Goal: Task Accomplishment & Management: Manage account settings

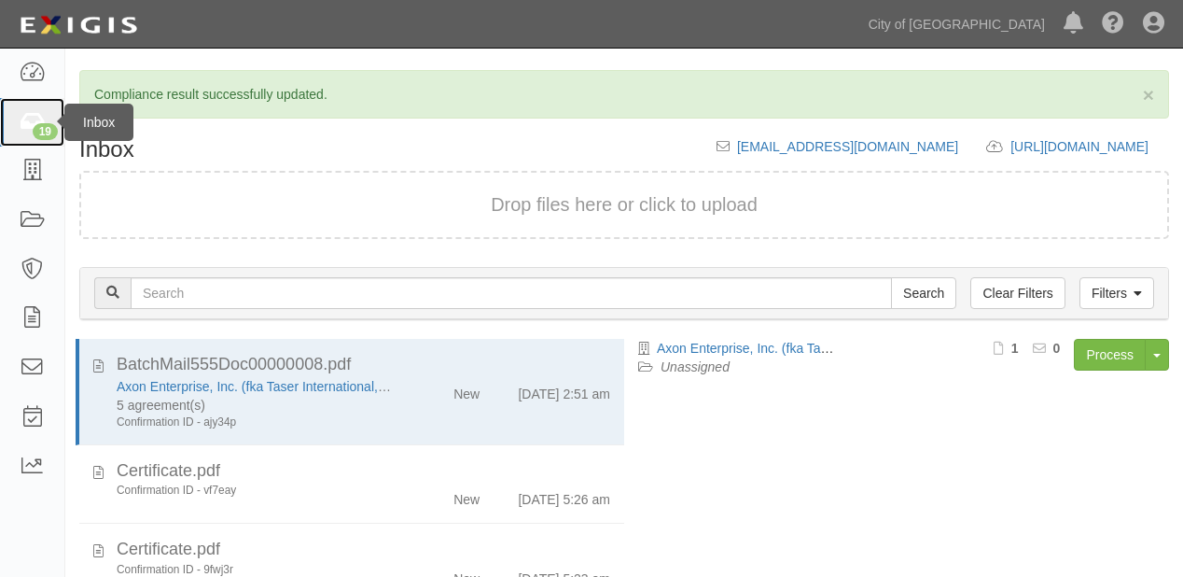
click at [33, 127] on icon at bounding box center [32, 122] width 26 height 21
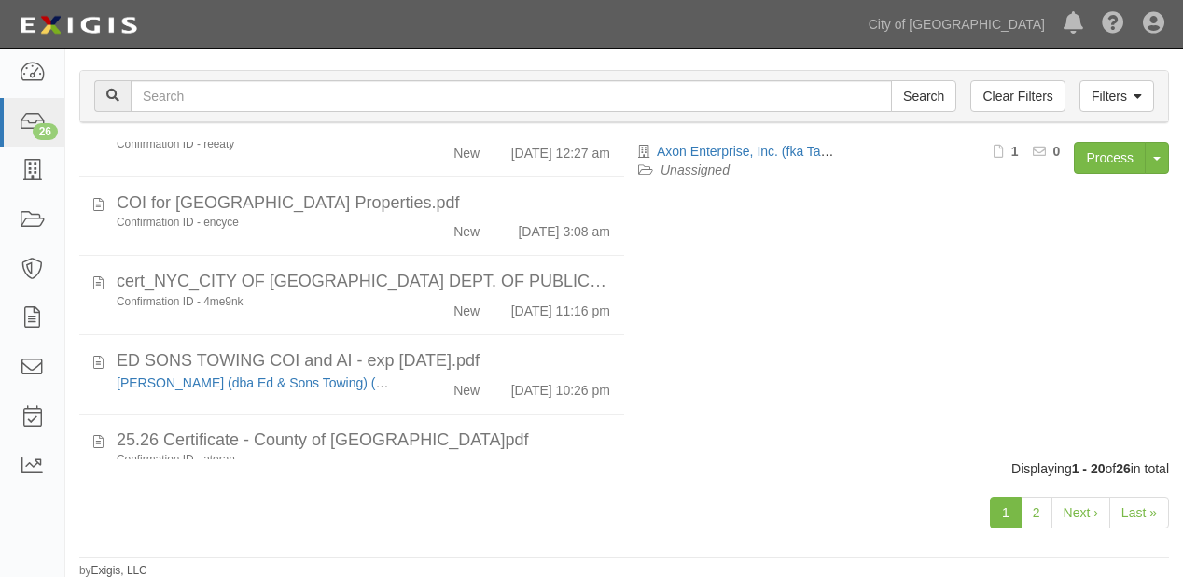
scroll to position [1331, 0]
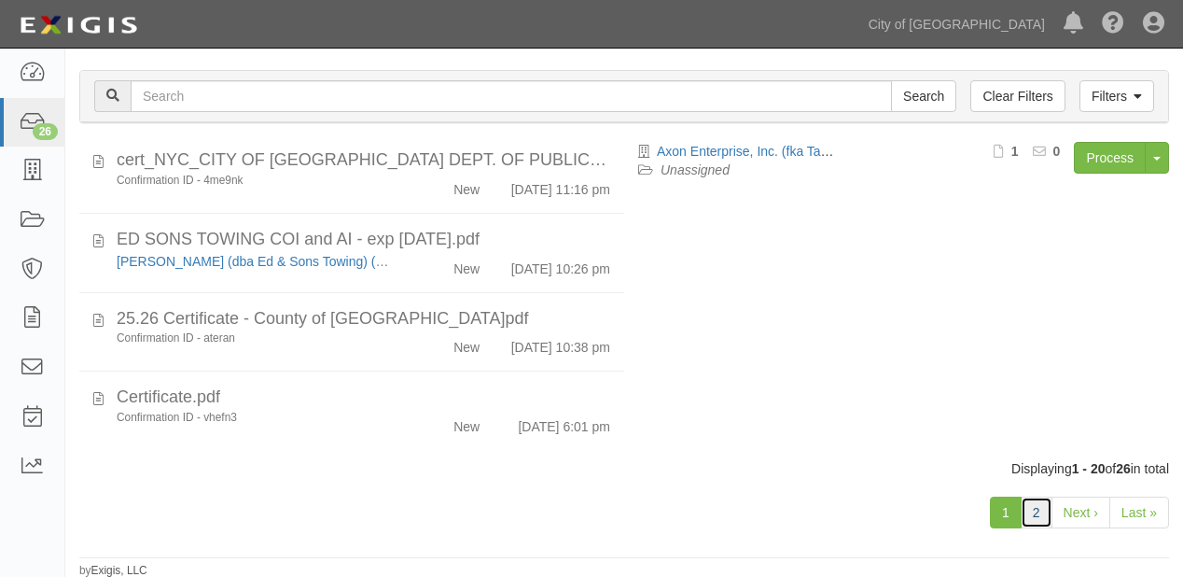
click at [1043, 512] on link "2" at bounding box center [1037, 512] width 32 height 32
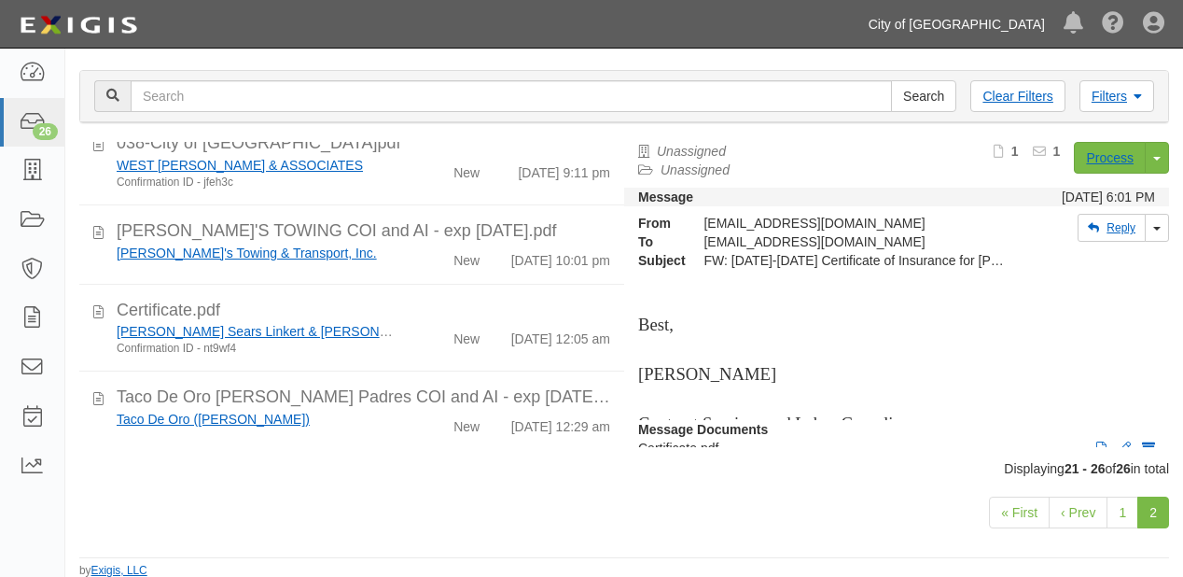
click at [998, 37] on link "City of [GEOGRAPHIC_DATA]" at bounding box center [956, 24] width 195 height 37
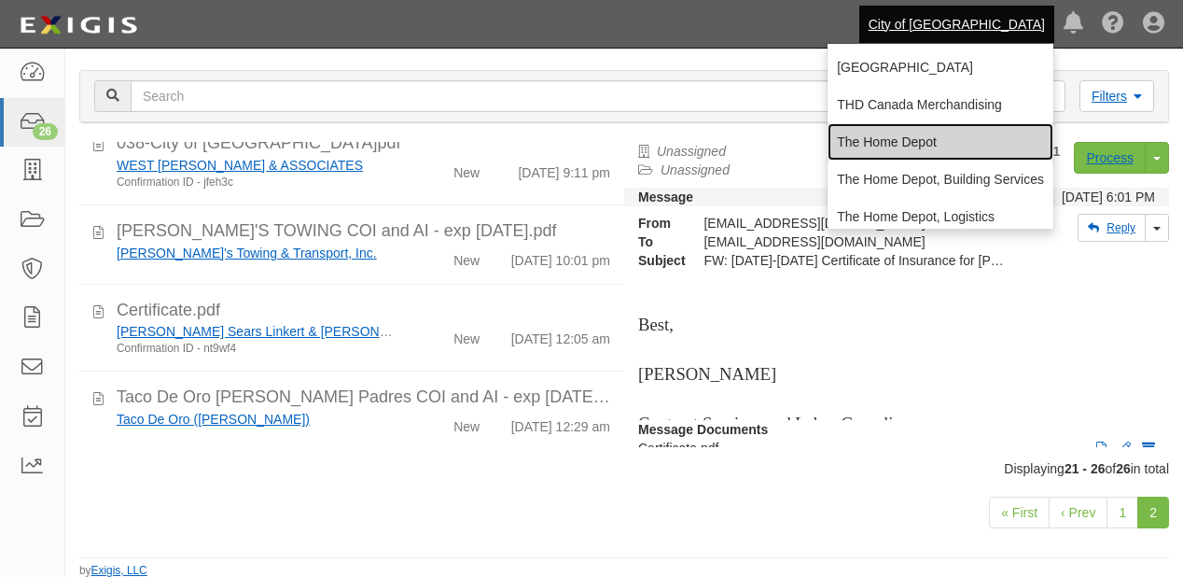
click at [939, 134] on link "The Home Depot" at bounding box center [941, 141] width 226 height 37
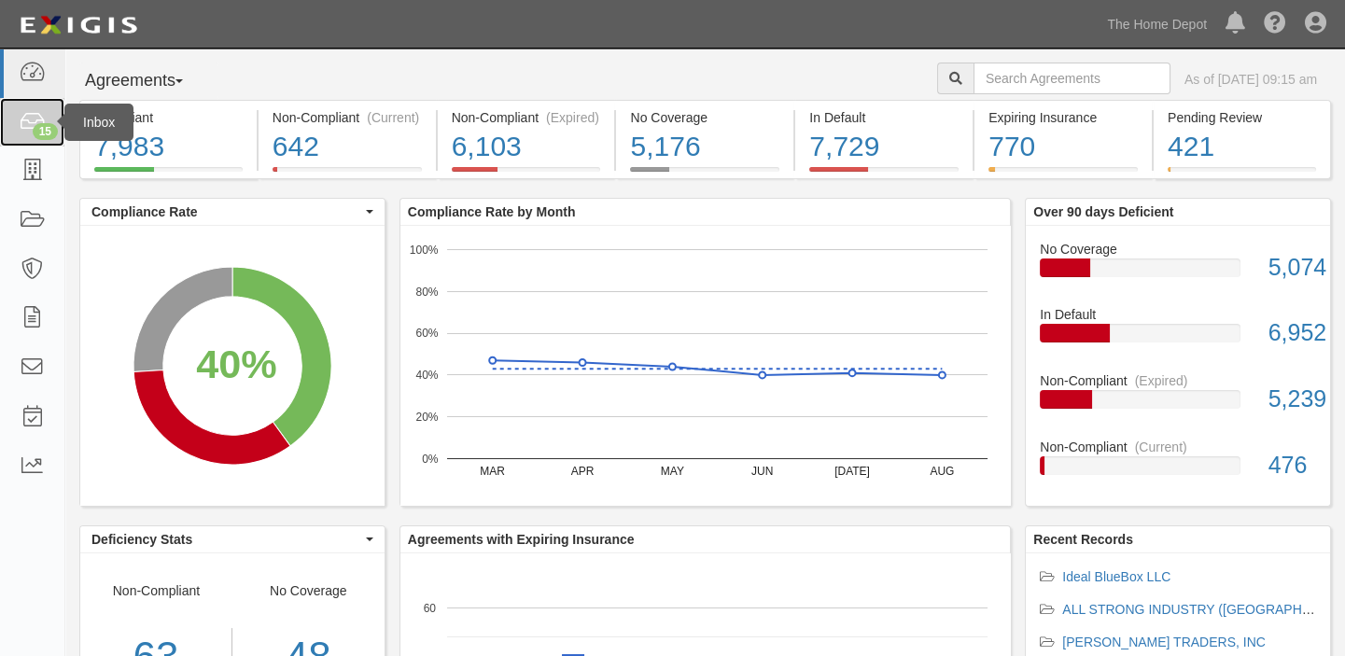
click at [29, 116] on icon at bounding box center [32, 122] width 26 height 21
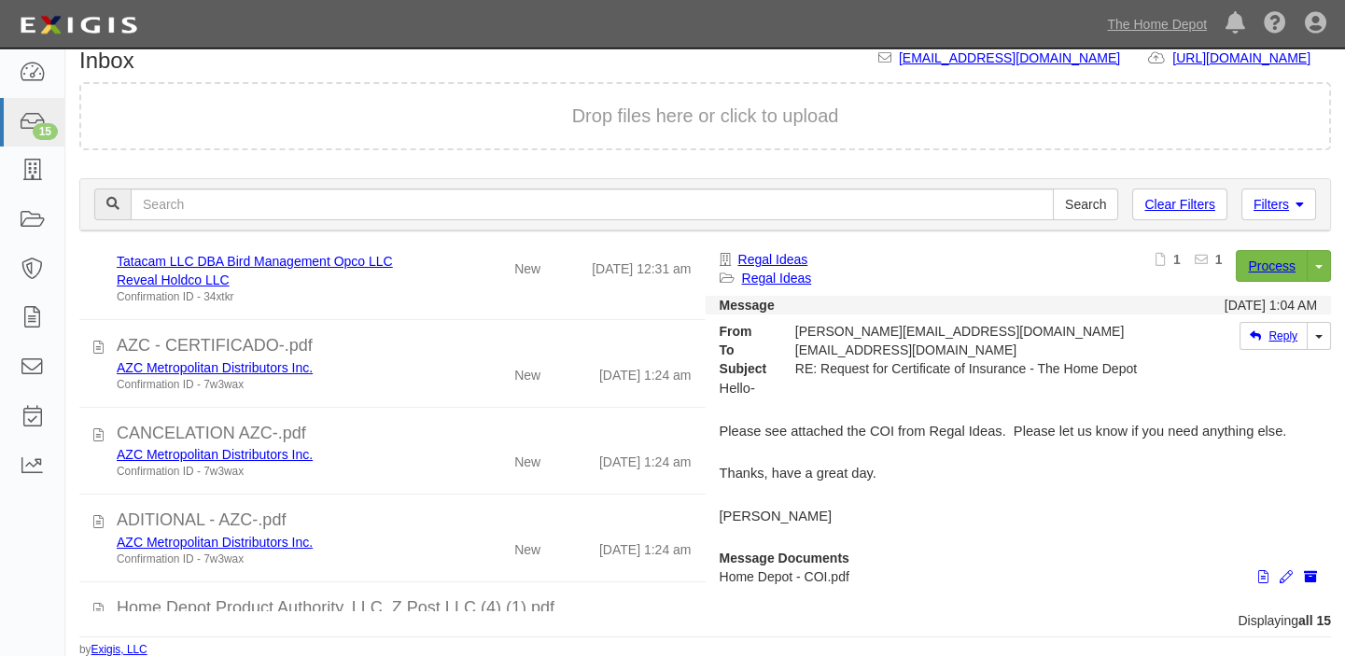
scroll to position [933, 0]
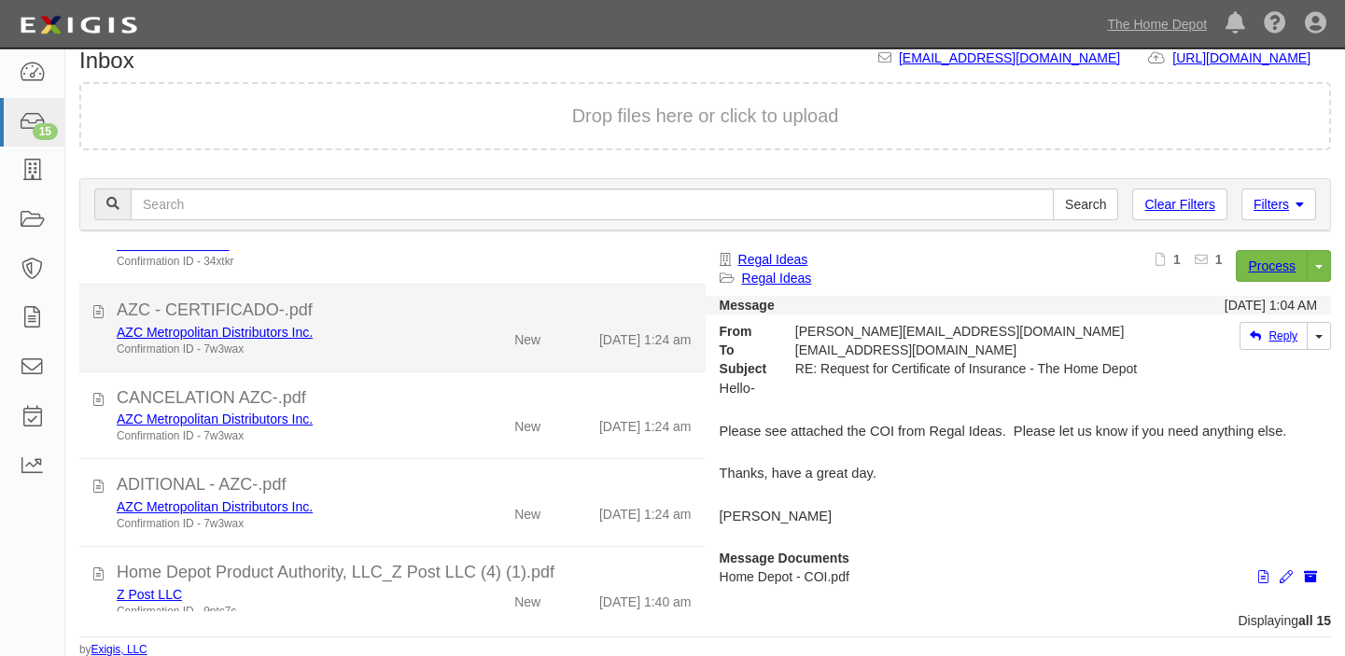
click at [521, 357] on li "AZC - CERTIFICADO-.pdf AZC Metropolitan Distributors Inc. Confirmation ID - 7w3…" at bounding box center [392, 329] width 626 height 88
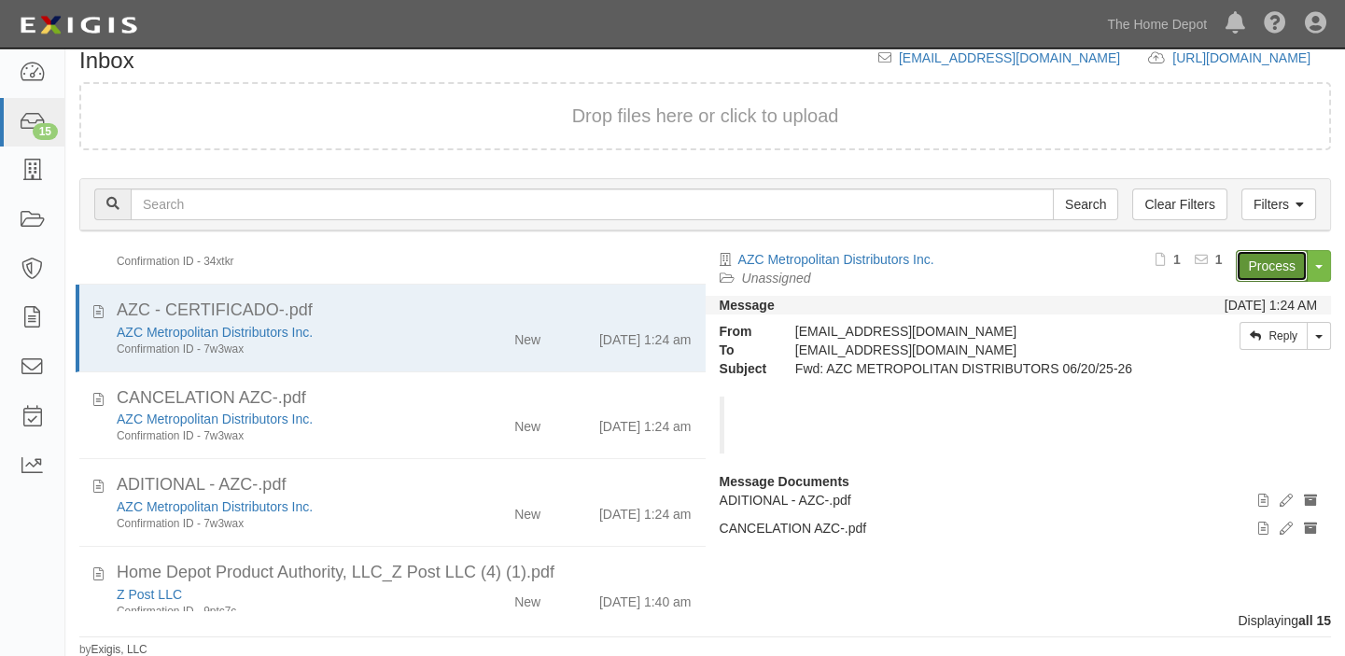
click at [1304, 262] on link "Process" at bounding box center [1271, 266] width 72 height 32
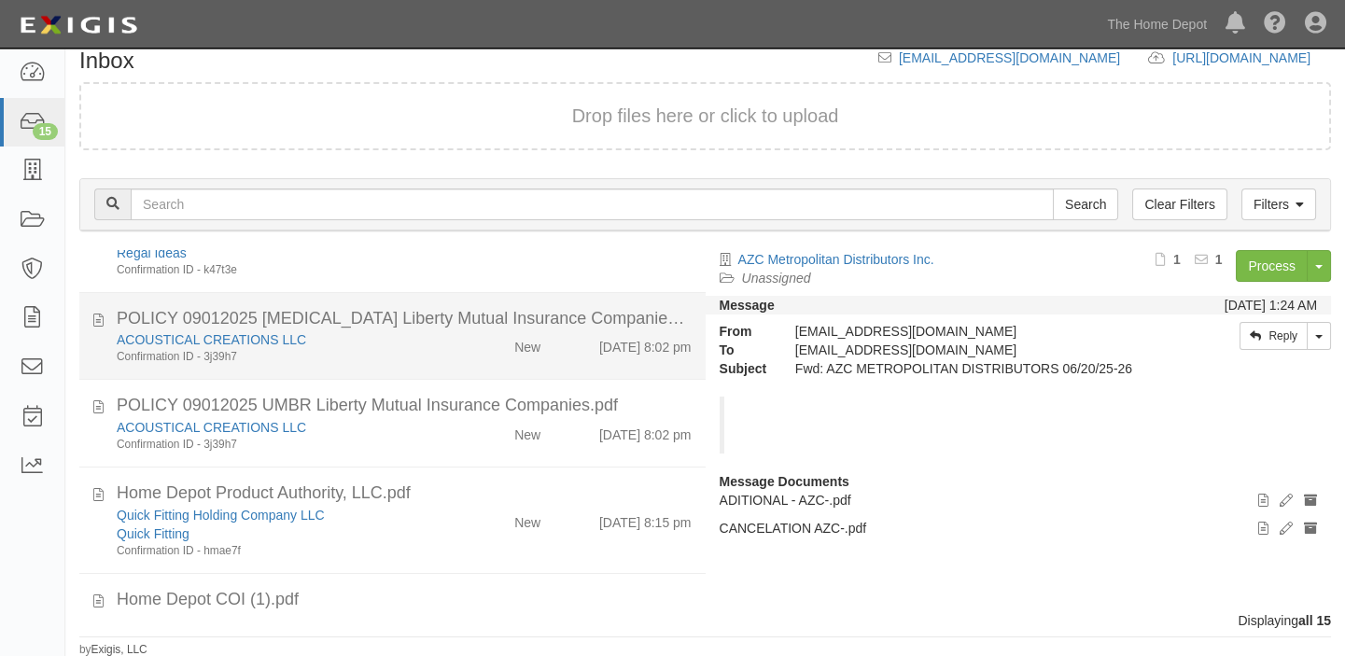
scroll to position [0, 0]
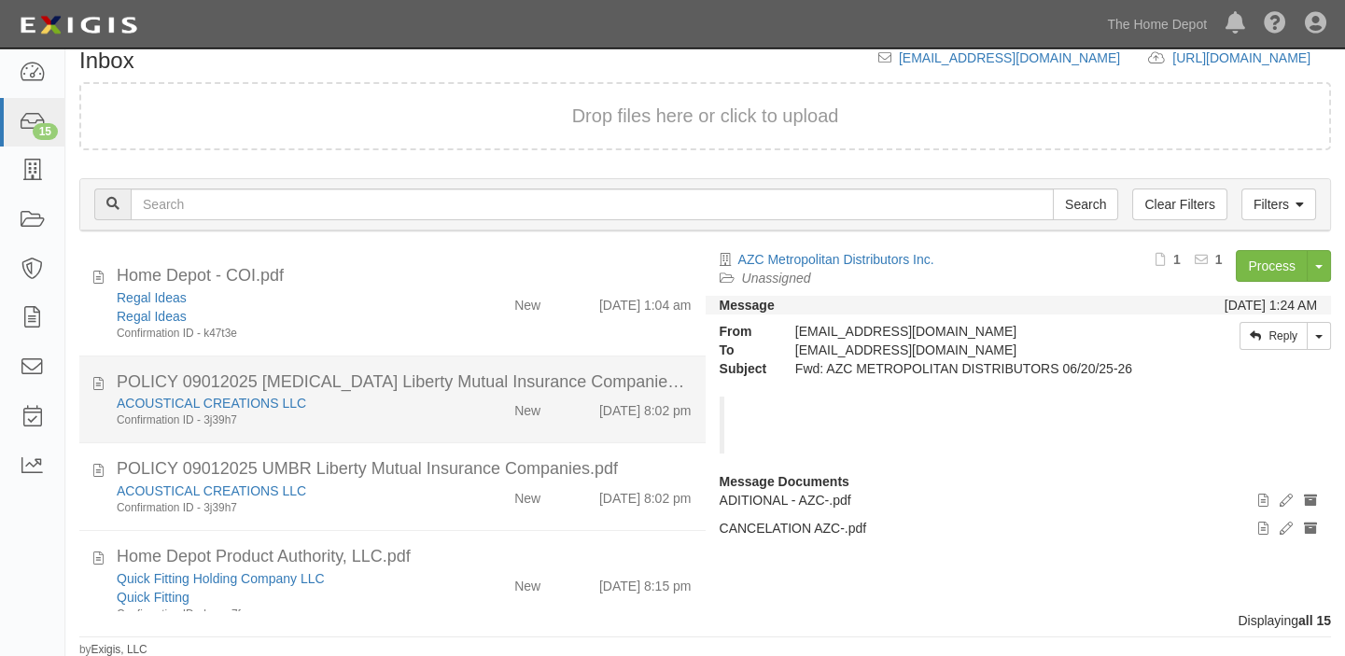
click at [474, 392] on div "POLICY 09012025 [MEDICAL_DATA] Liberty Mutual Insurance Companies.pdf" at bounding box center [404, 382] width 575 height 24
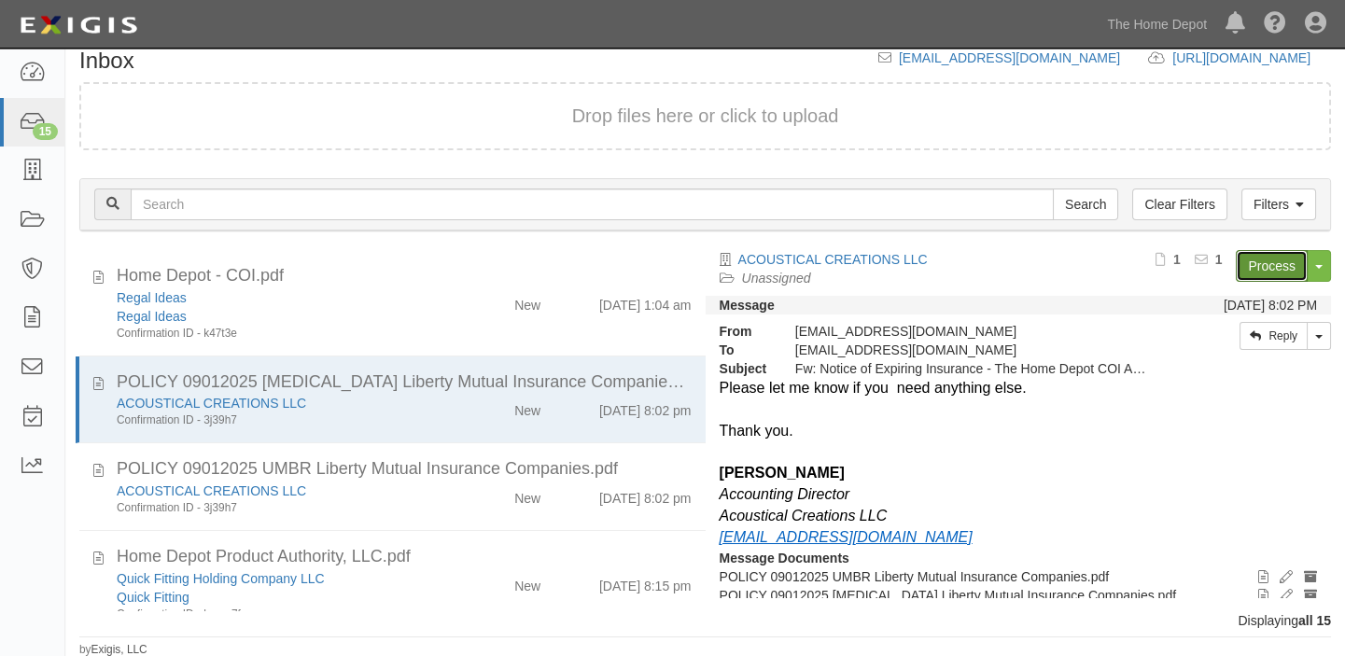
click at [1235, 280] on link "Process" at bounding box center [1271, 266] width 72 height 32
click at [1173, 11] on link "The Home Depot" at bounding box center [1156, 24] width 119 height 37
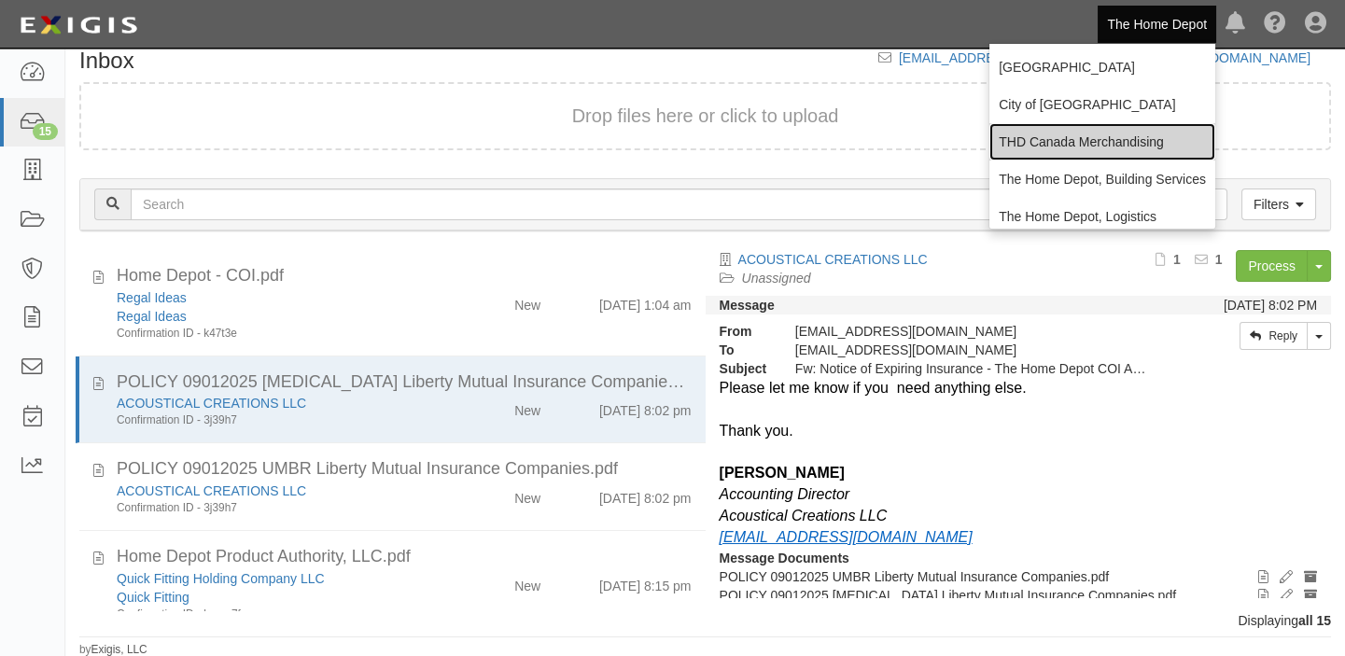
click at [1046, 140] on link "THD Canada Merchandising" at bounding box center [1102, 141] width 226 height 37
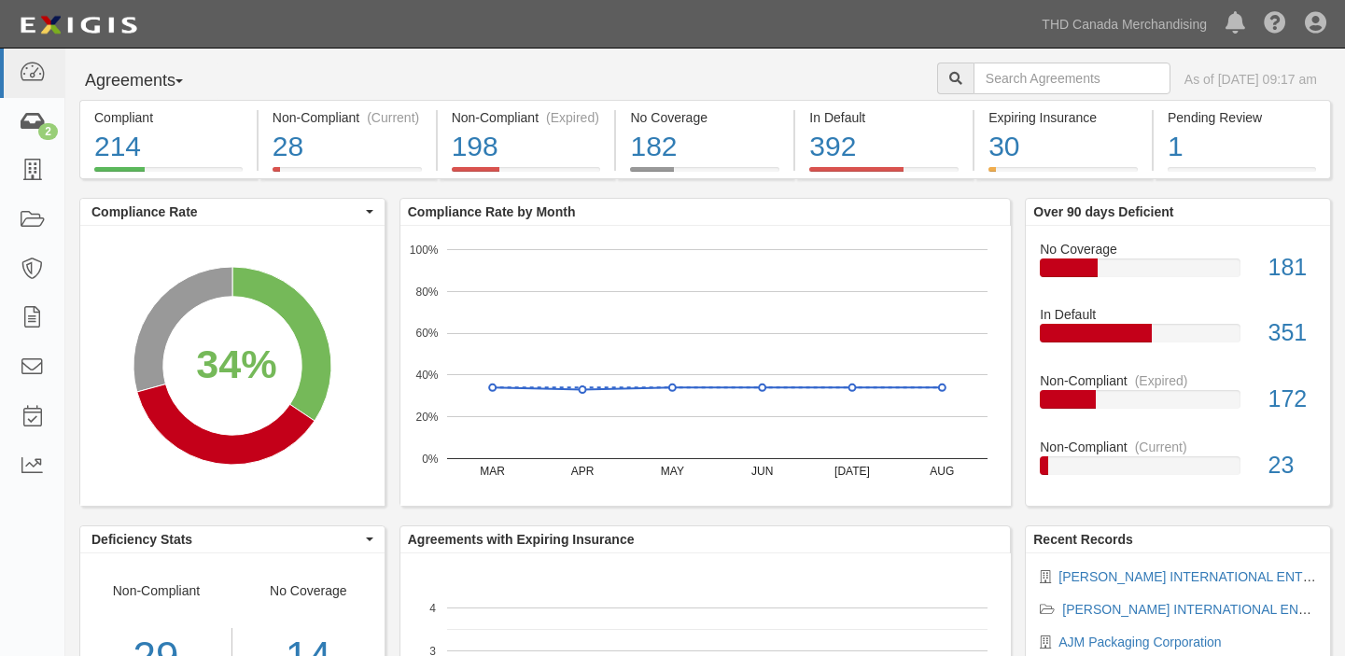
click at [11, 111] on link "2" at bounding box center [32, 122] width 64 height 49
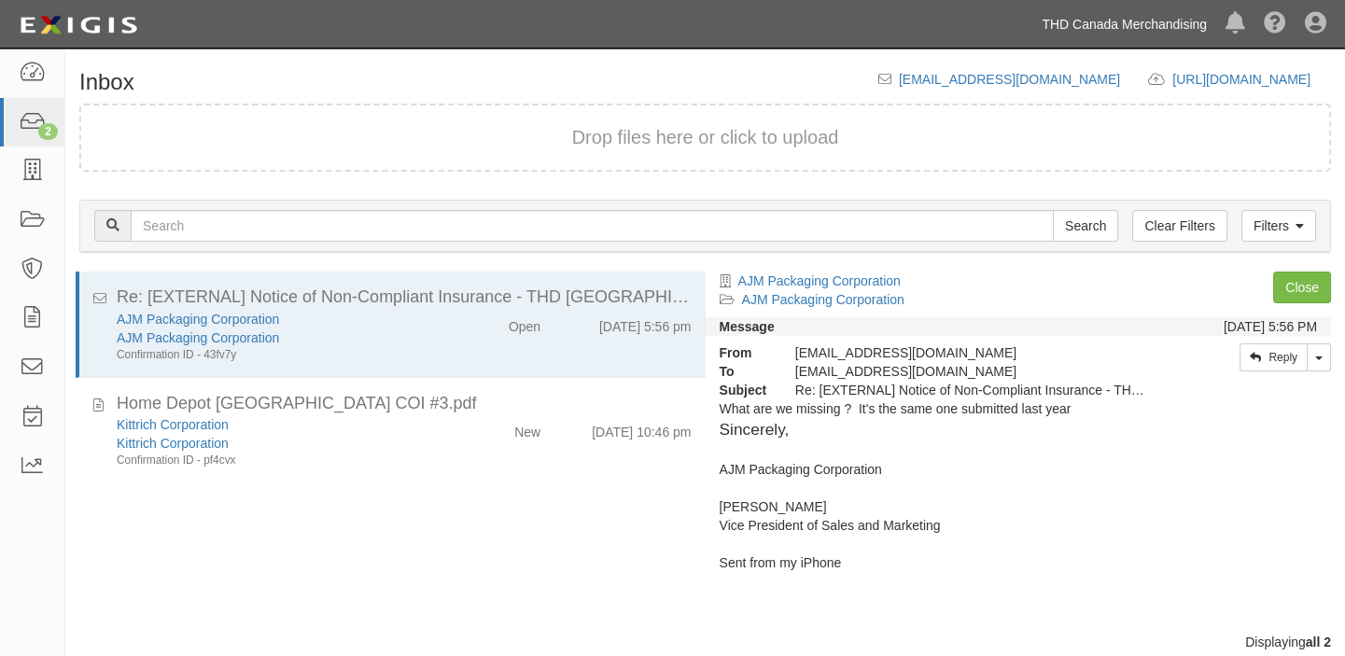
click at [1122, 18] on link "THD Canada Merchandising" at bounding box center [1124, 24] width 184 height 37
click at [1119, 15] on link "THD Canada Merchandising" at bounding box center [1124, 24] width 184 height 37
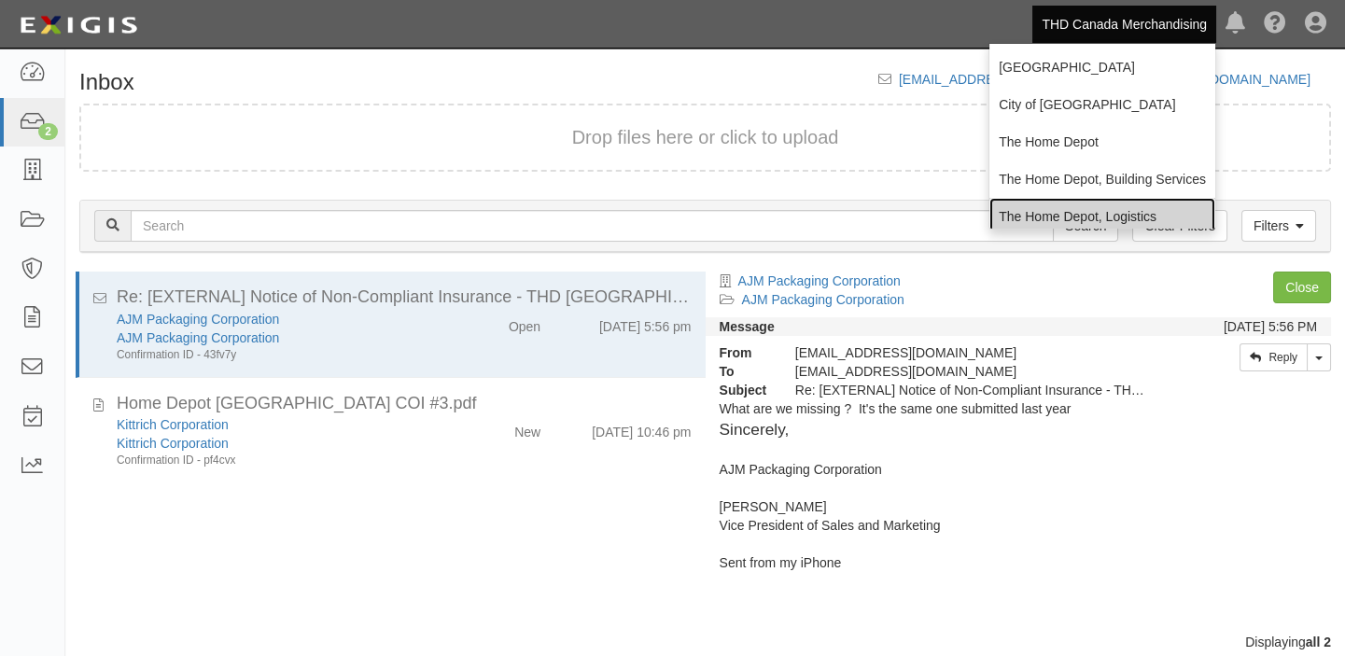
click at [1091, 211] on link "The Home Depot, Logistics" at bounding box center [1102, 216] width 226 height 37
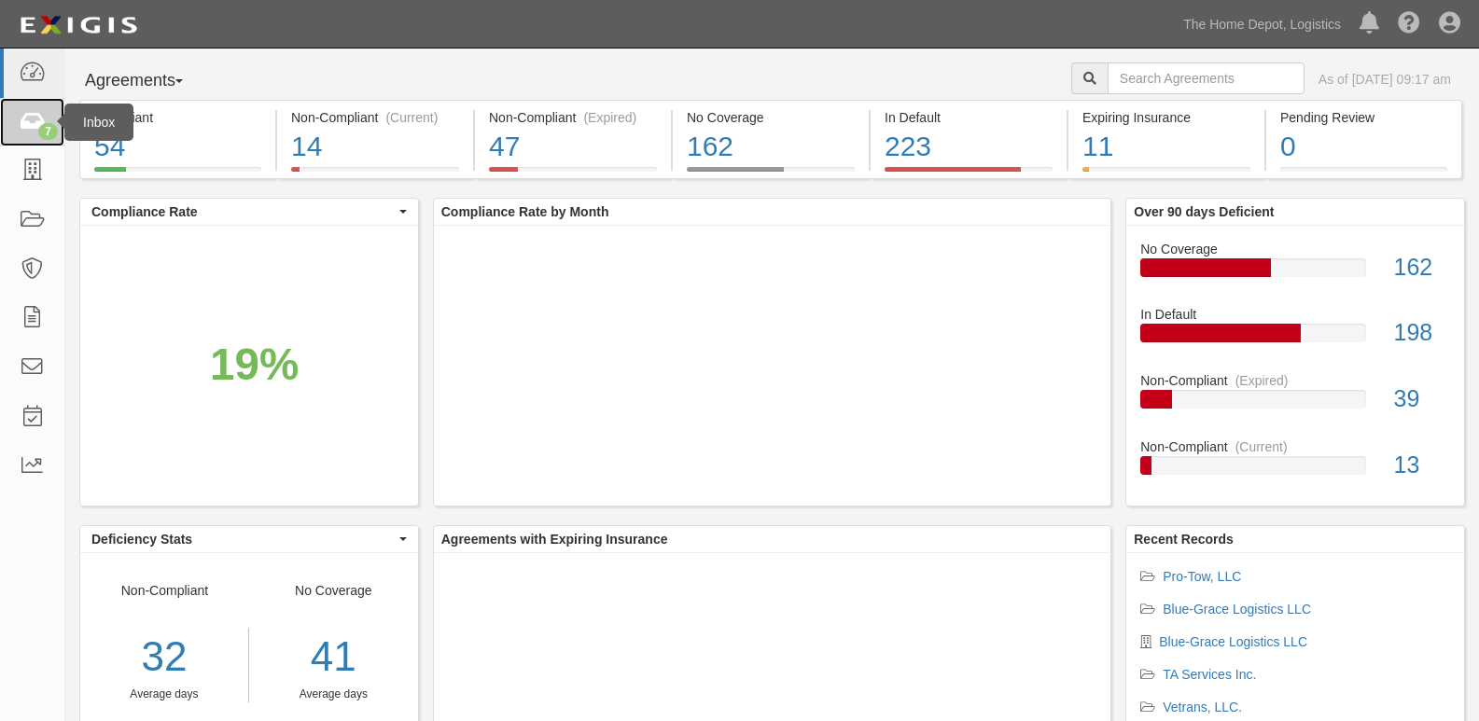
click at [0, 118] on link "7" at bounding box center [32, 122] width 64 height 49
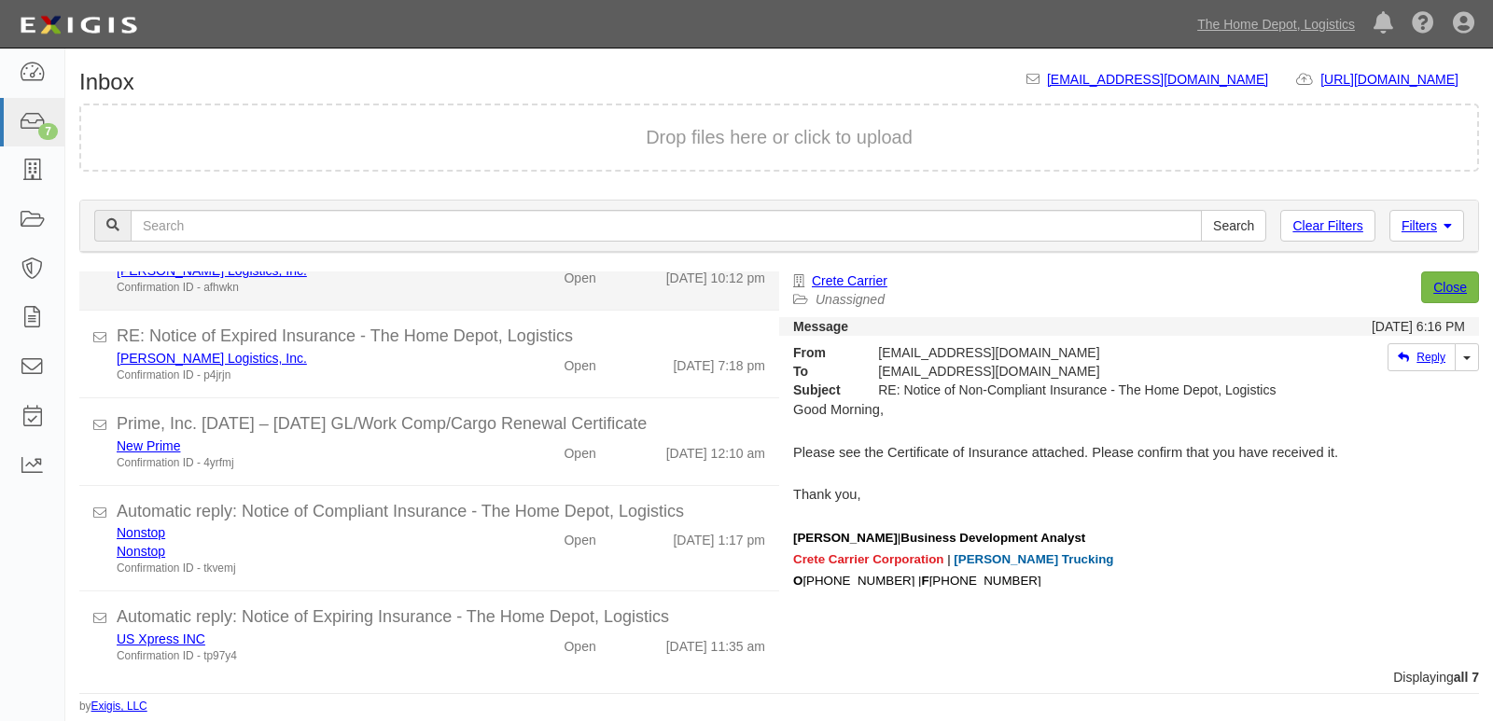
scroll to position [261, 0]
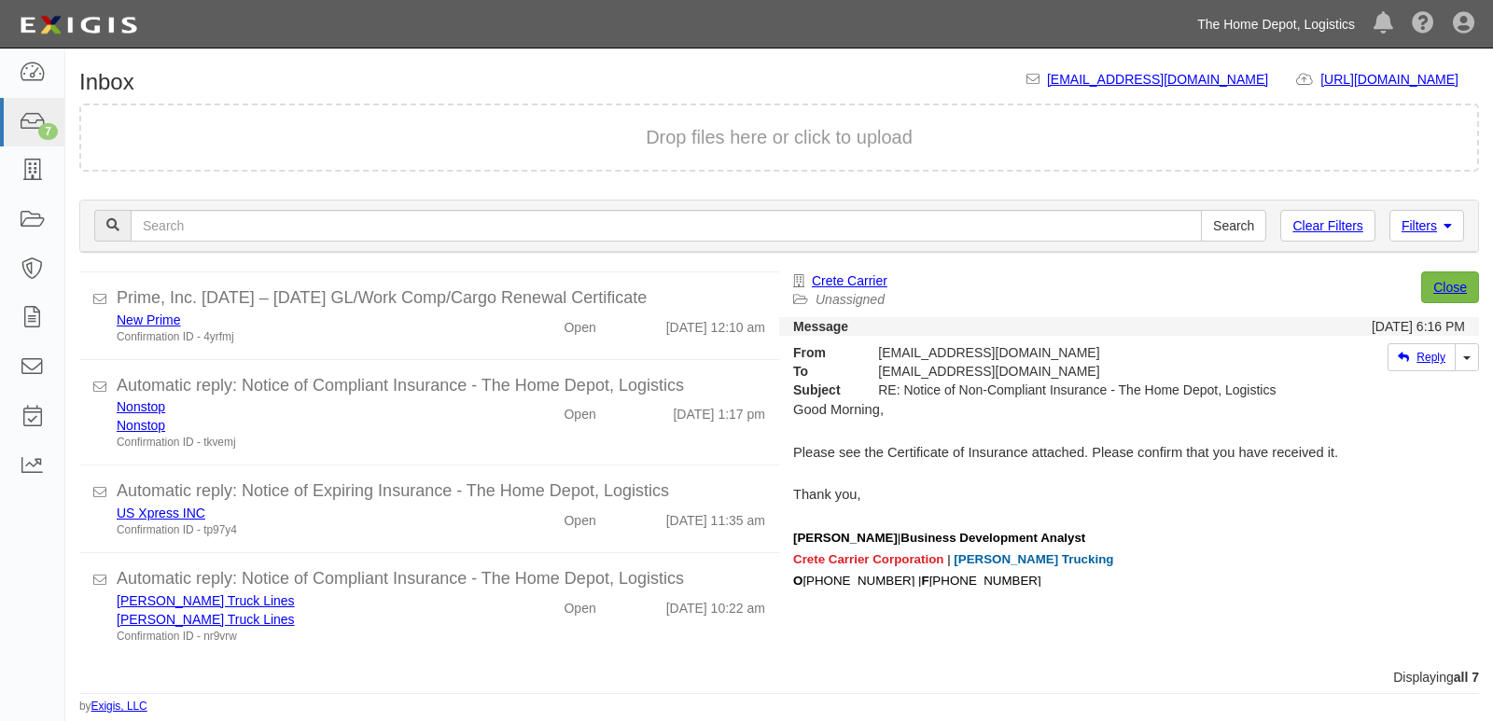
click at [1286, 19] on link "The Home Depot, Logistics" at bounding box center [1276, 24] width 176 height 37
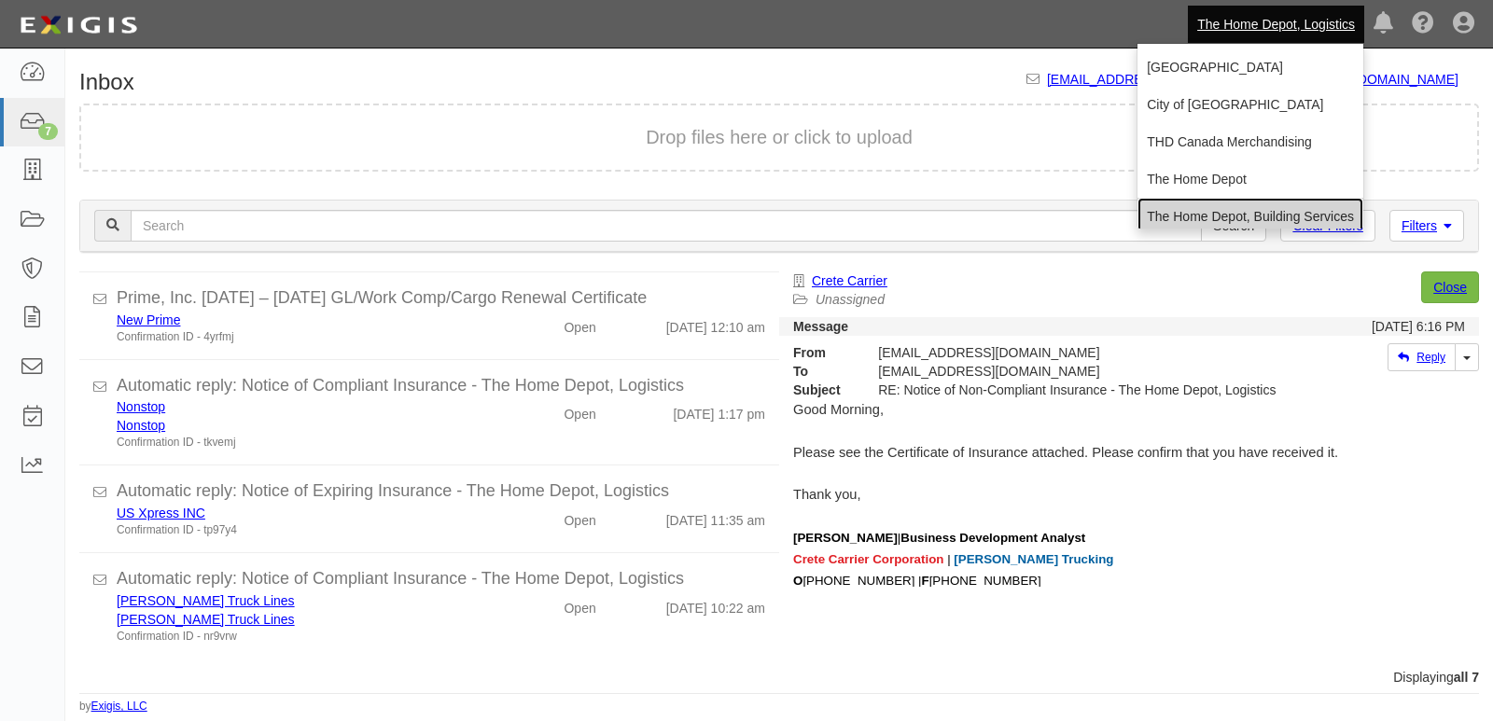
click at [1209, 222] on link "The Home Depot, Building Services" at bounding box center [1250, 216] width 226 height 37
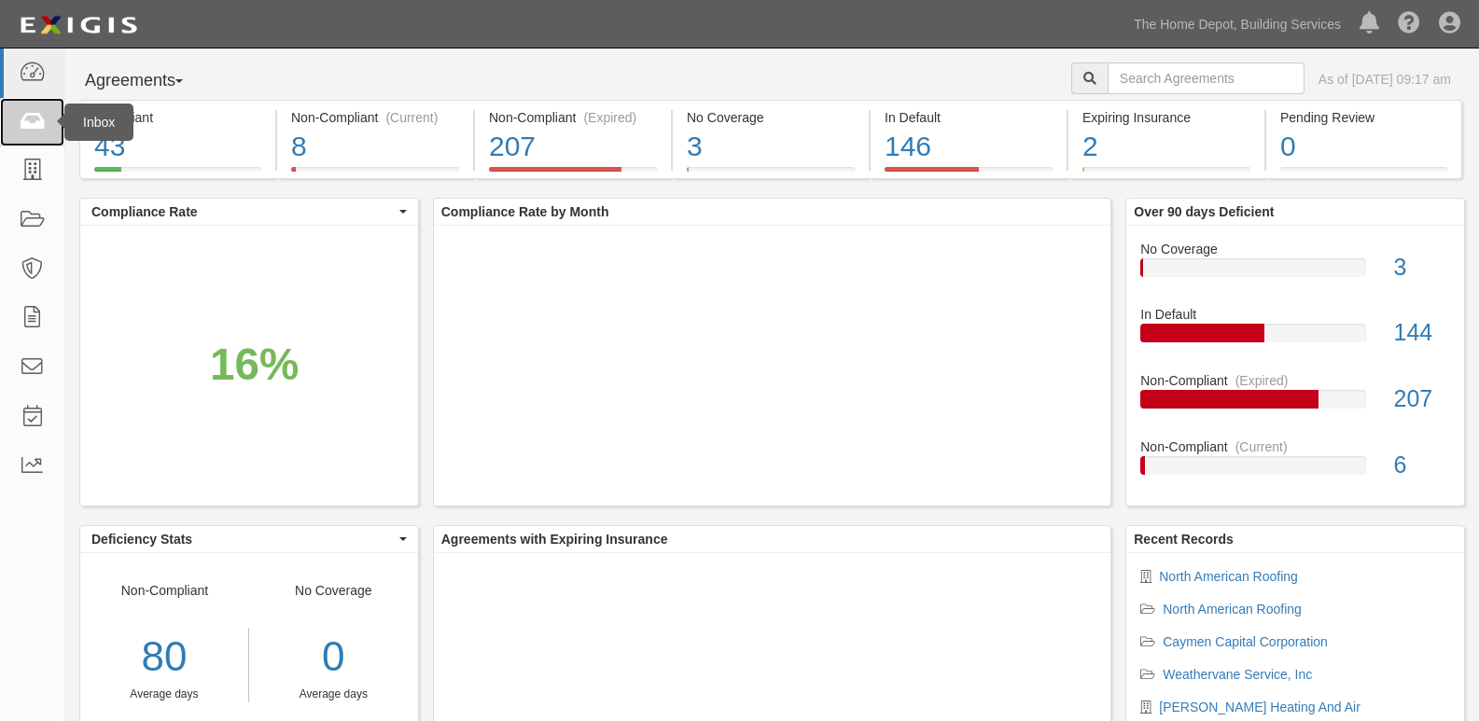
click at [16, 107] on link at bounding box center [32, 122] width 64 height 49
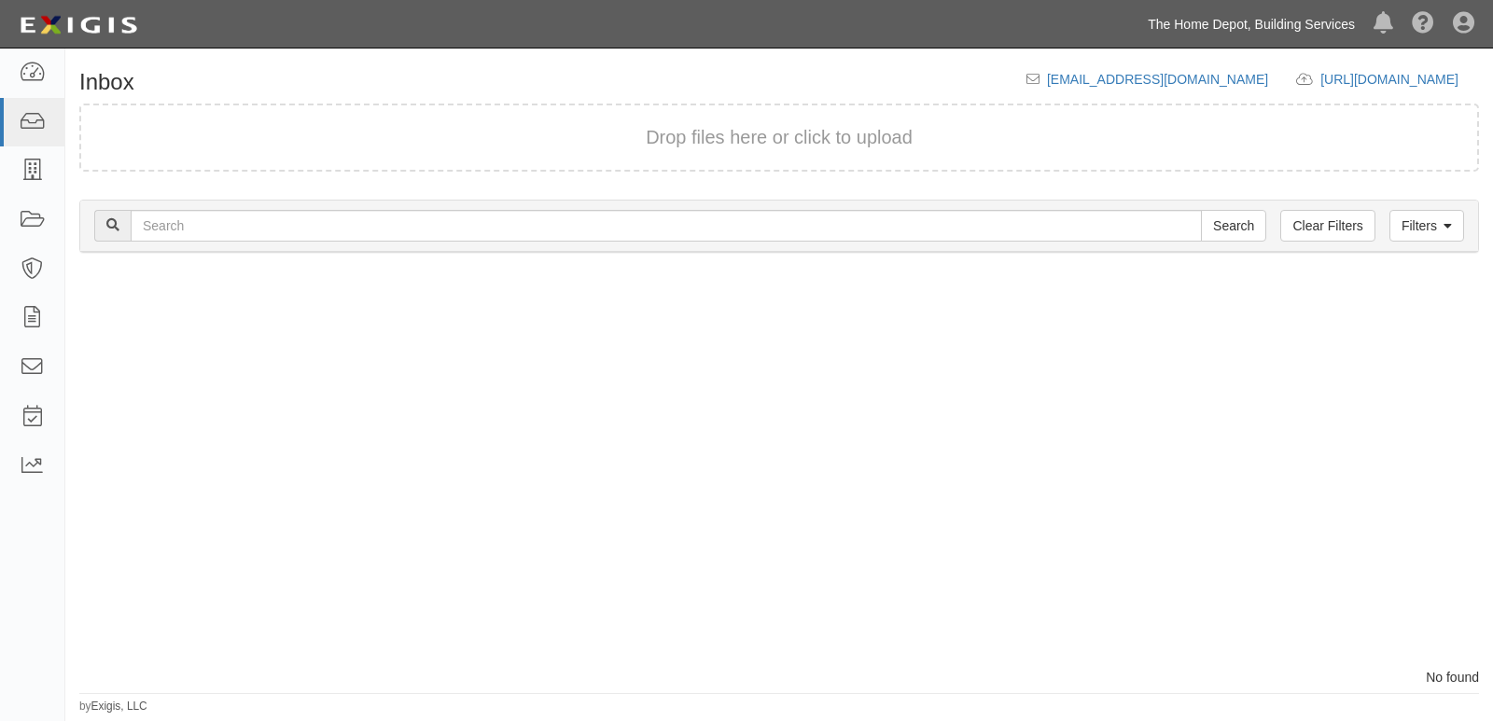
click at [1178, 7] on link "The Home Depot, Building Services" at bounding box center [1251, 24] width 226 height 37
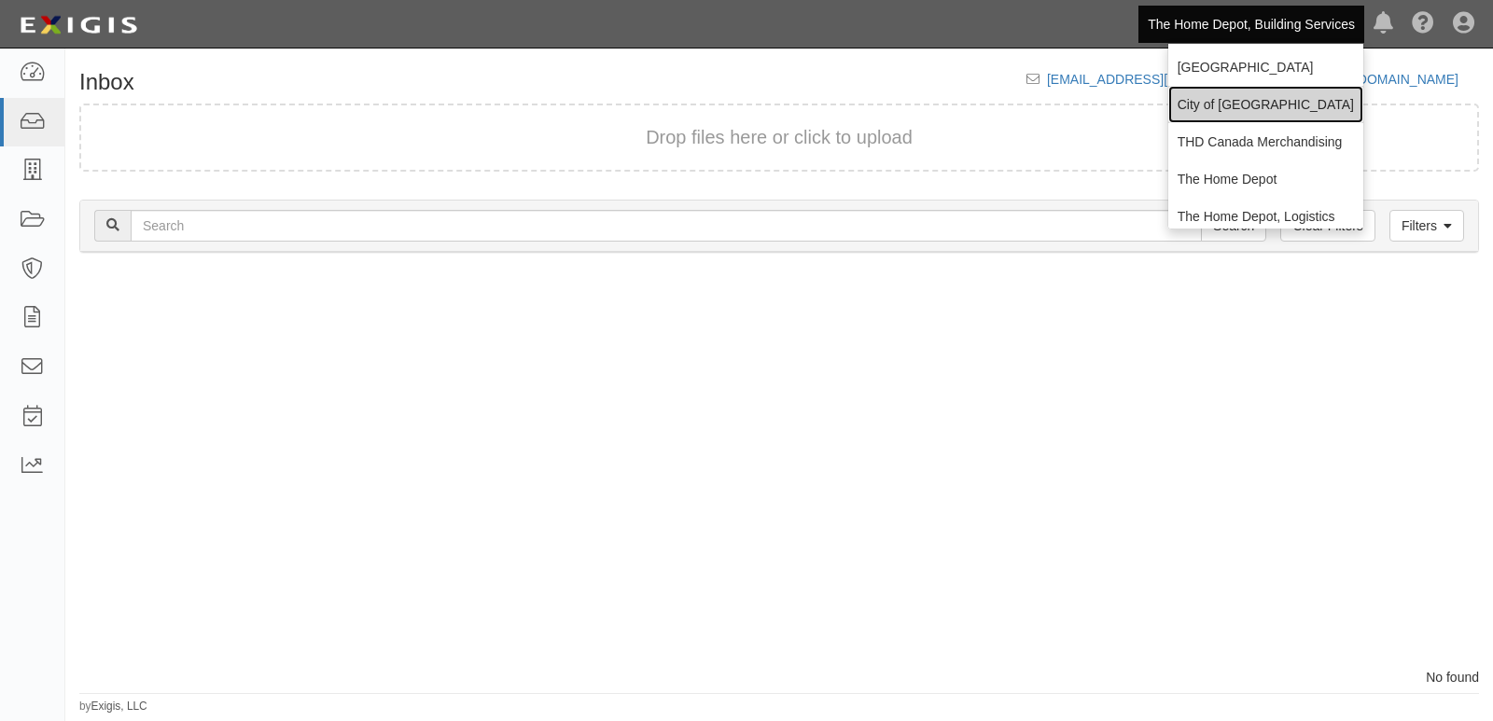
click at [1196, 108] on link "City of [GEOGRAPHIC_DATA]" at bounding box center [1265, 104] width 195 height 37
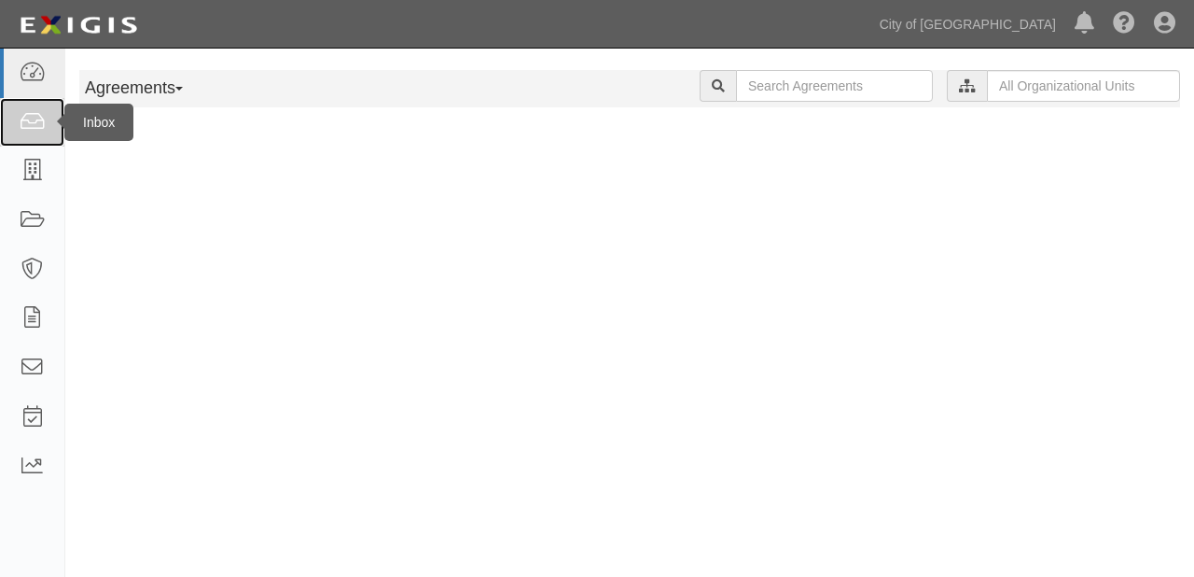
click at [7, 123] on link at bounding box center [32, 122] width 64 height 49
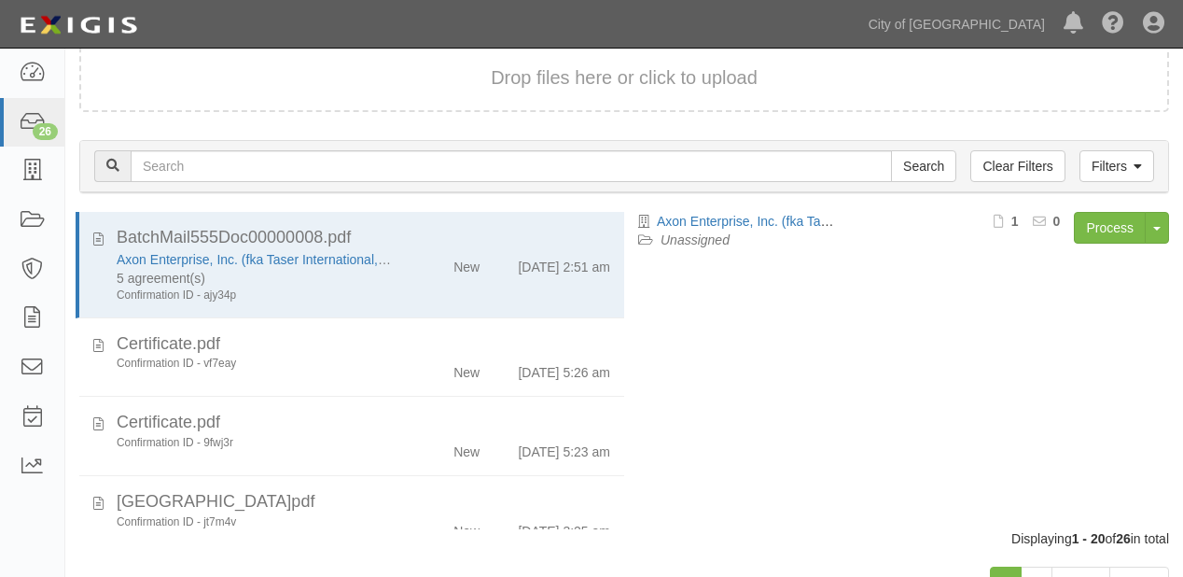
scroll to position [130, 0]
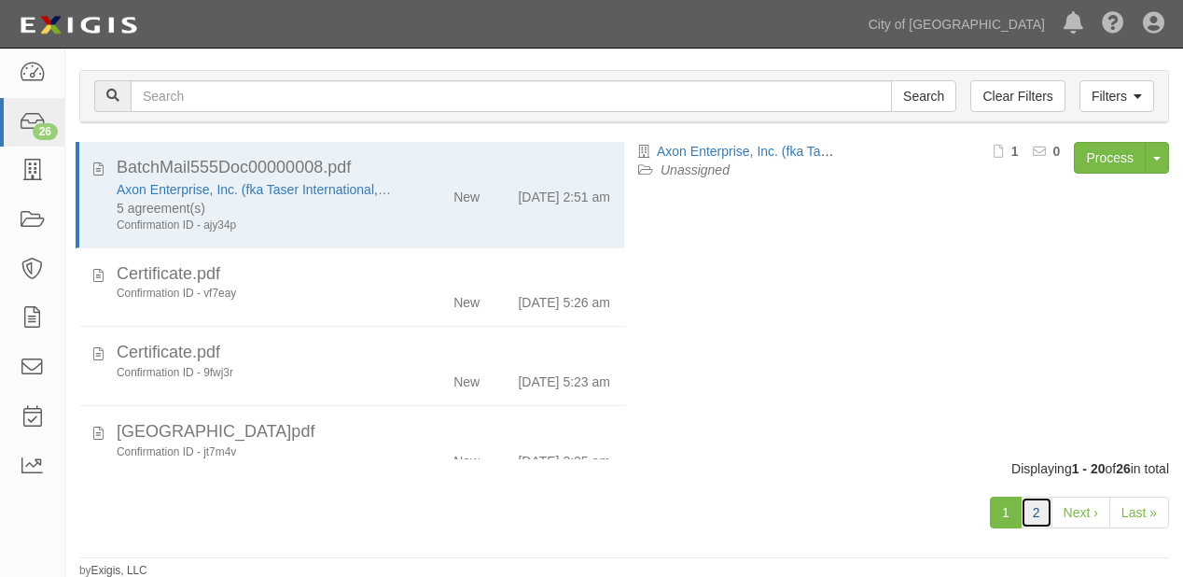
click at [1038, 515] on link "2" at bounding box center [1037, 512] width 32 height 32
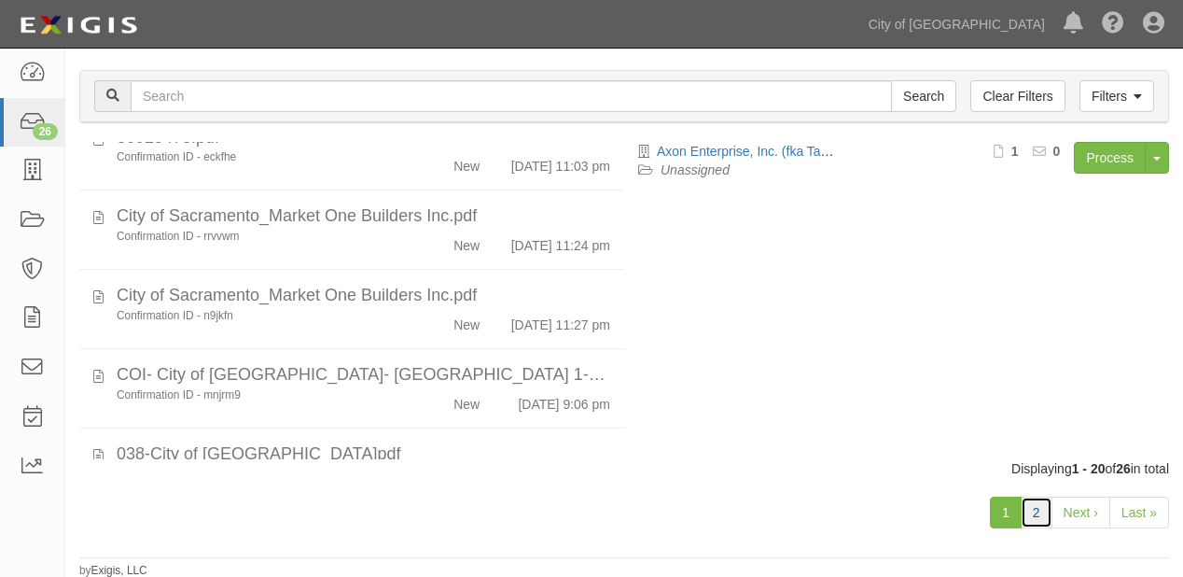
scroll to position [672, 0]
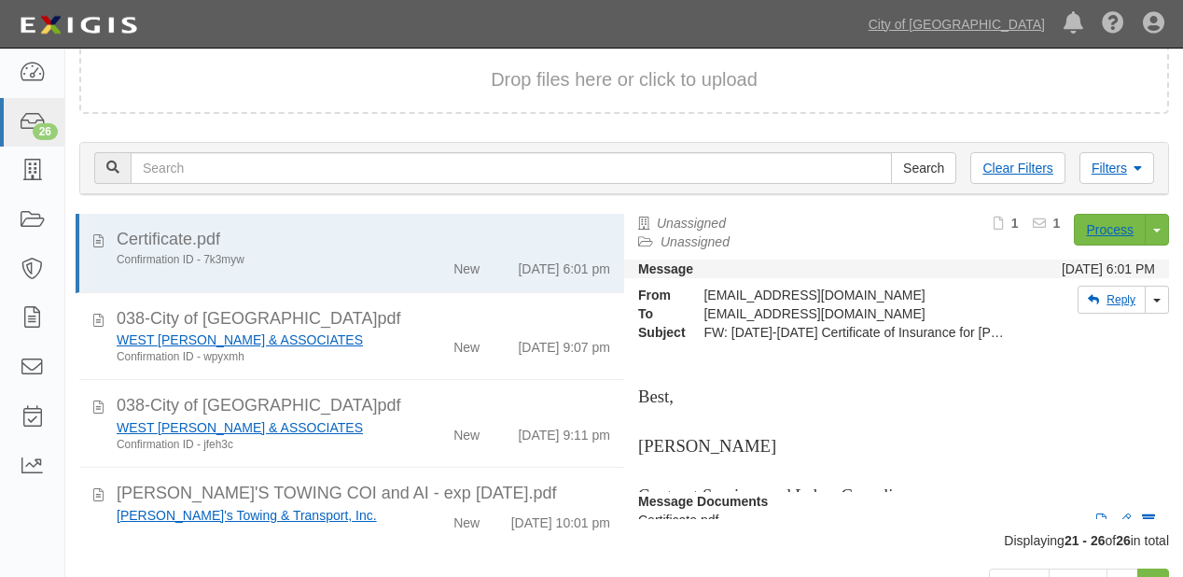
scroll to position [130, 0]
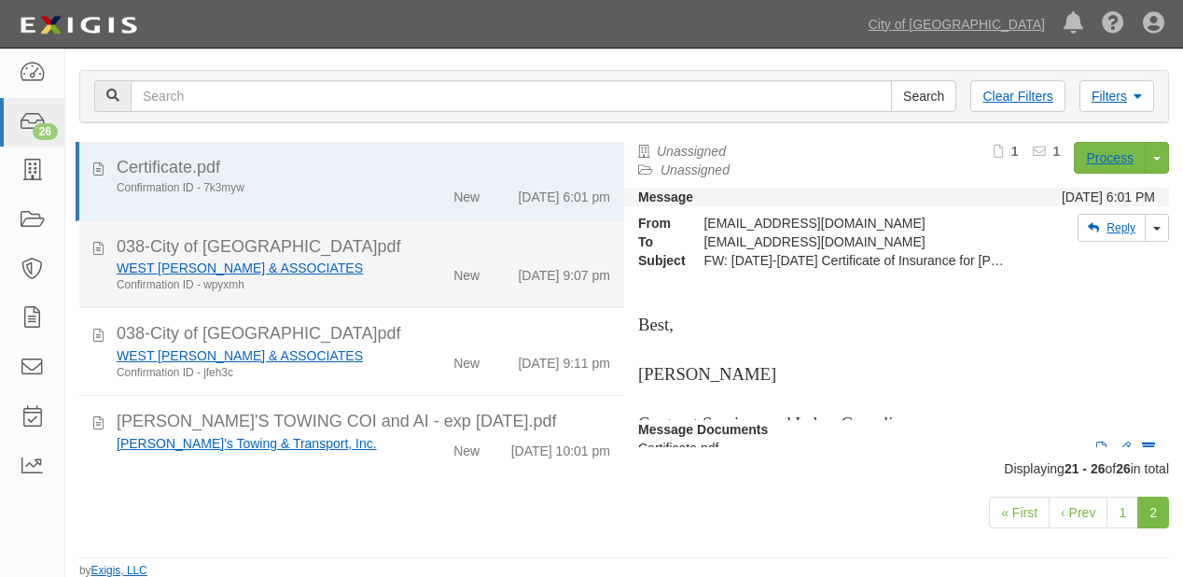
click at [556, 288] on div "WEST YOST & ASSOCIATES Confirmation ID - wpyxmh New 9/10/25 9:07 pm" at bounding box center [364, 275] width 522 height 35
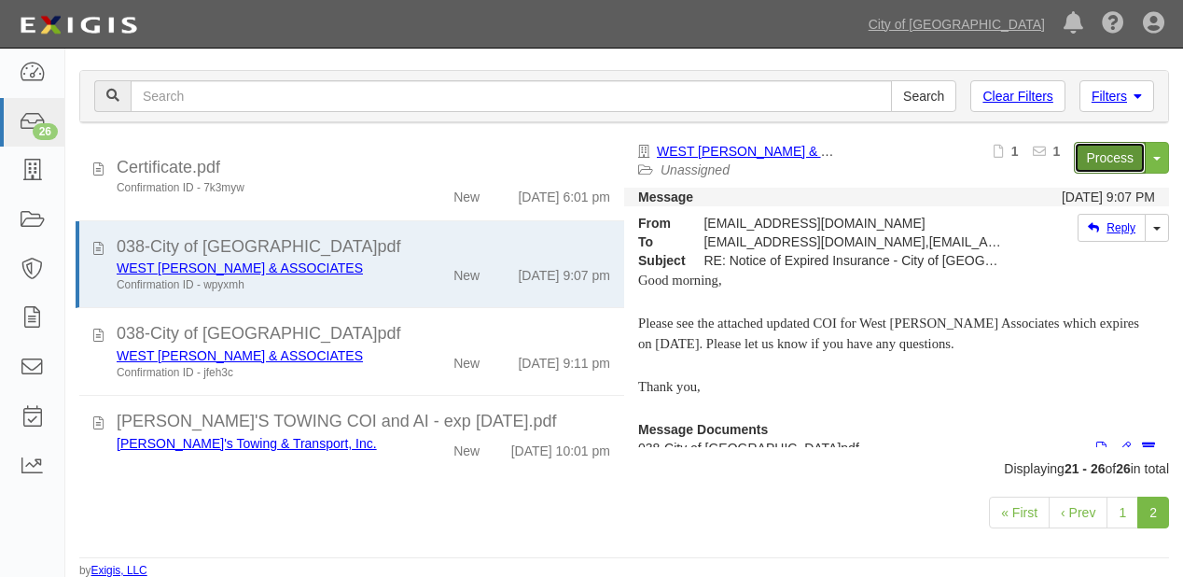
click at [1094, 162] on link "Process" at bounding box center [1110, 158] width 72 height 32
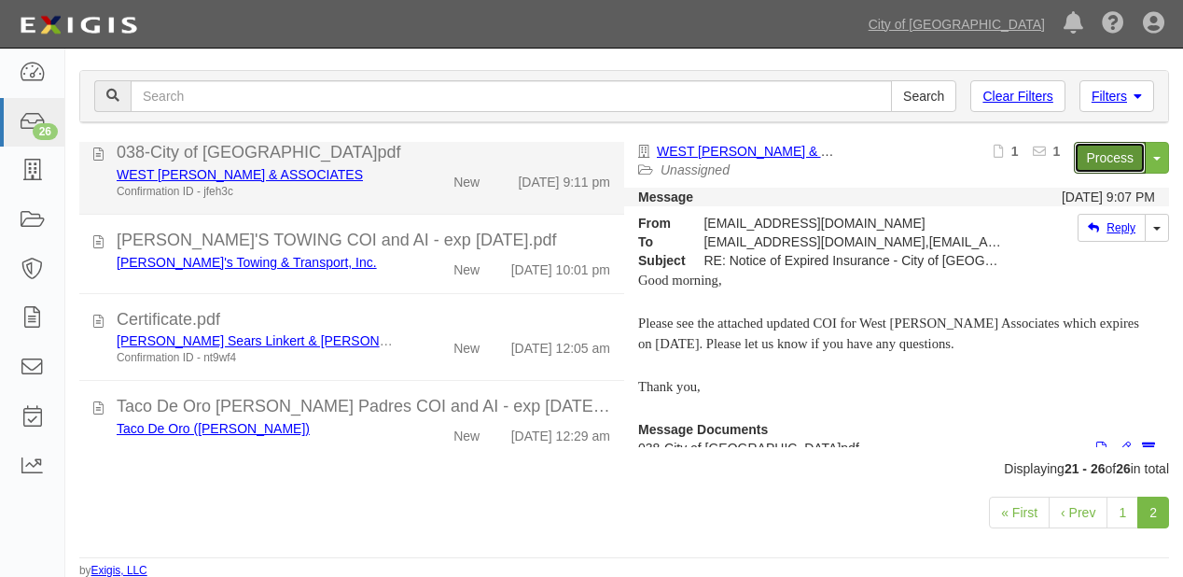
scroll to position [228, 0]
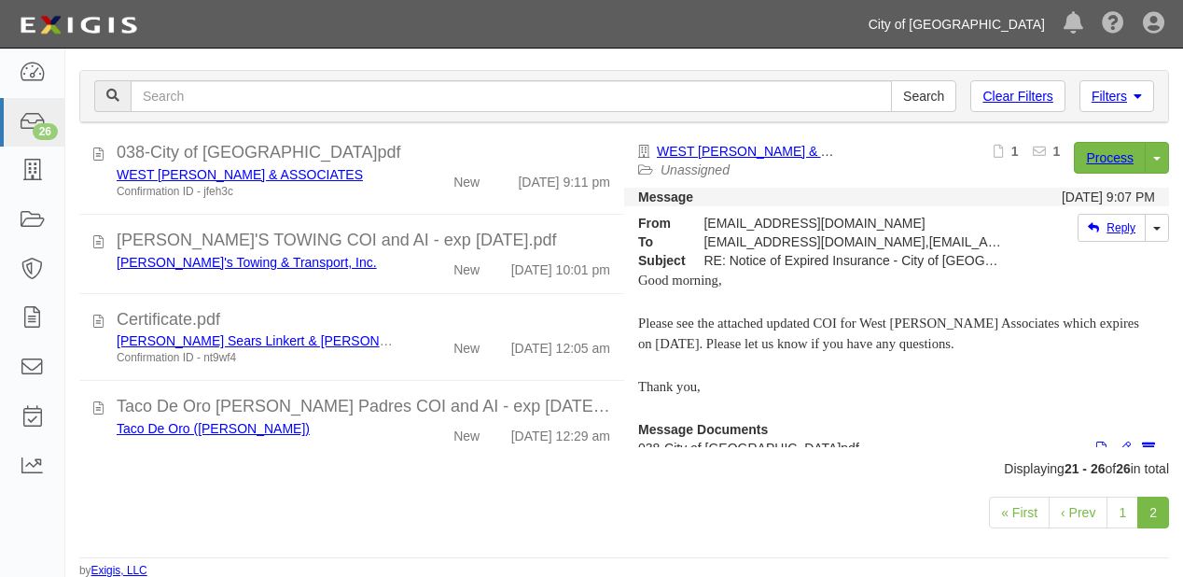
click at [964, 15] on link "City of [GEOGRAPHIC_DATA]" at bounding box center [956, 24] width 195 height 37
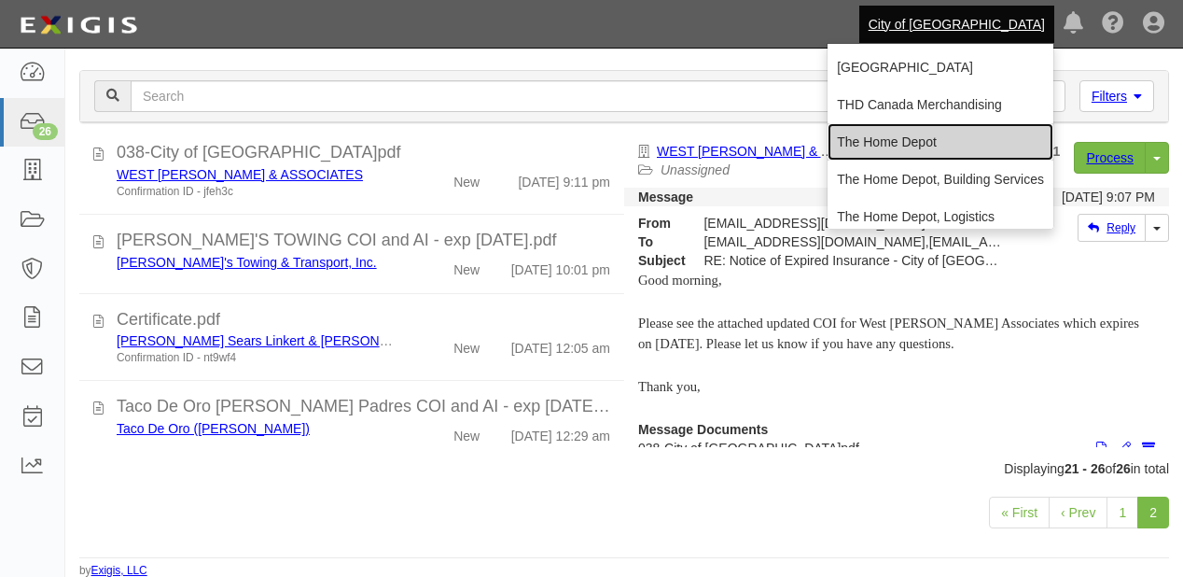
click at [934, 134] on link "The Home Depot" at bounding box center [941, 141] width 226 height 37
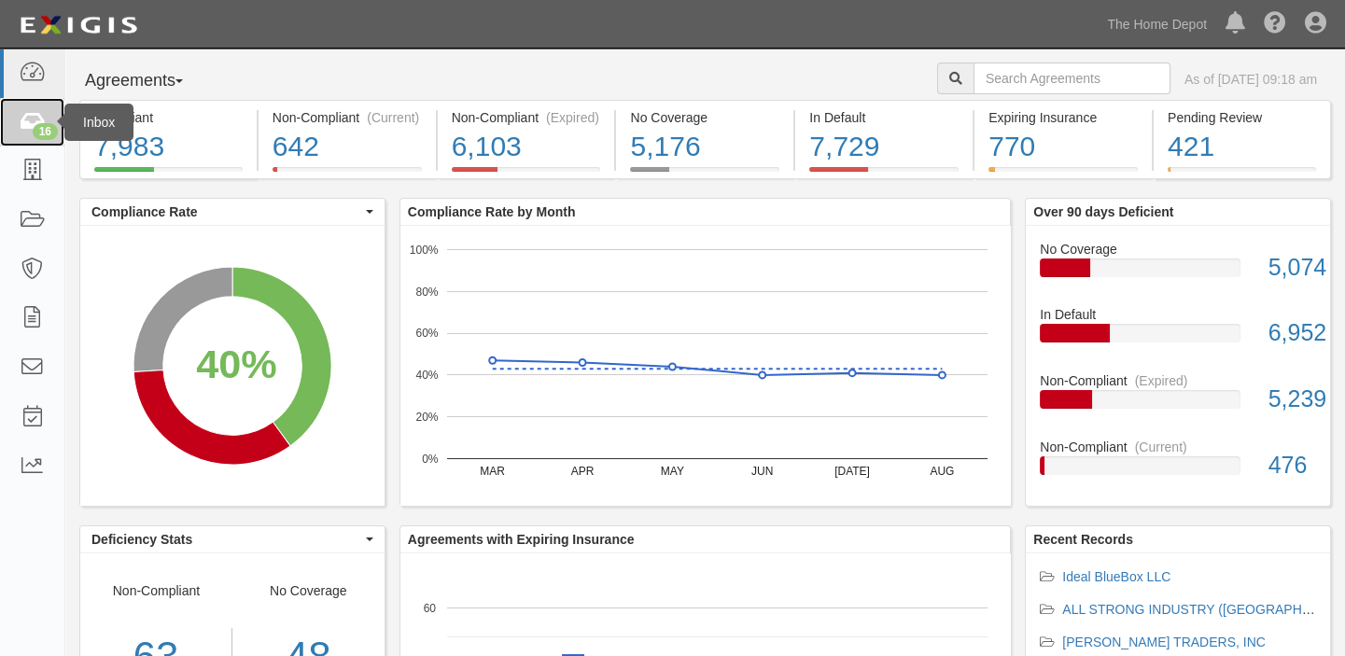
click at [27, 121] on icon at bounding box center [32, 122] width 26 height 21
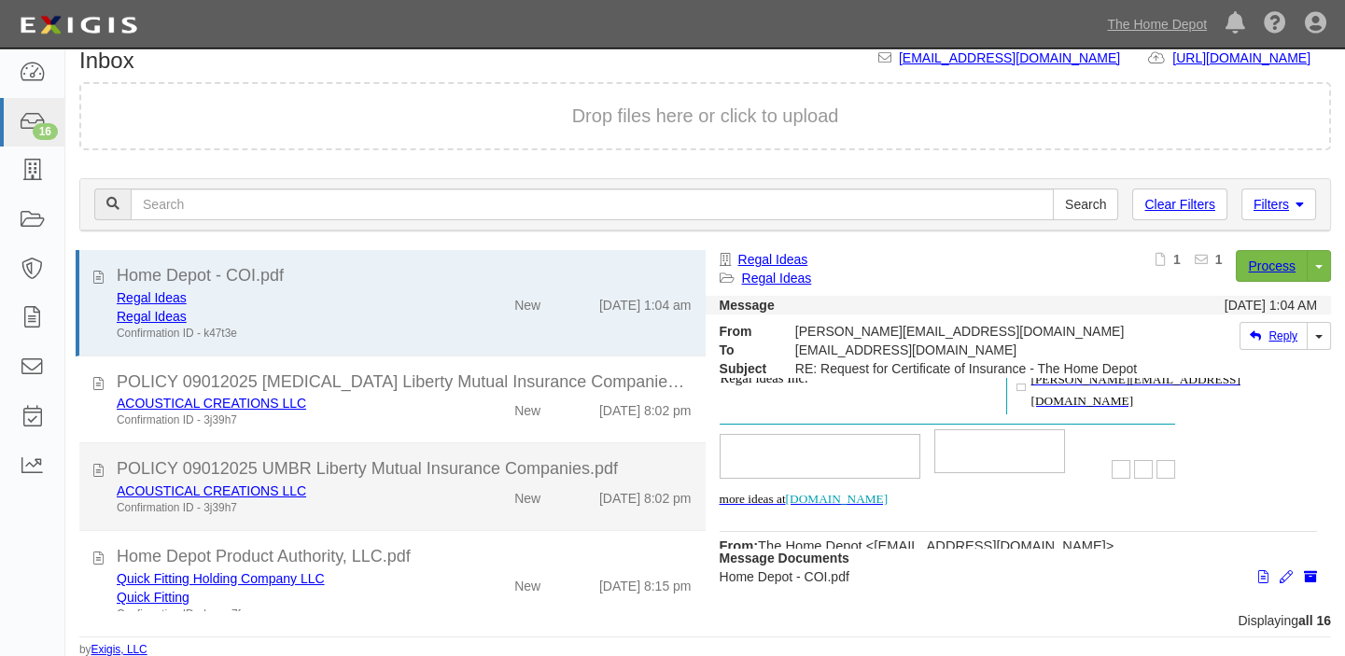
scroll to position [254, 0]
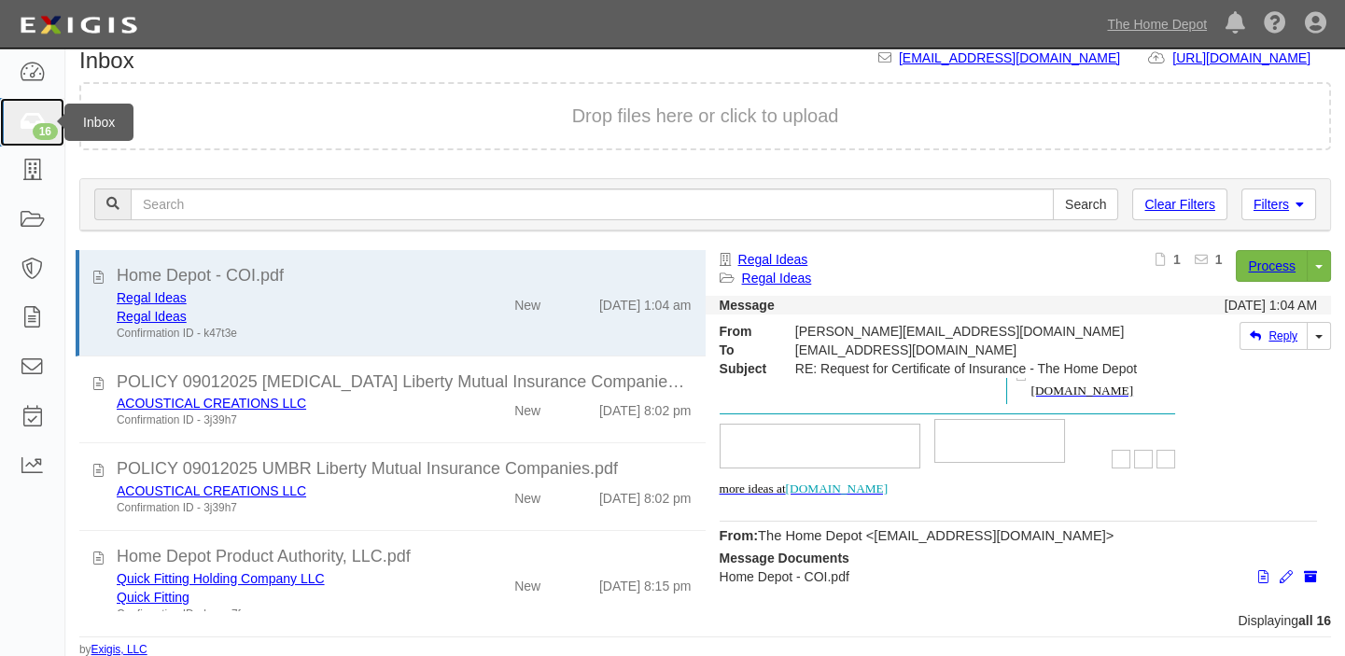
click at [0, 123] on link "16" at bounding box center [32, 122] width 64 height 49
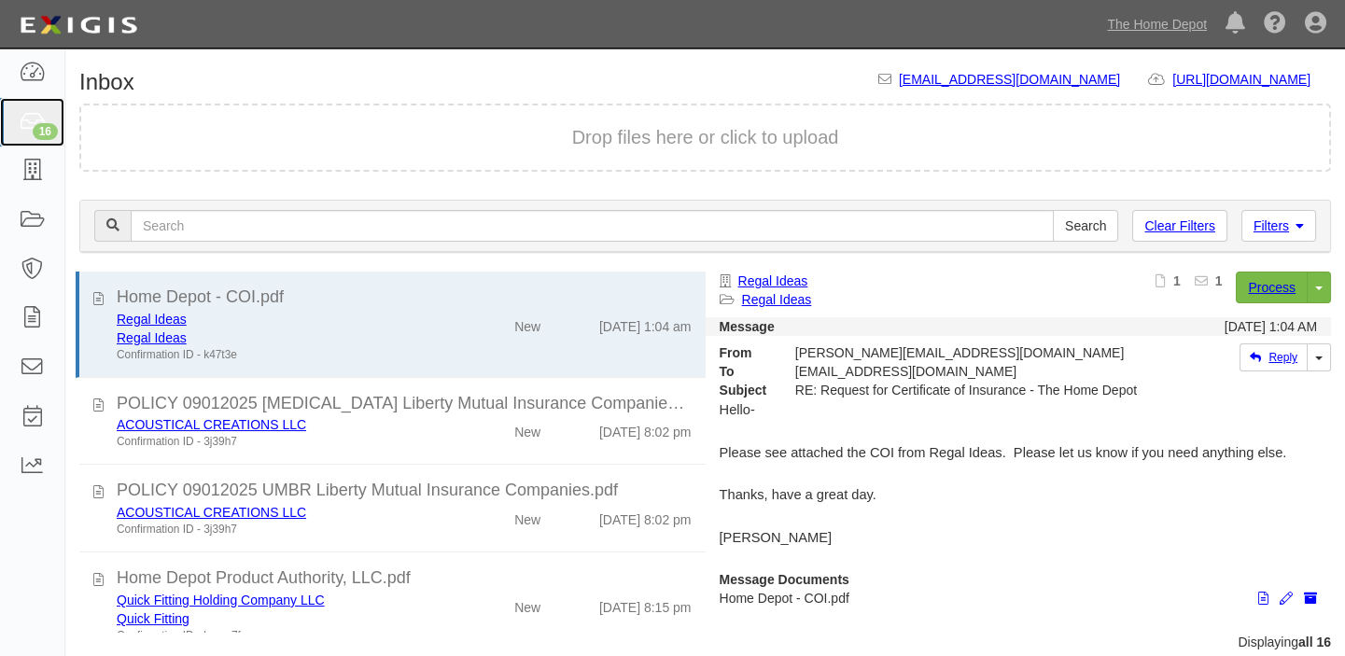
click at [0, 123] on link "16" at bounding box center [32, 122] width 64 height 49
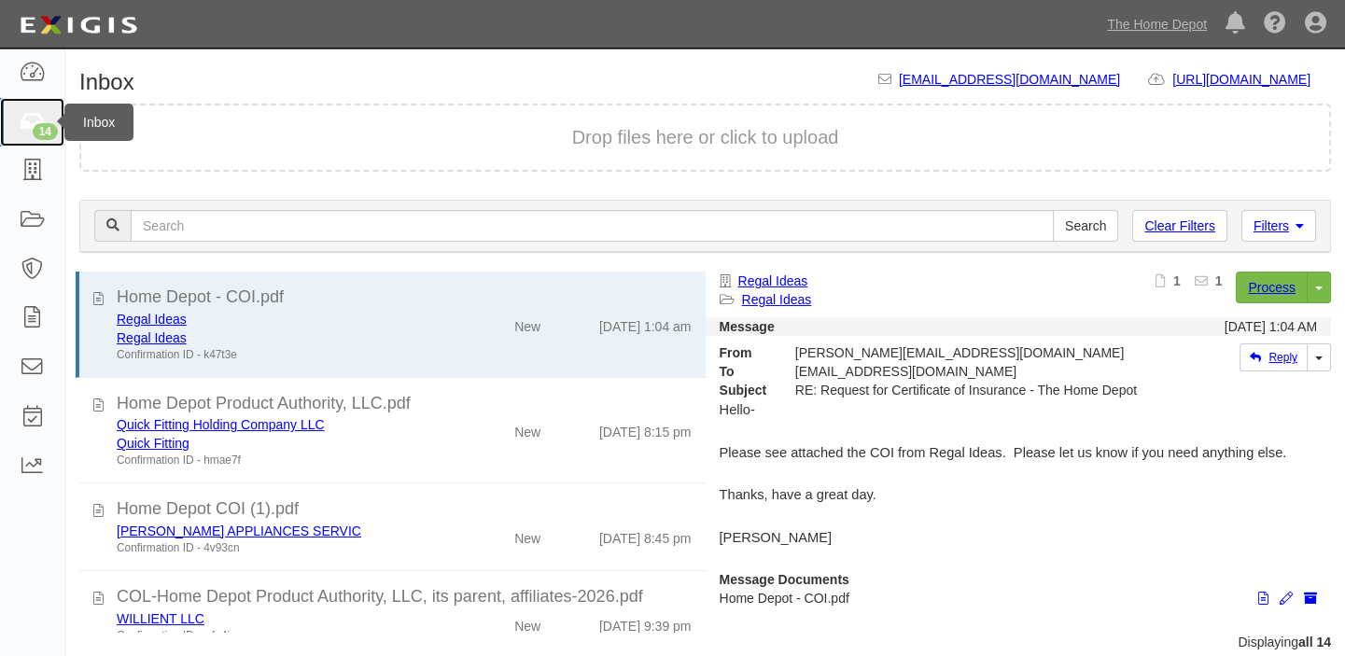
click at [30, 122] on icon at bounding box center [32, 122] width 26 height 21
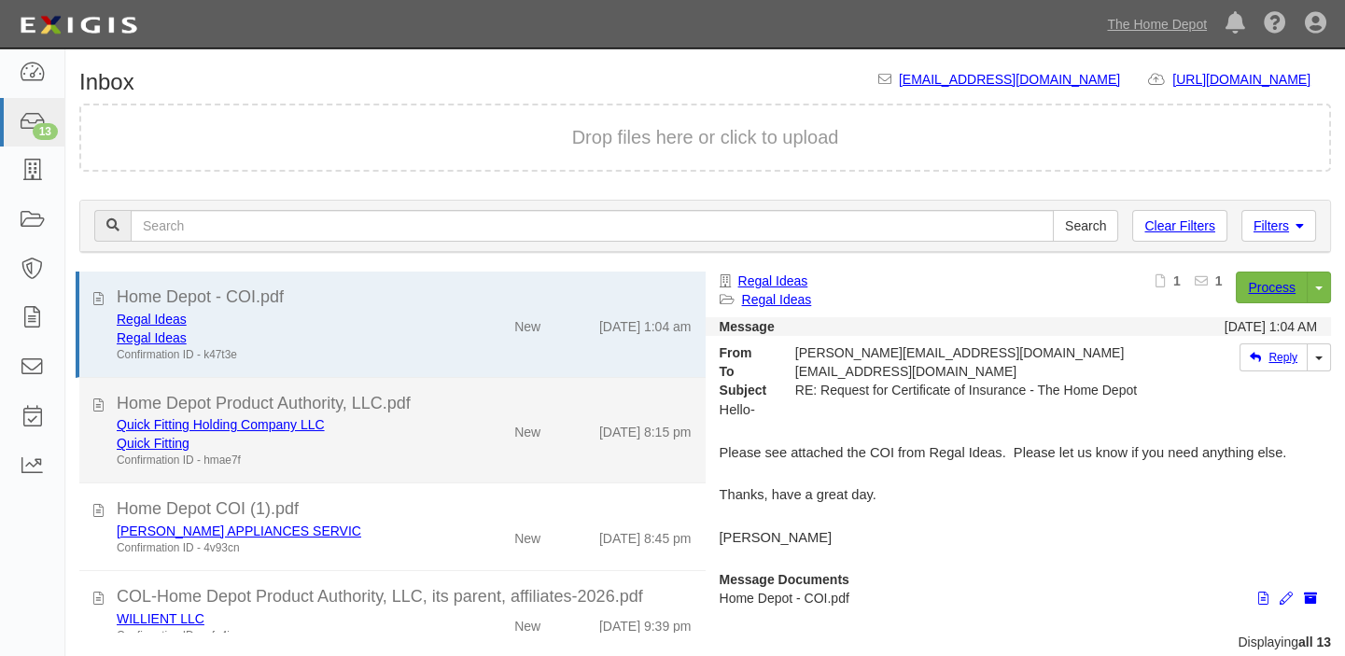
click at [569, 429] on div "[DATE] 8:15 pm" at bounding box center [629, 428] width 150 height 26
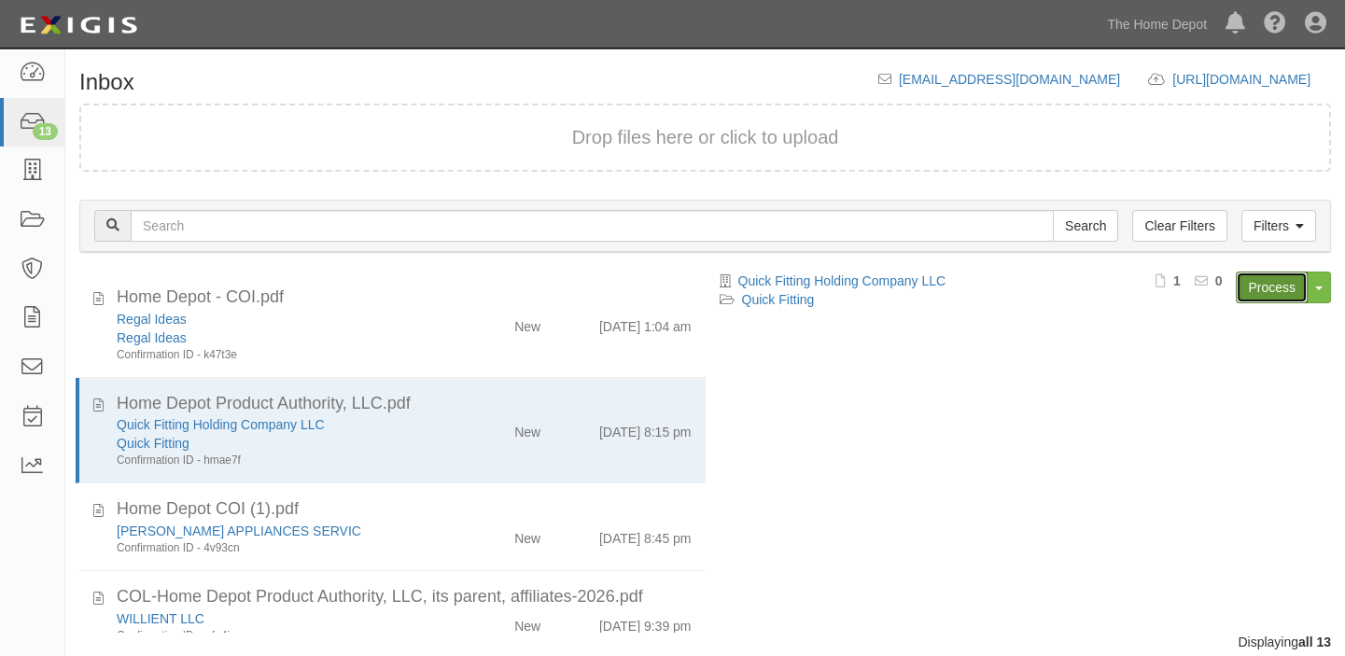
click at [1281, 289] on link "Process" at bounding box center [1271, 288] width 72 height 32
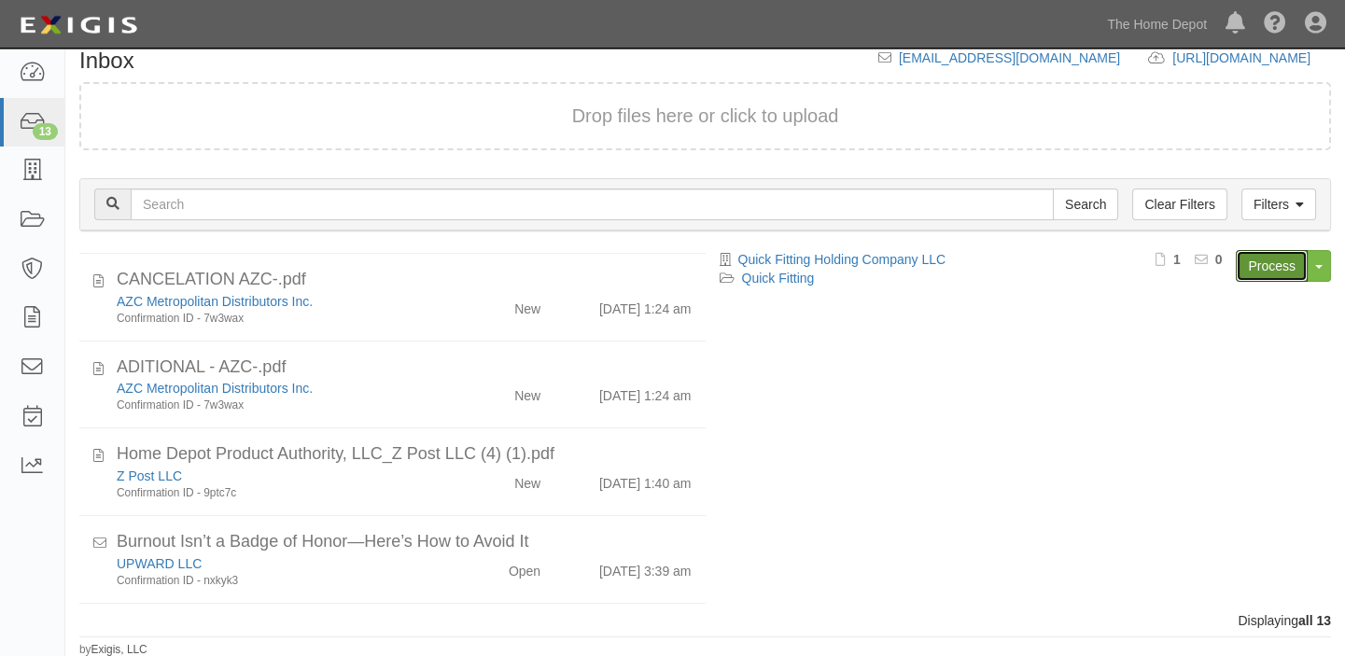
scroll to position [763, 0]
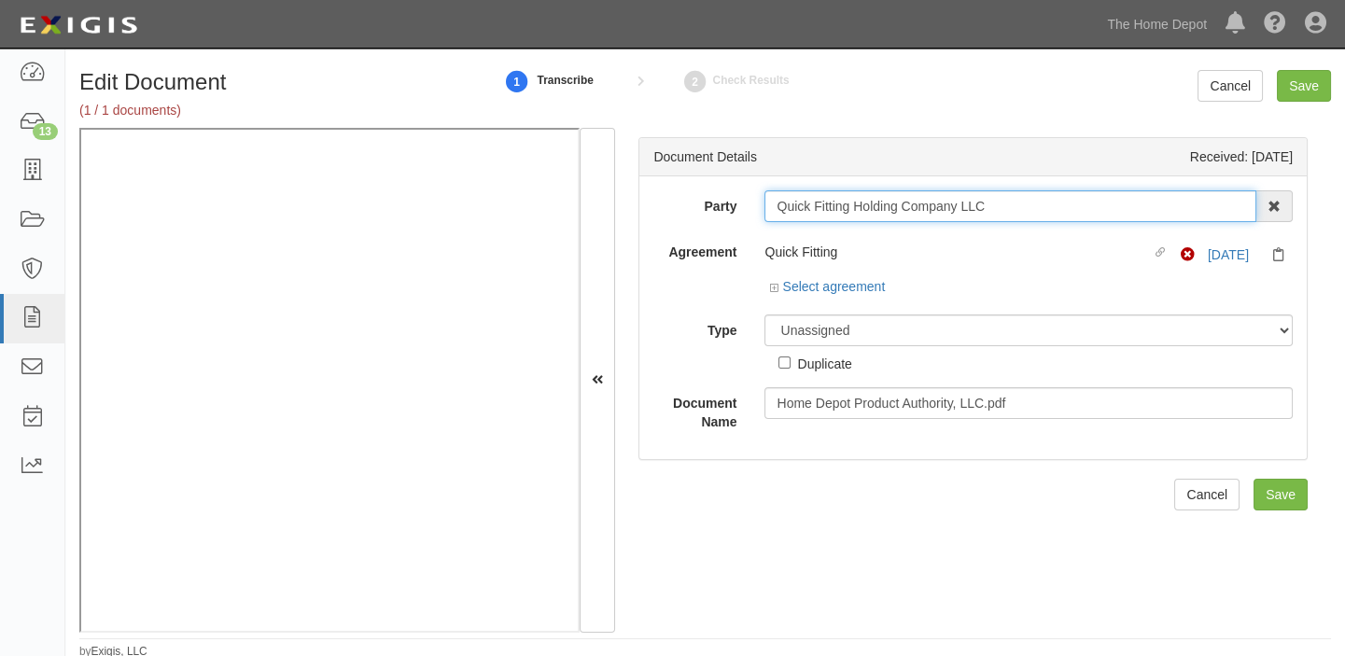
drag, startPoint x: 774, startPoint y: 209, endPoint x: 1019, endPoint y: 209, distance: 245.4
click at [1019, 209] on input "Quick Fitting Holding Company LLC" at bounding box center [1010, 206] width 492 height 32
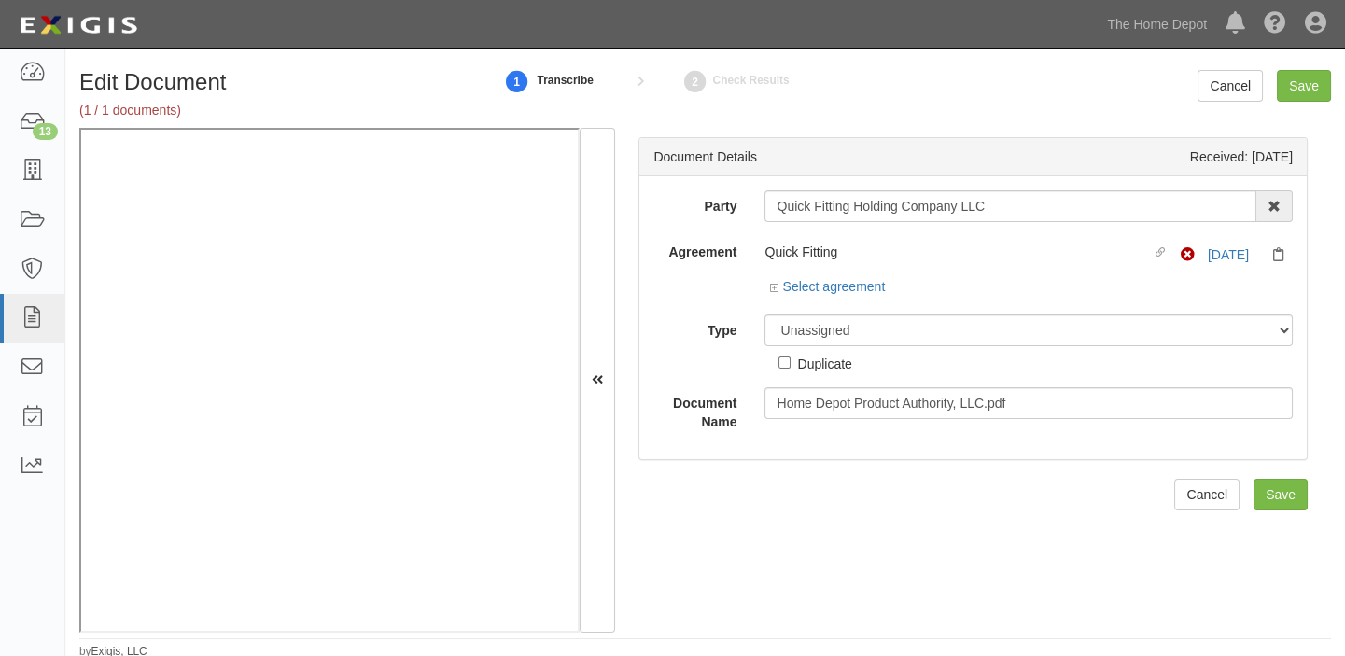
click at [839, 295] on div "Select agreement" at bounding box center [827, 286] width 116 height 19
click at [837, 286] on link "Select agreement" at bounding box center [827, 286] width 116 height 15
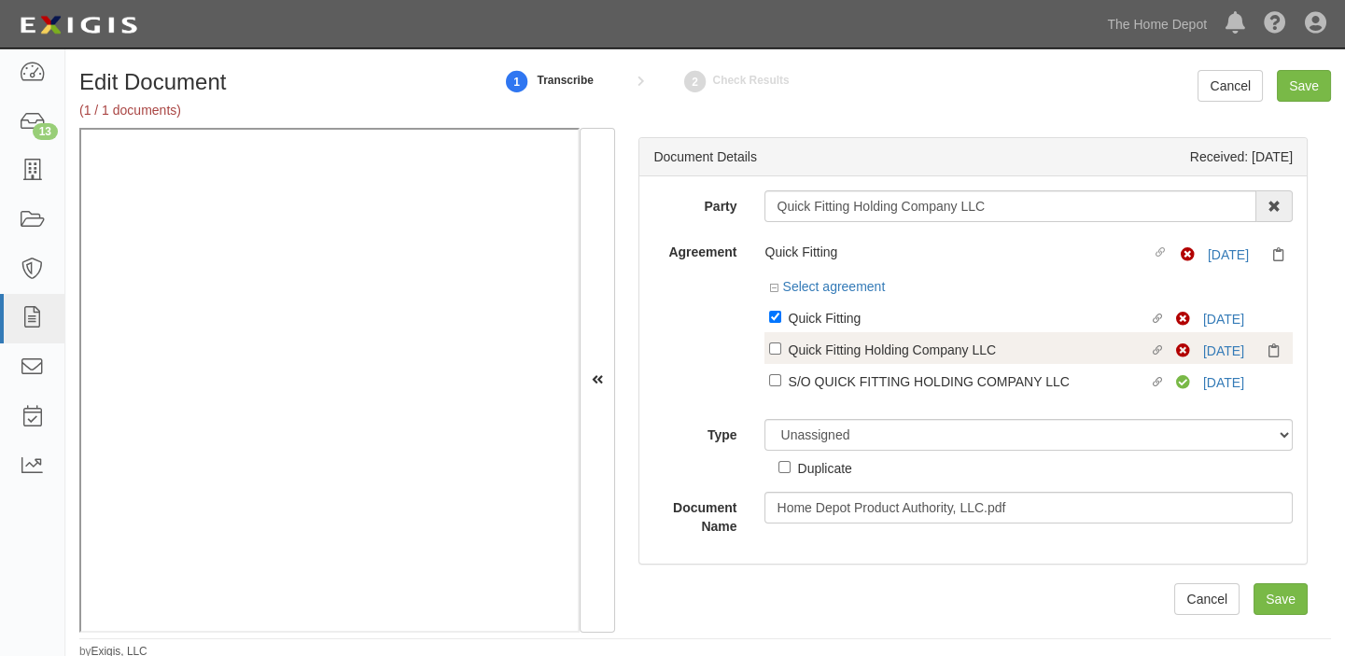
click at [845, 346] on div "Quick Fitting Holding Company LLC" at bounding box center [968, 349] width 360 height 21
click at [781, 346] on input "Linked agreement Quick Fitting Holding Company LLC Linked agreement" at bounding box center [775, 348] width 12 height 12
checkbox input "true"
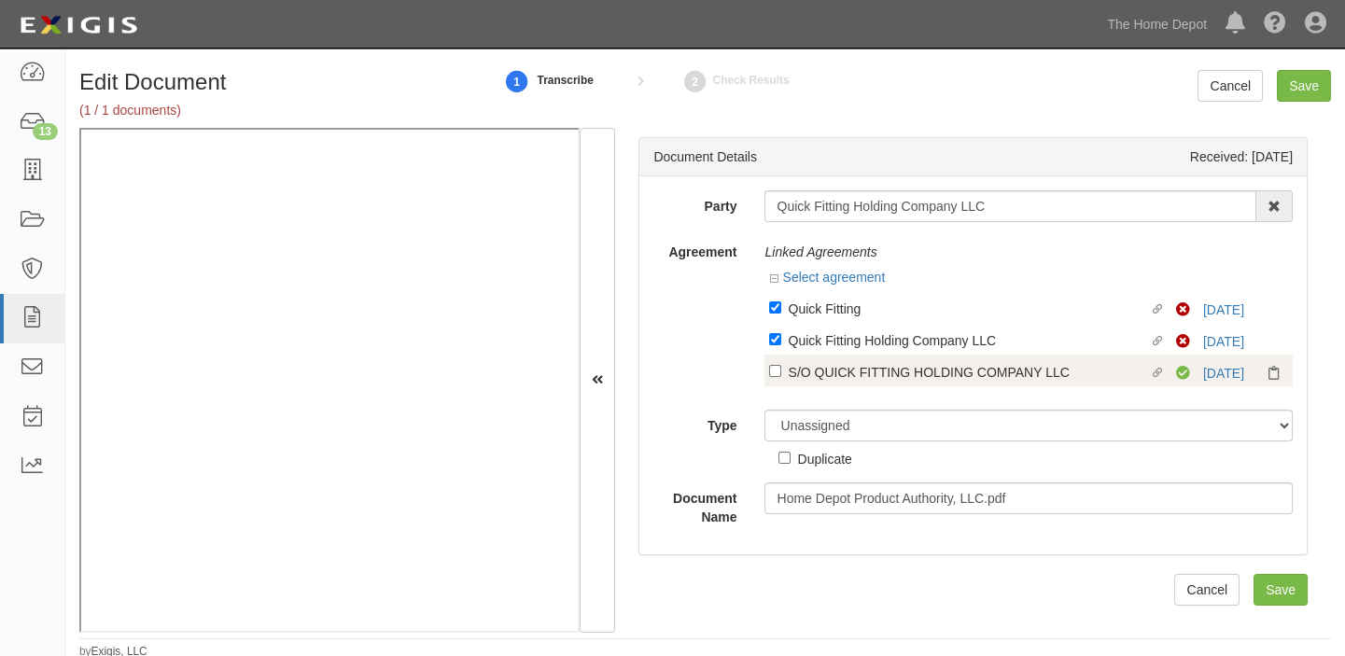
click at [841, 365] on div "S/O QUICK FITTING HOLDING COMPANY LLC" at bounding box center [968, 371] width 360 height 21
click at [781, 365] on input "Linked agreement S/O QUICK FITTING HOLDING COMPANY LLC Linked agreement" at bounding box center [775, 371] width 12 height 12
checkbox input "true"
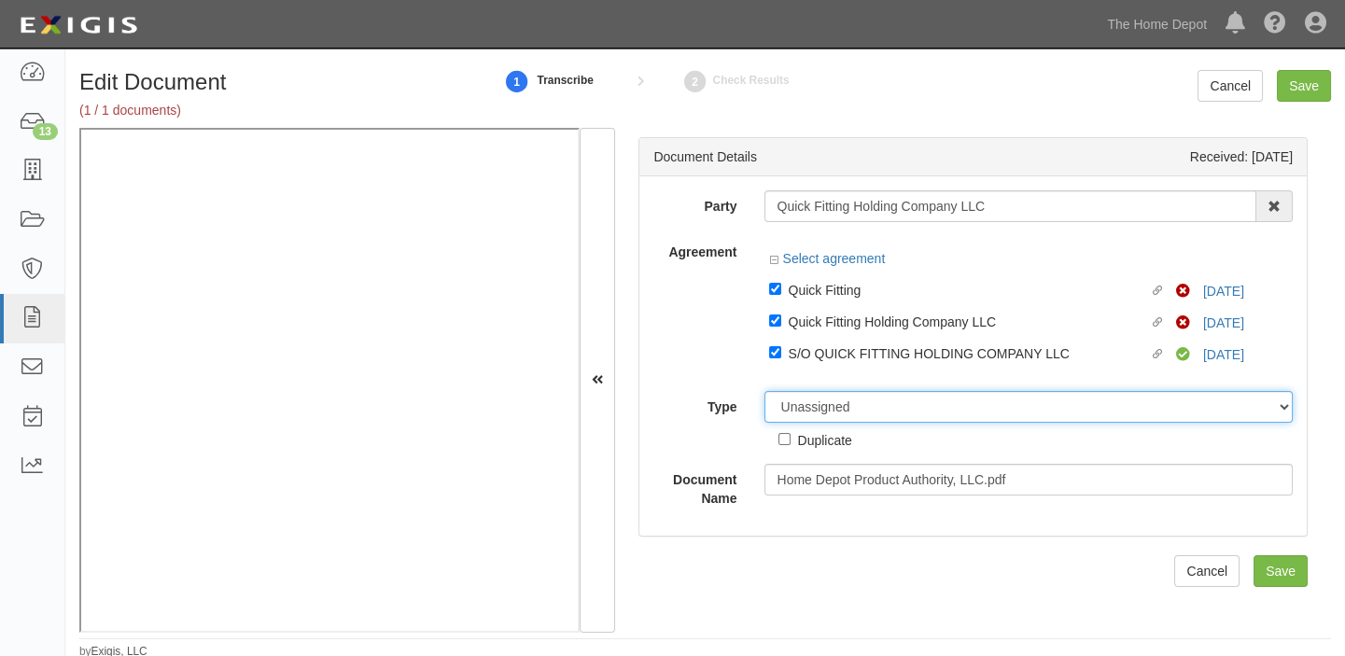
click at [845, 413] on select "Unassigned Binder Cancellation Notice Certificate Contract Endorsement Insuranc…" at bounding box center [1028, 407] width 528 height 32
select select "CertificateDetail"
click at [764, 391] on select "Unassigned Binder Cancellation Notice Certificate Contract Endorsement Insuranc…" at bounding box center [1028, 407] width 528 height 32
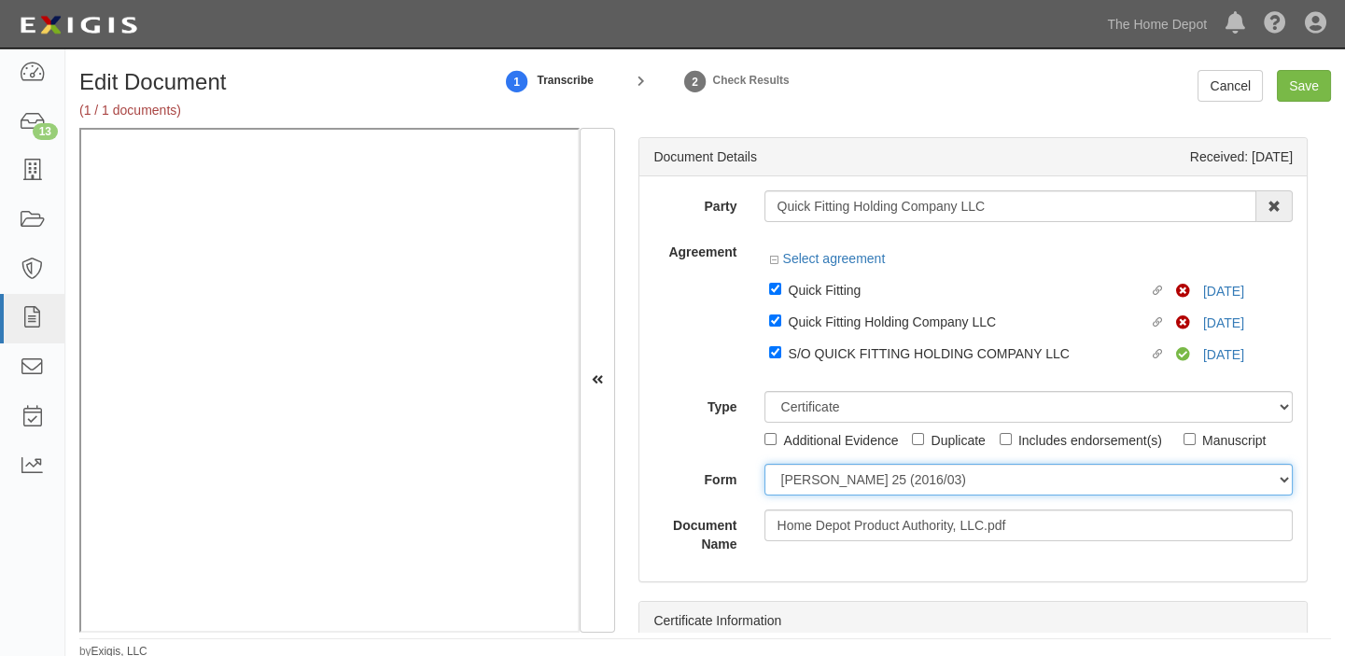
click at [837, 466] on select "ACORD 25 (2016/03) ACORD 101 ACORD 855 NY (2014/05) General" at bounding box center [1028, 480] width 528 height 32
select select "GeneralFormDetail"
click at [764, 464] on select "ACORD 25 (2016/03) ACORD 101 ACORD 855 NY (2014/05) General" at bounding box center [1028, 480] width 528 height 32
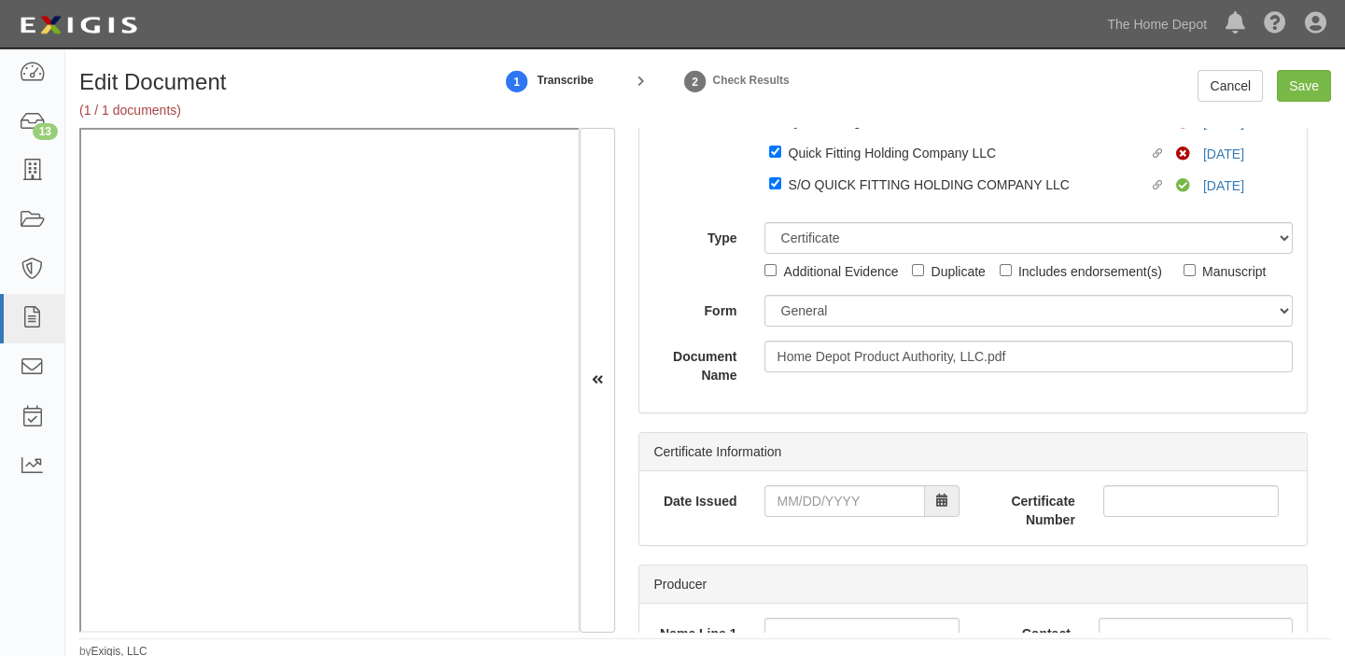
click at [832, 481] on div "Date Issued Certificate Number" at bounding box center [972, 508] width 667 height 74
click at [832, 510] on input "Date Issued" at bounding box center [844, 501] width 160 height 32
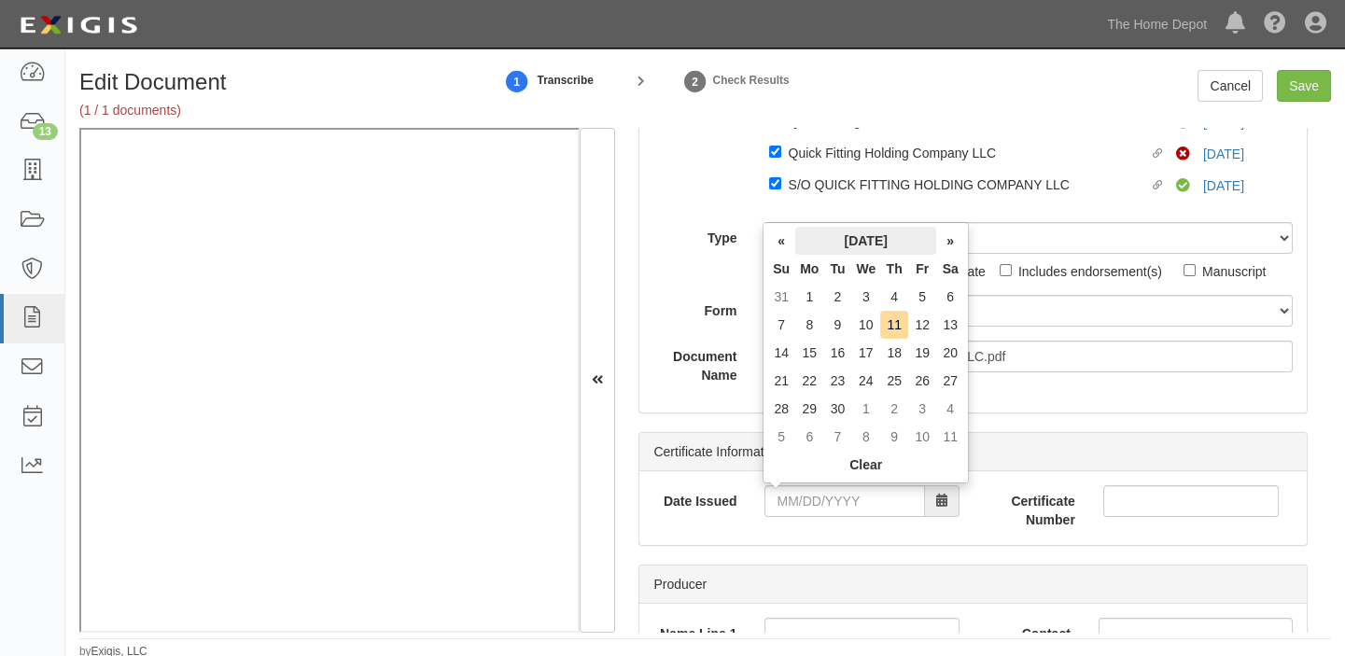
click at [838, 252] on th "September 2025" at bounding box center [865, 241] width 141 height 28
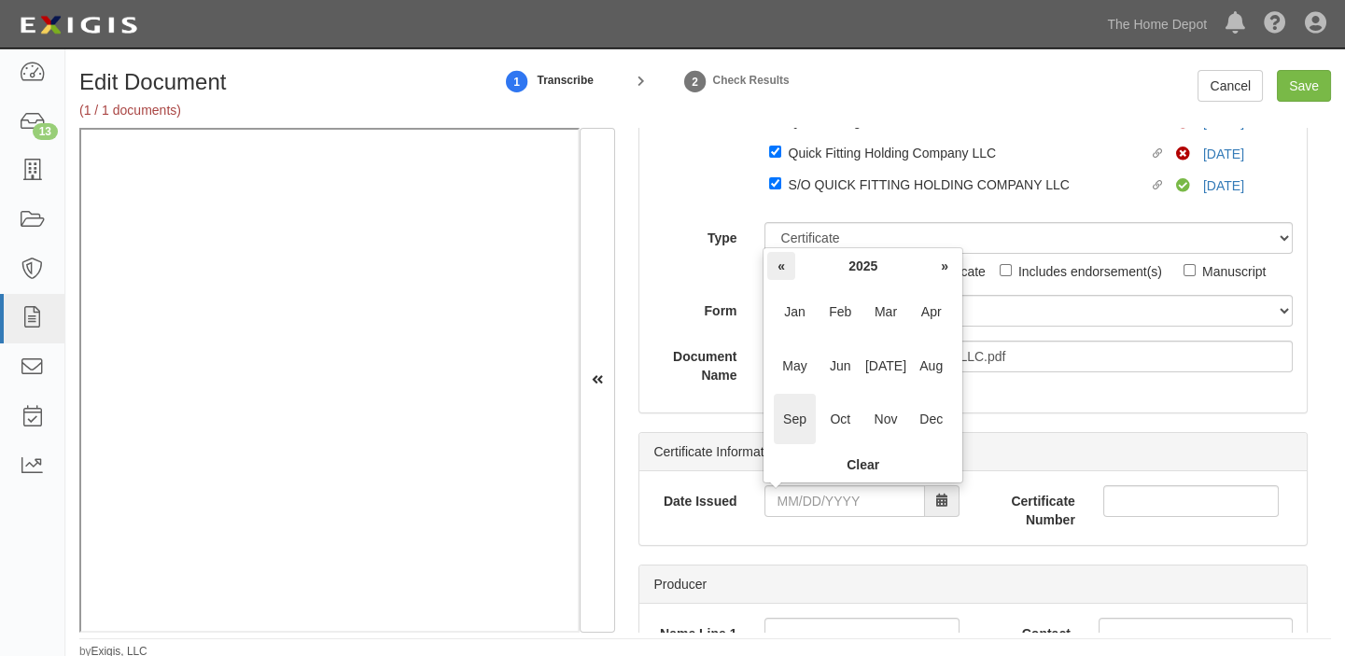
click at [788, 254] on th "«" at bounding box center [781, 266] width 28 height 28
click at [932, 410] on span "Dec" at bounding box center [931, 419] width 42 height 50
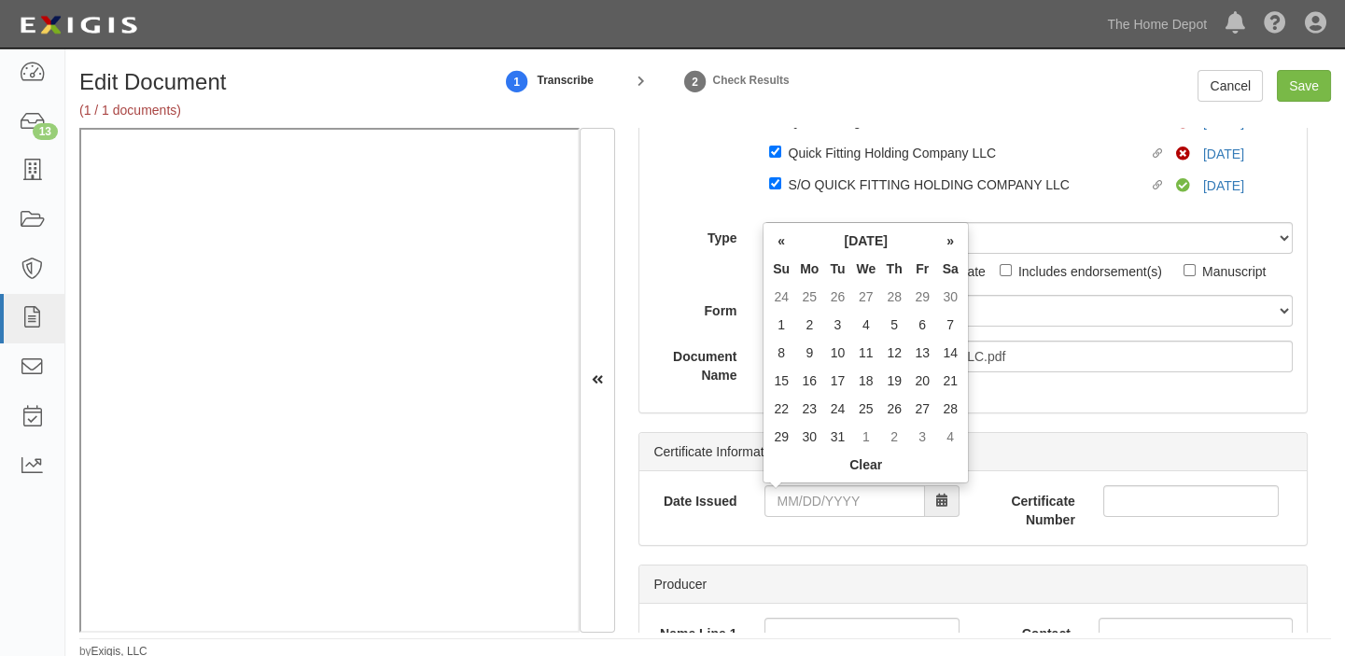
click at [932, 410] on td "27" at bounding box center [922, 409] width 28 height 28
type input "12/27/2024"
click at [858, 502] on input "12/27/2024" at bounding box center [844, 501] width 160 height 32
click at [923, 411] on td "27" at bounding box center [922, 409] width 28 height 28
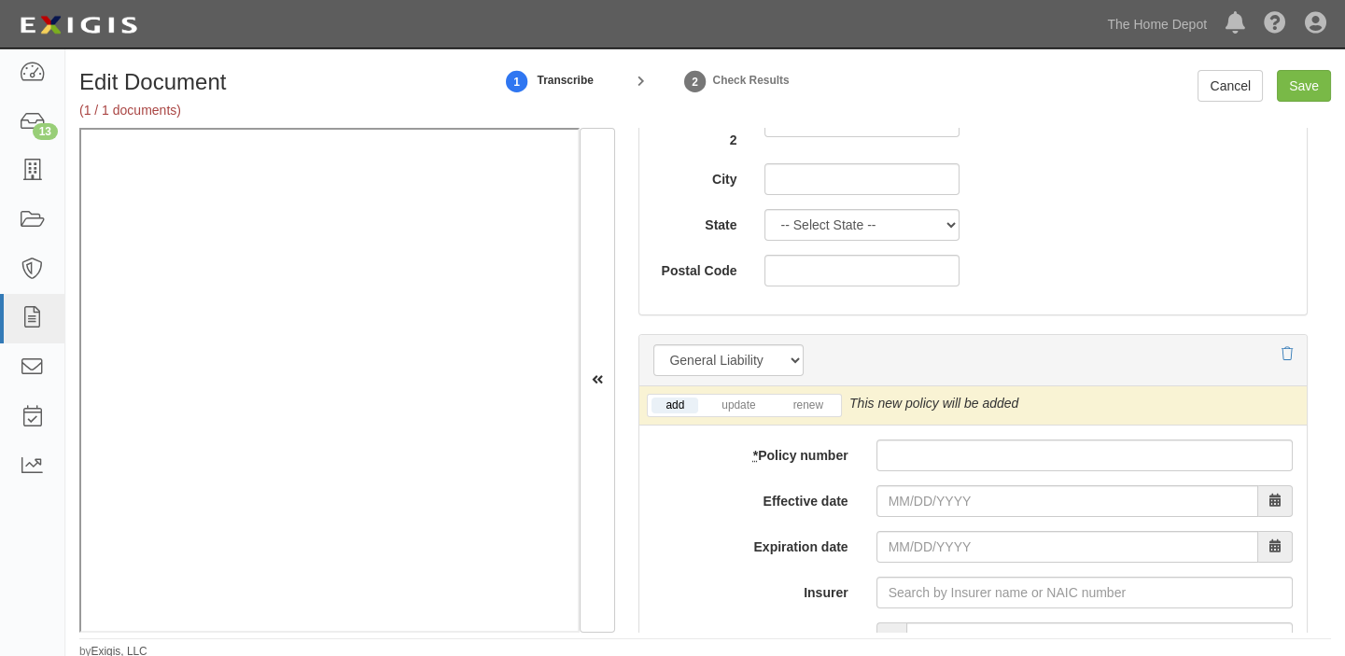
scroll to position [1357, 0]
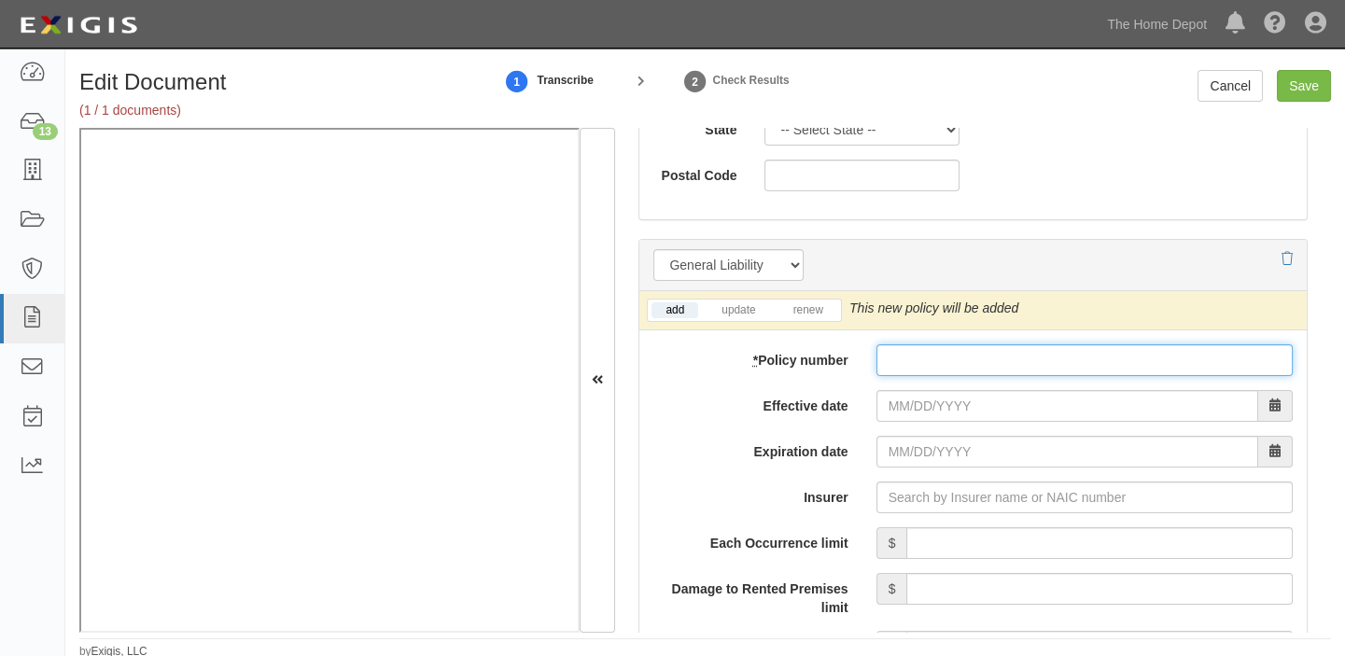
drag, startPoint x: 890, startPoint y: 361, endPoint x: 895, endPoint y: 399, distance: 38.5
click at [890, 361] on input "* Policy number" at bounding box center [1084, 360] width 416 height 32
paste input "PPK2634881-002"
type input "PPK2634881-002"
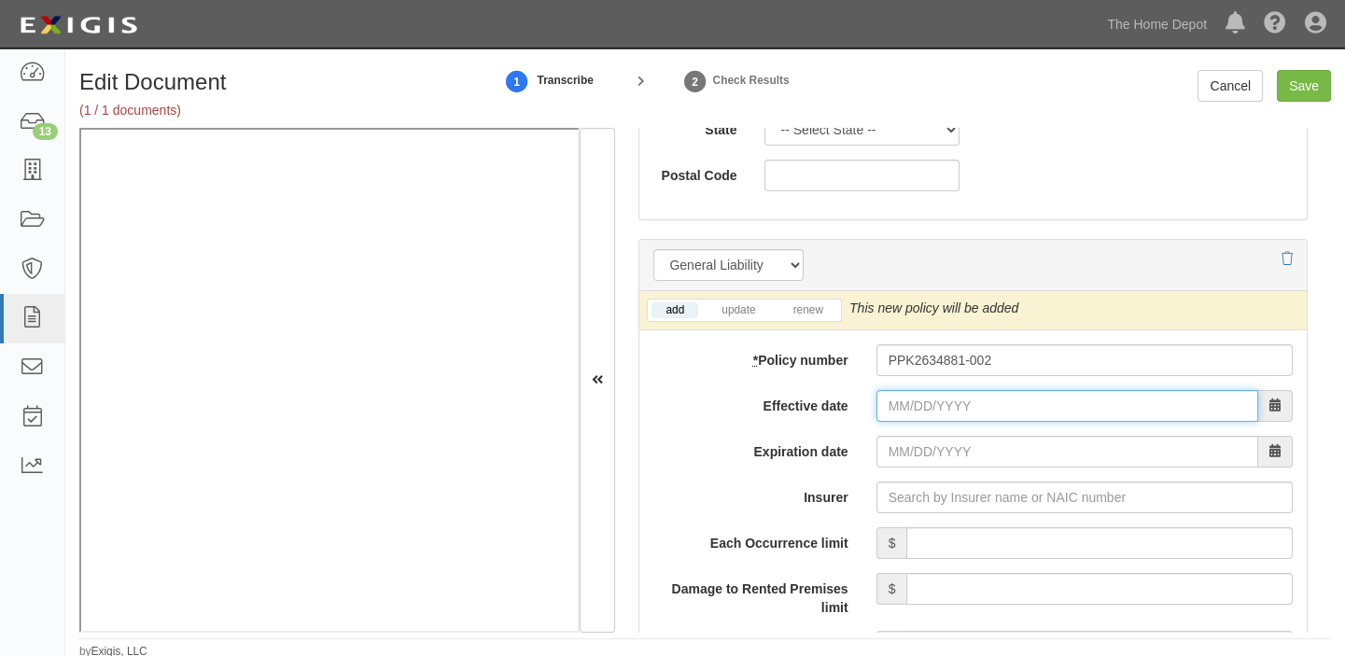
click at [895, 400] on input "Effective date" at bounding box center [1067, 406] width 382 height 32
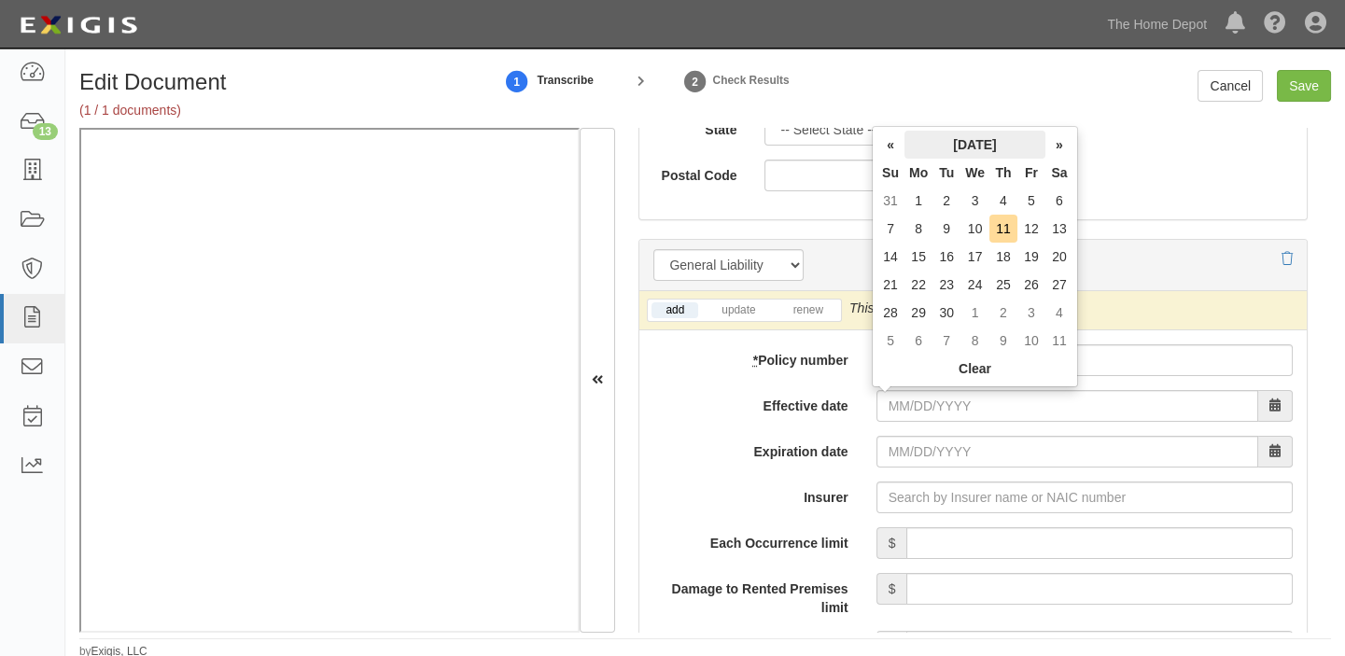
click at [941, 126] on div "« September 2025 » Su Mo Tu We Th Fr Sa 31 1 2 3 4 5 6 7 8 9 10 11 12 13 14 15 …" at bounding box center [975, 256] width 206 height 261
click at [941, 160] on th "Tu" at bounding box center [946, 173] width 28 height 28
click at [941, 152] on th "September 2025" at bounding box center [974, 145] width 141 height 28
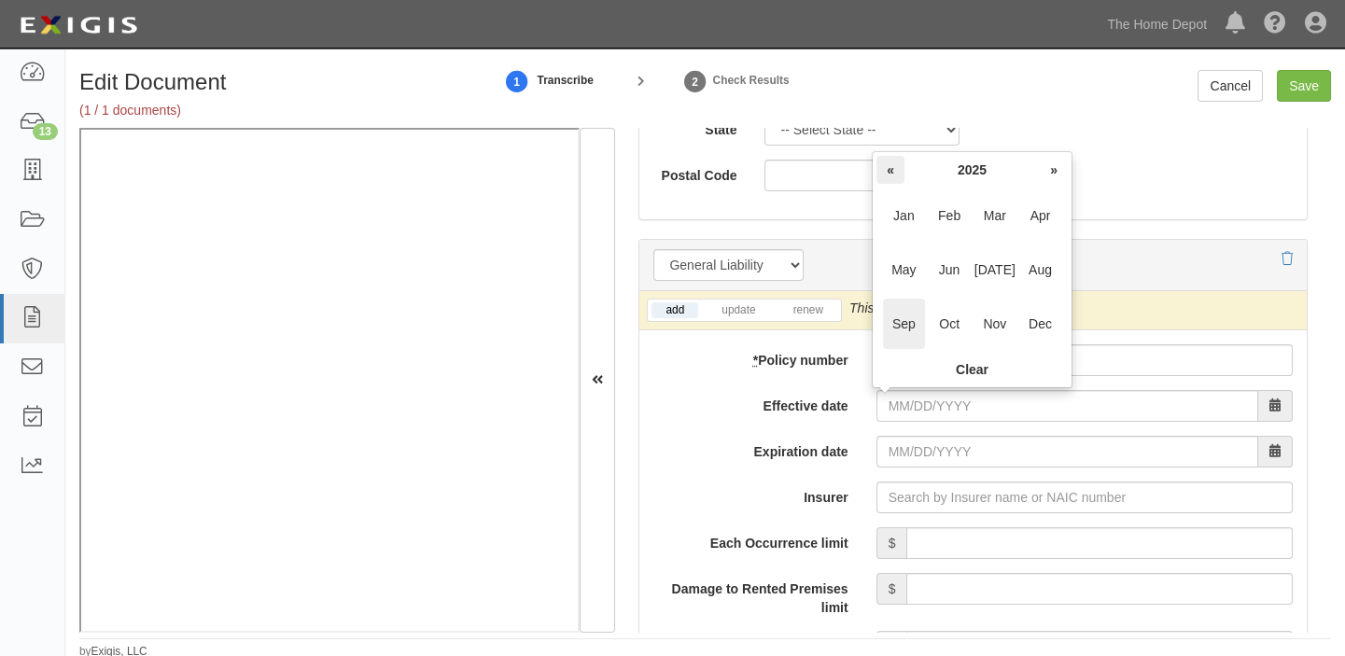
click at [894, 167] on th "«" at bounding box center [890, 170] width 28 height 28
click at [1035, 327] on span "Dec" at bounding box center [1040, 324] width 42 height 50
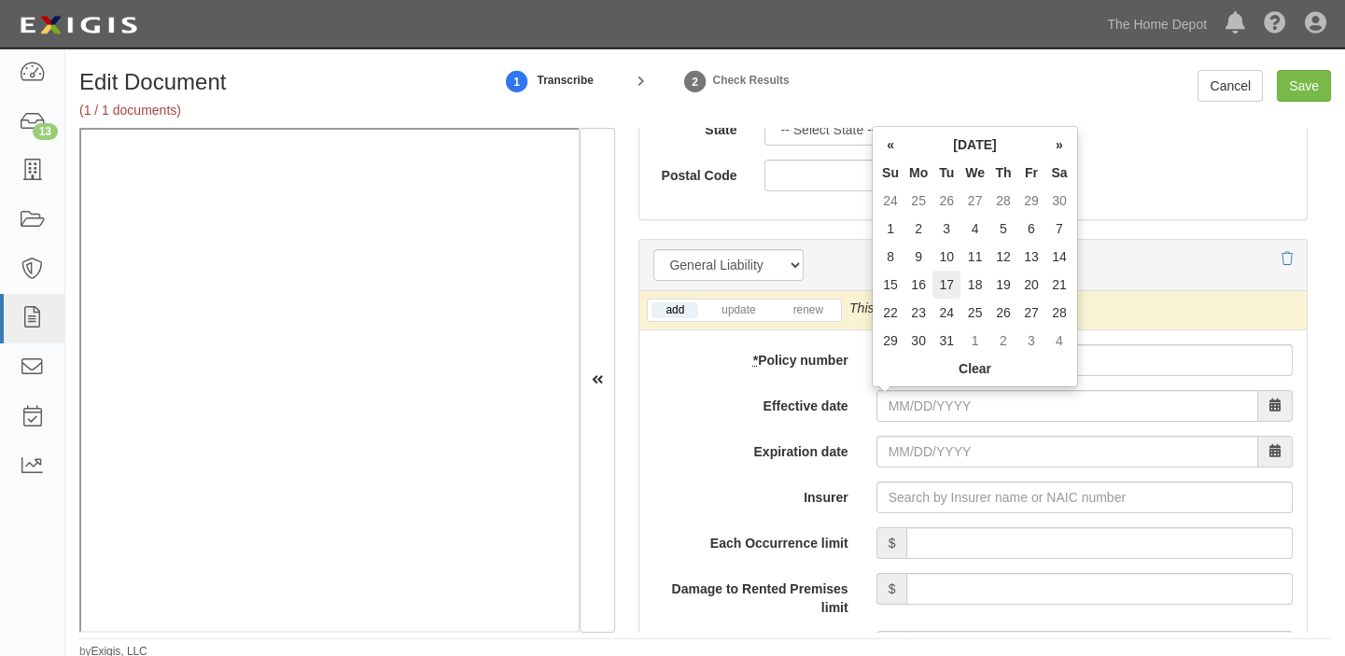
click at [940, 288] on td "17" at bounding box center [946, 285] width 28 height 28
type input "12/17/2024"
type input "12/17/2025"
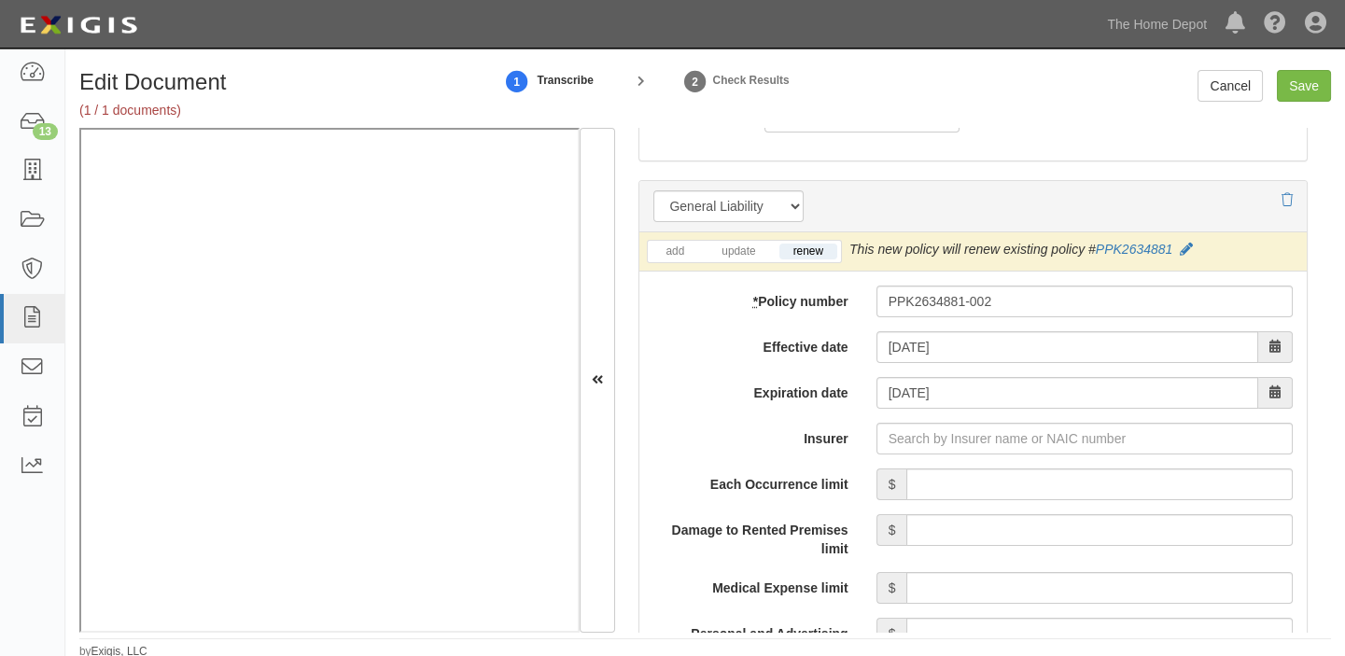
scroll to position [1442, 0]
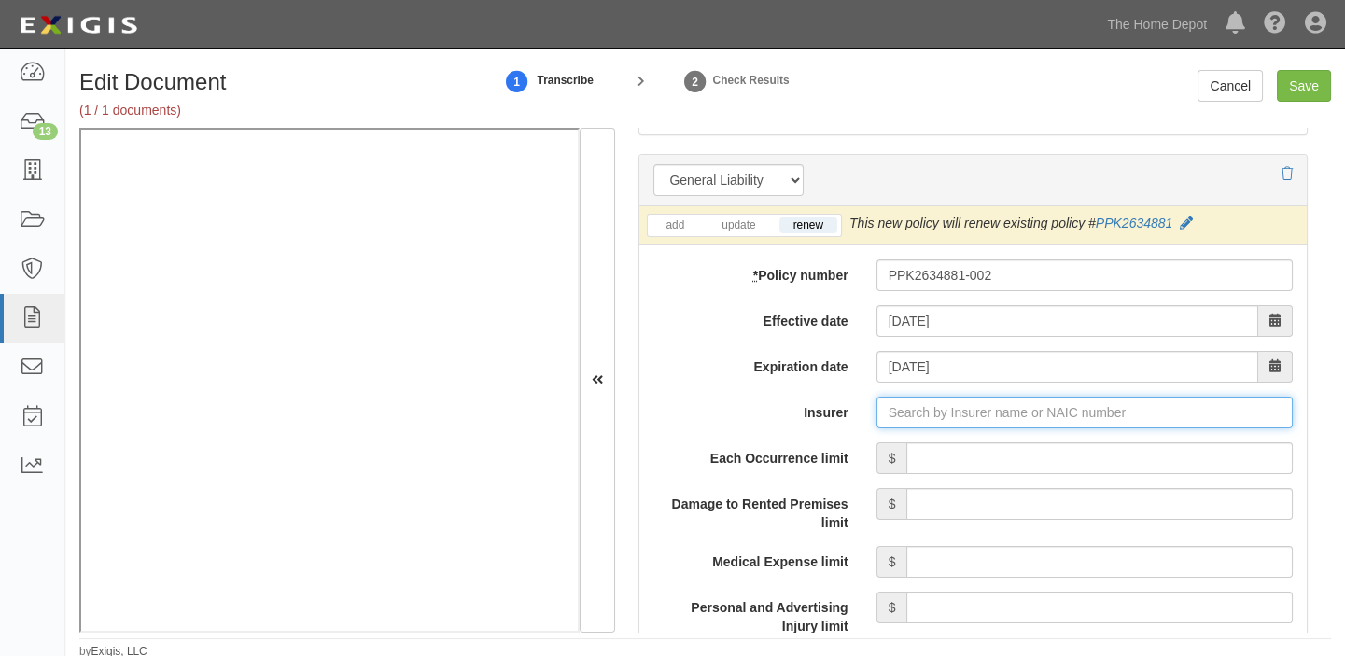
click at [990, 416] on input "Insurer" at bounding box center [1084, 413] width 416 height 32
type input "21st Century Advantage Insurance Company (25232) NR Rating"
type input "2"
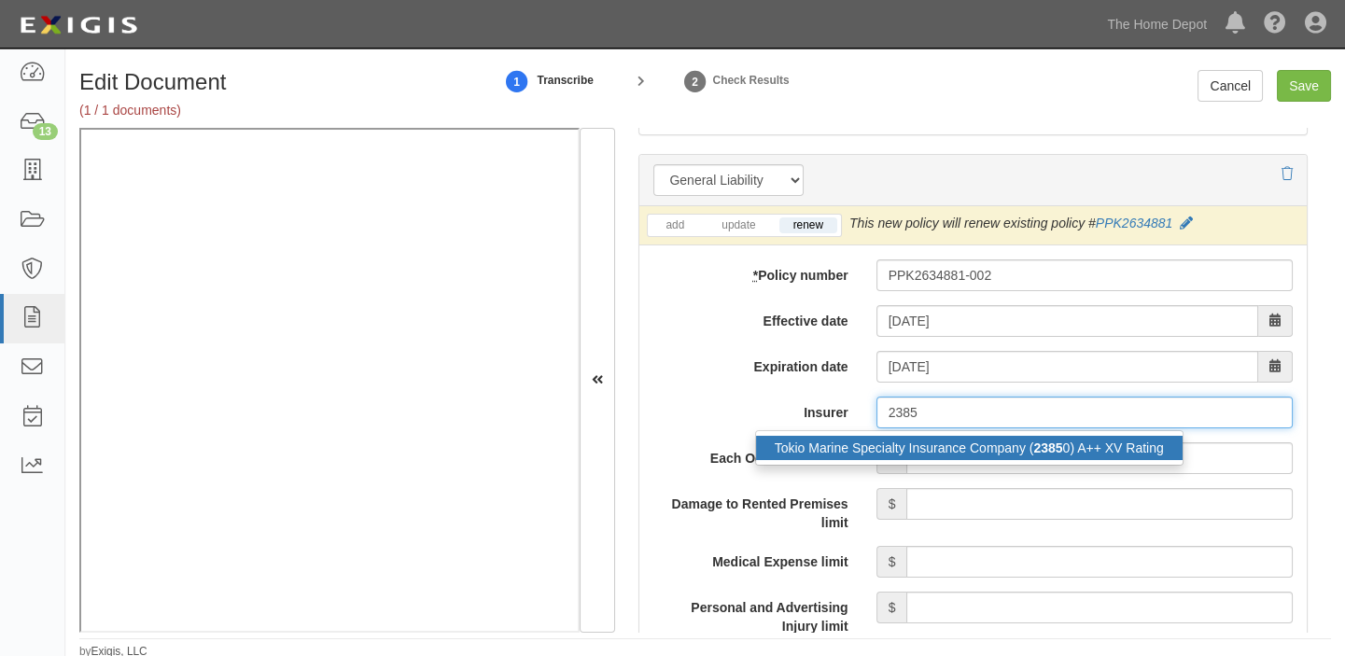
click at [990, 442] on div "Tokio Marine Specialty Insurance Company ( 2385 0) A++ XV Rating" at bounding box center [969, 448] width 426 height 24
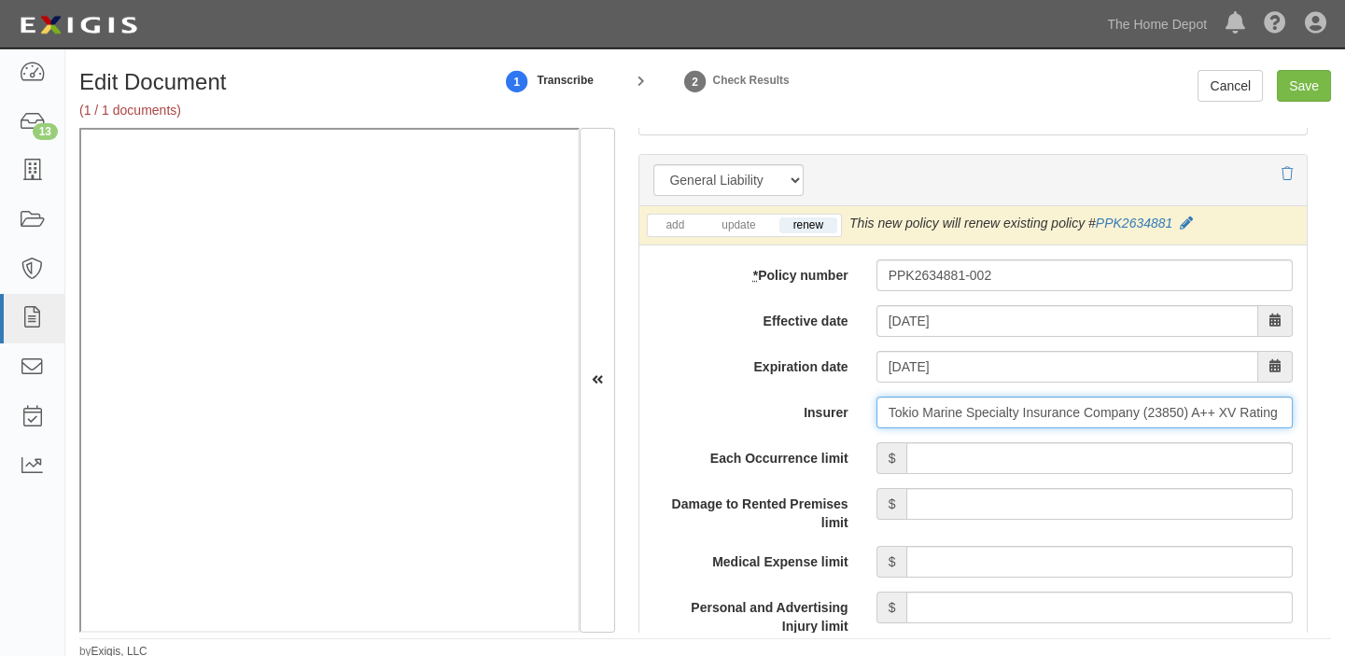
type input "Tokio Marine Specialty Insurance Company (23850) A++ XV Rating"
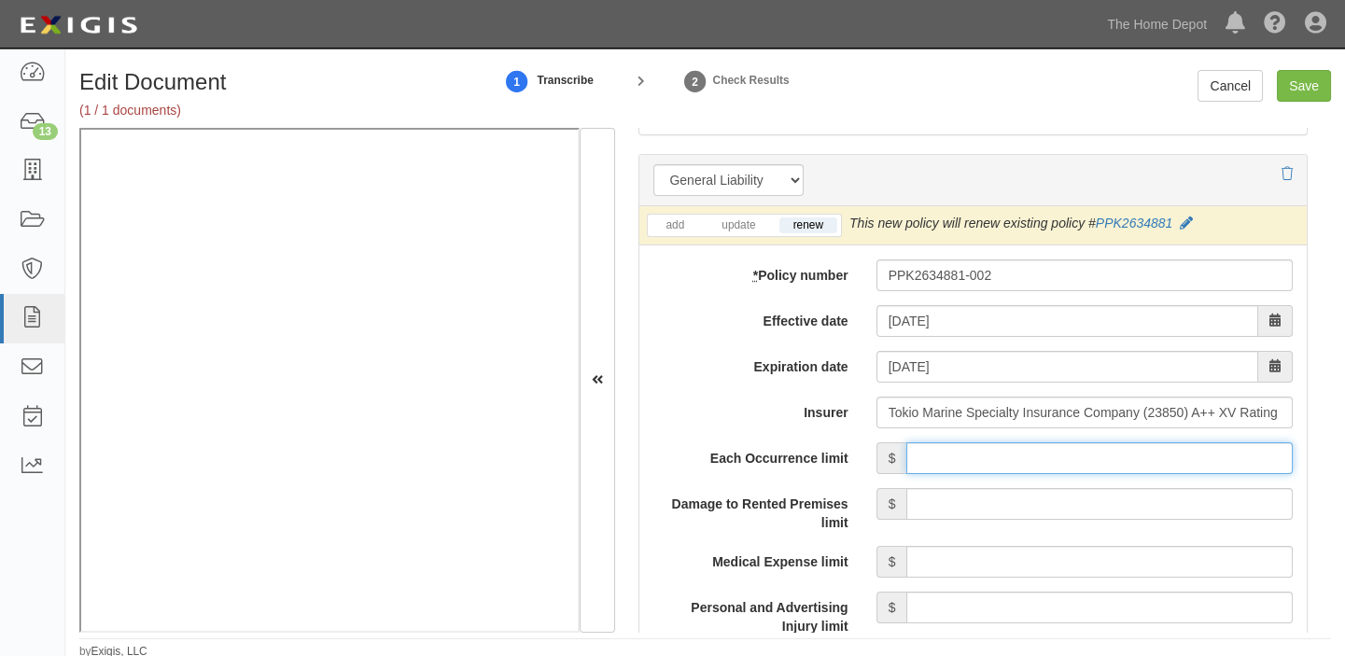
click at [990, 459] on input "Each Occurrence limit" at bounding box center [1099, 458] width 386 height 32
type input "1,000,000"
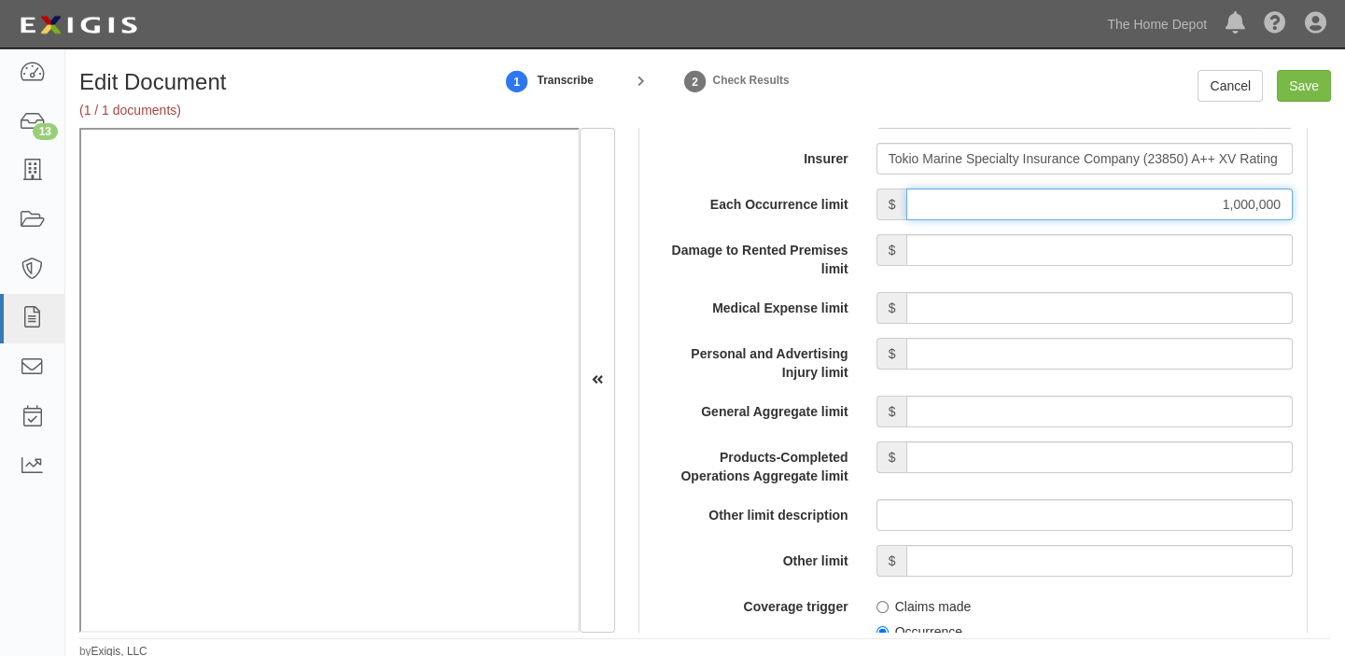
scroll to position [1696, 0]
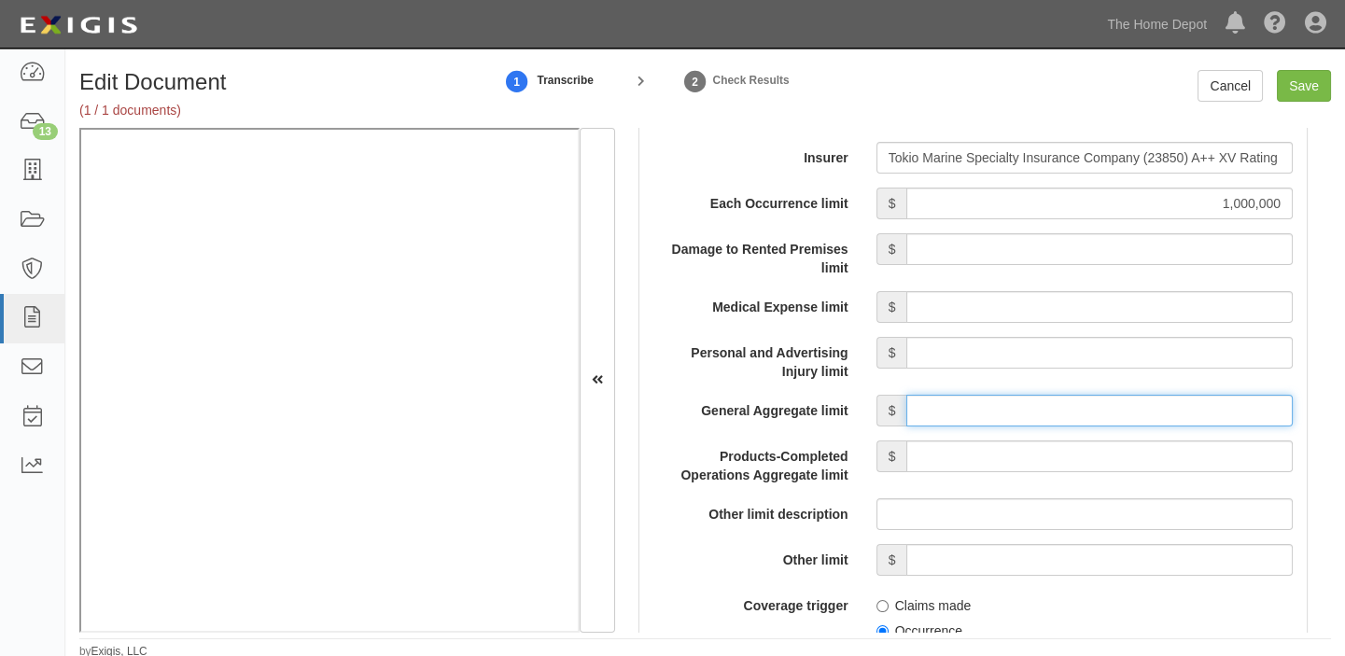
click at [1091, 416] on input "General Aggregate limit" at bounding box center [1099, 411] width 386 height 32
type input "2,000,000"
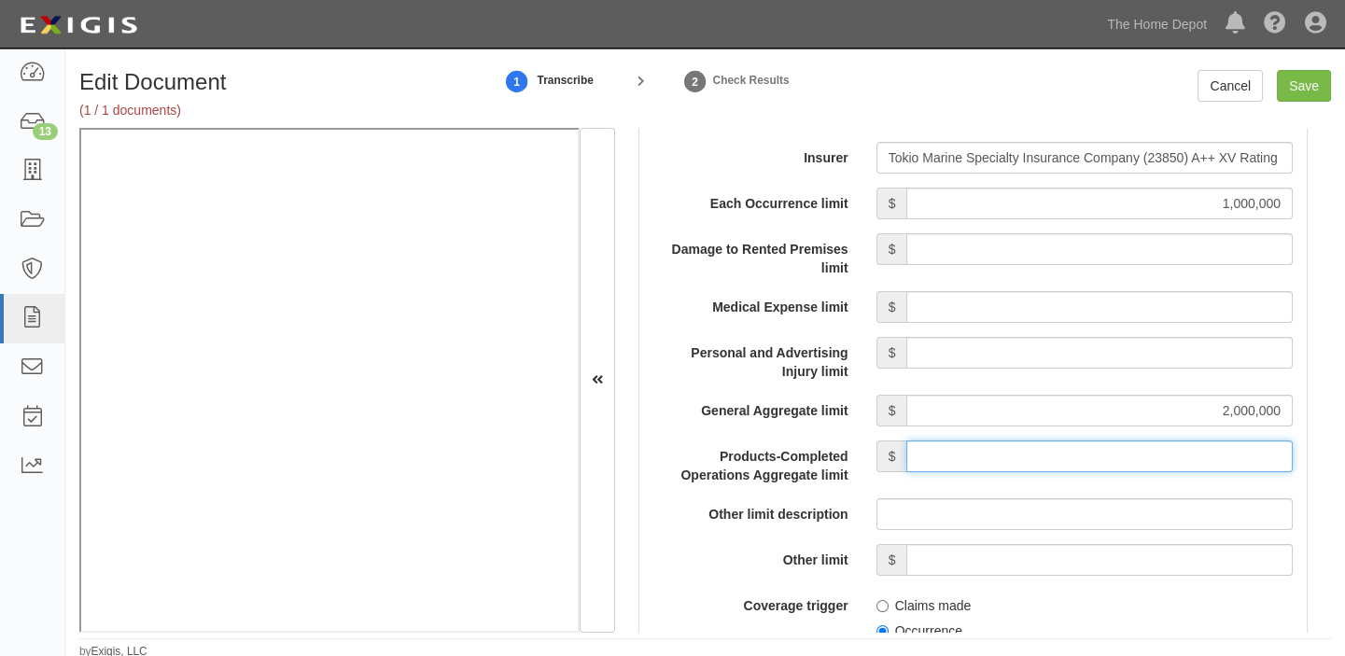
click at [1108, 454] on input "Products-Completed Operations Aggregate limit" at bounding box center [1099, 456] width 386 height 32
type input "2,000,000"
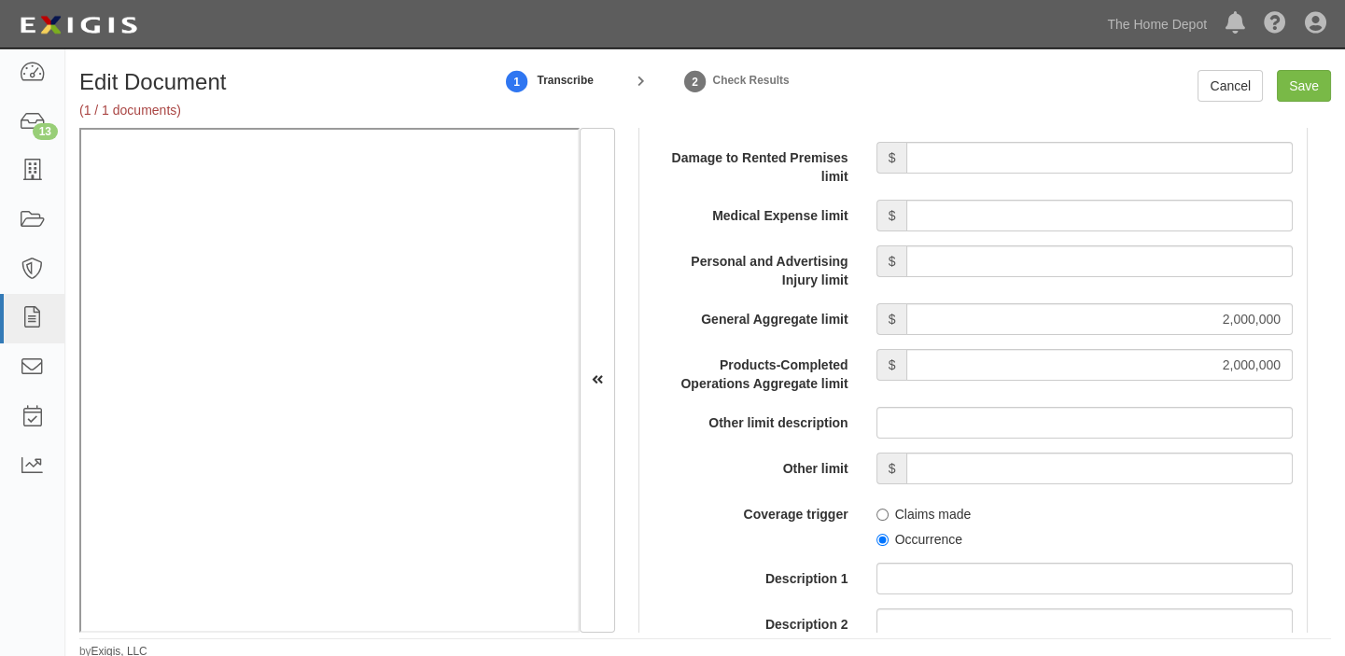
scroll to position [1950, 0]
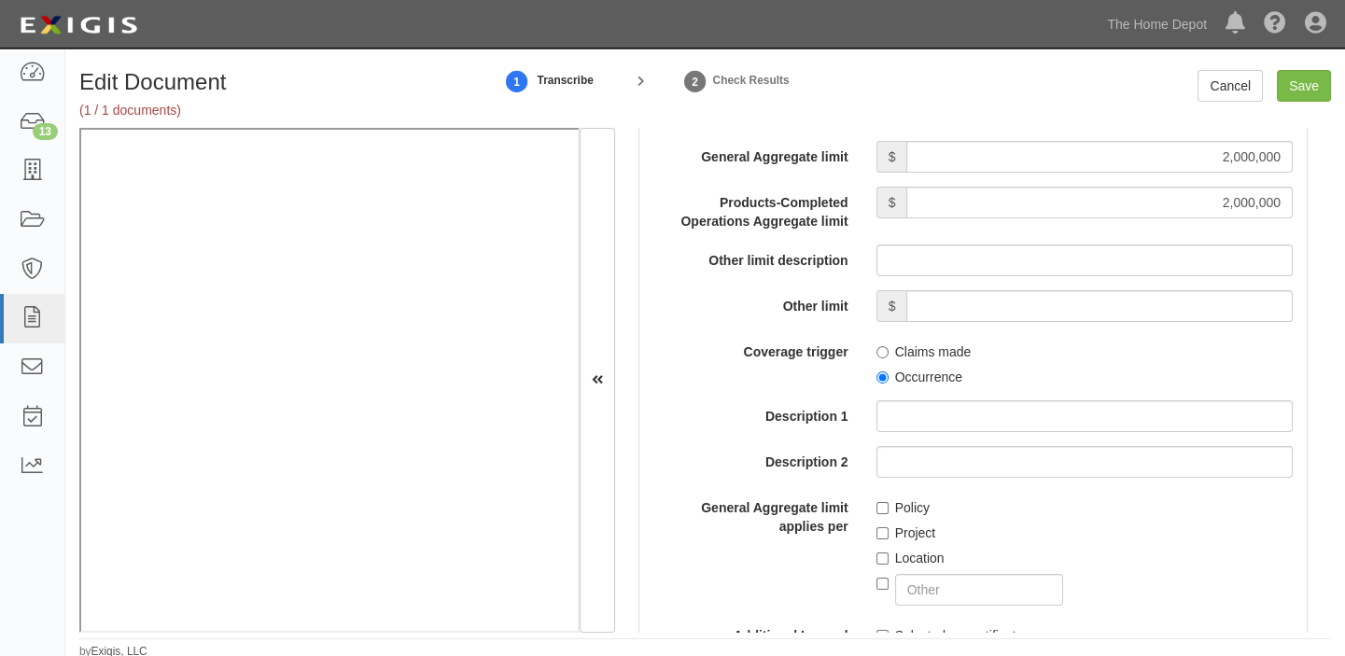
click at [915, 373] on label "Occurrence" at bounding box center [919, 377] width 86 height 19
click at [888, 373] on input "Occurrence" at bounding box center [882, 377] width 12 height 12
radio input "true"
click at [892, 502] on label "Policy" at bounding box center [902, 507] width 53 height 19
click at [888, 502] on input "Policy" at bounding box center [882, 508] width 12 height 12
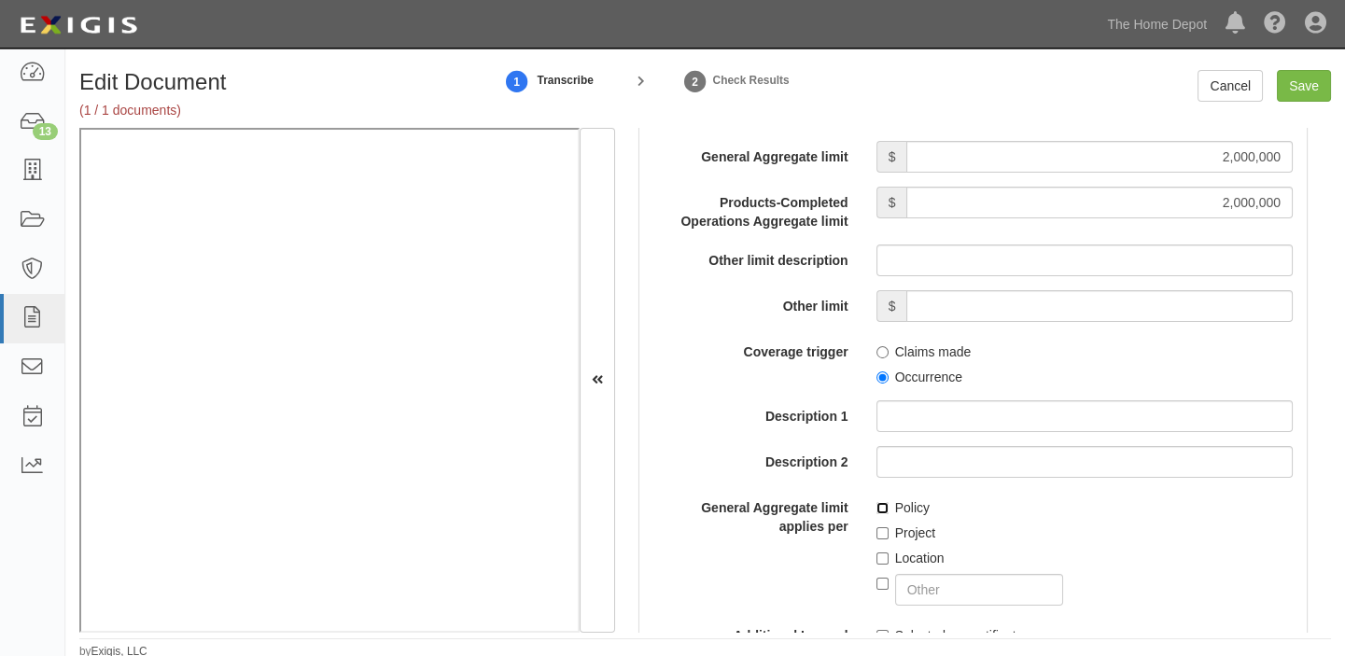
checkbox input "true"
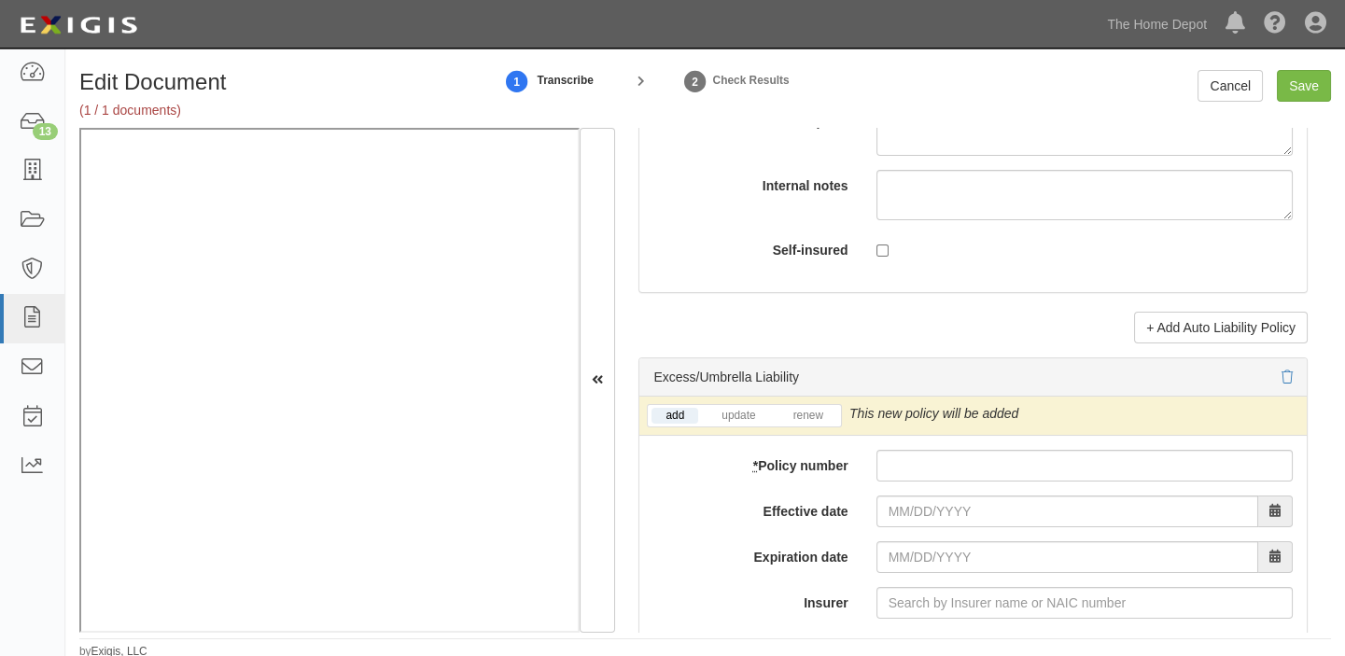
scroll to position [3647, 0]
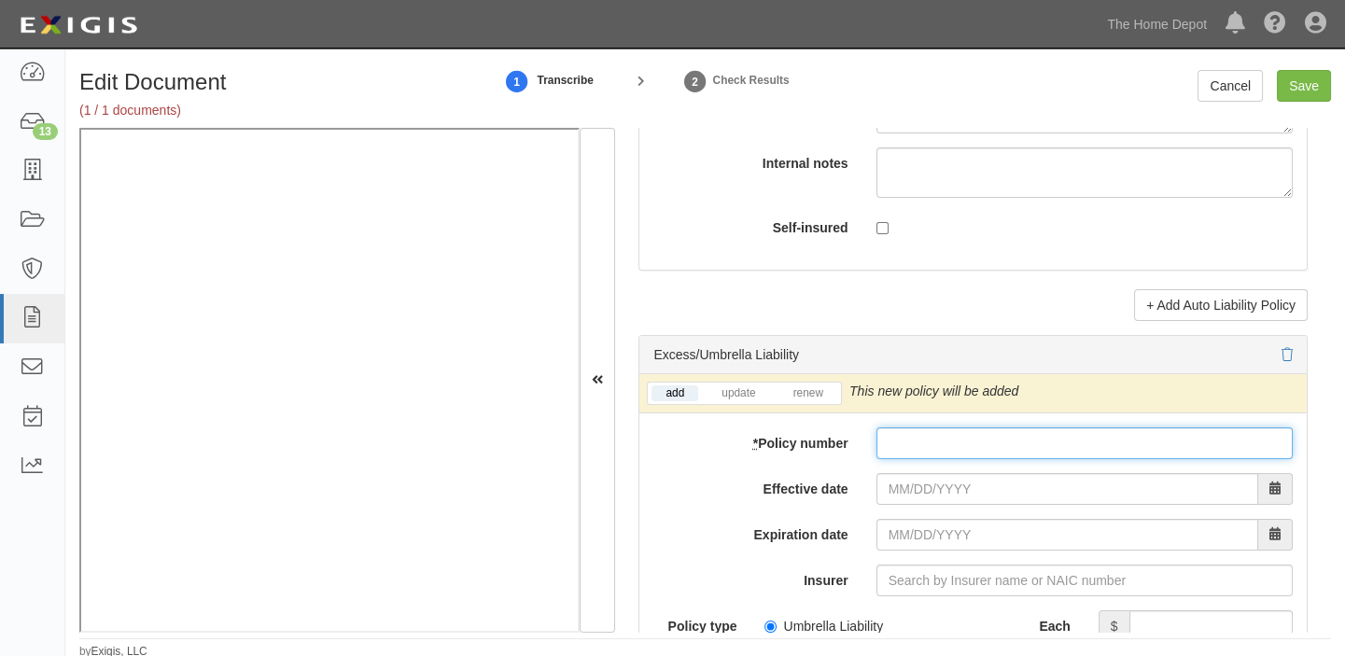
click at [967, 438] on input "* Policy number" at bounding box center [1084, 443] width 416 height 32
paste input "PES-XS-01-3732"
type input "PES-XS-01-3732"
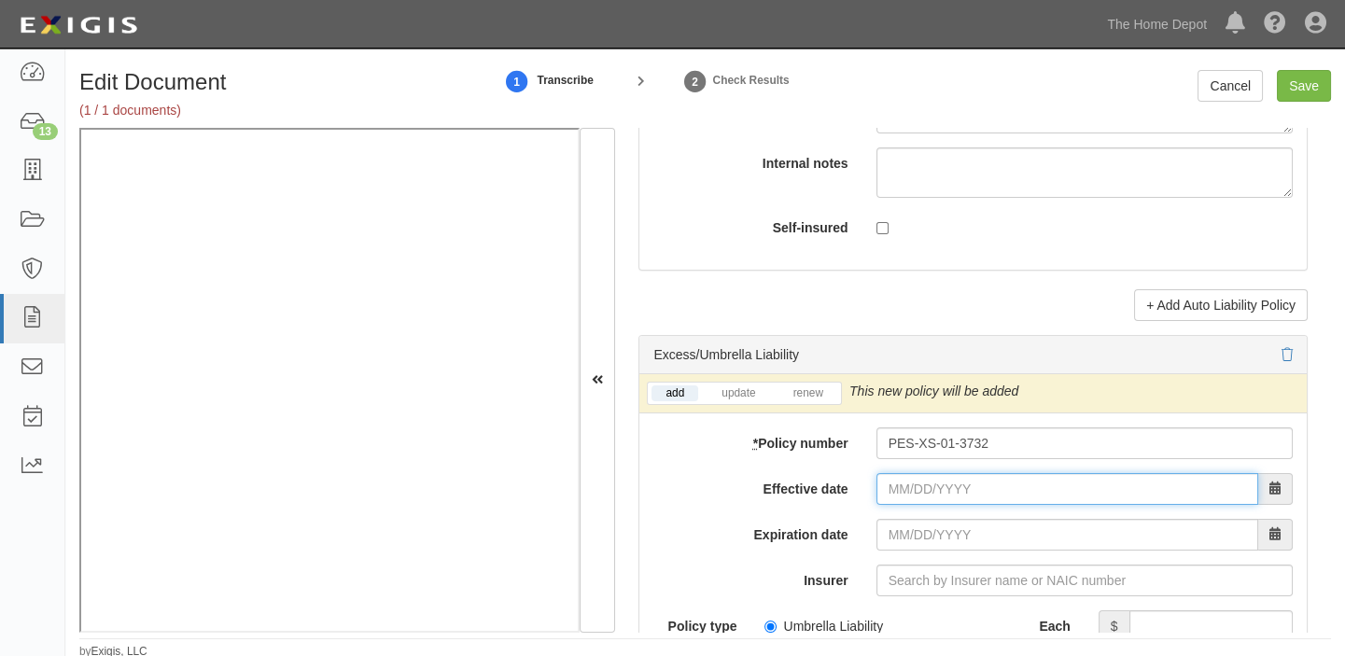
click at [919, 499] on input "Effective date" at bounding box center [1067, 489] width 382 height 32
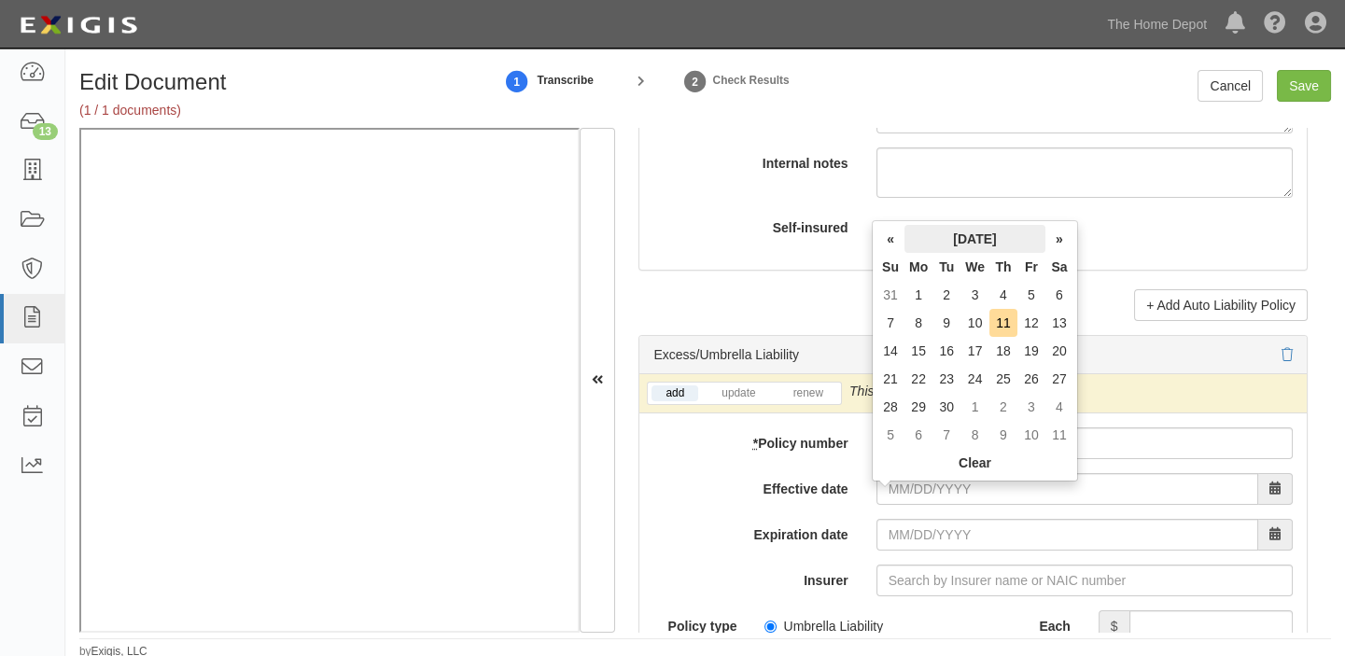
click th "September 2025"
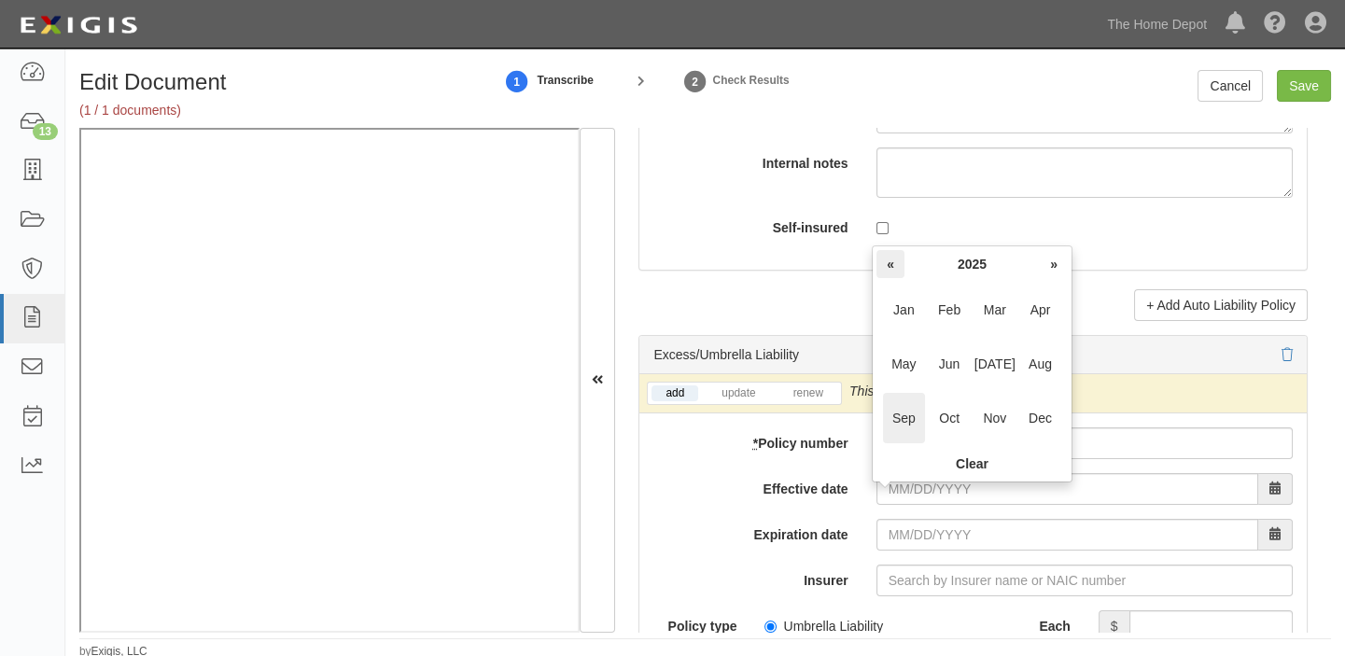
click th "«"
click span "Dec"
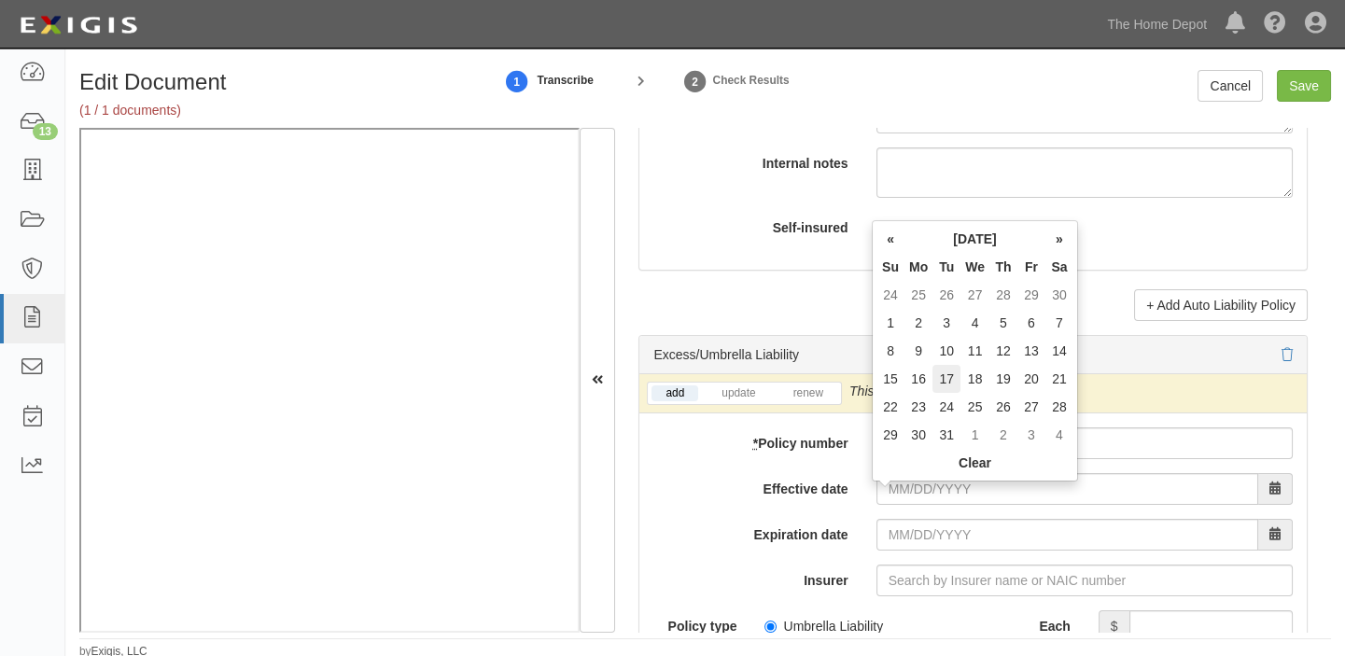
click td "17"
type input "12/17/2024"
type input "12/17/2025"
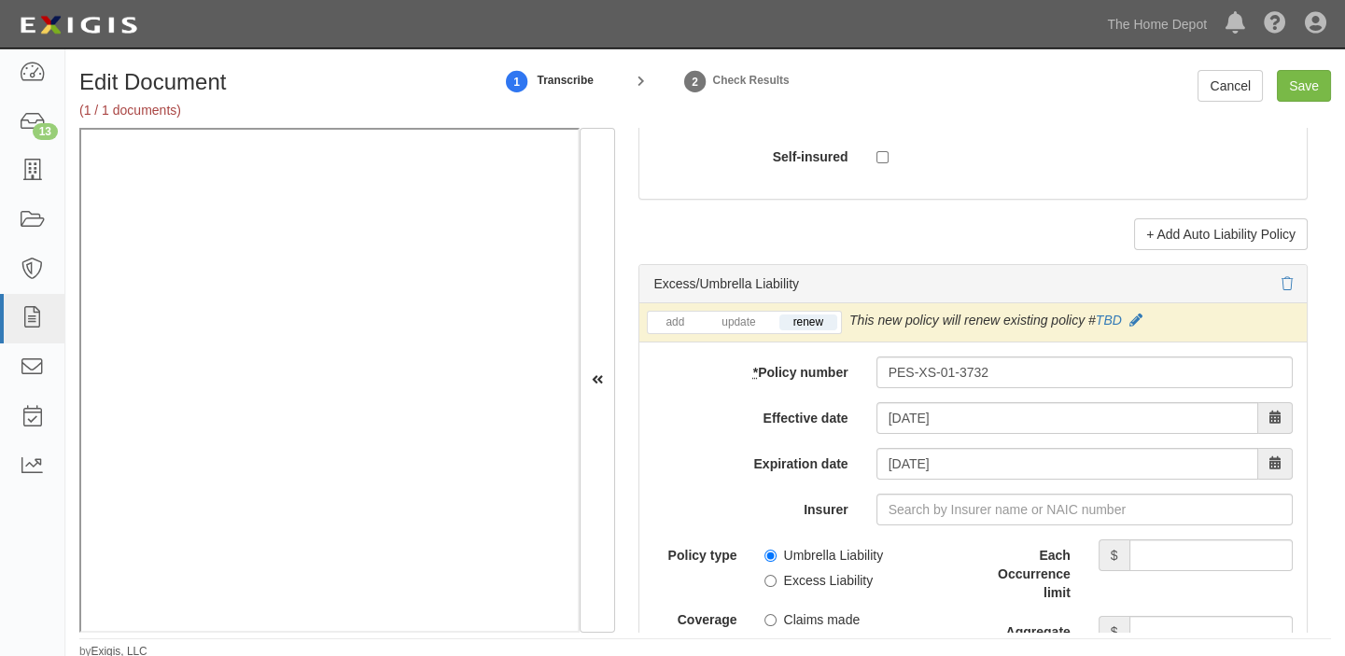
scroll to position [3816, 0]
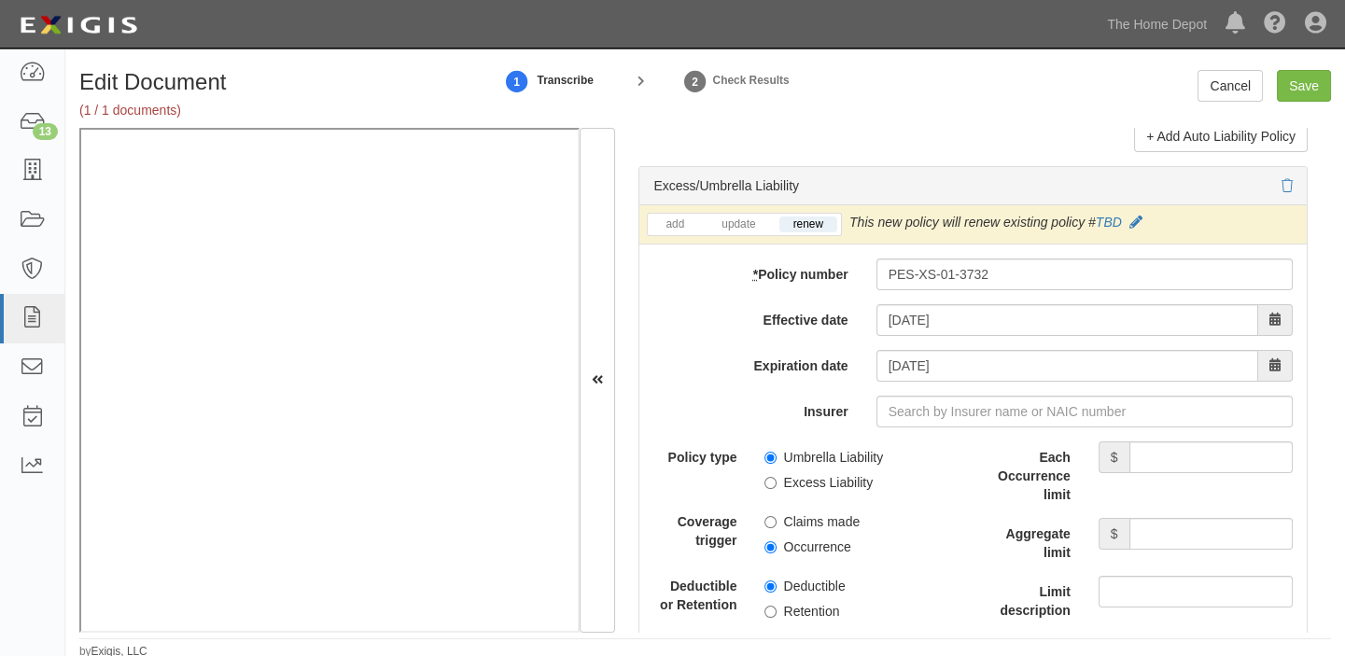
click label "Umbrella Liability"
click input "Umbrella Liability"
radio input "true"
click label "Occurrence"
click input "Occurrence"
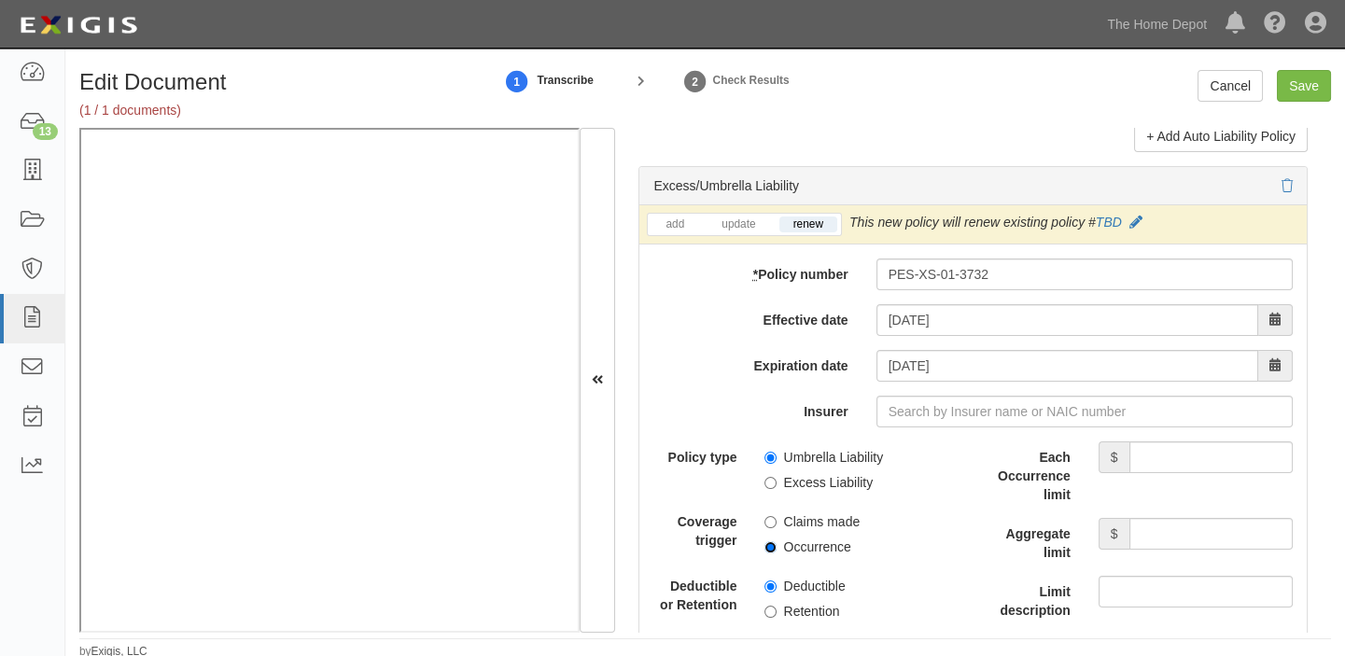
radio input "true"
click input "Each Occurrence limit"
type input "5,000,000"
click div "Aggregate limit $"
drag, startPoint x: 1222, startPoint y: 549, endPoint x: 1220, endPoint y: 531, distance: 17.9
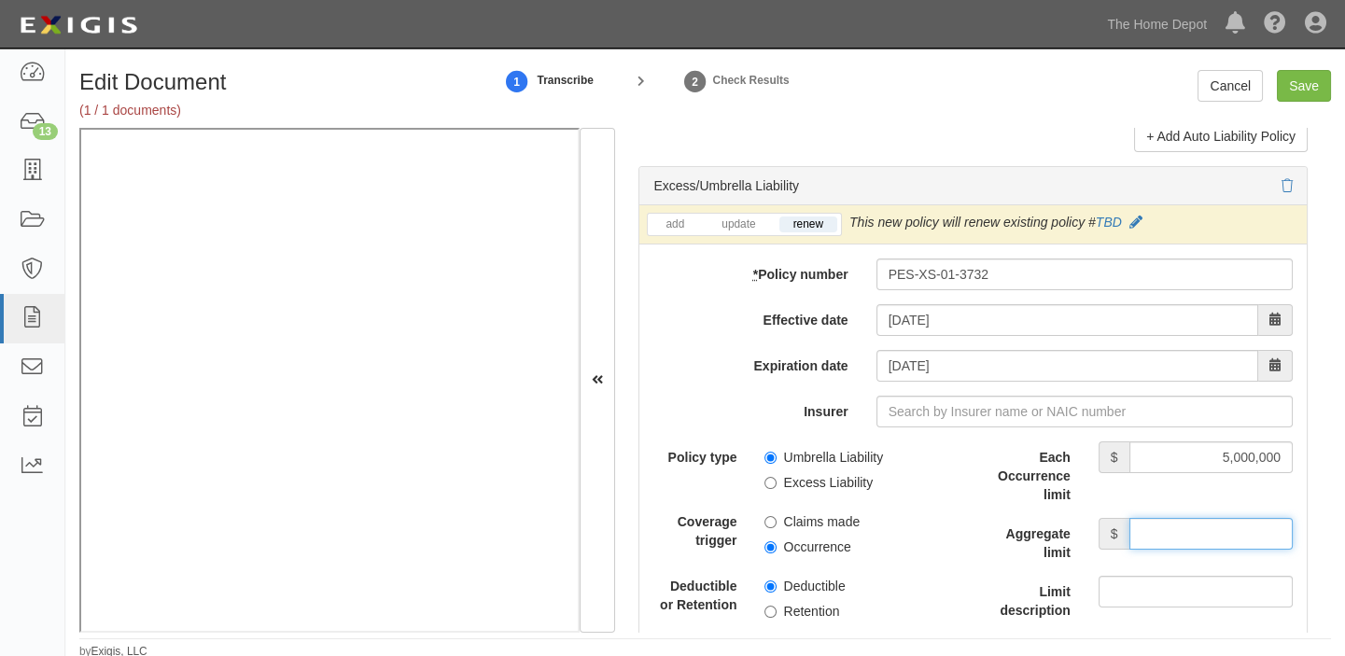
click input "Aggregate limit"
type input "5,000,000"
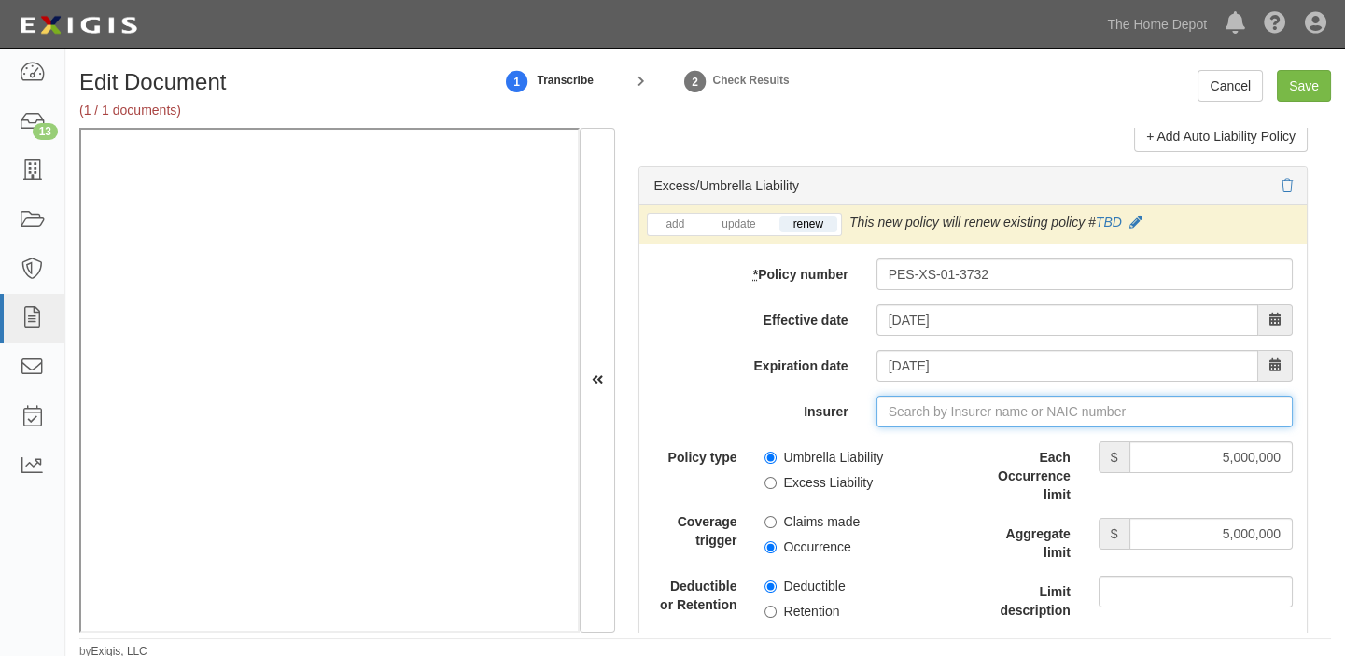
click input "Insurer"
type input "180 Seguros S.A. (0) NR Rating"
type input "1"
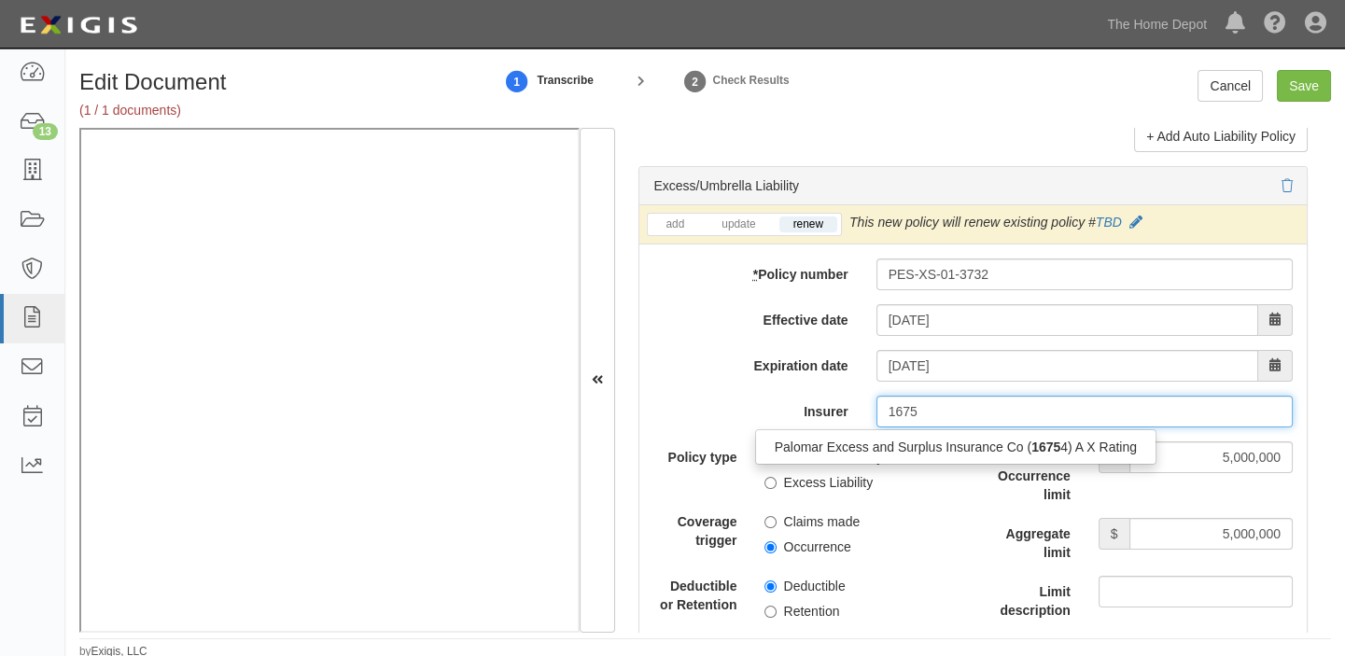
click div "Palomar Excess and Surplus Insurance Co ( 1675 4) A X Rating"
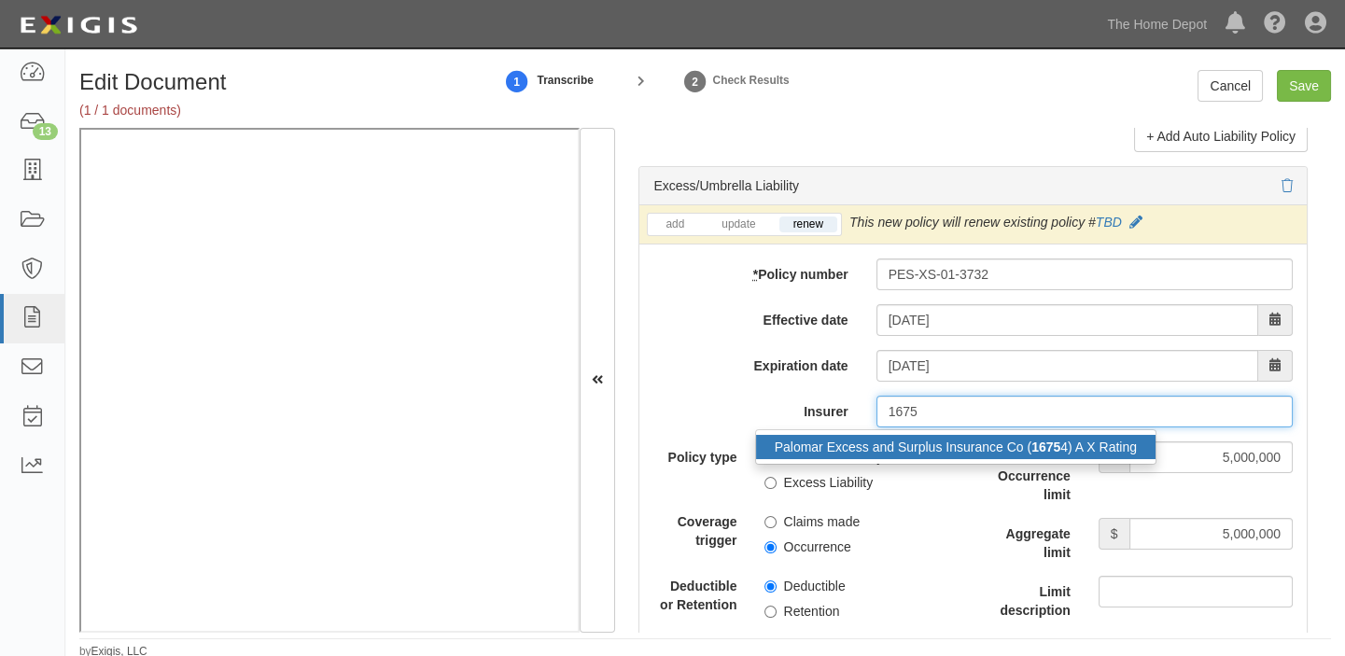
click div "Palomar Excess and Surplus Insurance Co ( 1675 4) A X Rating"
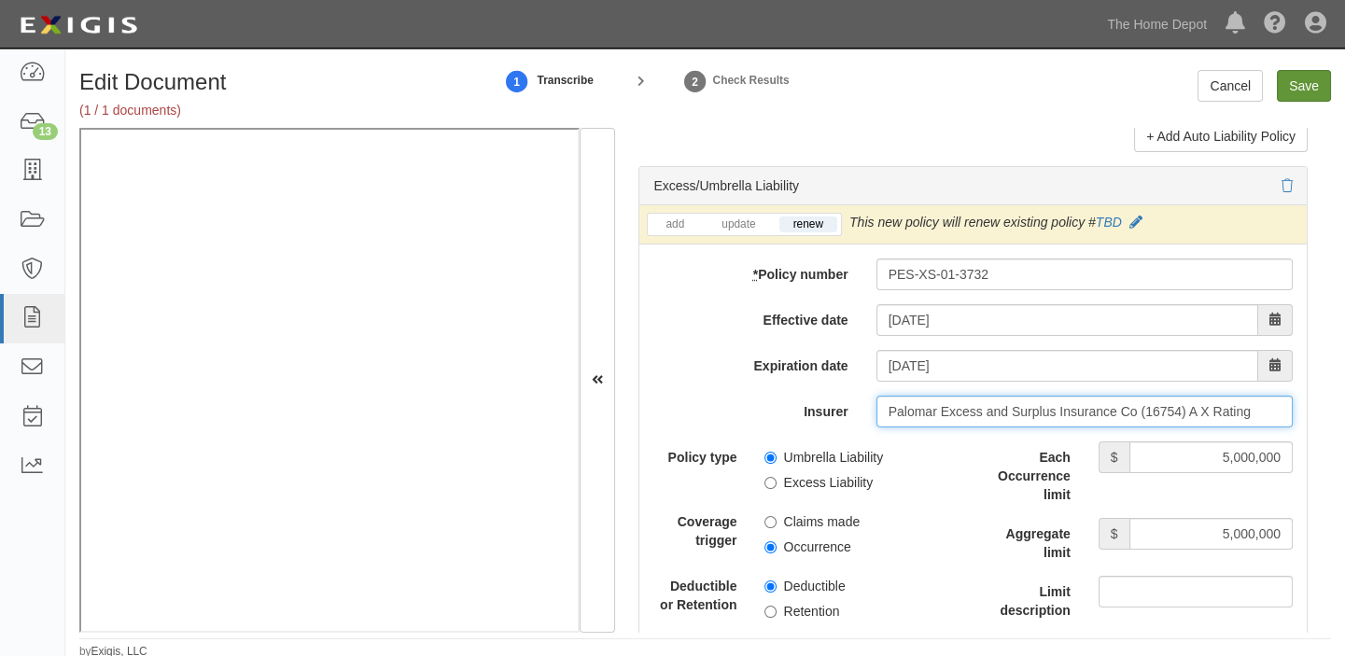
type input "Palomar Excess and Surplus Insurance Co (16754) A X Rating"
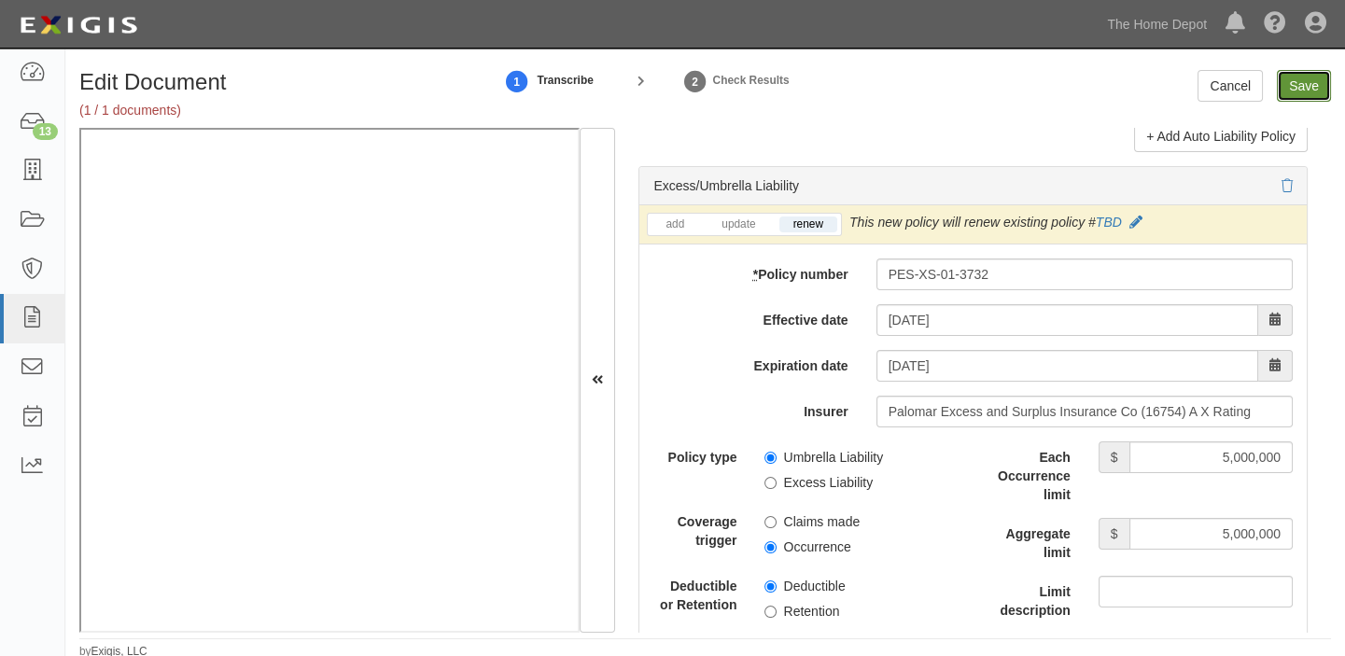
click input "Save"
type input "1000000"
type input "2000000"
type input "5000000"
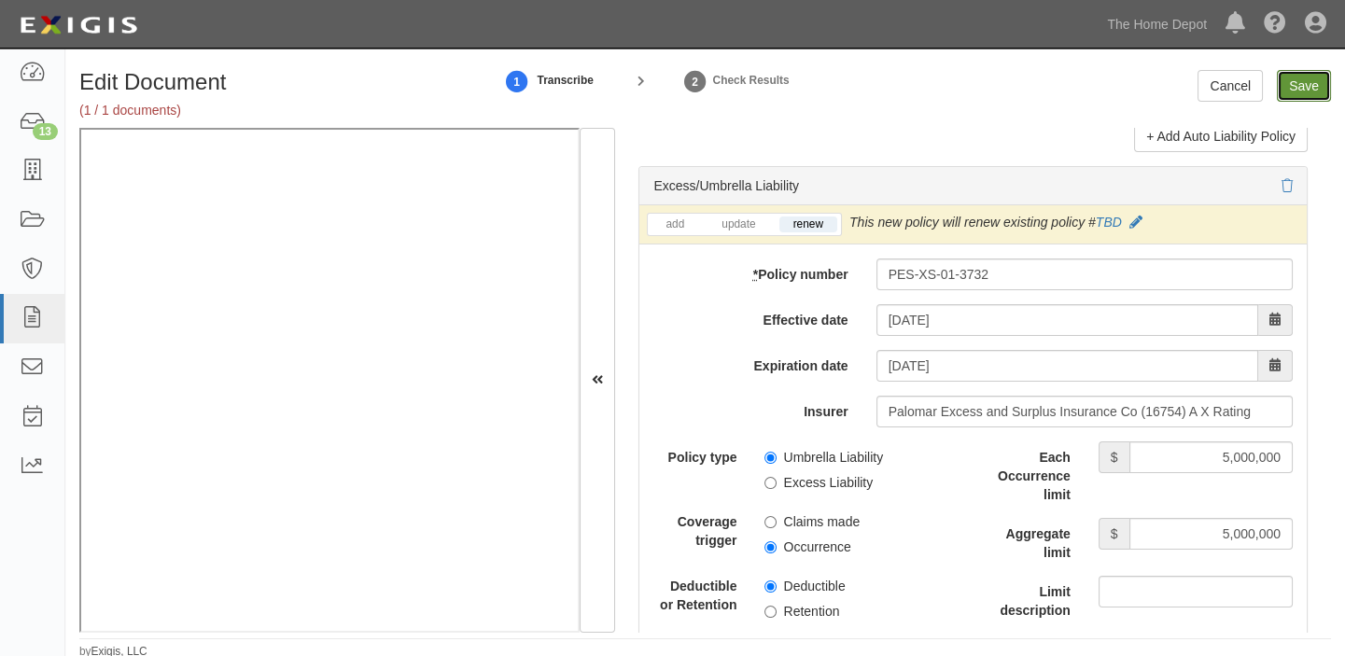
type input "5000000"
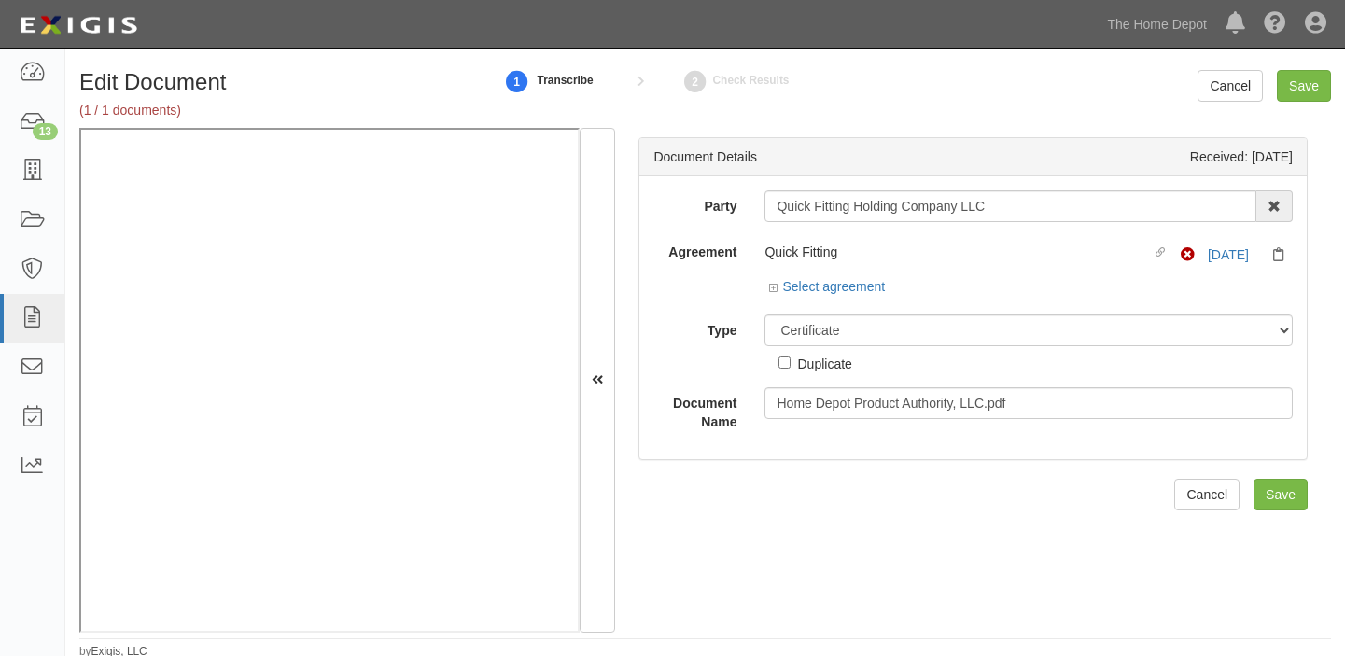
select select "CertificateDetail"
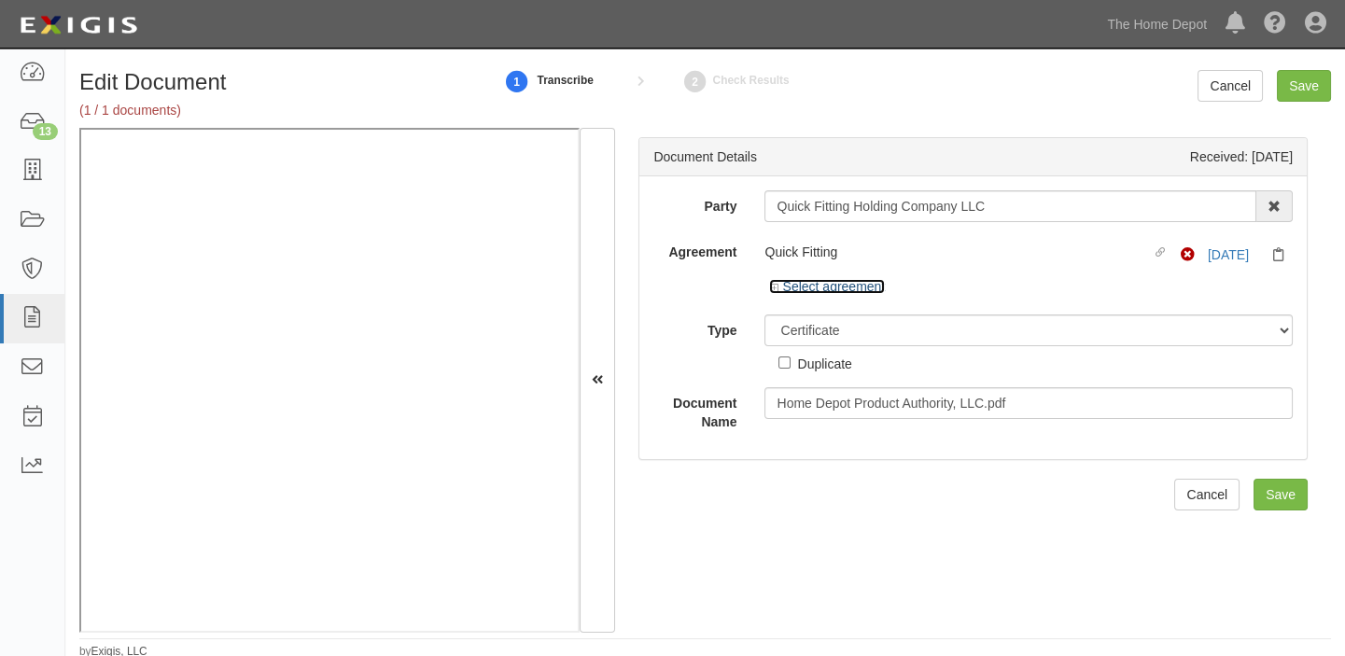
click at [818, 289] on link "Select agreement" at bounding box center [827, 286] width 116 height 15
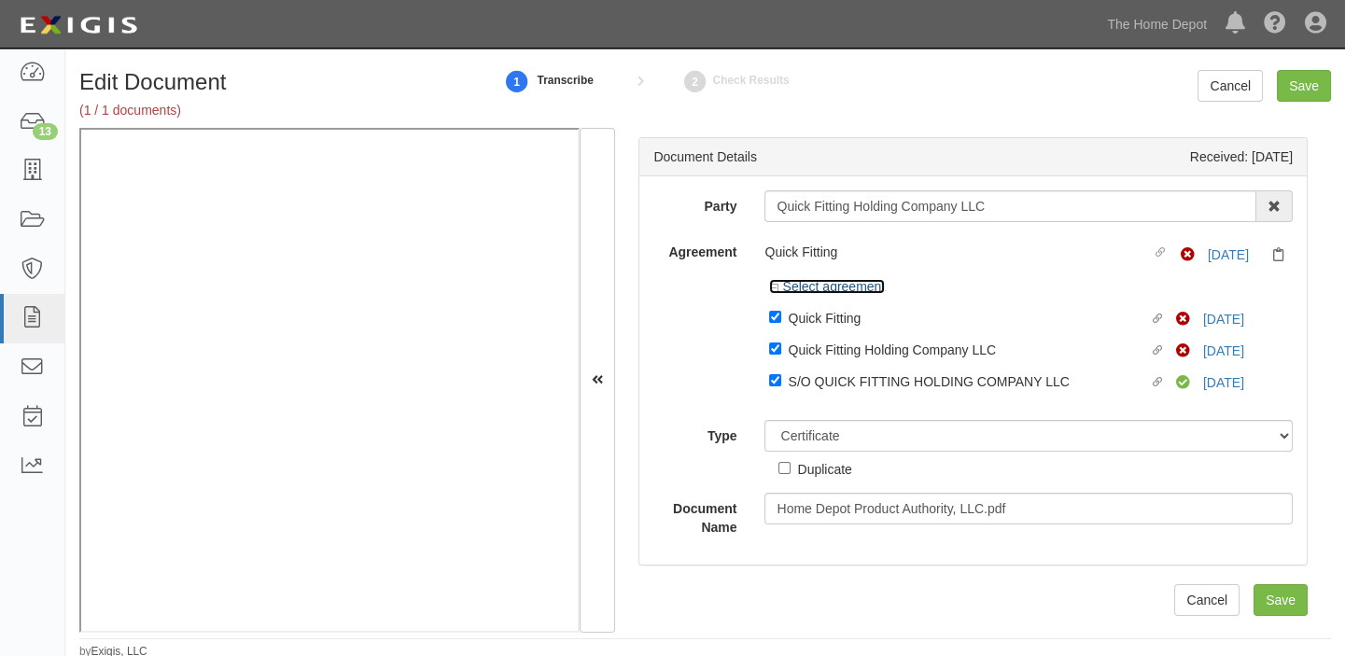
scroll to position [3, 0]
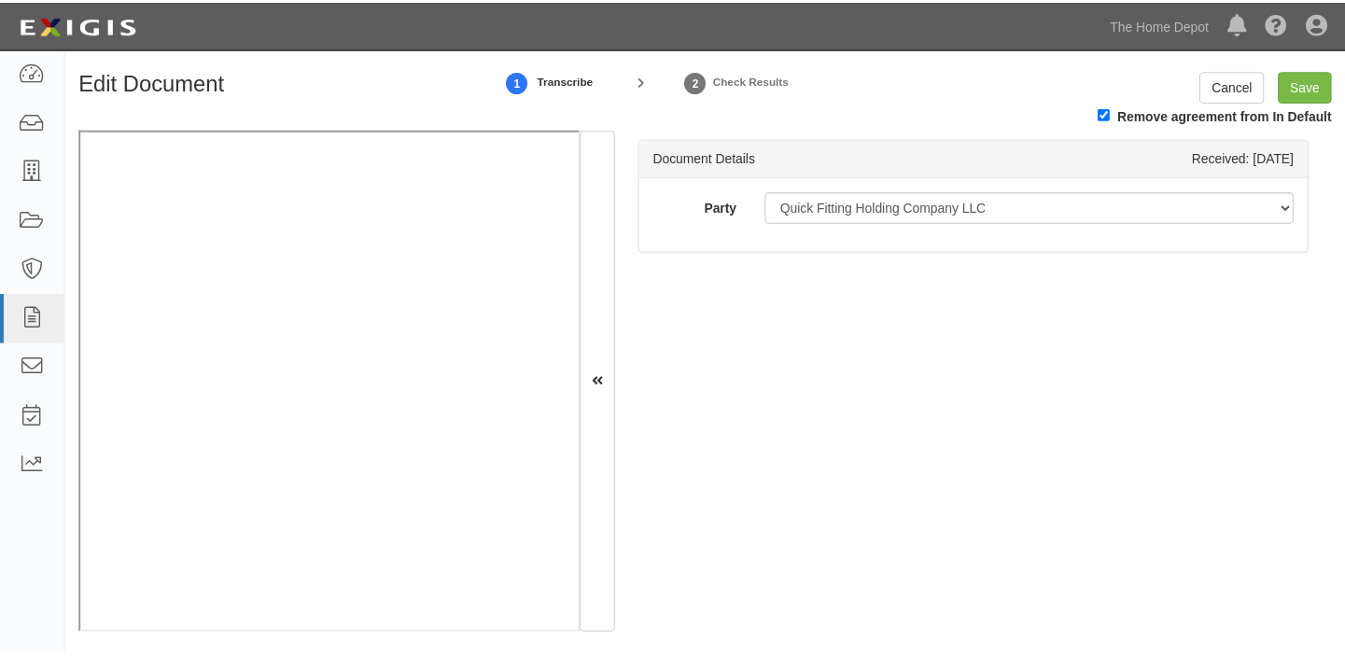
scroll to position [3, 0]
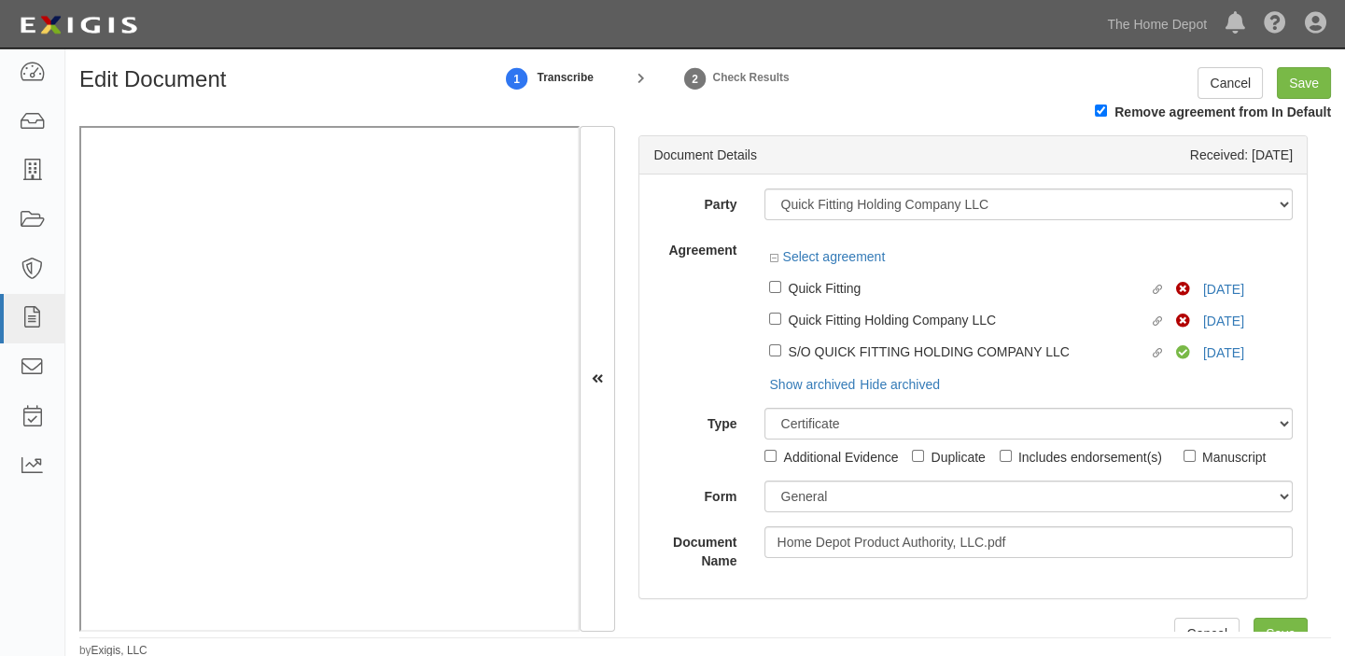
click at [1212, 271] on div "Select agreement" at bounding box center [1028, 258] width 528 height 23
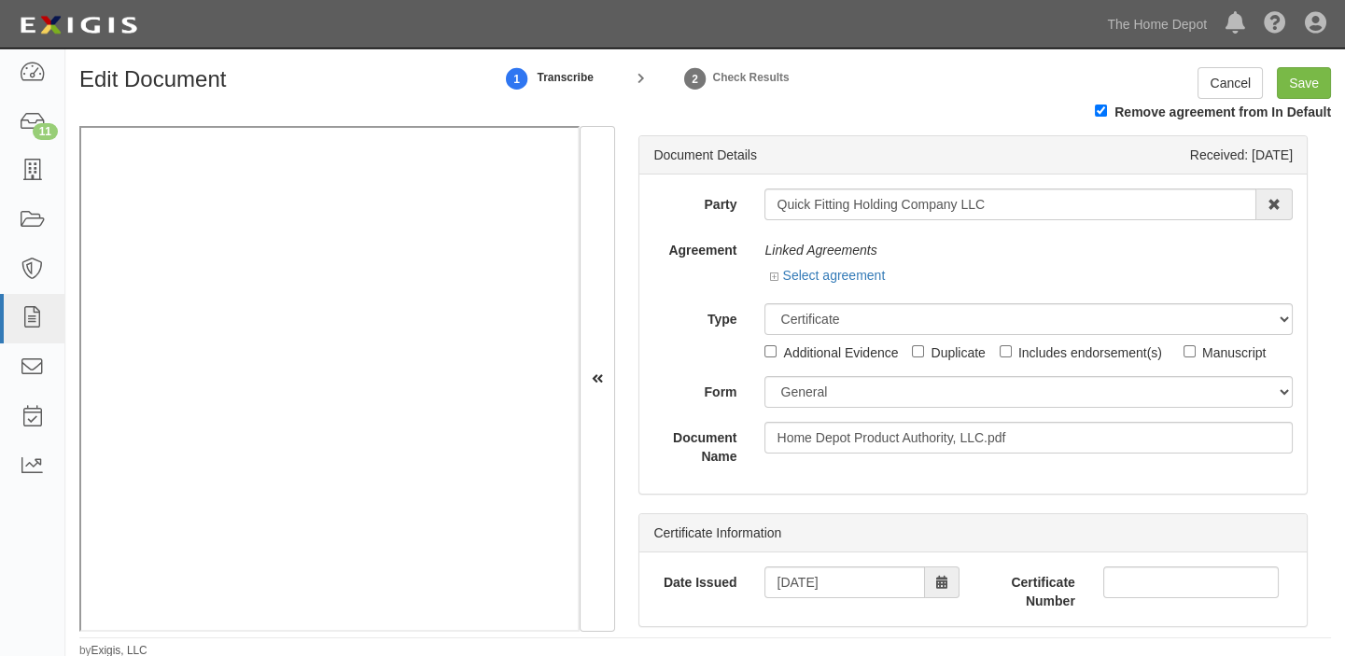
click at [842, 267] on div "Select agreement" at bounding box center [827, 275] width 116 height 19
click at [863, 278] on link "Select agreement" at bounding box center [827, 275] width 116 height 15
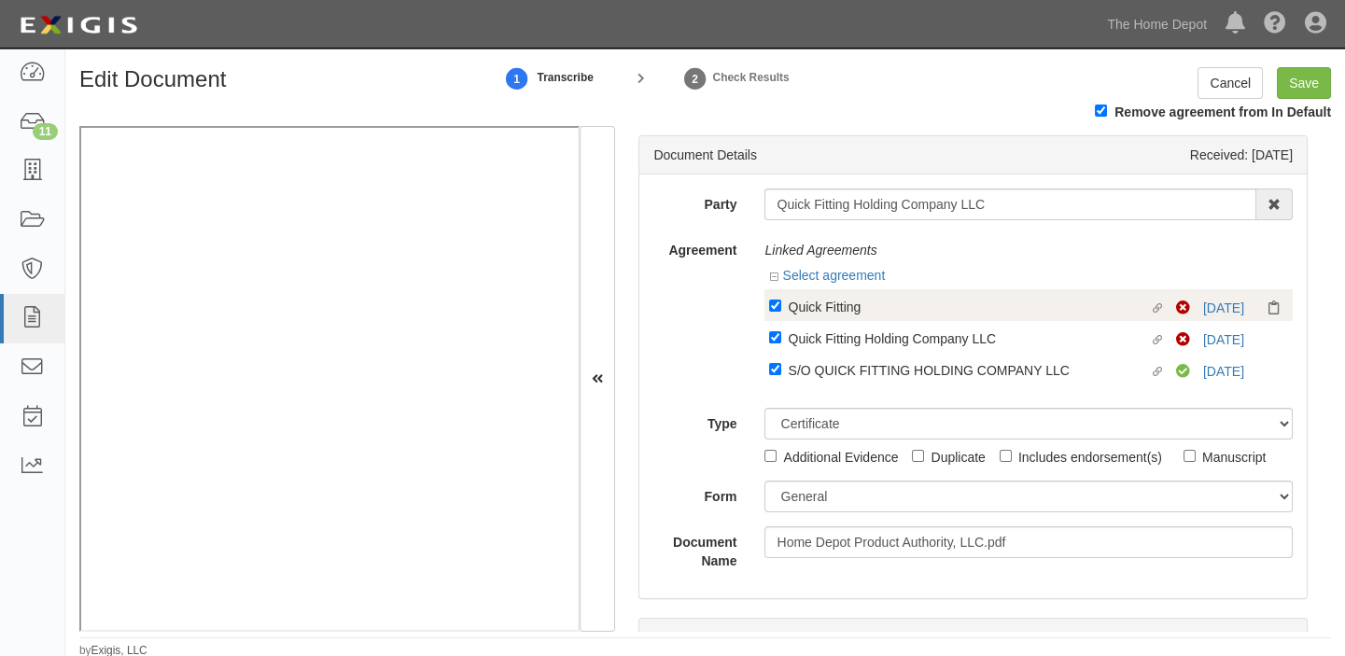
click at [1220, 314] on div "Non-Compliant 12/17/24" at bounding box center [1232, 308] width 112 height 19
click at [1219, 308] on link "[DATE]" at bounding box center [1223, 307] width 41 height 15
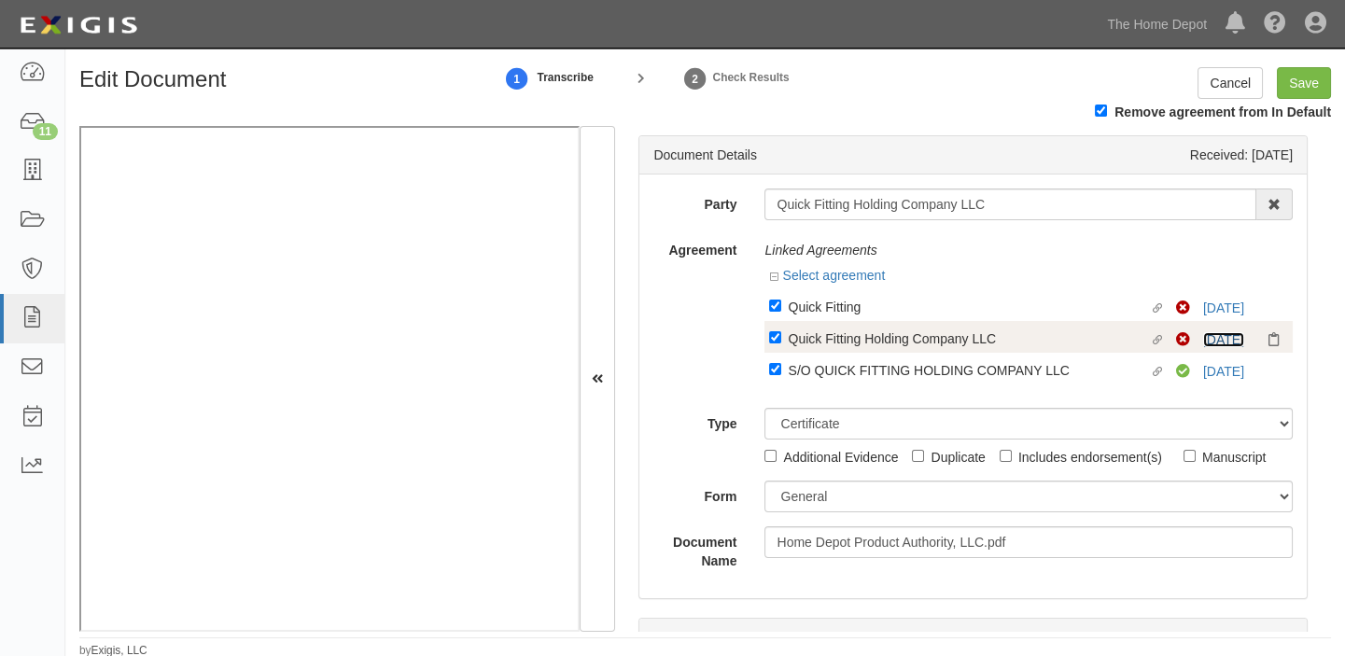
click at [1235, 342] on link "[DATE]" at bounding box center [1223, 339] width 41 height 15
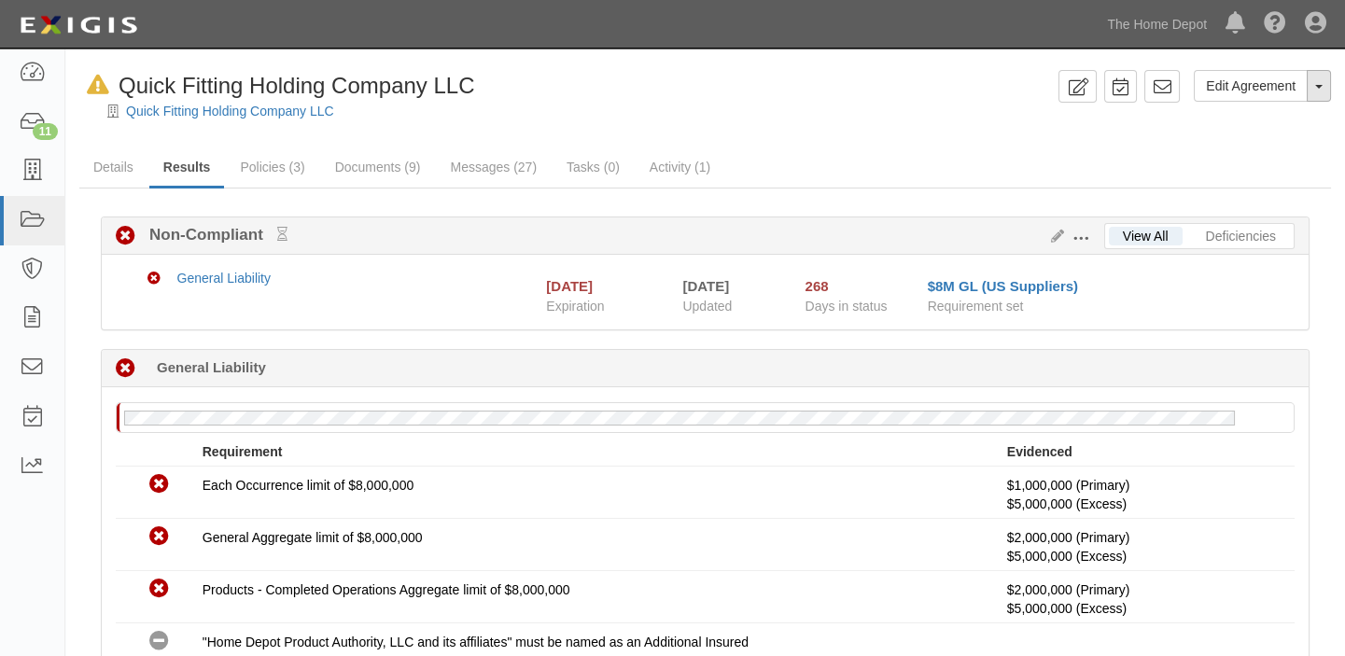
click at [1321, 91] on button "Toggle Agreement Dropdown" at bounding box center [1318, 86] width 24 height 32
click at [1294, 158] on button "Remove from Default" at bounding box center [1253, 172] width 151 height 28
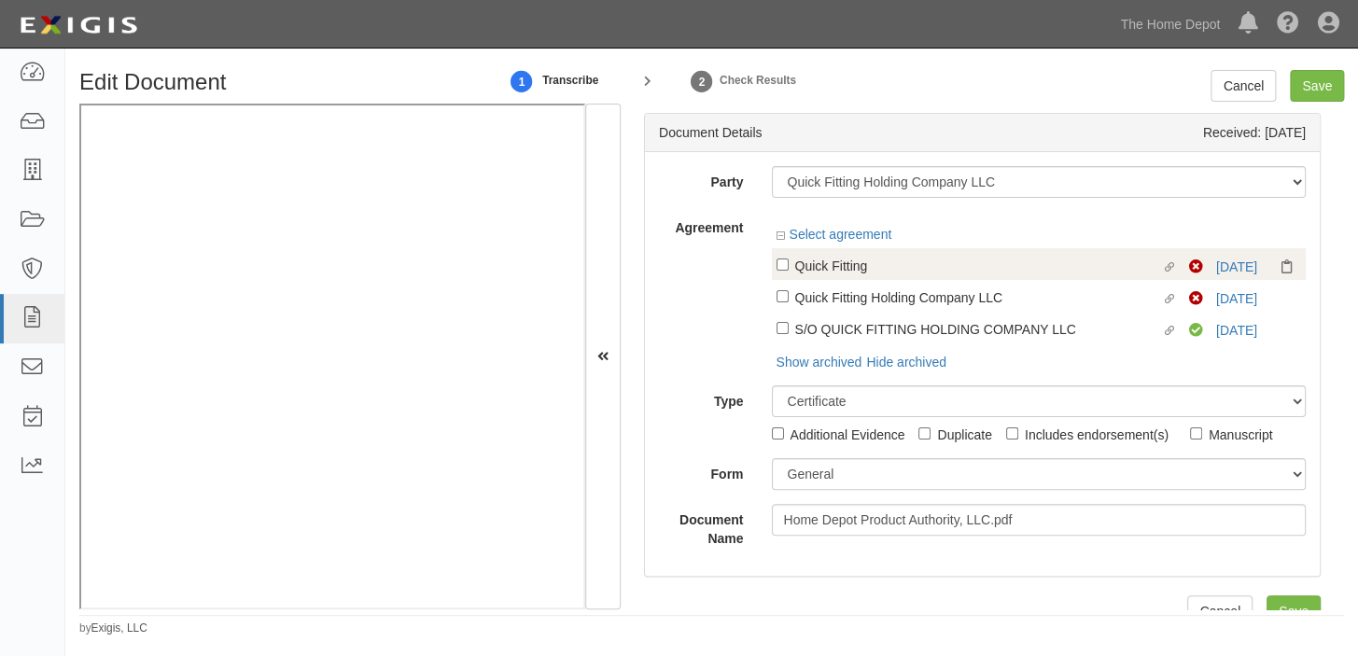
click at [885, 264] on div "Quick Fitting" at bounding box center [978, 265] width 367 height 21
click at [788, 264] on input "Linked agreement Quick Fitting Linked agreement" at bounding box center [782, 264] width 12 height 12
checkbox input "true"
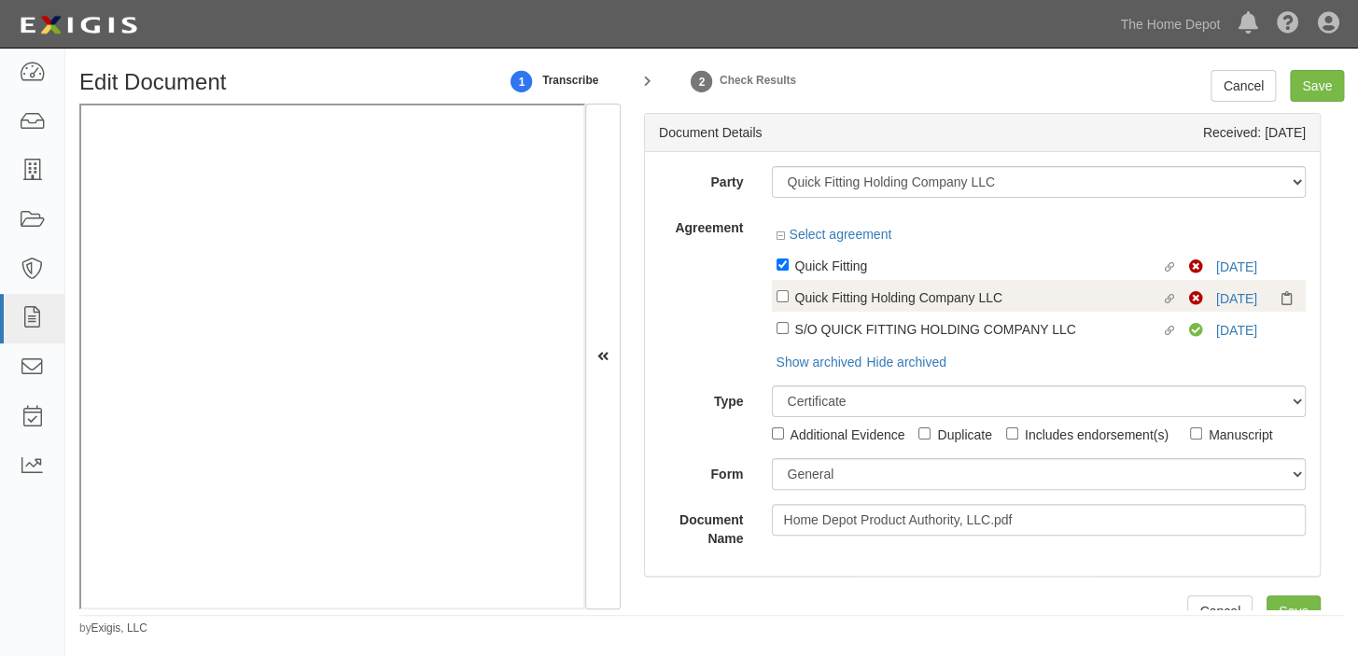
click at [885, 293] on div "Quick Fitting Holding Company LLC" at bounding box center [978, 296] width 367 height 21
click at [788, 293] on input "Linked agreement Quick Fitting Holding Company LLC Linked agreement" at bounding box center [782, 296] width 12 height 12
checkbox input "true"
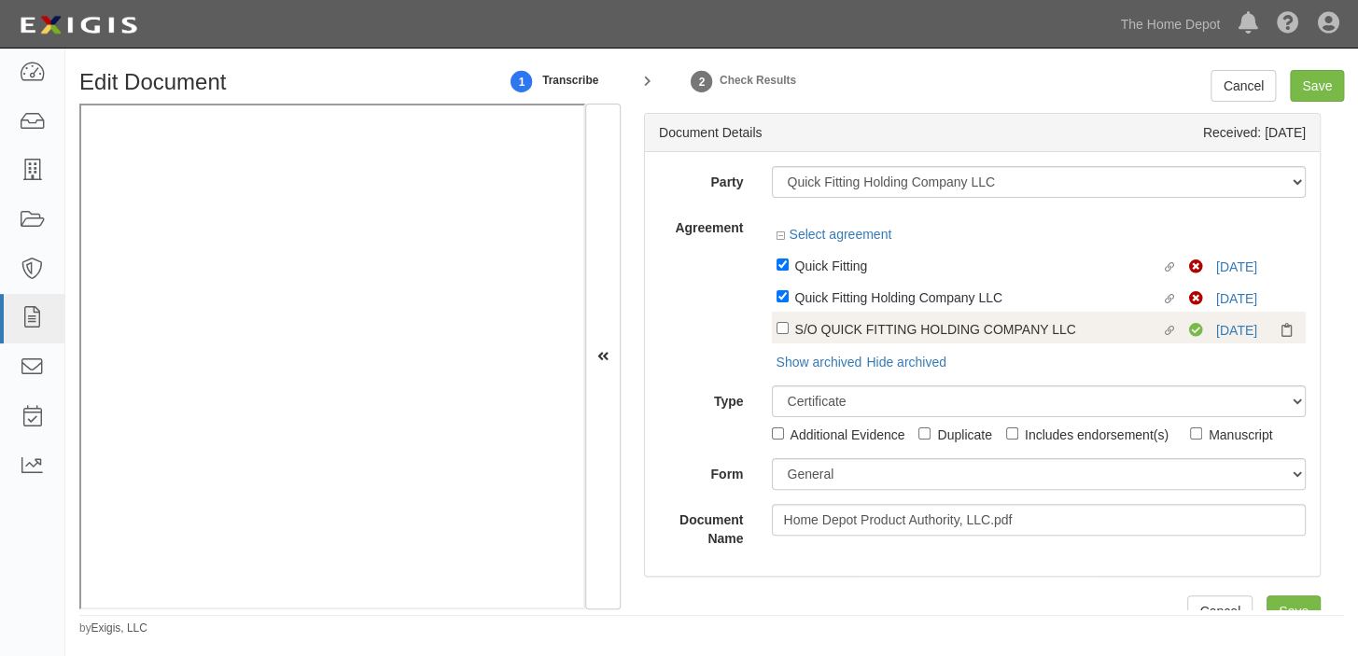
click at [879, 319] on div "S/O QUICK FITTING HOLDING COMPANY LLC" at bounding box center [978, 328] width 367 height 21
click at [788, 322] on input "Linked agreement S/O QUICK FITTING HOLDING COMPANY LLC Linked agreement" at bounding box center [782, 328] width 12 height 12
checkbox input "true"
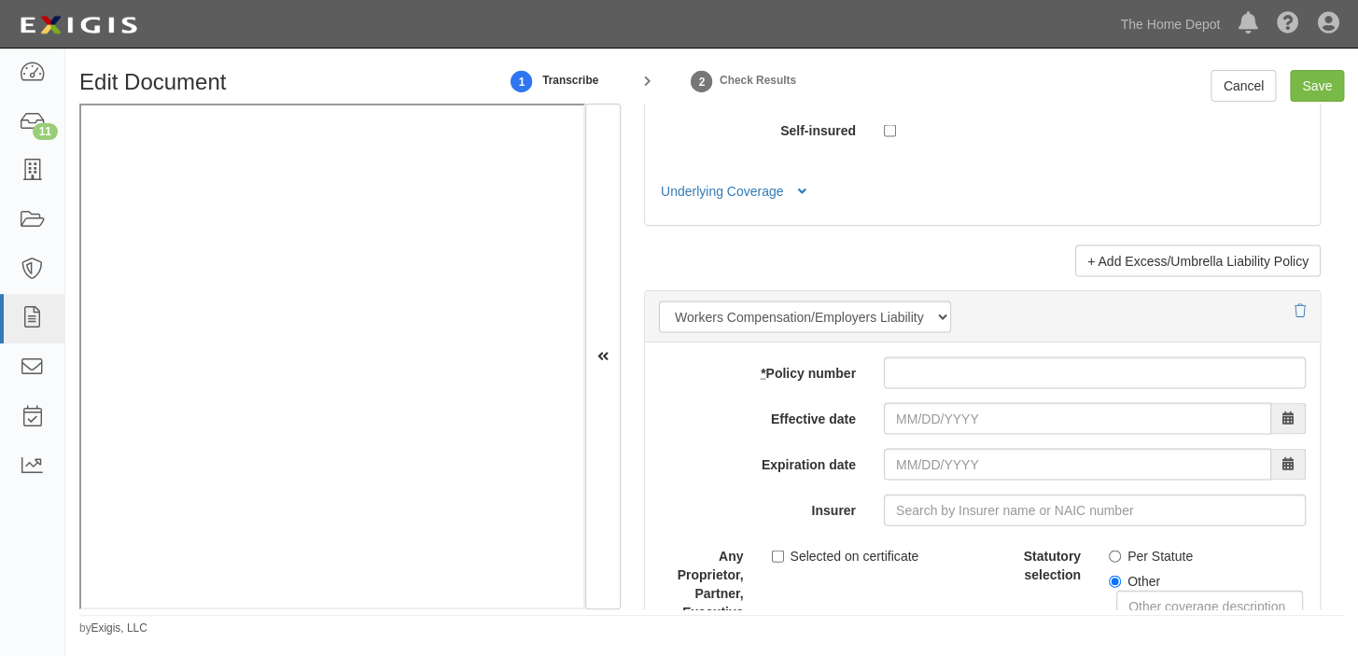
scroll to position [4524, 0]
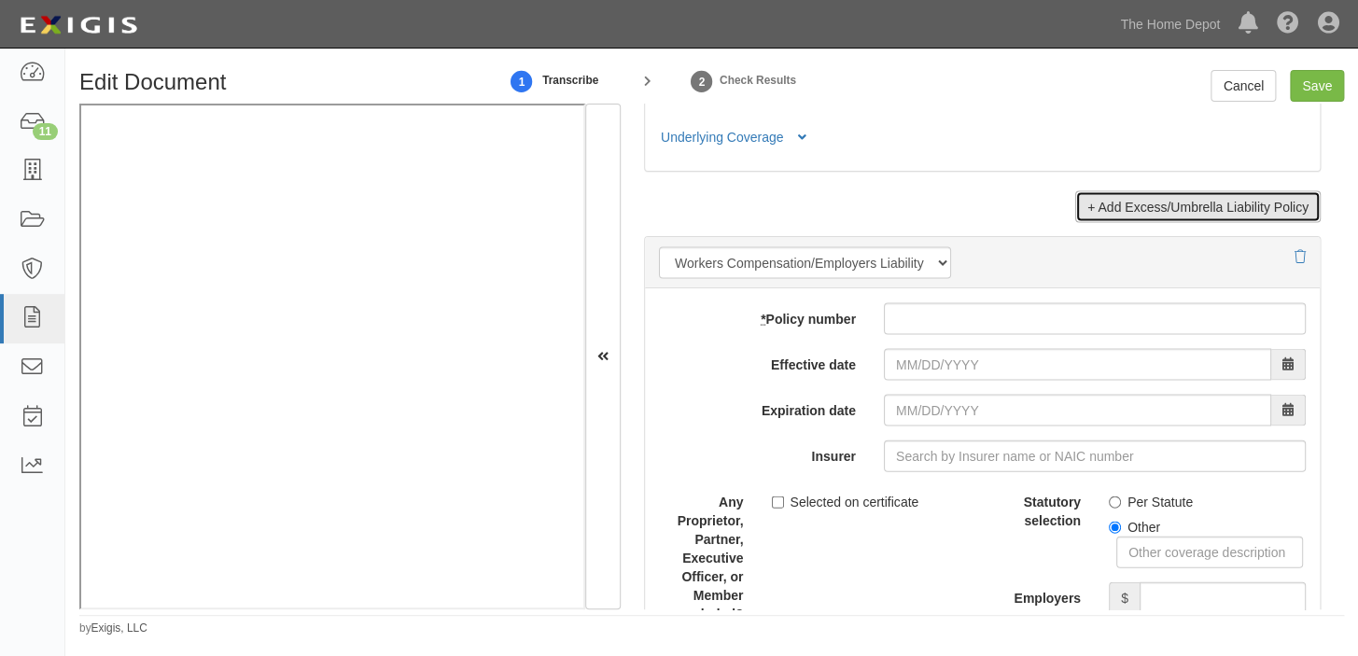
click at [1104, 212] on link "+ Add Excess/Umbrella Liability Policy" at bounding box center [1197, 206] width 245 height 32
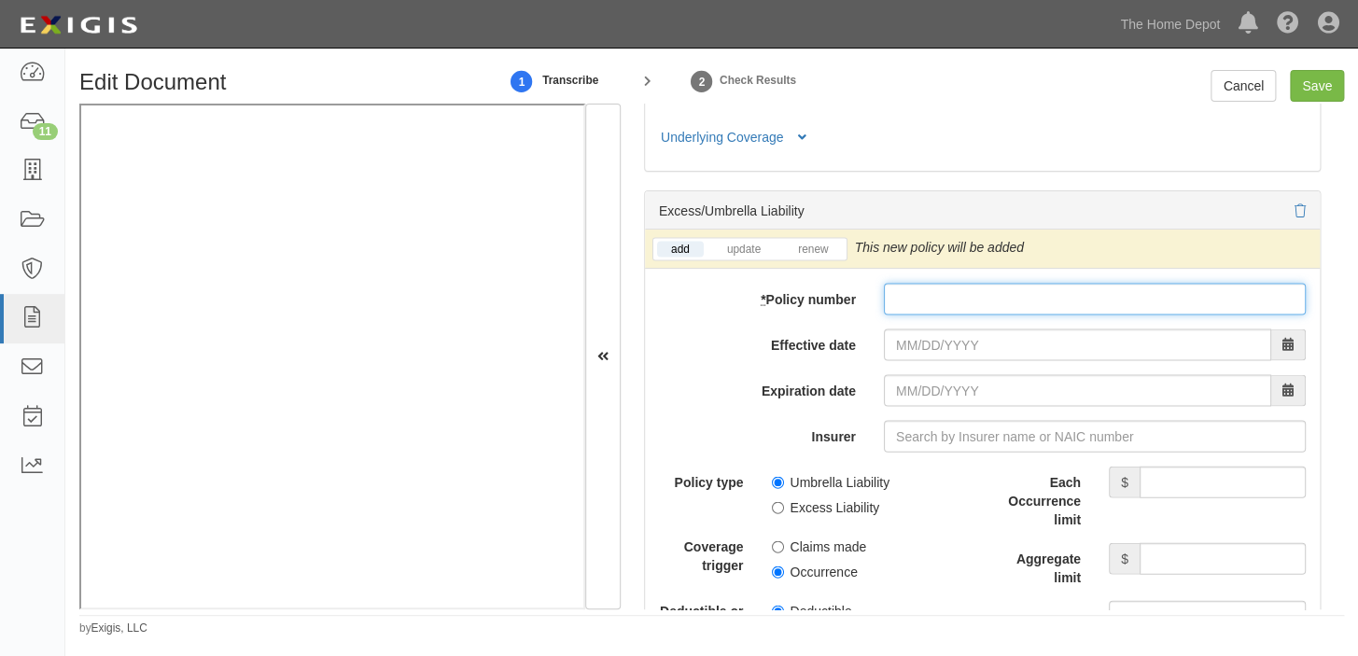
click at [915, 308] on input "* Policy number" at bounding box center [1095, 299] width 422 height 32
paste input "TXS 0002212-01�"
type input "TXS 0002212-01"
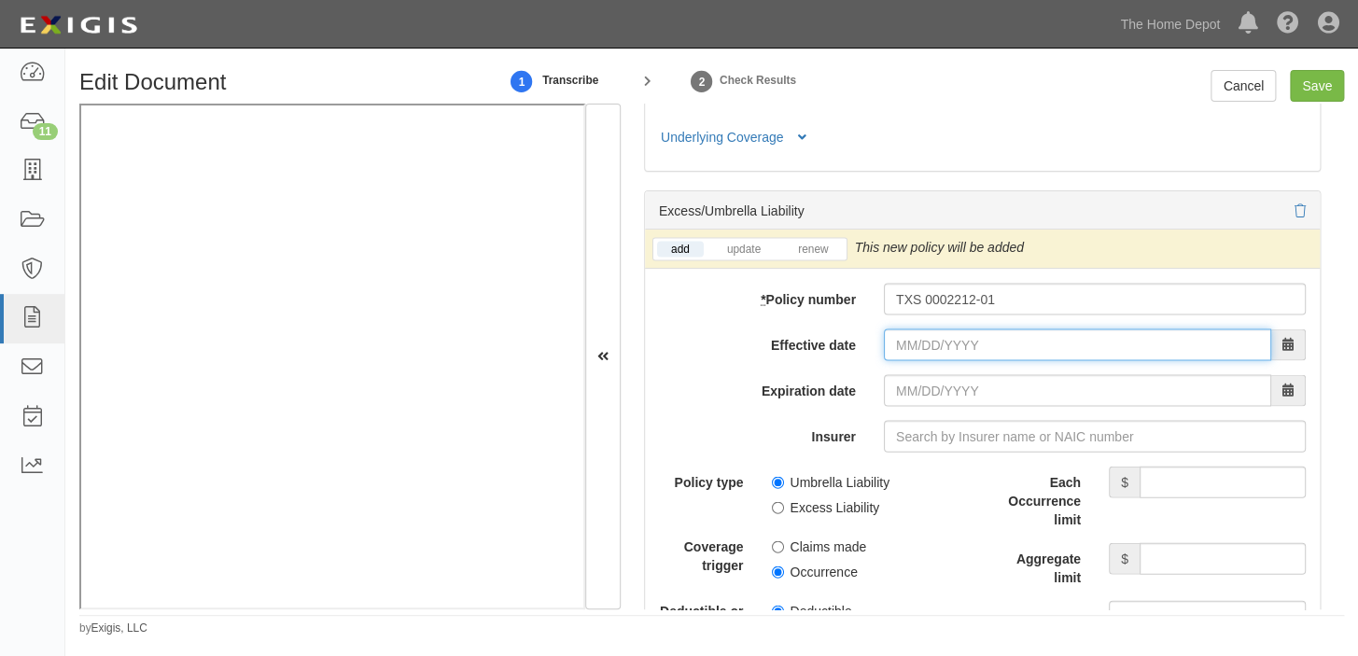
click at [950, 347] on input "Effective date" at bounding box center [1077, 344] width 387 height 32
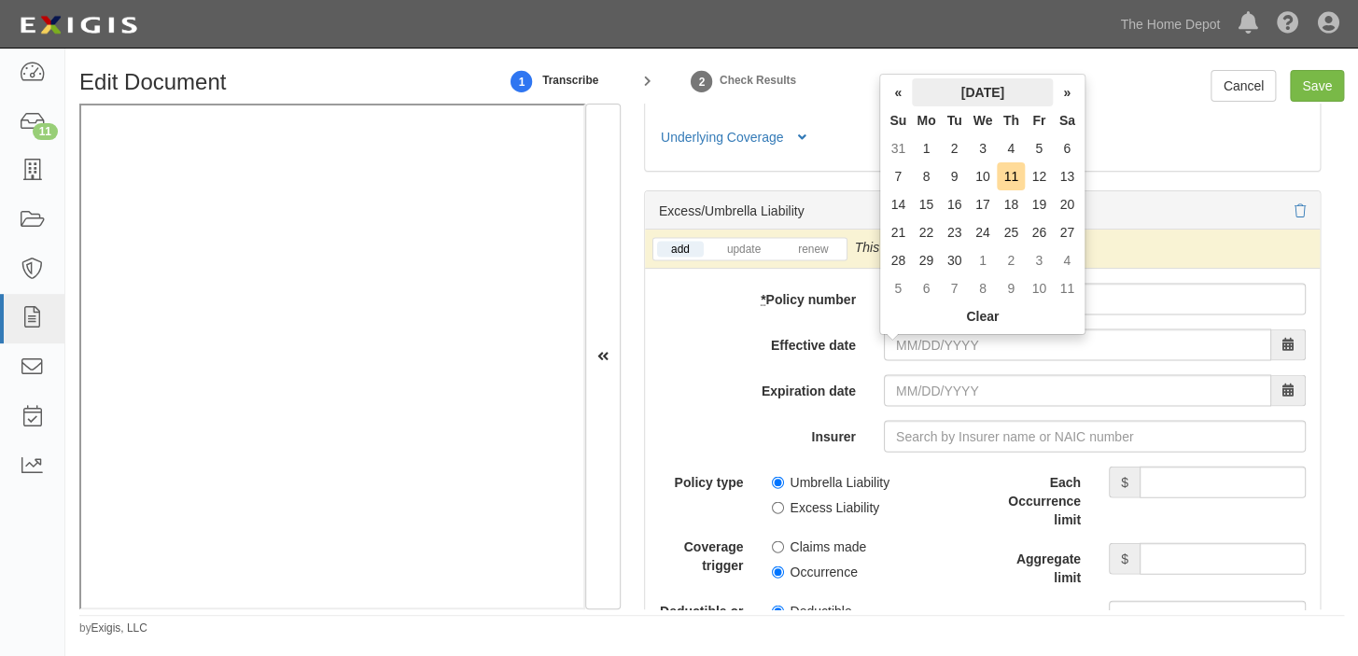
click at [974, 91] on th "September 2025" at bounding box center [982, 92] width 141 height 28
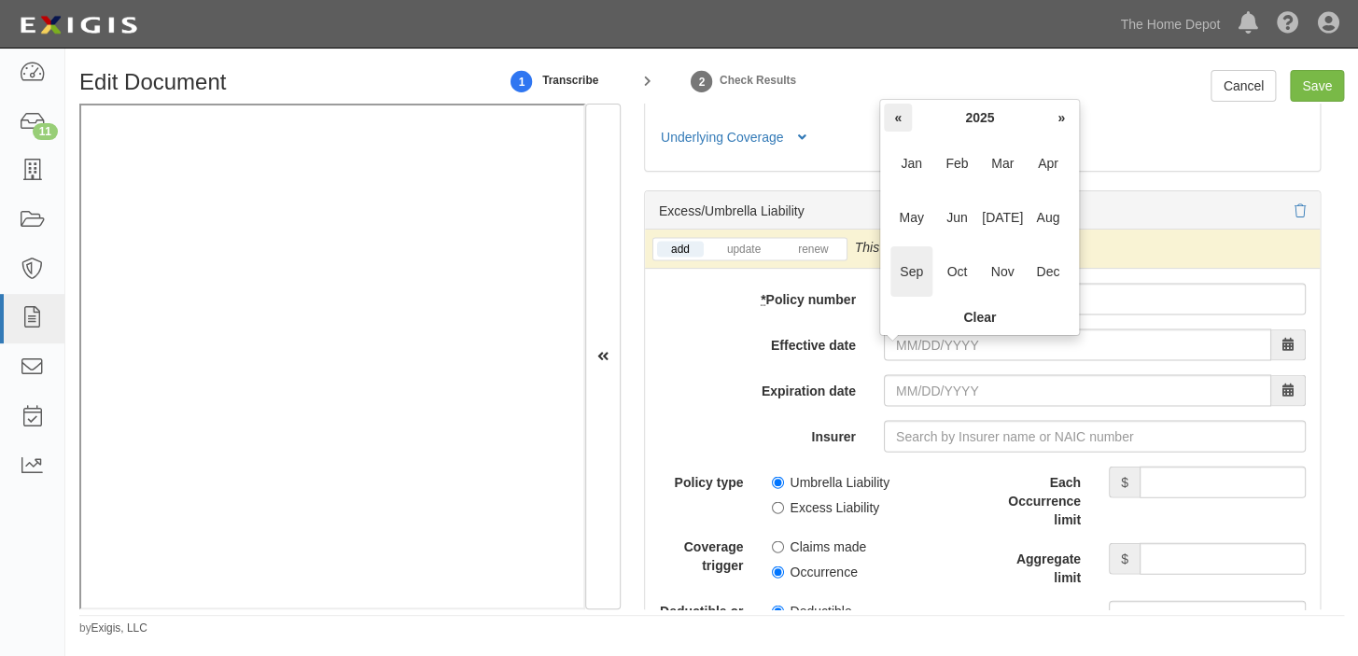
click at [894, 114] on th "«" at bounding box center [898, 118] width 28 height 28
click at [1038, 284] on span "Dec" at bounding box center [1047, 271] width 42 height 50
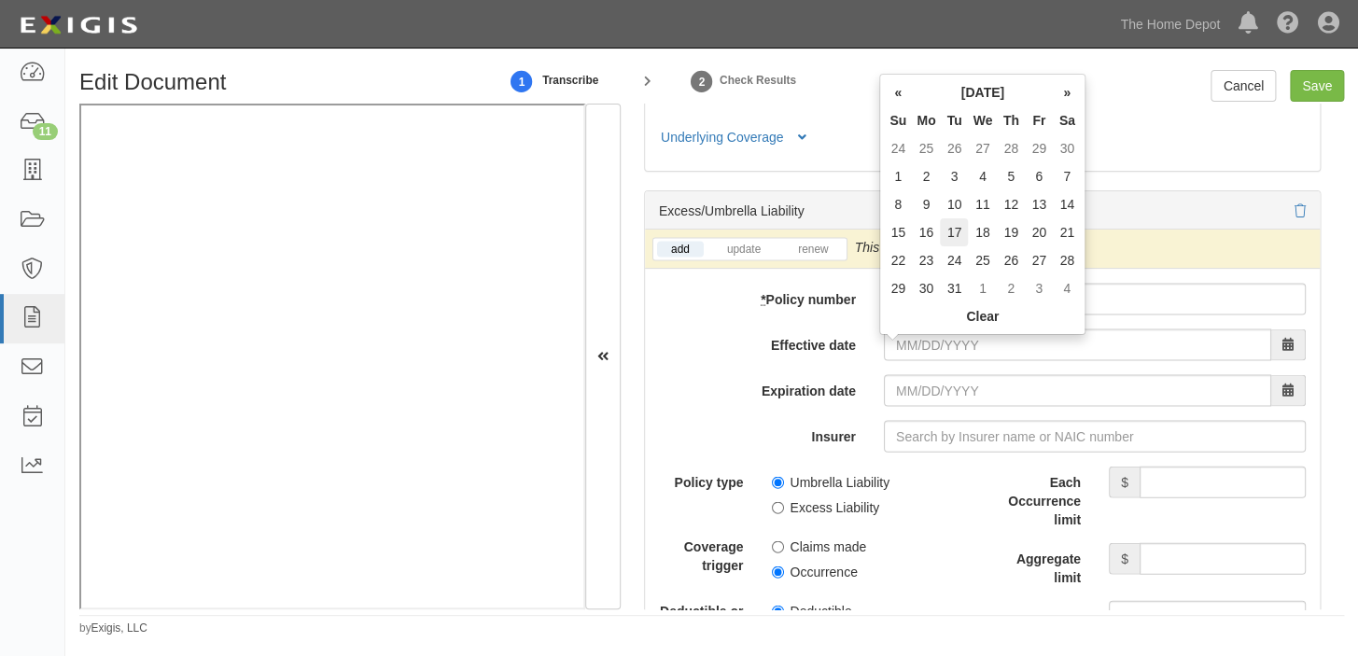
click at [958, 228] on td "17" at bounding box center [954, 232] width 28 height 28
type input "12/17/2024"
type input "[DATE]"
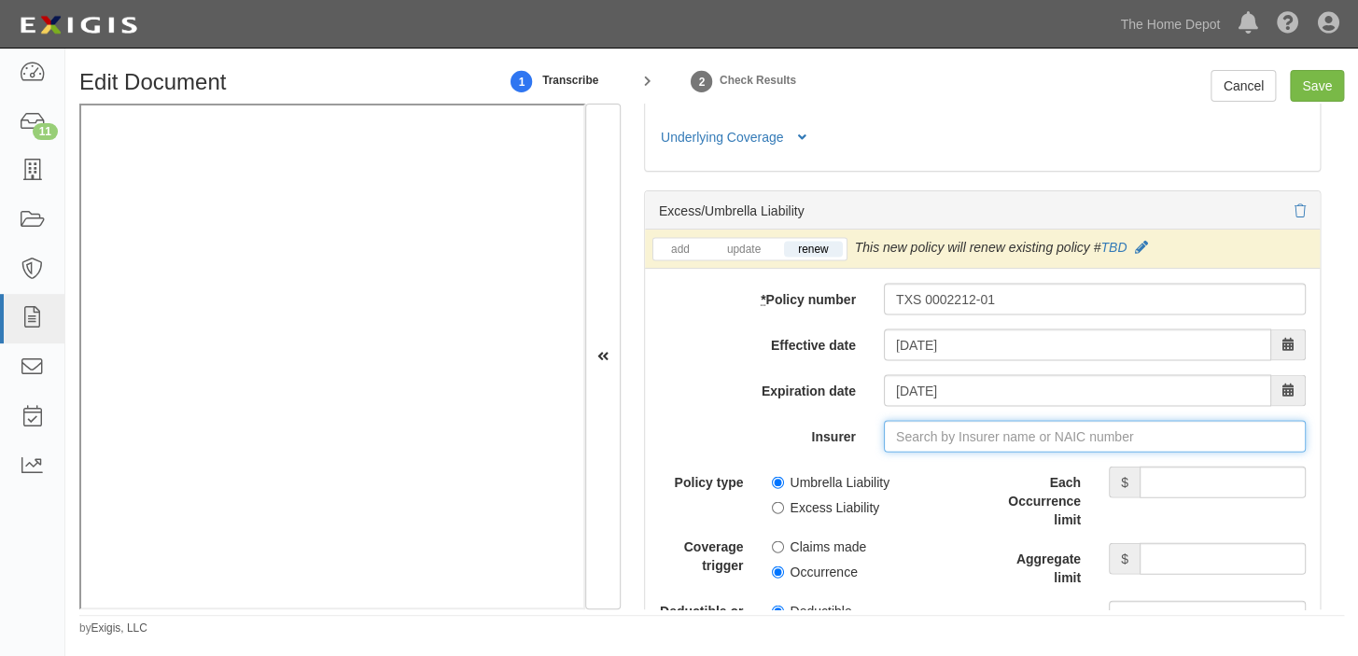
click at [948, 446] on input "Insurer" at bounding box center [1095, 436] width 422 height 32
click at [928, 441] on input "Insurer" at bounding box center [1095, 436] width 422 height 32
type input "y"
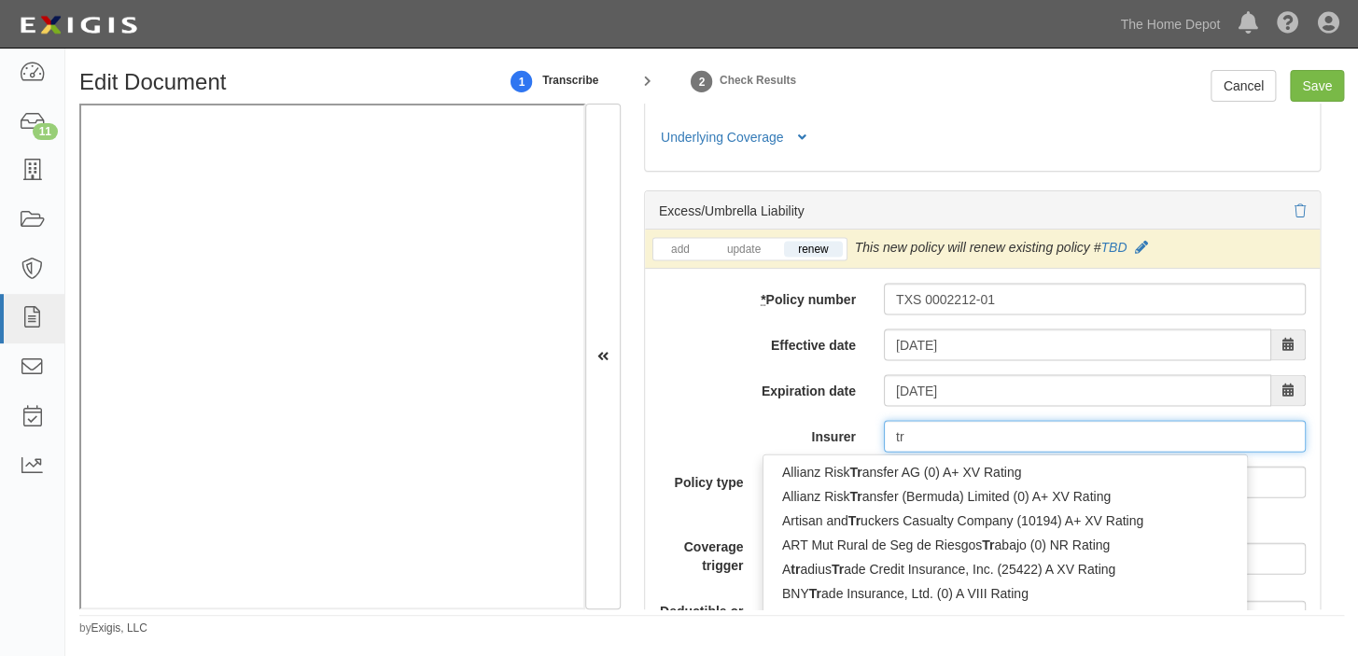
type input "tri"
type input "trisura Guarantee Insurance Company (0) A- IX Rating"
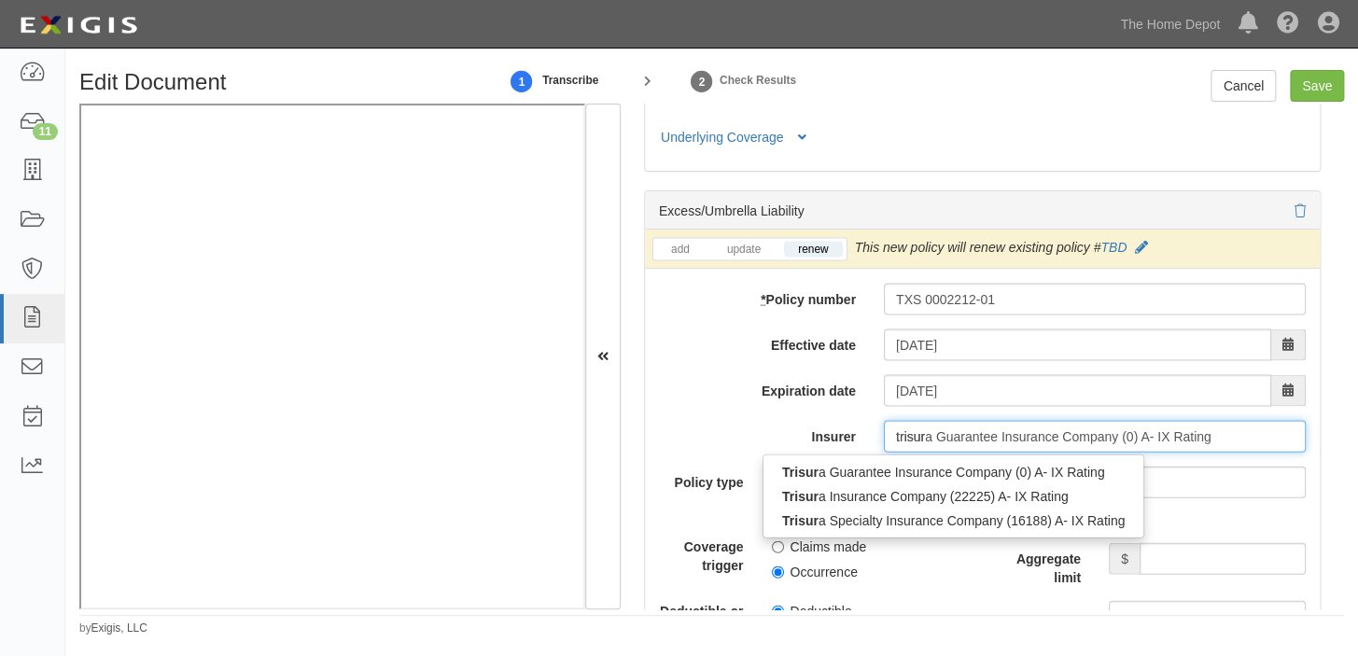
type input "trisura"
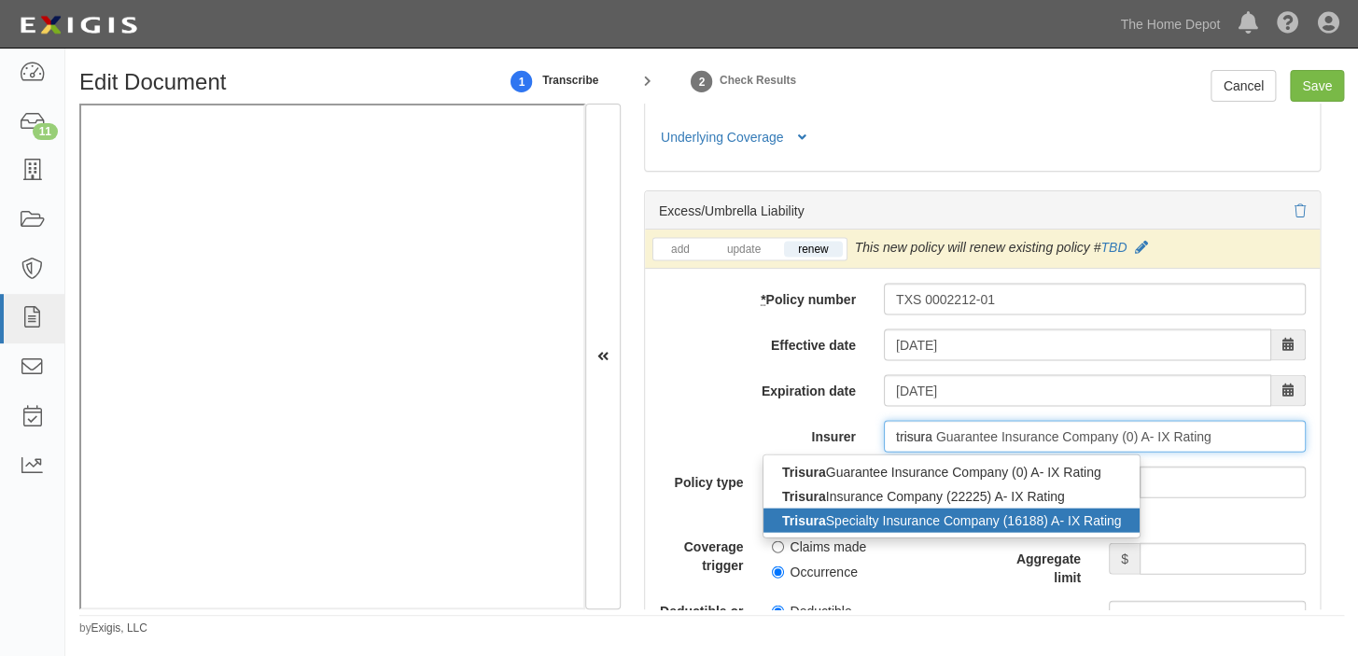
click at [917, 529] on div "Trisura Specialty Insurance Company (16188) A- IX Rating" at bounding box center [951, 520] width 376 height 24
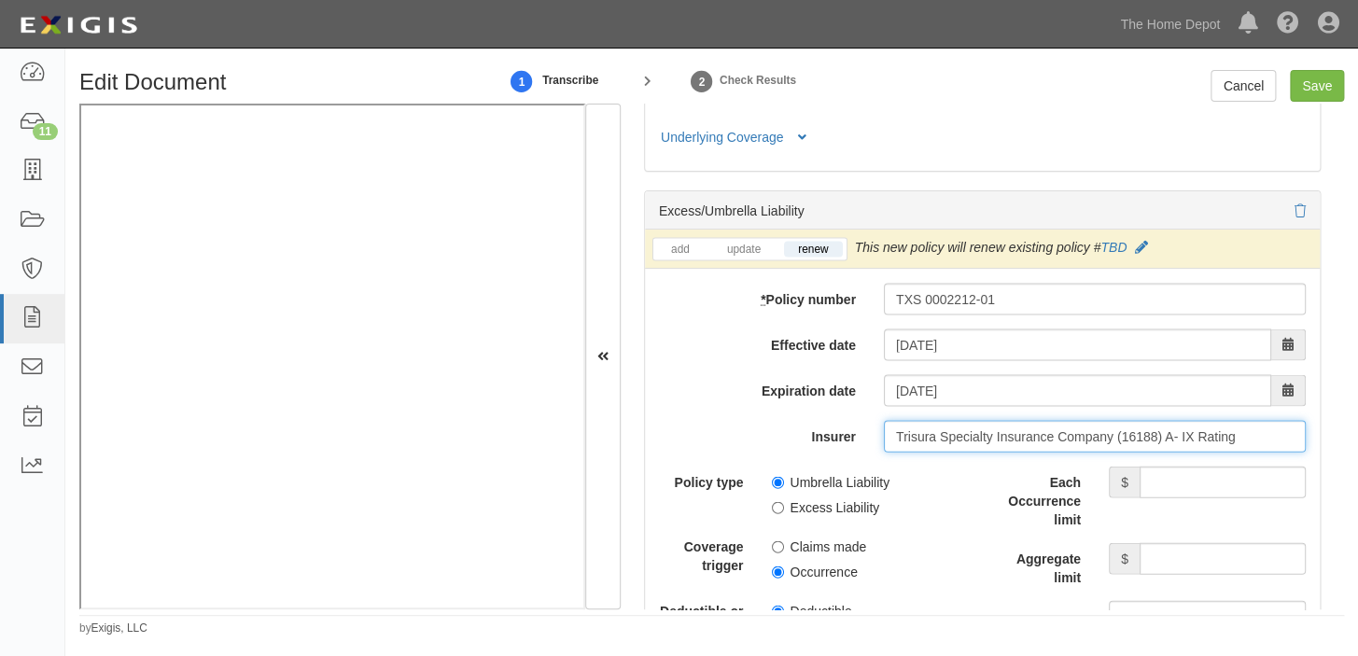
type input "Trisura Specialty Insurance Company (16188) A- IX Rating"
click at [830, 515] on label "Excess Liability" at bounding box center [826, 506] width 108 height 19
click at [784, 513] on input "Excess Liability" at bounding box center [778, 507] width 12 height 12
radio input "true"
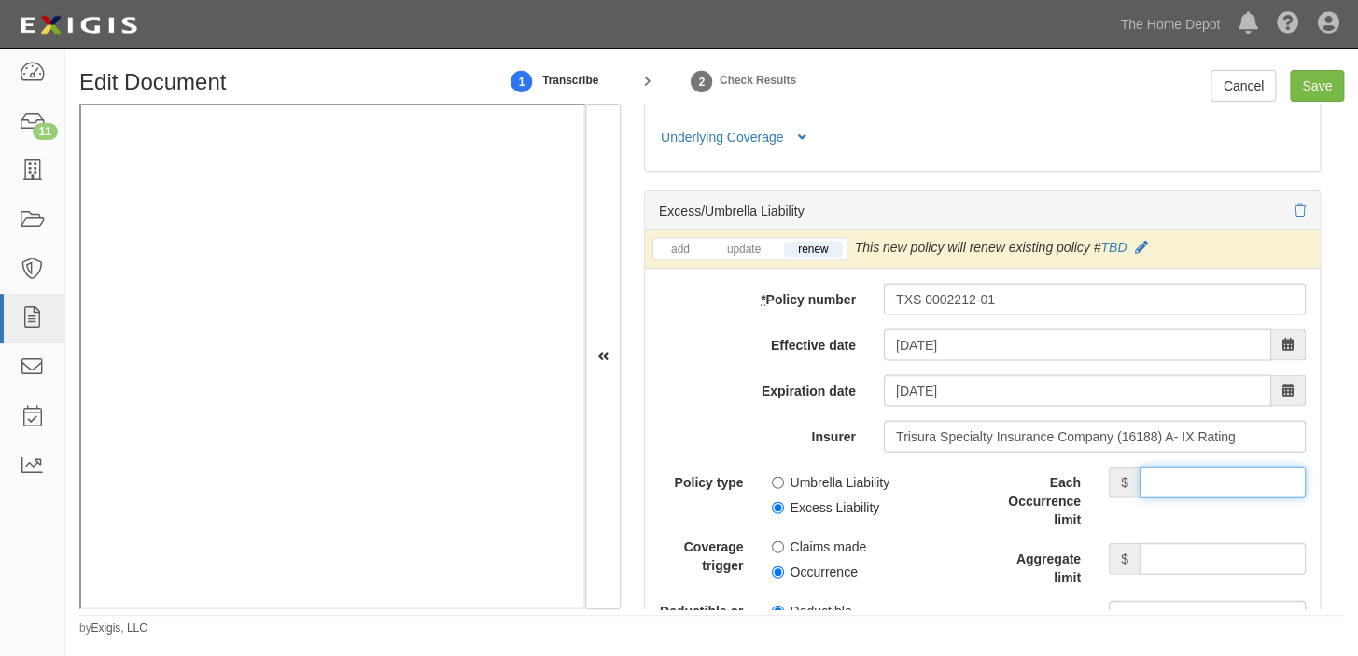
click at [1142, 496] on input "Each Occurrence limit" at bounding box center [1222, 482] width 166 height 32
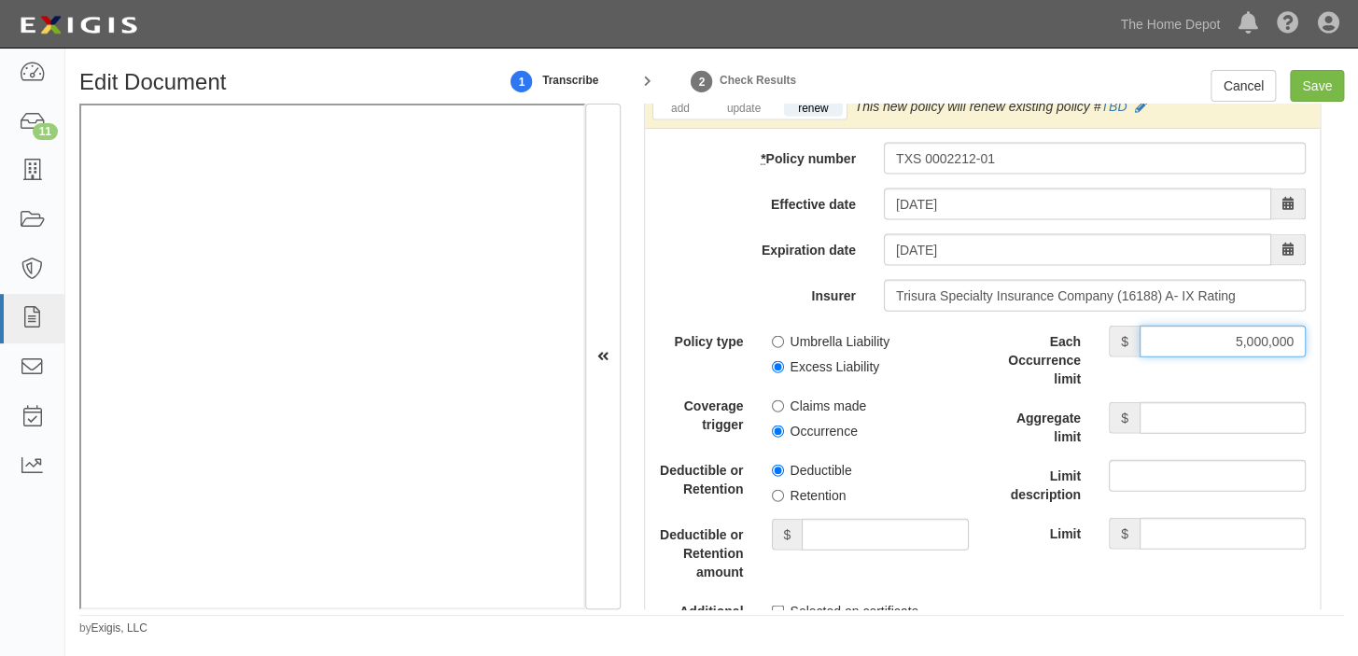
scroll to position [4693, 0]
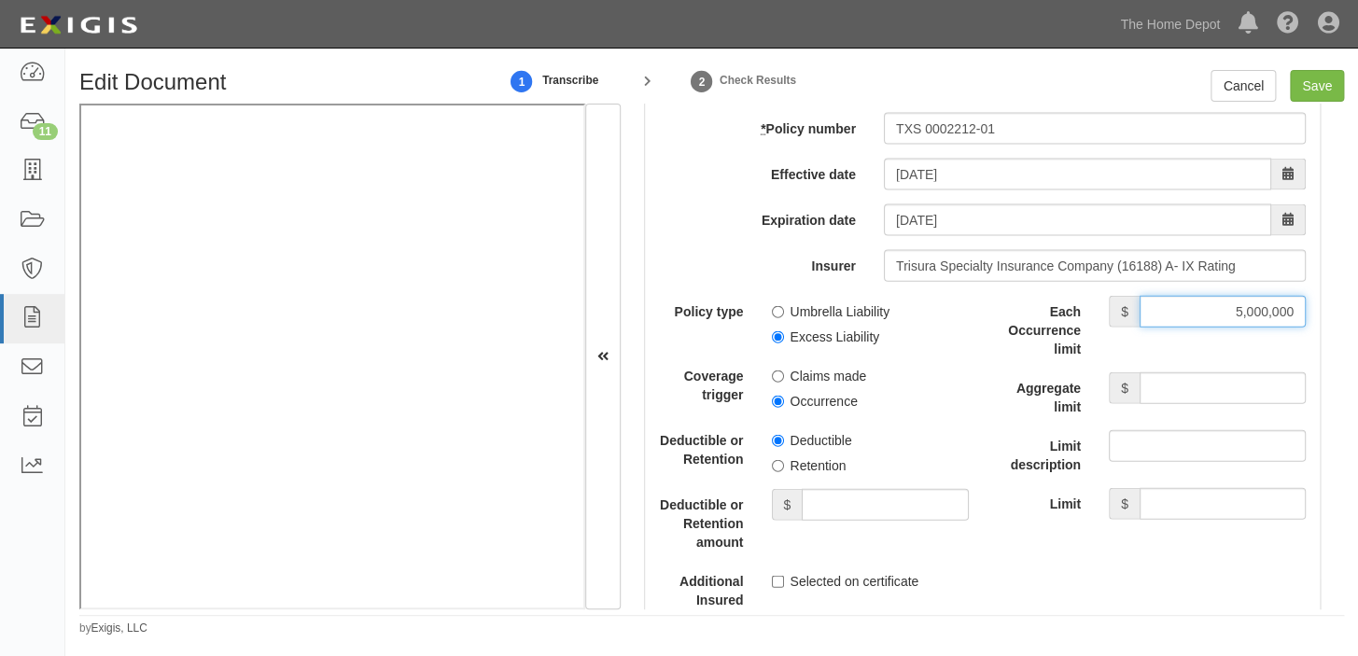
type input "5,000,000"
click at [1196, 404] on input "Aggregate limit" at bounding box center [1222, 388] width 166 height 32
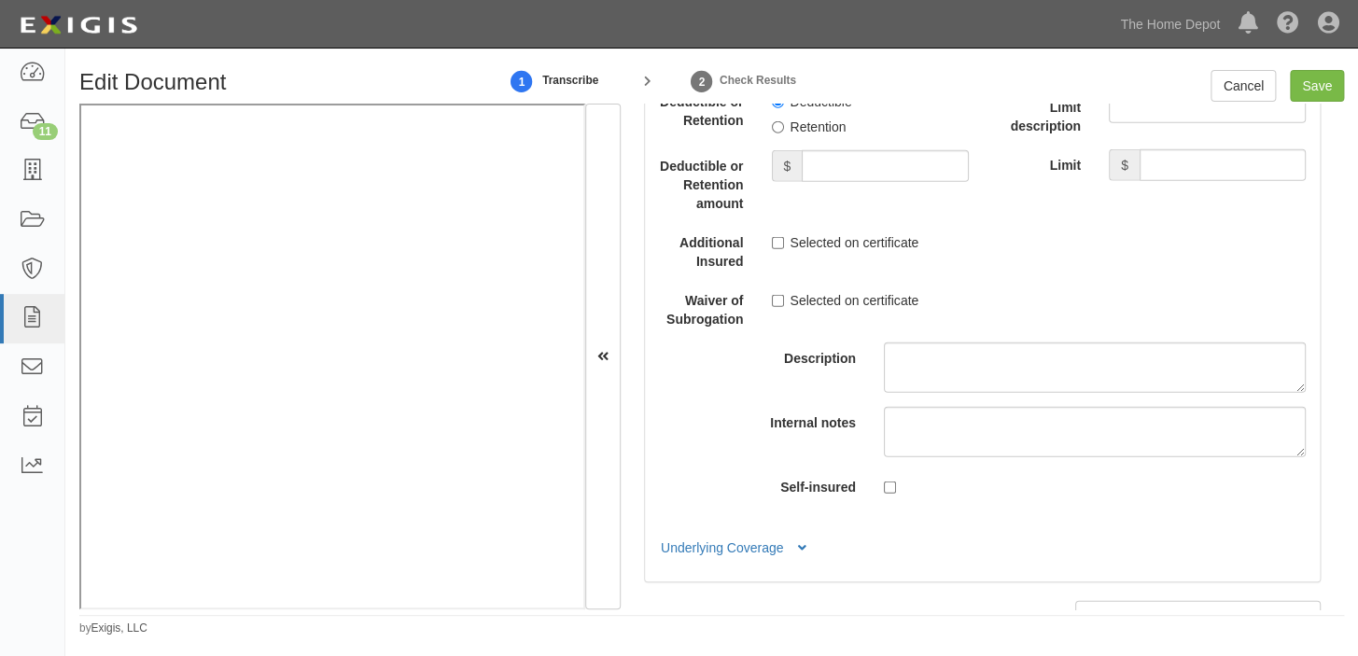
scroll to position [5202, 0]
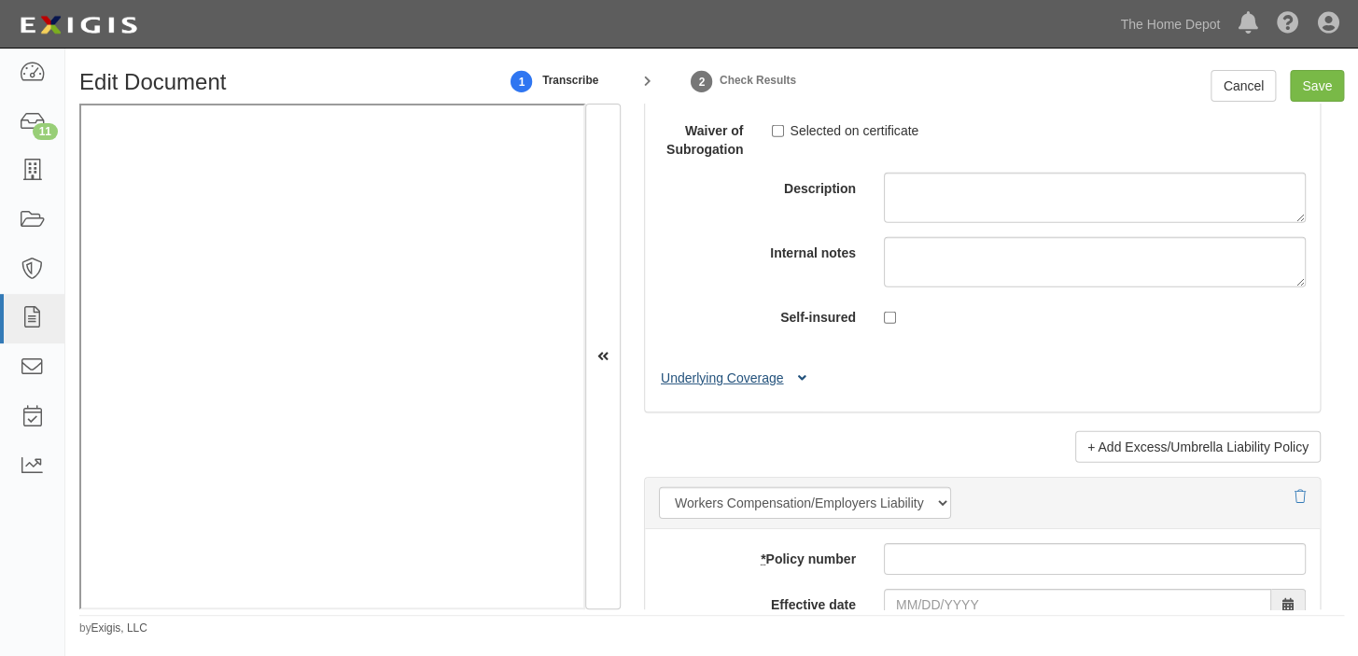
type input "5,000,000"
click at [792, 385] on button "Underlying Coverage" at bounding box center [736, 379] width 155 height 20
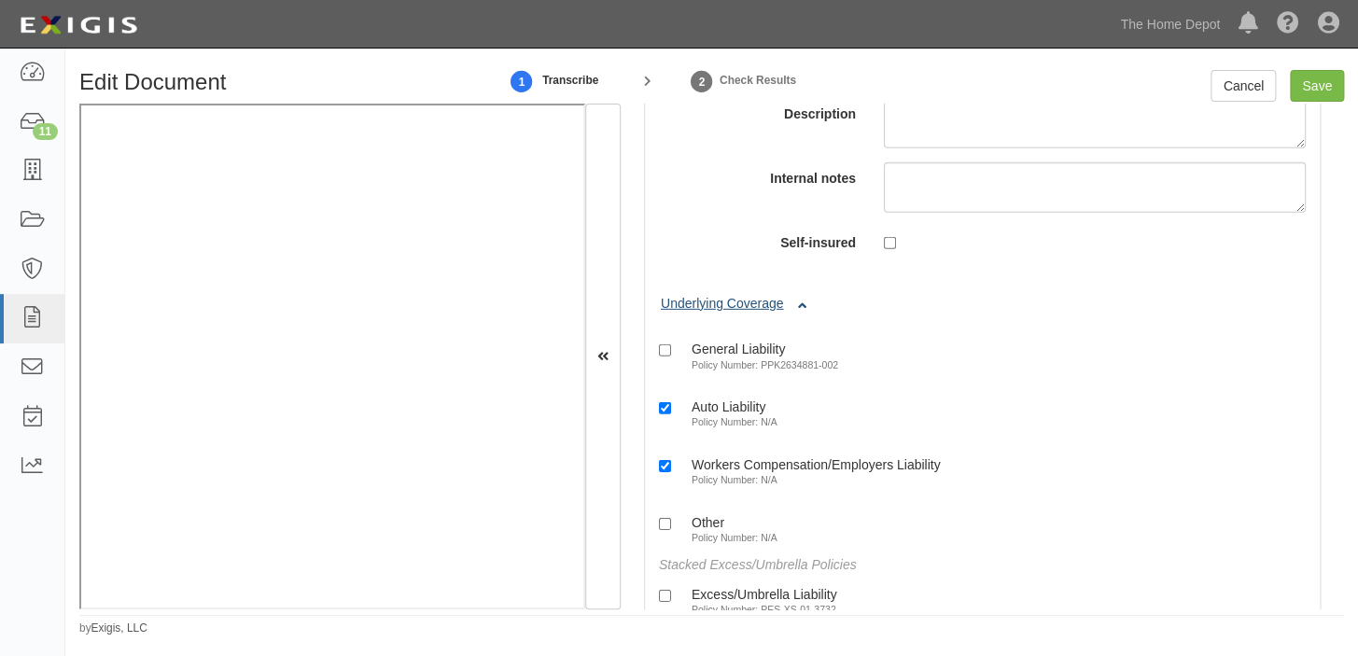
scroll to position [5372, 0]
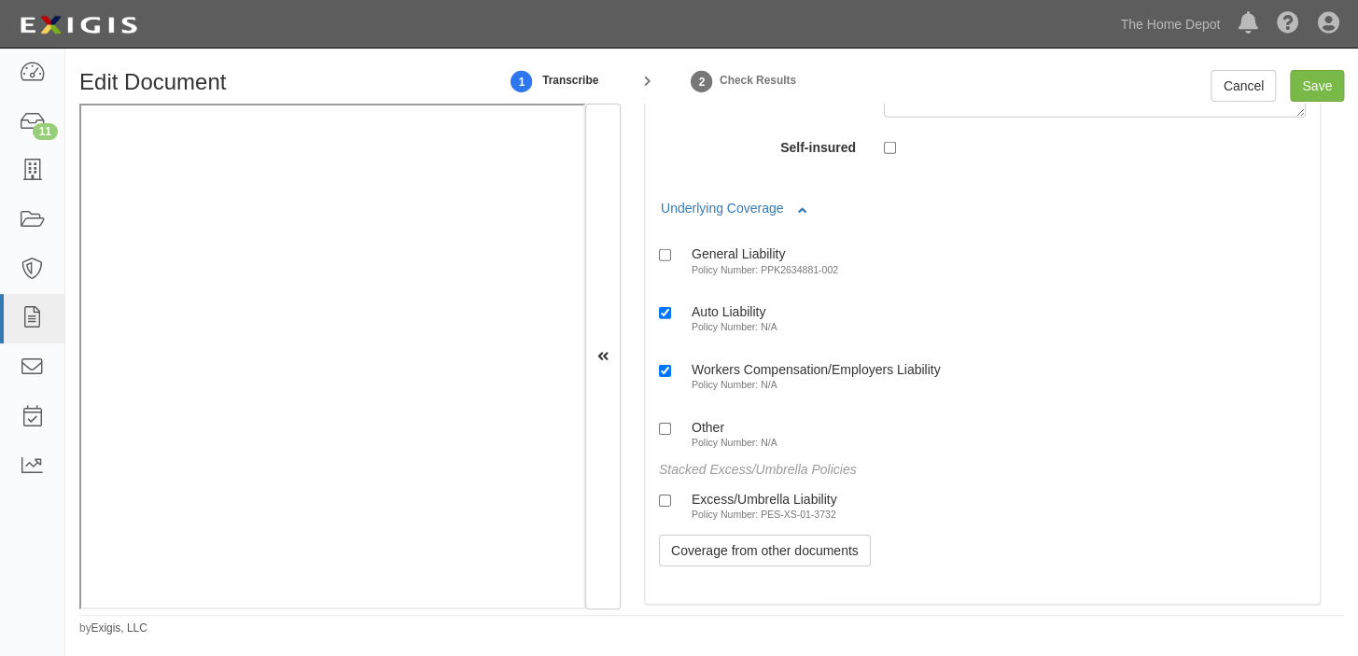
click at [744, 271] on label "General Liability Policy Number: PPK2634881-002" at bounding box center [748, 260] width 179 height 31
click at [671, 261] on input "General Liability Policy Number: PPK2634881-002" at bounding box center [665, 255] width 12 height 12
checkbox input "true"
click at [709, 522] on label "Excess/Umbrella Liability Policy Number: PES-XS-01-3732" at bounding box center [748, 506] width 178 height 31
click at [671, 507] on input "Excess/Umbrella Liability Policy Number: PES-XS-01-3732" at bounding box center [665, 501] width 12 height 12
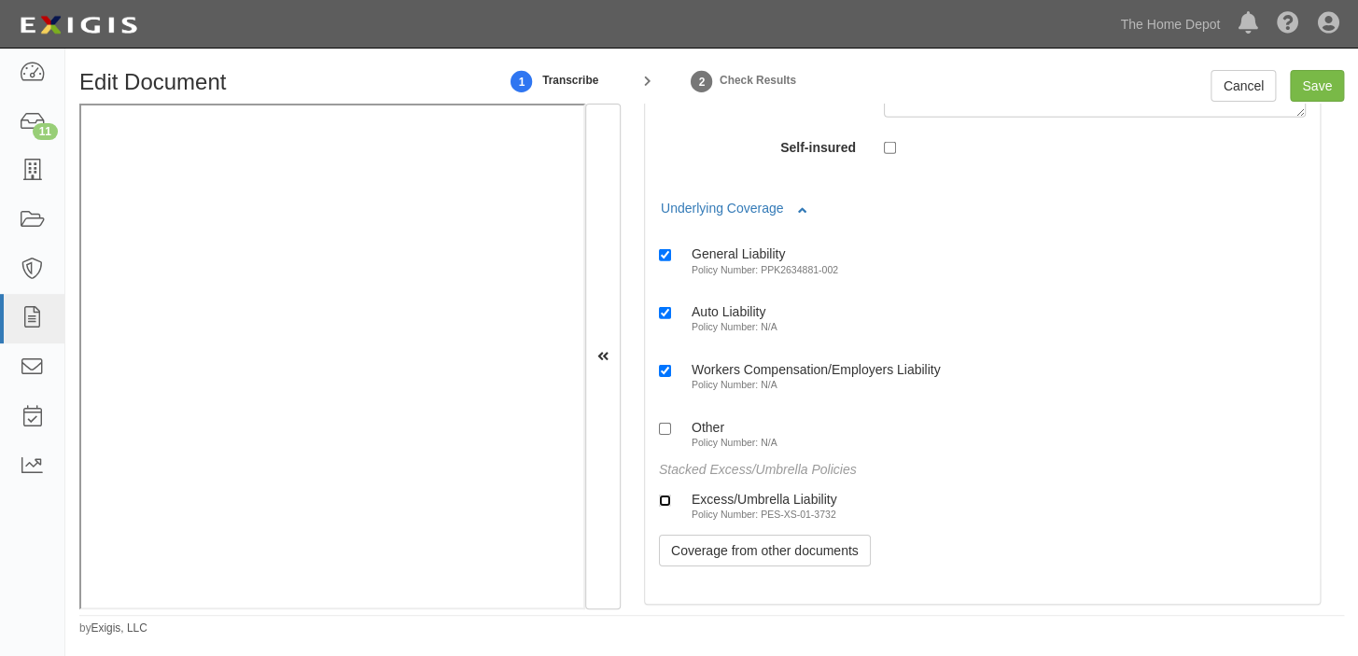
checkbox input "true"
click at [1307, 77] on input "Save" at bounding box center [1317, 86] width 54 height 32
type input "1000000"
type input "2000000"
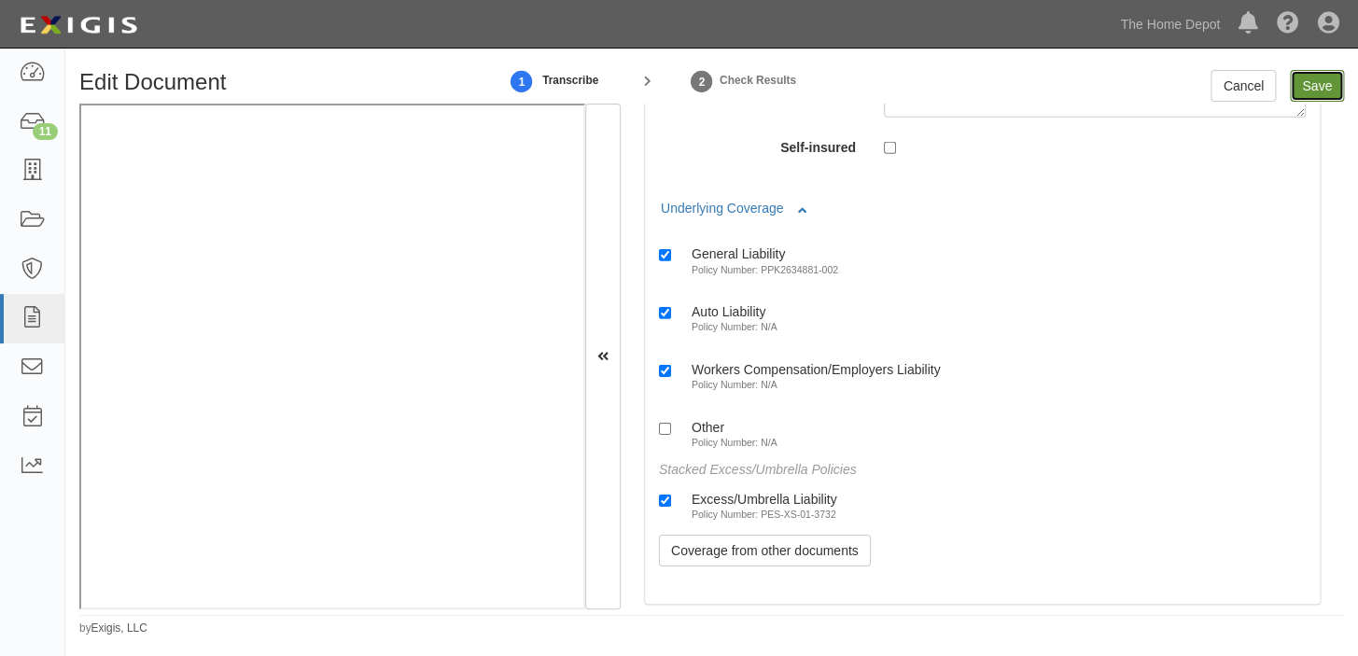
type input "5000000"
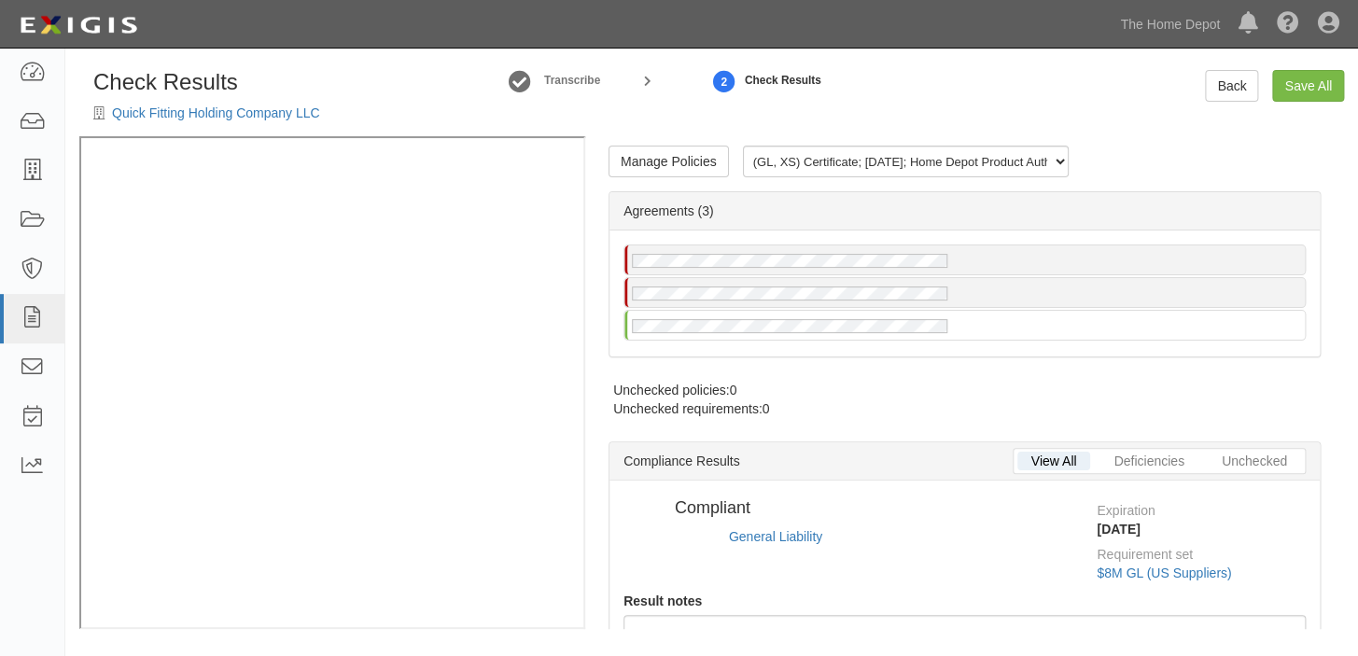
radio input "true"
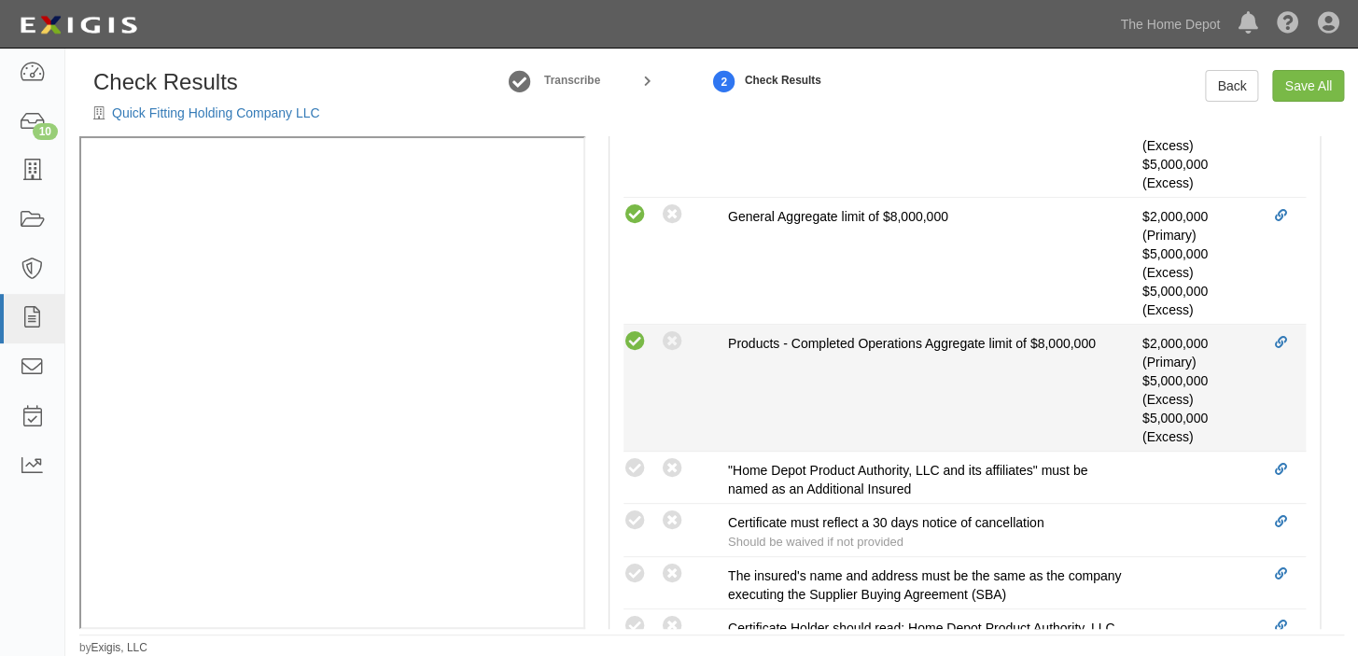
scroll to position [763, 0]
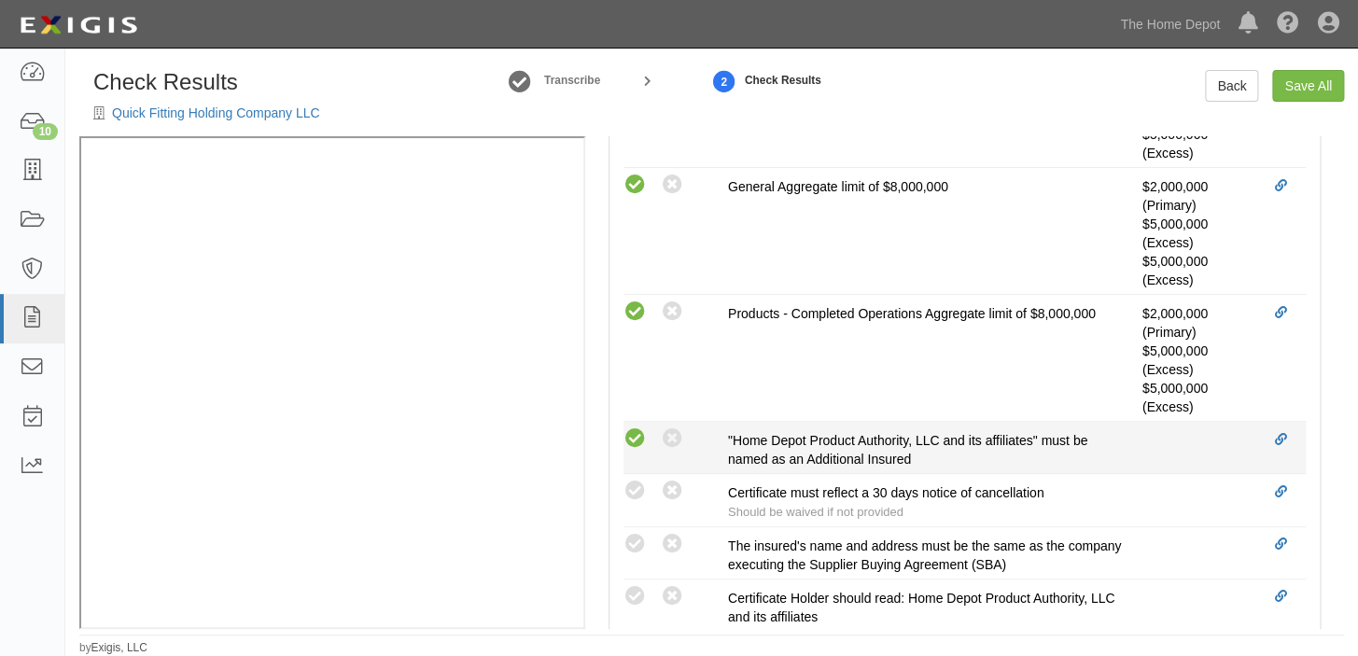
click at [634, 428] on icon at bounding box center [634, 438] width 23 height 23
radio input "true"
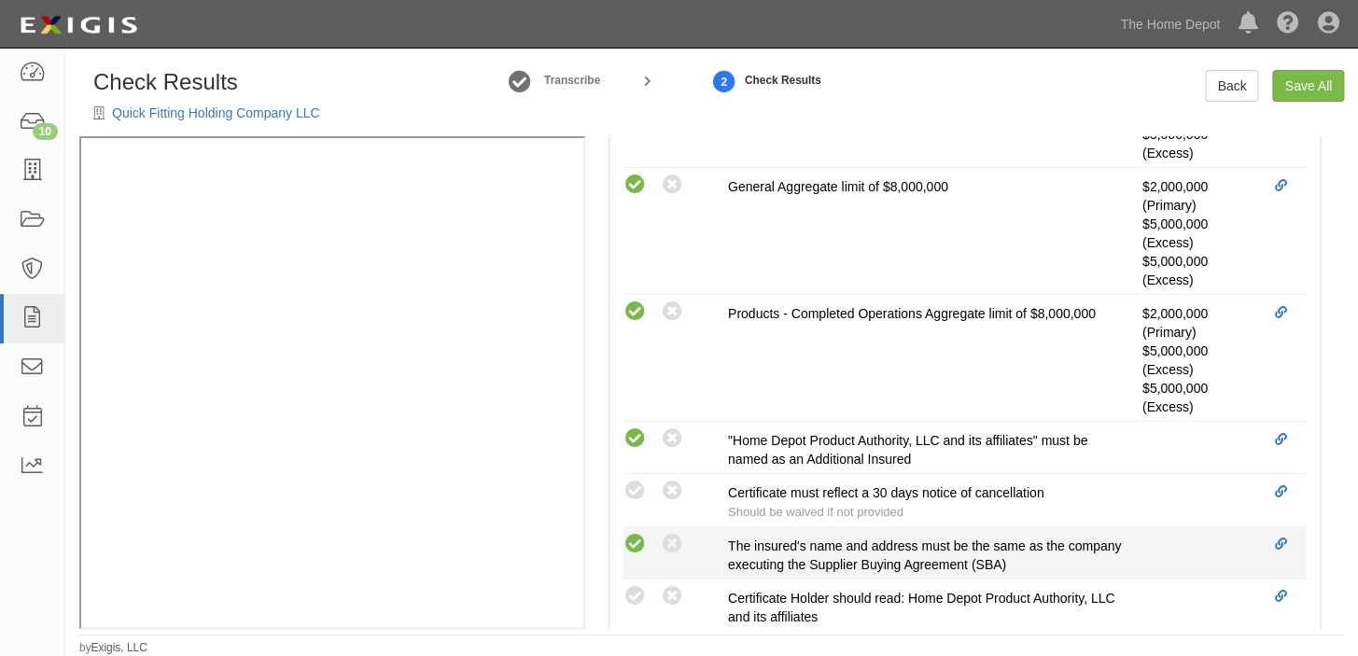
click at [633, 542] on icon at bounding box center [634, 544] width 23 height 23
radio input "true"
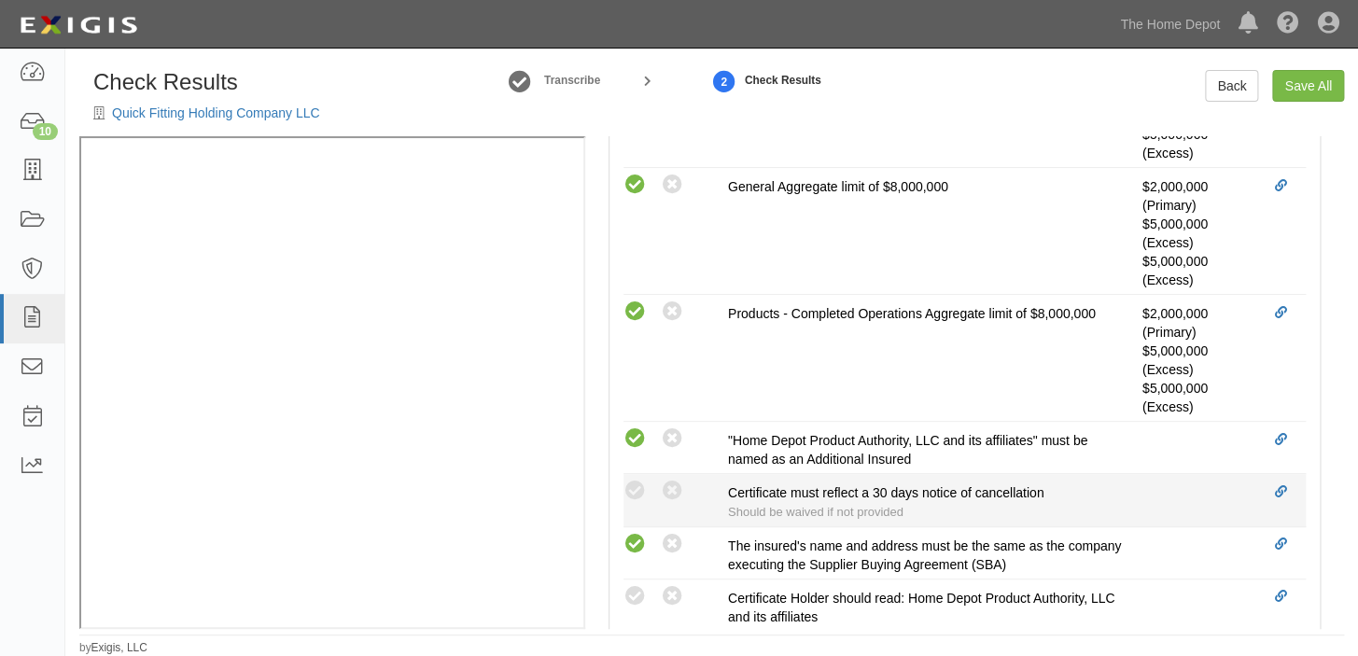
scroll to position [848, 0]
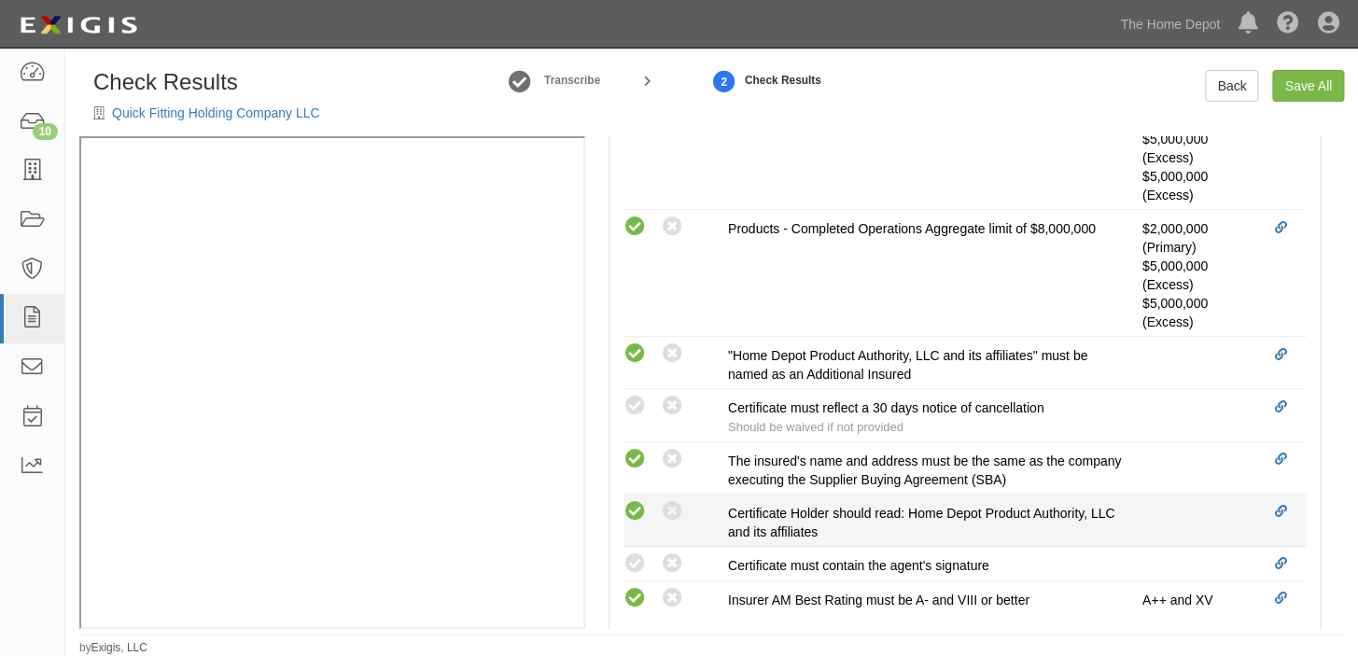
click at [645, 507] on icon at bounding box center [634, 511] width 23 height 23
radio input "true"
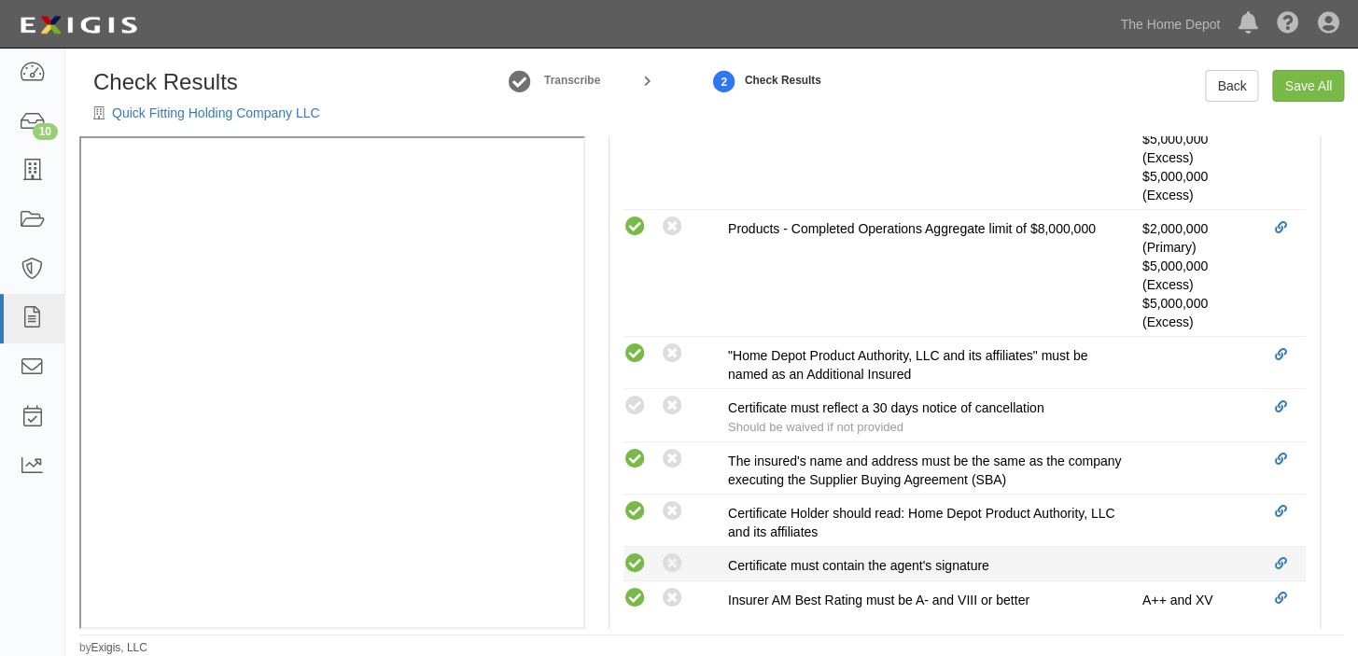
click at [634, 559] on icon at bounding box center [634, 563] width 23 height 23
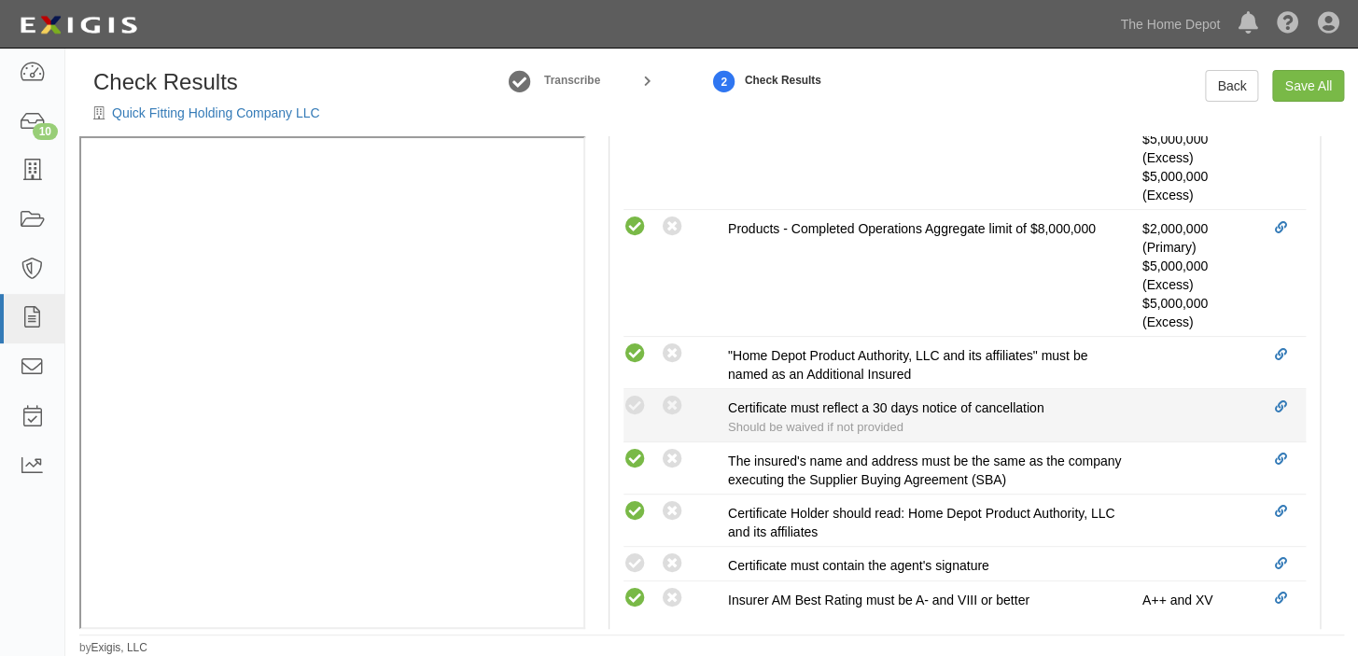
radio input "true"
click at [676, 409] on icon at bounding box center [672, 406] width 23 height 23
radio input "true"
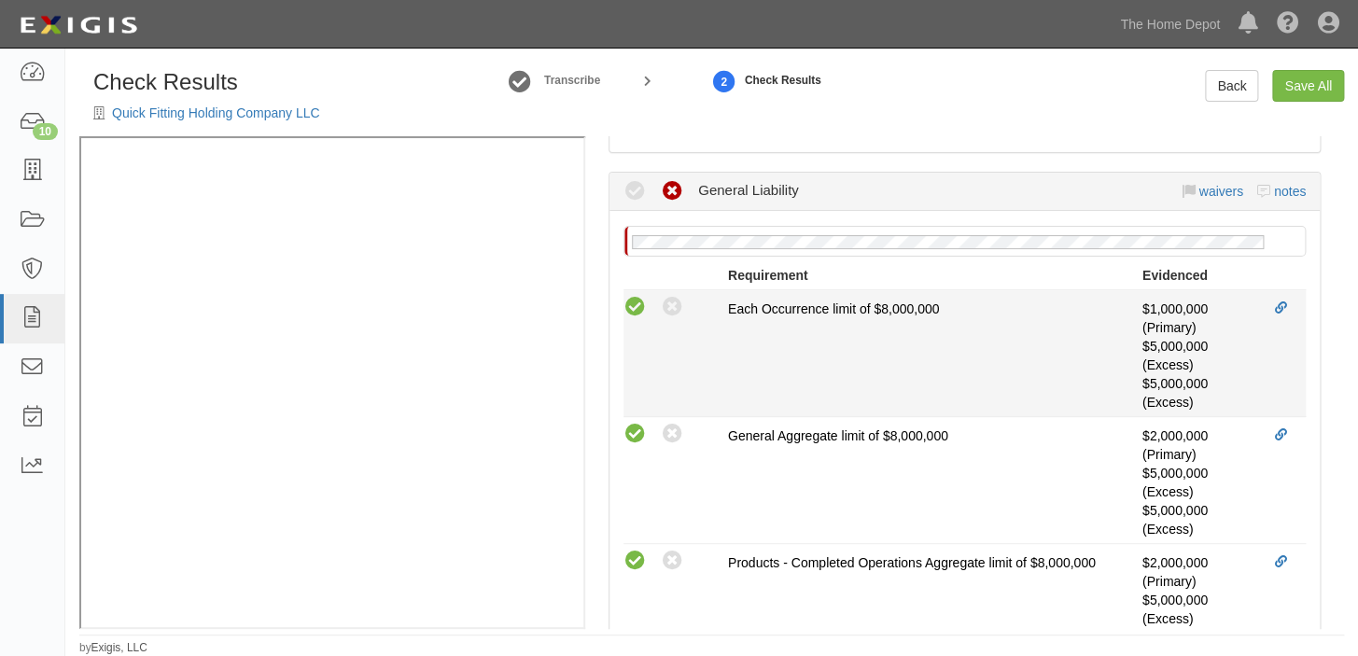
scroll to position [462, 0]
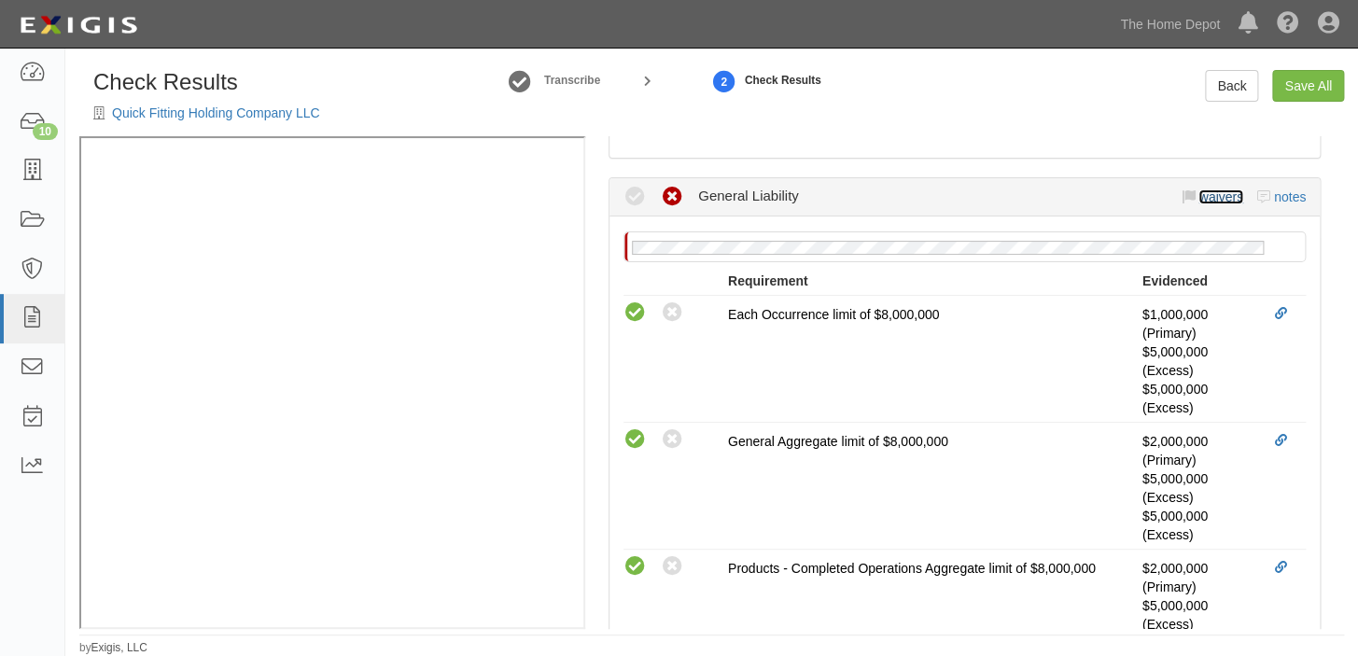
click at [1204, 196] on link "waivers" at bounding box center [1220, 196] width 44 height 15
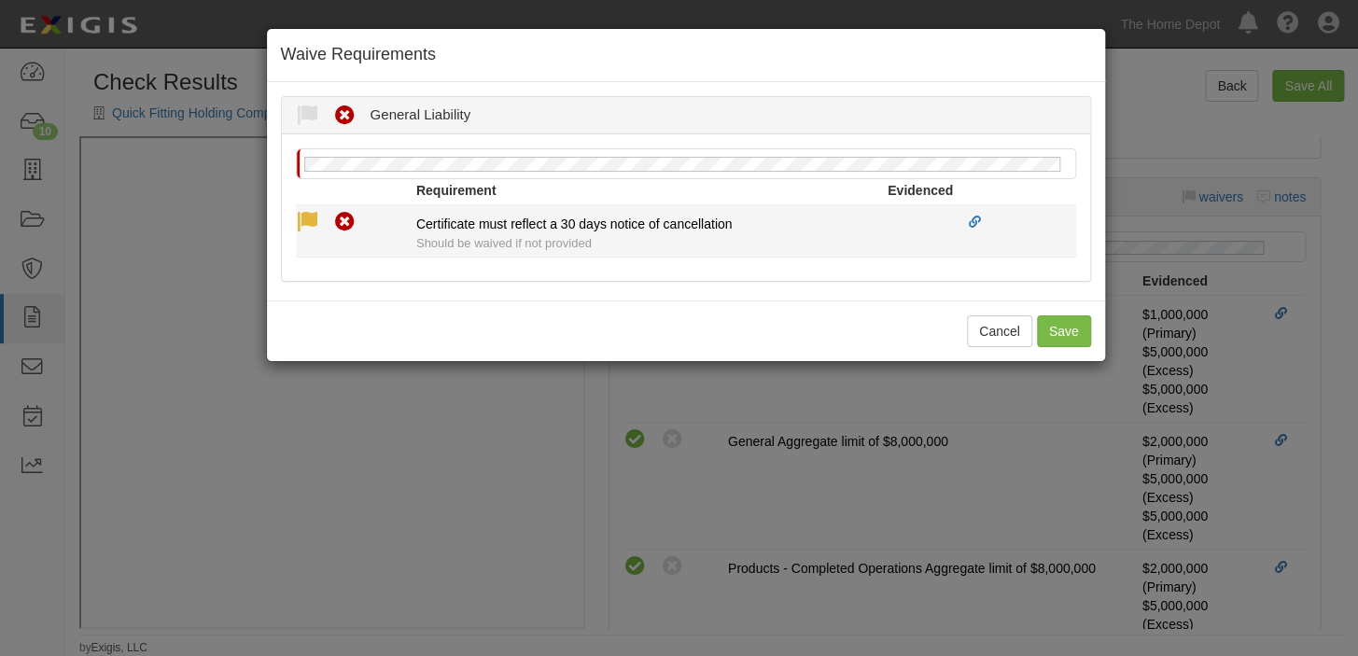
click at [308, 214] on icon at bounding box center [307, 222] width 23 height 23
radio input "true"
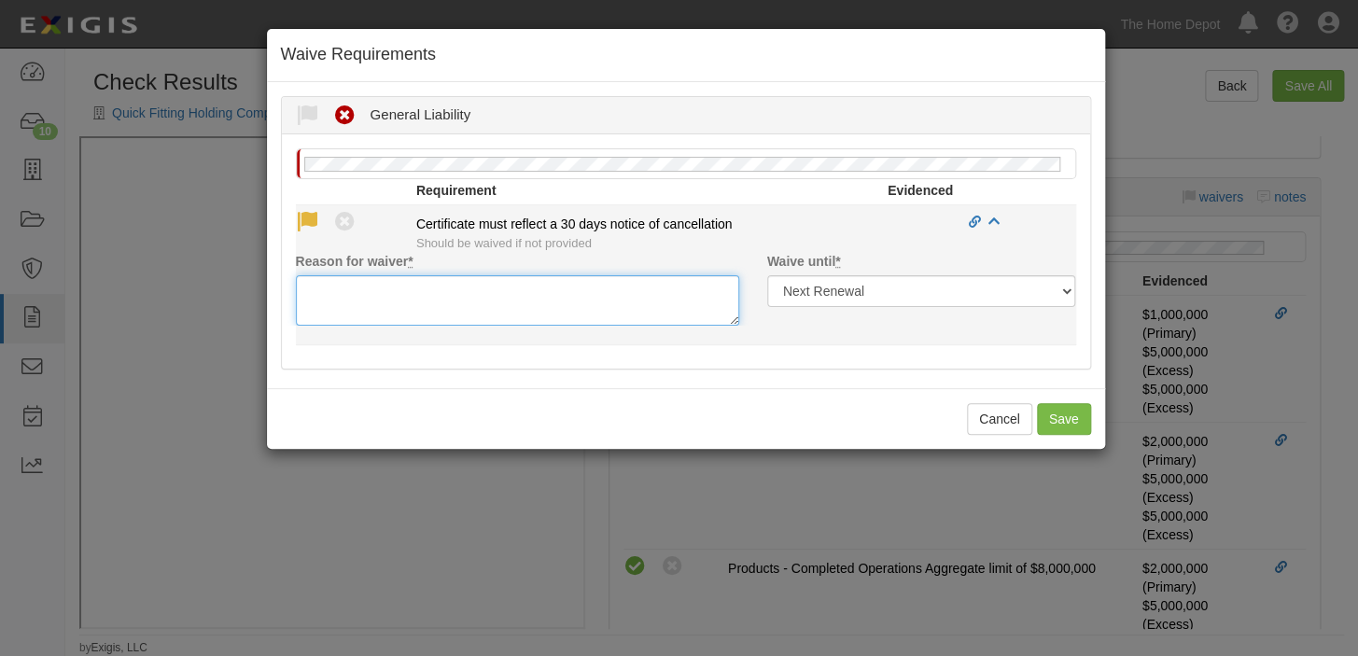
click at [338, 302] on textarea "Reason for waiver *" at bounding box center [517, 300] width 443 height 50
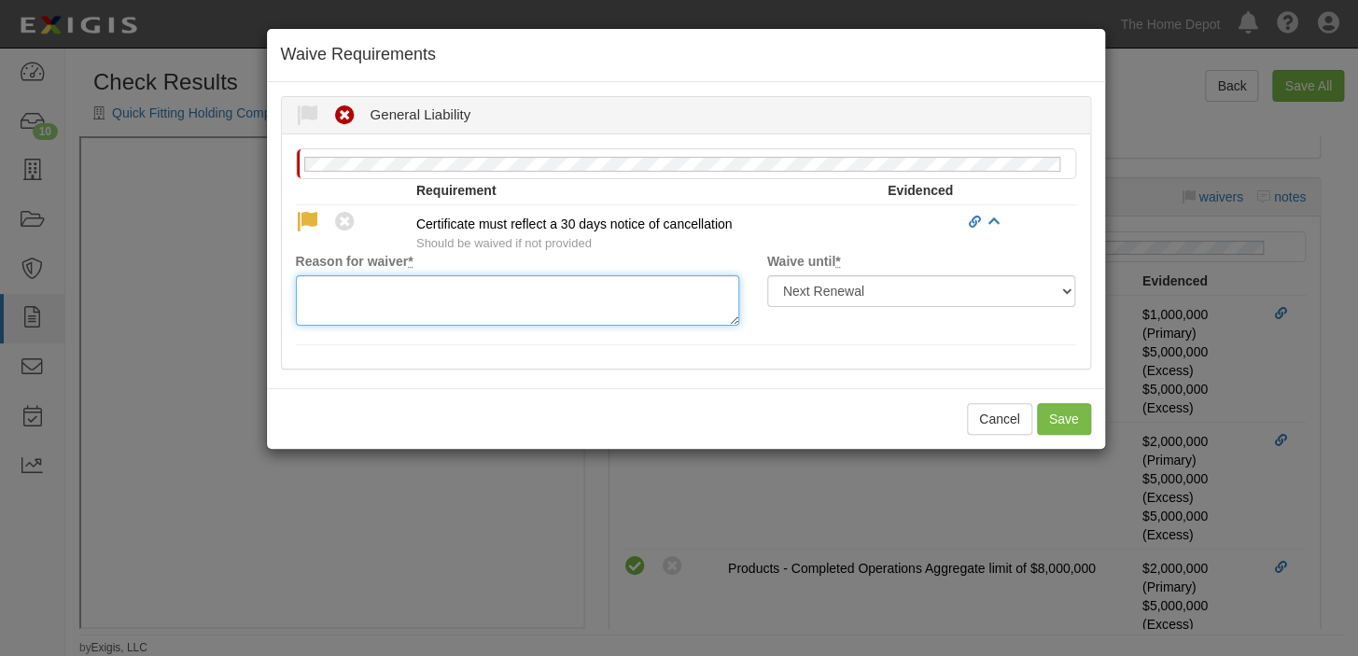
paste textarea "waived per client"
type textarea "waived per client"
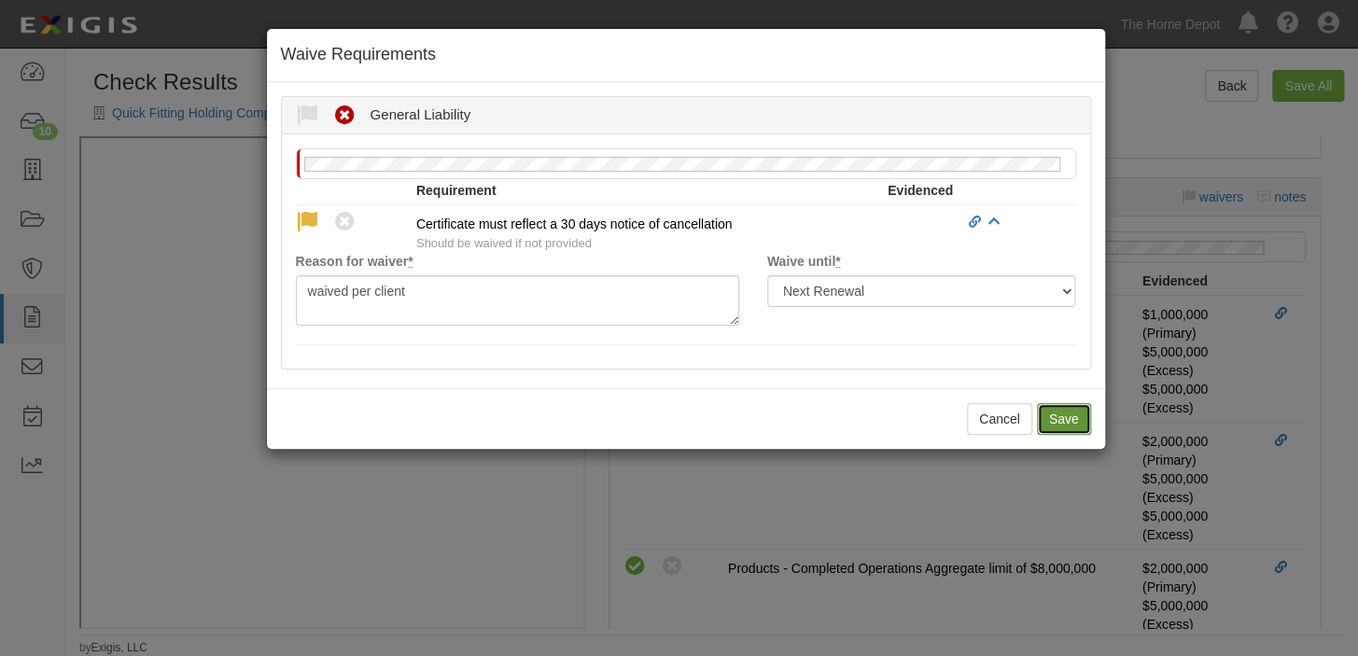
click at [1061, 411] on button "Save" at bounding box center [1064, 419] width 54 height 32
radio input "true"
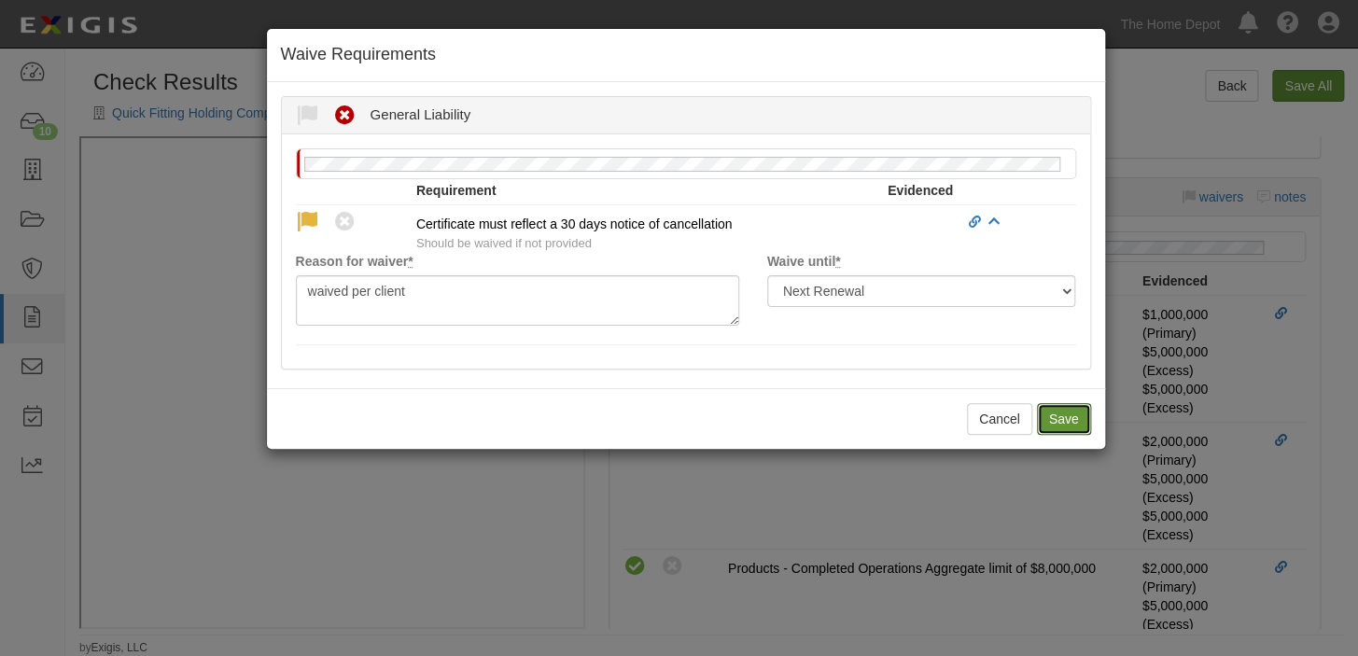
radio input "true"
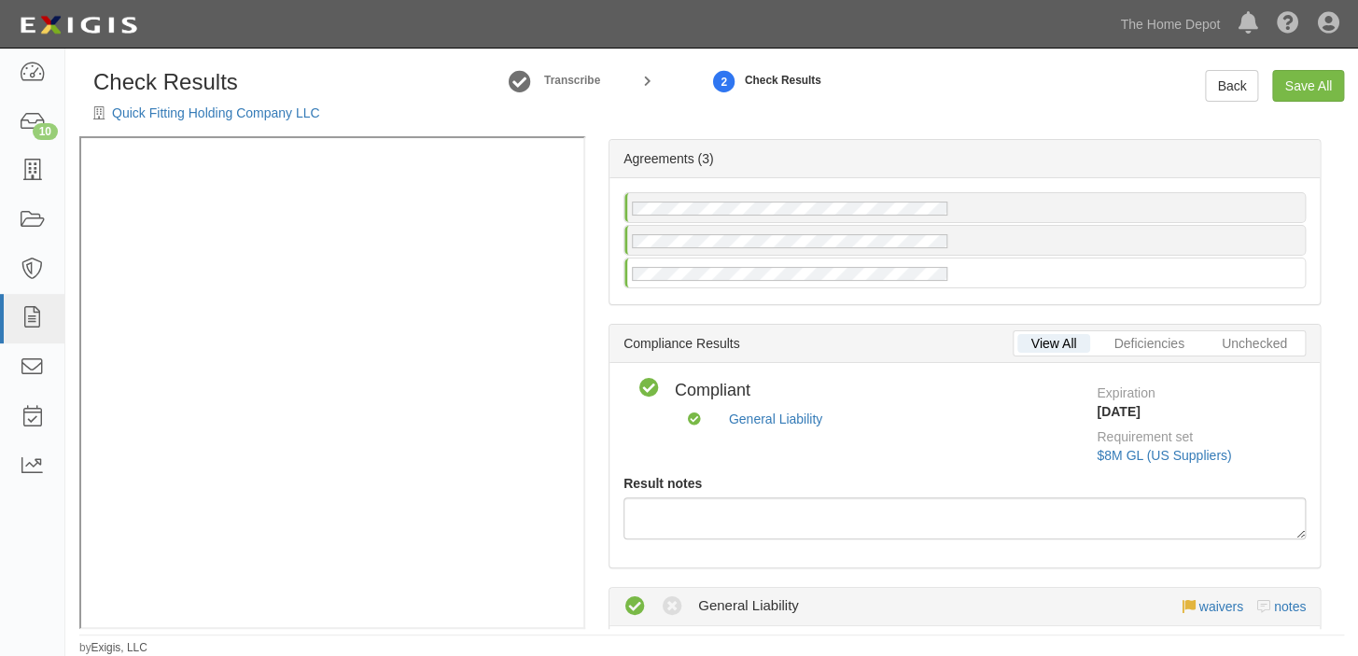
scroll to position [0, 0]
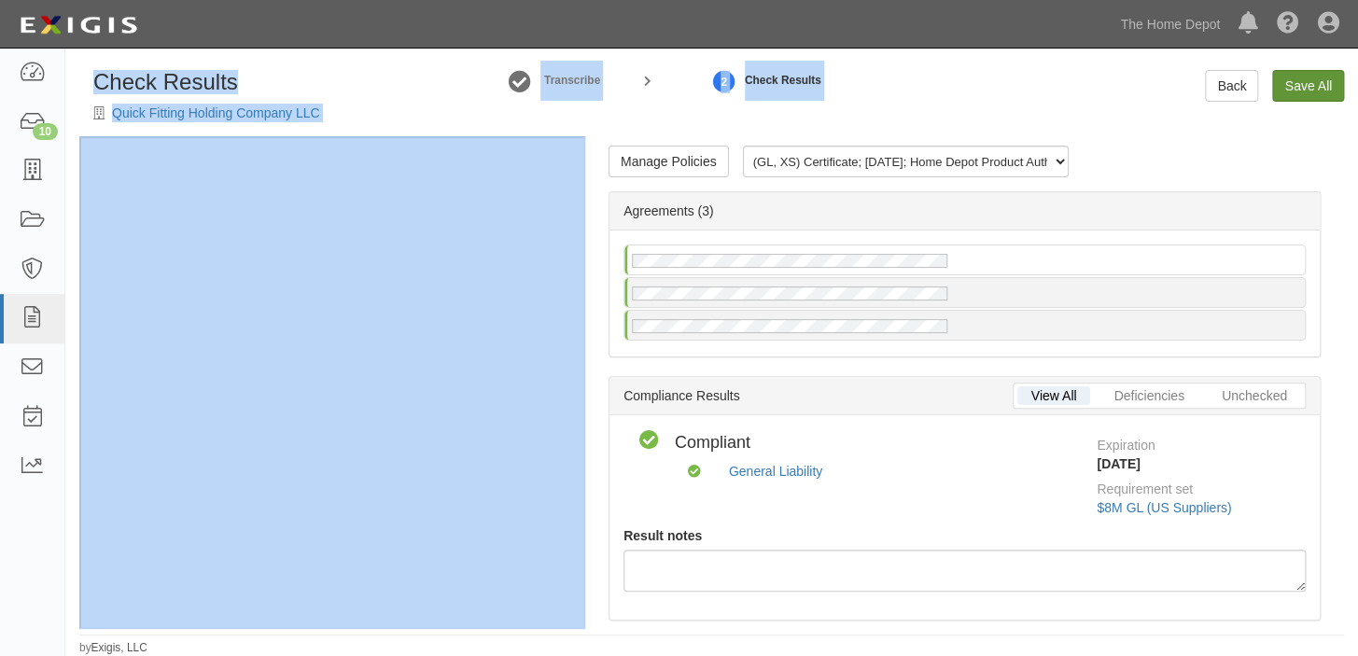
click at [1313, 70] on div "Check Results Quick Fitting Holding Company LLC Transcribe 2 Check Results Back…" at bounding box center [711, 349] width 1264 height 559
click at [1313, 81] on link "Save All" at bounding box center [1308, 86] width 72 height 32
radio input "false"
radio input "true"
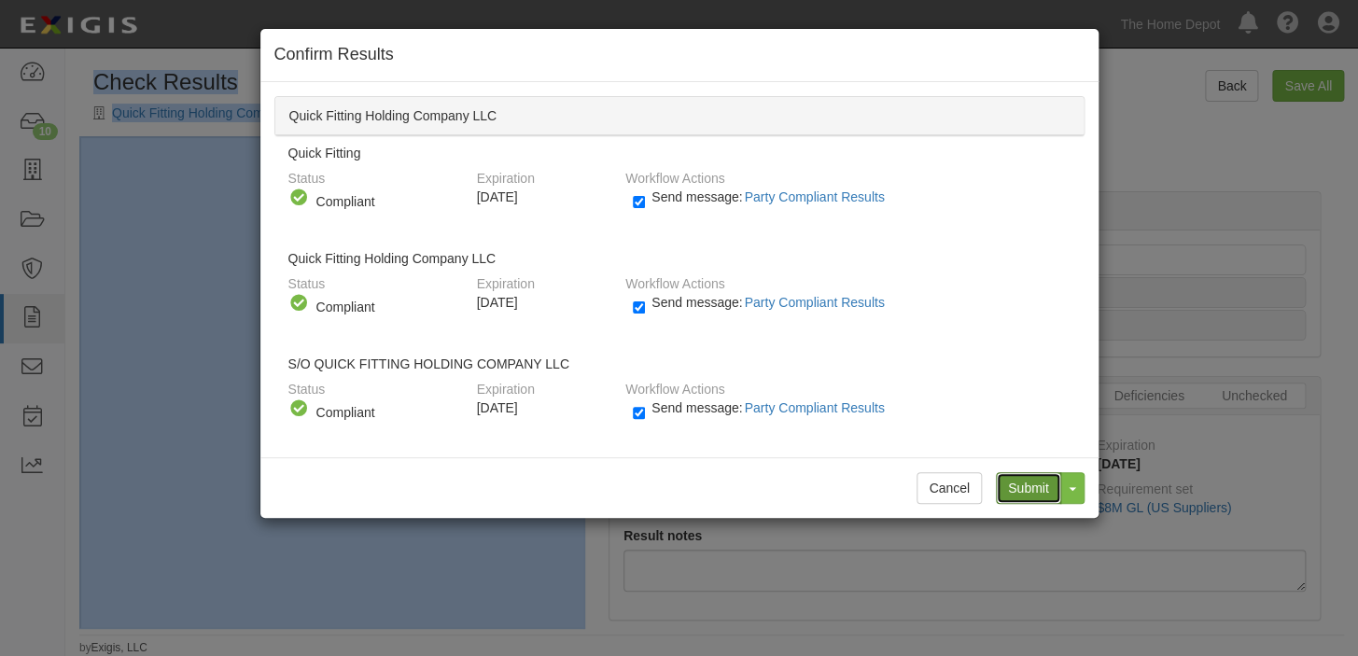
click at [1009, 489] on input "Submit" at bounding box center [1028, 488] width 65 height 32
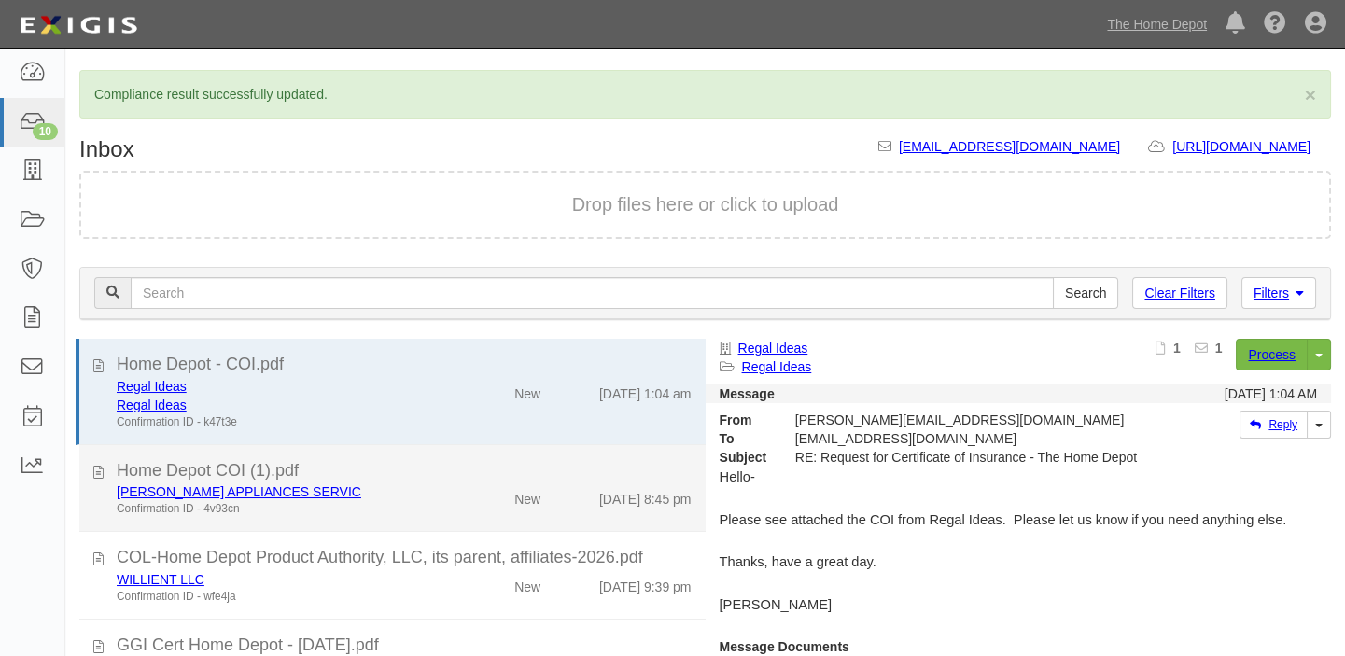
click at [467, 462] on div "Home Depot COI (1).pdf" at bounding box center [404, 471] width 575 height 24
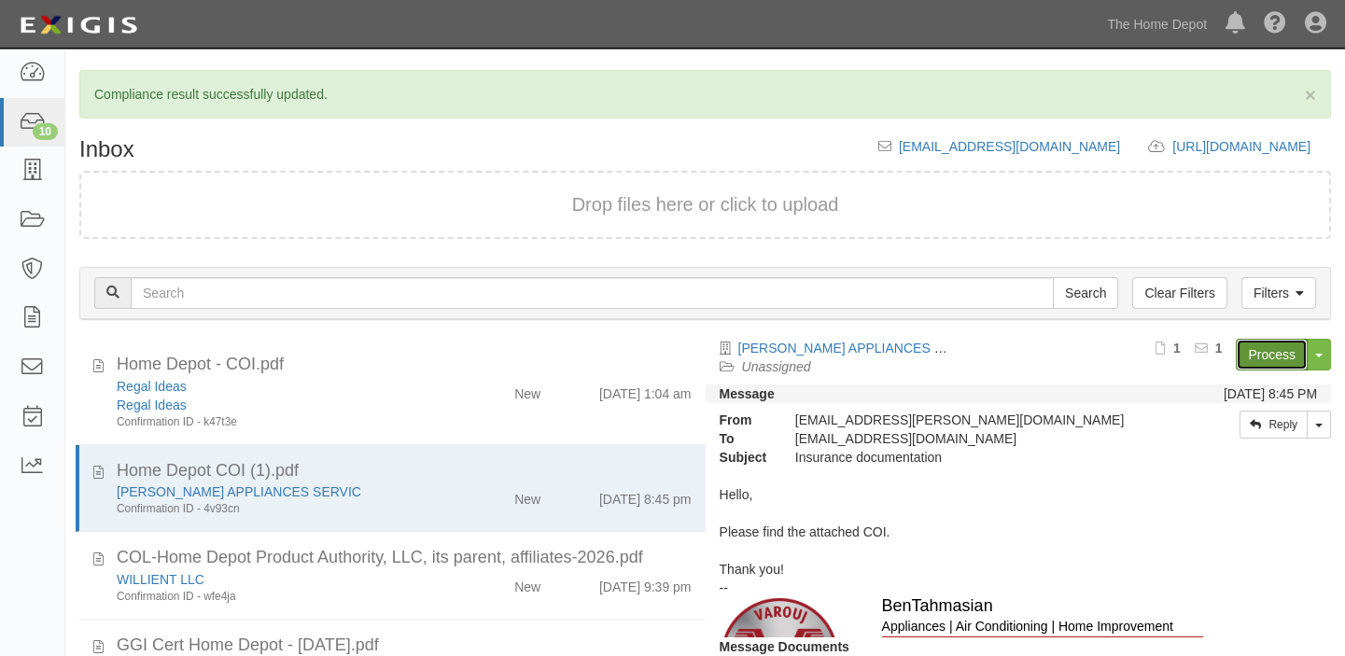
click at [1252, 356] on link "Process" at bounding box center [1271, 355] width 72 height 32
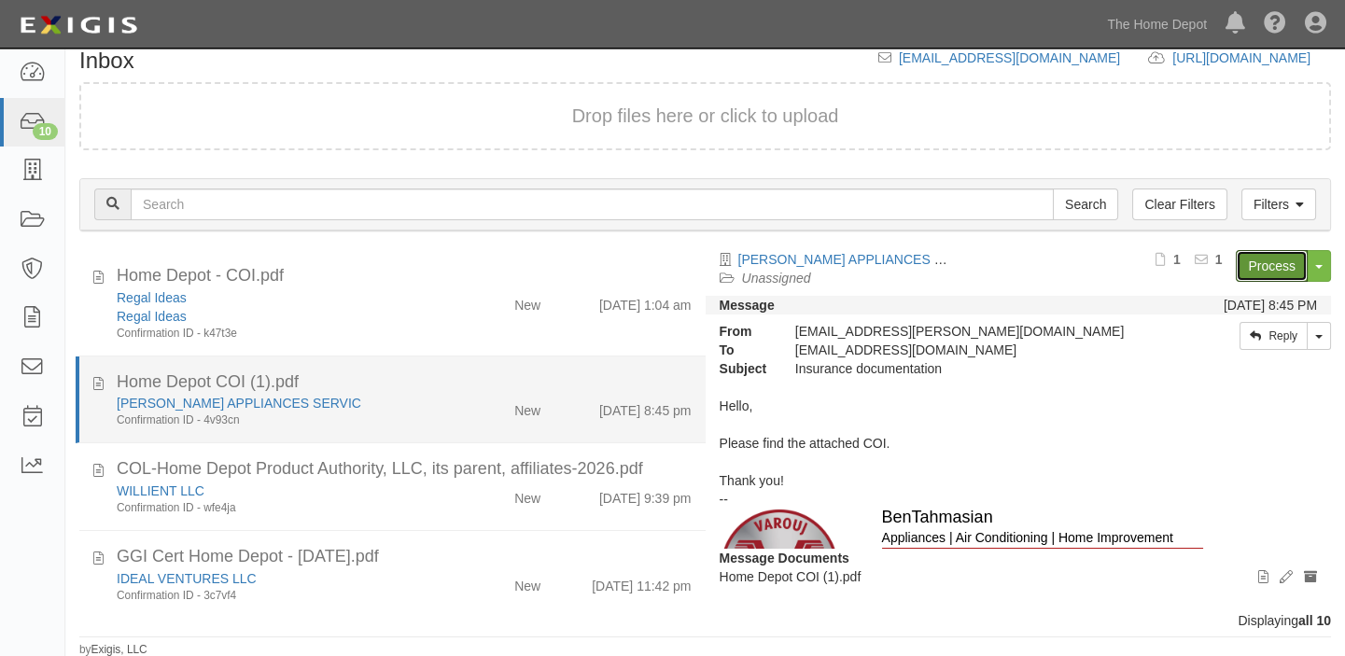
scroll to position [254, 0]
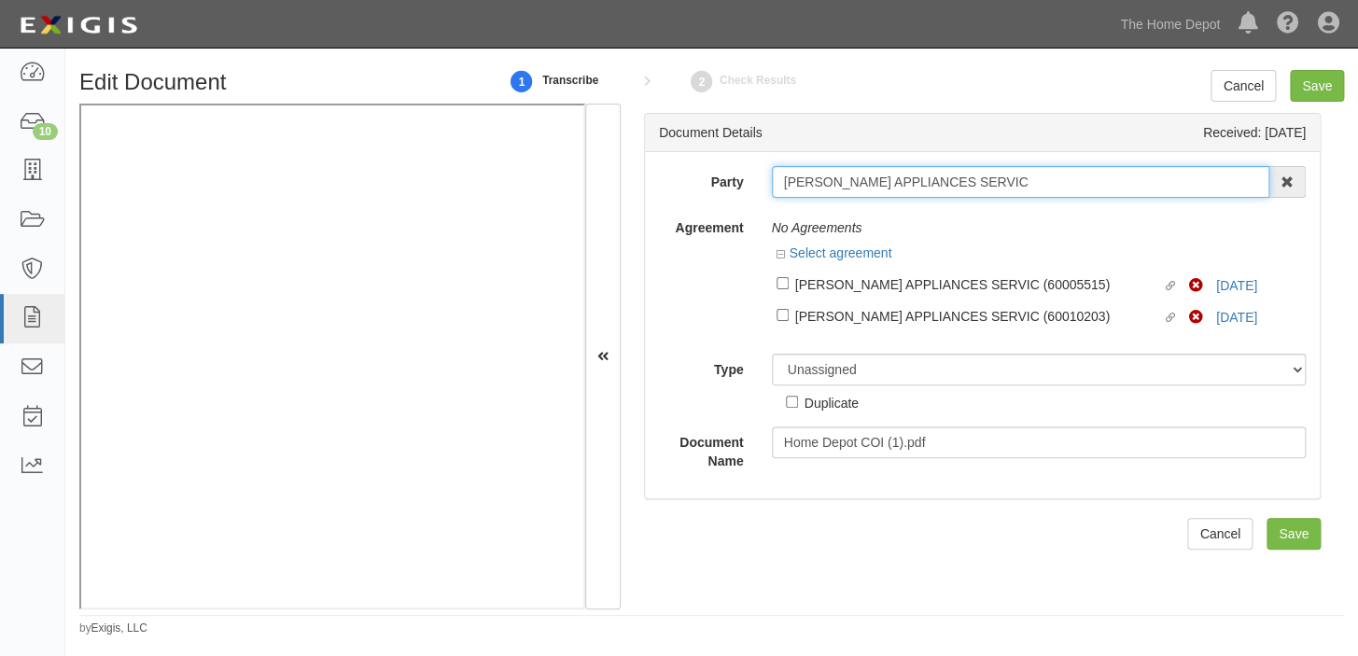
drag, startPoint x: 772, startPoint y: 182, endPoint x: 1025, endPoint y: 182, distance: 253.8
click at [1025, 182] on input "[PERSON_NAME] APPLIANCES SERVIC" at bounding box center [1021, 182] width 498 height 32
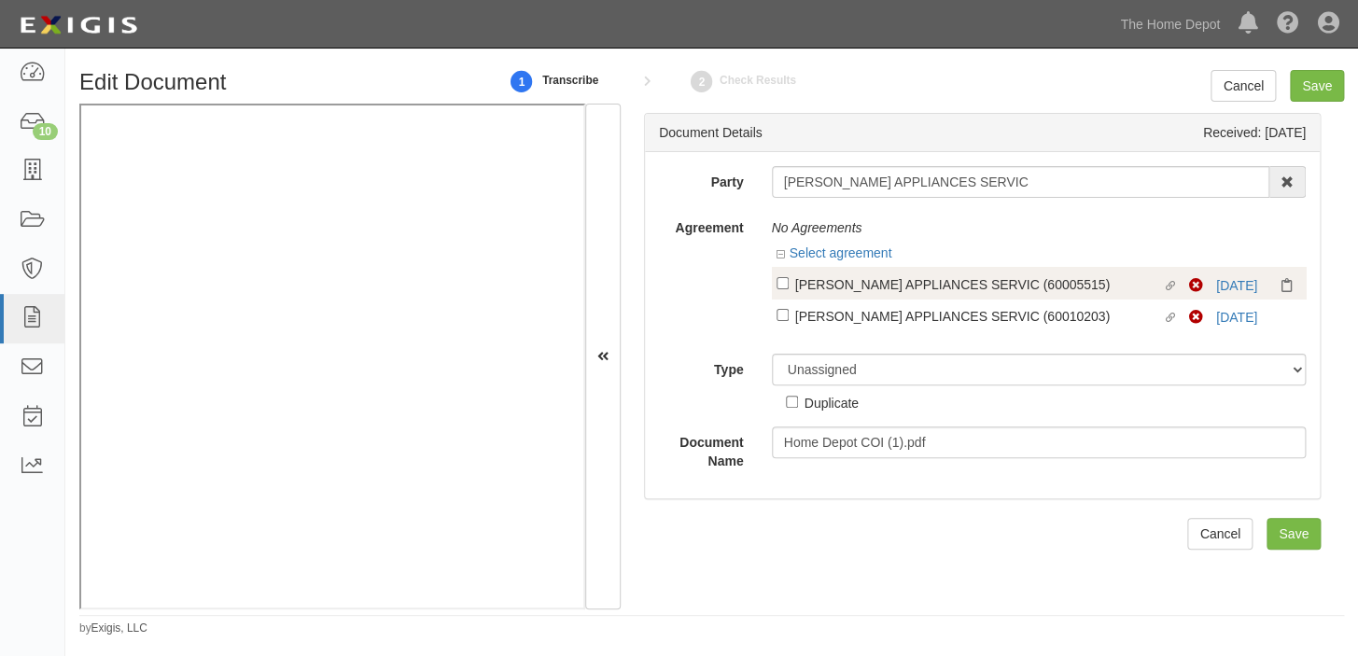
click at [829, 294] on label "Linked agreement VAROUJ APPLIANCES SERVIC (60005515) Linked agreement" at bounding box center [982, 285] width 413 height 25
click at [788, 289] on input "Linked agreement VAROUJ APPLIANCES SERVIC (60005515) Linked agreement" at bounding box center [782, 283] width 12 height 12
checkbox input "true"
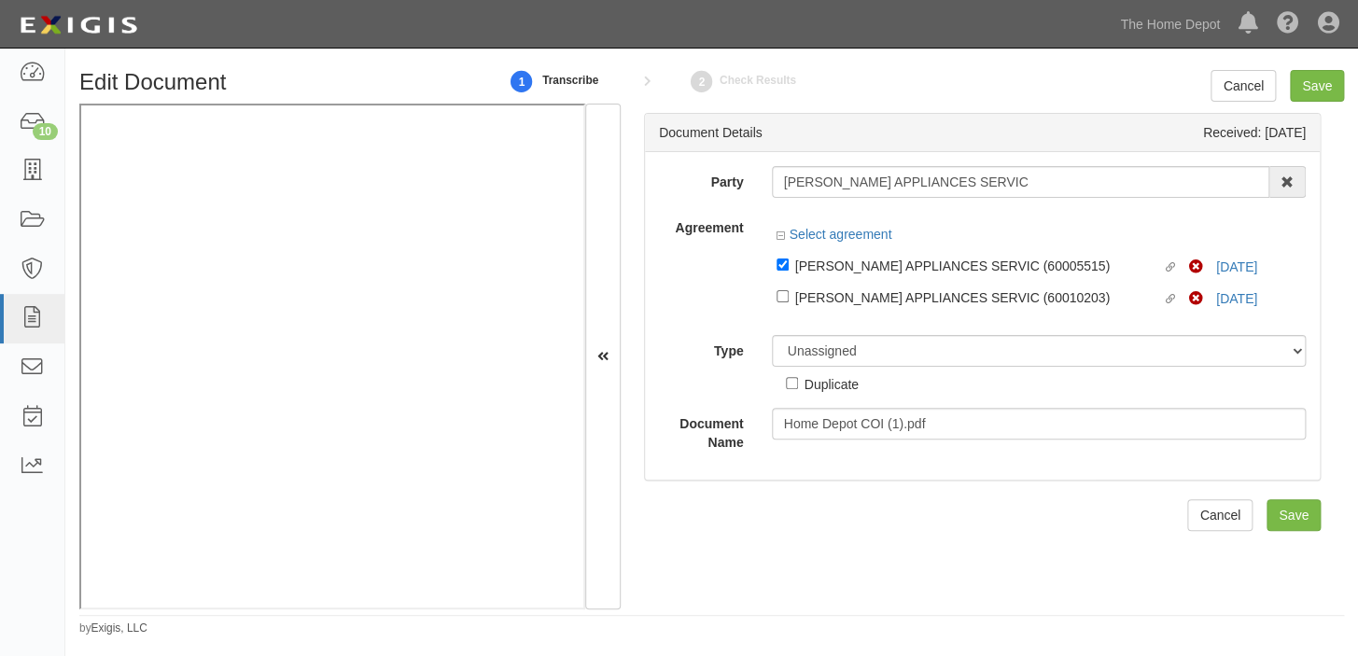
click at [833, 316] on div at bounding box center [1039, 316] width 535 height 9
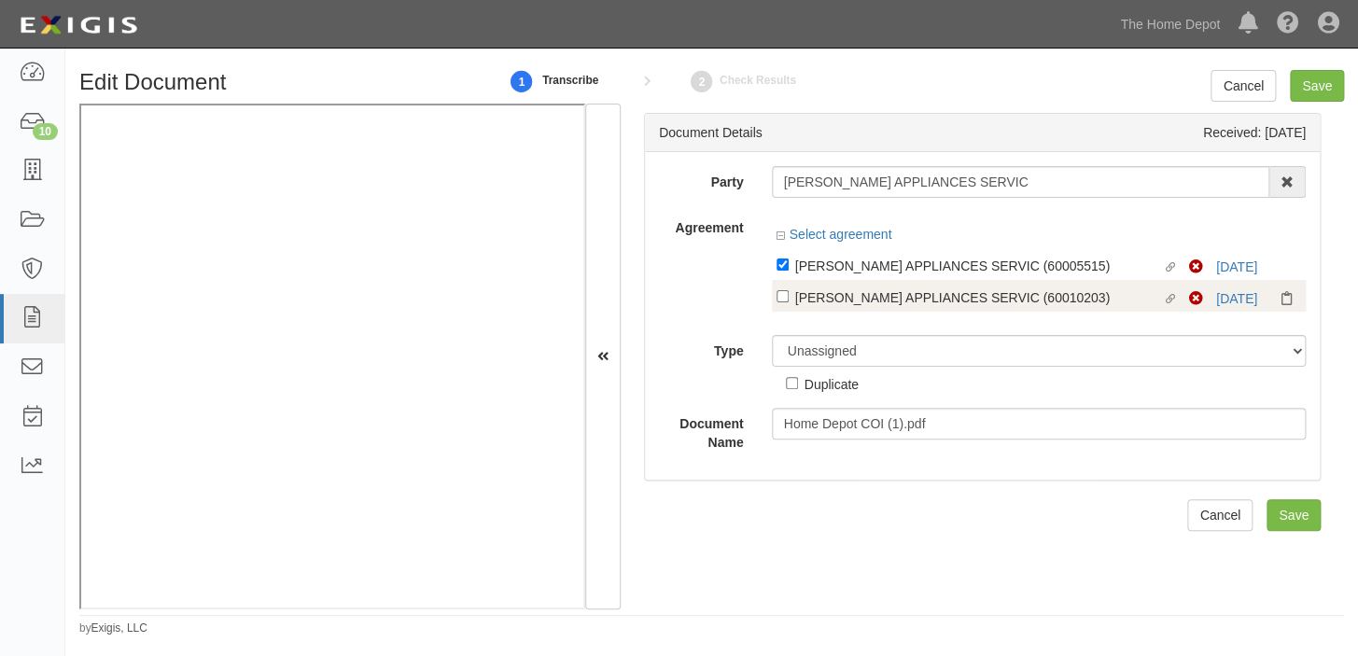
click at [835, 308] on label "Linked agreement VAROUJ APPLIANCES SERVIC (60010203) Linked agreement" at bounding box center [982, 298] width 413 height 25
click at [788, 302] on input "Linked agreement VAROUJ APPLIANCES SERVIC (60010203) Linked agreement" at bounding box center [782, 296] width 12 height 12
checkbox input "true"
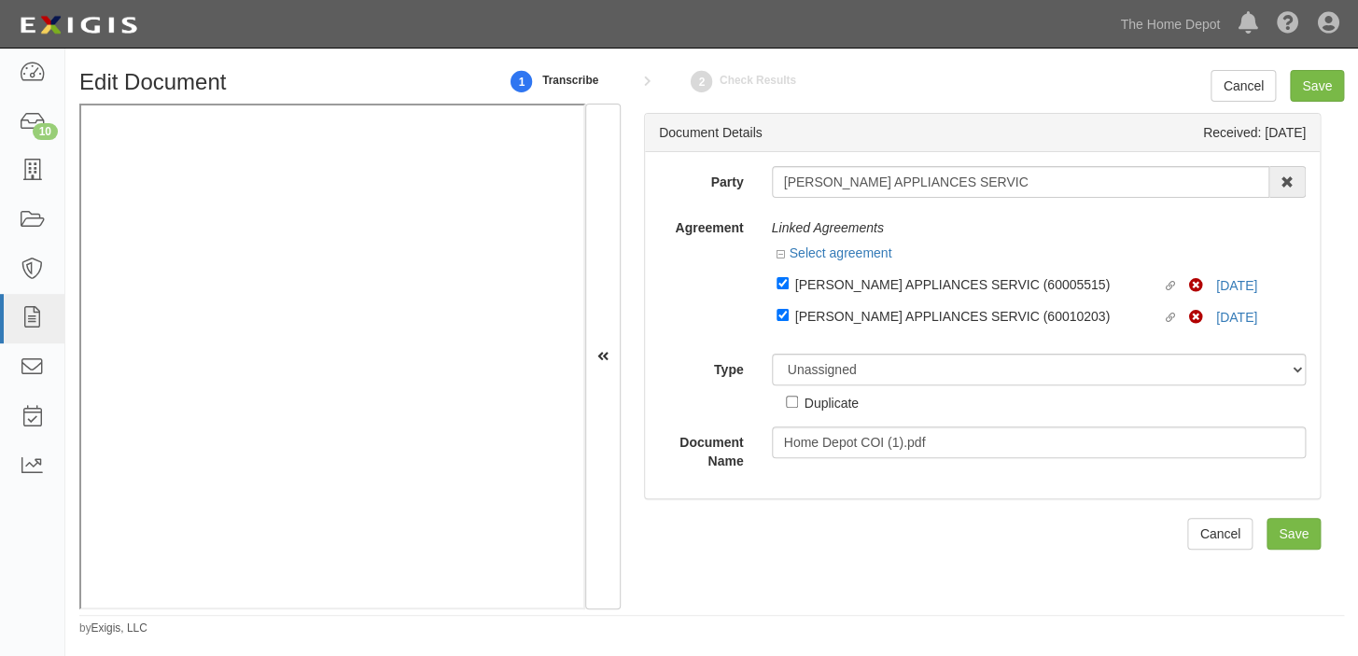
click at [820, 392] on div "Duplicate" at bounding box center [831, 402] width 54 height 21
click at [798, 396] on input "Duplicate" at bounding box center [792, 402] width 12 height 12
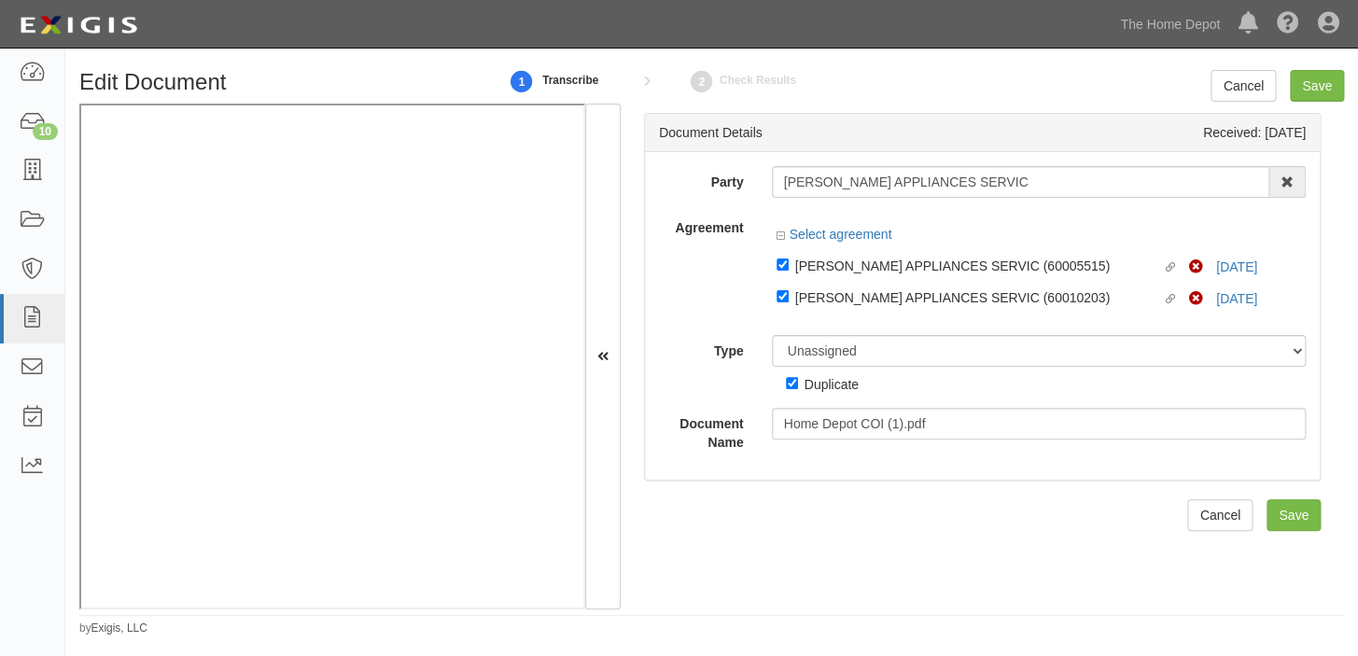
click at [819, 391] on div "Duplicate" at bounding box center [831, 383] width 54 height 21
click at [798, 389] on input "Duplicate" at bounding box center [792, 383] width 12 height 12
checkbox input "false"
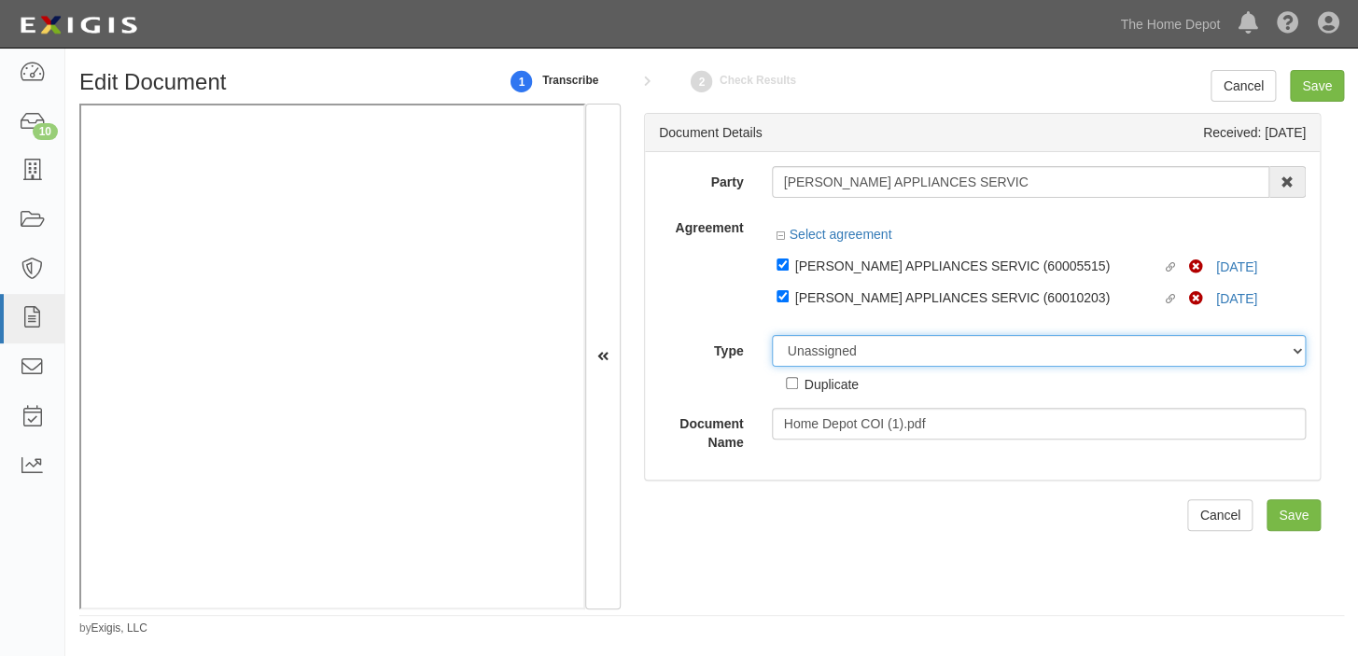
click at [822, 351] on select "Unassigned Binder Cancellation Notice Certificate Contract Endorsement Insuranc…" at bounding box center [1039, 351] width 535 height 32
click at [772, 336] on select "Unassigned Binder Cancellation Notice Certificate Contract Endorsement Insuranc…" at bounding box center [1039, 351] width 535 height 32
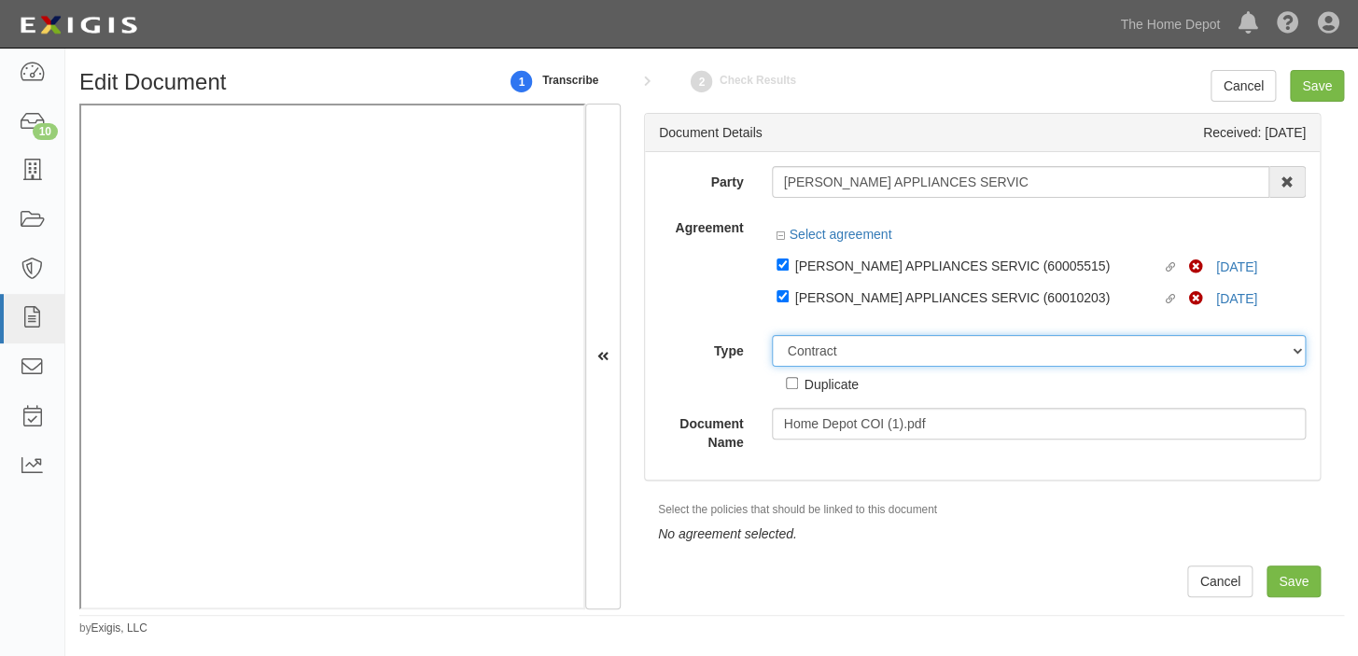
click at [836, 358] on select "Unassigned Binder Cancellation Notice Certificate Contract Endorsement Insuranc…" at bounding box center [1039, 351] width 535 height 32
select select "CertificateDetail"
click at [772, 336] on select "Unassigned Binder Cancellation Notice Certificate Contract Endorsement Insuranc…" at bounding box center [1039, 351] width 535 height 32
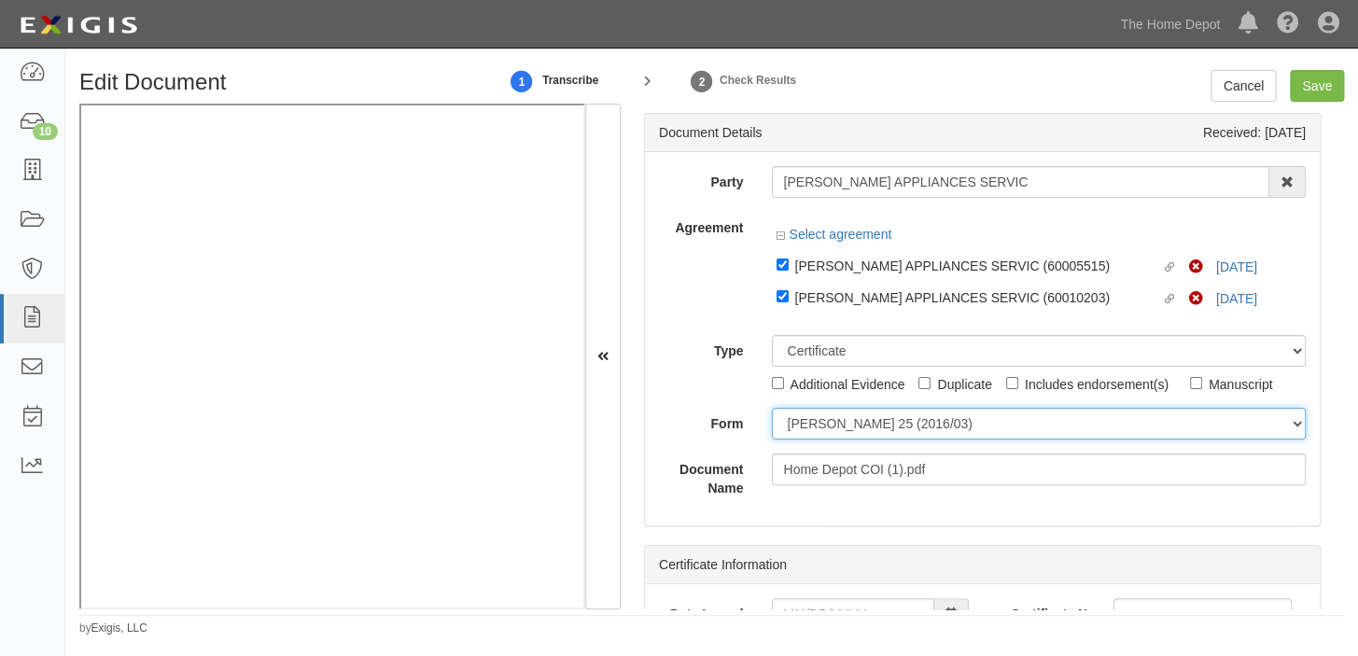
click at [852, 418] on select "[PERSON_NAME] 25 (2016/03) [PERSON_NAME] 101 [PERSON_NAME] 855 NY (2014/05) Gen…" at bounding box center [1039, 424] width 535 height 32
select select "GeneralFormDetail"
click at [772, 409] on select "[PERSON_NAME] 25 (2016/03) [PERSON_NAME] 101 [PERSON_NAME] 855 NY (2014/05) Gen…" at bounding box center [1039, 424] width 535 height 32
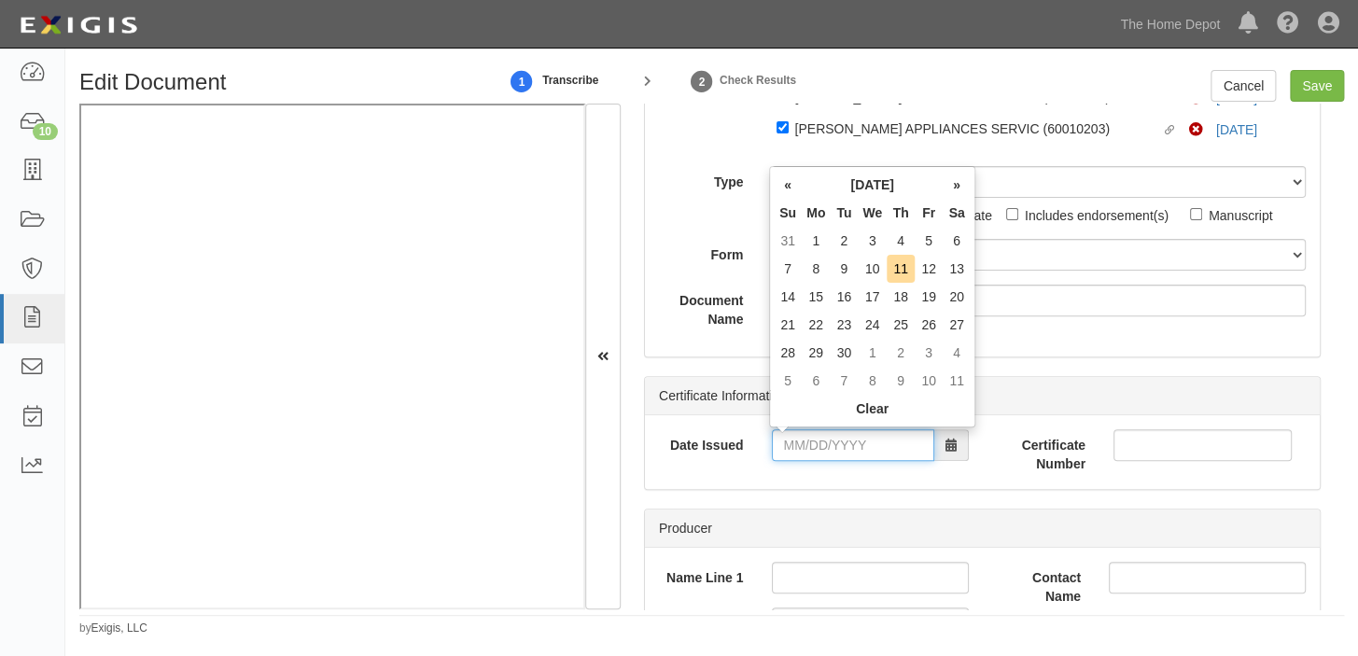
drag, startPoint x: 849, startPoint y: 449, endPoint x: 846, endPoint y: 430, distance: 18.9
click at [849, 449] on input "Date Issued" at bounding box center [853, 445] width 162 height 32
click at [830, 214] on th "Tu" at bounding box center [844, 213] width 28 height 28
click at [840, 272] on td "9" at bounding box center [844, 269] width 28 height 28
type input "09/09/2025"
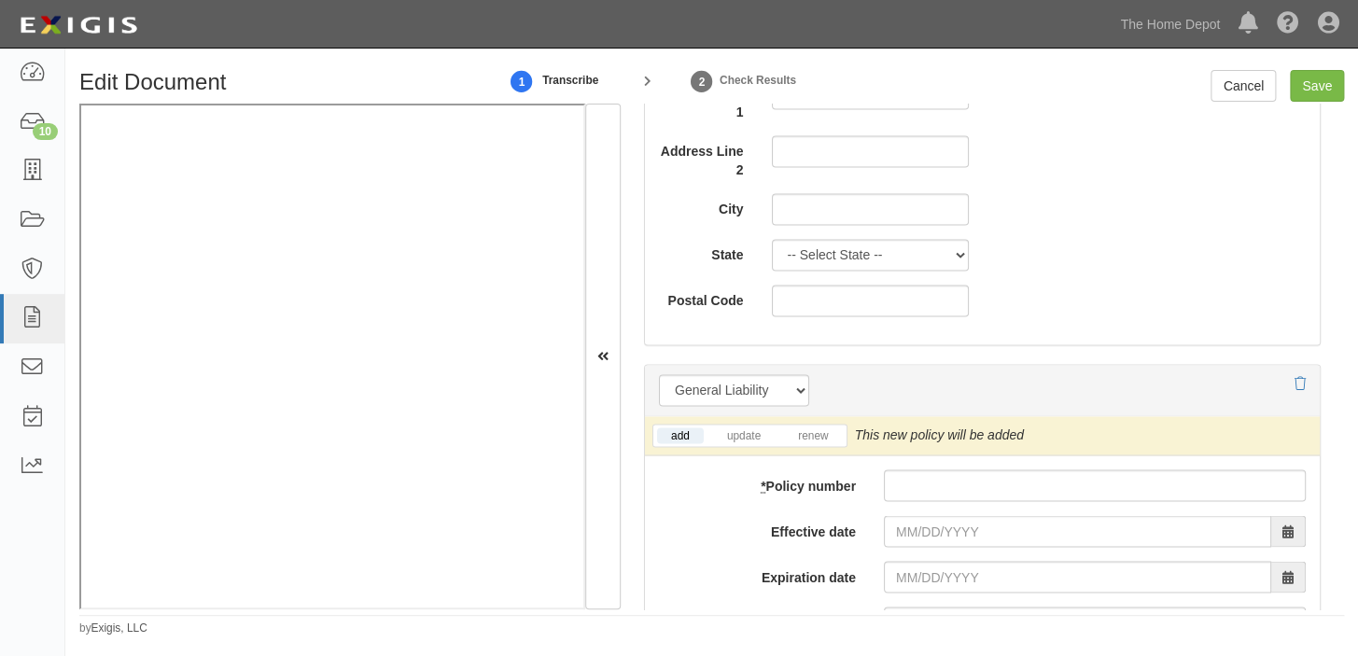
scroll to position [1187, 0]
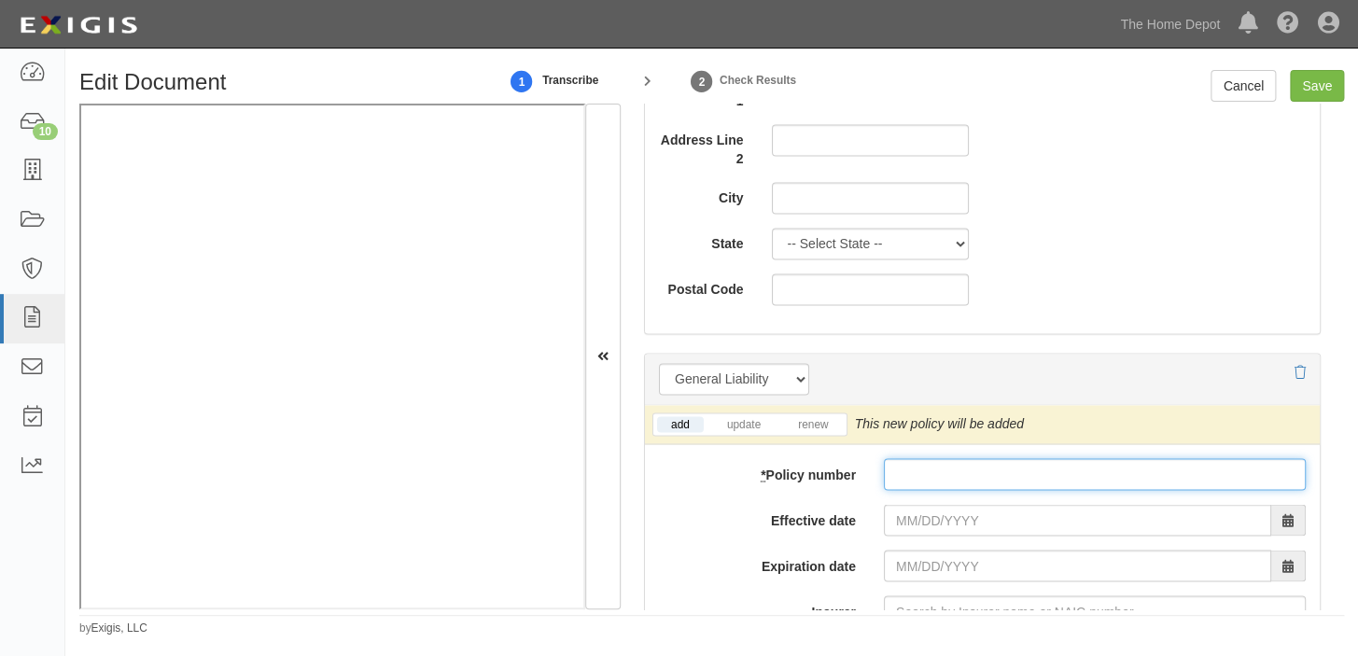
click at [994, 478] on input "* Policy number" at bounding box center [1095, 474] width 422 height 32
type input "92-A0-P450-1"
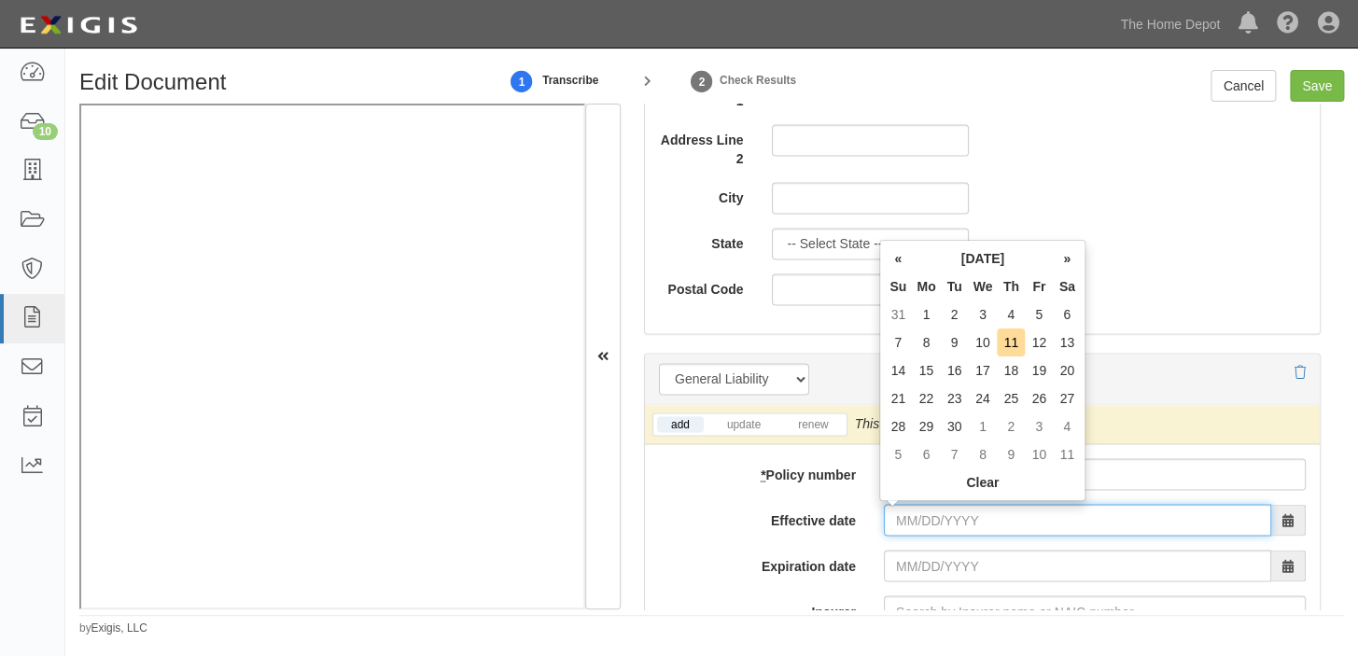
click at [1017, 513] on input "Effective date" at bounding box center [1077, 520] width 387 height 32
drag, startPoint x: 951, startPoint y: 338, endPoint x: 904, endPoint y: 371, distance: 57.5
click at [951, 338] on td "9" at bounding box center [954, 342] width 28 height 28
type input "09/09/2025"
type input "09/09/2026"
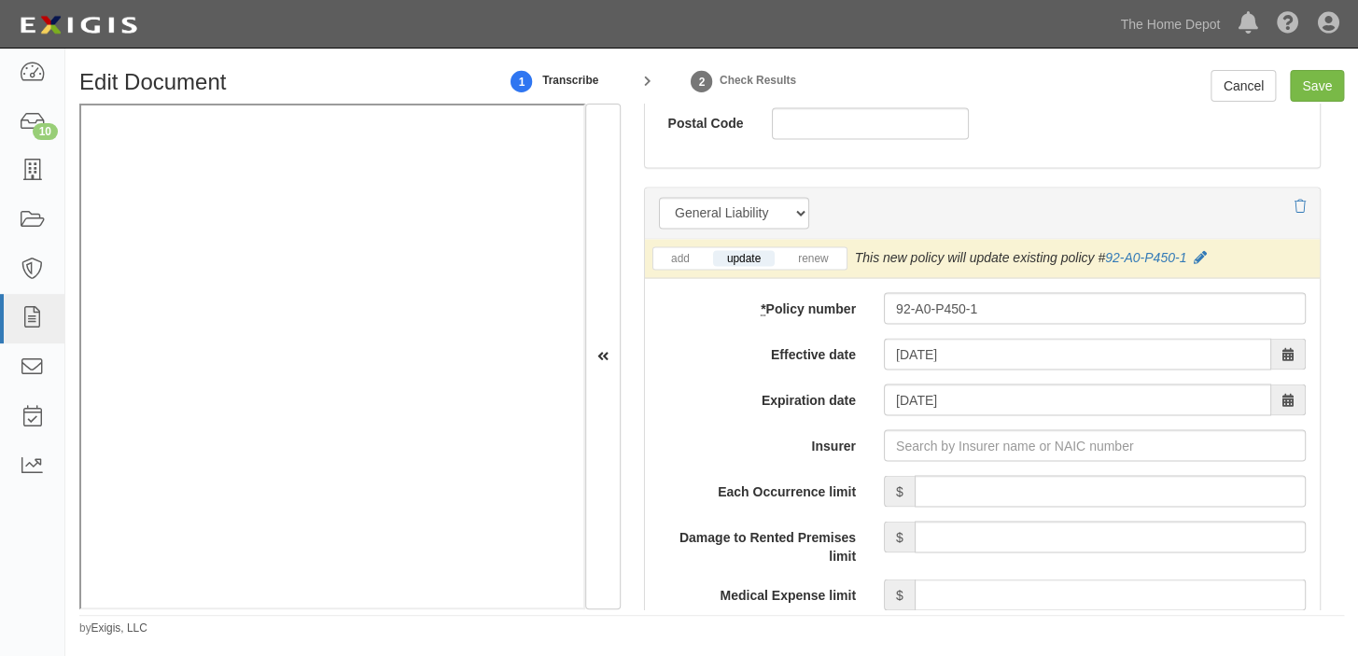
scroll to position [1357, 0]
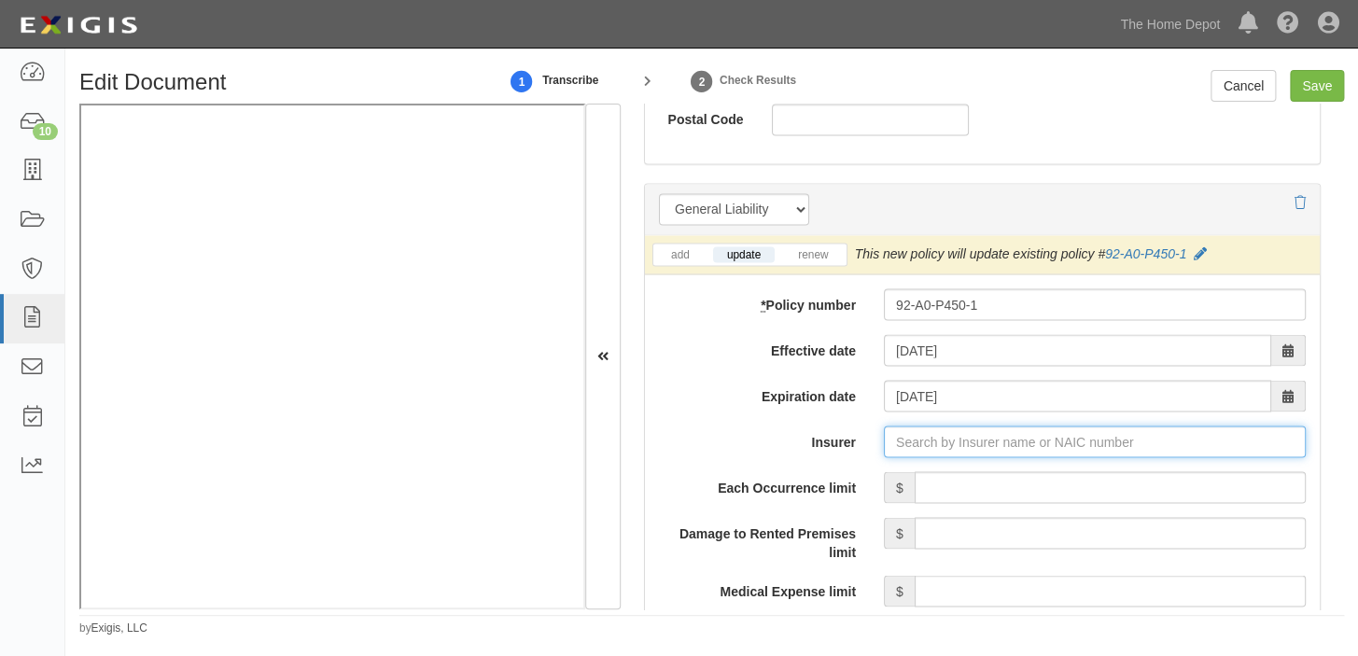
click at [1164, 443] on input "Insurer" at bounding box center [1095, 441] width 422 height 32
type input "21st Century Advantage Insurance Company (25232) NR Rating"
type input "2"
type input "State Farm General Insurance Company (25151) B XI Rating"
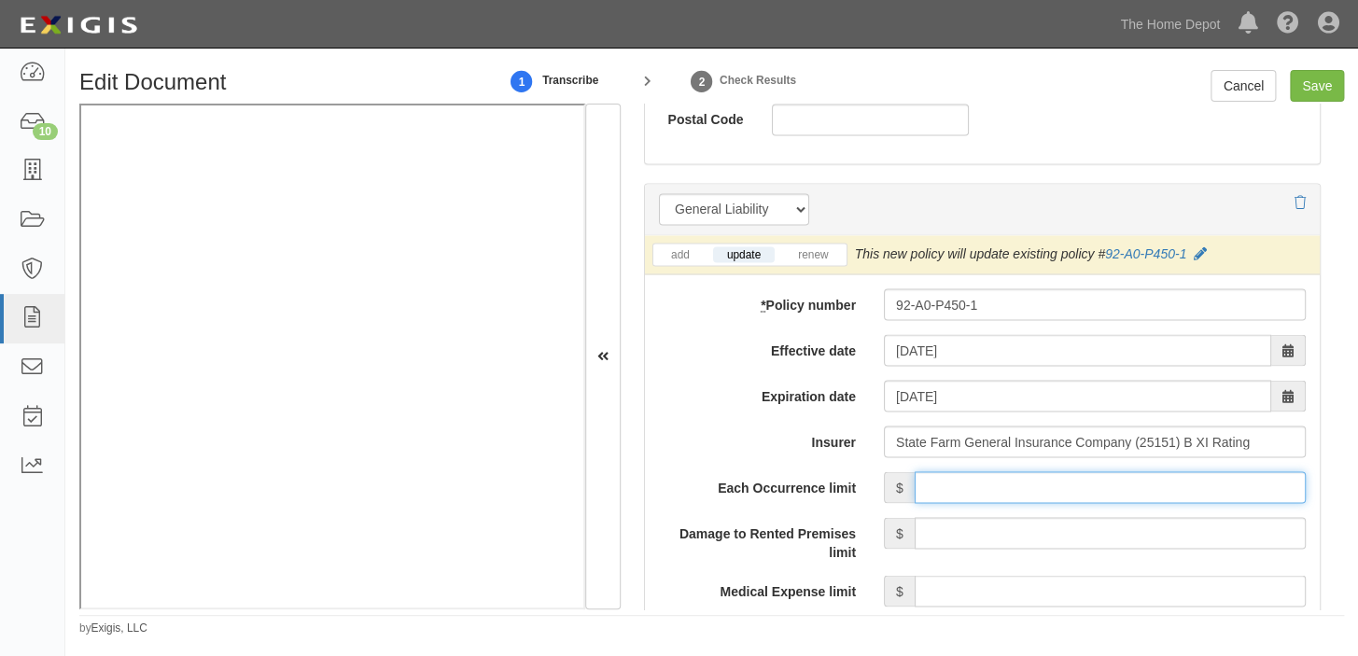
click at [1281, 485] on input "Each Occurrence limit" at bounding box center [1109, 487] width 391 height 32
type input "1,000,000"
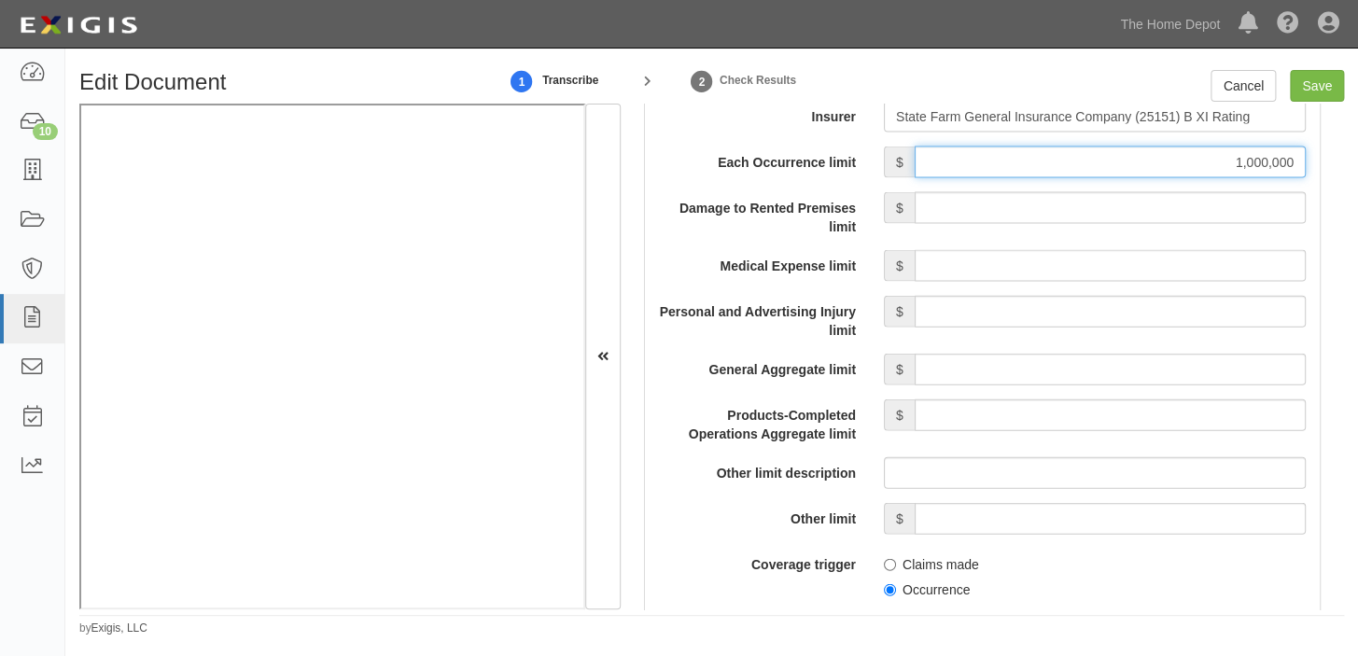
scroll to position [1696, 0]
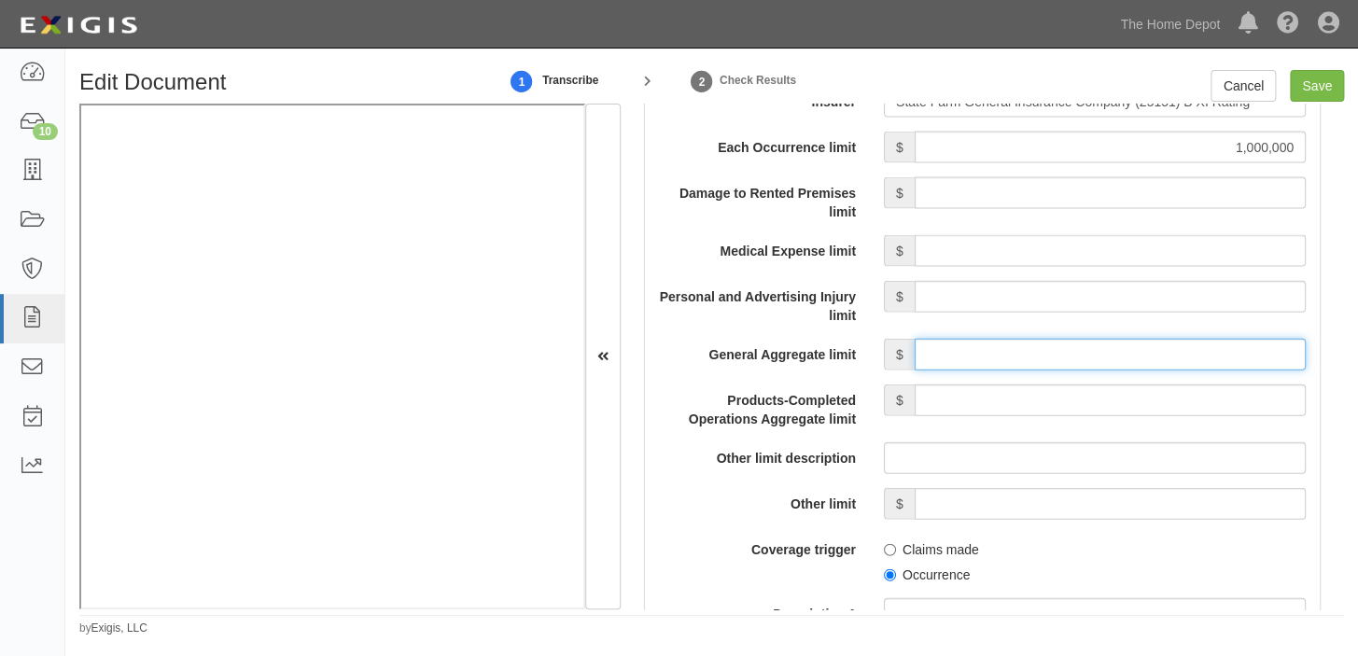
click at [1023, 355] on input "General Aggregate limit" at bounding box center [1109, 355] width 391 height 32
type input "2,000,000"
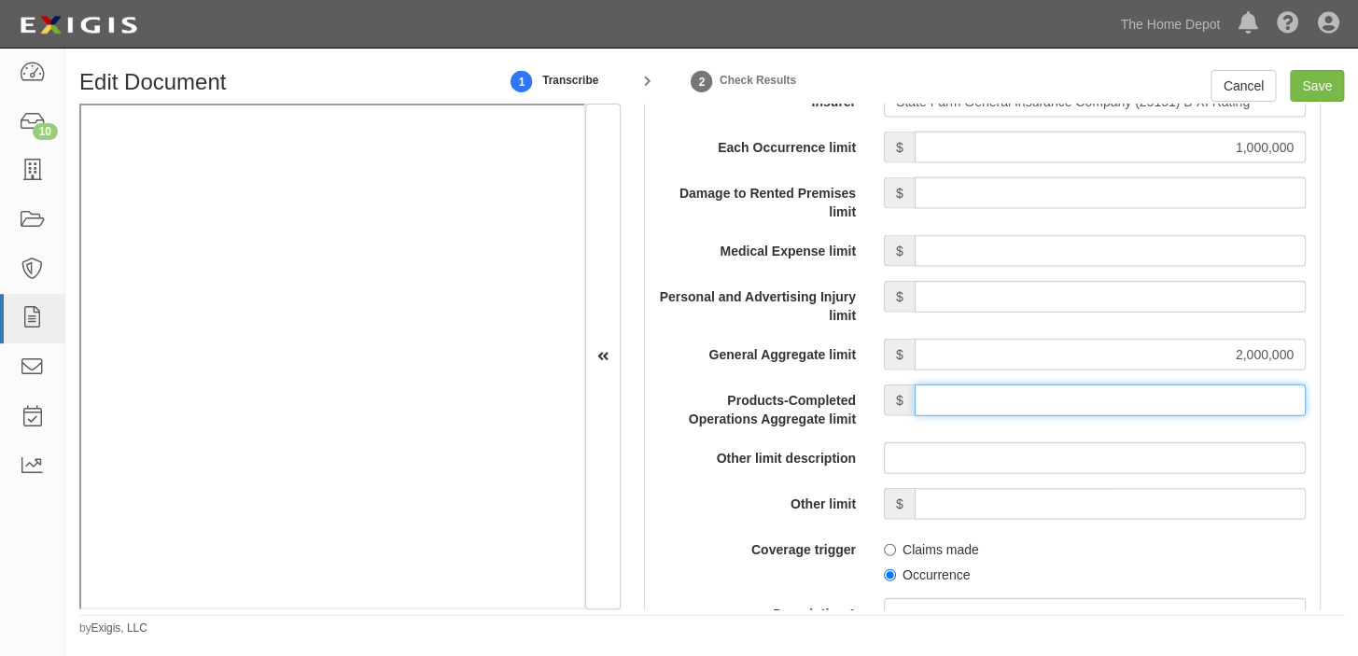
click at [1110, 394] on input "Products-Completed Operations Aggregate limit" at bounding box center [1109, 400] width 391 height 32
type input "2,000,000"
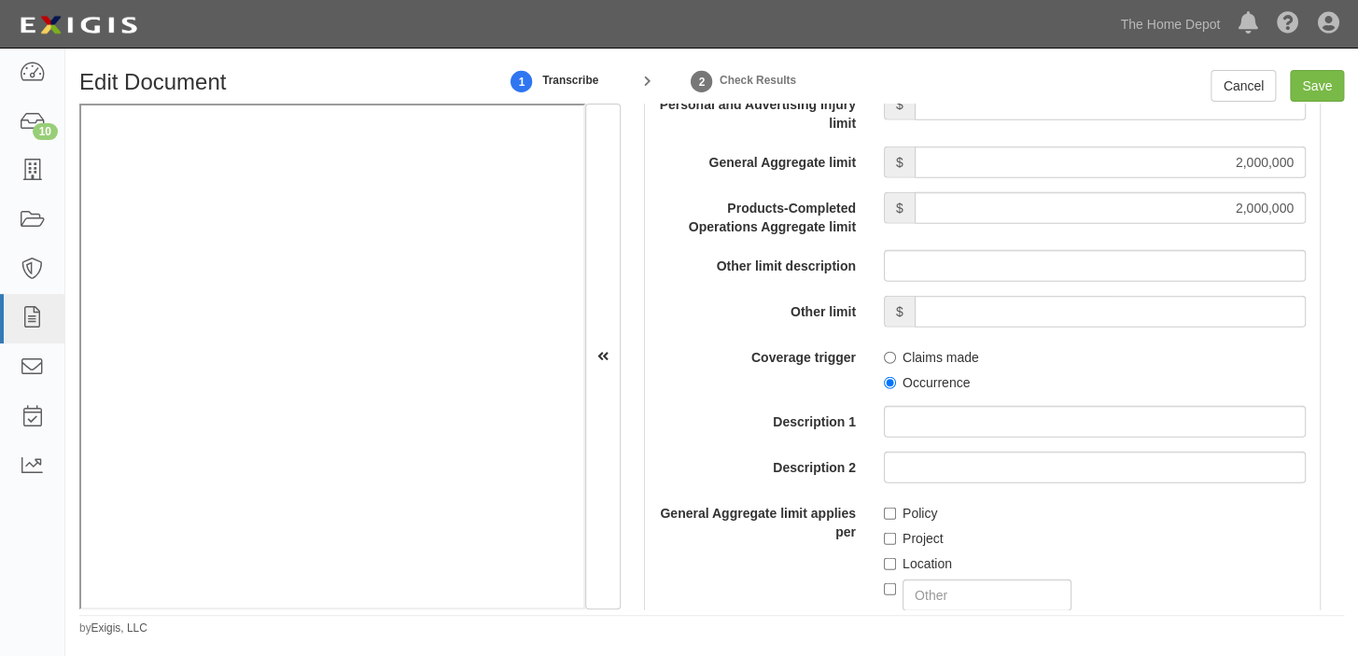
scroll to position [1950, 0]
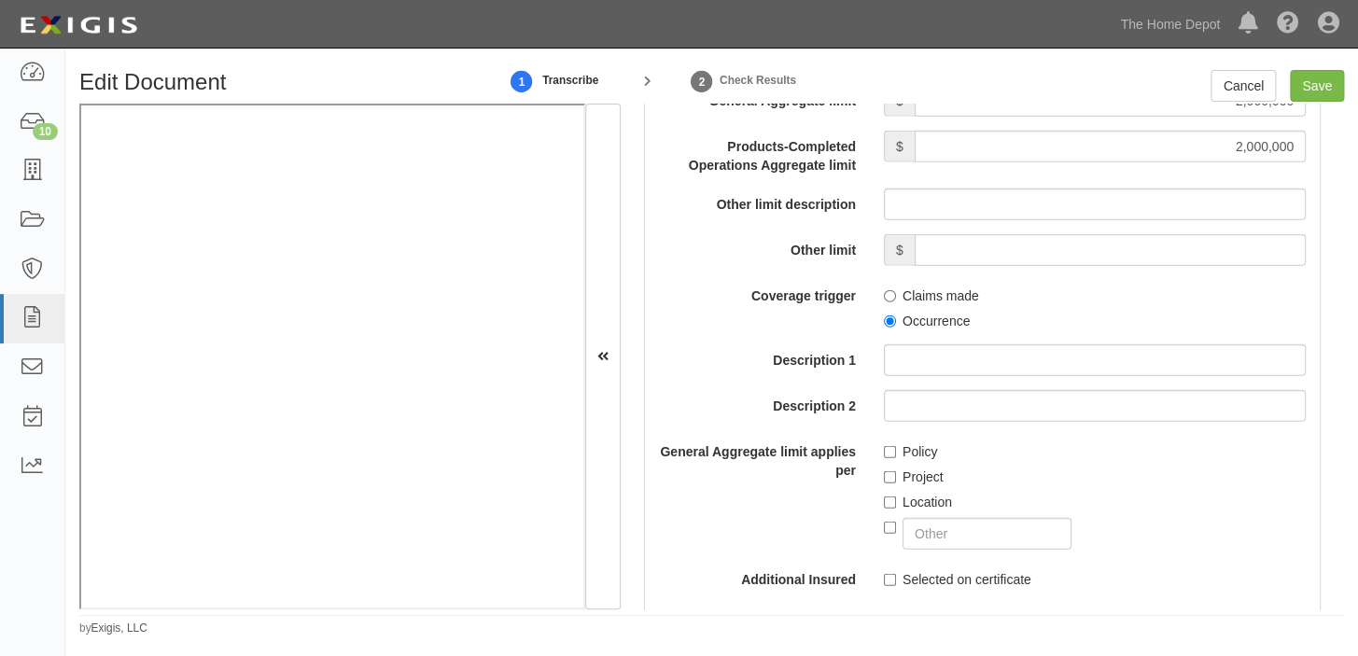
click at [899, 317] on label "Occurrence" at bounding box center [927, 321] width 86 height 19
click at [896, 317] on input "Occurrence" at bounding box center [890, 321] width 12 height 12
radio input "true"
click at [905, 495] on label "Location" at bounding box center [918, 502] width 68 height 19
click at [896, 496] on input "Location" at bounding box center [890, 502] width 12 height 12
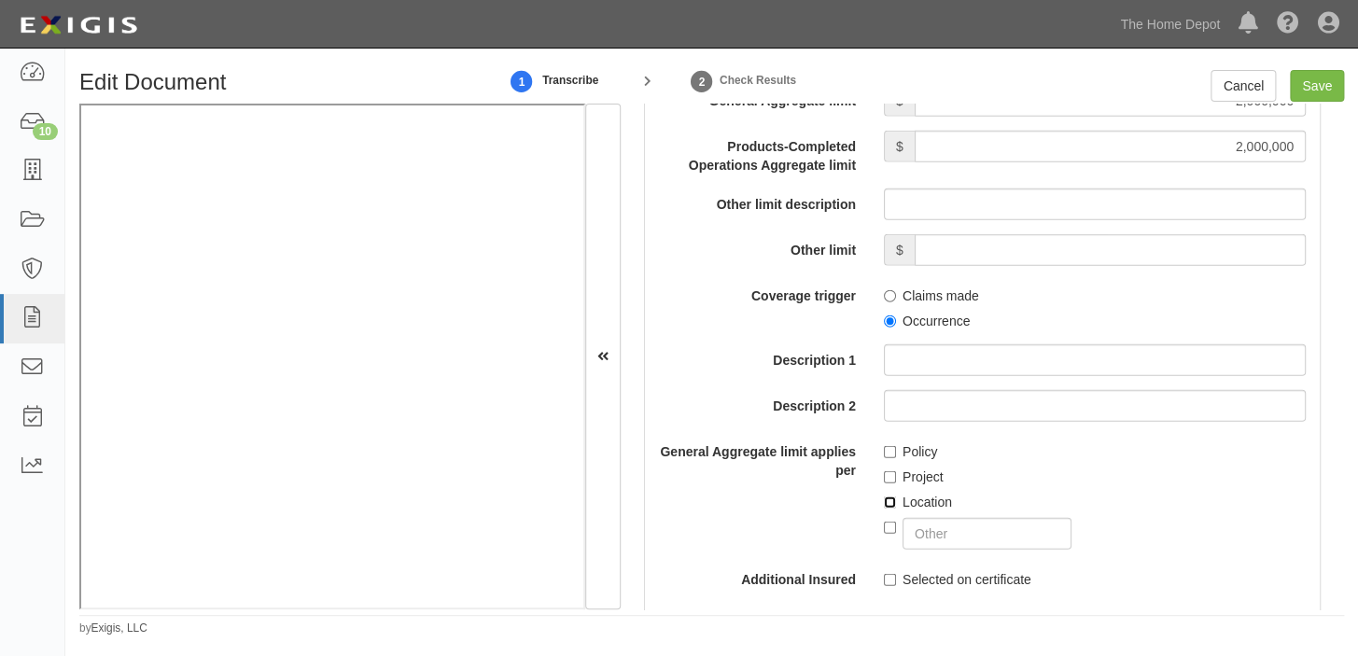
checkbox input "true"
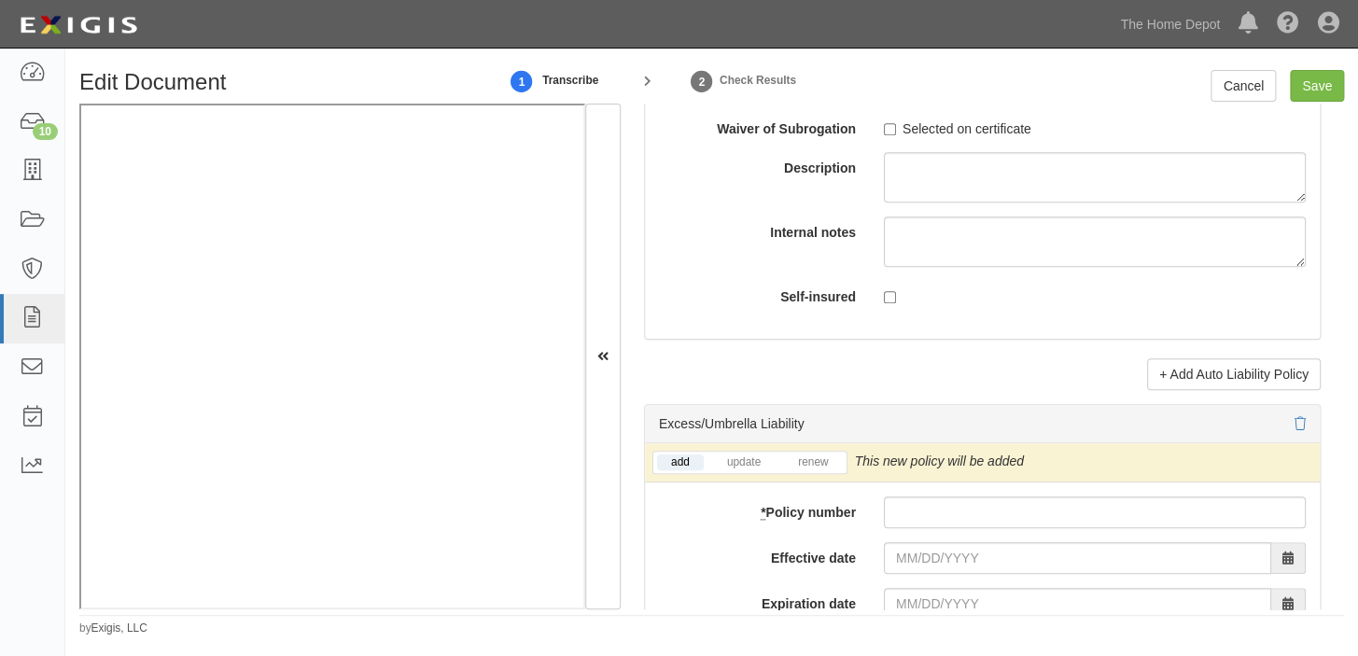
scroll to position [3563, 0]
click at [931, 513] on input "* Policy number" at bounding box center [1095, 511] width 422 height 32
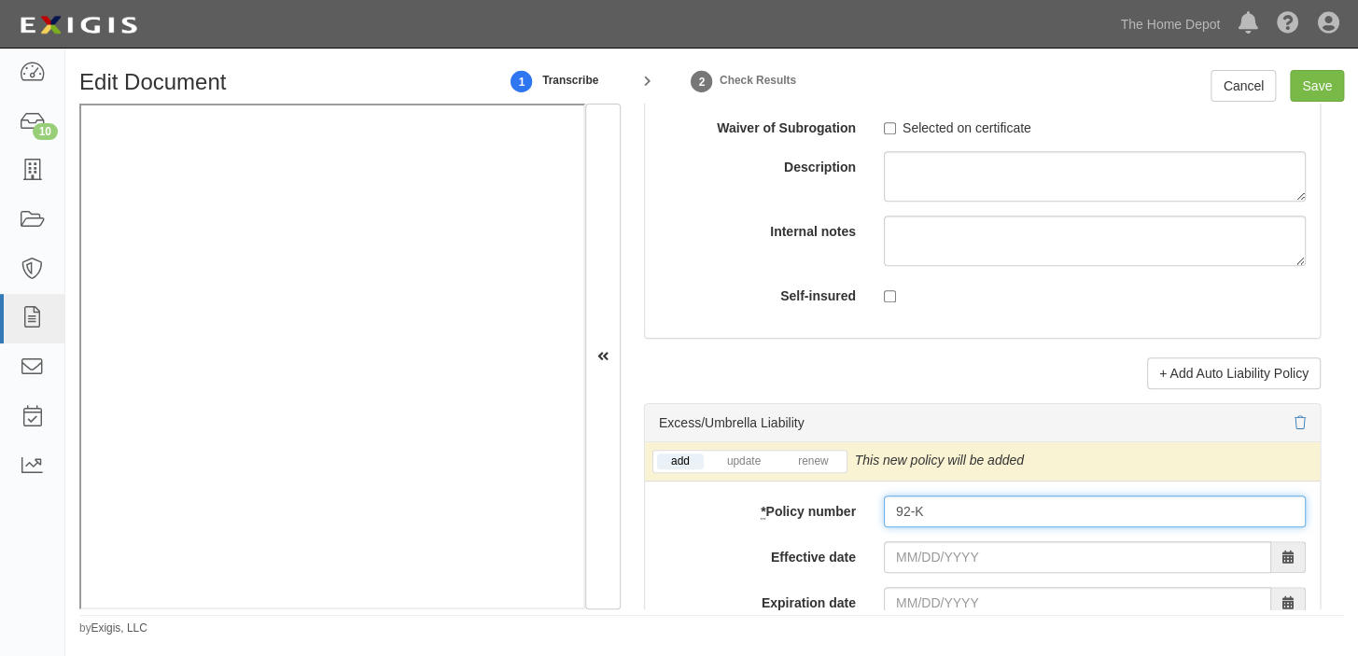
type input "92-KL-P748-1"
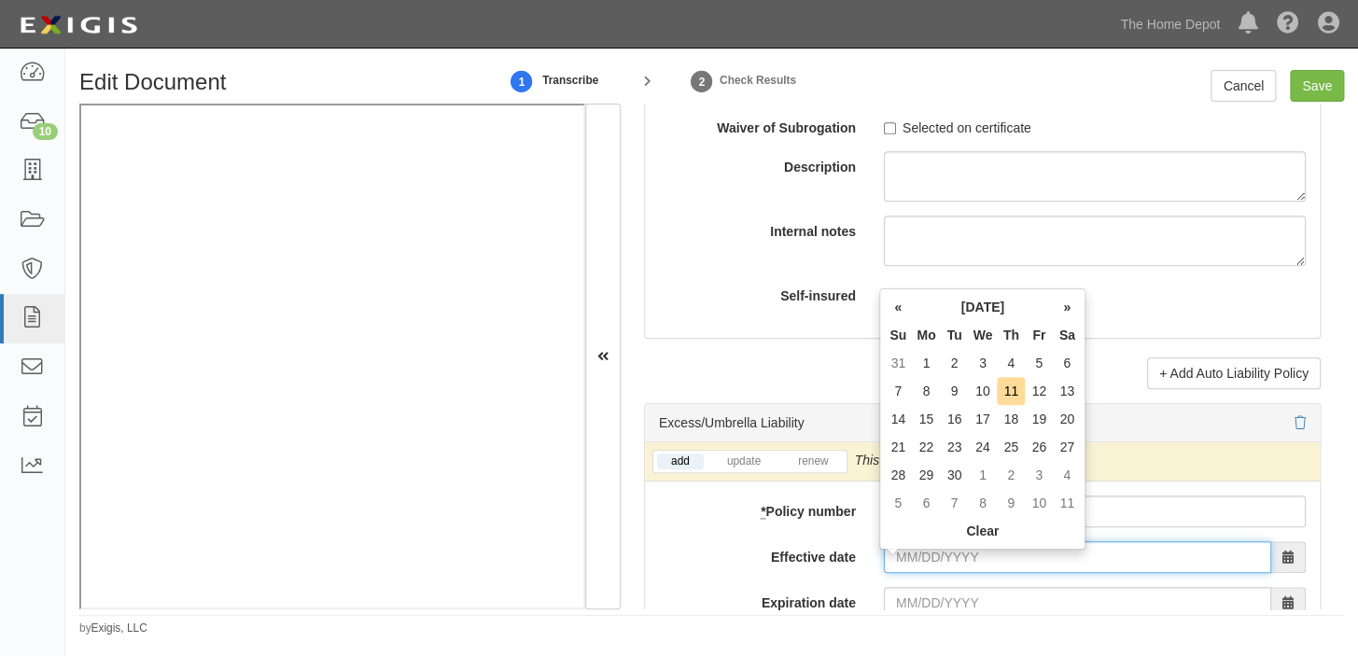
click at [988, 561] on input "Effective date" at bounding box center [1077, 557] width 387 height 32
click at [998, 302] on th "[DATE]" at bounding box center [982, 307] width 141 height 28
click at [998, 302] on div at bounding box center [1095, 295] width 422 height 30
click at [965, 573] on input "Effective date" at bounding box center [1077, 557] width 387 height 32
click at [963, 306] on th "[DATE]" at bounding box center [982, 307] width 141 height 28
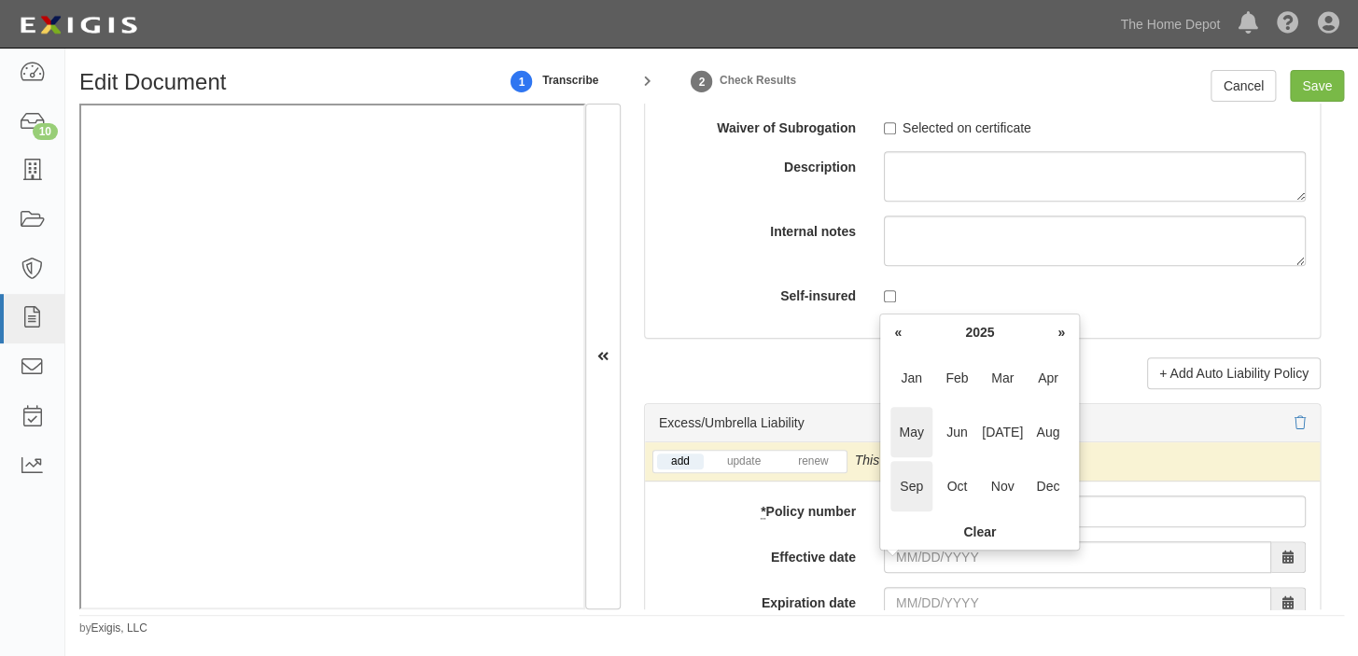
click at [902, 419] on span "May" at bounding box center [911, 432] width 42 height 50
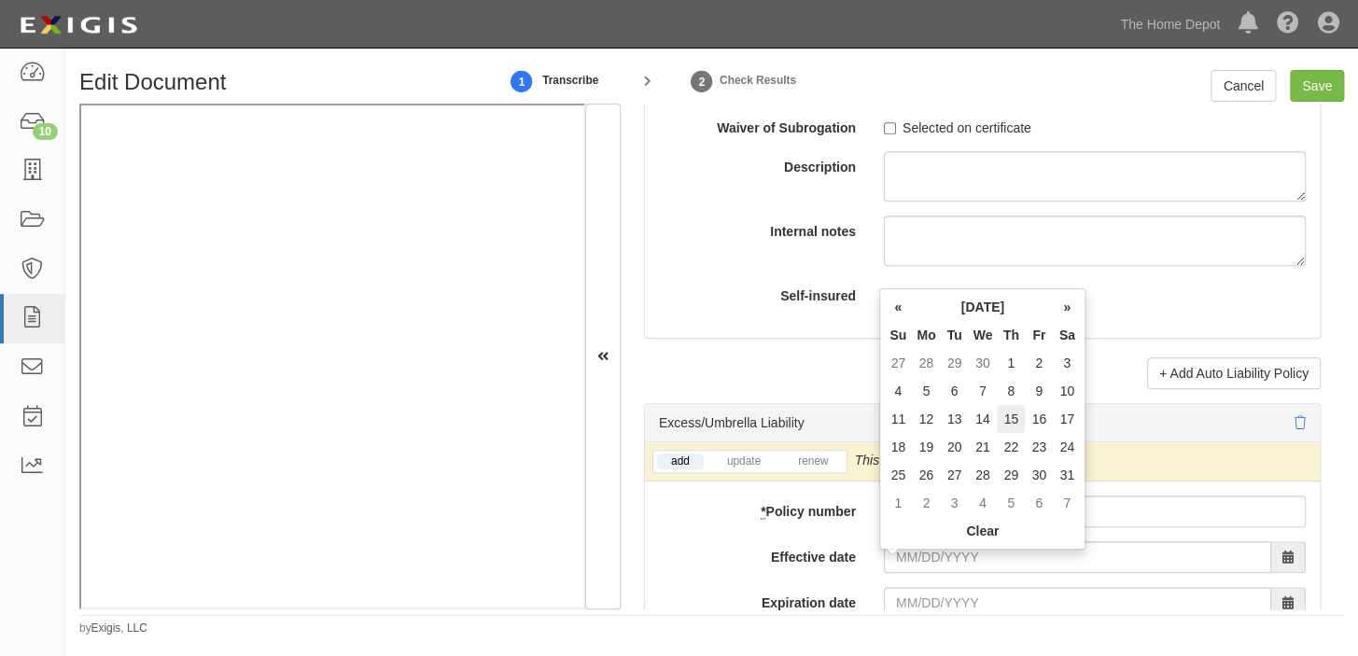
click at [1010, 416] on td "15" at bounding box center [1011, 419] width 28 height 28
type input "05/15/2025"
type input "05/15/2026"
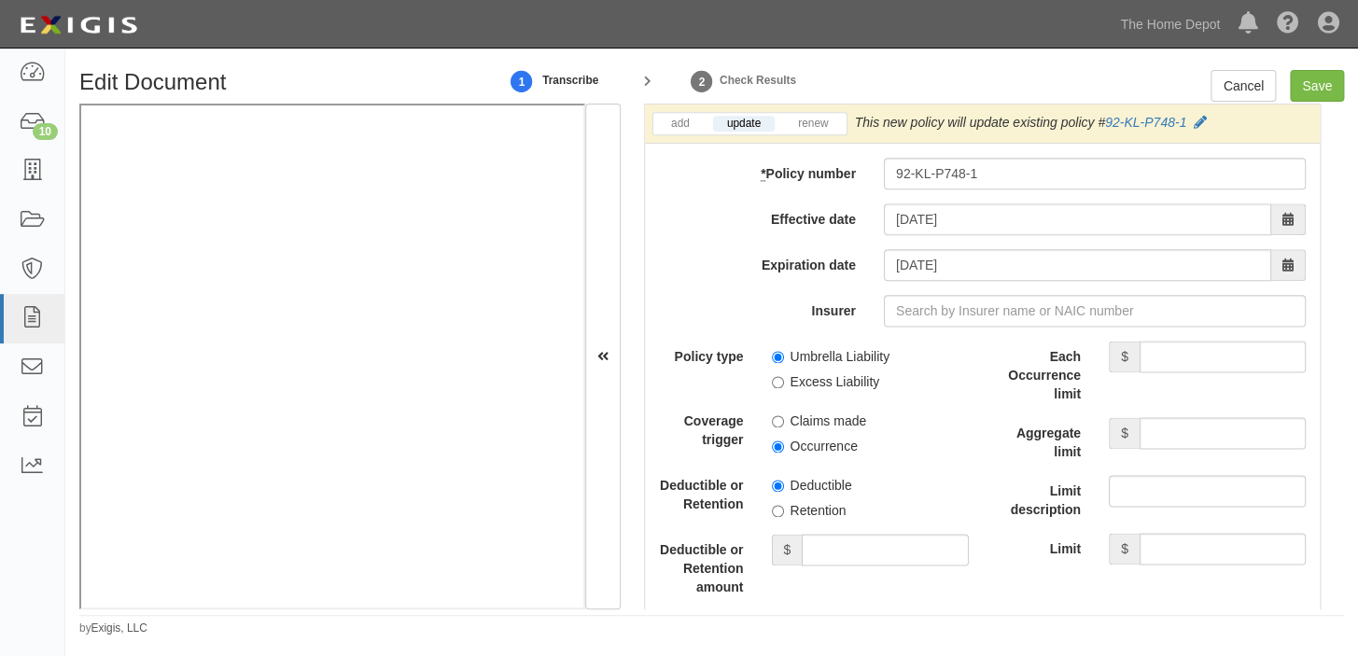
scroll to position [3901, 0]
click at [1193, 365] on input "Each Occurrence limit" at bounding box center [1222, 356] width 166 height 32
type input "15,000,000"
click at [1198, 438] on input "Aggregate limit" at bounding box center [1222, 432] width 166 height 32
type input "15,000,000"
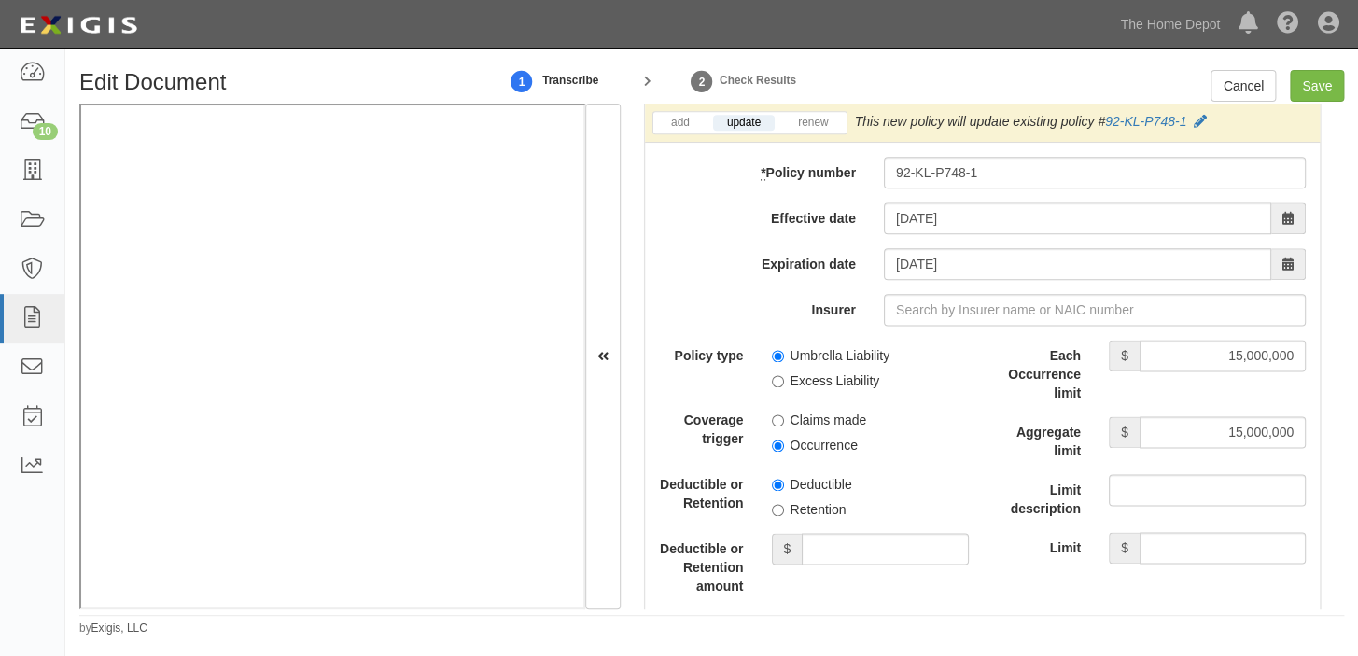
click at [846, 365] on label "Umbrella Liability" at bounding box center [831, 355] width 119 height 19
click at [784, 362] on input "Umbrella Liability" at bounding box center [778, 356] width 12 height 12
radio input "true"
click at [822, 454] on label "Occurrence" at bounding box center [815, 445] width 86 height 19
click at [784, 452] on input "Occurrence" at bounding box center [778, 445] width 12 height 12
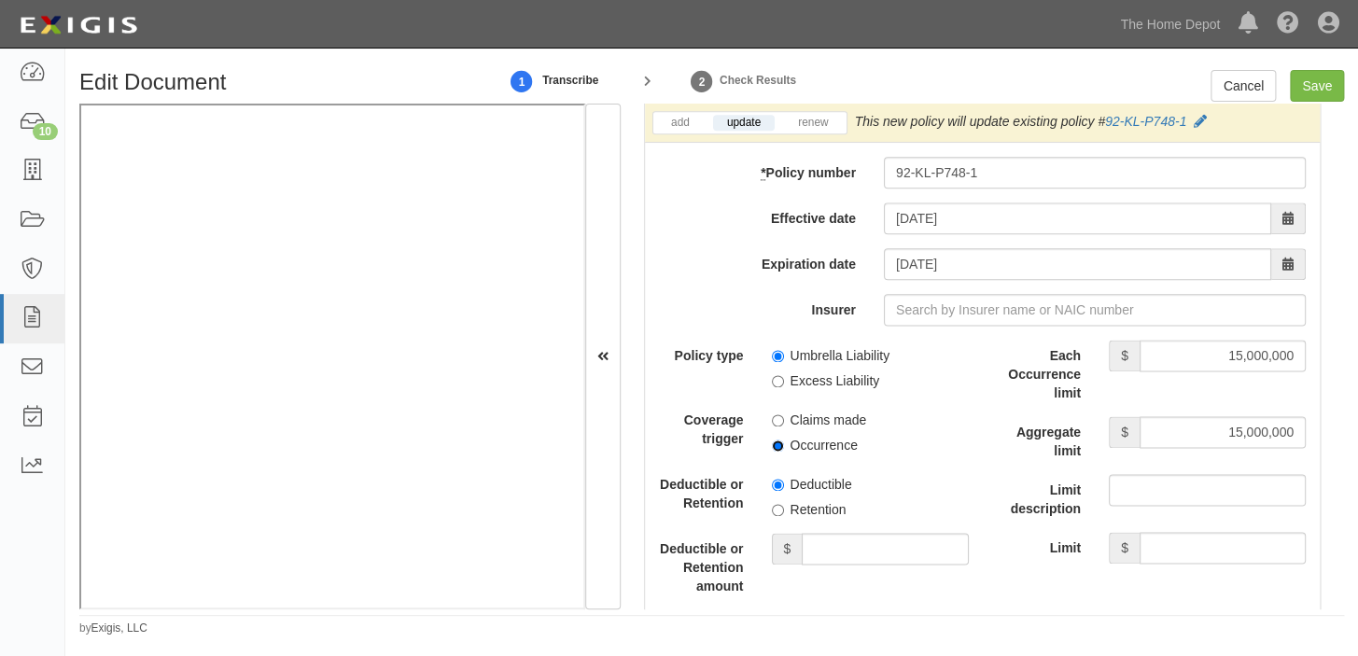
radio input "true"
click at [822, 454] on label "Occurrence" at bounding box center [815, 445] width 86 height 19
click at [784, 452] on input "Occurrence" at bounding box center [778, 445] width 12 height 12
click at [815, 517] on label "Retention" at bounding box center [809, 509] width 75 height 19
click at [784, 516] on input "Retention" at bounding box center [778, 510] width 12 height 12
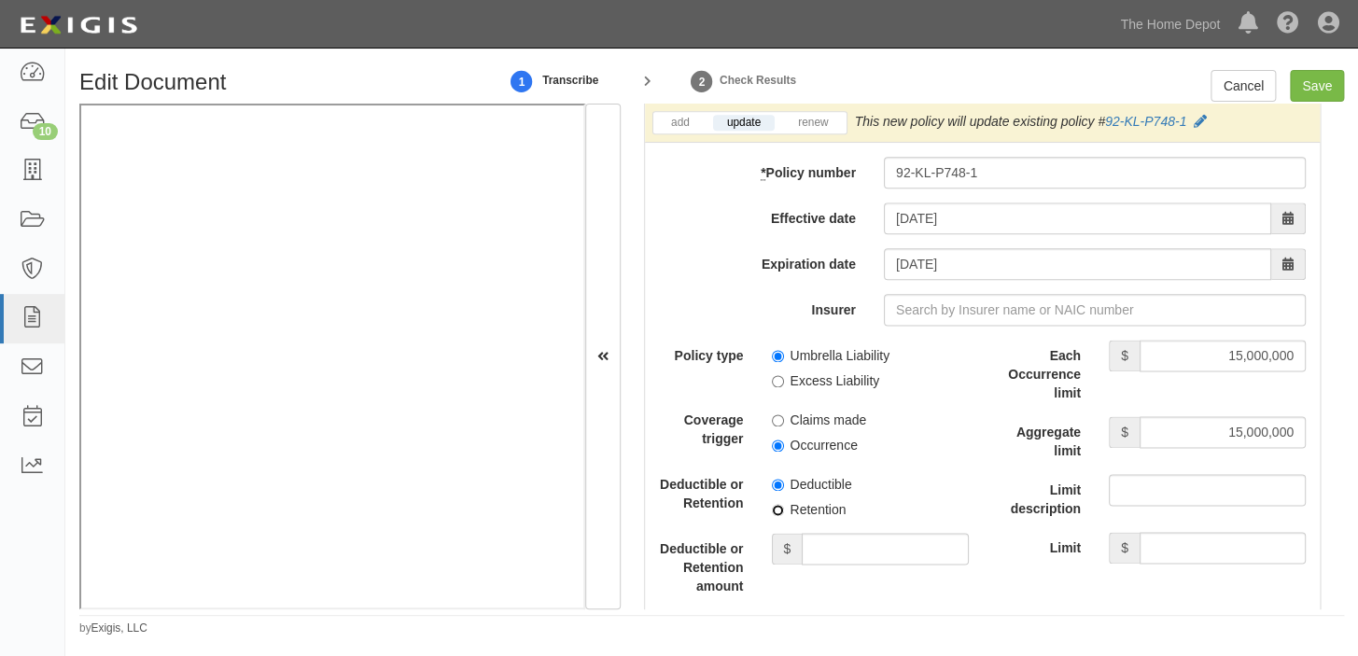
radio input "true"
drag, startPoint x: 817, startPoint y: 560, endPoint x: 819, endPoint y: 548, distance: 12.3
click at [817, 560] on input "Deductible or Retention amount" at bounding box center [885, 549] width 166 height 32
type input "10,000"
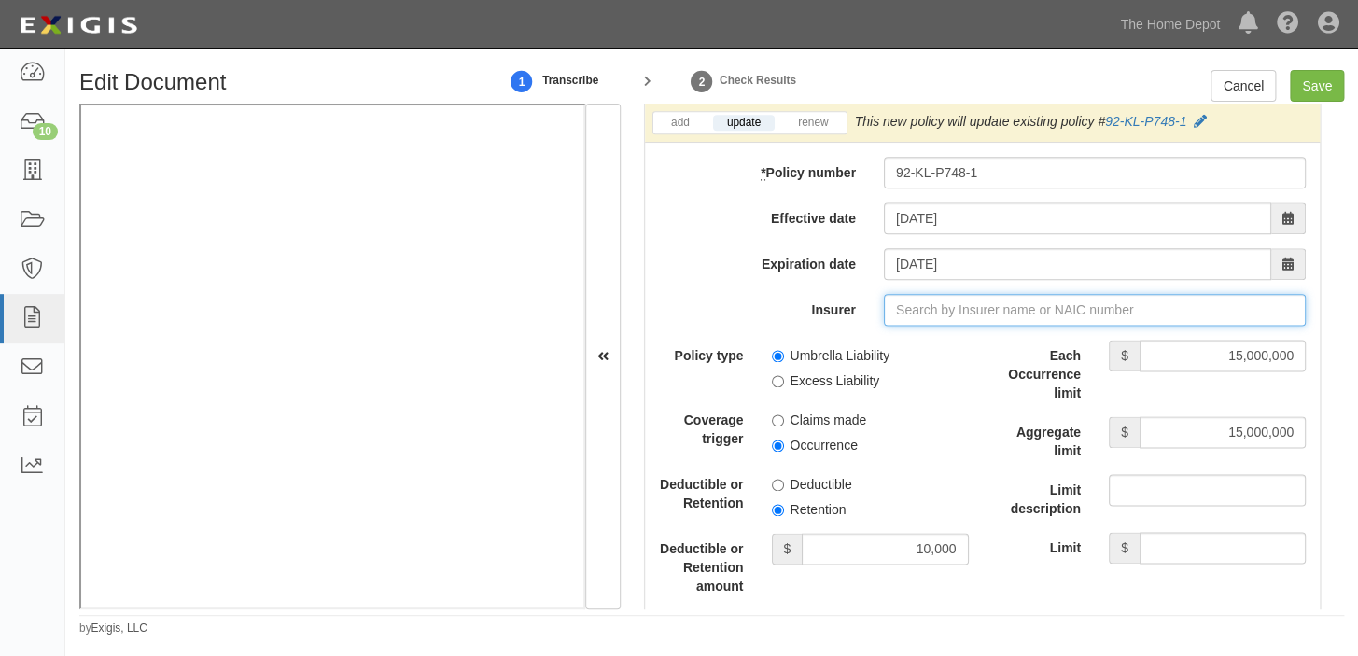
click at [970, 323] on input "Insurer" at bounding box center [1095, 310] width 422 height 32
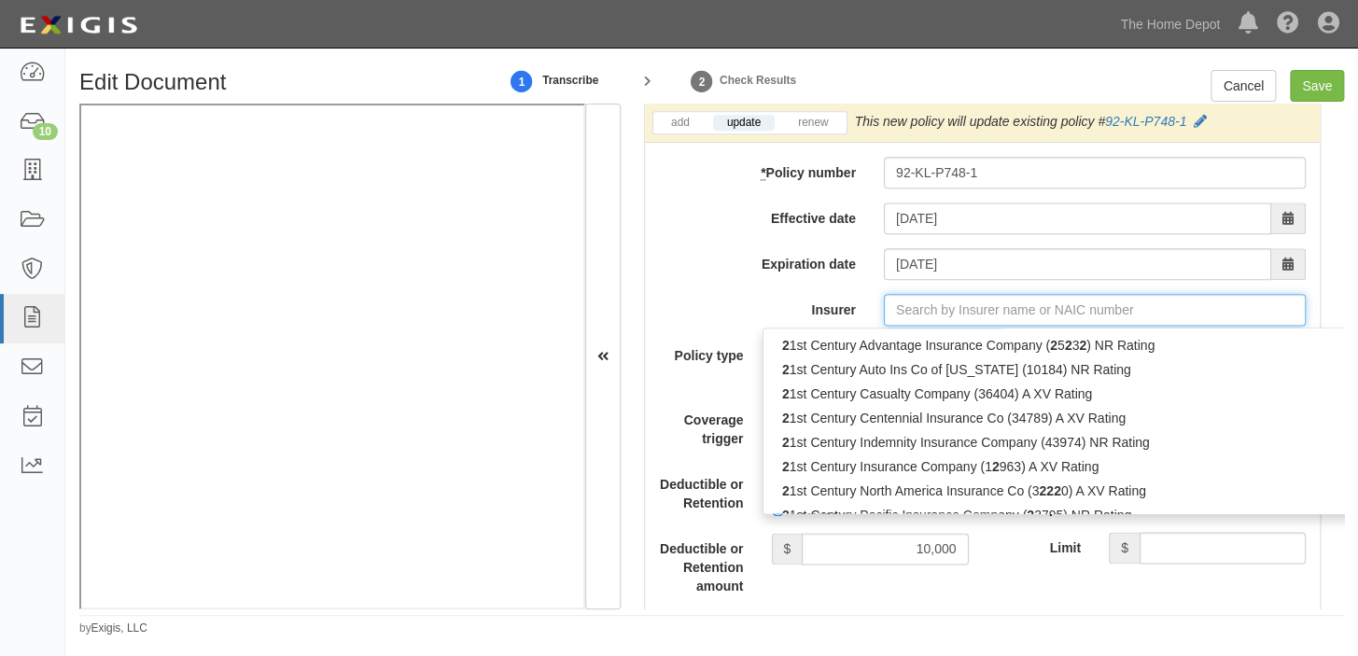
type input "21st Century Advantage Insurance Company (25232) NR Rating"
type input "2"
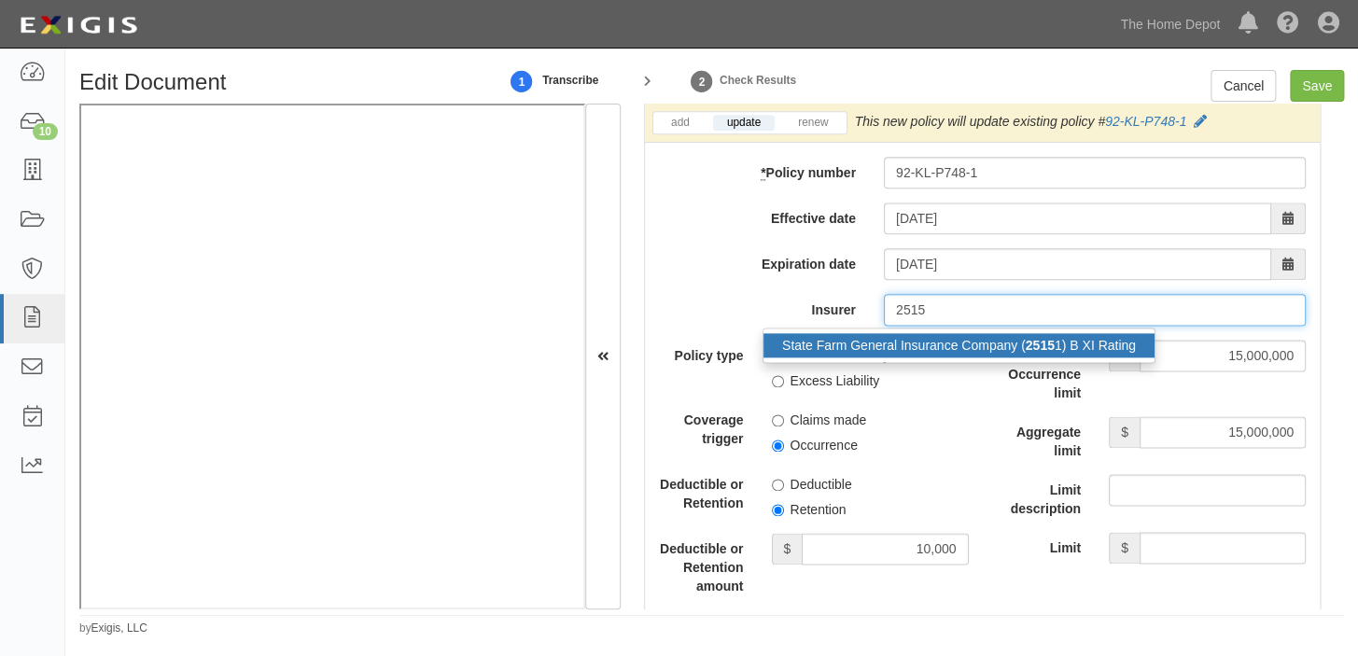
click at [973, 357] on div "State Farm General Insurance Company ( 2515 1) B XI Rating" at bounding box center [958, 345] width 391 height 24
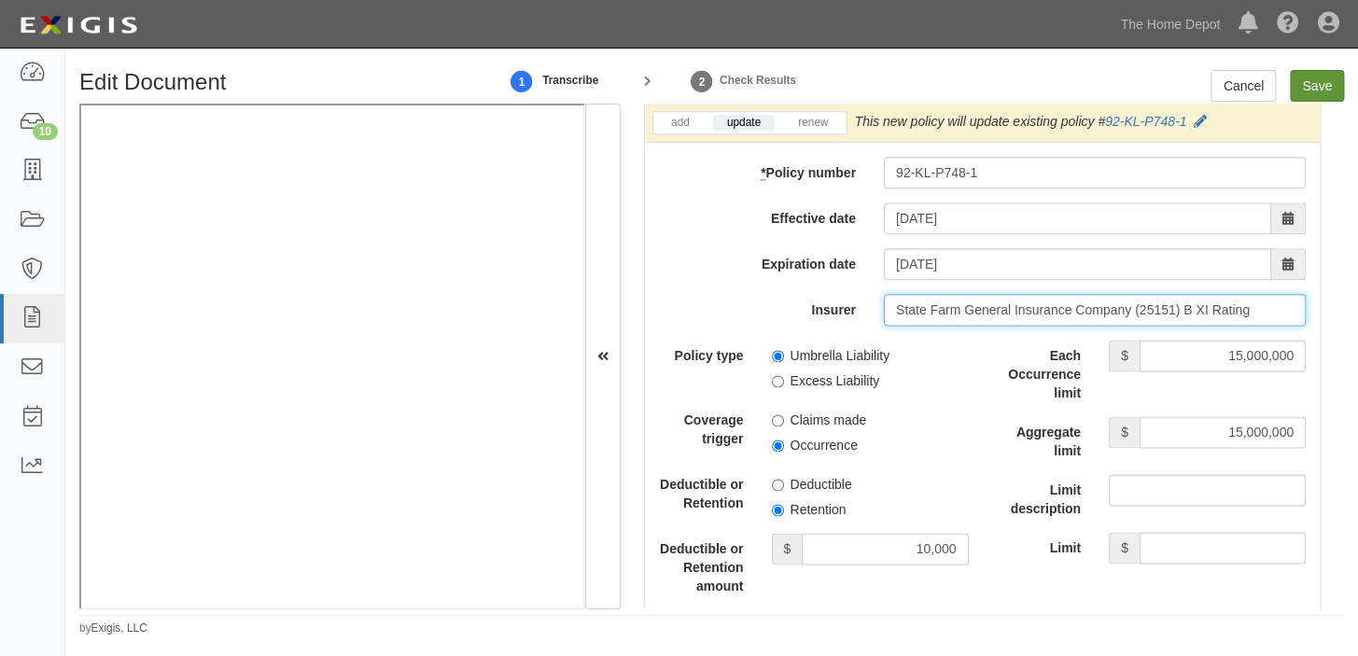
type input "State Farm General Insurance Company (25151) B XI Rating"
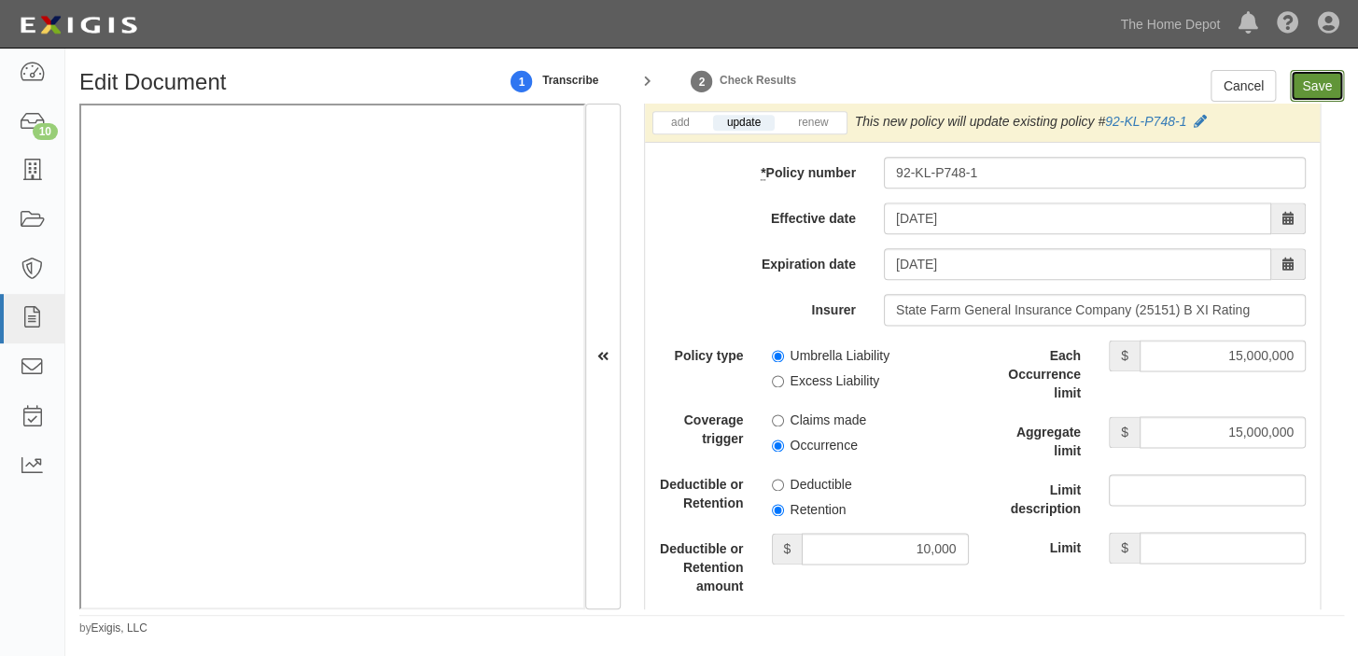
click at [1332, 93] on input "Save" at bounding box center [1317, 86] width 54 height 32
type input "1000000"
type input "2000000"
type input "10000"
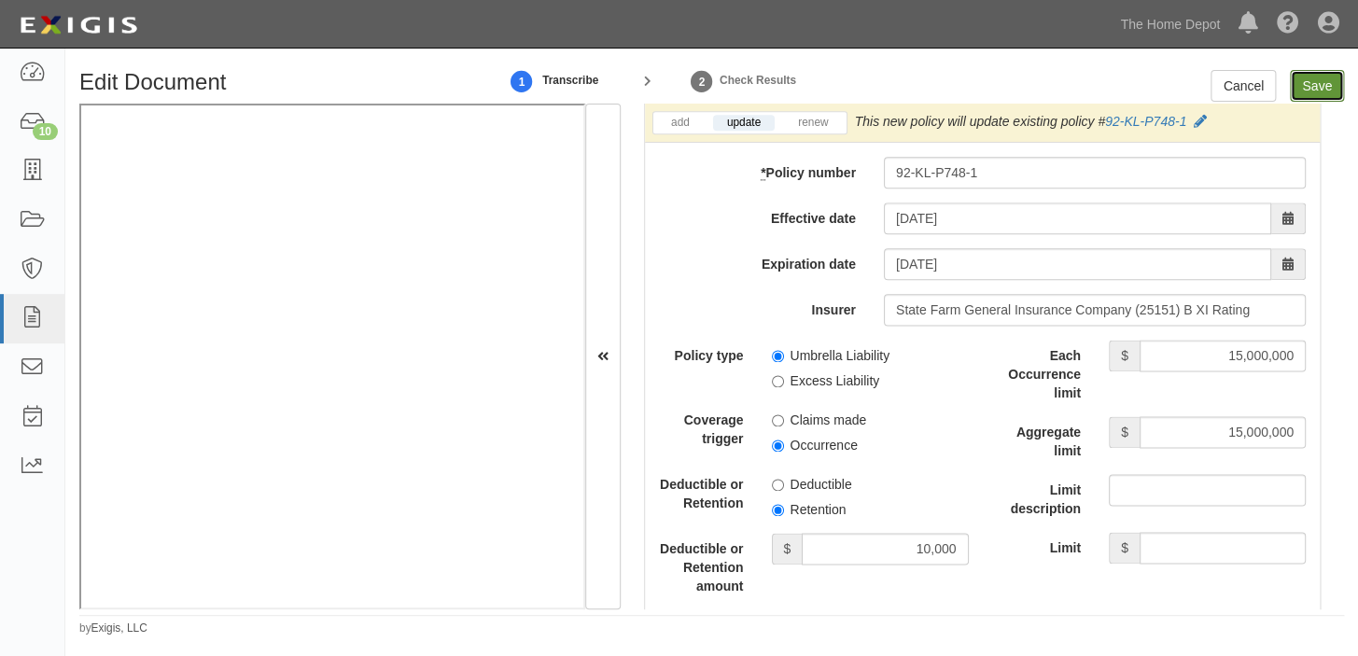
type input "15000000"
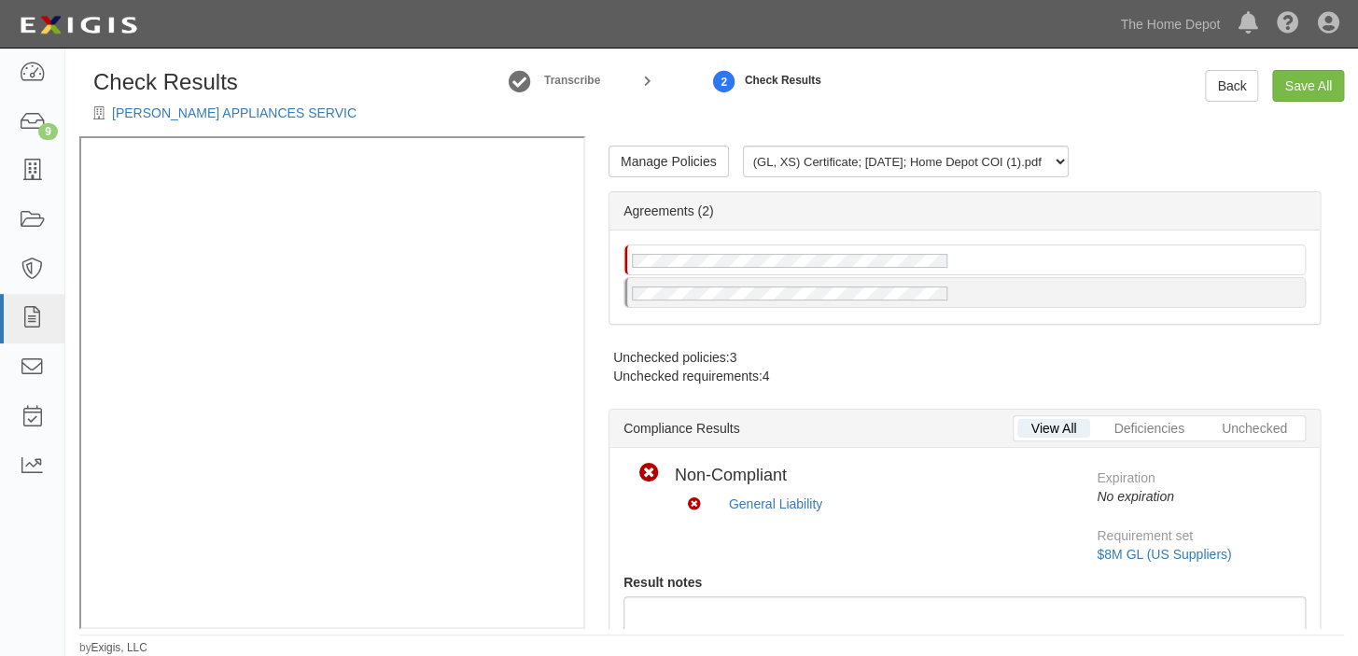
click at [1243, 103] on div "Check Results VAROUJ APPLIANCES SERVIC Transcribe 2 Check Results Back Save All" at bounding box center [711, 103] width 1292 height 66
click at [1241, 93] on link "Back" at bounding box center [1231, 86] width 53 height 32
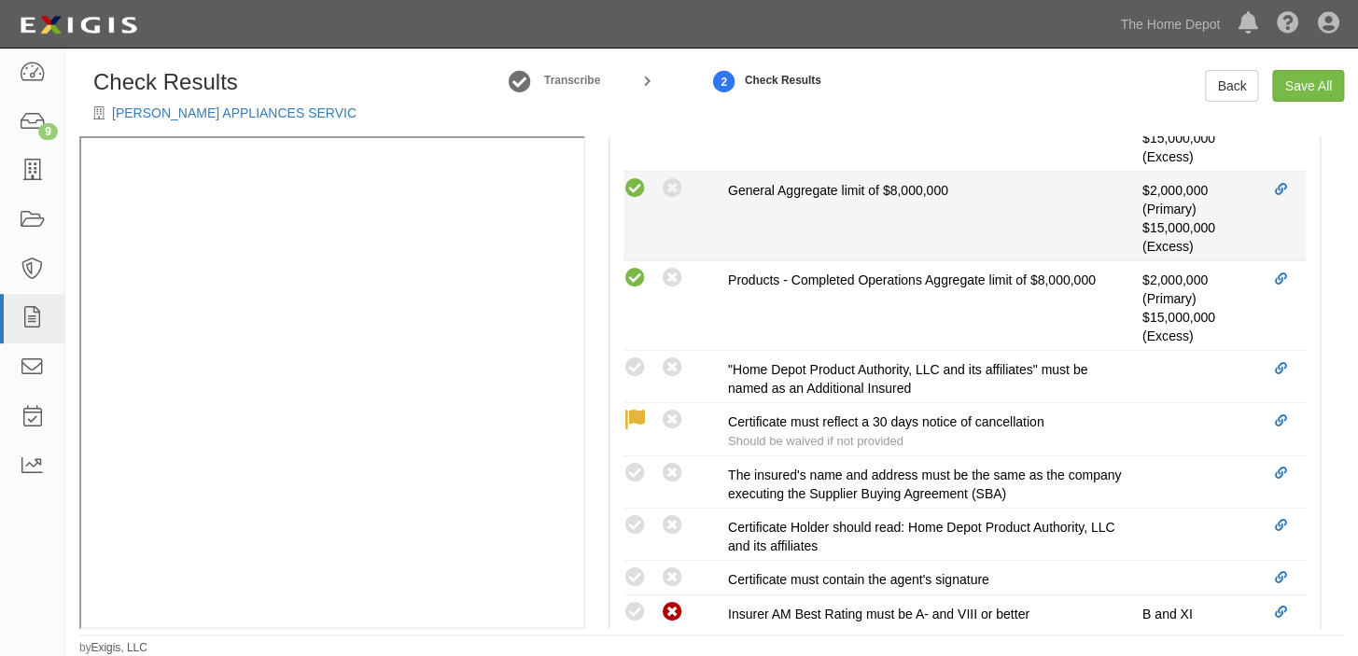
scroll to position [763, 0]
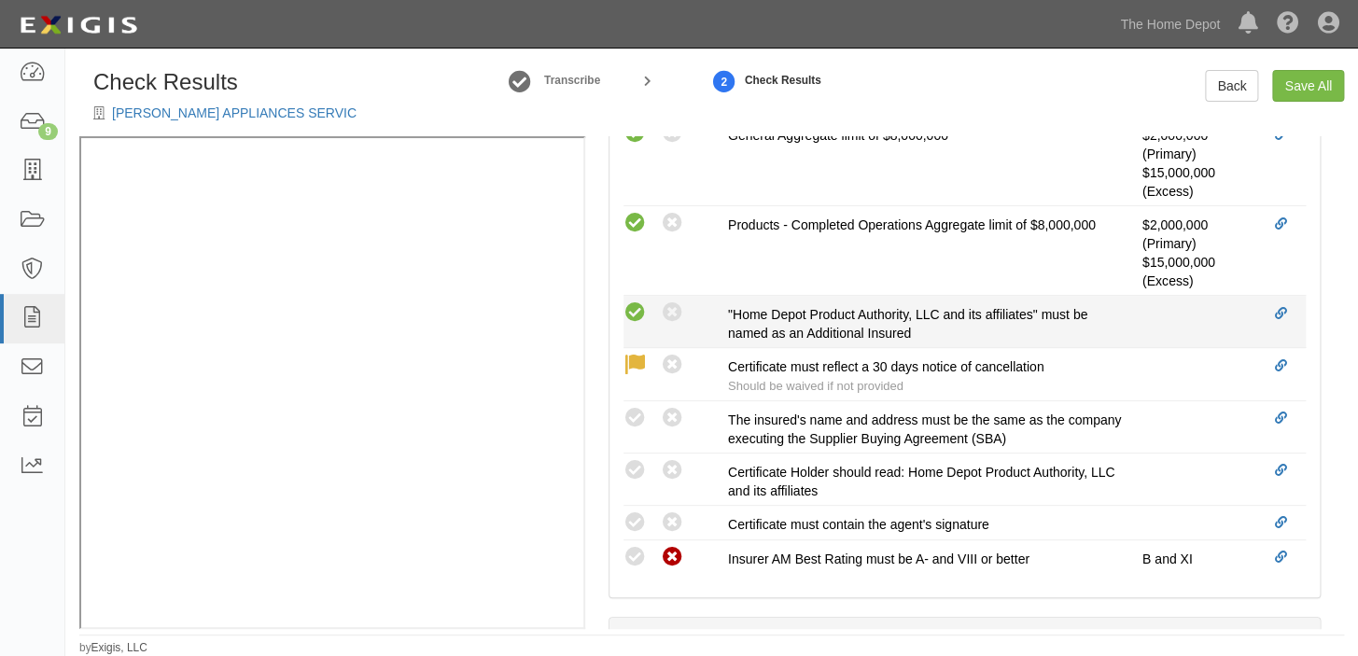
click at [634, 311] on icon at bounding box center [634, 312] width 23 height 23
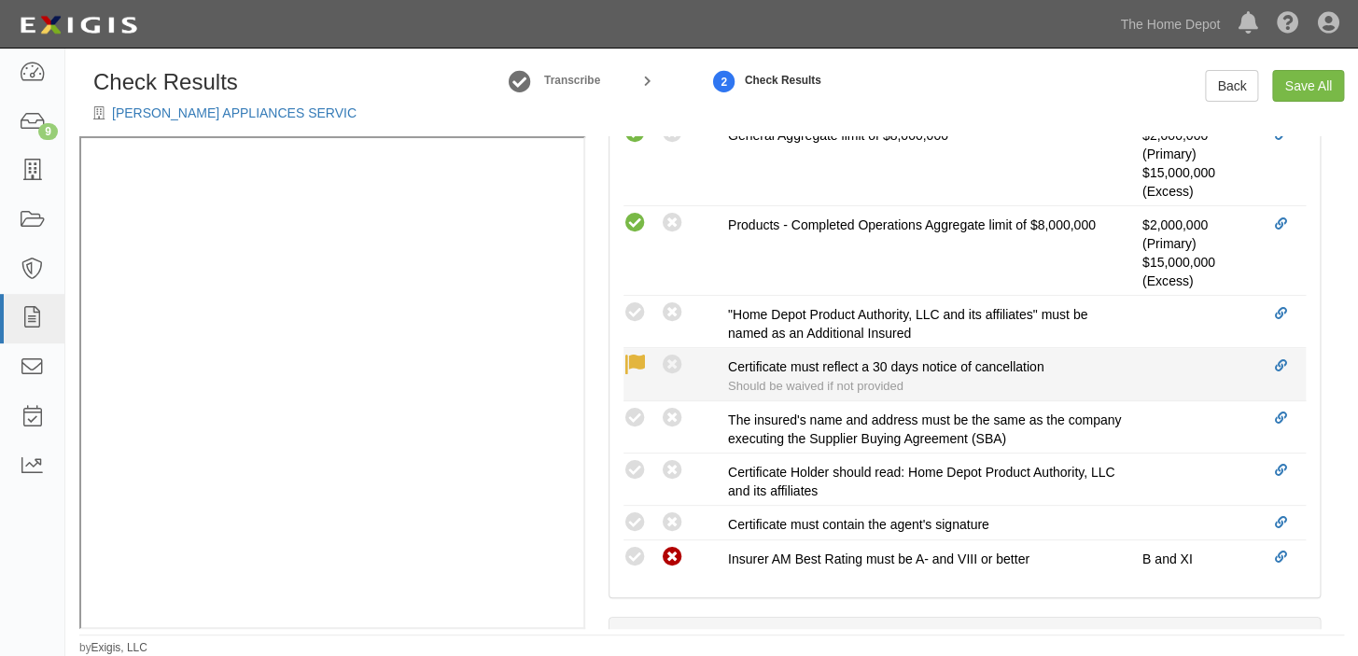
radio input "true"
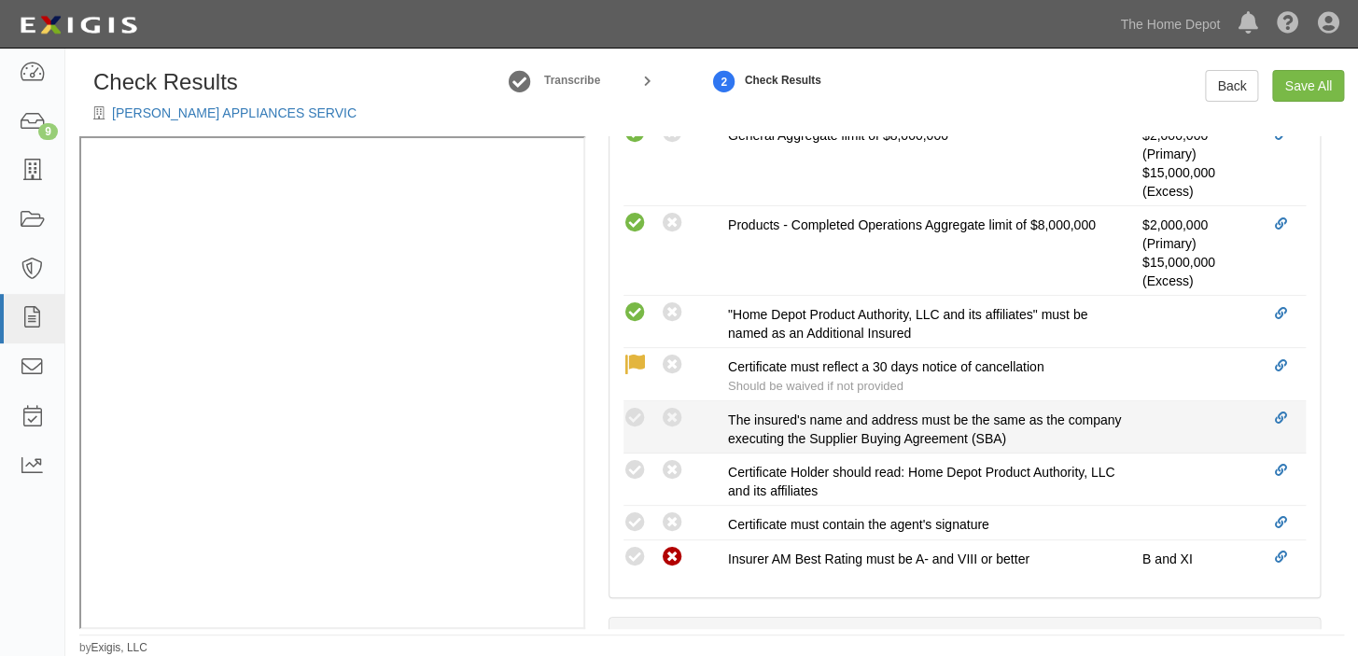
drag, startPoint x: 627, startPoint y: 411, endPoint x: 632, endPoint y: 447, distance: 35.8
click at [629, 414] on icon at bounding box center [634, 418] width 23 height 23
radio input "true"
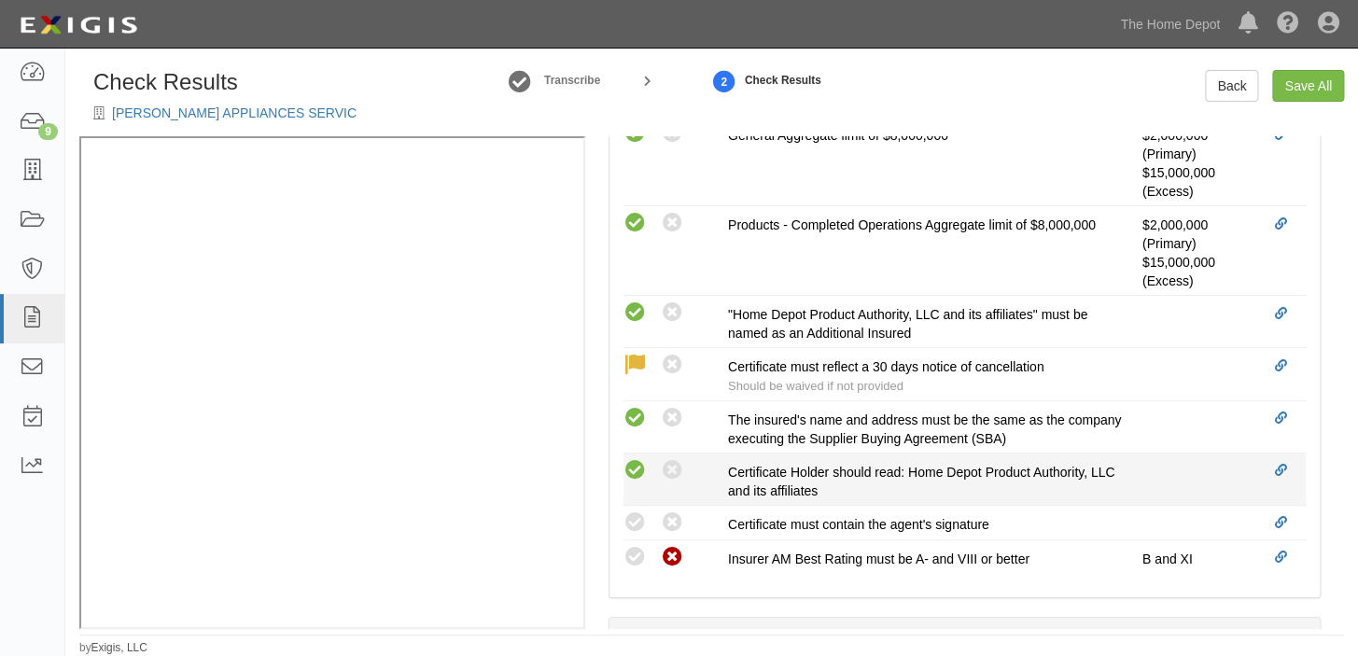
click at [632, 459] on icon at bounding box center [634, 470] width 23 height 23
radio input "true"
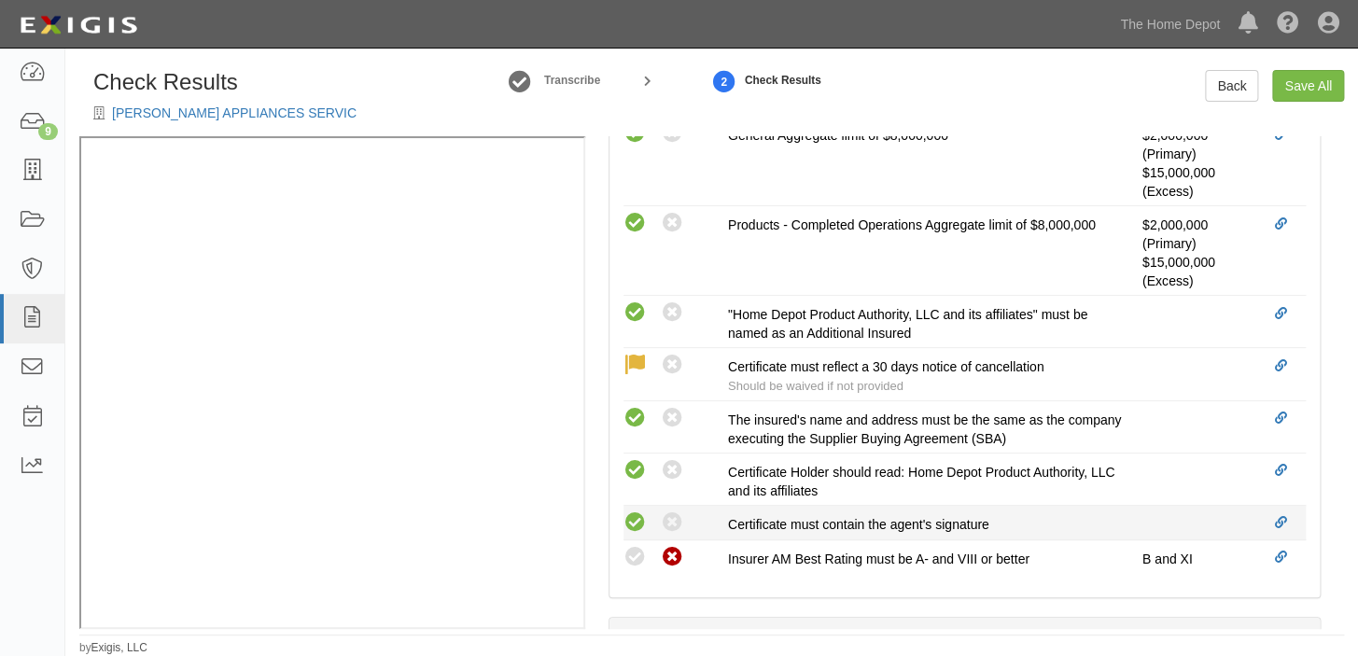
click at [633, 513] on icon at bounding box center [634, 522] width 23 height 23
radio input "true"
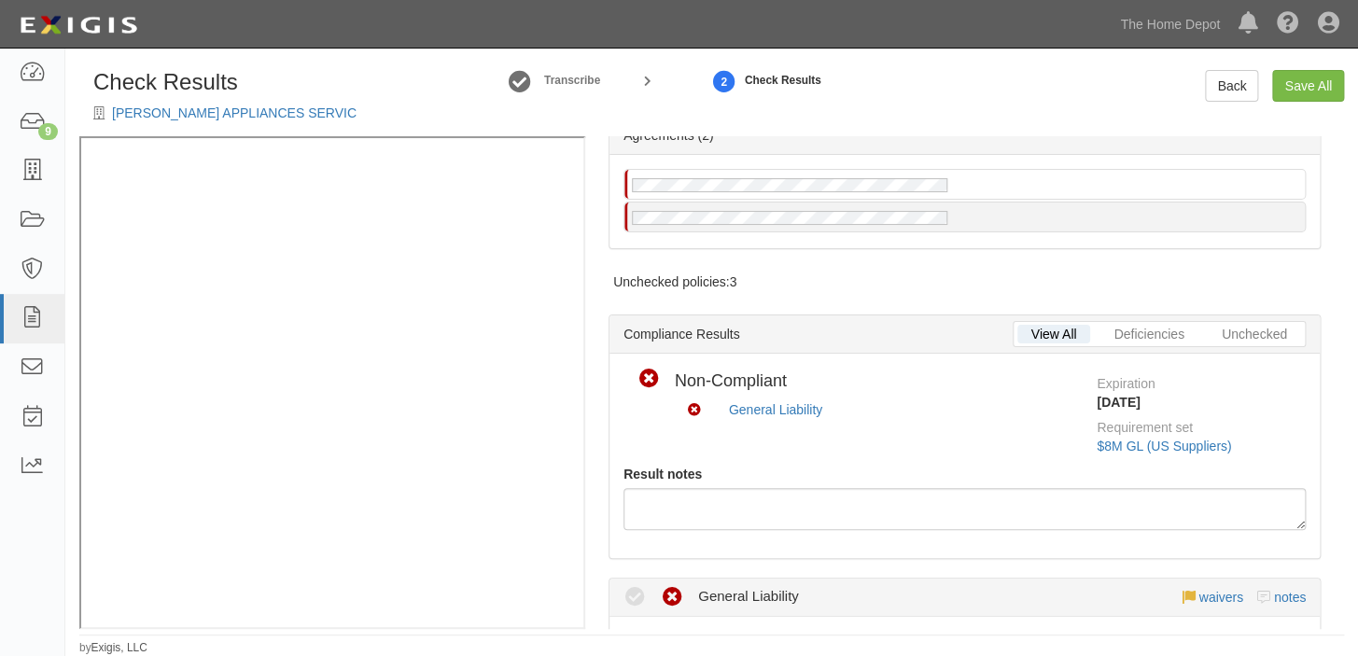
scroll to position [65, 0]
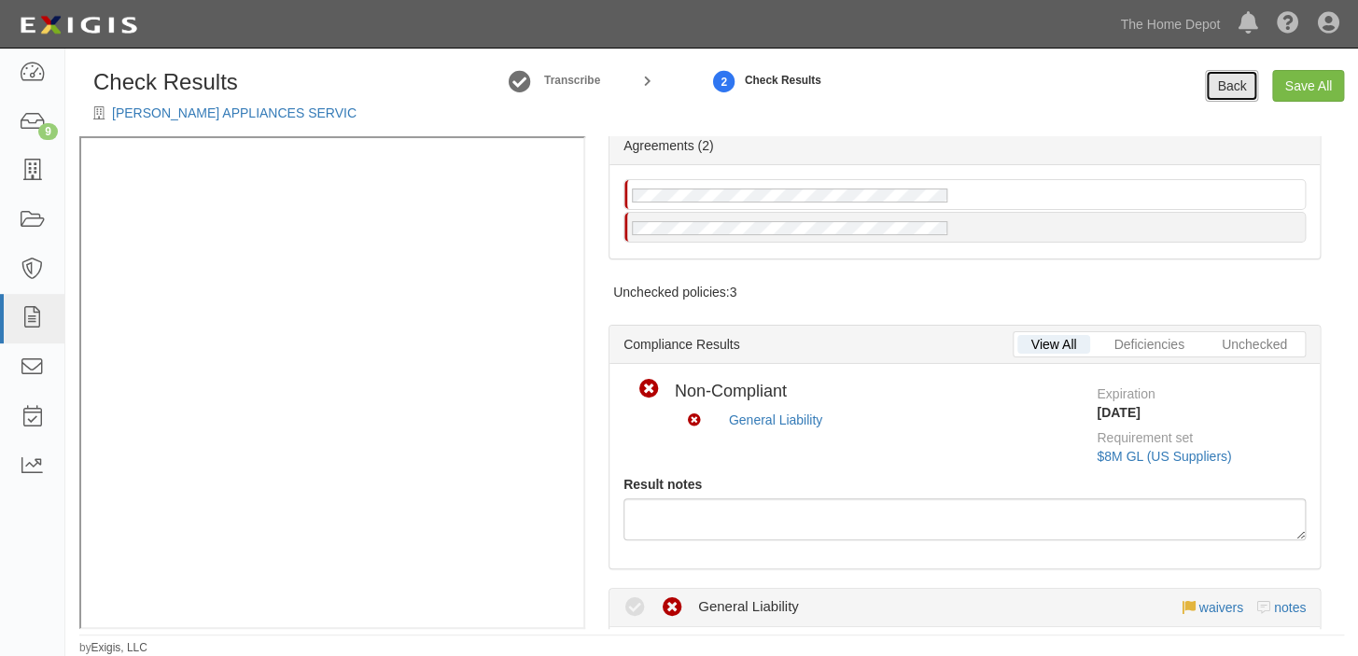
click at [1244, 75] on link "Back" at bounding box center [1231, 86] width 53 height 32
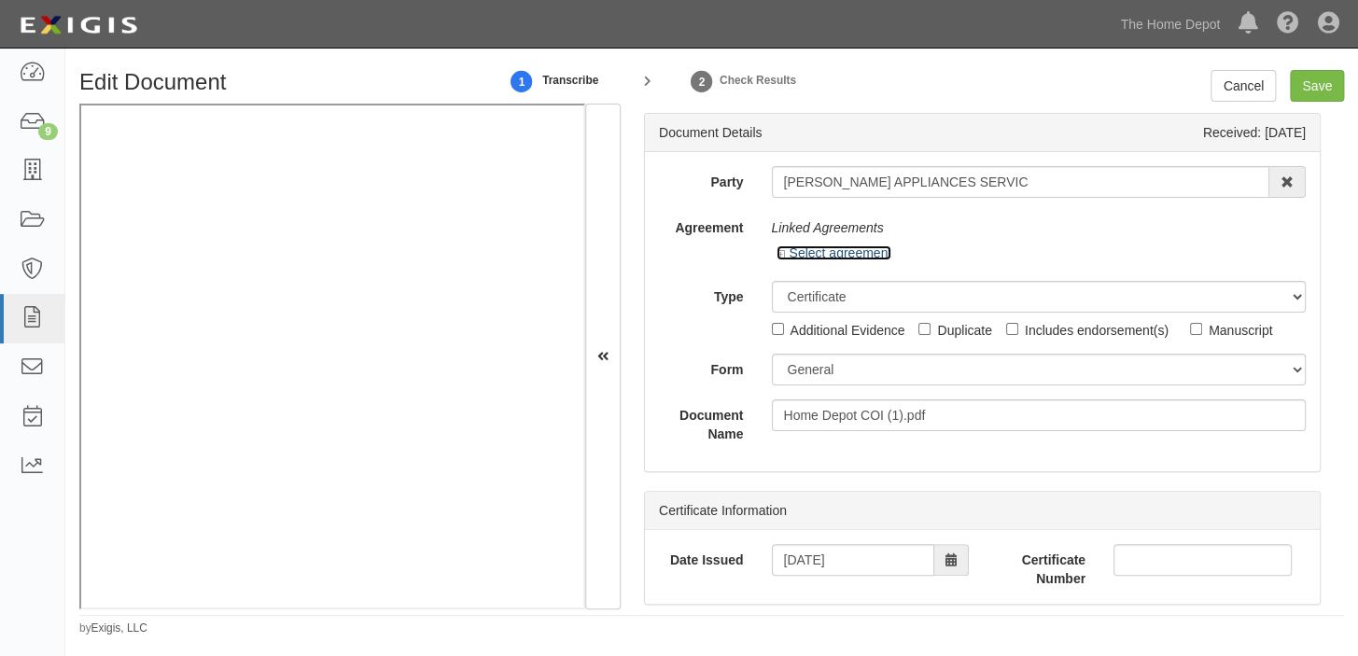
click at [840, 252] on link "Select agreement" at bounding box center [834, 252] width 116 height 15
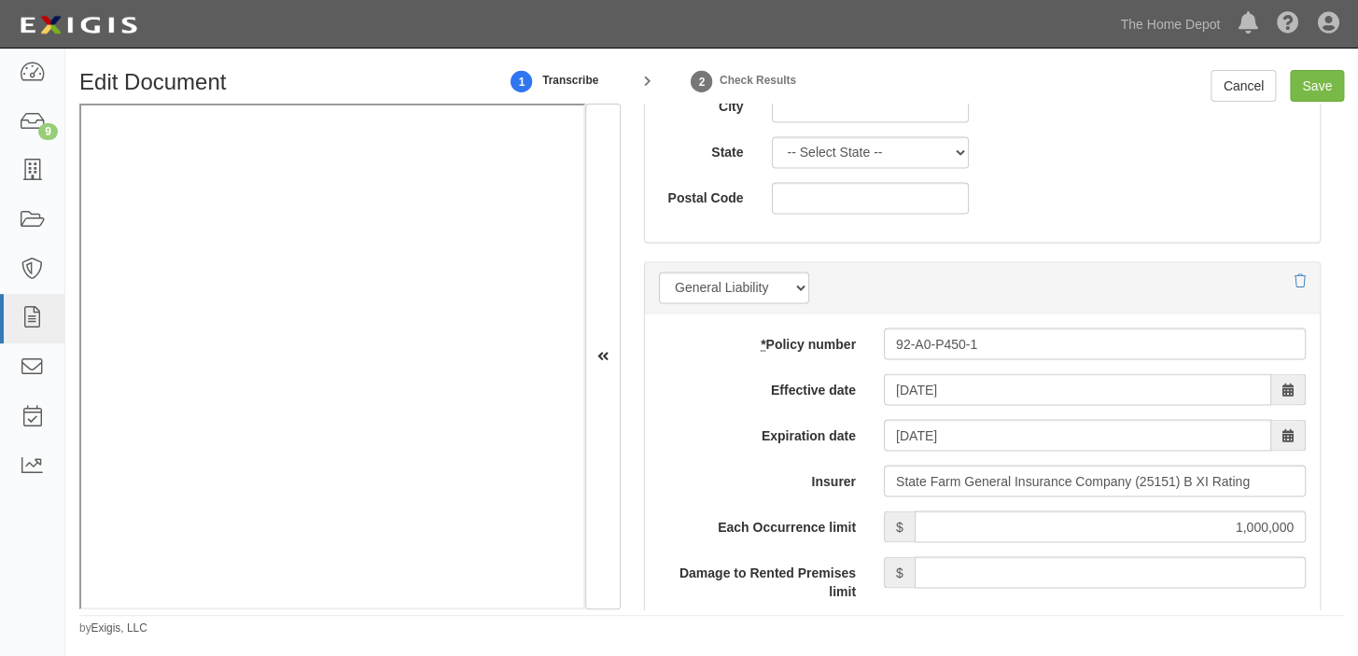
scroll to position [1272, 0]
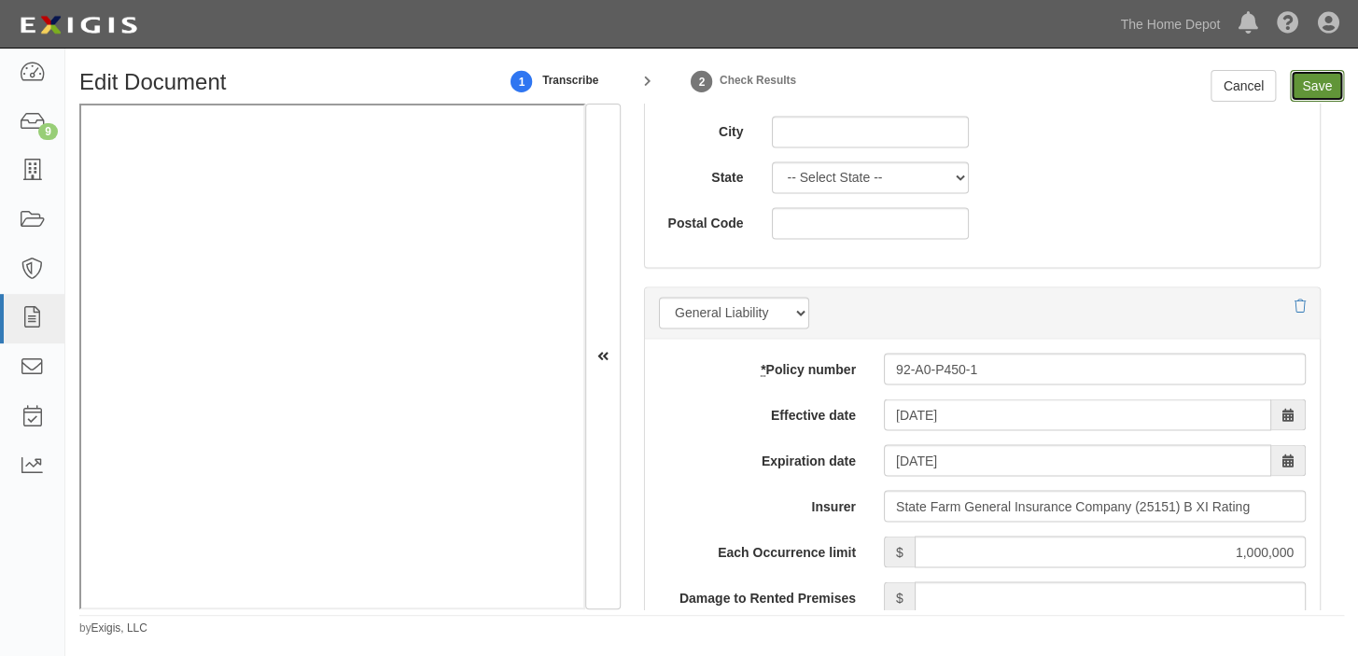
click at [1306, 86] on input "Save" at bounding box center [1317, 86] width 54 height 32
type input "1000000"
type input "2000000"
type input "10000"
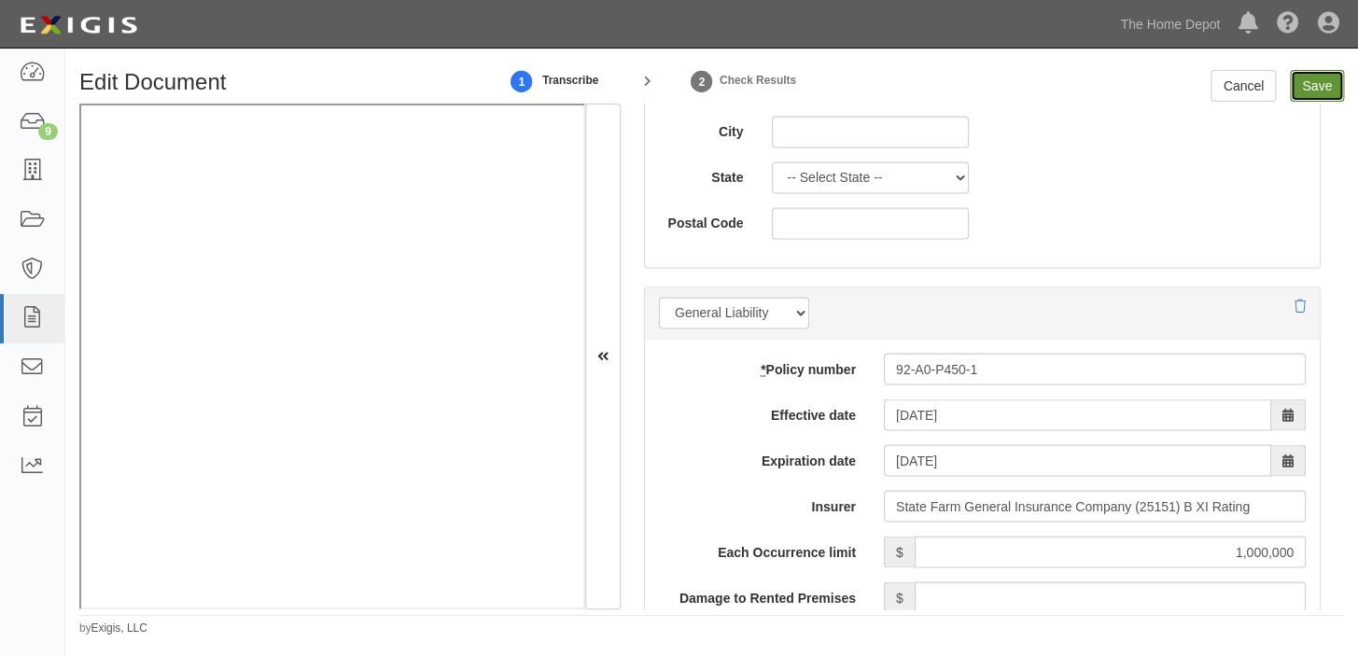
type input "15000000"
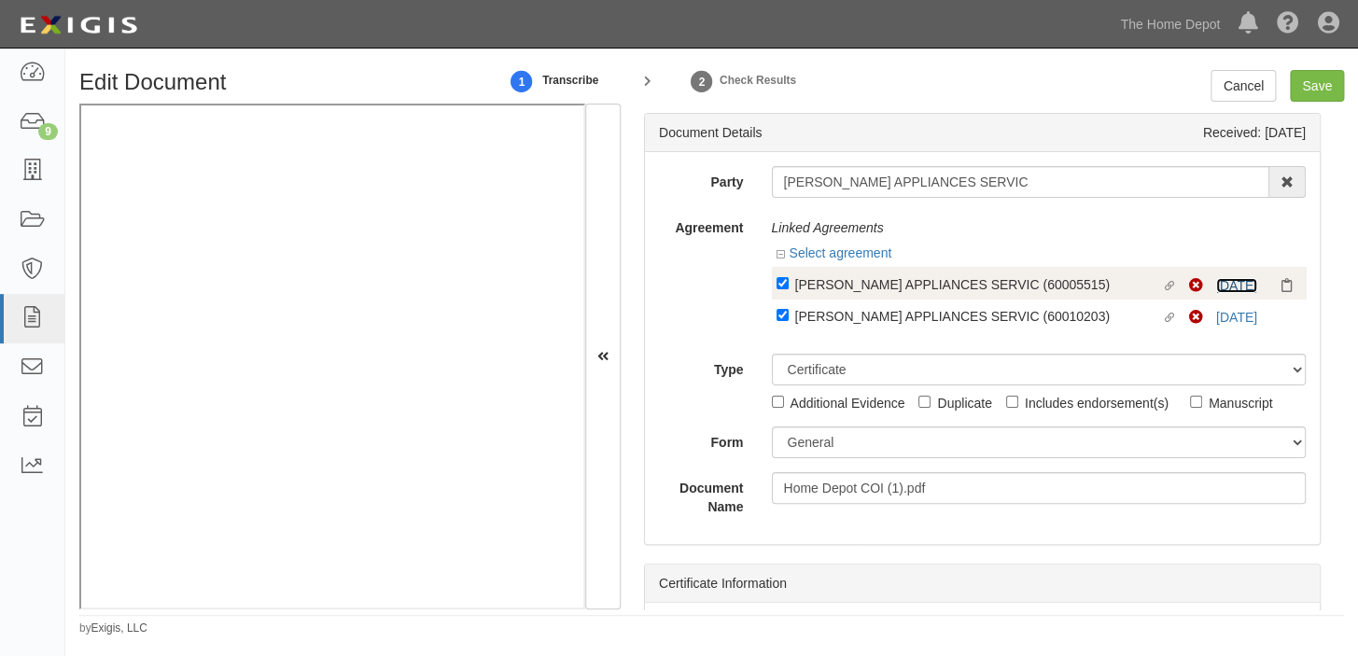
click at [1216, 280] on link "[DATE]" at bounding box center [1236, 285] width 41 height 15
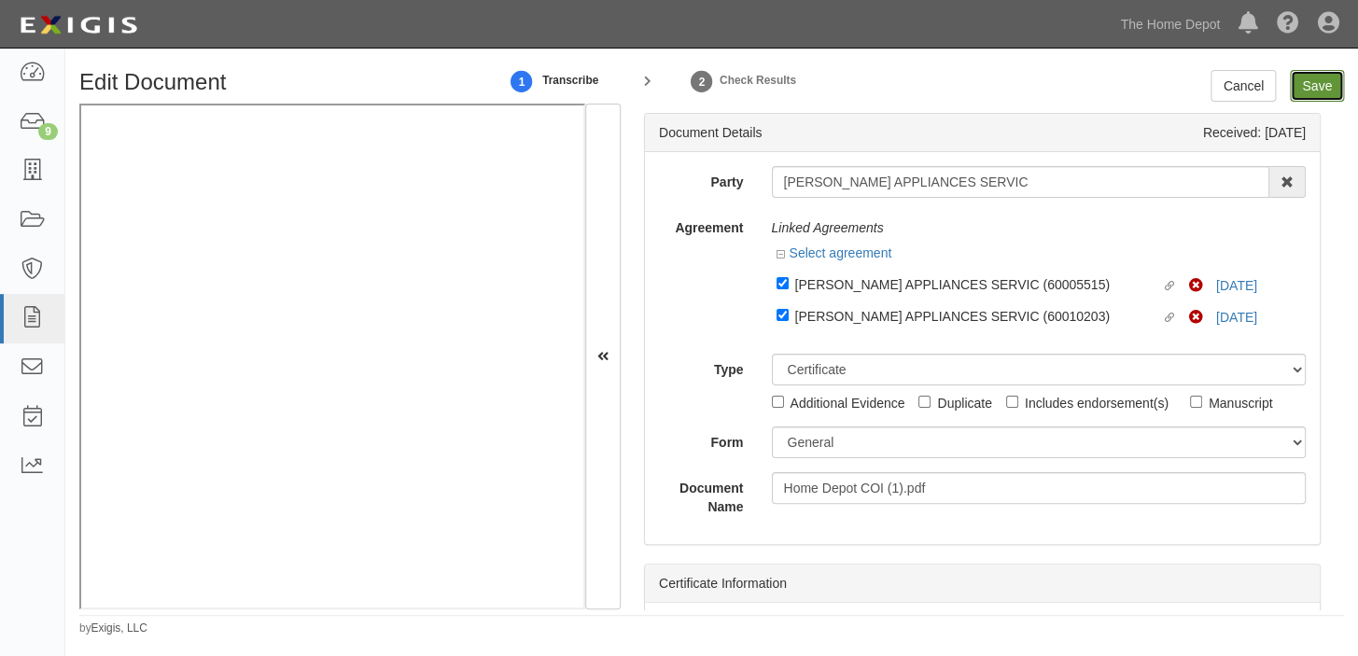
click at [1328, 83] on input "Save" at bounding box center [1317, 86] width 54 height 32
type input "1000000"
type input "2000000"
type input "10000"
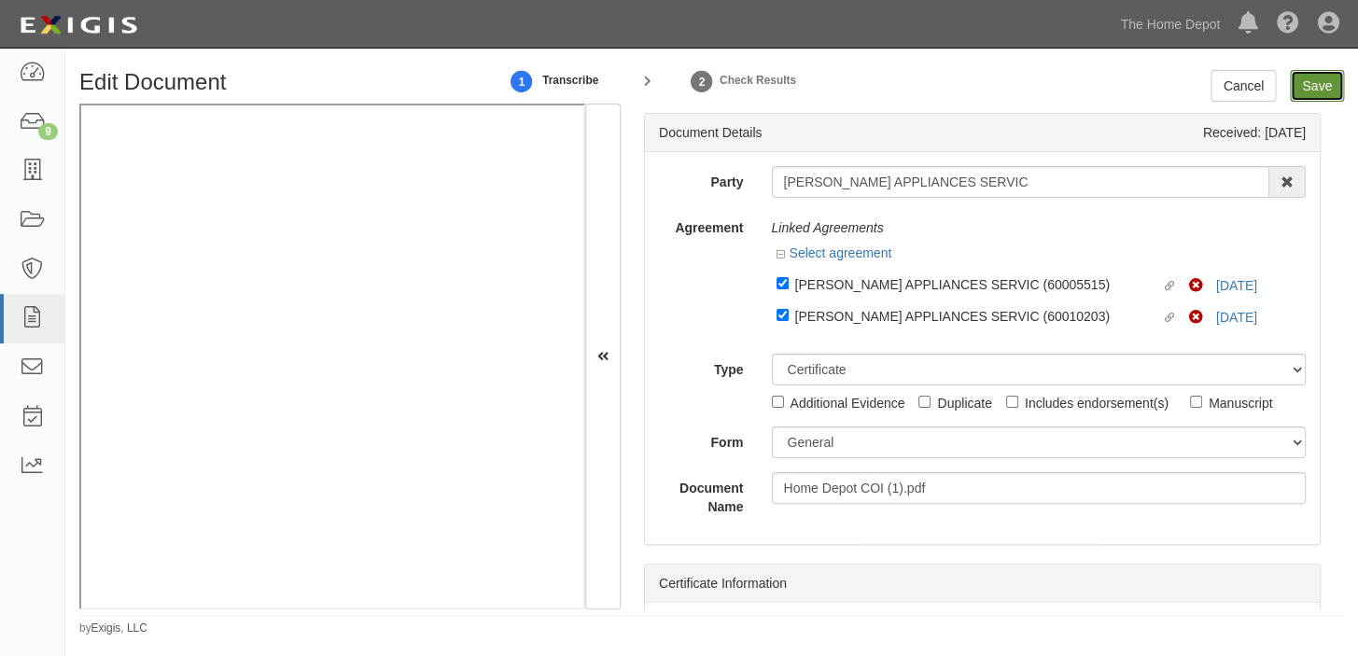
type input "15000000"
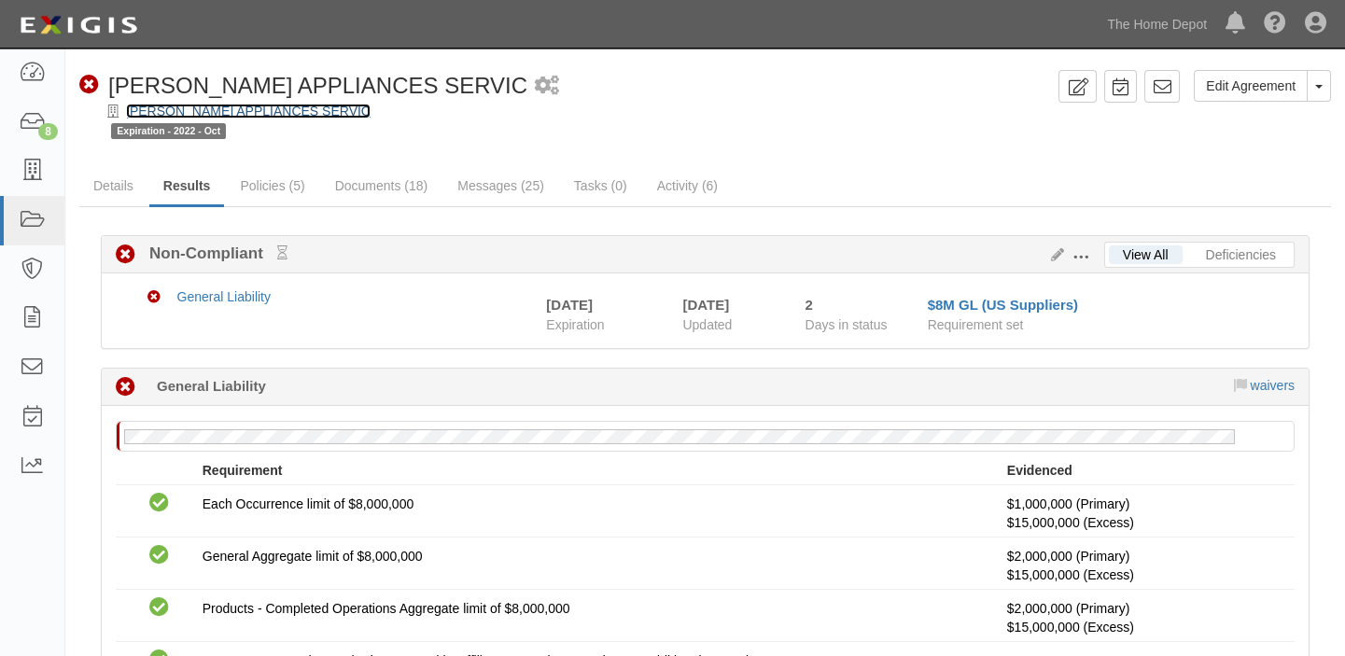
click at [218, 104] on link "[PERSON_NAME] APPLIANCES SERVIC" at bounding box center [248, 111] width 244 height 15
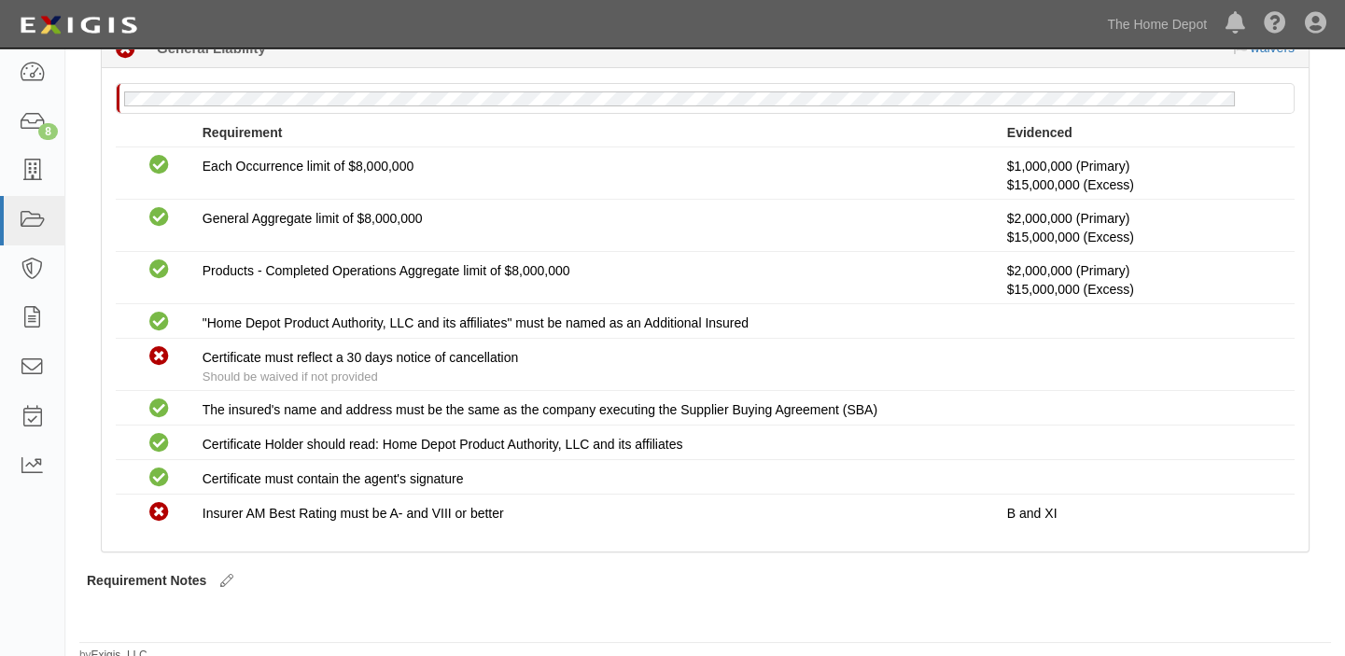
scroll to position [339, 0]
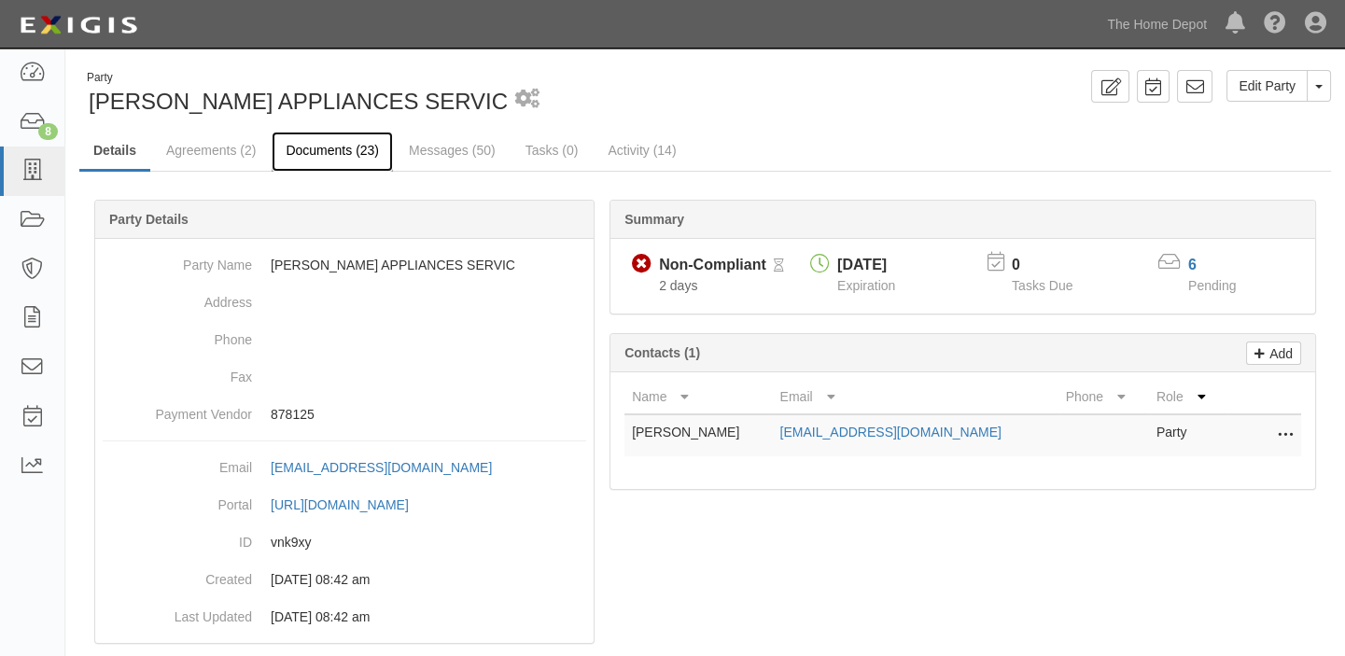
click at [332, 149] on link "Documents (23)" at bounding box center [332, 152] width 121 height 40
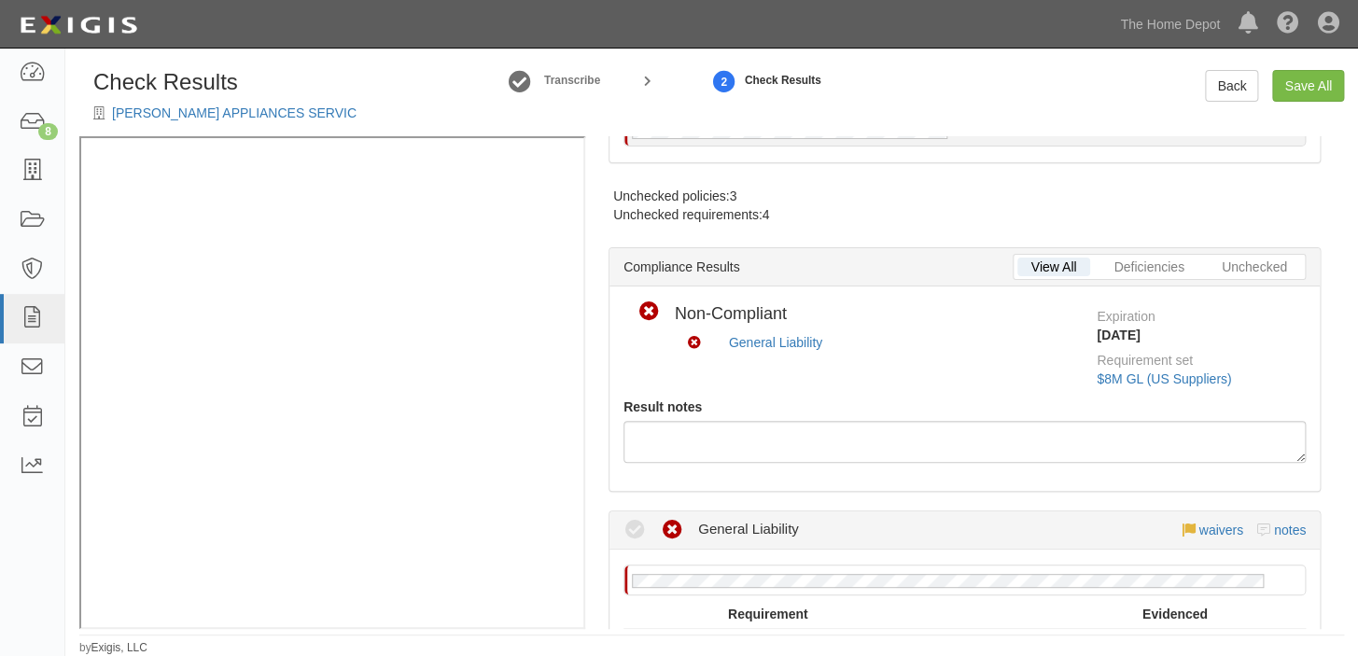
scroll to position [339, 0]
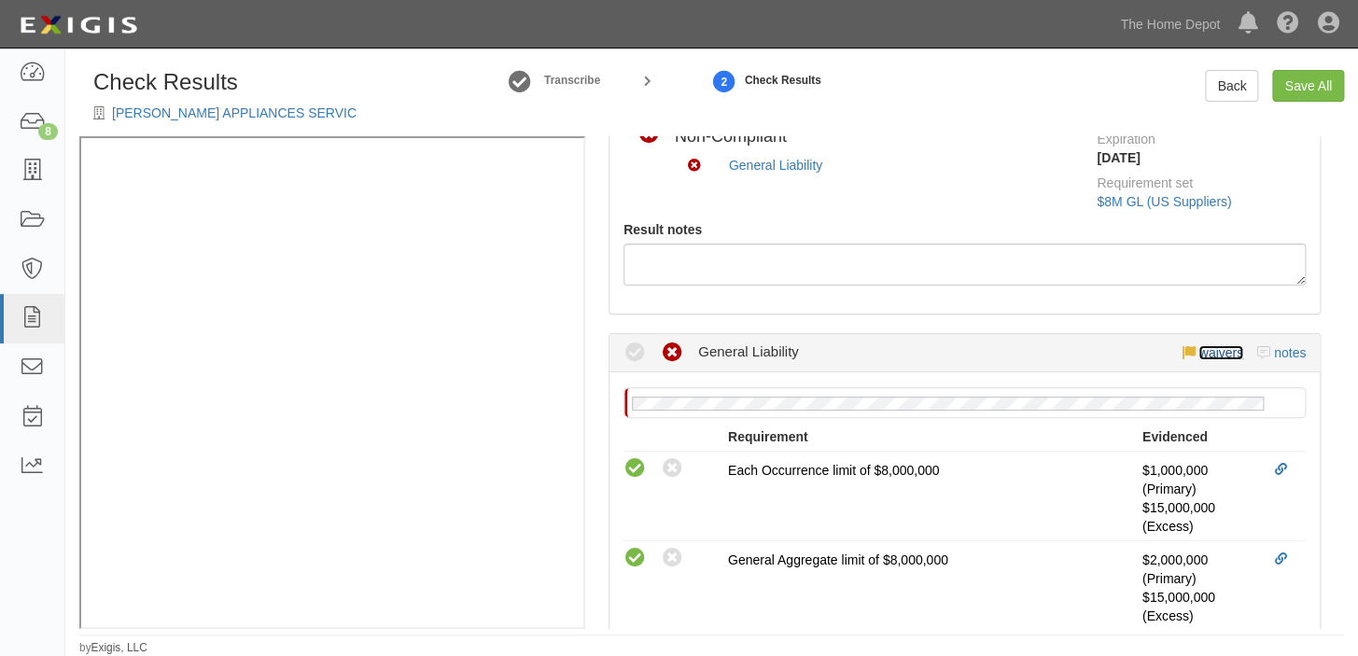
click at [1203, 345] on link "waivers" at bounding box center [1220, 352] width 44 height 15
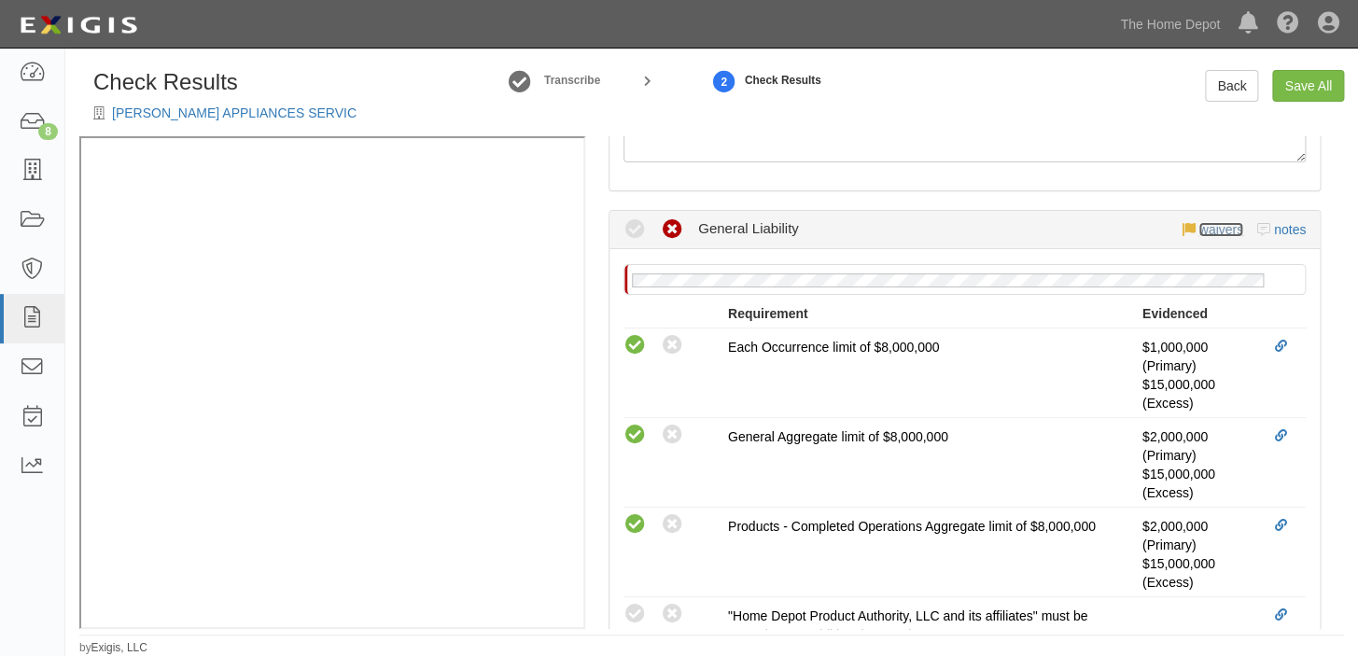
scroll to position [678, 0]
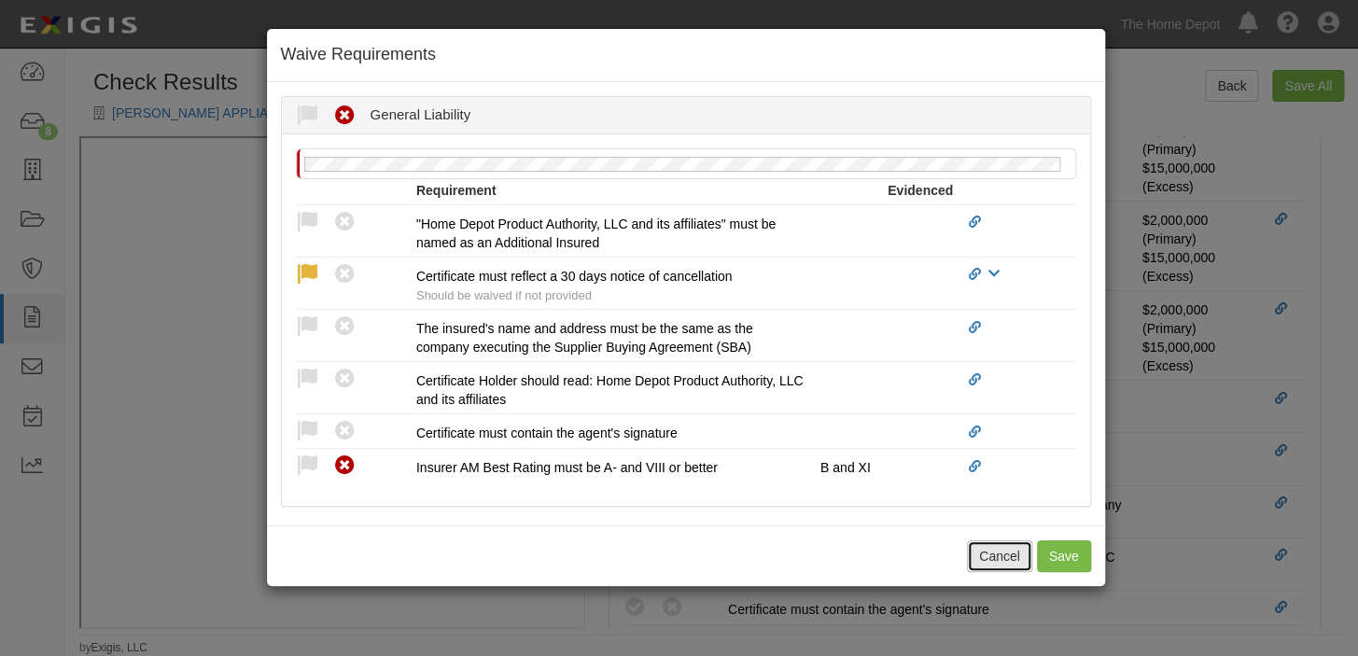
click at [1008, 548] on button "Cancel" at bounding box center [999, 556] width 65 height 32
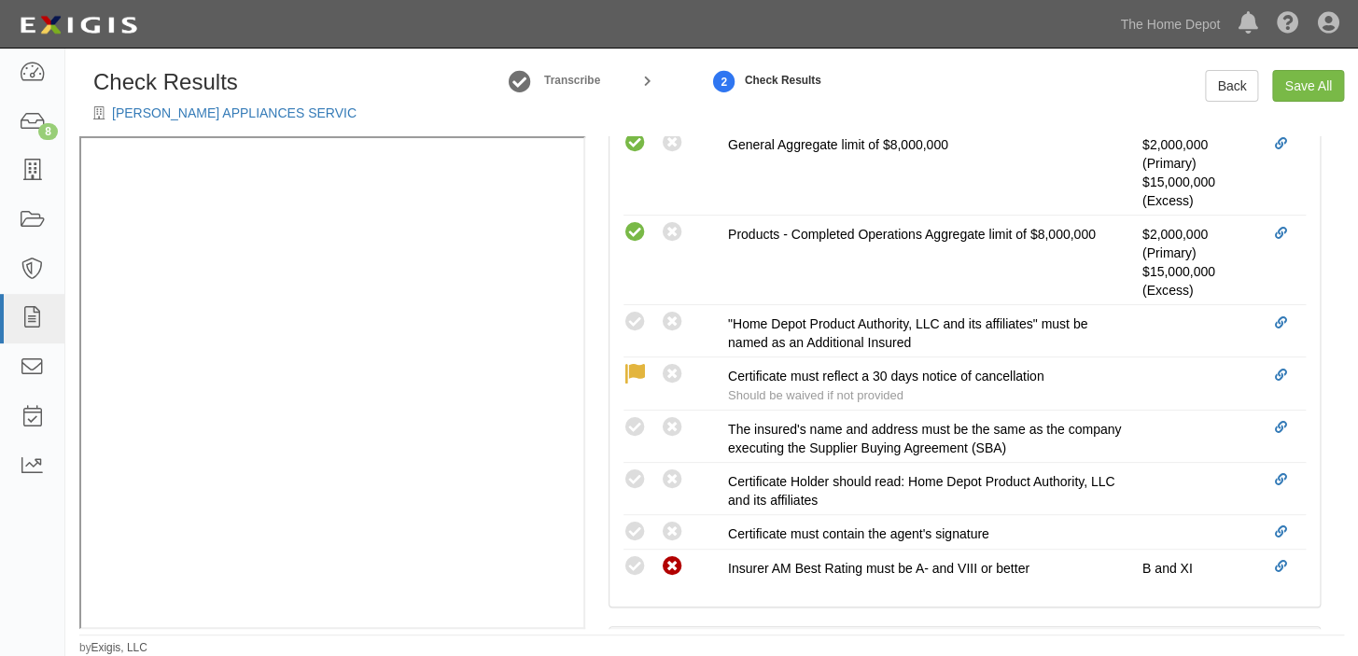
scroll to position [933, 0]
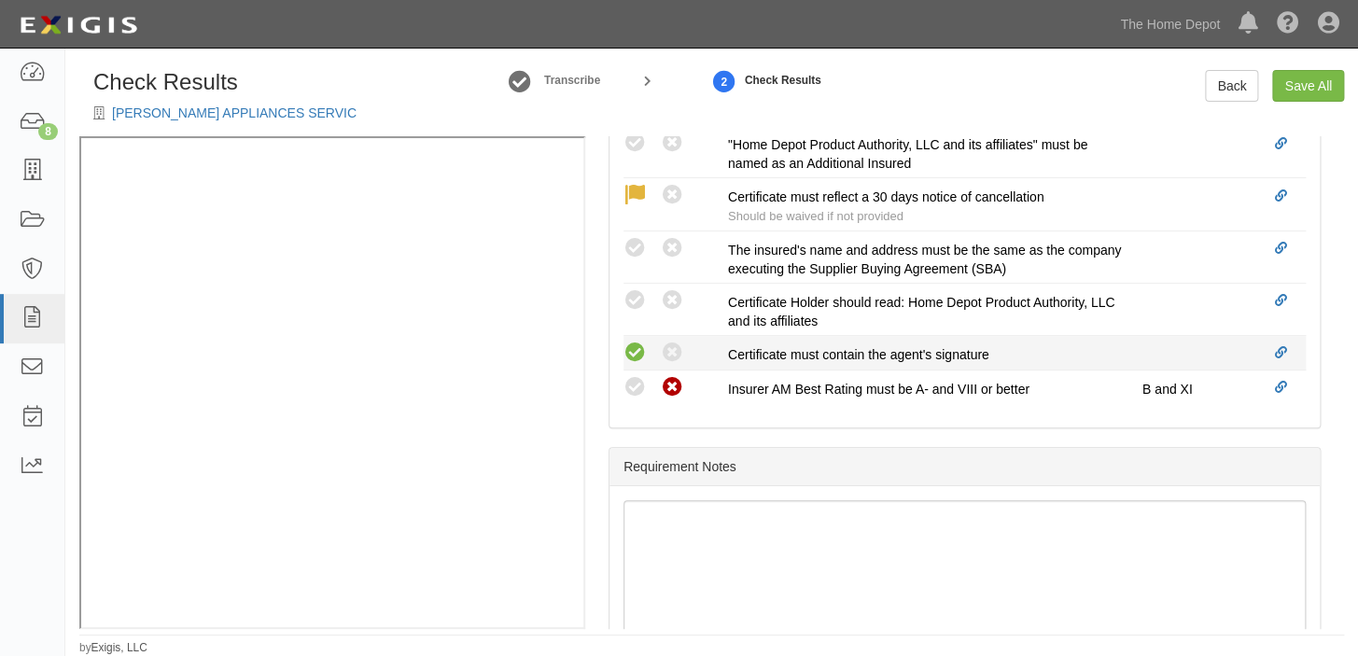
click at [633, 347] on icon at bounding box center [634, 353] width 23 height 23
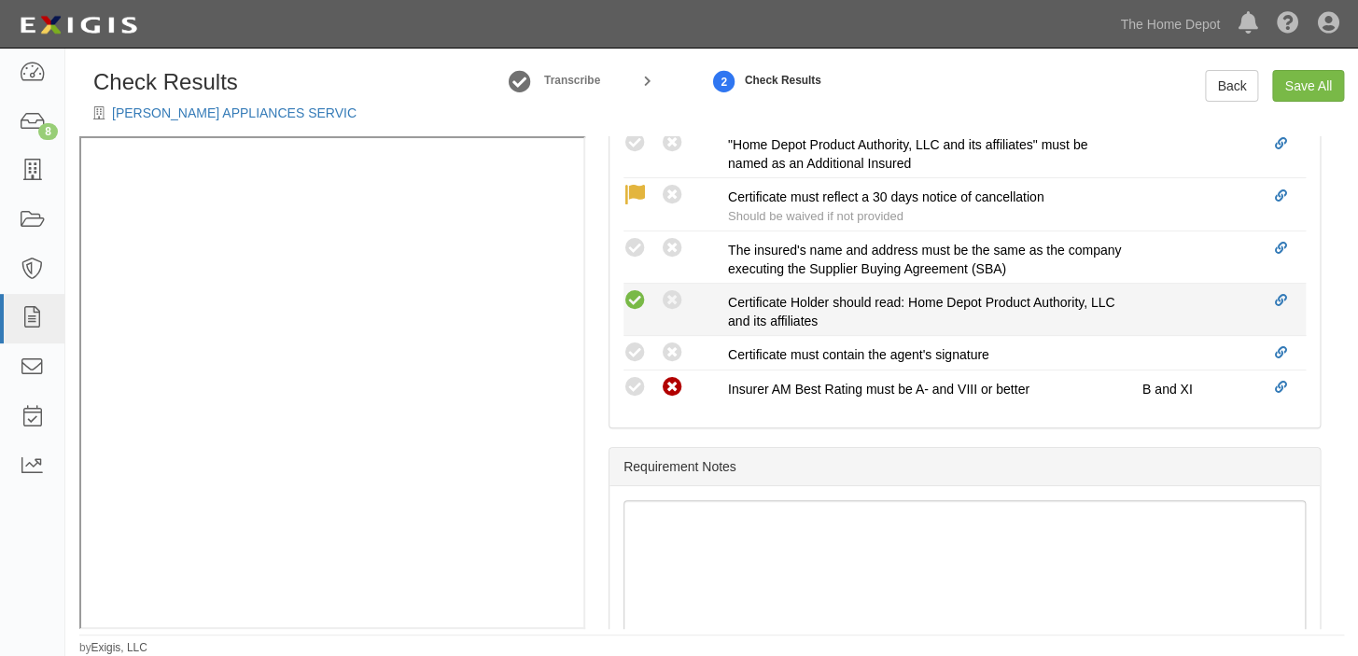
radio input "true"
click at [638, 300] on icon at bounding box center [634, 300] width 23 height 23
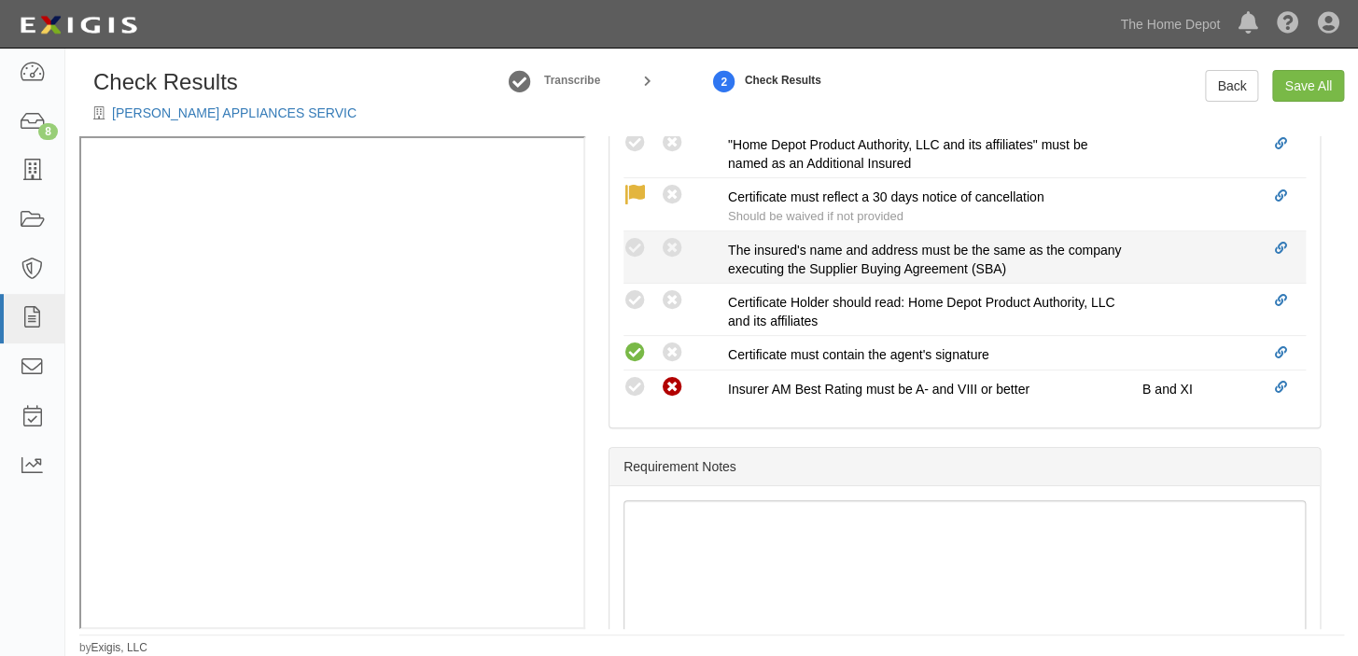
radio input "true"
click at [628, 244] on icon at bounding box center [634, 248] width 23 height 23
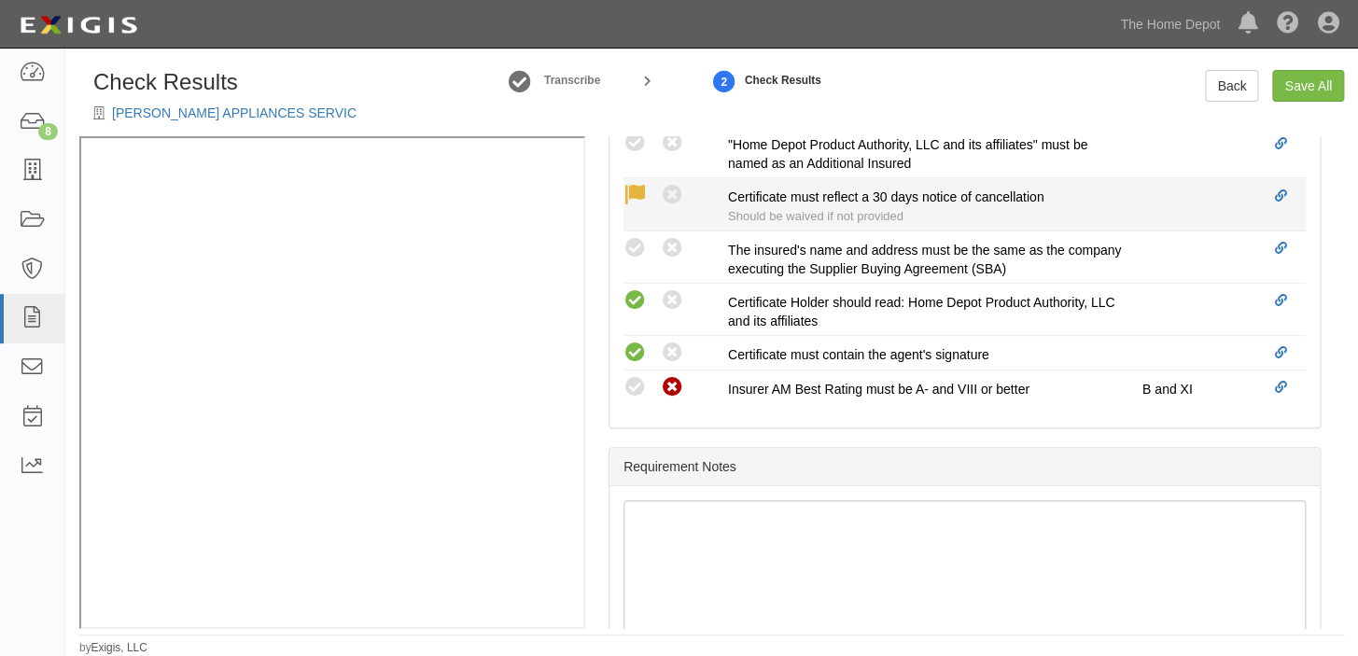
radio input "true"
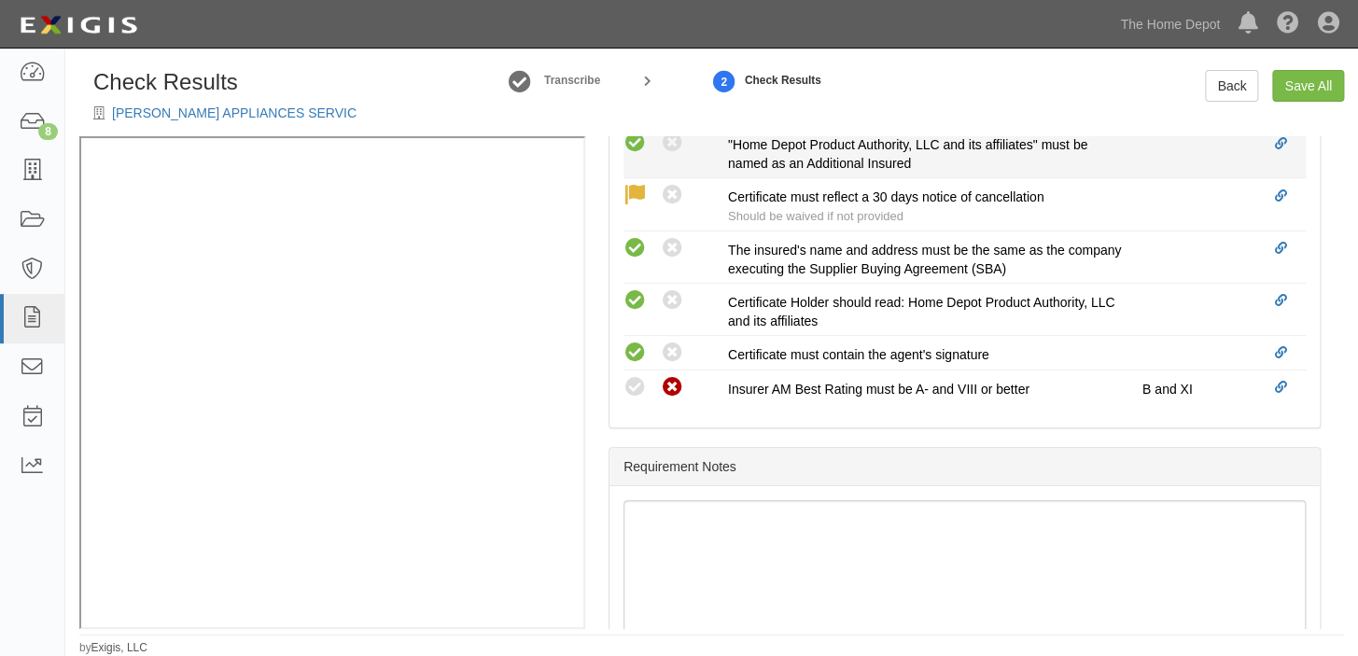
click at [637, 143] on icon at bounding box center [634, 143] width 23 height 23
radio input "true"
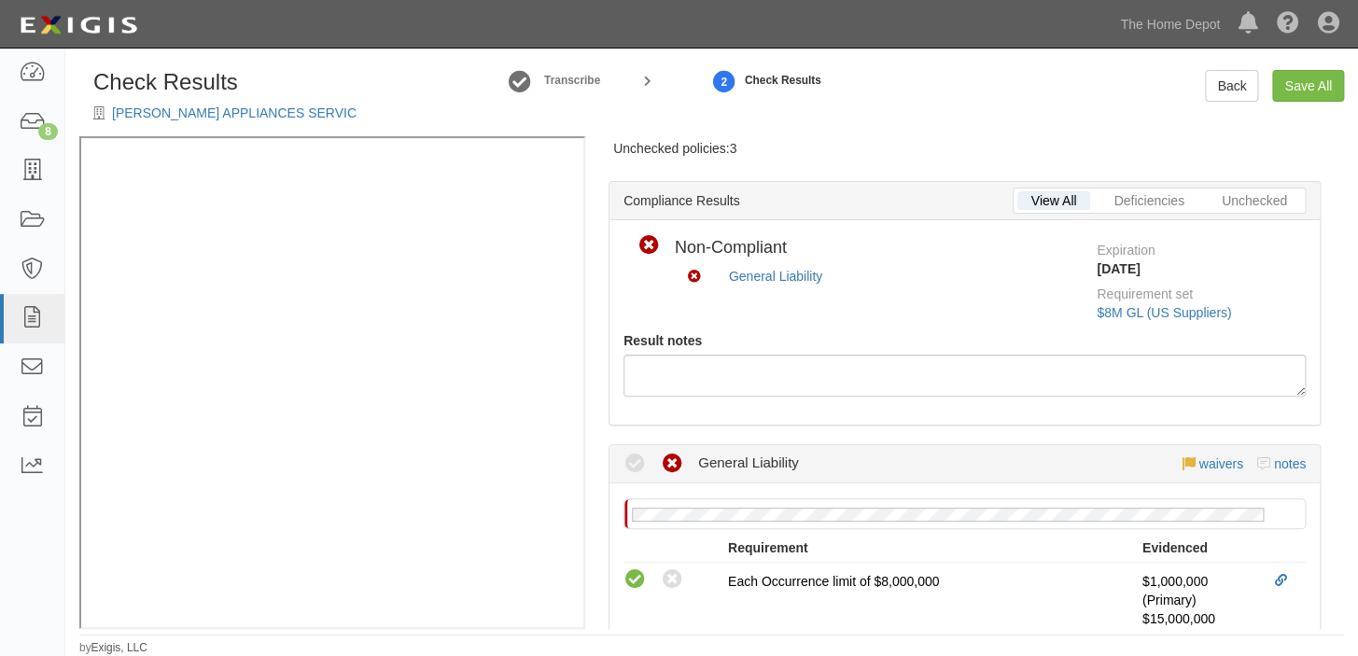
scroll to position [65, 0]
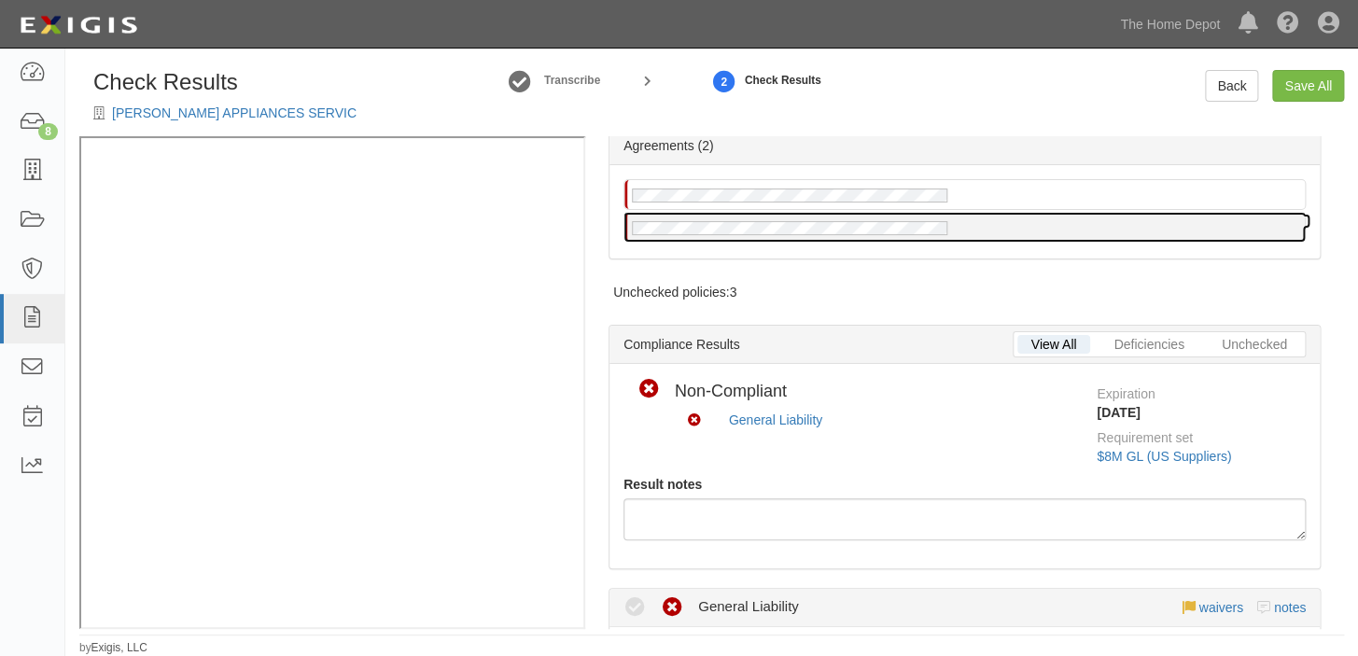
click at [989, 221] on div at bounding box center [964, 227] width 680 height 29
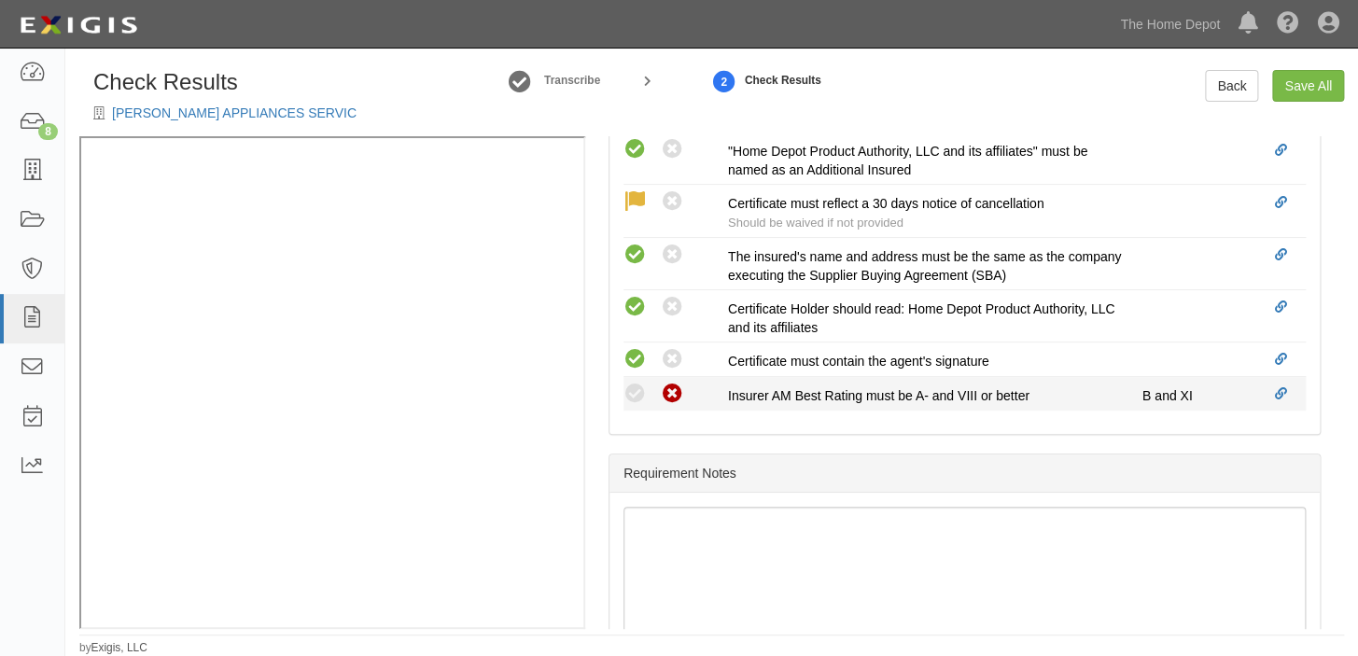
scroll to position [980, 0]
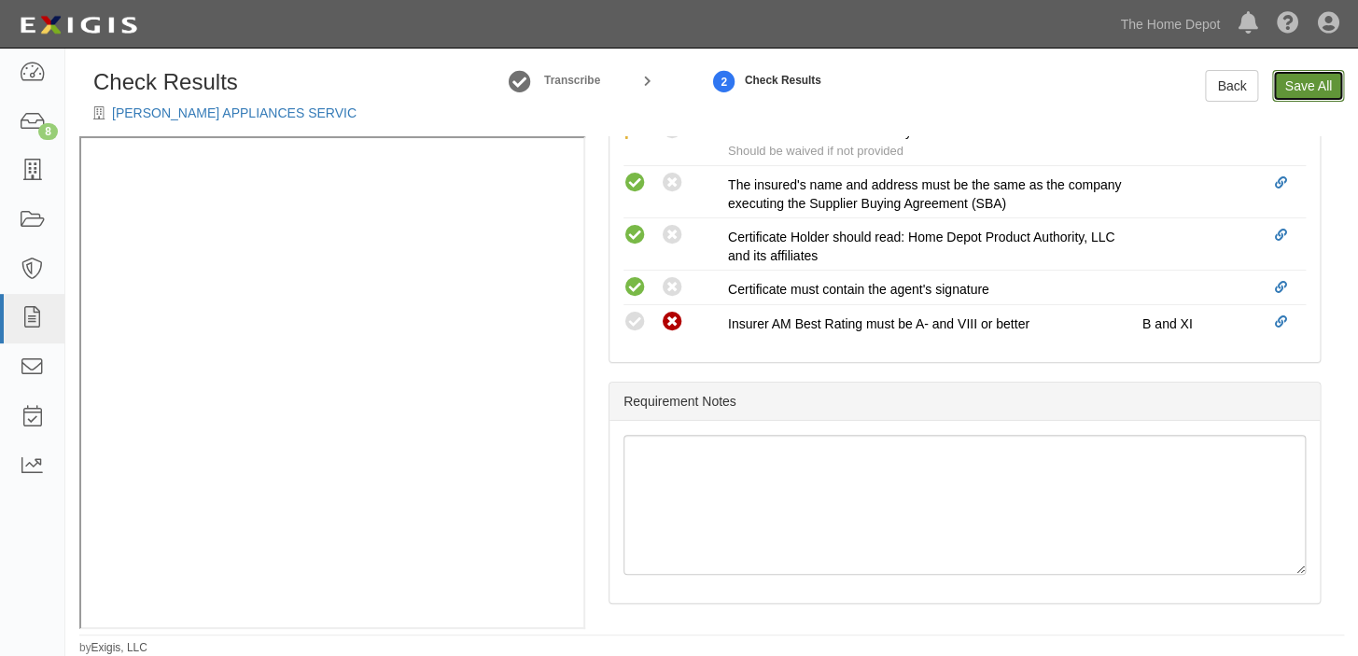
click at [1304, 89] on link "Save All" at bounding box center [1308, 86] width 72 height 32
radio input "false"
radio input "true"
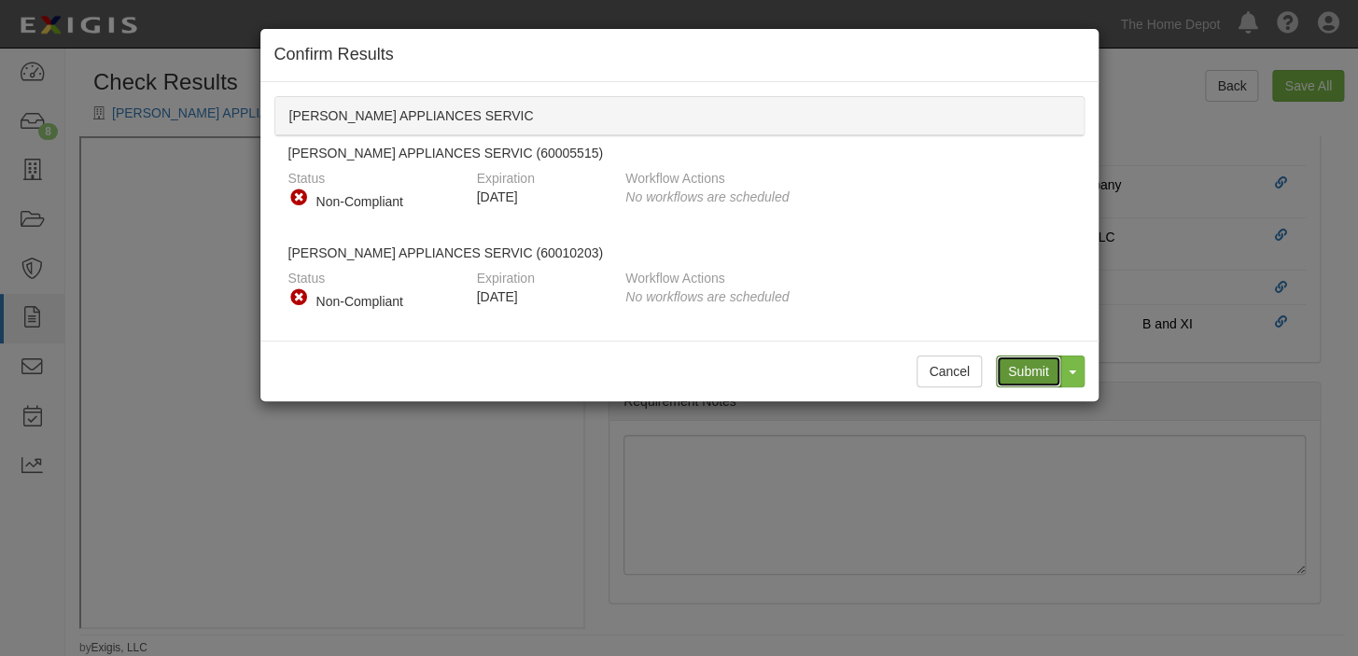
click at [1013, 367] on input "Submit" at bounding box center [1028, 372] width 65 height 32
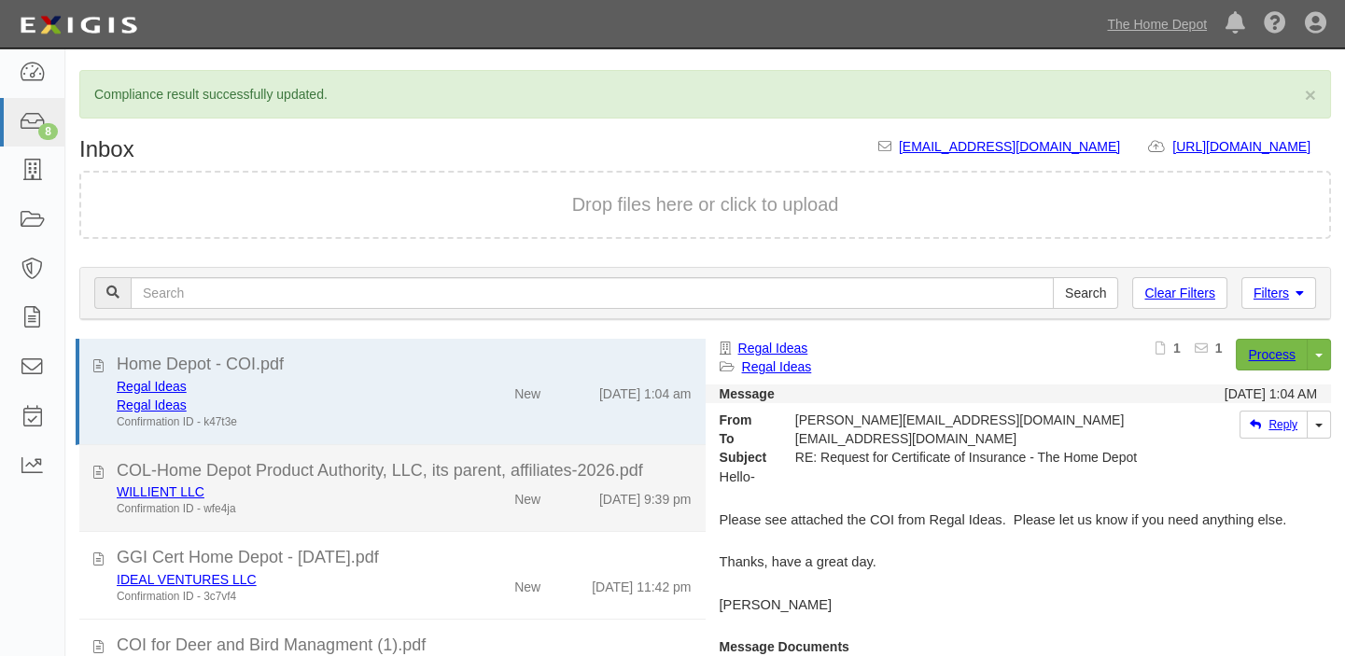
click at [569, 509] on div "WILLIENT LLC Confirmation ID - wfe4ja New [DATE] 9:39 pm" at bounding box center [404, 499] width 603 height 35
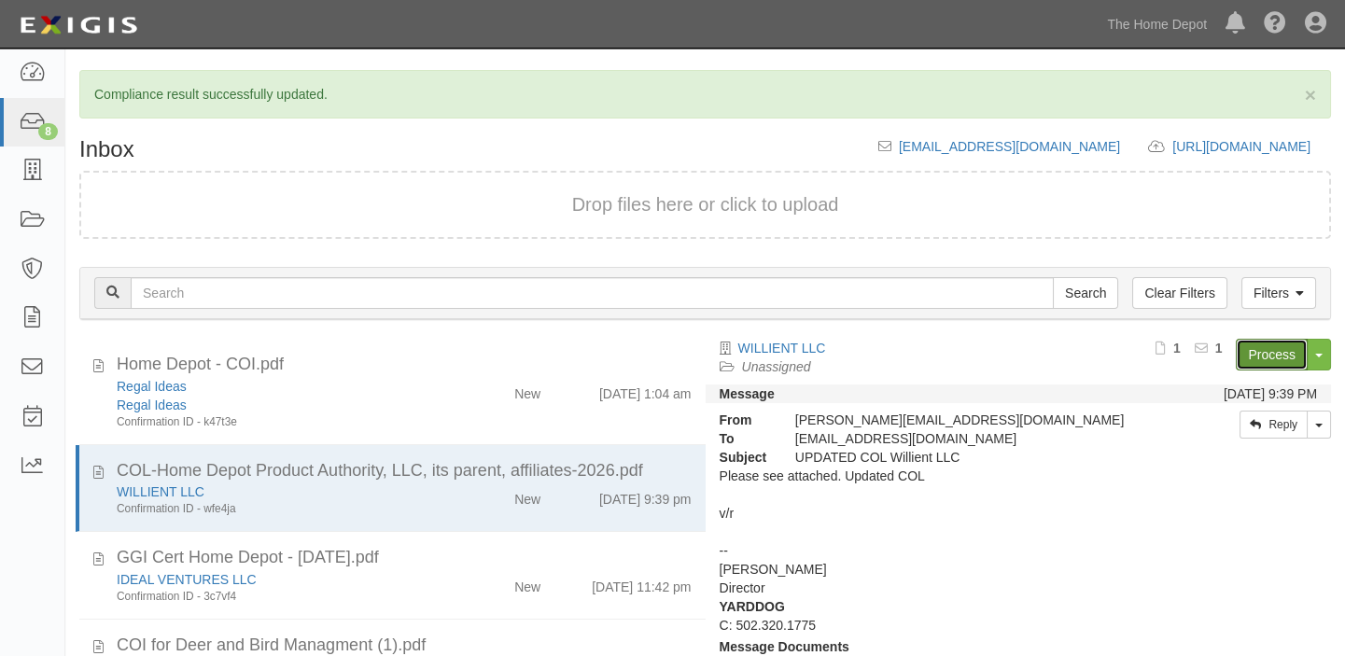
click at [1250, 354] on link "Process" at bounding box center [1271, 355] width 72 height 32
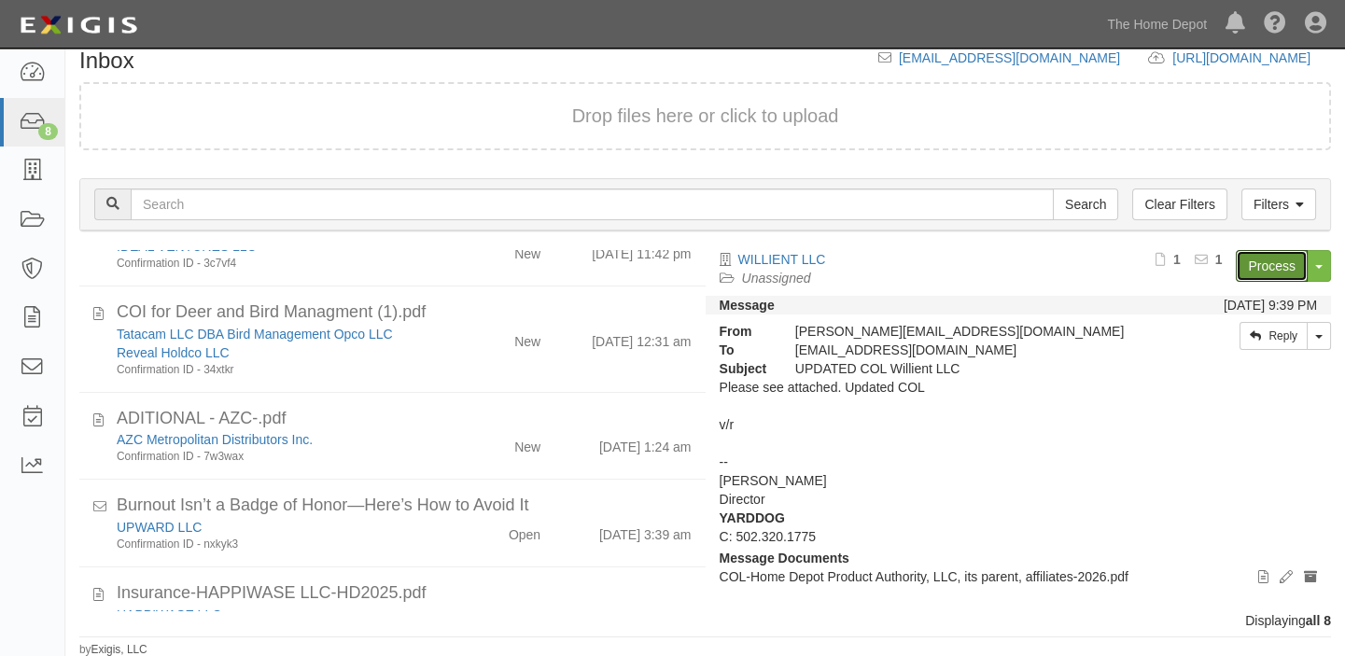
scroll to position [254, 0]
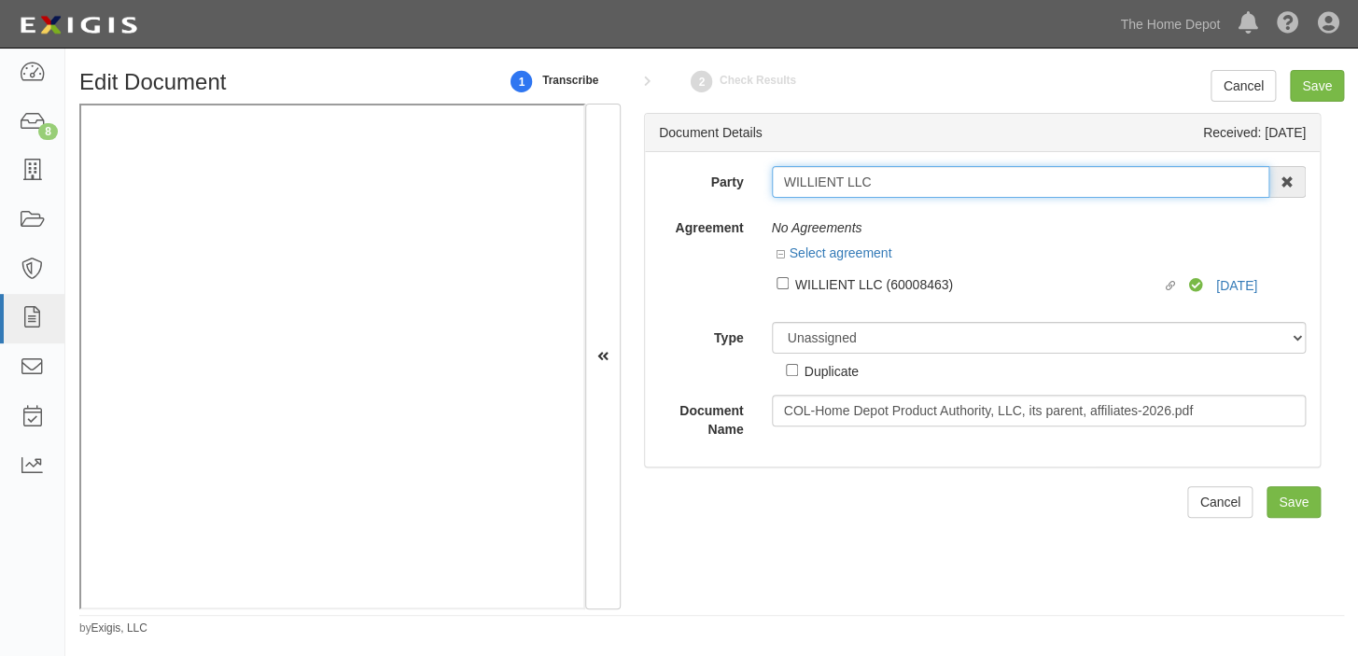
drag, startPoint x: 772, startPoint y: 183, endPoint x: 991, endPoint y: 183, distance: 219.3
click at [991, 183] on input "WILLIENT LLC" at bounding box center [1021, 182] width 498 height 32
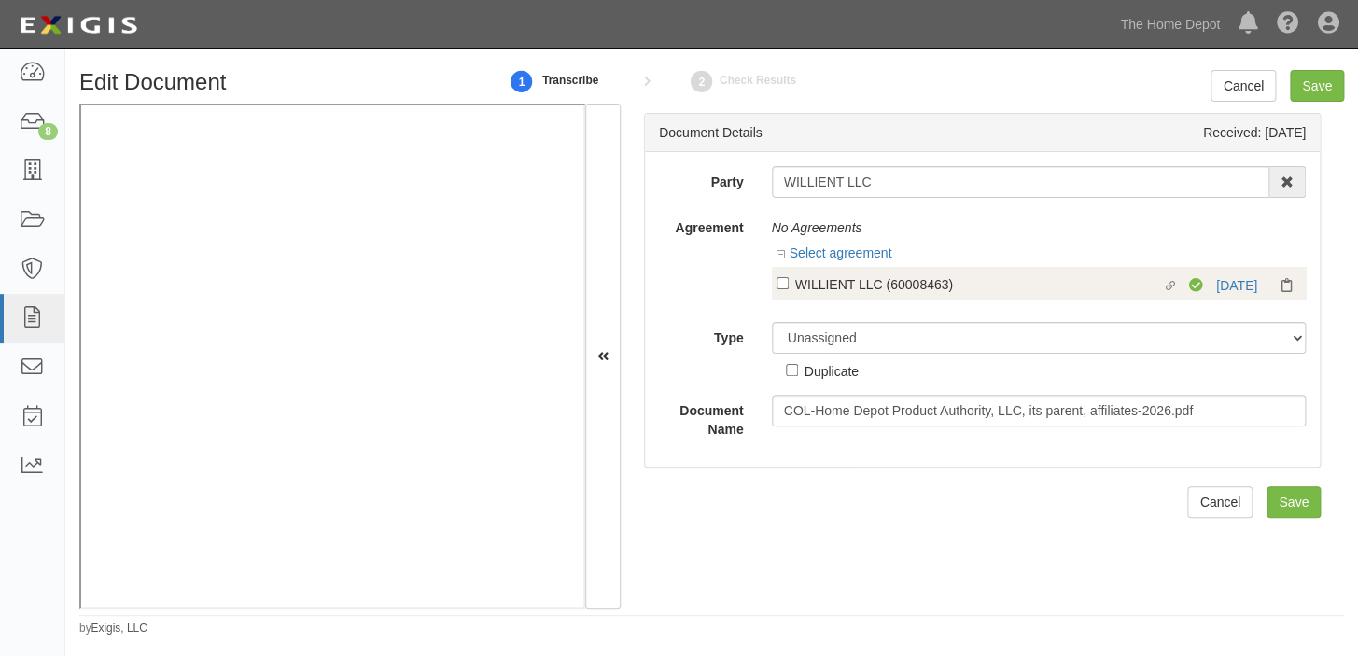
click at [862, 284] on div "WILLIENT LLC (60008463)" at bounding box center [978, 283] width 367 height 21
click at [788, 284] on input "Linked agreement WILLIENT LLC (60008463) Linked agreement" at bounding box center [782, 283] width 12 height 12
checkbox input "true"
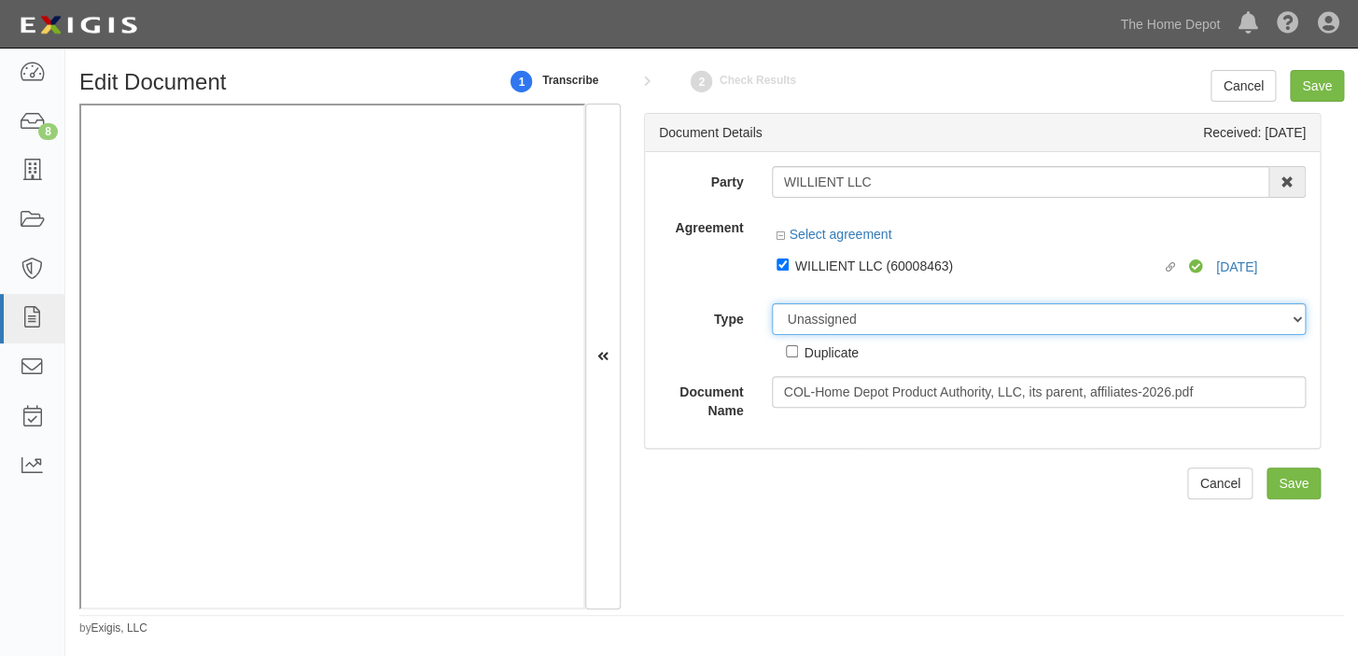
click at [849, 331] on select "Unassigned Binder Cancellation Notice Certificate Contract Endorsement Insuranc…" at bounding box center [1039, 319] width 535 height 32
click at [772, 332] on select "Unassigned Binder Cancellation Notice Certificate Contract Endorsement Insuranc…" at bounding box center [1039, 319] width 535 height 32
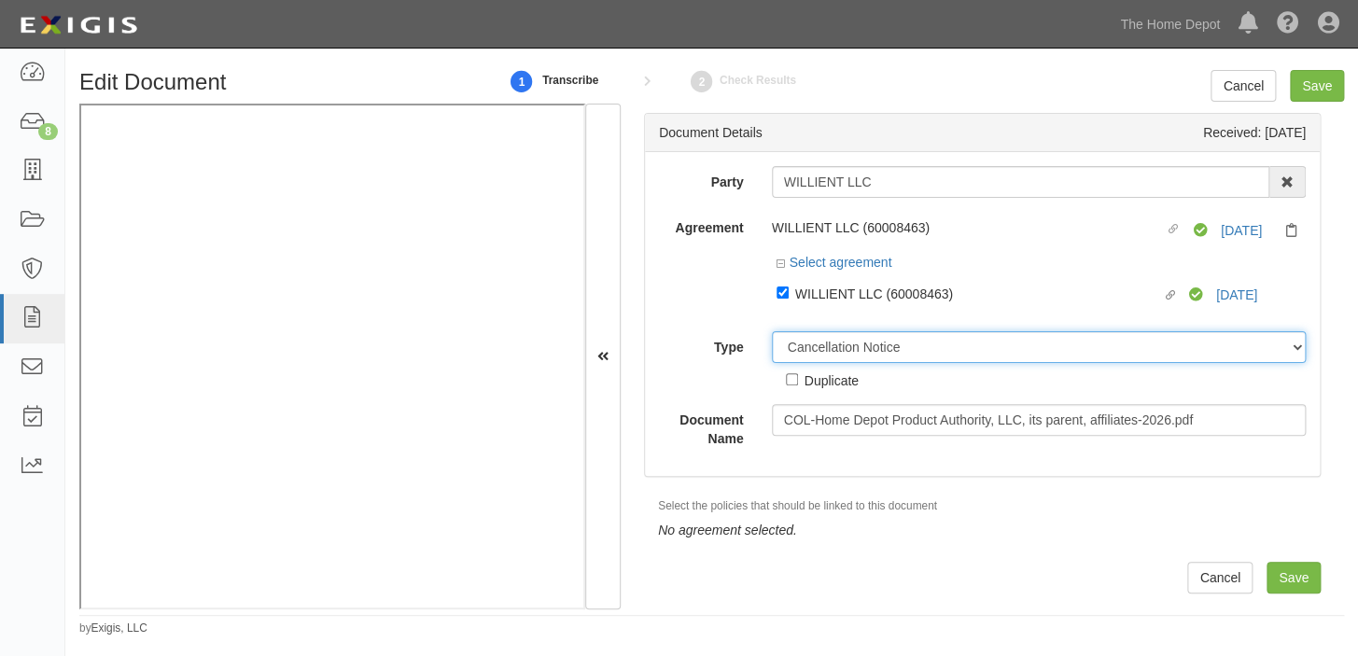
click at [854, 348] on select "Unassigned Binder Cancellation Notice Certificate Contract Endorsement Insuranc…" at bounding box center [1039, 347] width 535 height 32
select select "CertificateDetail"
click at [772, 332] on select "Unassigned Binder Cancellation Notice Certificate Contract Endorsement Insuranc…" at bounding box center [1039, 347] width 535 height 32
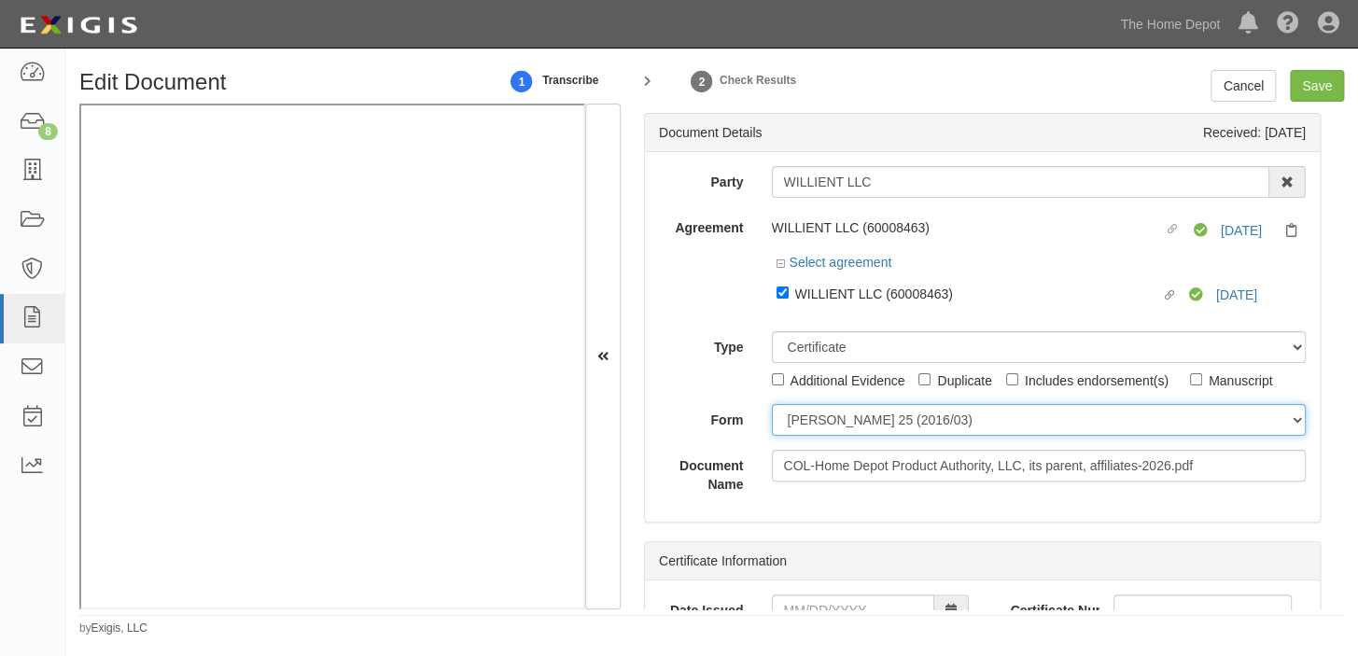
click at [821, 416] on select "[PERSON_NAME] 25 (2016/03) [PERSON_NAME] 101 [PERSON_NAME] 855 NY (2014/05) Gen…" at bounding box center [1039, 420] width 535 height 32
select select "GeneralFormDetail"
click at [772, 405] on select "[PERSON_NAME] 25 (2016/03) [PERSON_NAME] 101 [PERSON_NAME] 855 NY (2014/05) Gen…" at bounding box center [1039, 420] width 535 height 32
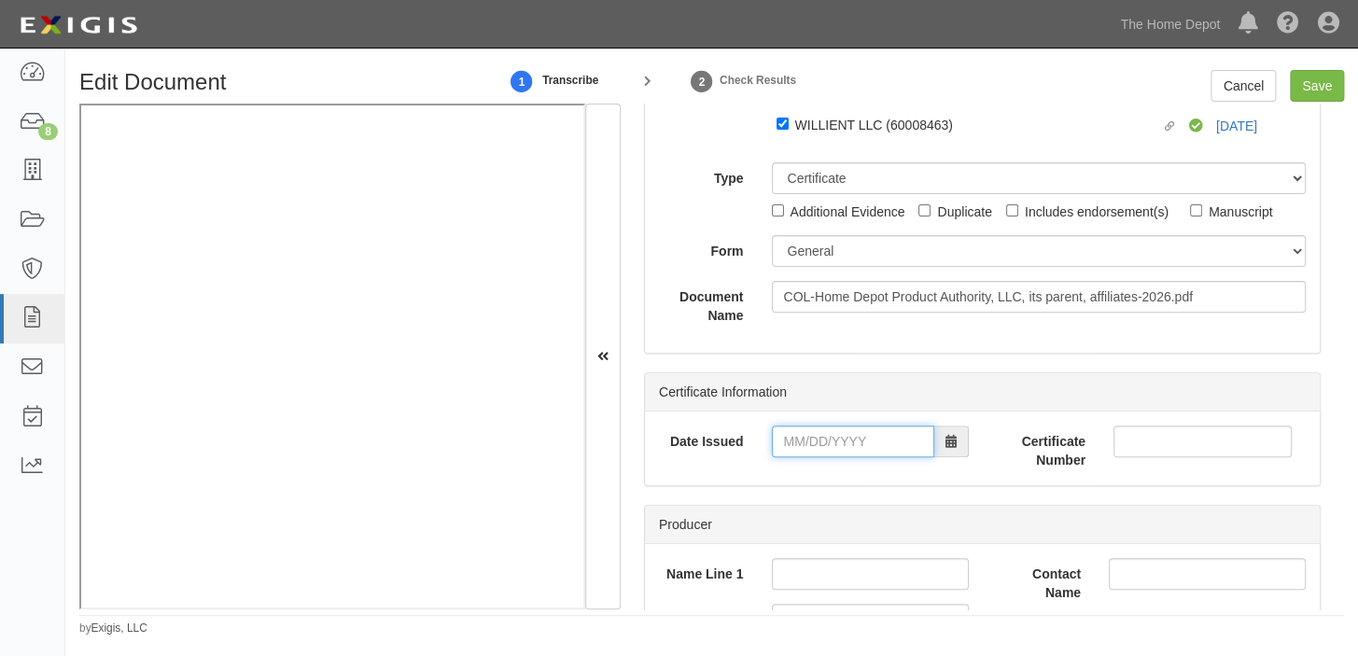
click at [822, 430] on input "Date Issued" at bounding box center [853, 441] width 162 height 32
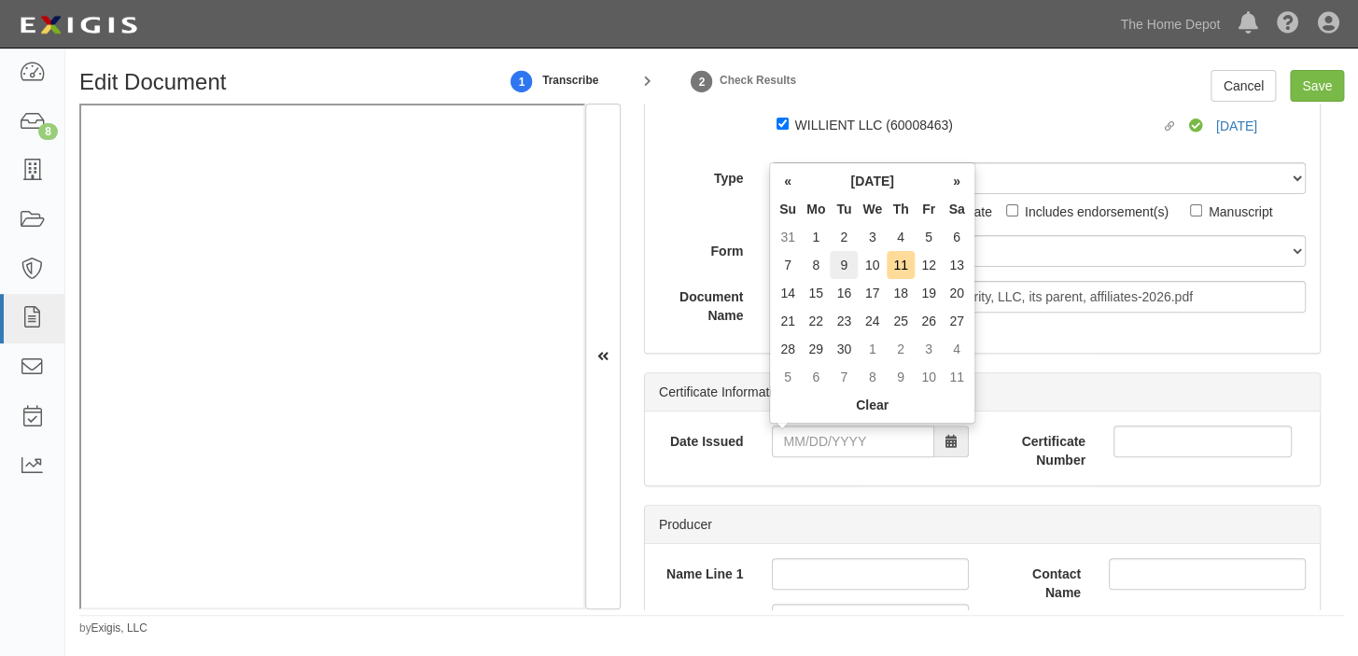
click at [834, 272] on td "9" at bounding box center [844, 265] width 28 height 28
type input "[DATE]"
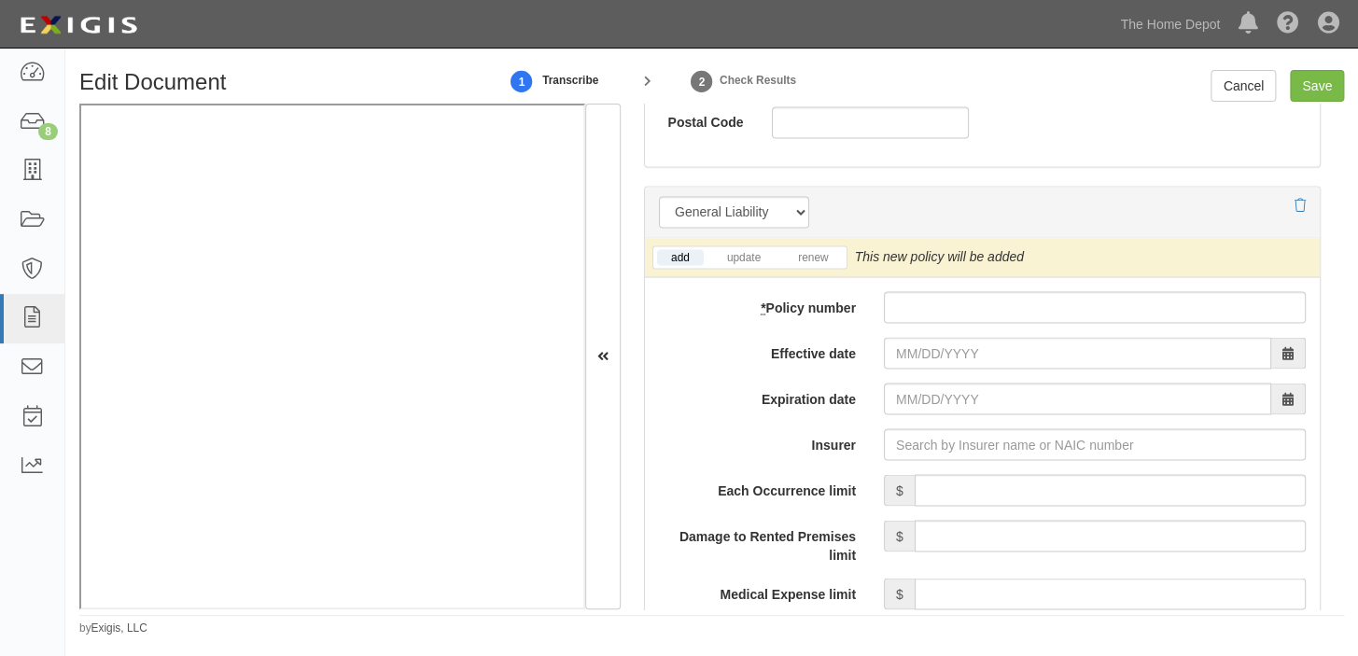
scroll to position [1357, 0]
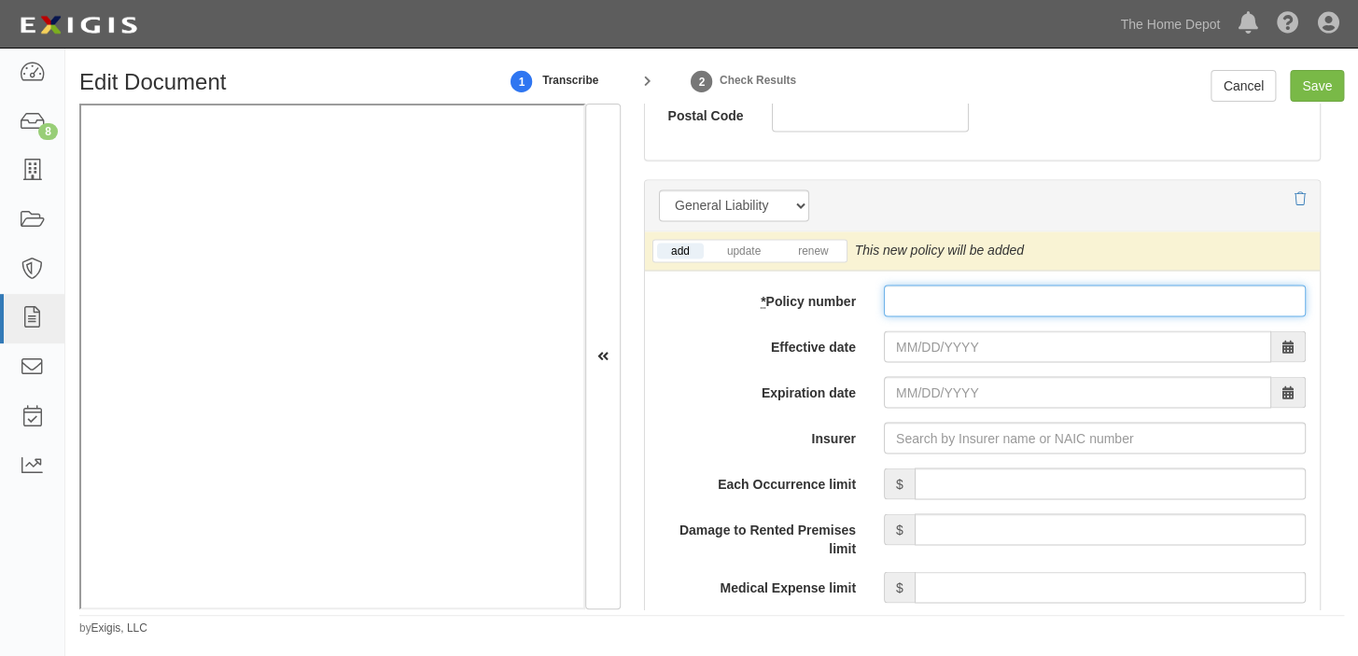
click at [940, 307] on input "* Policy number" at bounding box center [1095, 301] width 422 height 32
type input "BKS60352378"
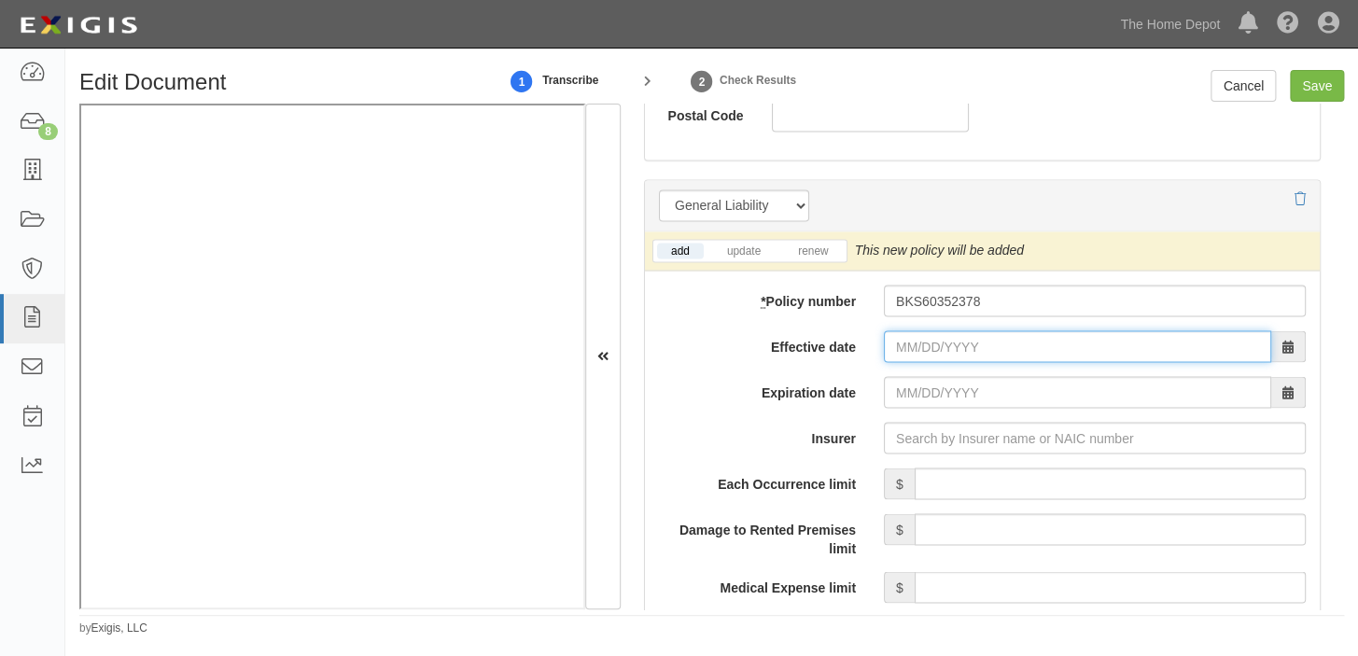
click at [976, 339] on input "Effective date" at bounding box center [1077, 346] width 387 height 32
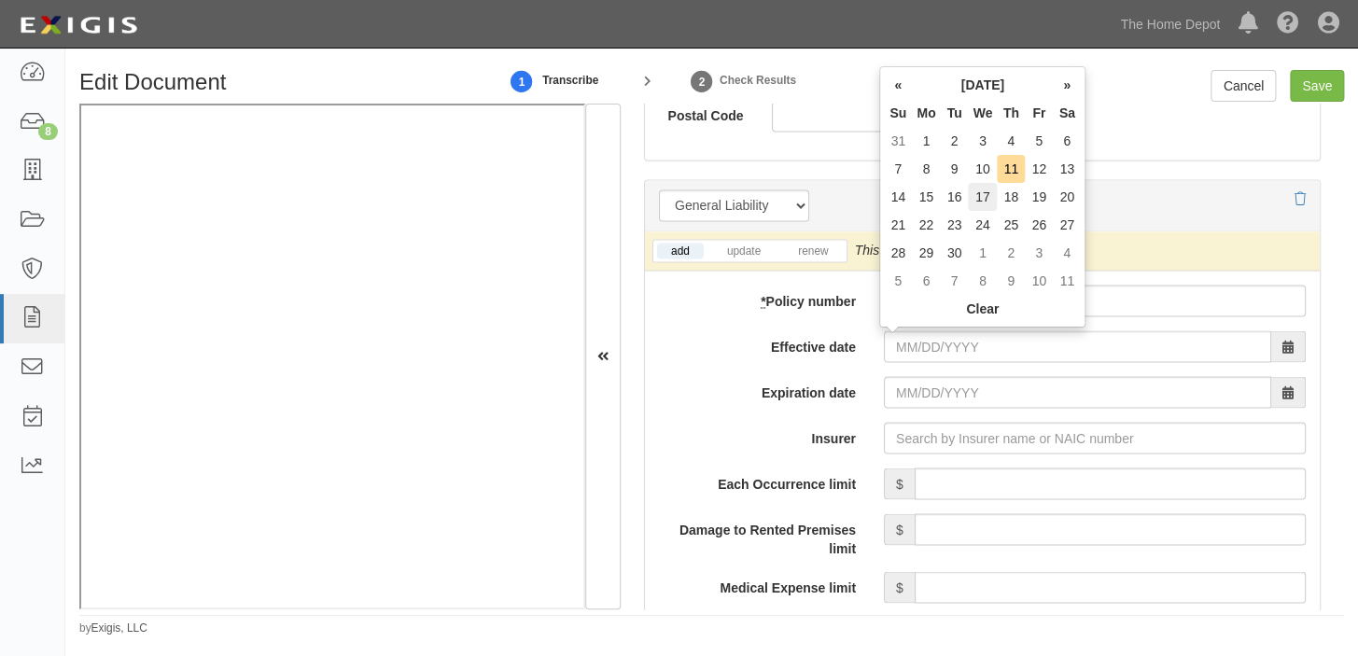
click at [980, 194] on td "17" at bounding box center [982, 197] width 29 height 28
type input "09/17/2025"
type input "[DATE]"
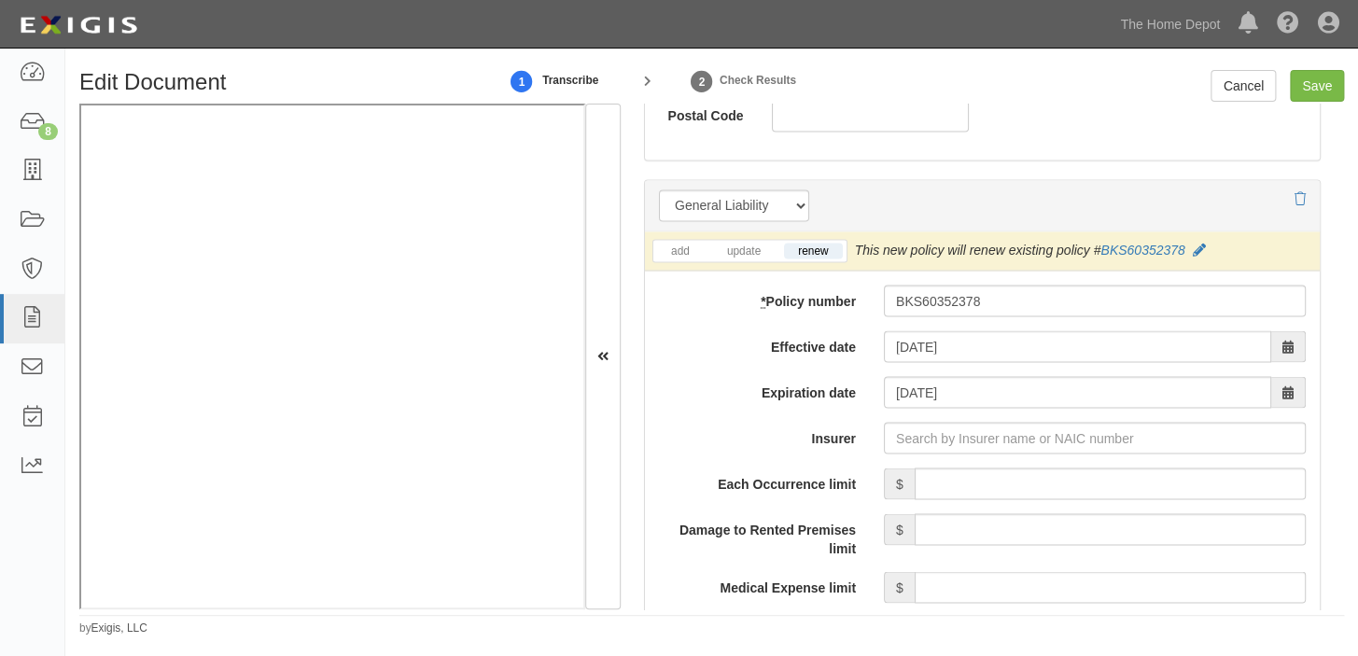
click at [1005, 428] on input "Insurer" at bounding box center [1095, 438] width 422 height 32
type input "2"
type input "21st Century Advantage Insurance Company (25232) NR Rating"
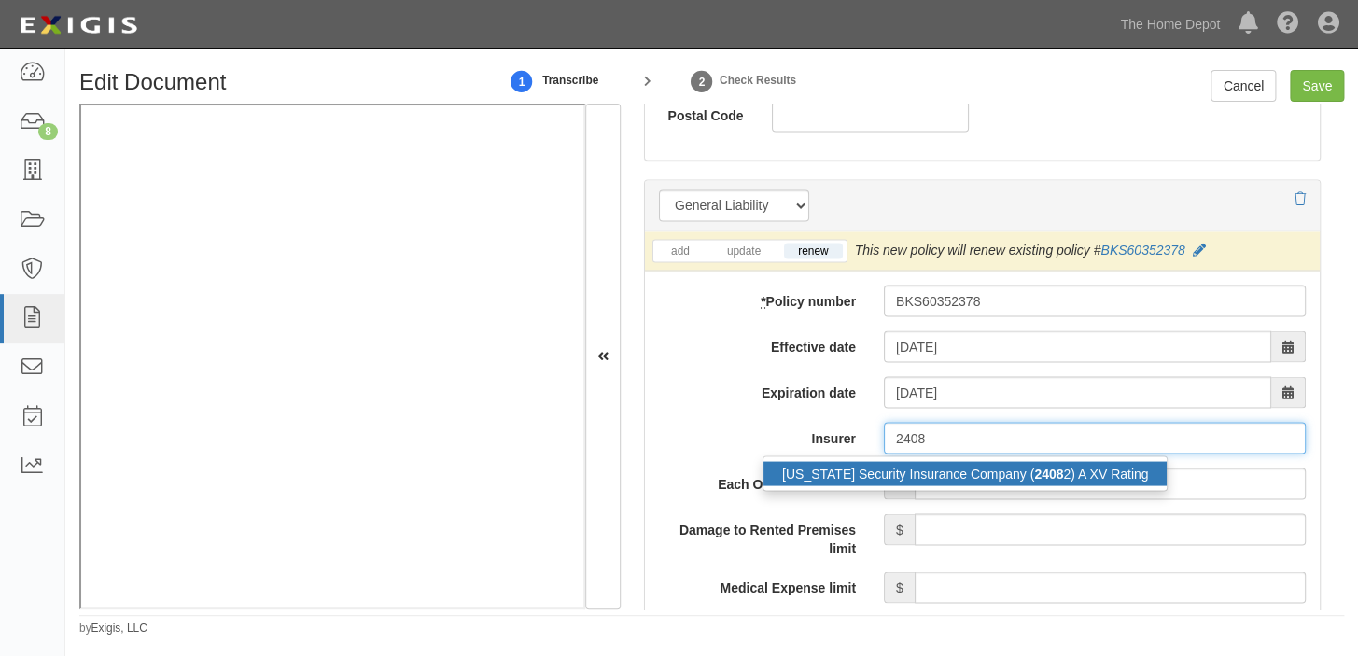
click at [1034, 466] on strong "2408" at bounding box center [1048, 473] width 29 height 15
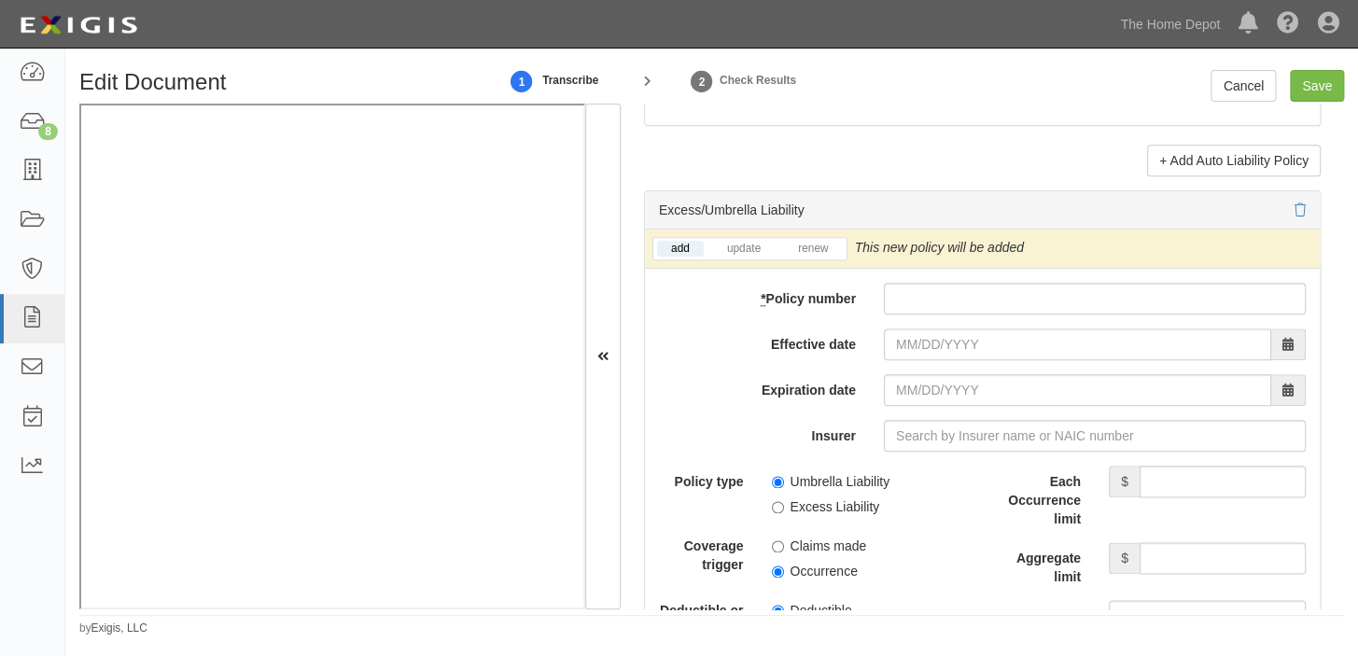
scroll to position [3732, 0]
type input "Ohio Security Insurance Company (24082) A XV Rating"
click at [915, 308] on input "* Policy number" at bounding box center [1095, 299] width 422 height 32
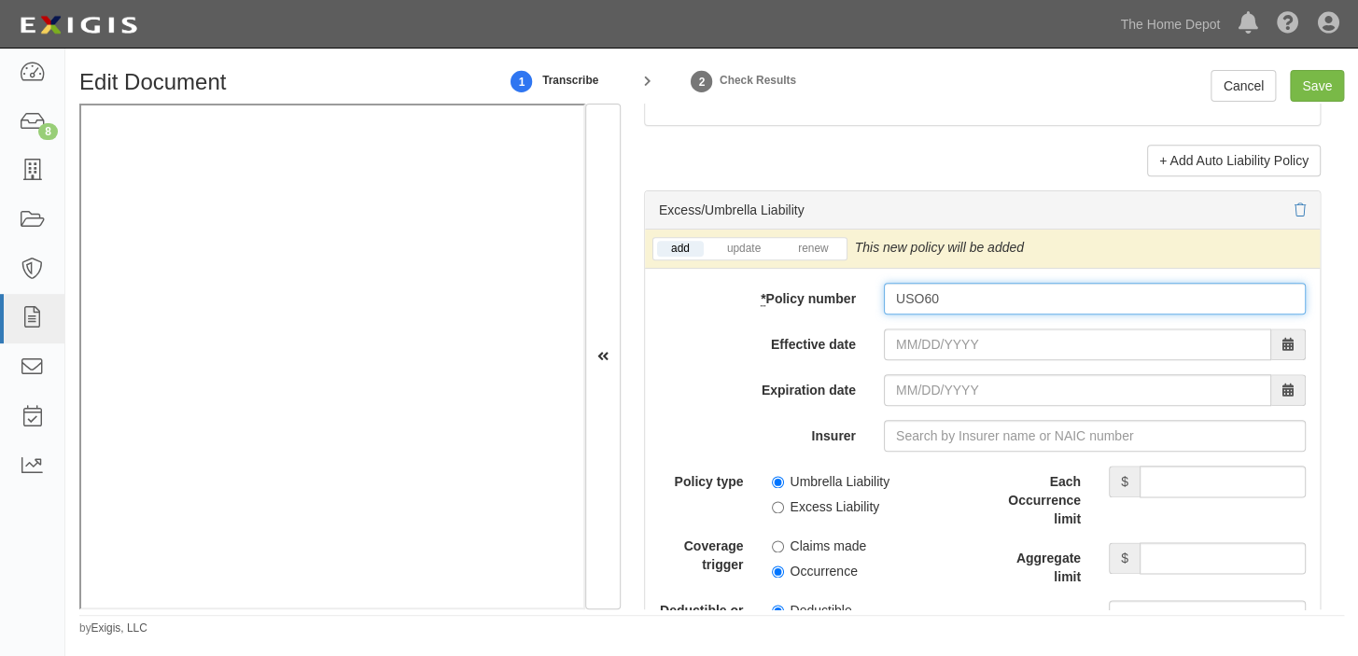
type input "USO60352378"
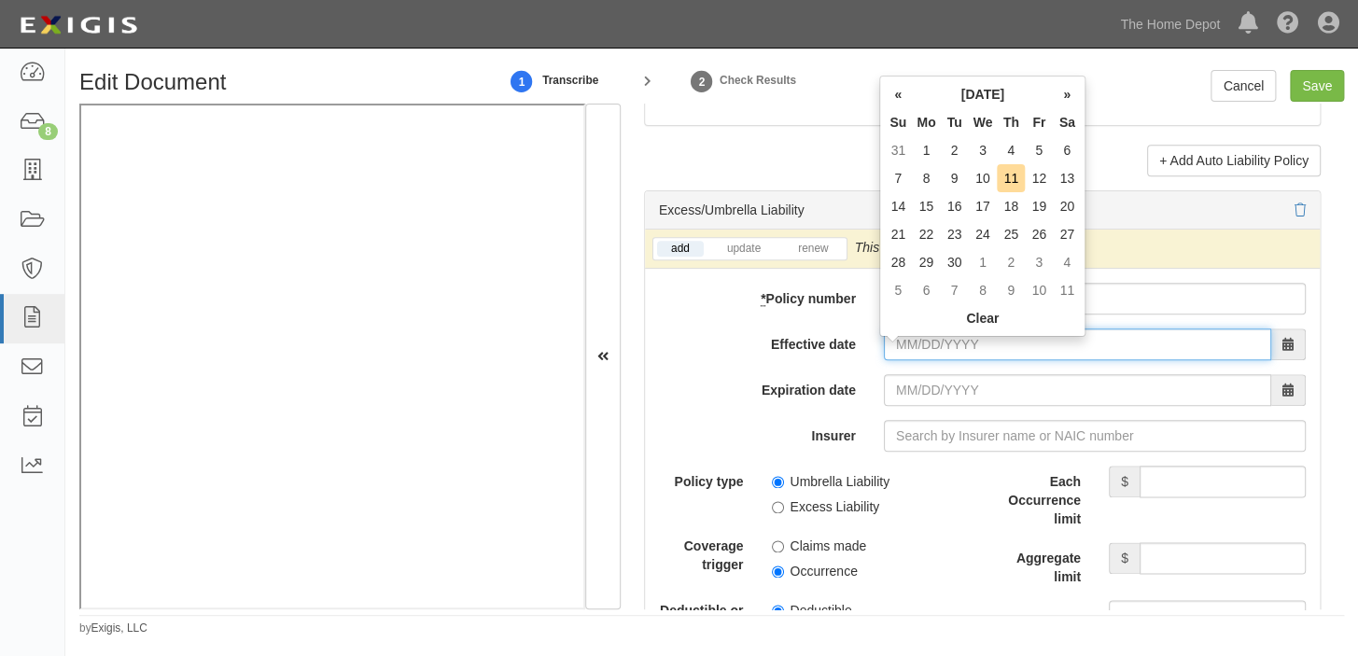
click at [938, 359] on input "Effective date" at bounding box center [1077, 344] width 387 height 32
click at [988, 202] on td "17" at bounding box center [982, 206] width 29 height 28
type input "09/17/2025"
type input "[DATE]"
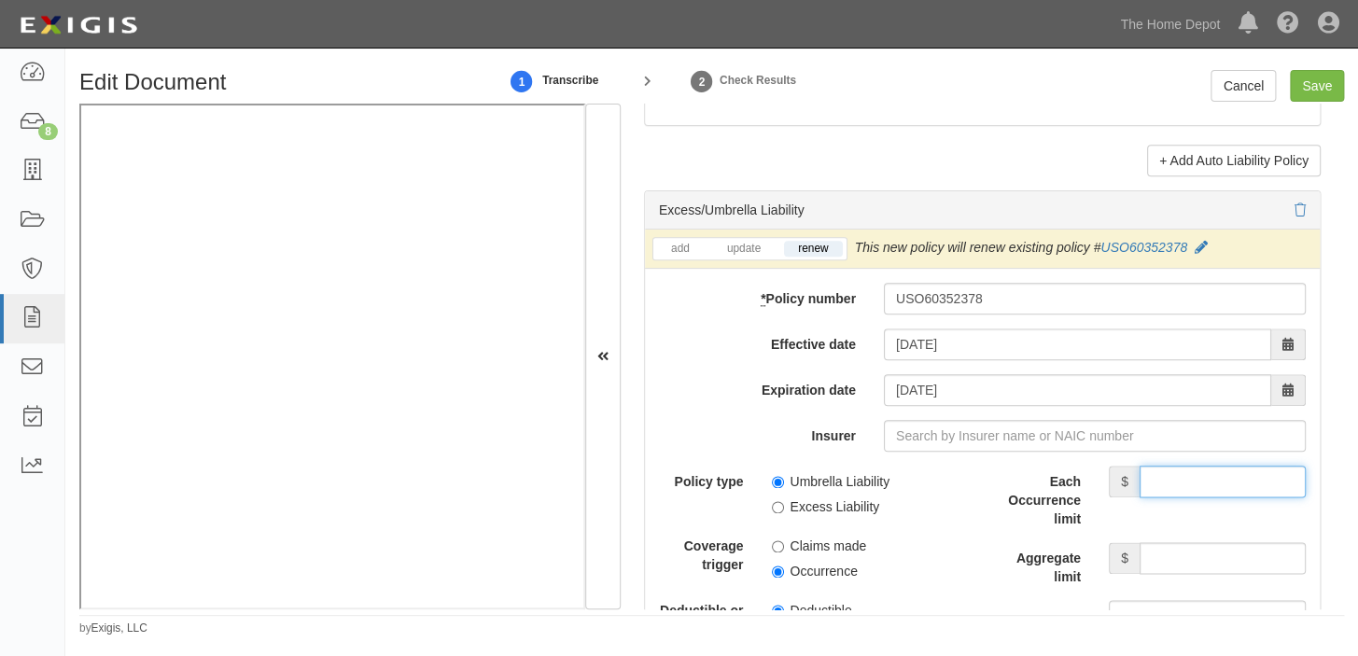
click at [1188, 493] on input "Each Occurrence limit" at bounding box center [1222, 482] width 166 height 32
type input "2,000,000"
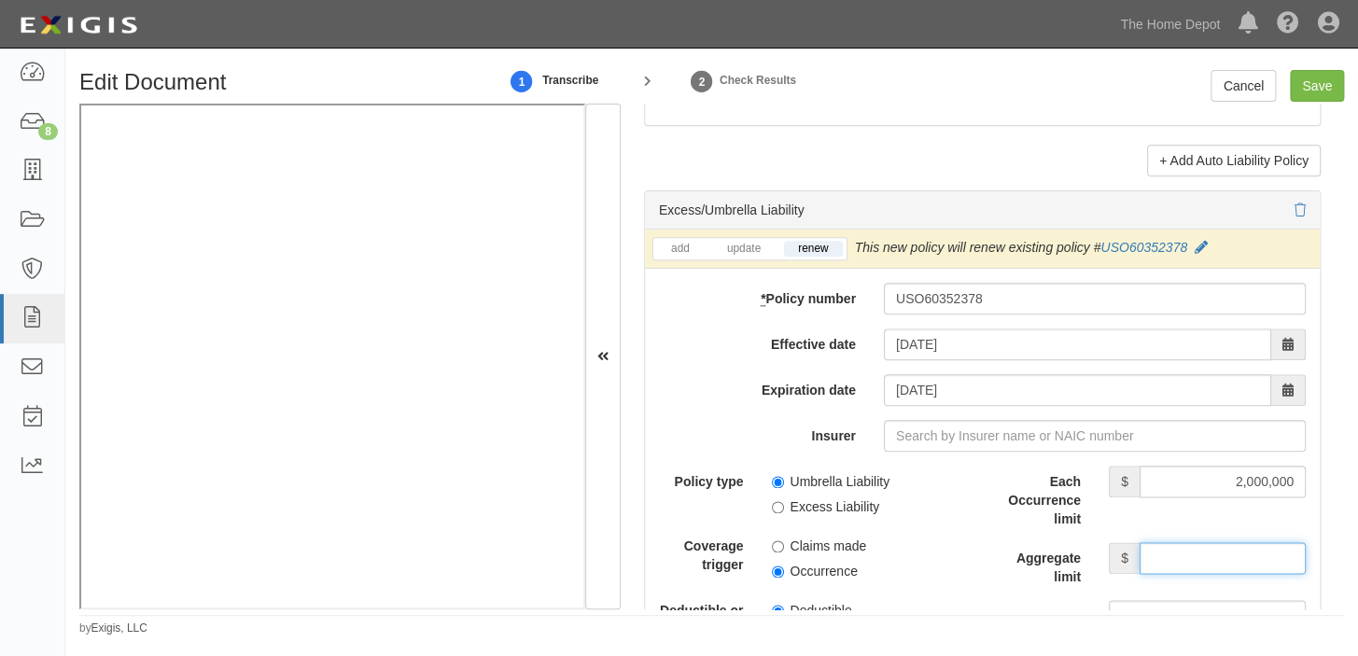
click at [1171, 565] on input "Aggregate limit" at bounding box center [1222, 558] width 166 height 32
type input "2,000,000"
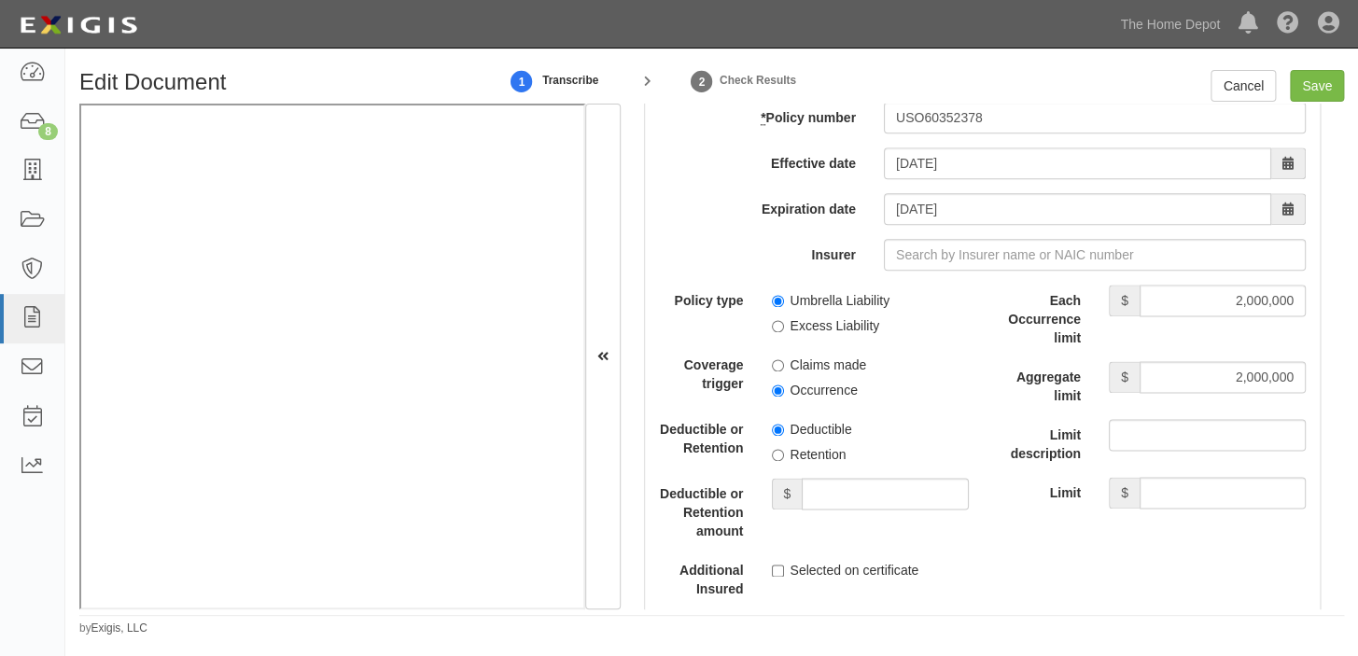
scroll to position [3986, 0]
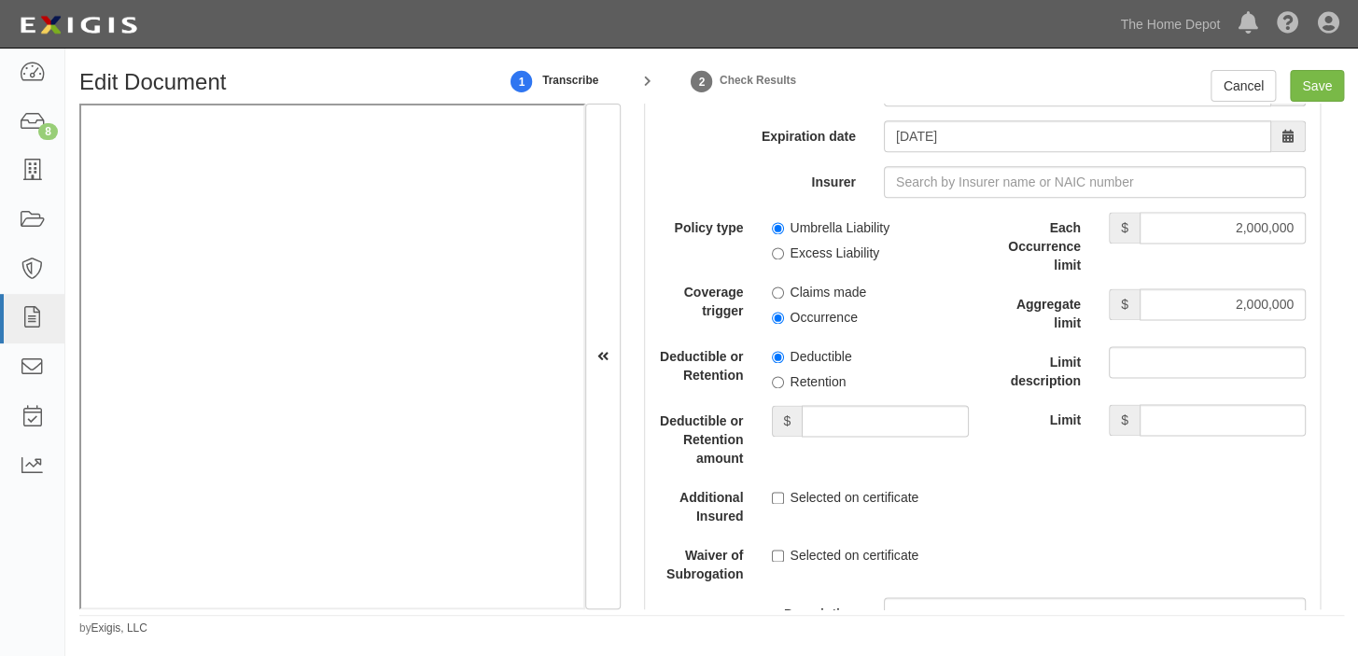
click at [828, 229] on label "Umbrella Liability" at bounding box center [831, 227] width 119 height 19
click at [784, 229] on input "Umbrella Liability" at bounding box center [778, 228] width 12 height 12
radio input "true"
click at [808, 326] on label "Occurrence" at bounding box center [815, 317] width 86 height 19
click at [784, 324] on input "Occurrence" at bounding box center [778, 318] width 12 height 12
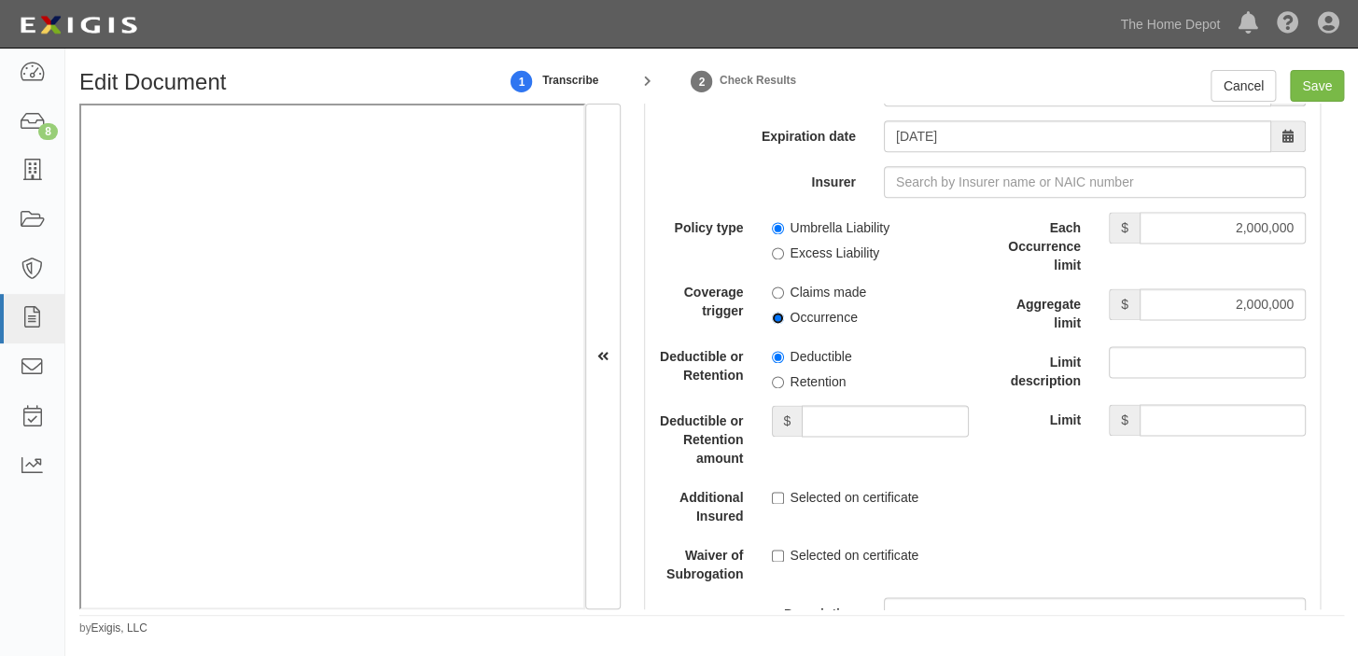
radio input "true"
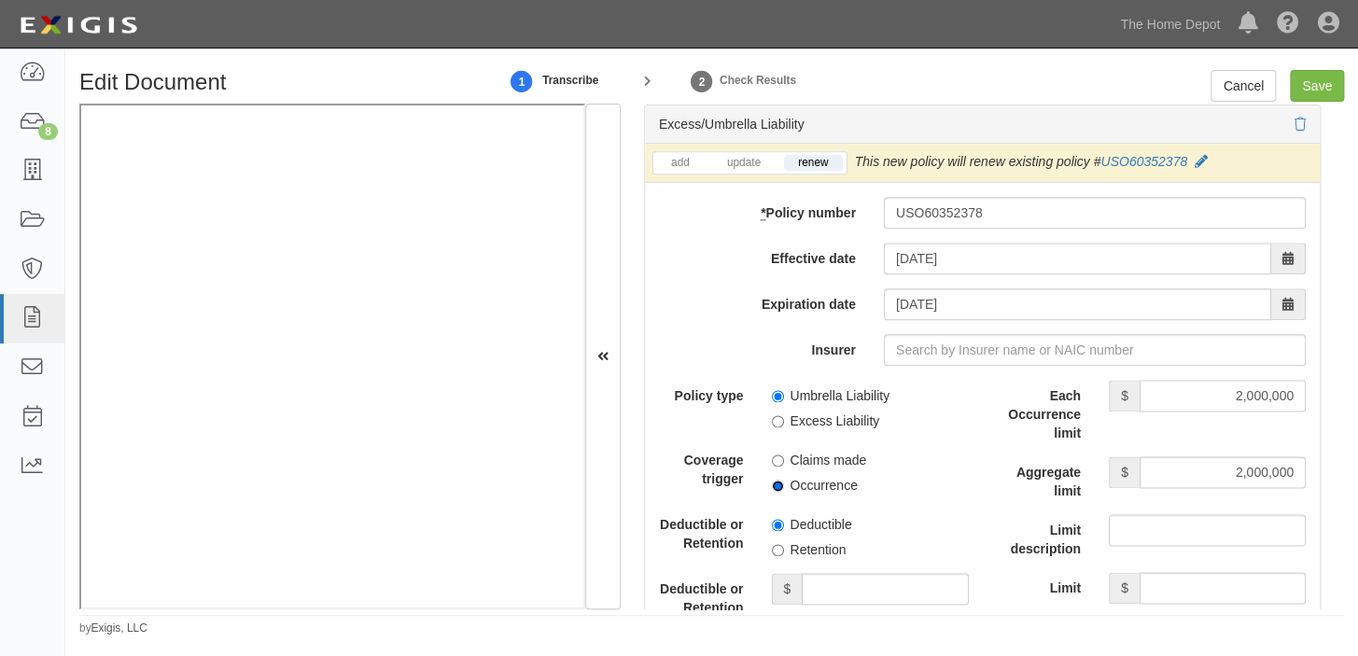
scroll to position [3816, 0]
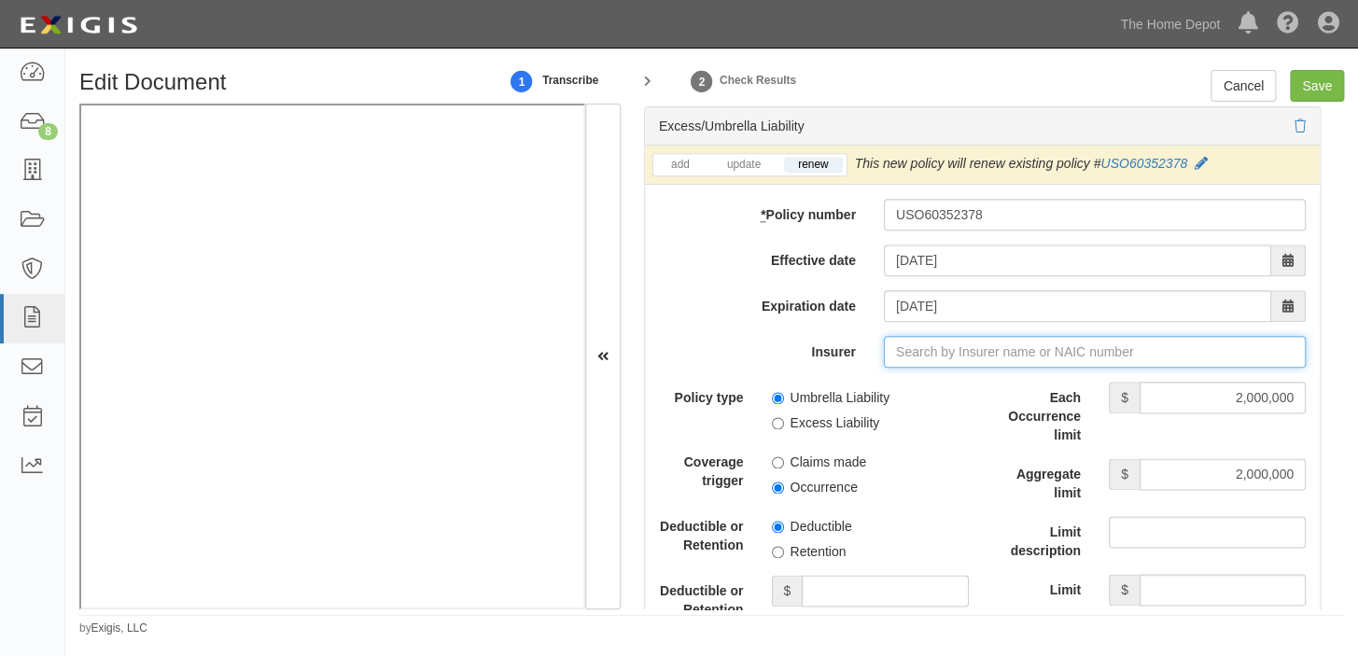
click at [1029, 364] on input "Insurer" at bounding box center [1095, 352] width 422 height 32
type input "21st Century Advantage Insurance Company (25232) NR Rating"
type input "2"
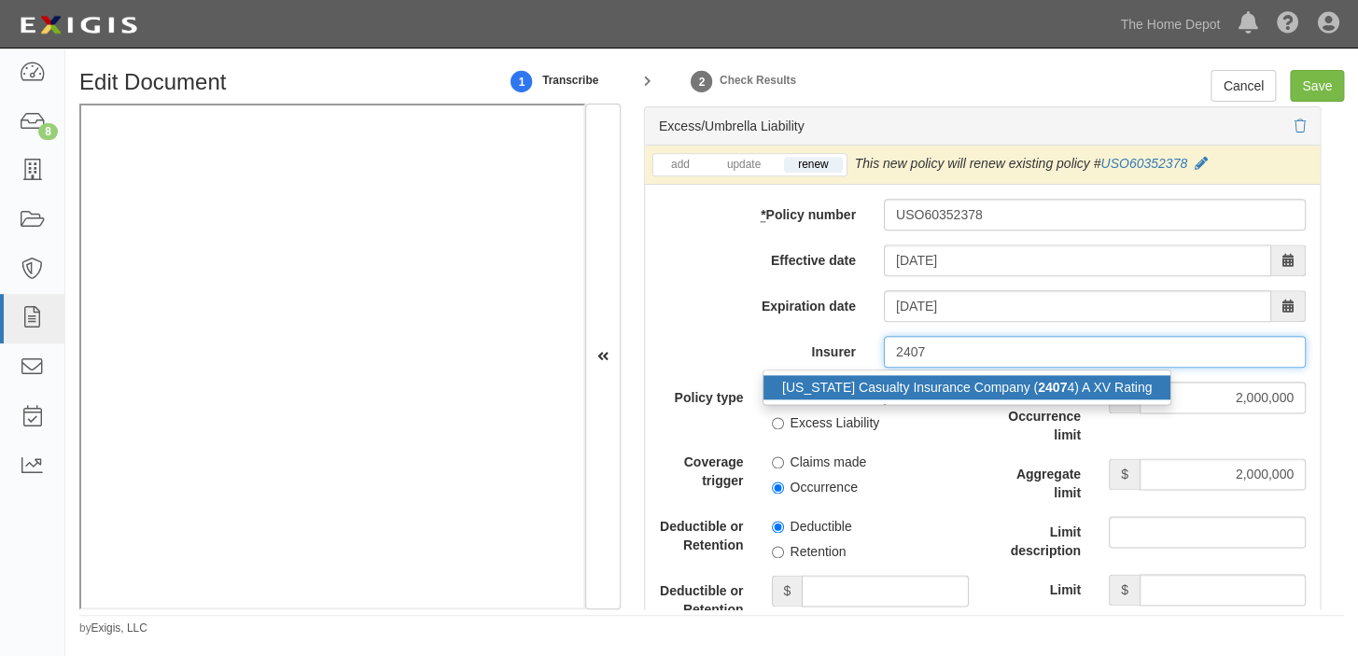
click at [1030, 394] on div "Ohio Casualty Insurance Company ( 2407 4) A XV Rating" at bounding box center [966, 387] width 407 height 24
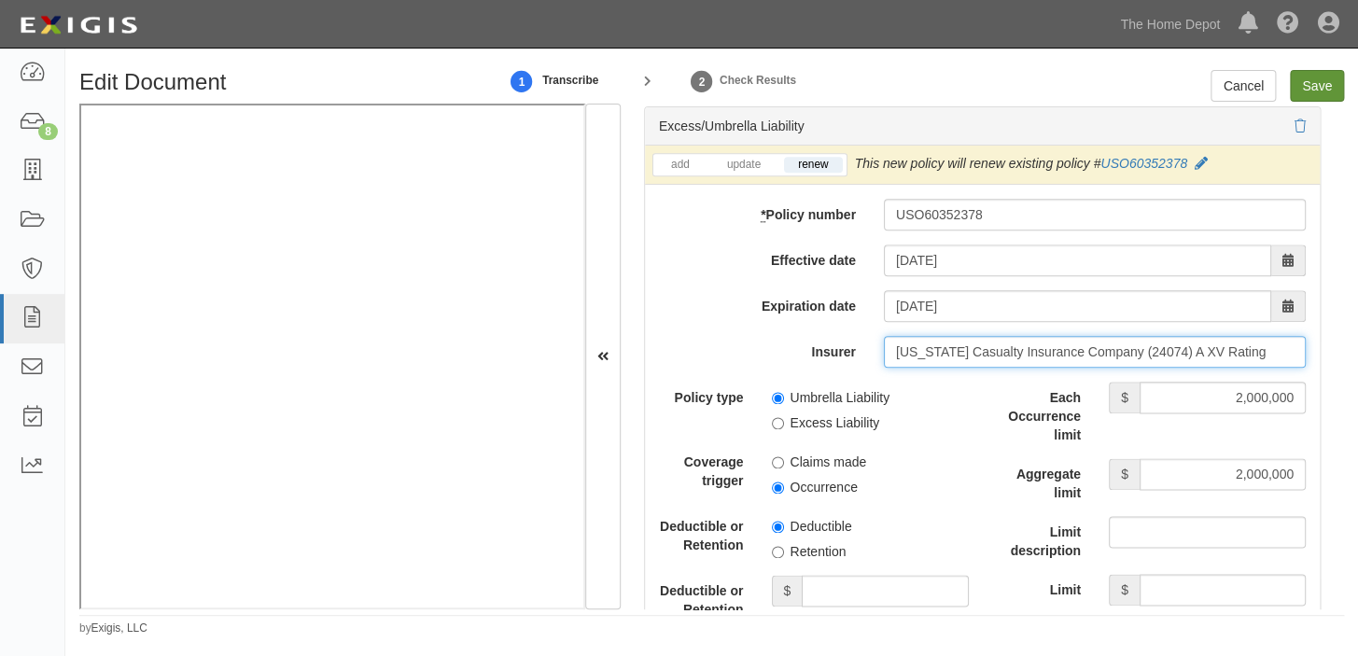
type input "Ohio Casualty Insurance Company (24074) A XV Rating"
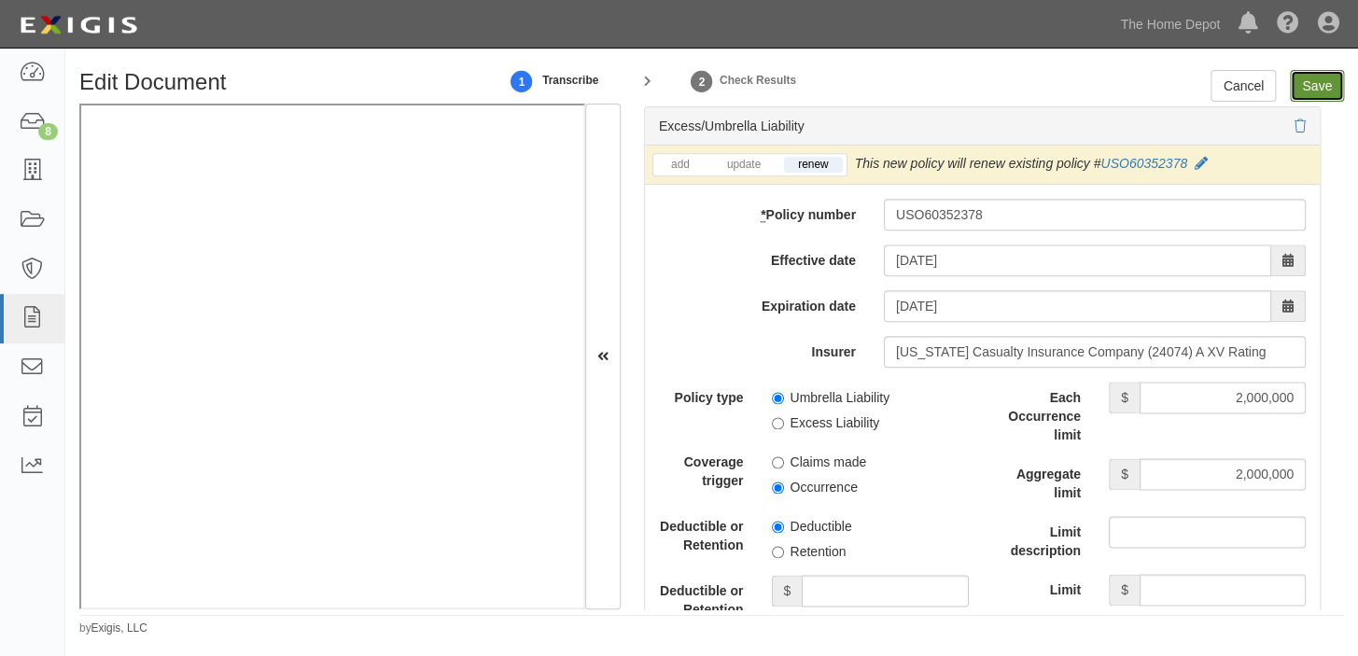
click at [1319, 88] on input "Save" at bounding box center [1317, 86] width 54 height 32
type input "2000000"
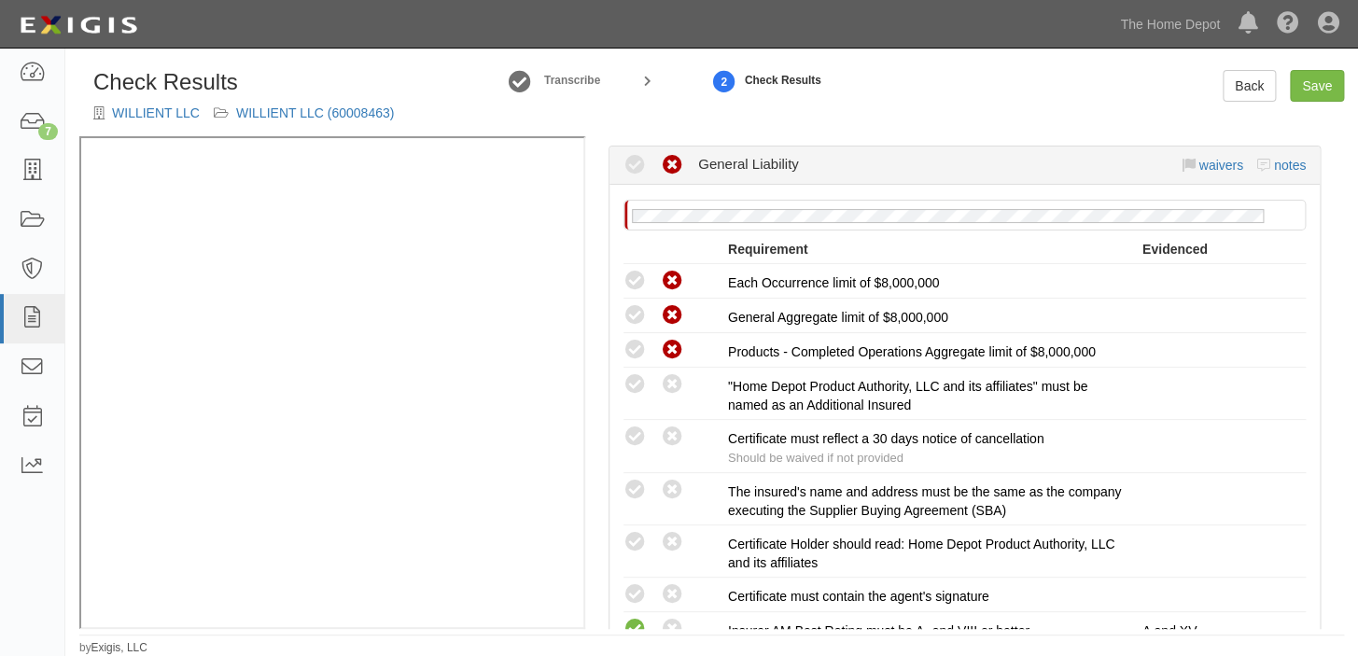
scroll to position [339, 0]
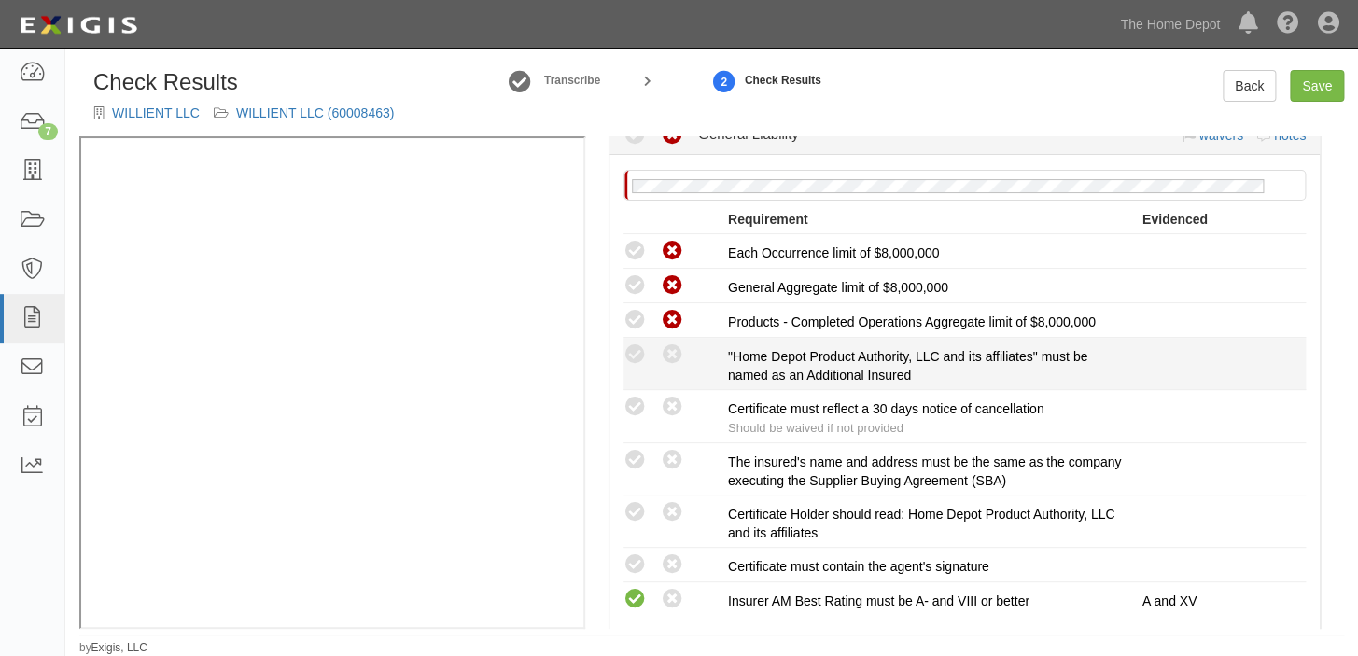
click at [647, 356] on div "Compliant Waived: Non-Compliant" at bounding box center [675, 354] width 105 height 24
click at [638, 355] on icon at bounding box center [634, 354] width 23 height 23
radio input "false"
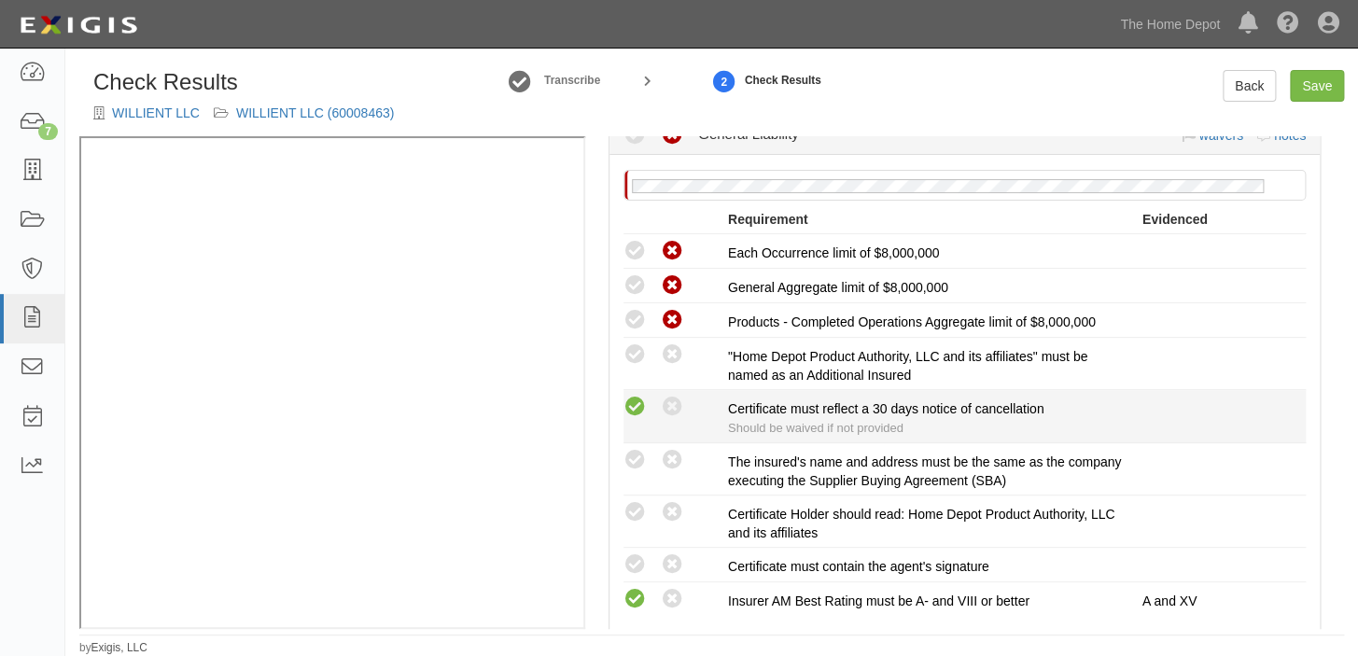
click at [633, 405] on icon at bounding box center [634, 407] width 23 height 23
radio input "true"
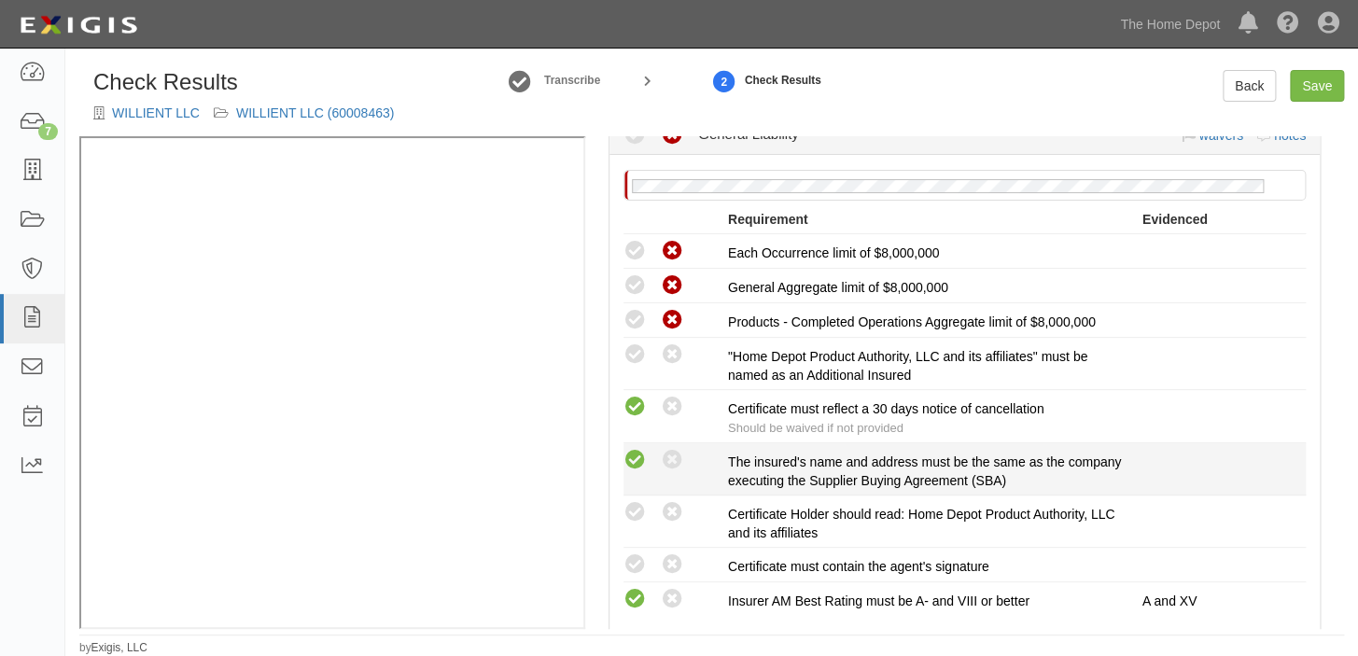
click at [633, 465] on icon at bounding box center [634, 460] width 23 height 23
radio input "true"
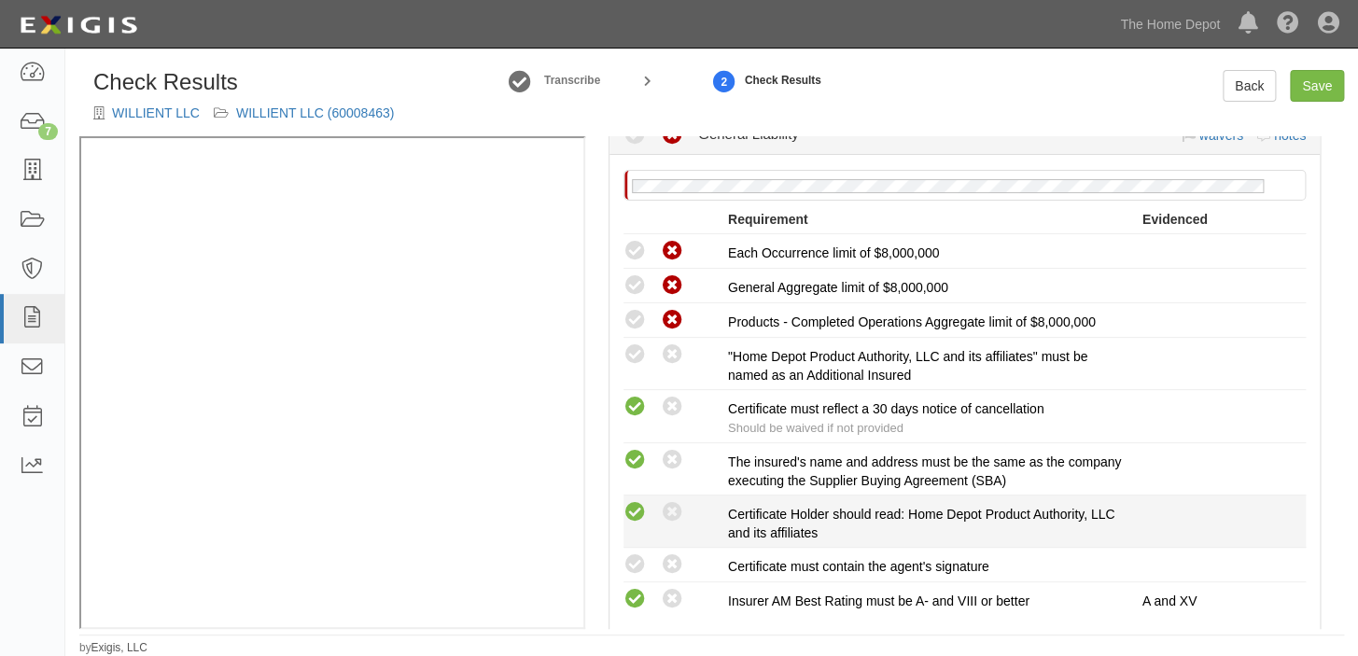
click at [634, 513] on icon at bounding box center [634, 512] width 23 height 23
radio input "true"
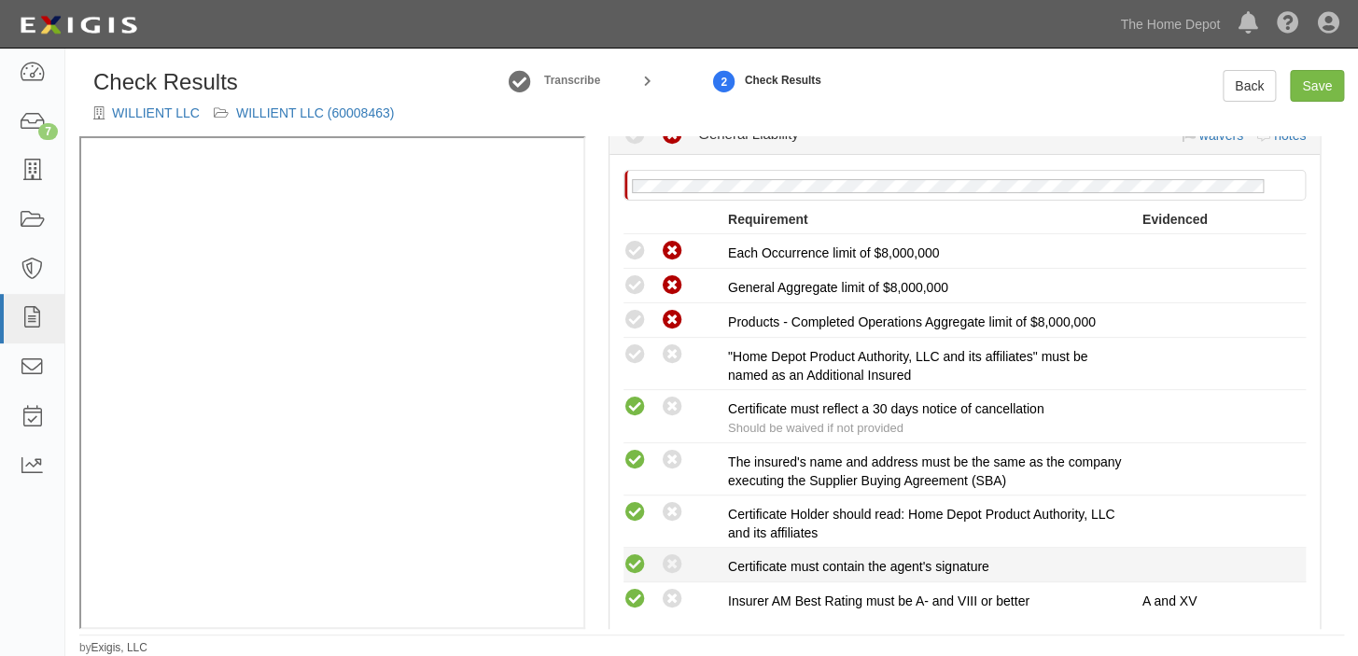
click at [635, 572] on icon at bounding box center [634, 564] width 23 height 23
radio input "true"
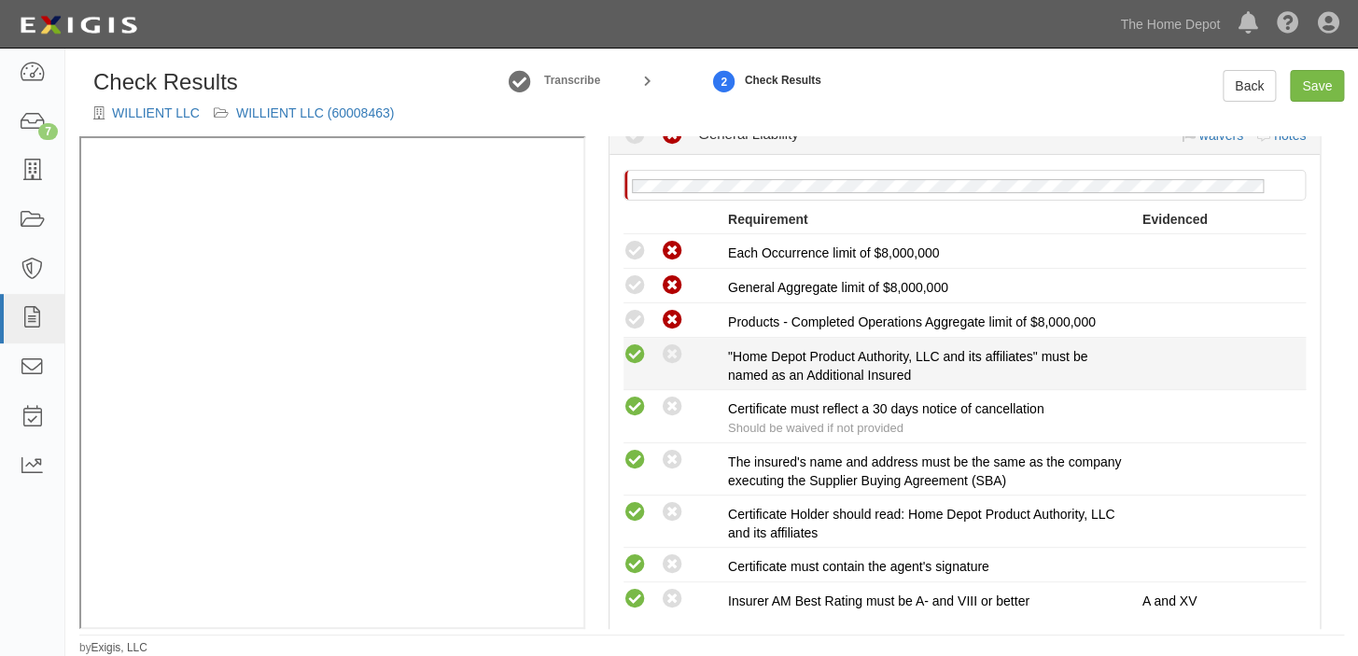
click at [636, 351] on icon at bounding box center [634, 354] width 23 height 23
radio input "true"
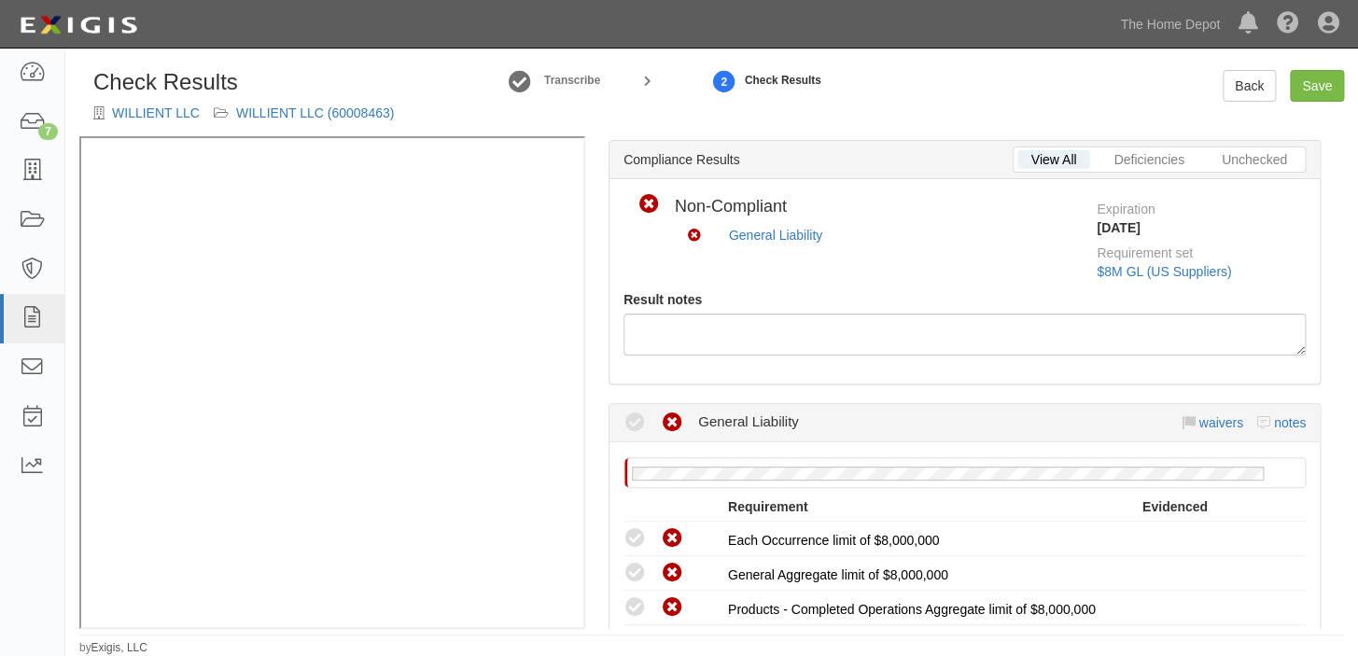
scroll to position [0, 0]
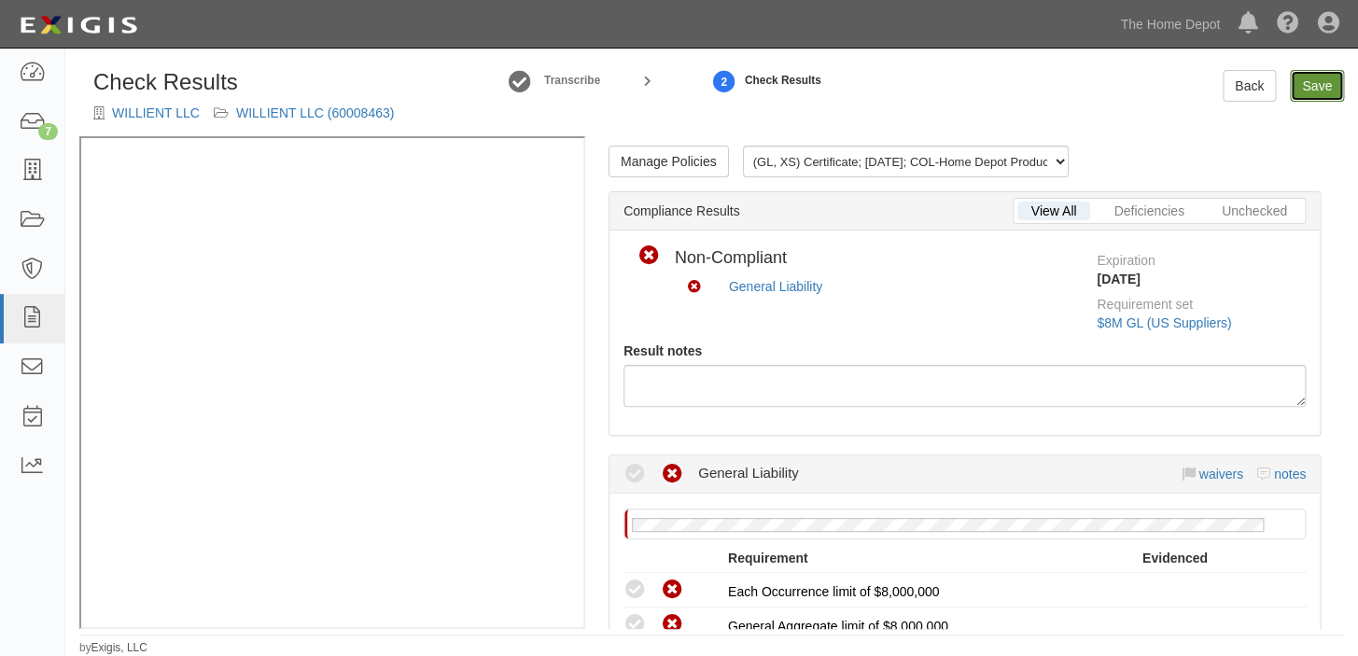
click at [1307, 87] on link "Save" at bounding box center [1317, 86] width 54 height 32
radio input "true"
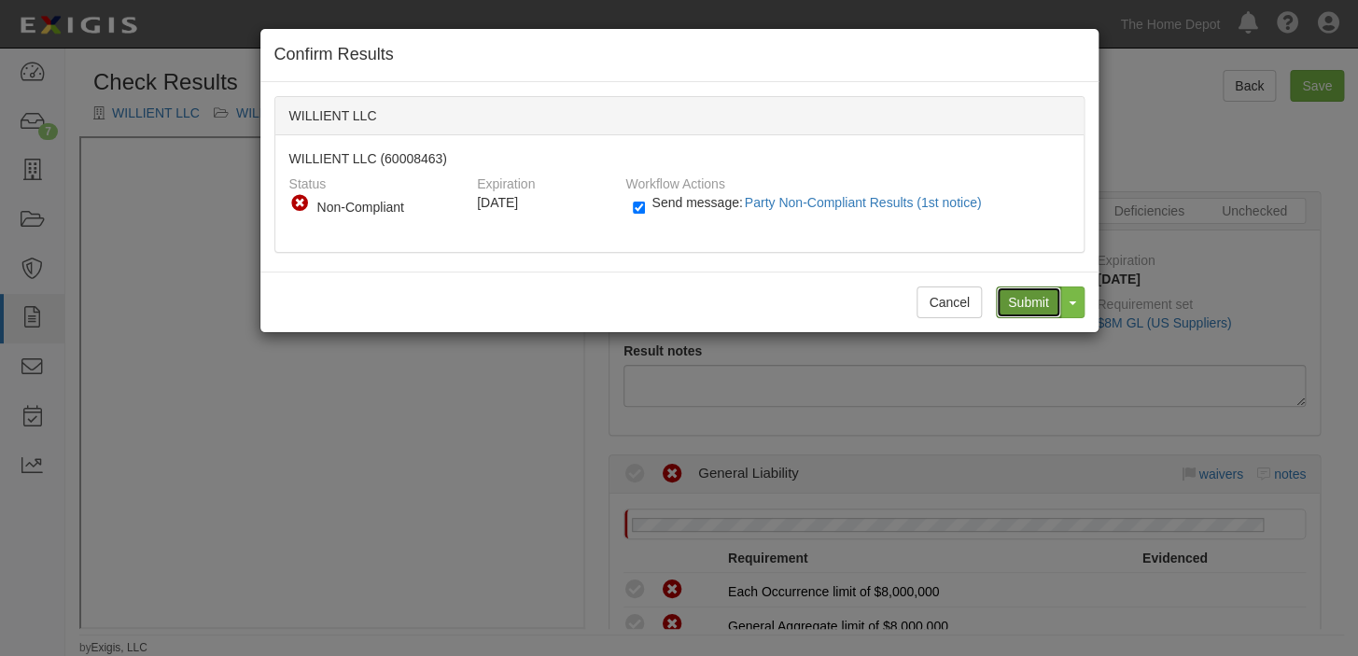
click at [1017, 314] on input "Submit" at bounding box center [1028, 302] width 65 height 32
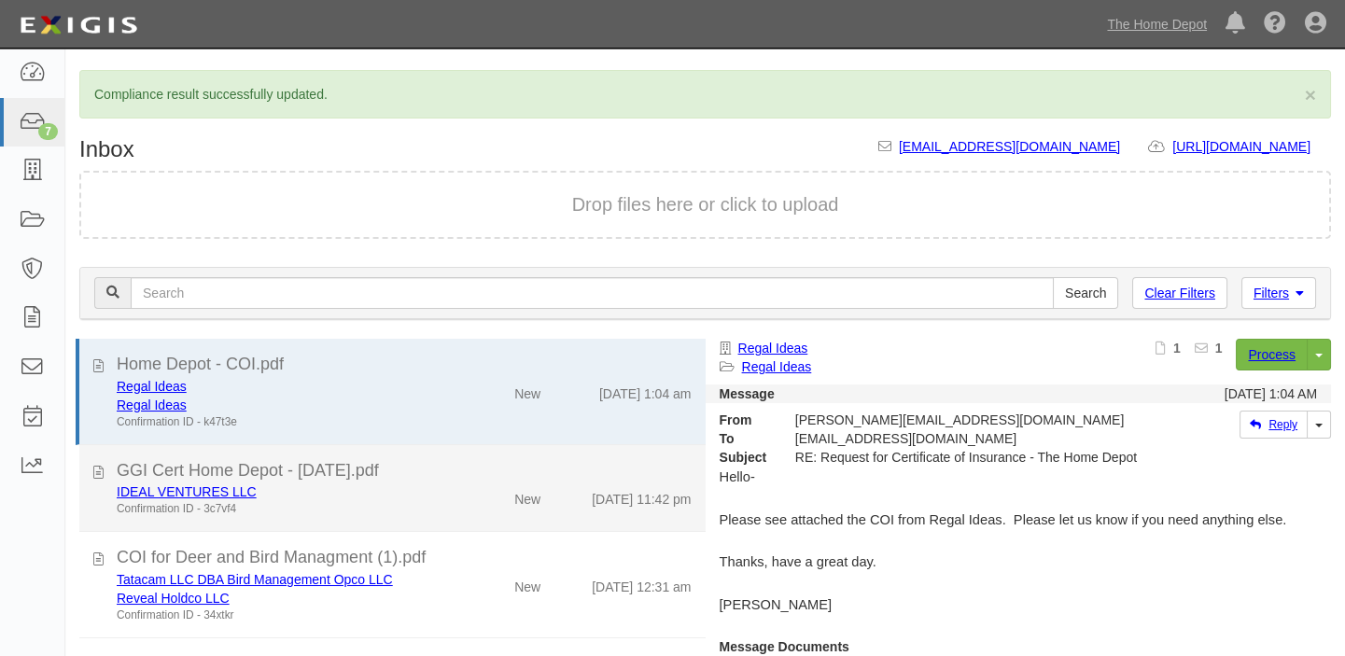
click at [567, 454] on li "GGI Cert Home Depot - [DATE].pdf IDEAL VENTURES LLC Confirmation ID - 3c7vf4 Ne…" at bounding box center [392, 489] width 626 height 88
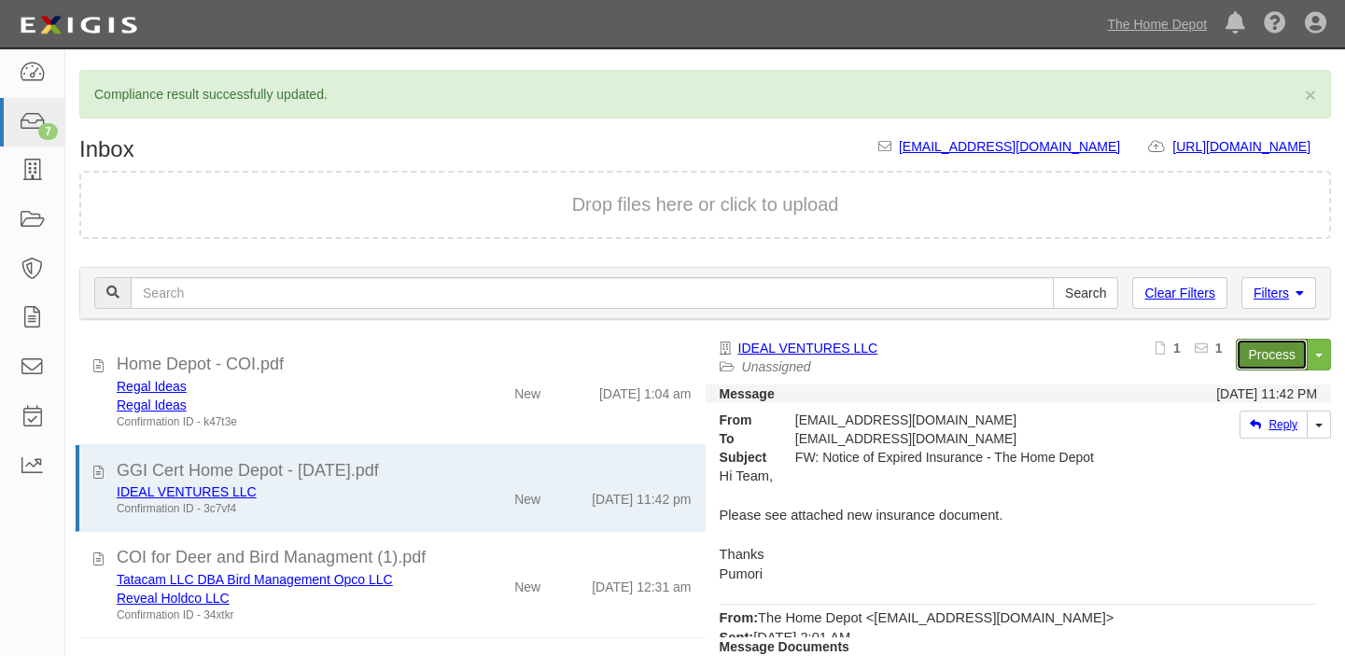
click at [1261, 357] on link "Process" at bounding box center [1271, 355] width 72 height 32
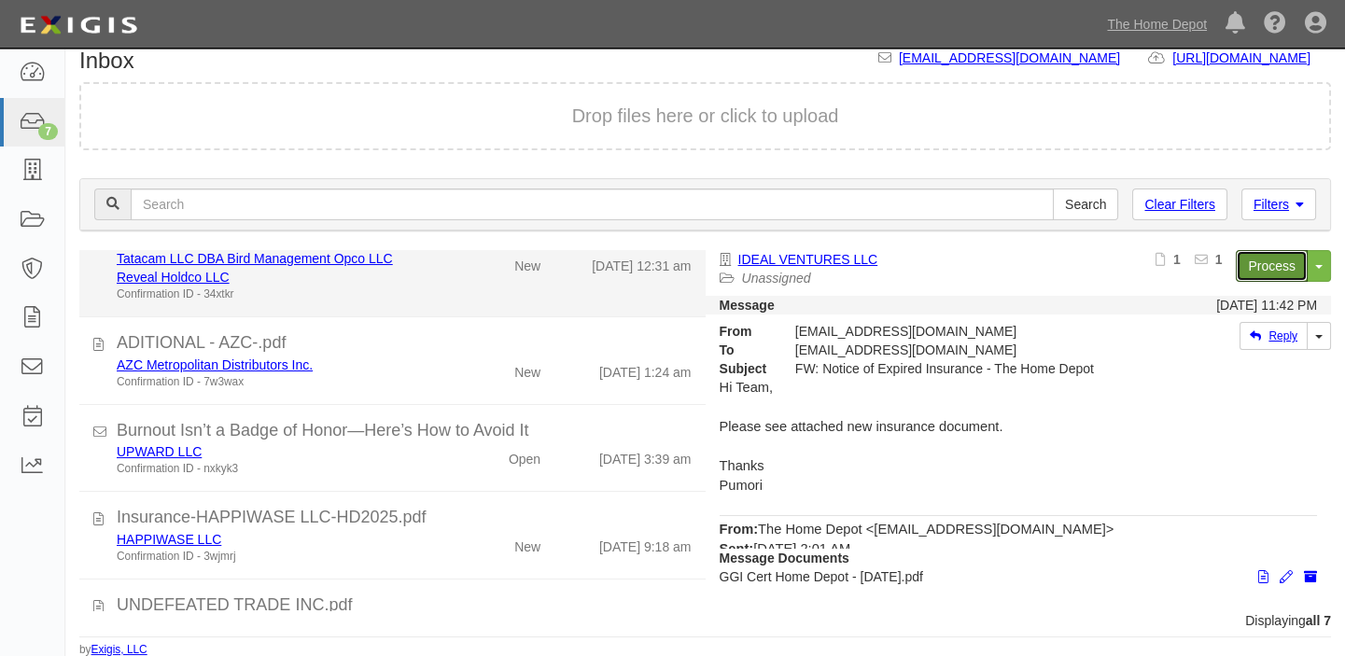
scroll to position [254, 0]
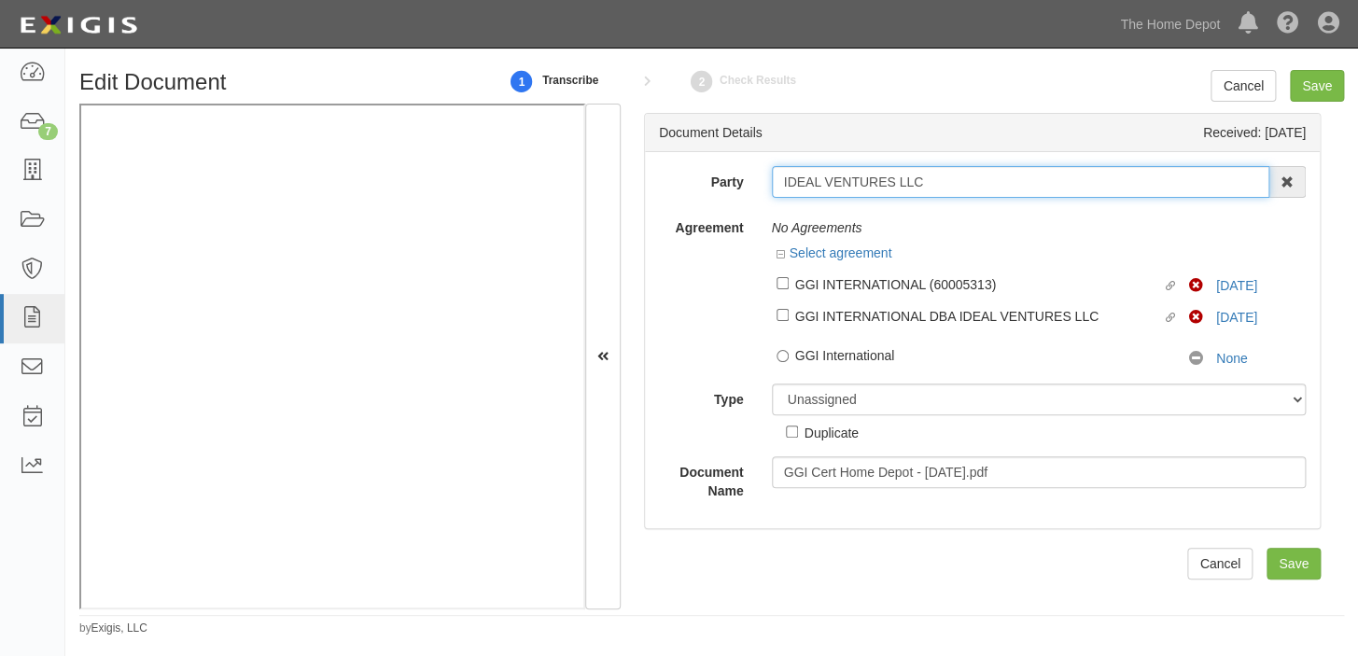
drag, startPoint x: 770, startPoint y: 186, endPoint x: 948, endPoint y: 187, distance: 178.2
click at [948, 187] on input "IDEAL VENTURES LLC" at bounding box center [1021, 182] width 498 height 32
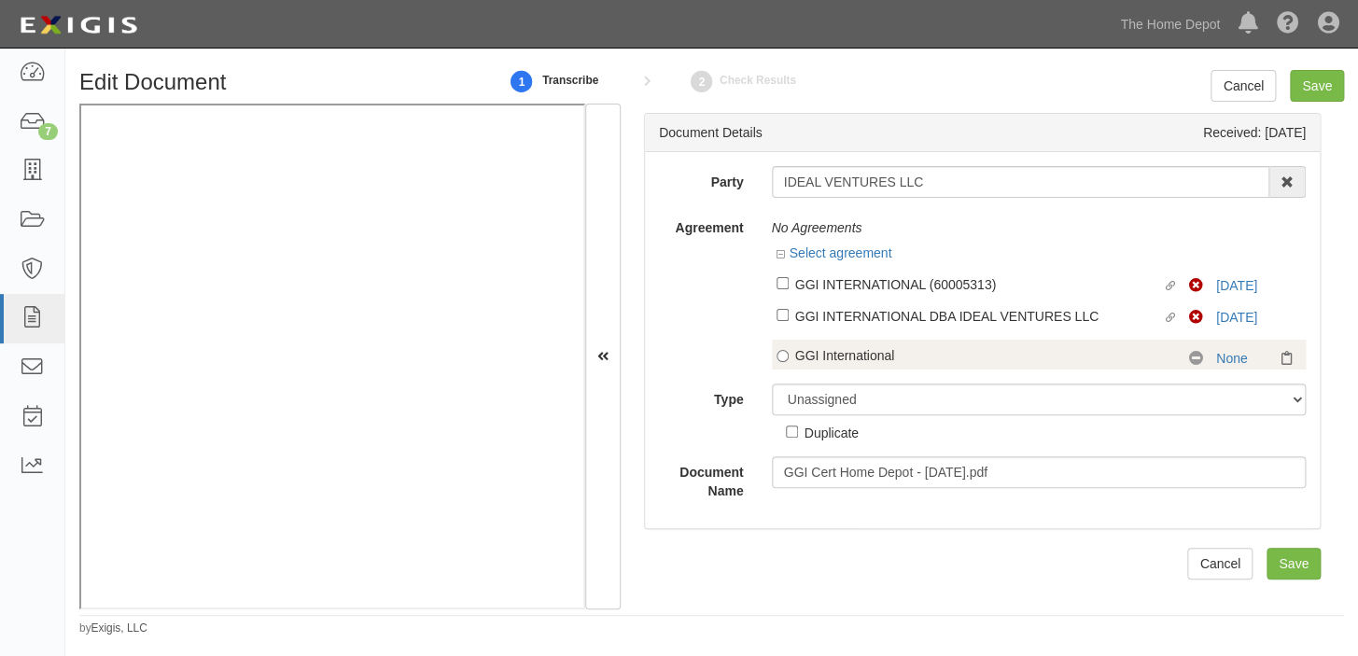
click at [877, 351] on div "GGI International" at bounding box center [978, 355] width 367 height 19
click at [788, 351] on input "GGI International" at bounding box center [782, 356] width 12 height 12
radio input "true"
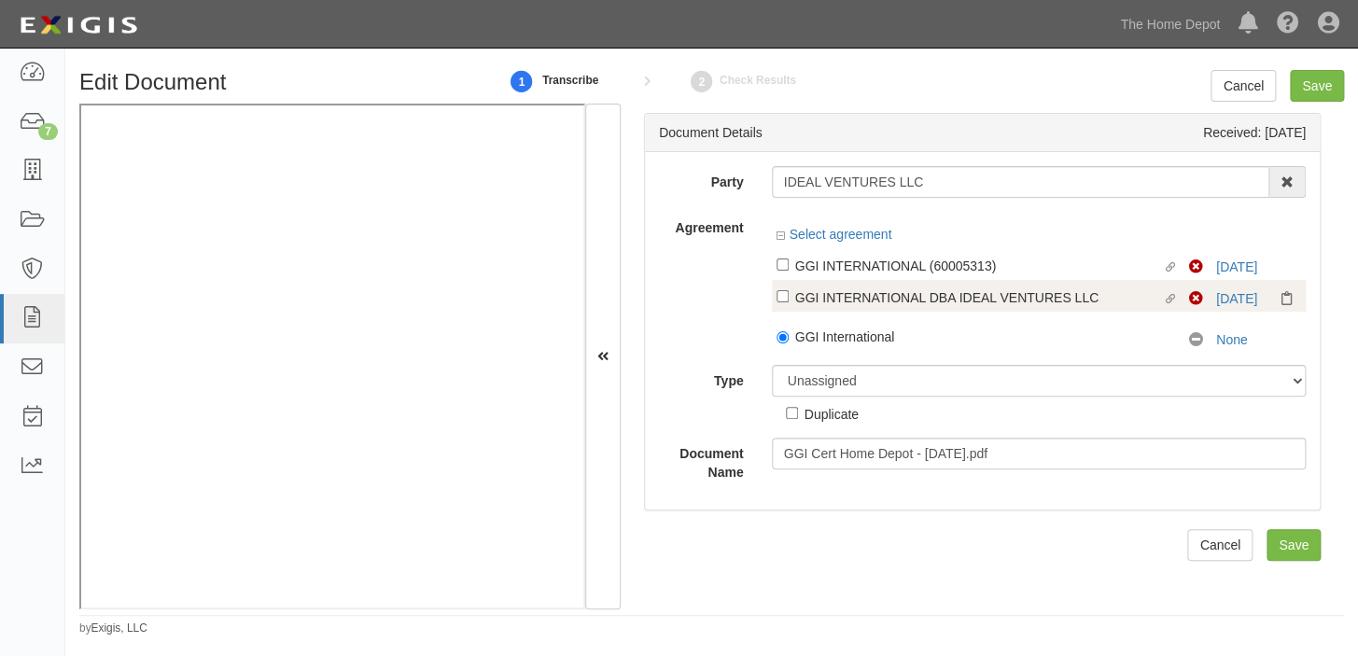
click at [899, 298] on div "GGI INTERNATIONAL DBA IDEAL VENTURES LLC" at bounding box center [978, 296] width 367 height 21
click at [788, 298] on input "Linked agreement GGI INTERNATIONAL DBA IDEAL VENTURES LLC Linked agreement" at bounding box center [782, 296] width 12 height 12
checkbox input "true"
radio input "false"
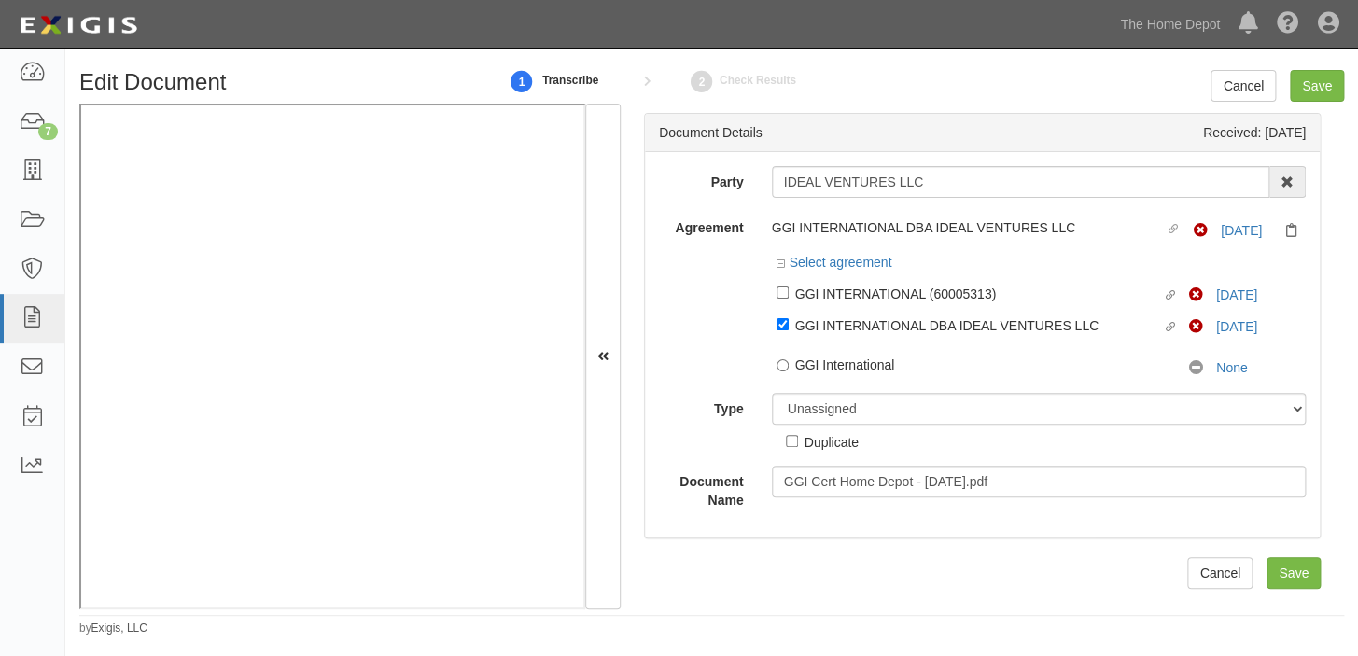
click at [893, 262] on div "Select agreement" at bounding box center [1039, 264] width 535 height 23
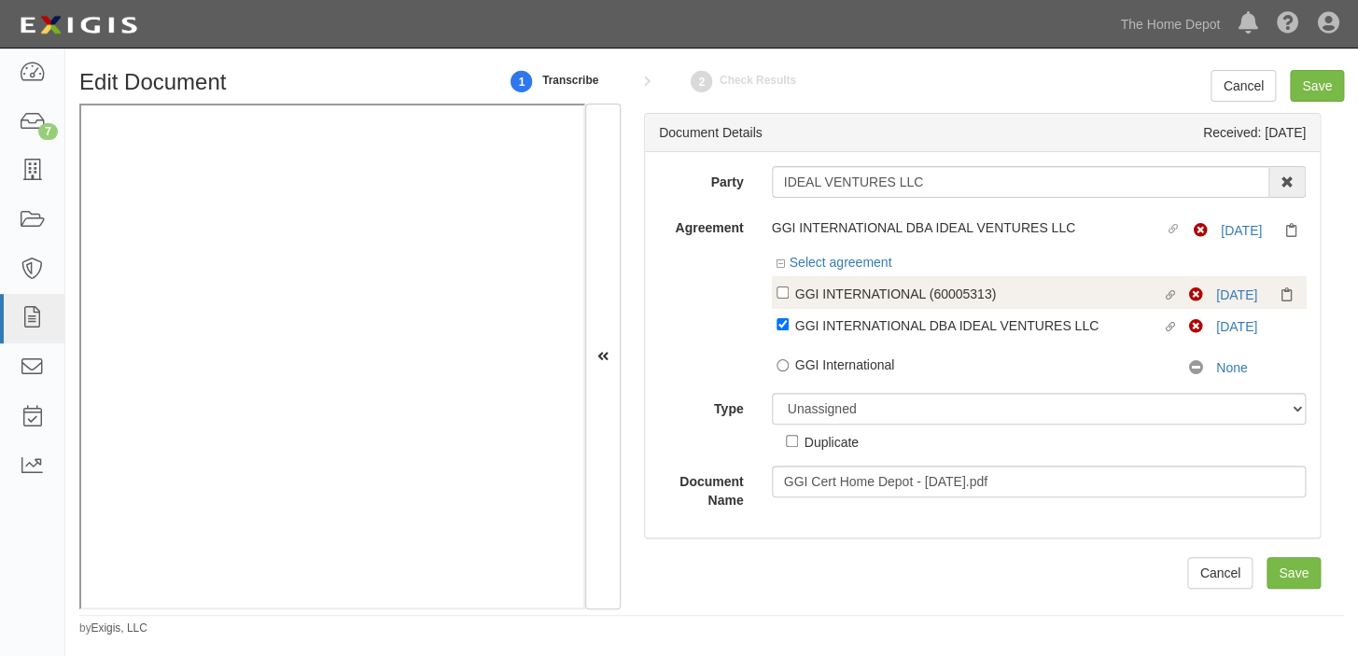
click at [866, 295] on div "GGI INTERNATIONAL (60005313)" at bounding box center [978, 293] width 367 height 21
click at [788, 295] on input "Linked agreement GGI INTERNATIONAL (60005313) Linked agreement" at bounding box center [782, 292] width 12 height 12
checkbox input "true"
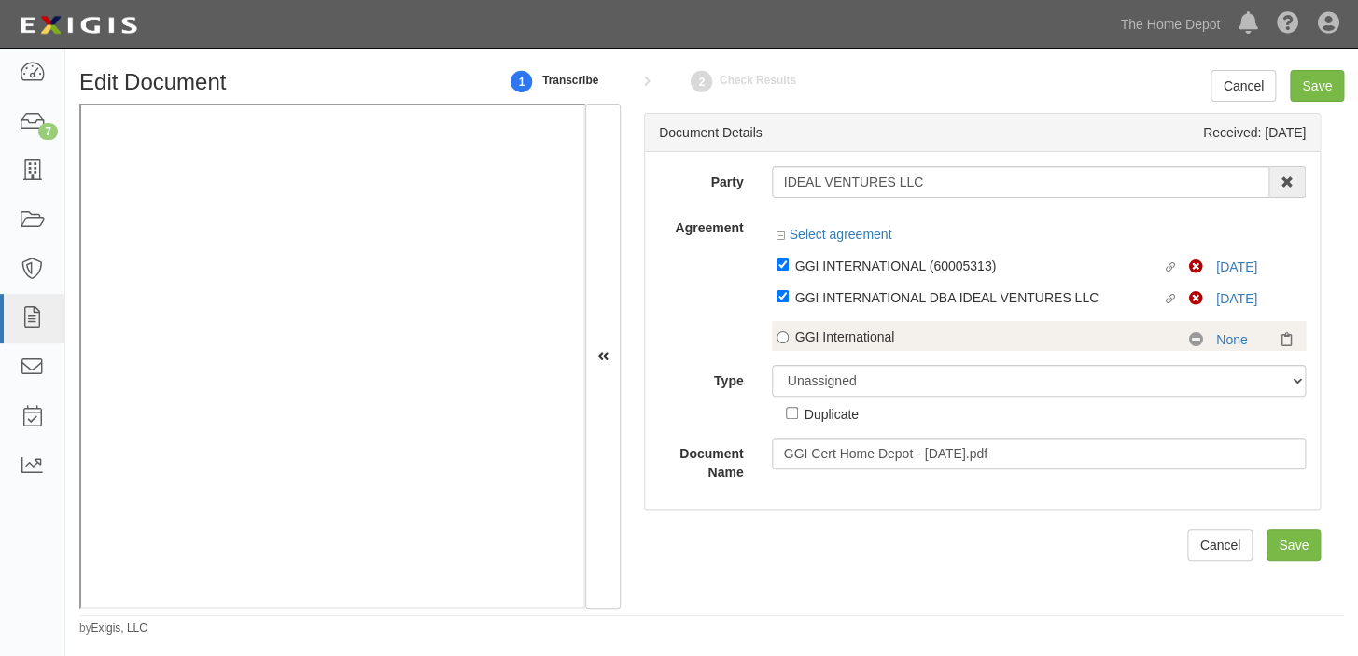
click at [858, 341] on div "GGI International" at bounding box center [978, 337] width 367 height 19
click at [788, 341] on input "GGI International" at bounding box center [782, 337] width 12 height 12
radio input "true"
checkbox input "false"
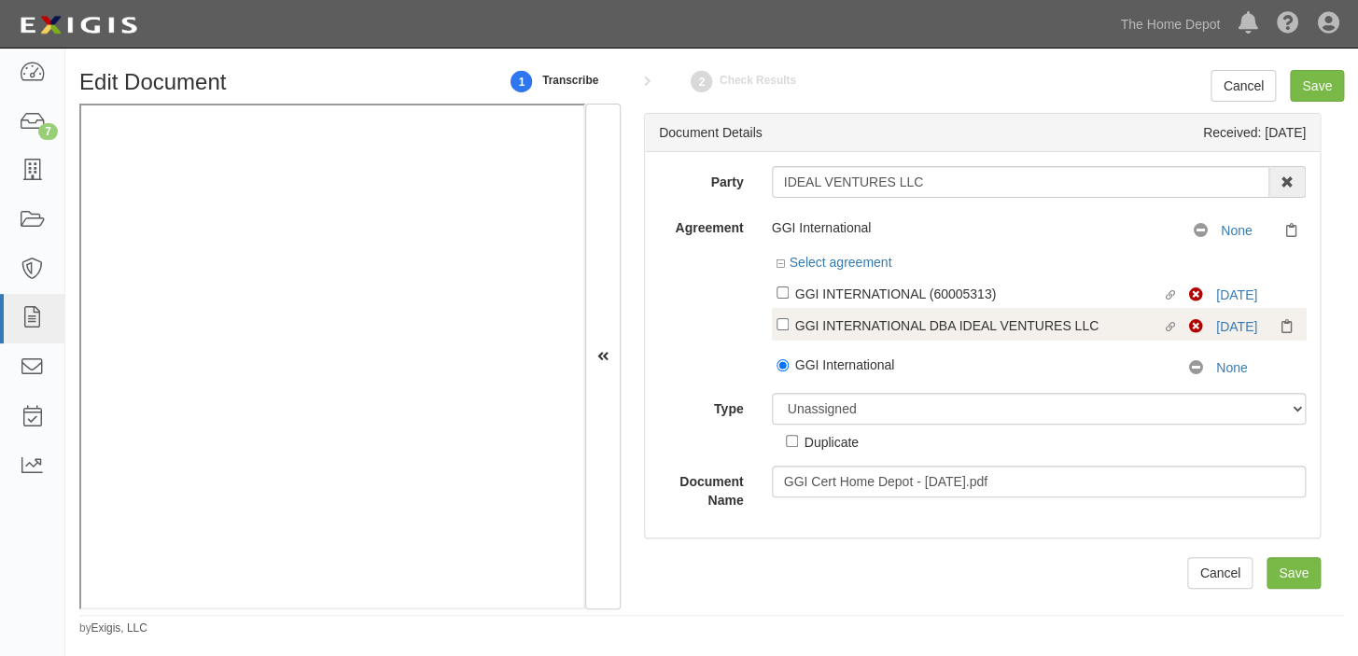
click at [852, 283] on div "GGI INTERNATIONAL (60005313)" at bounding box center [978, 293] width 367 height 21
click at [788, 286] on input "Linked agreement GGI INTERNATIONAL (60005313) Linked agreement" at bounding box center [782, 292] width 12 height 12
checkbox input "true"
radio input "false"
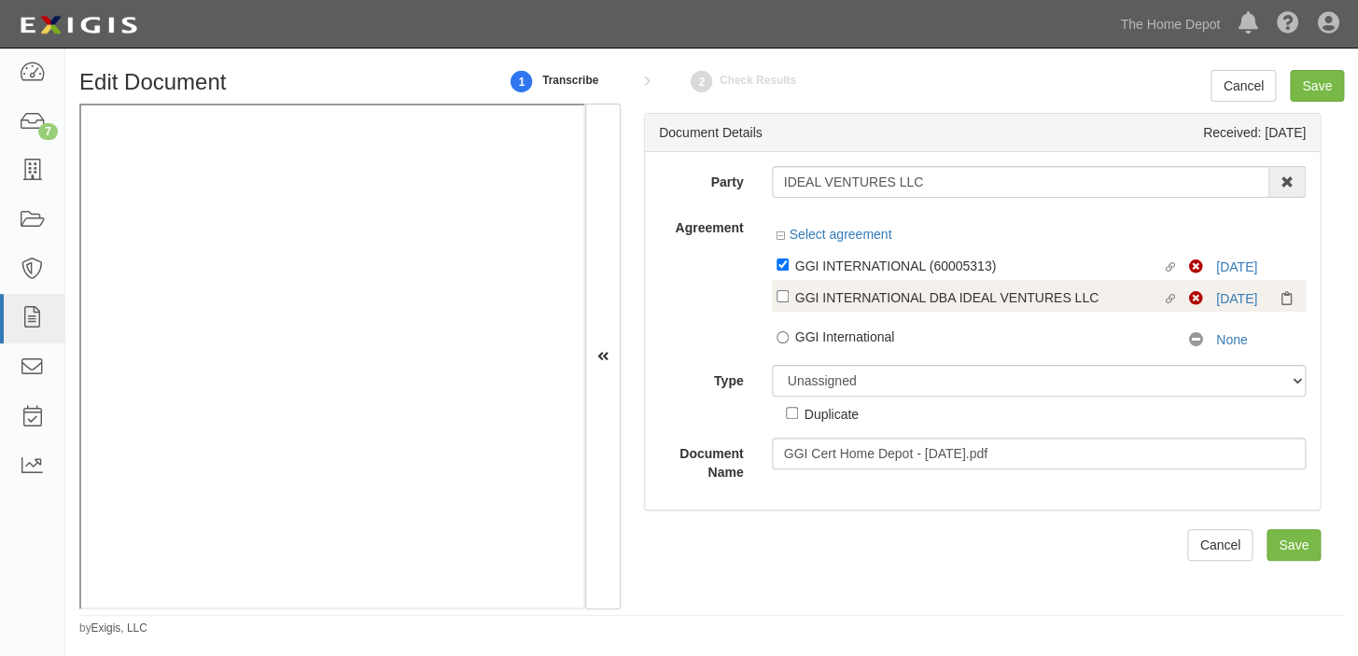
click at [853, 303] on div "GGI INTERNATIONAL DBA IDEAL VENTURES LLC" at bounding box center [978, 296] width 367 height 21
click at [788, 302] on input "Linked agreement GGI INTERNATIONAL DBA IDEAL VENTURES LLC Linked agreement" at bounding box center [782, 296] width 12 height 12
checkbox input "true"
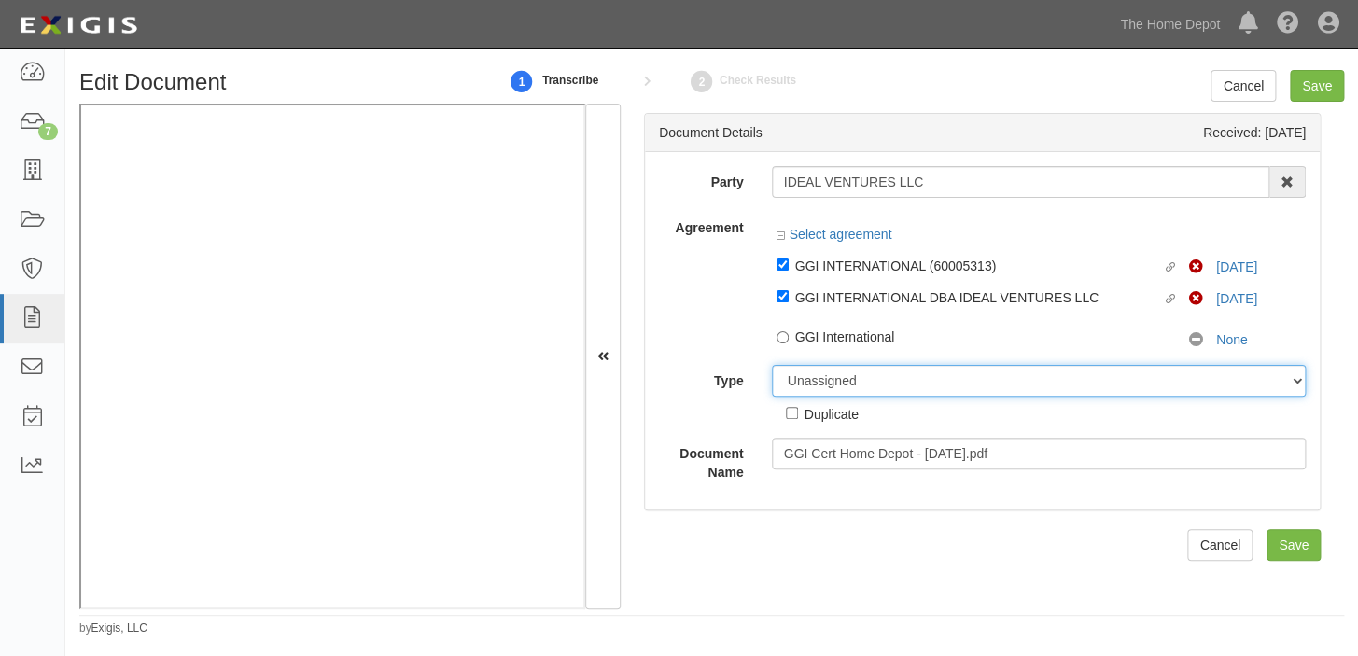
click at [853, 387] on select "Unassigned Binder Cancellation Notice Certificate Contract Endorsement Insuranc…" at bounding box center [1039, 381] width 535 height 32
select select "CertificateDetail"
click at [772, 366] on select "Unassigned Binder Cancellation Notice Certificate Contract Endorsement Insuranc…" at bounding box center [1039, 381] width 535 height 32
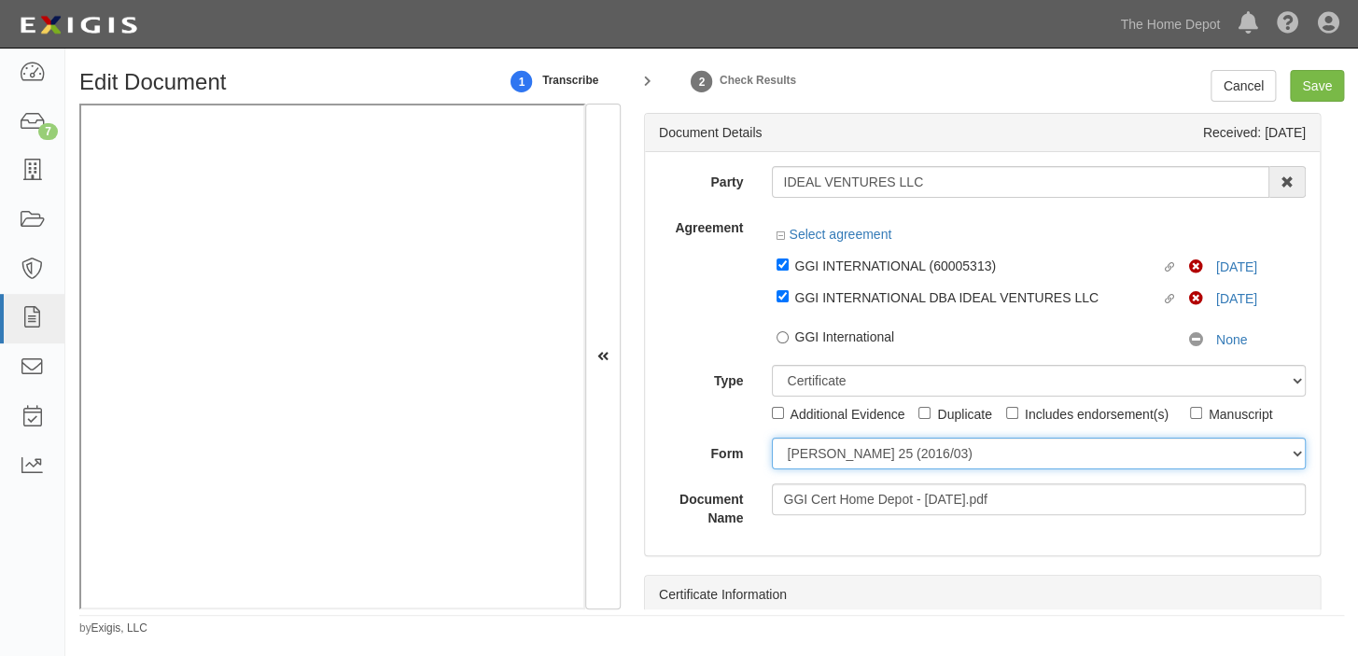
drag, startPoint x: 821, startPoint y: 453, endPoint x: 821, endPoint y: 466, distance: 13.1
click at [821, 453] on select "ACORD 25 (2016/03) ACORD 101 ACORD 855 NY (2014/05) General" at bounding box center [1039, 454] width 535 height 32
select select "GeneralFormDetail"
click at [772, 439] on select "ACORD 25 (2016/03) ACORD 101 ACORD 855 NY (2014/05) General" at bounding box center [1039, 454] width 535 height 32
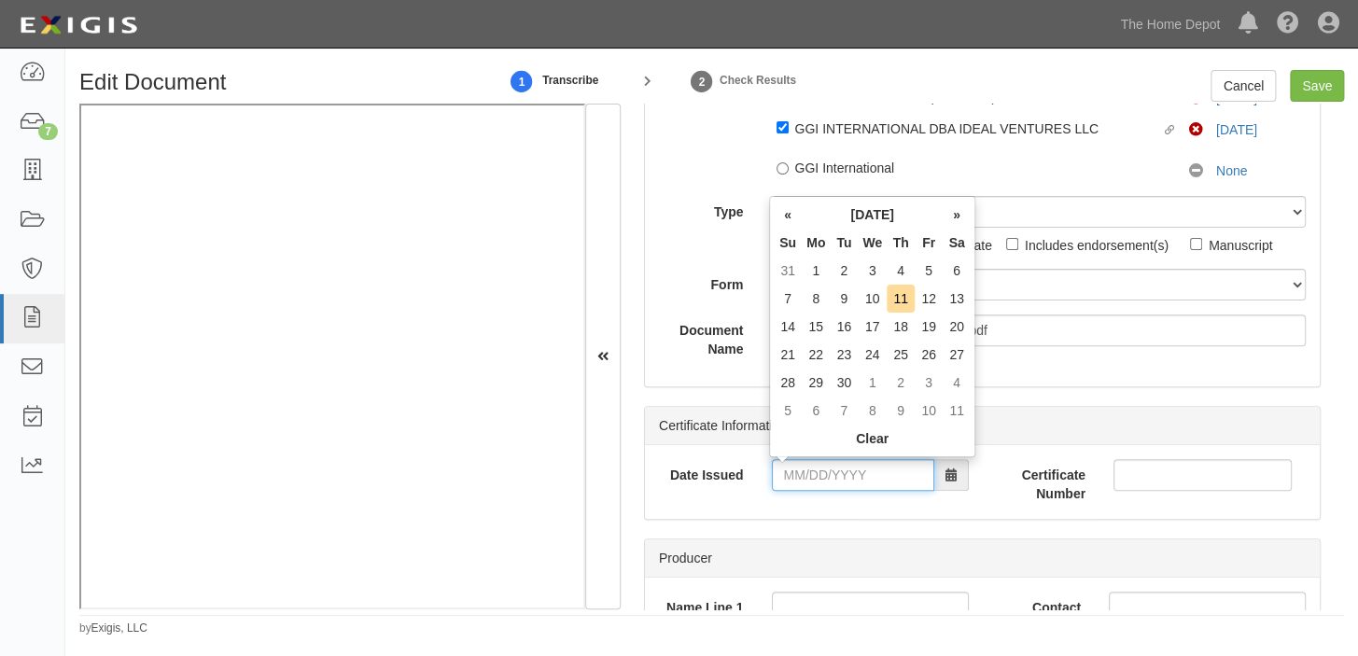
click at [828, 480] on input "Date Issued" at bounding box center [853, 475] width 162 height 32
drag, startPoint x: 865, startPoint y: 230, endPoint x: 862, endPoint y: 242, distance: 12.4
click at [865, 230] on th "We" at bounding box center [872, 243] width 29 height 28
click at [832, 323] on td "16" at bounding box center [844, 327] width 28 height 28
type input "09/16/2025"
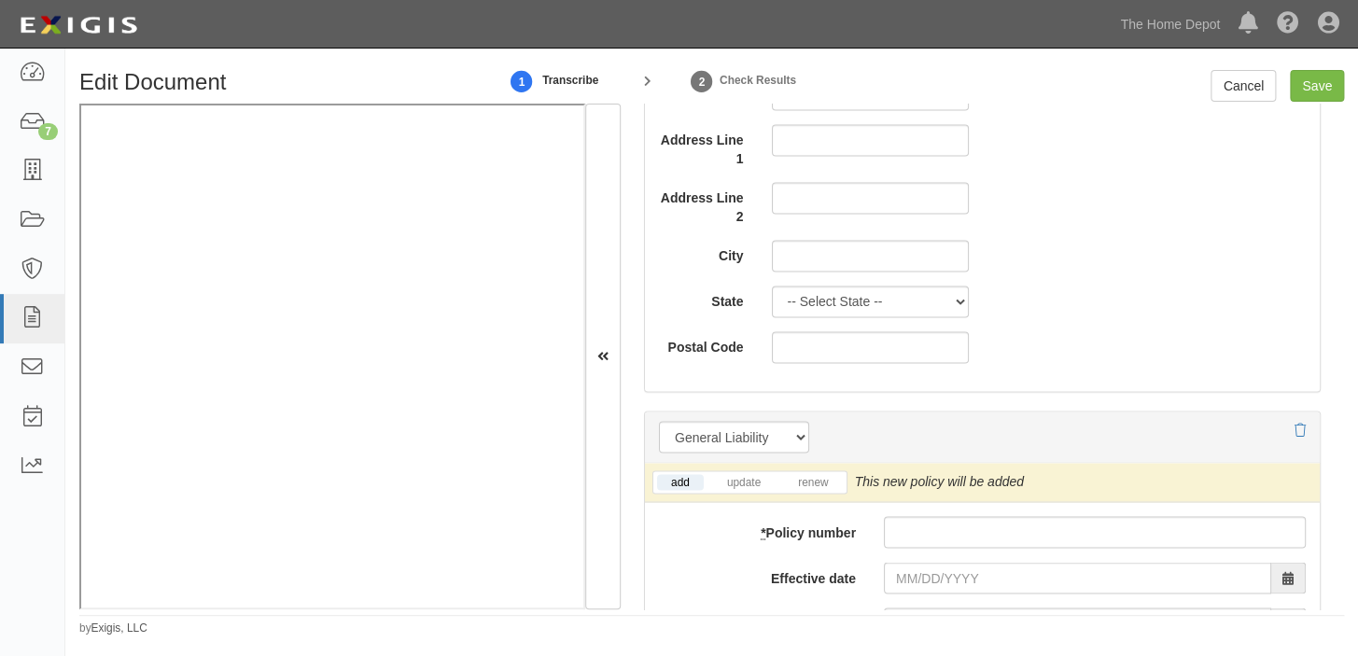
scroll to position [1187, 0]
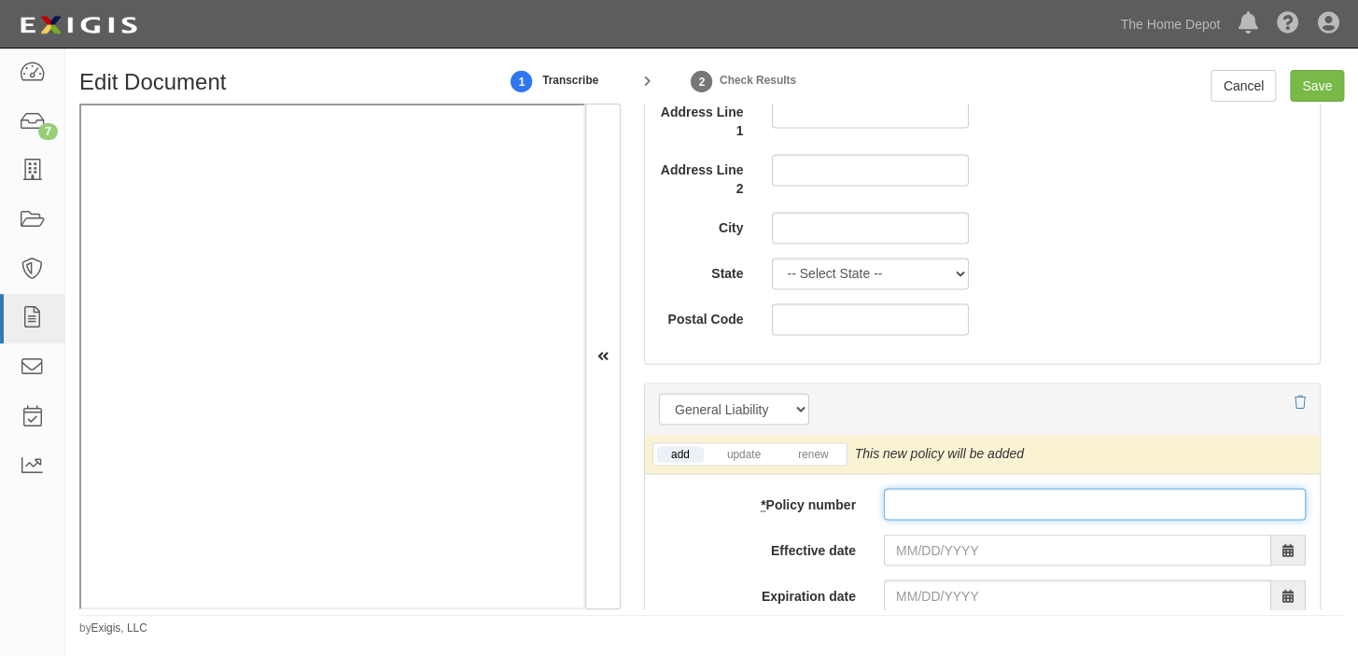
click at [921, 496] on input "* Policy number" at bounding box center [1095, 504] width 422 height 32
paste input "12SBAUK6933"
type input "12SBAUK6933"
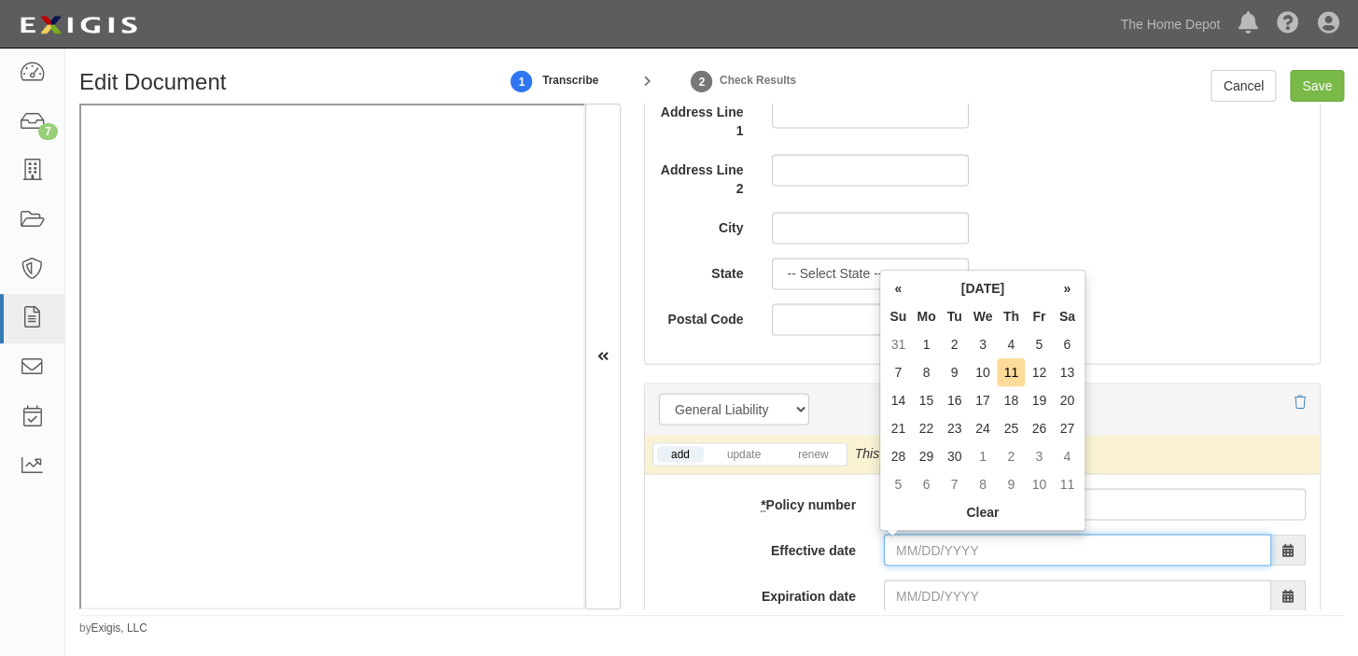
click at [924, 541] on input "Effective date" at bounding box center [1077, 550] width 387 height 32
click at [941, 374] on td "9" at bounding box center [954, 372] width 28 height 28
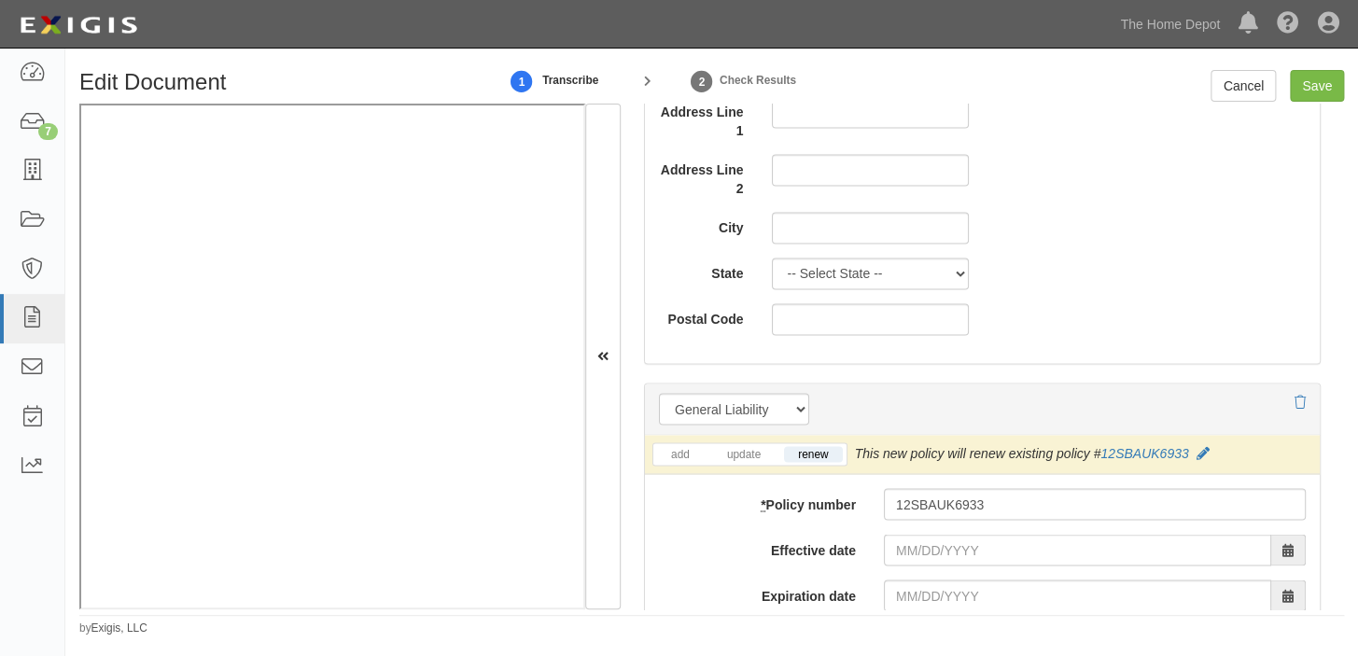
type input "09/09/2025"
type input "09/09/2026"
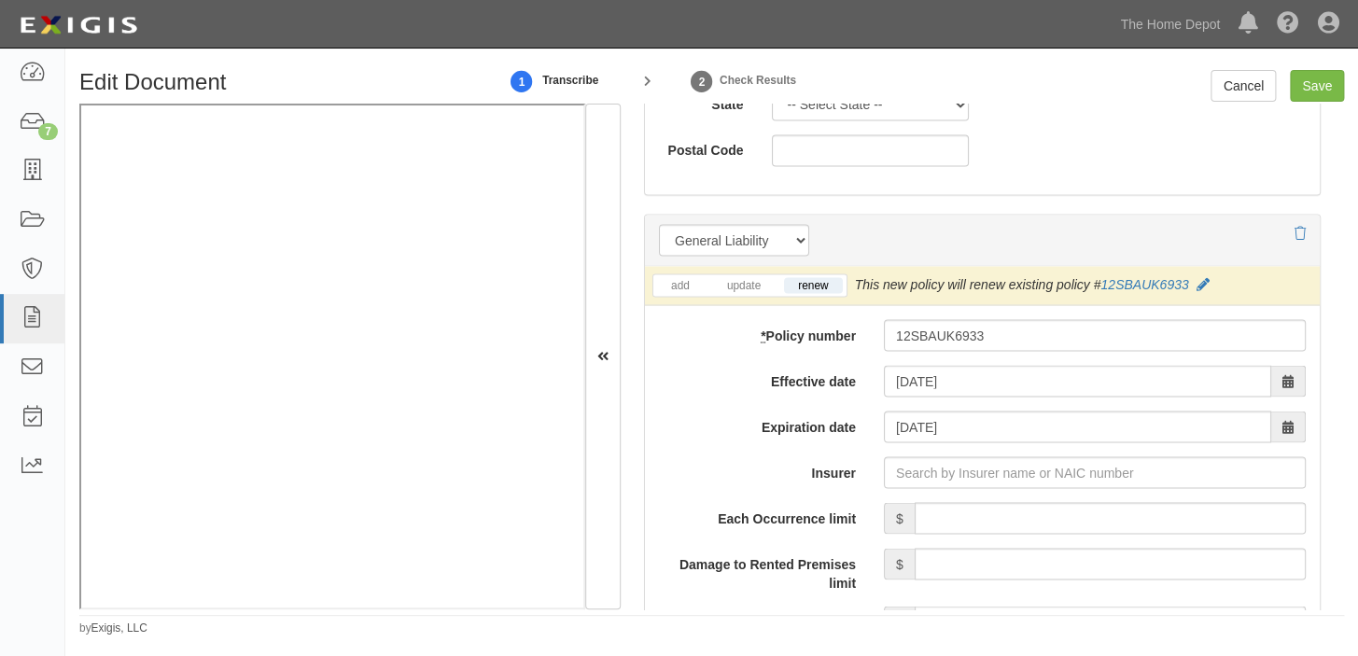
scroll to position [1357, 0]
click at [1048, 469] on input "Insurer" at bounding box center [1095, 471] width 422 height 32
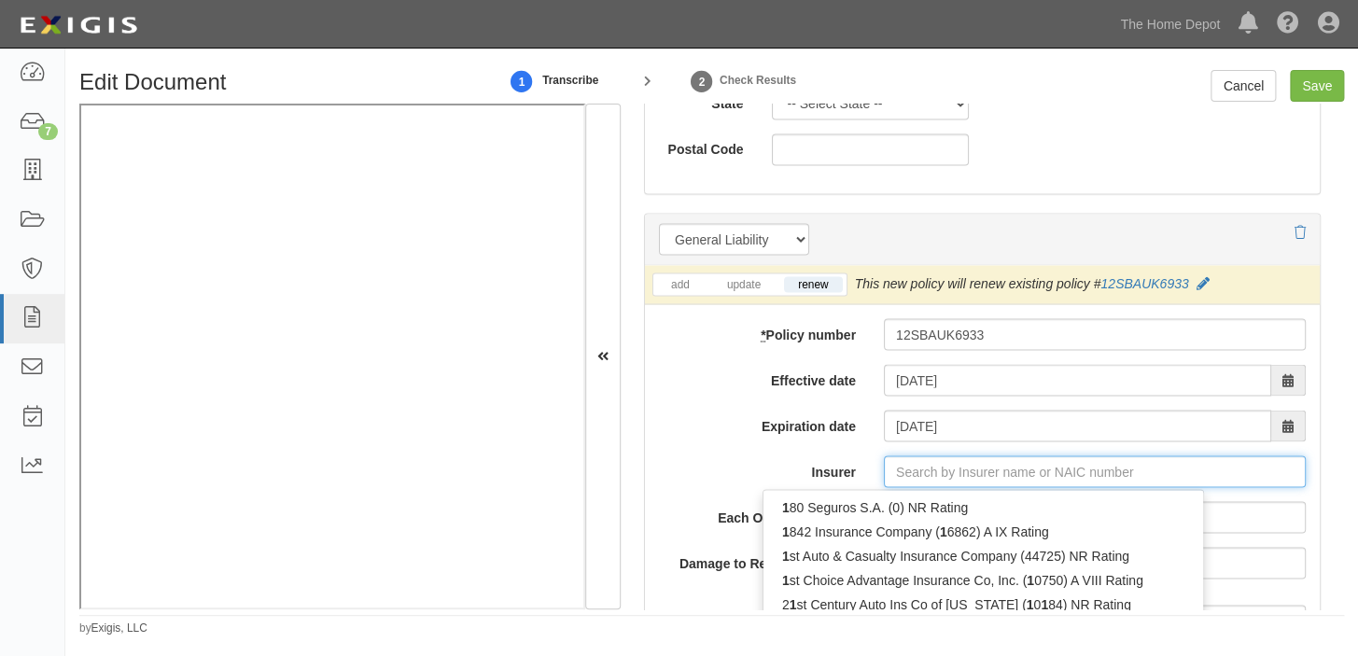
type input "180 Seguros S.A. (0) NR Rating"
type input "1"
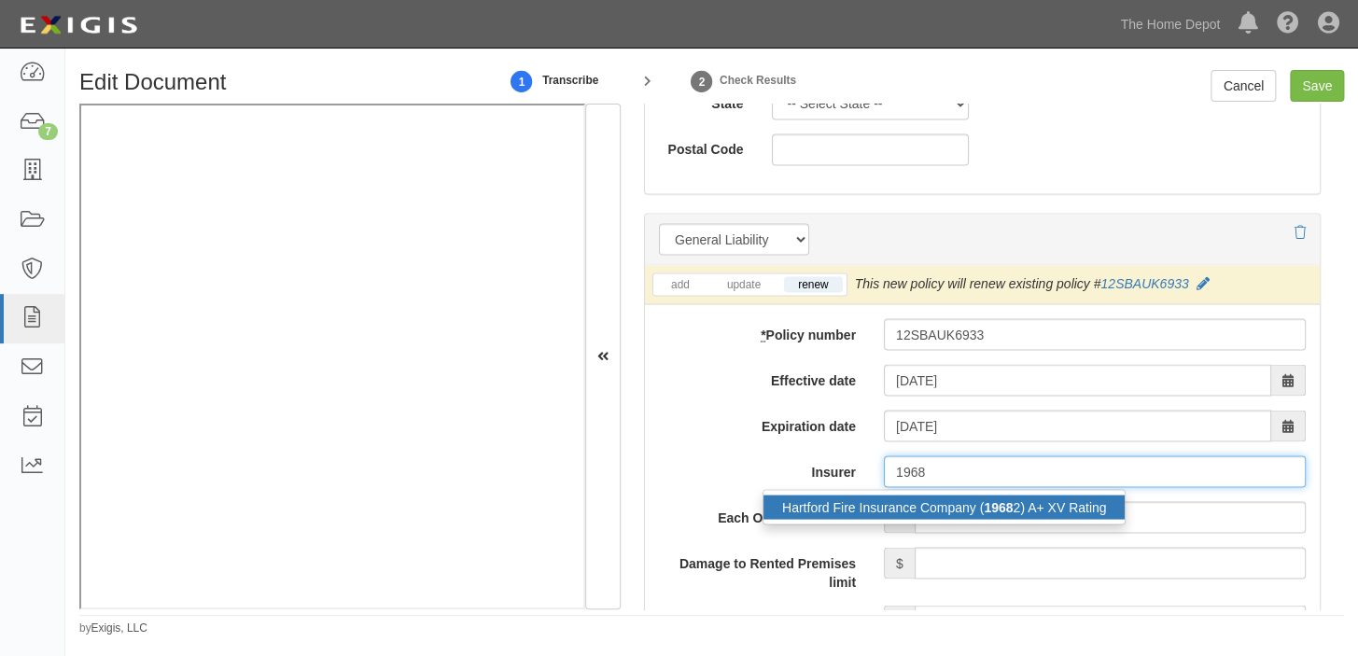
click at [1052, 509] on div "Hartford Fire Insurance Company ( 1968 2) A+ XV Rating" at bounding box center [943, 507] width 361 height 24
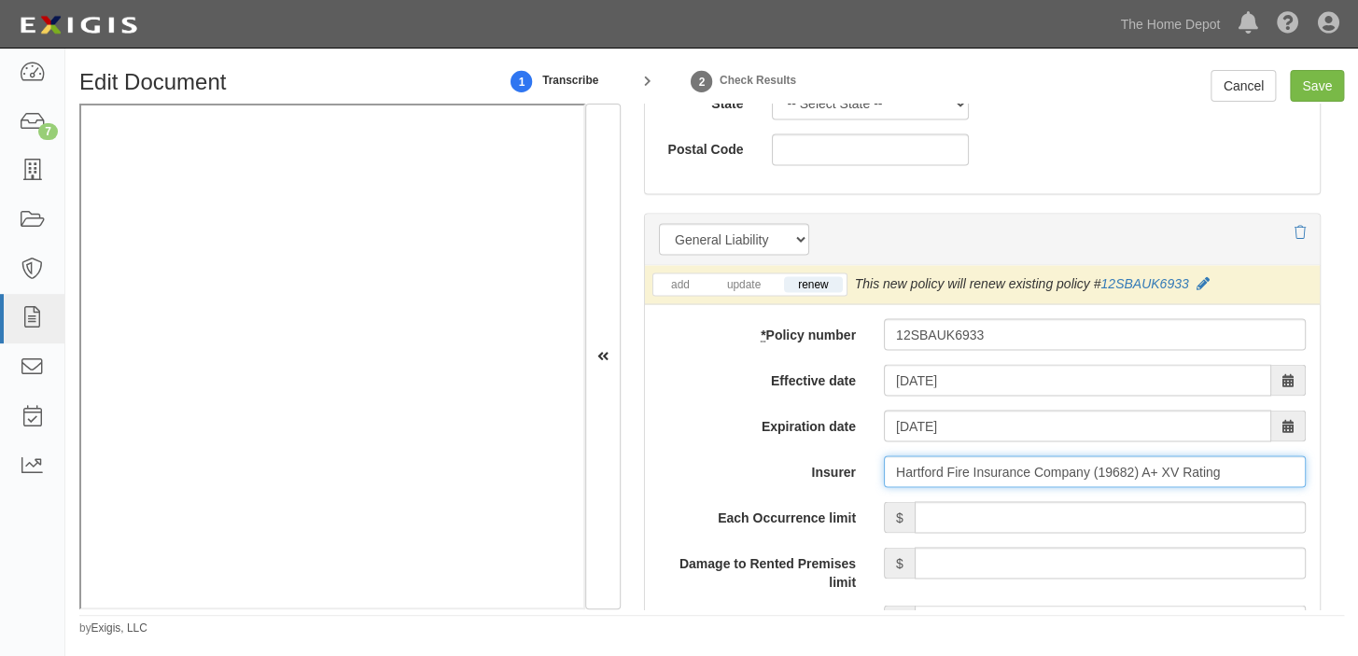
type input "Hartford Fire Insurance Company (19682) A+ XV Rating"
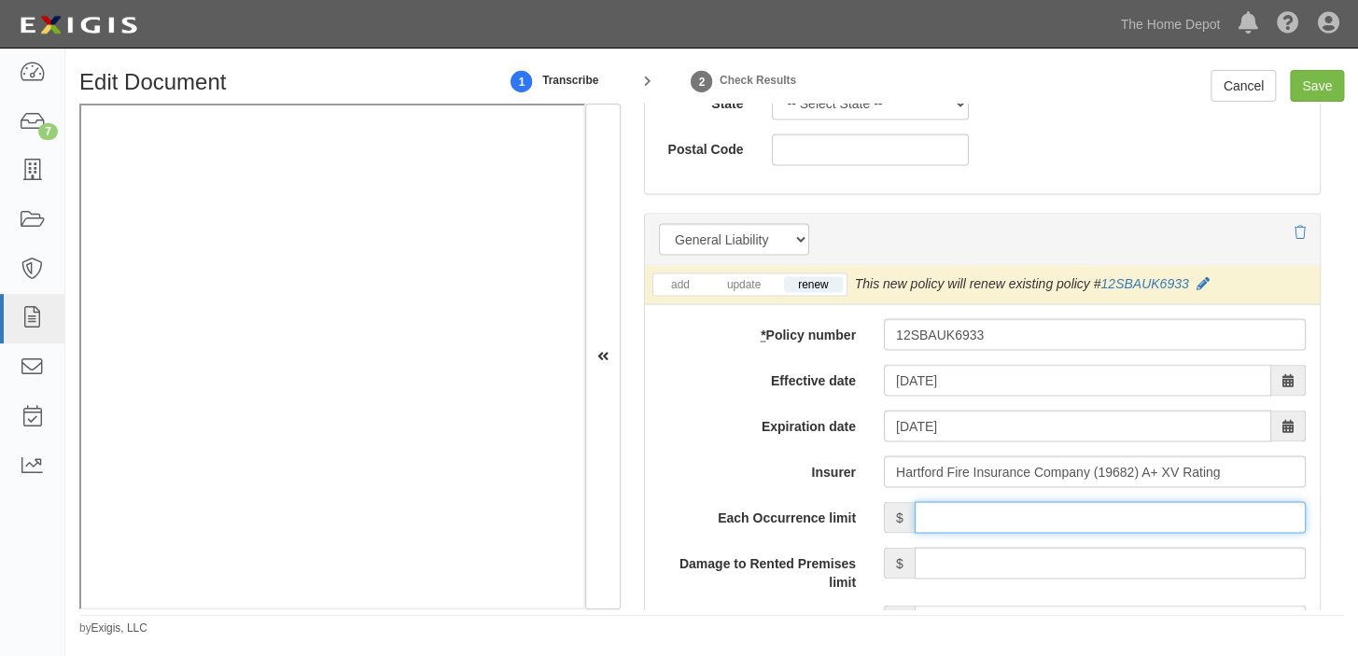
click at [1052, 509] on input "Each Occurrence limit" at bounding box center [1109, 517] width 391 height 32
type input "1,000,000"
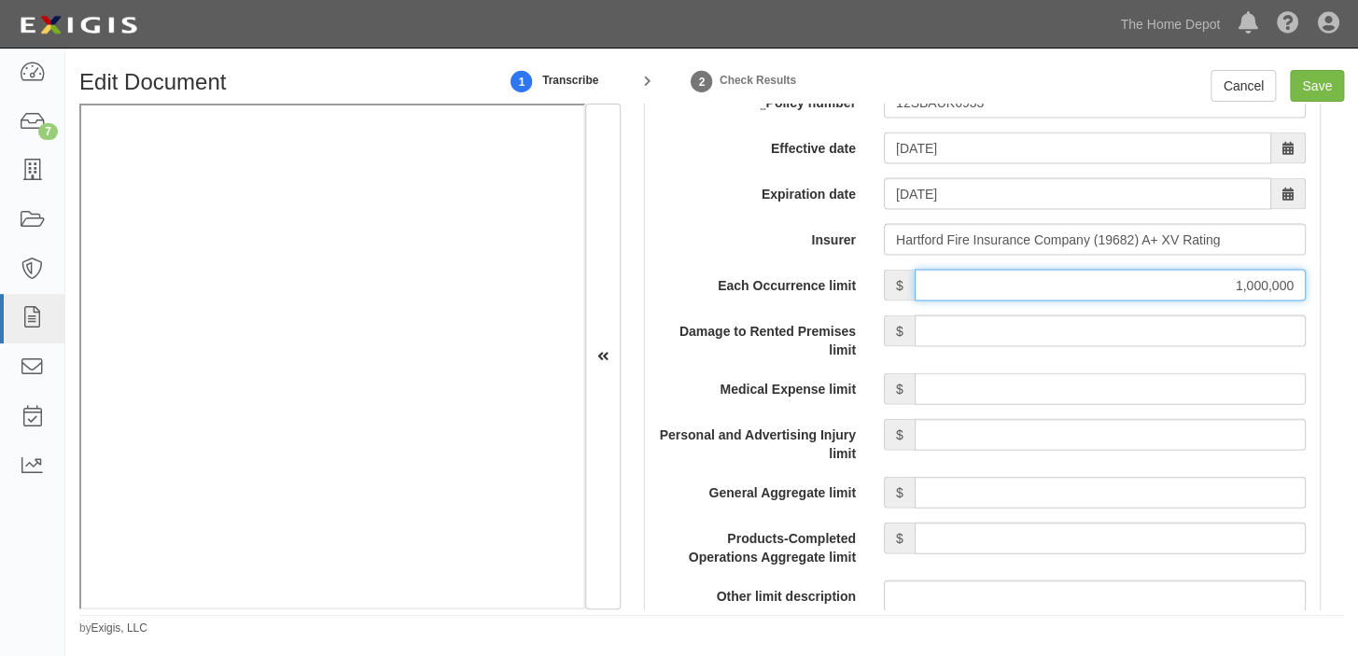
scroll to position [1611, 0]
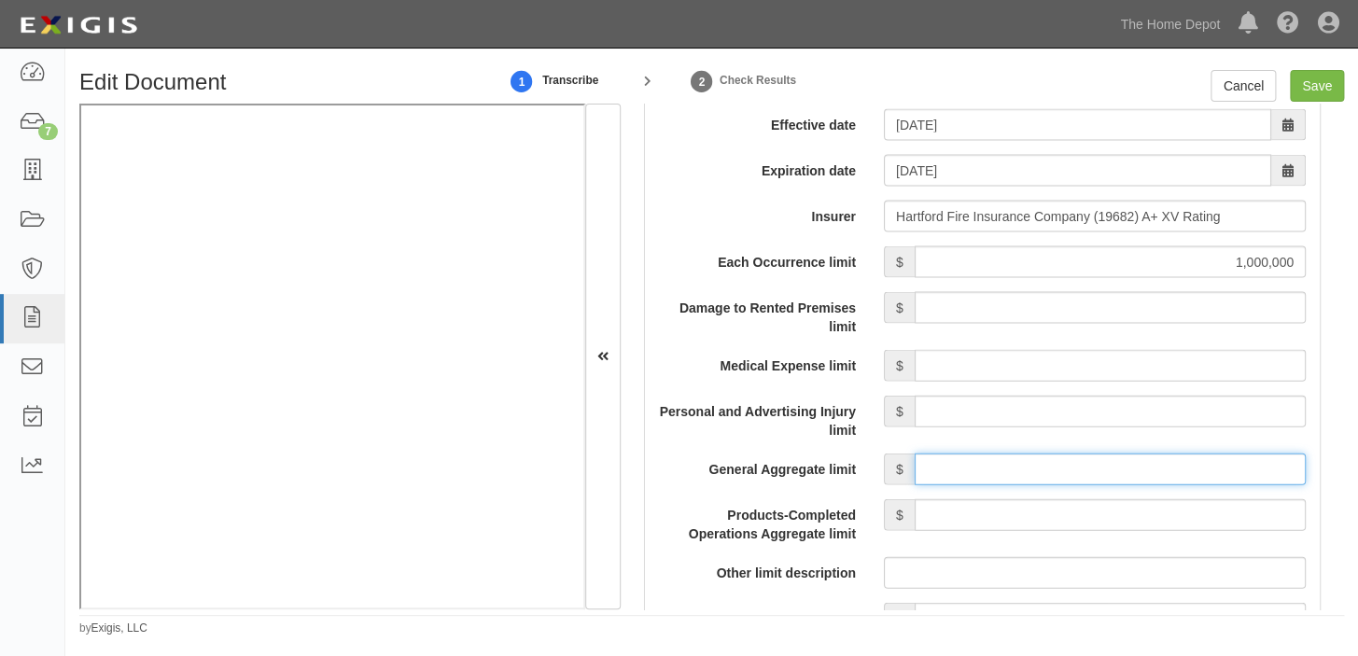
click at [1101, 462] on input "General Aggregate limit" at bounding box center [1109, 469] width 391 height 32
type input "2,000,000"
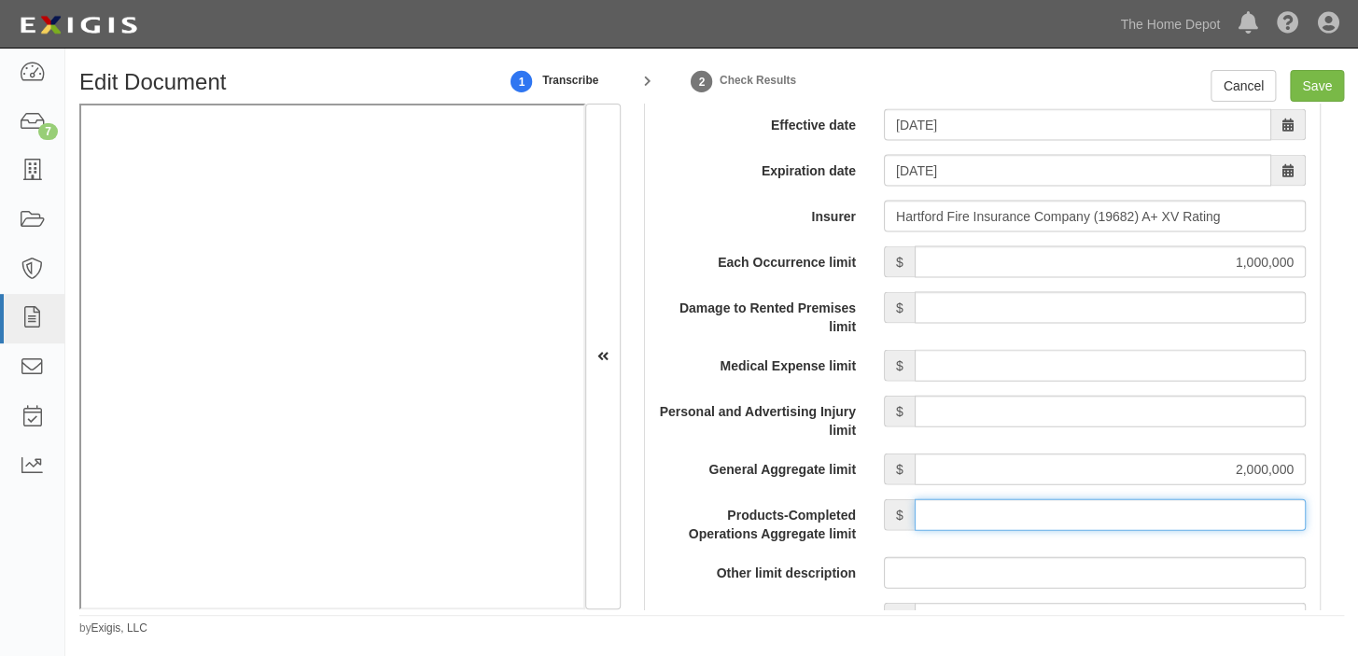
click at [1133, 513] on input "Products-Completed Operations Aggregate limit" at bounding box center [1109, 515] width 391 height 32
type input "2,000,000"
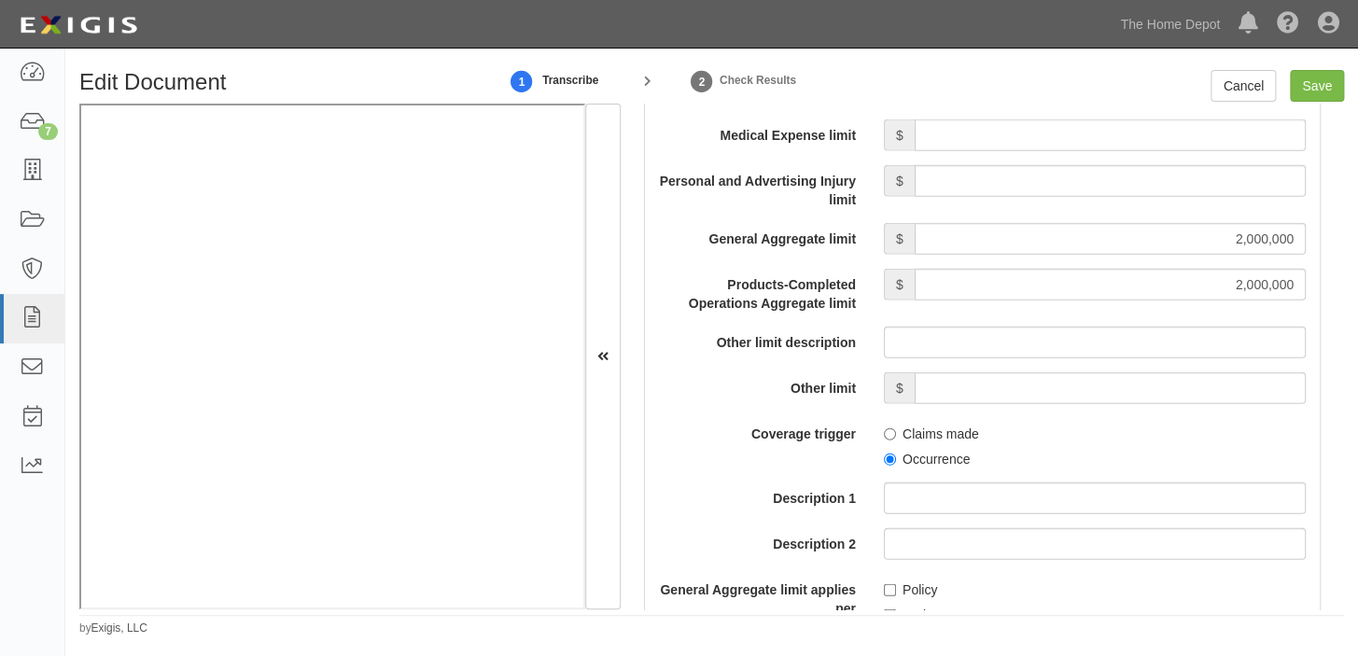
scroll to position [1866, 0]
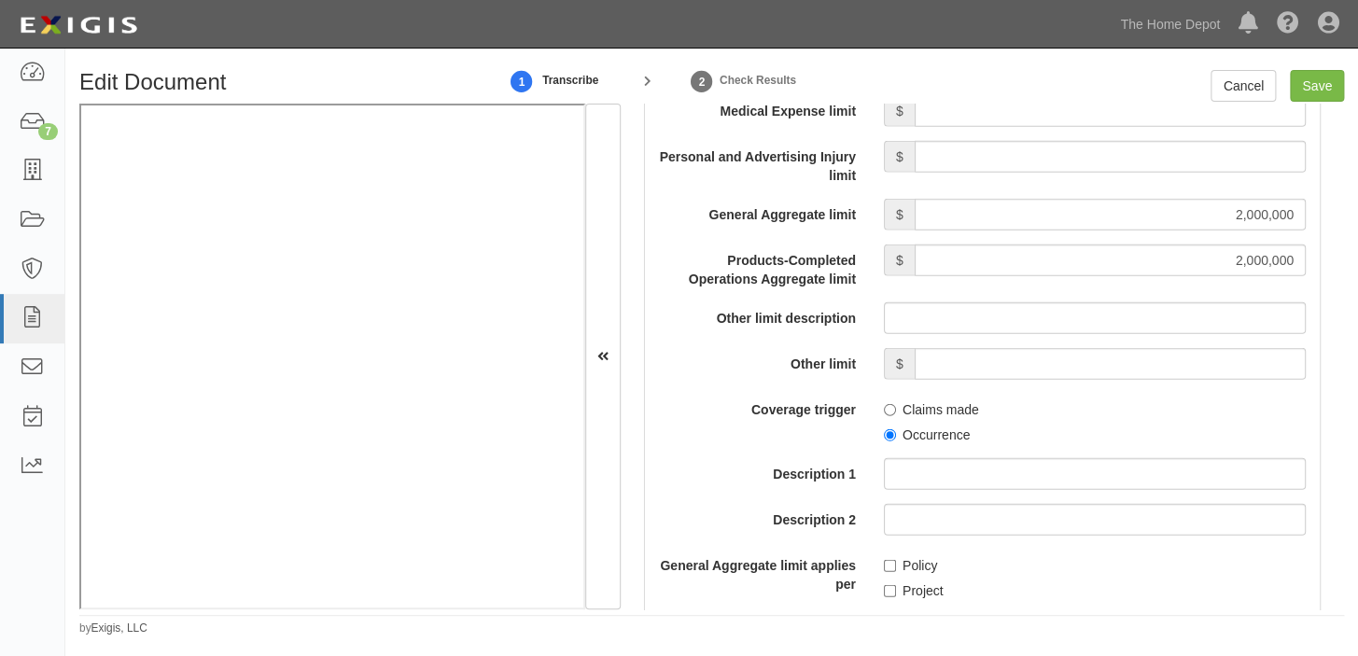
click at [924, 432] on label "Occurrence" at bounding box center [927, 434] width 86 height 19
click at [896, 432] on input "Occurrence" at bounding box center [890, 435] width 12 height 12
radio input "true"
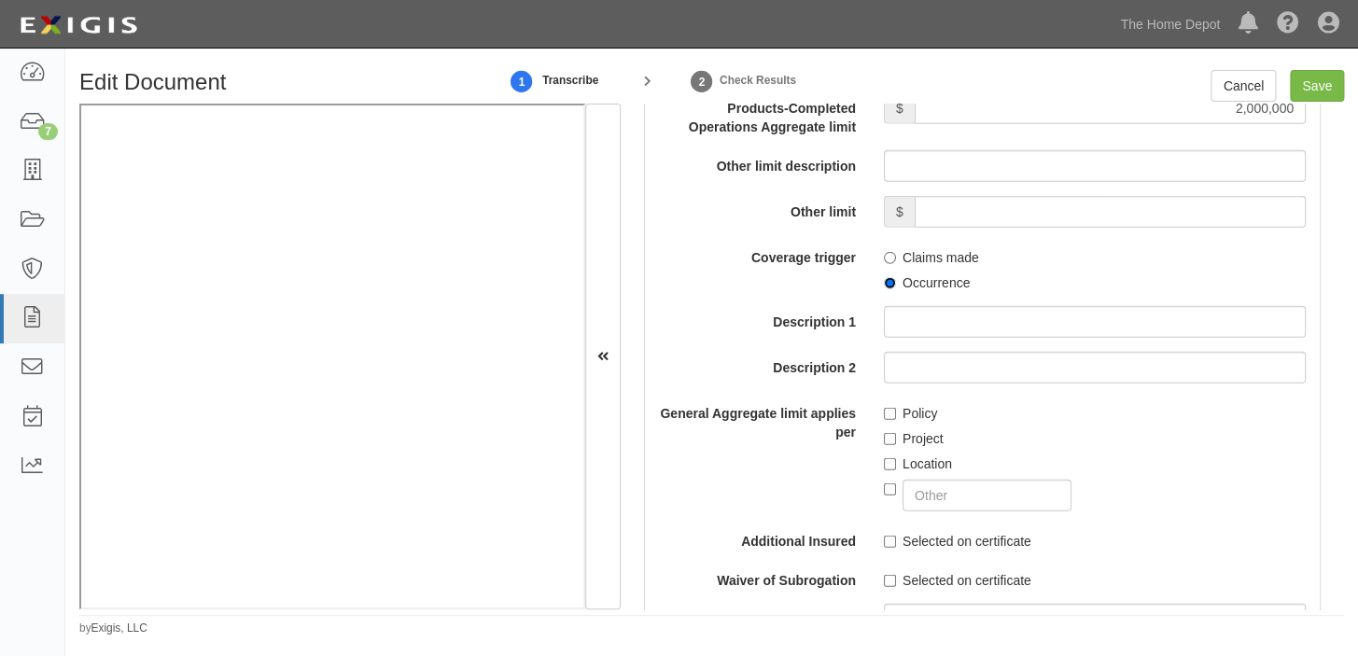
scroll to position [2035, 0]
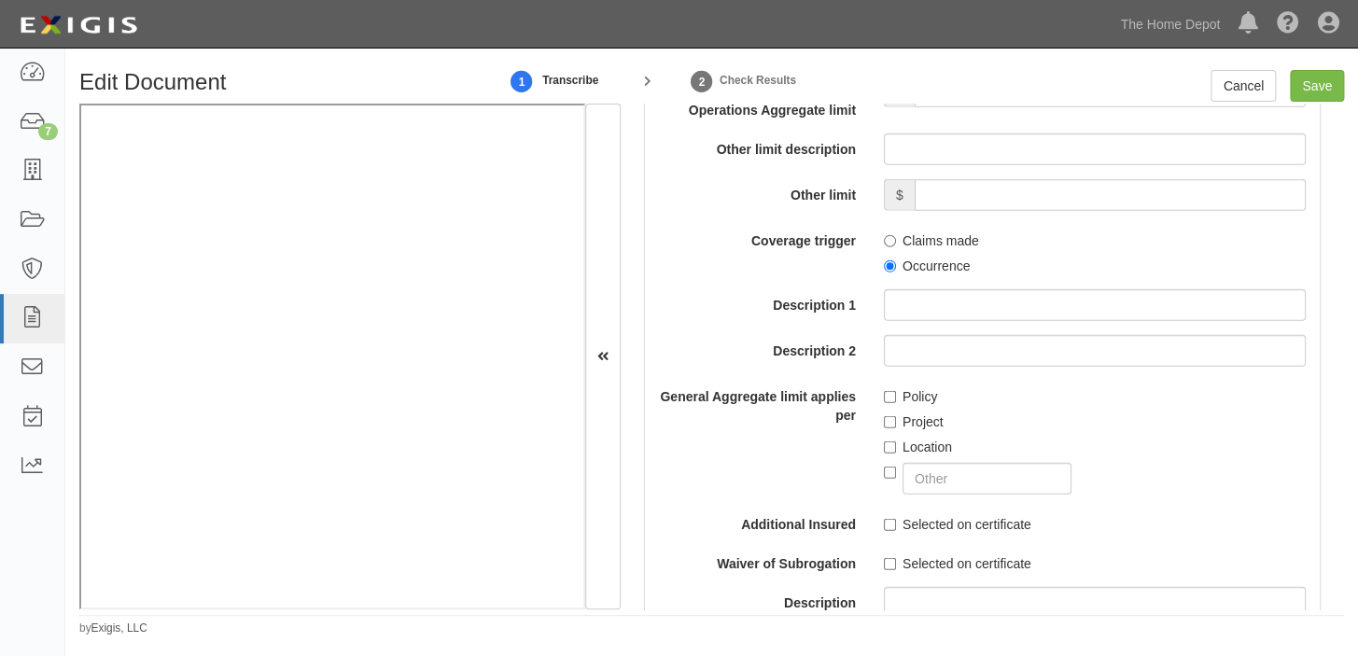
click at [903, 448] on label "Location" at bounding box center [918, 447] width 68 height 19
click at [896, 448] on input "Location" at bounding box center [890, 447] width 12 height 12
checkbox input "true"
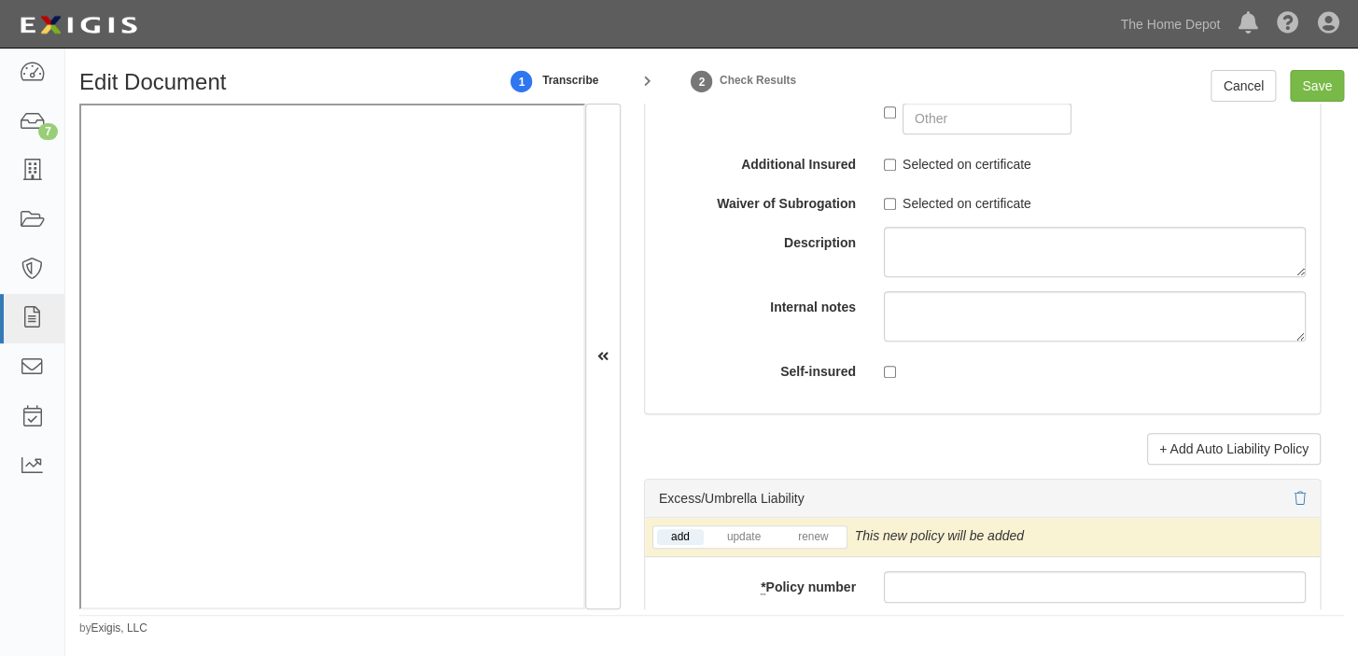
scroll to position [3732, 0]
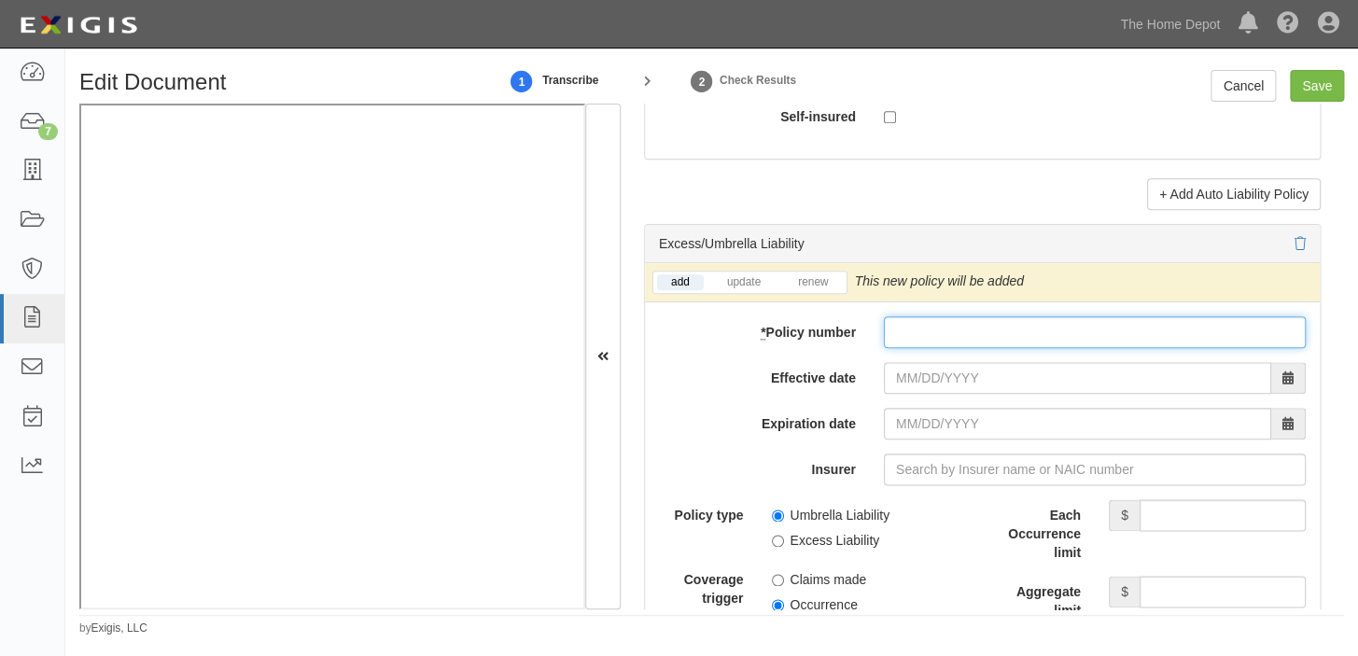
click at [921, 348] on input "* Policy number" at bounding box center [1095, 332] width 422 height 32
paste input "12SBAUK6933"
type input "12SBAUK6933"
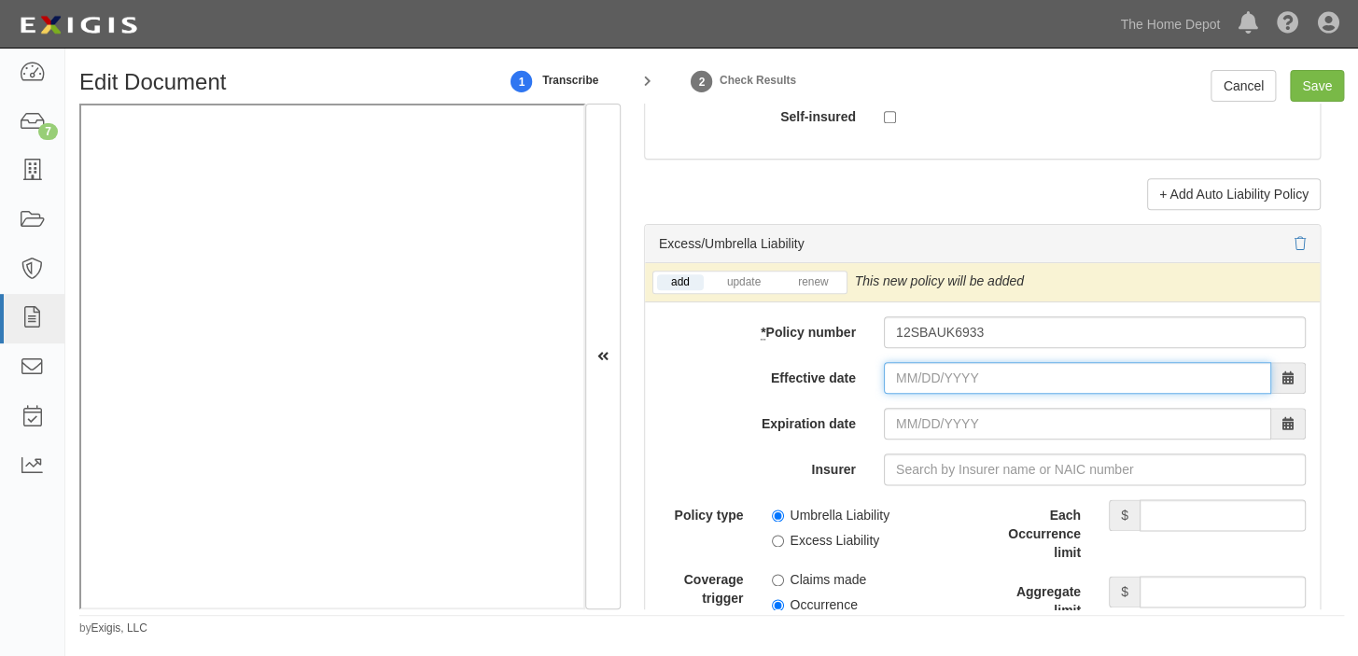
click at [923, 394] on input "Effective date" at bounding box center [1077, 378] width 387 height 32
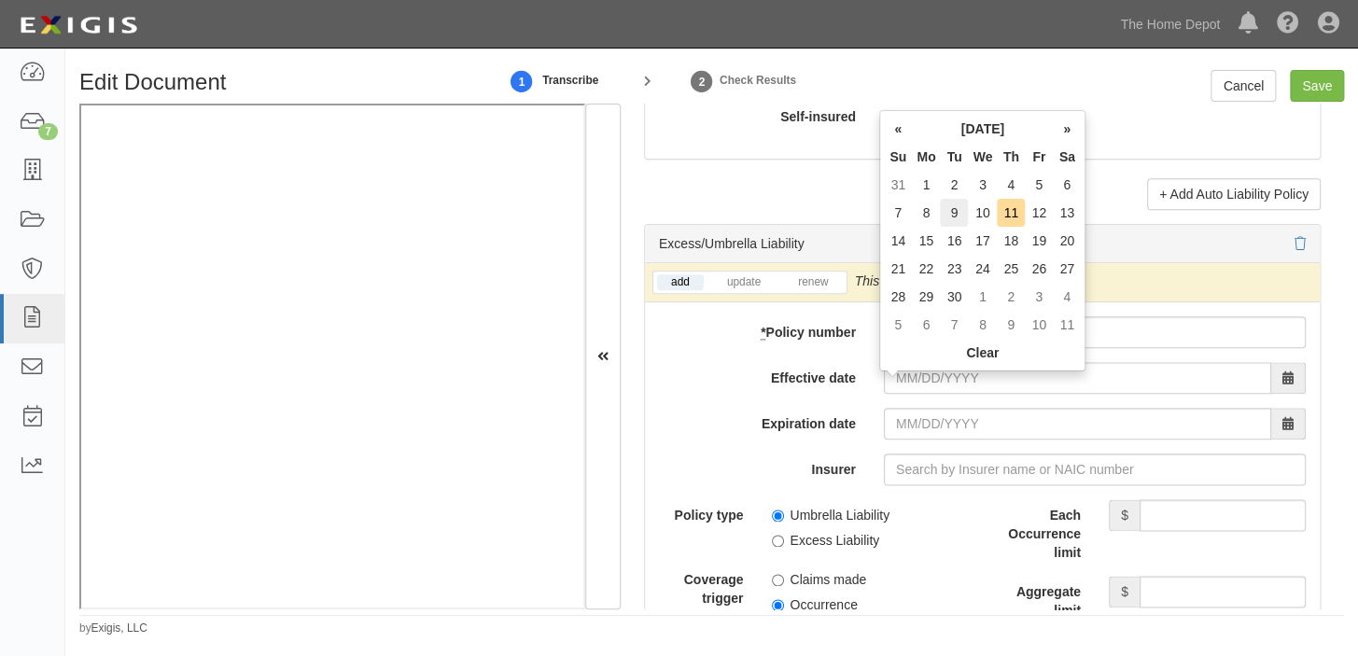
click at [962, 214] on td "9" at bounding box center [954, 213] width 28 height 28
type input "09/09/2025"
type input "09/09/2026"
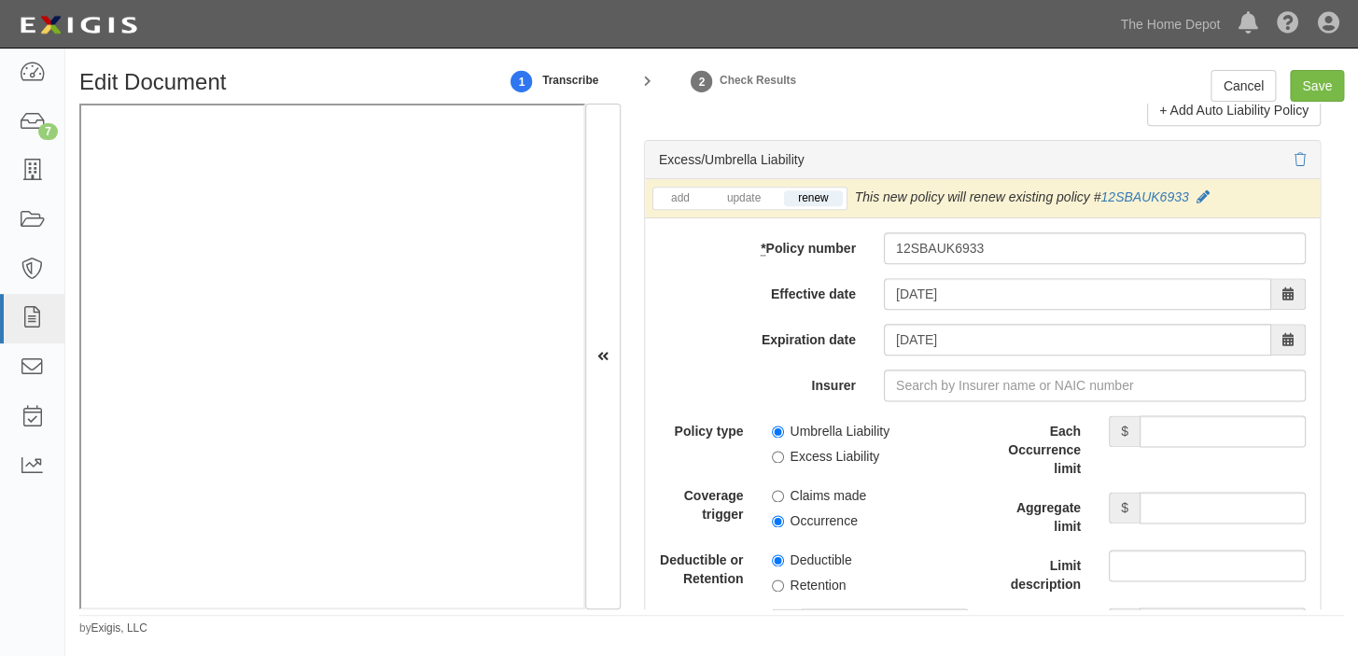
scroll to position [3901, 0]
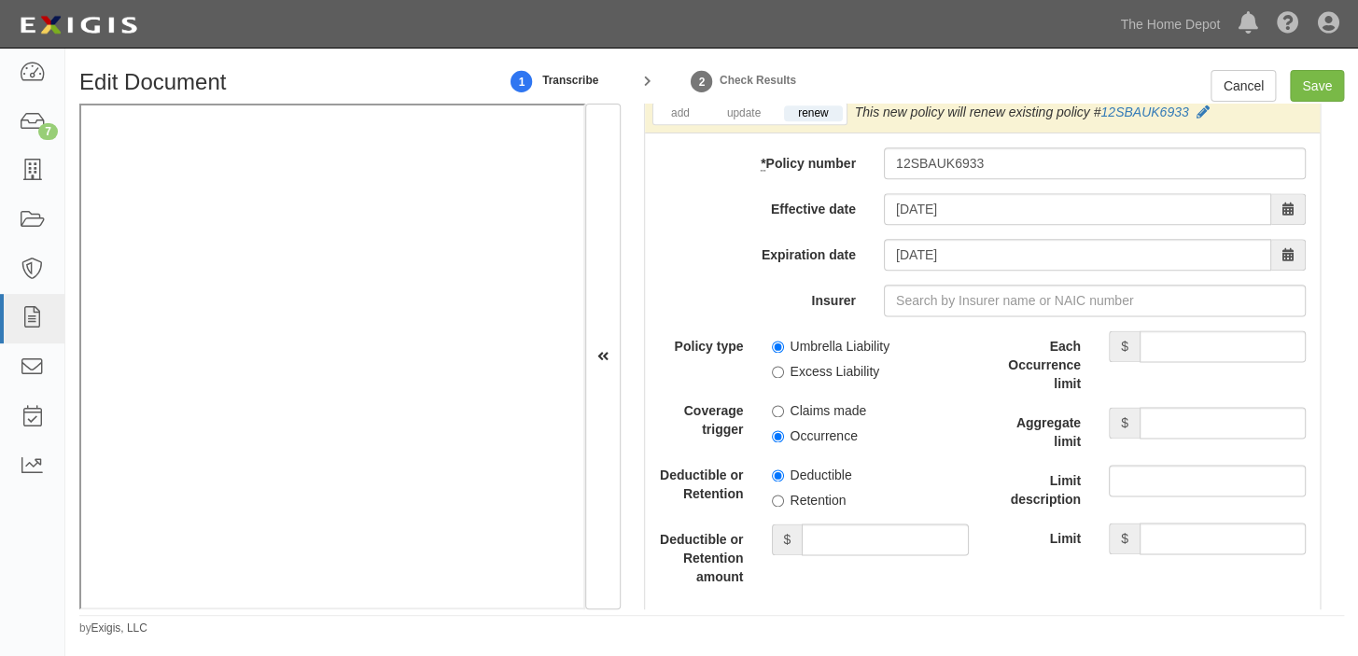
click at [833, 348] on label "Umbrella Liability" at bounding box center [831, 346] width 119 height 19
click at [784, 348] on input "Umbrella Liability" at bounding box center [778, 347] width 12 height 12
radio input "true"
click at [805, 445] on label "Occurrence" at bounding box center [815, 435] width 86 height 19
click at [784, 442] on input "Occurrence" at bounding box center [778, 436] width 12 height 12
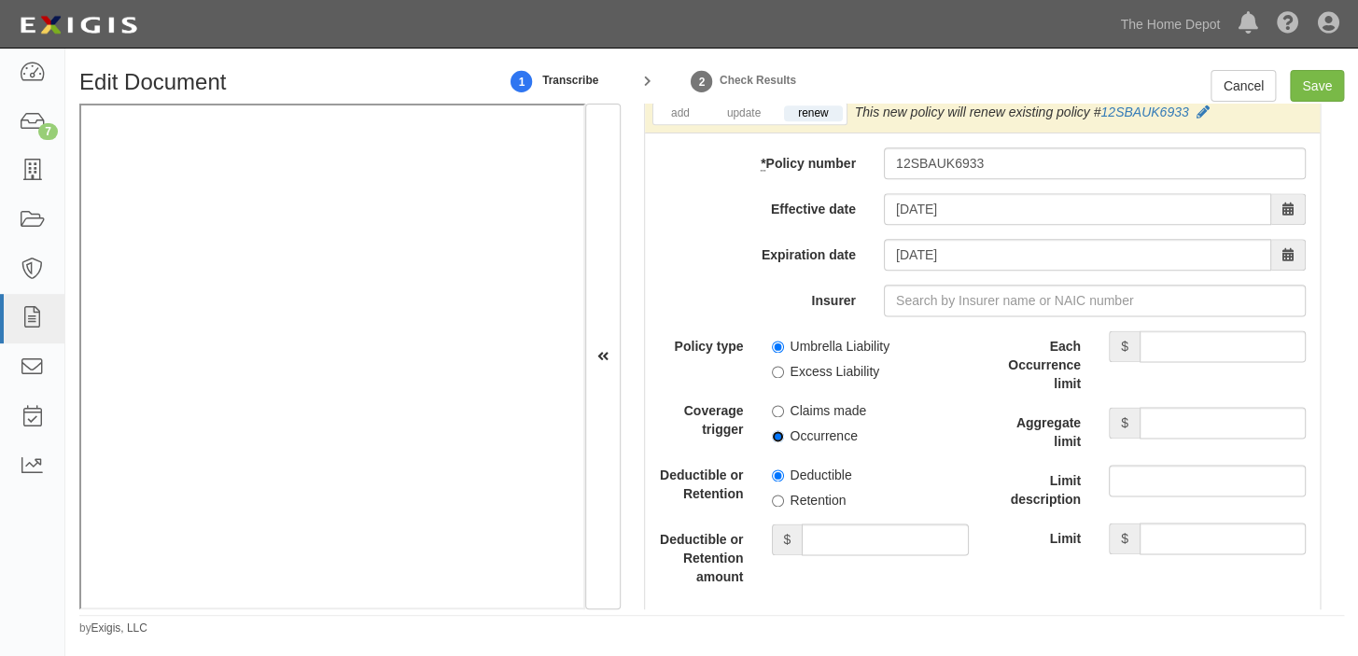
radio input "true"
click at [811, 504] on label "Retention" at bounding box center [809, 500] width 75 height 19
click at [784, 504] on input "Retention" at bounding box center [778, 501] width 12 height 12
radio input "true"
click at [830, 555] on input "Deductible or Retention amount" at bounding box center [885, 539] width 166 height 32
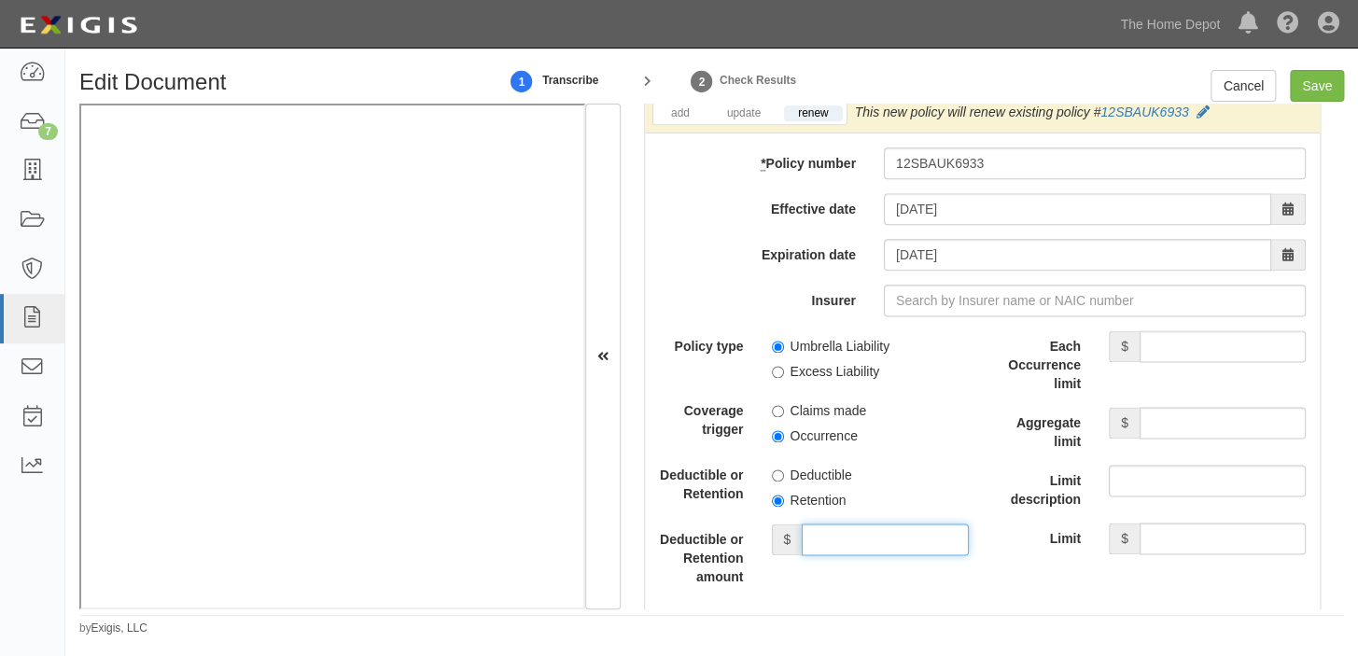
type input "10,000"
click at [1168, 349] on input "Each Occurrence limit" at bounding box center [1222, 346] width 166 height 32
type input "6,000,000"
click at [1152, 431] on input "Aggregate limit" at bounding box center [1222, 423] width 166 height 32
type input "6,000,000"
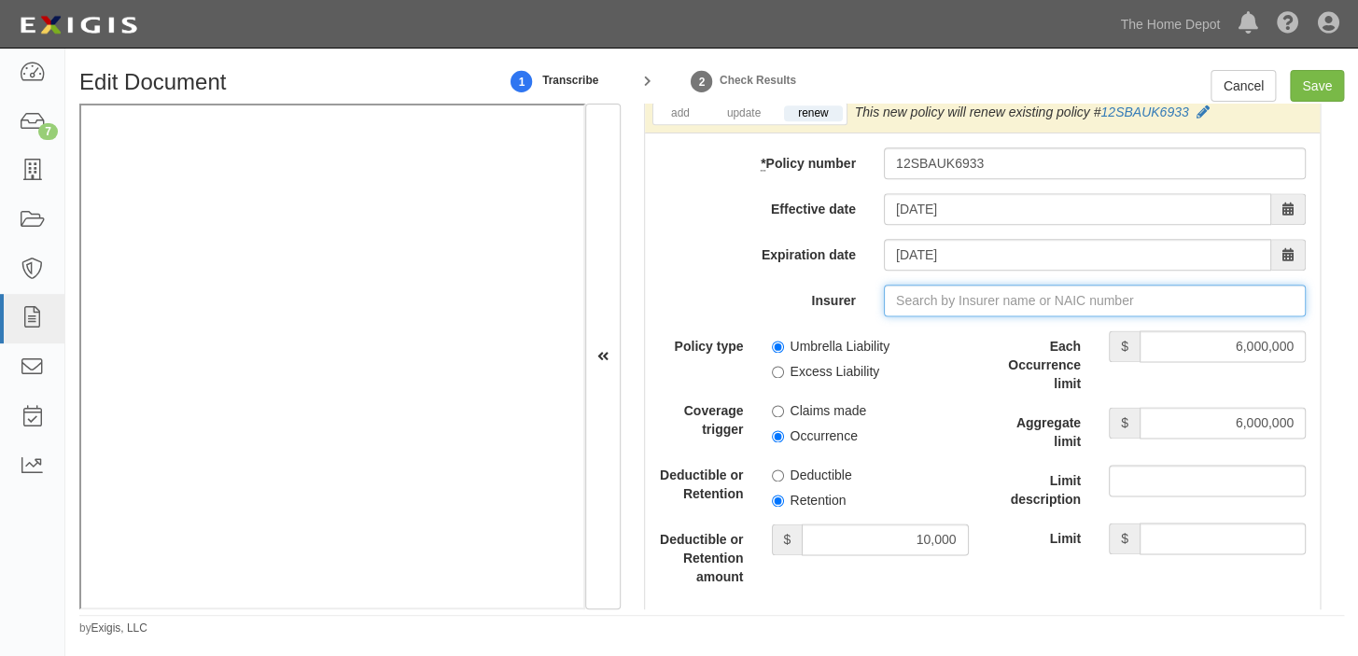
click at [1010, 314] on input "Insurer" at bounding box center [1095, 301] width 422 height 32
type input "180 Seguros S.A. (0) NR Rating"
type input "1"
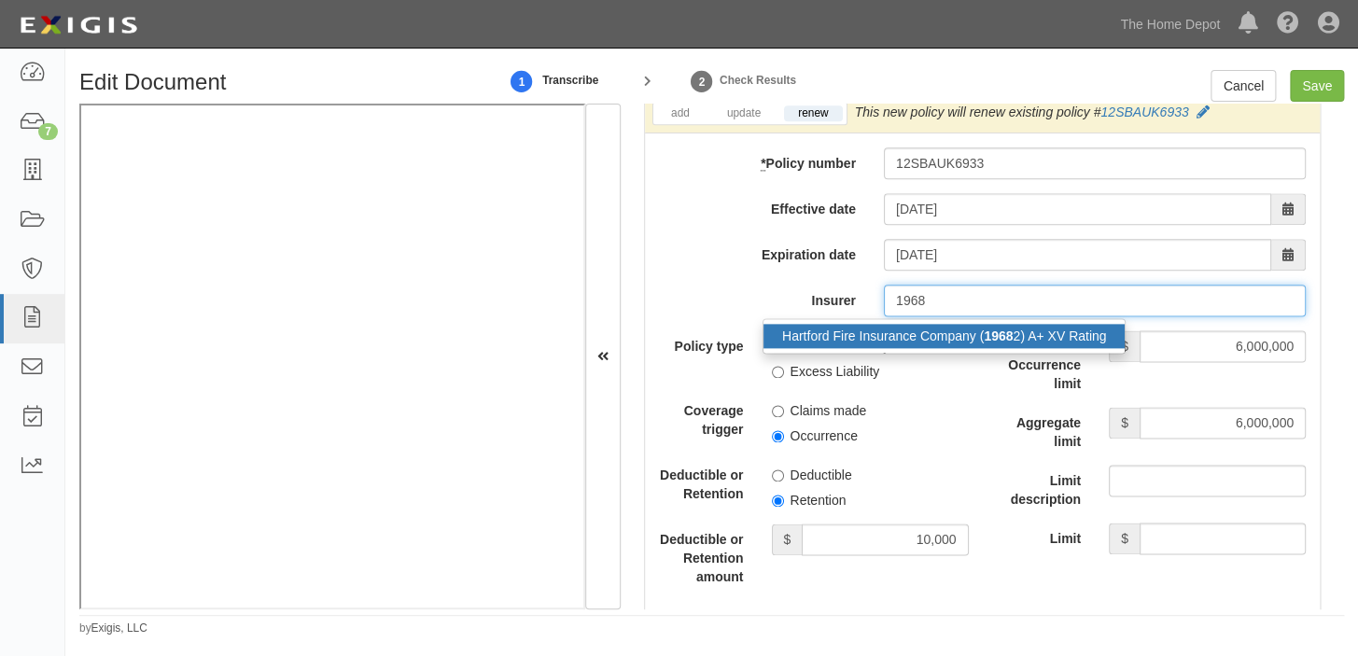
click at [1004, 343] on strong "1968" at bounding box center [997, 335] width 29 height 15
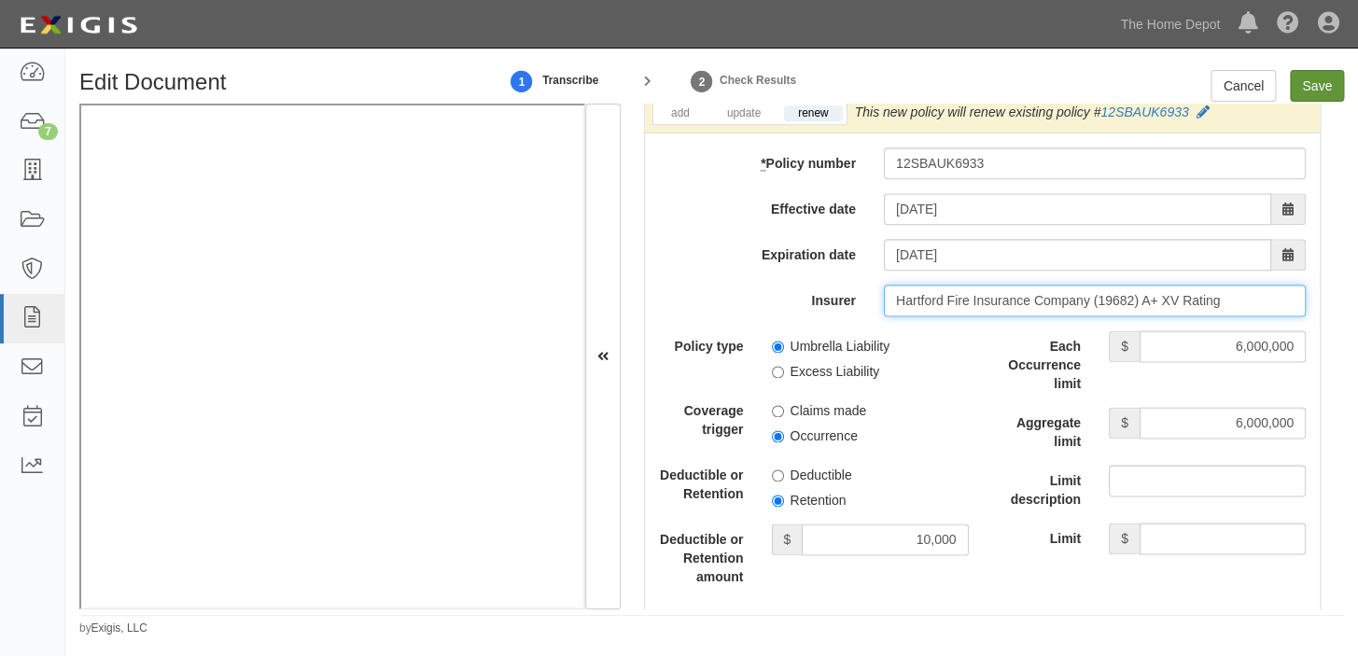
type input "Hartford Fire Insurance Company (19682) A+ XV Rating"
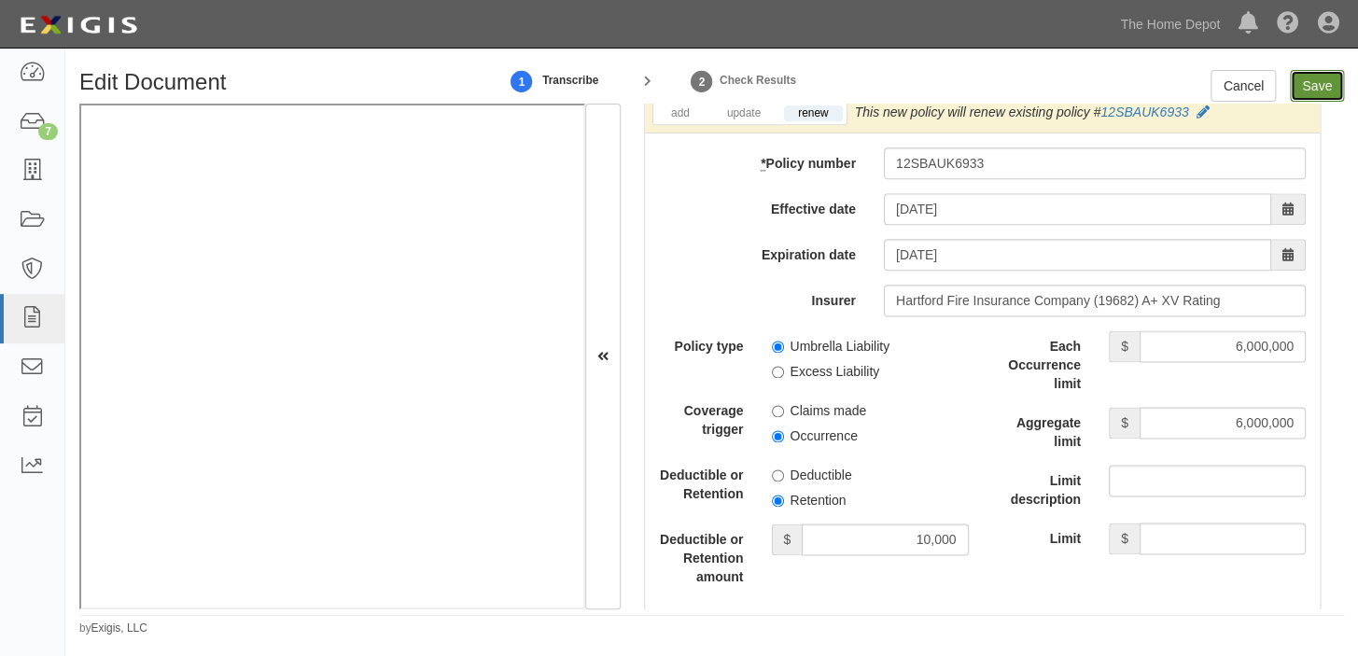
click at [1308, 78] on input "Save" at bounding box center [1317, 86] width 54 height 32
type input "1000000"
type input "2000000"
type input "10000"
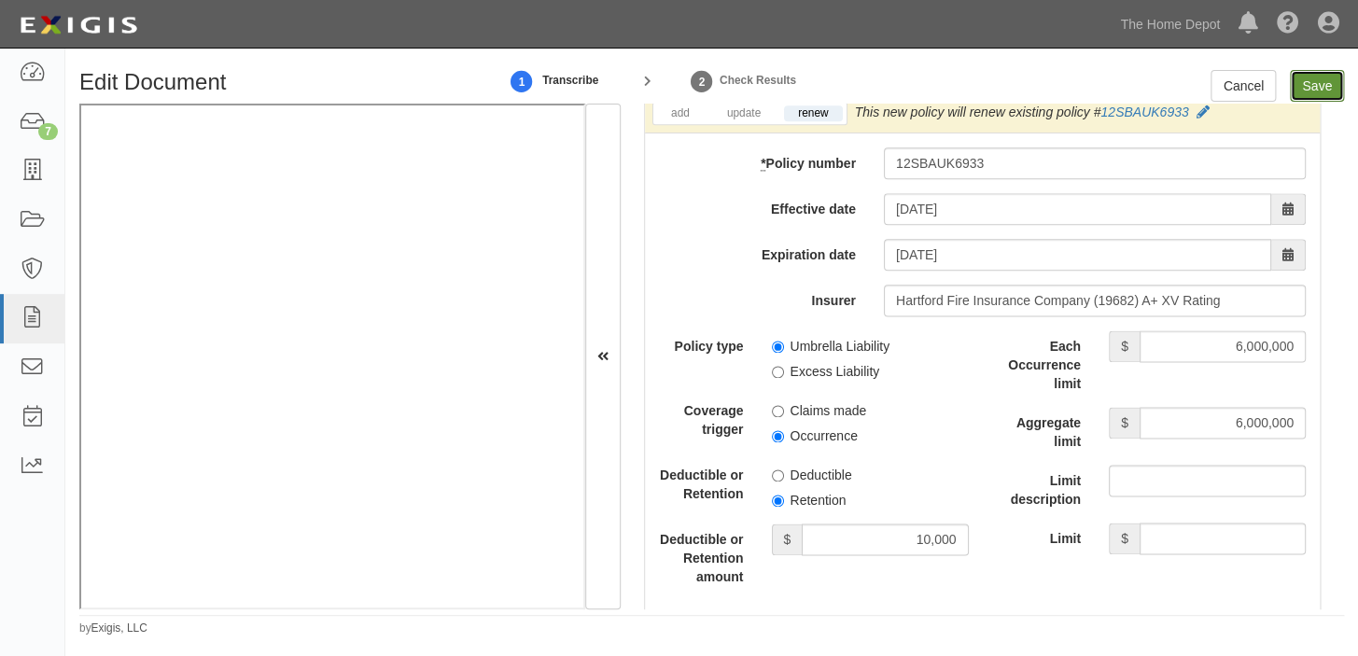
type input "6000000"
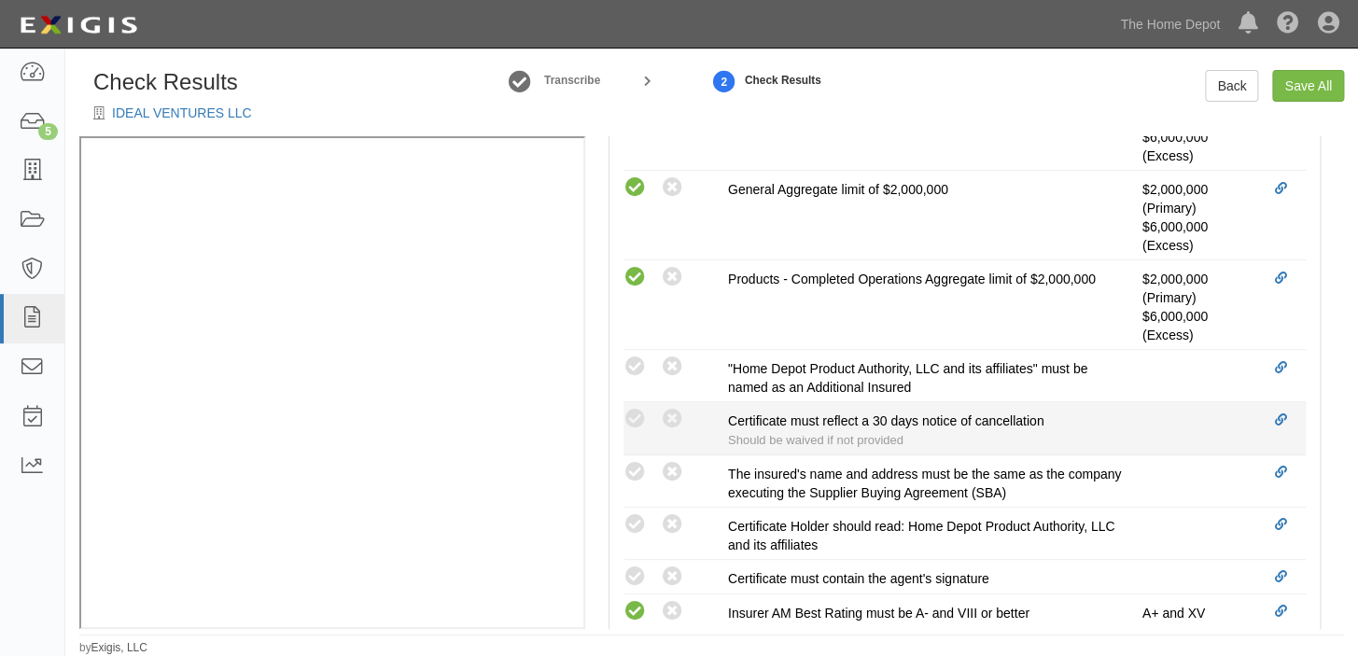
scroll to position [763, 0]
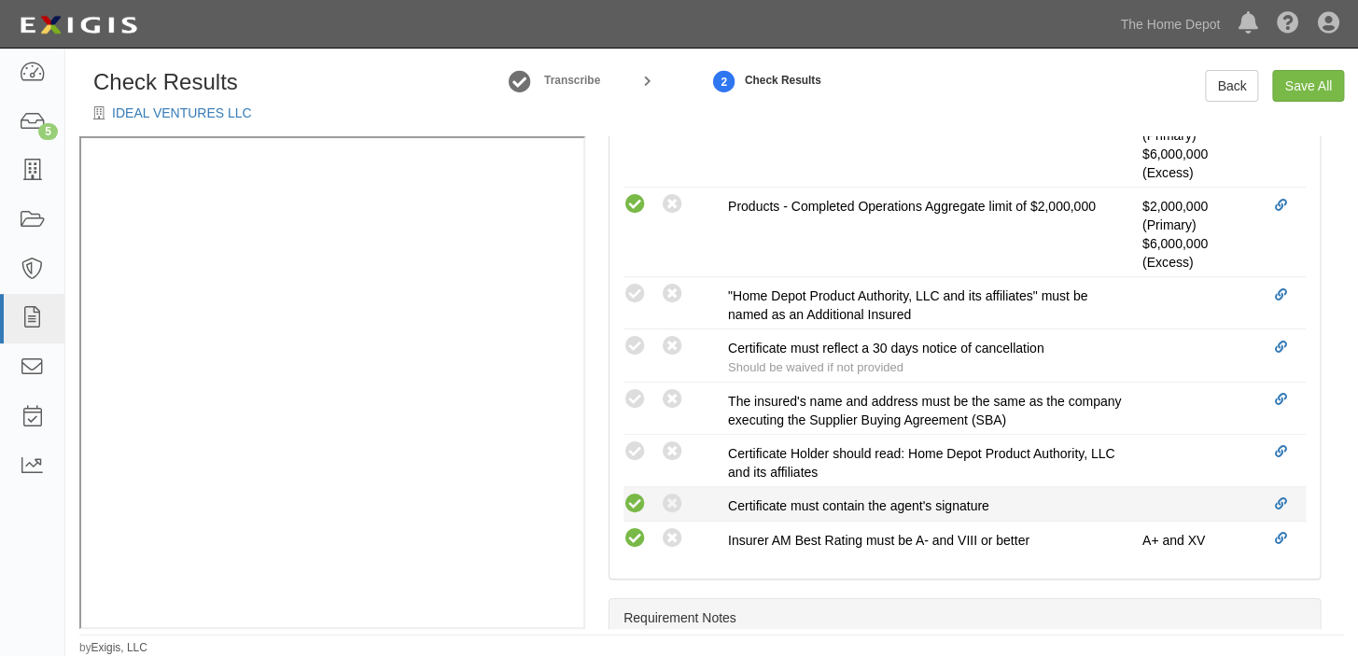
click at [644, 494] on icon at bounding box center [634, 504] width 23 height 23
radio input "true"
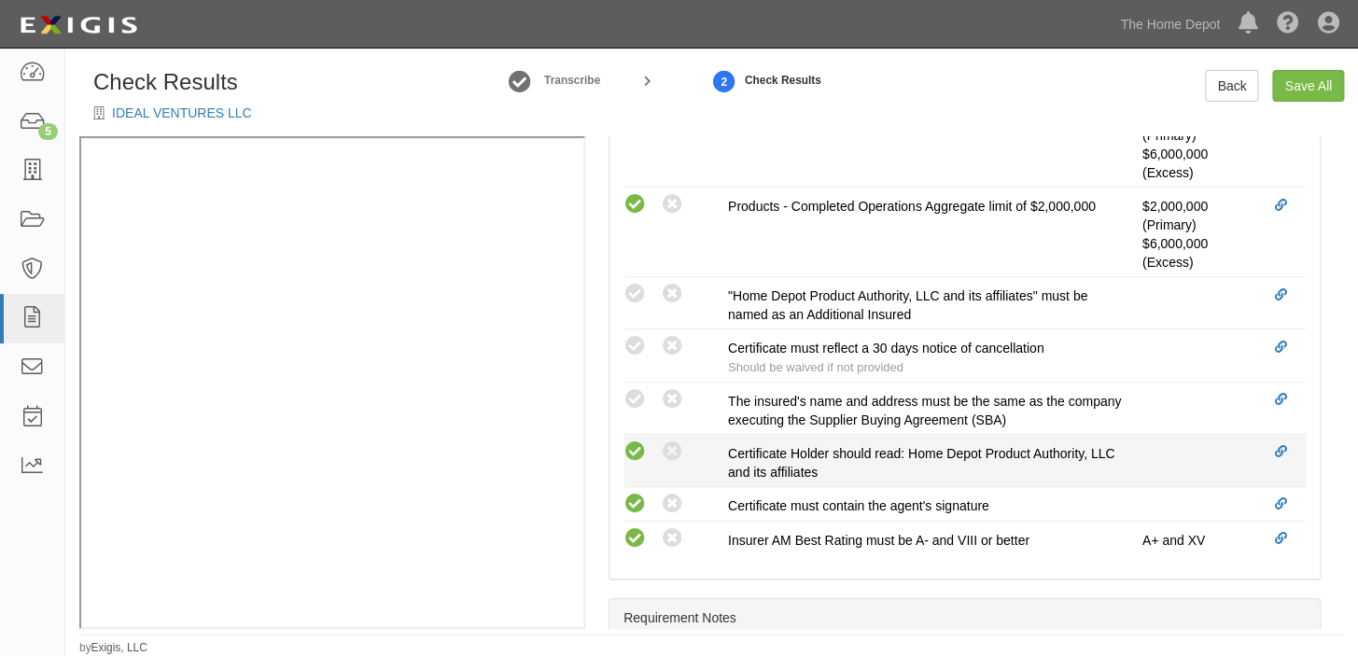
click at [634, 448] on icon at bounding box center [634, 451] width 23 height 23
radio input "true"
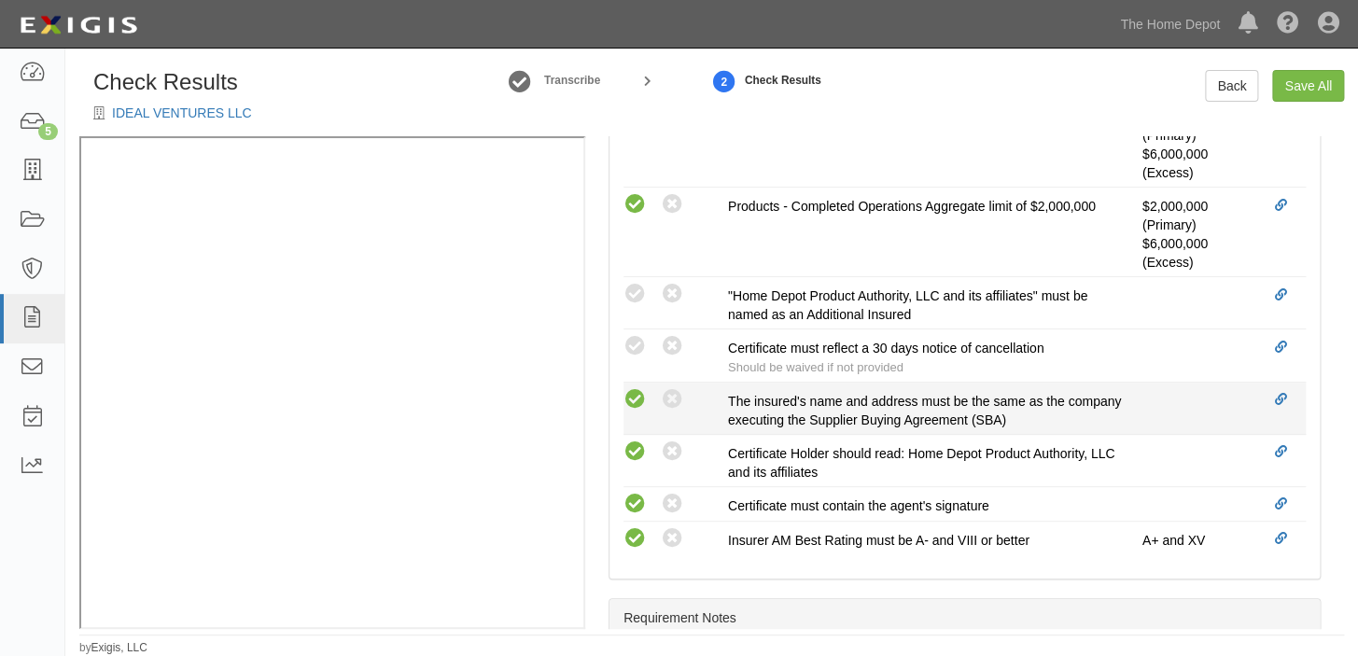
click at [634, 405] on icon at bounding box center [634, 399] width 23 height 23
radio input "true"
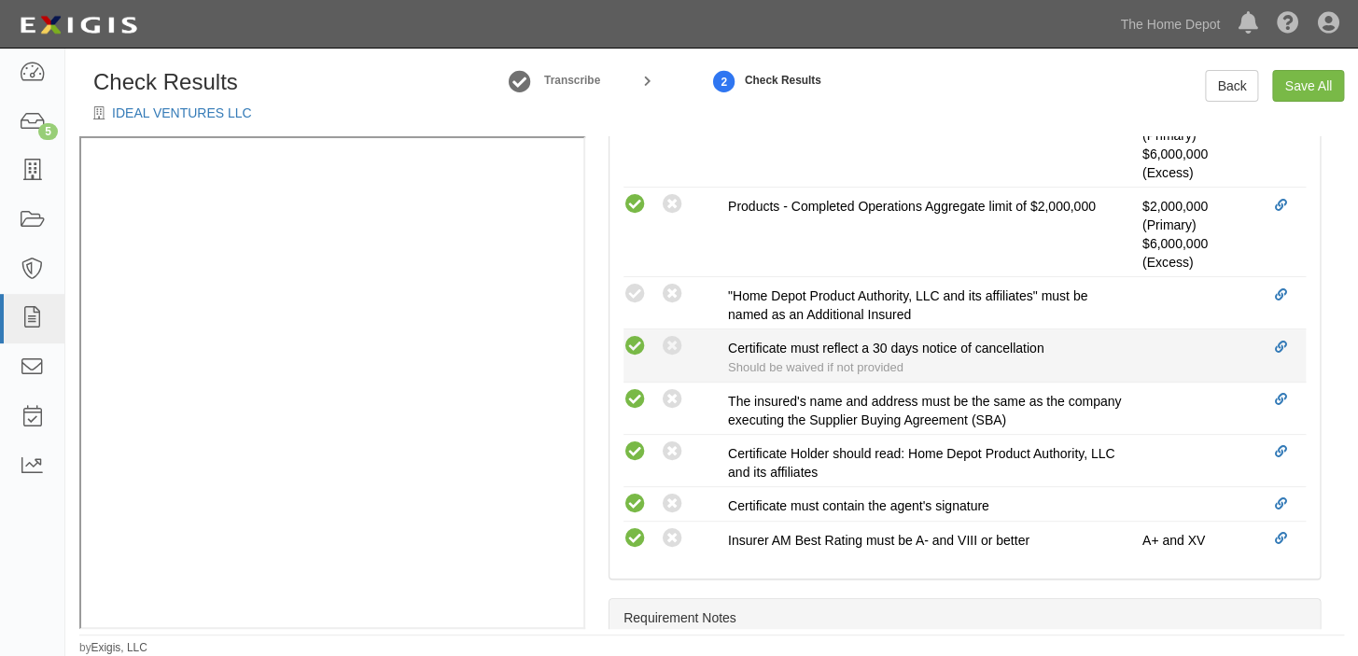
click at [634, 352] on icon at bounding box center [634, 346] width 23 height 23
radio input "true"
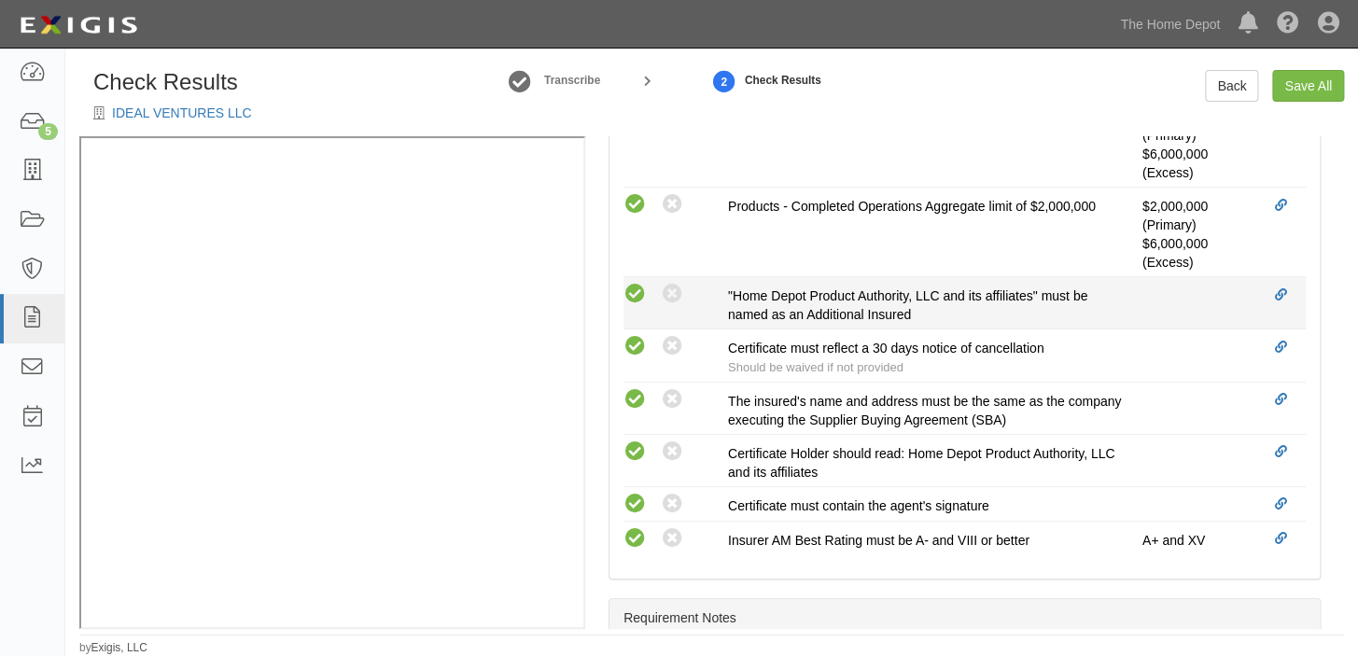
click at [634, 293] on icon at bounding box center [634, 294] width 23 height 23
radio input "true"
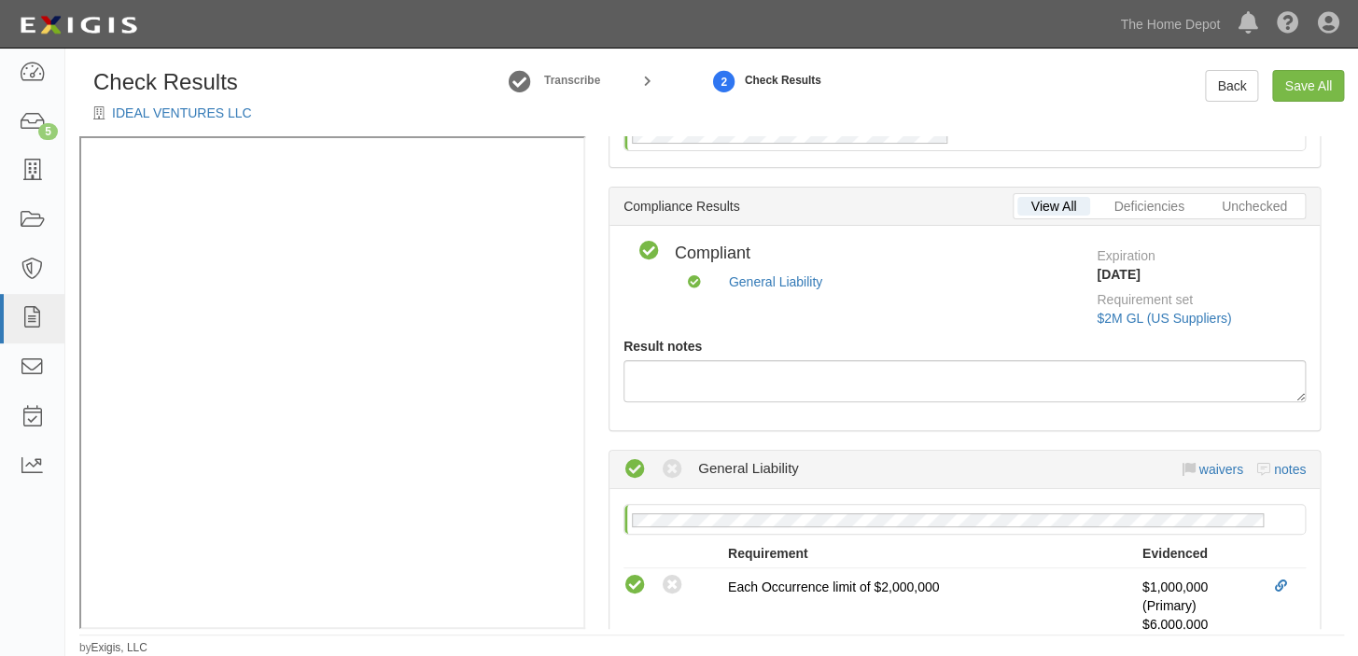
scroll to position [0, 0]
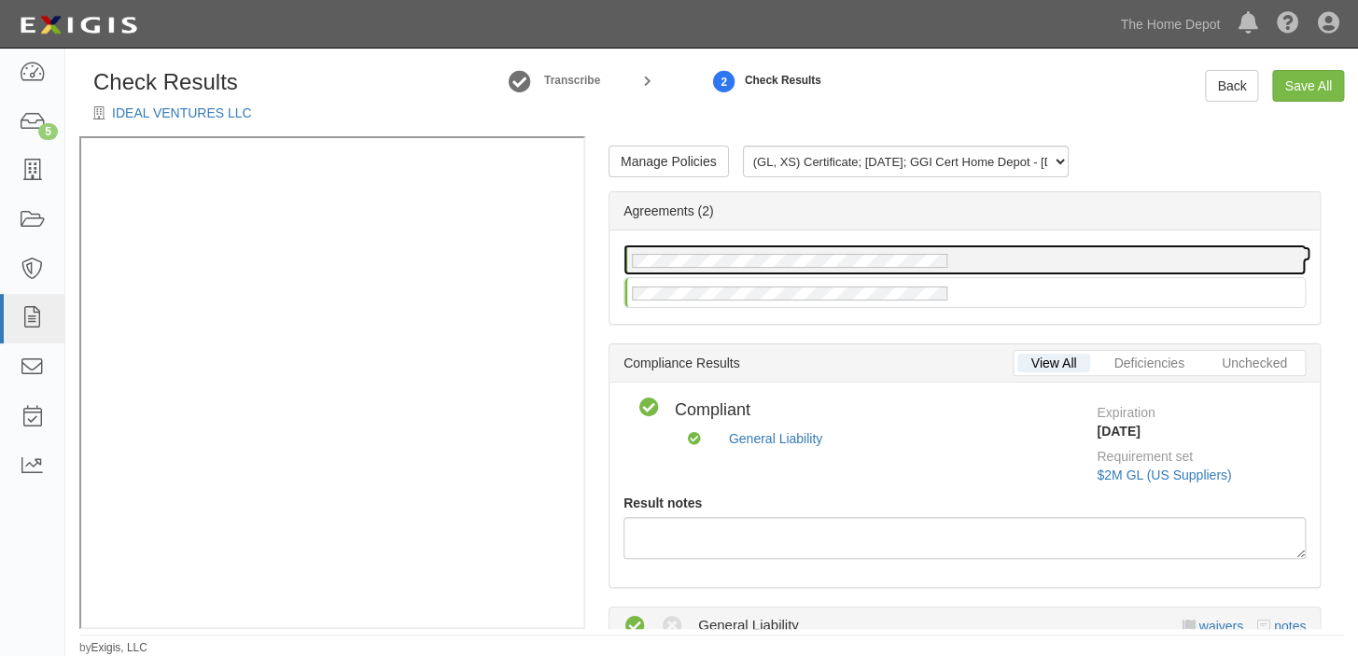
click at [953, 258] on div at bounding box center [964, 259] width 680 height 29
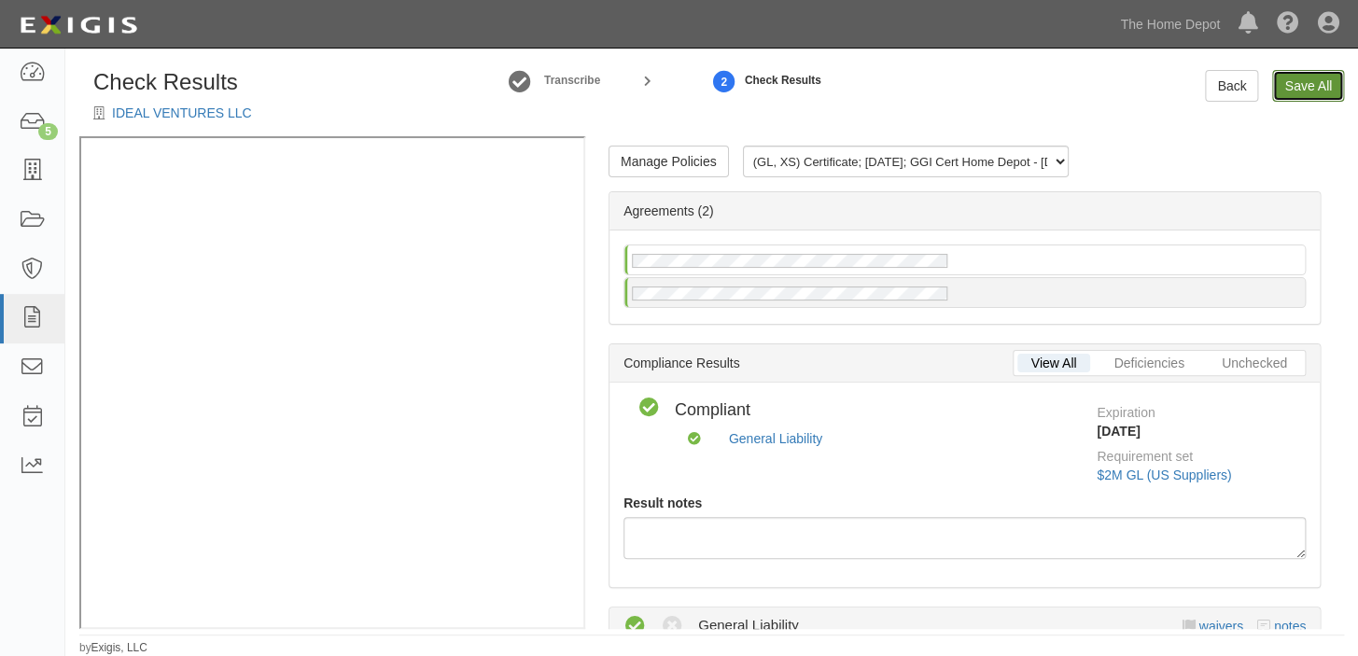
click at [1293, 86] on link "Save All" at bounding box center [1308, 86] width 72 height 32
radio input "false"
radio input "true"
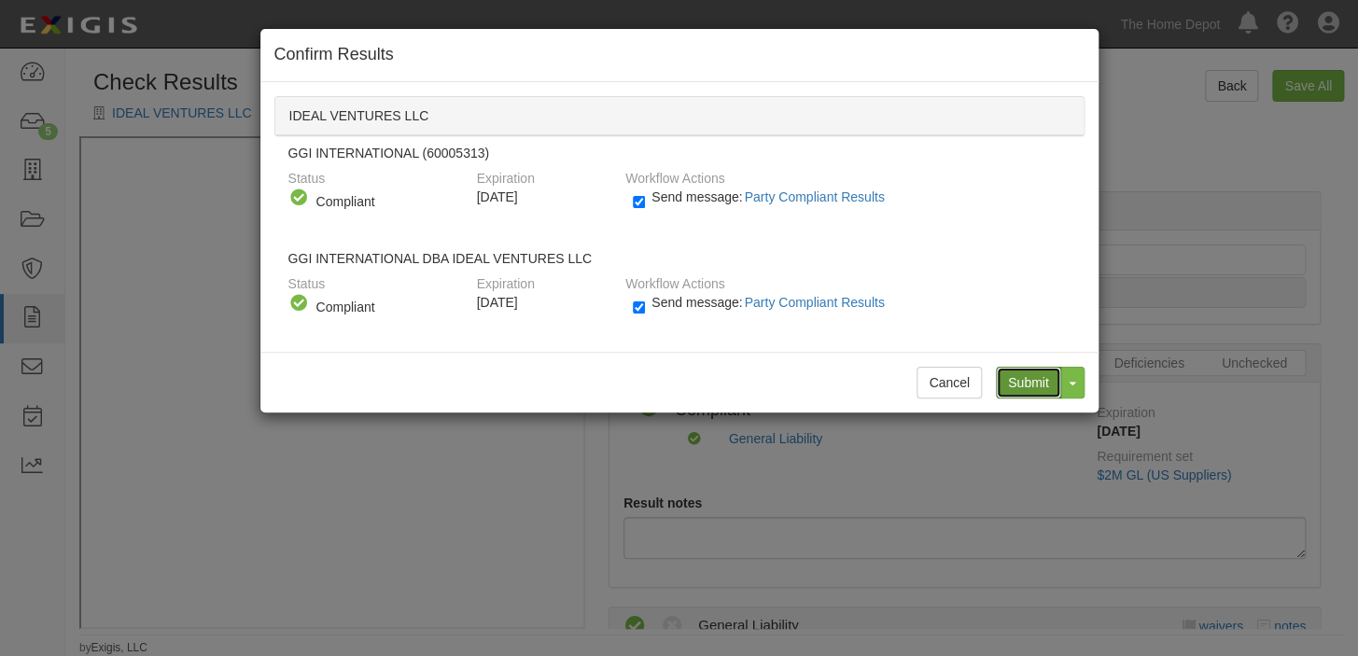
click at [1023, 383] on input "Submit" at bounding box center [1028, 383] width 65 height 32
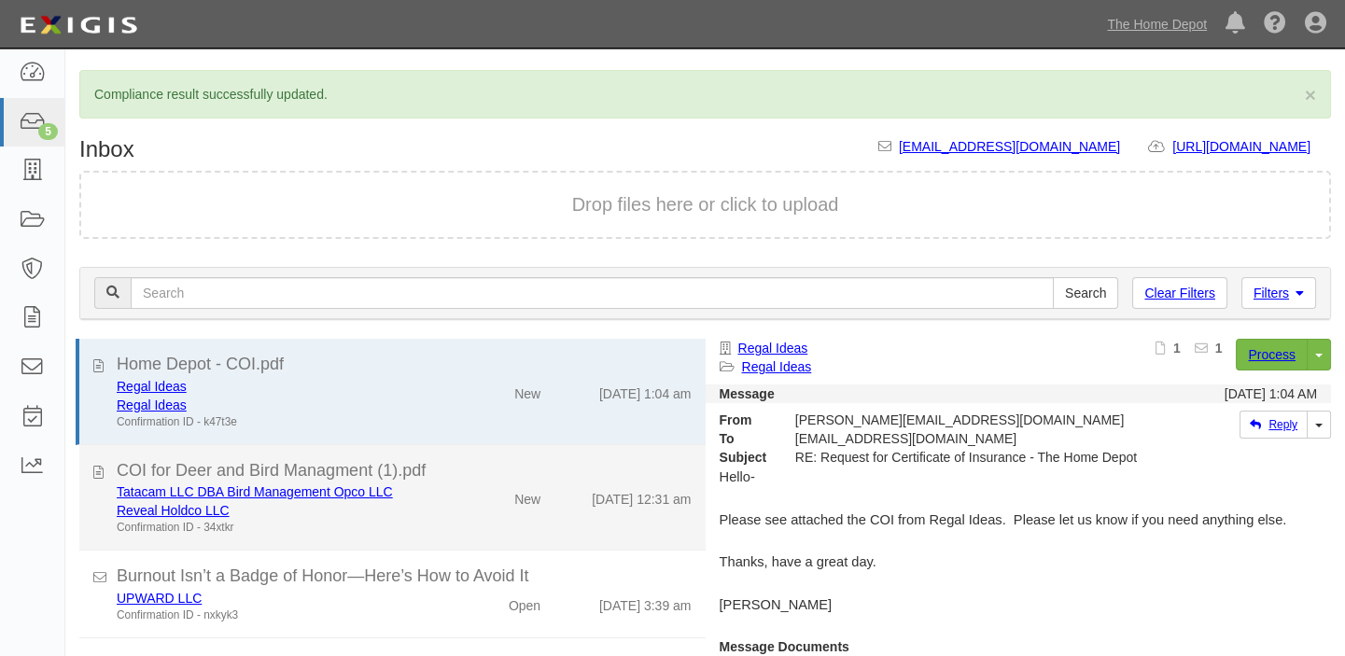
click at [522, 517] on div "Tatacam LLC DBA Bird Management Opco LLC Reveal Holdco LLC Confirmation ID - 34…" at bounding box center [404, 508] width 603 height 53
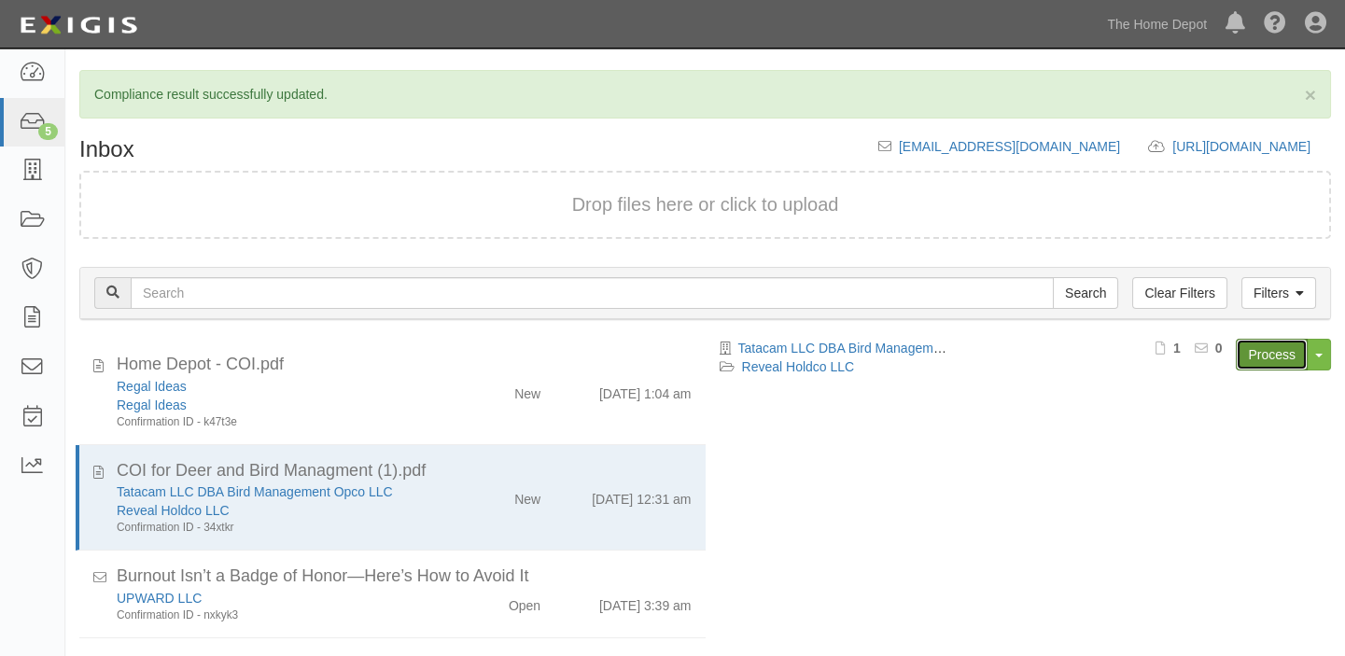
click at [1239, 345] on link "Process" at bounding box center [1271, 355] width 72 height 32
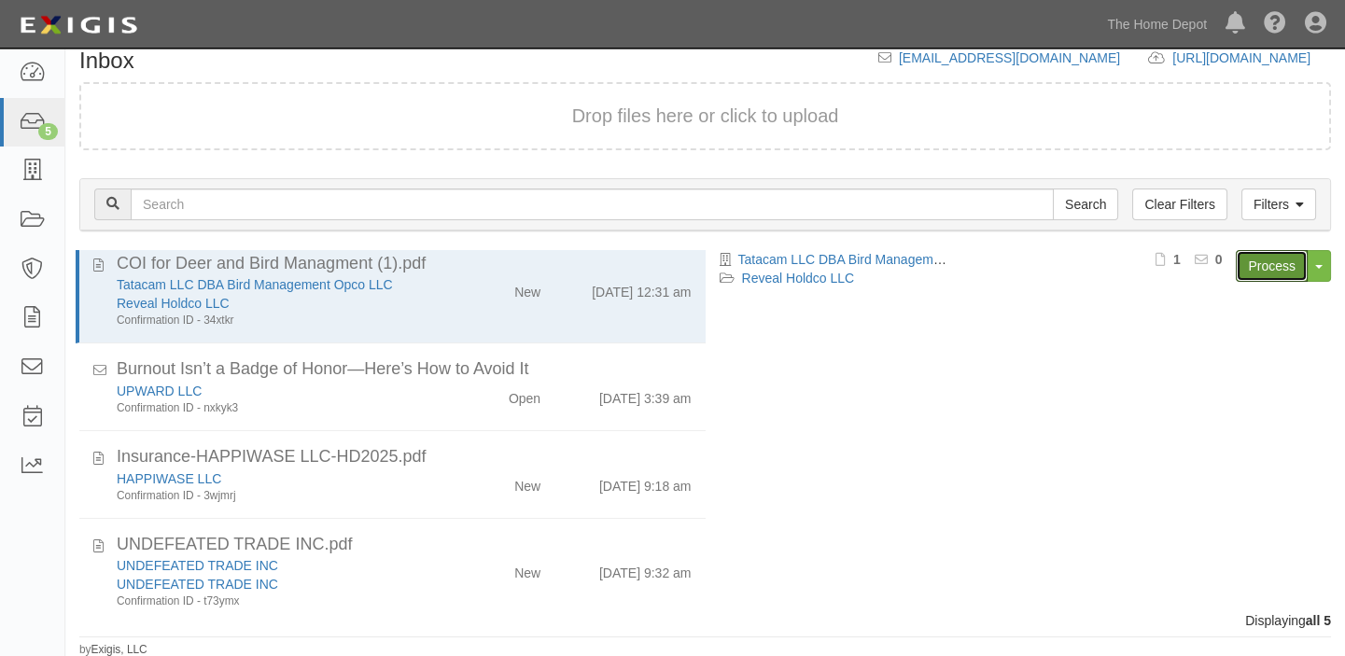
scroll to position [140, 0]
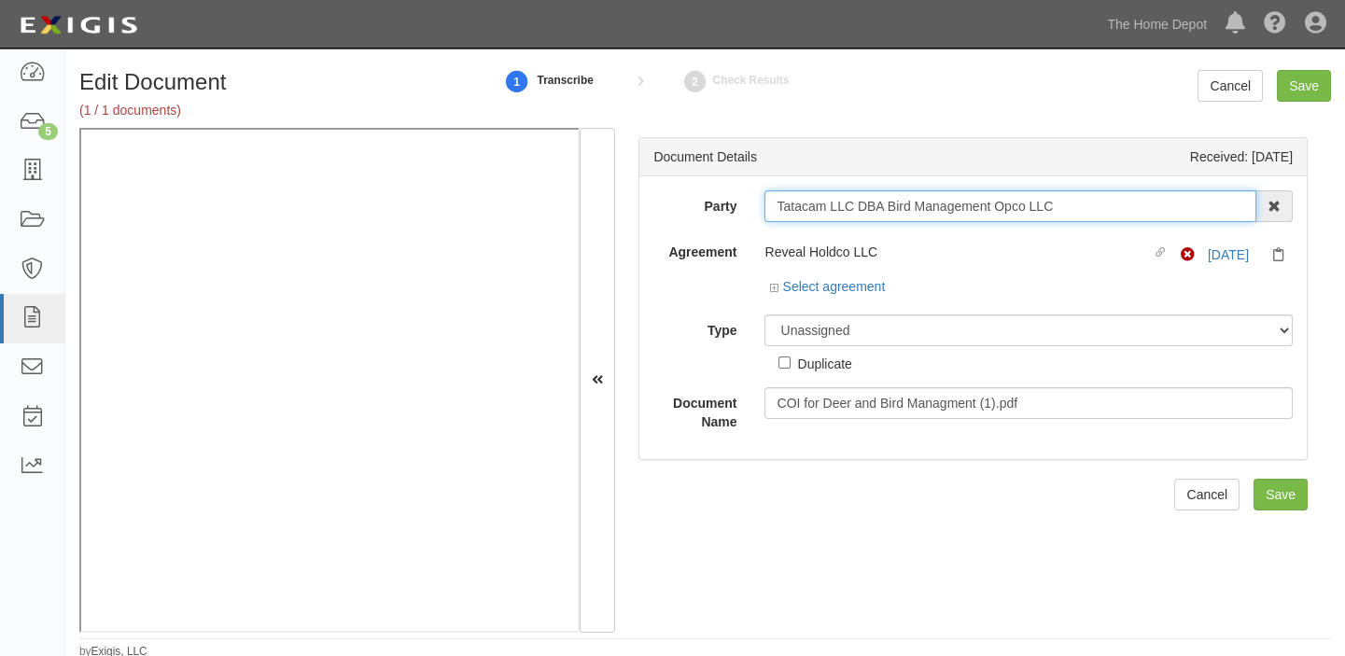
drag, startPoint x: 774, startPoint y: 206, endPoint x: 1079, endPoint y: 207, distance: 304.2
click at [1079, 207] on input "Tatacam LLC DBA Bird Management Opco LLC" at bounding box center [1010, 206] width 492 height 32
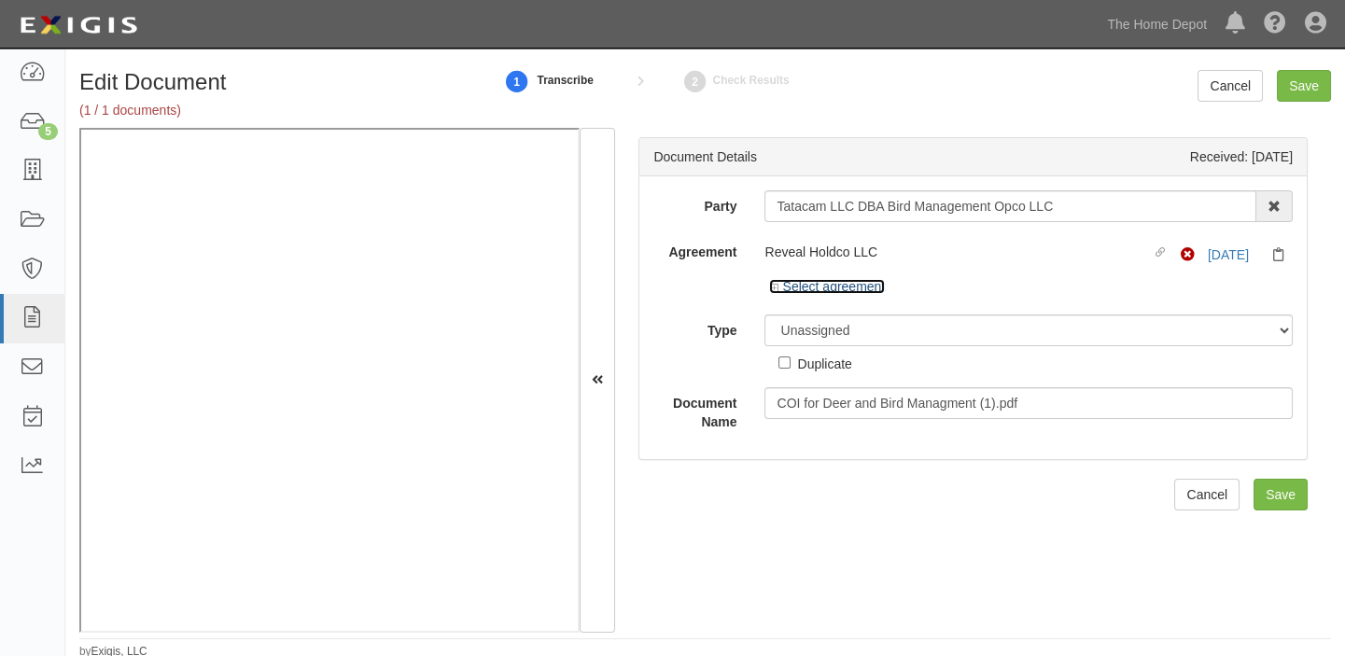
click at [819, 280] on link "Select agreement" at bounding box center [827, 286] width 116 height 15
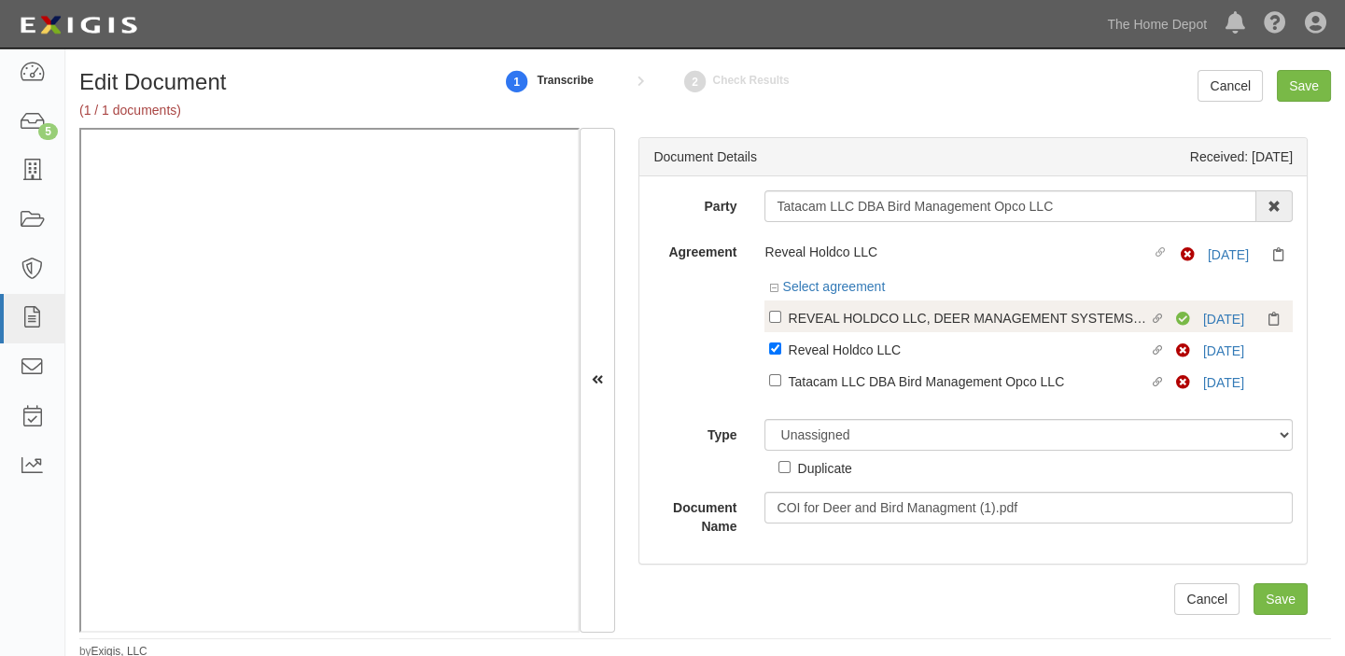
click at [876, 314] on div "REVEAL HOLDCO LLC, DEER MANAGEMENT SYSTEMS, LLC" at bounding box center [968, 317] width 360 height 21
click at [781, 314] on input "Linked agreement REVEAL HOLDCO LLC, DEER MANAGEMENT SYSTEMS, LLC Linked agreeme…" at bounding box center [775, 317] width 12 height 12
checkbox input "true"
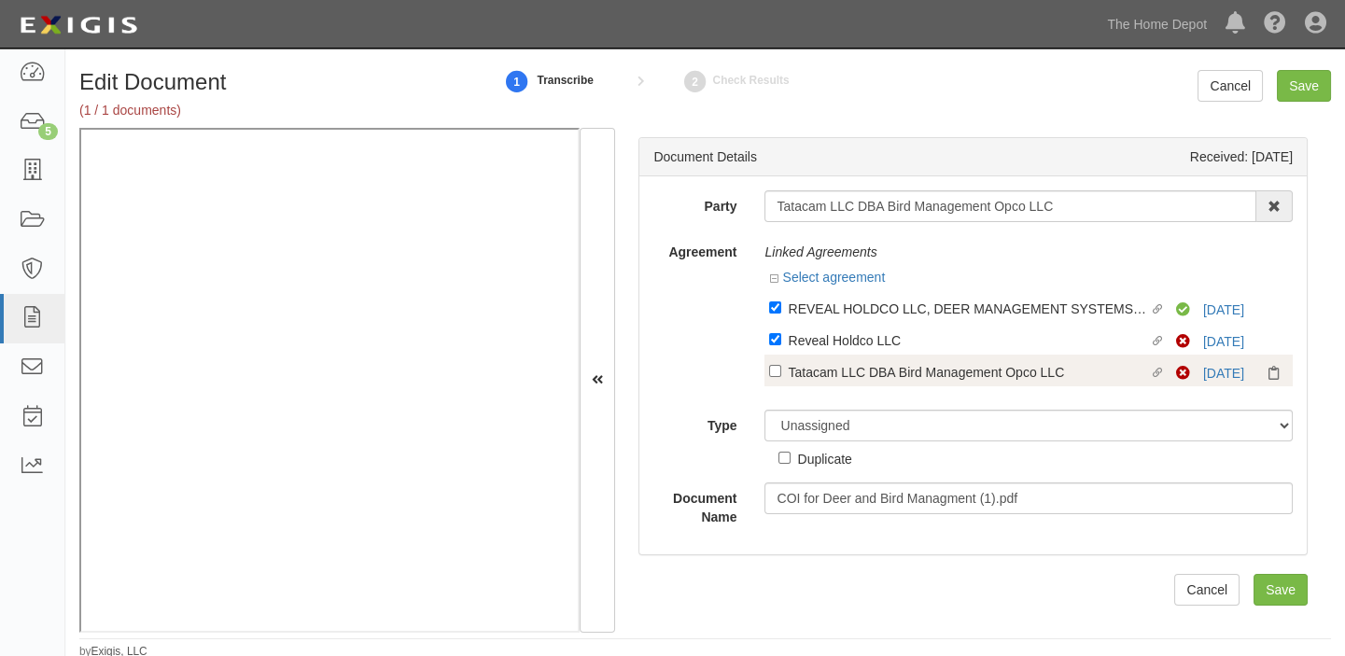
click at [863, 371] on div "Tatacam LLC DBA Bird Management Opco LLC" at bounding box center [968, 371] width 360 height 21
click at [781, 371] on input "Linked agreement Tatacam LLC DBA Bird Management Opco LLC Linked agreement" at bounding box center [775, 371] width 12 height 12
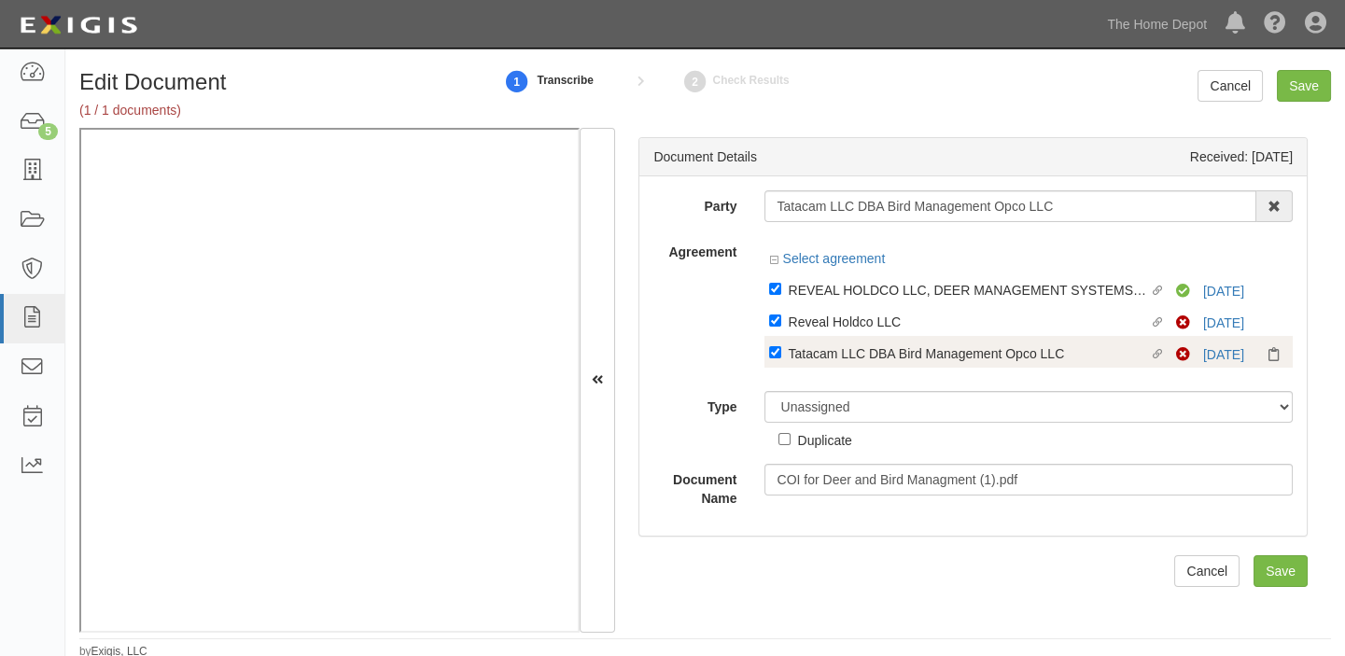
click at [861, 360] on div "Tatacam LLC DBA Bird Management Opco LLC" at bounding box center [968, 352] width 360 height 21
click at [781, 358] on input "Linked agreement Tatacam LLC DBA Bird Management Opco LLC Linked agreement" at bounding box center [775, 352] width 12 height 12
checkbox input "false"
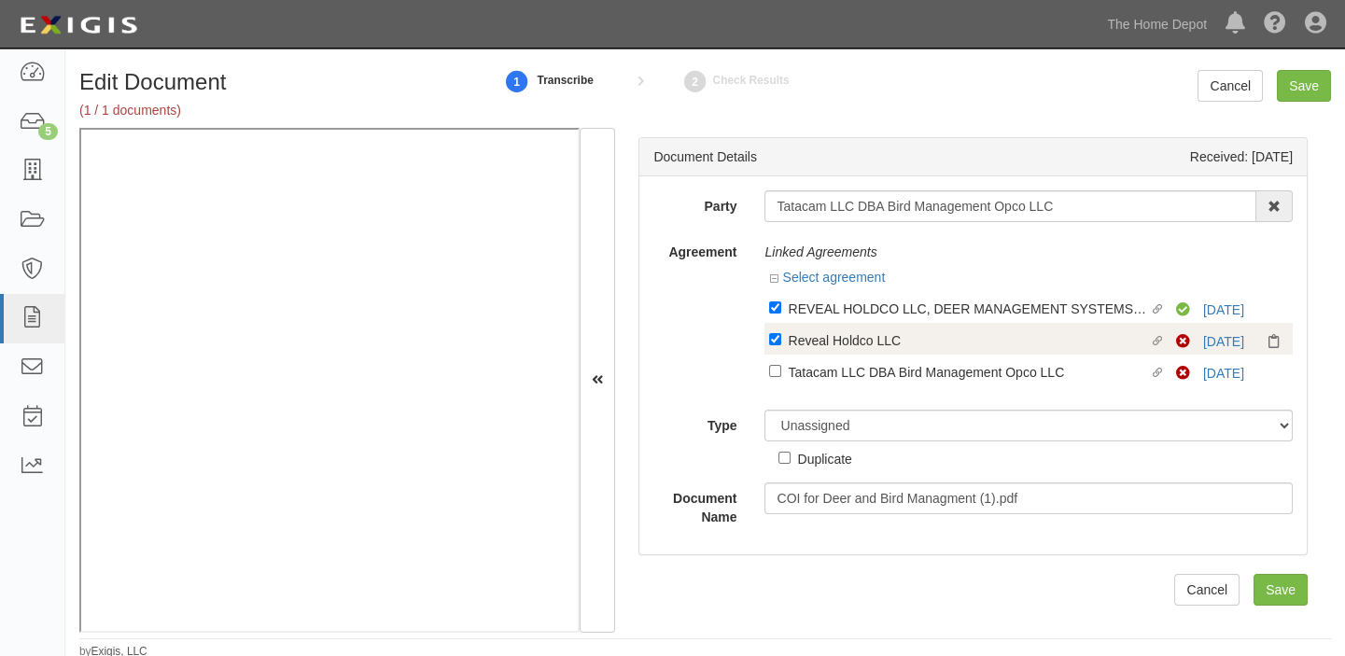
click at [843, 325] on div "Linked agreement Reveal Holdco LLC Linked agreement Non-Compliant [DATE]" at bounding box center [1028, 339] width 528 height 32
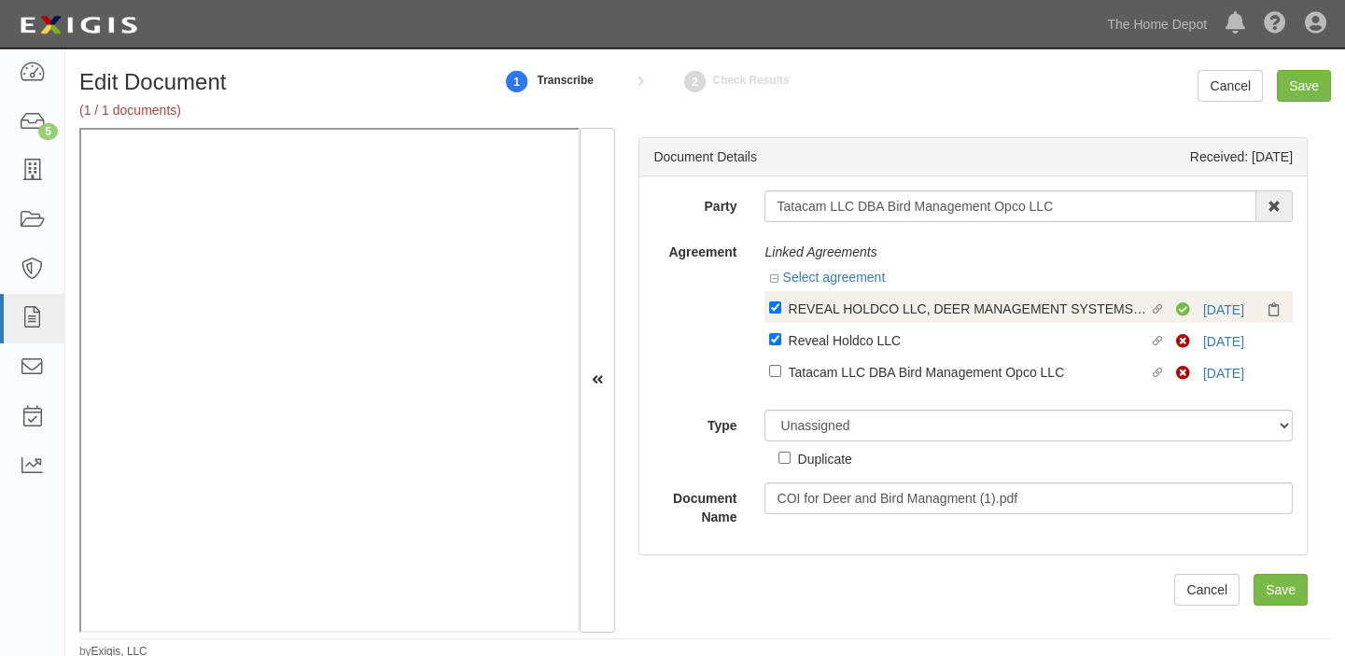
click at [842, 307] on div "REVEAL HOLDCO LLC, DEER MANAGEMENT SYSTEMS, LLC" at bounding box center [968, 308] width 360 height 21
click at [781, 307] on input "Linked agreement REVEAL HOLDCO LLC, DEER MANAGEMENT SYSTEMS, LLC Linked agreeme…" at bounding box center [775, 307] width 12 height 12
checkbox input "false"
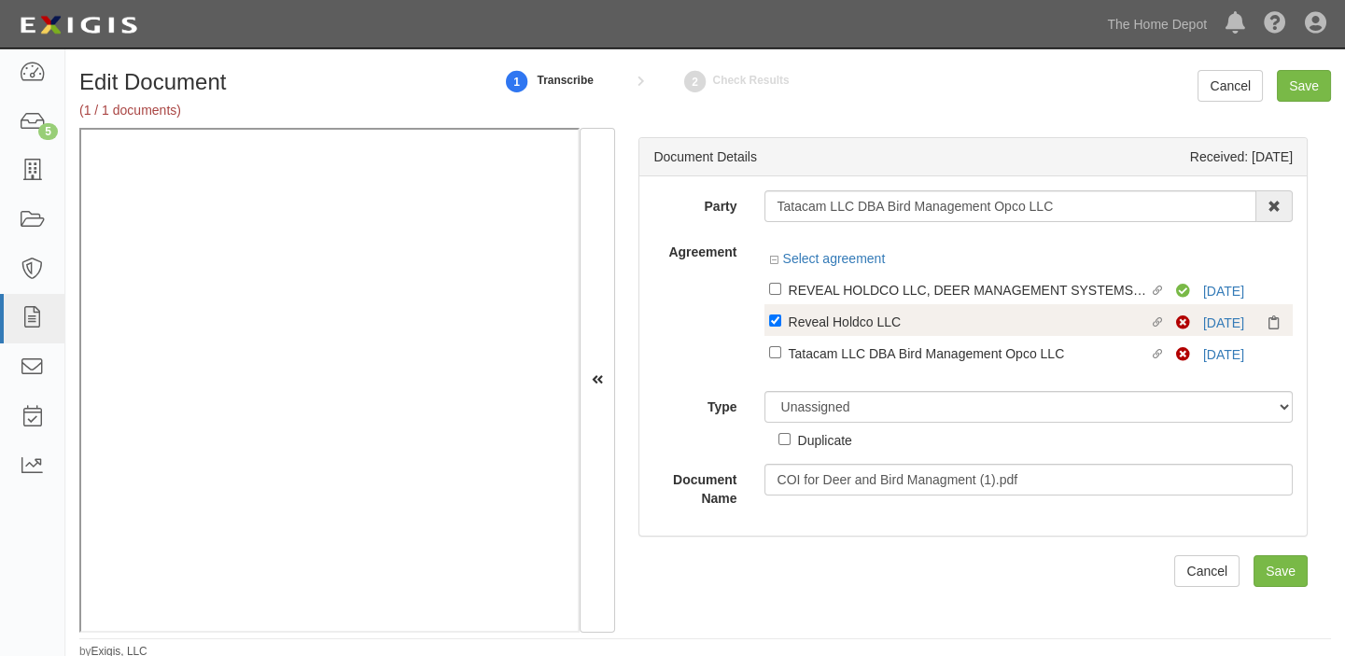
click at [834, 329] on div "Reveal Holdco LLC" at bounding box center [968, 321] width 360 height 21
click at [781, 327] on input "Linked agreement Reveal Holdco LLC Linked agreement" at bounding box center [775, 320] width 12 height 12
checkbox input "false"
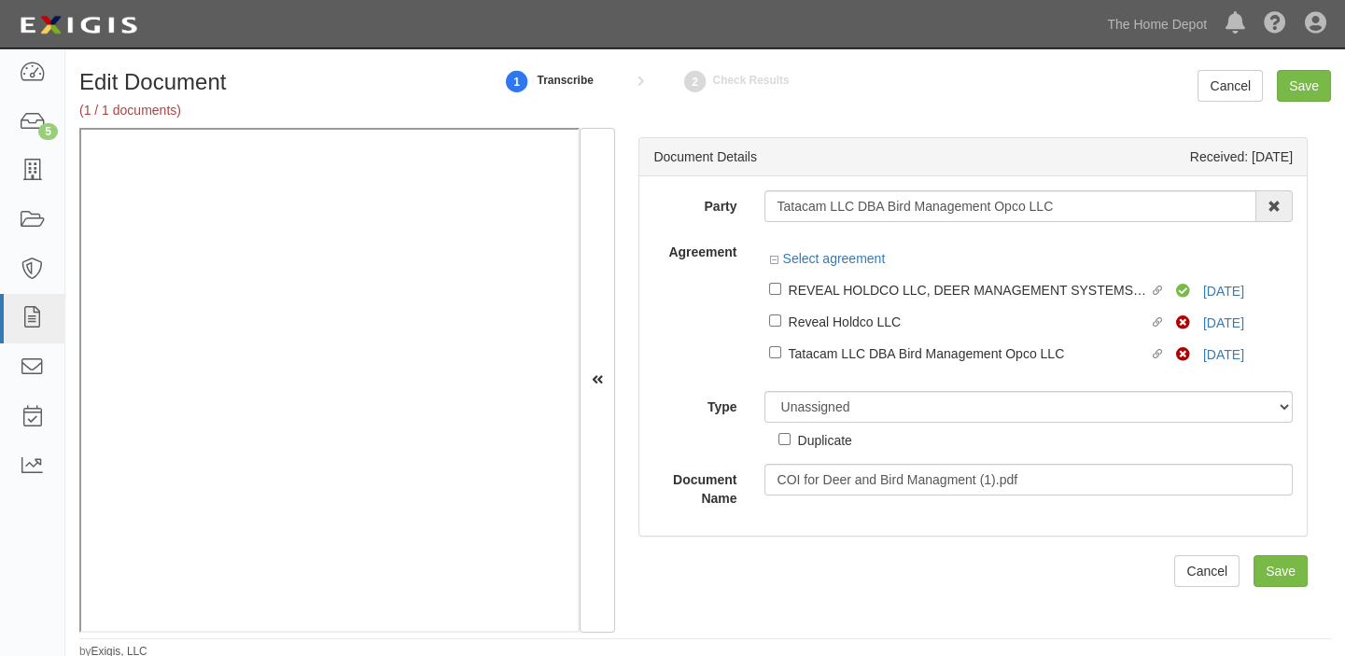
scroll to position [3, 0]
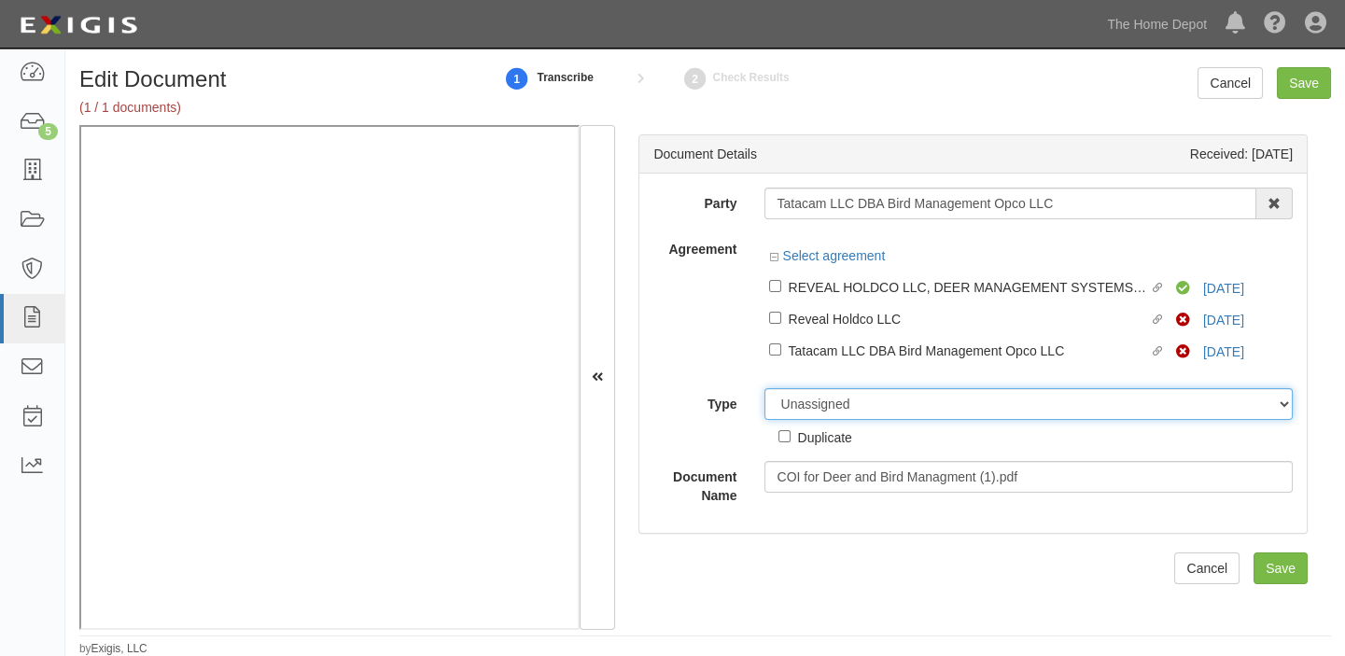
click at [794, 399] on select "Unassigned Binder Cancellation Notice Certificate Contract Endorsement Insuranc…" at bounding box center [1028, 404] width 528 height 32
select select "OtherDetail"
click at [764, 388] on select "Unassigned Binder Cancellation Notice Certificate Contract Endorsement Insuranc…" at bounding box center [1028, 404] width 528 height 32
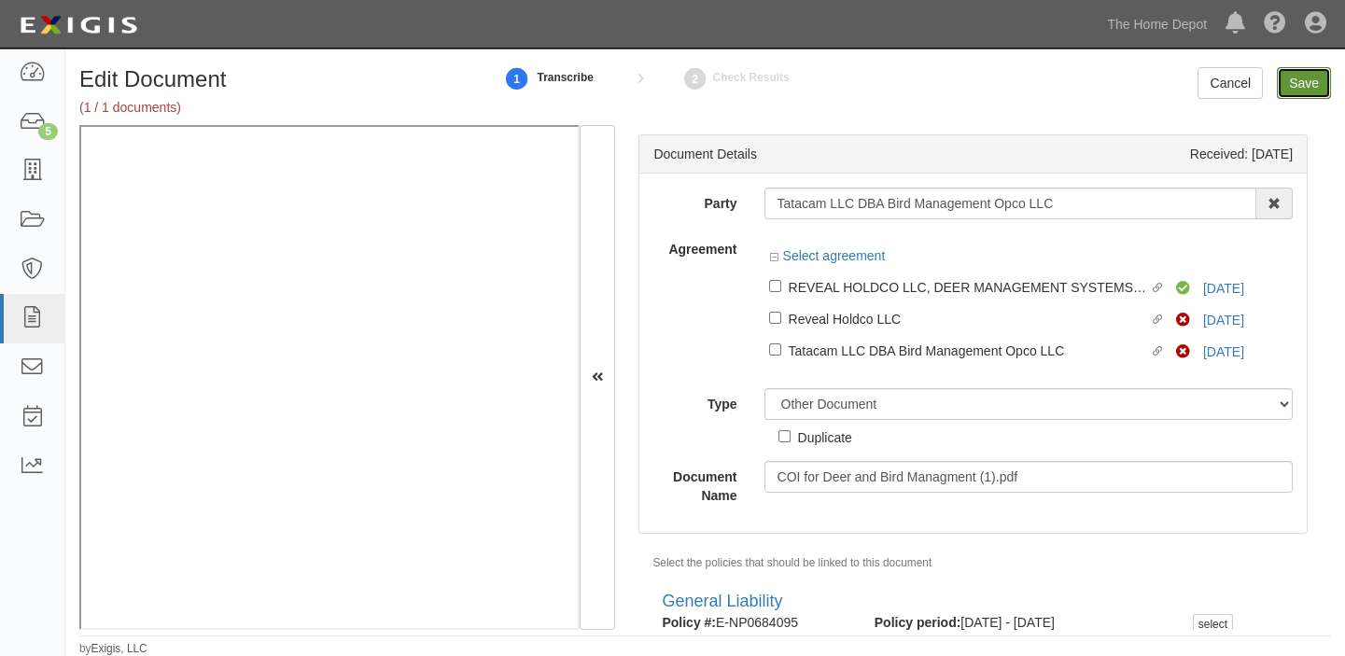
click at [1310, 84] on input "Save" at bounding box center [1303, 83] width 54 height 32
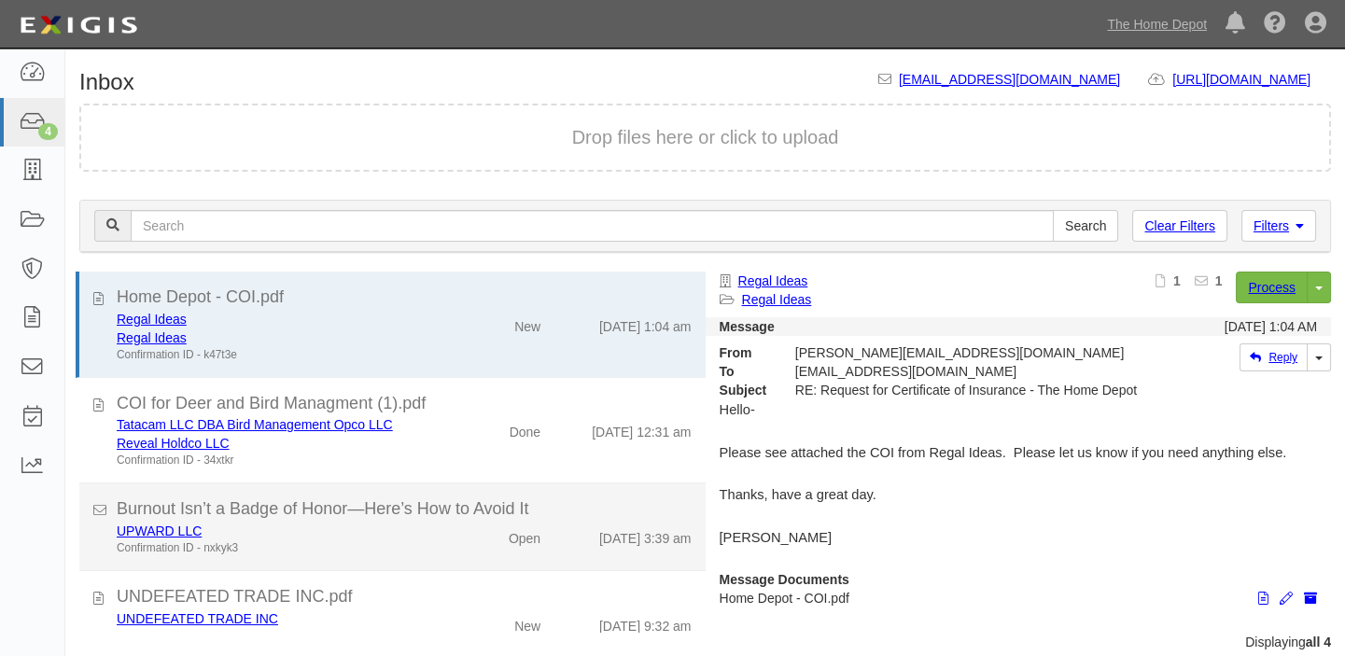
click at [517, 504] on div "Burnout Isn’t a Badge of Honor—Here’s How to Avoid It" at bounding box center [404, 509] width 575 height 24
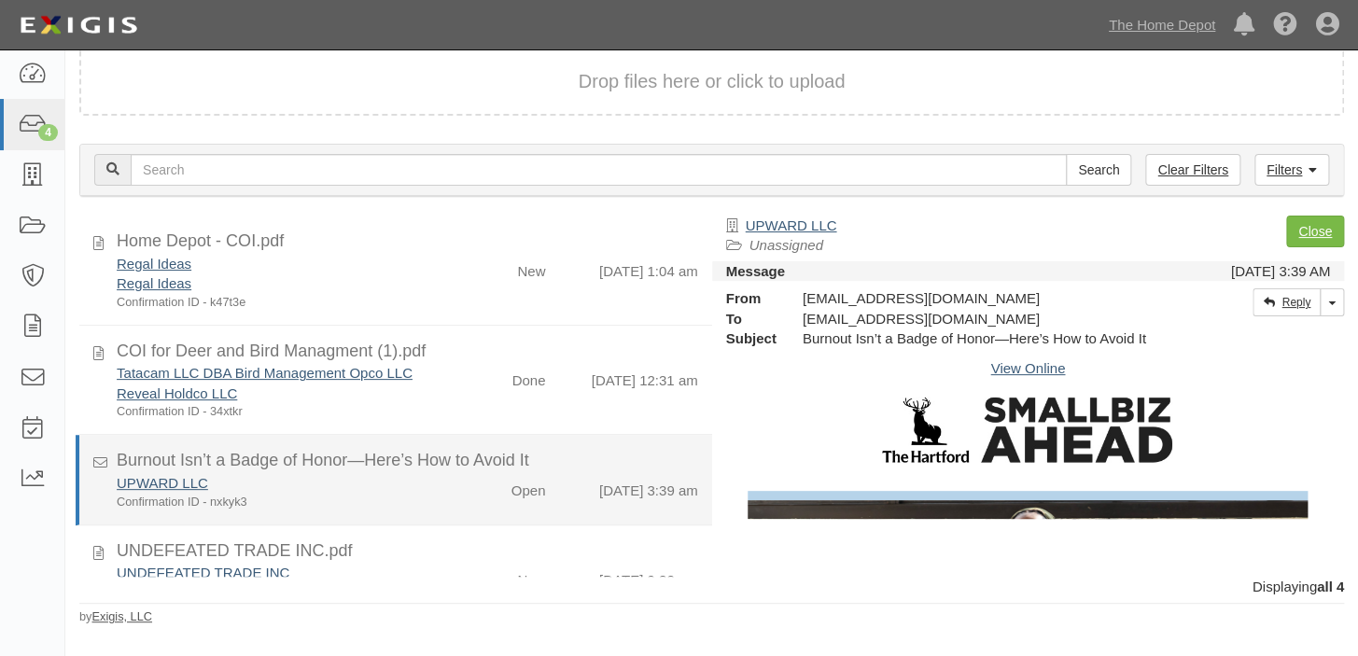
click at [511, 473] on div "Open" at bounding box center [528, 486] width 35 height 27
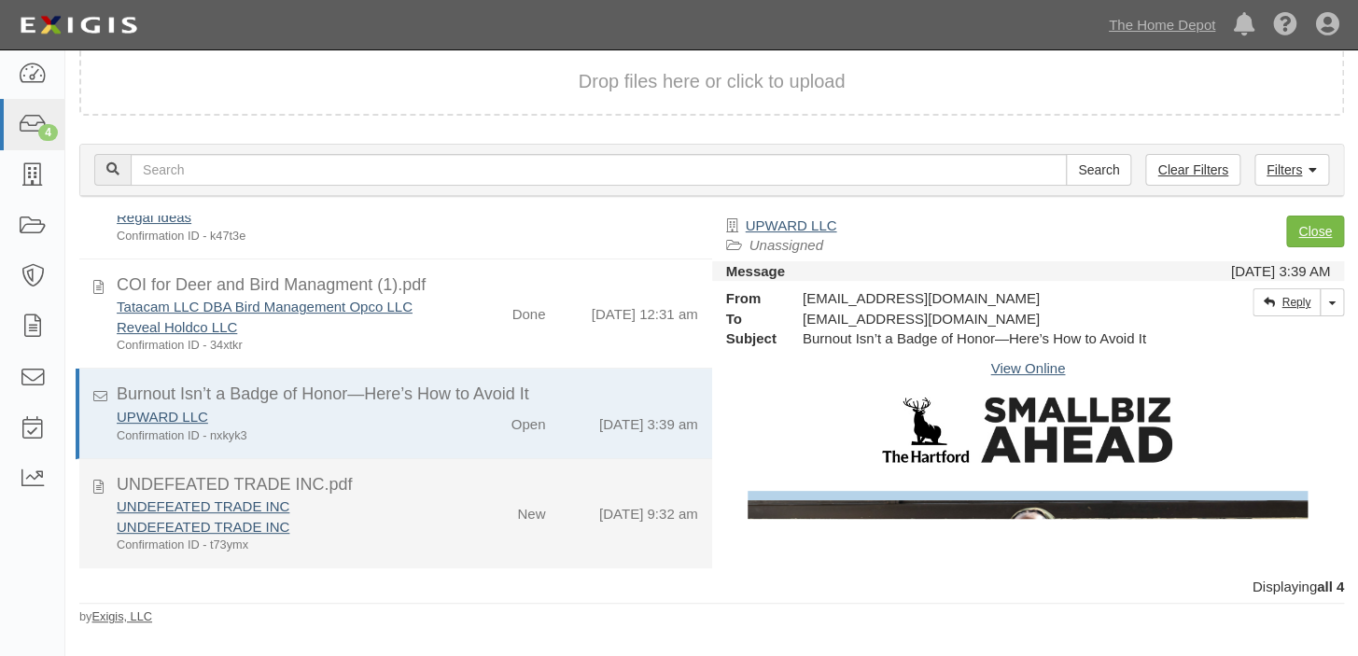
click at [485, 496] on div "New" at bounding box center [509, 509] width 102 height 27
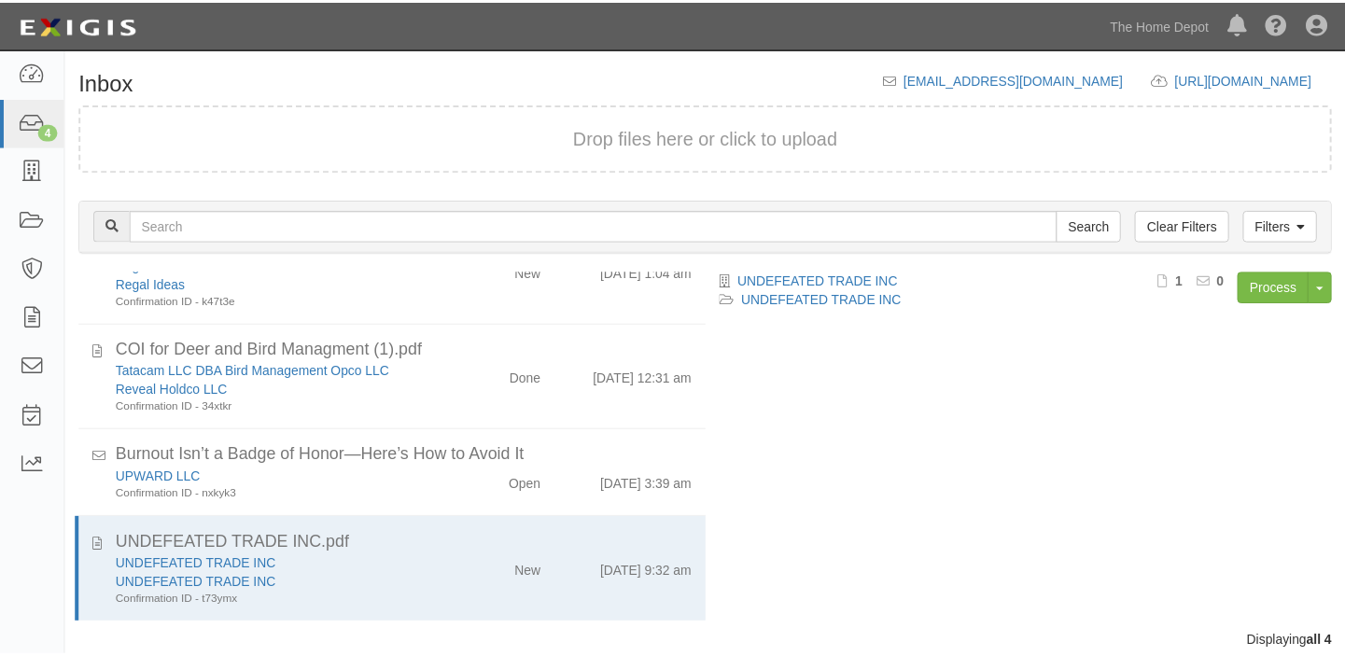
scroll to position [53, 0]
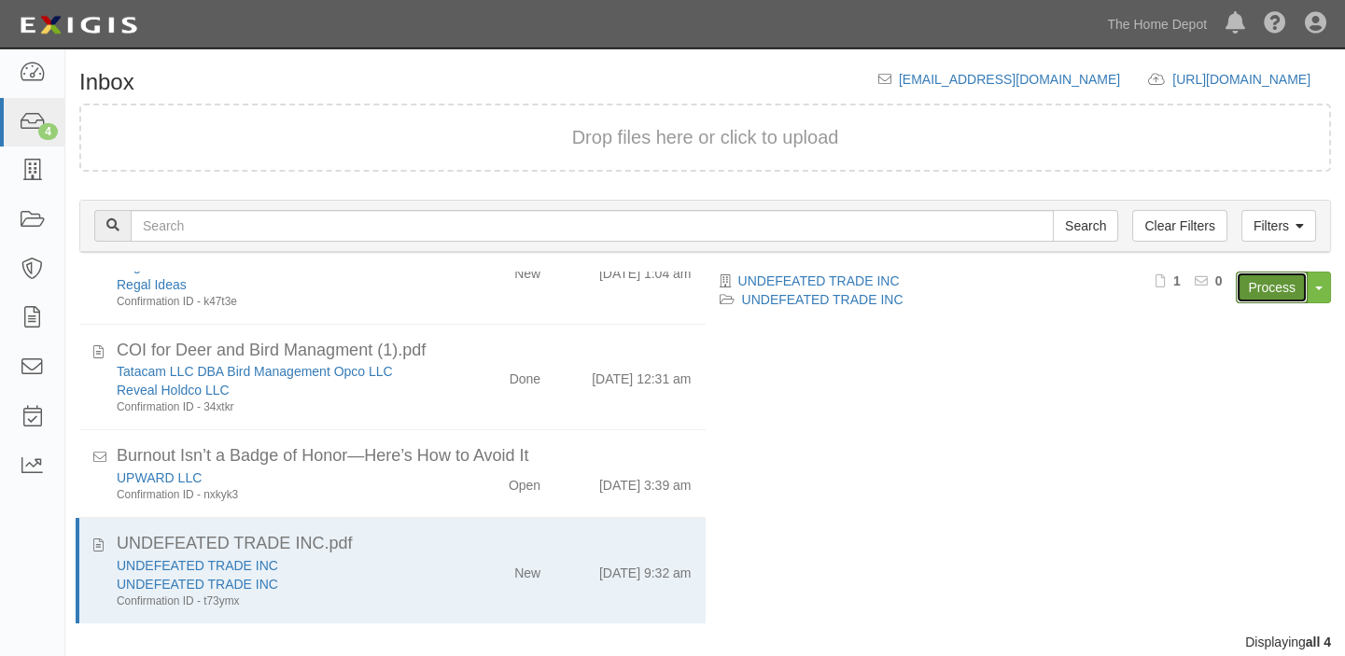
click at [1271, 286] on link "Process" at bounding box center [1271, 288] width 72 height 32
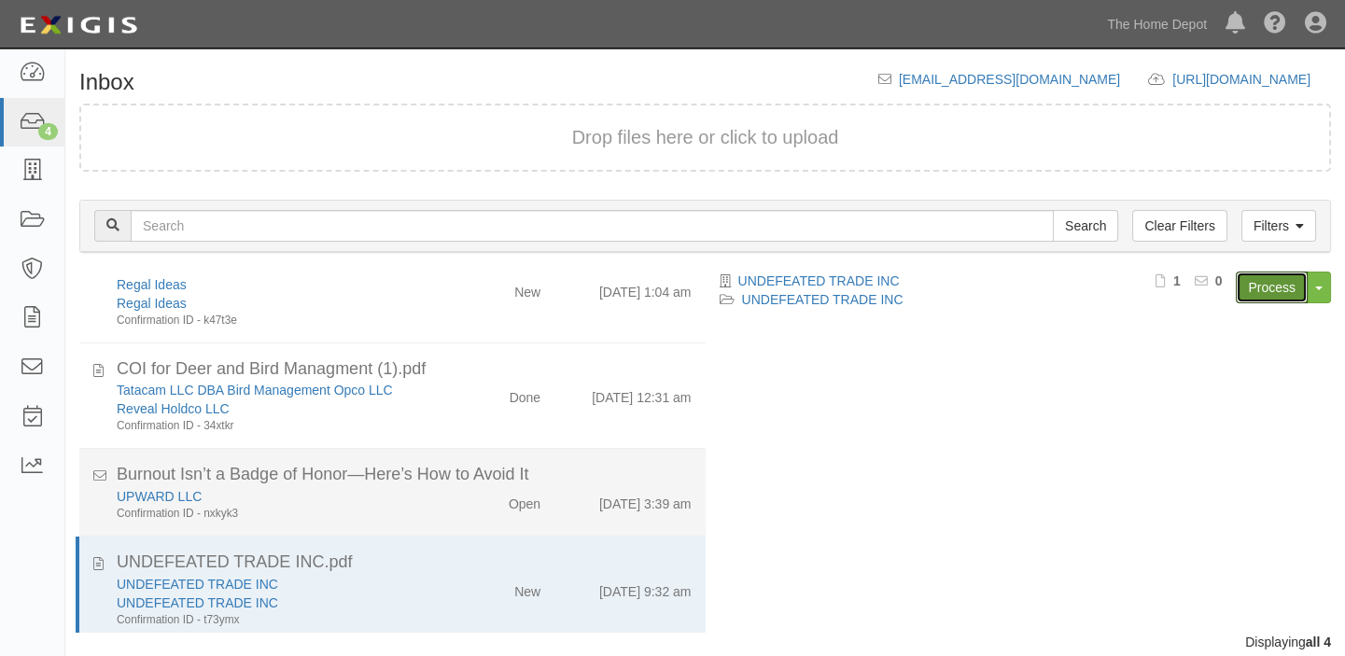
scroll to position [52, 0]
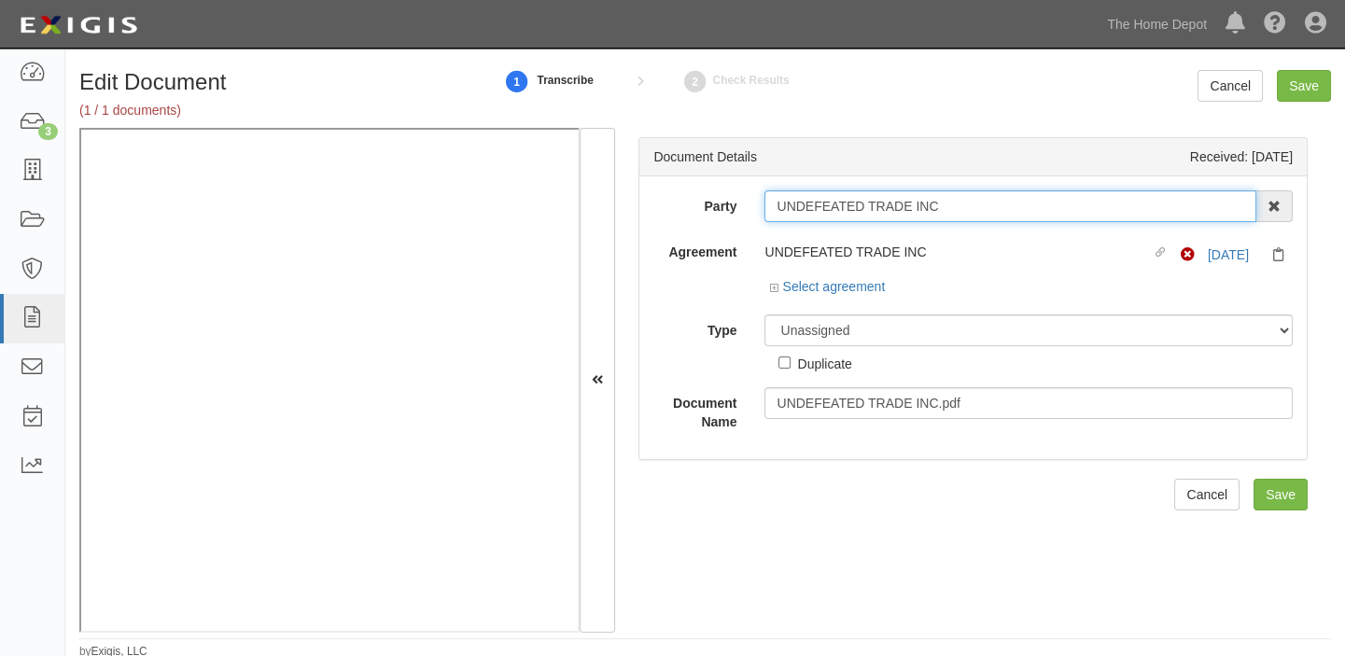
drag, startPoint x: 767, startPoint y: 206, endPoint x: 998, endPoint y: 209, distance: 231.4
click at [998, 209] on input "UNDEFEATED TRADE INC" at bounding box center [1010, 206] width 492 height 32
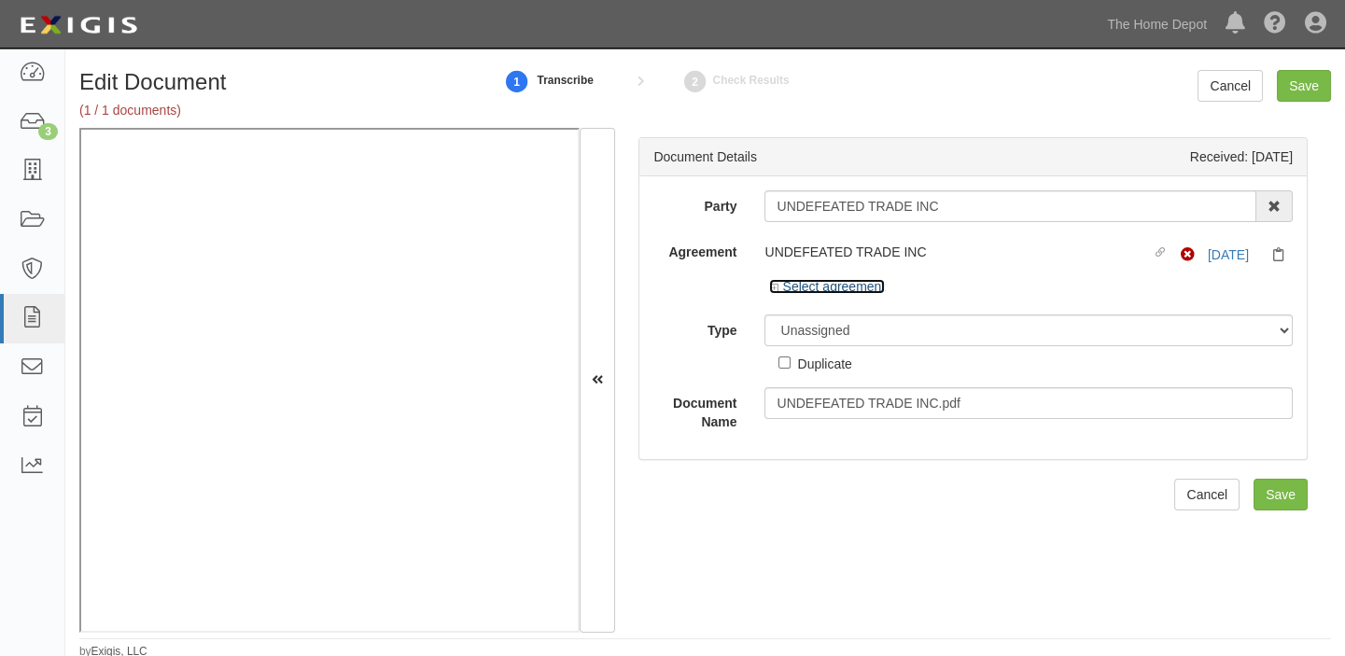
click at [871, 287] on link "Select agreement" at bounding box center [827, 286] width 116 height 15
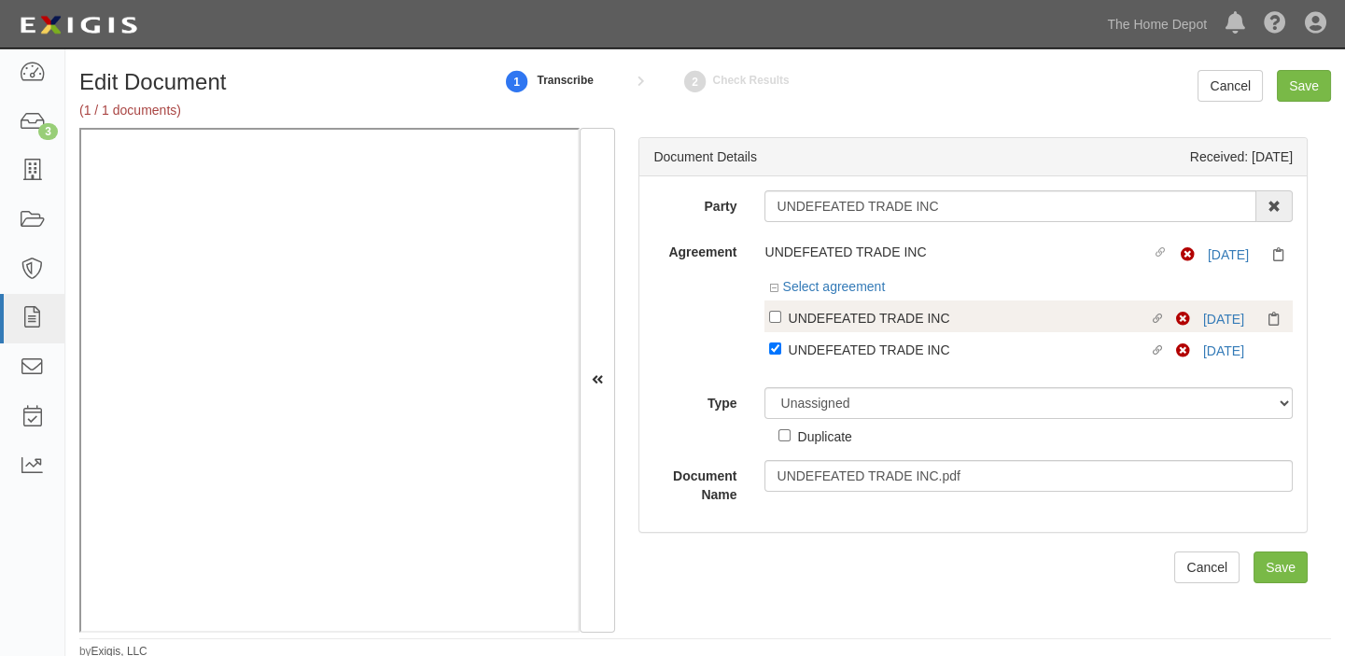
click at [859, 326] on div "UNDEFEATED TRADE INC" at bounding box center [968, 317] width 360 height 21
click at [781, 323] on input "Linked agreement UNDEFEATED TRADE INC Linked agreement" at bounding box center [775, 317] width 12 height 12
checkbox input "true"
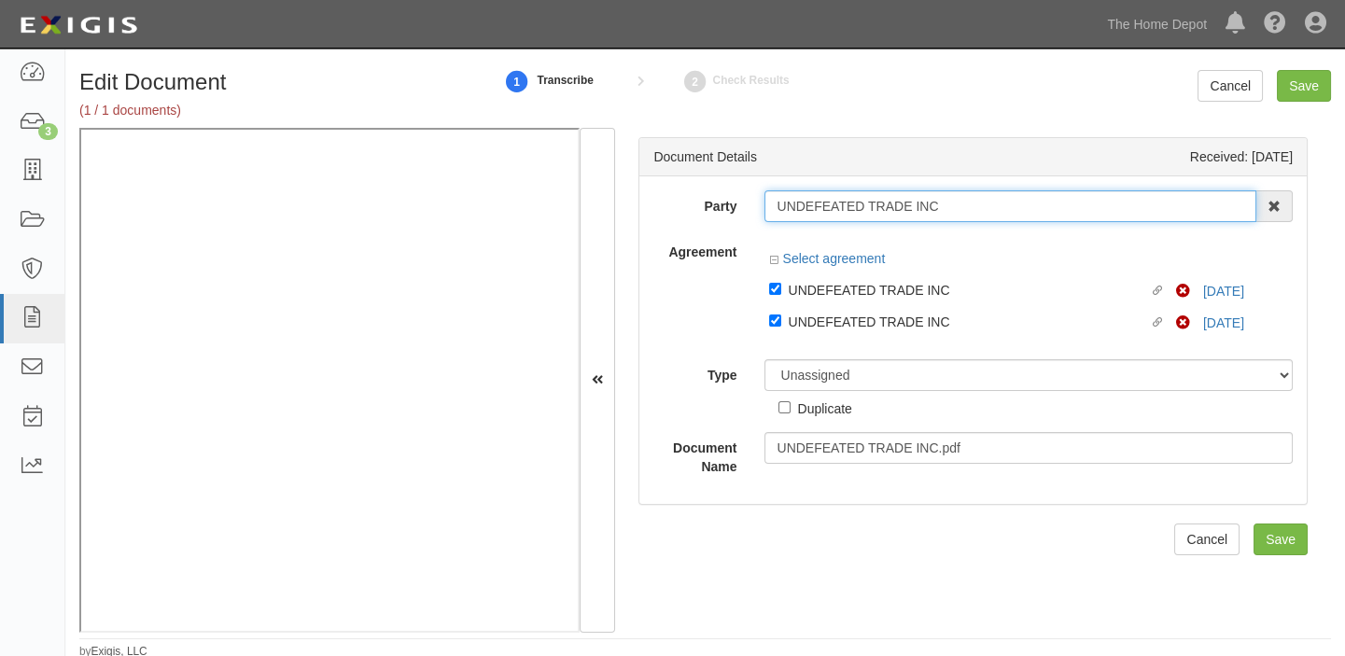
drag, startPoint x: 862, startPoint y: 211, endPoint x: 1101, endPoint y: 215, distance: 238.9
click at [1101, 215] on input "UNDEFEATED TRADE INC" at bounding box center [1010, 206] width 492 height 32
type input "UNDEFEATED"
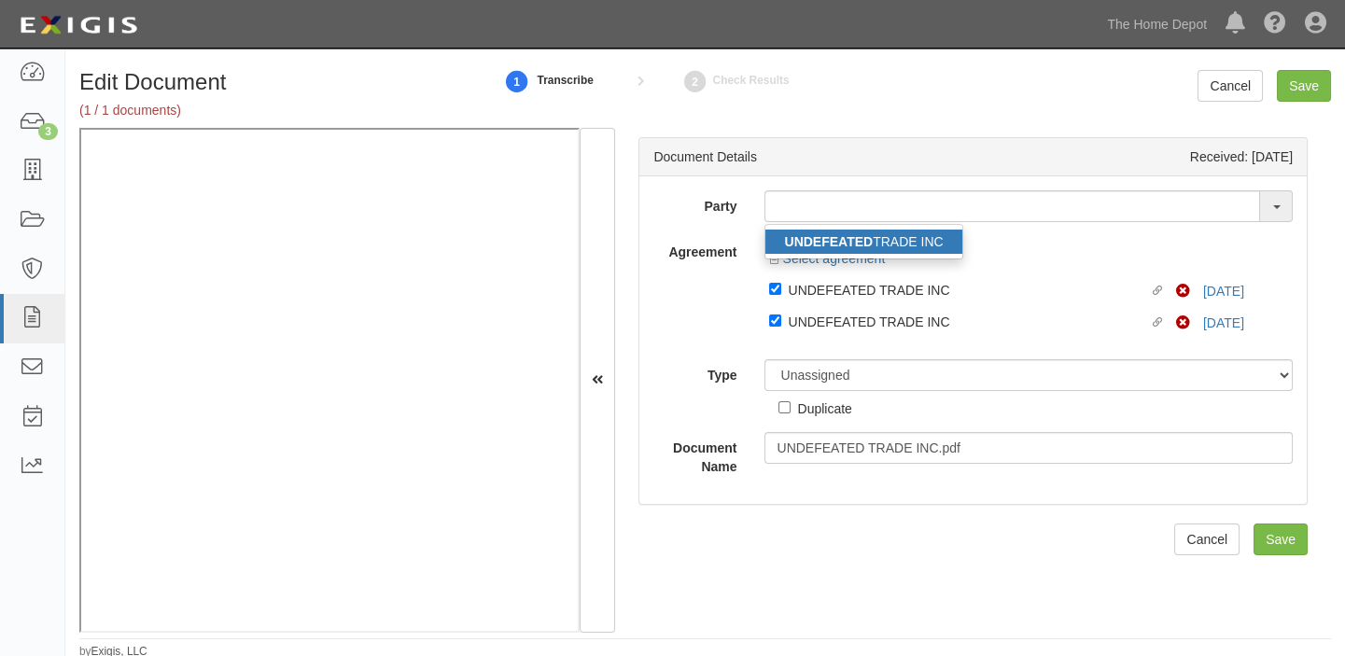
click at [899, 236] on link "UNDEFEATED TRADE INC" at bounding box center [863, 242] width 196 height 24
click at [862, 233] on div "Party UNDEFEATED TRADE INC 1000576868 Ontario Inc. [STREET_ADDRESS] Inc. (MOD L…" at bounding box center [972, 333] width 639 height 286
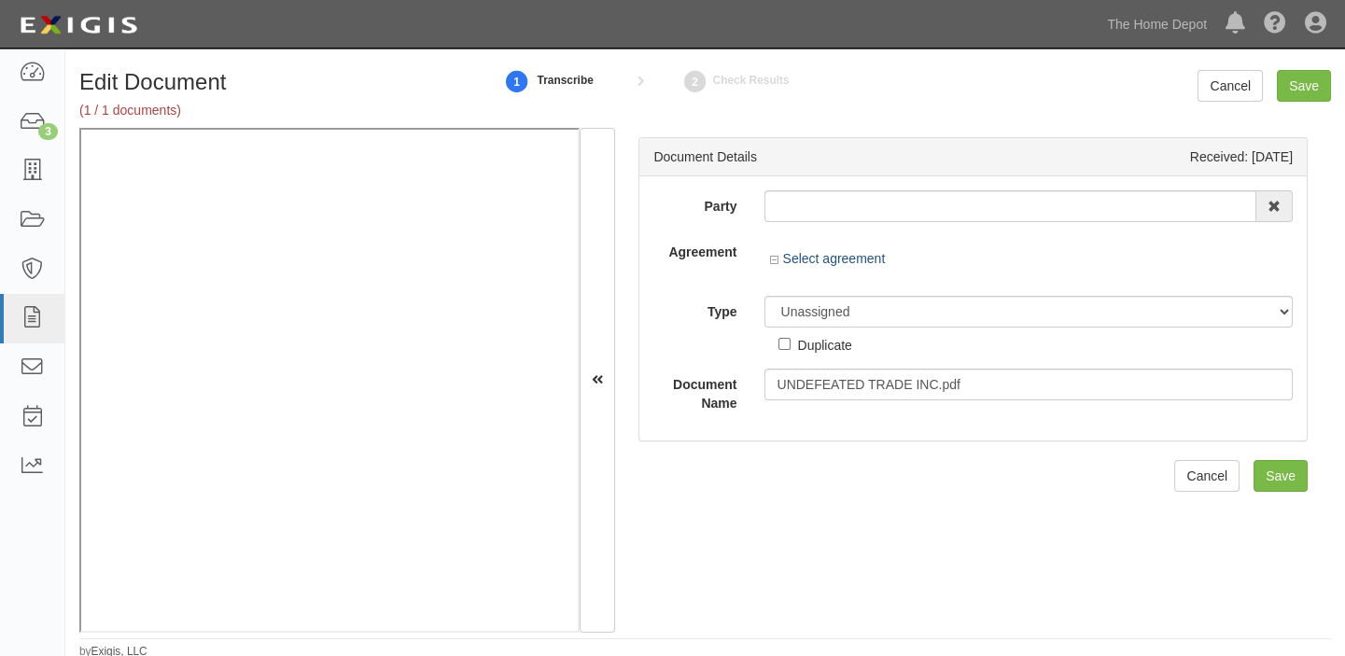
type input "UNDEFEATED TRADE INC"
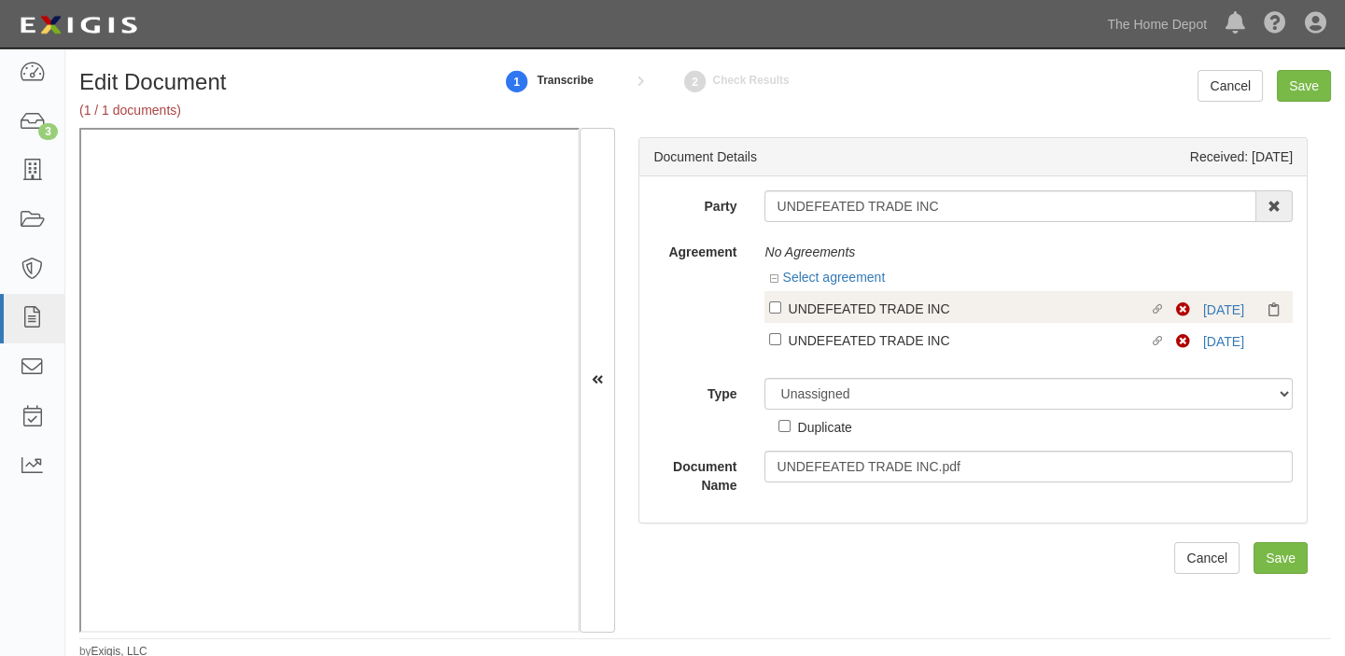
click at [837, 317] on label "Linked agreement UNDEFEATED TRADE INC Linked agreement" at bounding box center [972, 310] width 407 height 25
click at [781, 314] on input "Linked agreement UNDEFEATED TRADE INC Linked agreement" at bounding box center [775, 307] width 12 height 12
checkbox input "true"
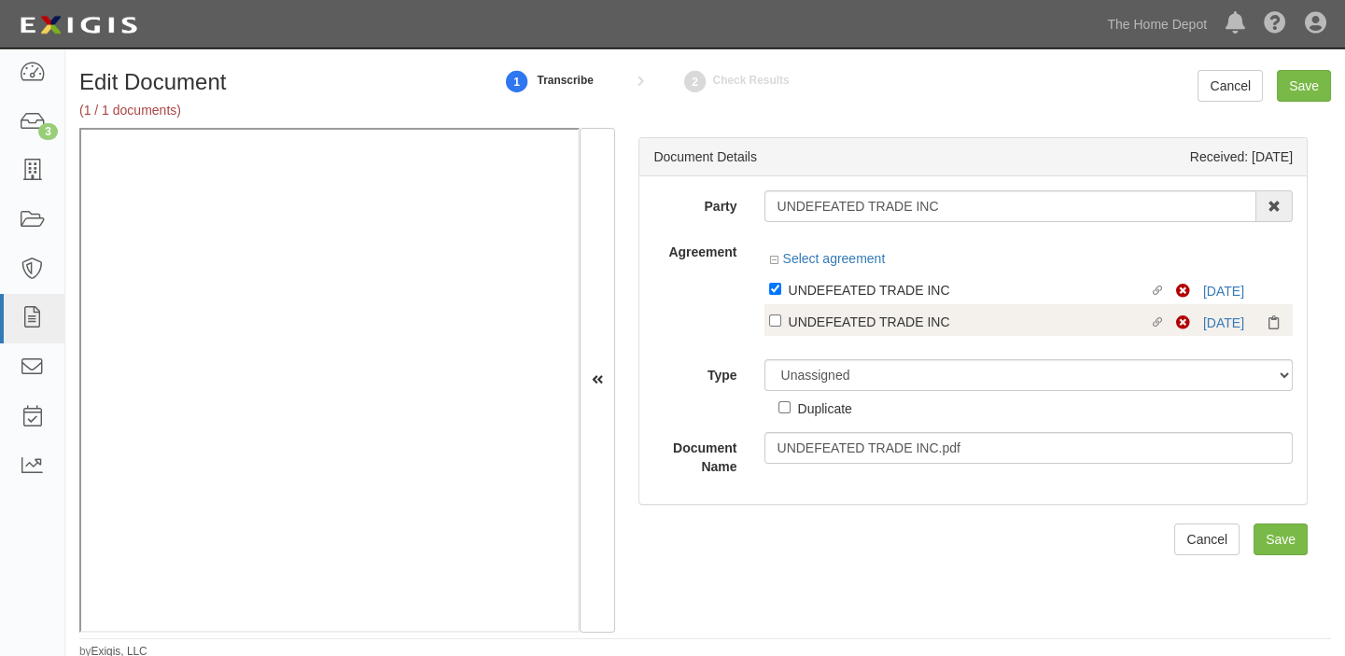
click at [839, 326] on div "UNDEFEATED TRADE INC" at bounding box center [968, 321] width 360 height 21
click at [781, 326] on input "Linked agreement UNDEFEATED TRADE INC Linked agreement" at bounding box center [775, 320] width 12 height 12
checkbox input "true"
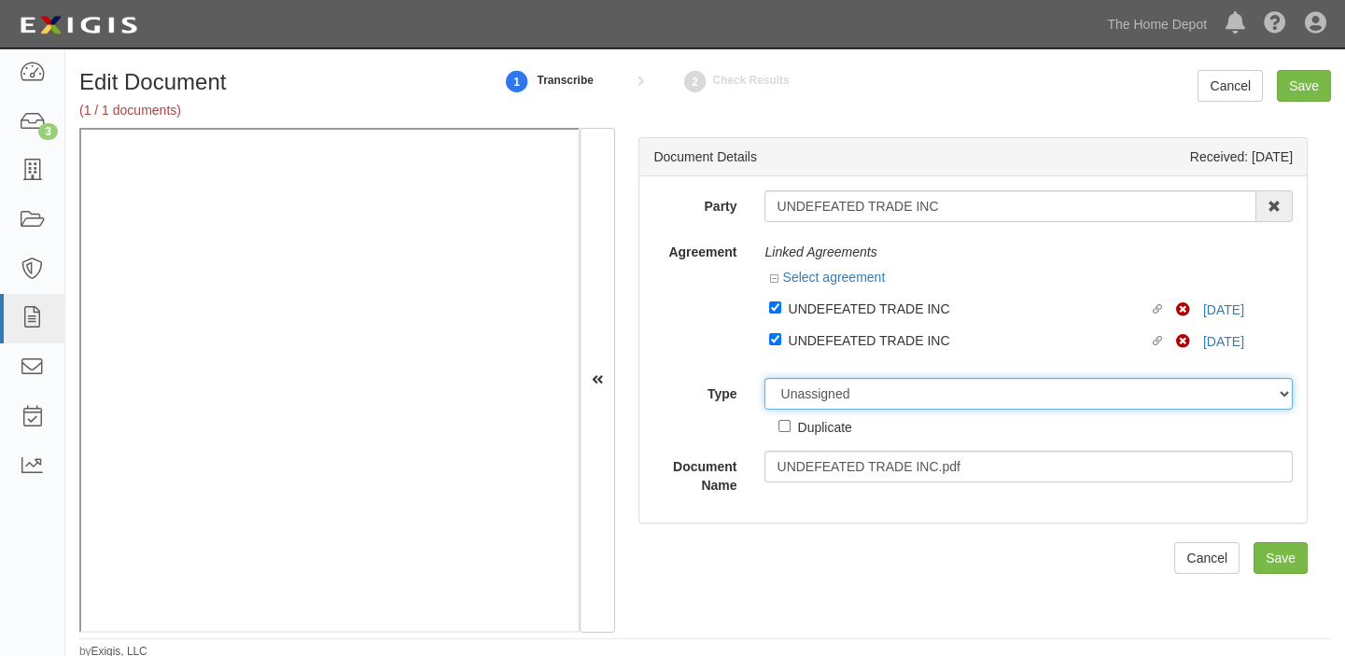
click at [839, 392] on div "Unassigned Binder Cancellation Notice Certificate Contract Endorsement Insuranc…" at bounding box center [1028, 407] width 556 height 59
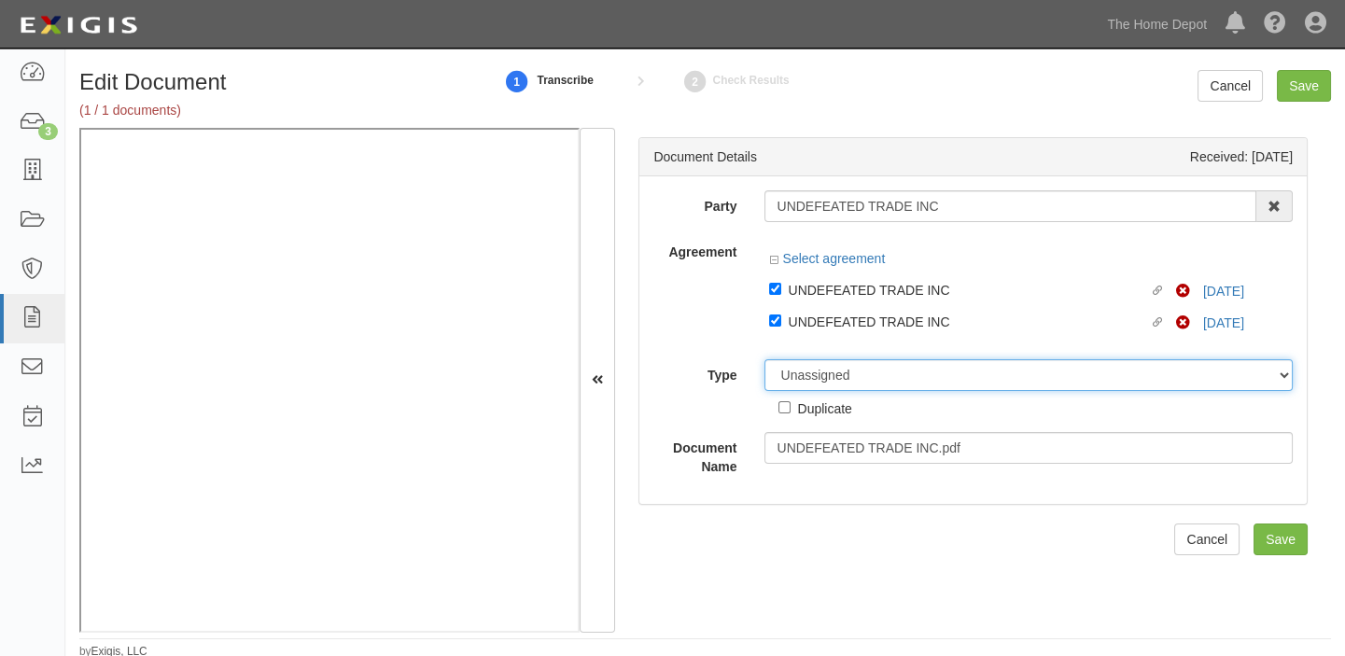
select select "CertificateDetail"
click at [764, 359] on select "Unassigned Binder Cancellation Notice Certificate Contract Endorsement Insuranc…" at bounding box center [1028, 375] width 528 height 32
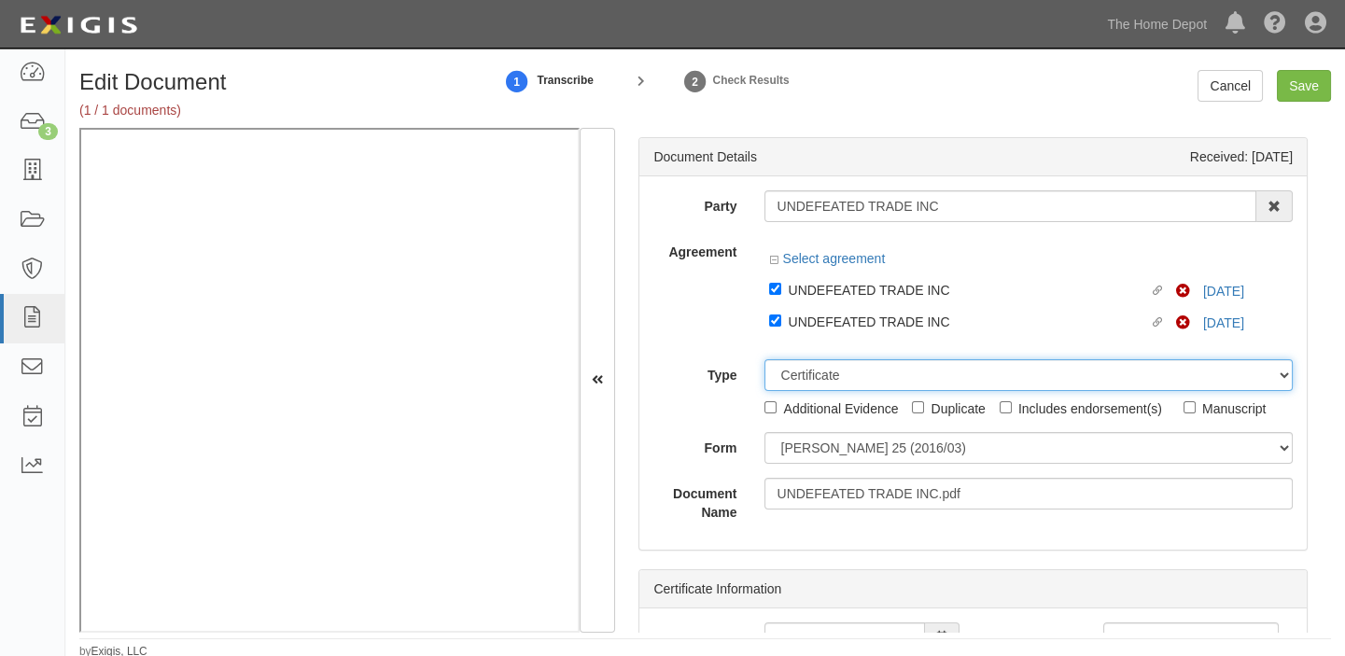
scroll to position [3, 0]
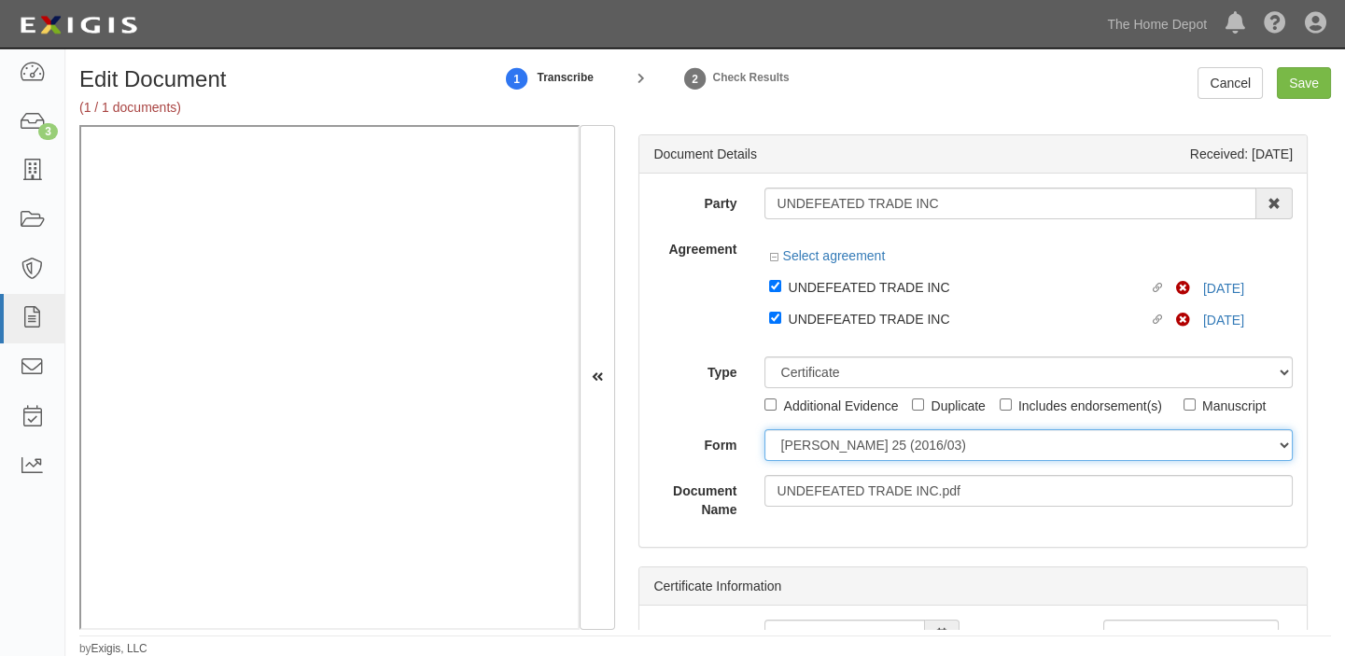
click at [820, 442] on select "[PERSON_NAME] 25 (2016/03) [PERSON_NAME] 101 [PERSON_NAME] 855 NY (2014/05) Gen…" at bounding box center [1028, 445] width 528 height 32
select select "GeneralFormDetail"
click at [764, 429] on select "[PERSON_NAME] 25 (2016/03) [PERSON_NAME] 101 [PERSON_NAME] 855 NY (2014/05) Gen…" at bounding box center [1028, 445] width 528 height 32
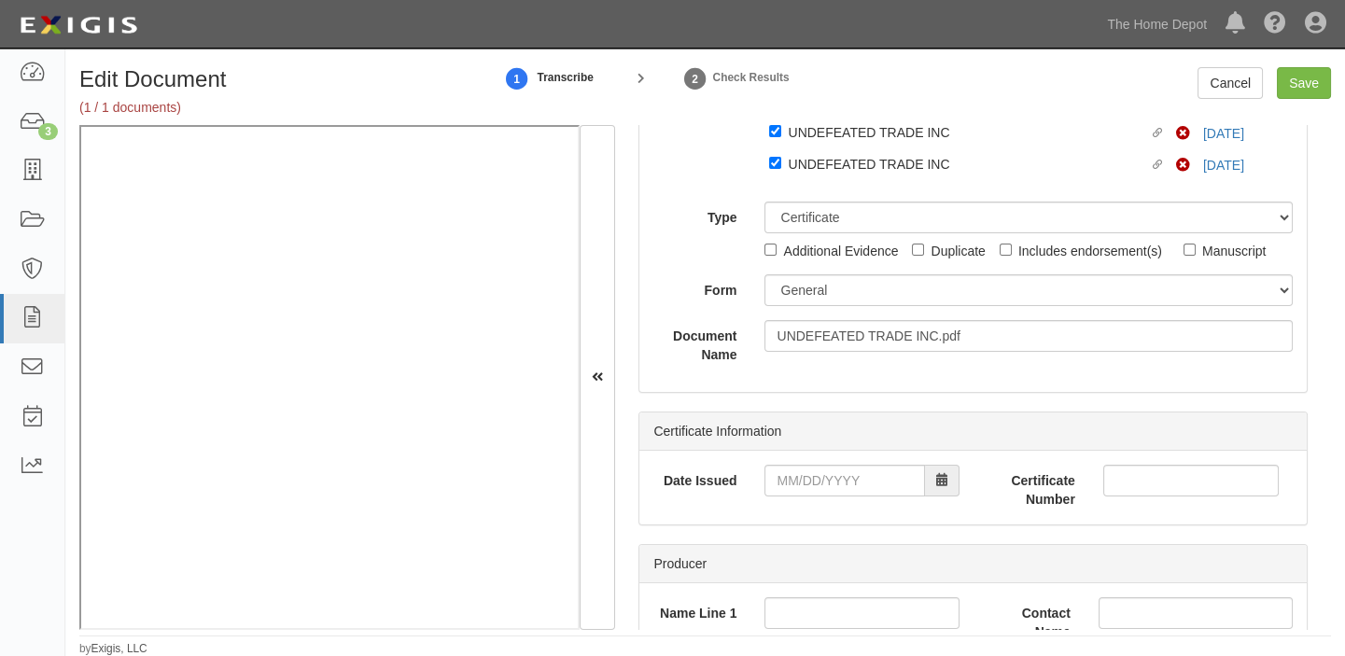
scroll to position [169, 0]
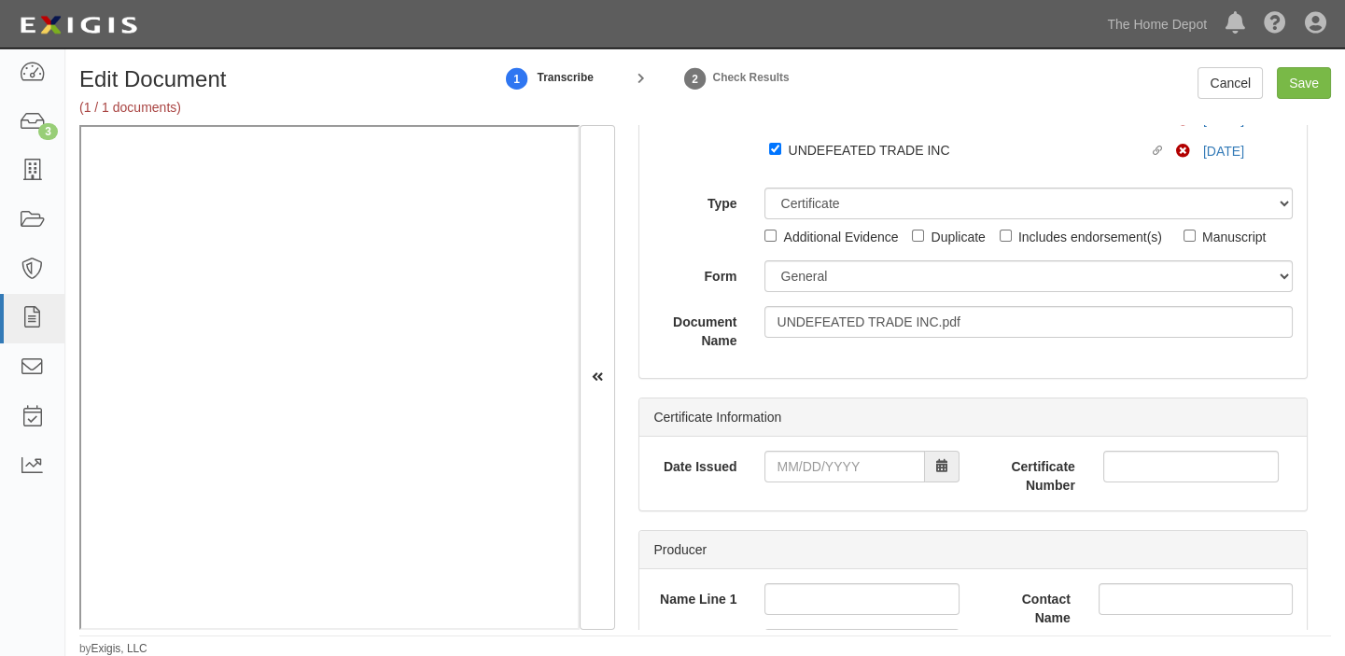
click at [851, 446] on div "Date Issued Certificate Number" at bounding box center [972, 474] width 667 height 74
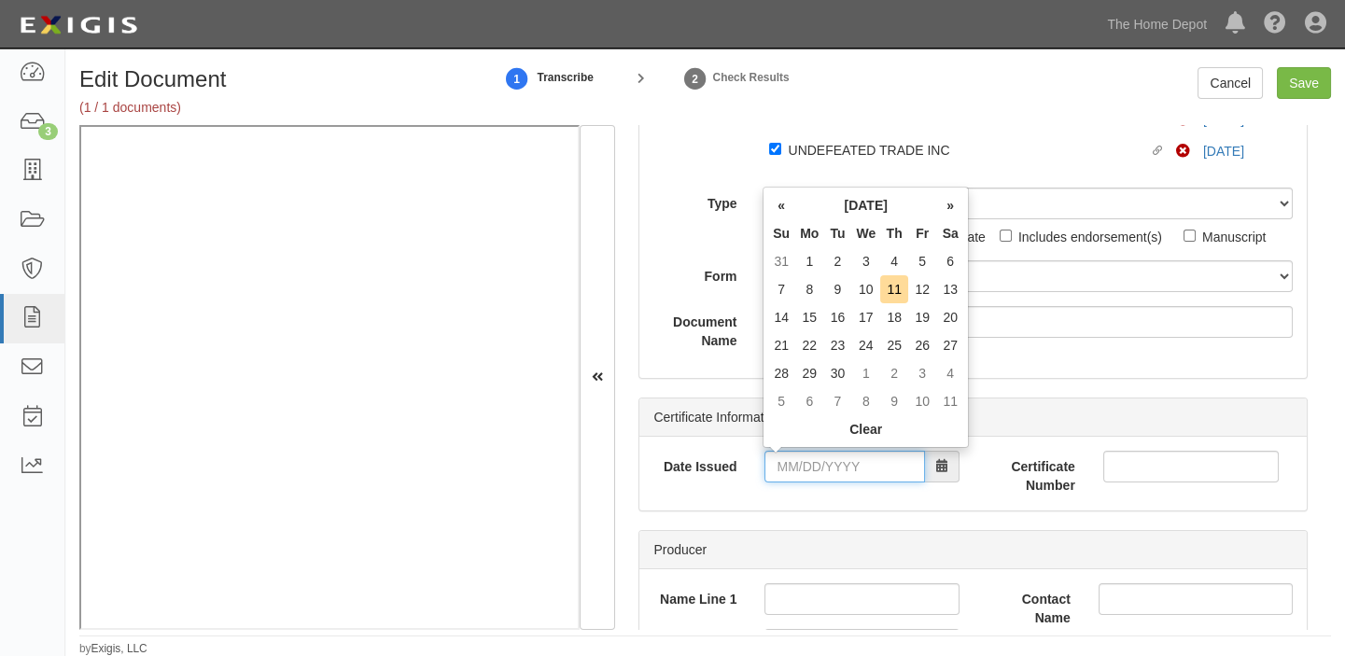
drag, startPoint x: 852, startPoint y: 462, endPoint x: 849, endPoint y: 448, distance: 14.3
click at [852, 462] on input "Date Issued" at bounding box center [844, 467] width 160 height 32
click at [814, 231] on th "Mo" at bounding box center [809, 233] width 28 height 28
click at [953, 287] on td "13" at bounding box center [950, 289] width 28 height 28
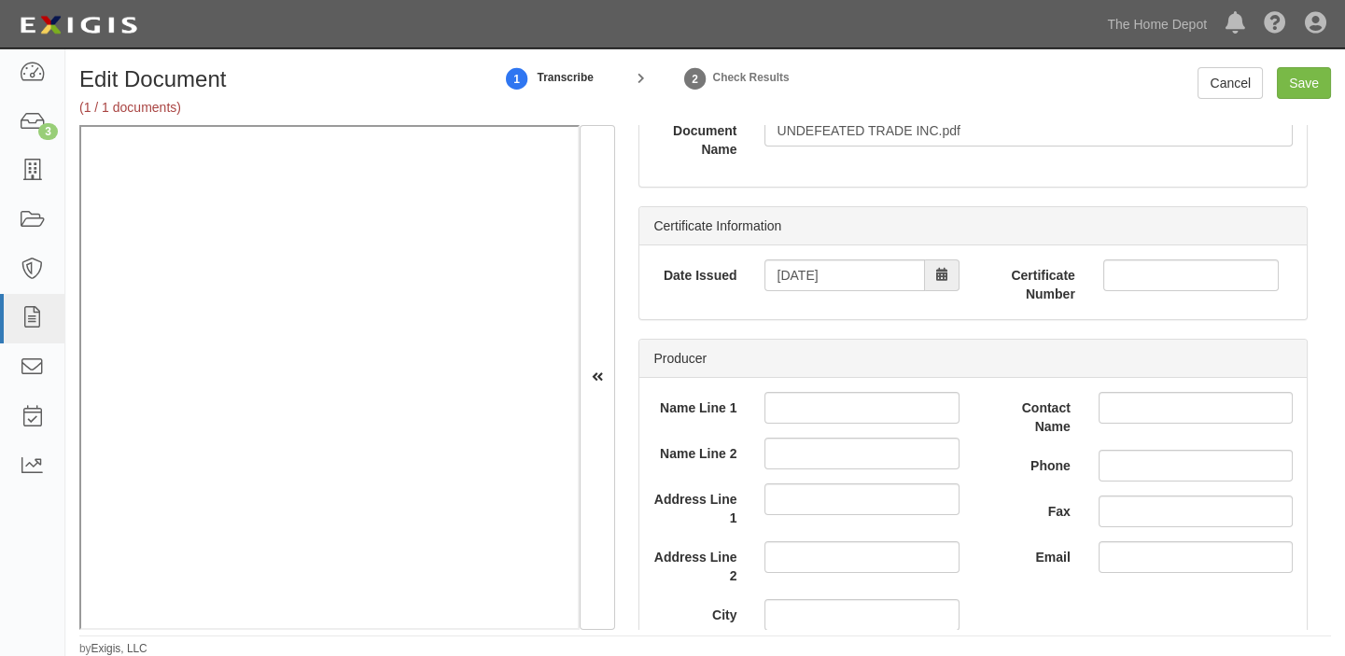
scroll to position [339, 0]
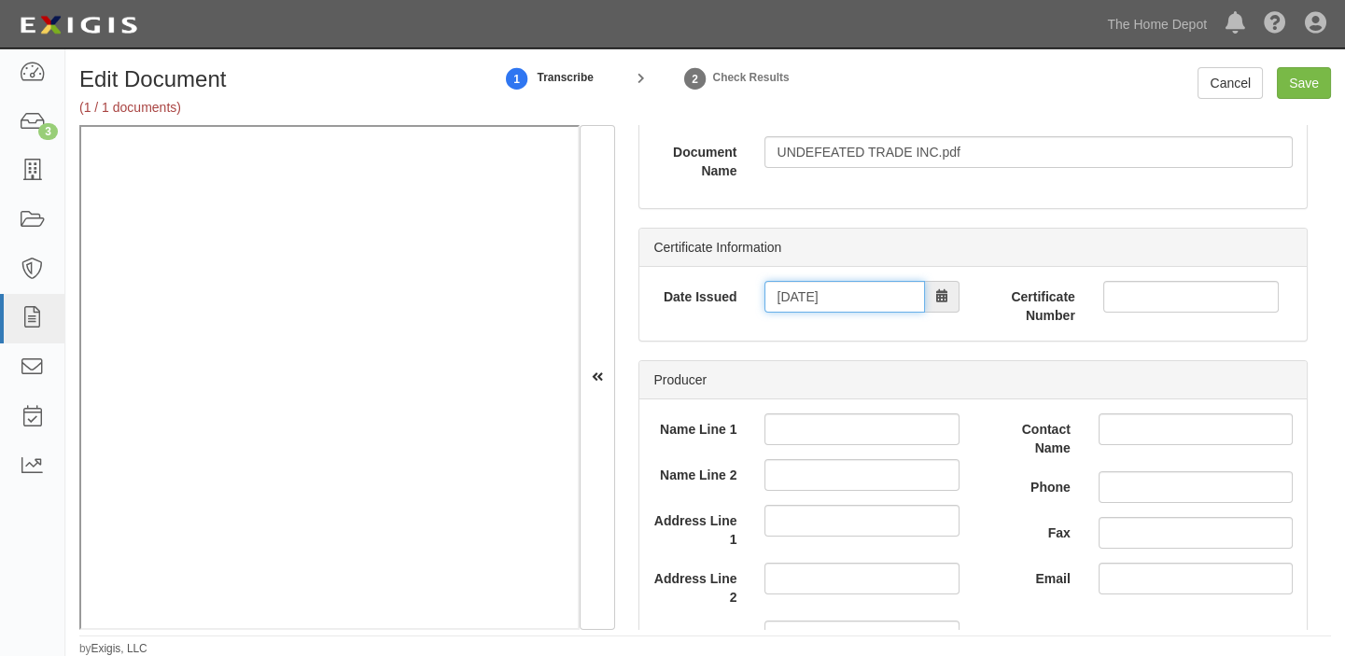
click at [826, 308] on input "[DATE]" at bounding box center [844, 297] width 160 height 32
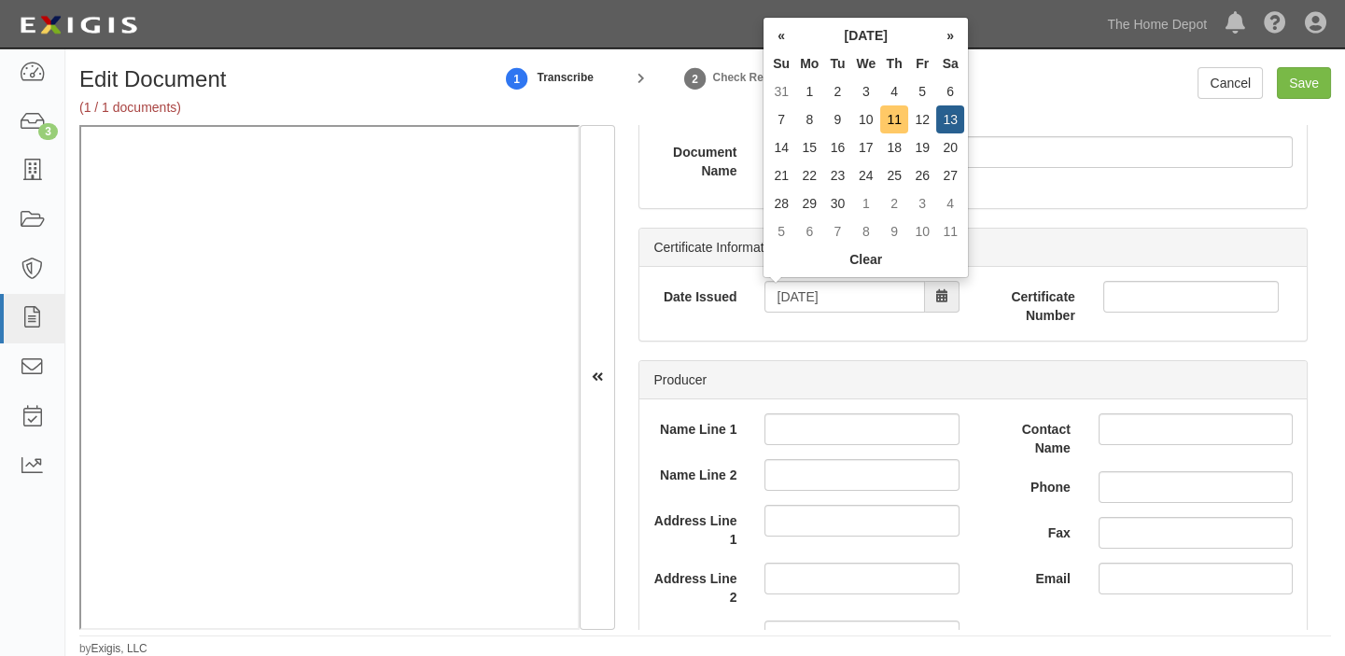
click at [898, 121] on td "11" at bounding box center [894, 119] width 28 height 28
type input "[DATE]"
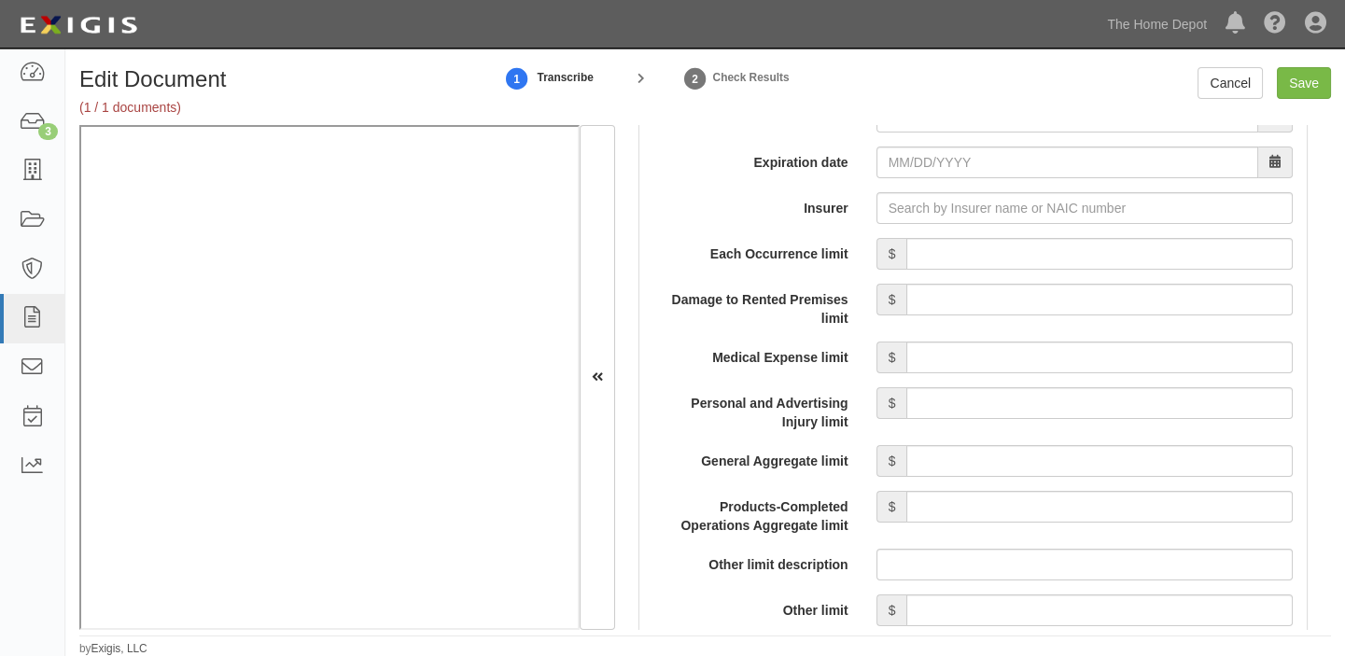
scroll to position [1357, 0]
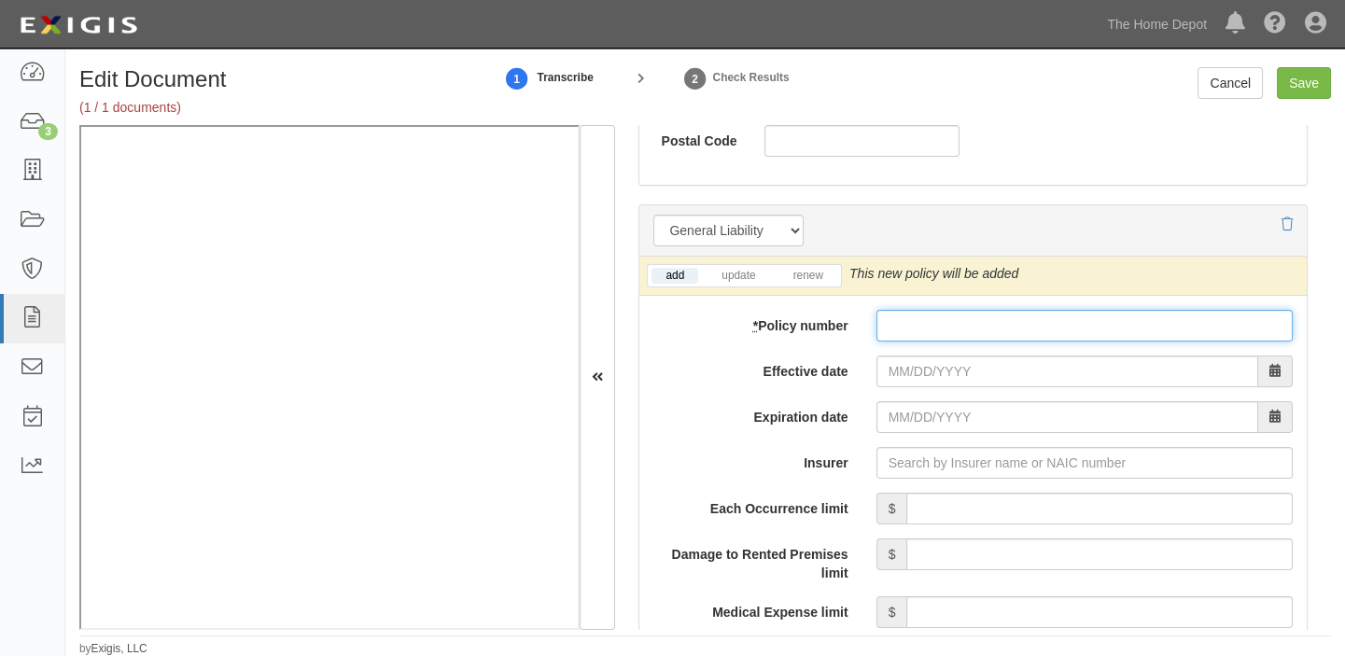
paste input "10590076800080294499"
drag, startPoint x: 909, startPoint y: 329, endPoint x: 909, endPoint y: 344, distance: 14.9
click at [909, 329] on input "* Policy number" at bounding box center [1084, 326] width 416 height 32
type input "10590076800080294499"
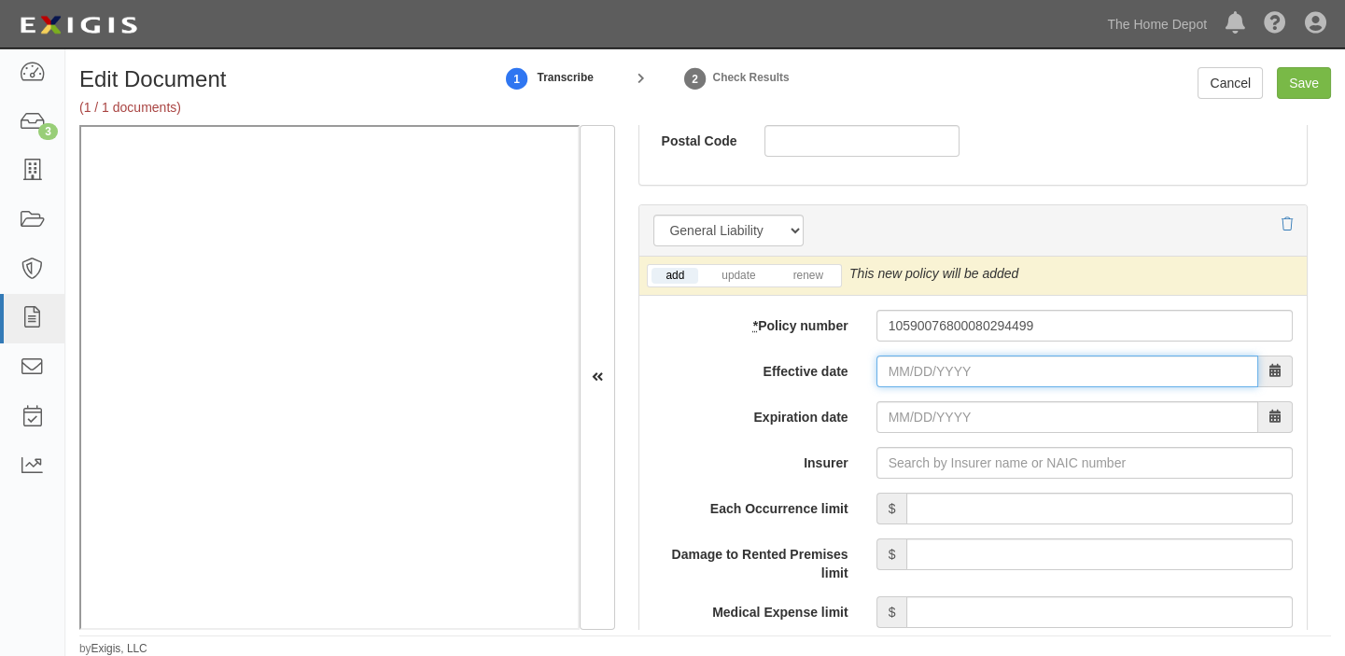
click at [907, 364] on input "Effective date" at bounding box center [1067, 372] width 382 height 32
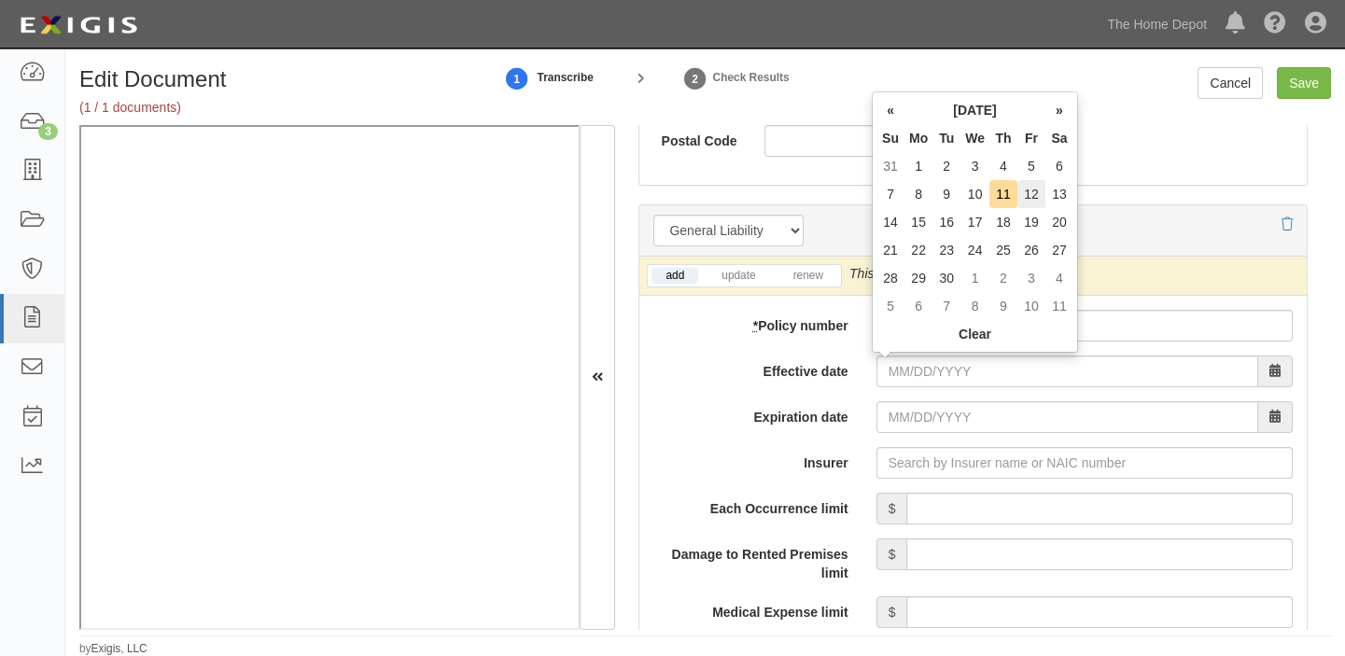
click at [1036, 192] on td "12" at bounding box center [1031, 194] width 28 height 28
type input "[DATE]"
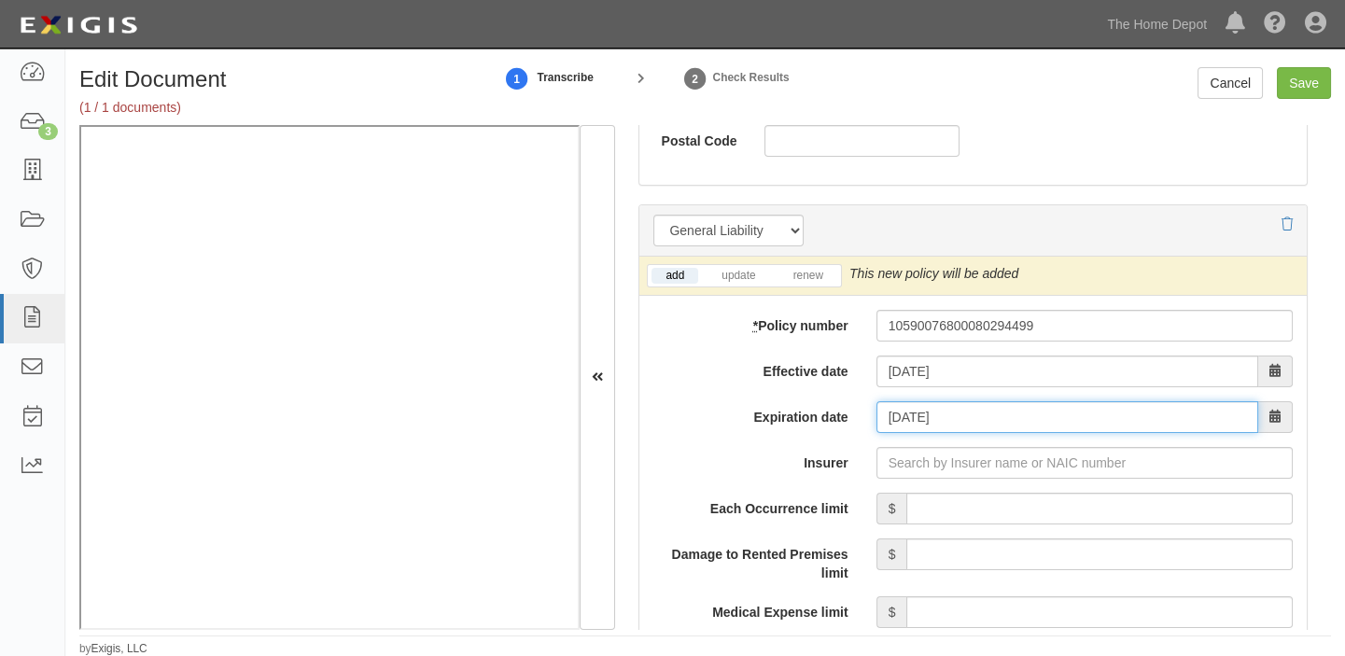
click at [909, 418] on input "[DATE]" at bounding box center [1067, 417] width 382 height 32
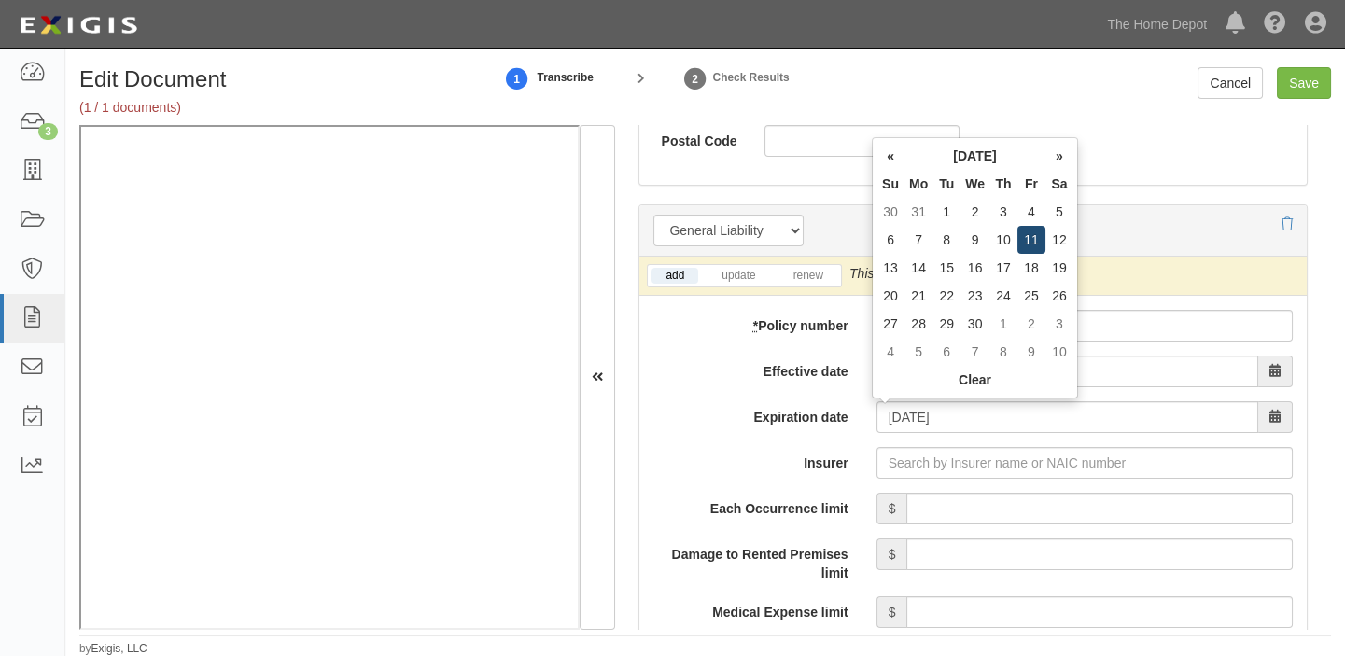
click at [1037, 242] on td "11" at bounding box center [1031, 240] width 28 height 28
type input "[DATE]"
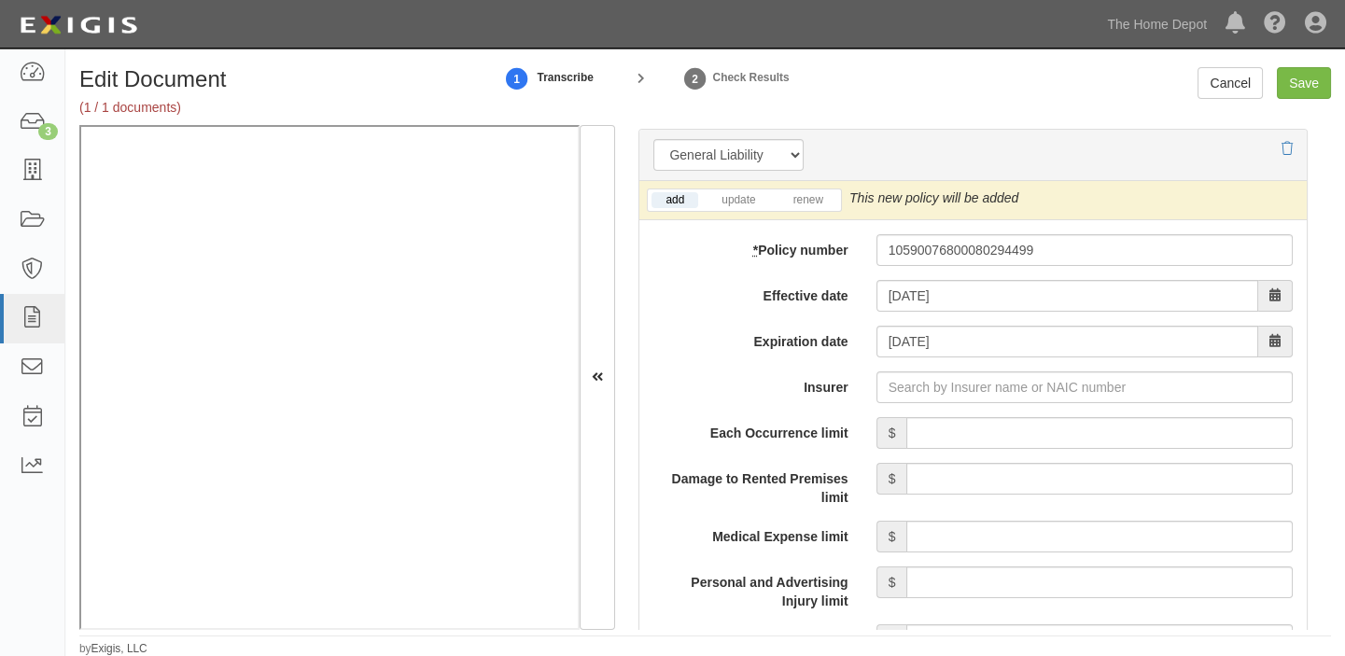
scroll to position [1527, 0]
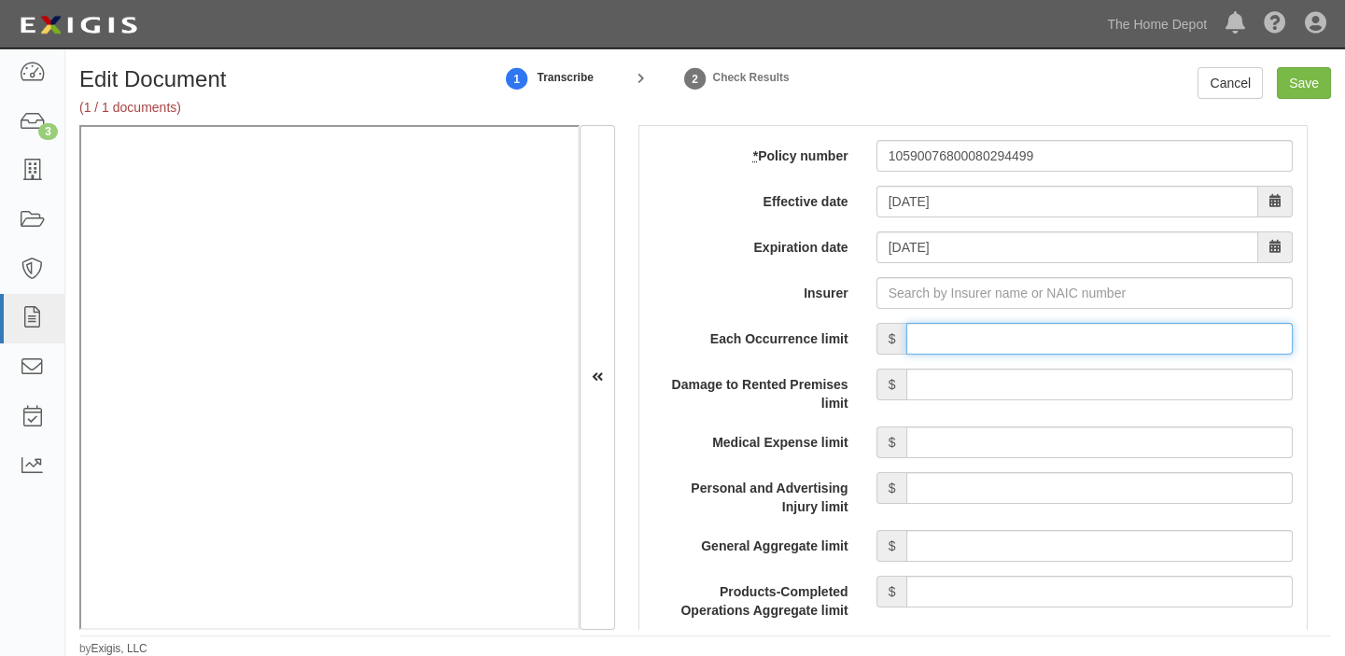
click at [986, 335] on input "Each Occurrence limit" at bounding box center [1099, 339] width 386 height 32
type input "2,000,000"
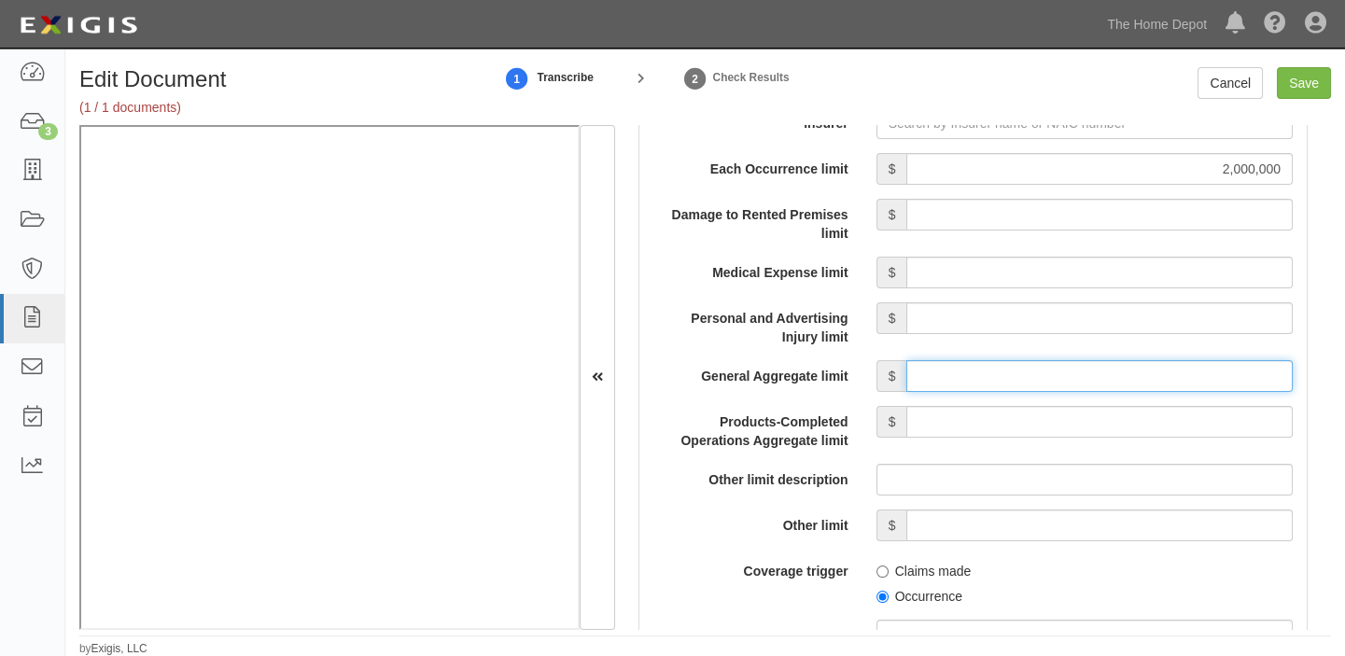
click at [1049, 381] on input "General Aggregate limit" at bounding box center [1099, 376] width 386 height 32
type input "2,000,000"
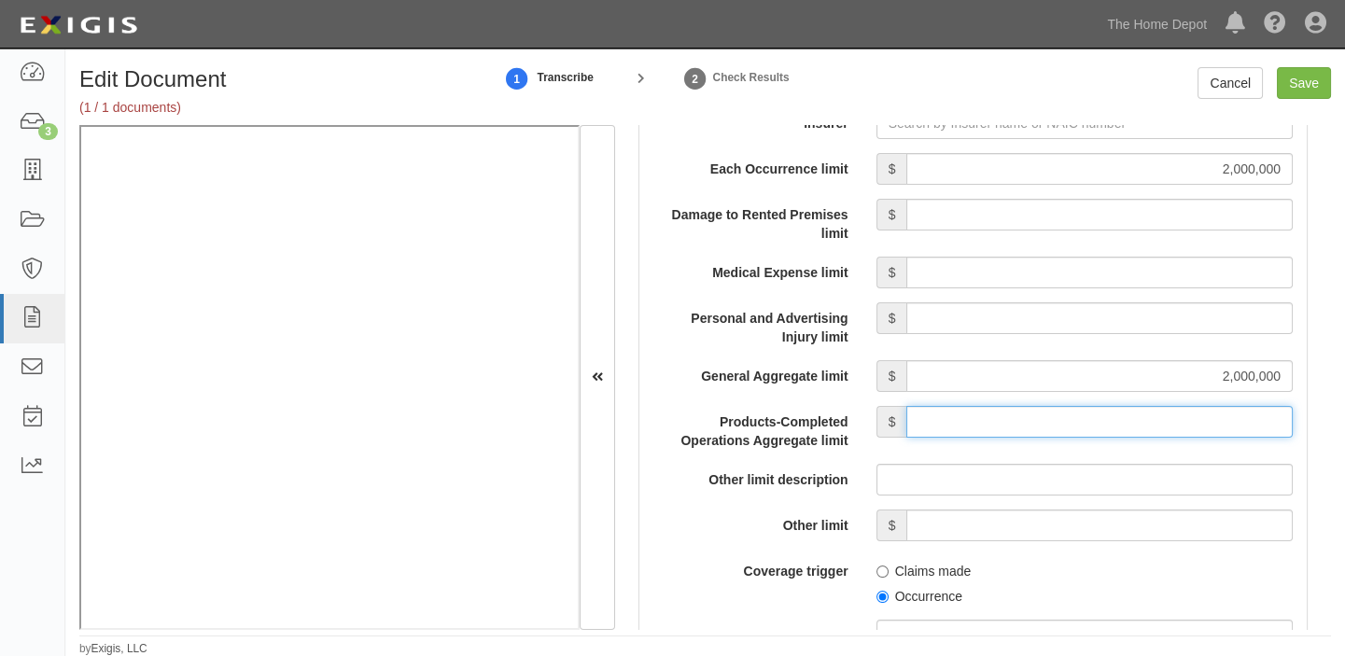
click at [1079, 419] on input "Products-Completed Operations Aggregate limit" at bounding box center [1099, 422] width 386 height 32
type input "2,000,000"
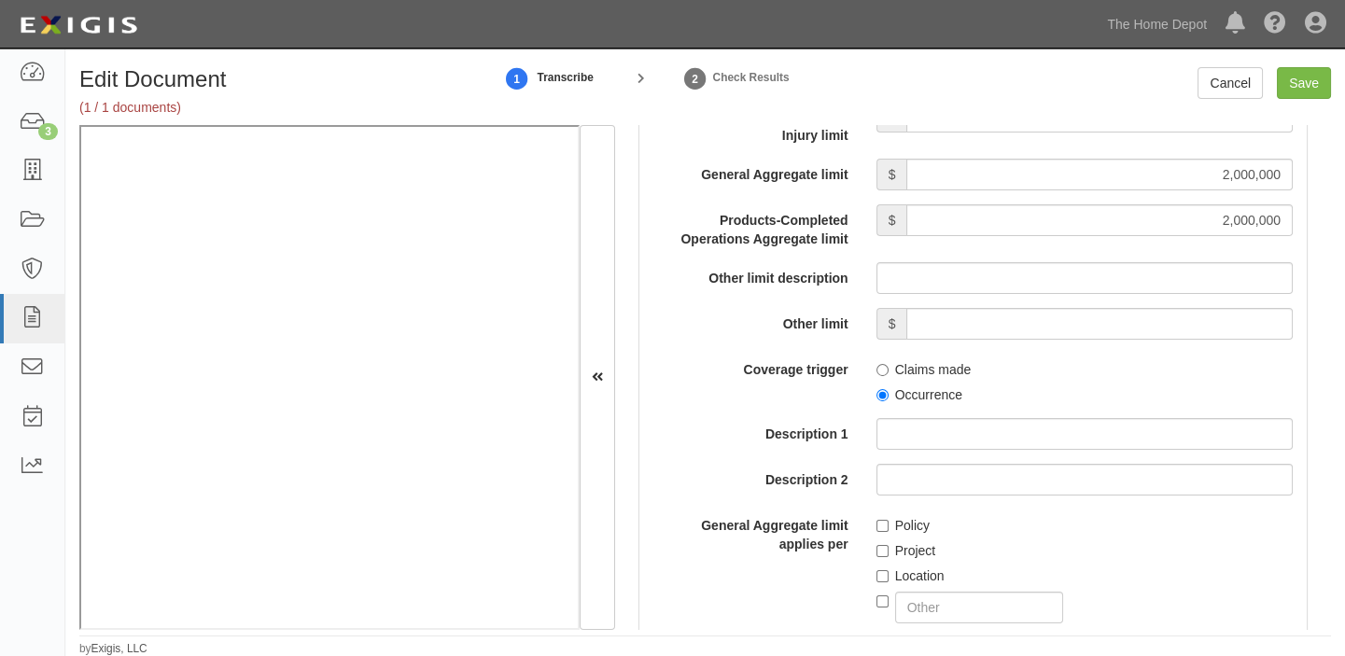
scroll to position [1950, 0]
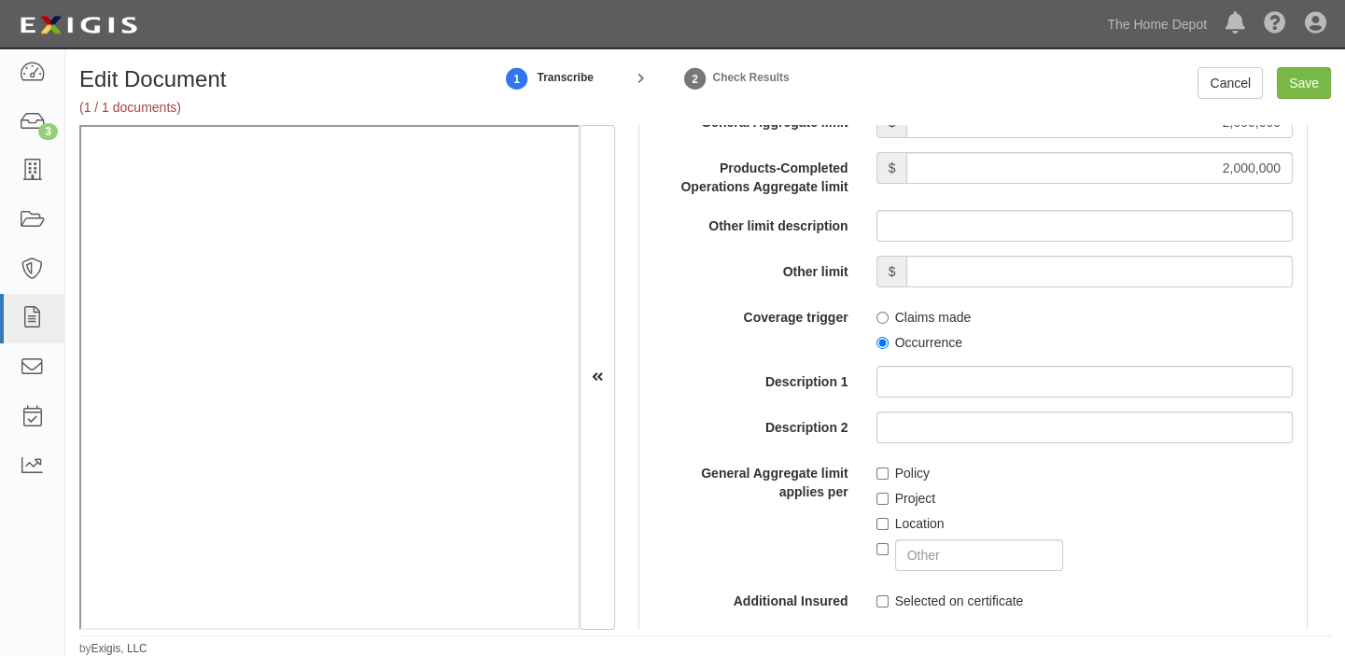
click at [906, 335] on label "Occurrence" at bounding box center [919, 342] width 86 height 19
click at [888, 337] on input "Occurrence" at bounding box center [882, 343] width 12 height 12
radio input "true"
click at [905, 473] on label "Policy" at bounding box center [902, 473] width 53 height 19
click at [888, 473] on input "Policy" at bounding box center [882, 473] width 12 height 12
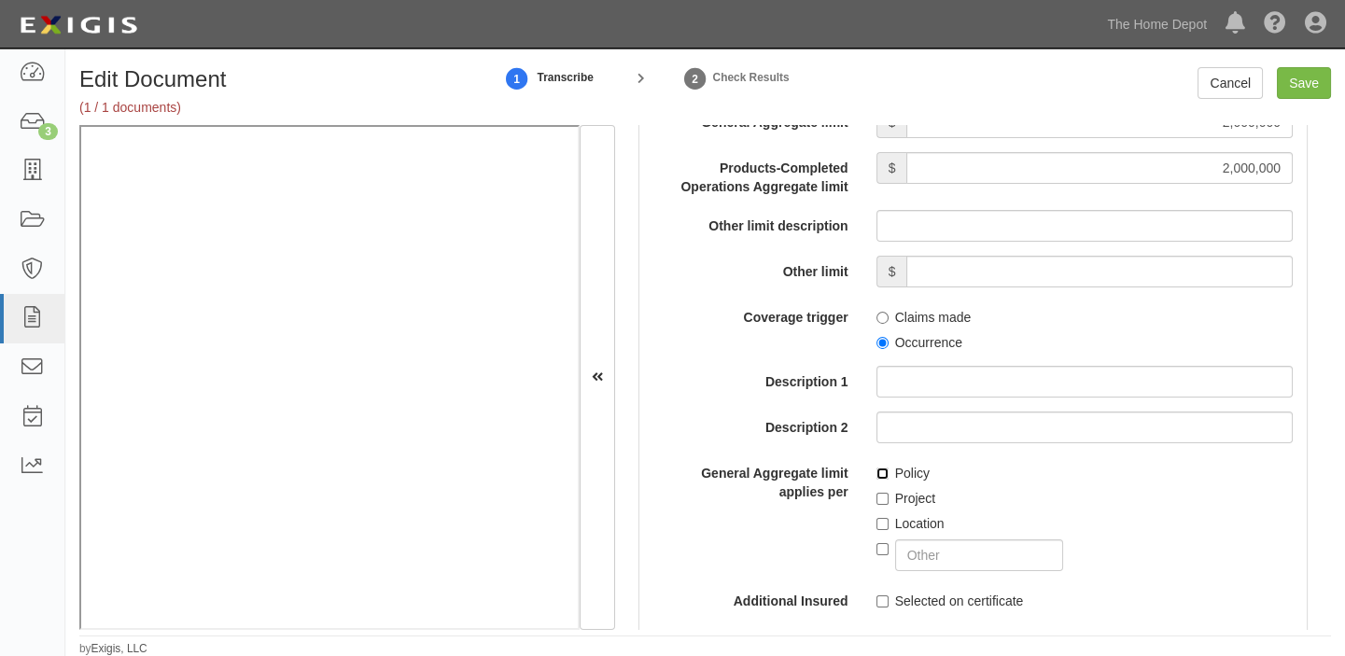
checkbox input "true"
click at [1298, 77] on input "Save" at bounding box center [1303, 83] width 54 height 32
type input "2000000"
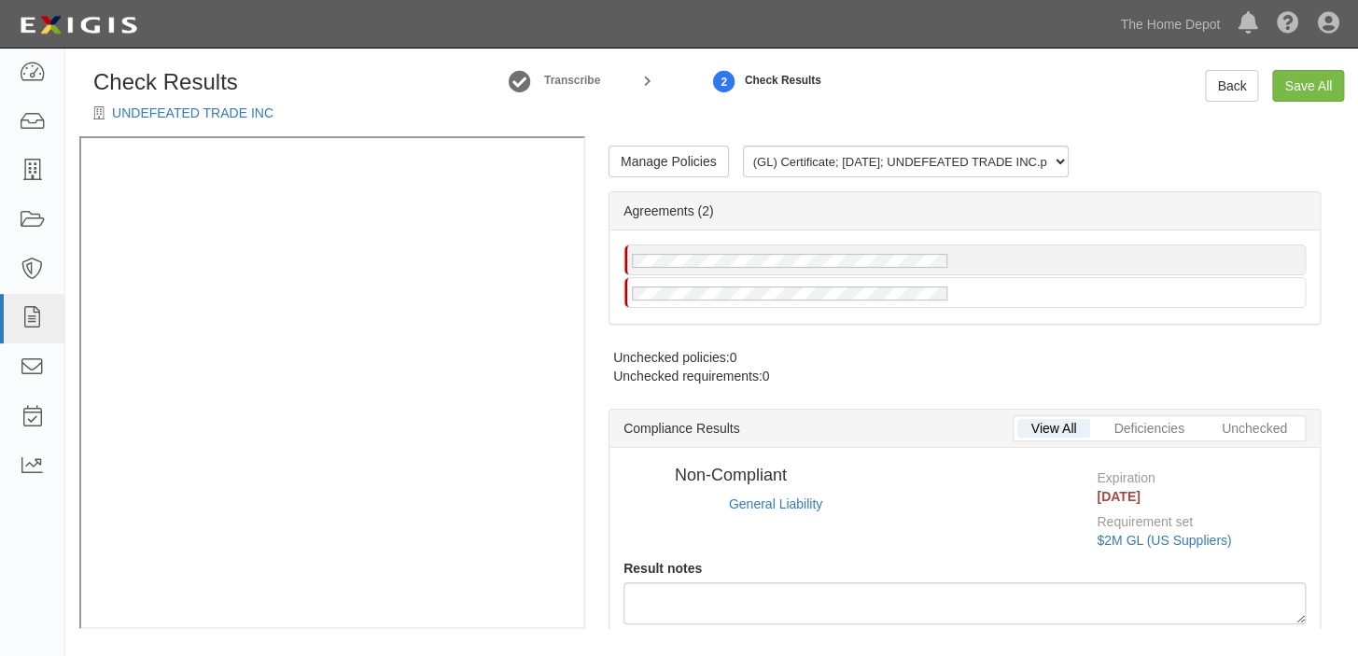
radio input "true"
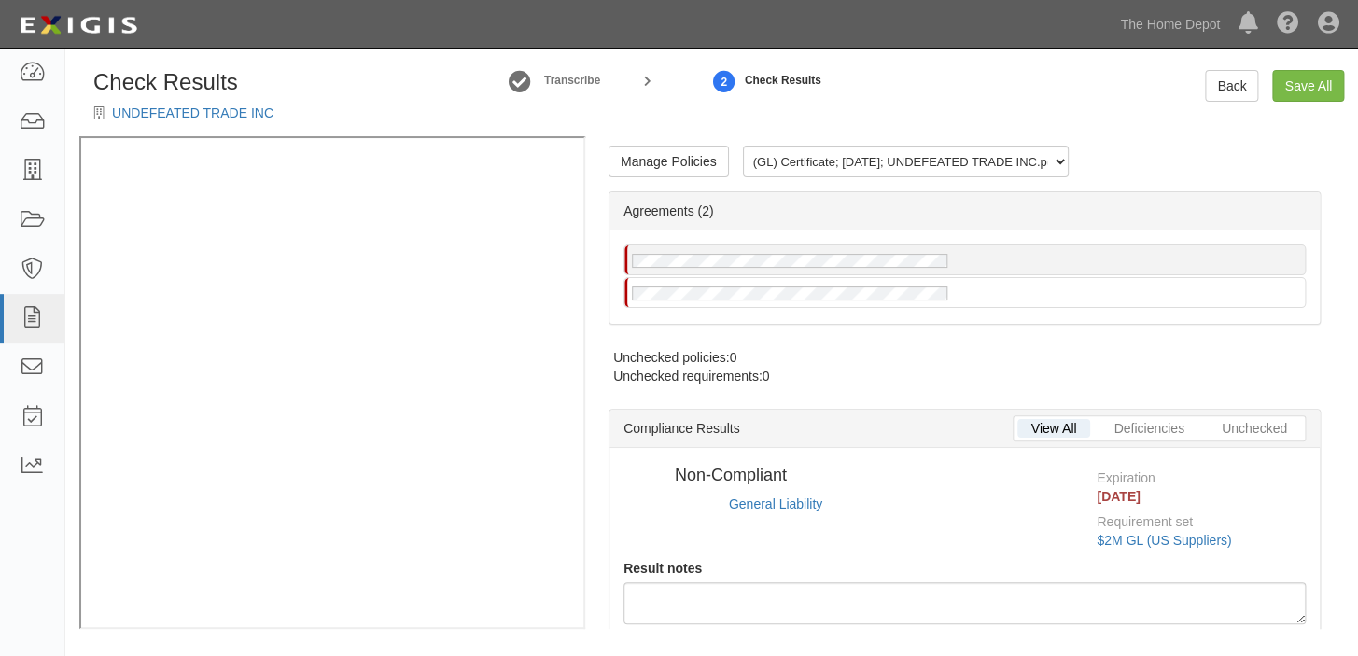
radio input "true"
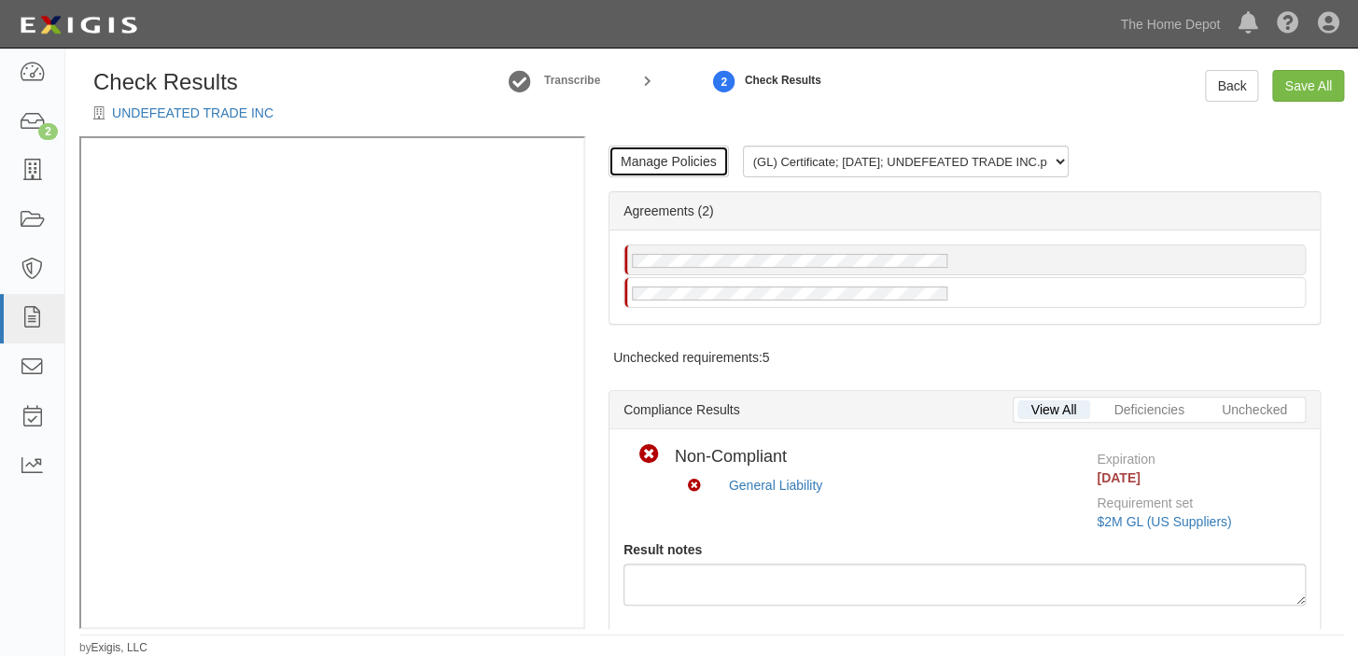
click at [650, 153] on link "Manage Policies" at bounding box center [668, 162] width 120 height 32
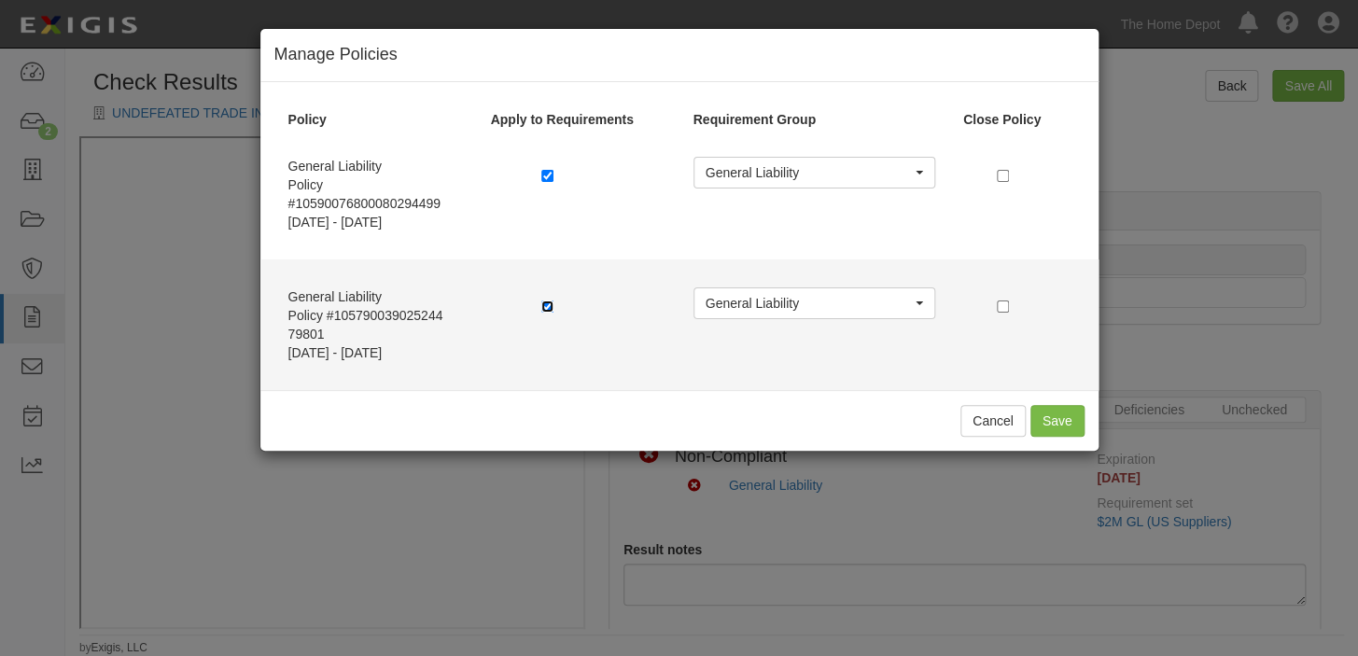
click at [546, 302] on input "checkbox" at bounding box center [547, 306] width 12 height 12
checkbox input "false"
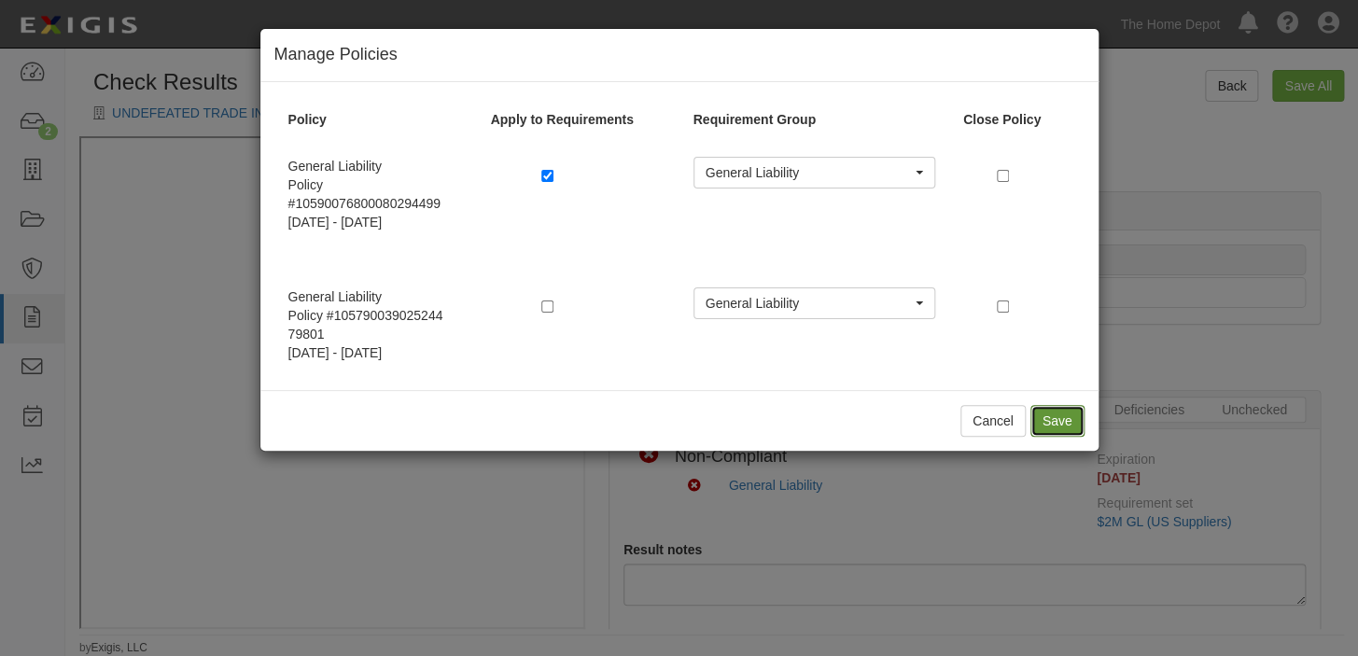
click at [1052, 418] on button "Save" at bounding box center [1057, 421] width 54 height 32
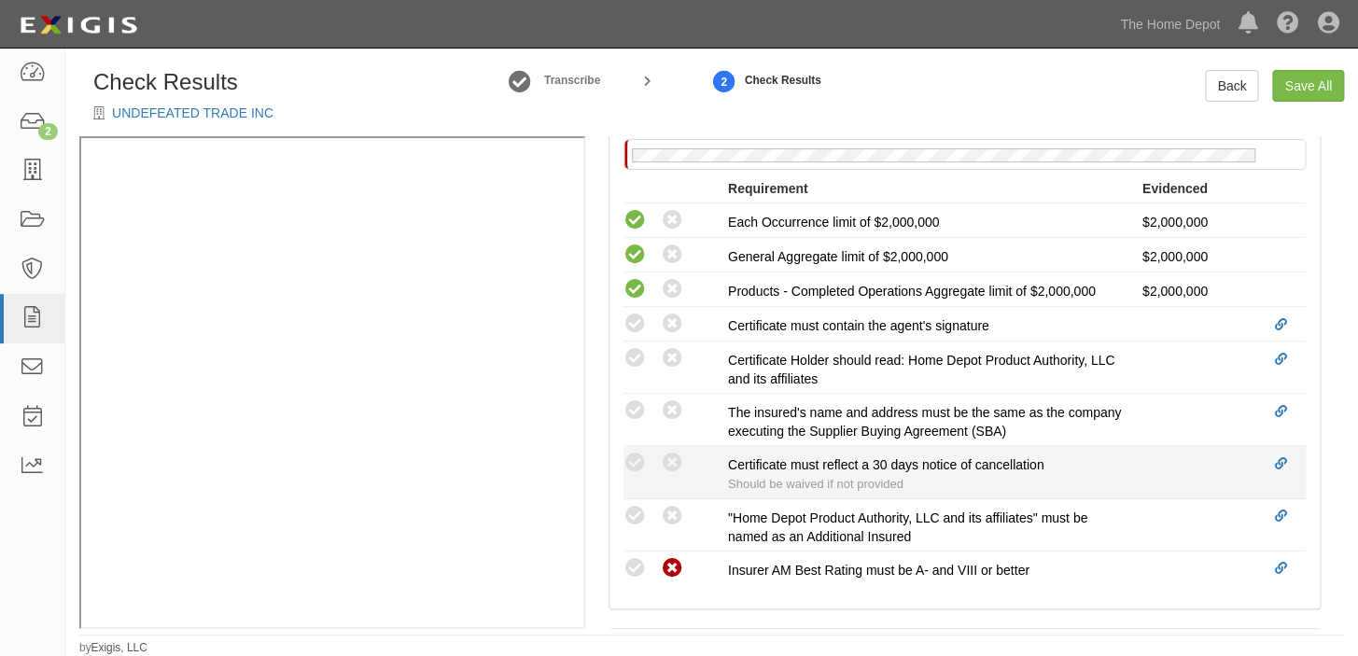
scroll to position [678, 0]
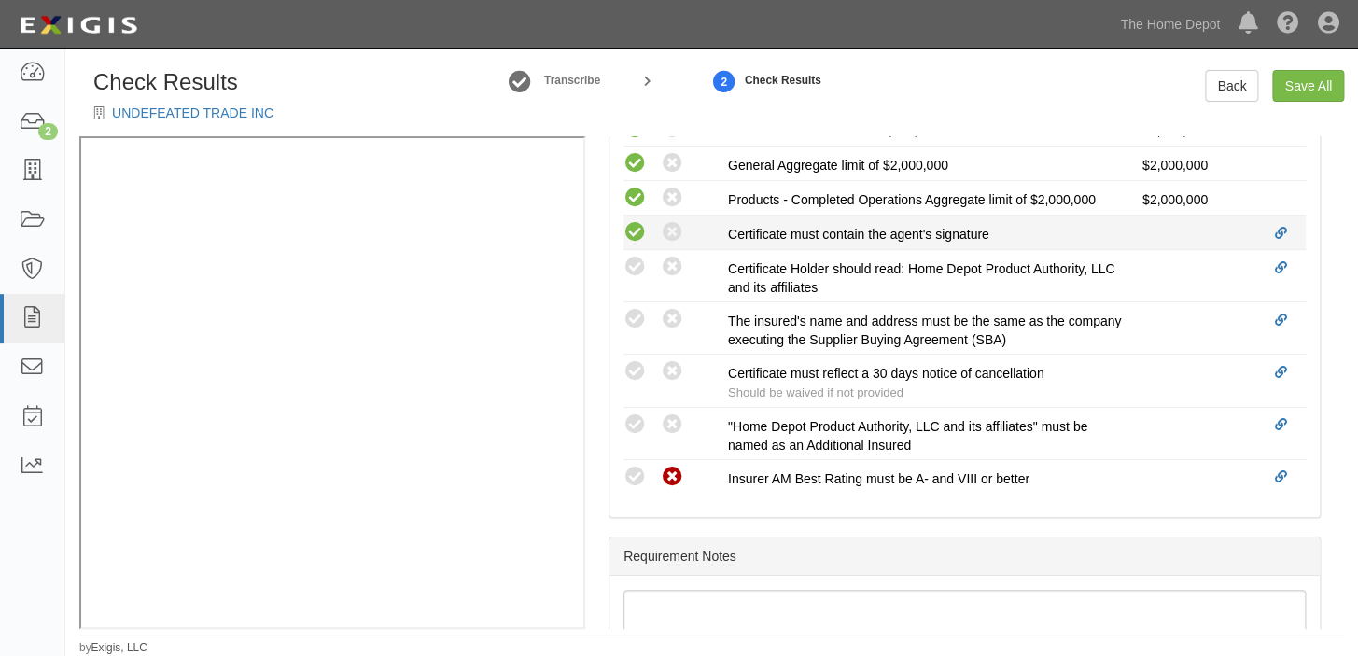
click at [629, 232] on icon at bounding box center [634, 232] width 23 height 23
radio input "true"
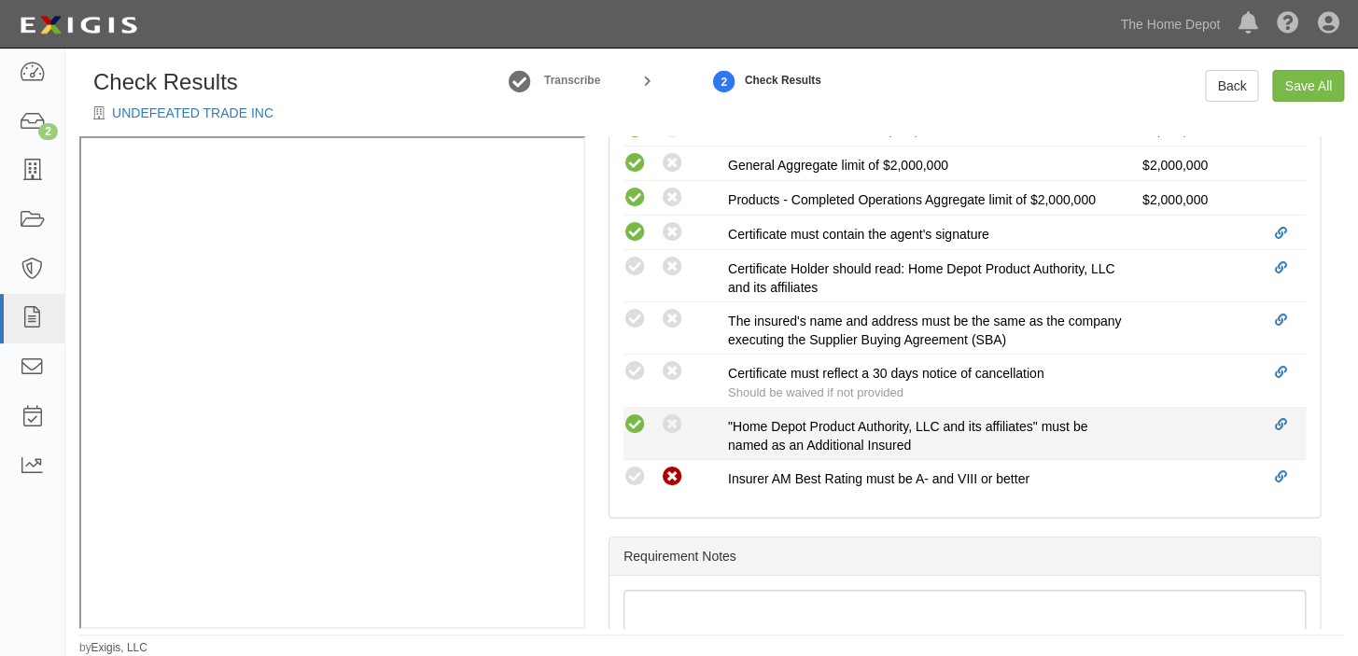
click at [625, 424] on icon at bounding box center [634, 424] width 23 height 23
radio input "true"
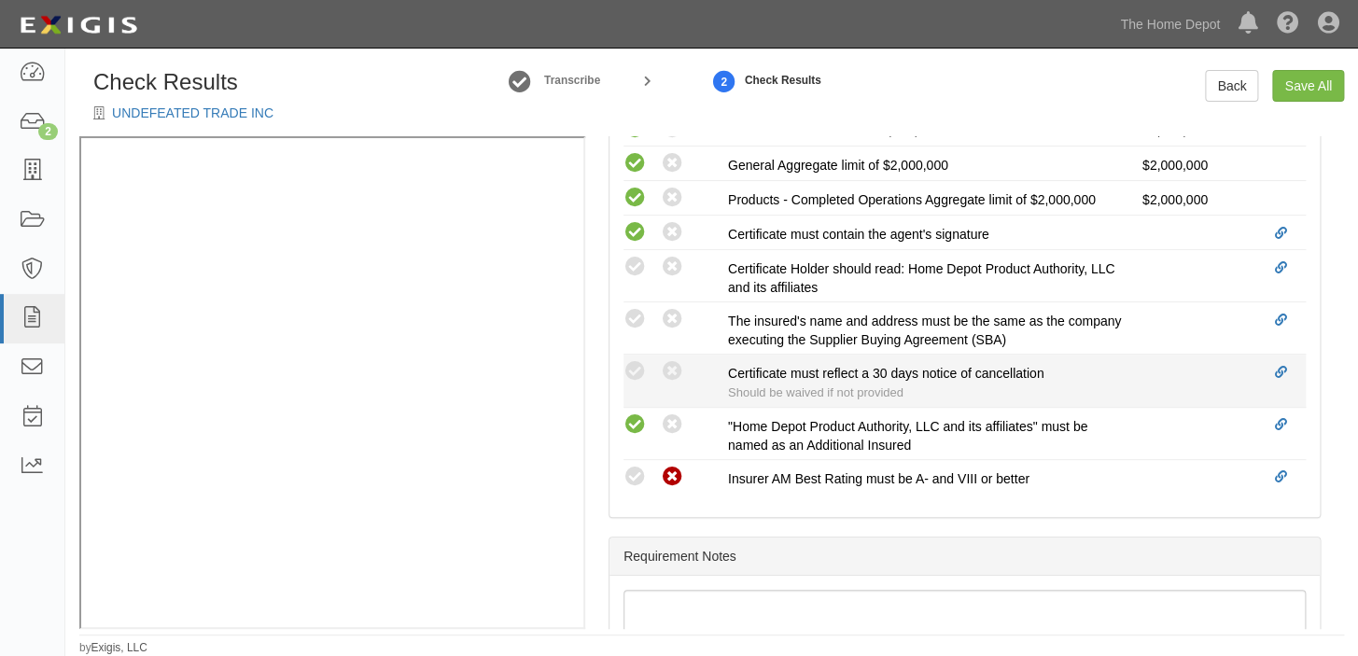
drag, startPoint x: 632, startPoint y: 371, endPoint x: 634, endPoint y: 356, distance: 16.1
click at [632, 370] on icon at bounding box center [634, 371] width 23 height 23
radio input "true"
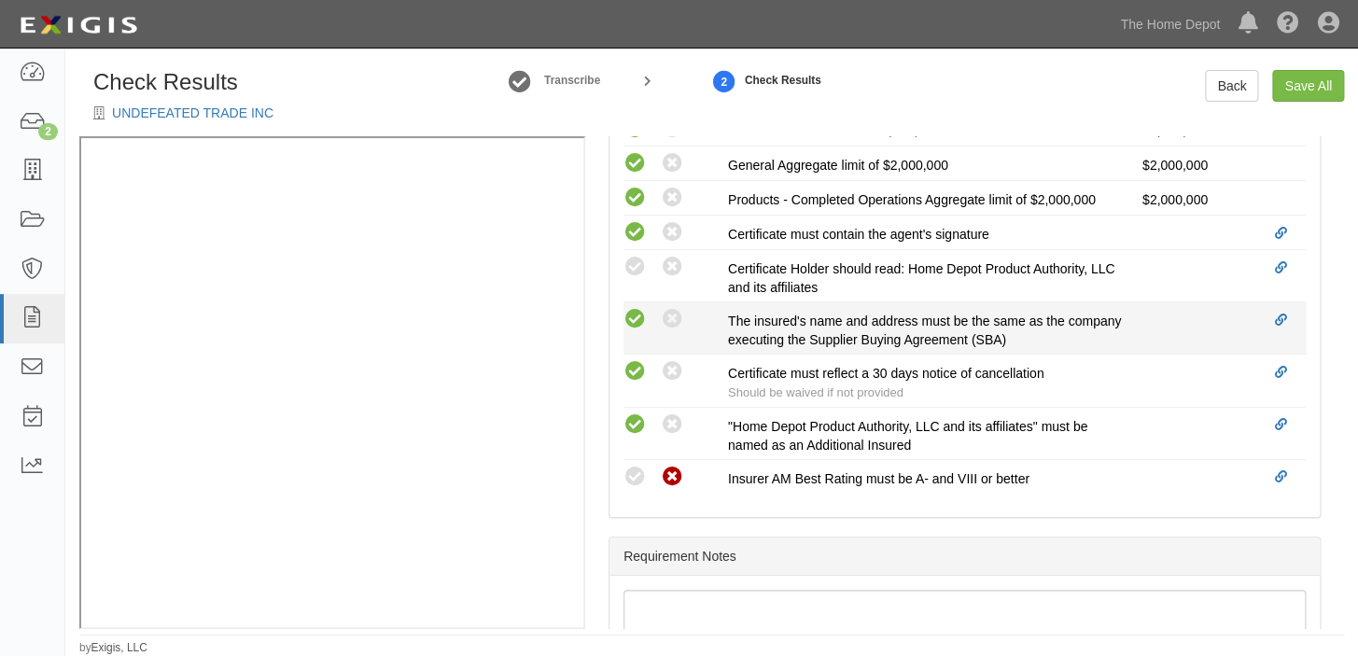
click at [636, 312] on icon at bounding box center [634, 319] width 23 height 23
radio input "true"
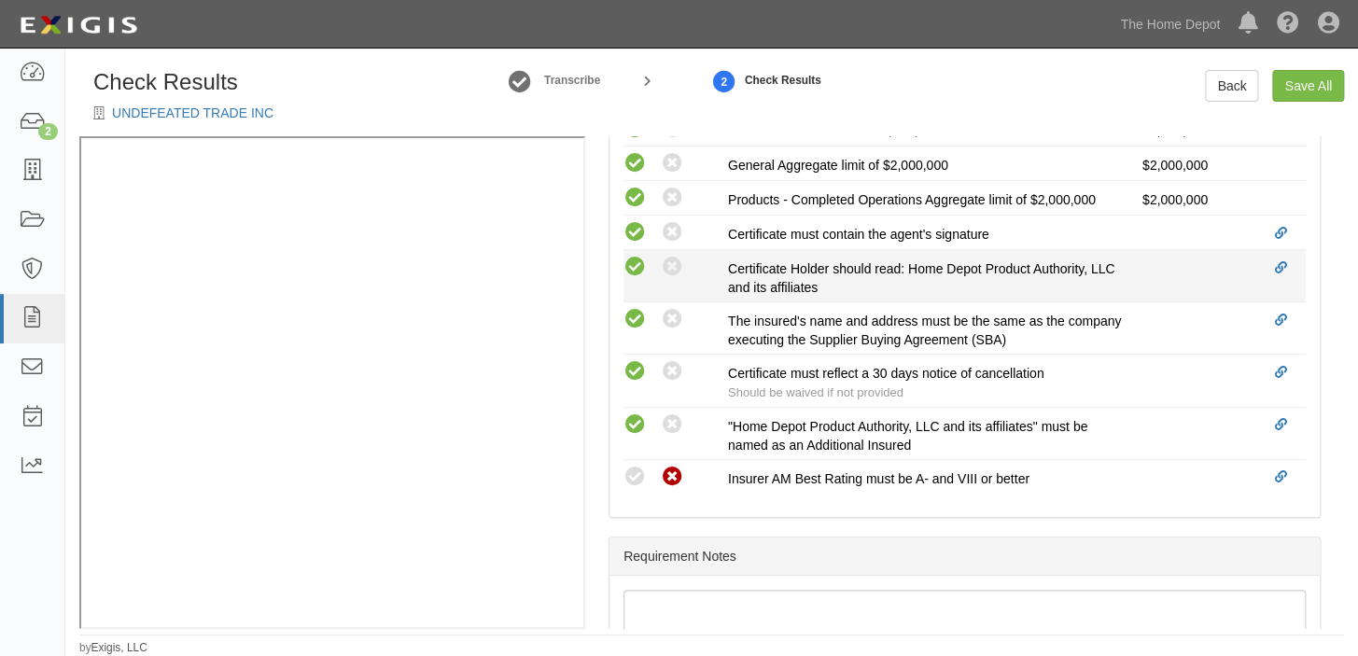
click at [632, 268] on icon at bounding box center [634, 267] width 23 height 23
radio input "true"
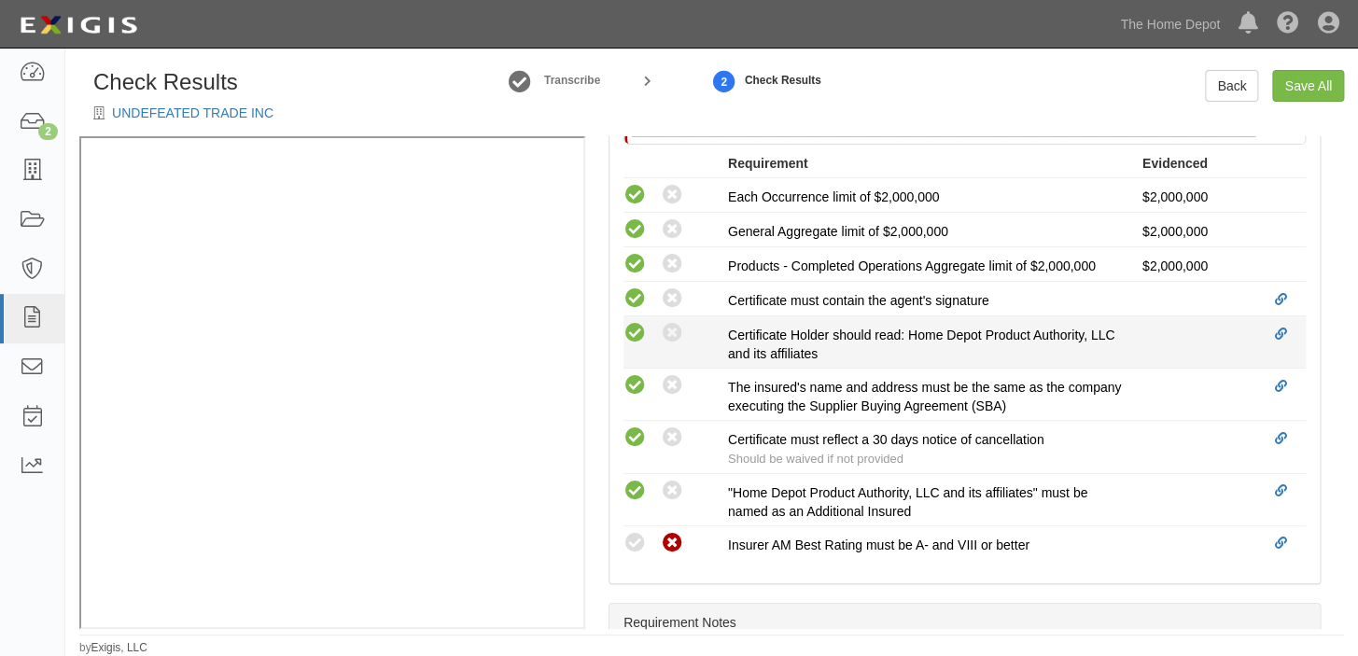
scroll to position [490, 0]
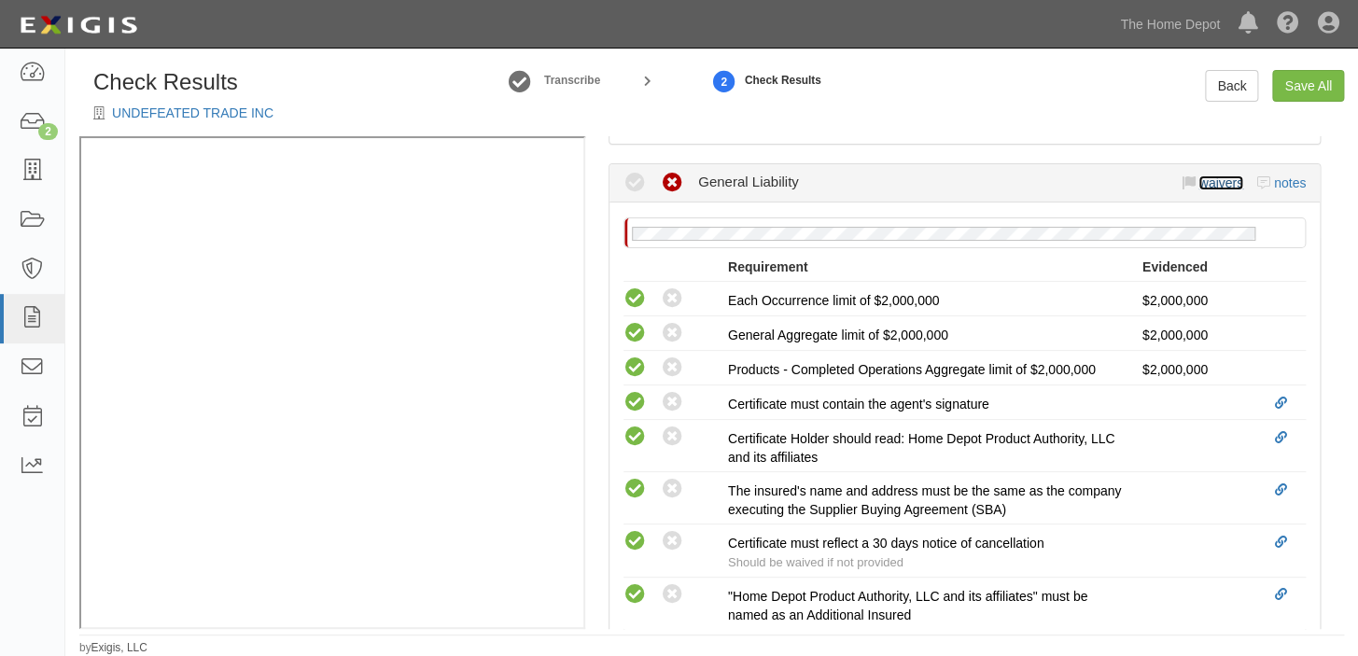
click at [1198, 183] on link "waivers" at bounding box center [1220, 182] width 44 height 15
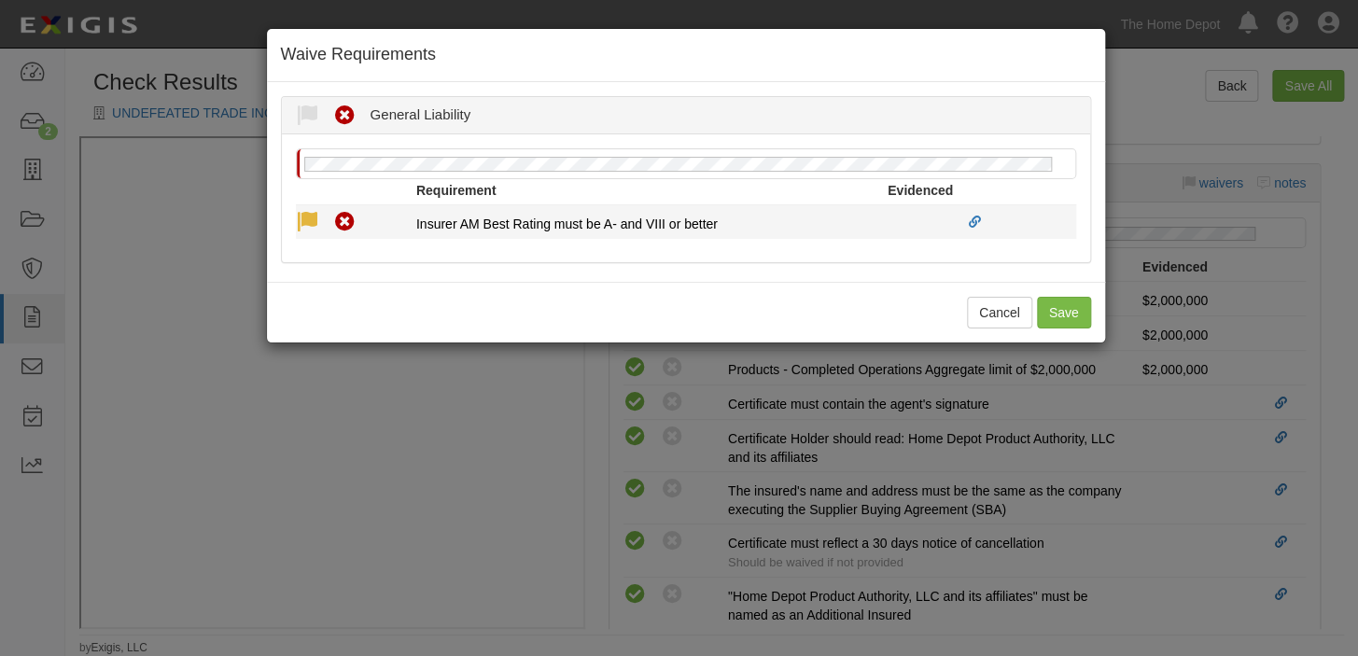
click at [303, 211] on icon at bounding box center [307, 222] width 23 height 23
radio input "true"
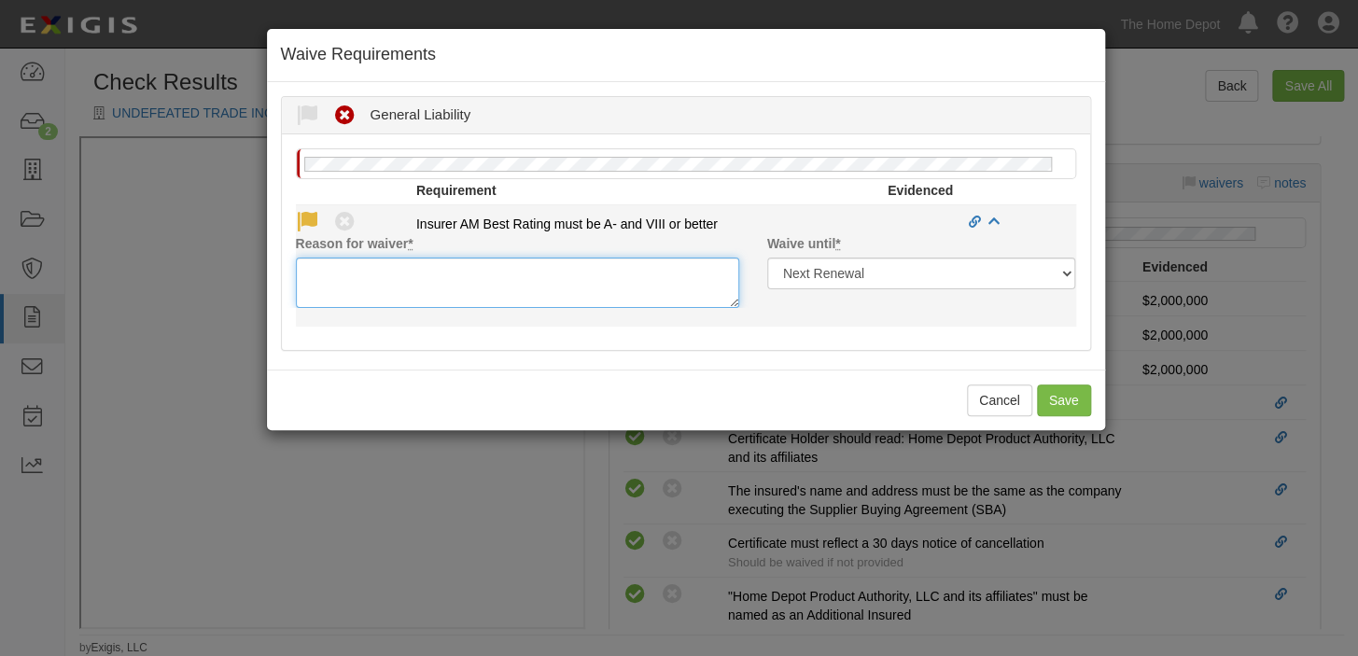
click at [353, 288] on textarea "Reason for waiver *" at bounding box center [517, 283] width 443 height 50
paste textarea "Ping An Prop & Cas Ins Co of China Ltd is acceptable"
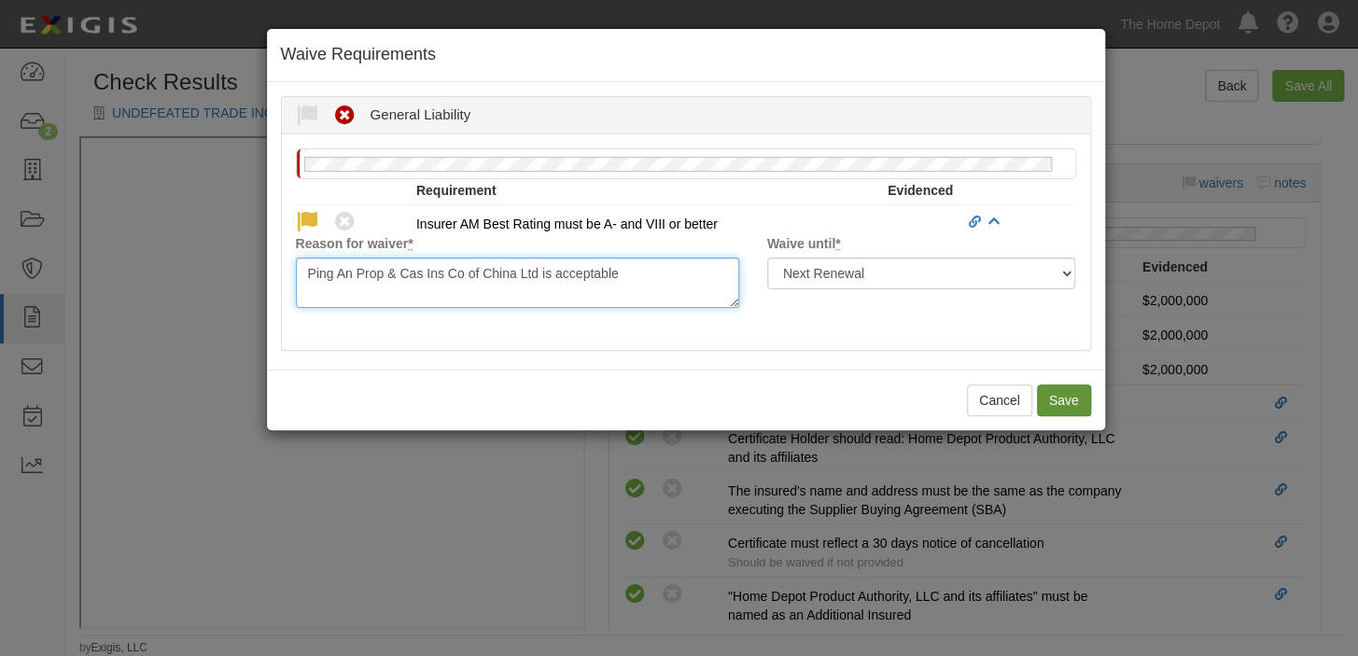
type textarea "Ping An Prop & Cas Ins Co of China Ltd is acceptable"
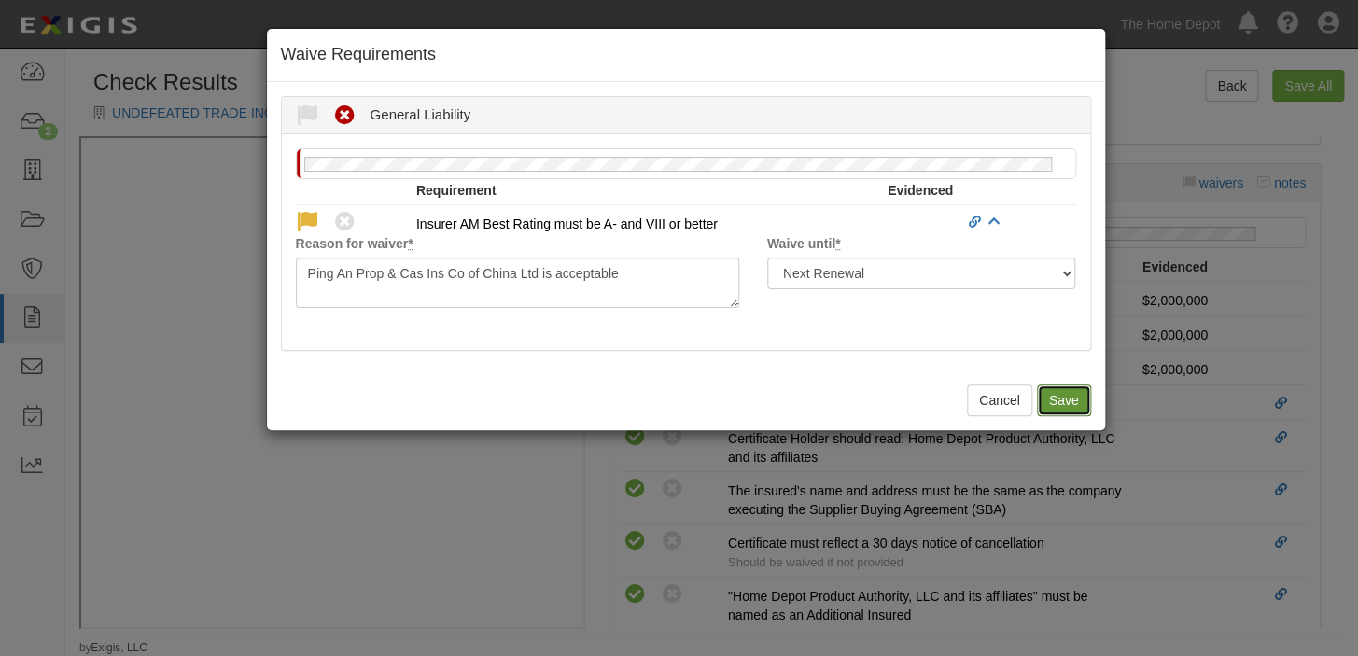
click at [1065, 395] on button "Save" at bounding box center [1064, 400] width 54 height 32
radio input "true"
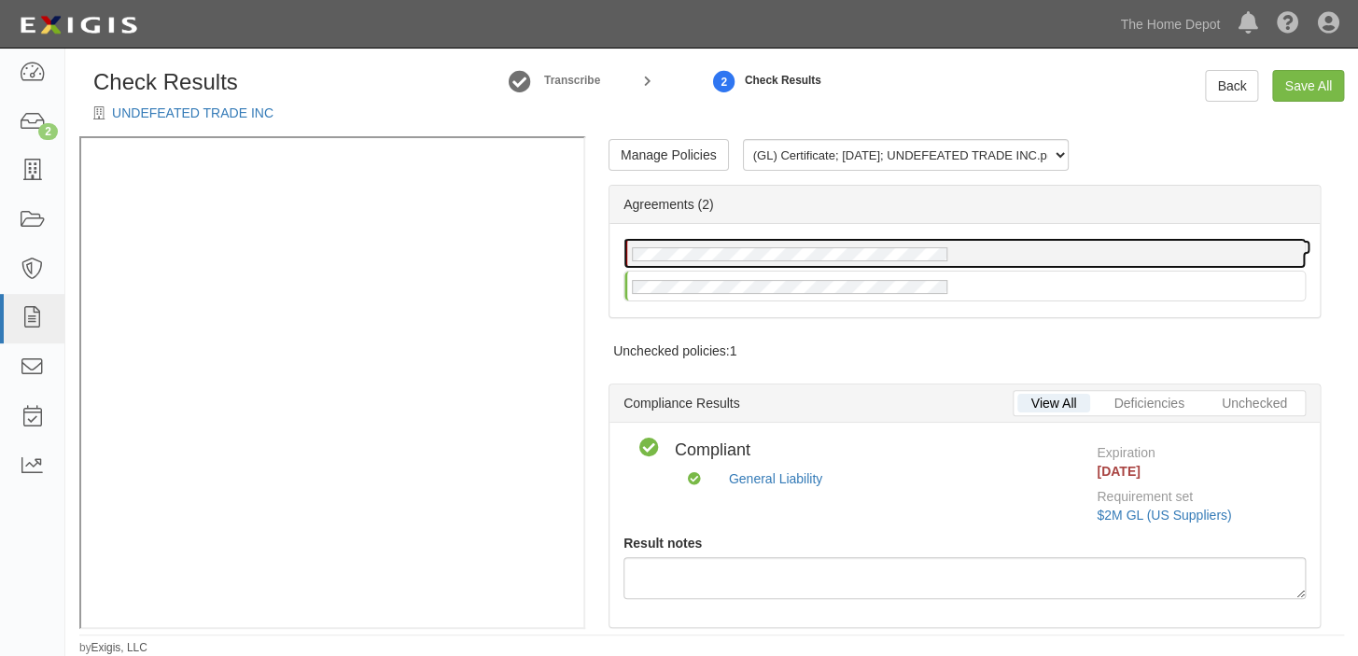
scroll to position [0, 0]
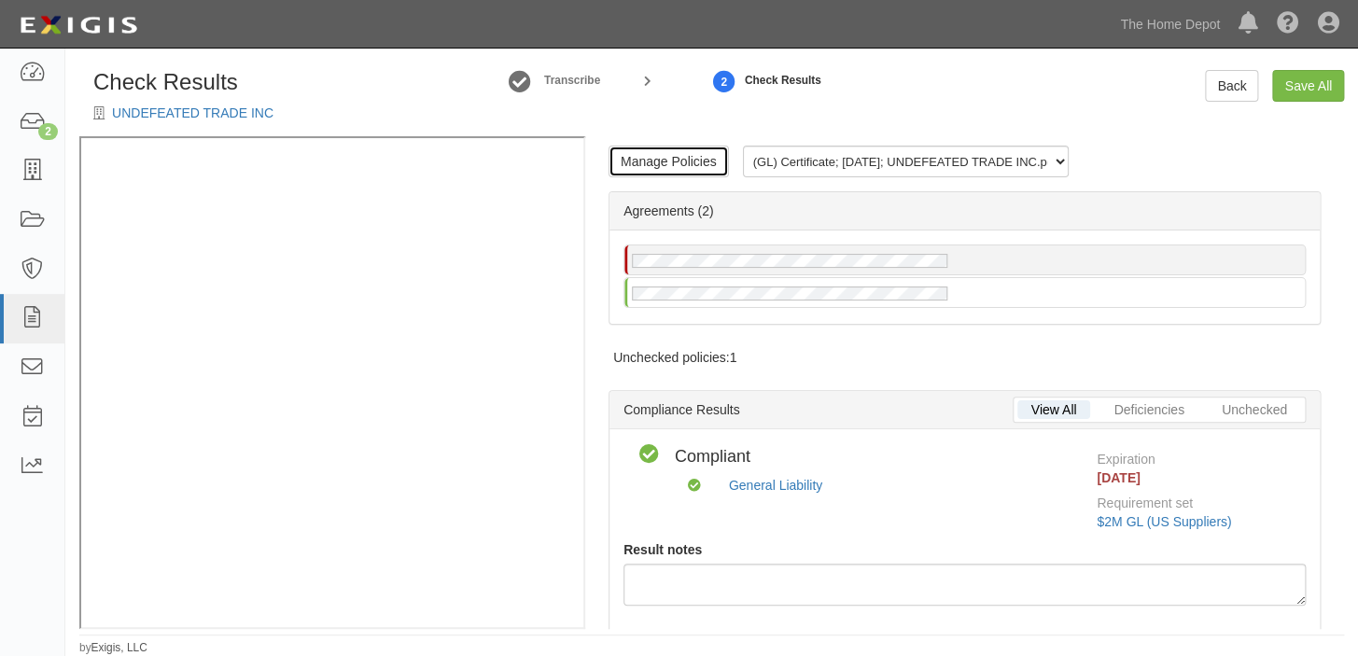
click link "Manage Policies"
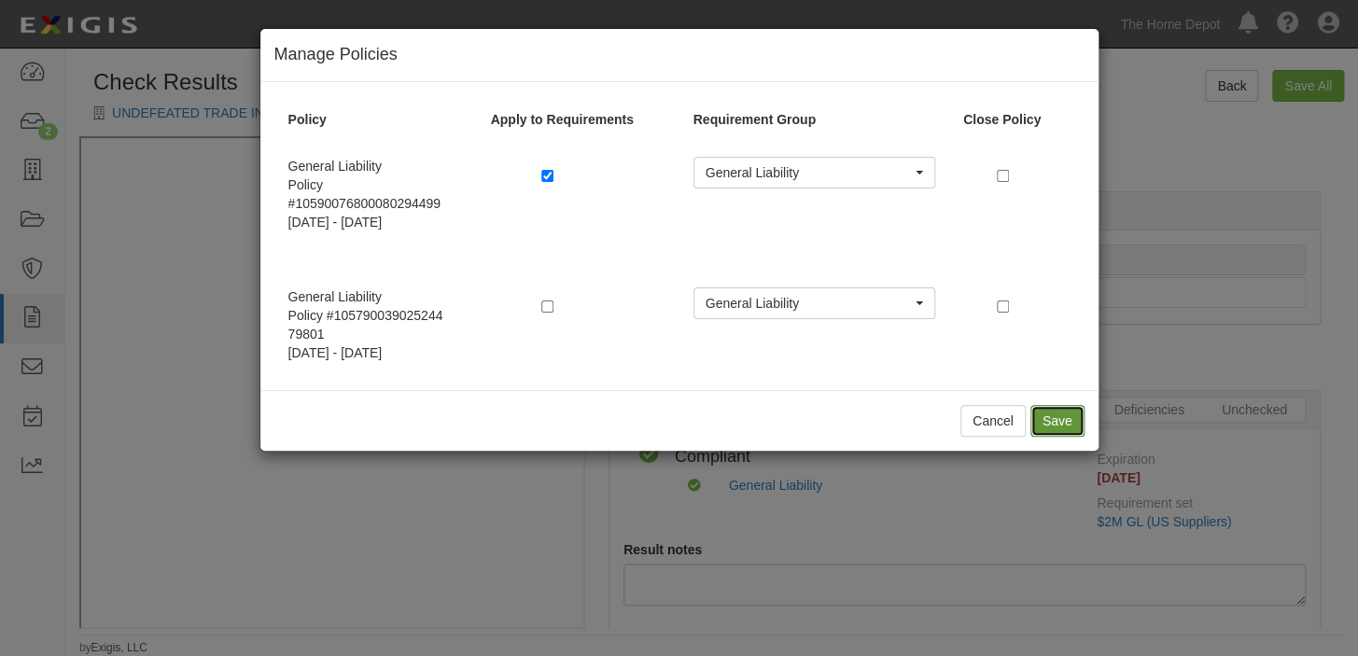
click button "Save"
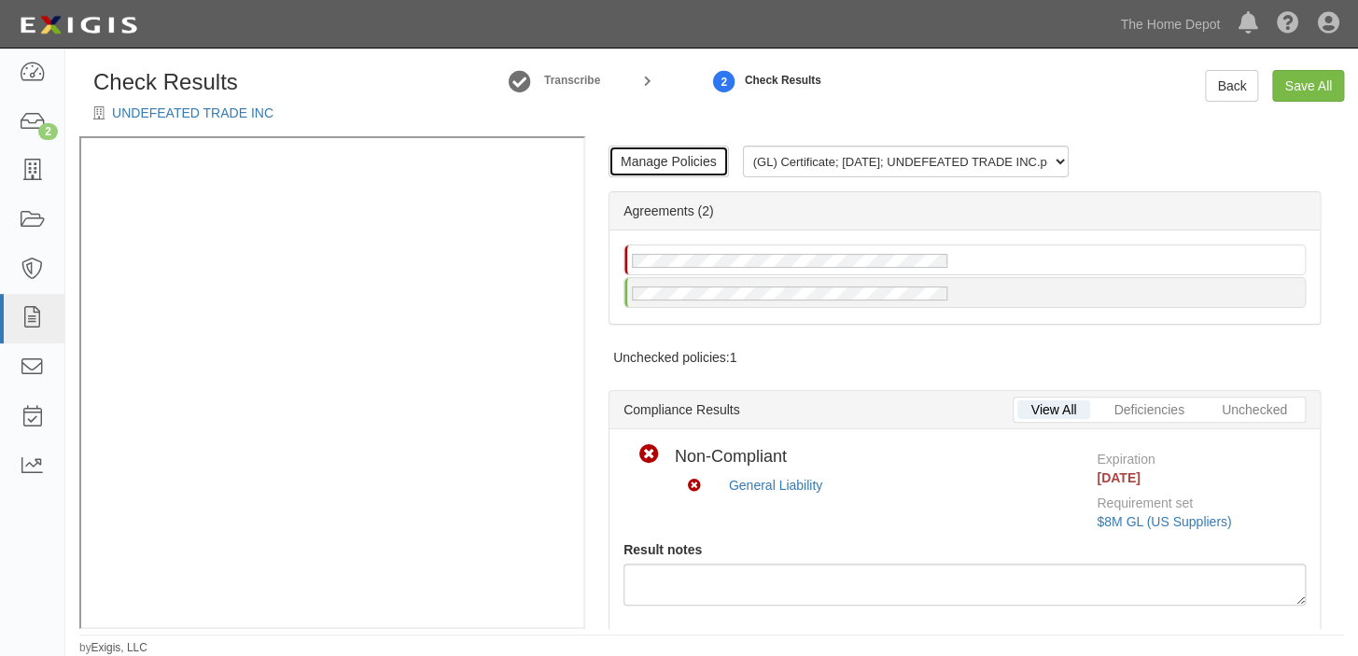
click link "Manage Policies"
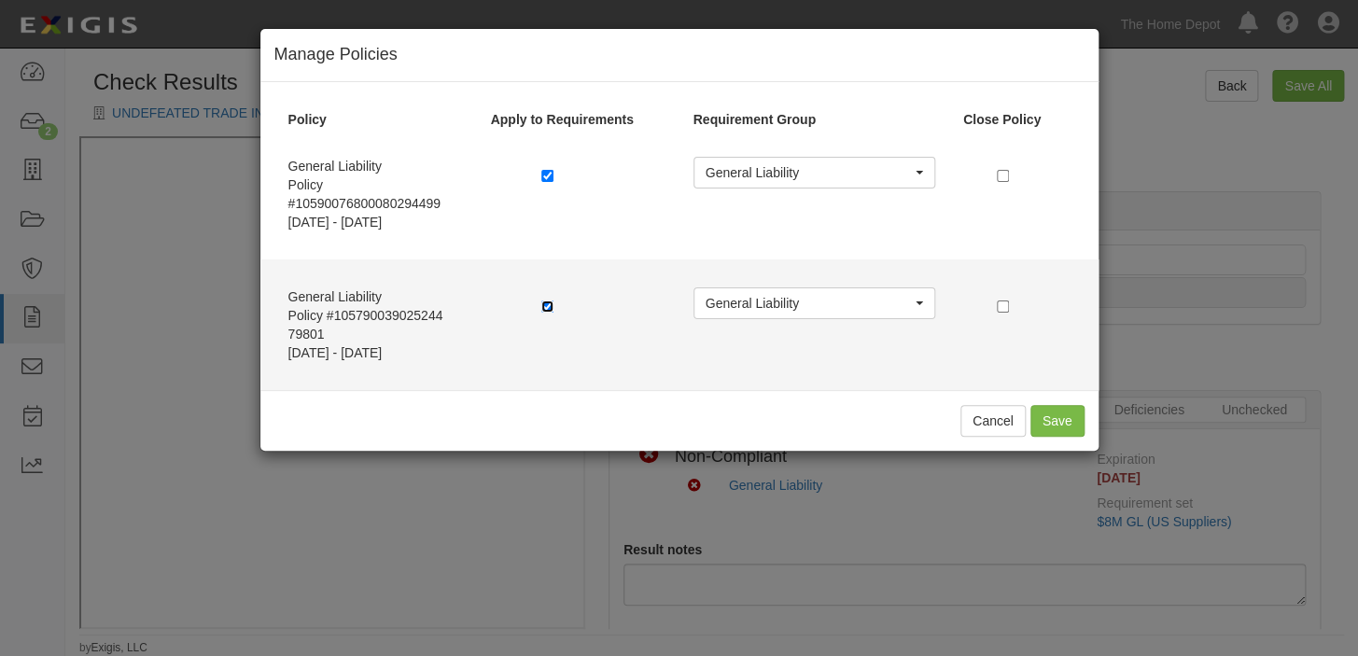
click input "checkbox"
checkbox input "false"
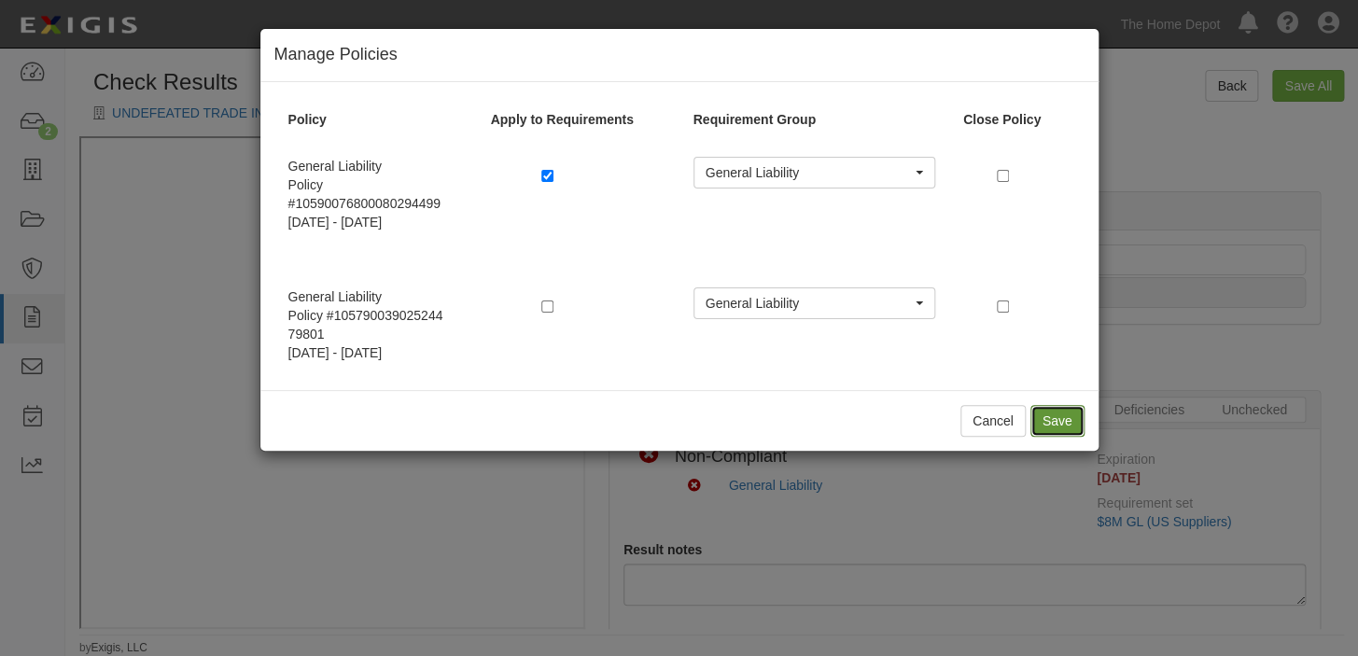
click button "Save"
click button "Cancel"
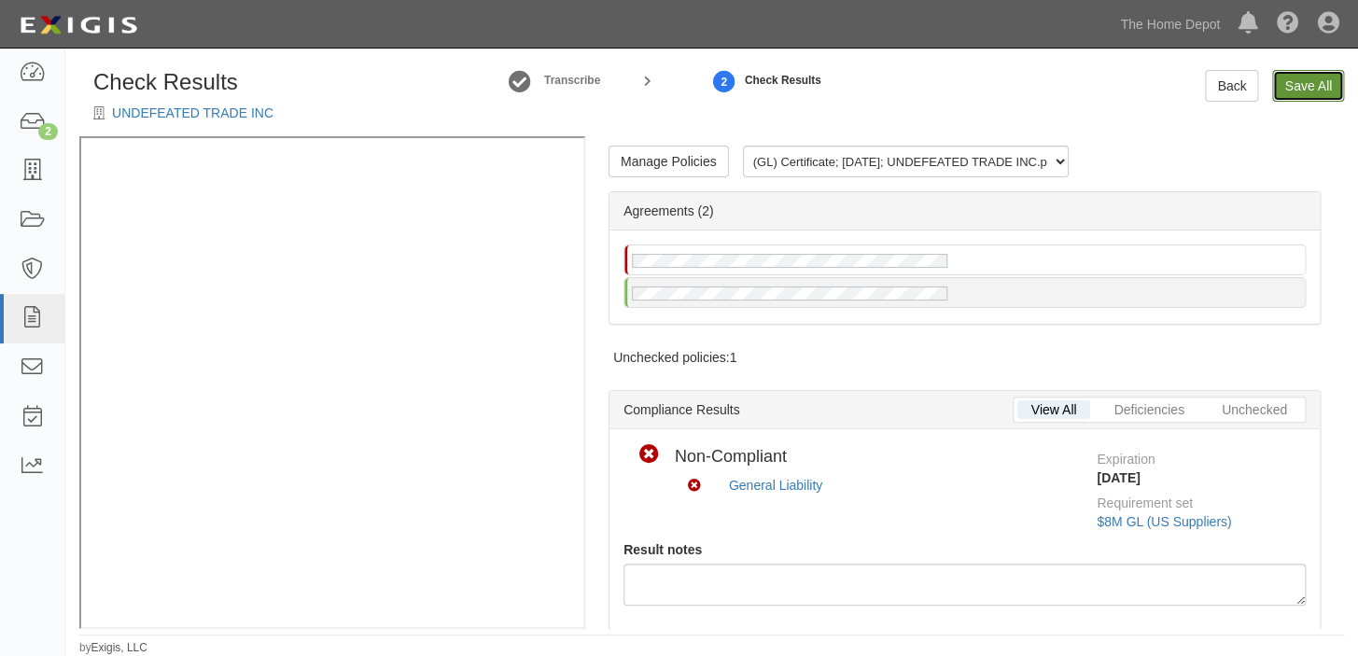
click link "Save All"
radio input "false"
radio input "true"
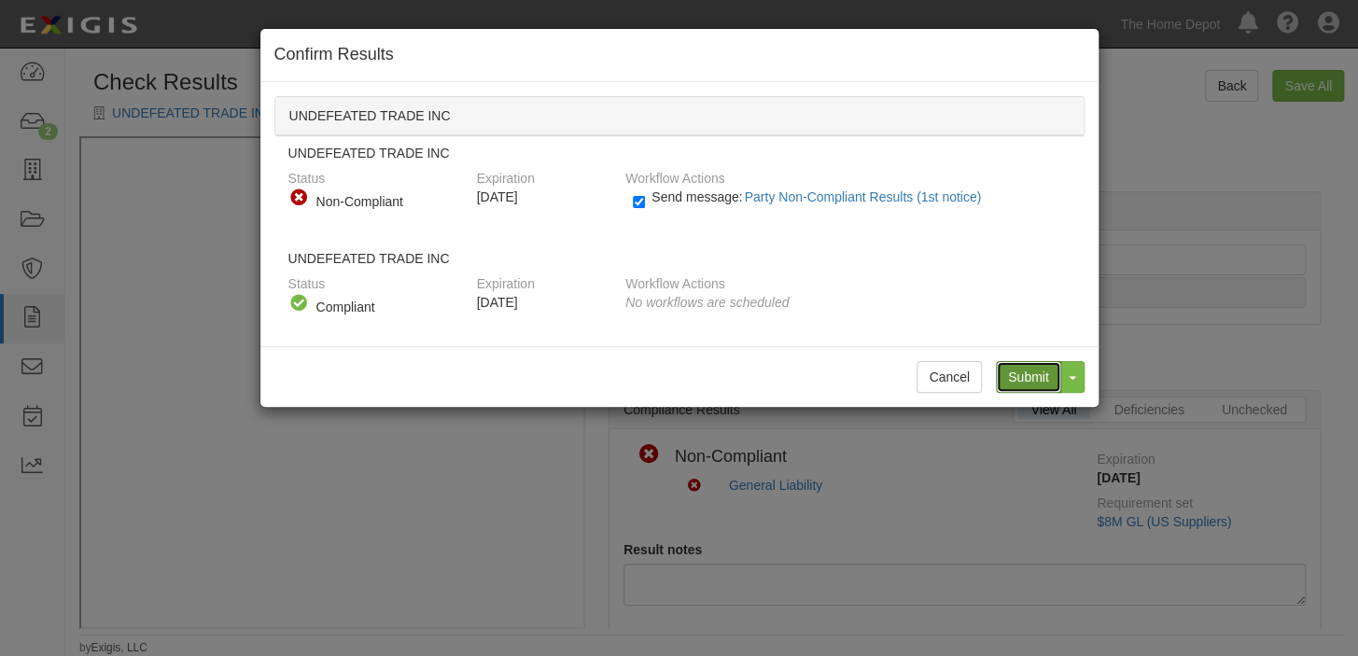
click input "Submit"
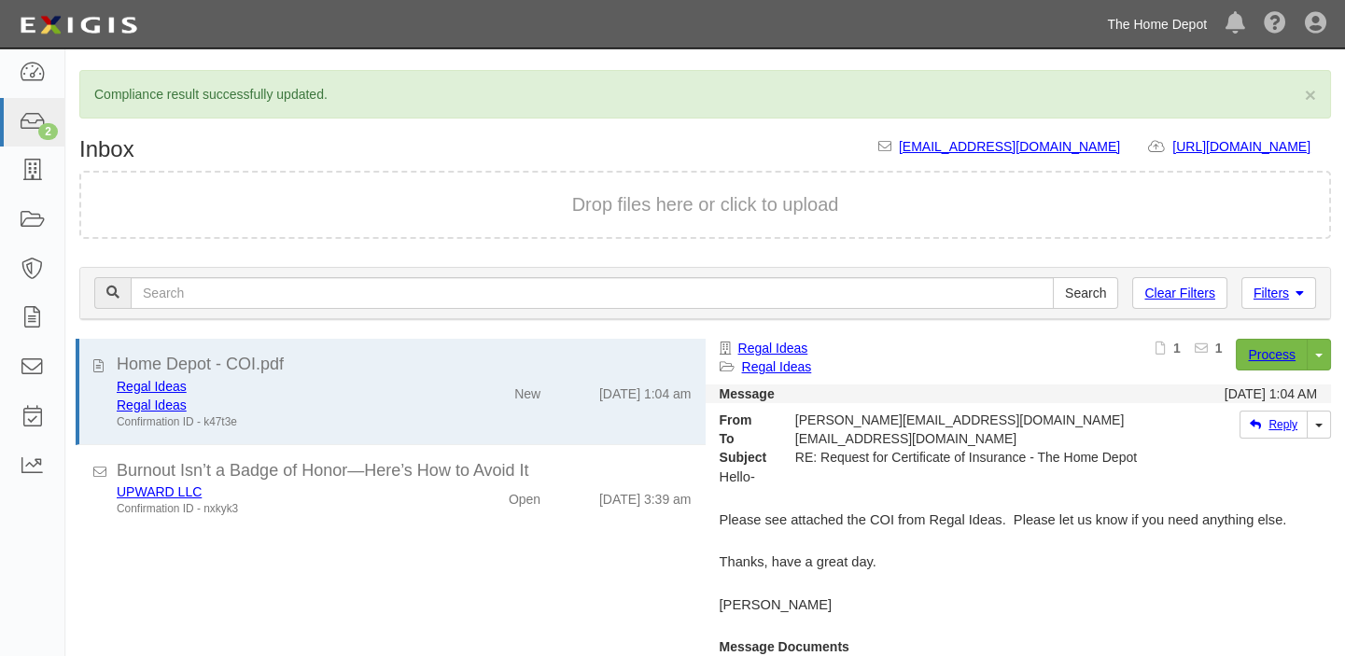
click at [1109, 26] on link "The Home Depot" at bounding box center [1156, 24] width 119 height 37
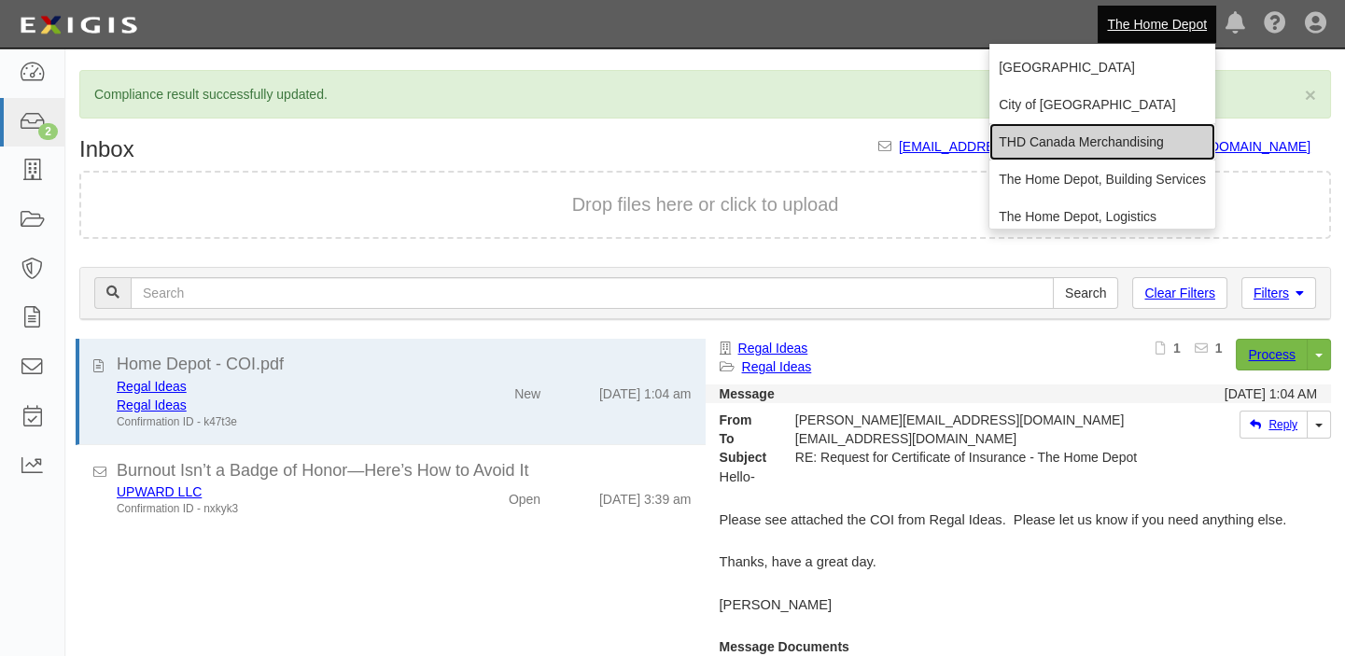
click at [1056, 128] on link "THD Canada Merchandising" at bounding box center [1102, 141] width 226 height 37
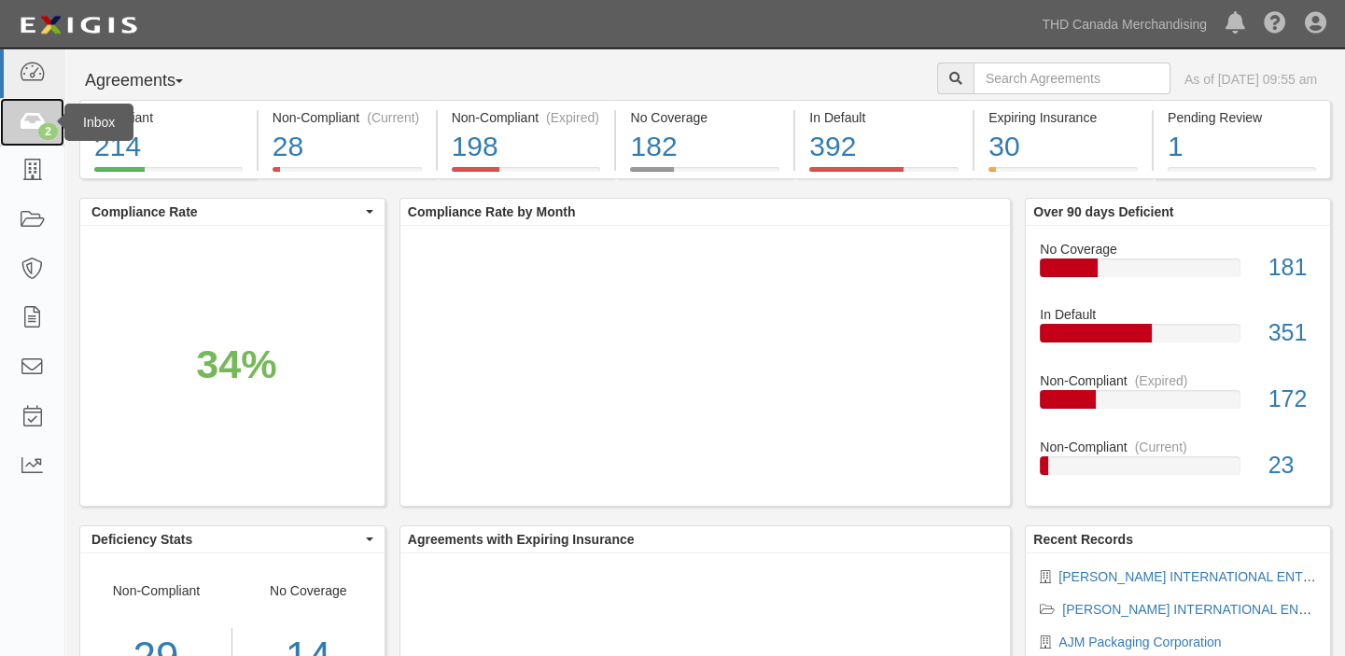
click at [57, 133] on link "2" at bounding box center [32, 122] width 64 height 49
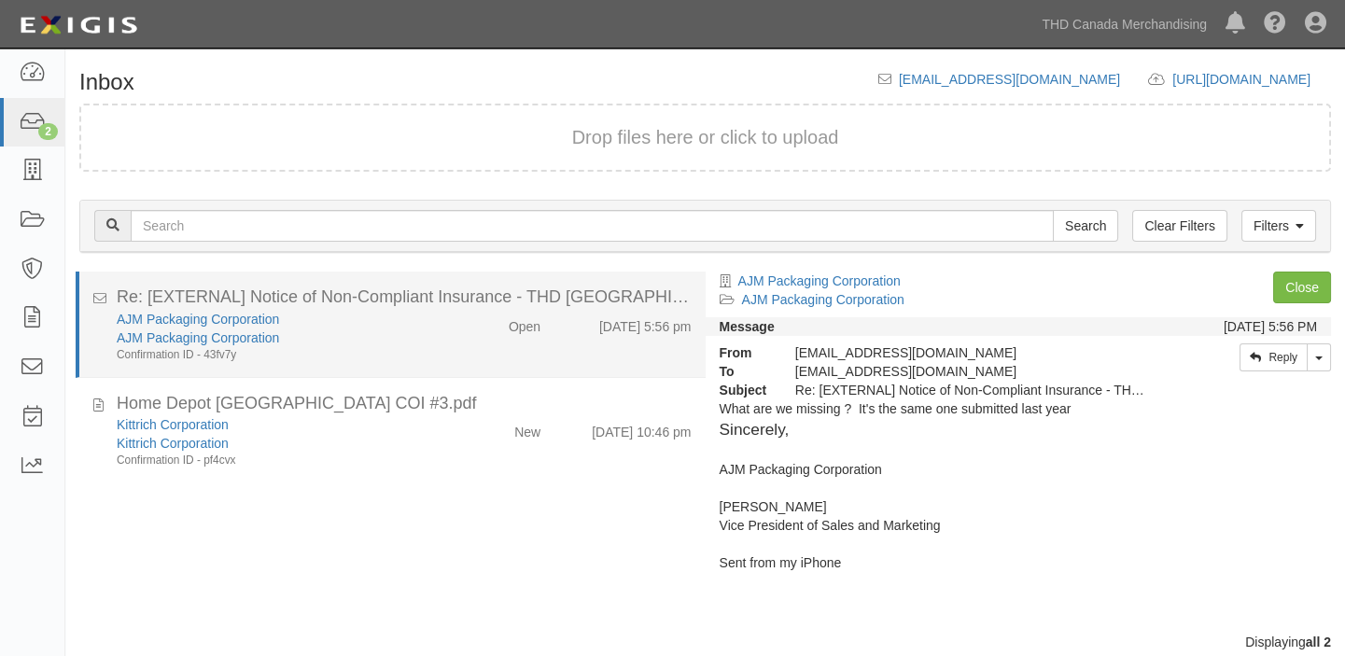
click at [364, 329] on div "AJM Packaging Corporation" at bounding box center [279, 337] width 324 height 19
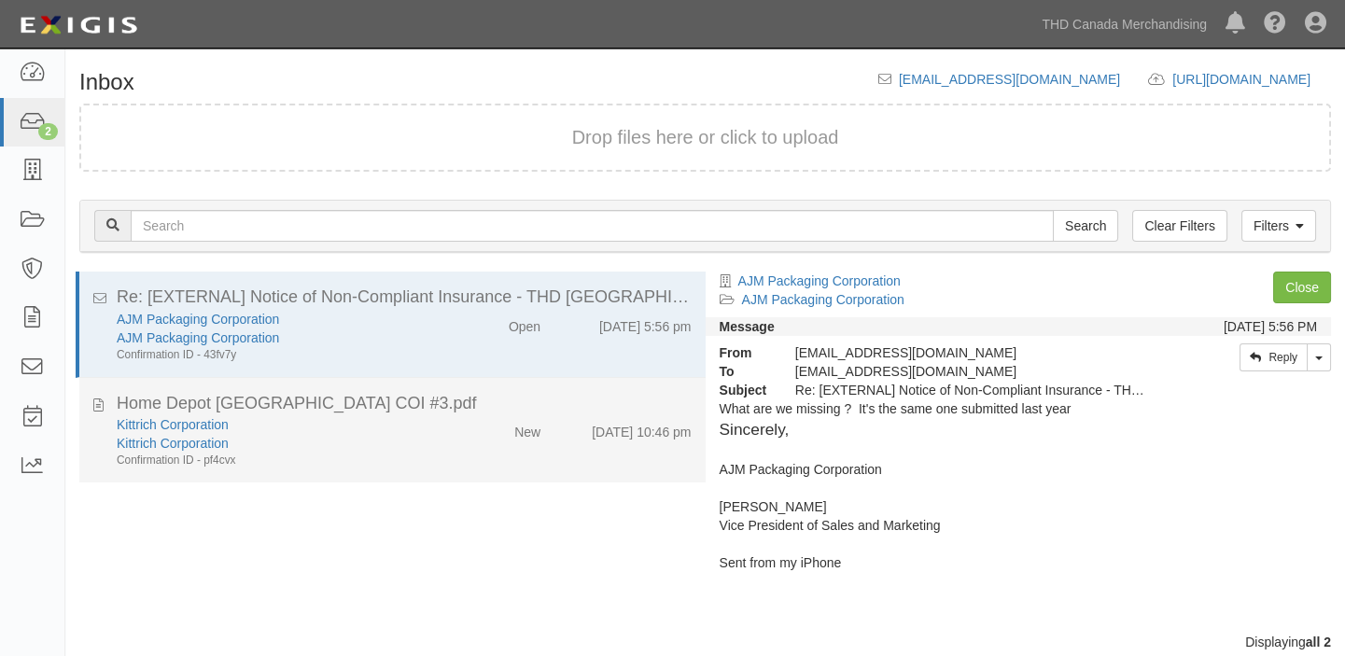
click at [455, 447] on div "Kittrich Corporation Kittrich Corporation Confirmation ID - pf4cvx New [DATE] 1…" at bounding box center [404, 441] width 603 height 53
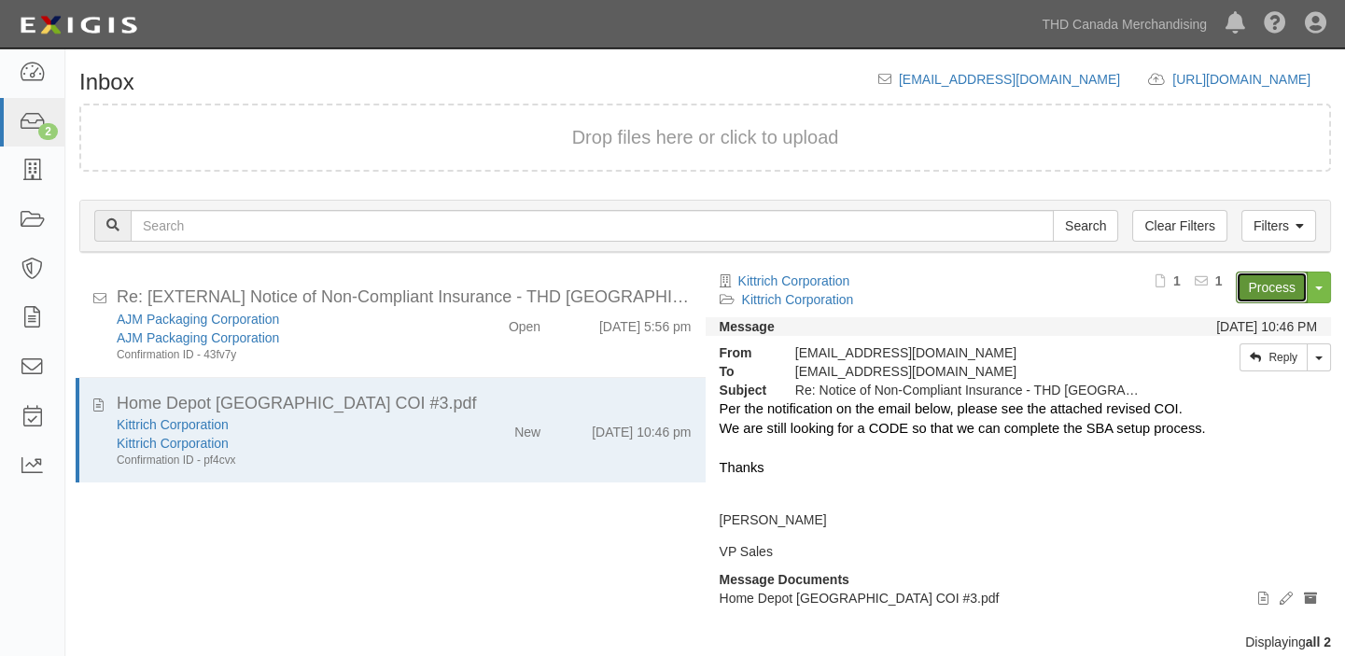
click at [1288, 279] on link "Process" at bounding box center [1271, 288] width 72 height 32
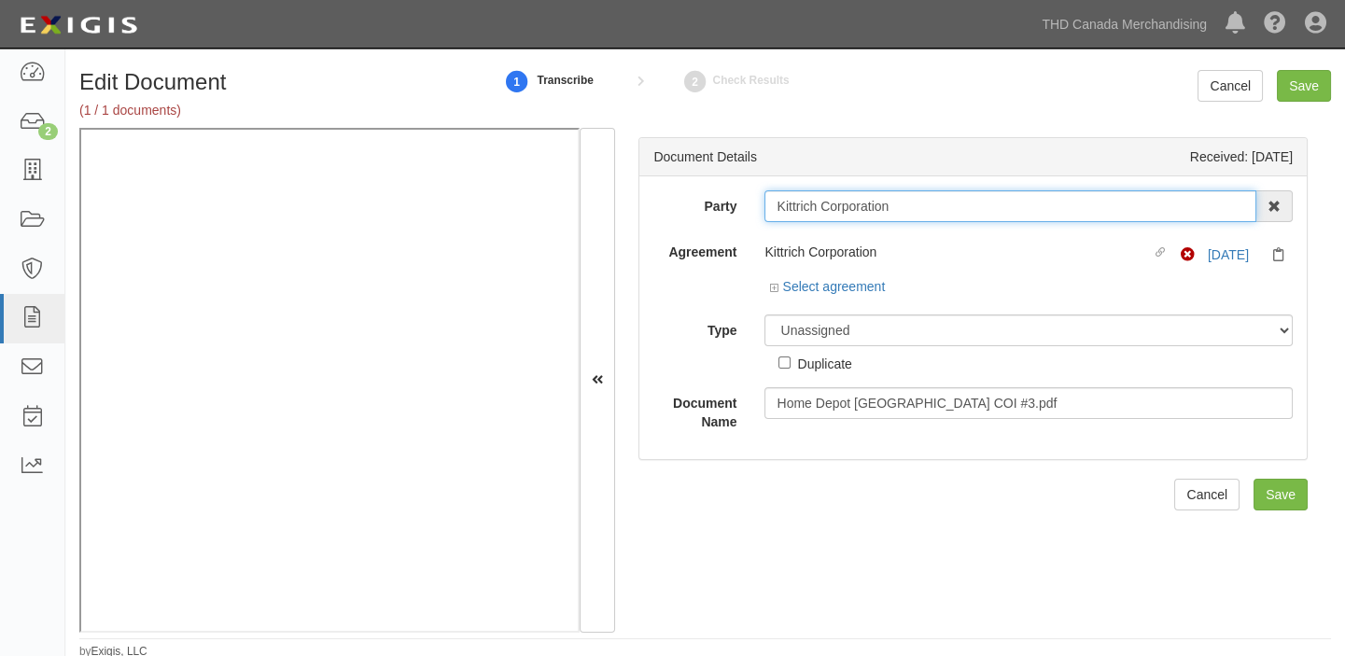
drag, startPoint x: 765, startPoint y: 211, endPoint x: 971, endPoint y: 214, distance: 206.2
click at [971, 214] on input "Kittrich Corporation" at bounding box center [1010, 206] width 492 height 32
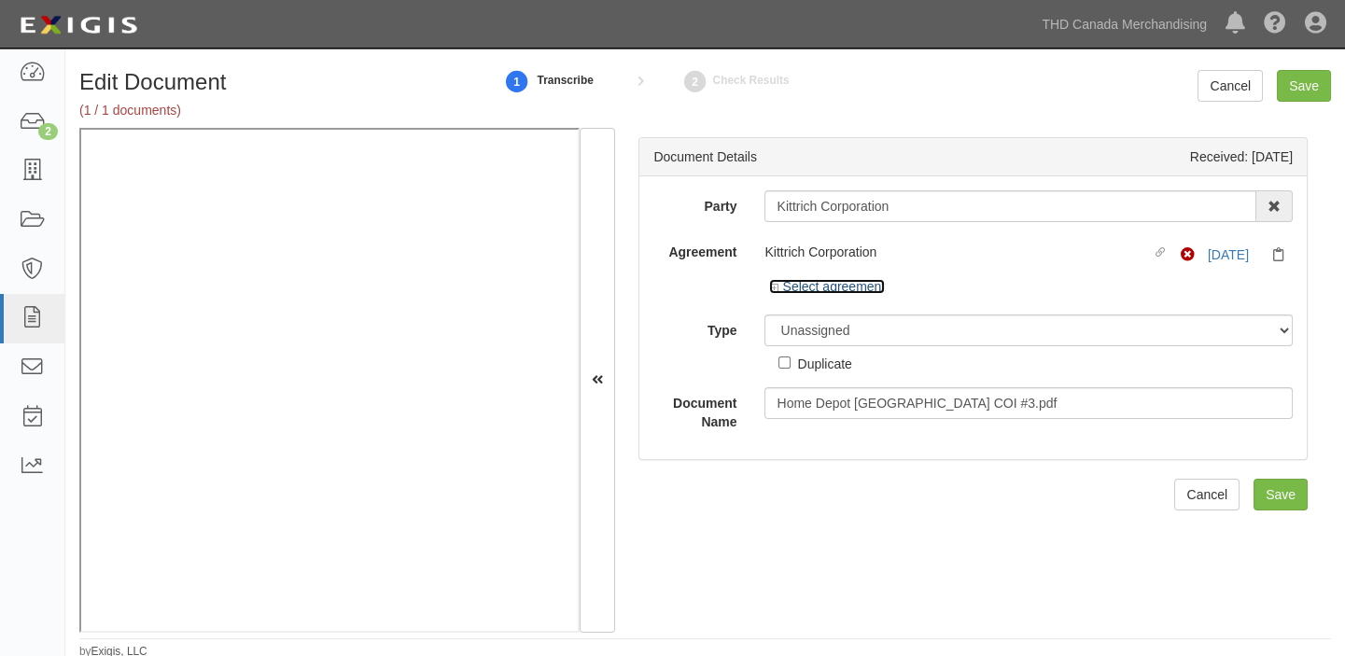
click at [856, 288] on link "Select agreement" at bounding box center [827, 286] width 116 height 15
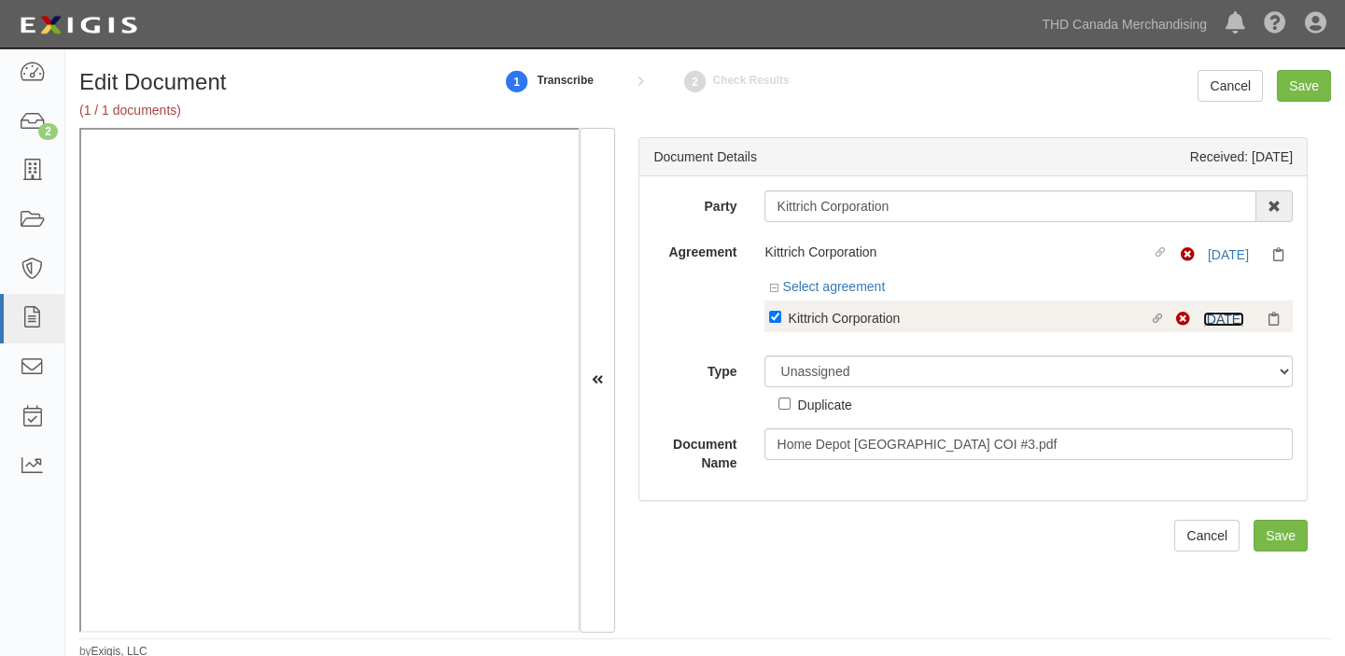
click at [1222, 317] on link "[DATE]" at bounding box center [1223, 319] width 41 height 15
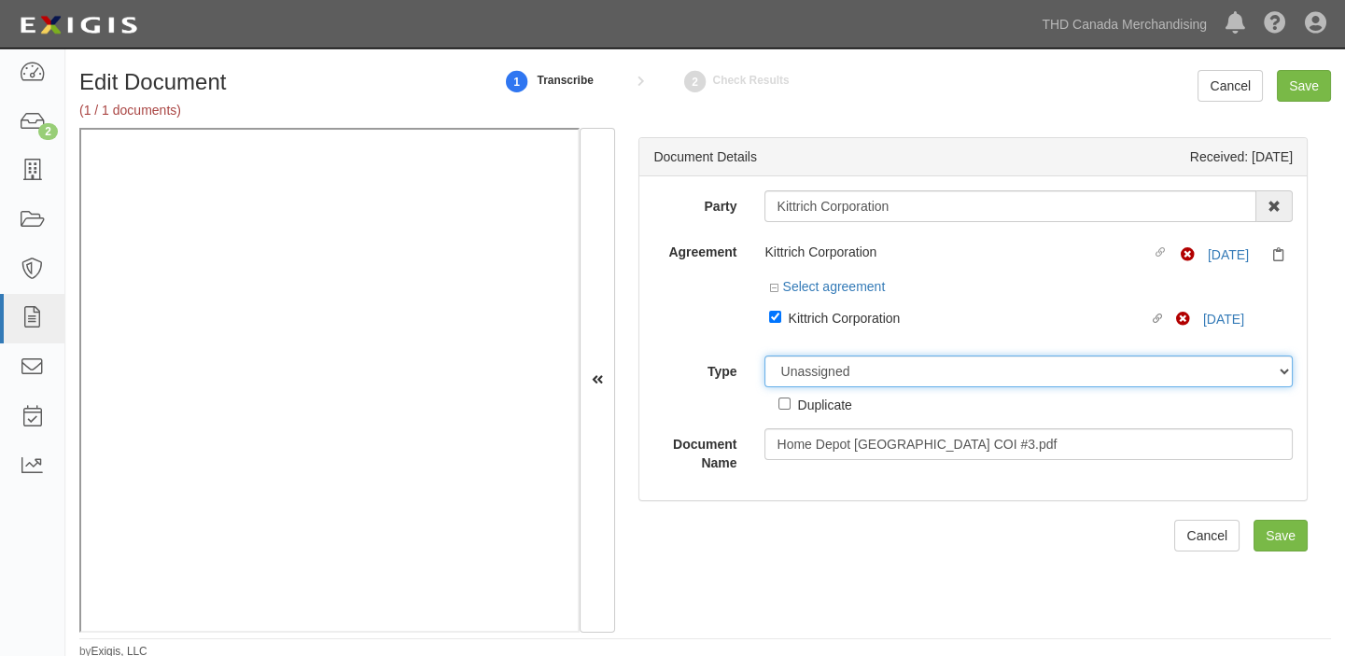
click at [826, 368] on select "Unassigned Binder Cancellation Notice Certificate Contract Endorsement Insuranc…" at bounding box center [1028, 372] width 528 height 32
select select "CertificateDetail"
click at [764, 356] on select "Unassigned Binder Cancellation Notice Certificate Contract Endorsement Insuranc…" at bounding box center [1028, 372] width 528 height 32
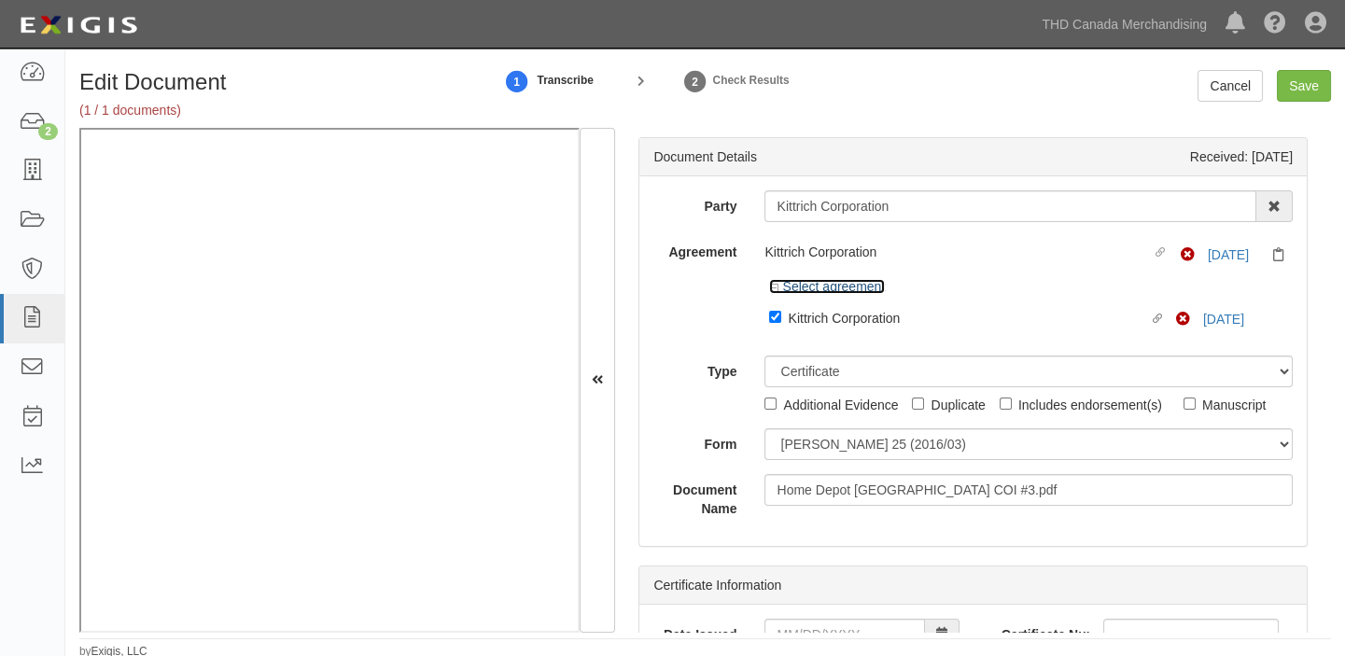
click at [816, 286] on link "Select agreement" at bounding box center [827, 286] width 116 height 15
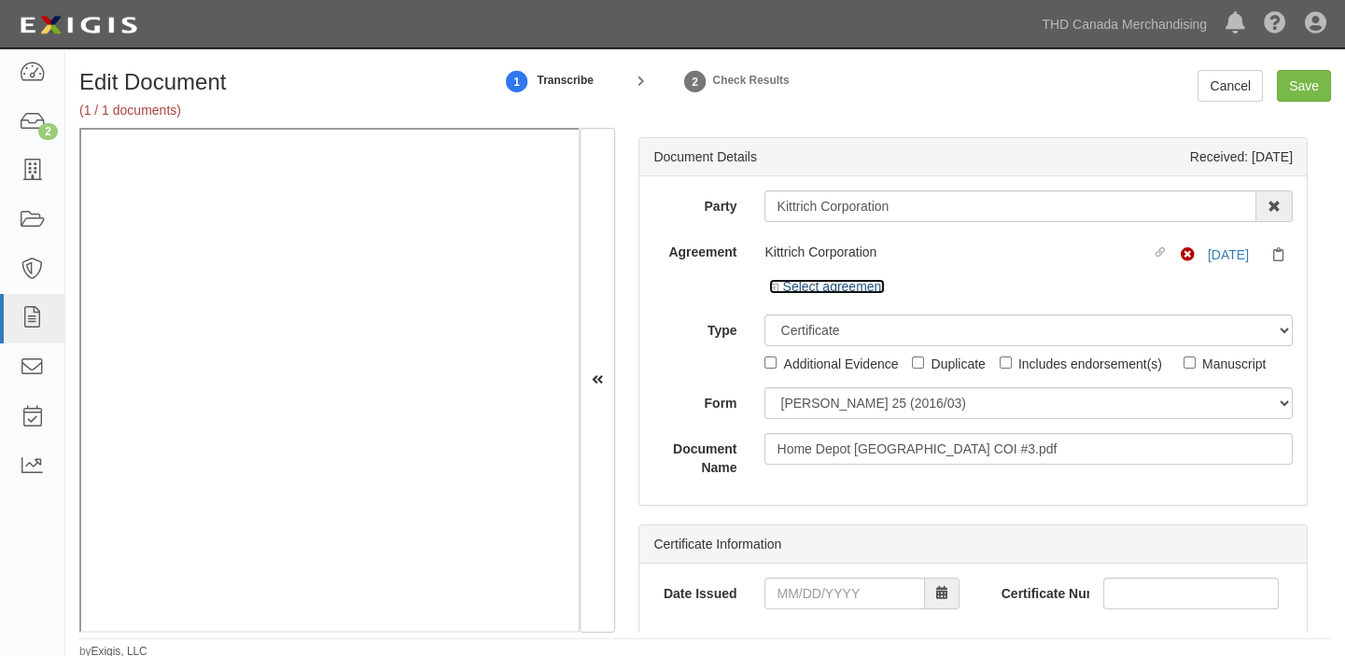
click at [816, 286] on link "Select agreement" at bounding box center [827, 286] width 116 height 15
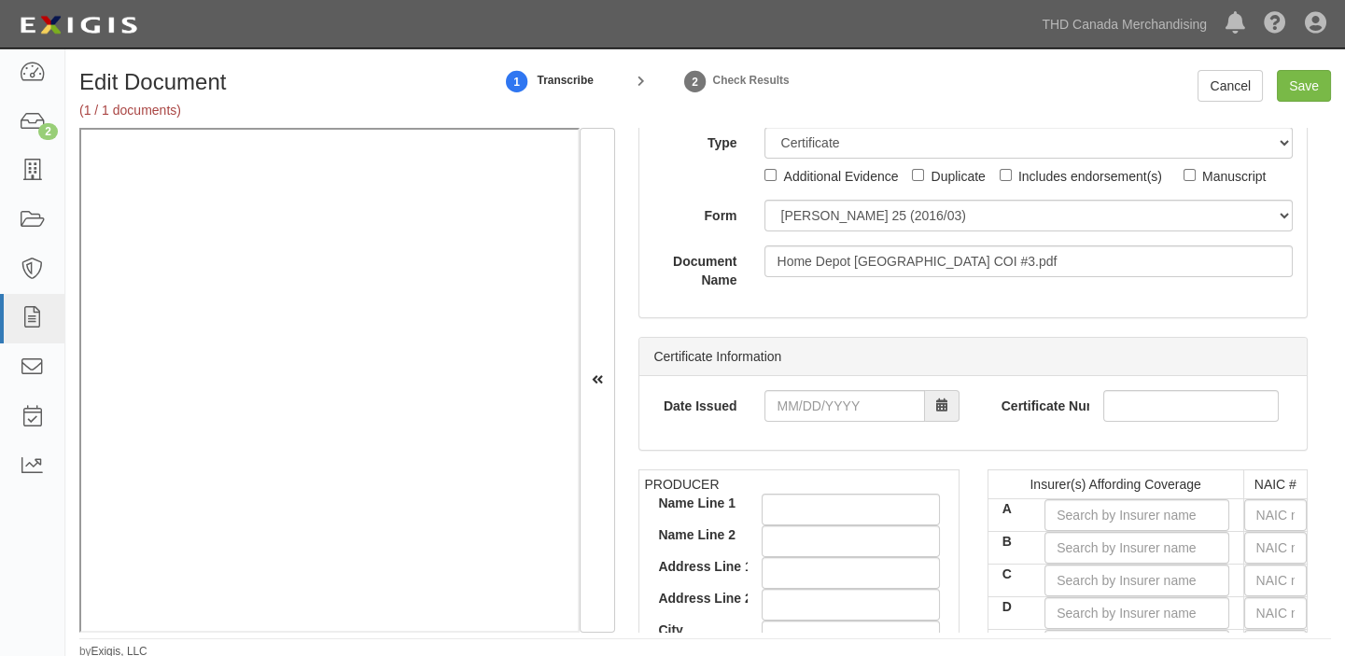
scroll to position [254, 0]
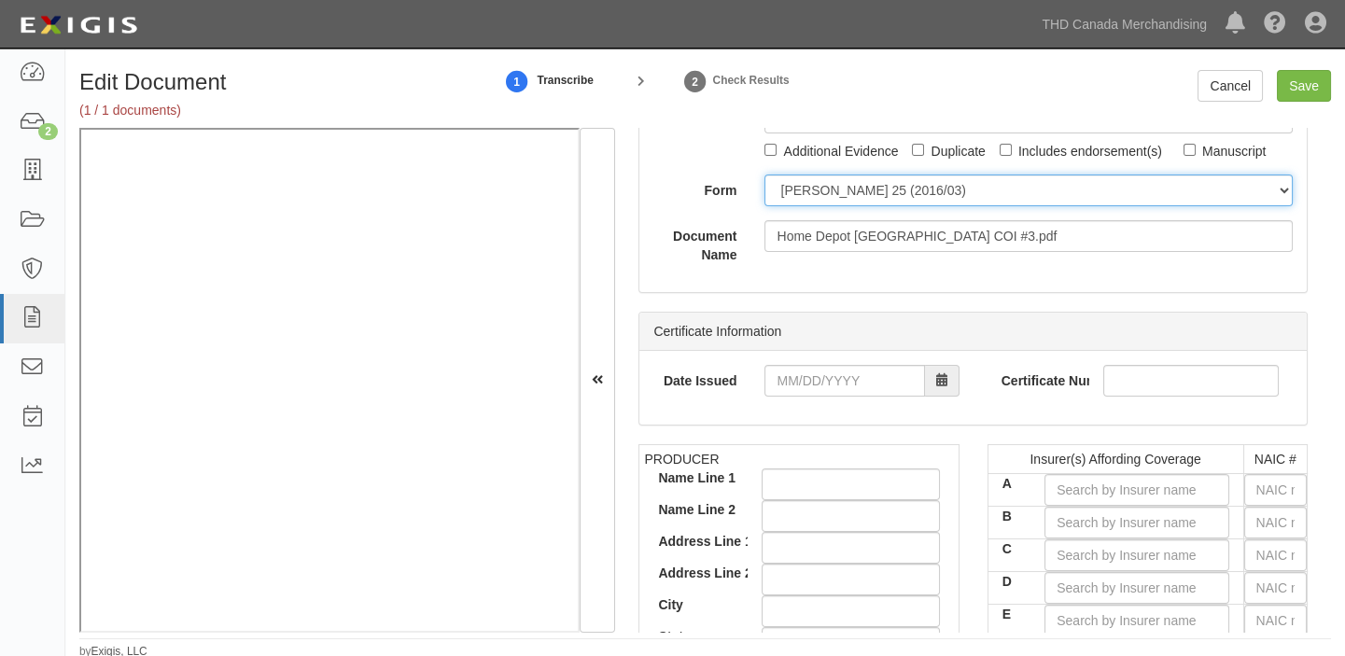
click at [807, 203] on select "[PERSON_NAME] 25 (2016/03) [PERSON_NAME] 101 [PERSON_NAME] 855 NY (2014/05) Gen…" at bounding box center [1028, 190] width 528 height 32
select select "GeneralFormDetail"
click at [764, 174] on select "[PERSON_NAME] 25 (2016/03) [PERSON_NAME] 101 [PERSON_NAME] 855 NY (2014/05) Gen…" at bounding box center [1028, 190] width 528 height 32
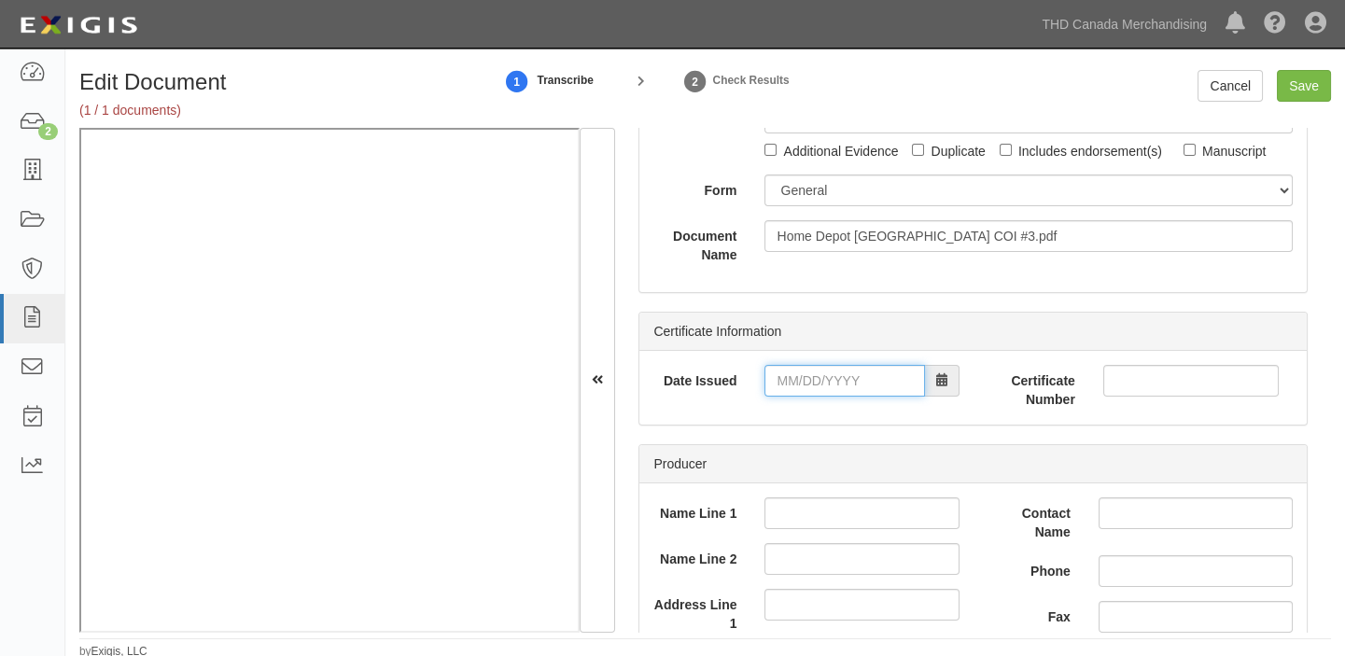
click at [811, 365] on input "Date Issued" at bounding box center [844, 381] width 160 height 32
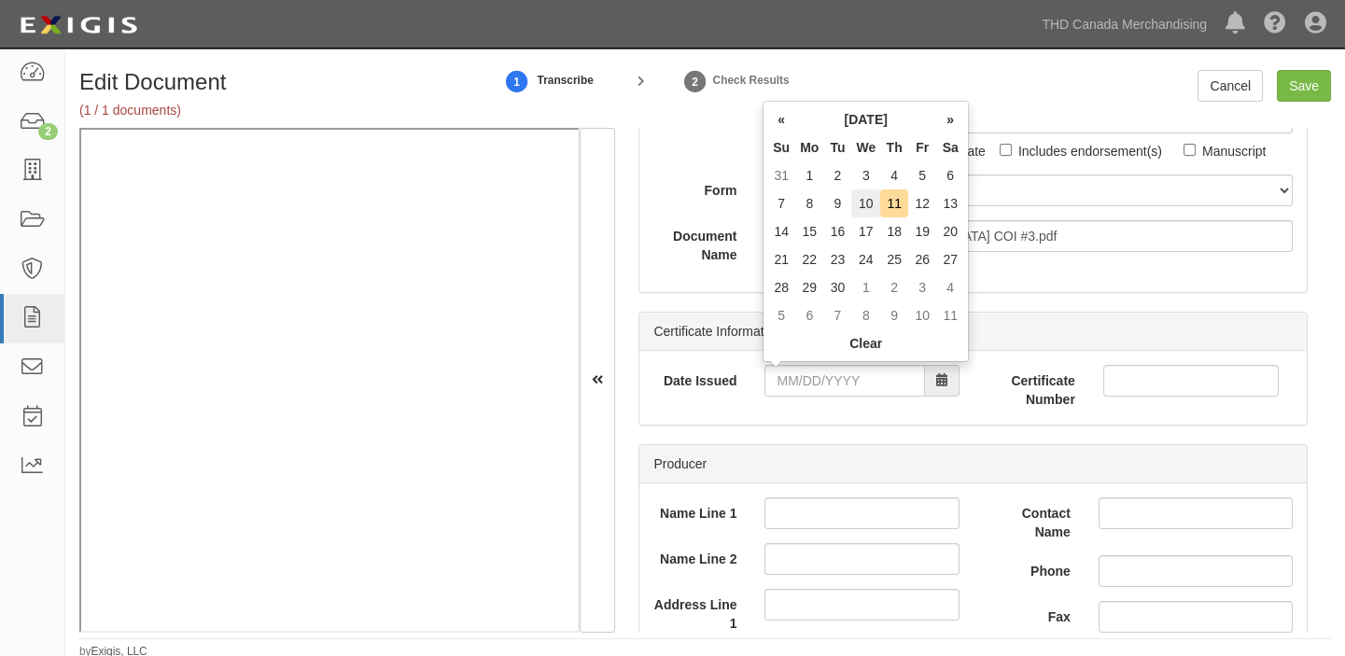
click at [863, 195] on td "10" at bounding box center [865, 203] width 29 height 28
type input "[DATE]"
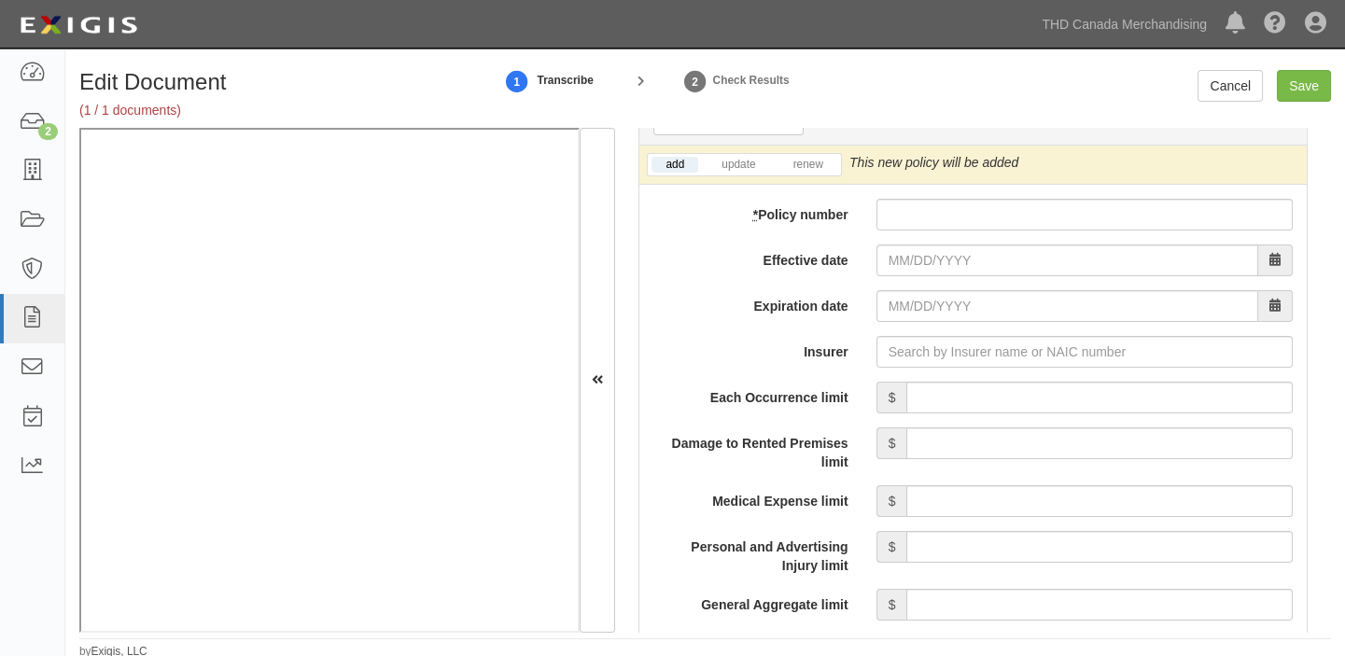
scroll to position [1357, 0]
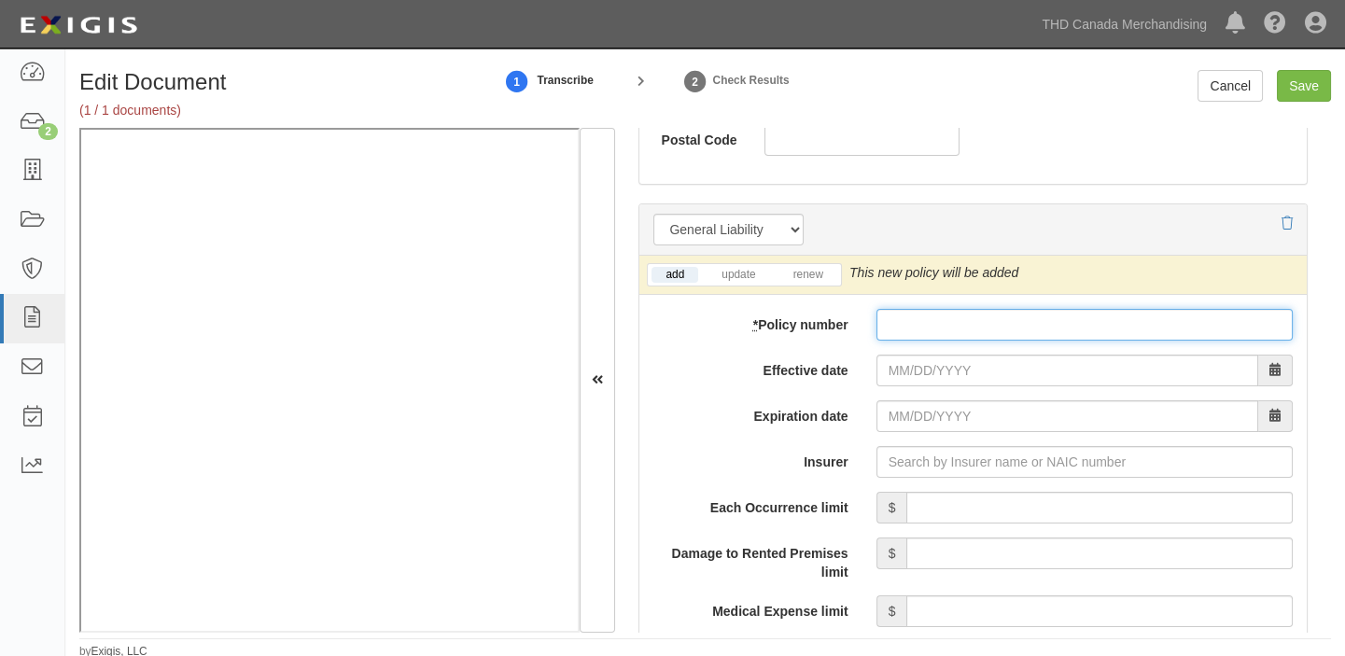
click at [876, 315] on input "* Policy number" at bounding box center [1084, 325] width 416 height 32
paste input "PLF280353"
type input "PLF280353"
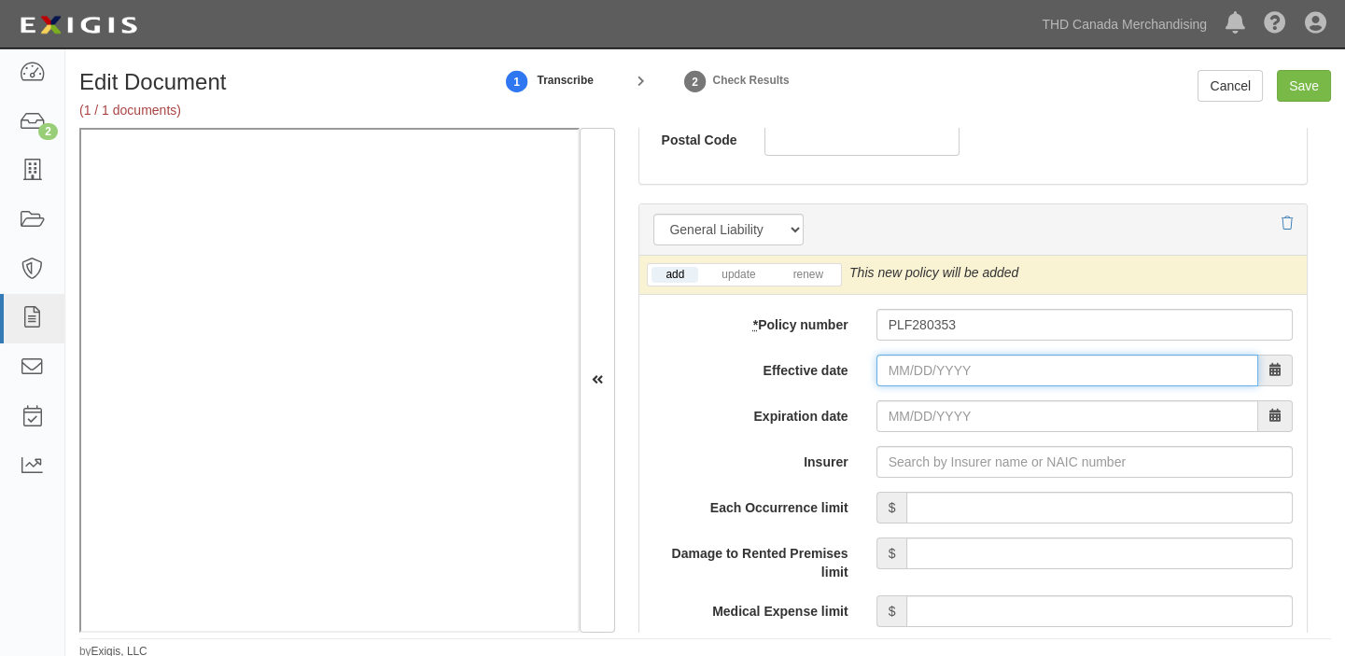
click at [924, 359] on input "Effective date" at bounding box center [1067, 371] width 382 height 32
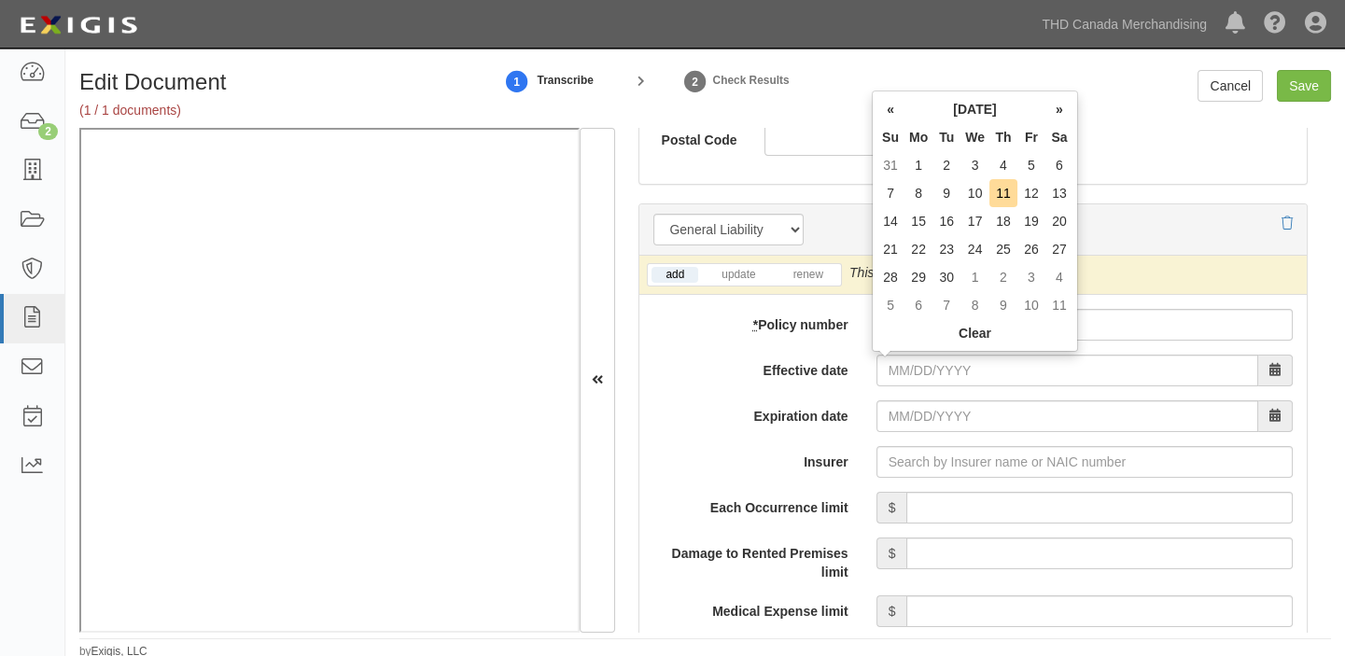
click at [941, 105] on th "[DATE]" at bounding box center [974, 109] width 141 height 28
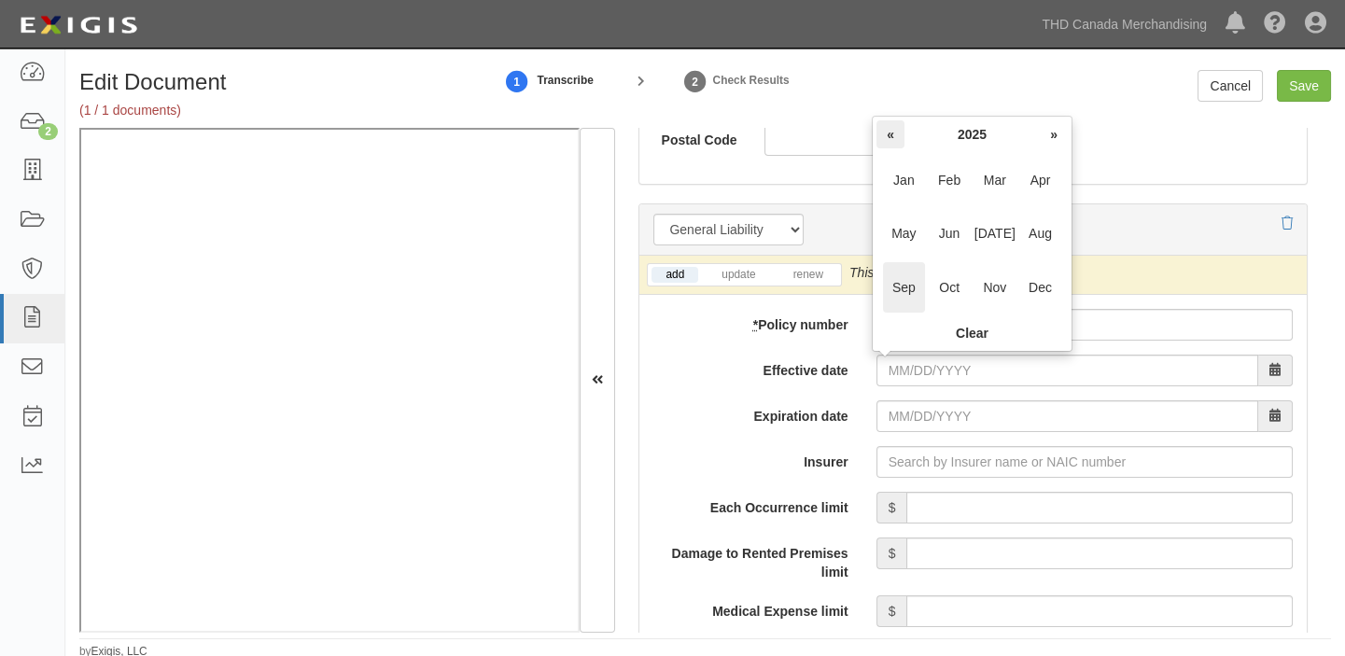
click at [885, 131] on th "«" at bounding box center [890, 134] width 28 height 28
click at [1046, 287] on span "Dec" at bounding box center [1040, 287] width 42 height 50
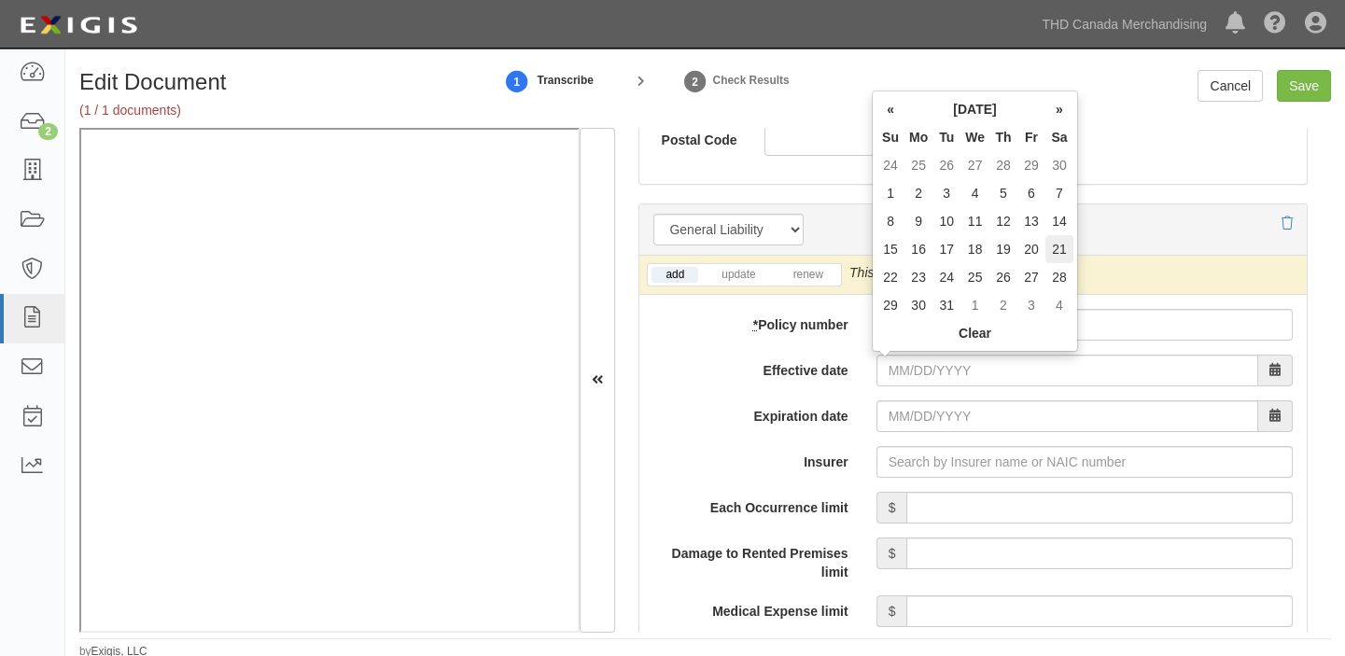
click at [1055, 251] on td "21" at bounding box center [1059, 249] width 28 height 28
type input "[DATE]"
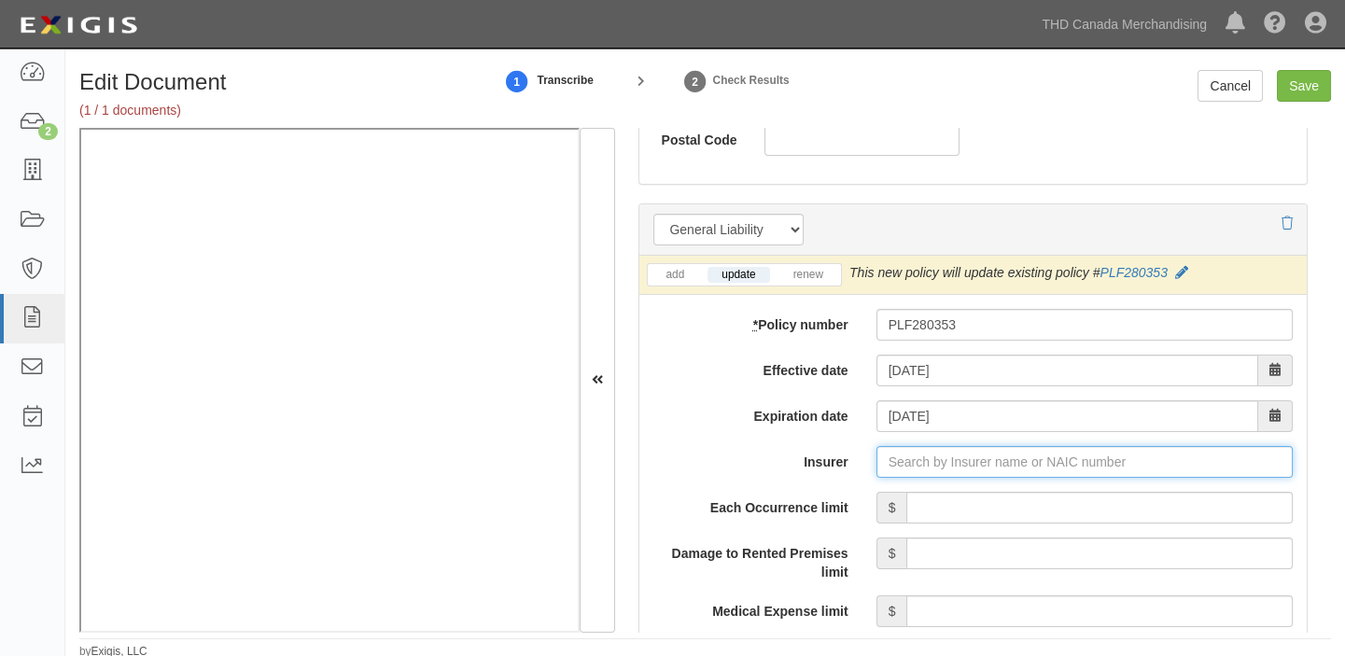
click at [973, 471] on input "Insurer" at bounding box center [1084, 462] width 416 height 32
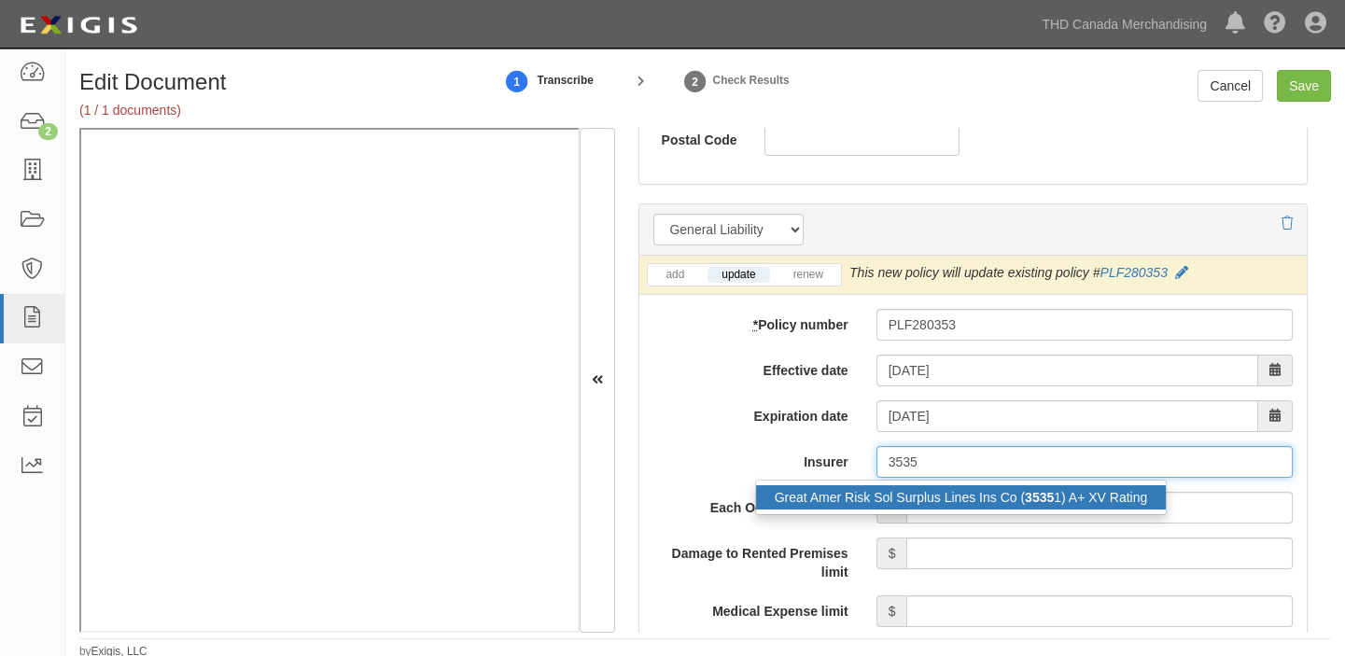
click at [968, 496] on div "Great Amer Risk Sol Surplus Lines Ins Co ( 3535 1) A+ XV Rating" at bounding box center [961, 497] width 411 height 24
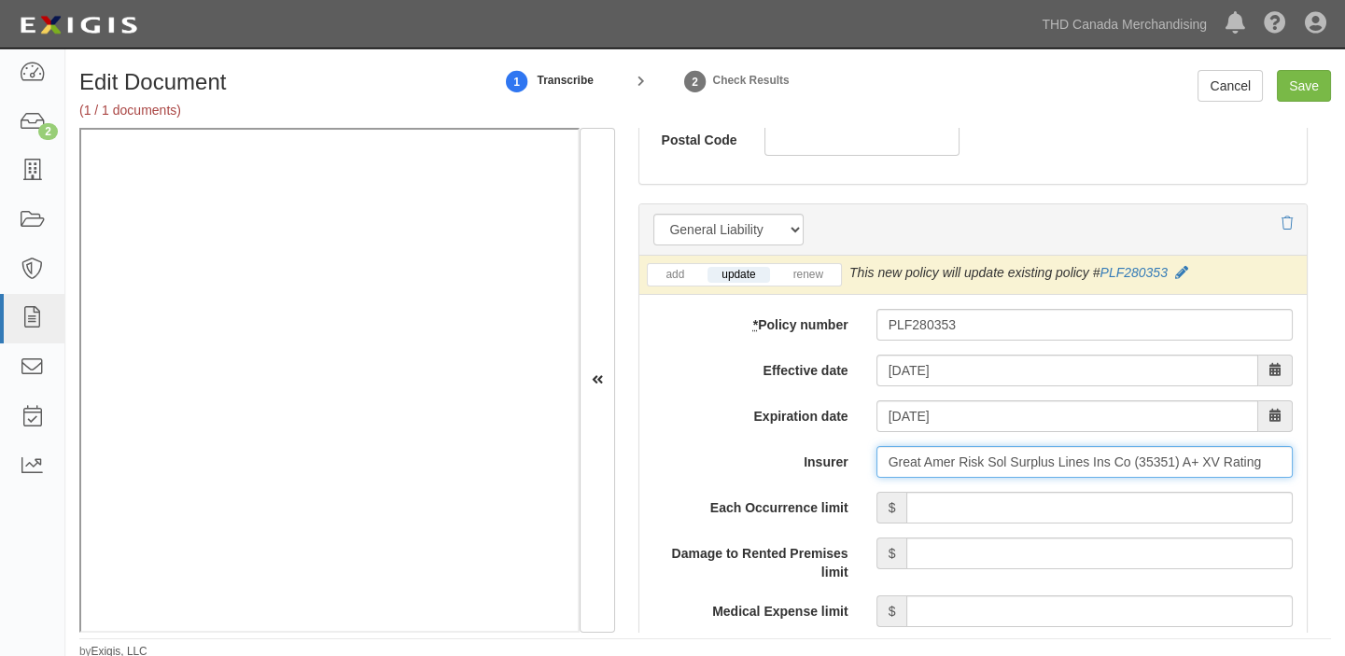
type input "Great Amer Risk Sol Surplus Lines Ins Co (35351) A+ XV Rating"
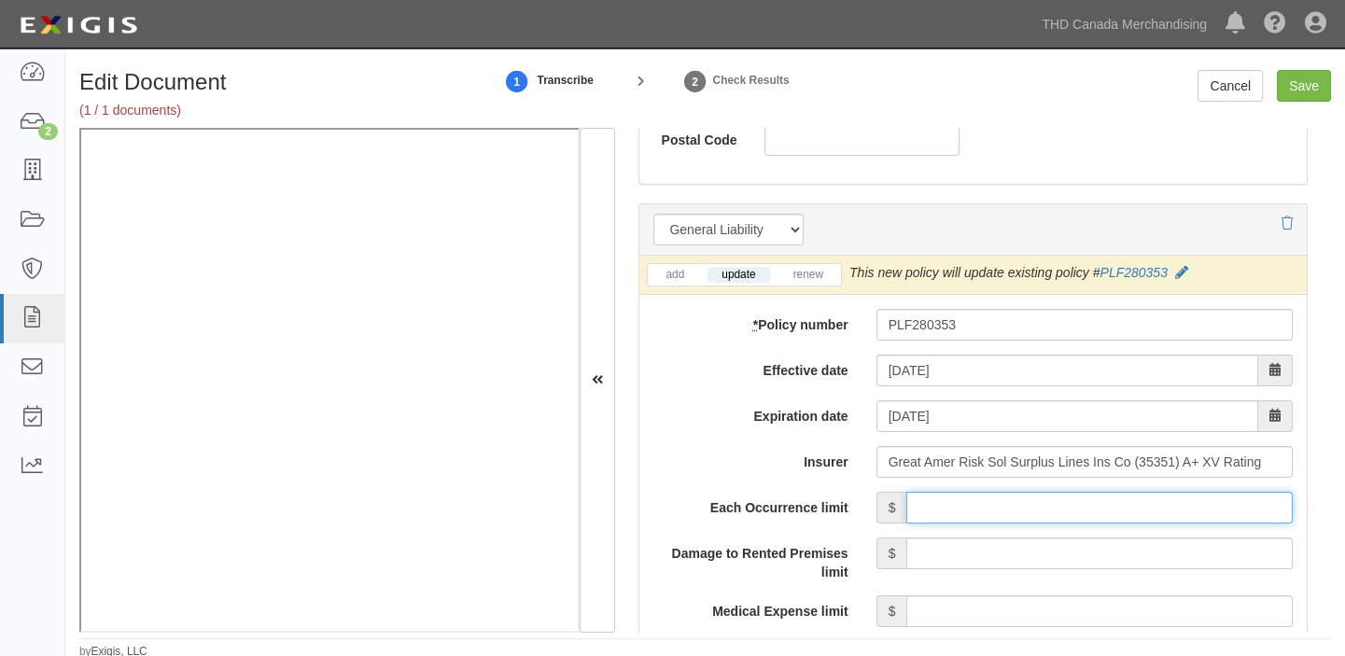
click at [970, 502] on input "Each Occurrence limit" at bounding box center [1099, 508] width 386 height 32
type input "1,000,000"
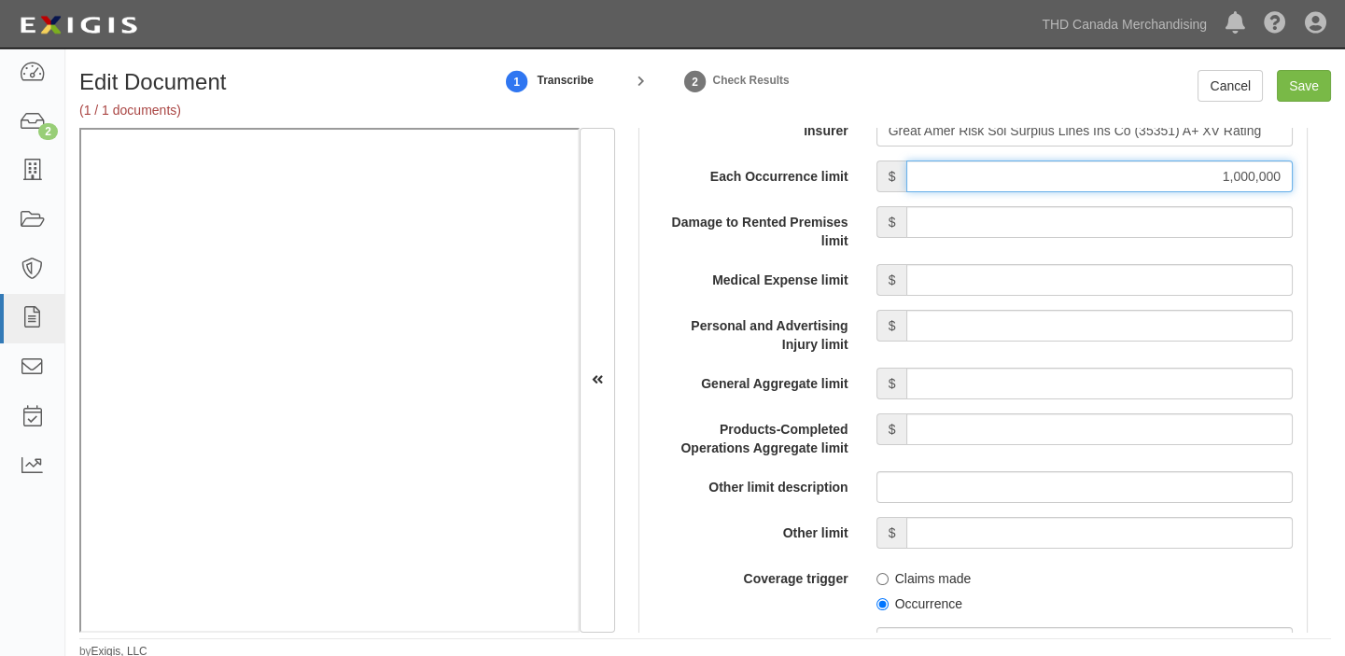
scroll to position [1696, 0]
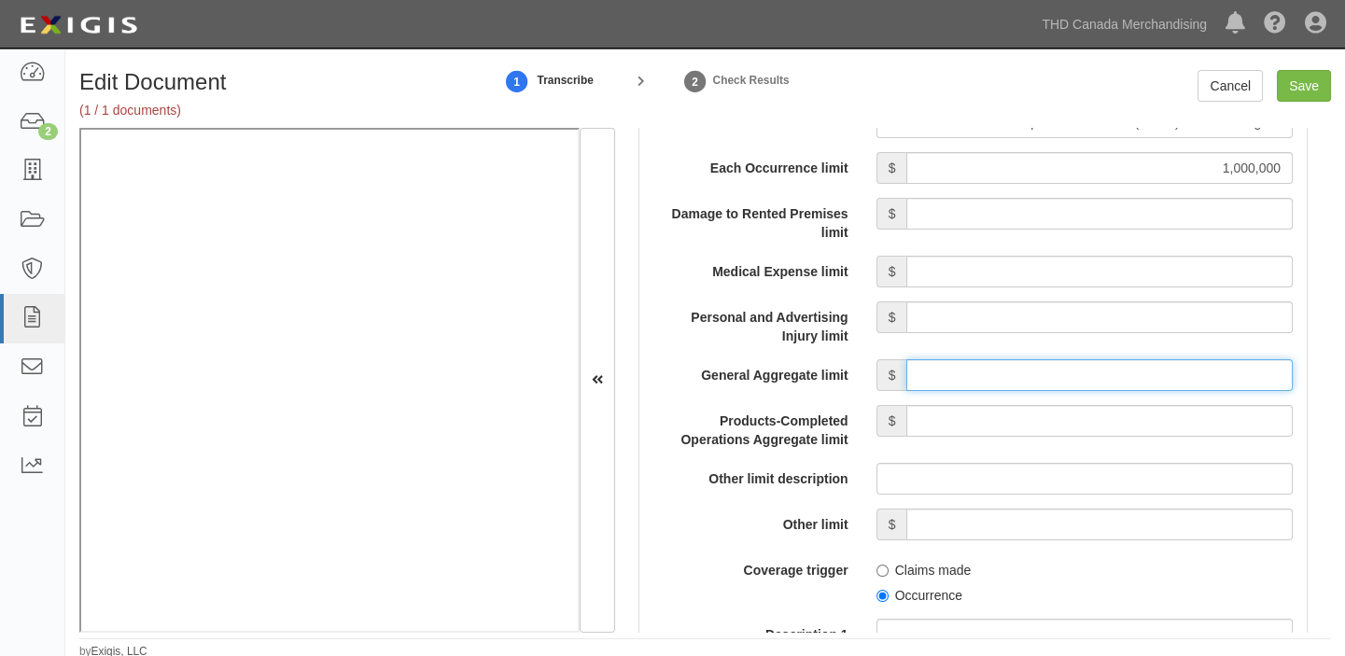
click at [1079, 378] on input "General Aggregate limit" at bounding box center [1099, 375] width 386 height 32
type input "2,000,000"
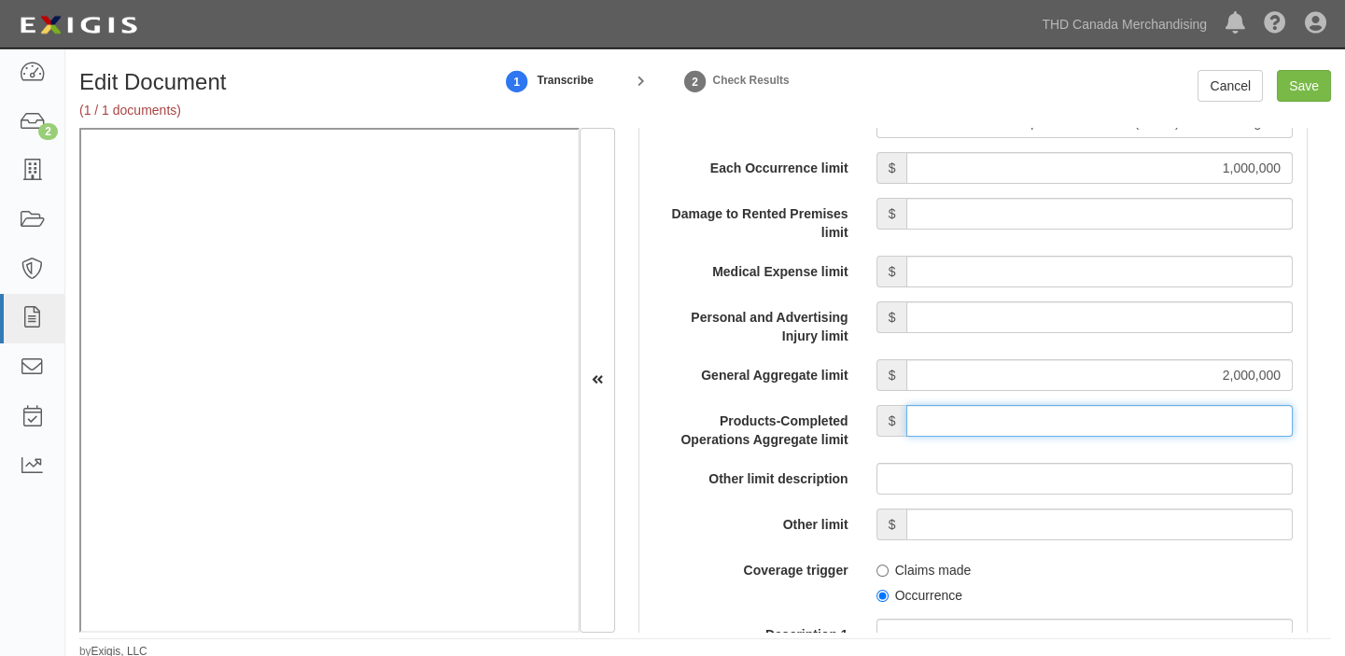
click at [1070, 411] on input "Products-Completed Operations Aggregate limit" at bounding box center [1099, 421] width 386 height 32
type input "2,000,000"
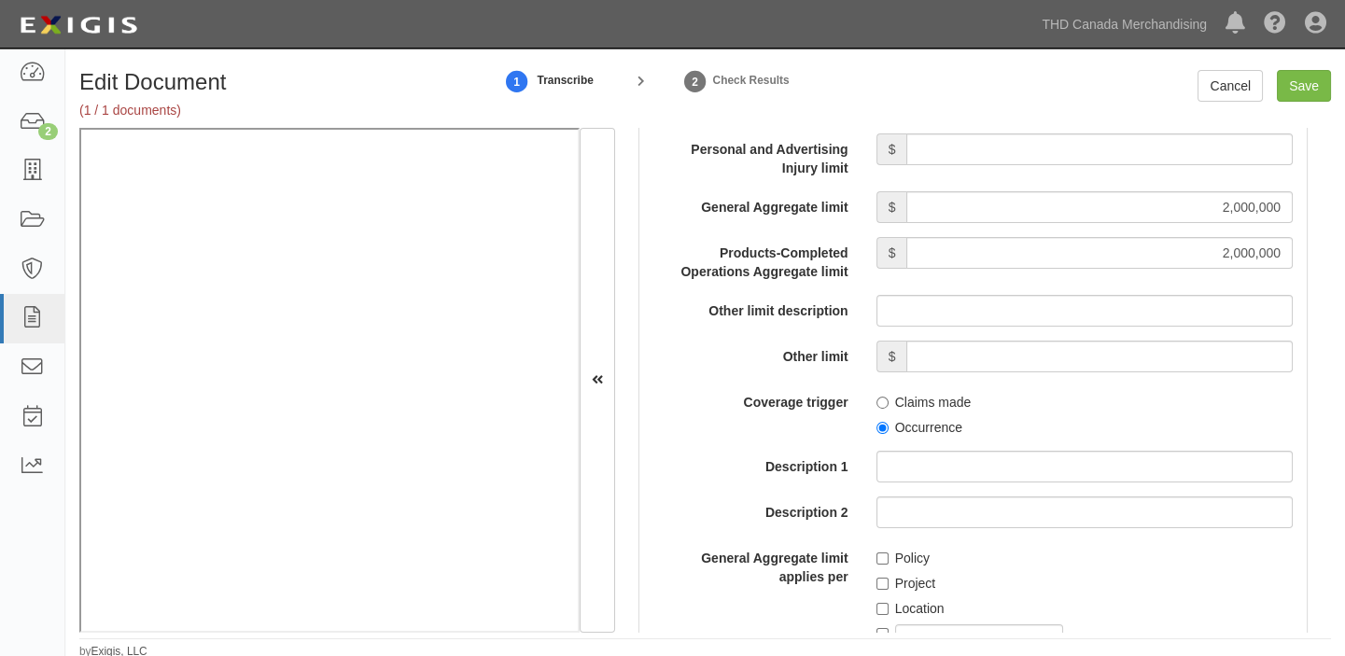
scroll to position [1866, 0]
click at [932, 426] on label "Occurrence" at bounding box center [919, 425] width 86 height 19
click at [888, 426] on input "Occurrence" at bounding box center [882, 426] width 12 height 12
radio input "true"
click at [893, 558] on label "Policy" at bounding box center [902, 556] width 53 height 19
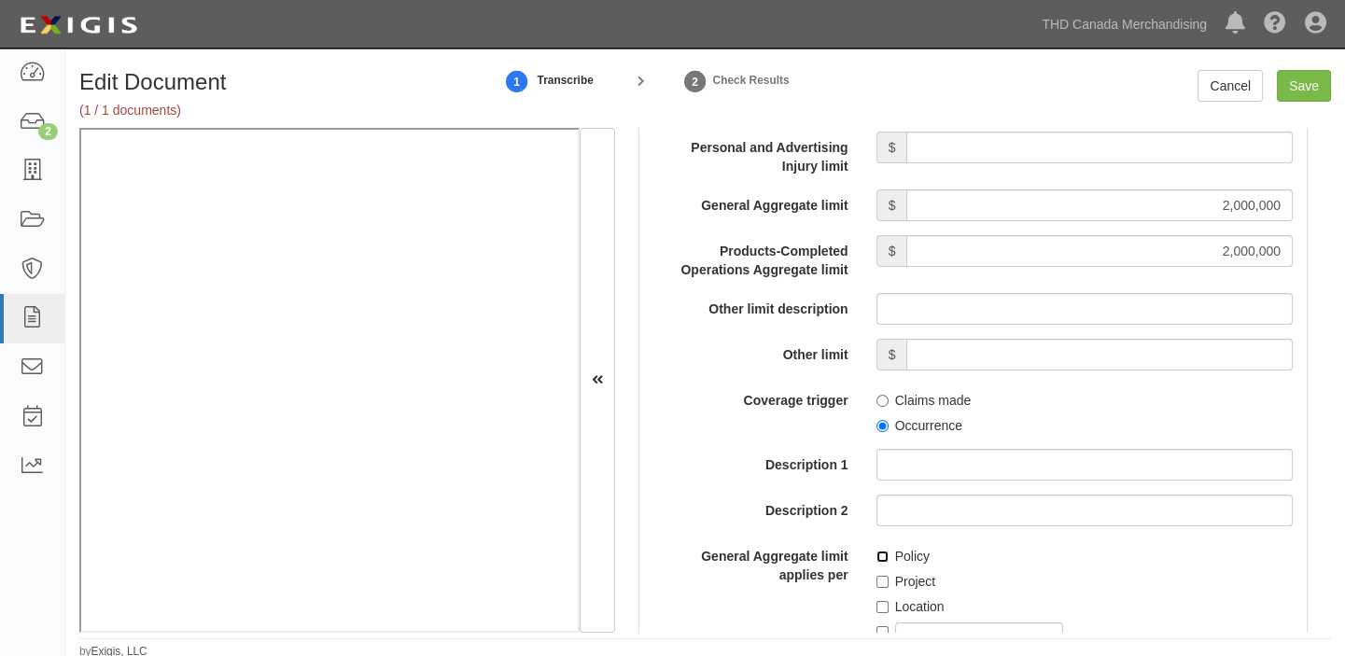
click at [888, 558] on input "Policy" at bounding box center [882, 557] width 12 height 12
checkbox input "true"
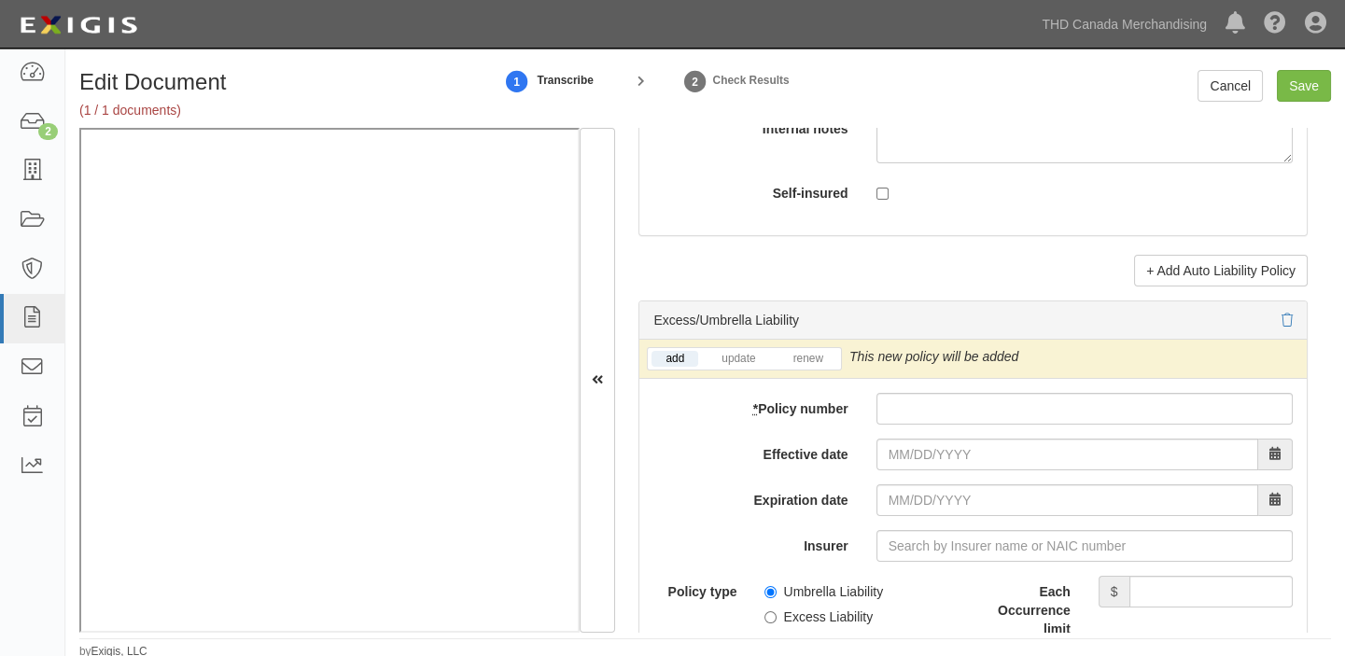
scroll to position [3647, 0]
paste input "XSF280355"
click at [916, 424] on input "XSF280355" at bounding box center [1084, 408] width 416 height 32
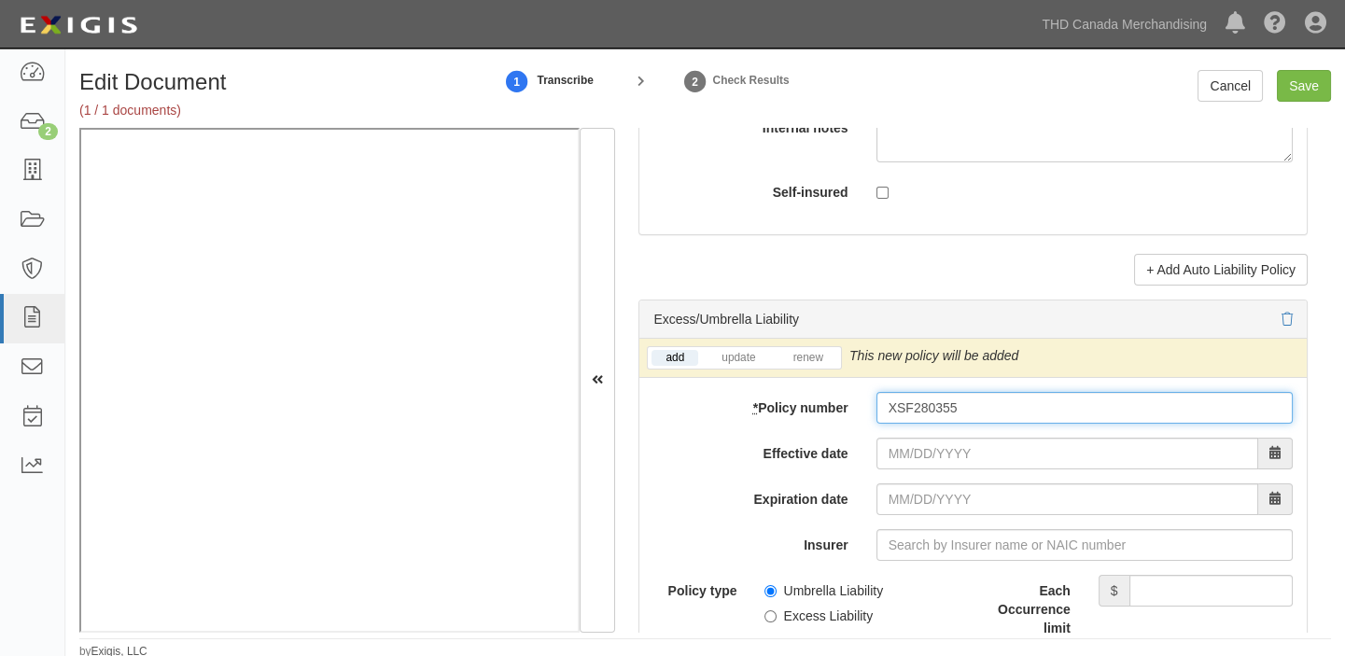
type input "XSF280355"
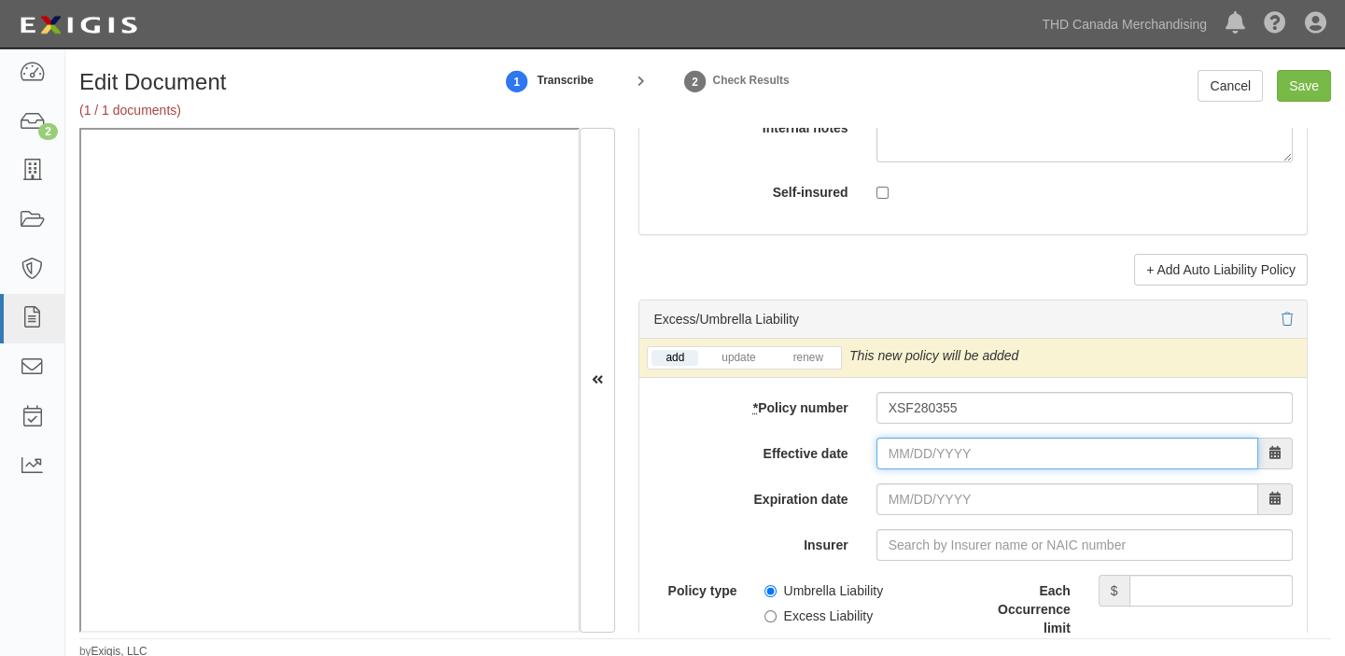
click at [918, 462] on input "Effective date" at bounding box center [1067, 454] width 382 height 32
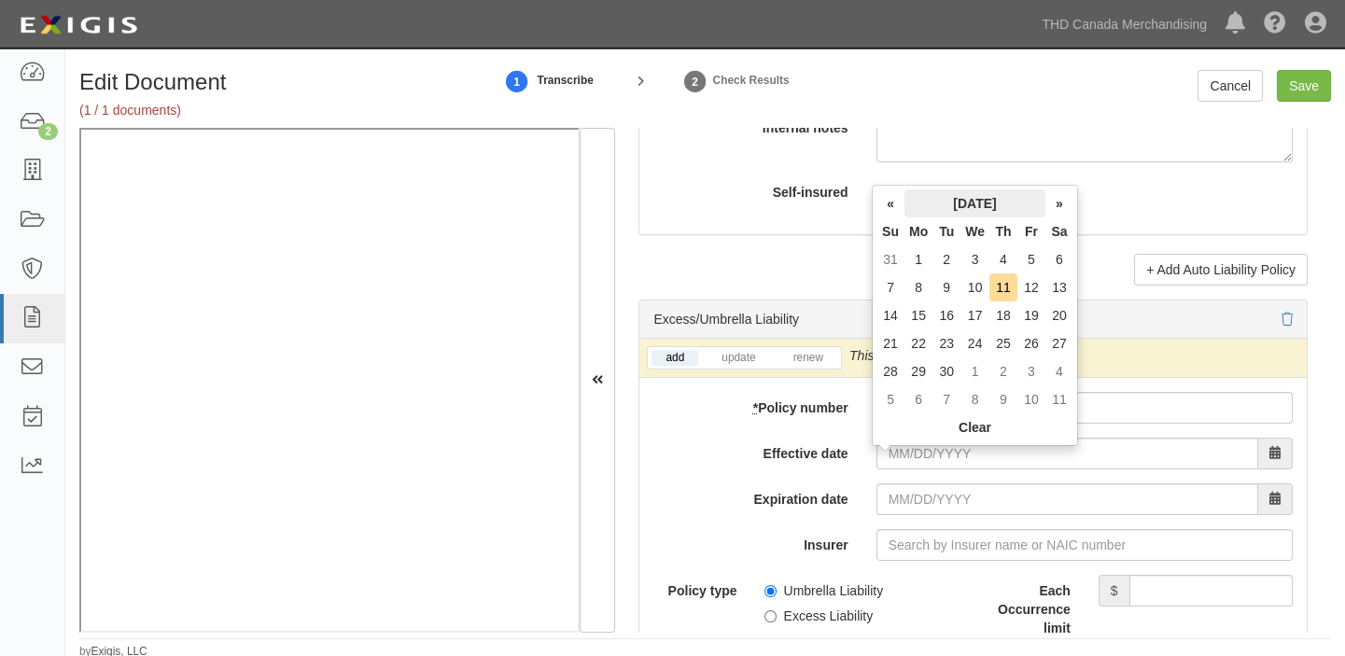
click at [940, 213] on th "[DATE]" at bounding box center [974, 203] width 141 height 28
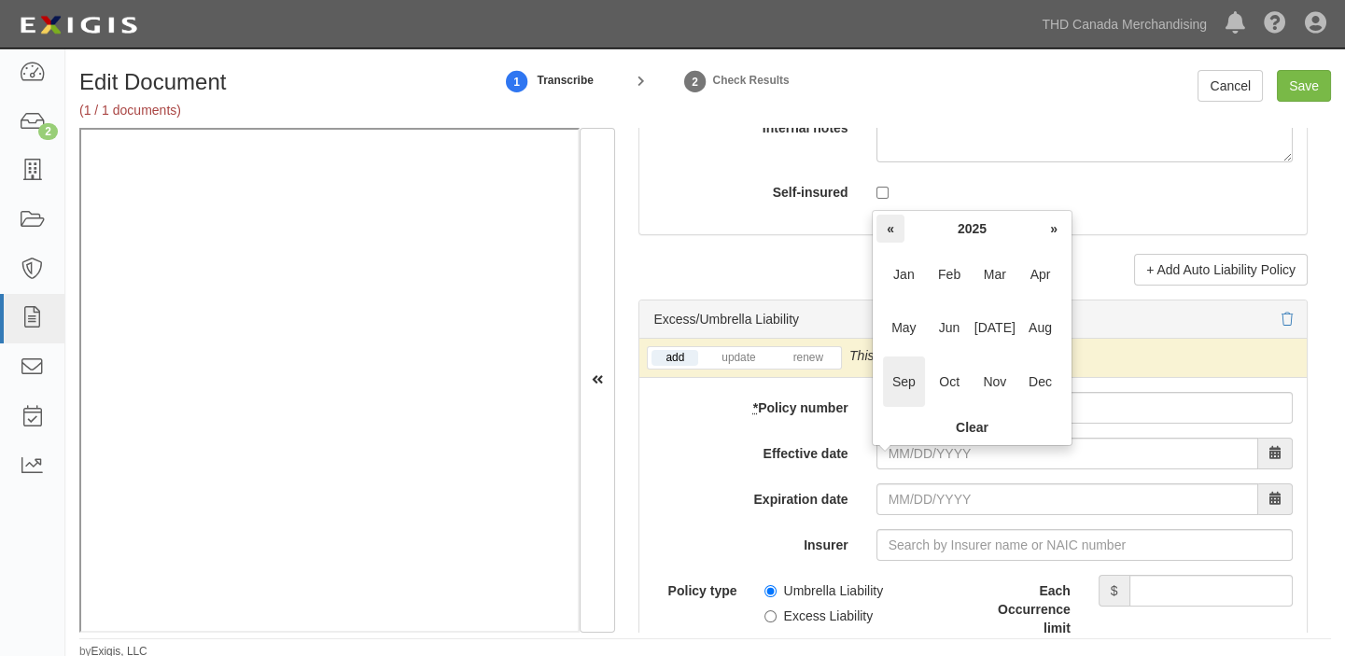
click at [890, 229] on th "«" at bounding box center [890, 229] width 28 height 28
click at [1033, 389] on span "Dec" at bounding box center [1040, 381] width 42 height 50
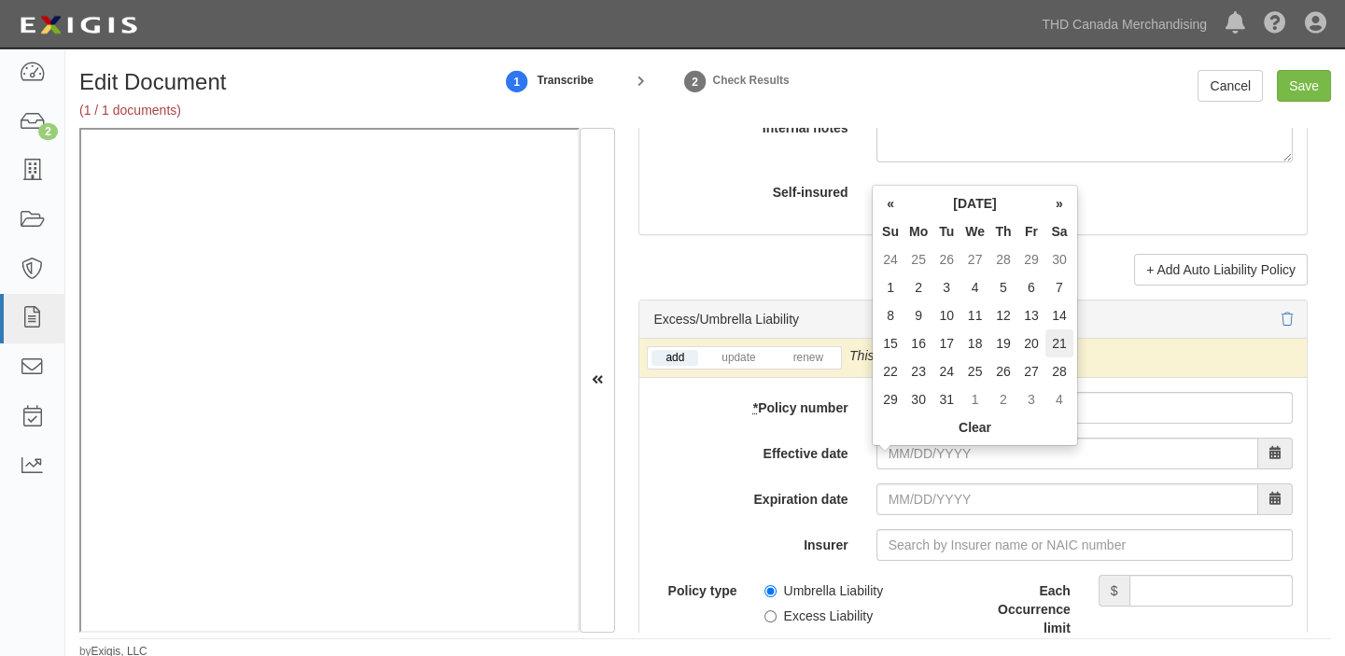
click at [1060, 334] on td "21" at bounding box center [1059, 343] width 28 height 28
type input "[DATE]"
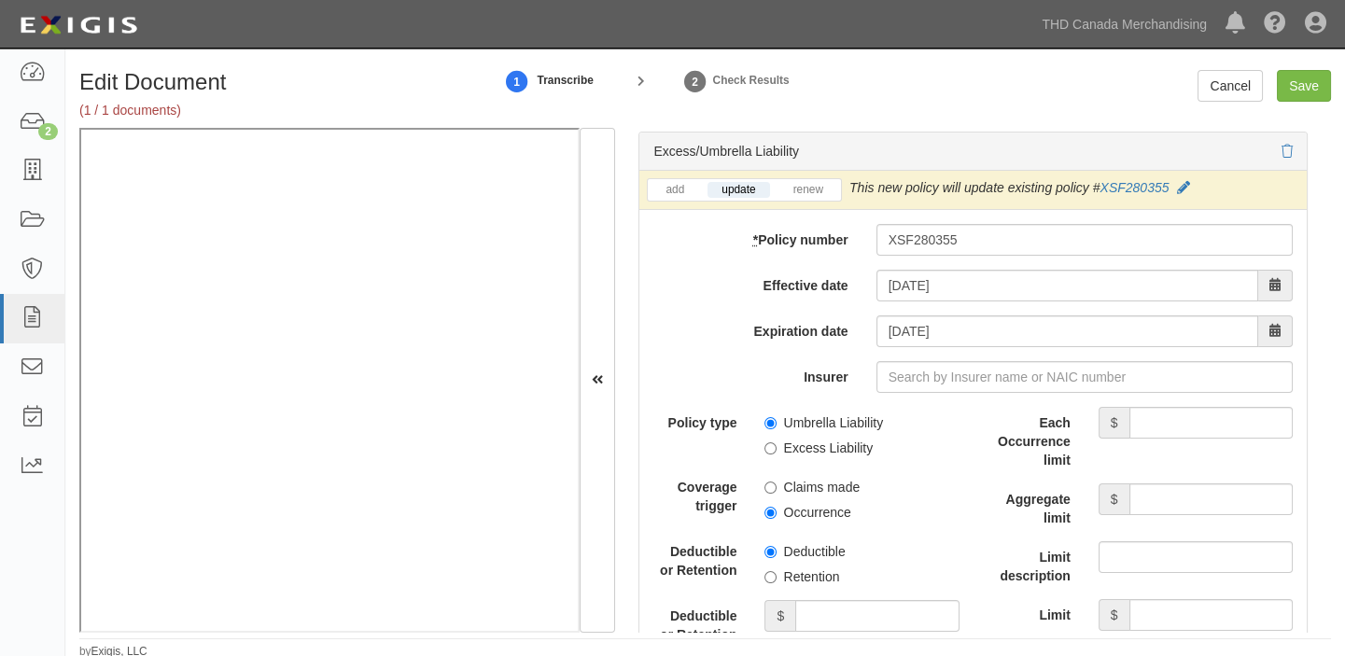
scroll to position [3816, 0]
click at [821, 455] on label "Excess Liability" at bounding box center [818, 447] width 108 height 19
click at [776, 453] on input "Excess Liability" at bounding box center [770, 447] width 12 height 12
radio input "true"
click at [815, 513] on label "Occurrence" at bounding box center [807, 511] width 86 height 19
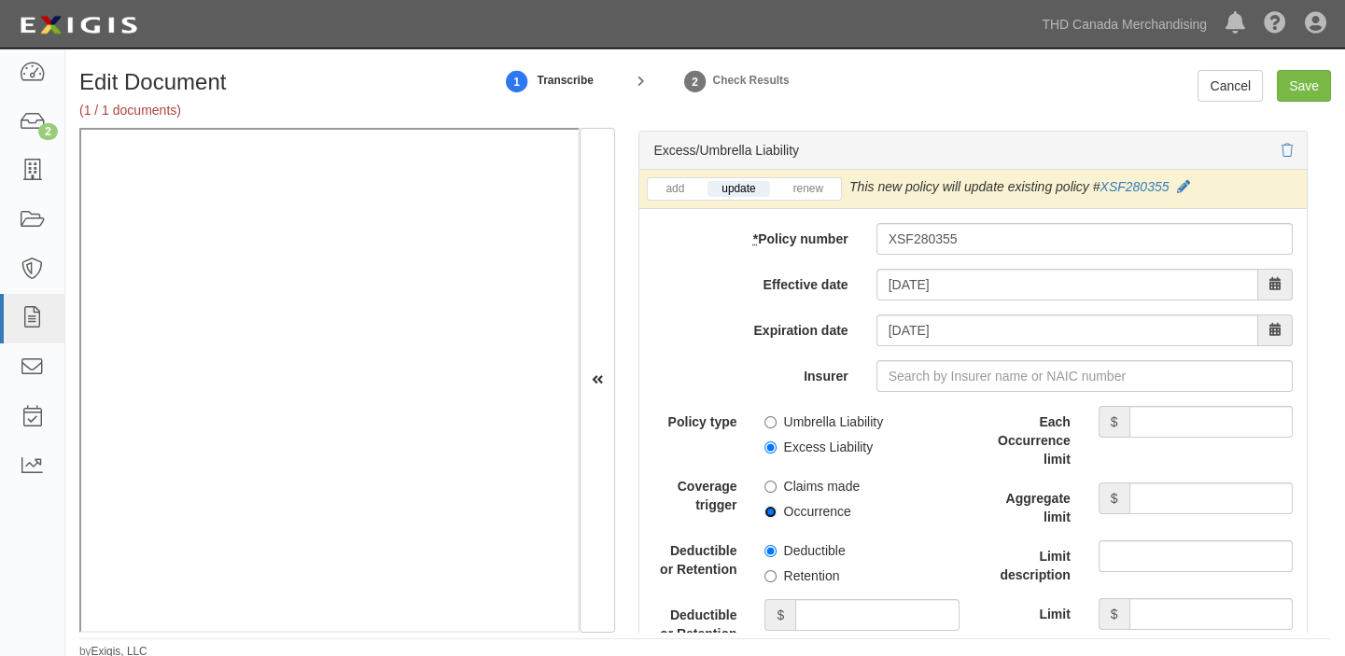
click at [776, 513] on input "Occurrence" at bounding box center [770, 512] width 12 height 12
radio input "true"
click at [1165, 429] on input "Each Occurrence limit" at bounding box center [1210, 422] width 163 height 32
type input "7,000,000"
click at [1149, 508] on input "Aggregate limit" at bounding box center [1210, 498] width 163 height 32
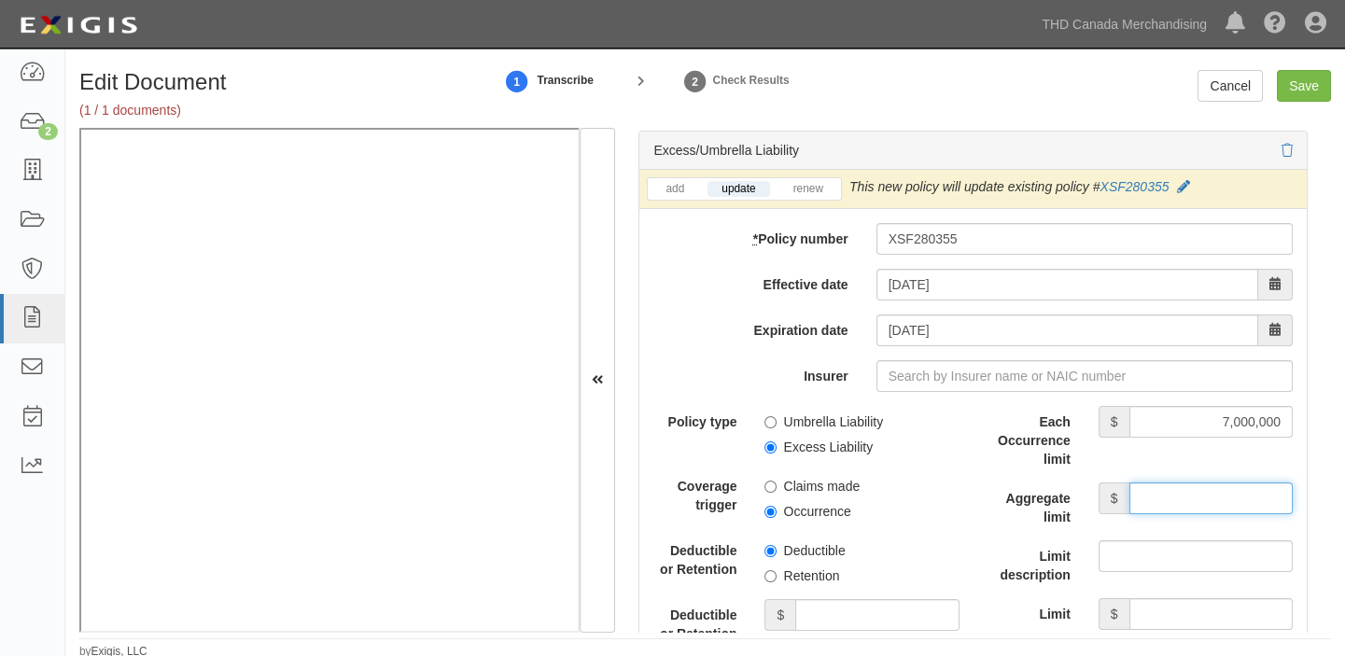
type input "7,000,000"
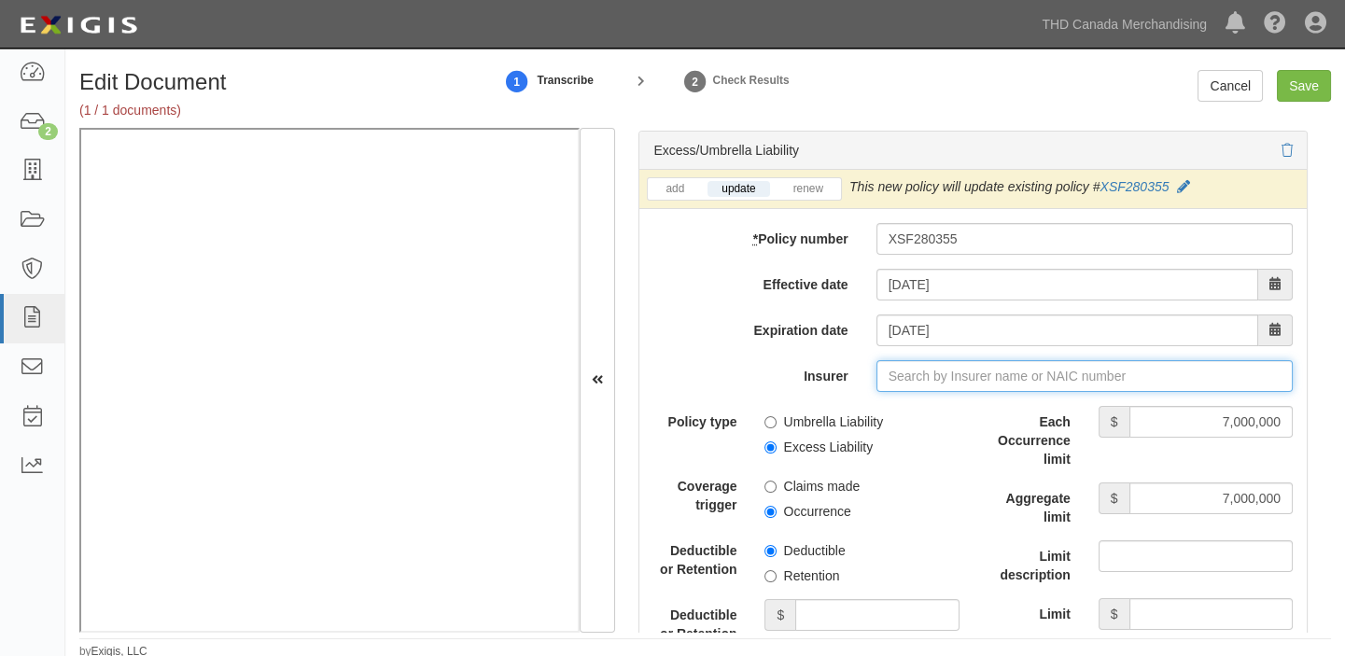
click at [944, 380] on input "Insurer" at bounding box center [1084, 376] width 416 height 32
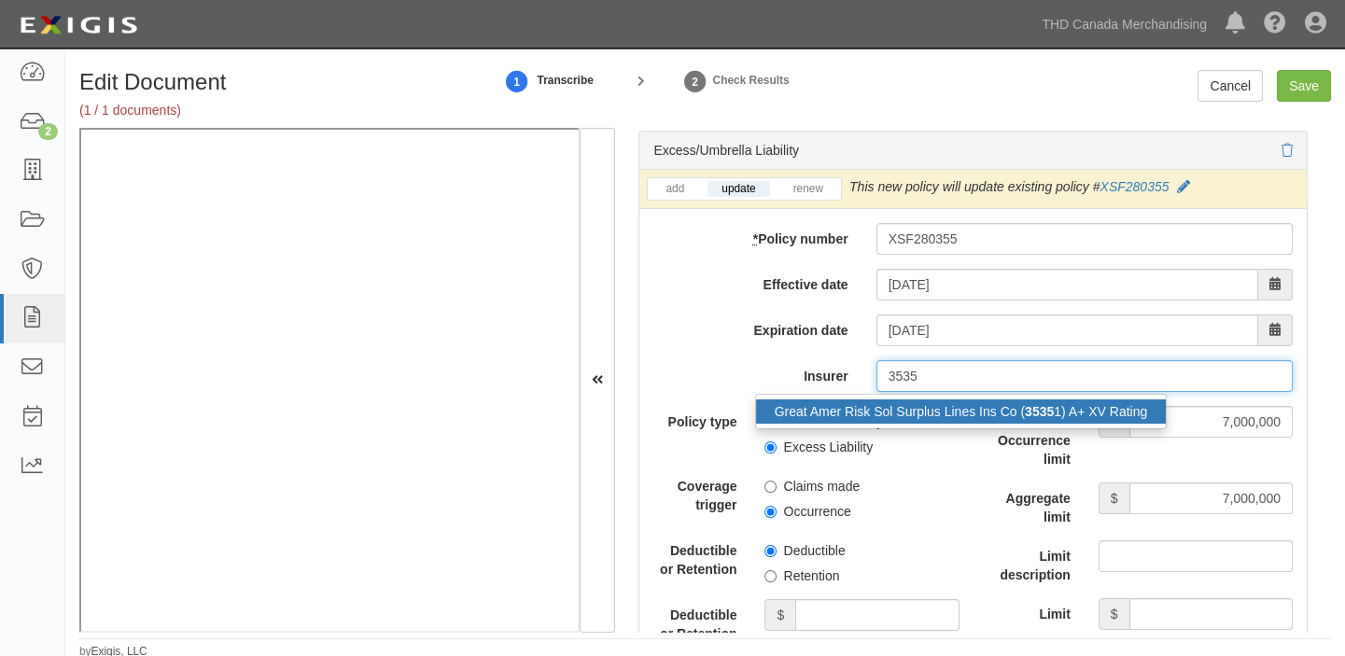
click at [964, 415] on div "Great Amer Risk Sol Surplus Lines Ins Co ( 3535 1) A+ XV Rating" at bounding box center [961, 411] width 411 height 24
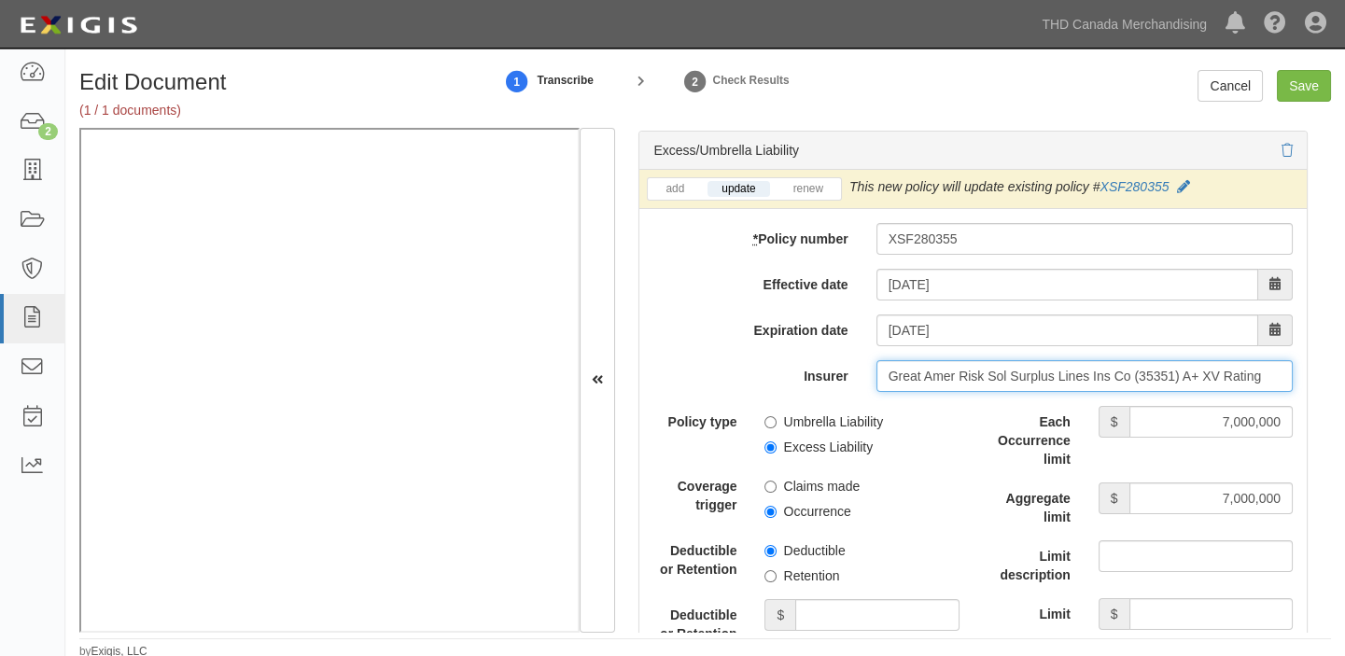
type input "Great Amer Risk Sol Surplus Lines Ins Co (35351) A+ XV Rating"
click at [1285, 66] on div "Edit Document (1 / 1 documents) 1 Transcribe 2 Check Results Cancel Save Docume…" at bounding box center [704, 358] width 1279 height 604
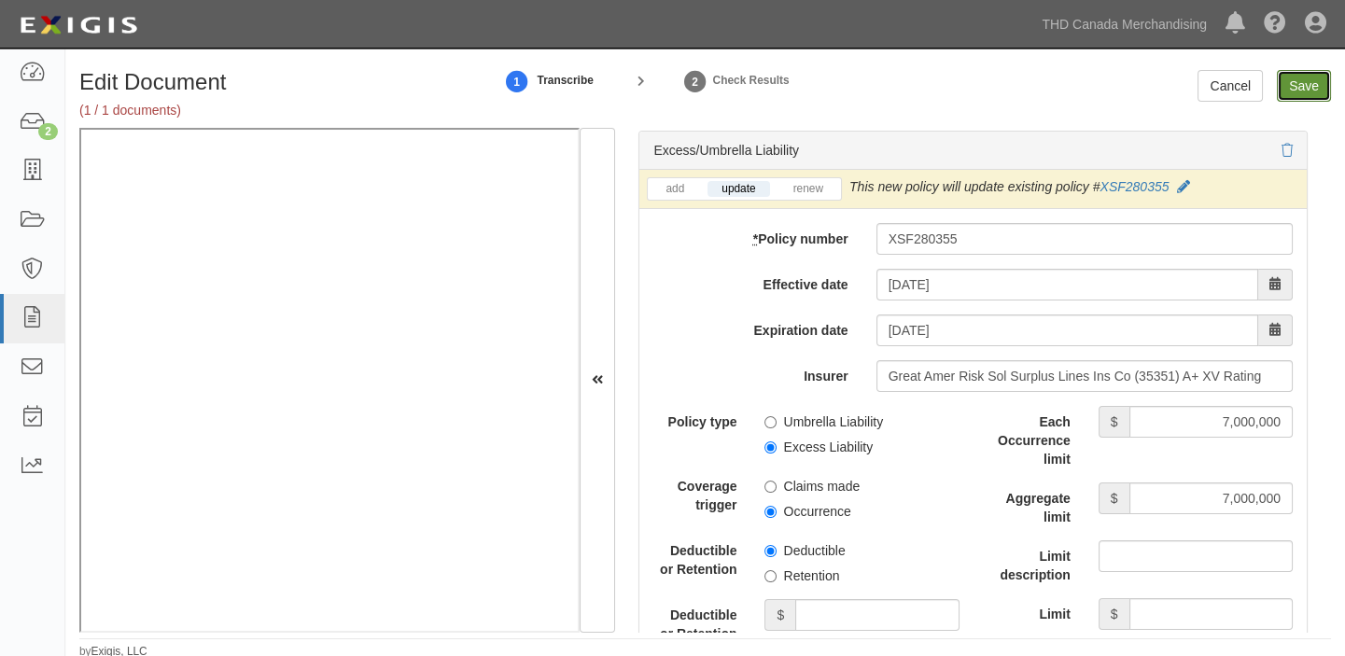
click at [1299, 88] on input "Save" at bounding box center [1303, 86] width 54 height 32
type input "1000000"
type input "2000000"
type input "7000000"
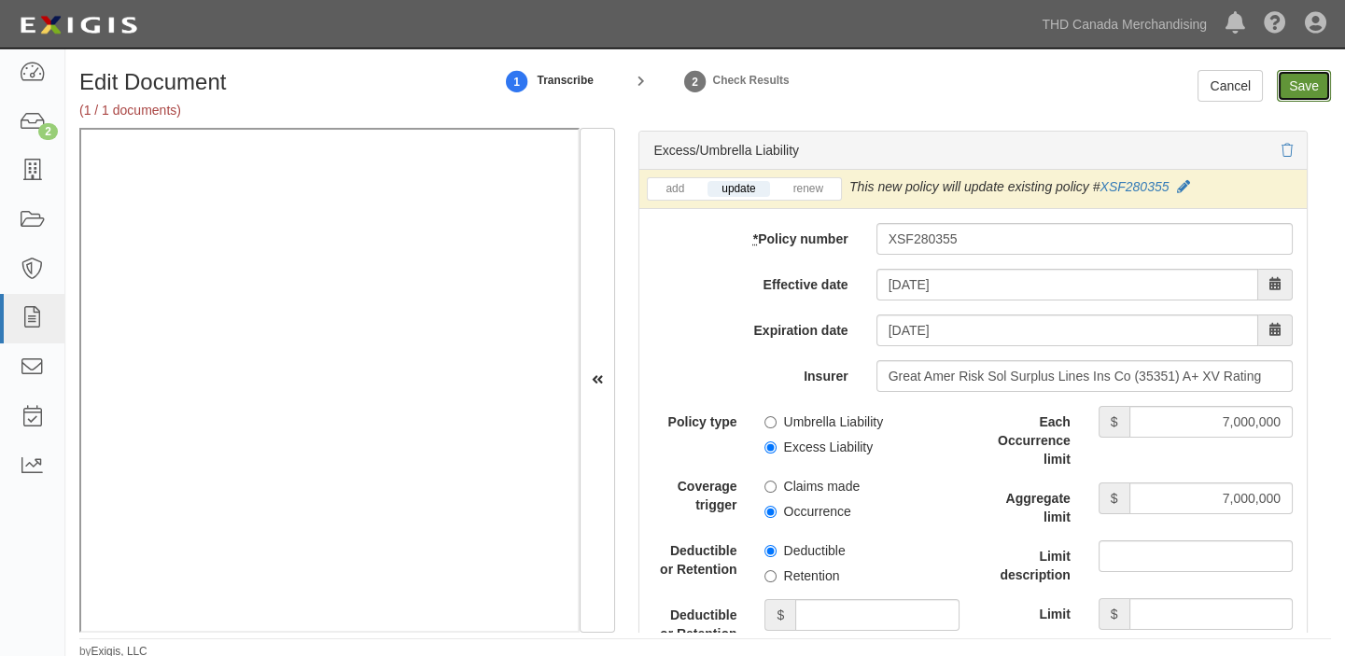
type input "7000000"
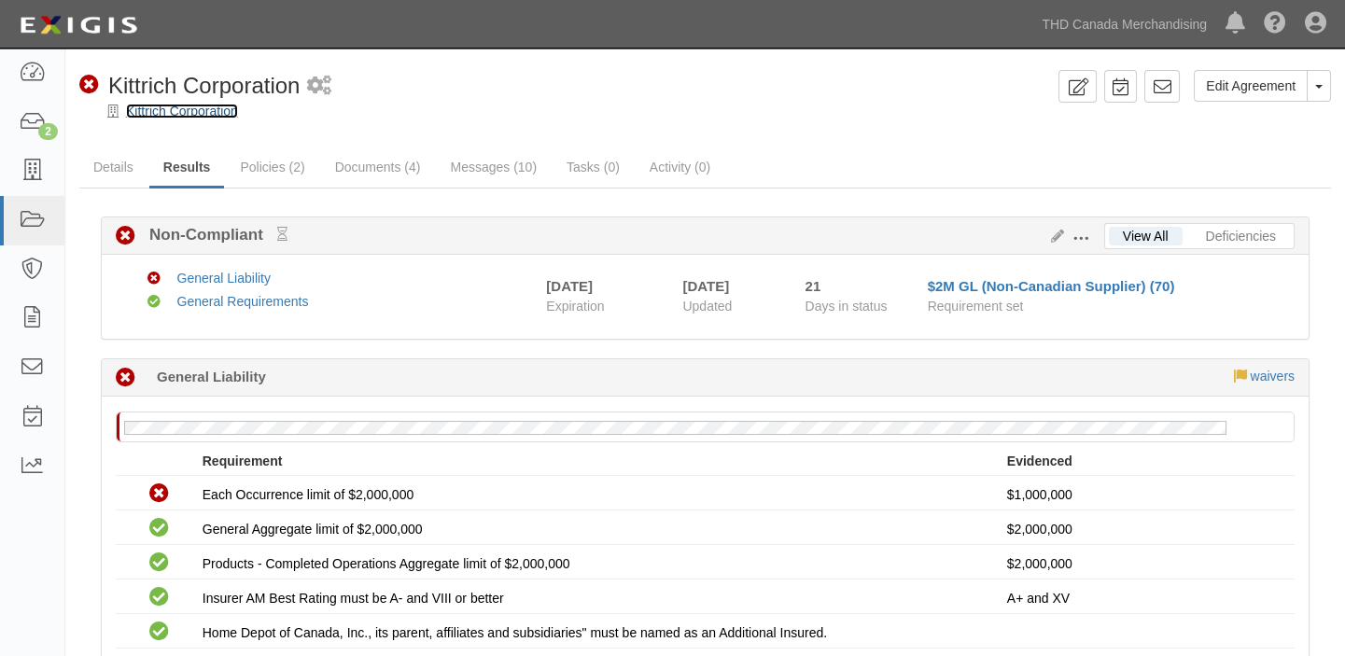
click at [228, 113] on link "Kittrich Corporation" at bounding box center [182, 111] width 112 height 15
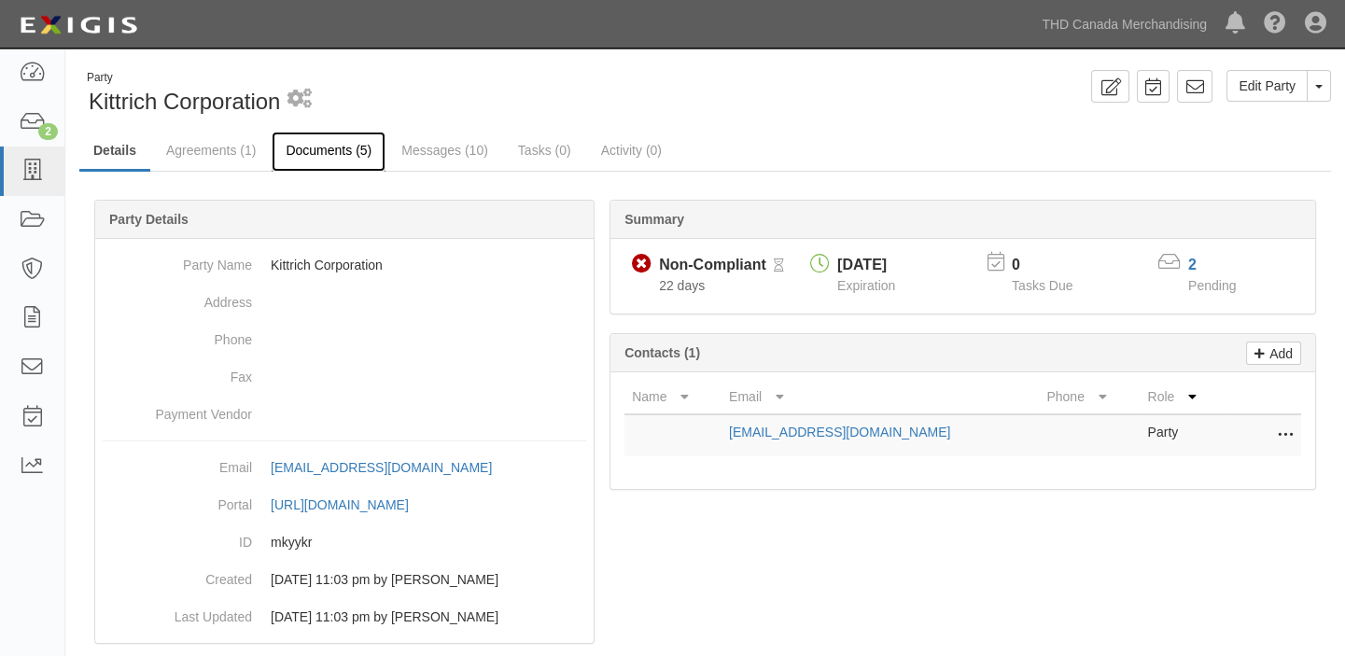
click at [345, 161] on link "Documents (5)" at bounding box center [329, 152] width 114 height 40
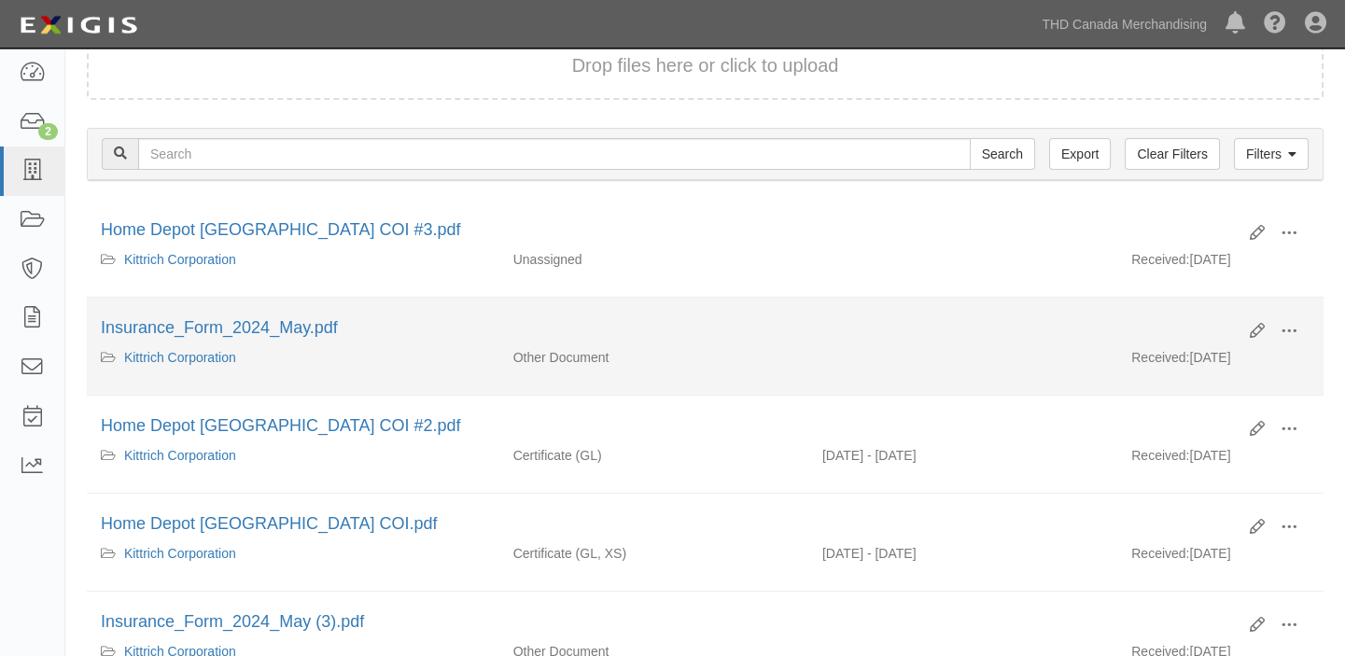
scroll to position [169, 0]
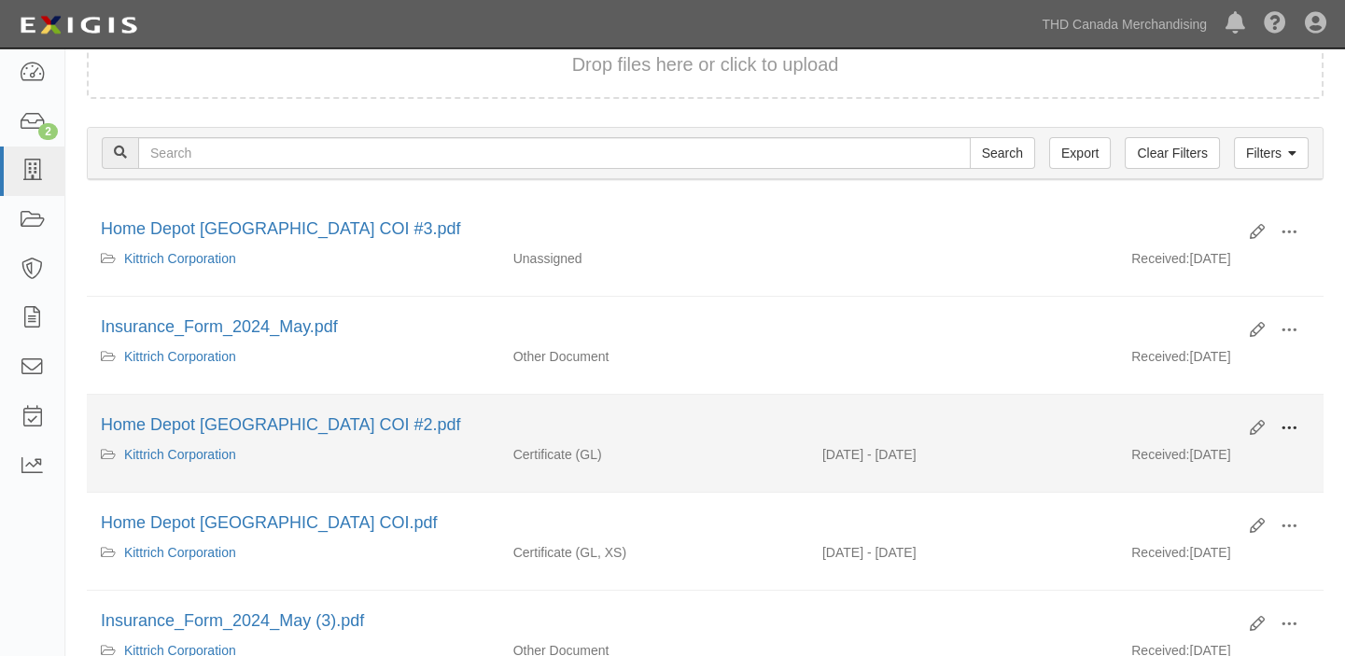
click at [1298, 415] on button at bounding box center [1288, 429] width 41 height 32
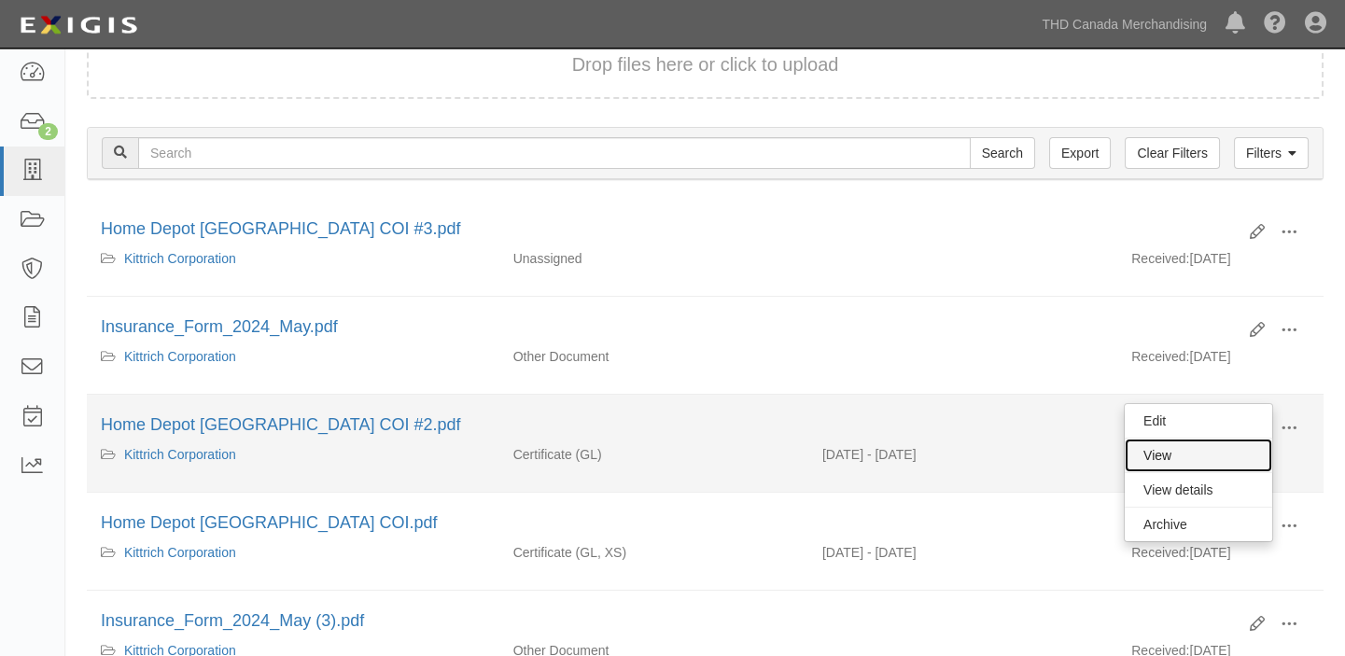
click at [1207, 466] on link "View" at bounding box center [1197, 456] width 147 height 34
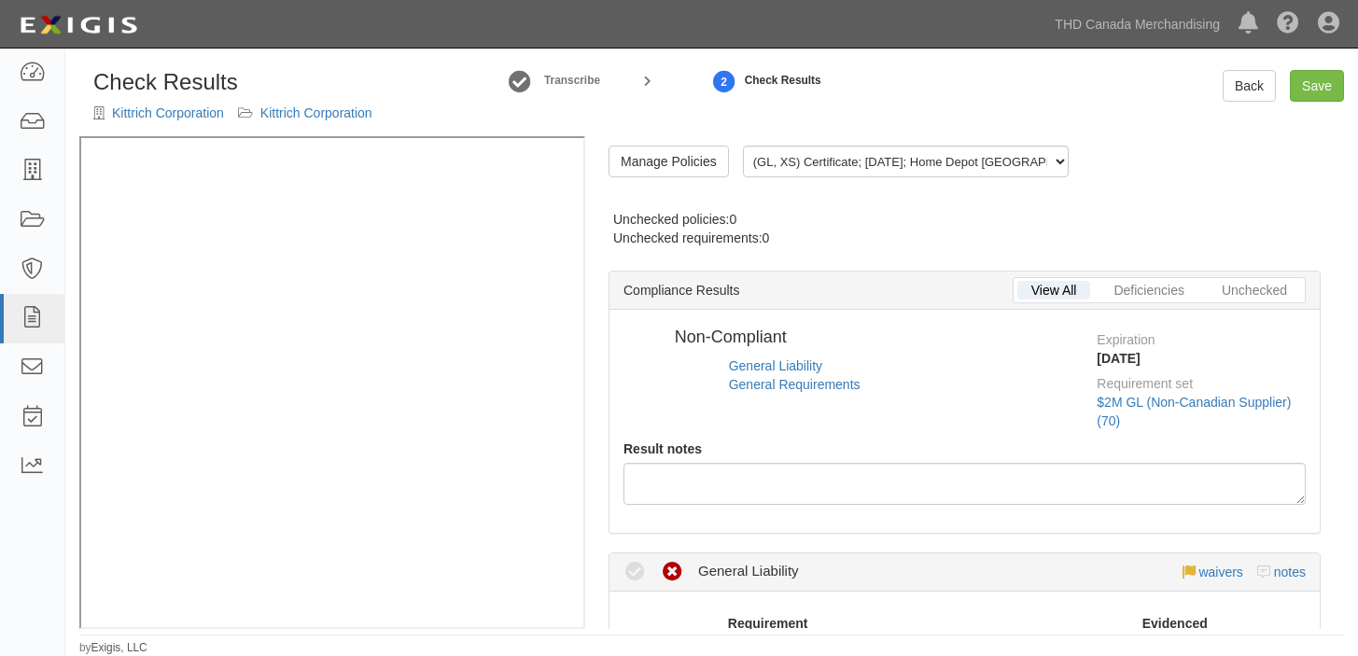
radio input "false"
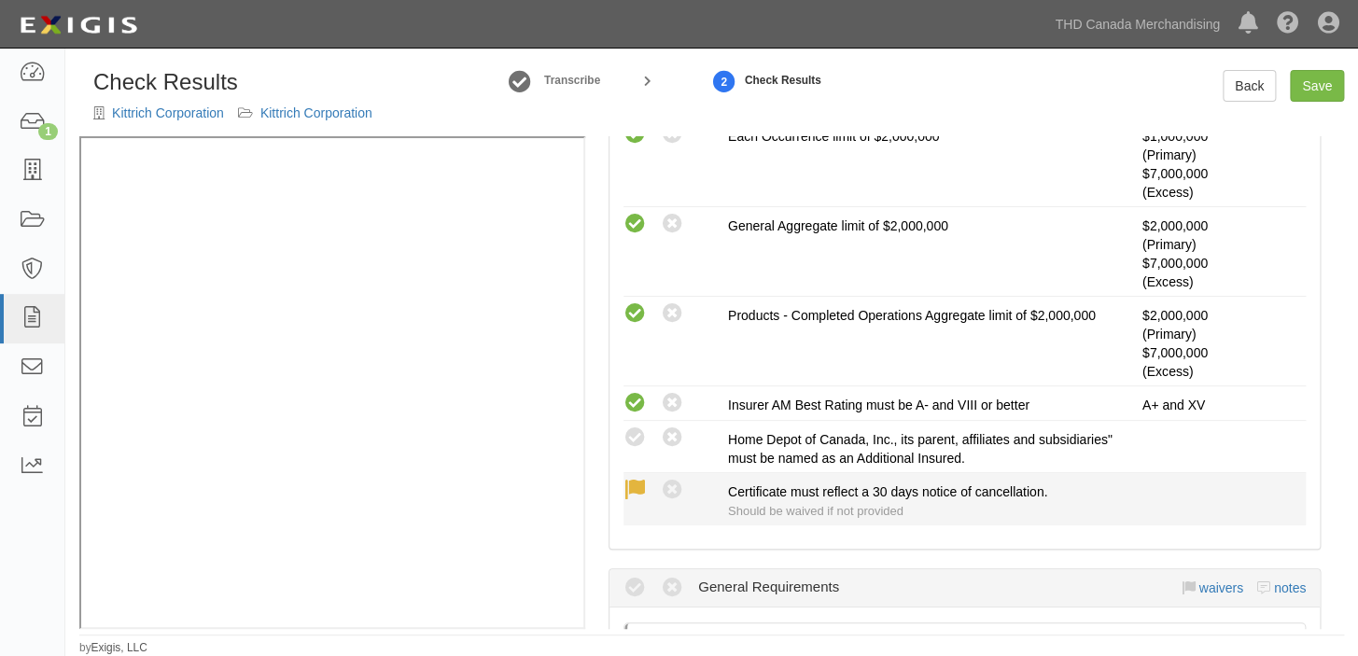
scroll to position [509, 0]
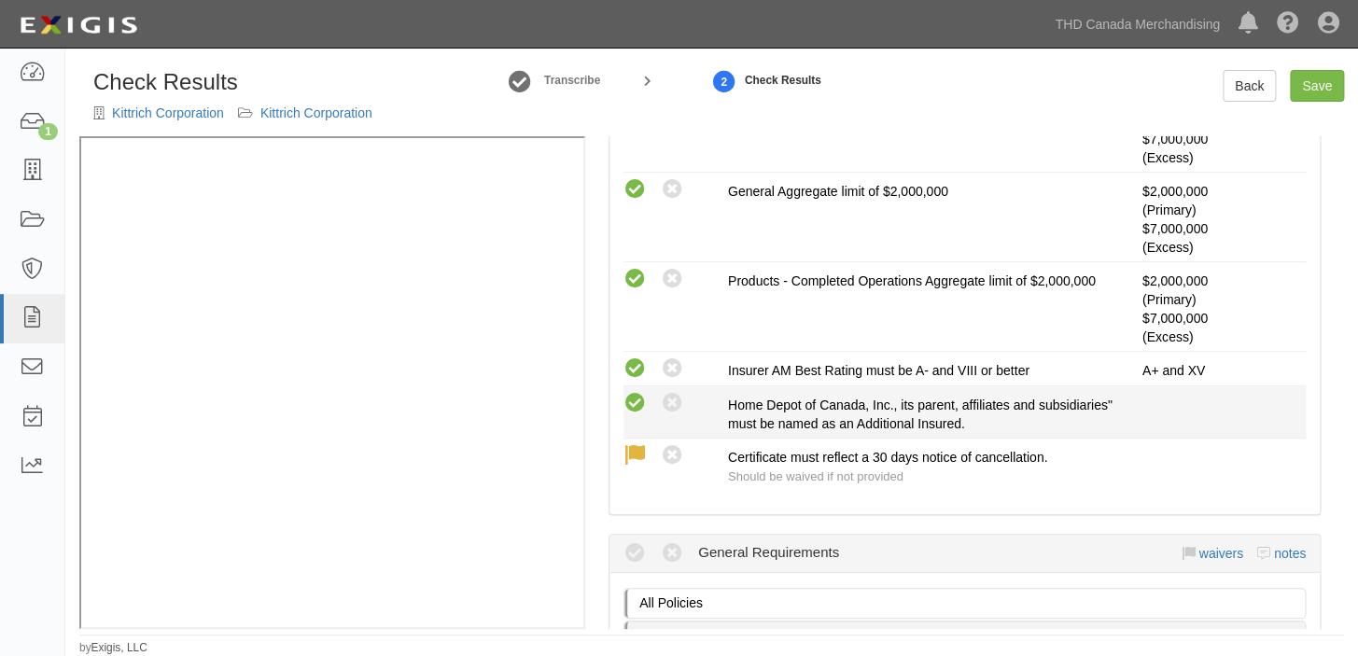
click at [635, 400] on icon at bounding box center [634, 403] width 23 height 23
radio input "true"
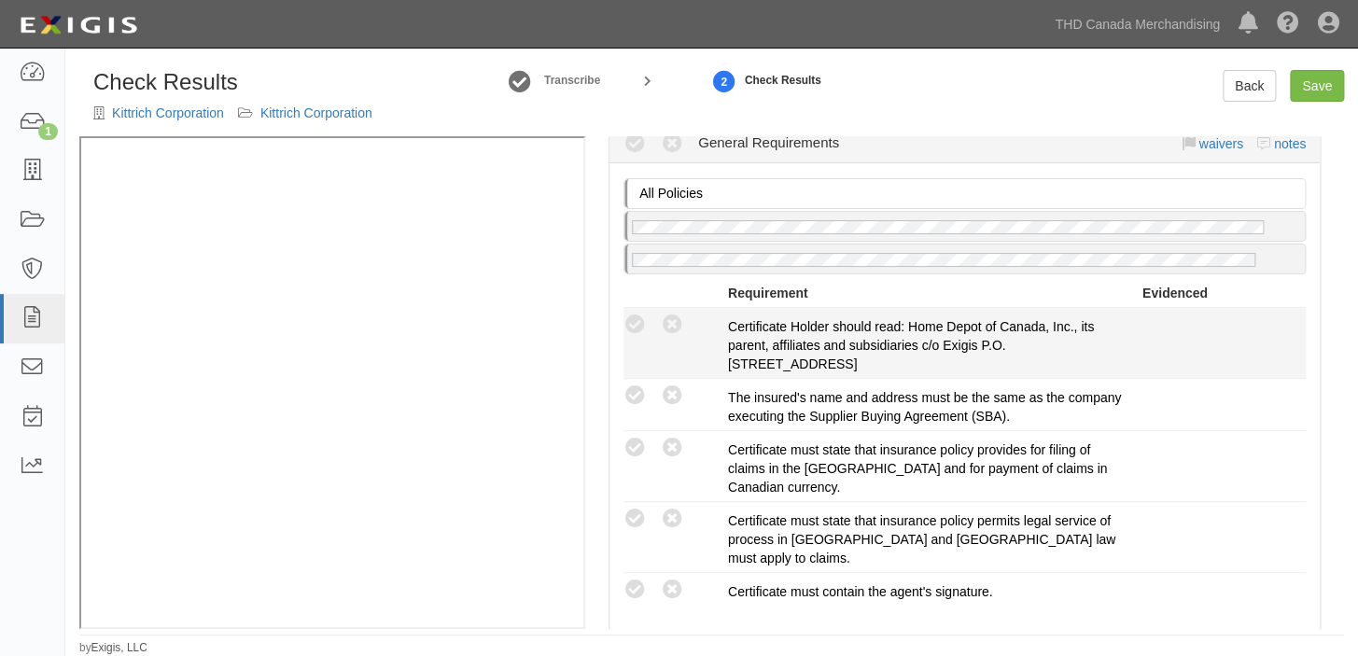
scroll to position [933, 0]
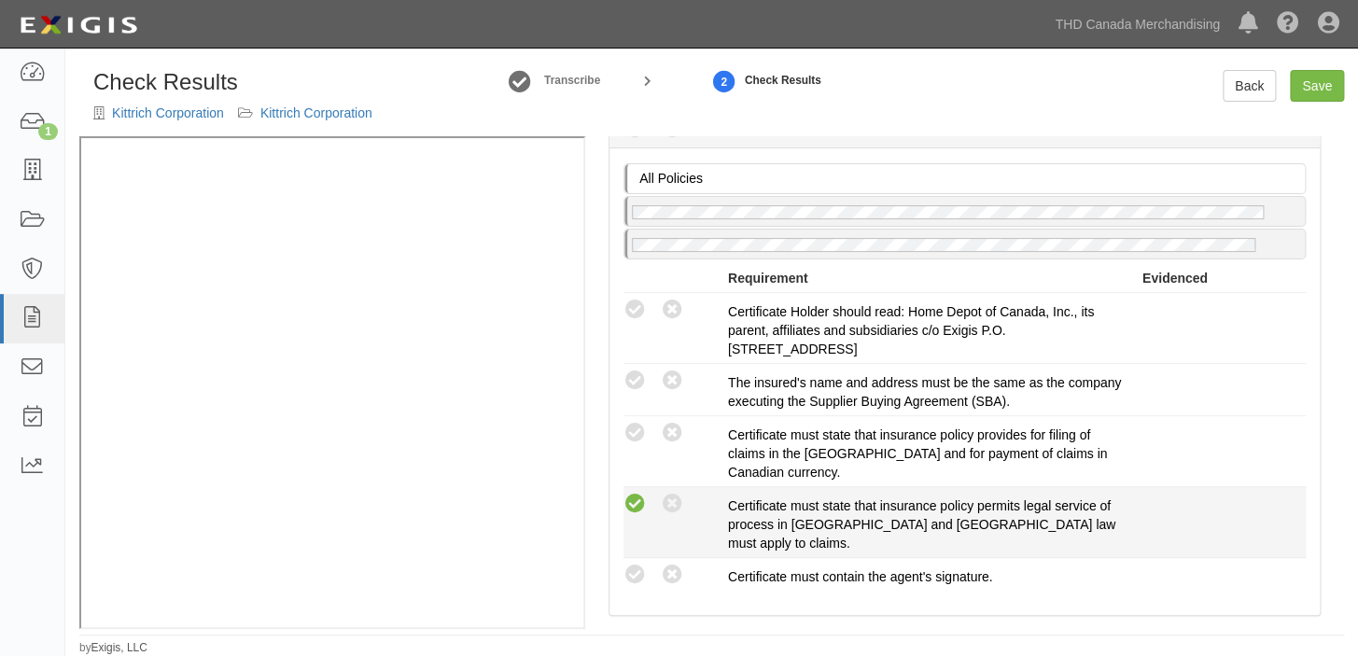
click at [644, 499] on icon at bounding box center [634, 504] width 23 height 23
radio input "true"
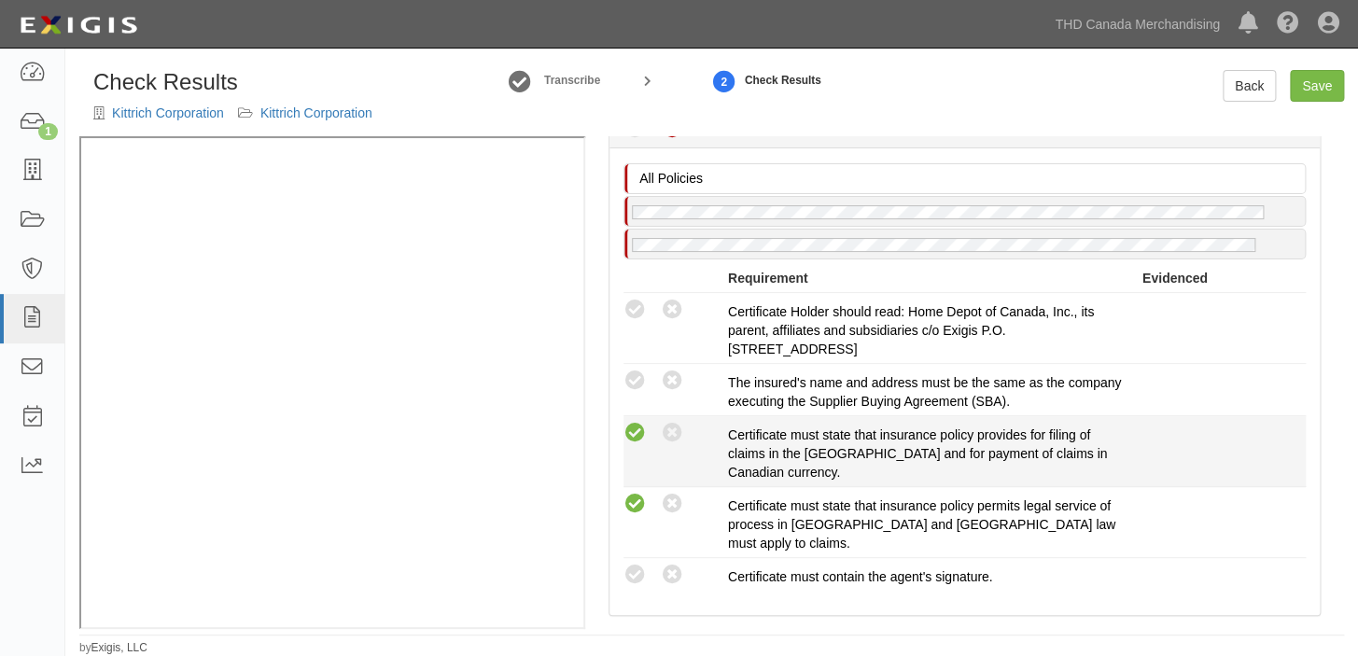
click at [638, 427] on icon at bounding box center [634, 433] width 23 height 23
radio input "true"
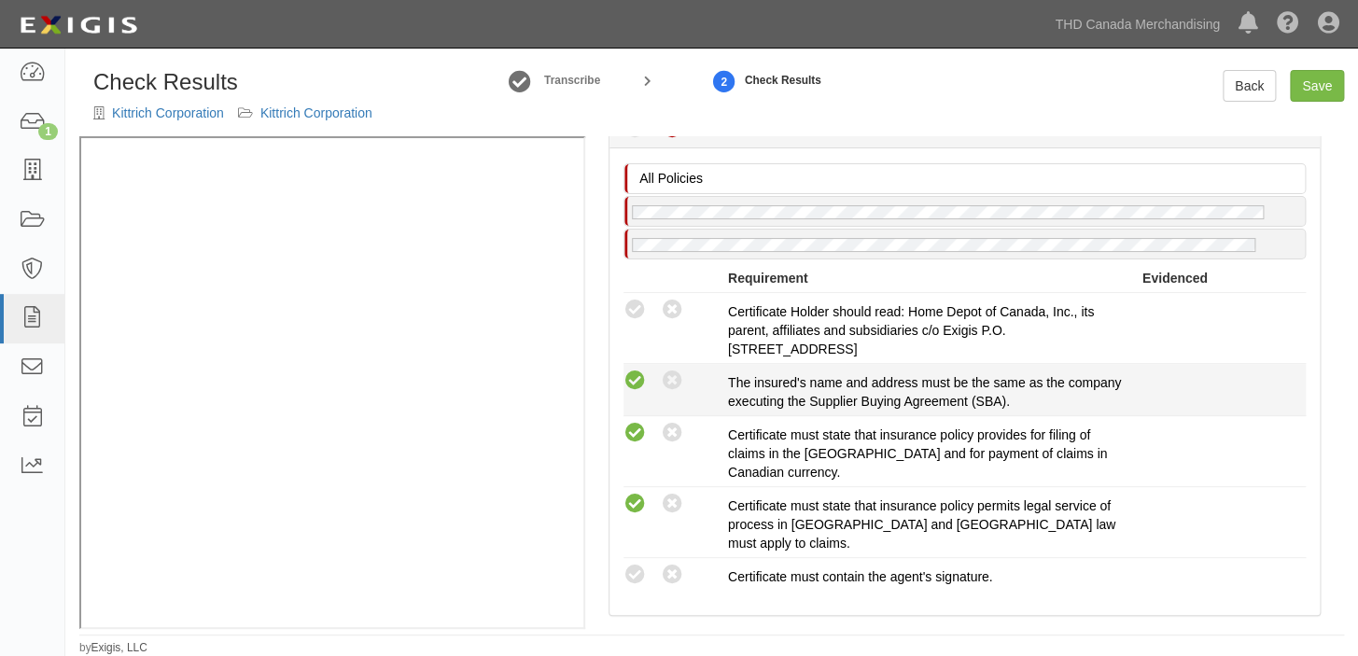
click at [638, 389] on icon at bounding box center [634, 381] width 23 height 23
radio input "true"
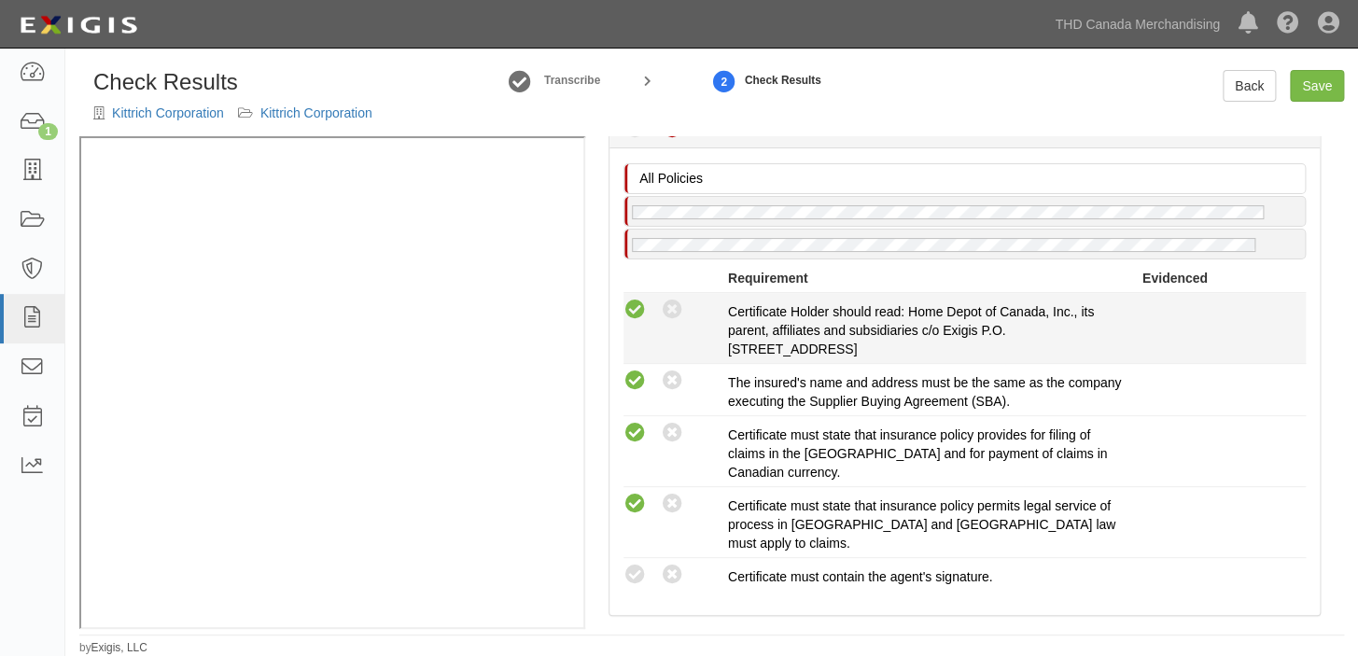
click at [635, 314] on icon at bounding box center [634, 310] width 23 height 23
radio input "true"
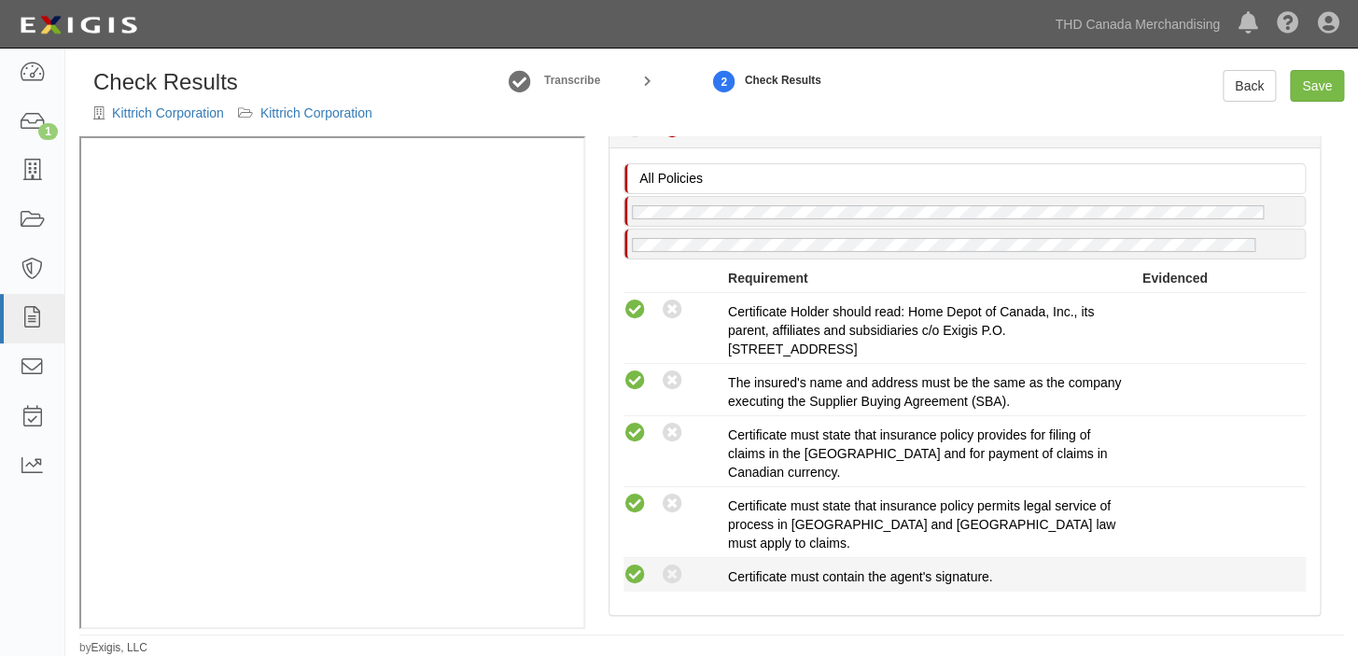
click at [638, 564] on icon at bounding box center [634, 575] width 23 height 23
radio input "true"
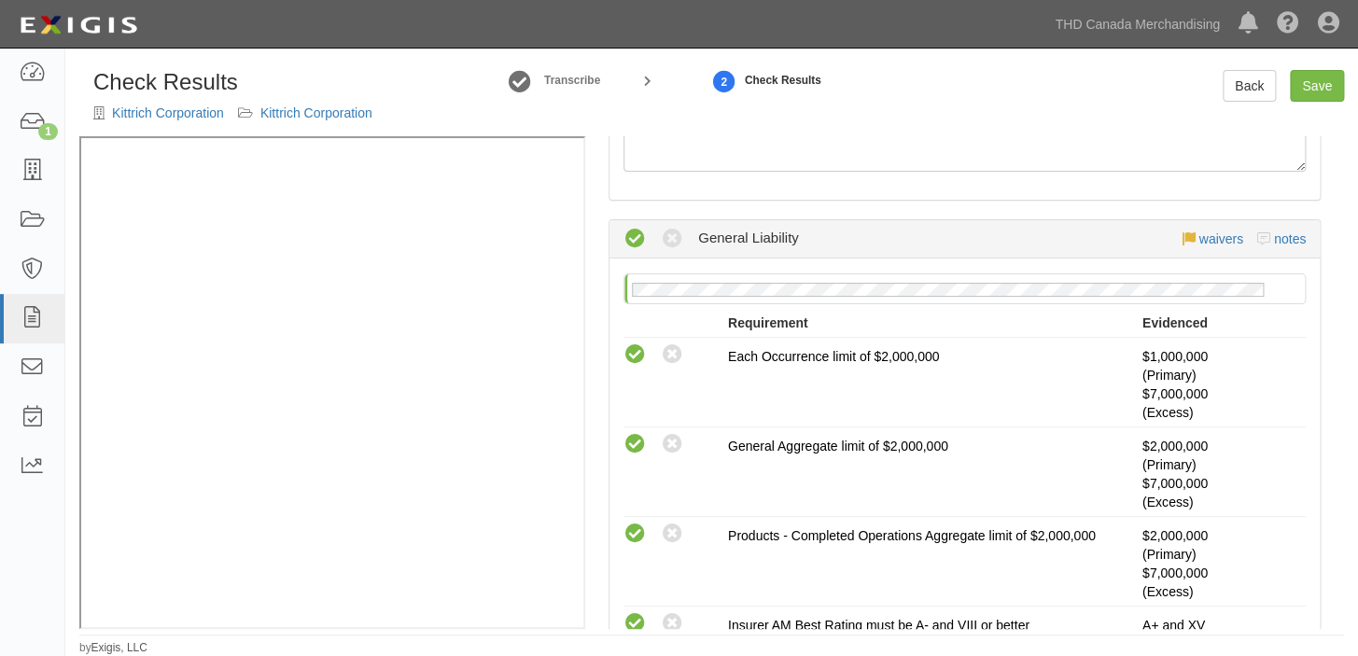
scroll to position [0, 0]
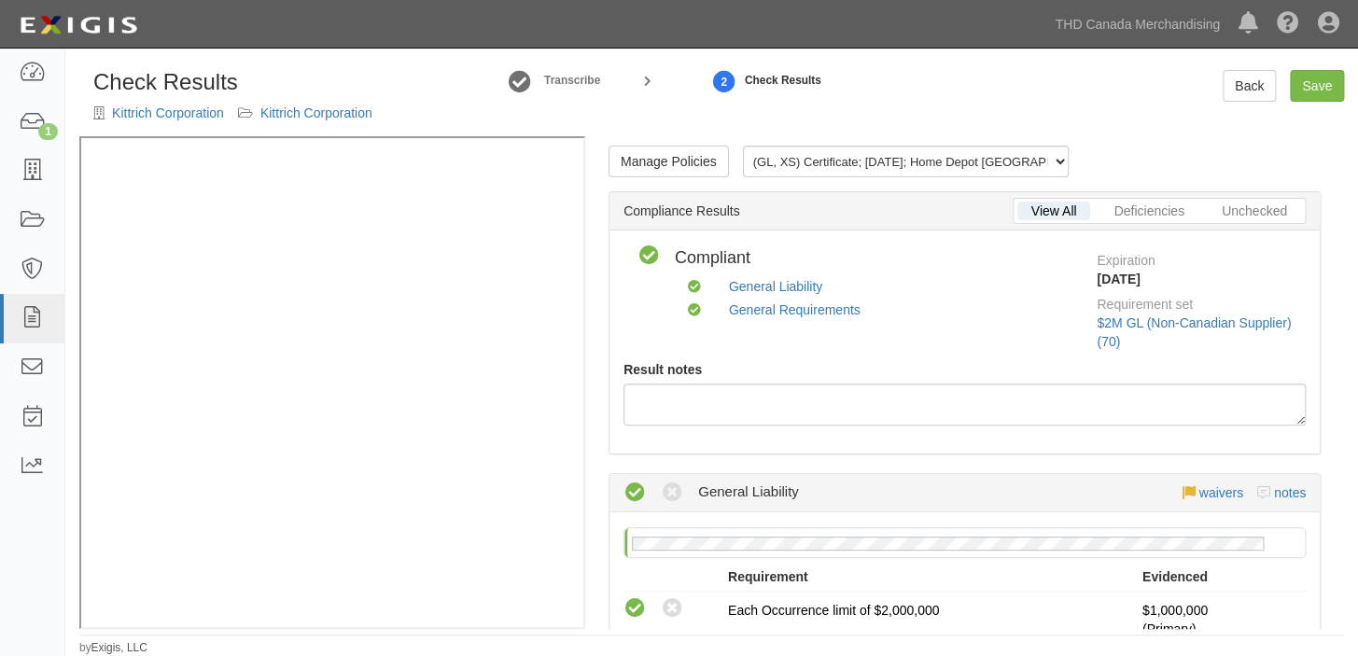
click at [1315, 110] on div "Check Results Kittrich Corporation Kittrich Corporation Transcribe 2 Check Resu…" at bounding box center [711, 103] width 1292 height 66
click at [1319, 87] on link "Save" at bounding box center [1317, 86] width 54 height 32
radio input "true"
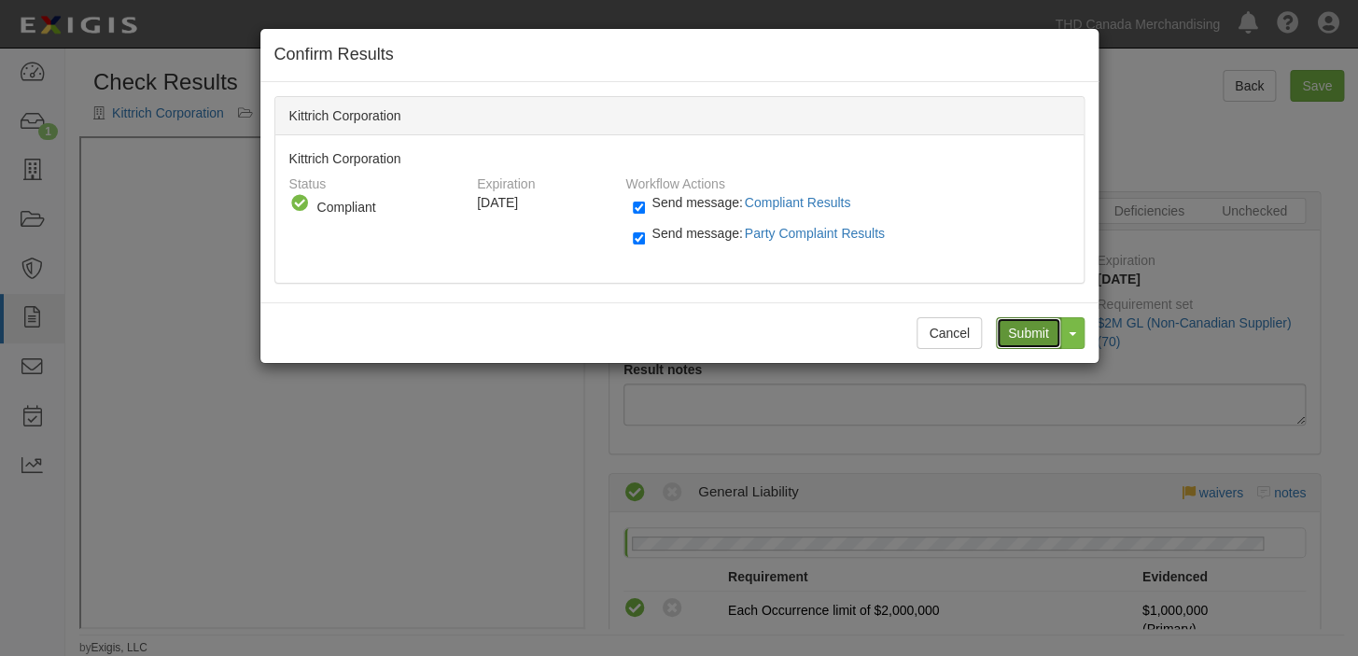
click at [1034, 318] on input "Submit" at bounding box center [1028, 333] width 65 height 32
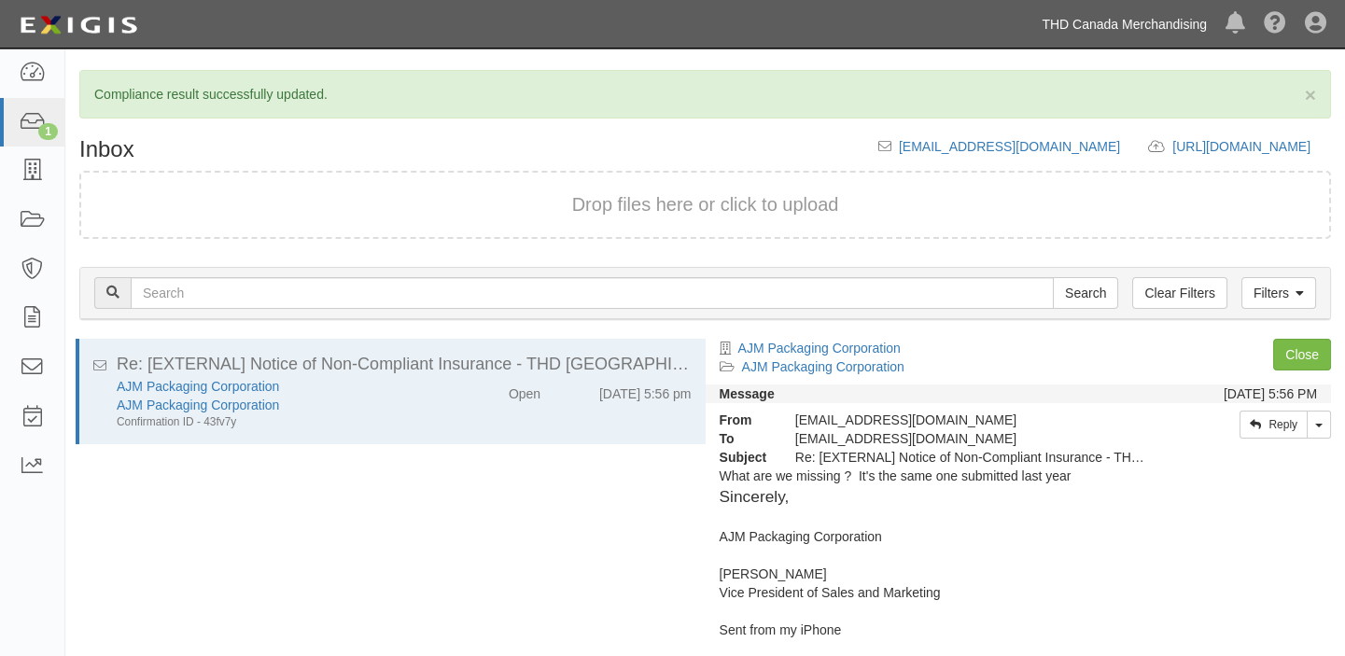
click at [1067, 19] on link "THD Canada Merchandising" at bounding box center [1124, 24] width 184 height 37
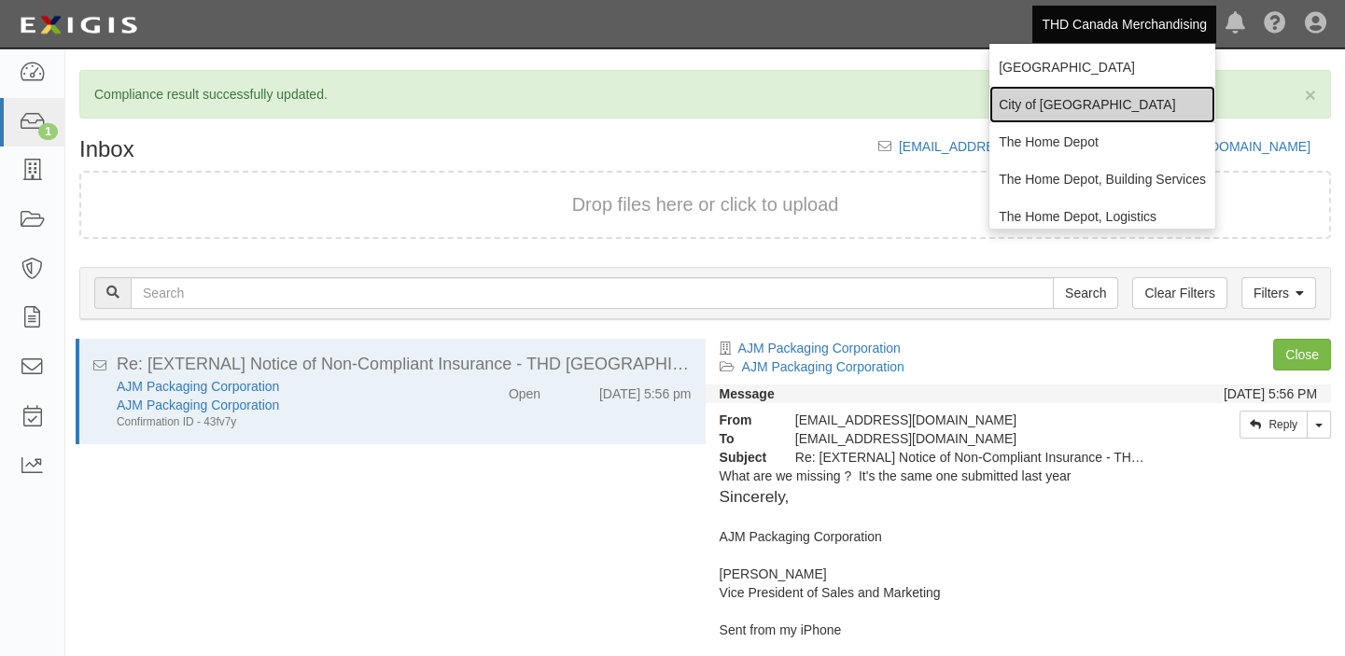
click at [1060, 103] on link "City of [GEOGRAPHIC_DATA]" at bounding box center [1102, 104] width 226 height 37
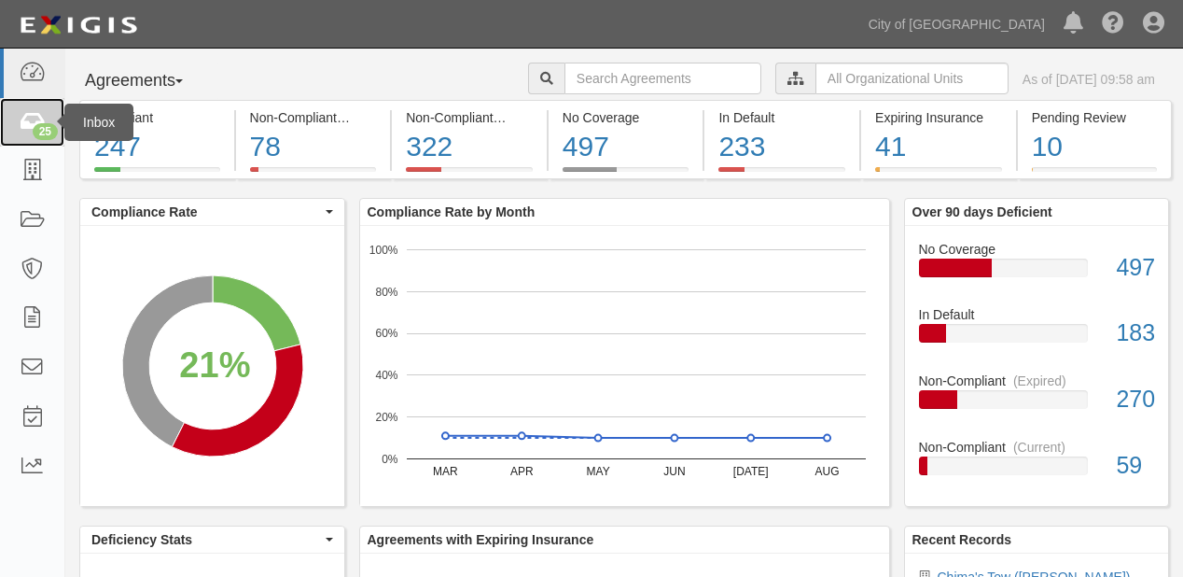
click at [21, 108] on link "25" at bounding box center [32, 122] width 64 height 49
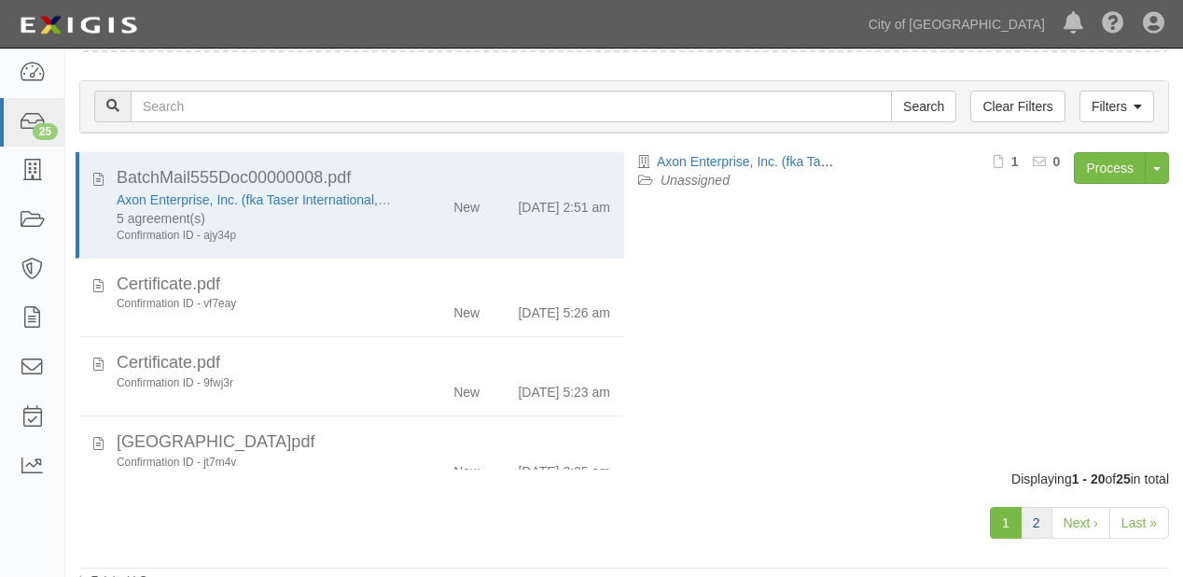
scroll to position [130, 0]
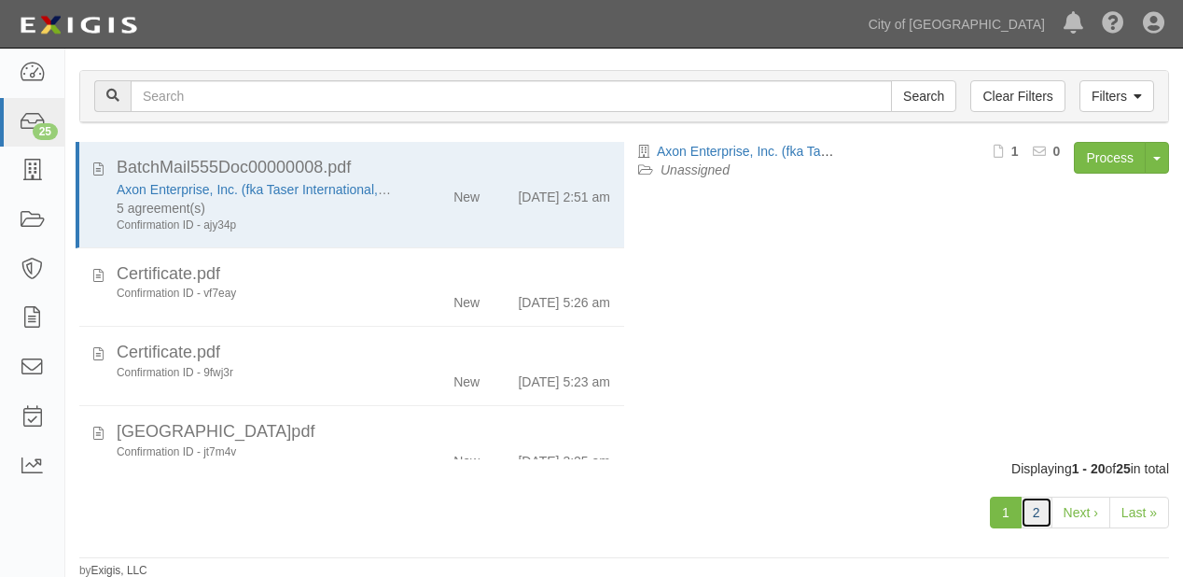
click at [1027, 510] on link "2" at bounding box center [1037, 512] width 32 height 32
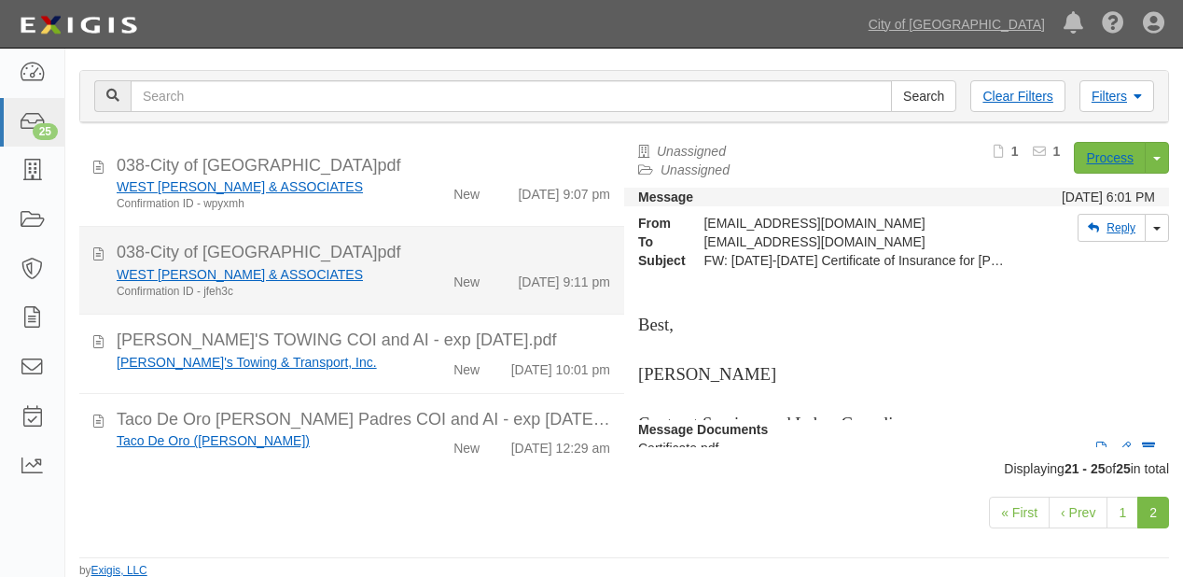
scroll to position [139, 0]
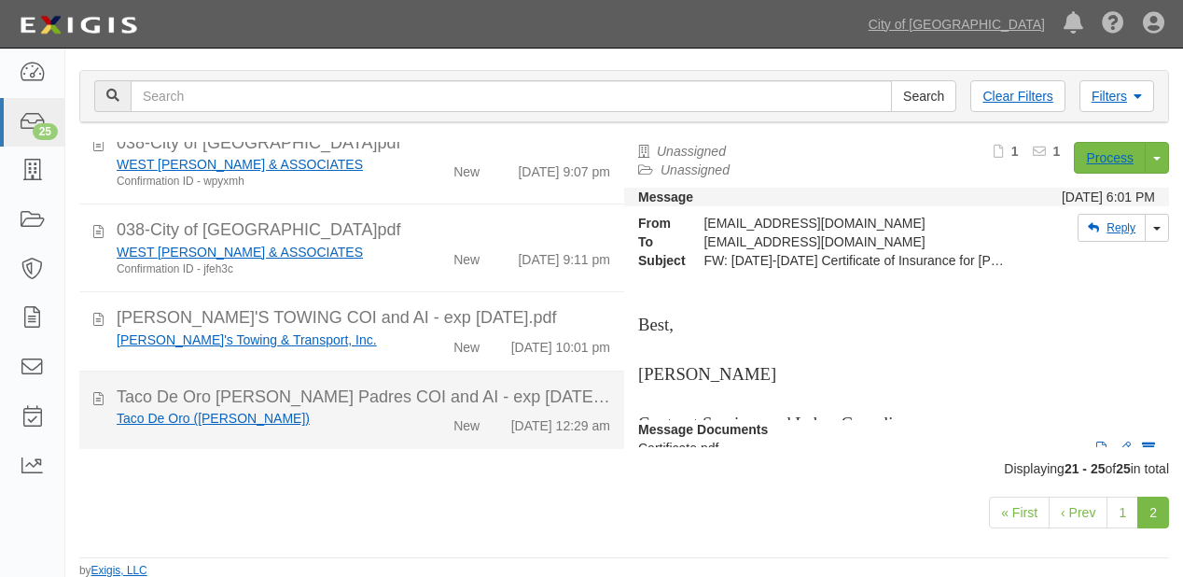
click at [418, 409] on div "New" at bounding box center [450, 422] width 87 height 26
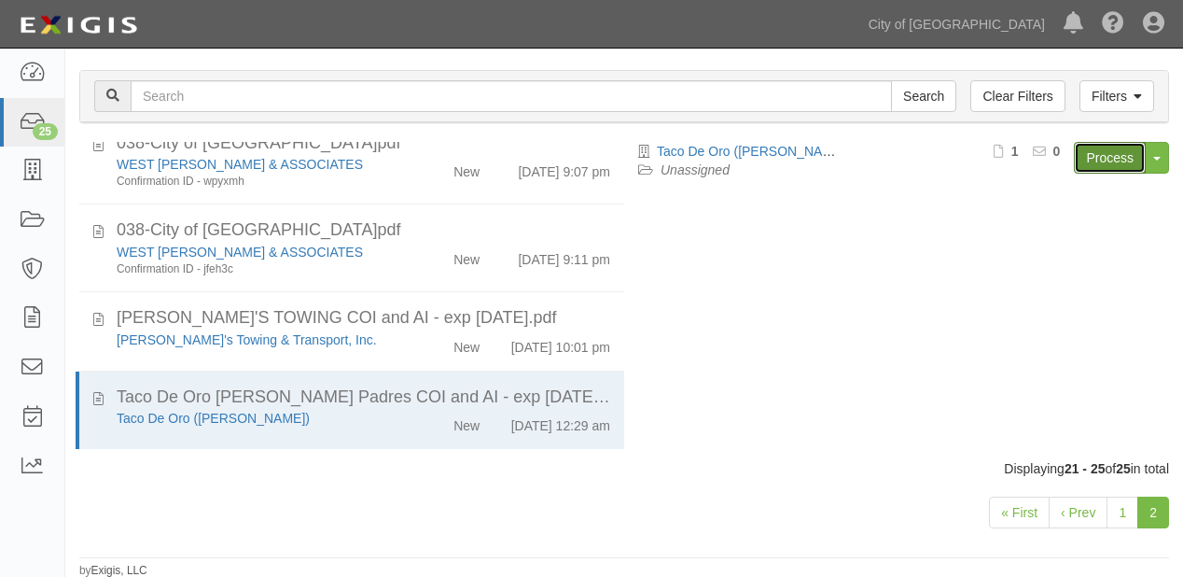
click at [1123, 154] on link "Process" at bounding box center [1110, 158] width 72 height 32
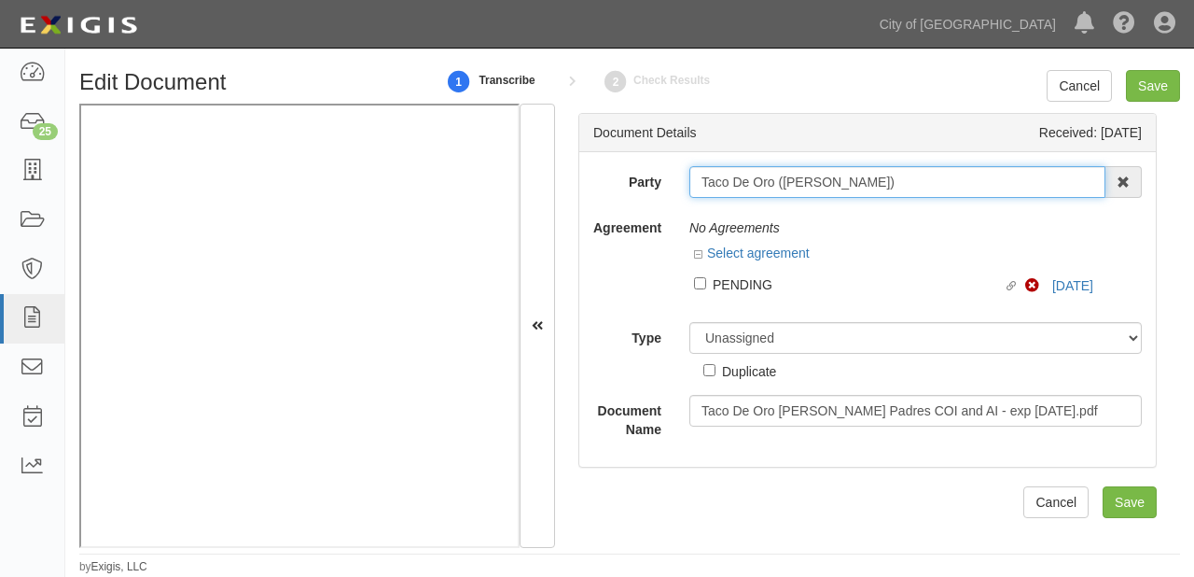
drag, startPoint x: 698, startPoint y: 187, endPoint x: 959, endPoint y: 179, distance: 261.4
click at [959, 179] on input "Taco De Oro ([PERSON_NAME])" at bounding box center [898, 182] width 416 height 32
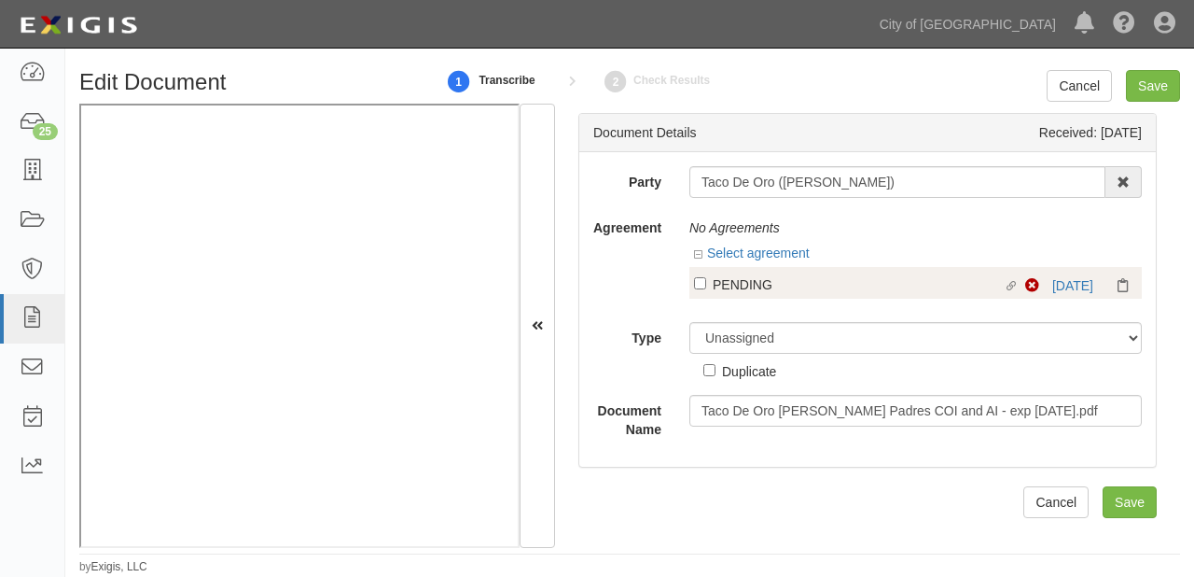
click at [755, 280] on div "PENDING" at bounding box center [858, 283] width 291 height 21
click at [706, 280] on input "Linked agreement PENDING Linked agreement" at bounding box center [700, 283] width 12 height 12
checkbox input "true"
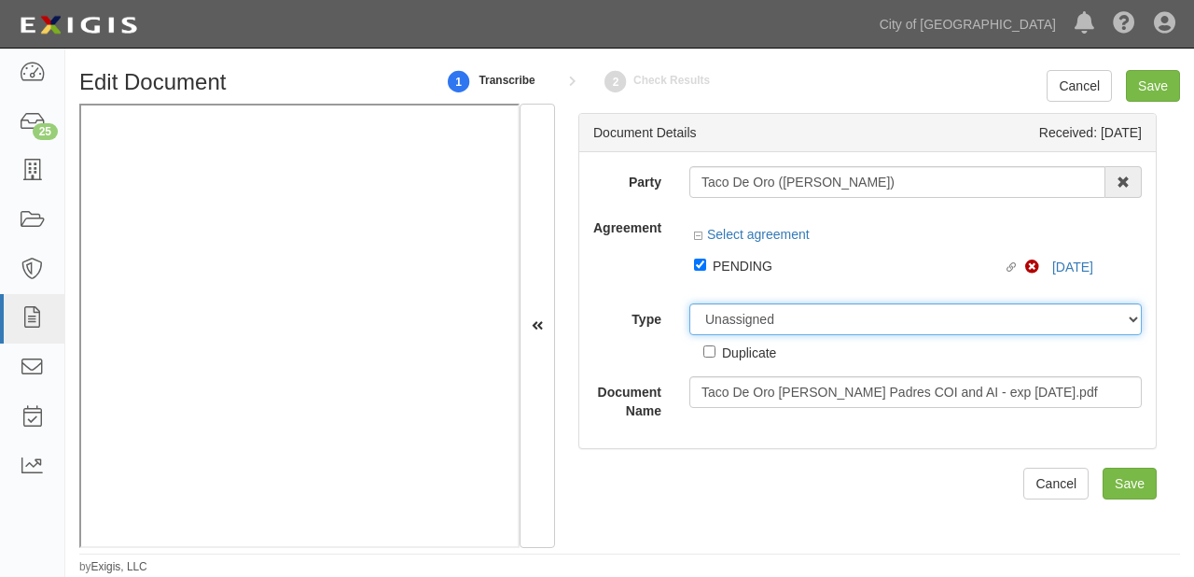
click at [756, 327] on select "Unassigned Binder Cancellation Notice Certificate Contract Endorsement Insuranc…" at bounding box center [916, 319] width 453 height 32
click at [690, 332] on select "Unassigned Binder Cancellation Notice Certificate Contract Endorsement Insuranc…" at bounding box center [916, 319] width 453 height 32
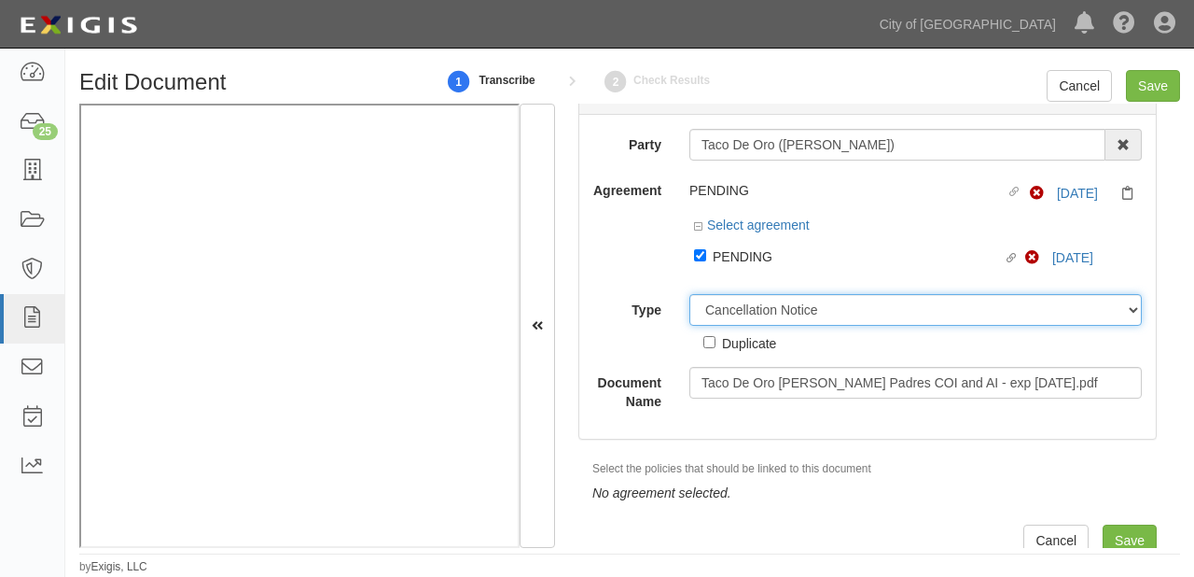
scroll to position [54, 0]
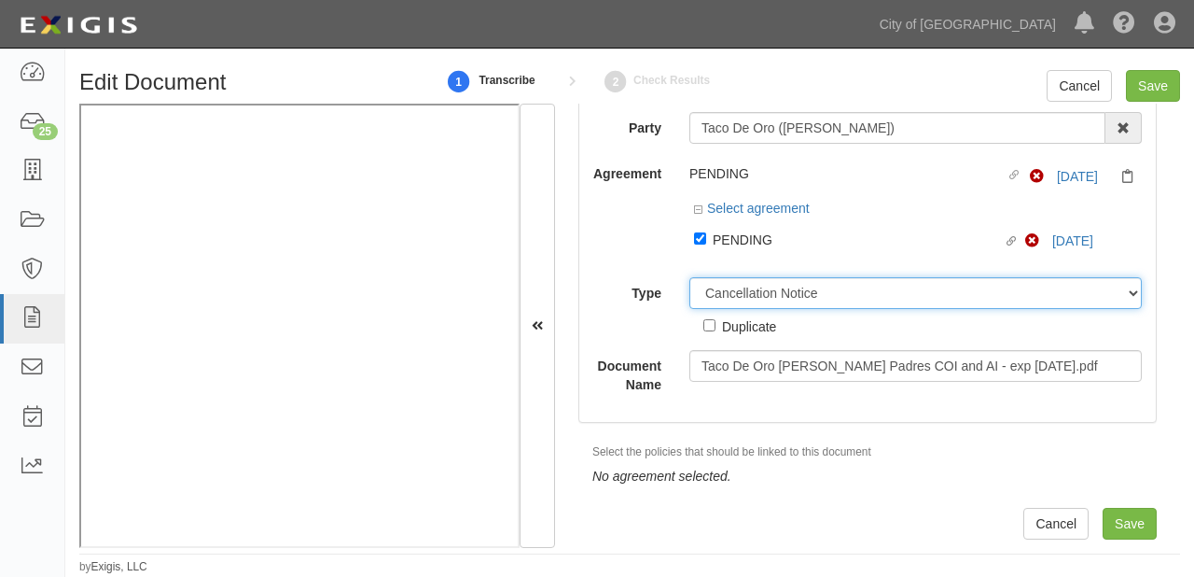
click at [742, 295] on select "Unassigned Binder Cancellation Notice Certificate Contract Endorsement Insuranc…" at bounding box center [916, 293] width 453 height 32
select select "CertificateDetail"
click at [690, 277] on select "Unassigned Binder Cancellation Notice Certificate Contract Endorsement Insuranc…" at bounding box center [916, 293] width 453 height 32
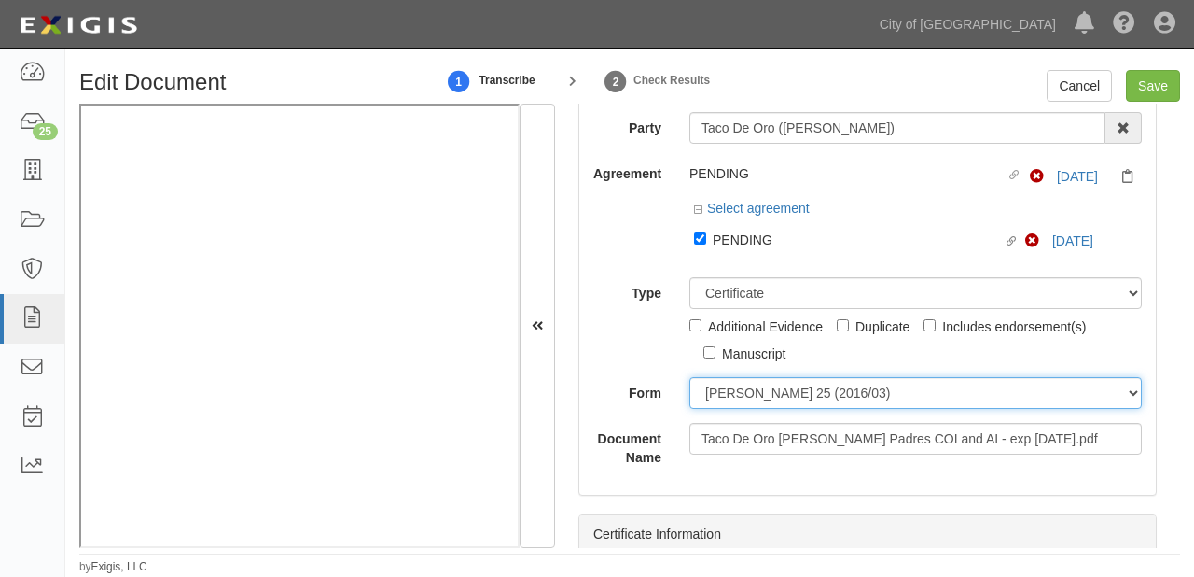
click at [767, 384] on select "[PERSON_NAME] 25 (2016/03) [PERSON_NAME] 101 [PERSON_NAME] 855 NY (2014/05) Gen…" at bounding box center [916, 393] width 453 height 32
select select "GeneralFormDetail"
click at [690, 377] on select "[PERSON_NAME] 25 (2016/03) [PERSON_NAME] 101 [PERSON_NAME] 855 NY (2014/05) Gen…" at bounding box center [916, 393] width 453 height 32
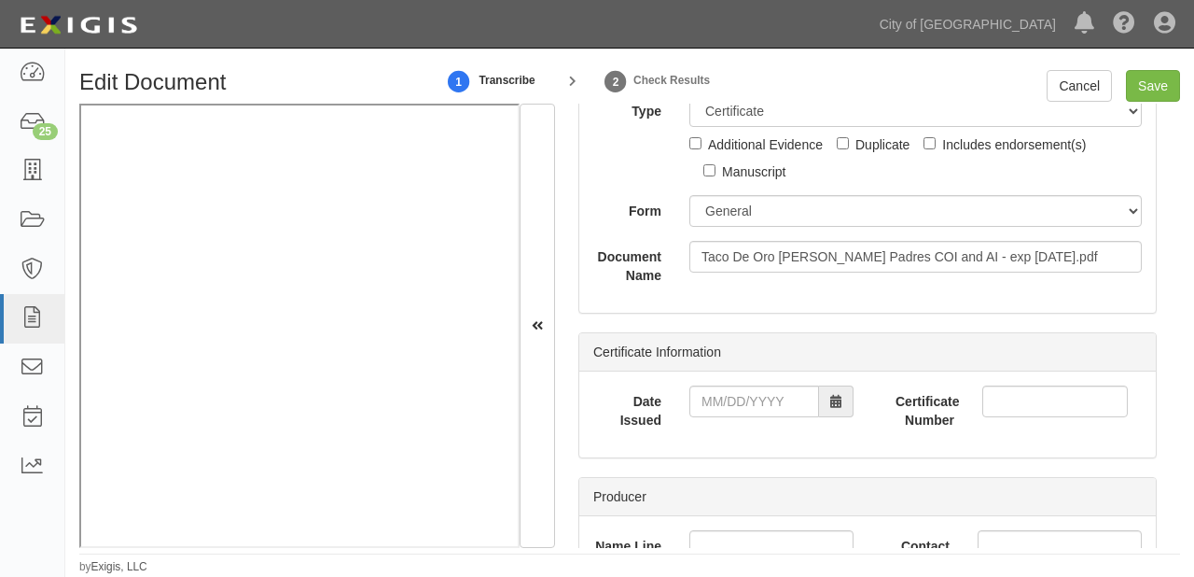
scroll to position [278, 0]
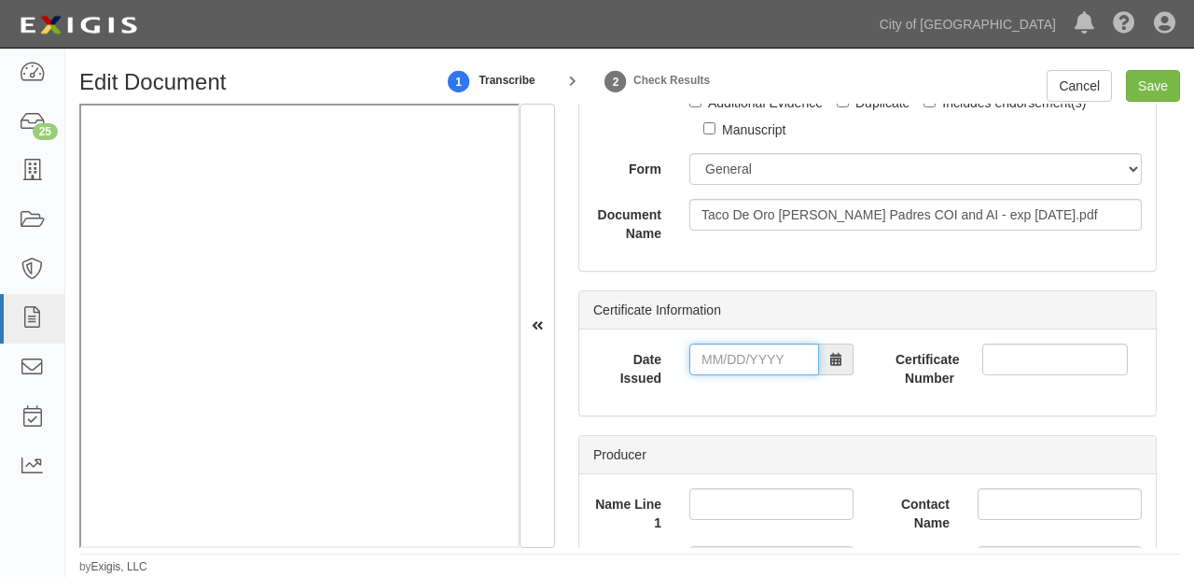
click at [705, 364] on input "Date Issued" at bounding box center [755, 359] width 130 height 32
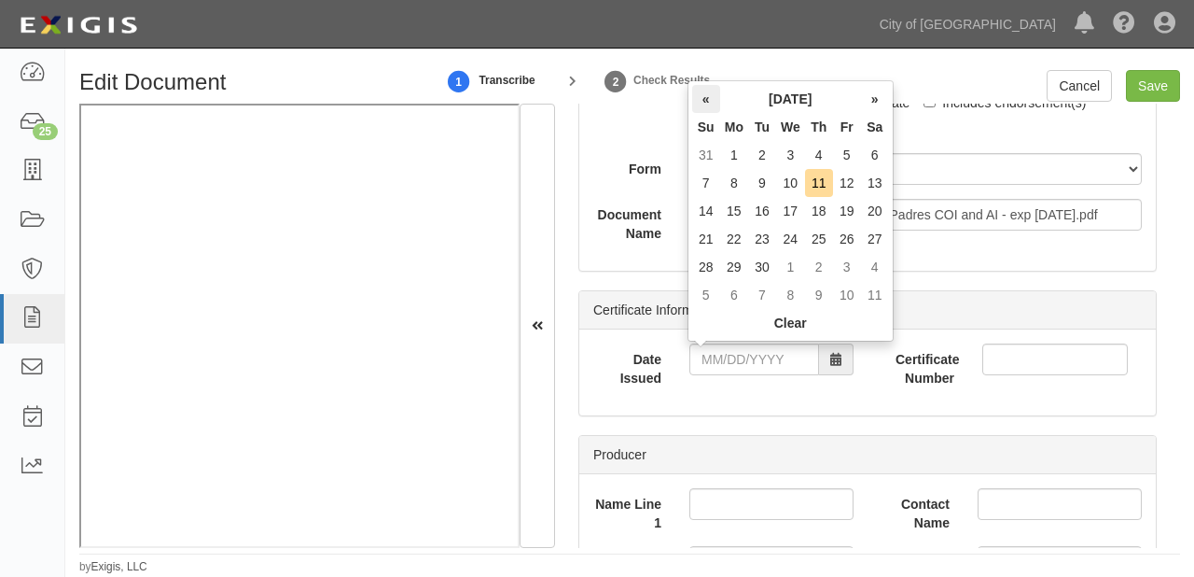
click at [702, 91] on th "«" at bounding box center [706, 99] width 28 height 28
click at [873, 179] on td "7" at bounding box center [875, 183] width 28 height 28
type input "[DATE]"
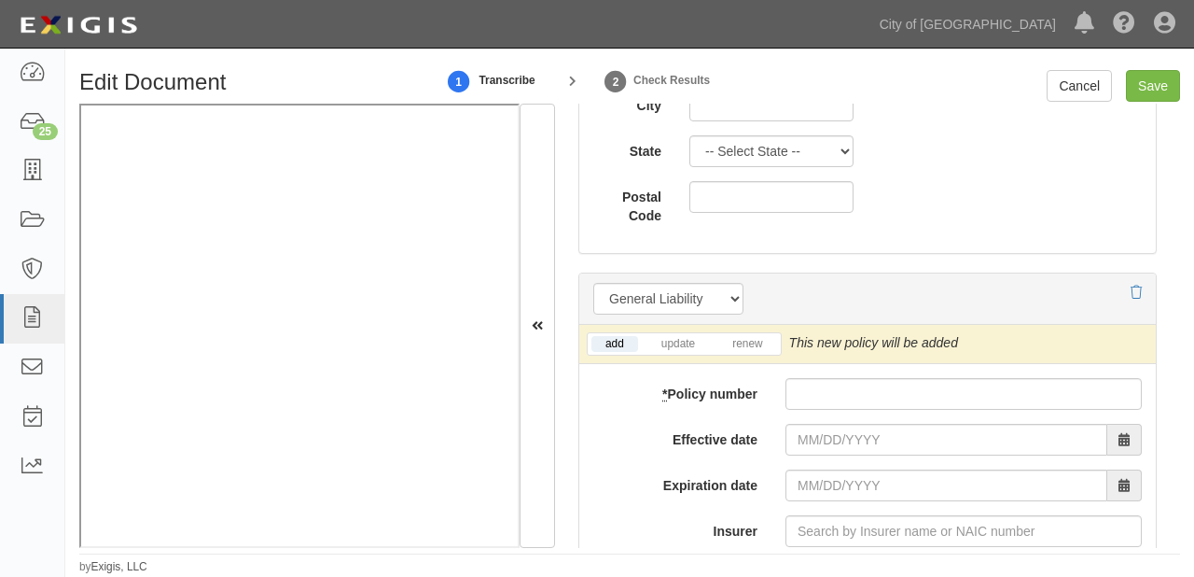
scroll to position [1398, 0]
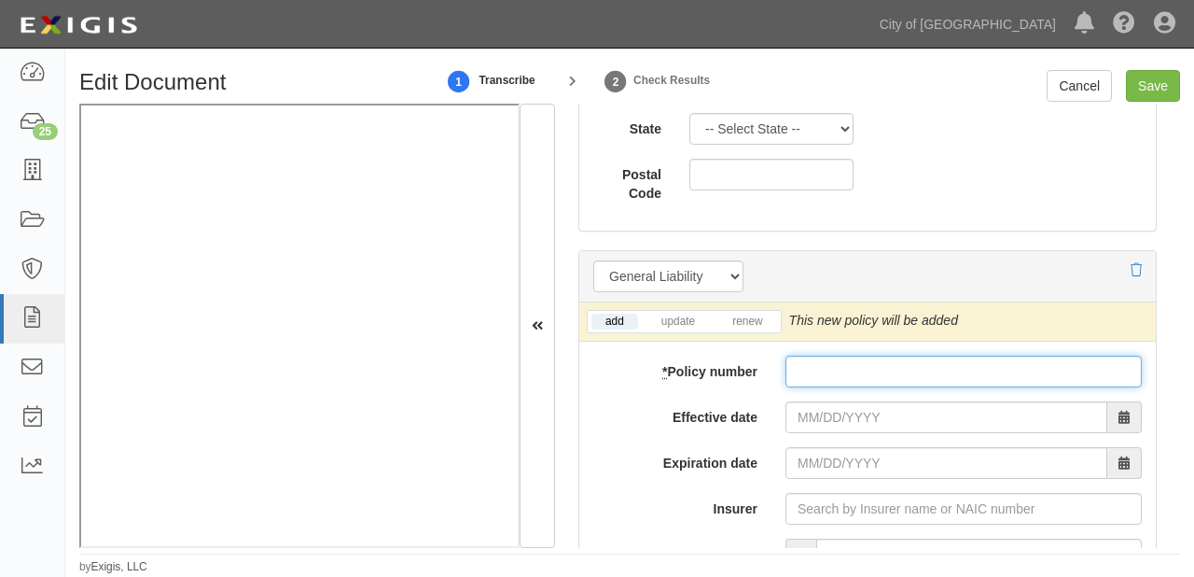
drag, startPoint x: 798, startPoint y: 370, endPoint x: 813, endPoint y: 397, distance: 30.9
click at [798, 370] on input "* Policy number" at bounding box center [964, 372] width 356 height 32
paste input "b103.ee.T8.5"
type input "b103.ee.T8.5"
click at [904, 366] on input "* Policy number" at bounding box center [964, 372] width 356 height 32
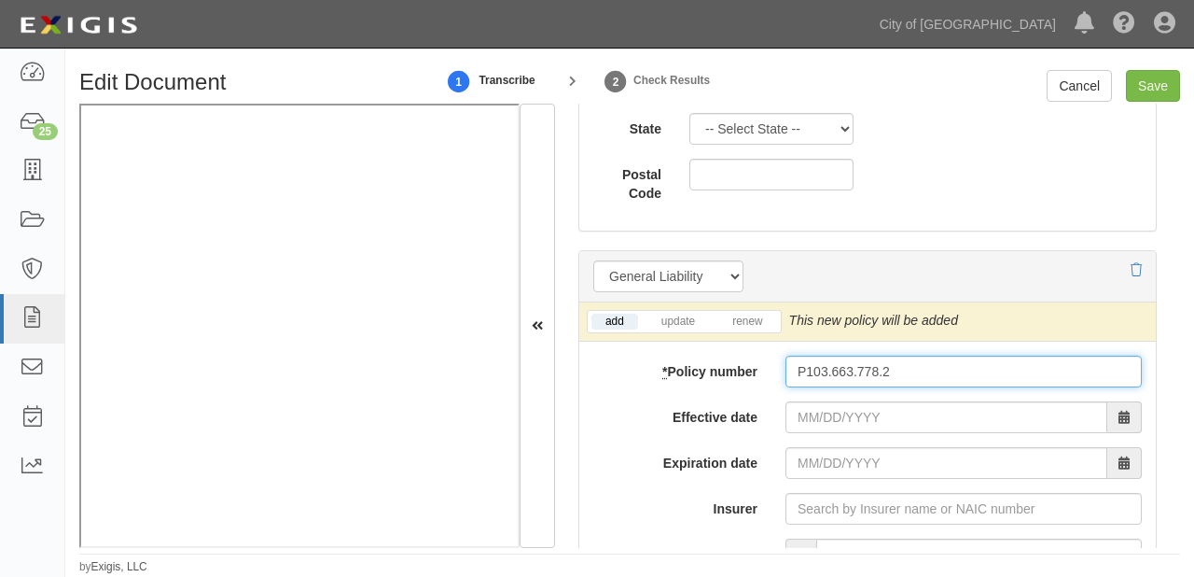
type input "P103.663.778.2"
click at [837, 406] on input "Effective date" at bounding box center [947, 417] width 322 height 32
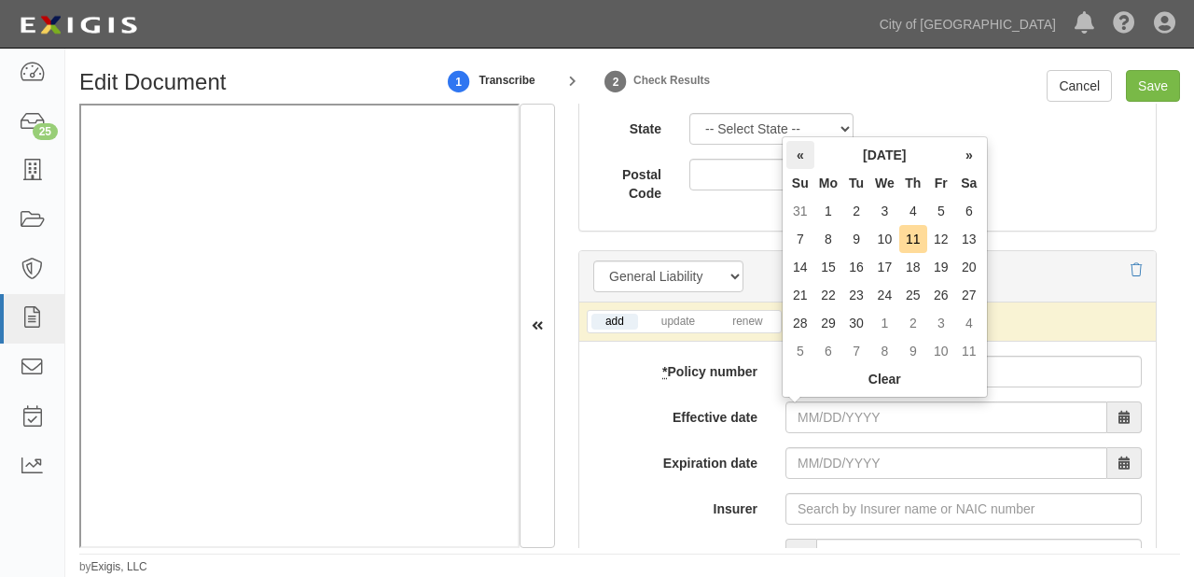
click at [805, 154] on th "«" at bounding box center [801, 155] width 28 height 28
click at [865, 299] on td "22" at bounding box center [857, 295] width 28 height 28
type input "07/22/2025"
type input "07/22/2026"
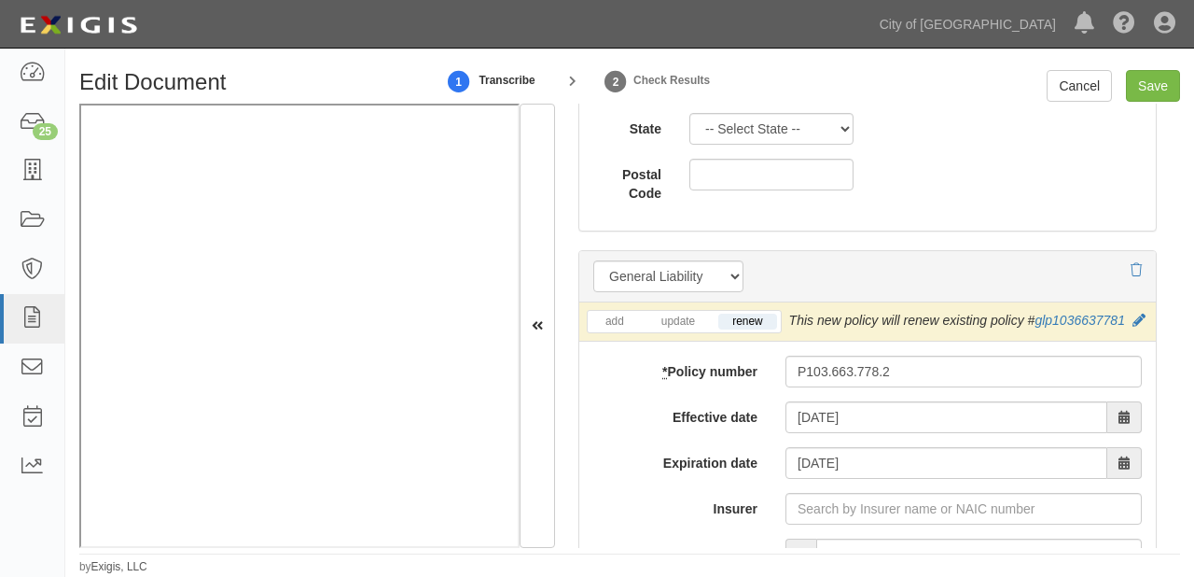
scroll to position [1472, 0]
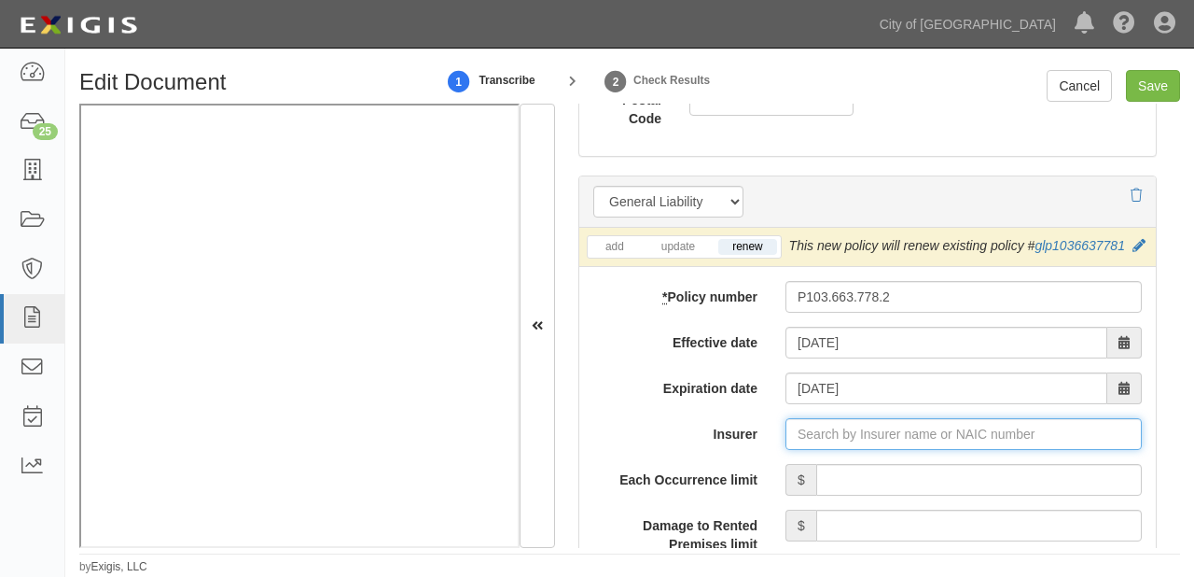
click at [911, 444] on input "Insurer" at bounding box center [964, 434] width 356 height 32
type input "180 Seguros S.A. (0) NR Rating"
type input "1"
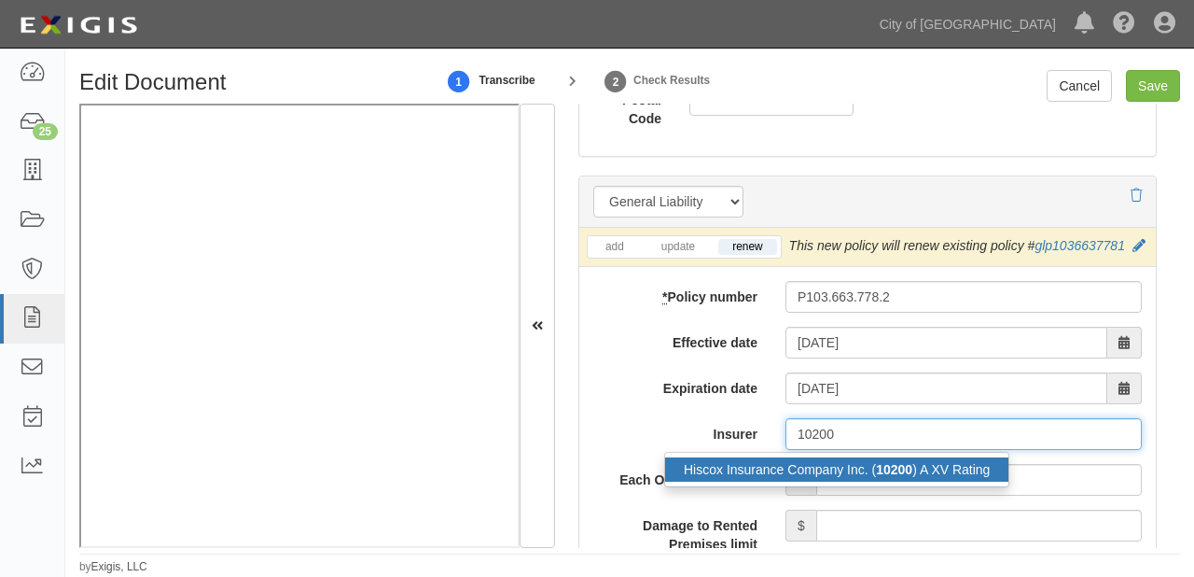
click at [915, 479] on div "Hiscox Insurance Company Inc. ( 10200 ) A XV Rating" at bounding box center [836, 469] width 343 height 24
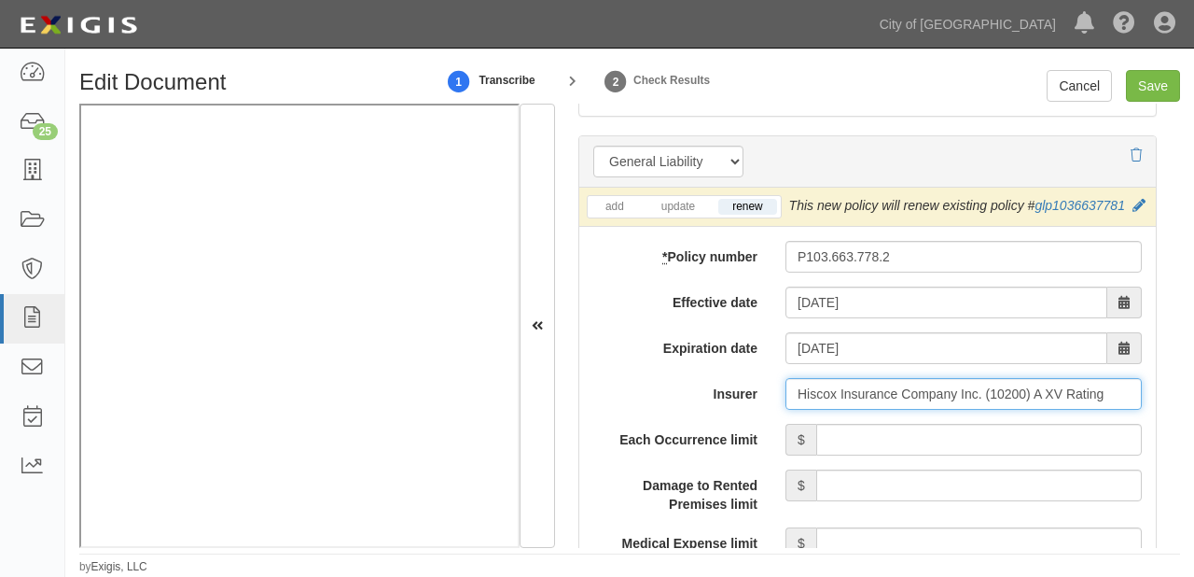
scroll to position [1547, 0]
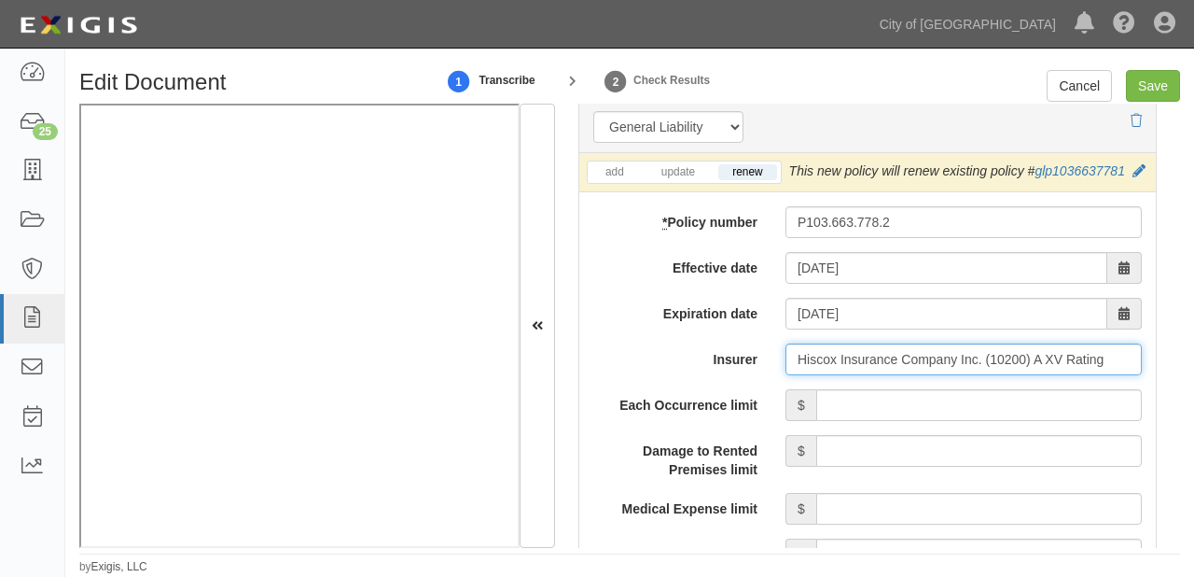
type input "Hiscox Insurance Company Inc. (10200) A XV Rating"
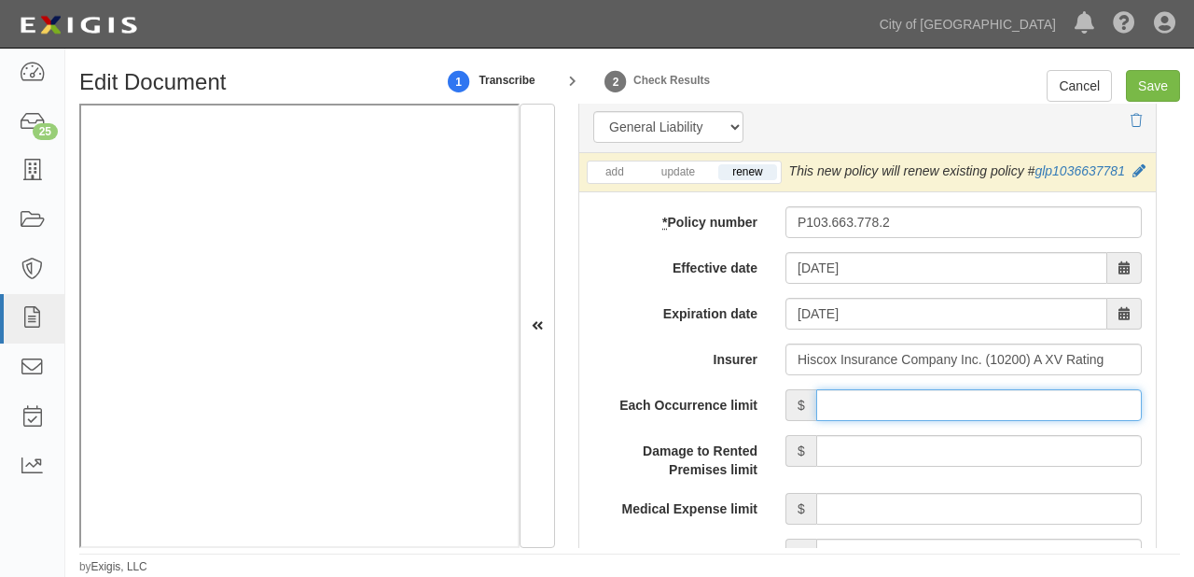
click at [1004, 414] on input "Each Occurrence limit" at bounding box center [979, 405] width 326 height 32
type input "1,000,000"
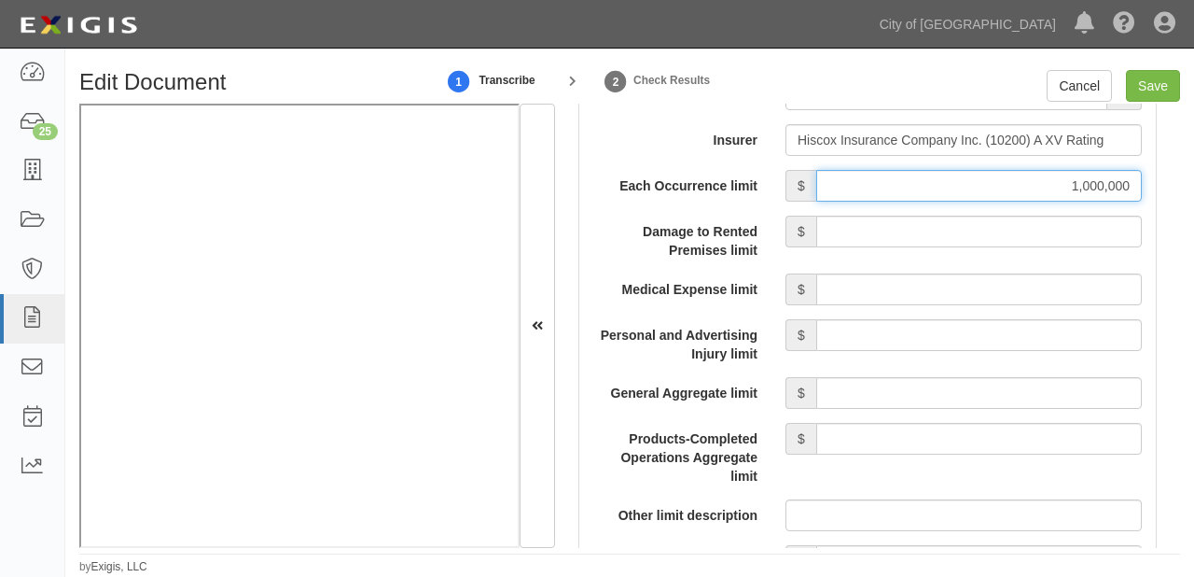
scroll to position [1771, 0]
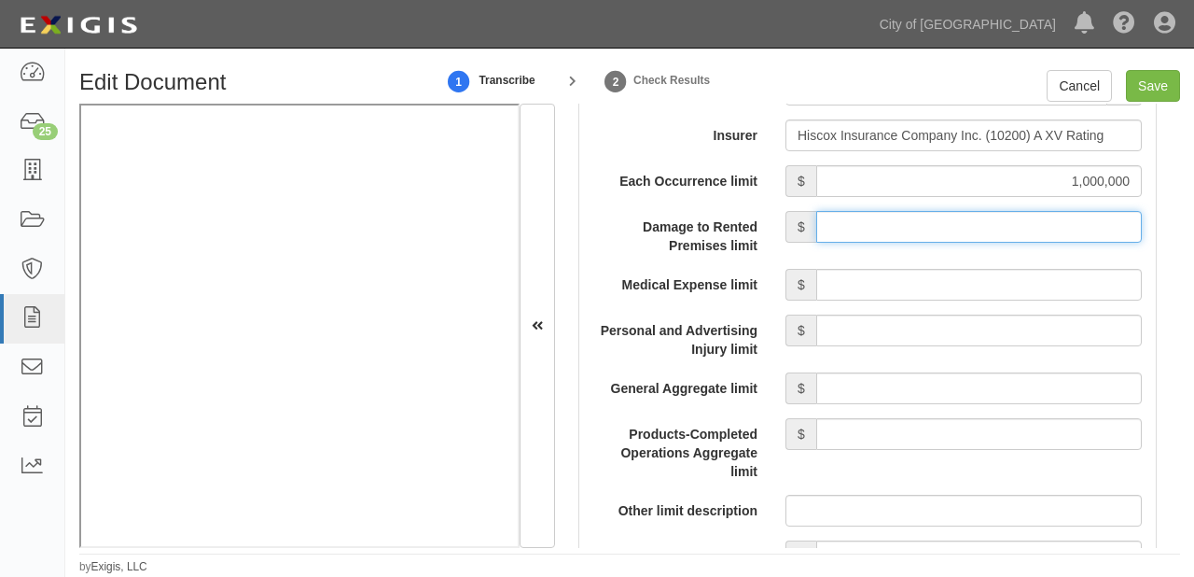
click at [974, 240] on input "Damage to Rented Premises limit" at bounding box center [979, 227] width 326 height 32
type input "100,000"
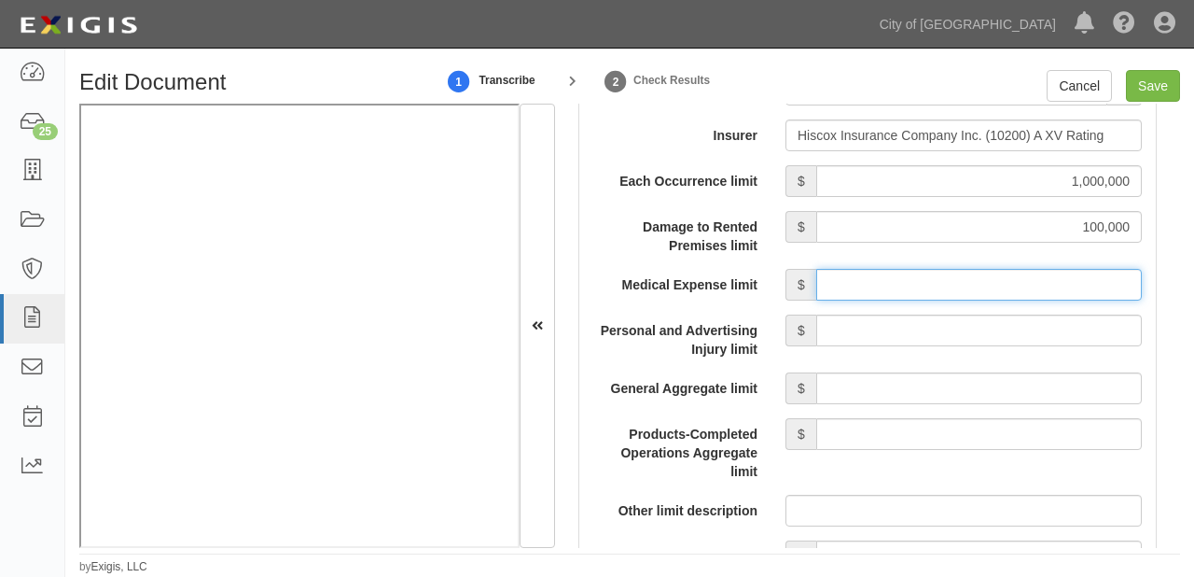
click at [973, 300] on input "Medical Expense limit" at bounding box center [979, 285] width 326 height 32
type input "5,000"
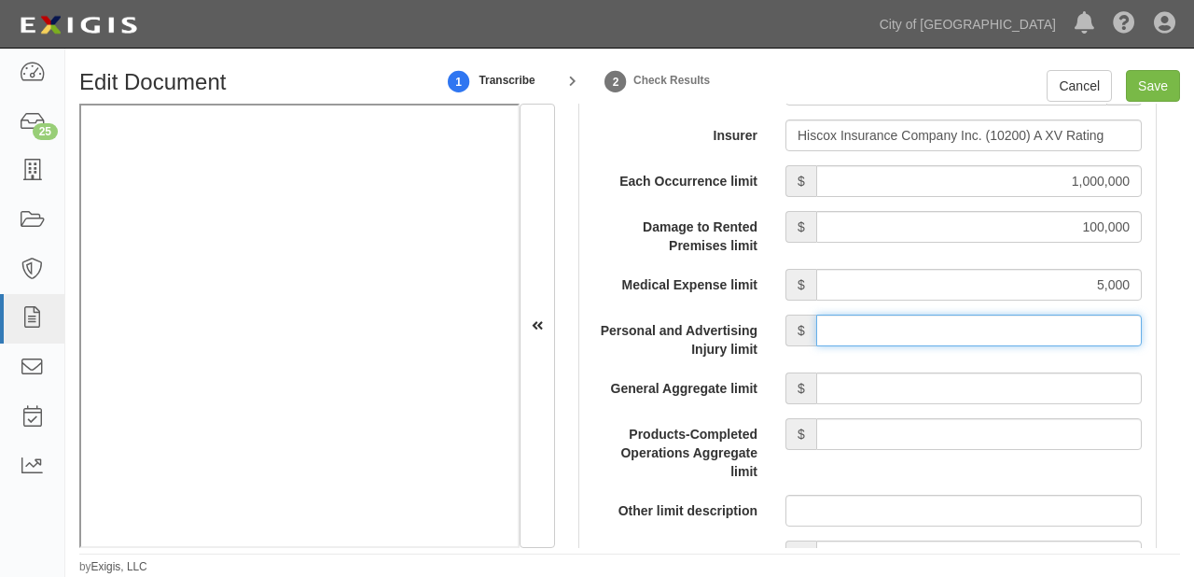
click at [970, 346] on input "Personal and Advertising Injury limit" at bounding box center [979, 330] width 326 height 32
type input "1,000,000"
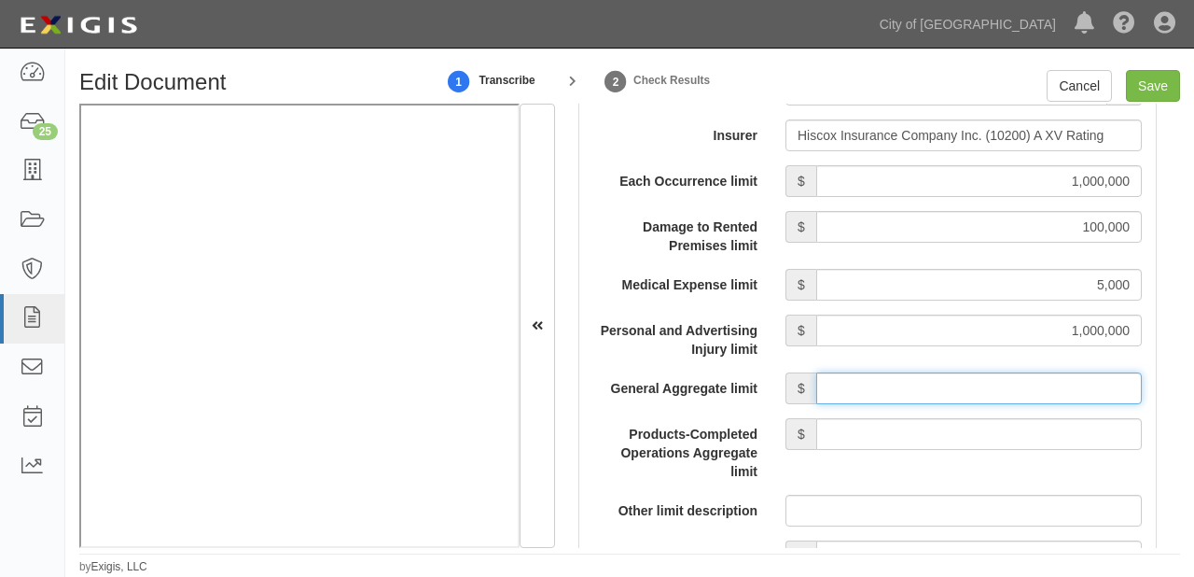
click at [971, 404] on input "General Aggregate limit" at bounding box center [979, 388] width 326 height 32
type input "2,000,000"
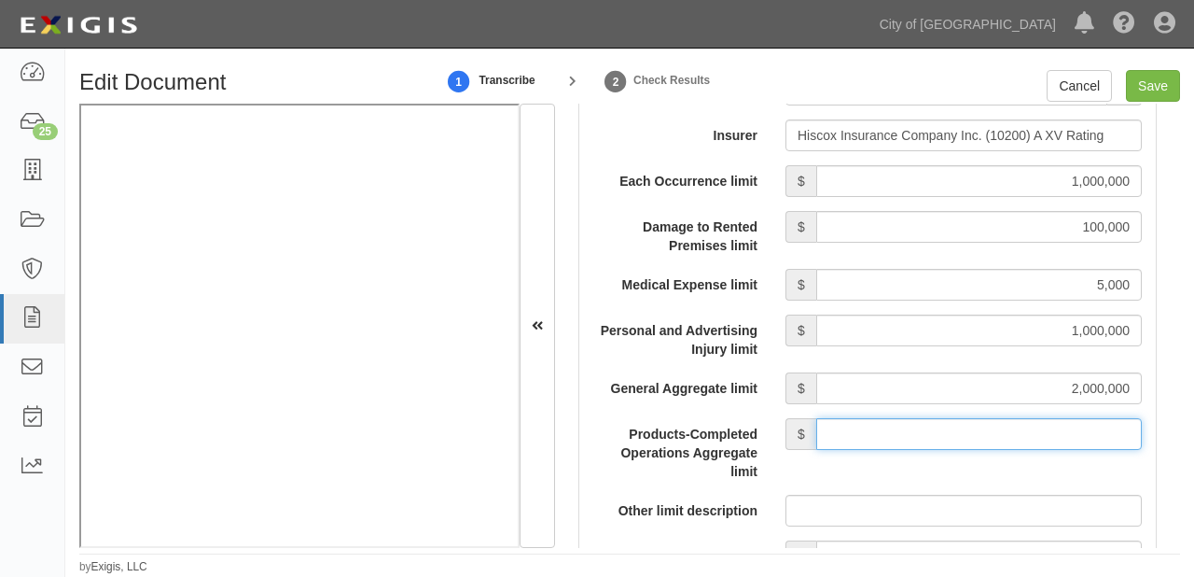
click at [954, 448] on input "Products-Completed Operations Aggregate limit" at bounding box center [979, 434] width 326 height 32
type input "2,000,000"
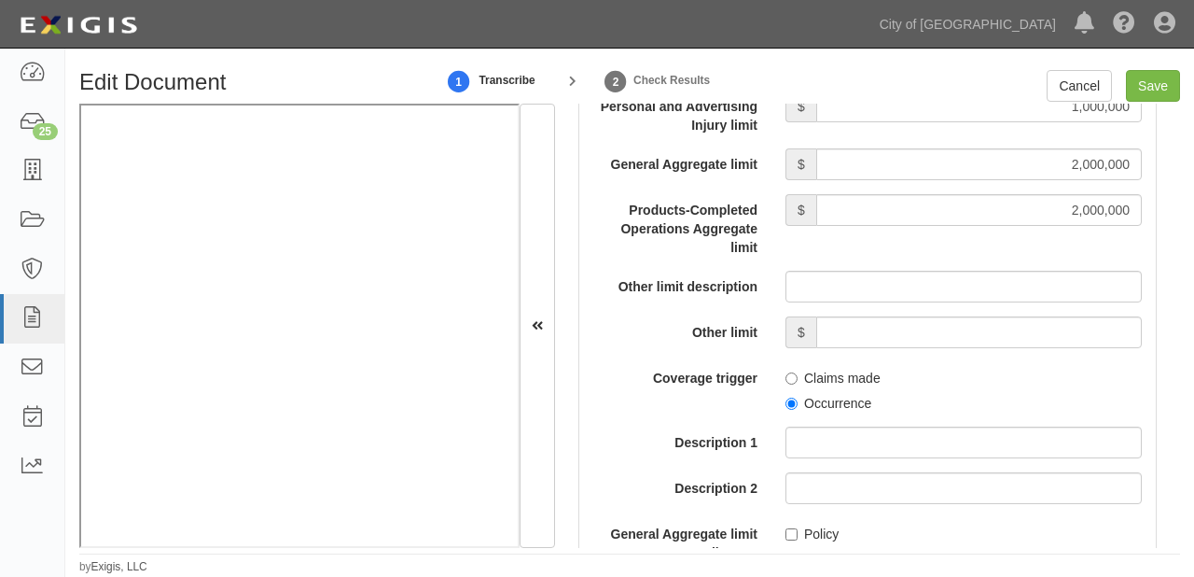
click at [799, 412] on label "Occurrence" at bounding box center [829, 403] width 86 height 19
click at [798, 410] on input "Occurrence" at bounding box center [792, 403] width 12 height 12
radio input "true"
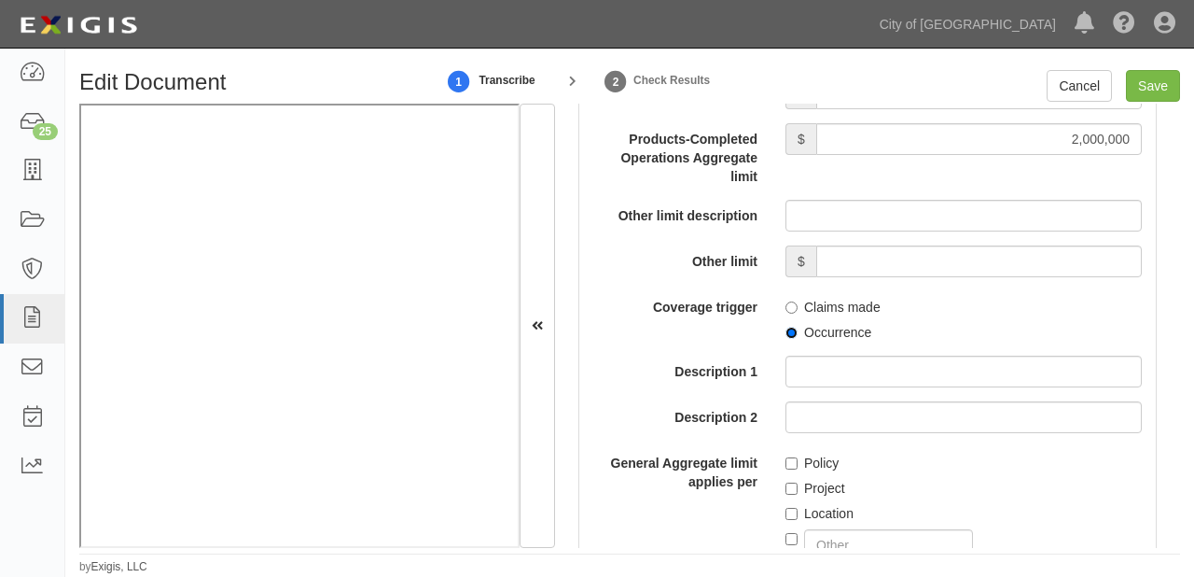
scroll to position [2144, 0]
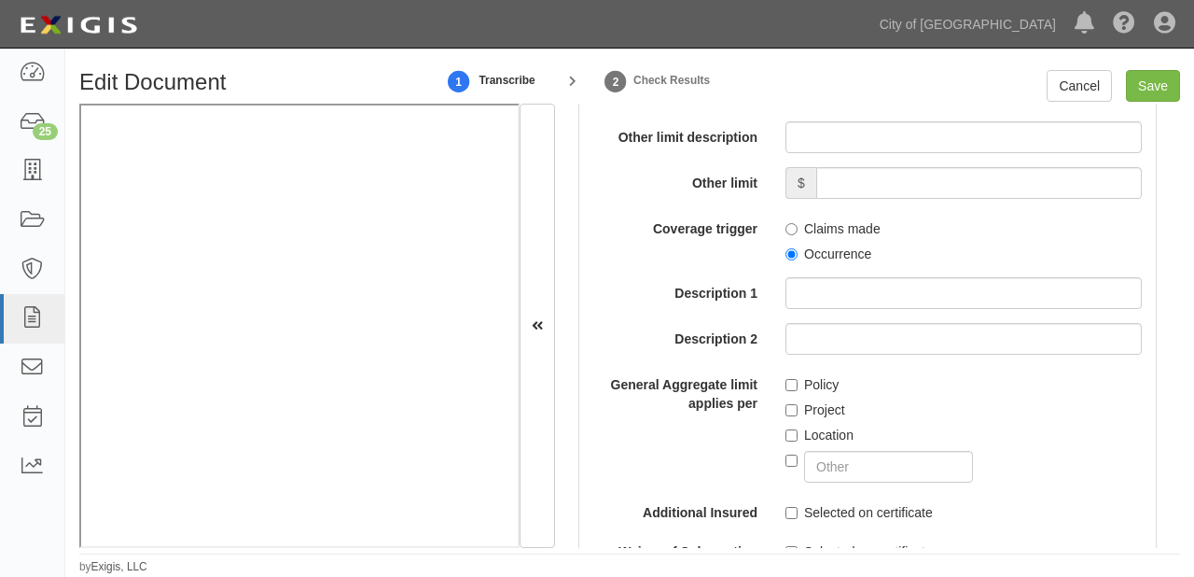
click at [804, 394] on label "Policy" at bounding box center [812, 384] width 53 height 19
click at [798, 391] on input "Policy" at bounding box center [792, 385] width 12 height 12
checkbox input "true"
click at [1161, 85] on input "Save" at bounding box center [1153, 86] width 54 height 32
type input "1000000"
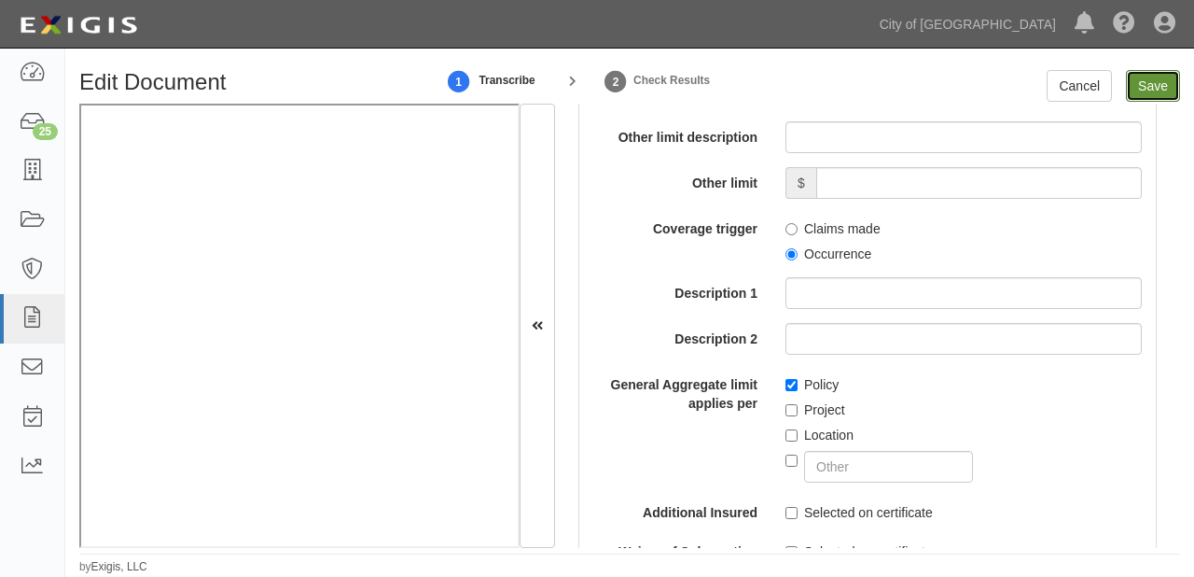
type input "100000"
type input "5000"
type input "1000000"
type input "2000000"
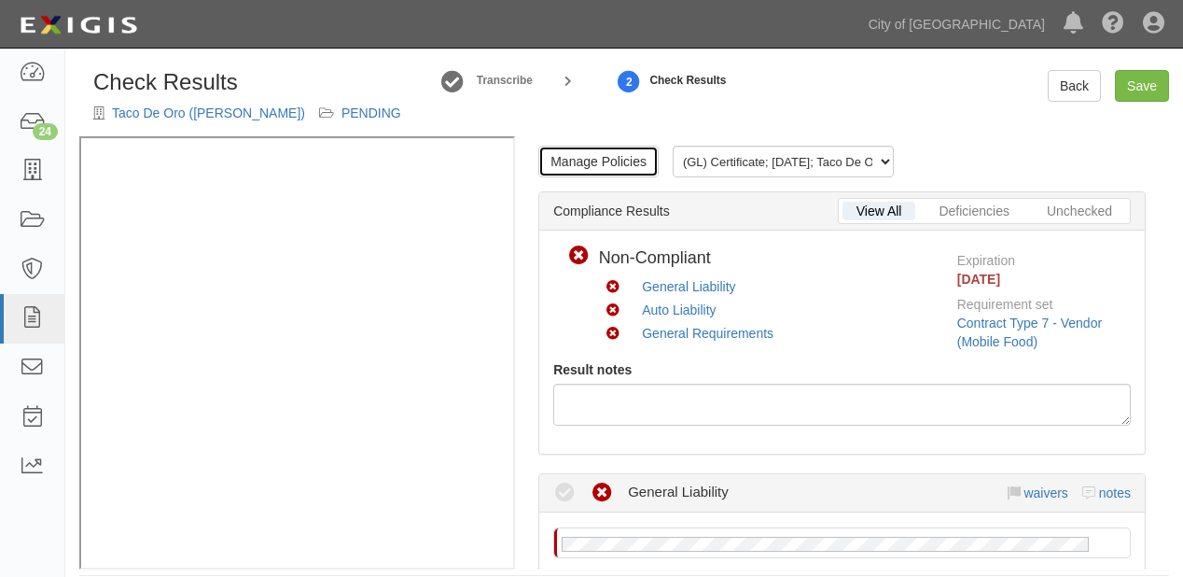
click at [586, 177] on link "Manage Policies" at bounding box center [598, 162] width 120 height 32
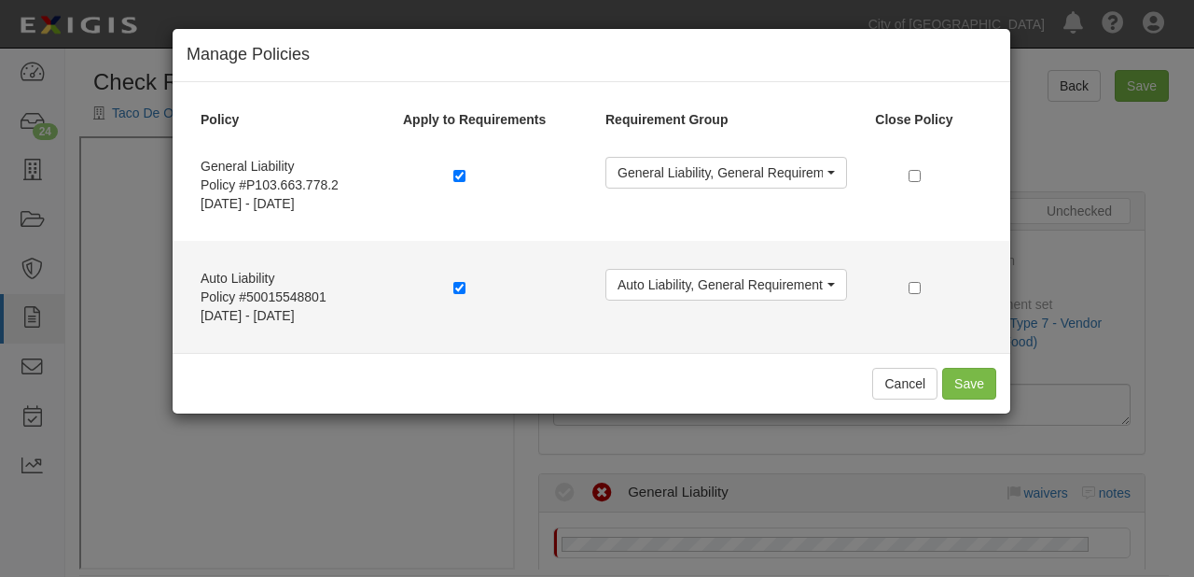
click at [471, 281] on label at bounding box center [462, 287] width 19 height 19
click at [459, 290] on input "checkbox" at bounding box center [459, 288] width 12 height 12
checkbox input "false"
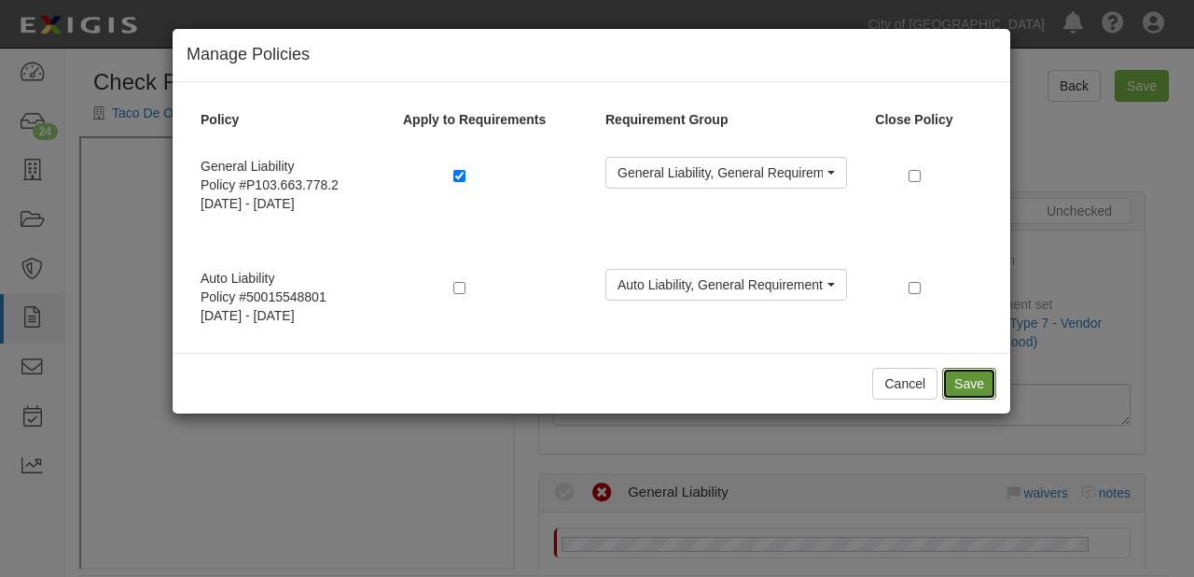
click at [974, 382] on button "Save" at bounding box center [969, 384] width 54 height 32
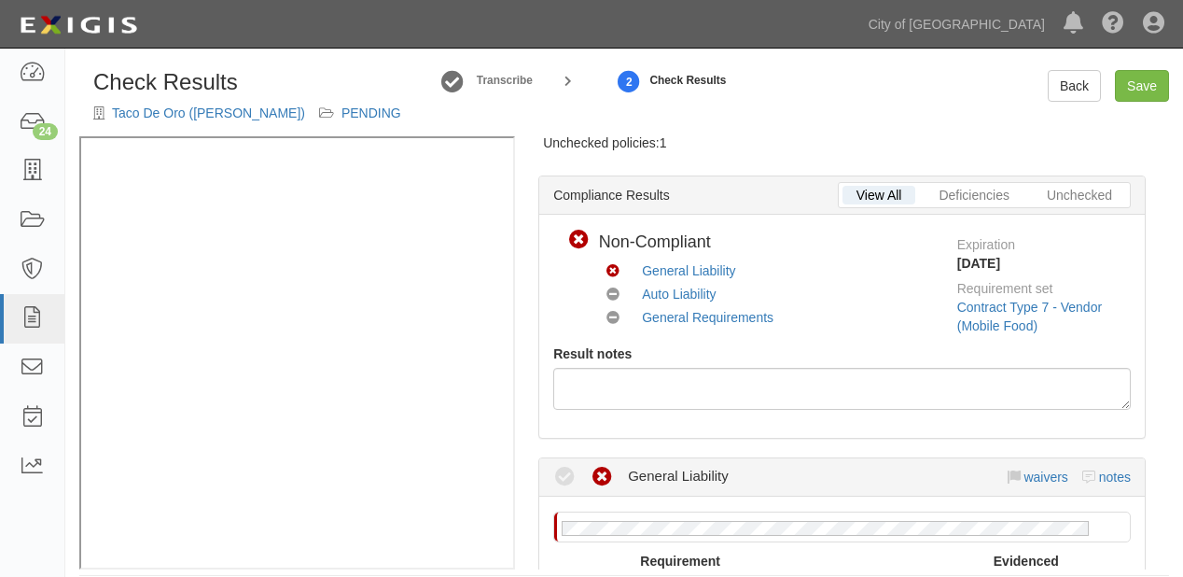
scroll to position [299, 0]
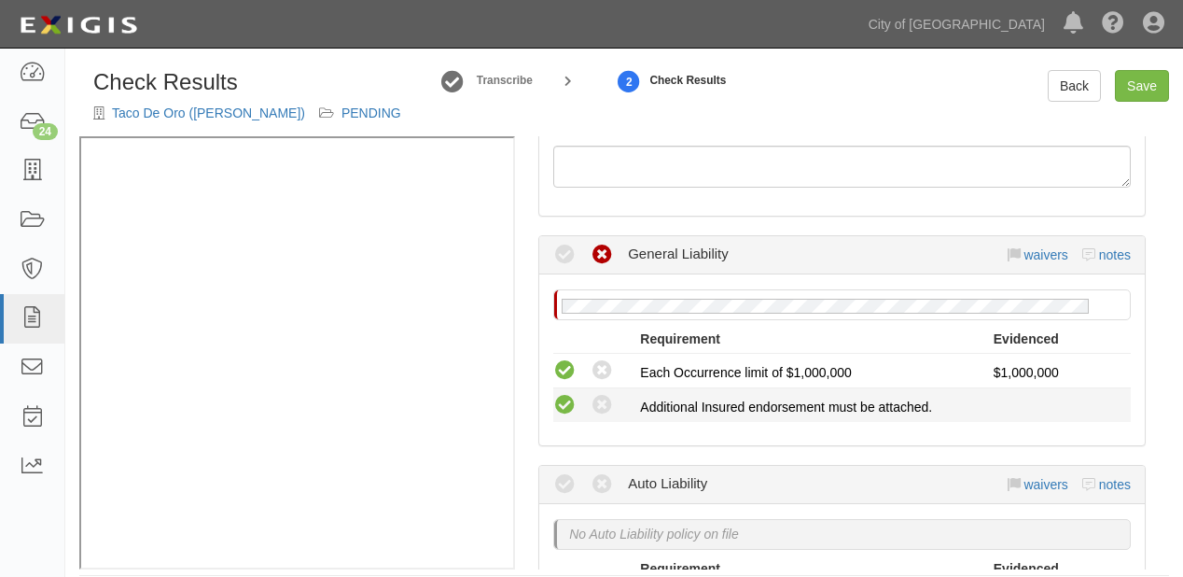
click at [561, 417] on icon at bounding box center [564, 405] width 23 height 23
radio input "true"
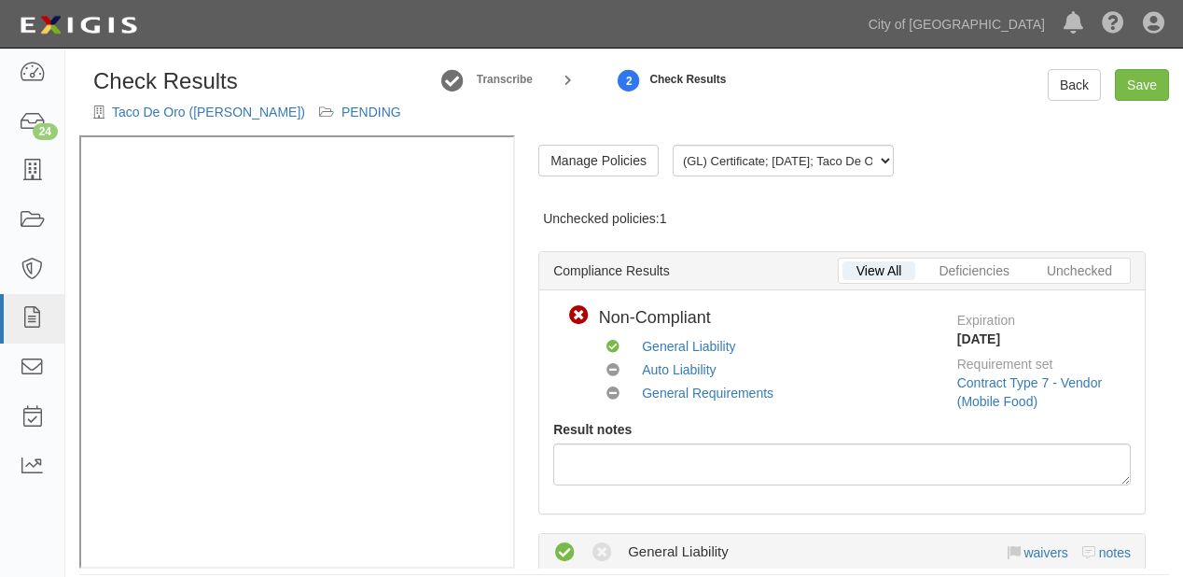
scroll to position [0, 0]
click at [584, 175] on link "Manage Policies" at bounding box center [598, 162] width 120 height 32
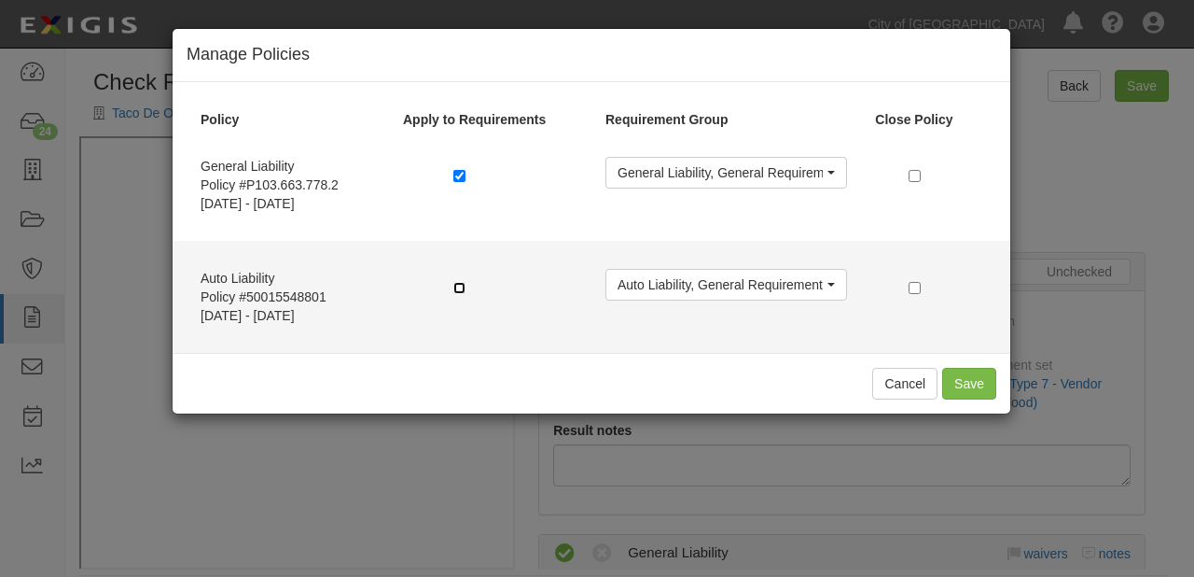
click at [455, 285] on input "checkbox" at bounding box center [459, 288] width 12 height 12
click at [452, 291] on div at bounding box center [515, 290] width 152 height 42
click at [457, 286] on input "checkbox" at bounding box center [459, 288] width 12 height 12
checkbox input "false"
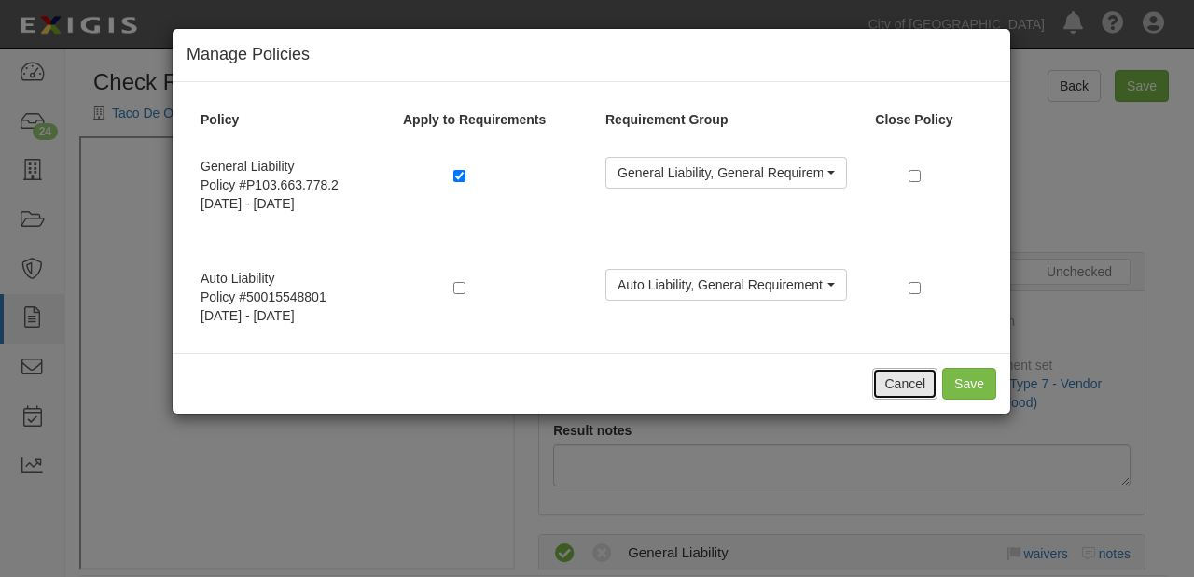
click at [909, 386] on button "Cancel" at bounding box center [904, 384] width 65 height 32
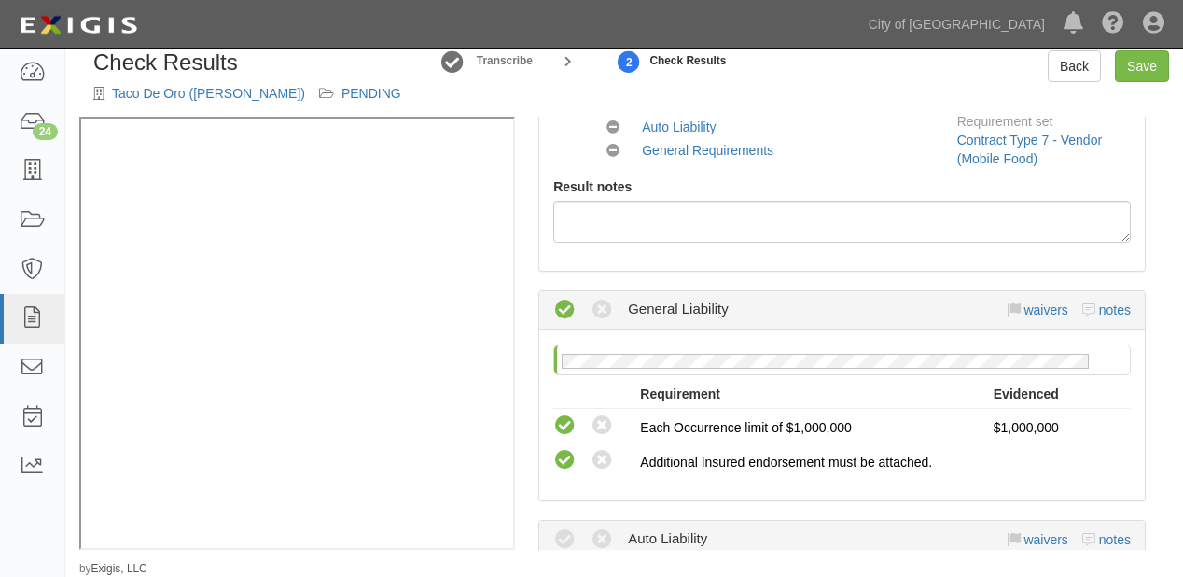
scroll to position [37, 0]
click at [1056, 60] on link "Back" at bounding box center [1074, 66] width 53 height 32
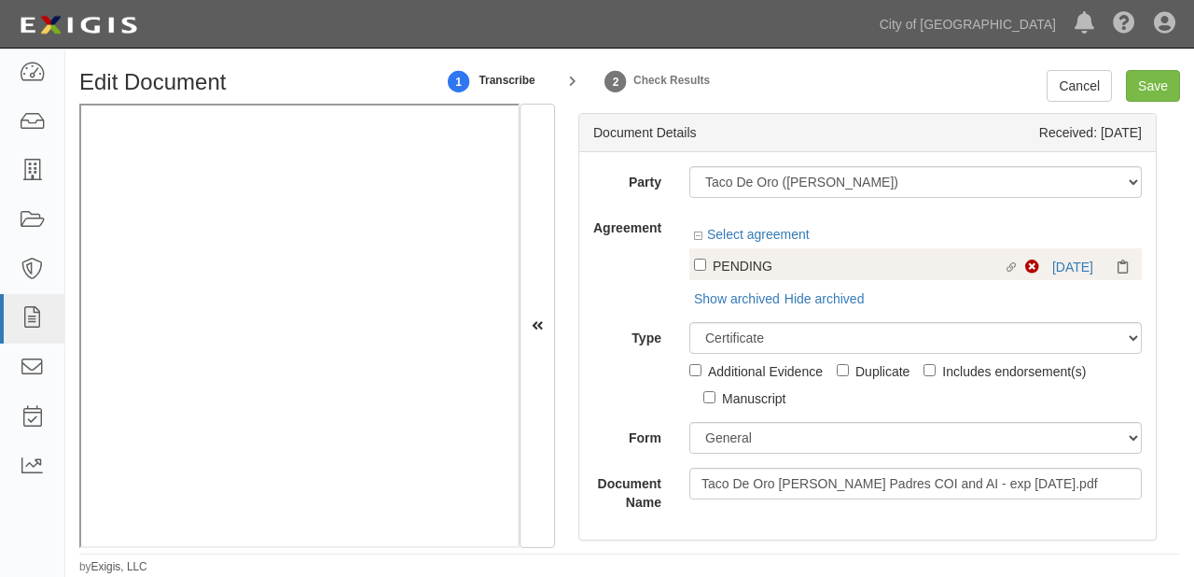
click at [775, 259] on div "PENDING" at bounding box center [858, 265] width 291 height 21
click at [706, 259] on input "Linked agreement PENDING Linked agreement" at bounding box center [700, 264] width 12 height 12
checkbox input "true"
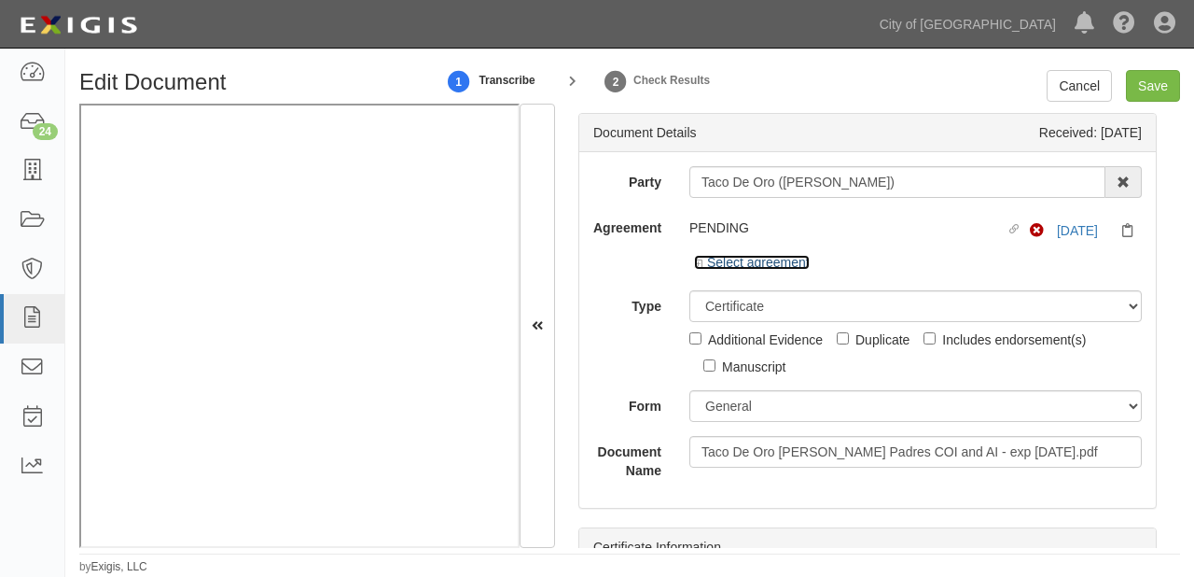
click at [739, 260] on link "Select agreement" at bounding box center [752, 262] width 116 height 15
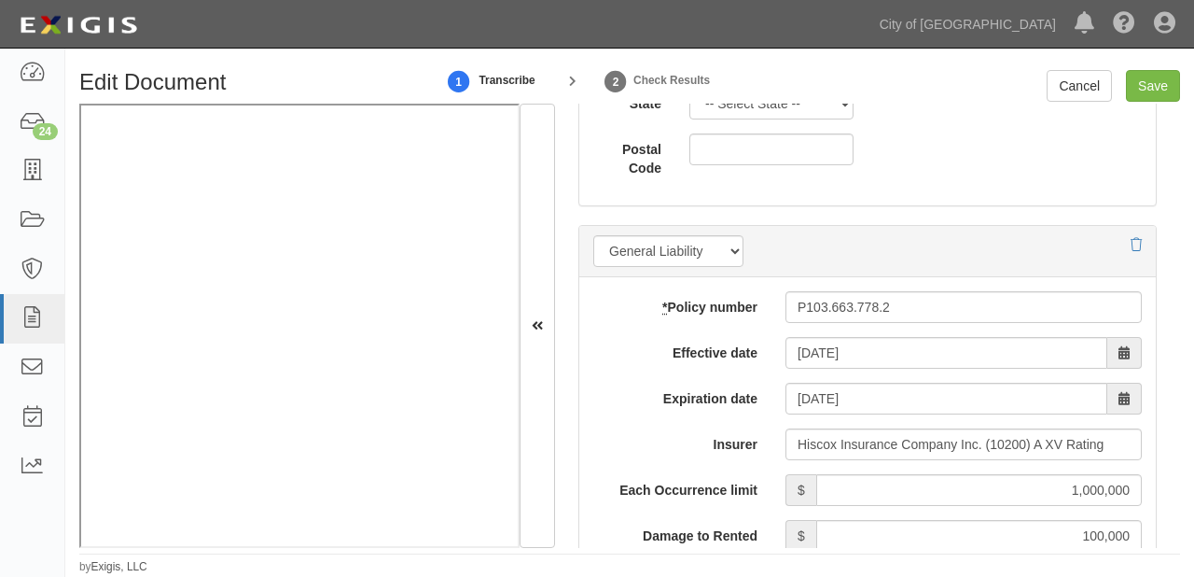
scroll to position [1418, 0]
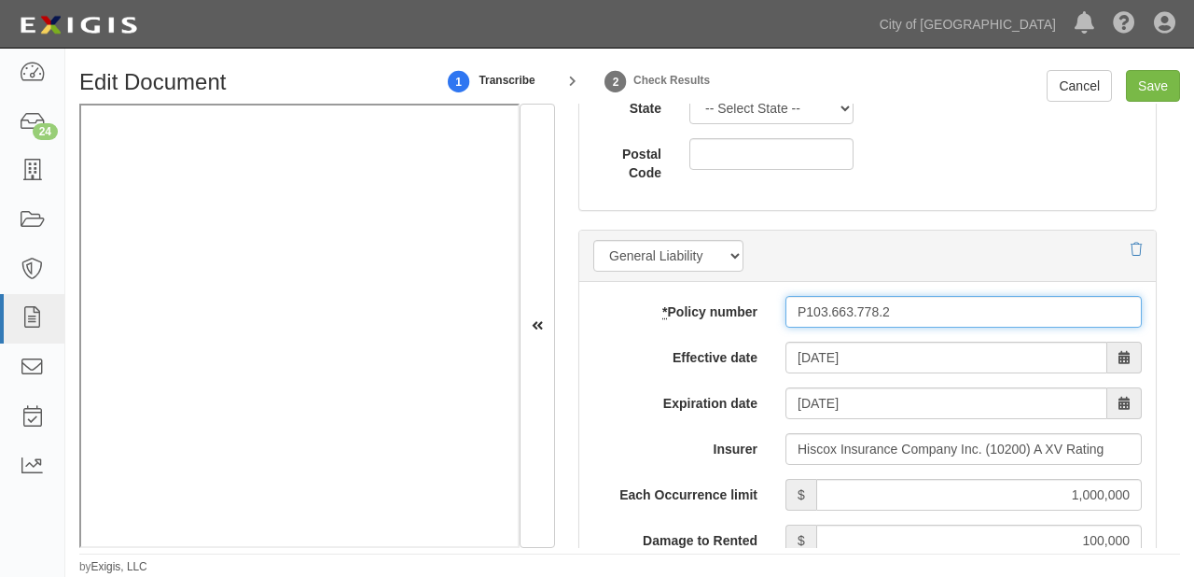
drag, startPoint x: 795, startPoint y: 309, endPoint x: 992, endPoint y: 314, distance: 197.0
click at [992, 314] on input "P103.663.778.2" at bounding box center [964, 312] width 356 height 32
paste input "GL:"
drag, startPoint x: 817, startPoint y: 307, endPoint x: 685, endPoint y: 313, distance: 132.6
click at [737, 320] on div "* Policy number GL: P103.663.778.2" at bounding box center [867, 312] width 577 height 32
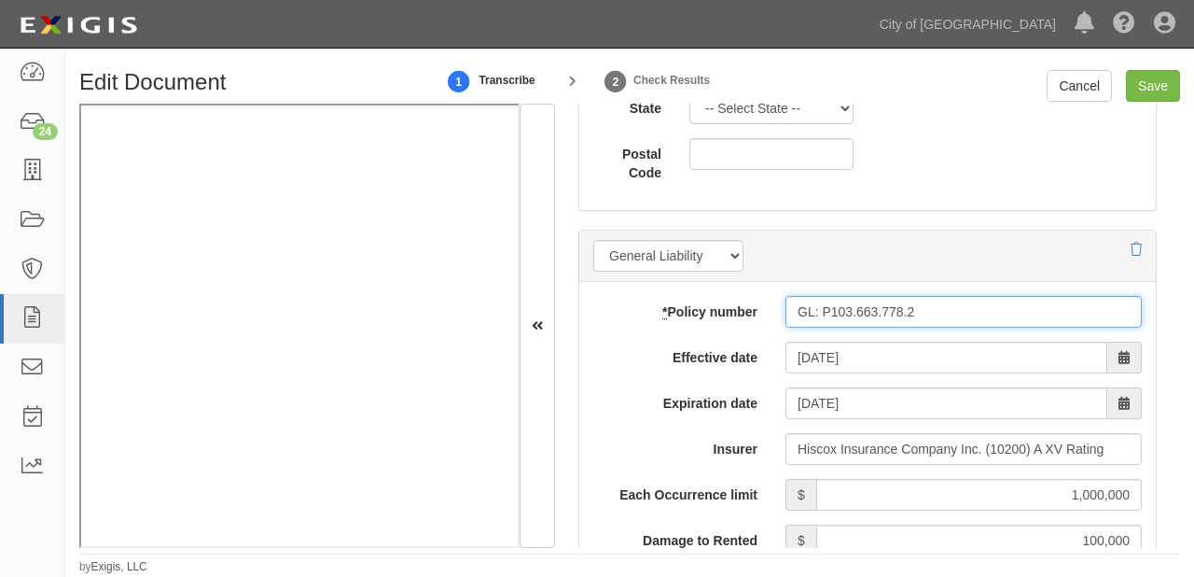
type input "P103.663.778.2"
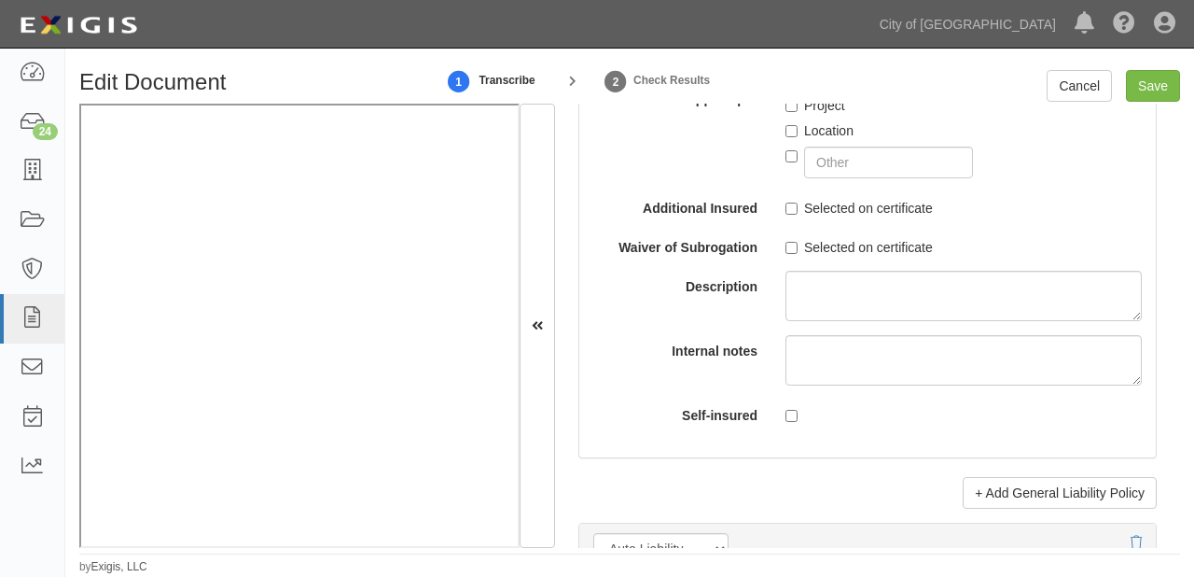
scroll to position [2613, 0]
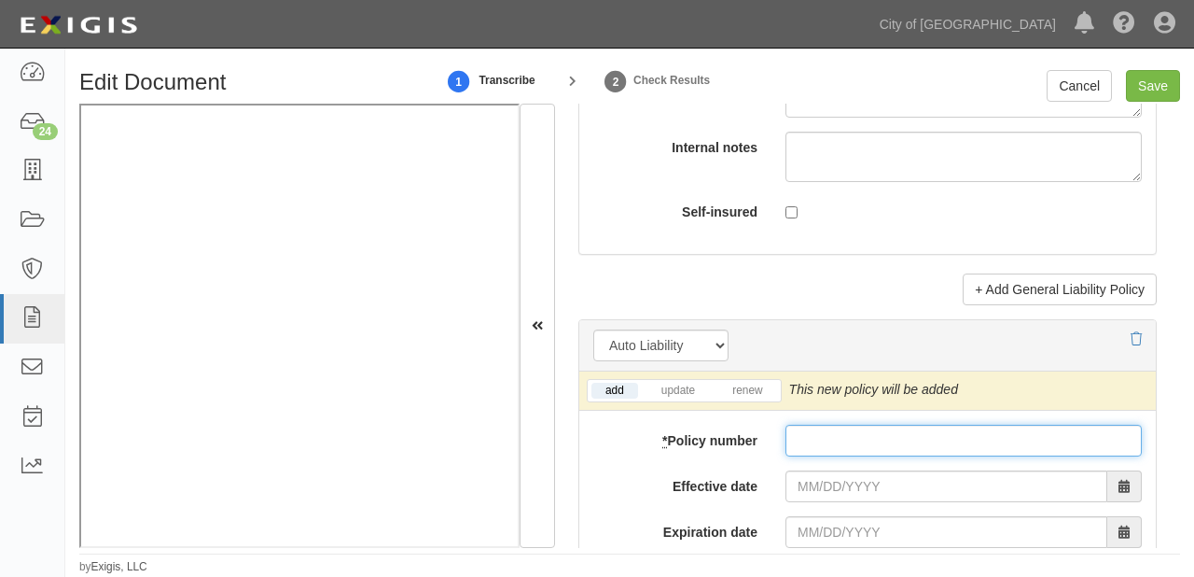
drag, startPoint x: 909, startPoint y: 423, endPoint x: 836, endPoint y: 467, distance: 85.0
click at [909, 425] on input "* Policy number" at bounding box center [964, 441] width 356 height 32
paste input "5001554881"
type input "5001554881"
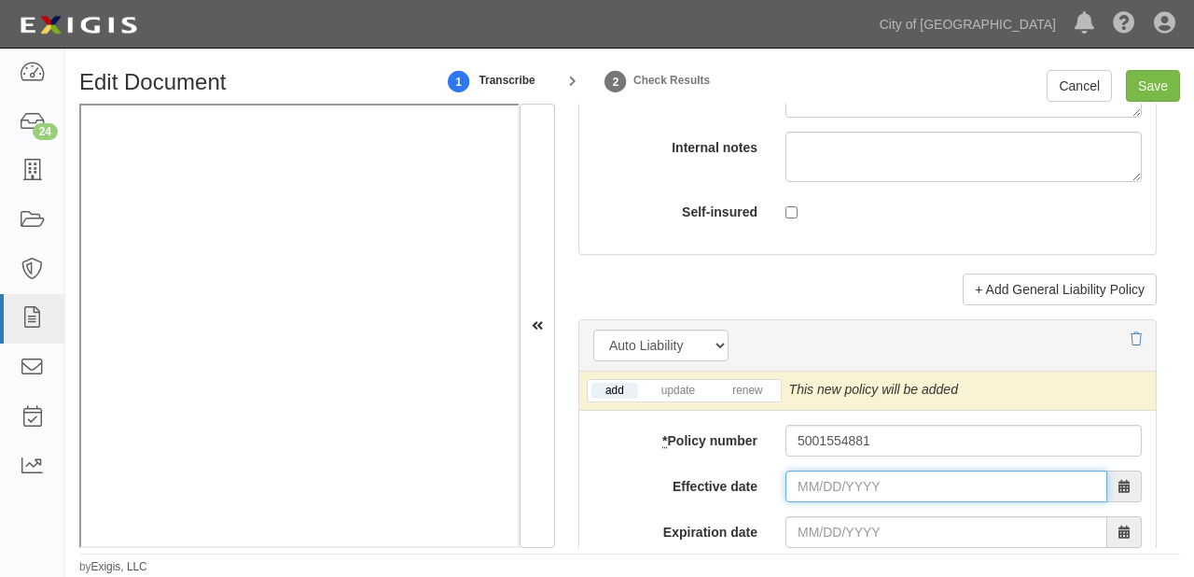
click at [821, 475] on input "Effective date" at bounding box center [947, 486] width 322 height 32
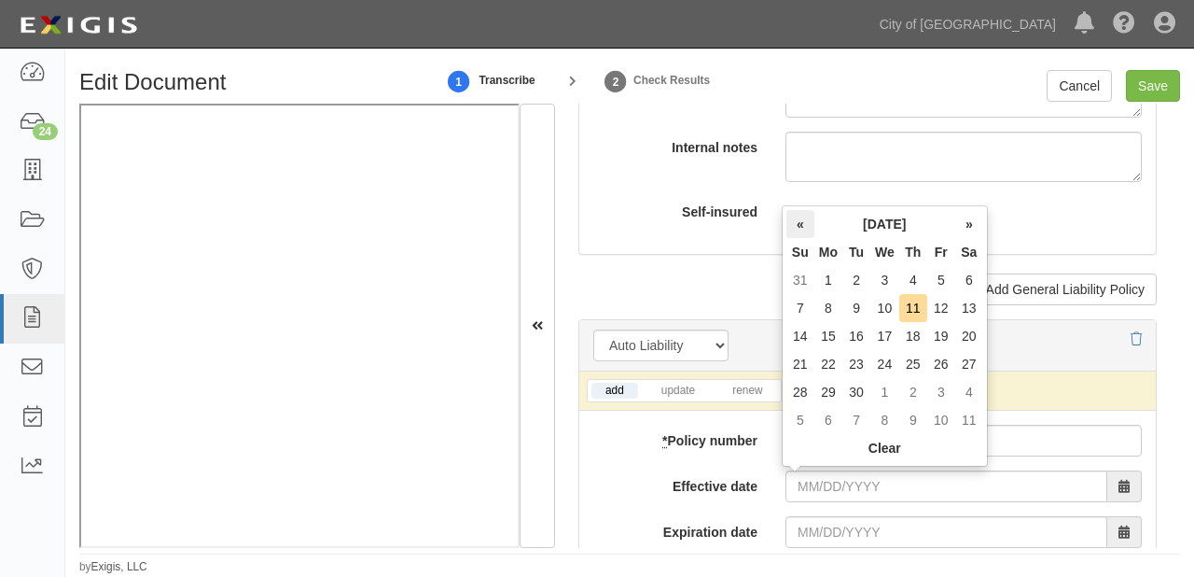
click at [802, 227] on th "«" at bounding box center [801, 224] width 28 height 28
click at [963, 308] on td "9" at bounding box center [969, 308] width 28 height 28
type input "08/09/2025"
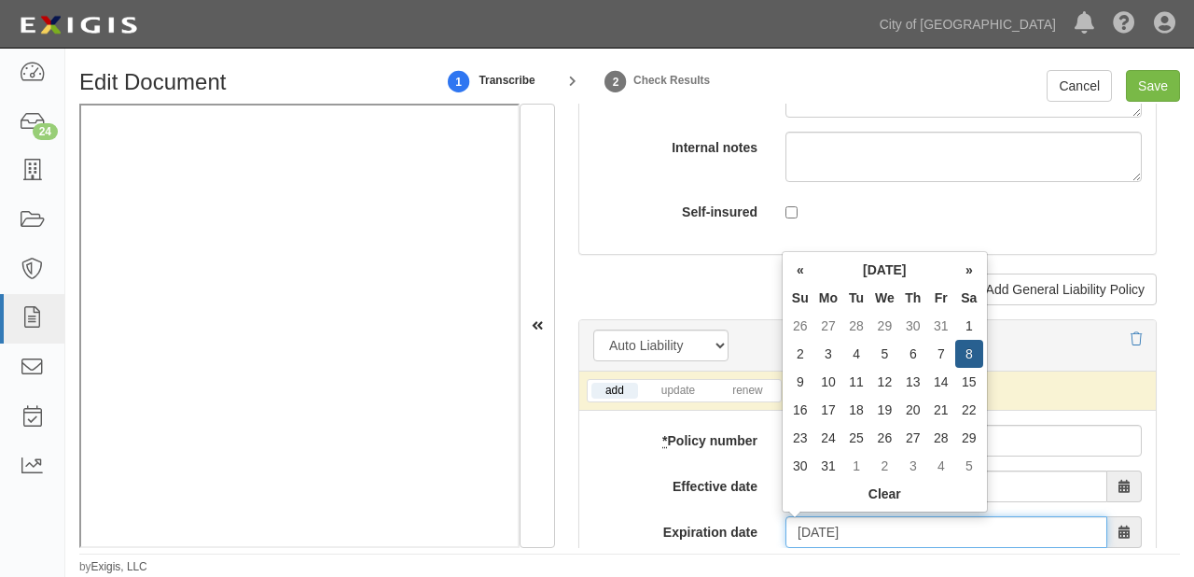
click at [814, 526] on input "08/09/2026" at bounding box center [947, 532] width 322 height 32
click at [873, 269] on th "August 2026" at bounding box center [885, 270] width 141 height 28
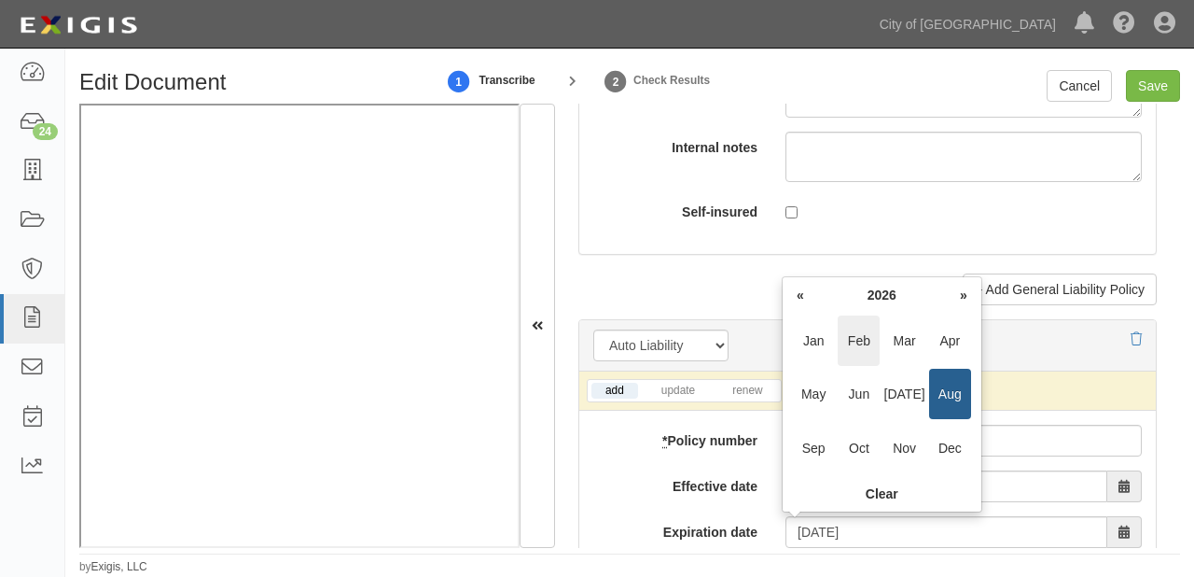
click at [855, 332] on span "Feb" at bounding box center [859, 340] width 42 height 50
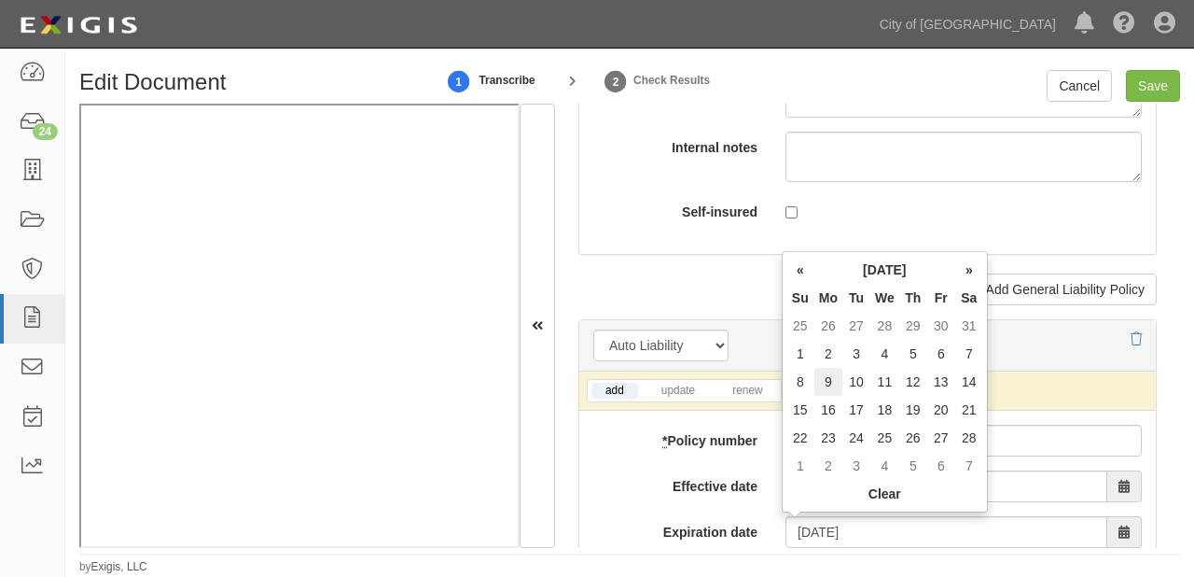
click at [816, 383] on td "9" at bounding box center [829, 382] width 28 height 28
type input "02/09/2026"
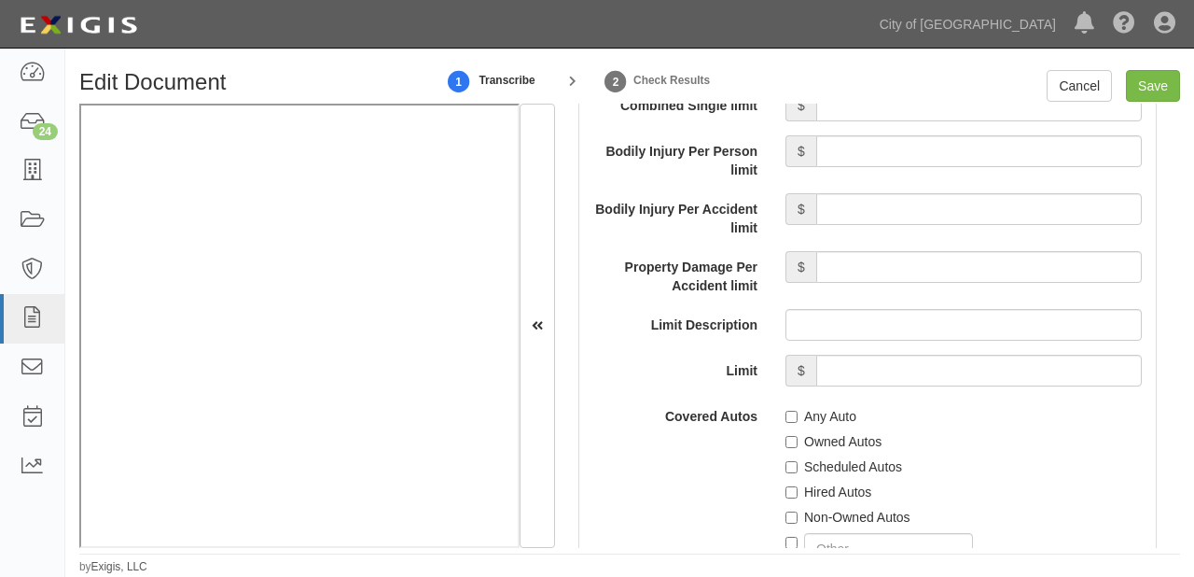
scroll to position [3135, 0]
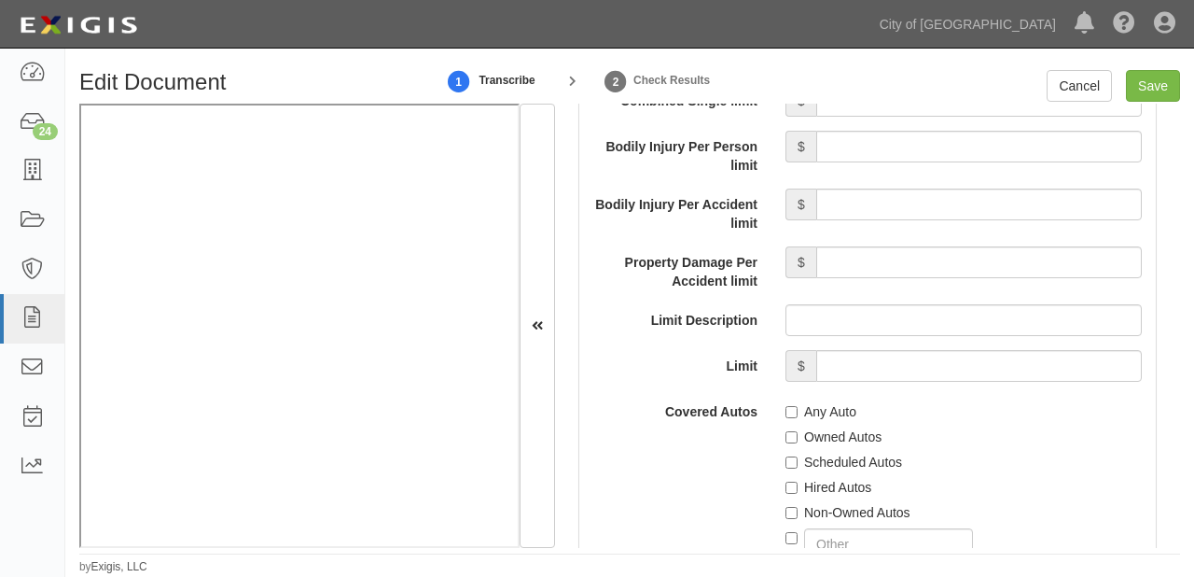
click at [799, 458] on label "Scheduled Autos" at bounding box center [844, 462] width 117 height 19
click at [798, 458] on input "Scheduled Autos" at bounding box center [792, 462] width 12 height 12
checkbox input "true"
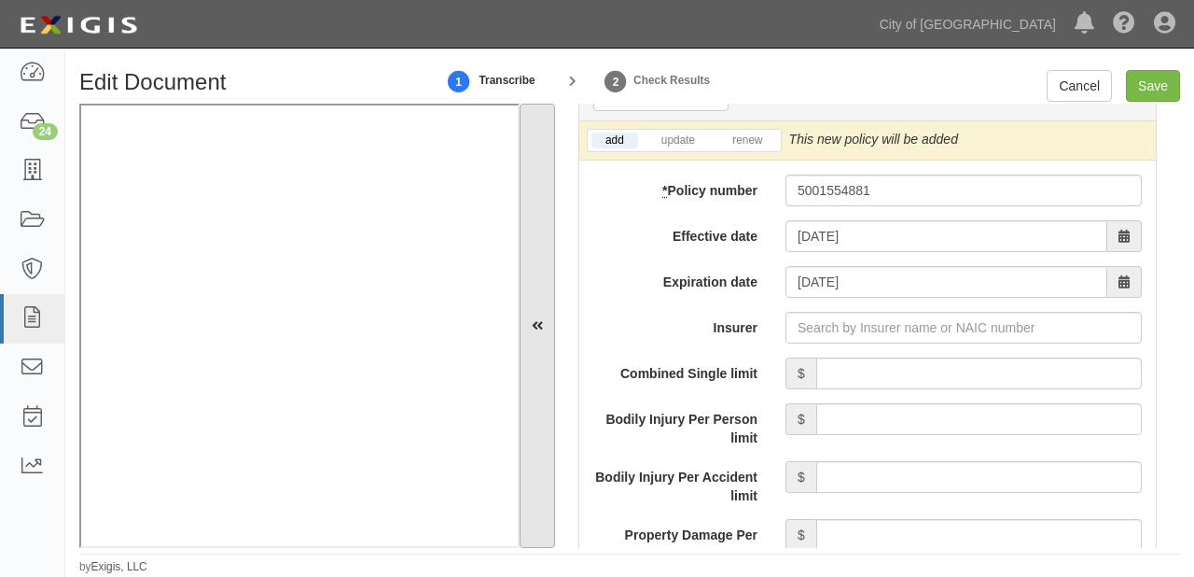
scroll to position [2837, 0]
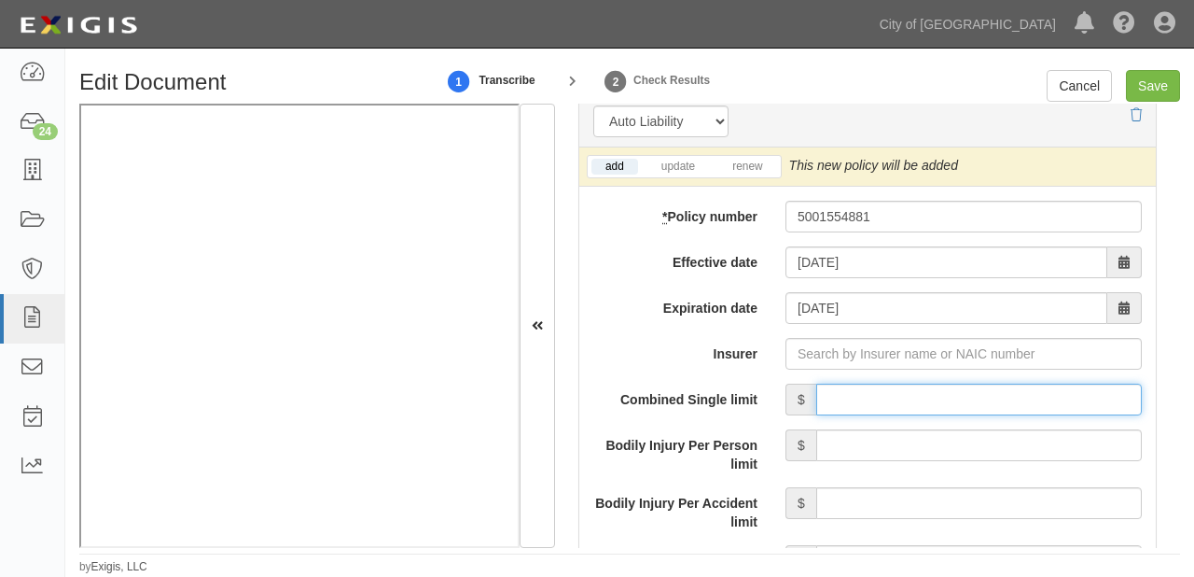
click at [901, 402] on input "Combined Single limit" at bounding box center [979, 399] width 326 height 32
type input "1,000,000"
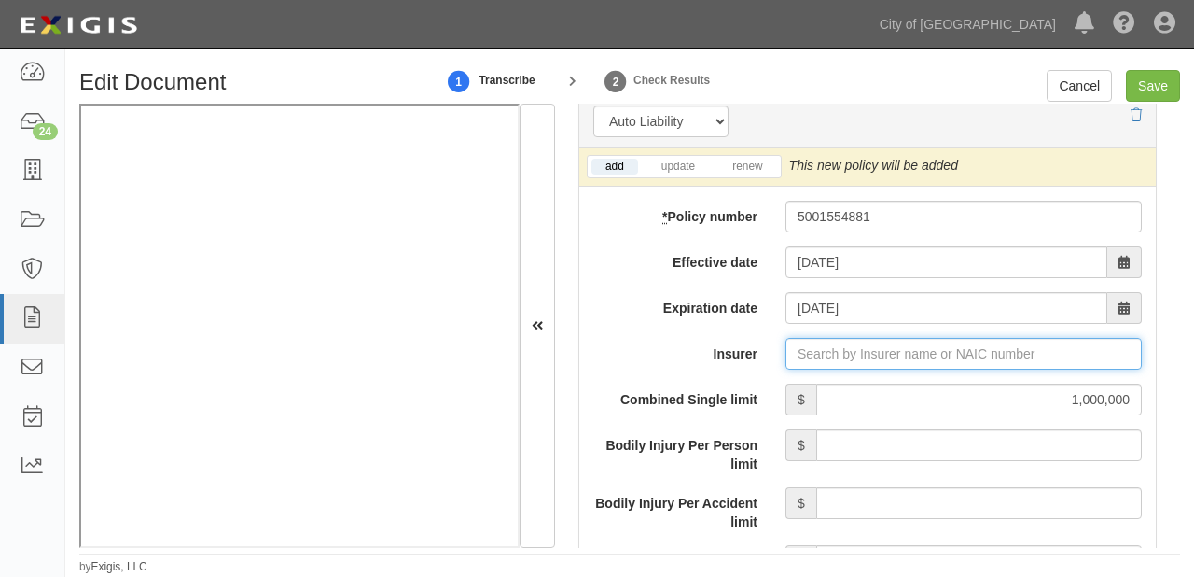
click at [899, 343] on input "Insurer" at bounding box center [964, 354] width 356 height 32
type input "21st Century Advantage Insurance Company (25232) NR Rating"
type input "2"
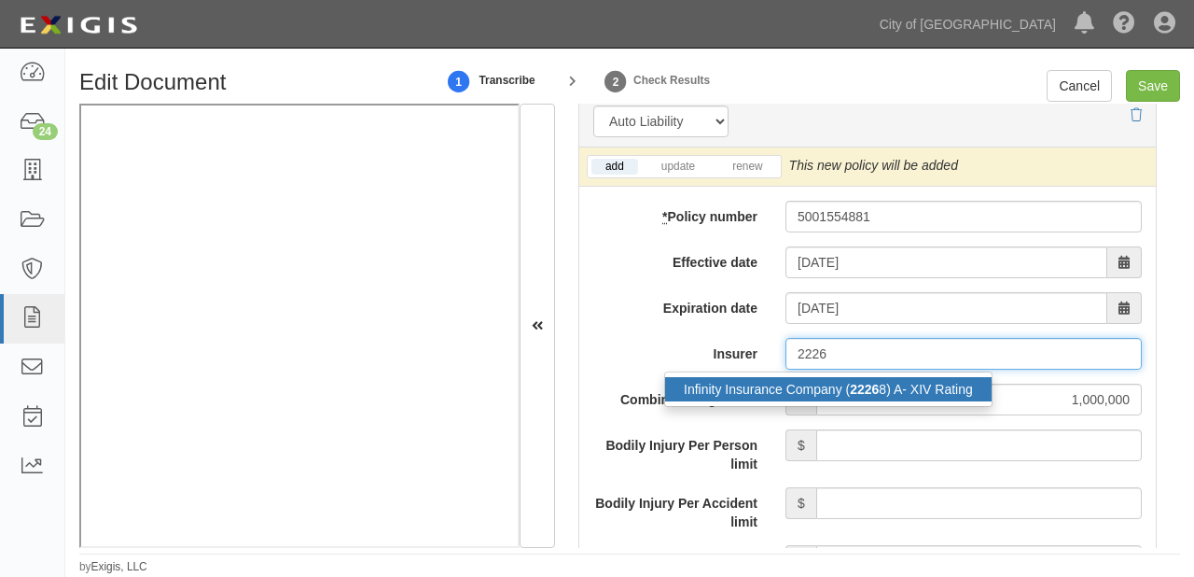
click at [877, 394] on div "Infinity Insurance Company ( 2226 8) A- XIV Rating" at bounding box center [828, 389] width 327 height 24
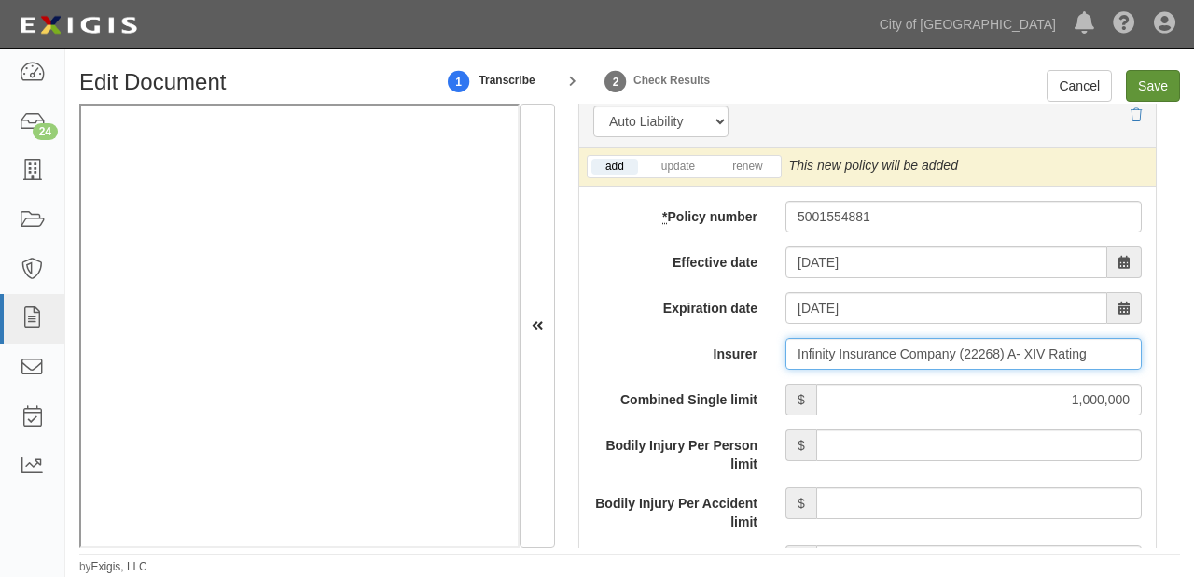
type input "Infinity Insurance Company (22268) A- XIV Rating"
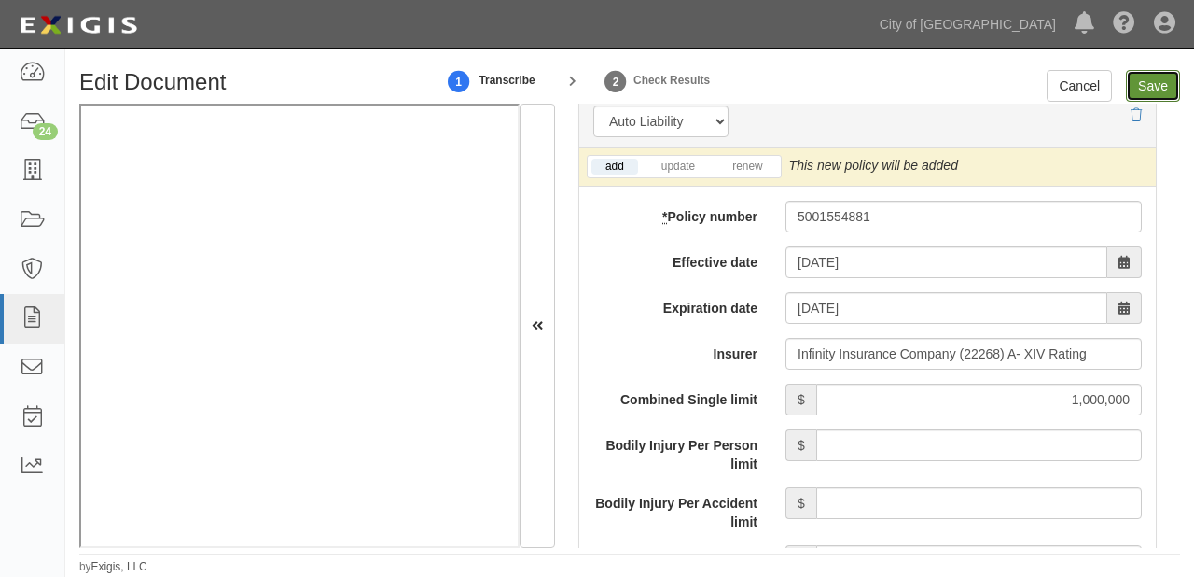
click at [1152, 90] on input "Save" at bounding box center [1153, 86] width 54 height 32
type input "1000000"
type input "100000"
type input "5000"
type input "1000000"
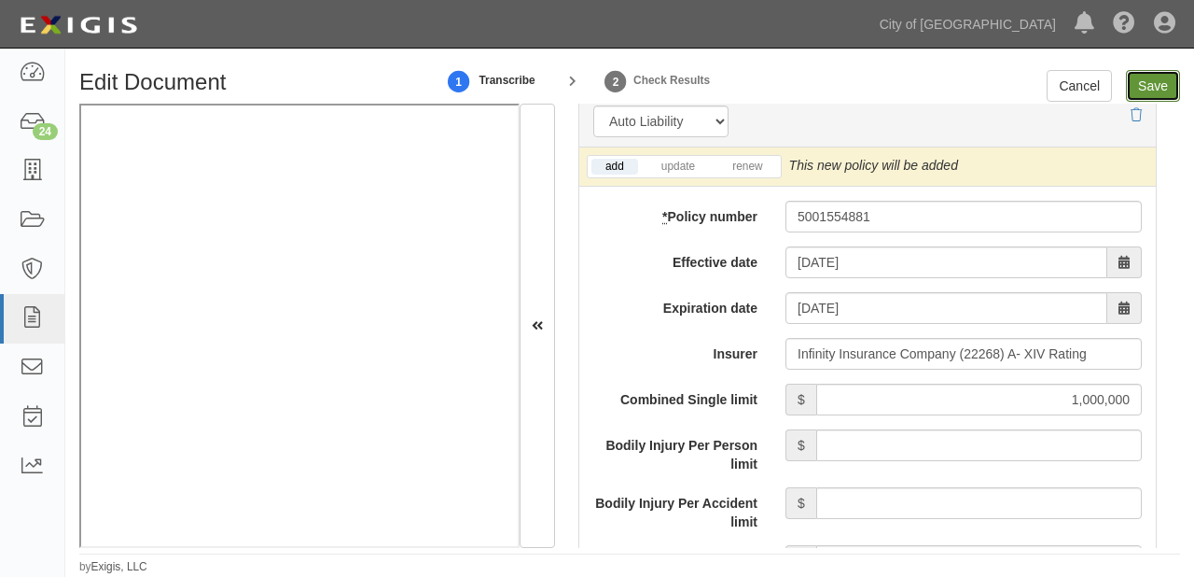
type input "2000000"
type input "1000000"
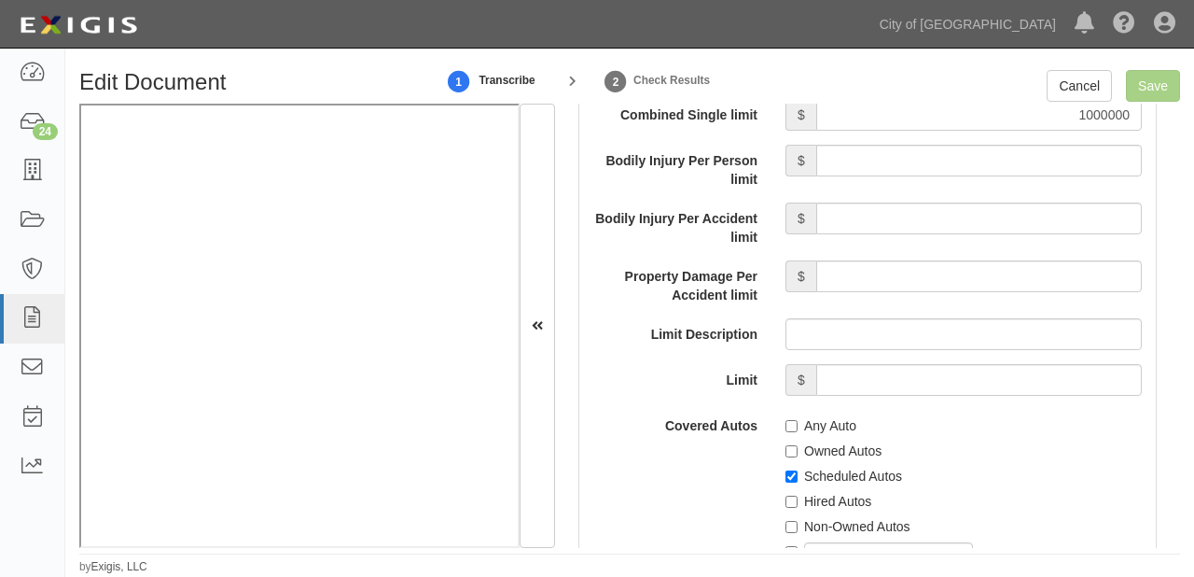
scroll to position [3210, 0]
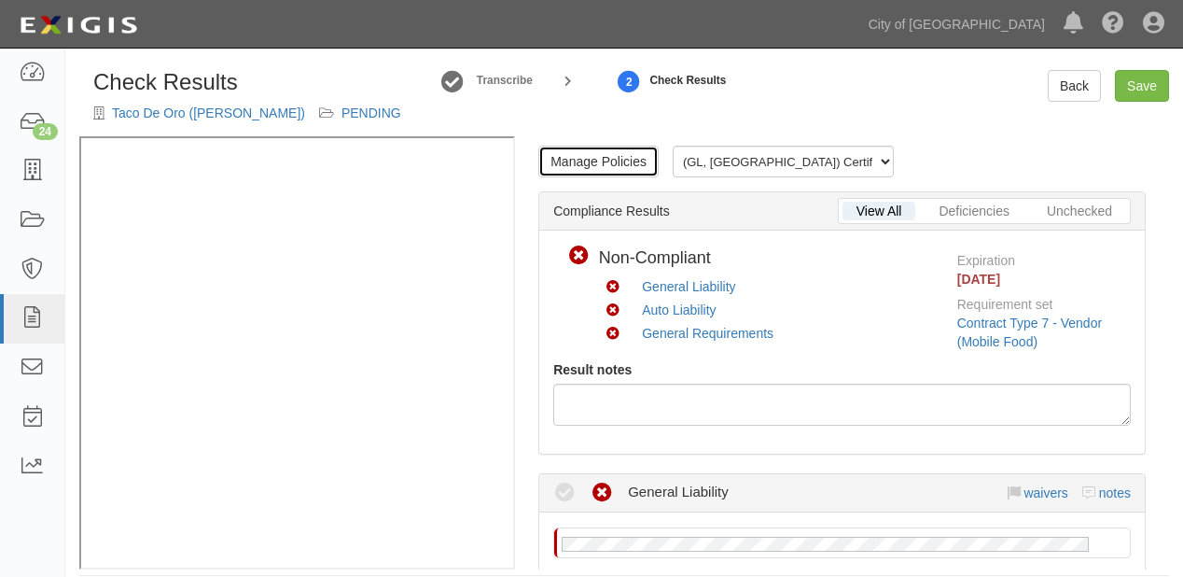
click at [618, 177] on link "Manage Policies" at bounding box center [598, 162] width 120 height 32
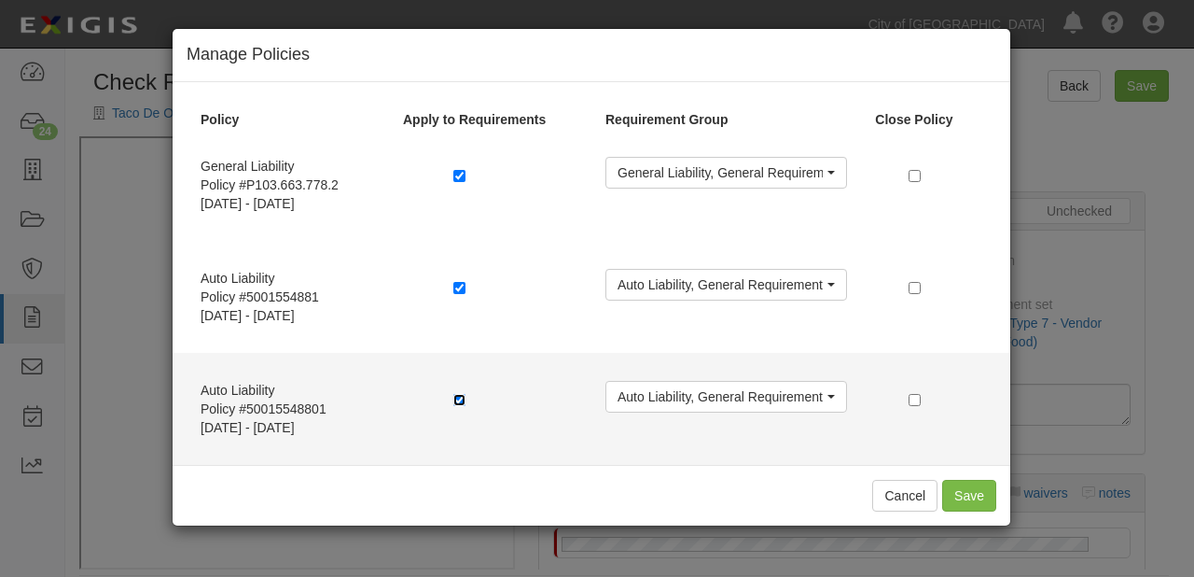
click at [453, 399] on input "checkbox" at bounding box center [459, 400] width 12 height 12
checkbox input "false"
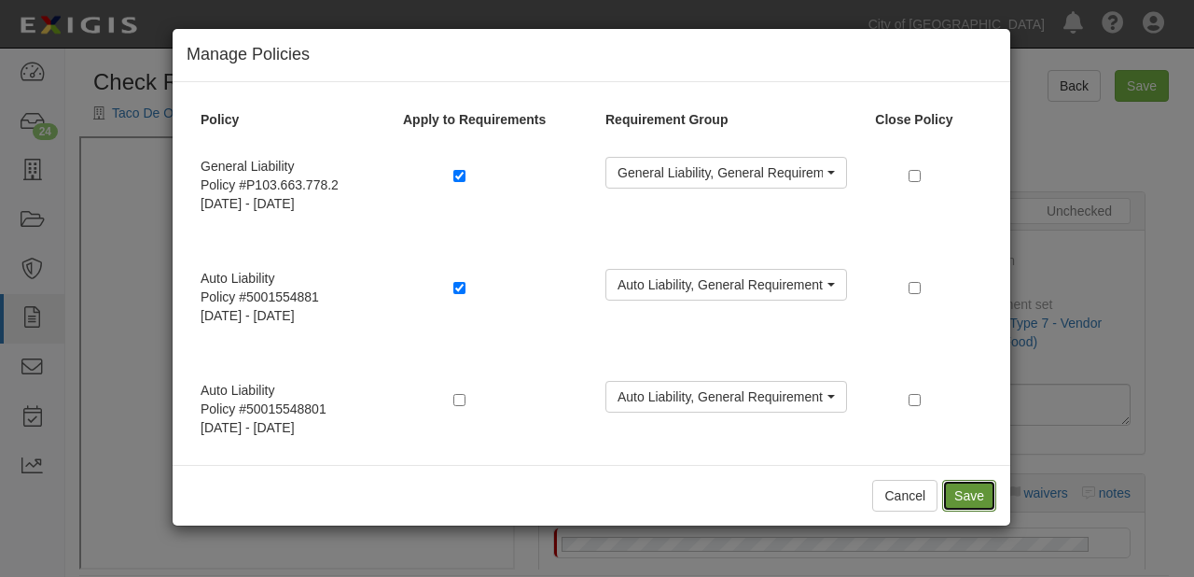
click at [974, 481] on button "Save" at bounding box center [969, 496] width 54 height 32
radio input "true"
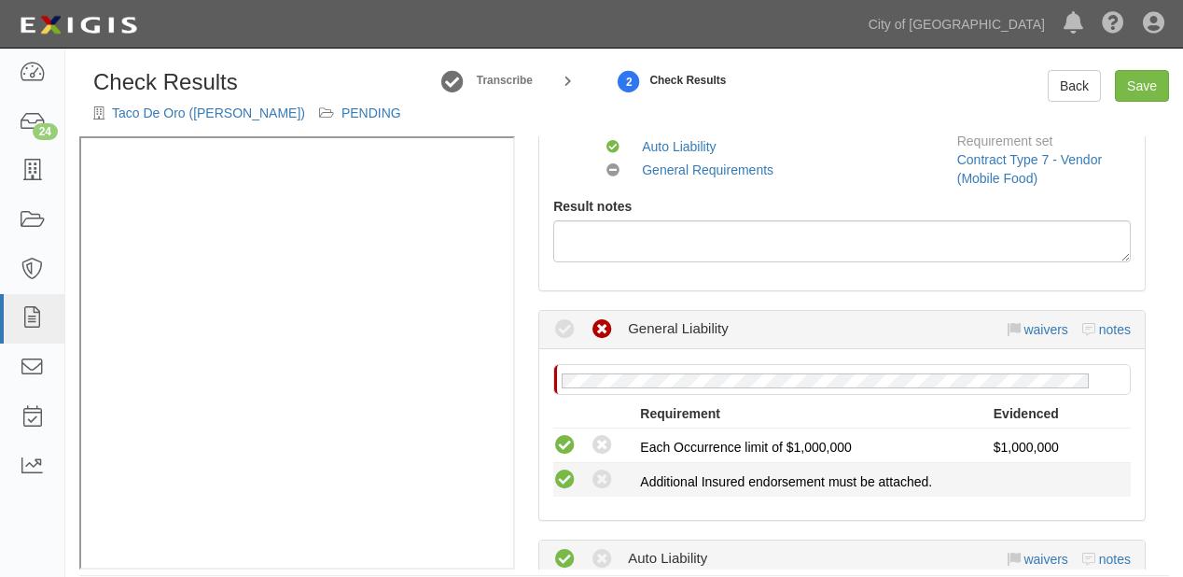
click at [559, 492] on icon at bounding box center [564, 479] width 23 height 23
radio input "true"
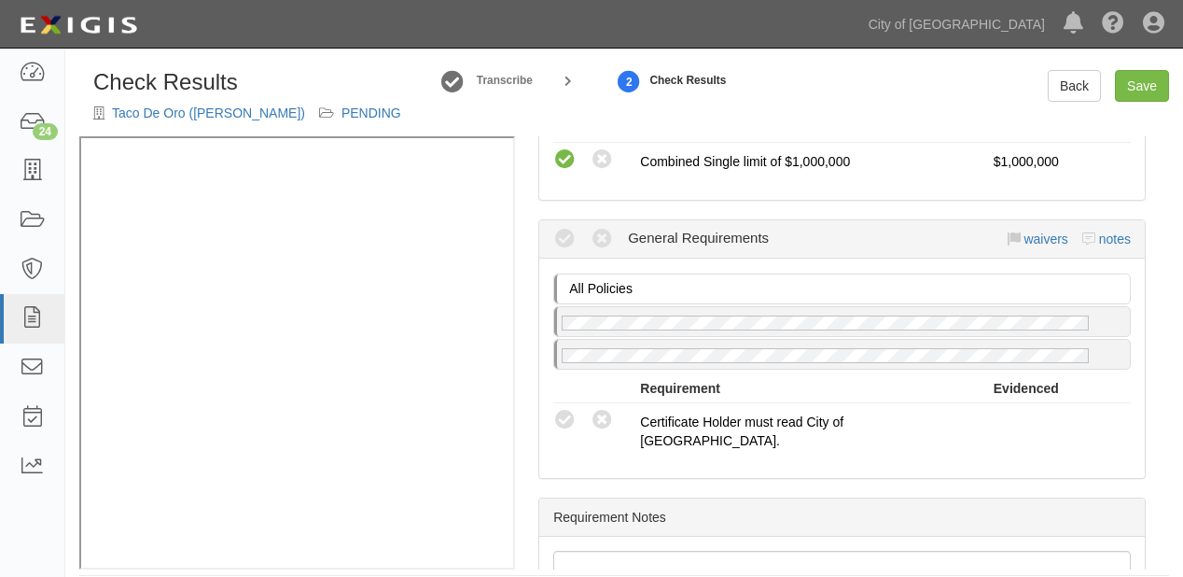
scroll to position [892, 0]
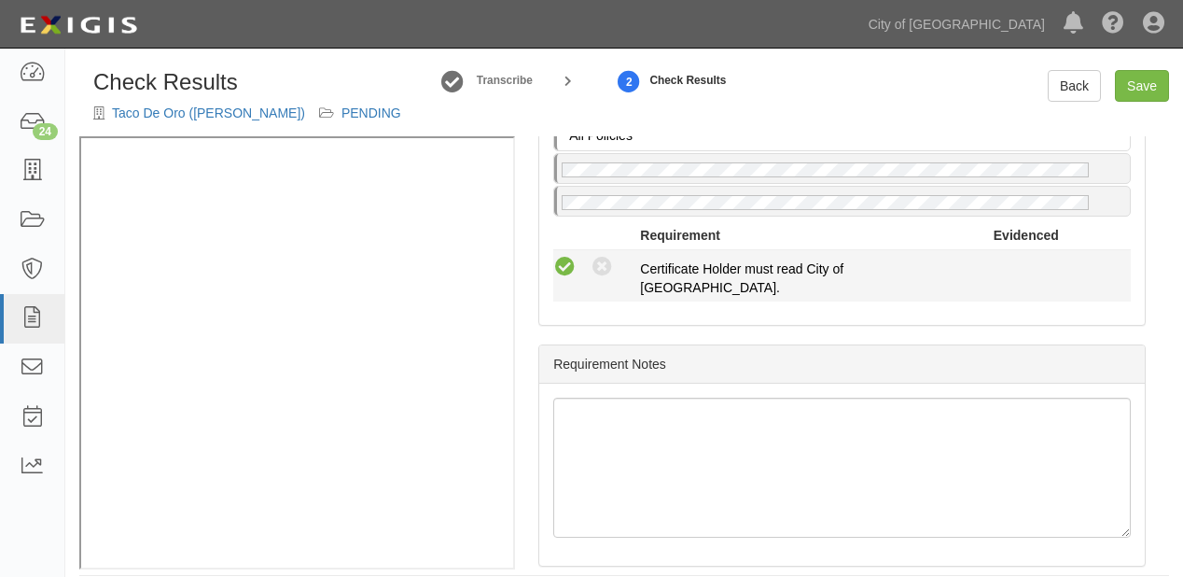
click at [562, 278] on icon at bounding box center [564, 267] width 23 height 23
radio input "true"
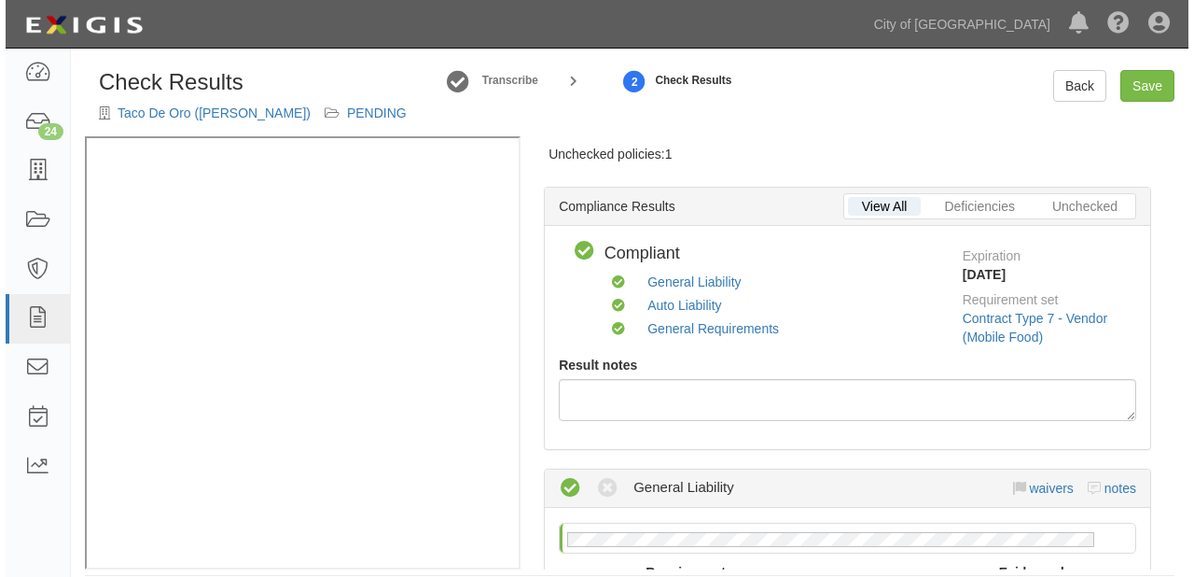
scroll to position [0, 0]
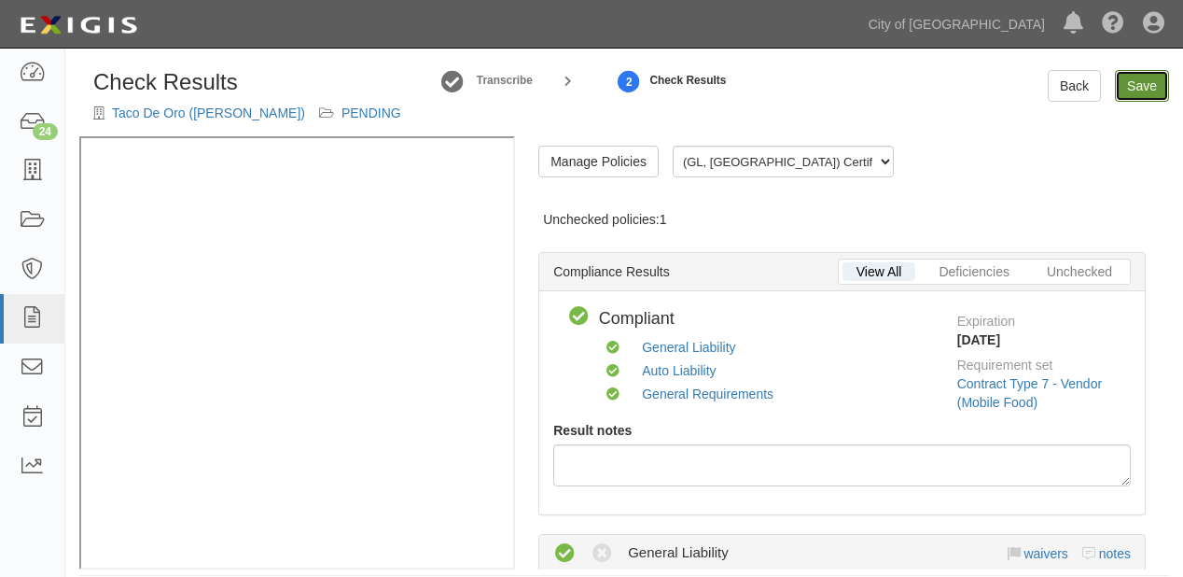
click at [1161, 85] on link "Save" at bounding box center [1142, 86] width 54 height 32
radio input "true"
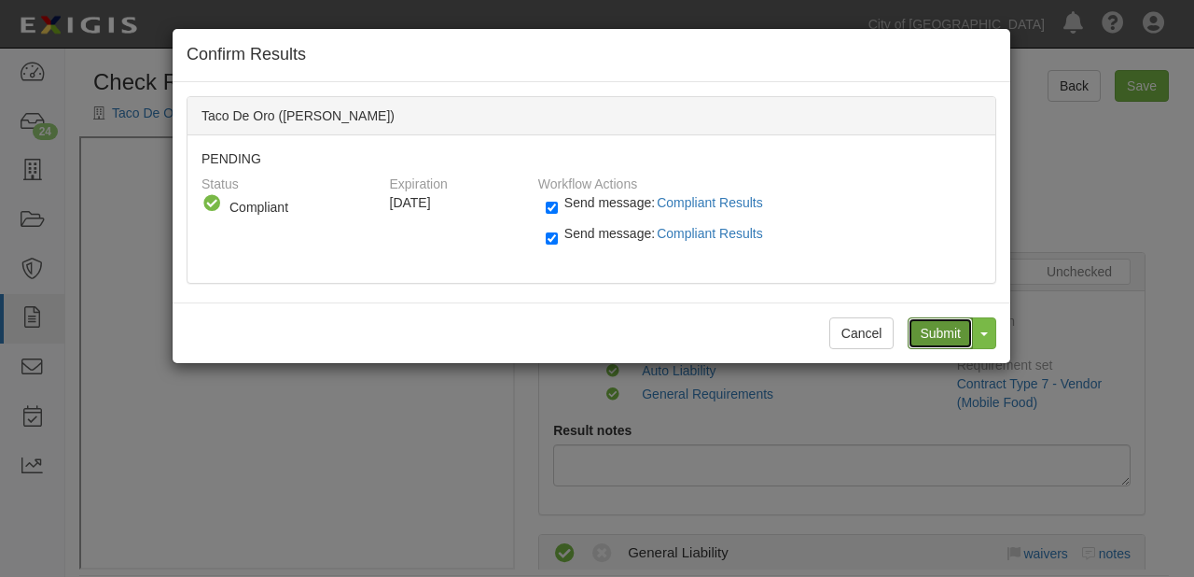
click at [918, 326] on input "Submit" at bounding box center [940, 333] width 65 height 32
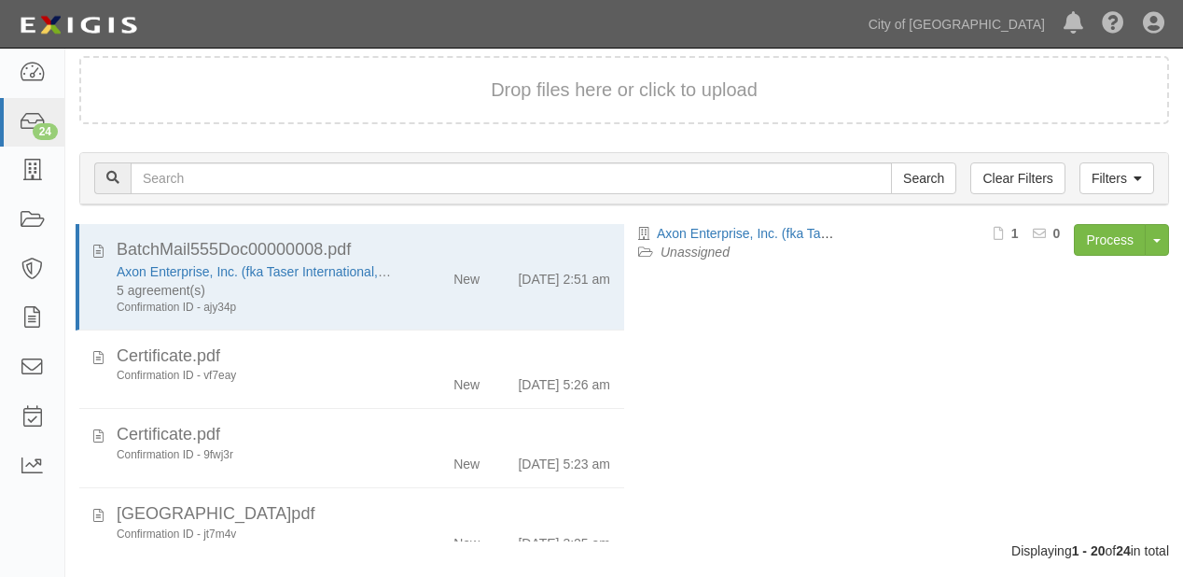
scroll to position [197, 0]
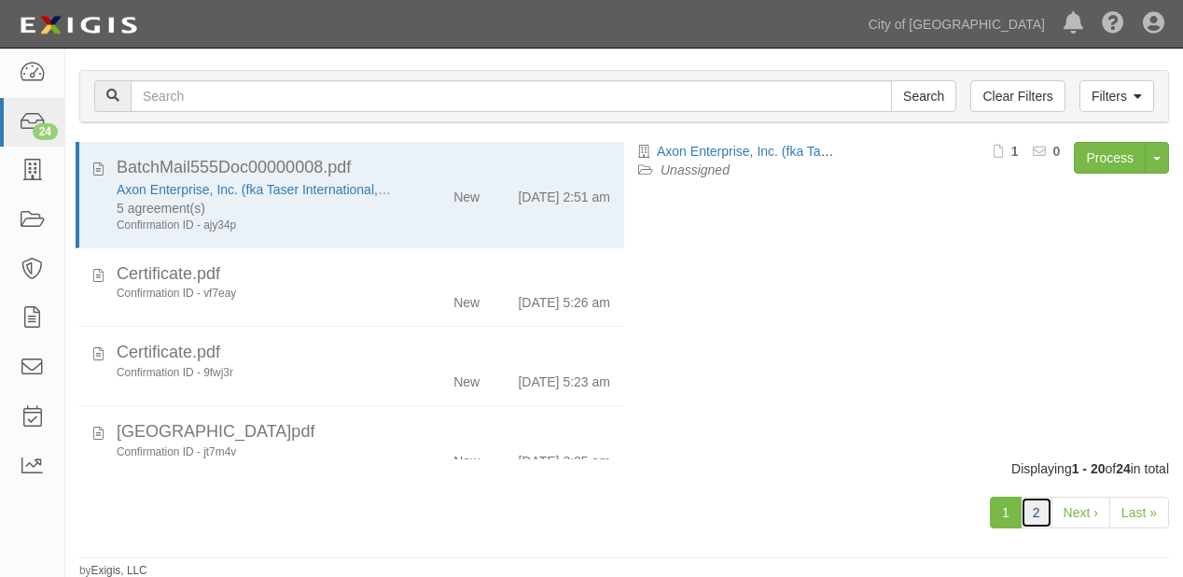
click at [1030, 505] on link "2" at bounding box center [1037, 512] width 32 height 32
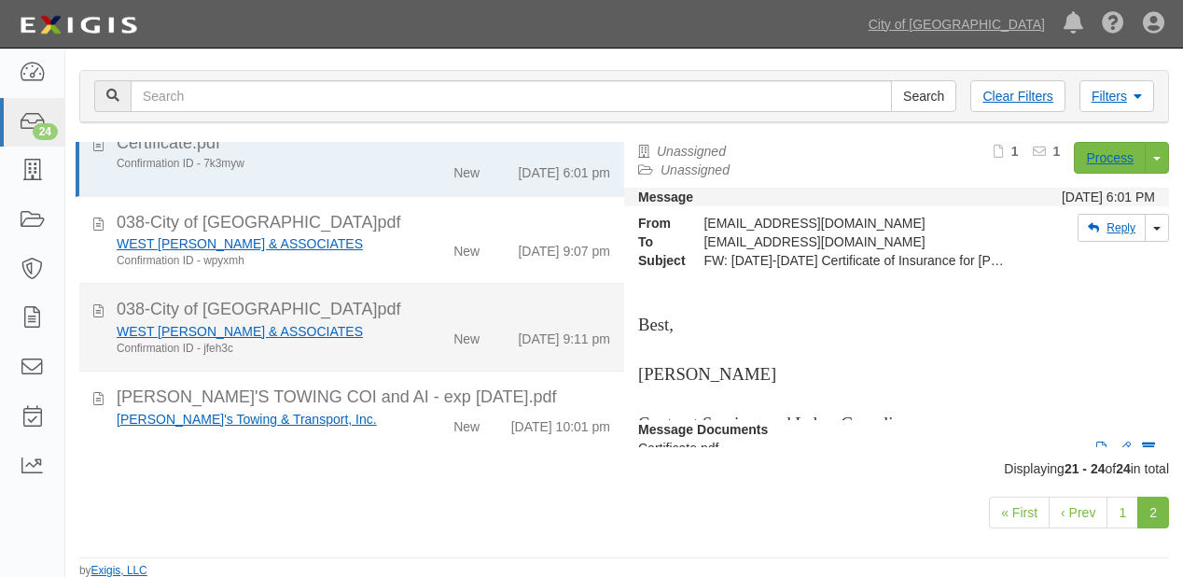
scroll to position [42, 0]
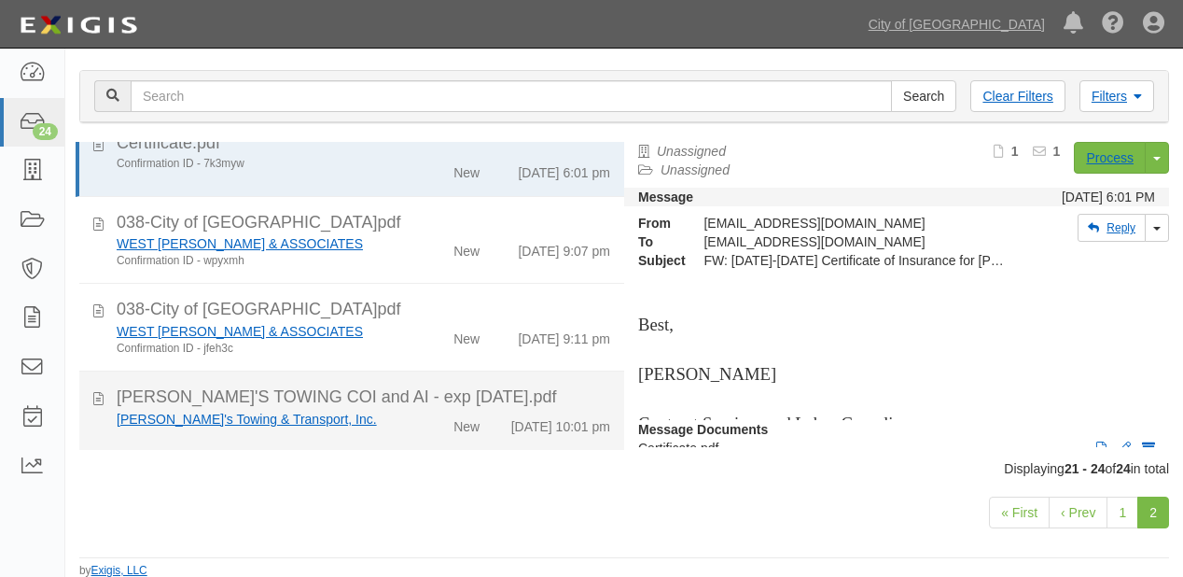
click at [440, 424] on div "[PERSON_NAME]'s Towing & Transport, Inc. New [DATE] 10:01 pm" at bounding box center [364, 423] width 522 height 26
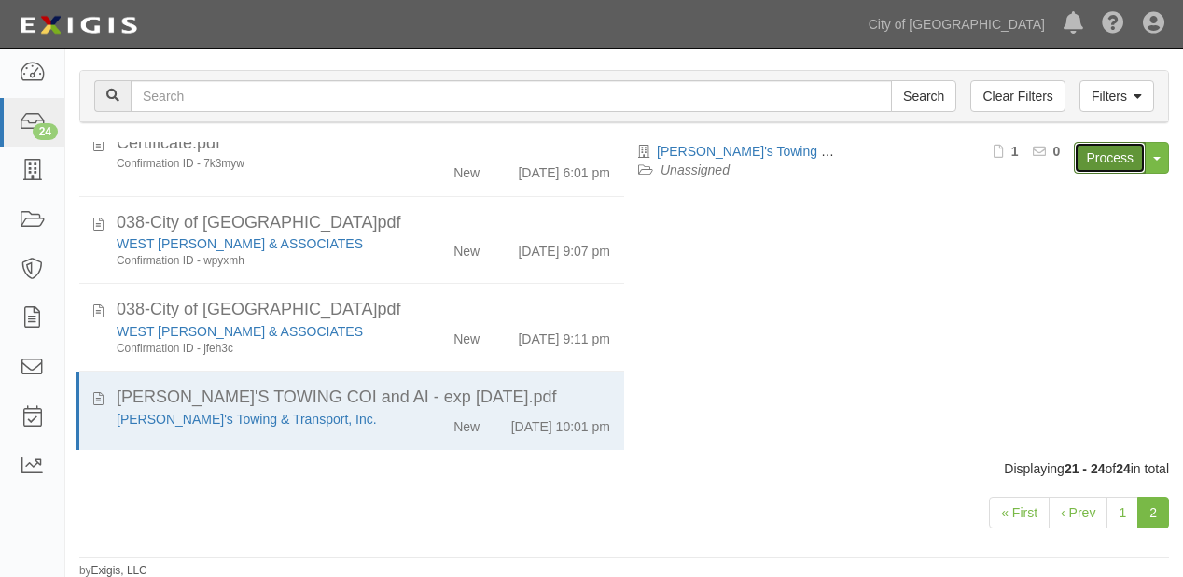
click at [1107, 149] on link "Process" at bounding box center [1110, 158] width 72 height 32
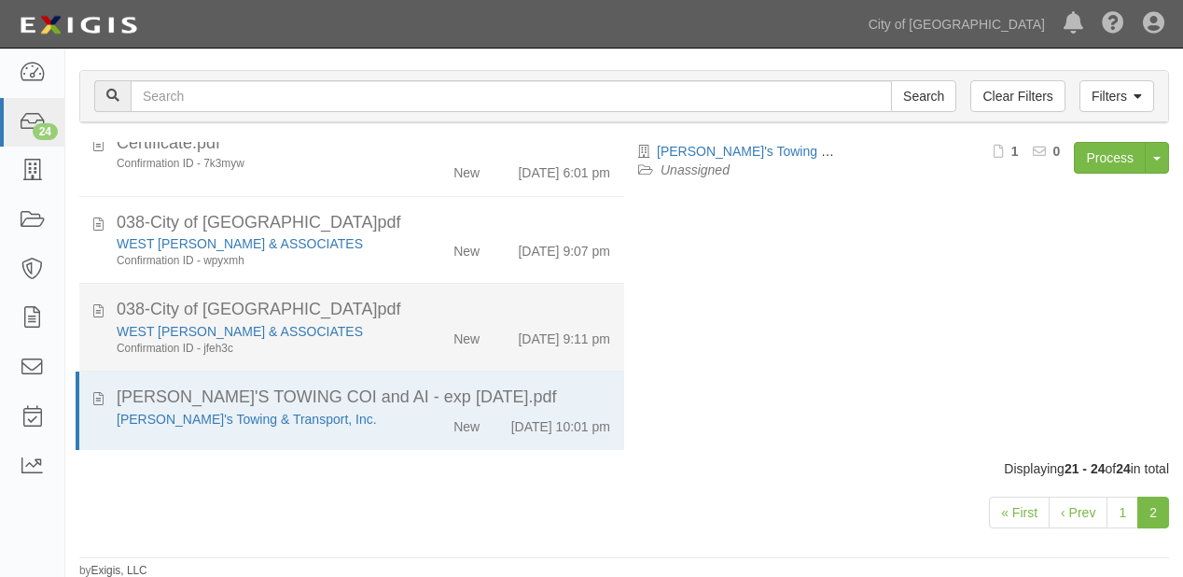
scroll to position [0, 0]
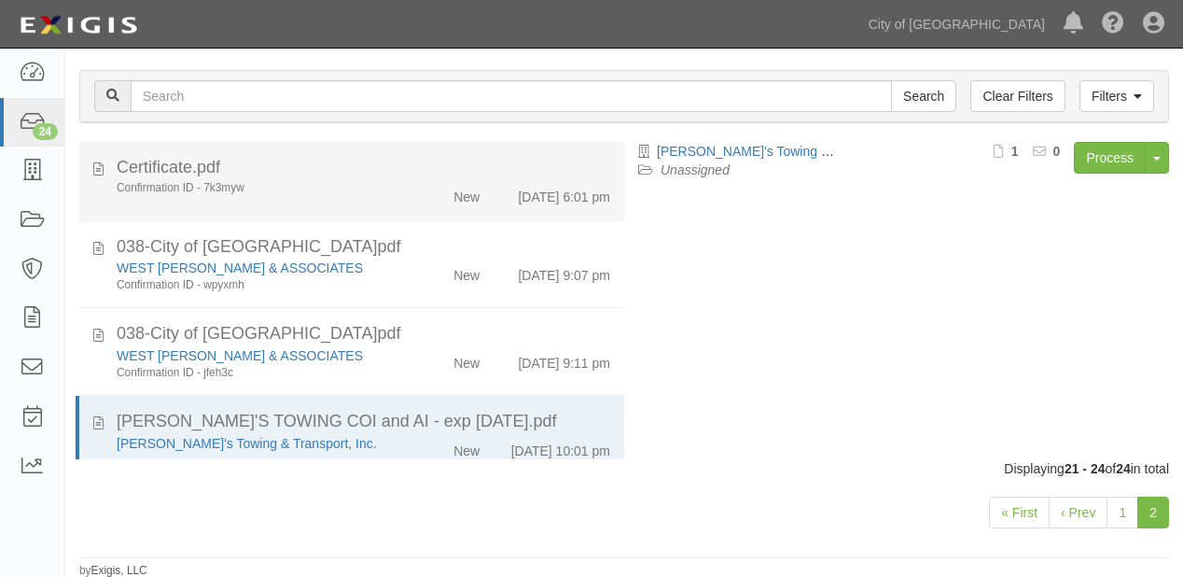
click at [392, 180] on div "Confirmation ID - 7k3myw" at bounding box center [255, 188] width 304 height 16
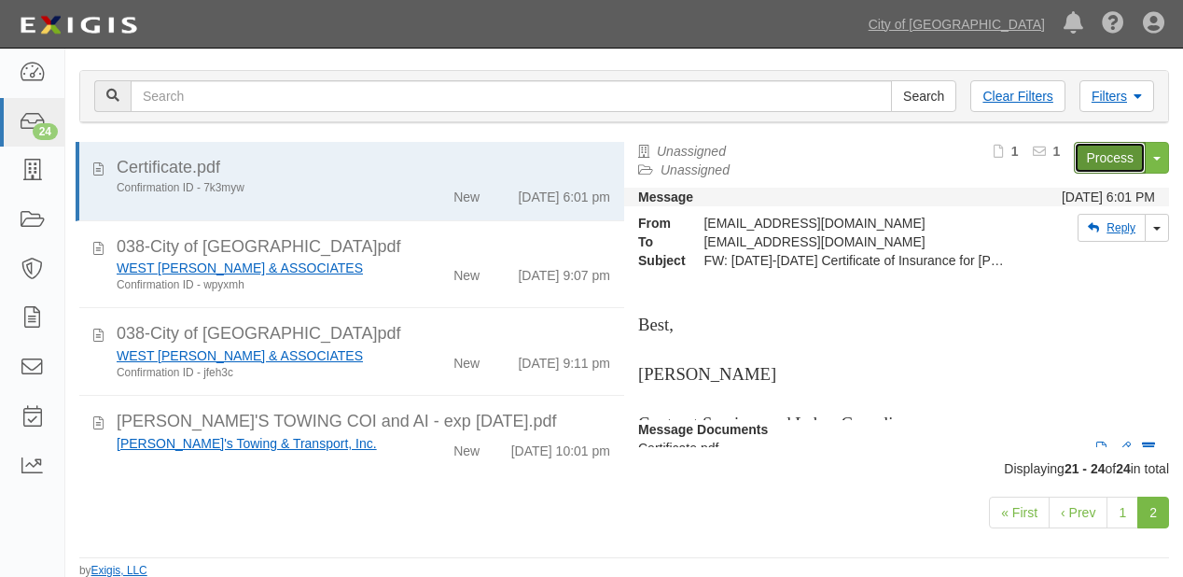
click at [1123, 158] on link "Process" at bounding box center [1110, 158] width 72 height 32
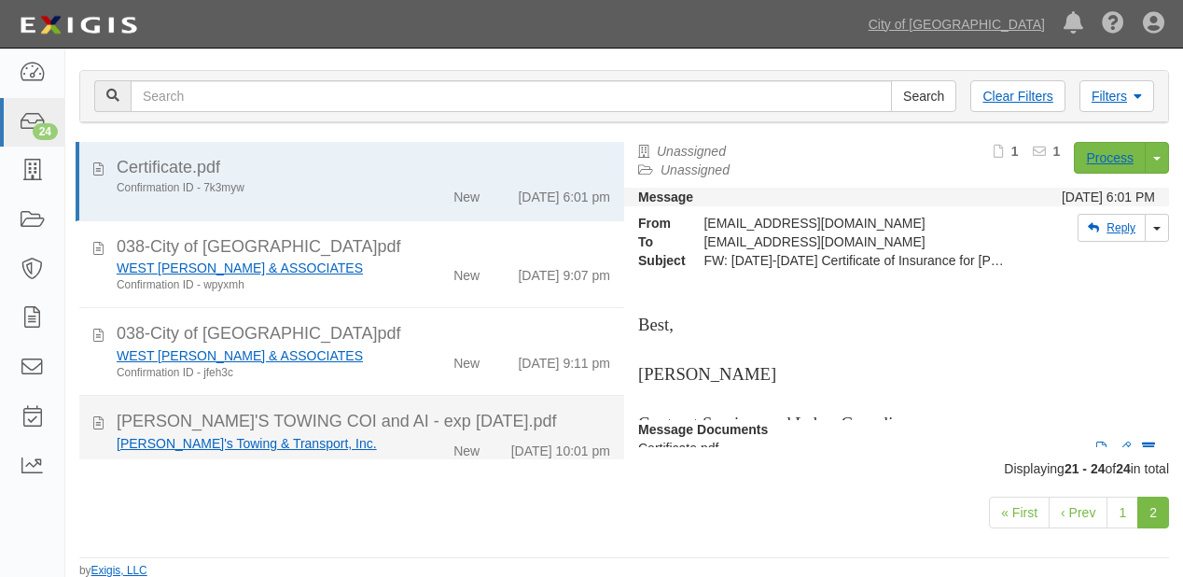
click at [443, 447] on div "New" at bounding box center [450, 447] width 87 height 26
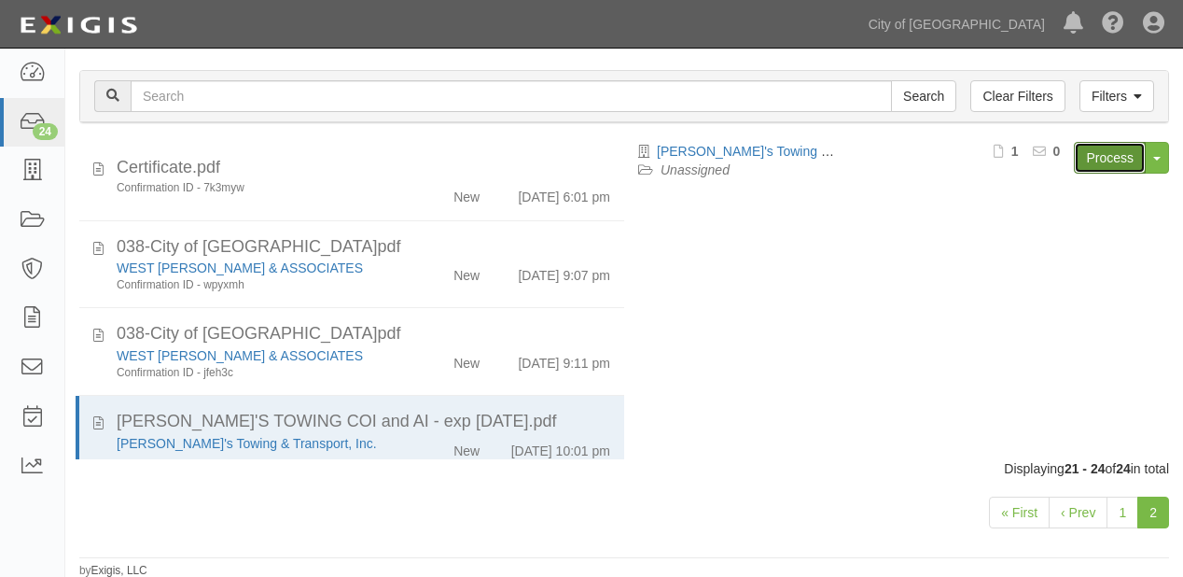
click at [1116, 156] on link "Process" at bounding box center [1110, 158] width 72 height 32
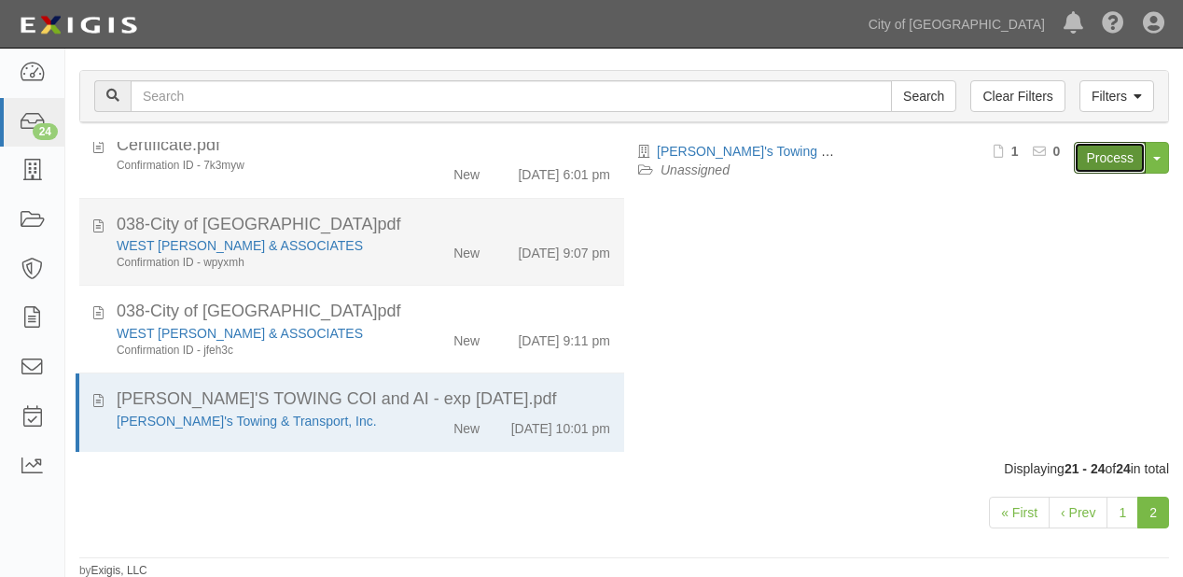
scroll to position [42, 0]
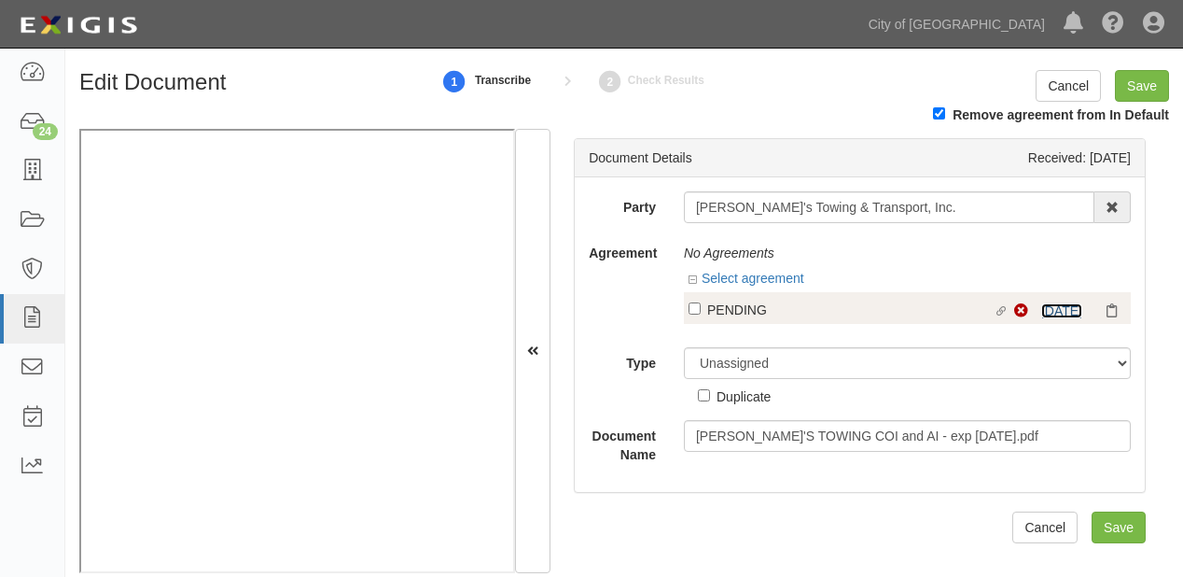
click at [1047, 314] on link "[DATE]" at bounding box center [1061, 310] width 41 height 15
click at [1041, 306] on link "[DATE]" at bounding box center [1061, 310] width 41 height 15
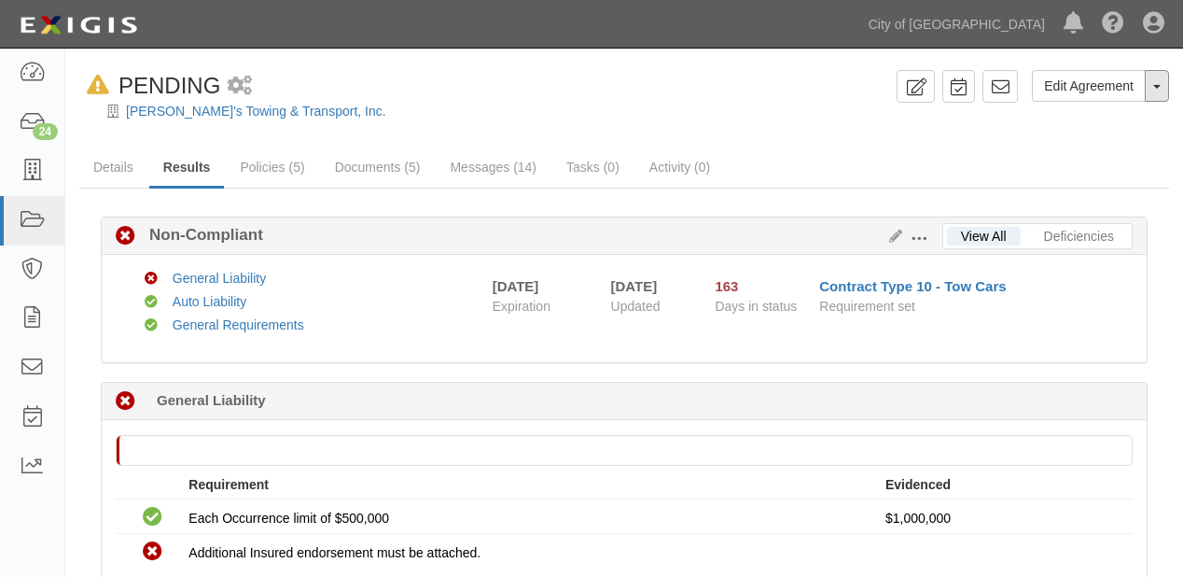
click at [1153, 90] on button "Toggle Agreement Dropdown" at bounding box center [1157, 86] width 24 height 32
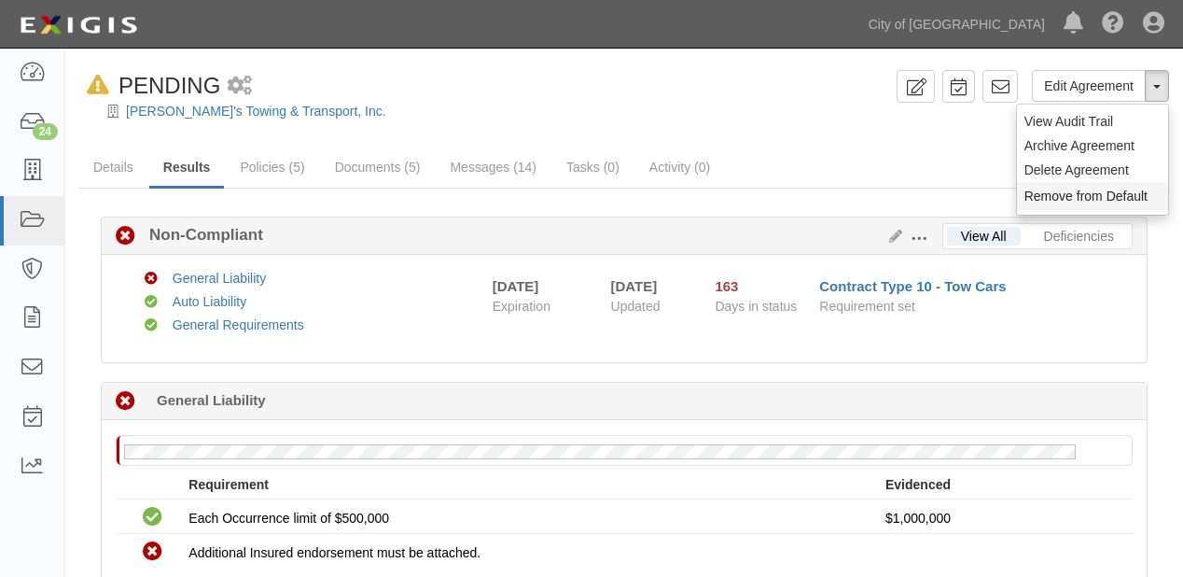
click at [1109, 194] on button "Remove from Default" at bounding box center [1092, 196] width 151 height 28
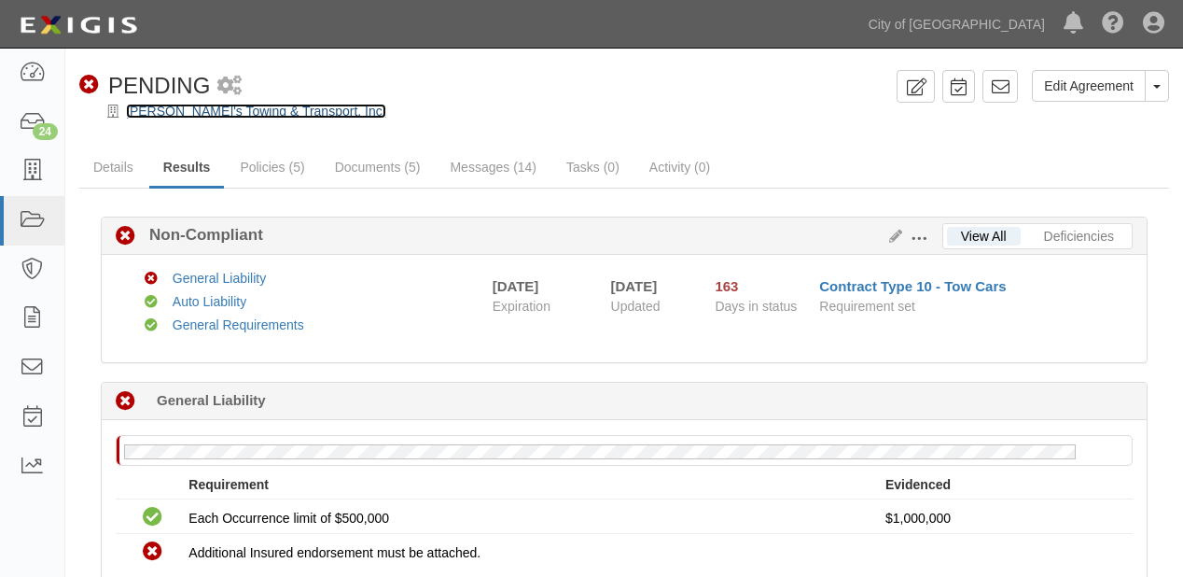
click at [299, 105] on link "[PERSON_NAME]'s Towing & Transport, Inc." at bounding box center [256, 111] width 260 height 15
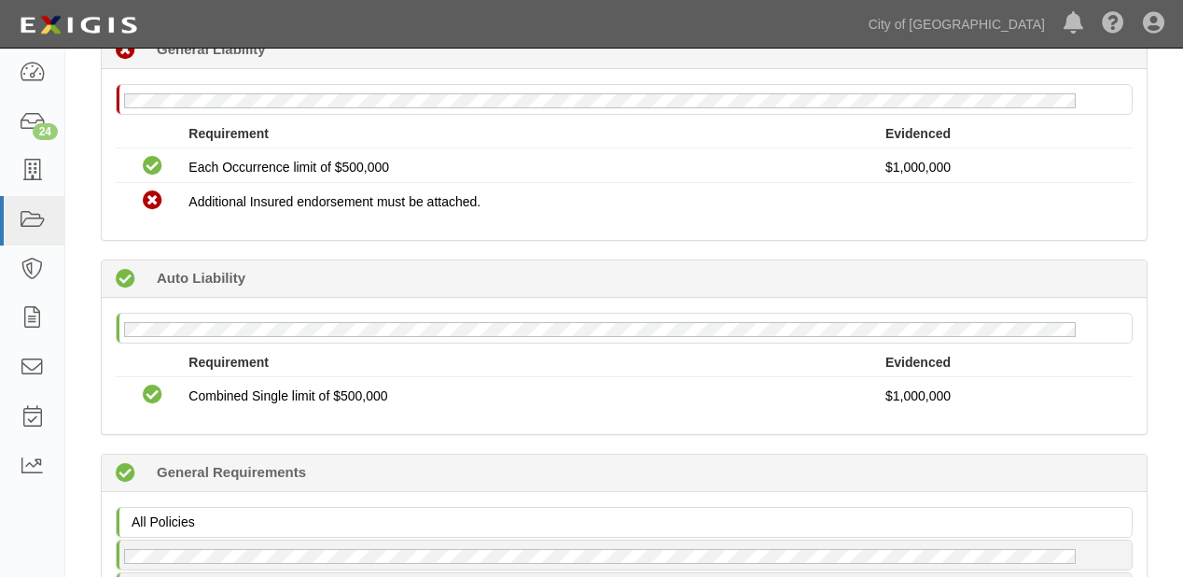
scroll to position [127, 0]
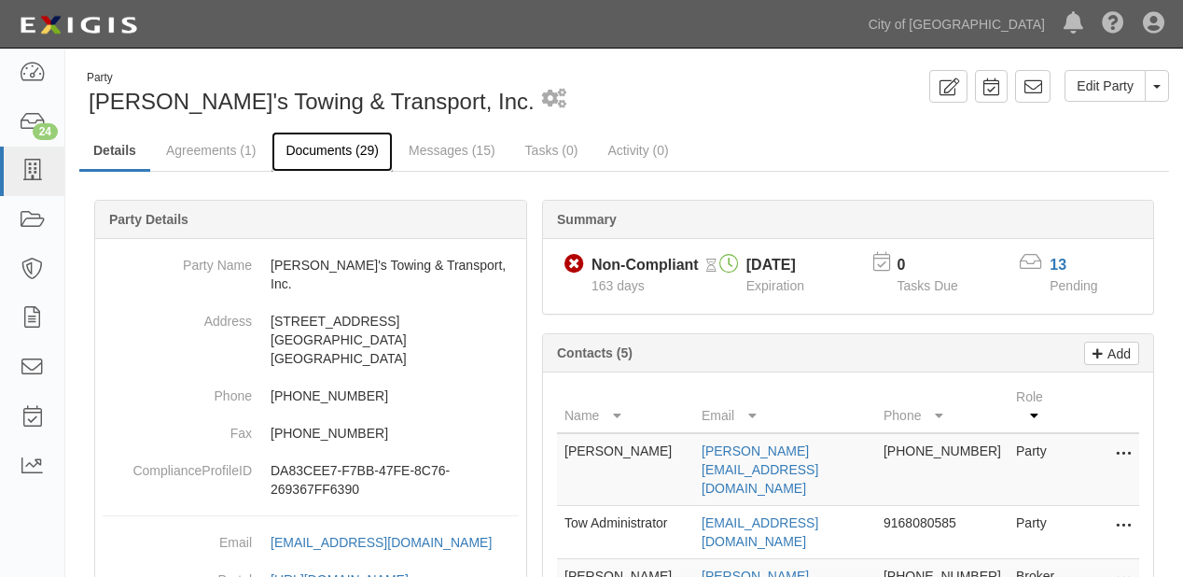
click at [353, 154] on link "Documents (29)" at bounding box center [332, 152] width 121 height 40
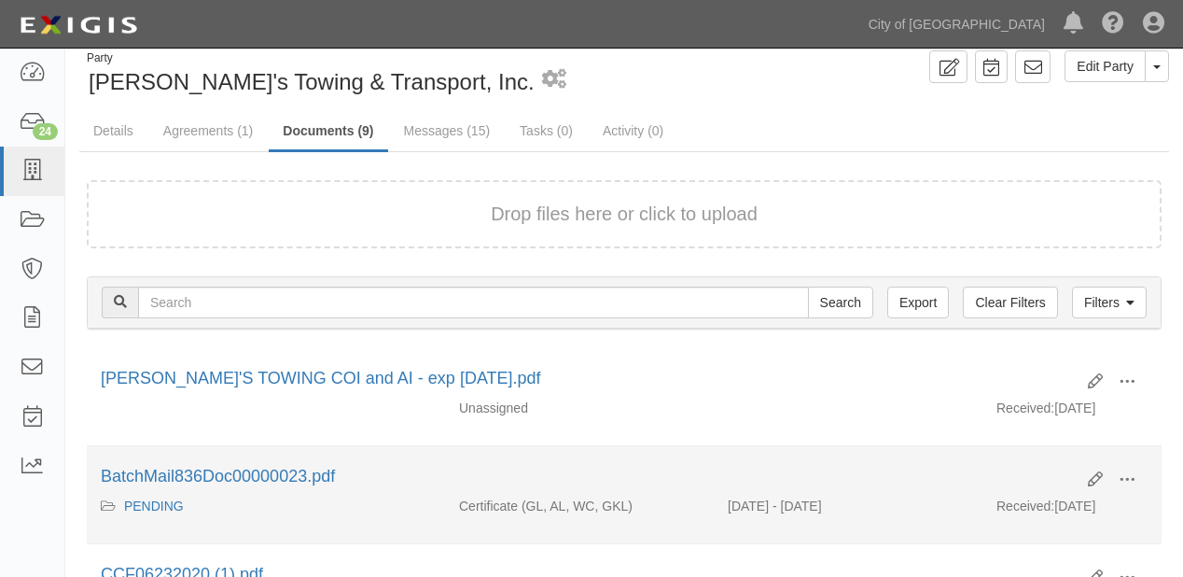
scroll to position [75, 0]
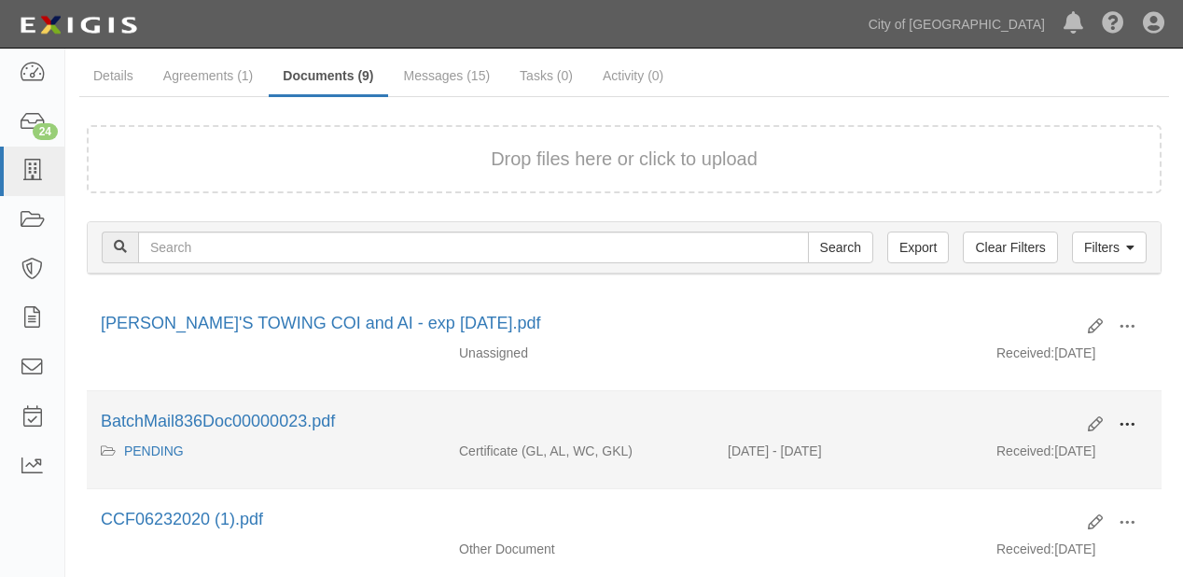
click at [1124, 411] on button at bounding box center [1127, 426] width 41 height 32
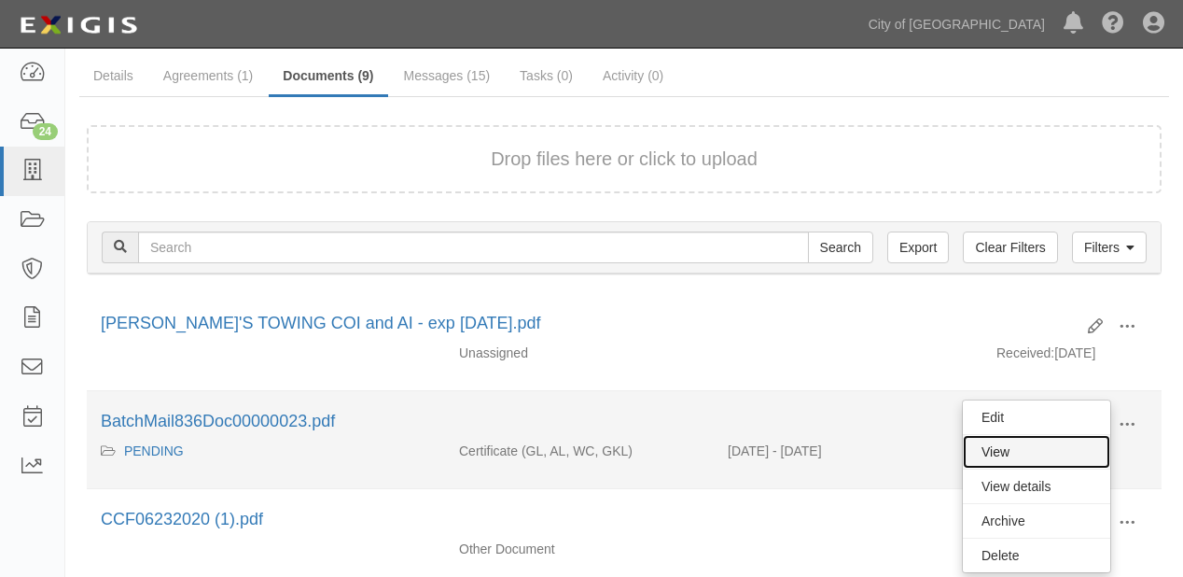
click at [1047, 442] on link "View" at bounding box center [1036, 452] width 147 height 34
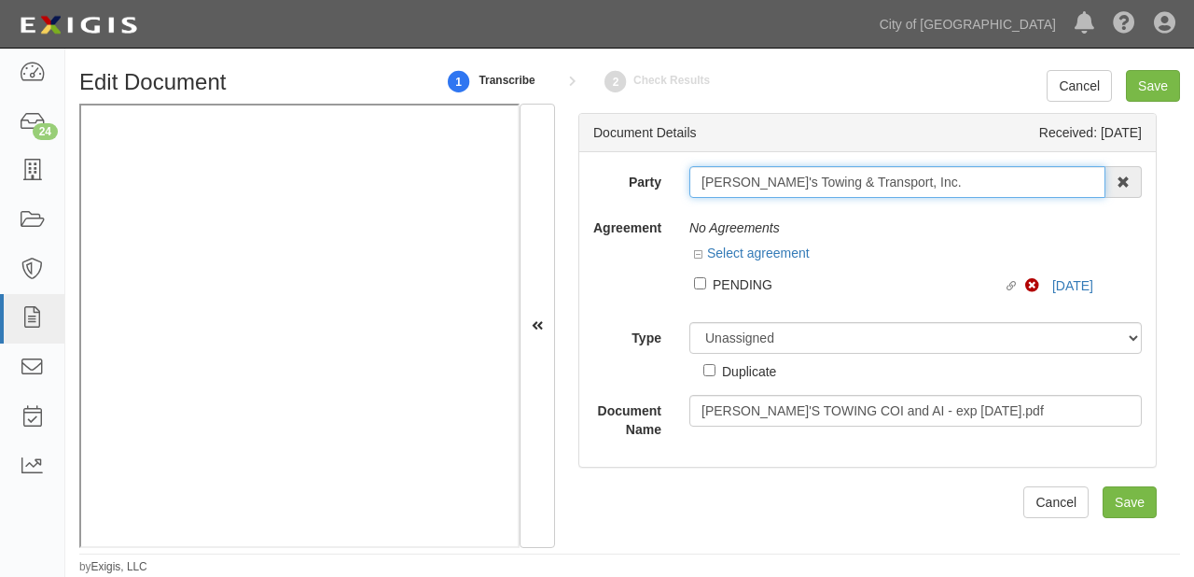
drag, startPoint x: 692, startPoint y: 179, endPoint x: 947, endPoint y: 179, distance: 254.7
click at [947, 179] on input "[PERSON_NAME]'s Towing & Transport, Inc." at bounding box center [898, 182] width 416 height 32
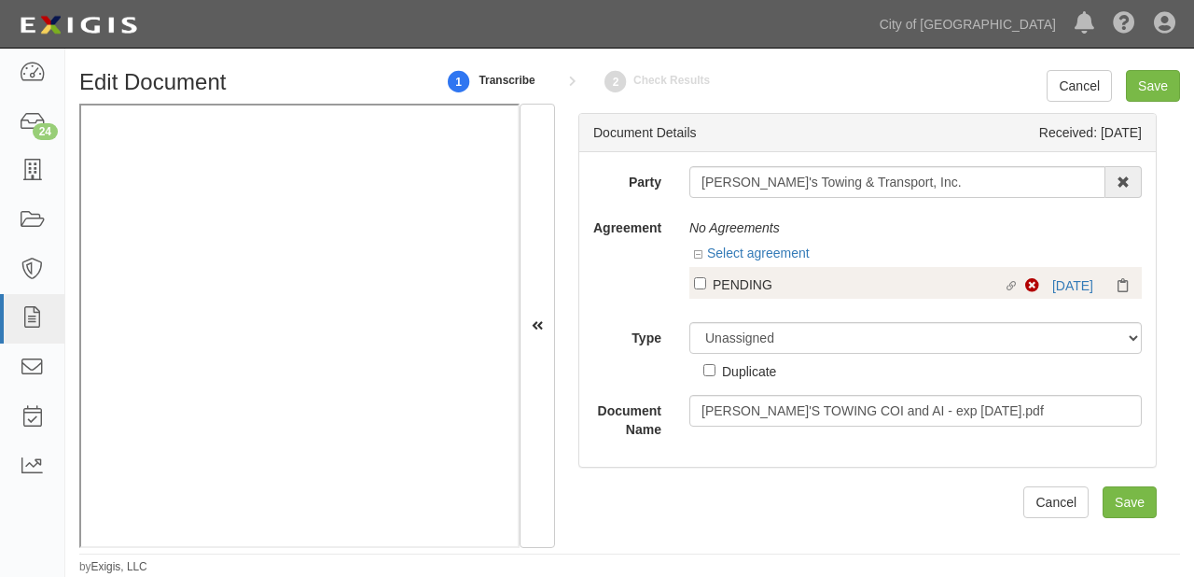
click at [771, 280] on div "PENDING" at bounding box center [858, 283] width 291 height 21
click at [706, 280] on input "Linked agreement PENDING Linked agreement" at bounding box center [700, 283] width 12 height 12
checkbox input "true"
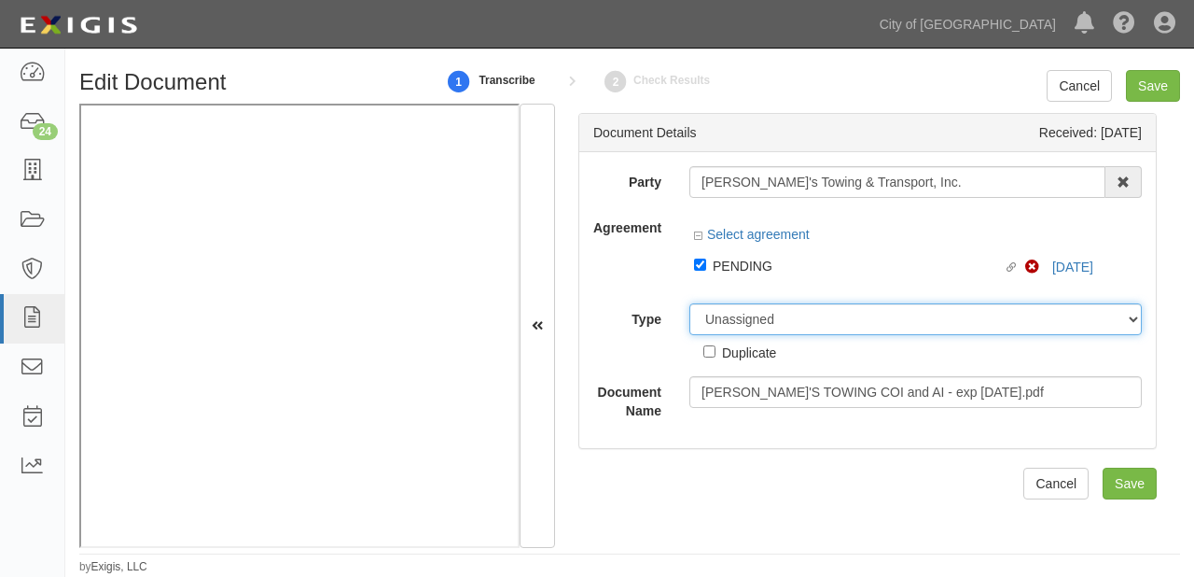
click at [792, 321] on select "Unassigned Binder Cancellation Notice Certificate Contract Endorsement Insuranc…" at bounding box center [916, 319] width 453 height 32
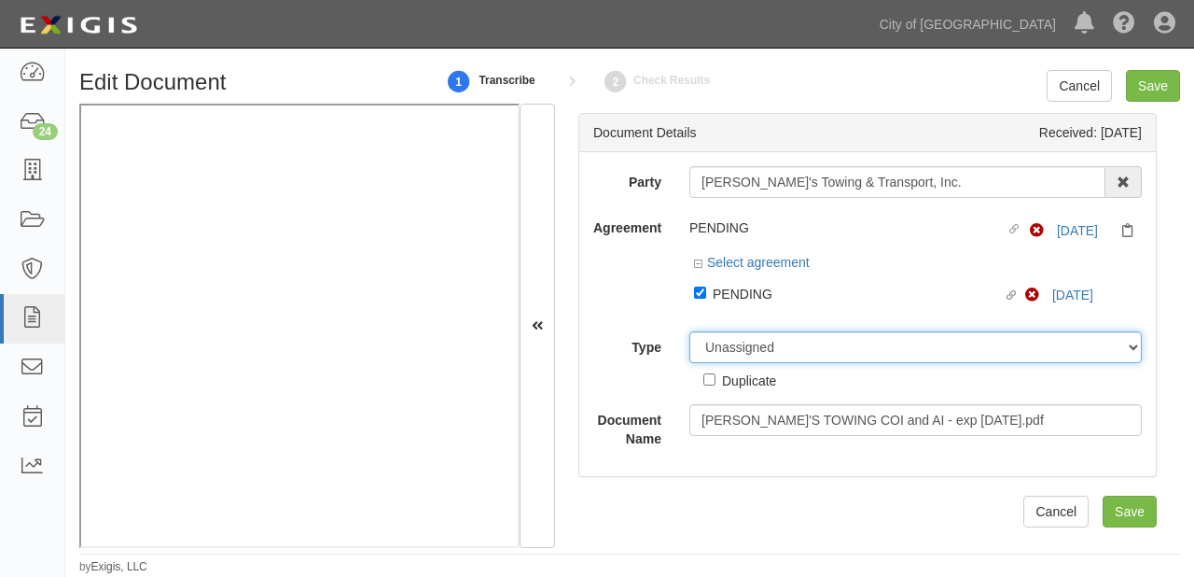
select select "CertificateDetail"
click at [690, 332] on select "Unassigned Binder Cancellation Notice Certificate Contract Endorsement Insuranc…" at bounding box center [916, 347] width 453 height 32
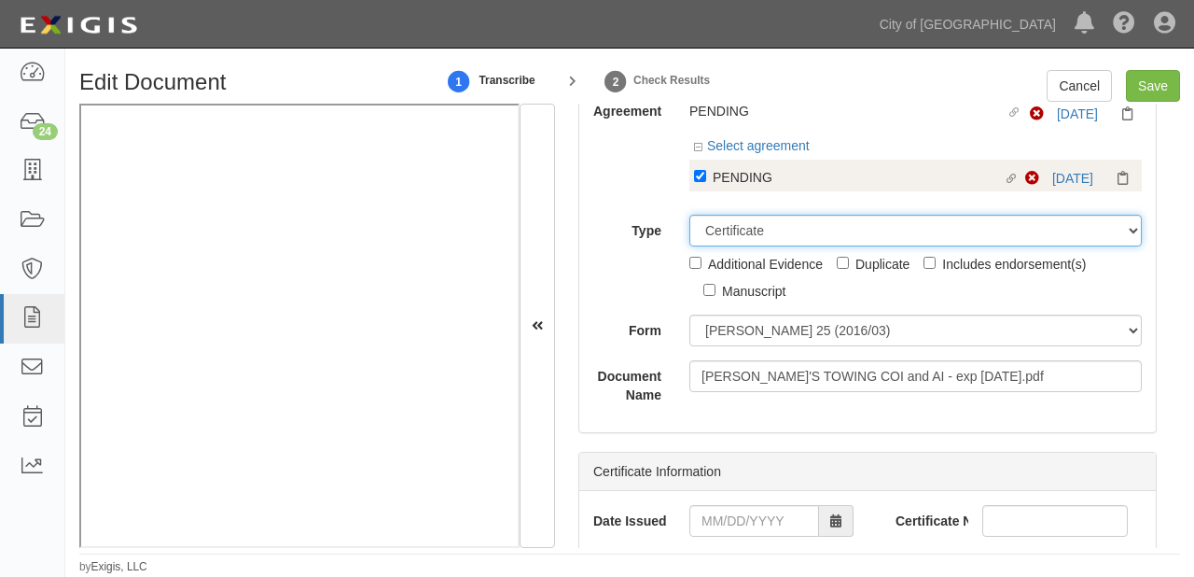
scroll to position [224, 0]
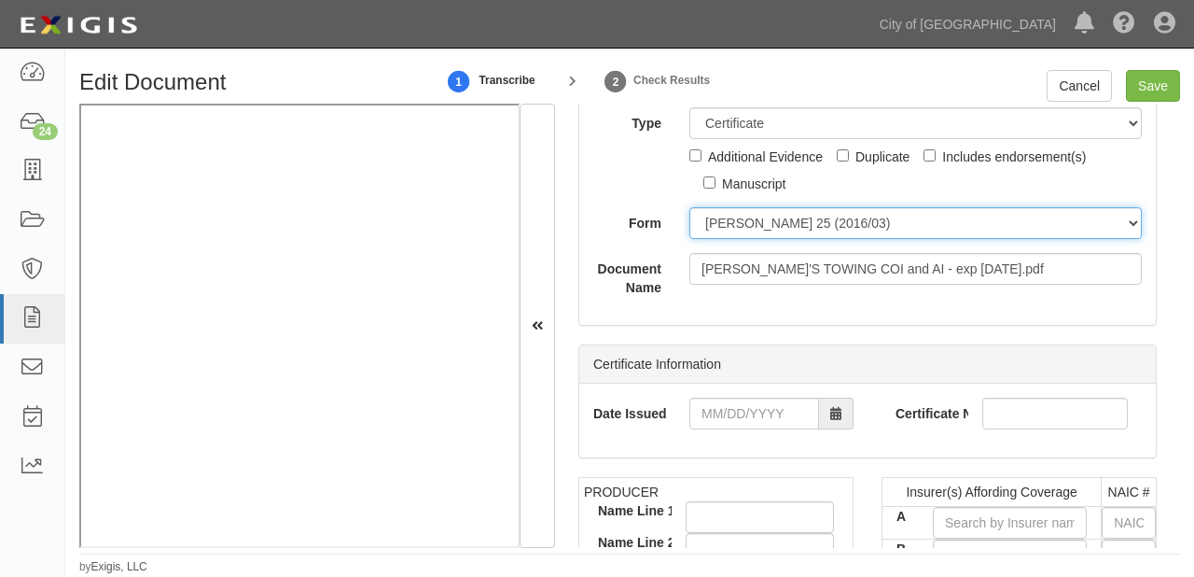
drag, startPoint x: 760, startPoint y: 227, endPoint x: 760, endPoint y: 237, distance: 10.3
click at [760, 227] on select "[PERSON_NAME] 25 (2016/03) [PERSON_NAME] 101 [PERSON_NAME] 855 NY (2014/05) Gen…" at bounding box center [916, 223] width 453 height 32
select select "GeneralFormDetail"
click at [690, 208] on select "[PERSON_NAME] 25 (2016/03) [PERSON_NAME] 101 [PERSON_NAME] 855 NY (2014/05) Gen…" at bounding box center [916, 223] width 453 height 32
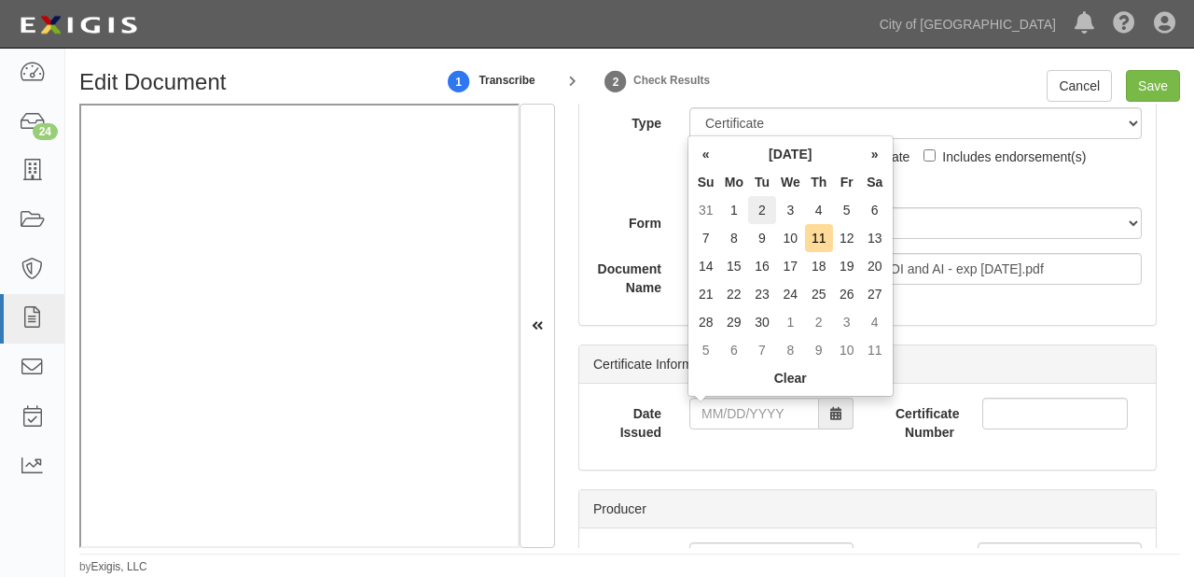
click at [763, 220] on td "2" at bounding box center [762, 210] width 28 height 28
type input "[DATE]"
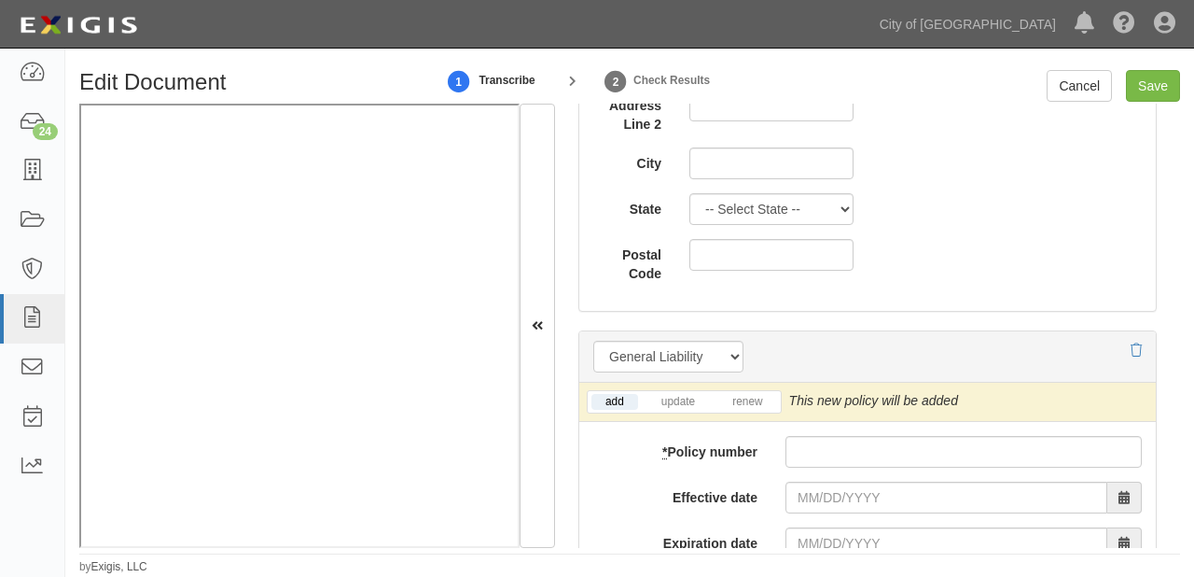
scroll to position [1344, 0]
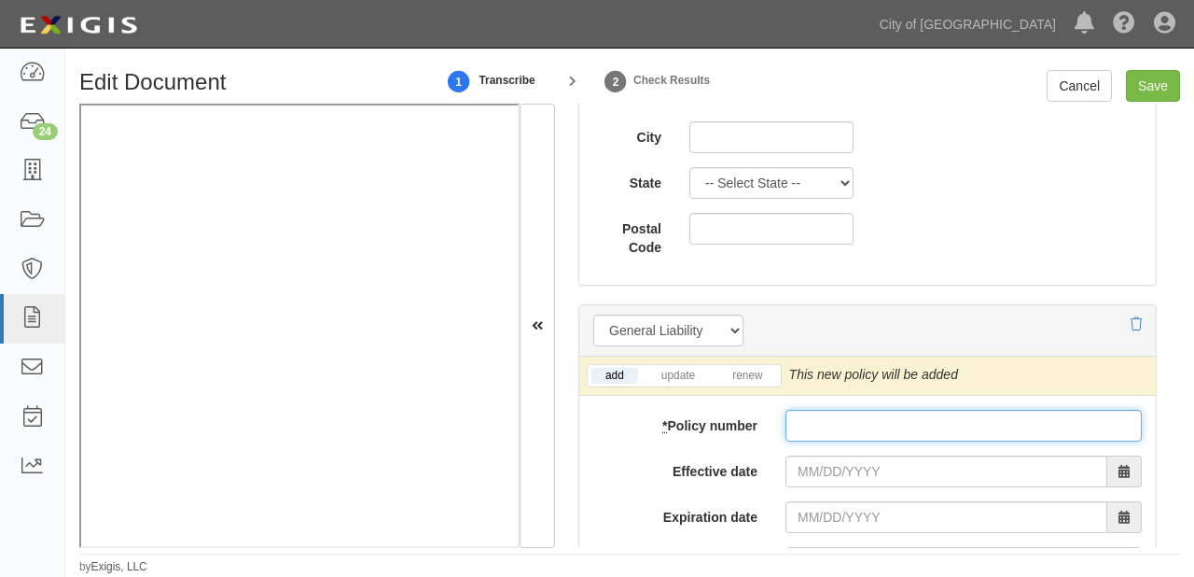
paste input "41-LX-013200825-0"
click at [919, 418] on input "* Policy number" at bounding box center [964, 426] width 356 height 32
type input "41-LX-013200825-0"
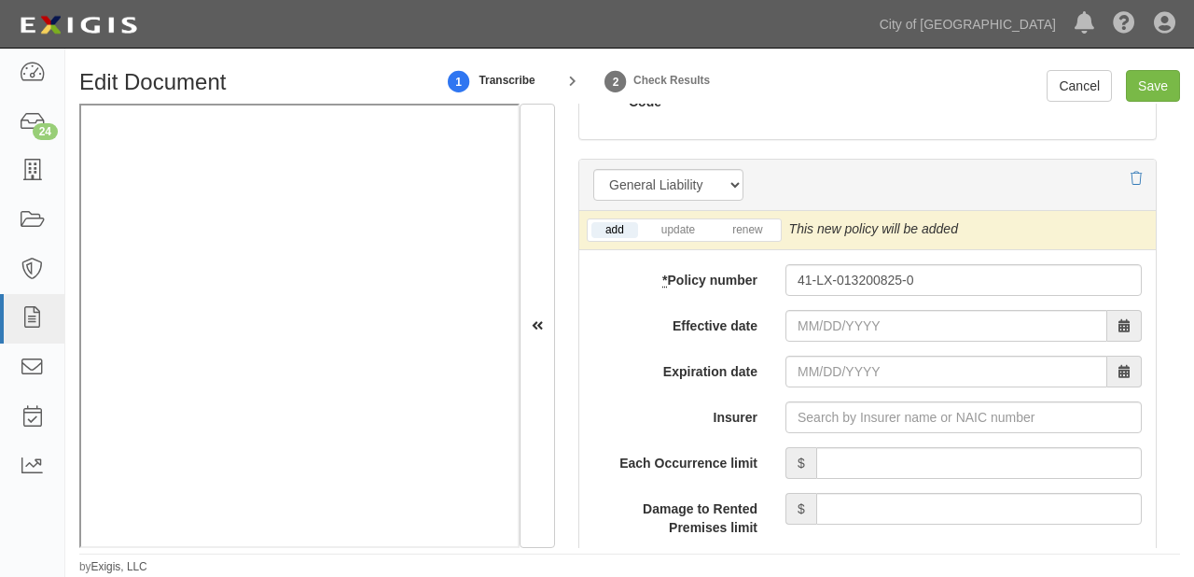
scroll to position [1493, 0]
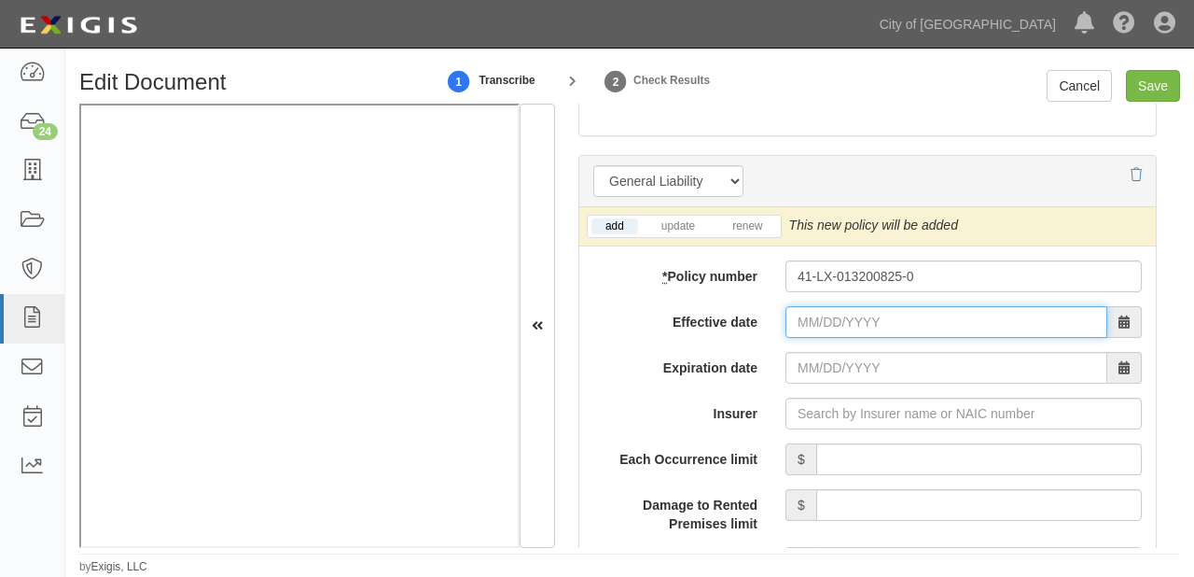
click at [832, 311] on input "Effective date" at bounding box center [947, 322] width 322 height 32
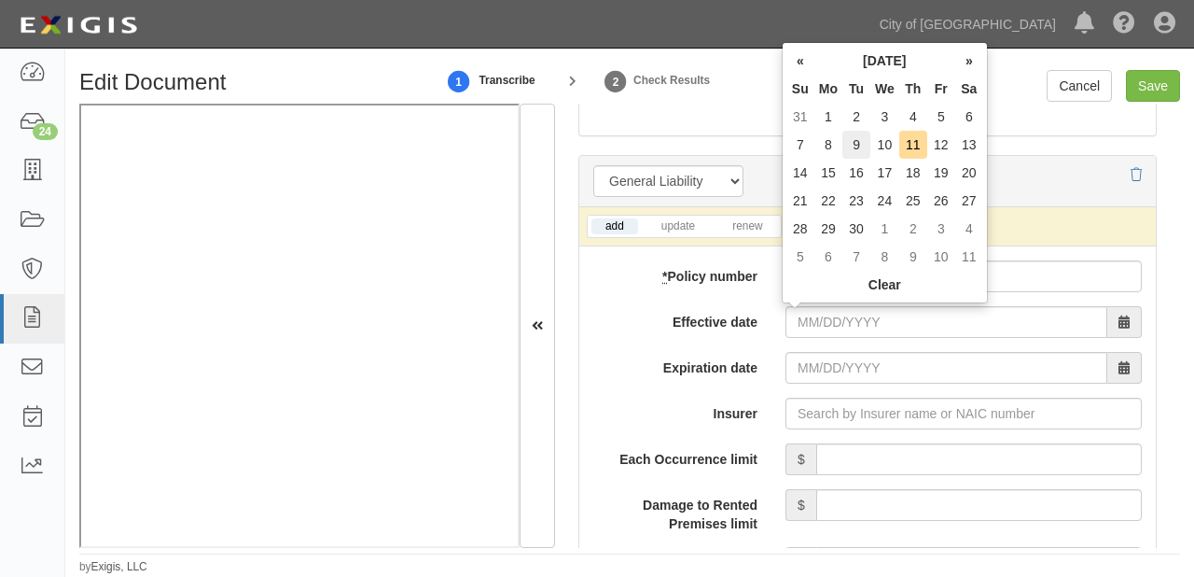
click at [855, 141] on td "9" at bounding box center [857, 145] width 28 height 28
type input "[DATE]"
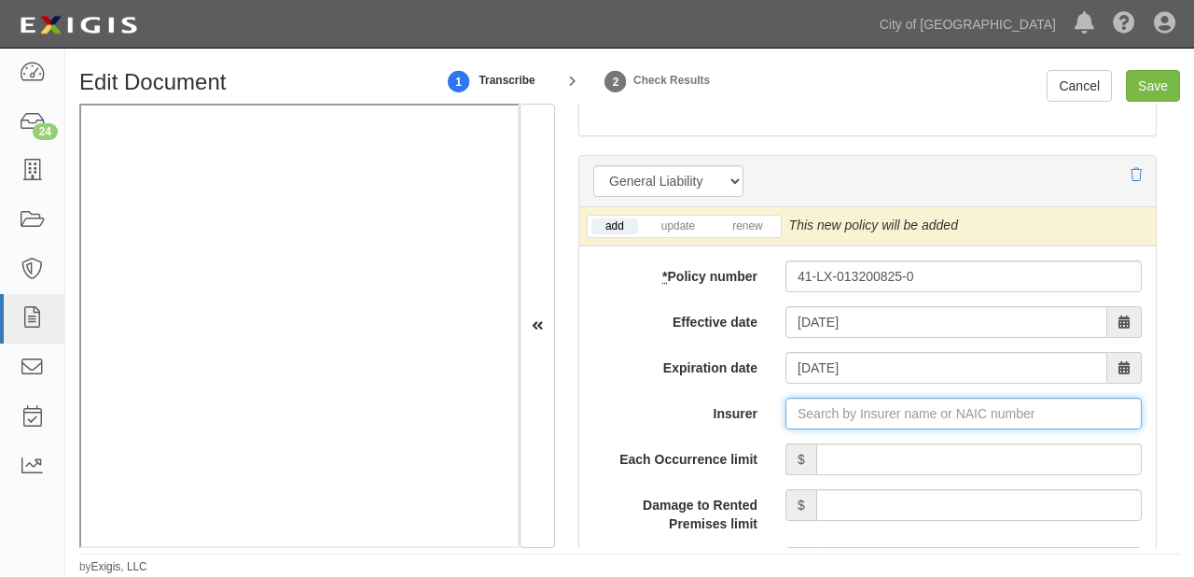
click at [841, 413] on input "Insurer" at bounding box center [964, 413] width 356 height 32
type input "180 Seguros S.A. (0) NR Rating"
type input "1"
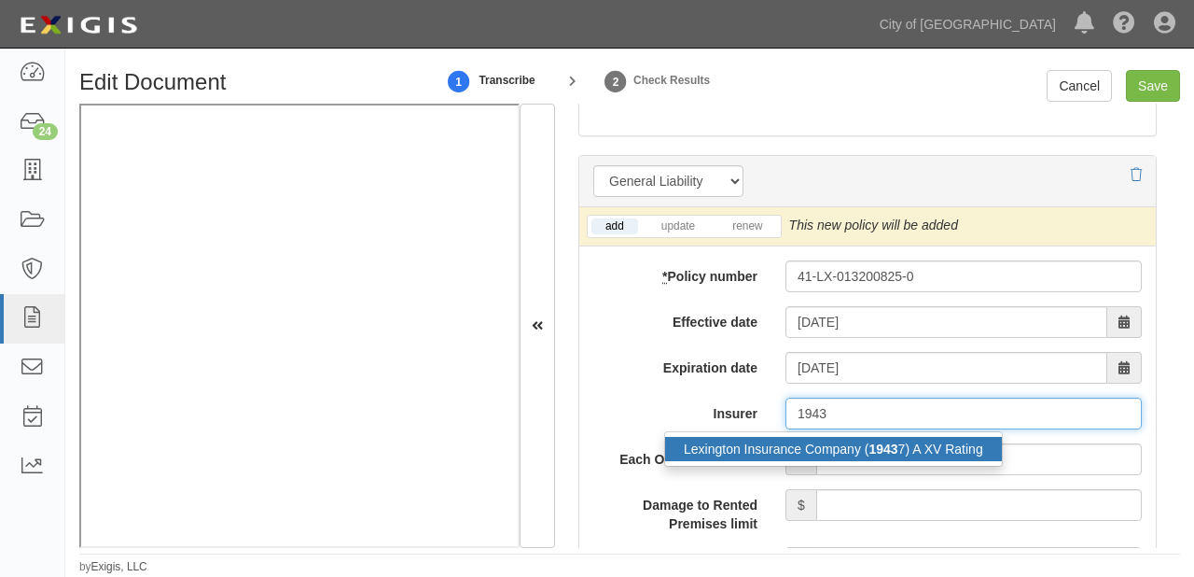
click at [849, 438] on div "Lexington Insurance Company ( 1943 7) A XV Rating" at bounding box center [833, 449] width 337 height 24
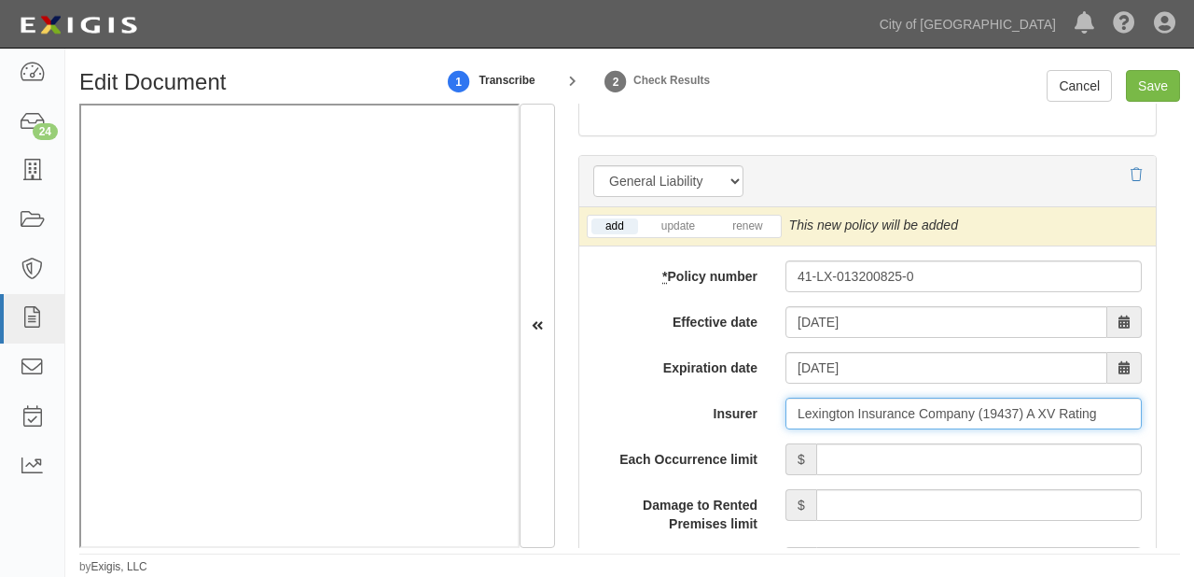
type input "Lexington Insurance Company (19437) A XV Rating"
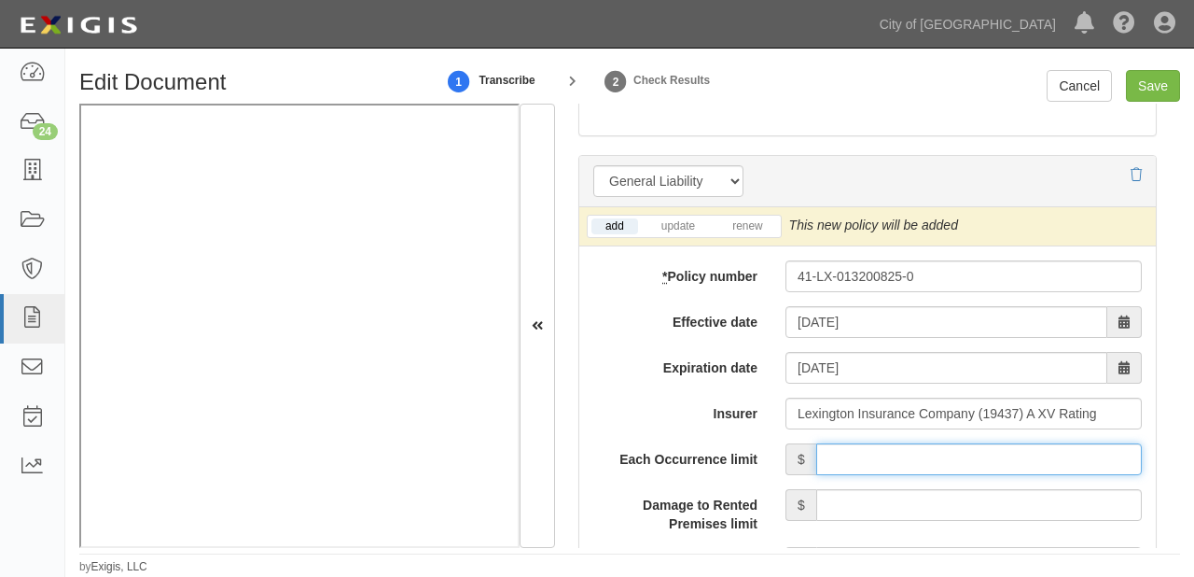
click at [940, 443] on input "Each Occurrence limit" at bounding box center [979, 459] width 326 height 32
type input "1,000,000"
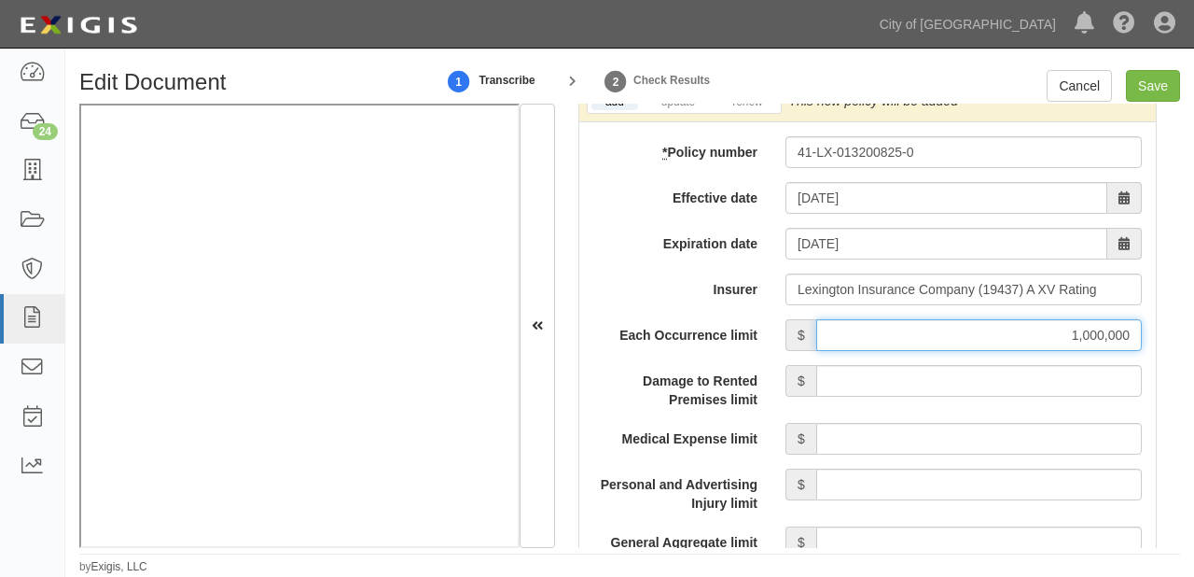
scroll to position [1642, 0]
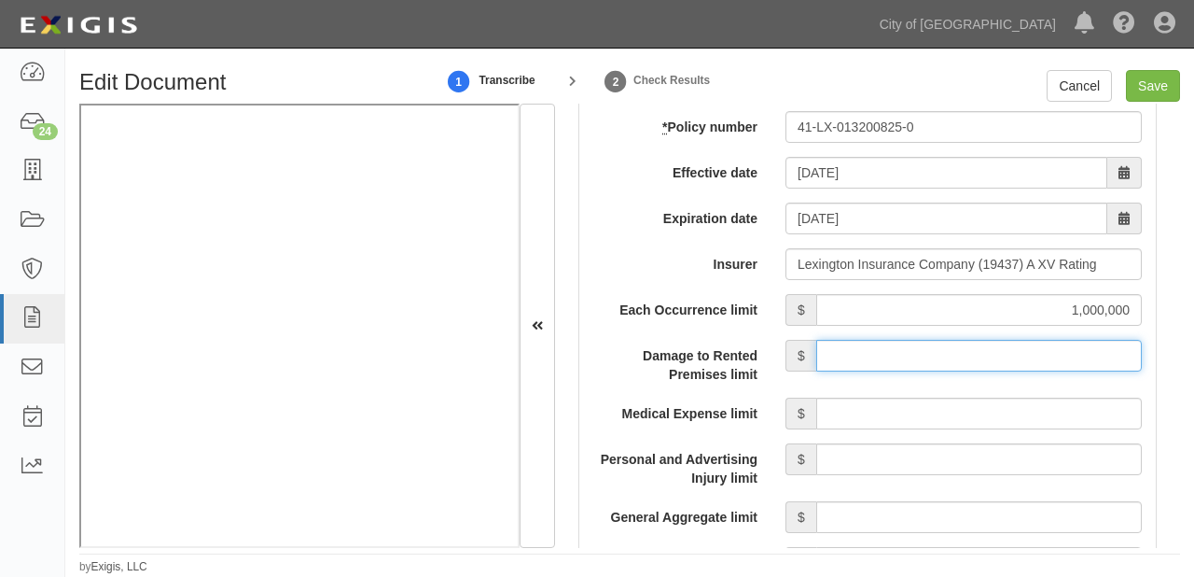
click at [982, 365] on input "Damage to Rented Premises limit" at bounding box center [979, 356] width 326 height 32
type input "100,000"
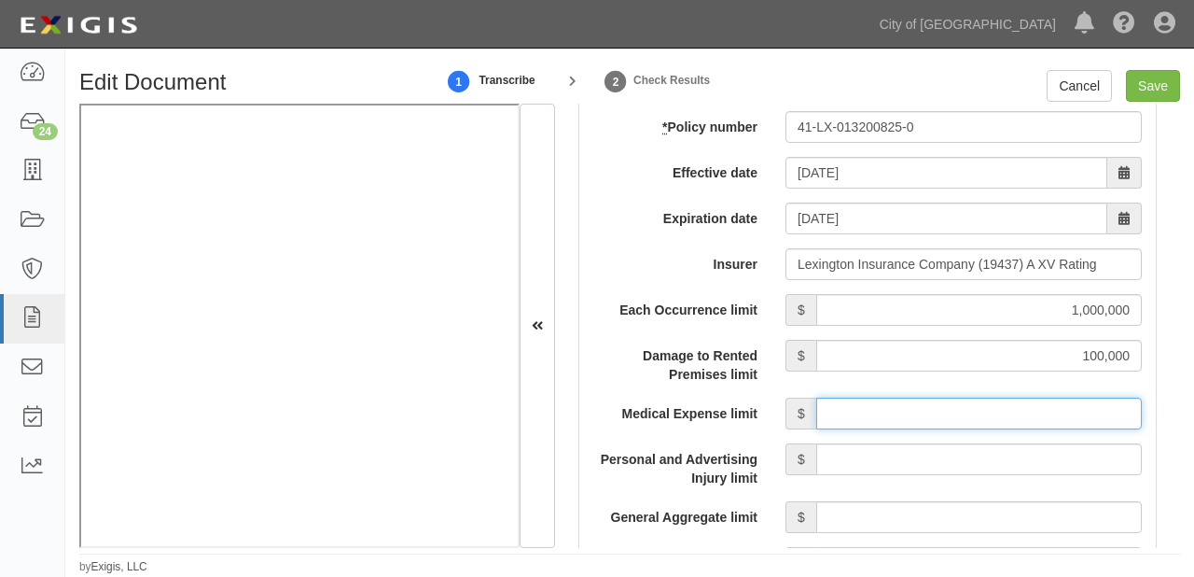
click at [976, 402] on input "Medical Expense limit" at bounding box center [979, 413] width 326 height 32
type input "5,000"
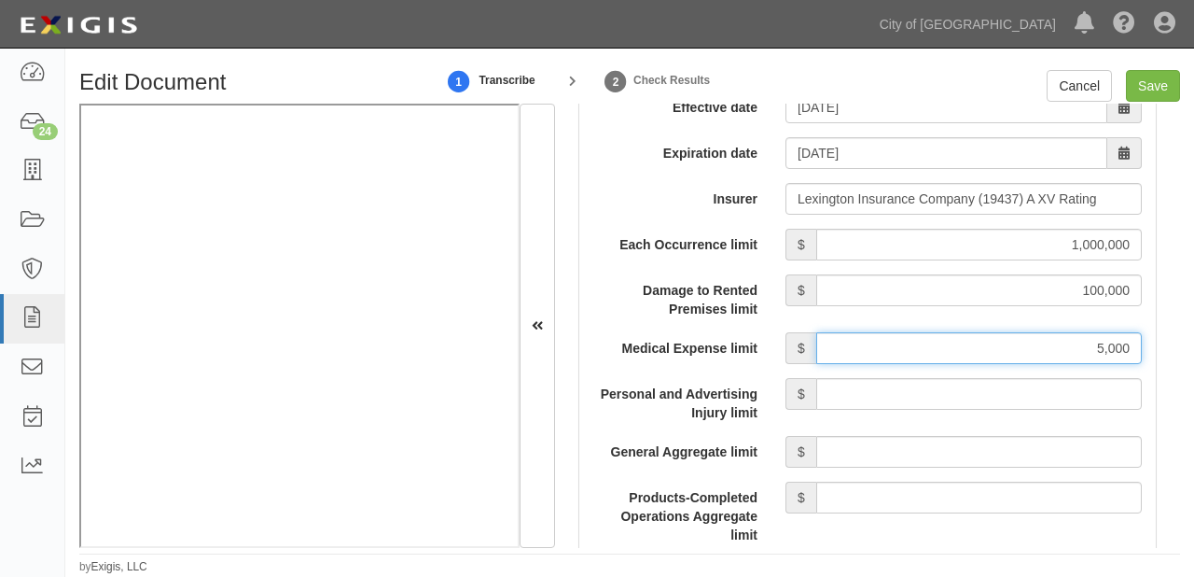
scroll to position [1792, 0]
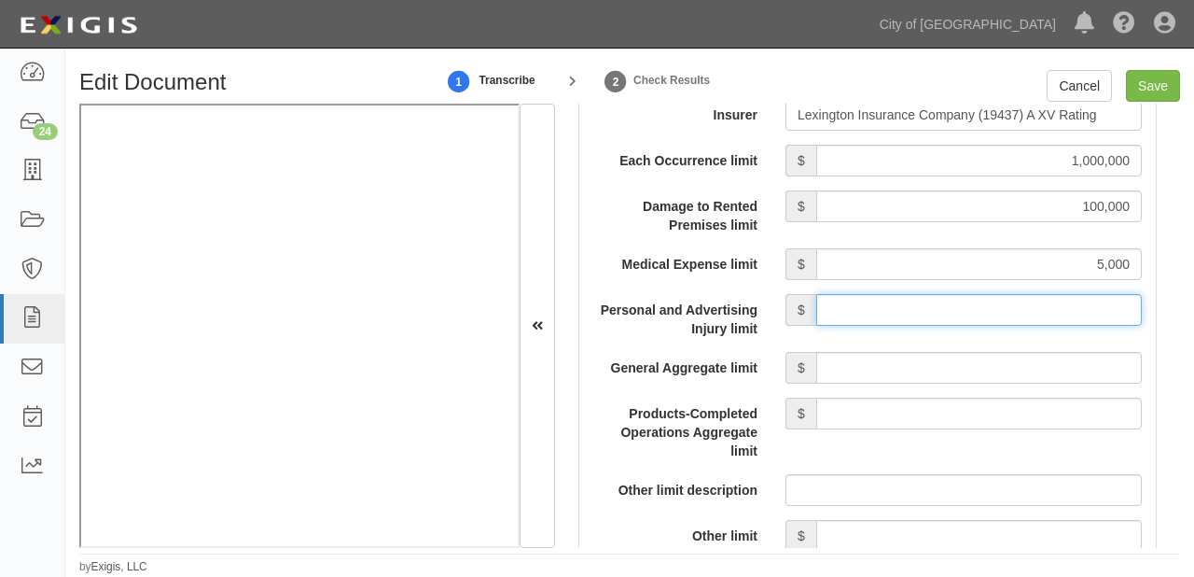
click at [933, 317] on input "Personal and Advertising Injury limit" at bounding box center [979, 310] width 326 height 32
type input "1,000,000"
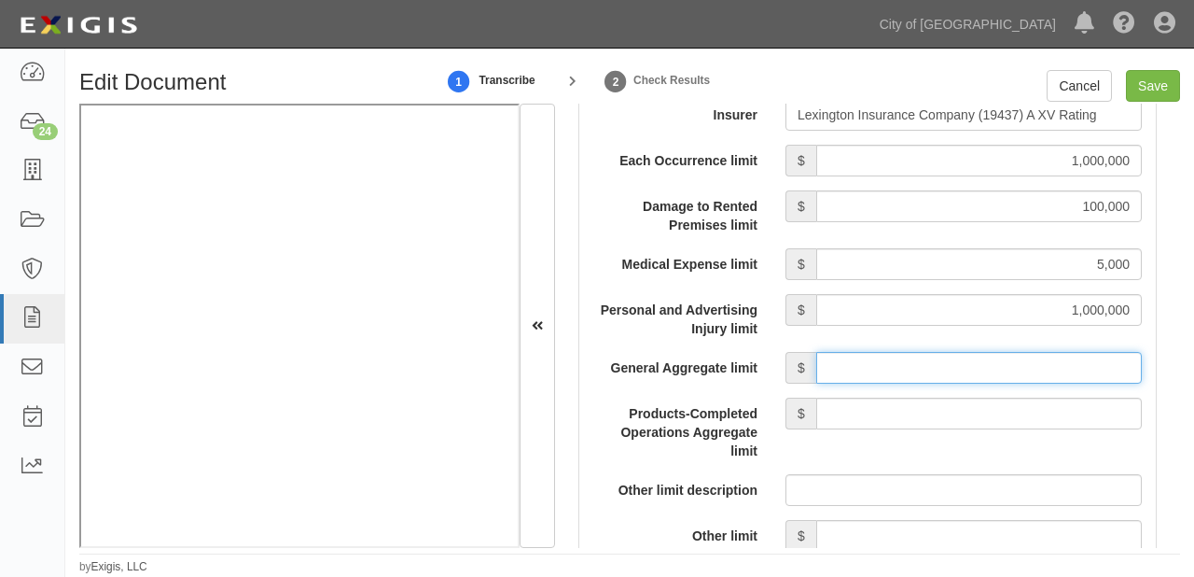
click at [974, 363] on input "General Aggregate limit" at bounding box center [979, 368] width 326 height 32
type input "2,000,000"
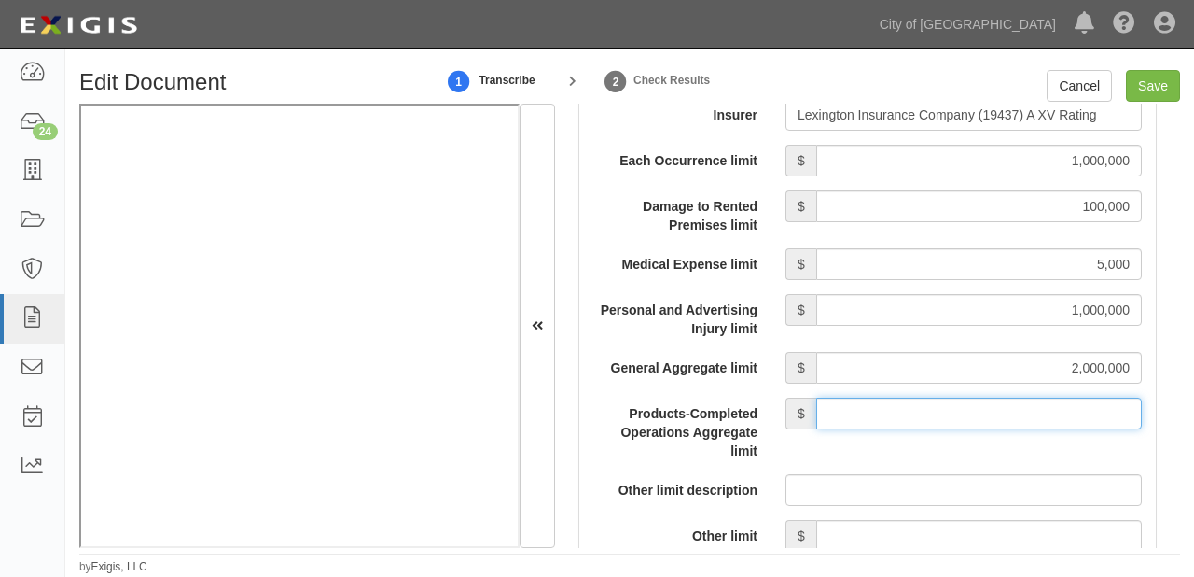
click at [962, 412] on input "Products-Completed Operations Aggregate limit" at bounding box center [979, 413] width 326 height 32
type input "2,000,000"
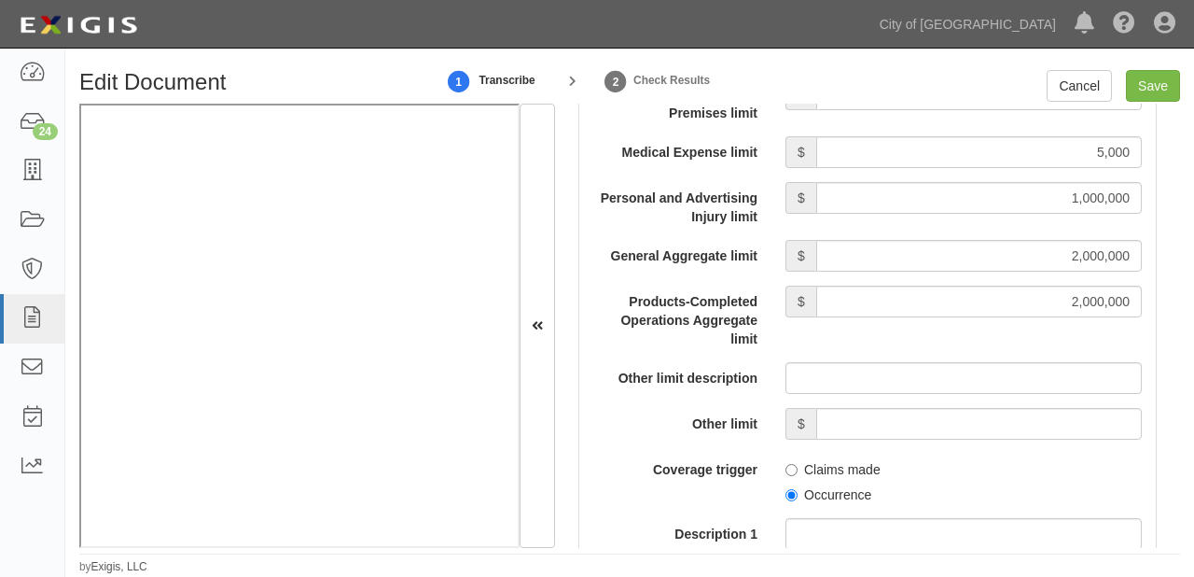
scroll to position [1941, 0]
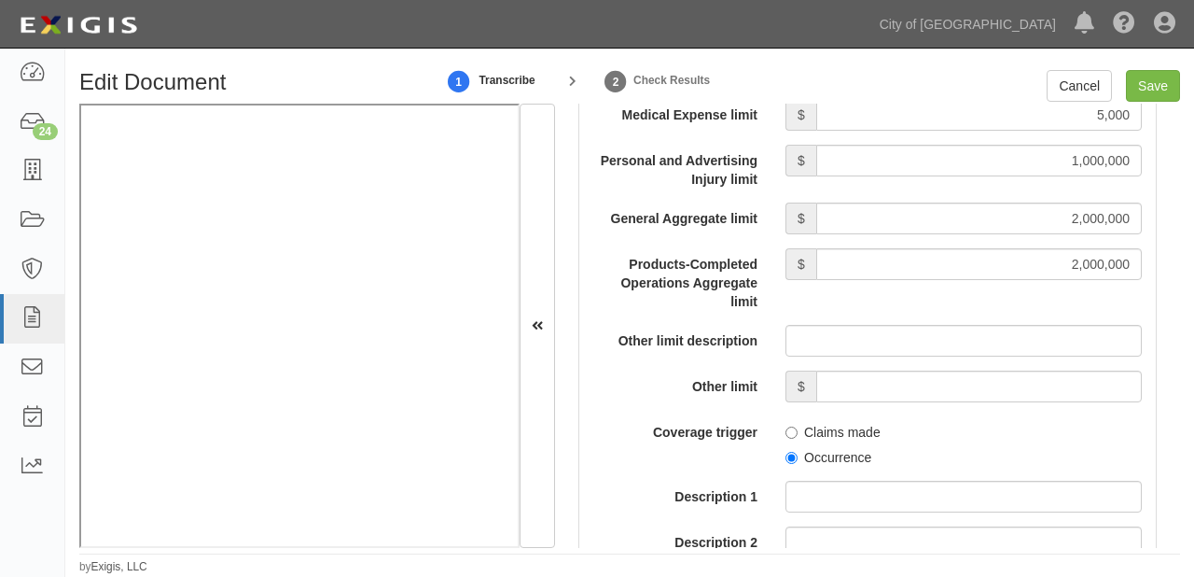
click at [819, 445] on span "Occurrence" at bounding box center [964, 453] width 356 height 25
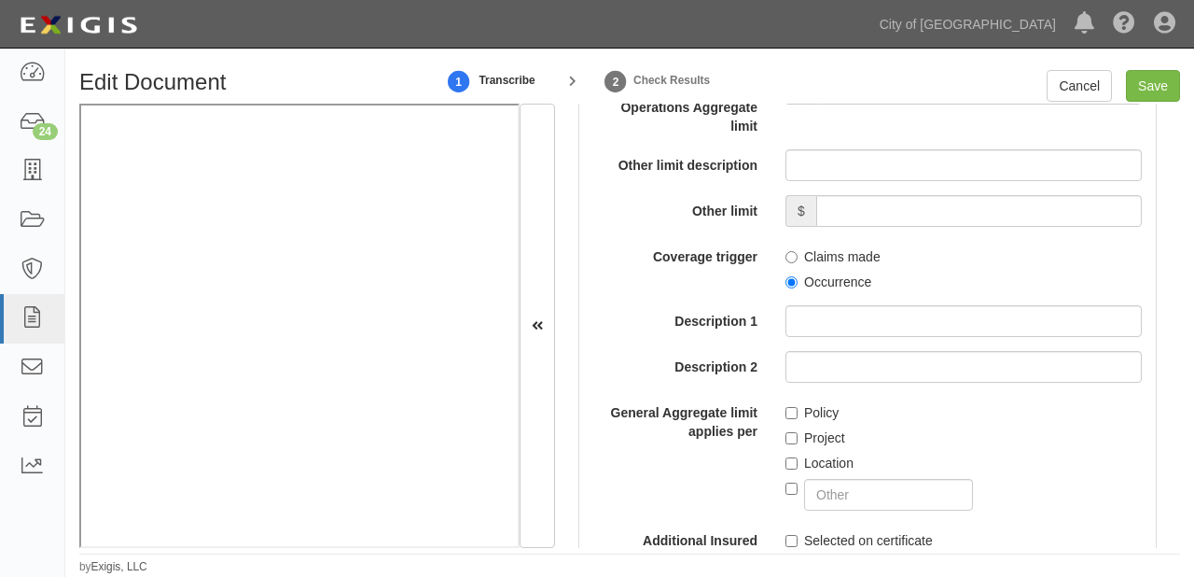
scroll to position [2090, 0]
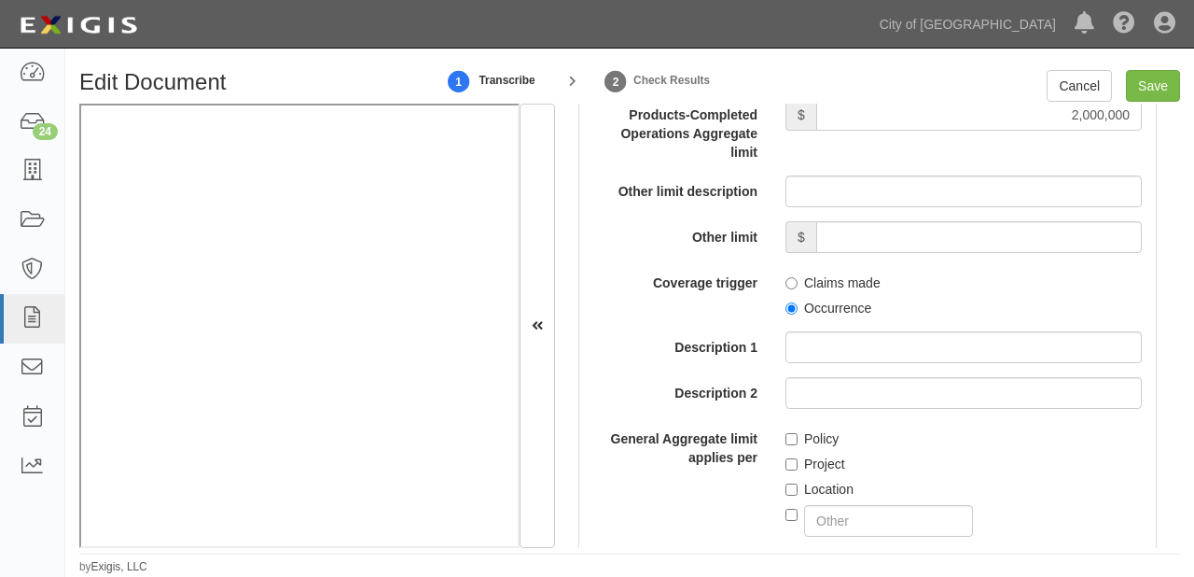
click at [830, 294] on span "Occurrence" at bounding box center [964, 304] width 356 height 25
click at [834, 310] on label "Occurrence" at bounding box center [829, 308] width 86 height 19
click at [798, 310] on input "Occurrence" at bounding box center [792, 308] width 12 height 12
radio input "true"
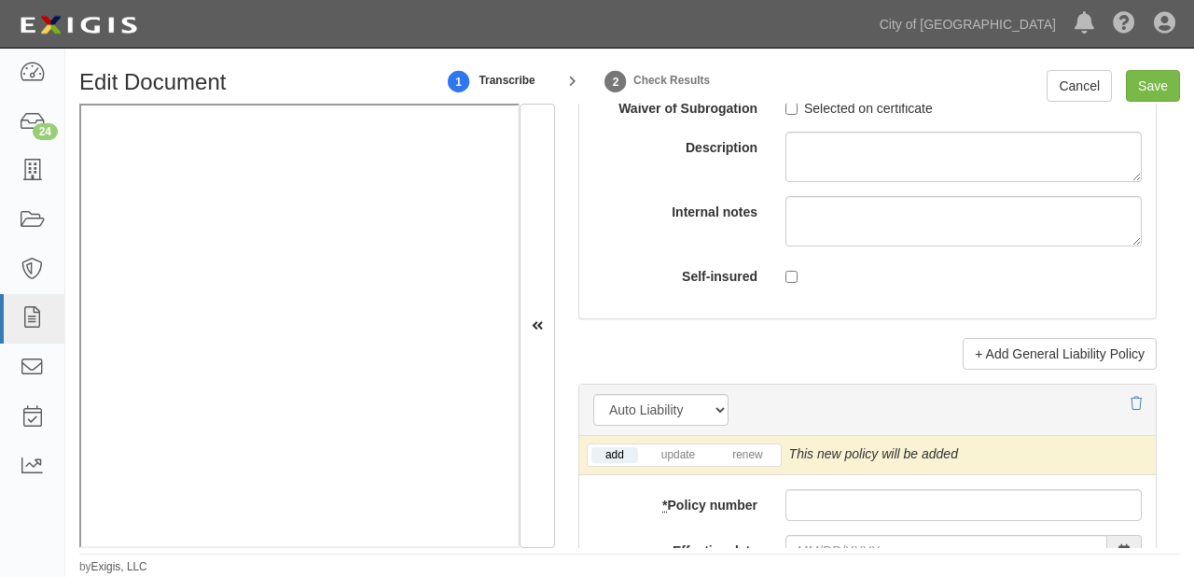
scroll to position [2613, 0]
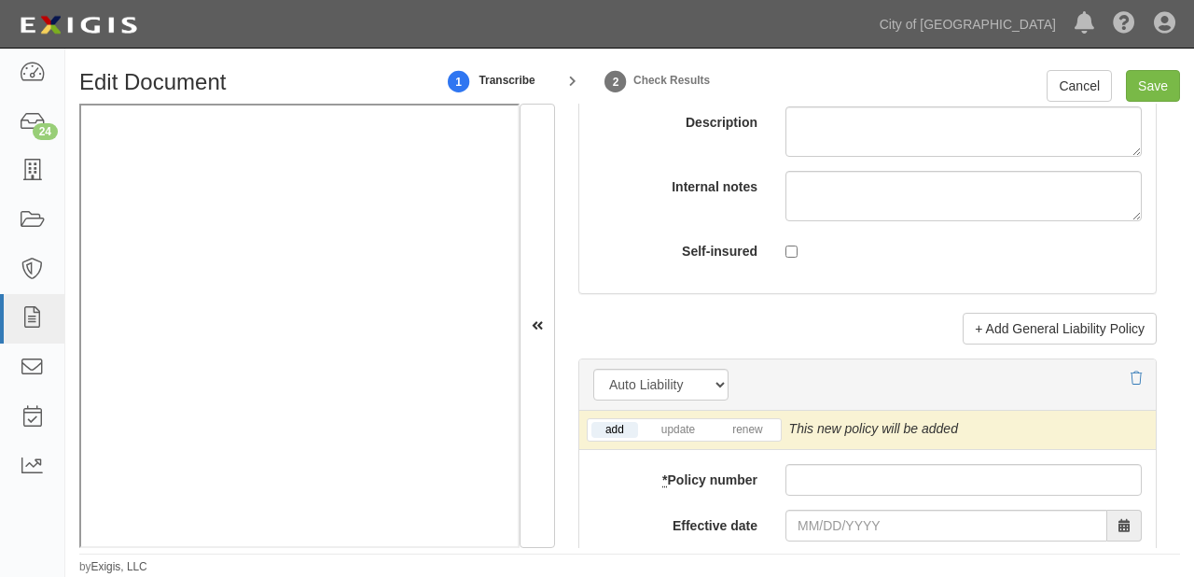
click at [822, 474] on input "* Policy number" at bounding box center [964, 480] width 356 height 32
paste input "41-LX-013200825-0"
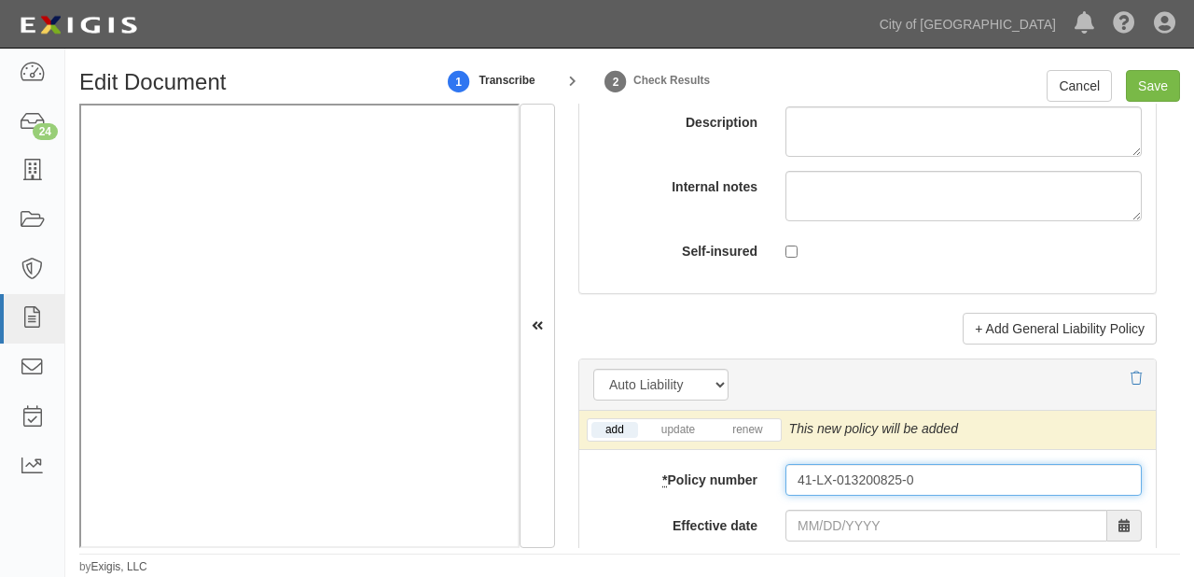
type input "41-LX-013200825-0"
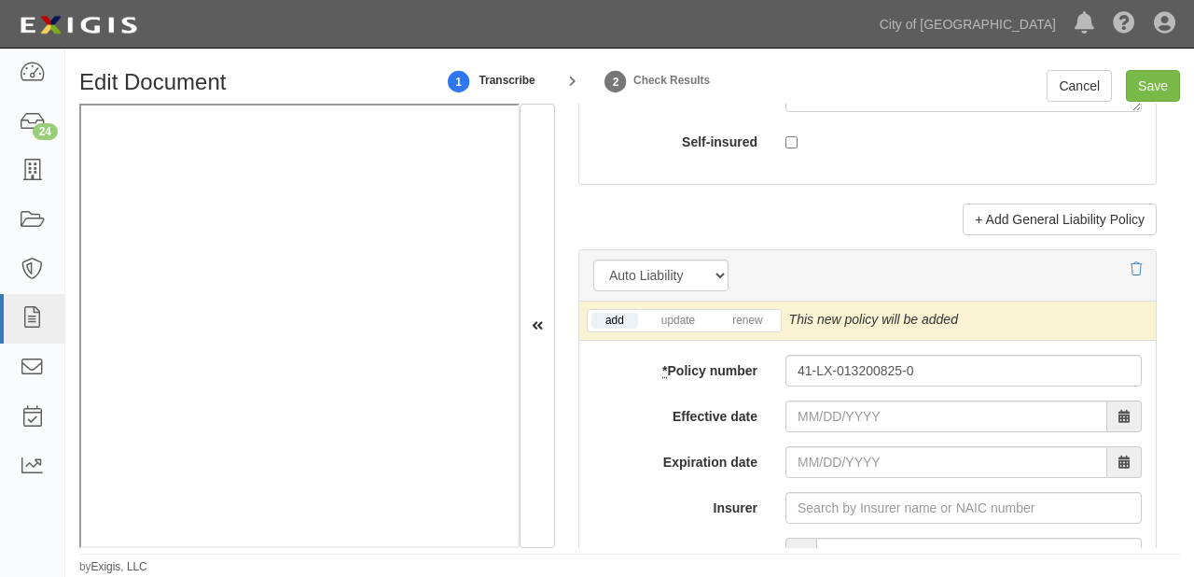
scroll to position [2762, 0]
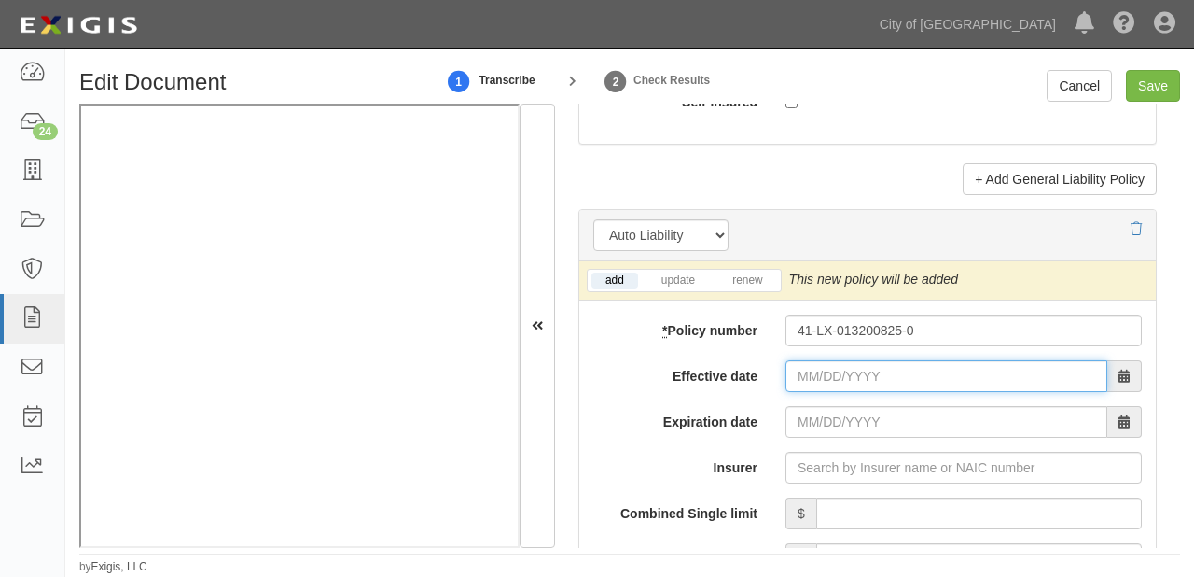
drag, startPoint x: 866, startPoint y: 379, endPoint x: 862, endPoint y: 369, distance: 10.9
click at [866, 379] on input "Effective date" at bounding box center [947, 376] width 322 height 32
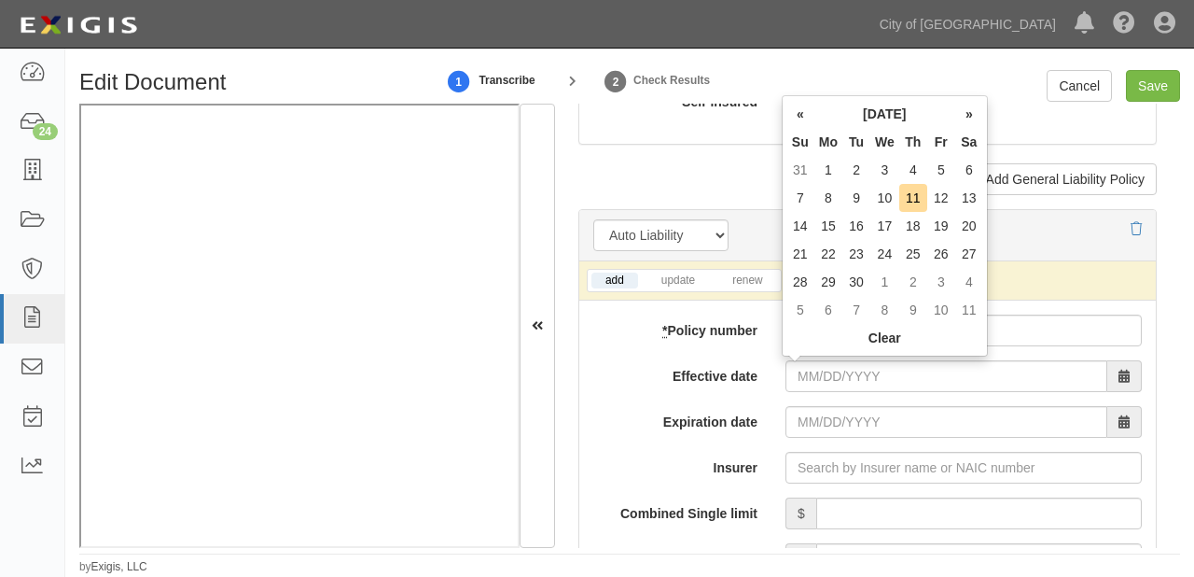
drag, startPoint x: 847, startPoint y: 123, endPoint x: 847, endPoint y: 136, distance: 13.1
click at [847, 123] on th "September 2025" at bounding box center [885, 114] width 141 height 28
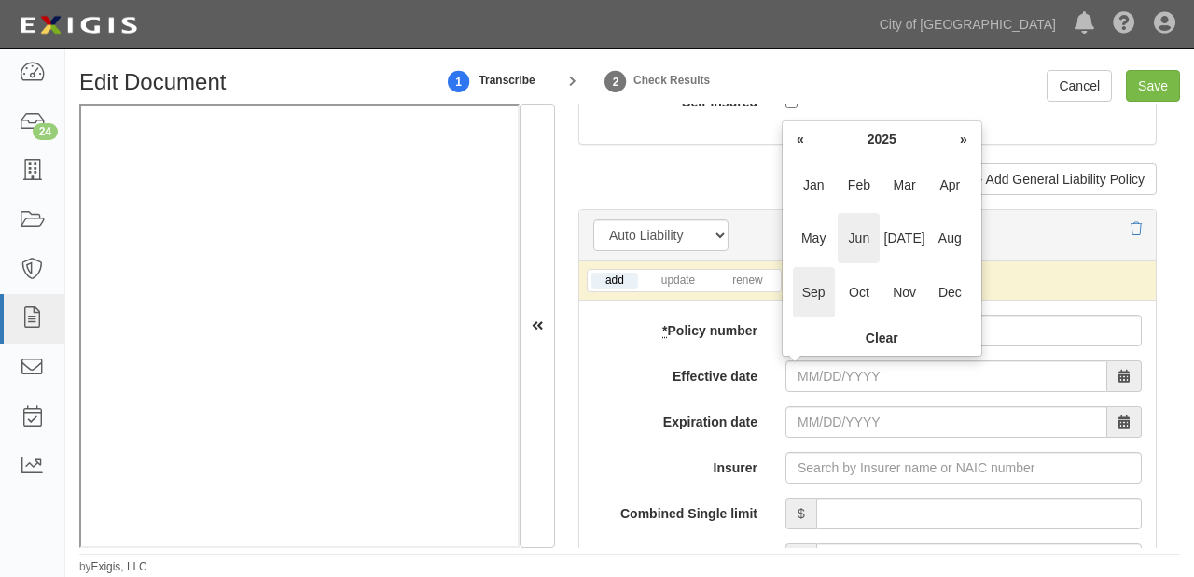
click at [859, 235] on span "Jun" at bounding box center [859, 238] width 42 height 50
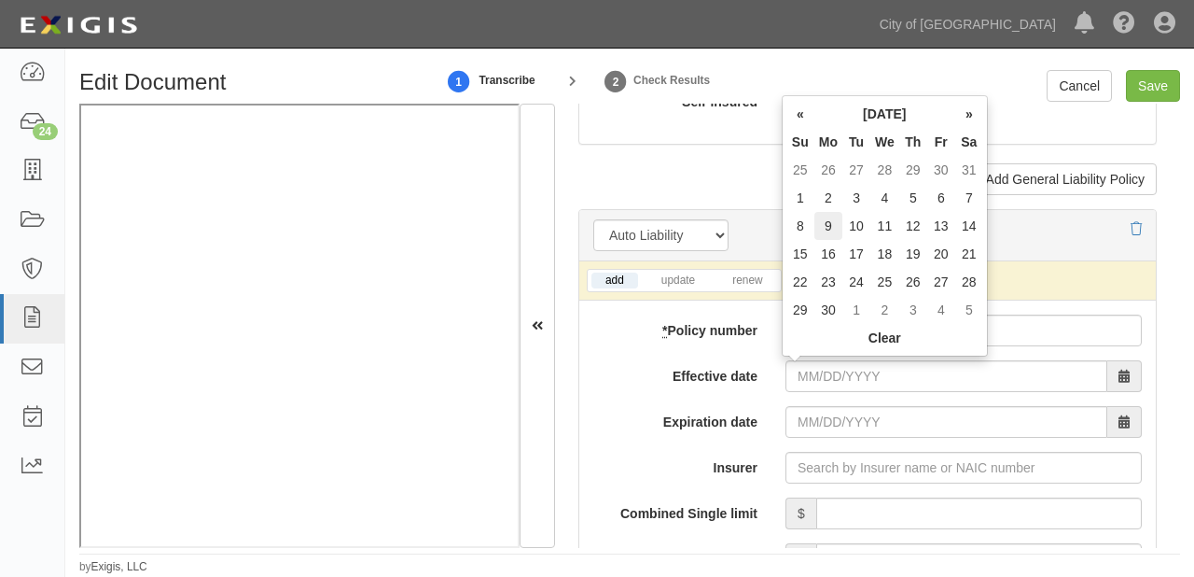
click at [832, 219] on td "9" at bounding box center [829, 226] width 28 height 28
type input "06/09/2025"
type input "06/09/2026"
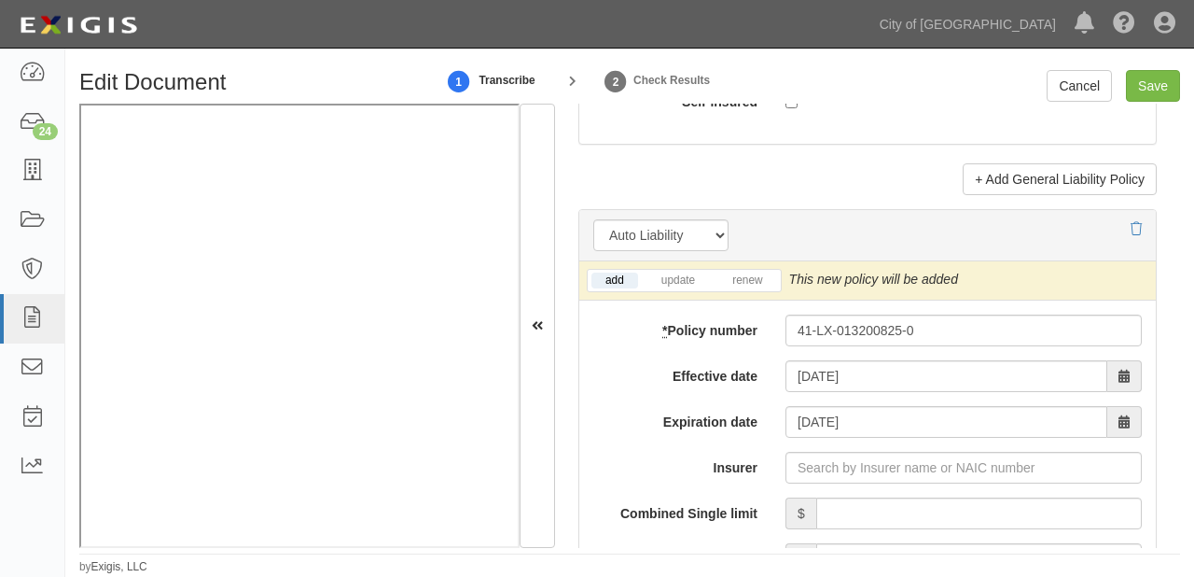
scroll to position [2837, 0]
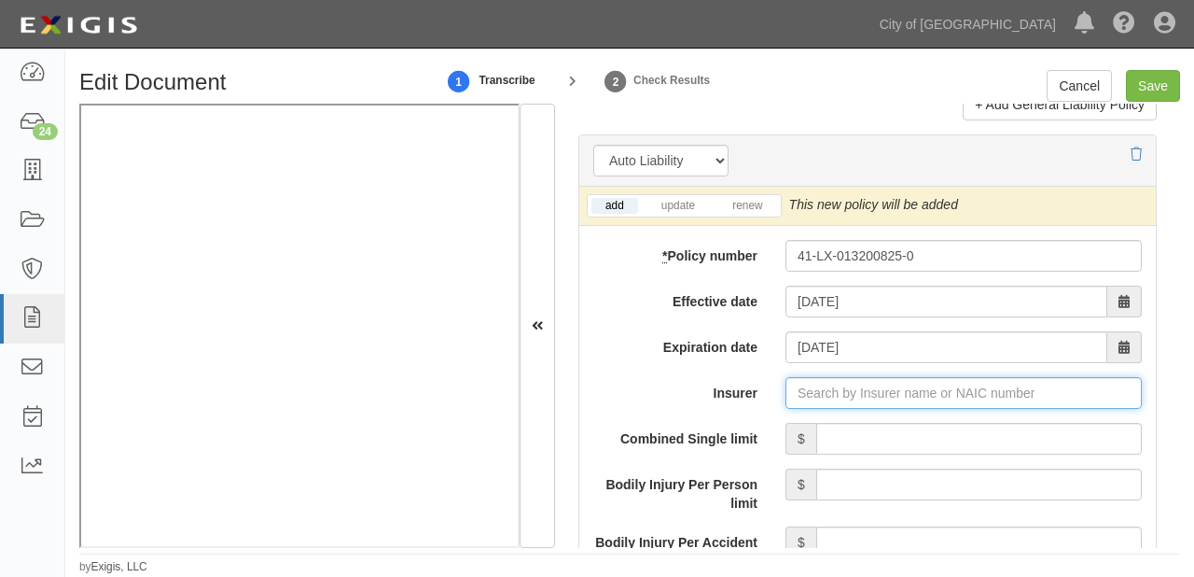
click at [848, 385] on input "Insurer" at bounding box center [964, 393] width 356 height 32
type input "21st Century Advantage Insurance Company (25232) NR Rating"
type input "2"
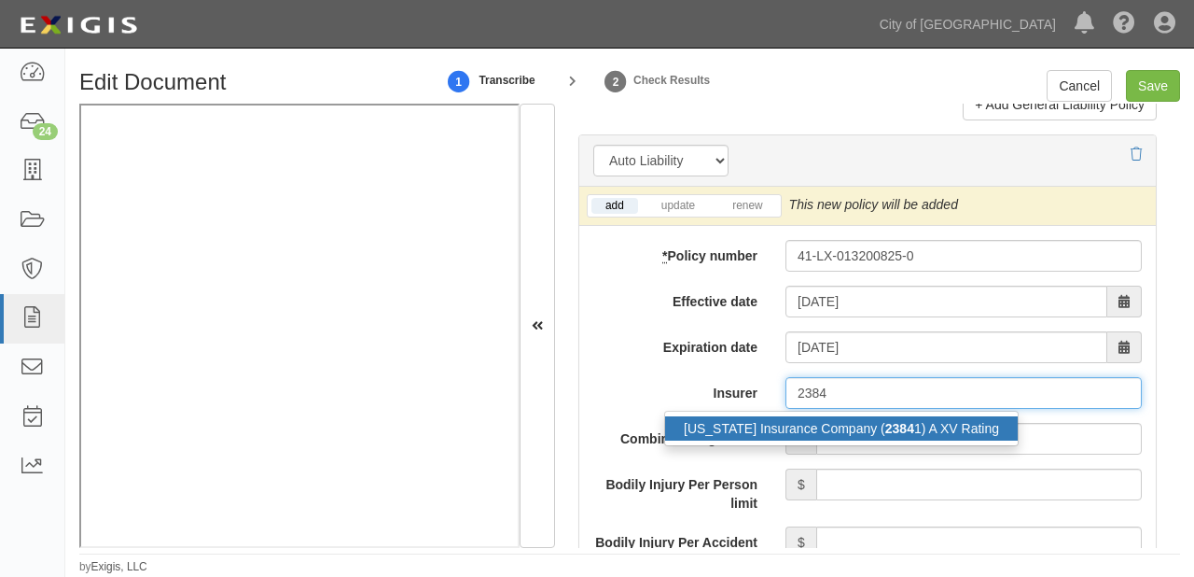
click at [854, 428] on div "New Hampshire Insurance Company ( 2384 1) A XV Rating" at bounding box center [841, 428] width 353 height 24
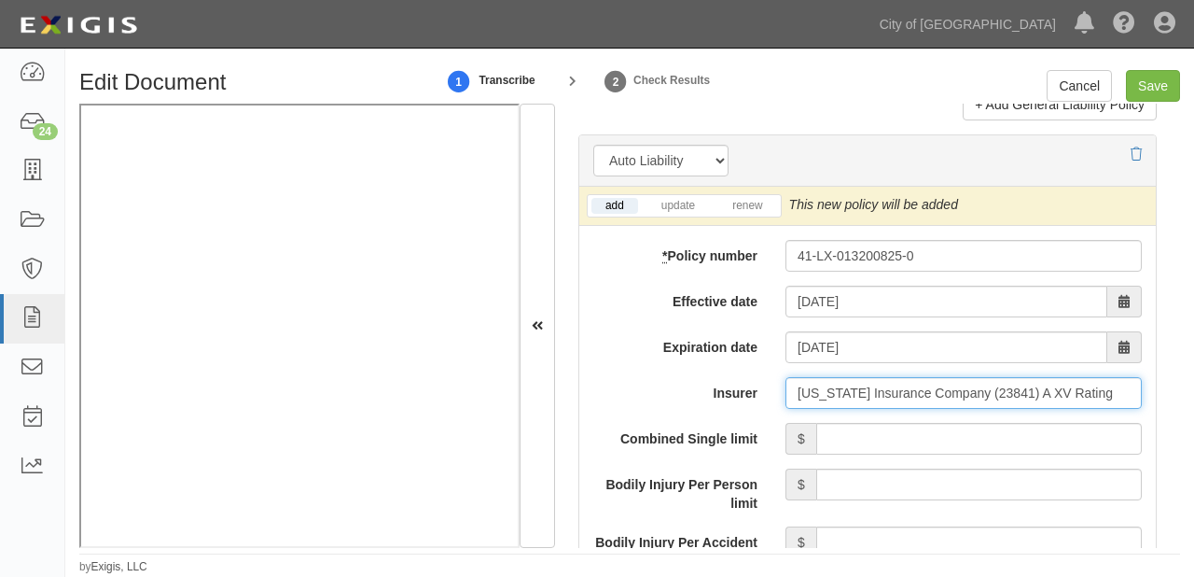
type input "New Hampshire Insurance Company (23841) A XV Rating"
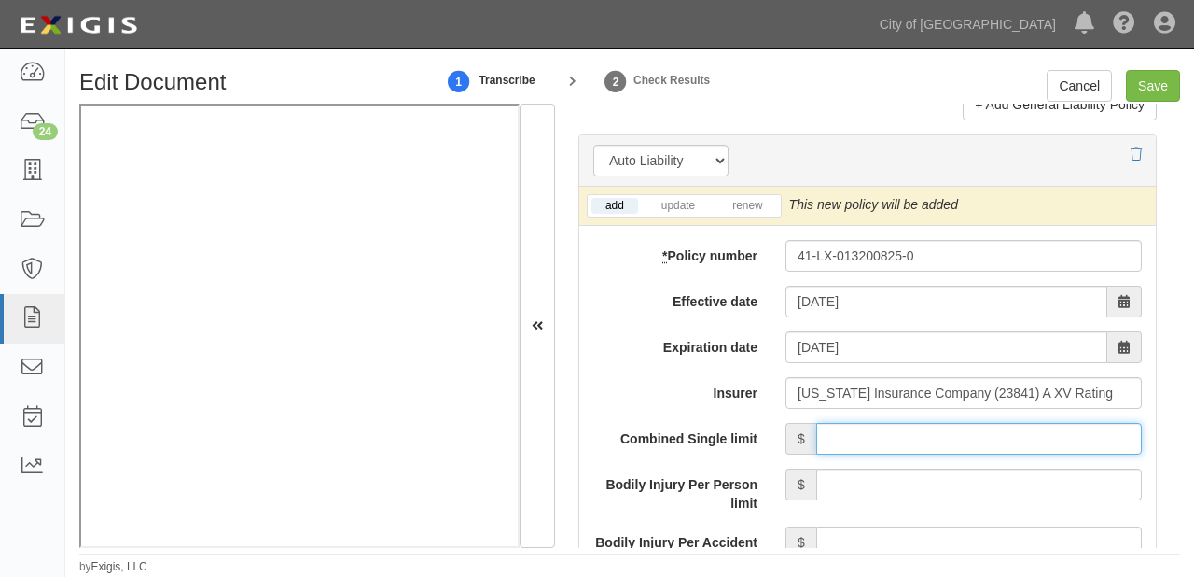
click at [893, 448] on input "Combined Single limit" at bounding box center [979, 439] width 326 height 32
type input "1,000,000"
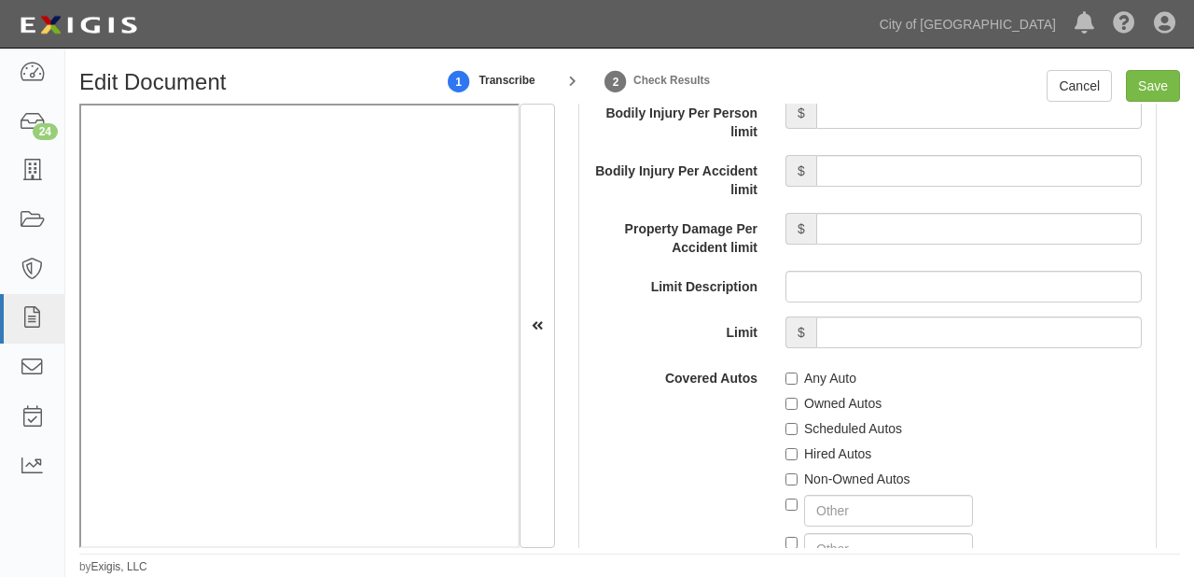
scroll to position [3210, 0]
click at [829, 418] on label "Scheduled Autos" at bounding box center [844, 426] width 117 height 19
click at [798, 421] on input "Scheduled Autos" at bounding box center [792, 427] width 12 height 12
checkbox input "true"
click at [817, 450] on label "Hired Autos" at bounding box center [829, 451] width 86 height 19
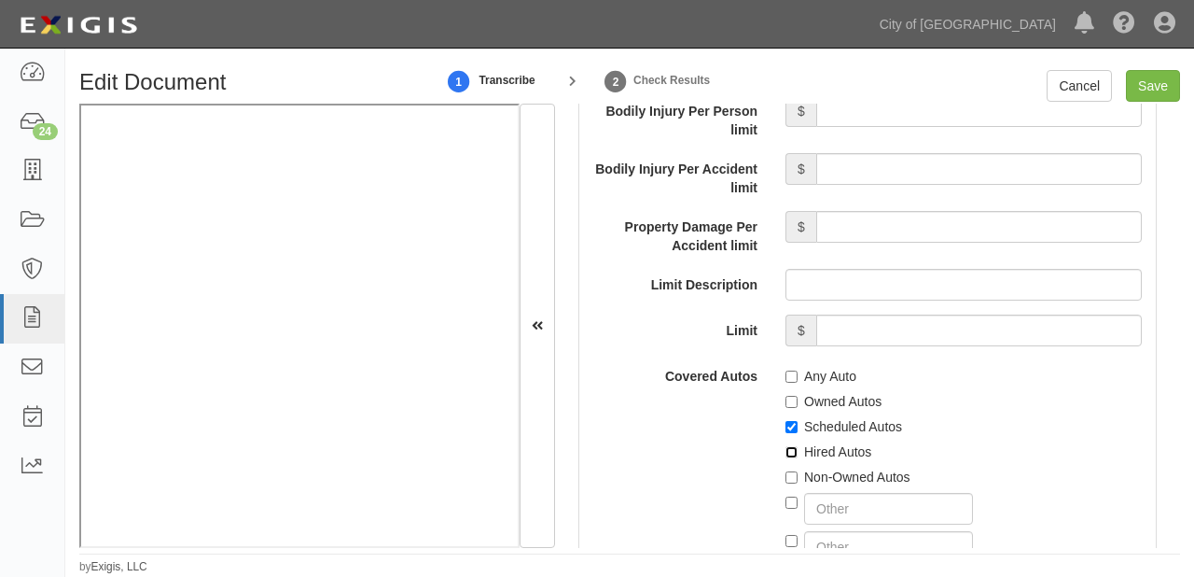
click at [798, 450] on input "Hired Autos" at bounding box center [792, 452] width 12 height 12
checkbox input "true"
click at [815, 472] on label "Non-Owned Autos" at bounding box center [848, 476] width 125 height 19
click at [798, 472] on input "Non-Owned Autos" at bounding box center [792, 477] width 12 height 12
checkbox input "true"
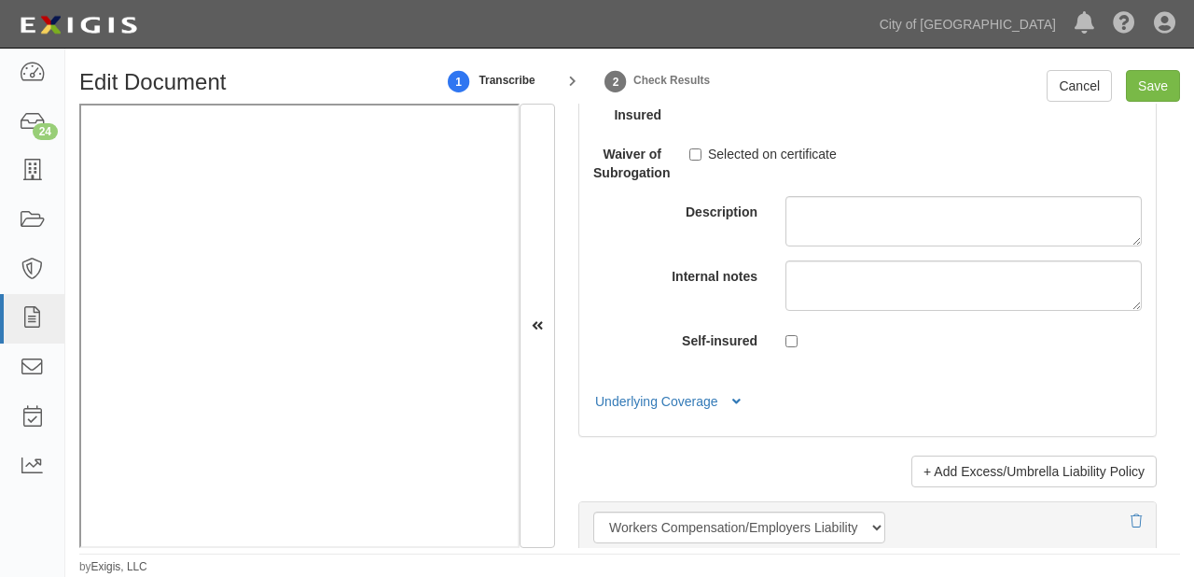
scroll to position [4777, 0]
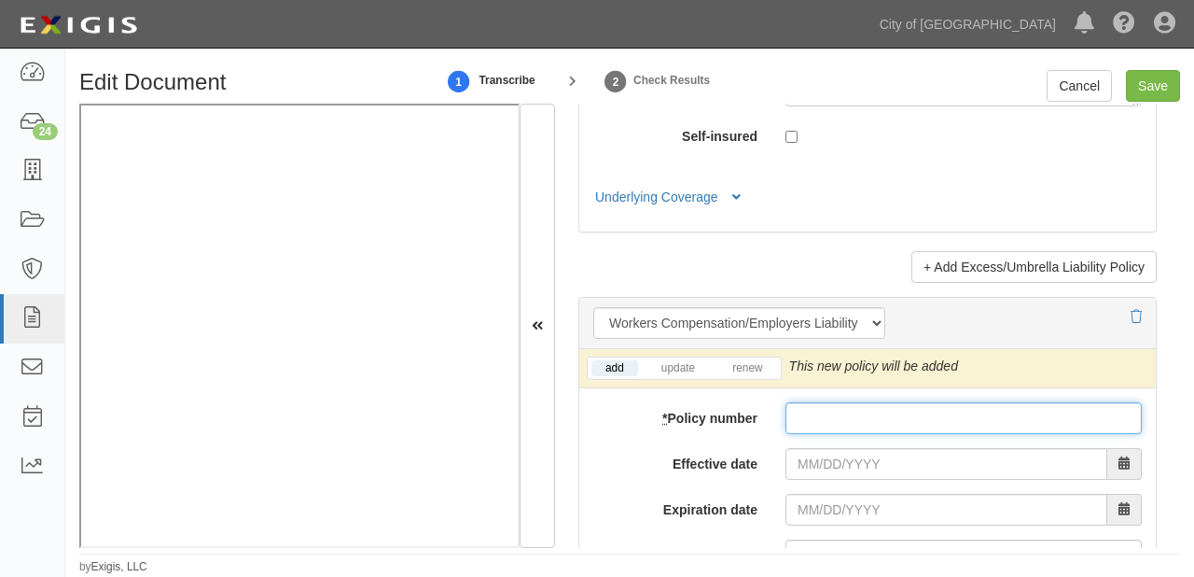
click at [816, 417] on input "* Policy number" at bounding box center [964, 418] width 356 height 32
paste input "CPW1003629"
type input "CPW1003629"
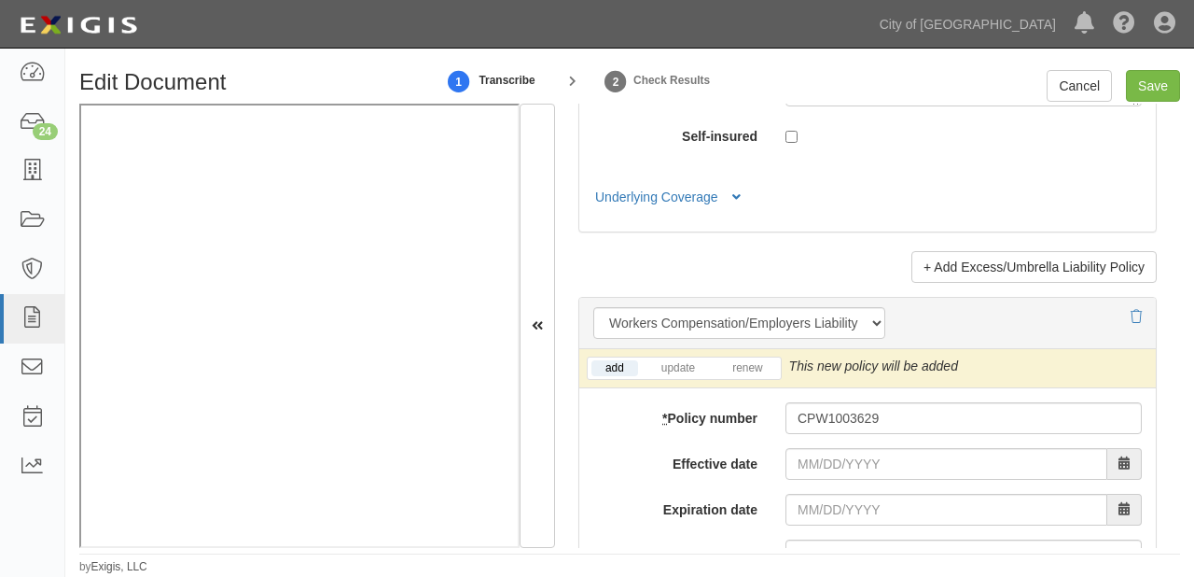
click at [819, 450] on input "Effective date" at bounding box center [947, 464] width 322 height 32
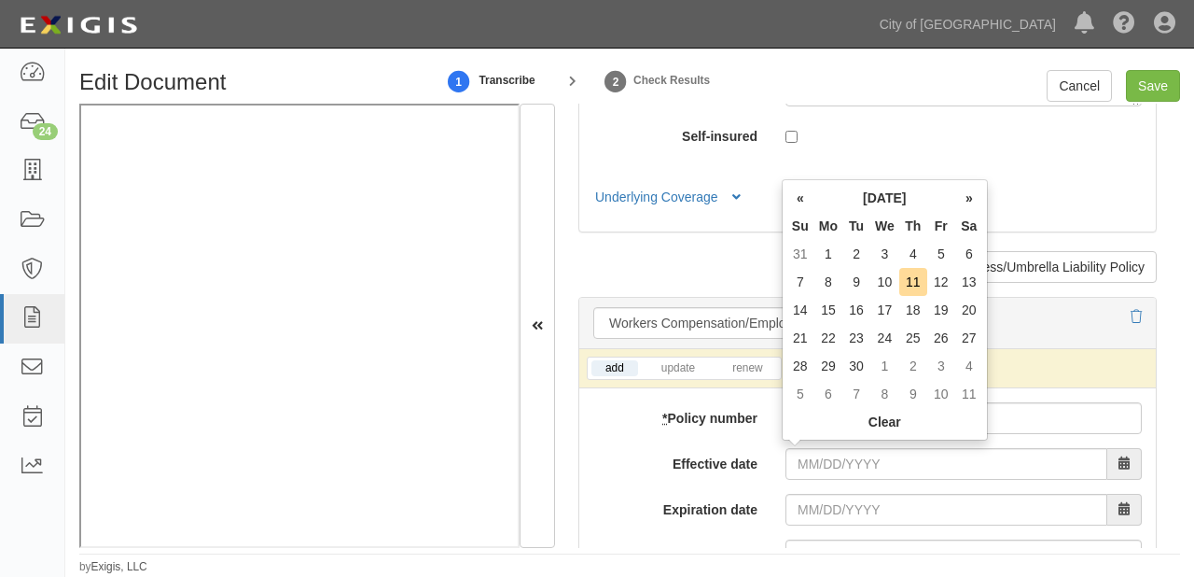
drag, startPoint x: 840, startPoint y: 206, endPoint x: 847, endPoint y: 213, distance: 9.9
click at [840, 206] on th "September 2025" at bounding box center [885, 198] width 141 height 28
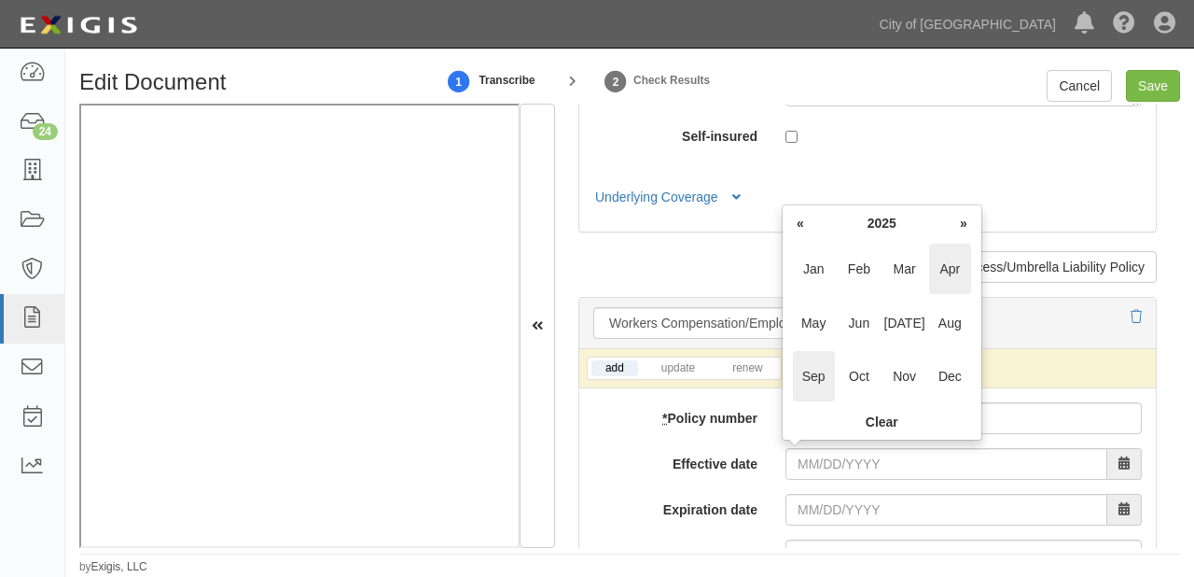
click at [940, 267] on span "Apr" at bounding box center [950, 269] width 42 height 50
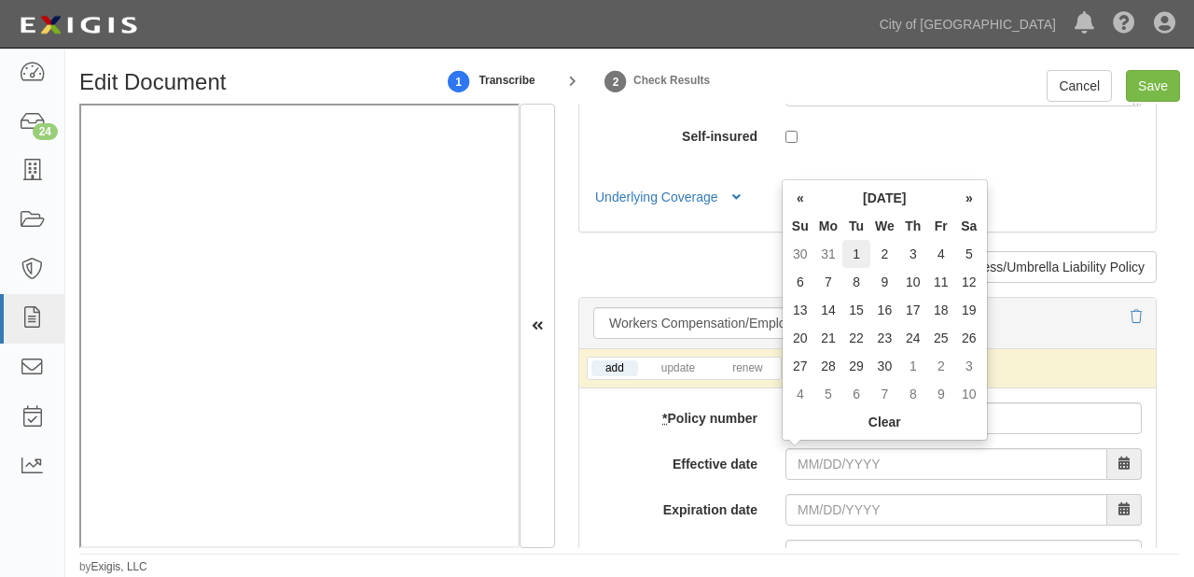
click at [856, 250] on td "1" at bounding box center [857, 254] width 28 height 28
type input "04/01/2025"
type input "[DATE]"
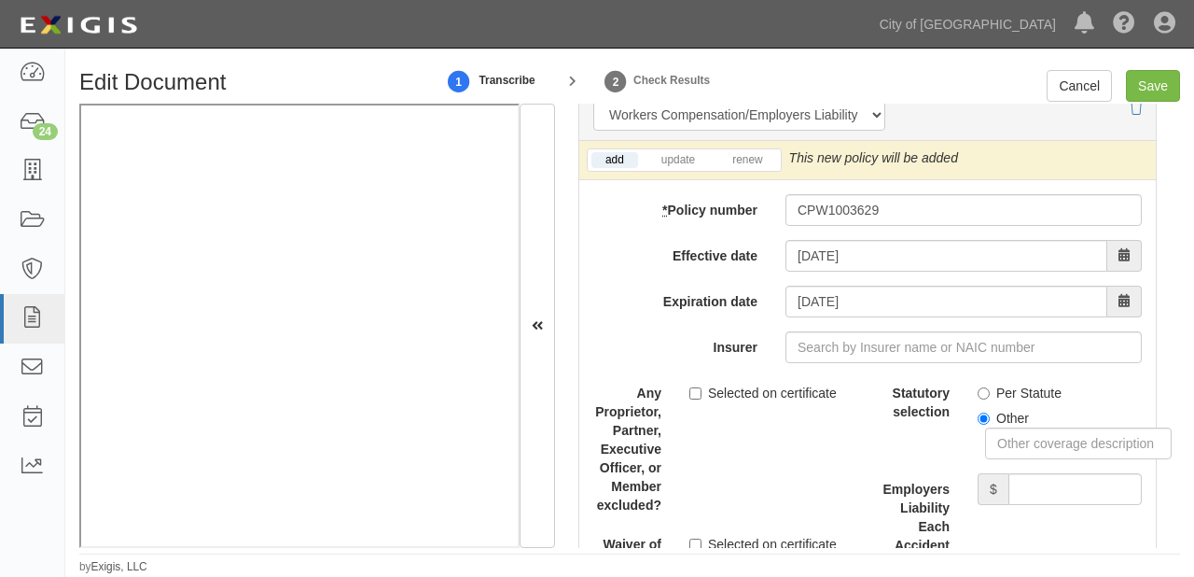
scroll to position [5001, 0]
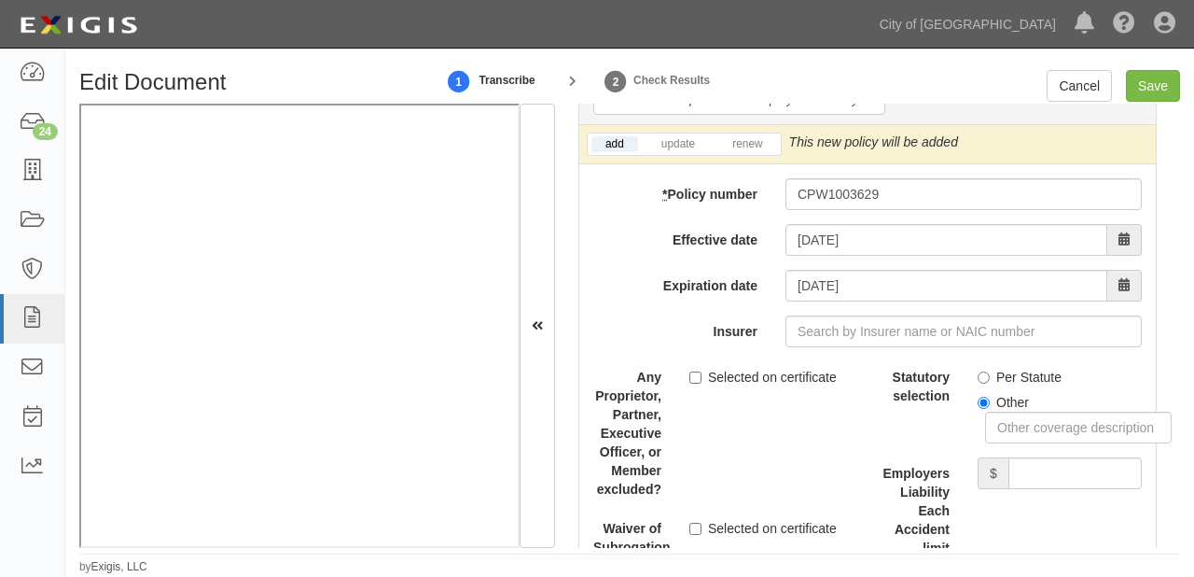
click at [1033, 373] on label "Per Statute" at bounding box center [1020, 377] width 84 height 19
click at [990, 373] on input "Per Statute" at bounding box center [984, 377] width 12 height 12
radio input "true"
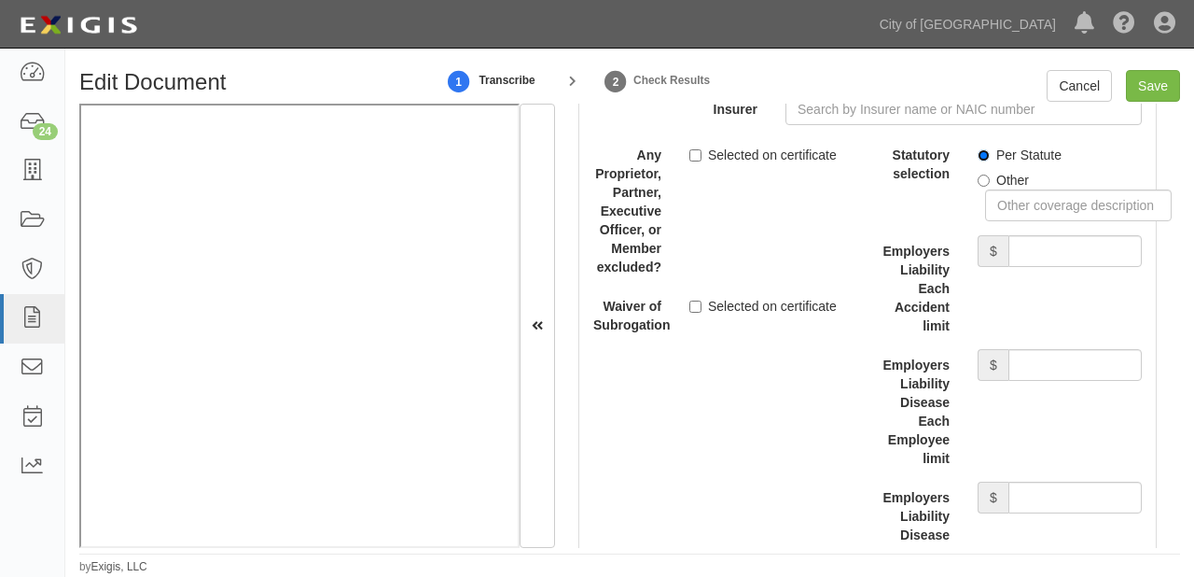
scroll to position [5225, 0]
click at [1025, 249] on input "Employers Liability Each Accident limit" at bounding box center [1075, 249] width 133 height 32
type input "1,000,000"
click at [1034, 355] on input "Employers Liability Disease Each Employee limit" at bounding box center [1075, 363] width 133 height 32
type input "1,000,000"
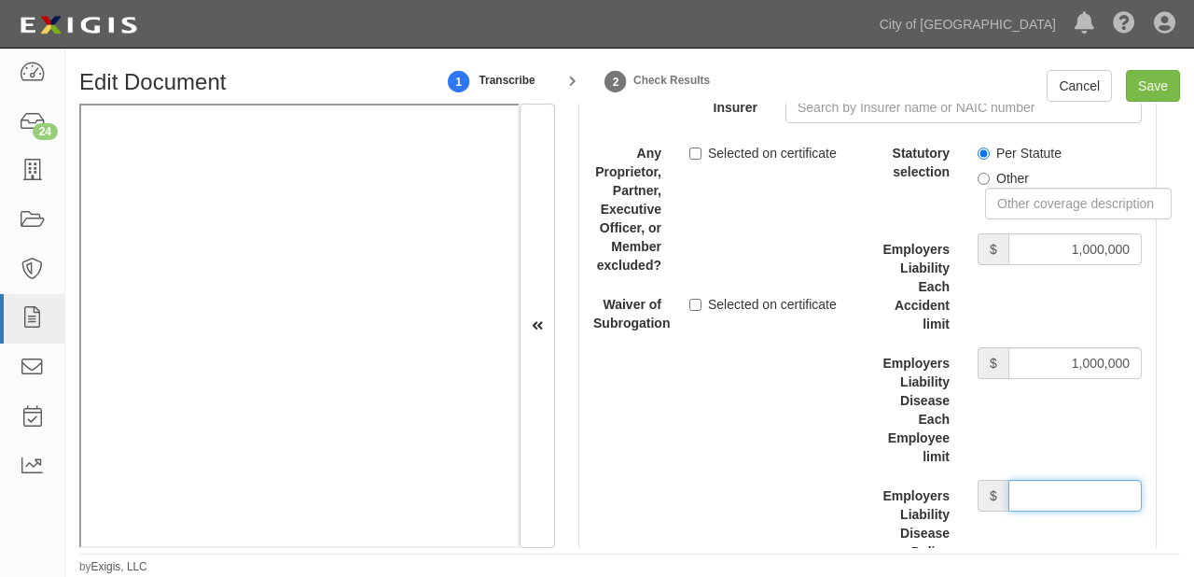
click at [1035, 497] on input "Employers Liability Disease Policy limit" at bounding box center [1075, 496] width 133 height 32
type input "1,000,000"
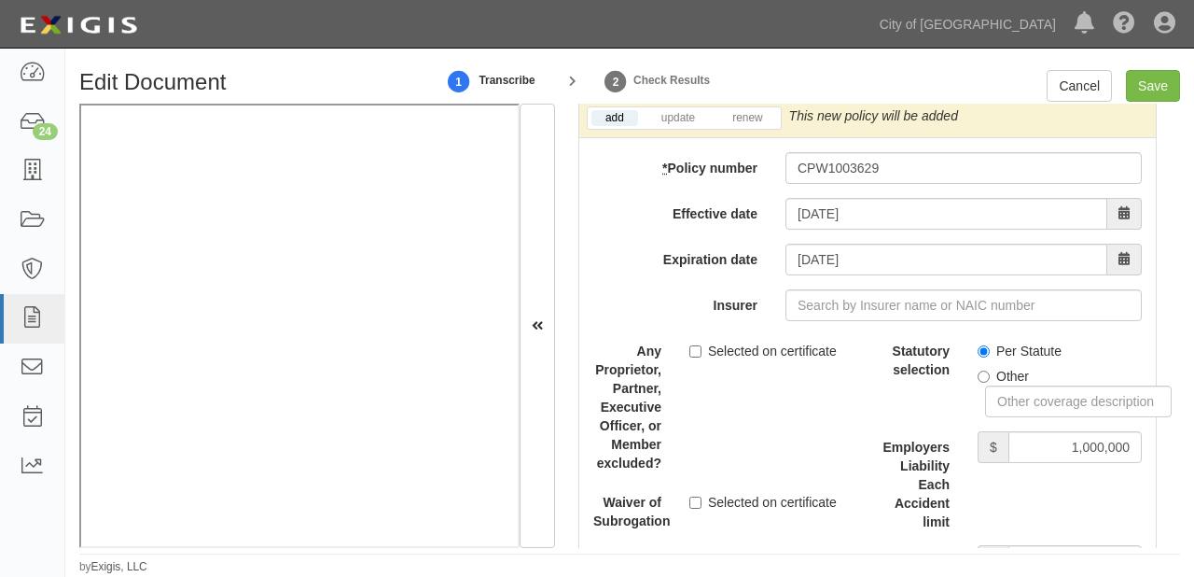
scroll to position [5001, 0]
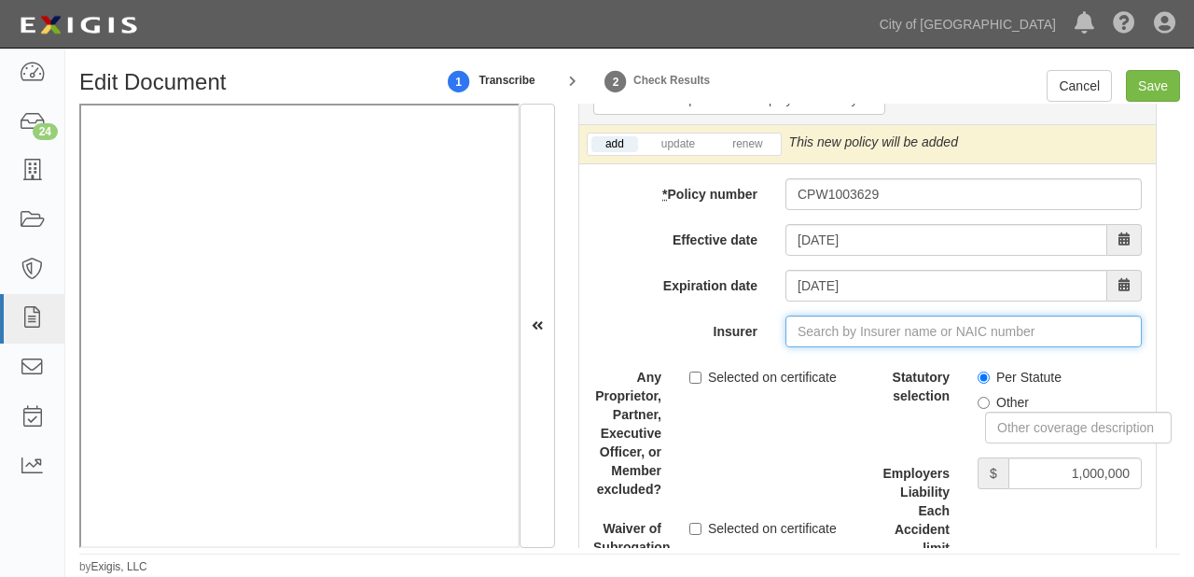
click at [836, 328] on input "Insurer" at bounding box center [964, 331] width 356 height 32
type input "180 Seguros S.A. (0) NR Rating"
type input "1"
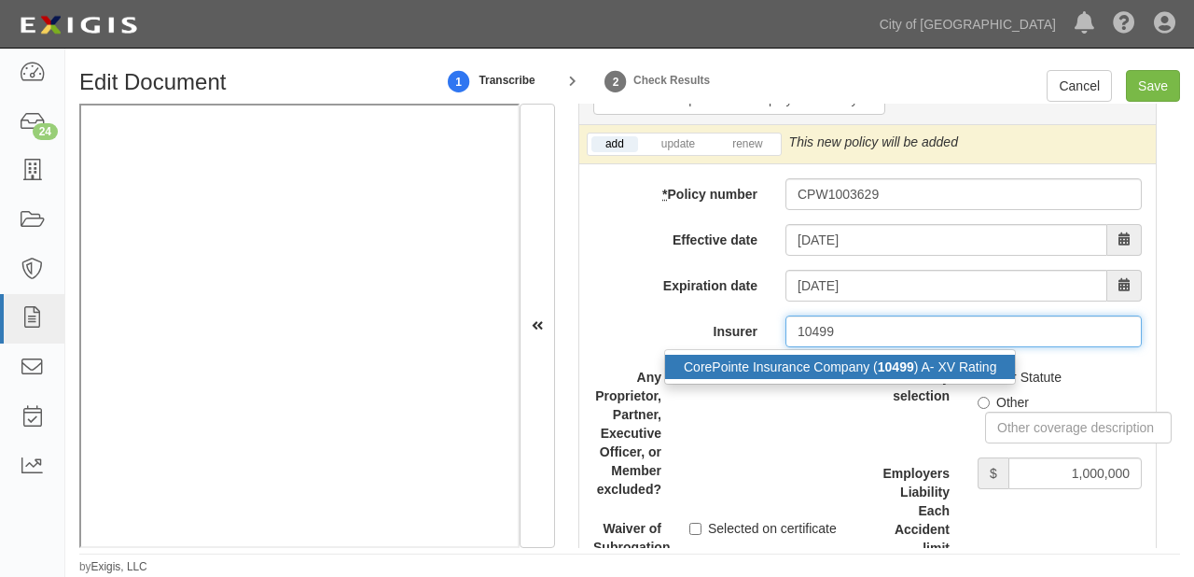
click at [850, 355] on div "CorePointe Insurance Company ( 10499 ) A- XV Rating" at bounding box center [840, 367] width 350 height 24
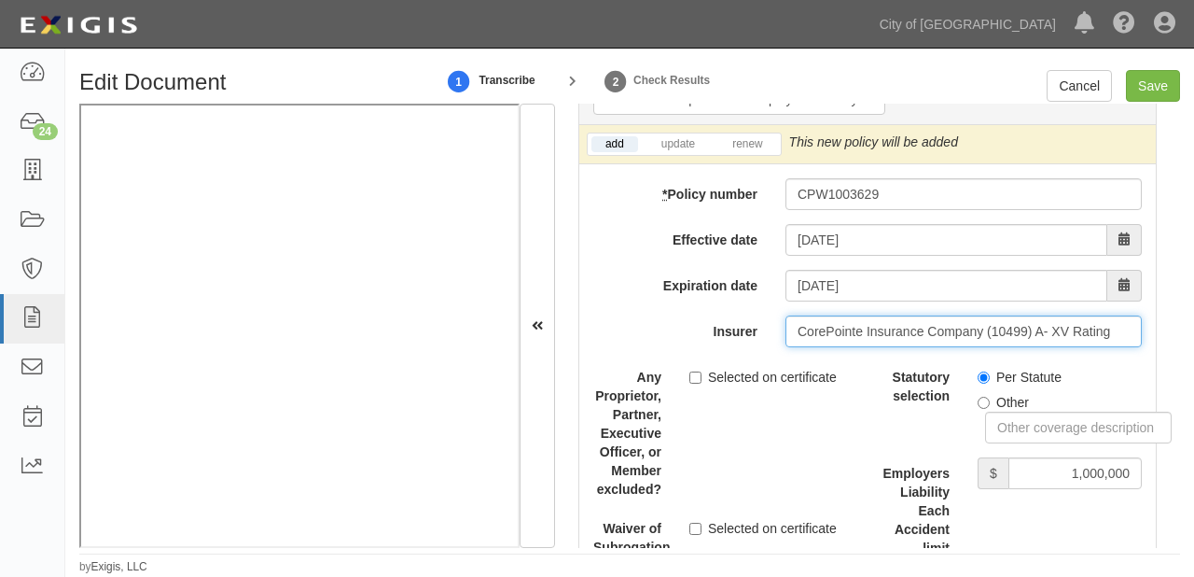
type input "CorePointe Insurance Company (10499) A- XV Rating"
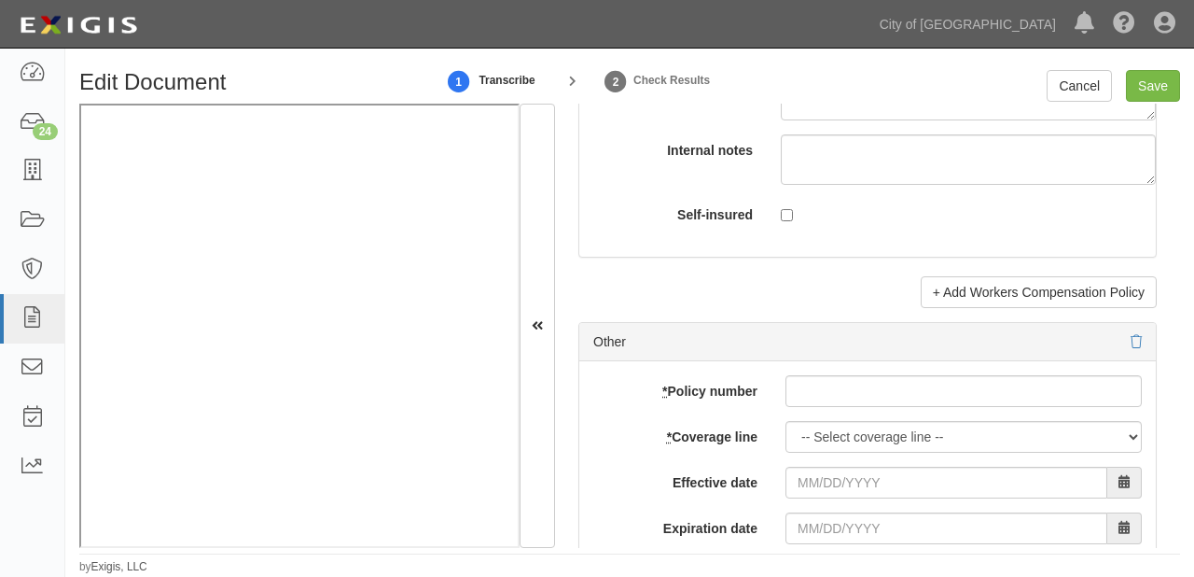
scroll to position [5748, 0]
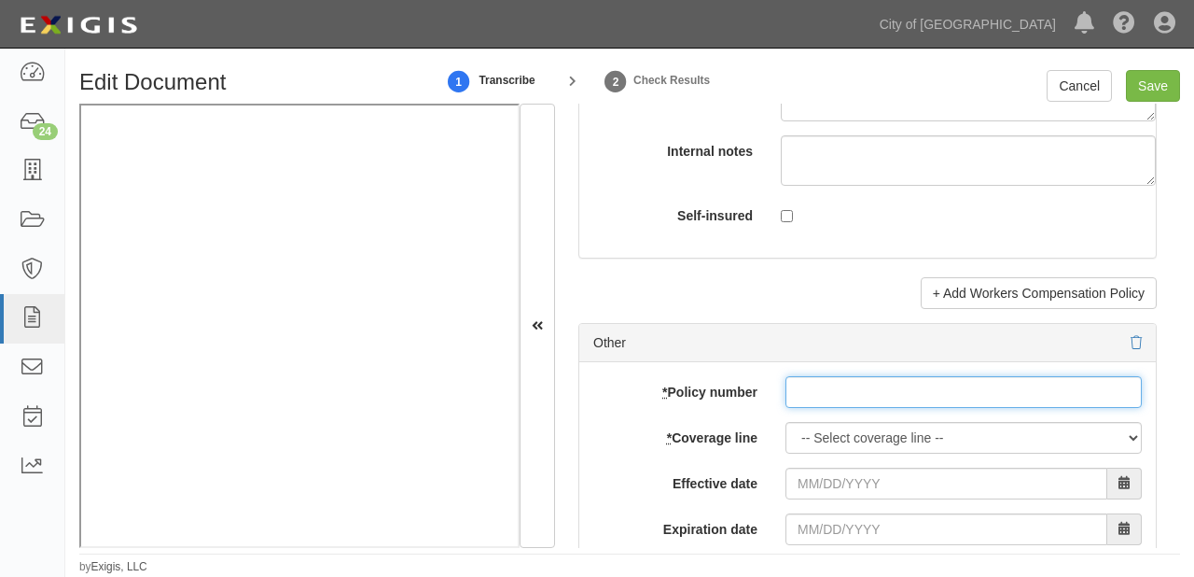
drag, startPoint x: 795, startPoint y: 378, endPoint x: 804, endPoint y: 393, distance: 17.6
click at [795, 378] on input "* Policy number" at bounding box center [964, 392] width 356 height 32
paste input "01-CA-060784099-0"
type input "01-CA-060784099-0"
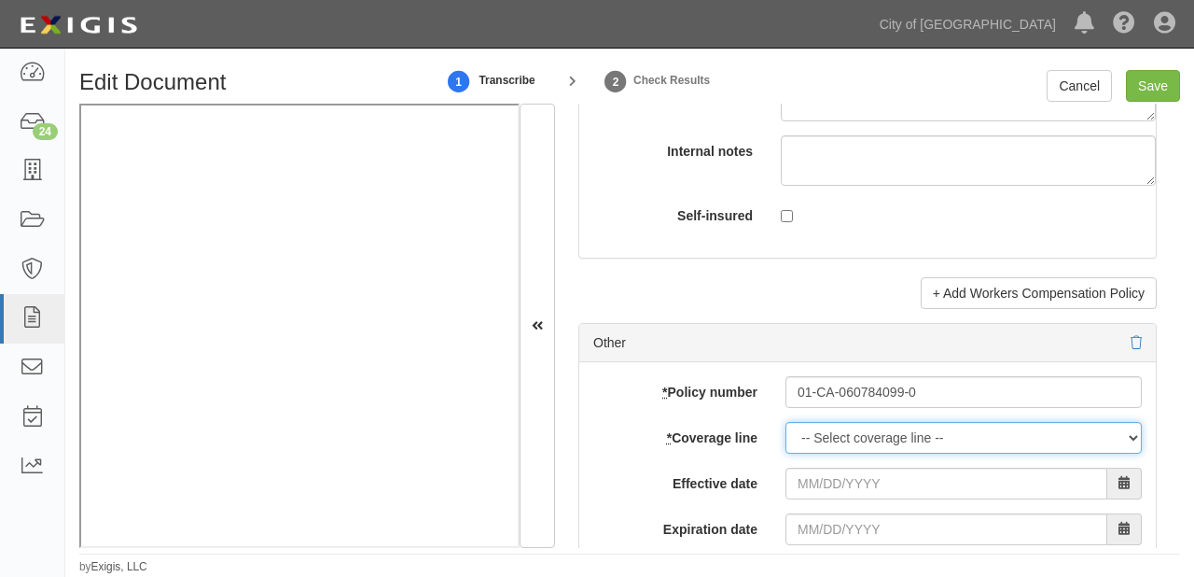
click at [827, 429] on select "-- Select coverage line -- Asbestos Abatement Auto Physical Damage Boiler & Mac…" at bounding box center [964, 438] width 356 height 32
click at [786, 422] on select "-- Select coverage line -- Asbestos Abatement Auto Physical Damage Boiler & Mac…" at bounding box center [964, 438] width 356 height 32
click at [817, 439] on select "-- Select coverage line -- Asbestos Abatement Auto Physical Damage Boiler & Mac…" at bounding box center [964, 438] width 356 height 32
select select "56"
click at [786, 453] on select "-- Select coverage line -- Asbestos Abatement Auto Physical Damage Boiler & Mac…" at bounding box center [964, 438] width 356 height 32
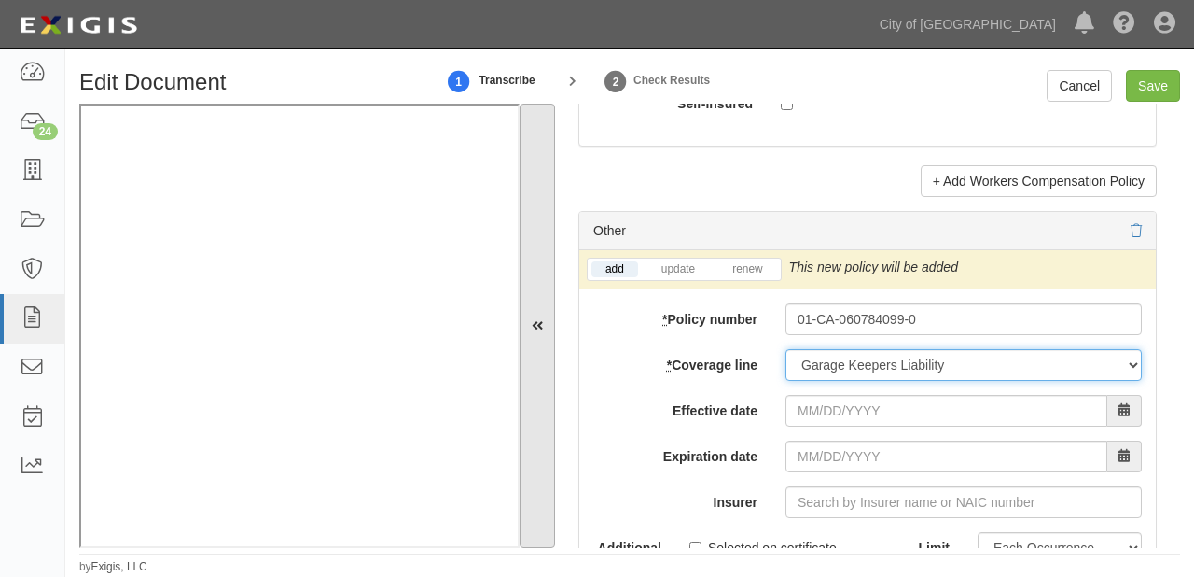
scroll to position [5897, 0]
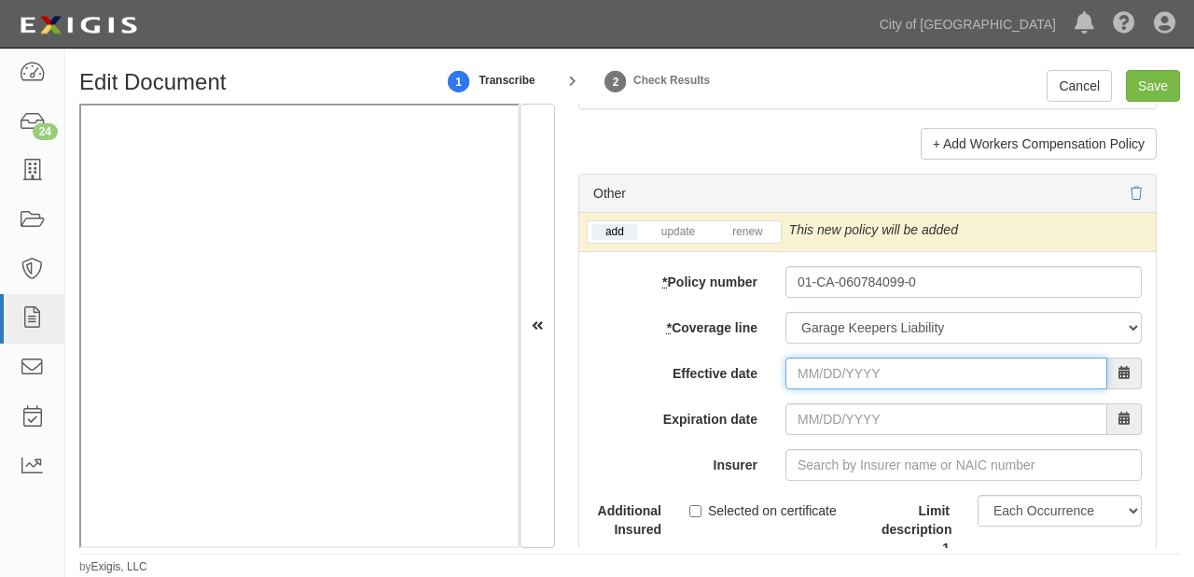
click at [860, 358] on input "Effective date" at bounding box center [947, 373] width 322 height 32
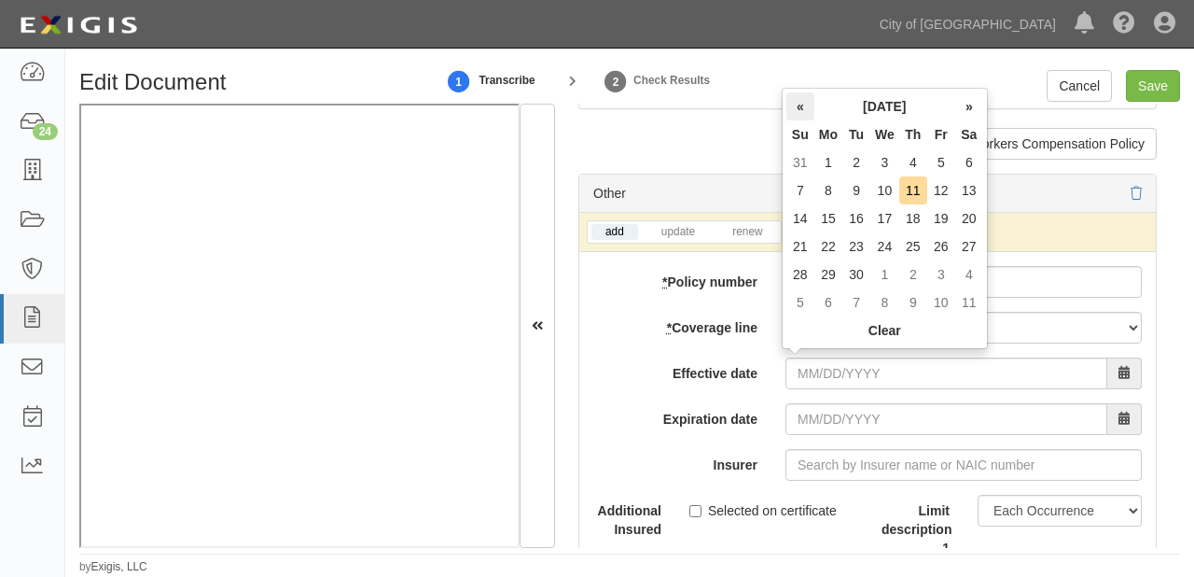
click at [791, 102] on th "«" at bounding box center [801, 106] width 28 height 28
click at [836, 220] on td "9" at bounding box center [829, 218] width 28 height 28
type input "06/09/2025"
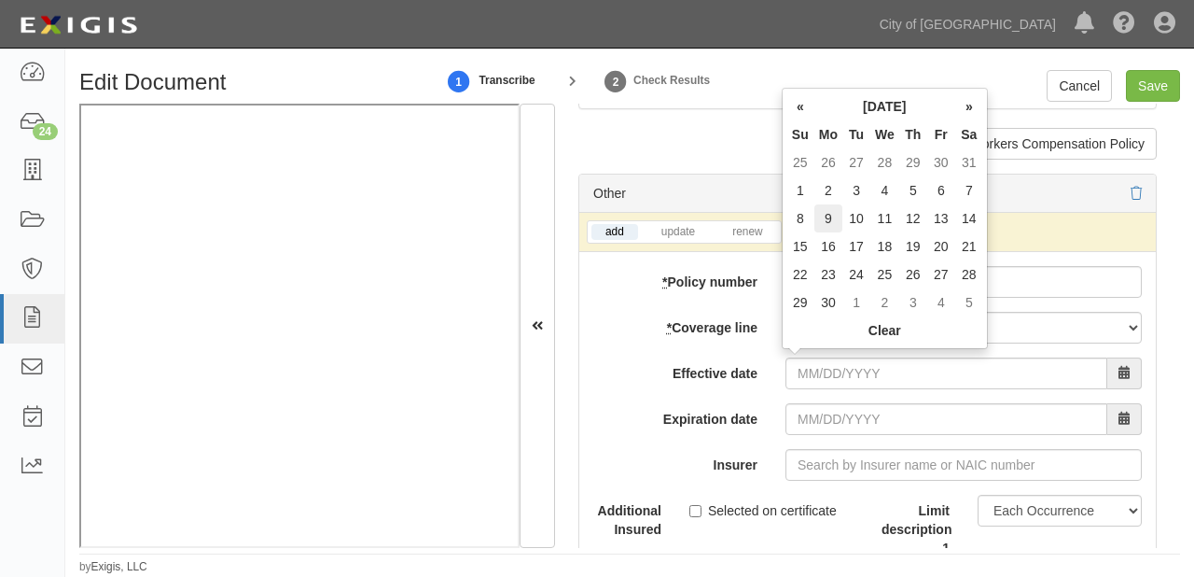
type input "06/09/2026"
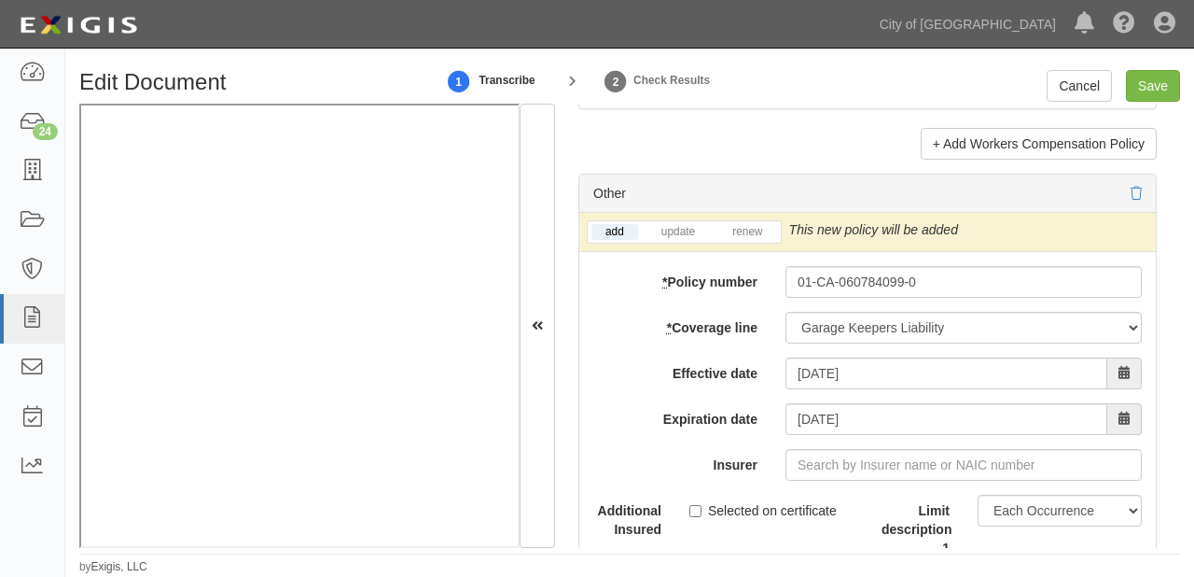
scroll to position [6046, 0]
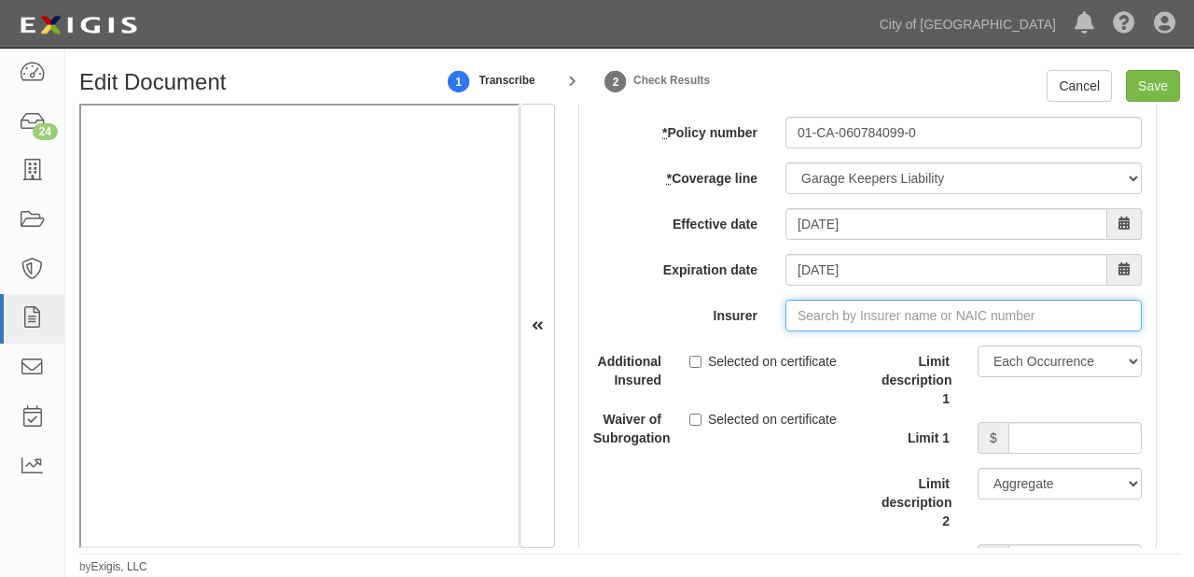
click at [864, 307] on input "Insurer" at bounding box center [964, 316] width 356 height 32
type input "21st Century Advantage Insurance Company (25232) NR Rating"
type input "2"
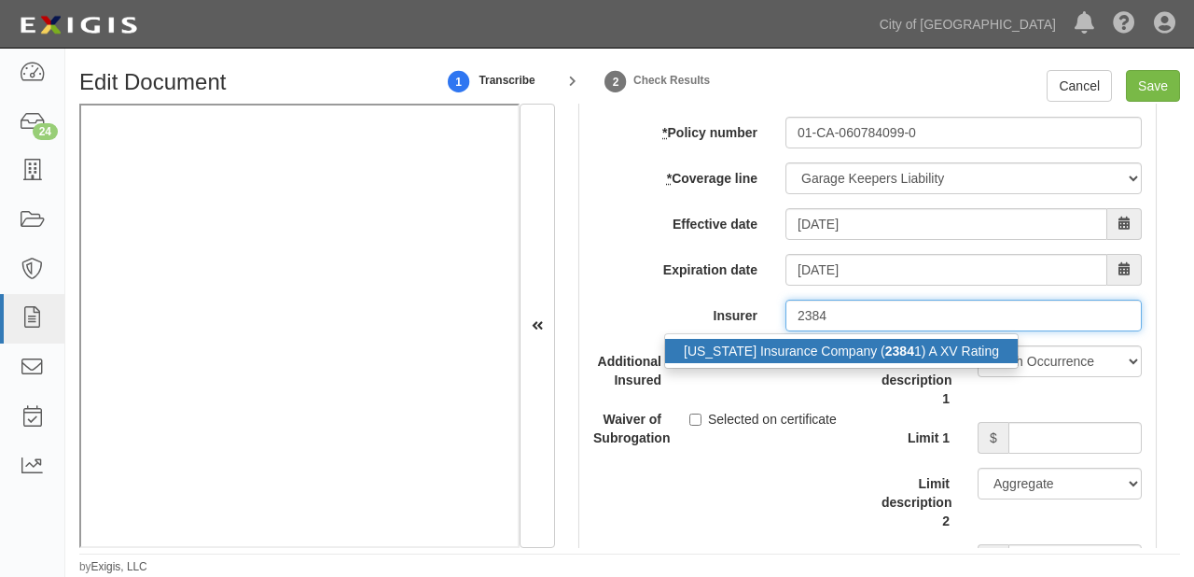
click at [864, 340] on div "New Hampshire Insurance Company ( 2384 1) A XV Rating" at bounding box center [841, 351] width 353 height 24
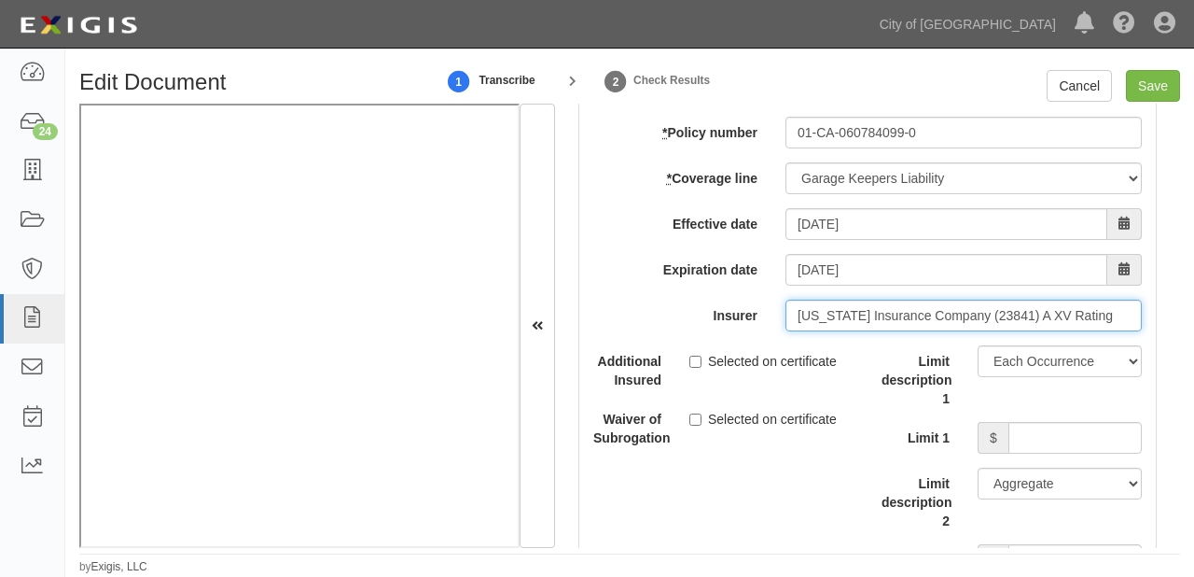
type input "New Hampshire Insurance Company (23841) A XV Rating"
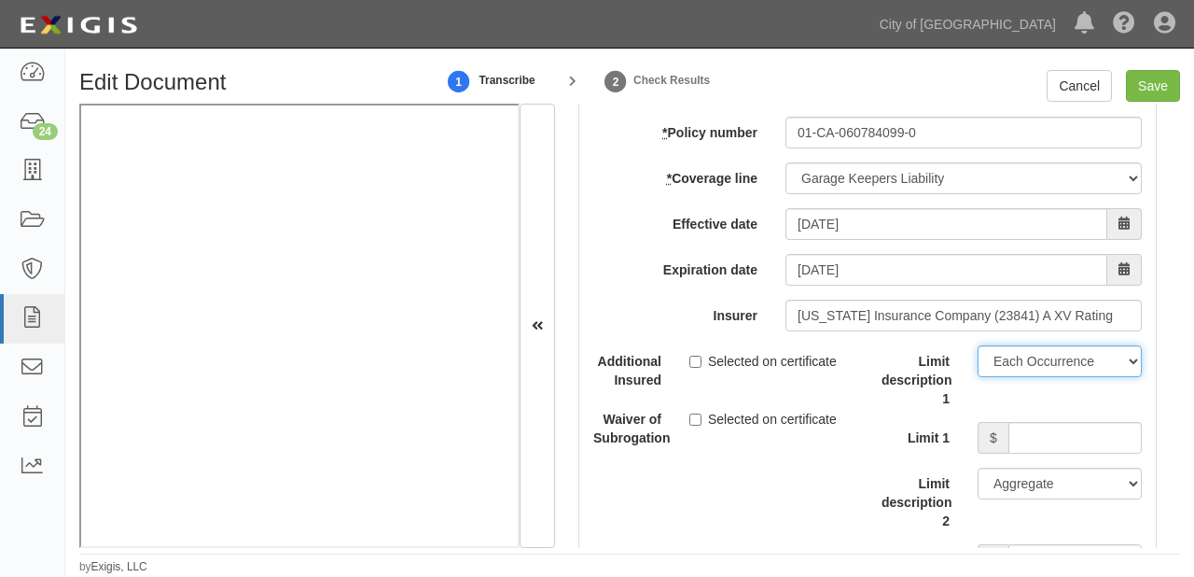
click at [1026, 362] on select "Limit Each Occurrence Each Claim Aggregate Deductible Self-Insured Retention Pe…" at bounding box center [1060, 361] width 164 height 32
select select "Limit"
click at [978, 345] on select "Limit Each Occurrence Each Claim Aggregate Deductible Self-Insured Retention Pe…" at bounding box center [1060, 361] width 164 height 32
click at [1011, 408] on div "Limit description 1 Limit Each Occurrence Each Claim Aggregate Deductible Self-…" at bounding box center [1012, 460] width 260 height 230
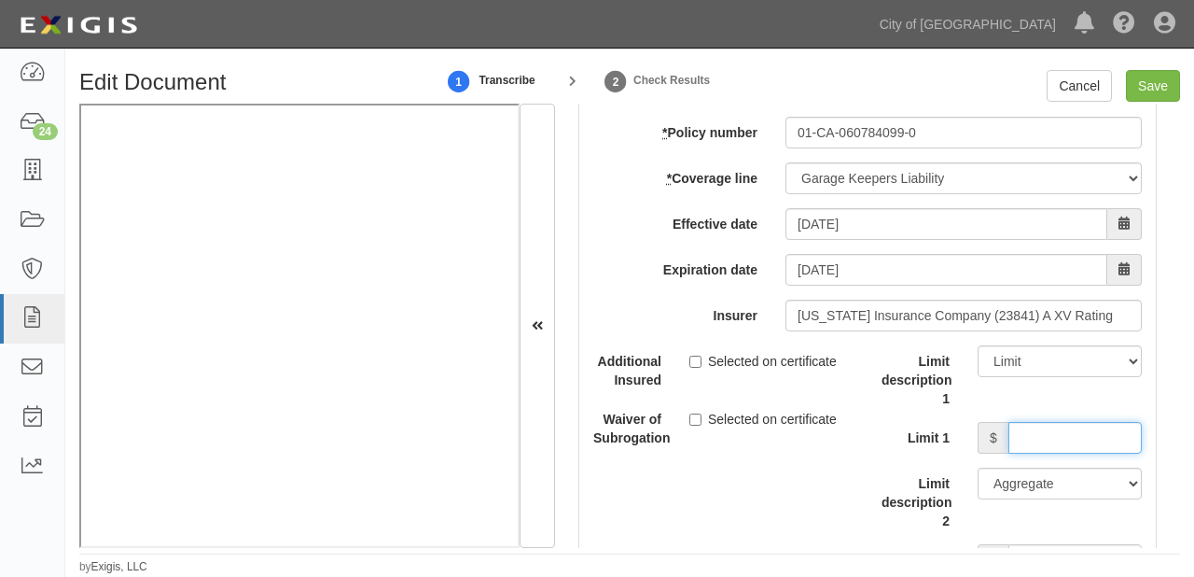
click at [1021, 425] on input "Limit 1" at bounding box center [1075, 438] width 133 height 32
type input "150,000"
click at [1157, 93] on input "Save" at bounding box center [1153, 86] width 54 height 32
type input "1000000"
type input "100000"
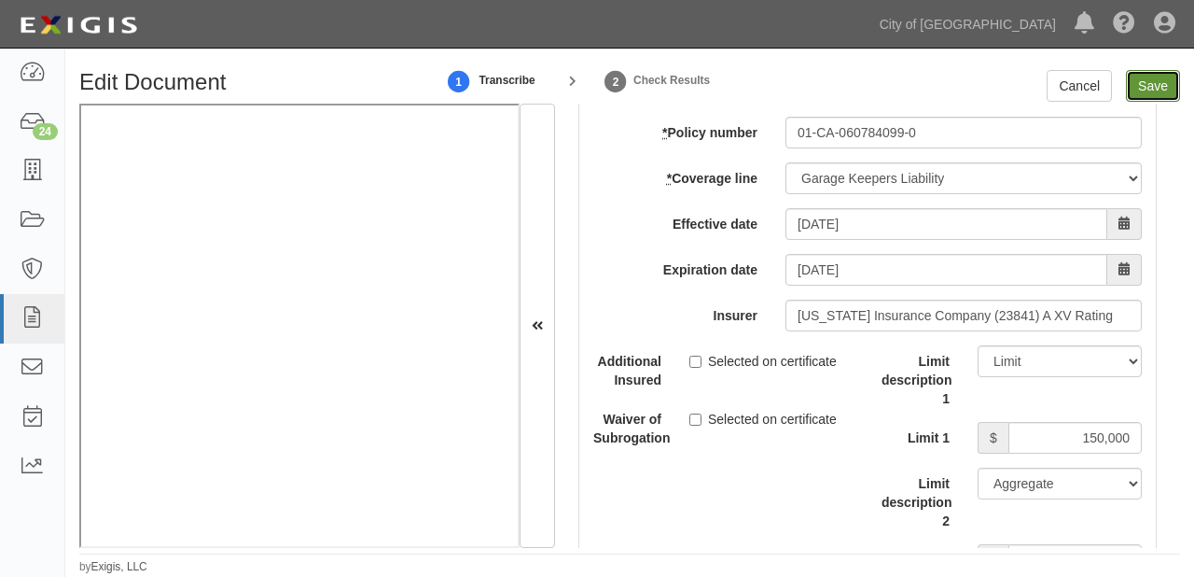
type input "5000"
type input "1000000"
type input "2000000"
type input "1000000"
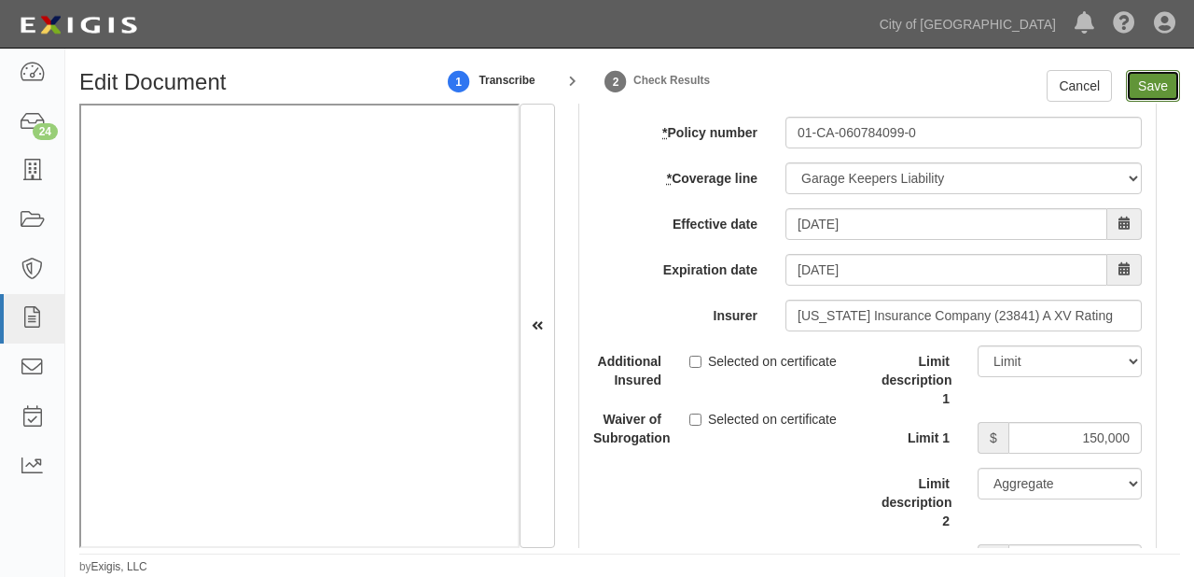
type input "1000000"
type input "150000"
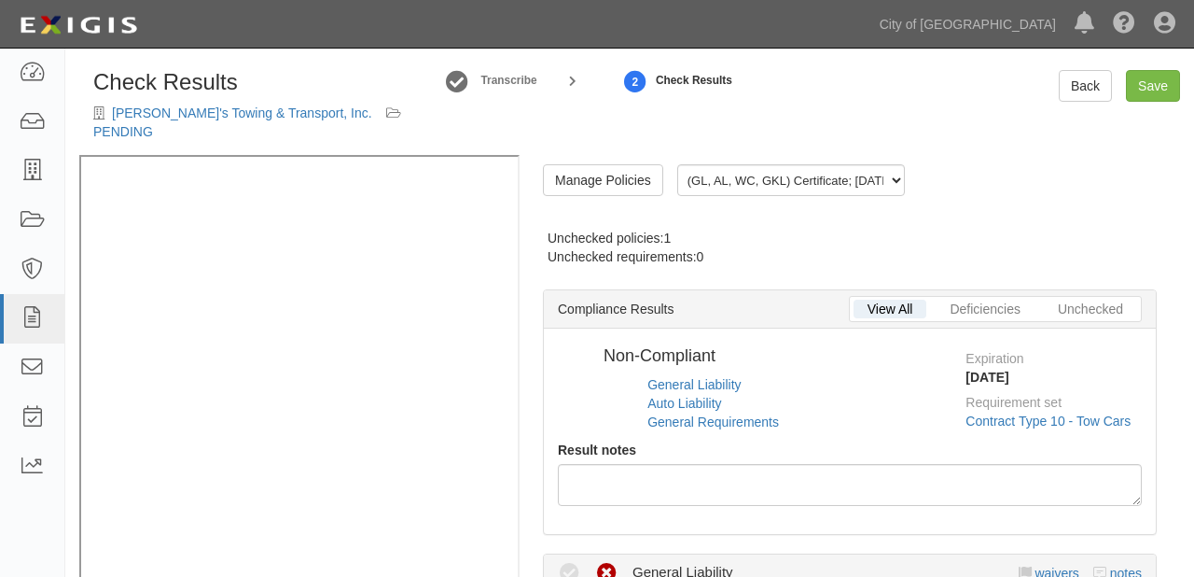
radio input "true"
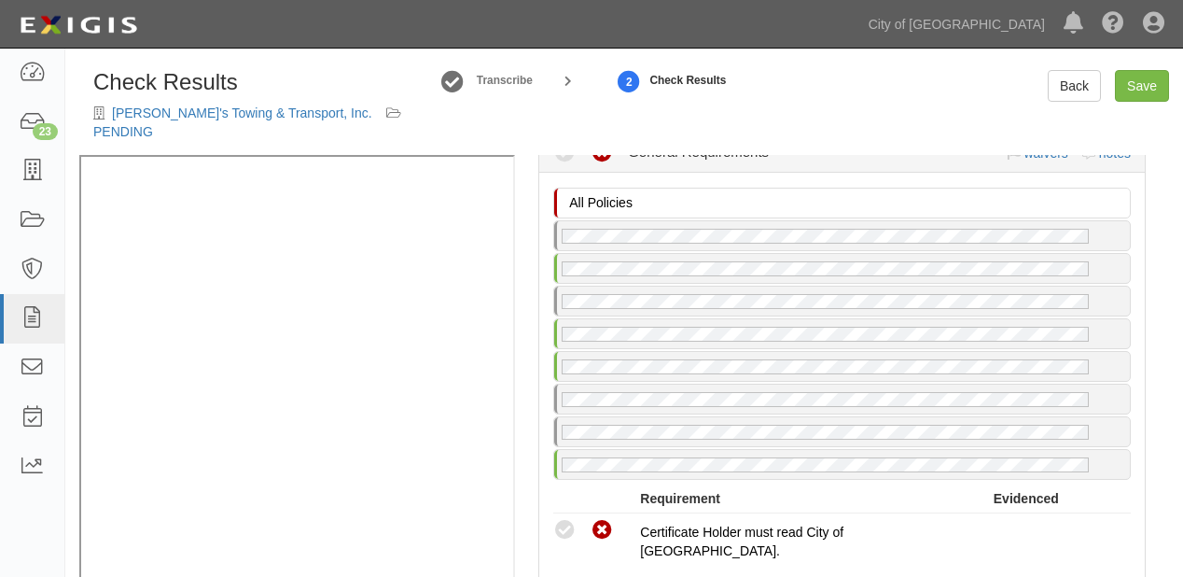
scroll to position [1045, 0]
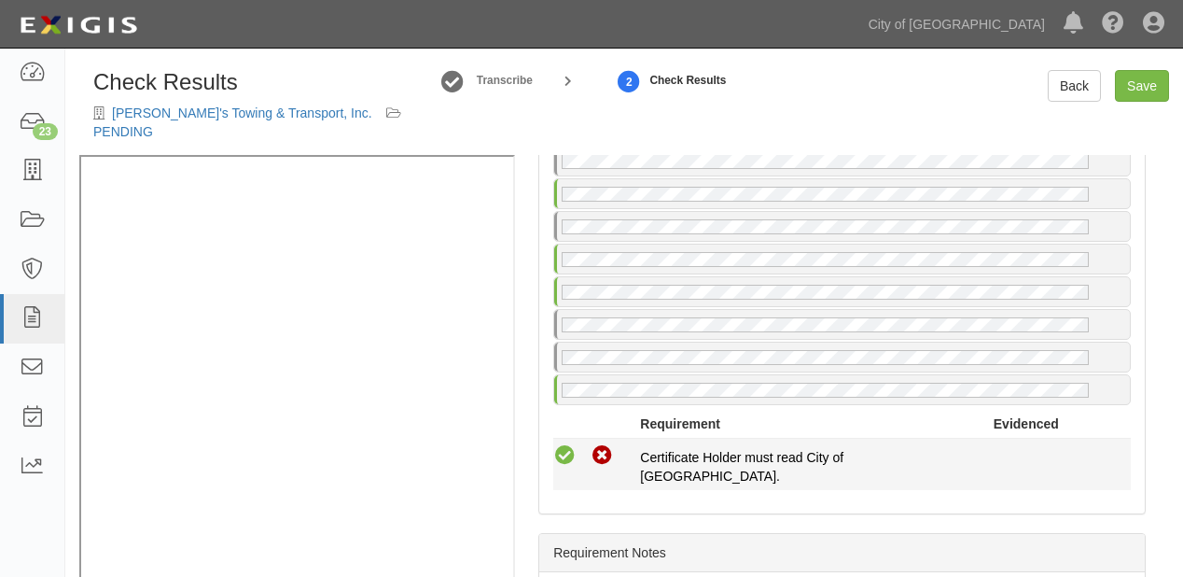
click at [560, 444] on icon at bounding box center [564, 455] width 23 height 23
radio input "true"
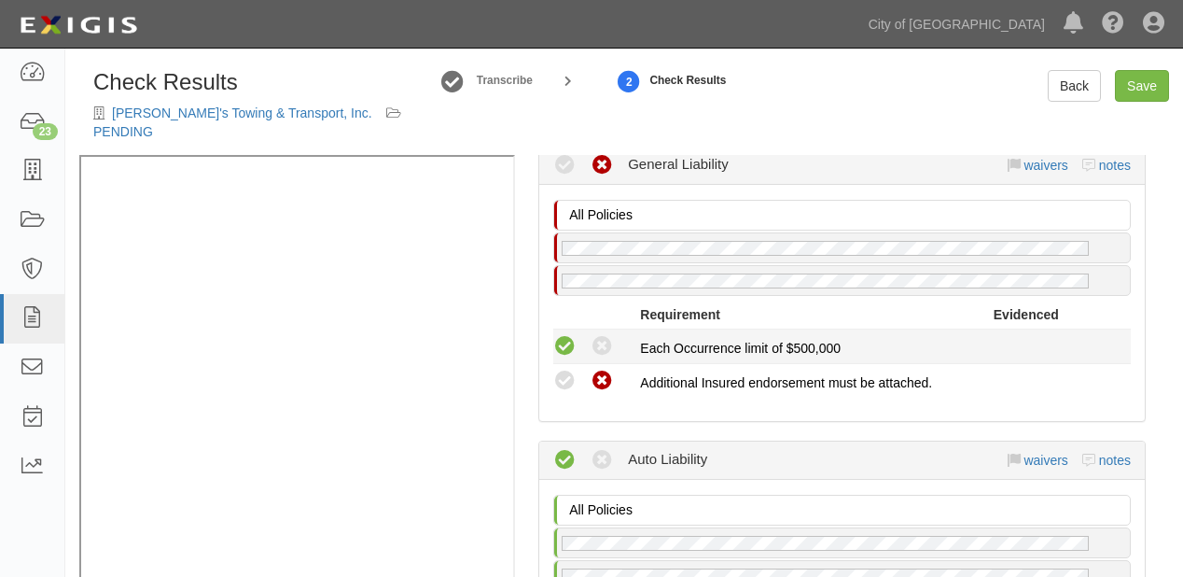
scroll to position [373, 0]
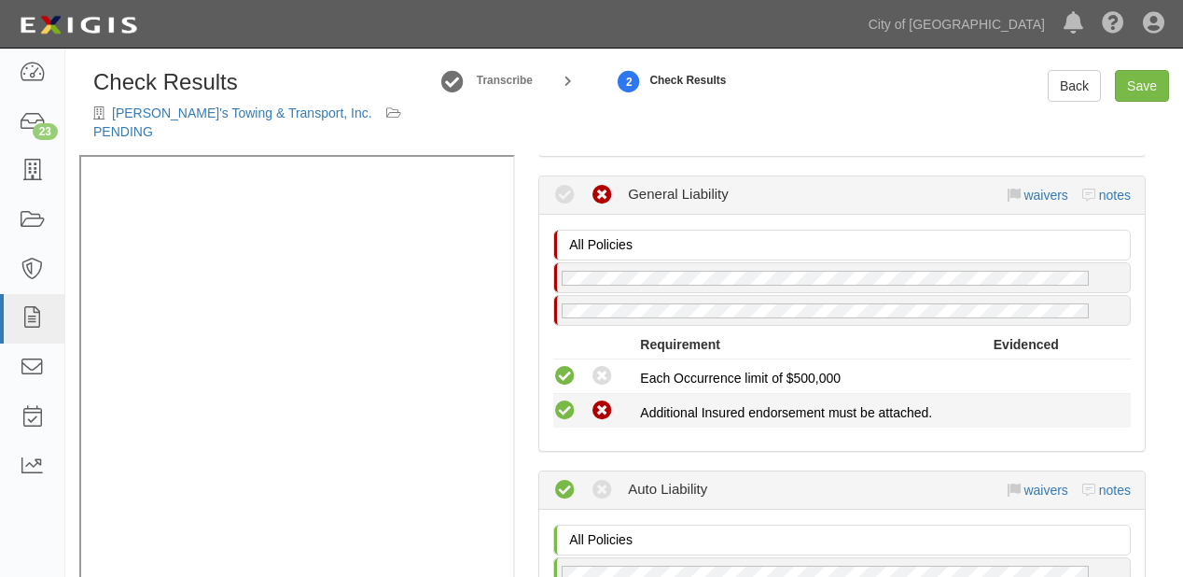
click at [569, 399] on icon at bounding box center [564, 410] width 23 height 23
radio input "true"
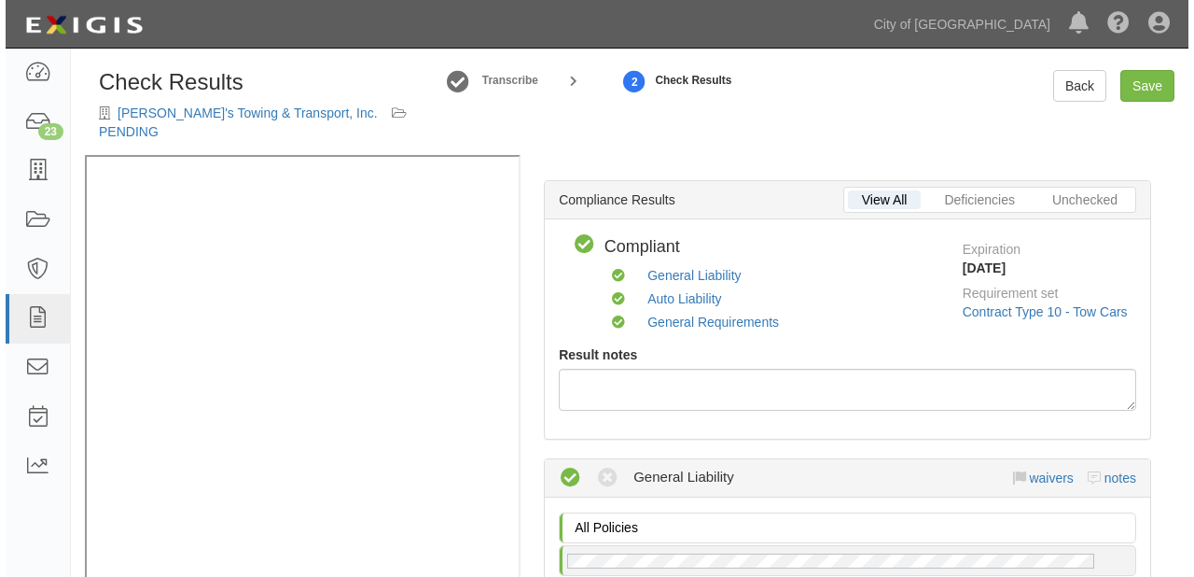
scroll to position [0, 0]
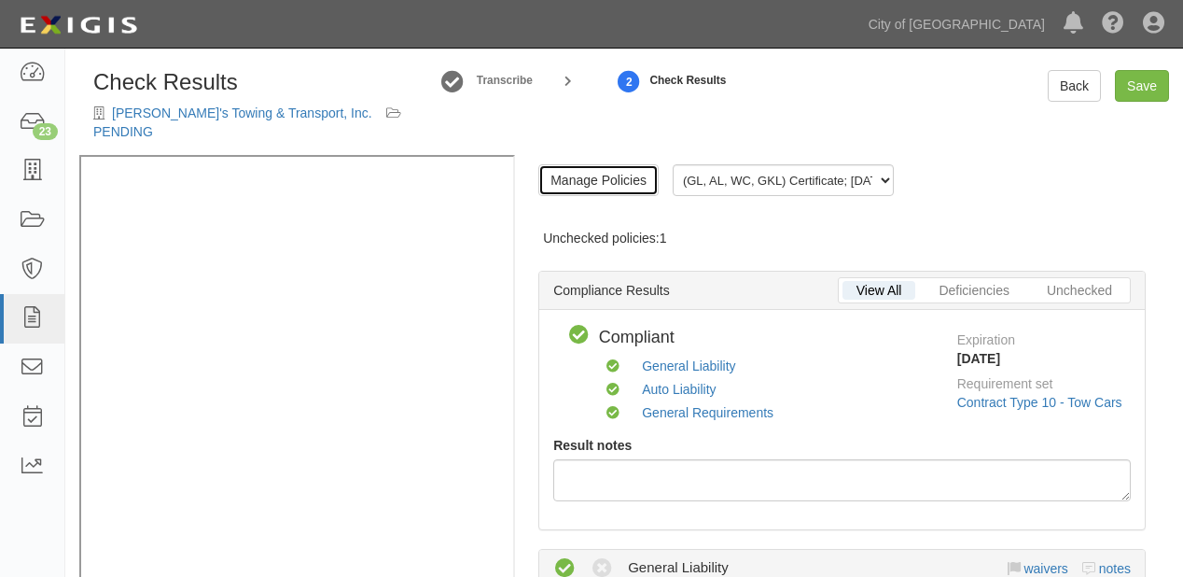
click at [613, 164] on link "Manage Policies" at bounding box center [598, 180] width 120 height 32
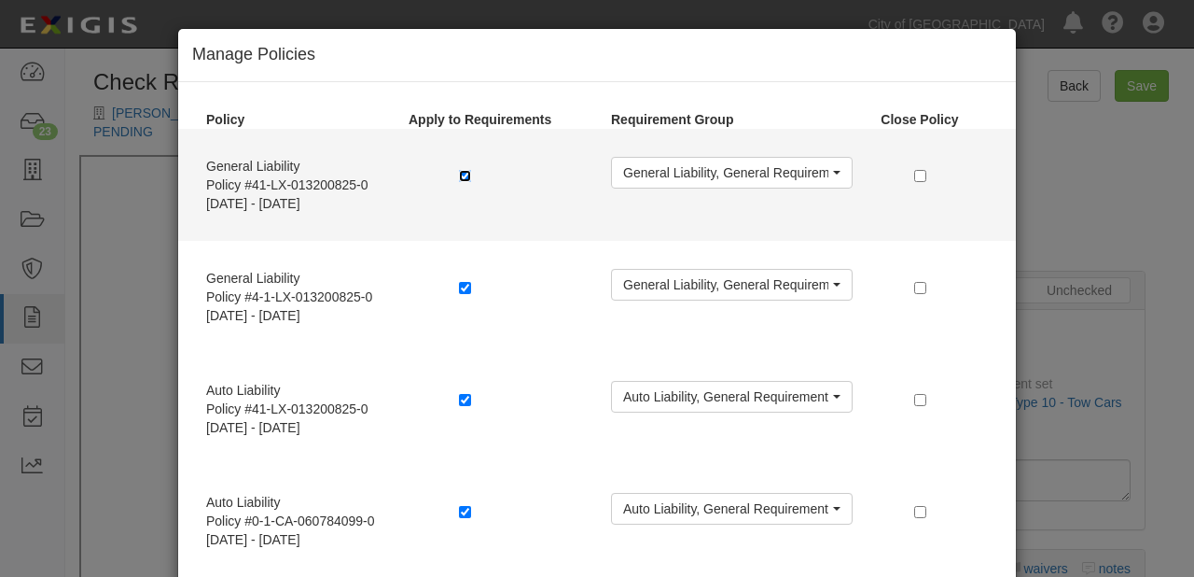
click at [459, 179] on input "checkbox" at bounding box center [465, 176] width 12 height 12
checkbox input "false"
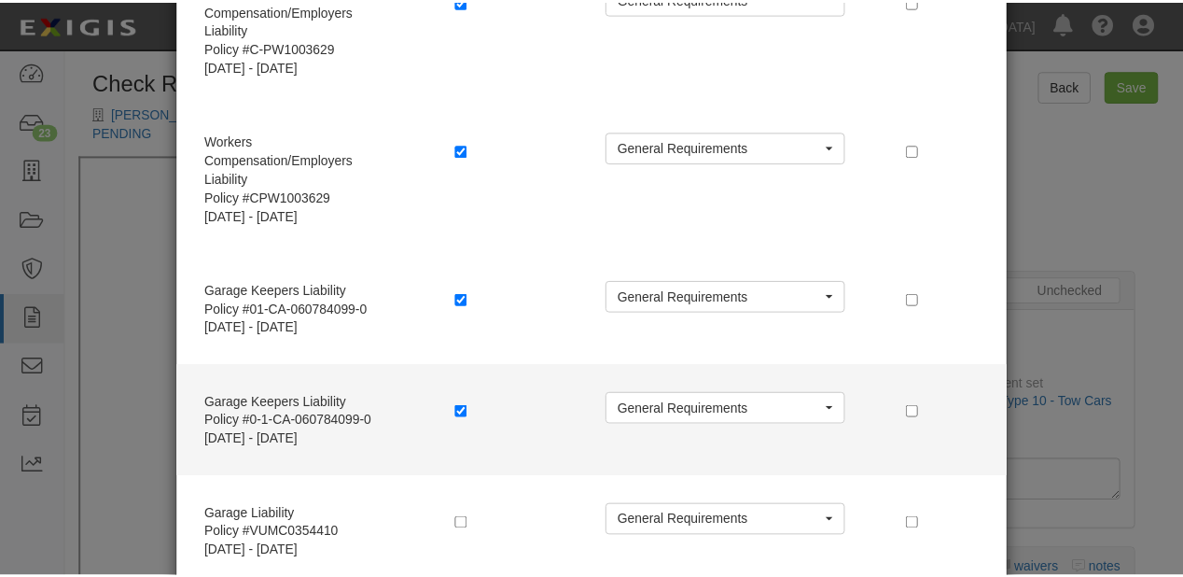
scroll to position [722, 0]
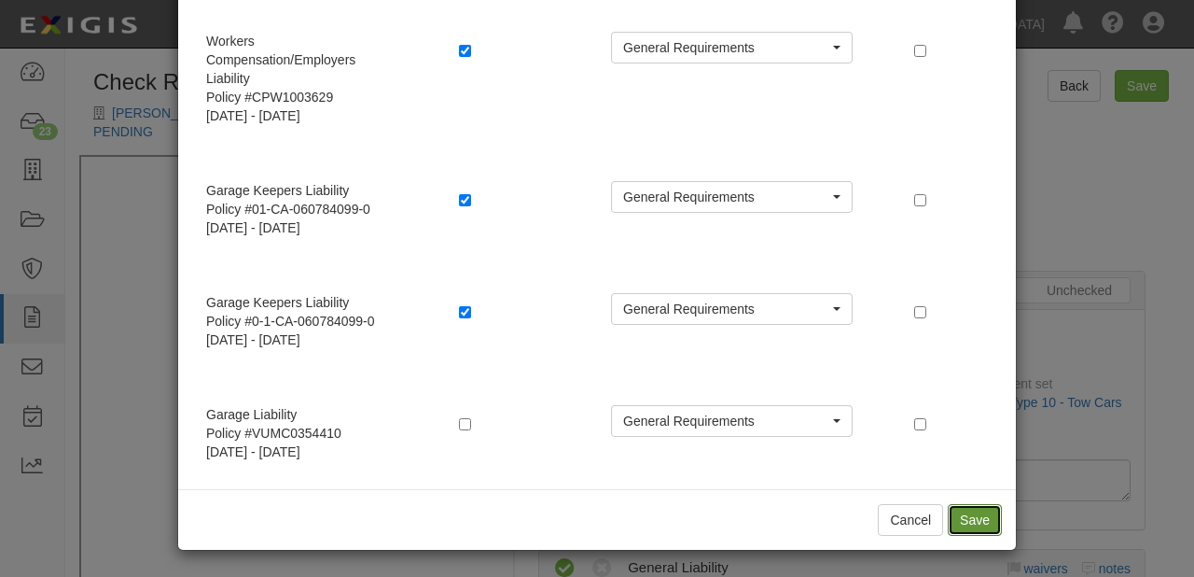
click at [963, 521] on button "Save" at bounding box center [975, 520] width 54 height 32
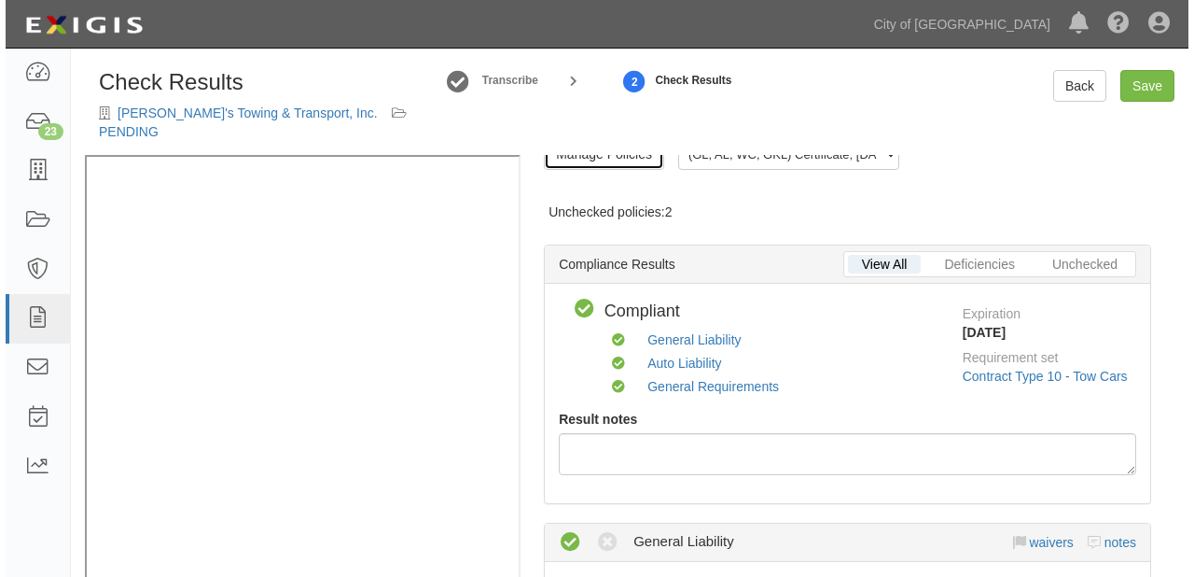
scroll to position [0, 0]
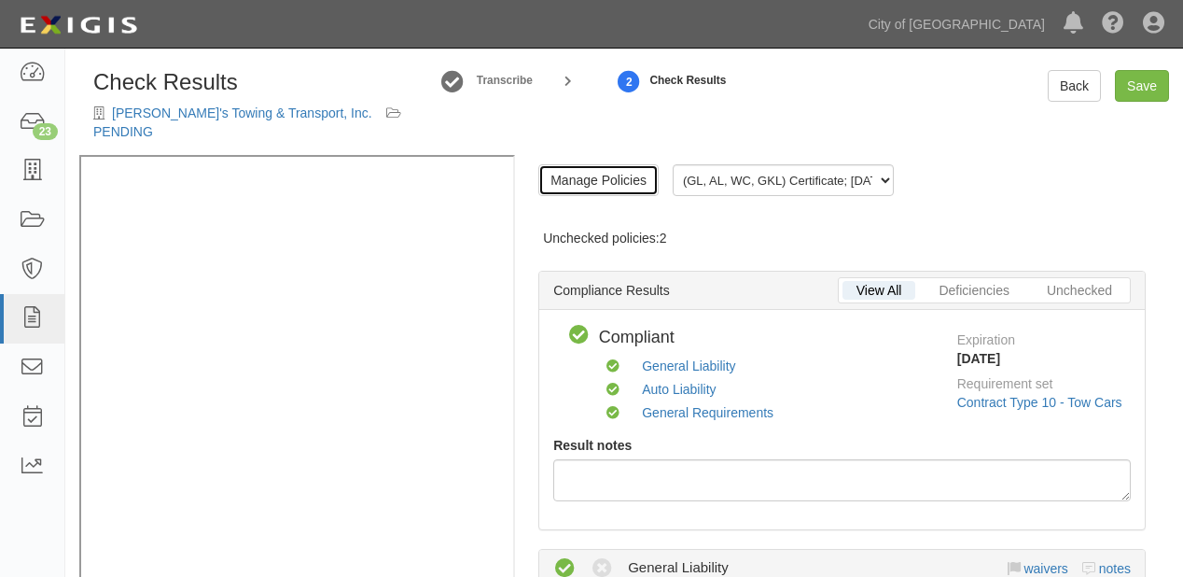
click at [583, 175] on link "Manage Policies" at bounding box center [598, 180] width 120 height 32
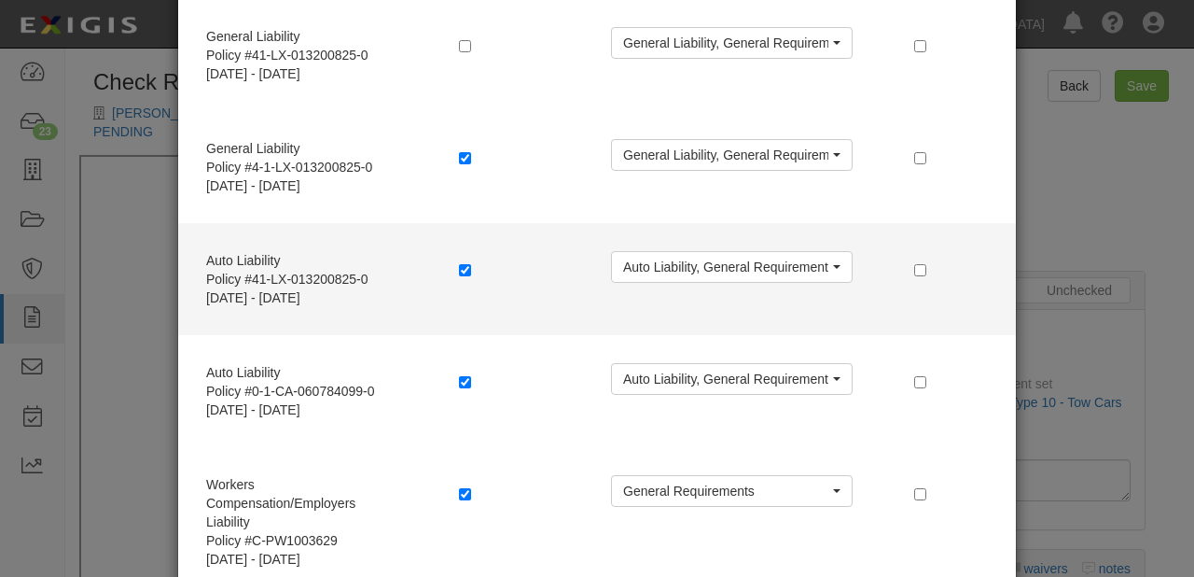
scroll to position [224, 0]
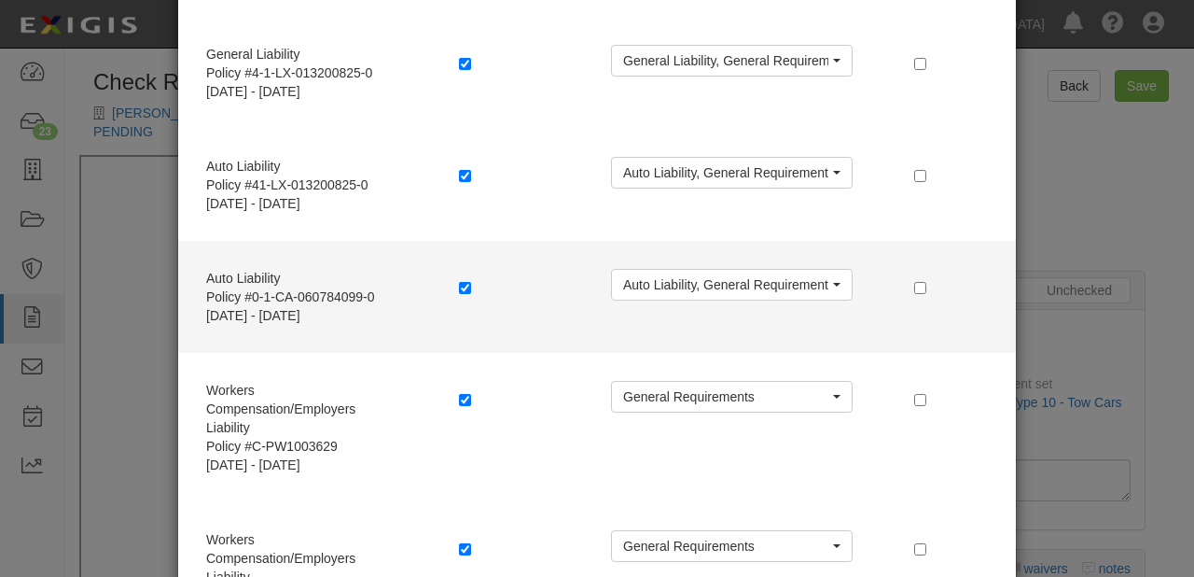
click at [460, 294] on label at bounding box center [468, 287] width 19 height 19
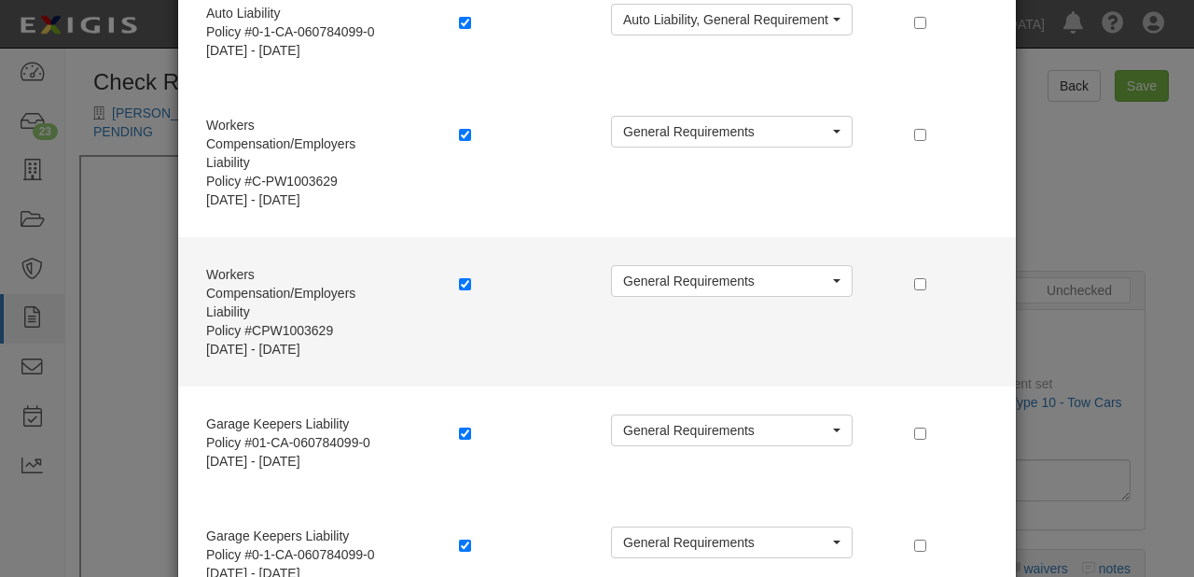
scroll to position [523, 0]
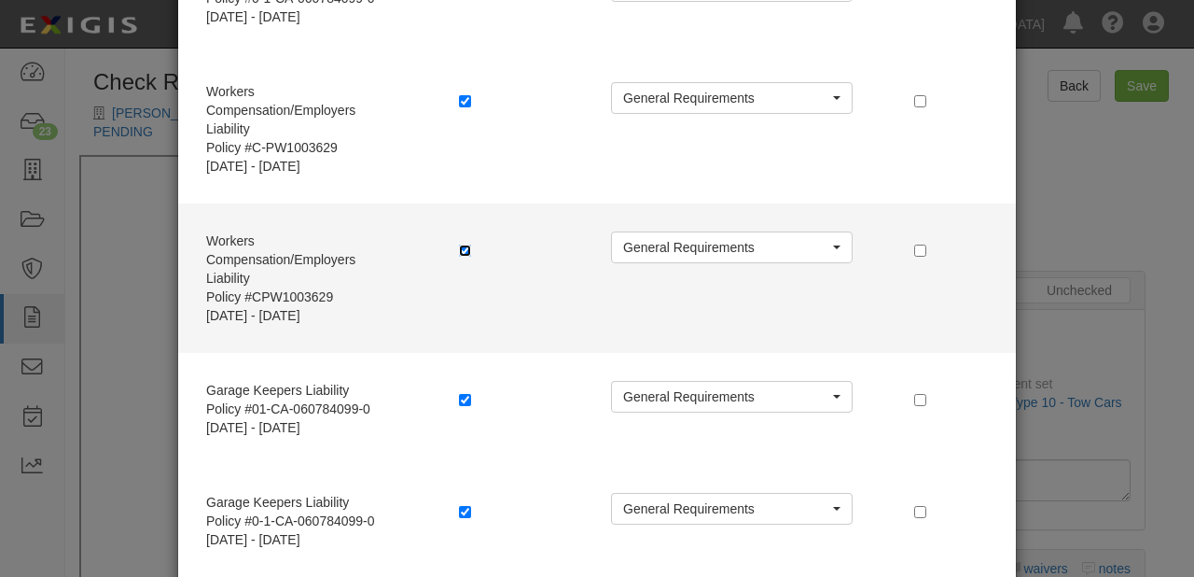
click at [460, 245] on input "checkbox" at bounding box center [465, 250] width 12 height 12
checkbox input "false"
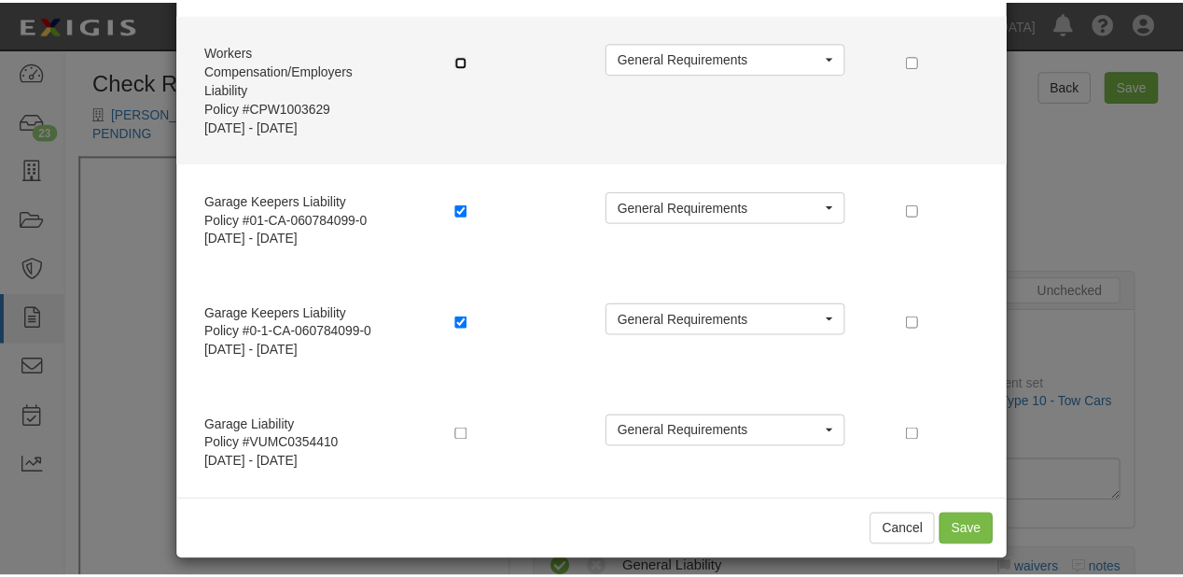
scroll to position [722, 0]
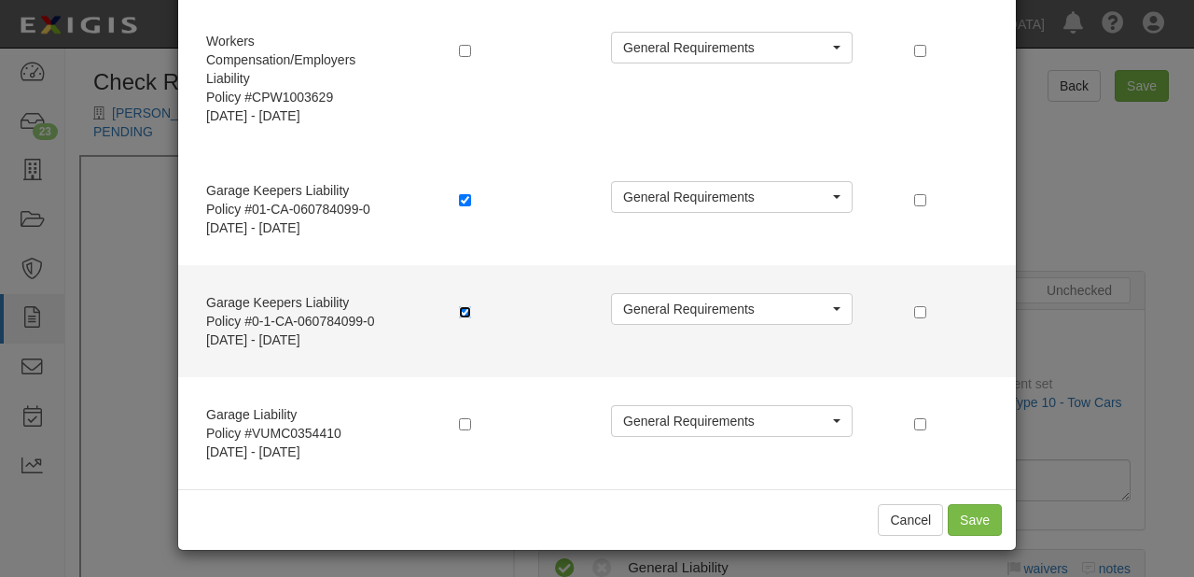
click at [459, 310] on input "checkbox" at bounding box center [465, 312] width 12 height 12
checkbox input "false"
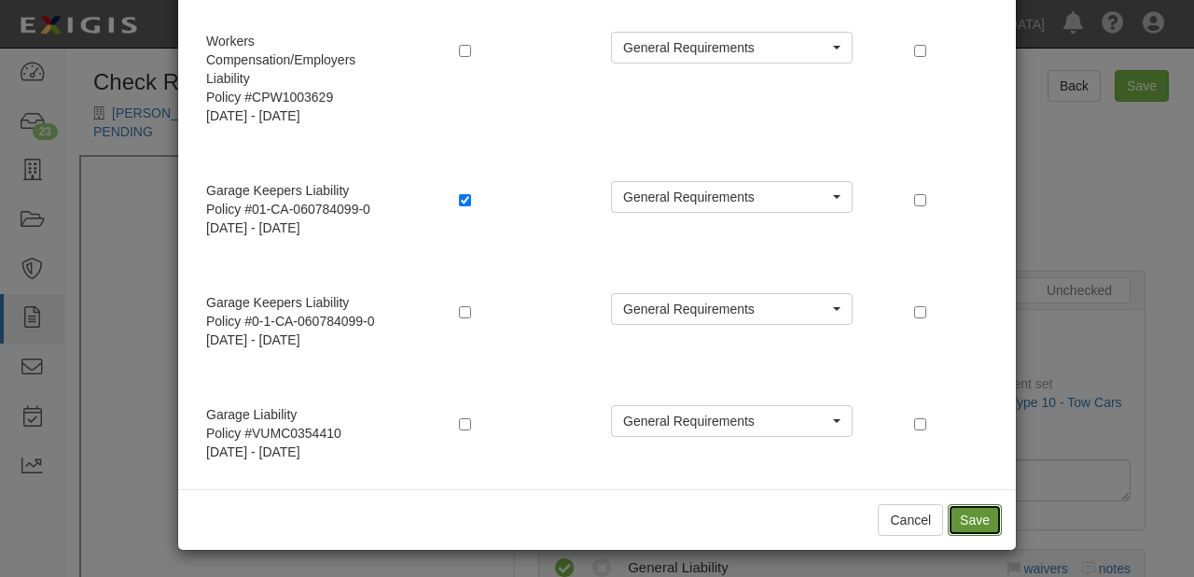
click at [969, 519] on button "Save" at bounding box center [975, 520] width 54 height 32
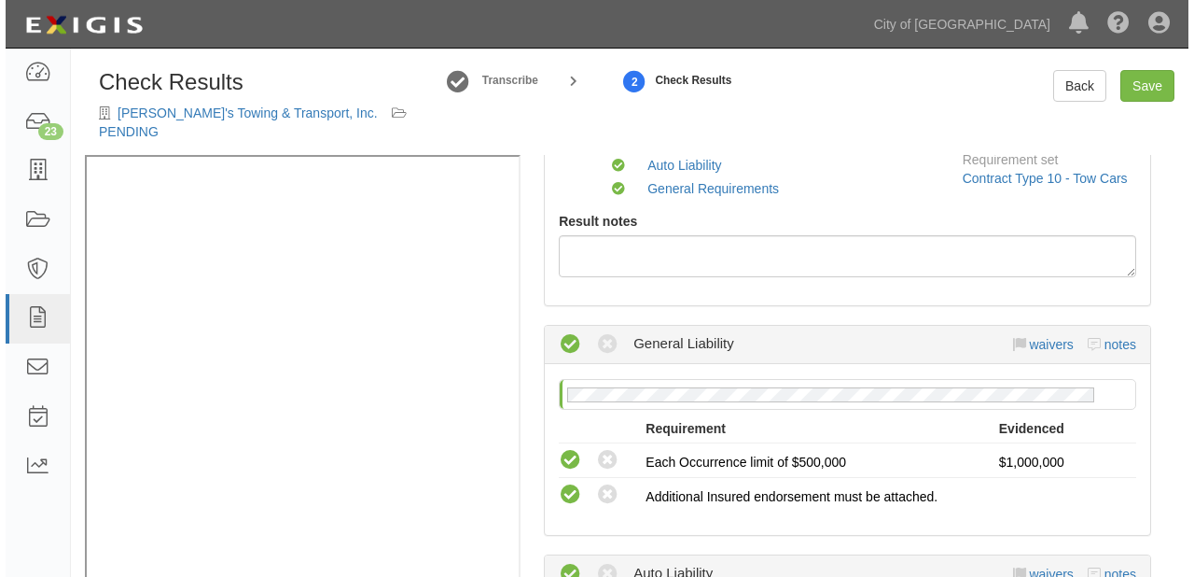
scroll to position [0, 0]
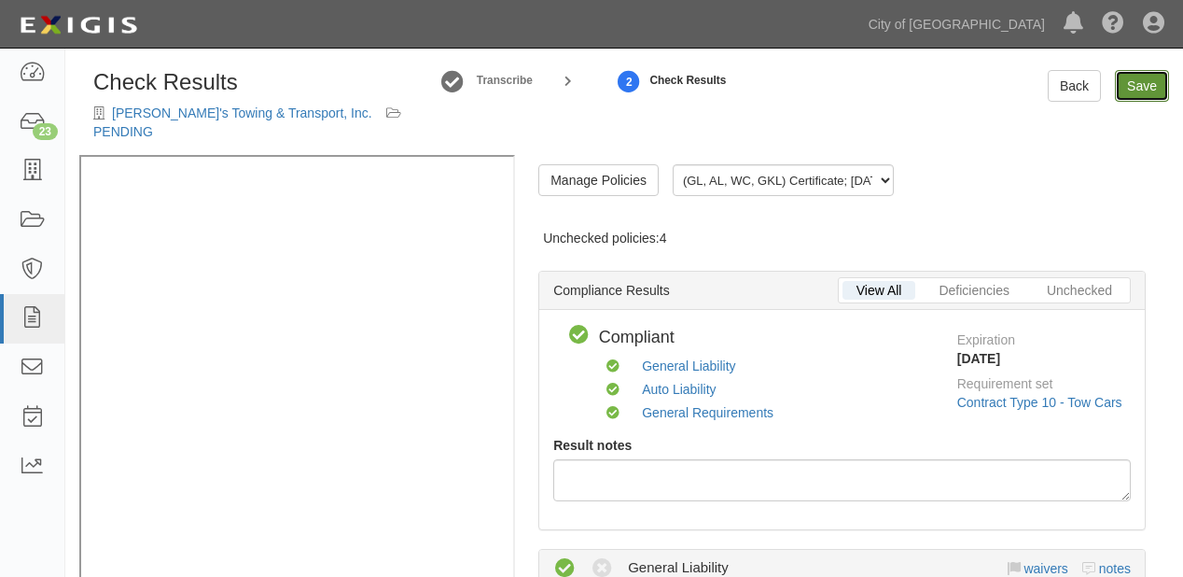
click at [1137, 93] on link "Save" at bounding box center [1142, 86] width 54 height 32
radio input "true"
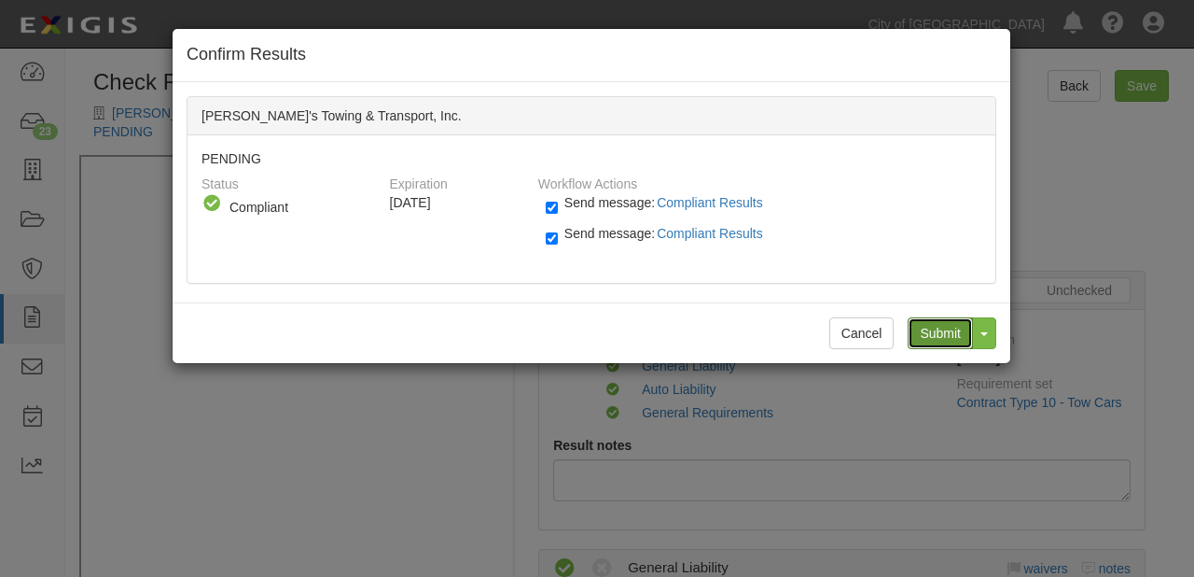
click at [937, 328] on input "Submit" at bounding box center [940, 333] width 65 height 32
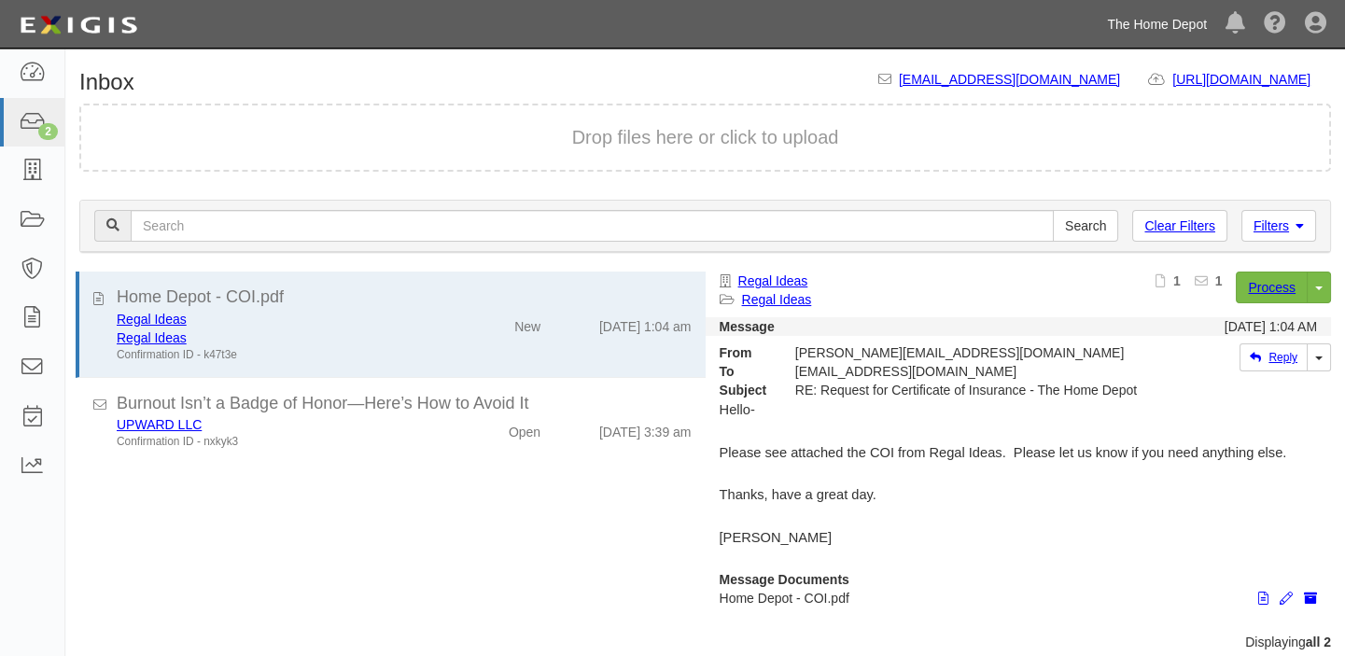
click at [1130, 30] on link "The Home Depot" at bounding box center [1156, 24] width 119 height 37
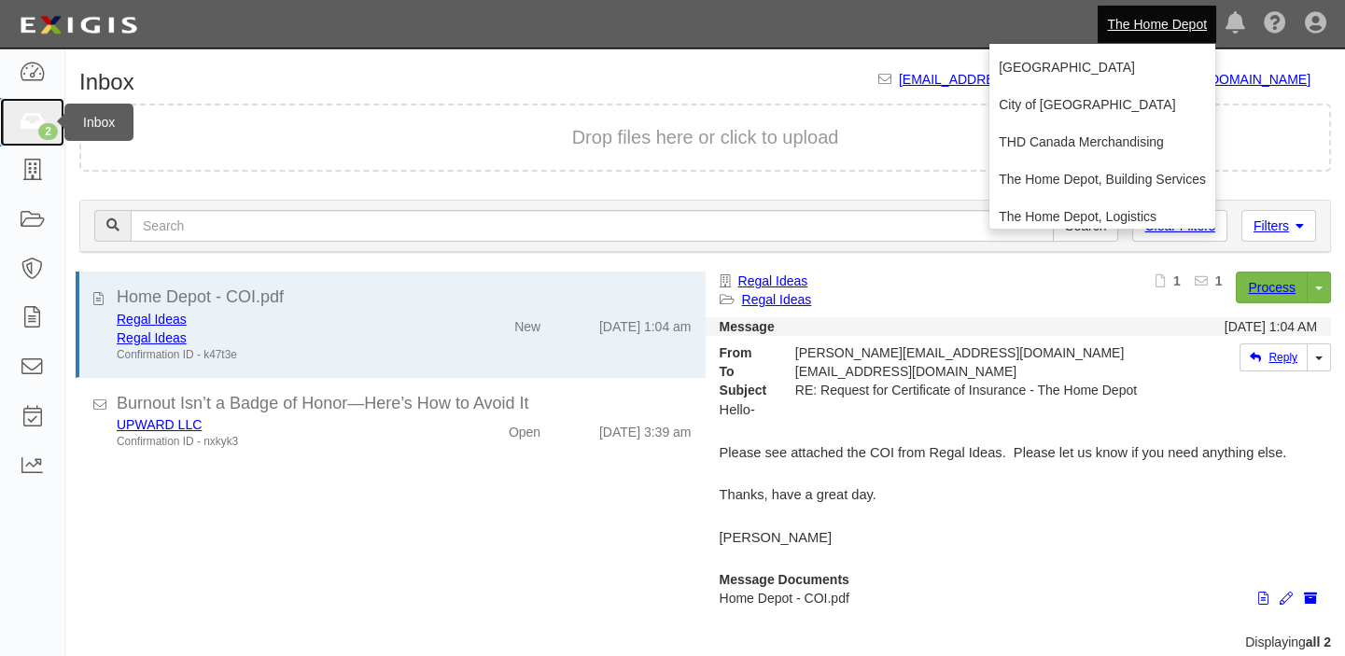
click at [39, 130] on div "2" at bounding box center [48, 131] width 20 height 17
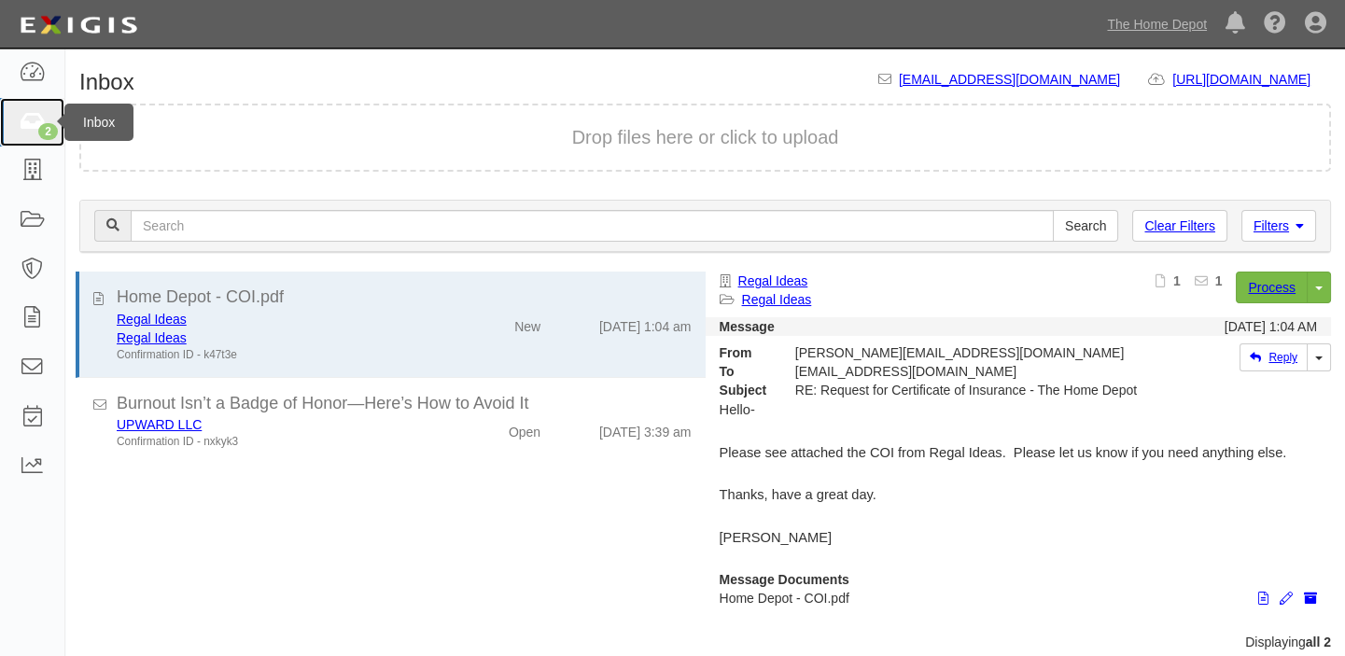
click at [26, 134] on link "2" at bounding box center [32, 122] width 64 height 49
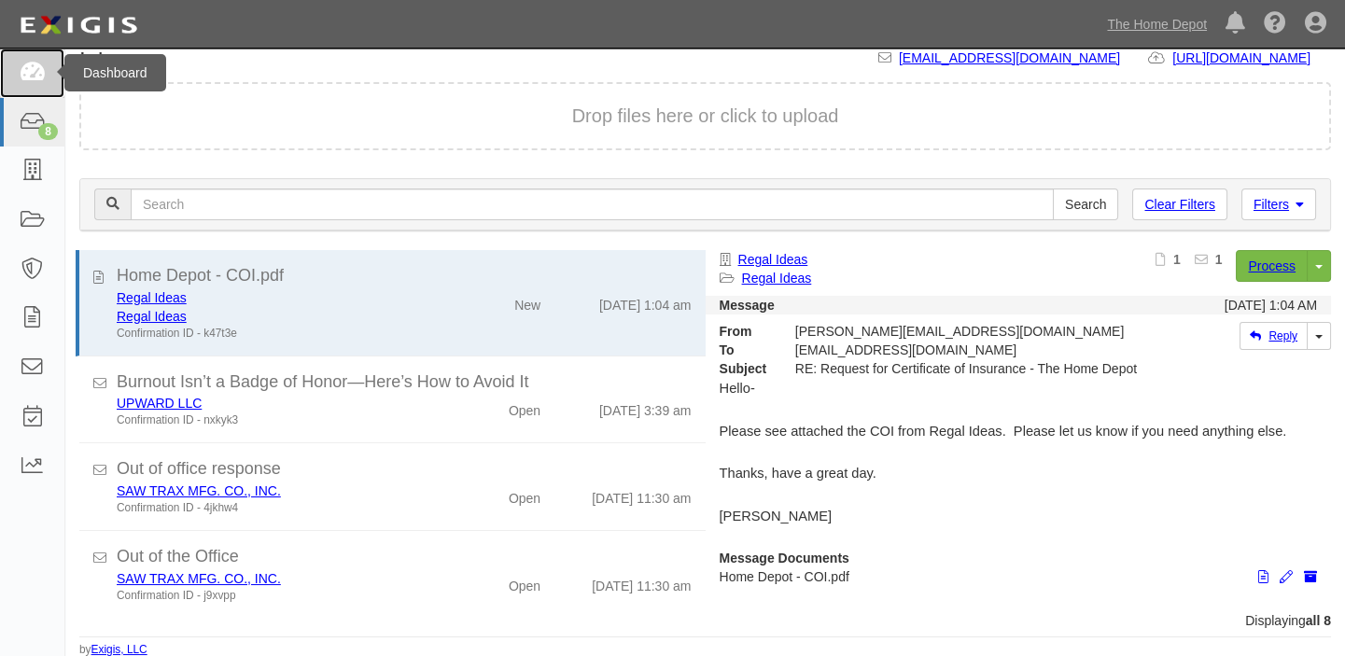
click at [18, 63] on link at bounding box center [32, 73] width 64 height 49
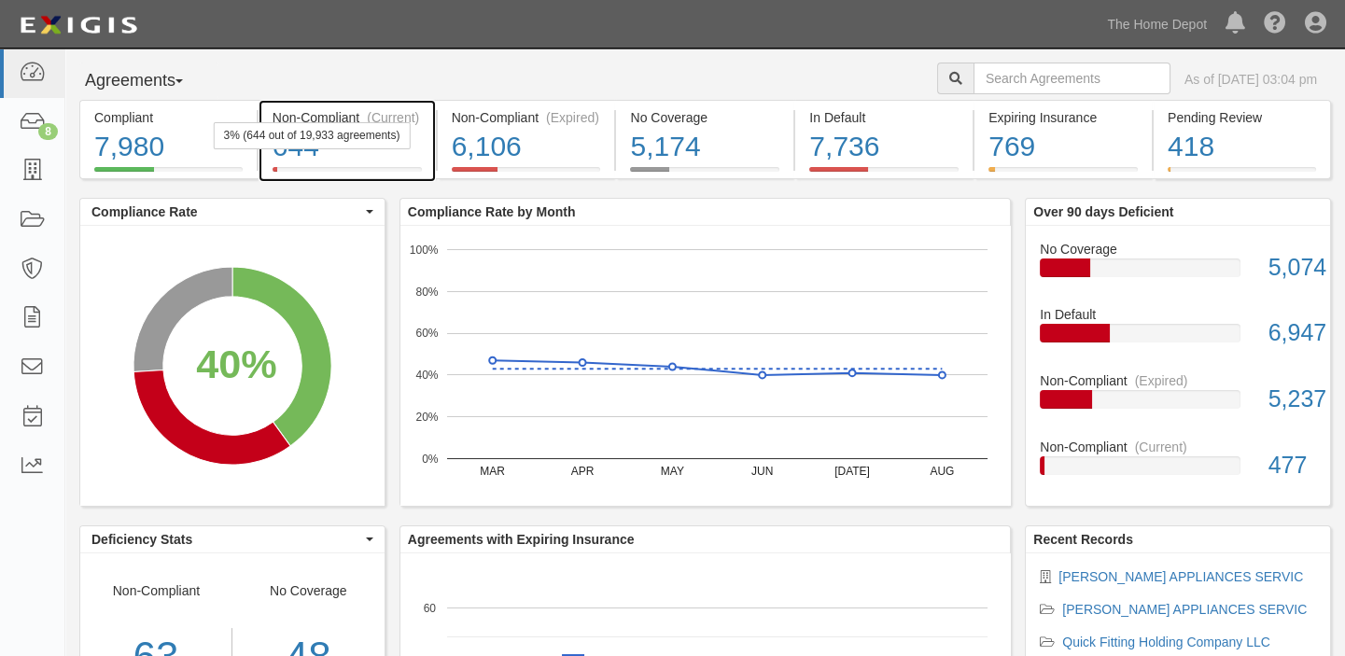
click at [304, 151] on div "644" at bounding box center [346, 147] width 149 height 40
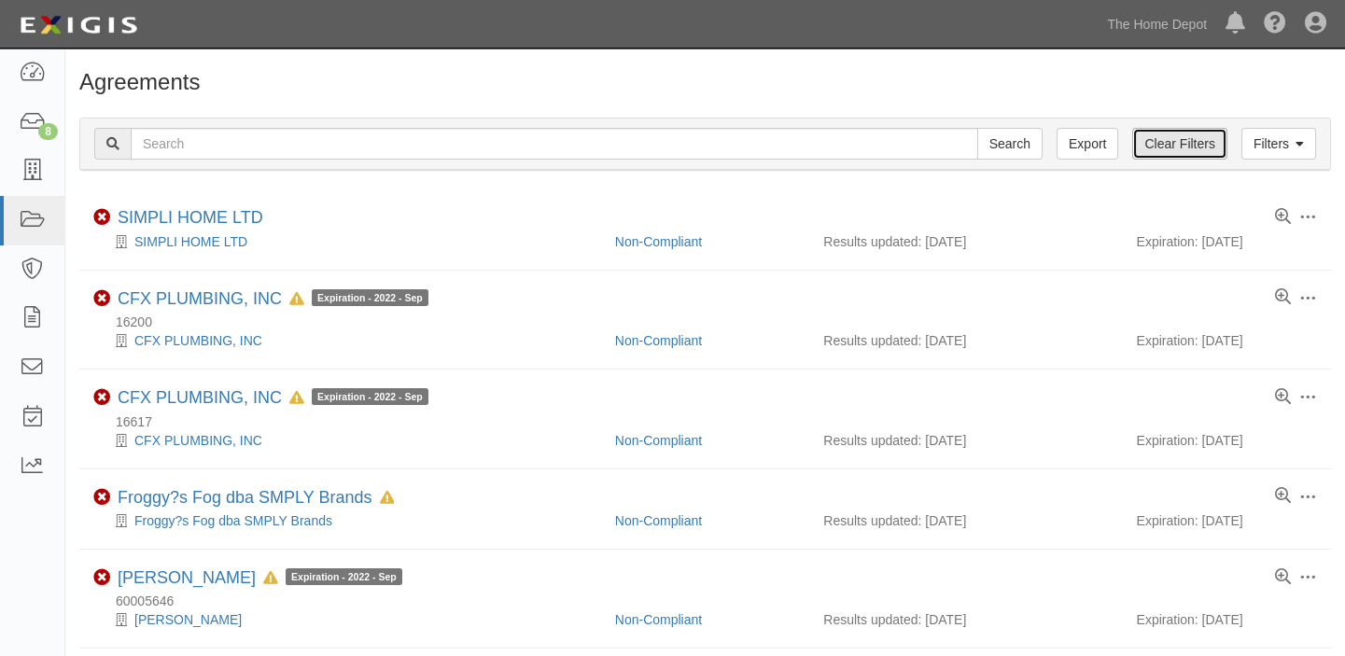
click at [1165, 138] on link "Clear Filters" at bounding box center [1179, 144] width 94 height 32
click at [1291, 147] on link "Filters" at bounding box center [1278, 144] width 75 height 32
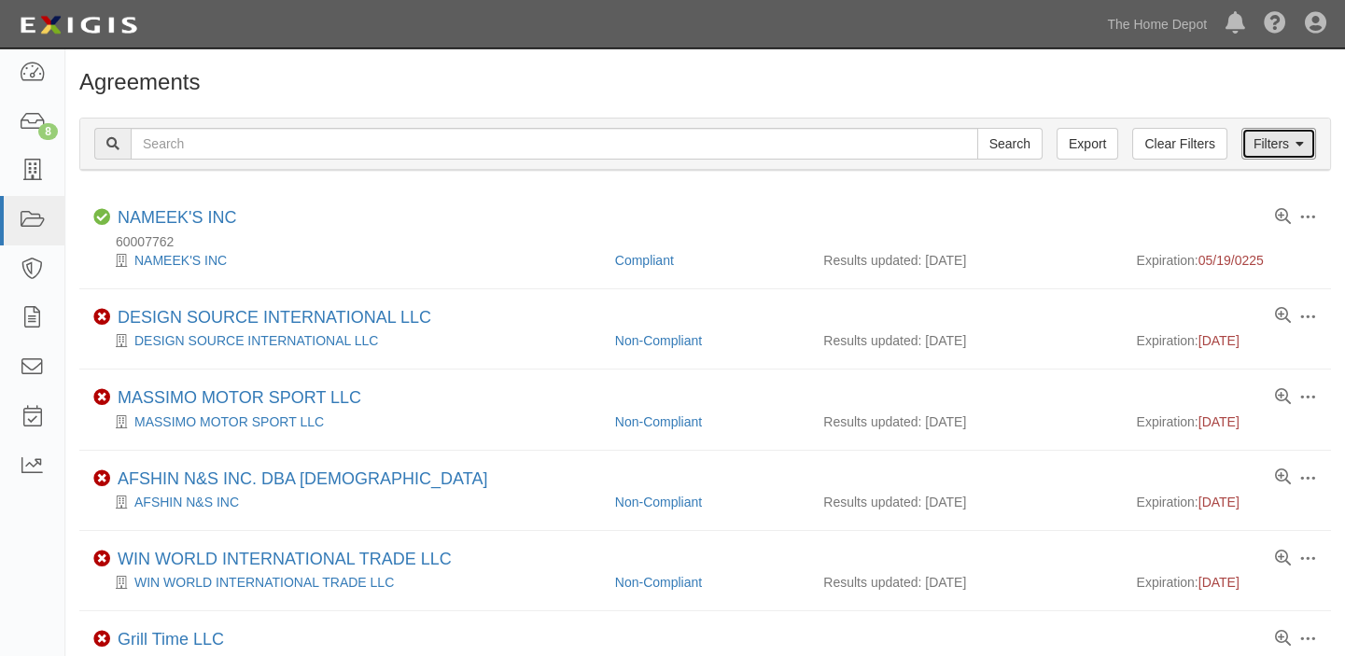
click at [1291, 147] on link "Filters" at bounding box center [1278, 144] width 75 height 32
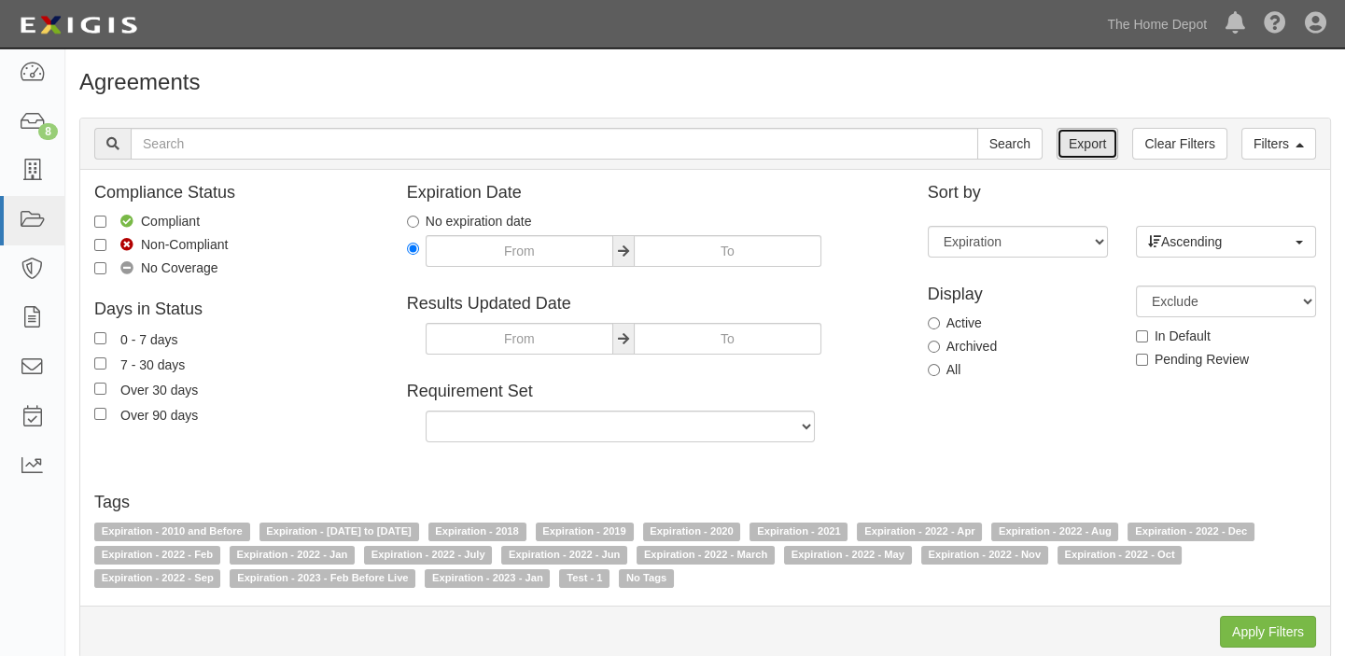
click at [1068, 148] on link "Export" at bounding box center [1087, 144] width 62 height 32
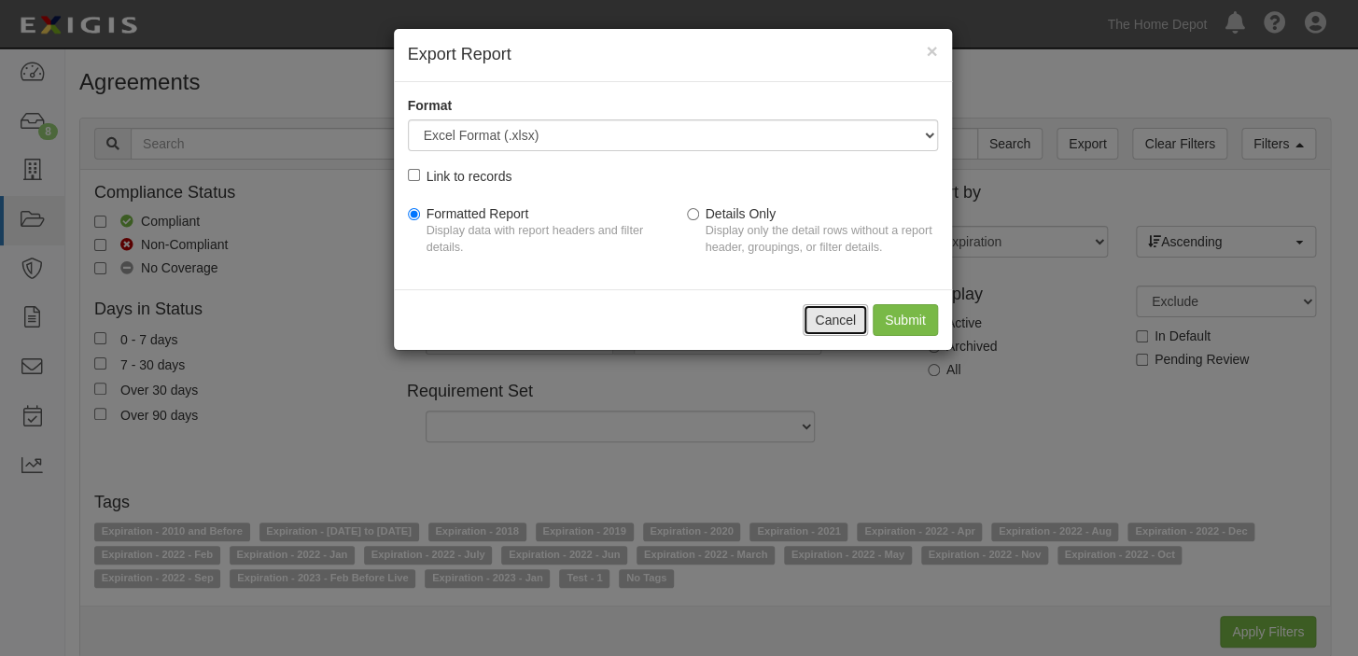
click at [833, 312] on button "Cancel" at bounding box center [834, 320] width 65 height 32
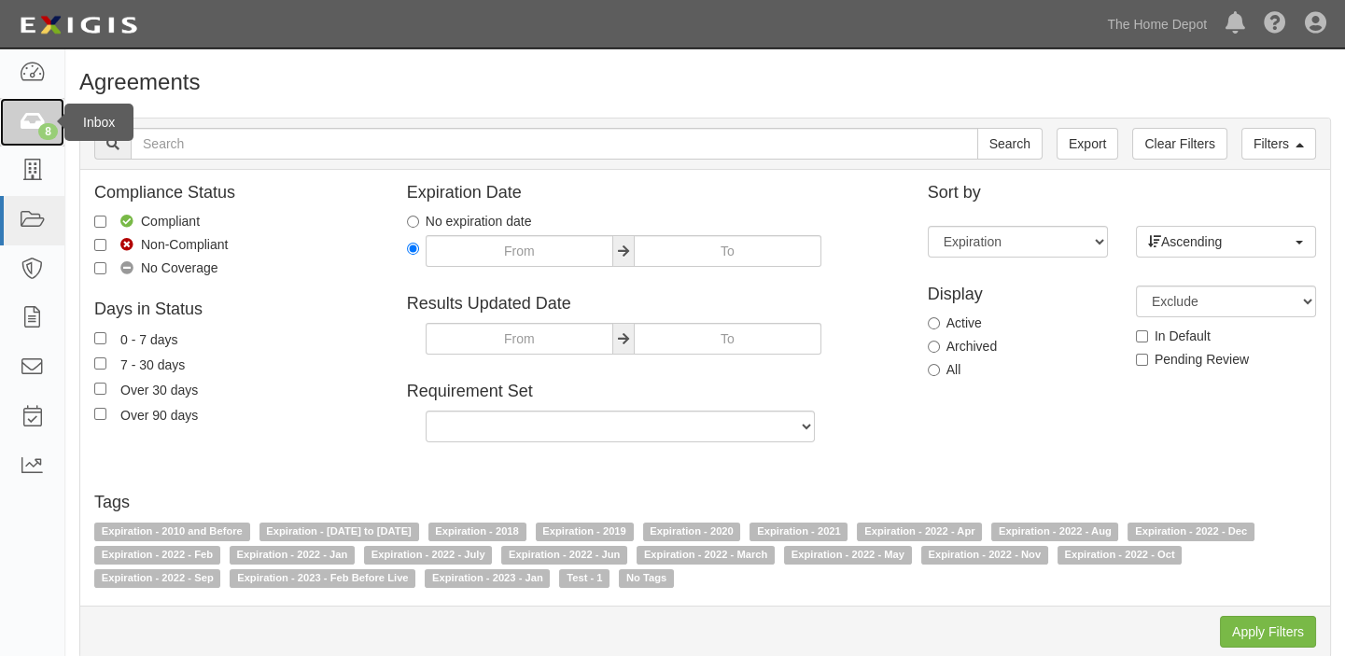
click at [36, 136] on link "8" at bounding box center [32, 122] width 64 height 49
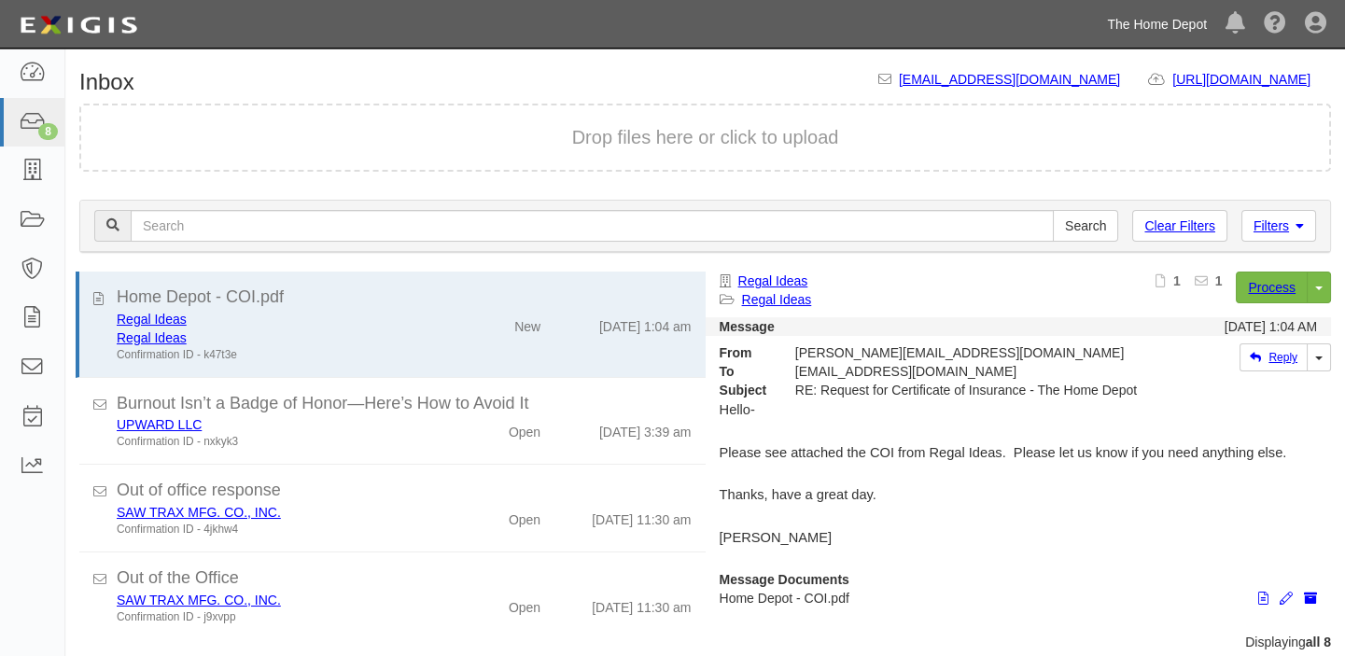
click at [1189, 24] on link "The Home Depot" at bounding box center [1156, 24] width 119 height 37
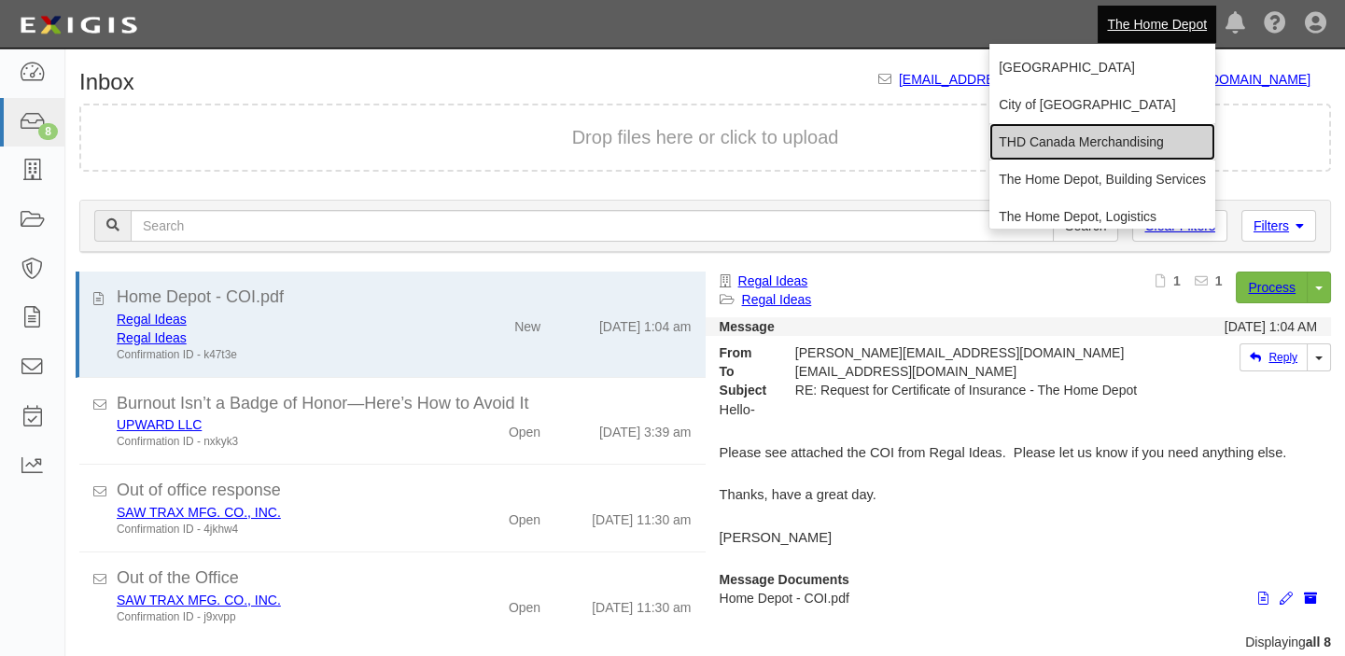
click at [1114, 140] on link "THD Canada Merchandising" at bounding box center [1102, 141] width 226 height 37
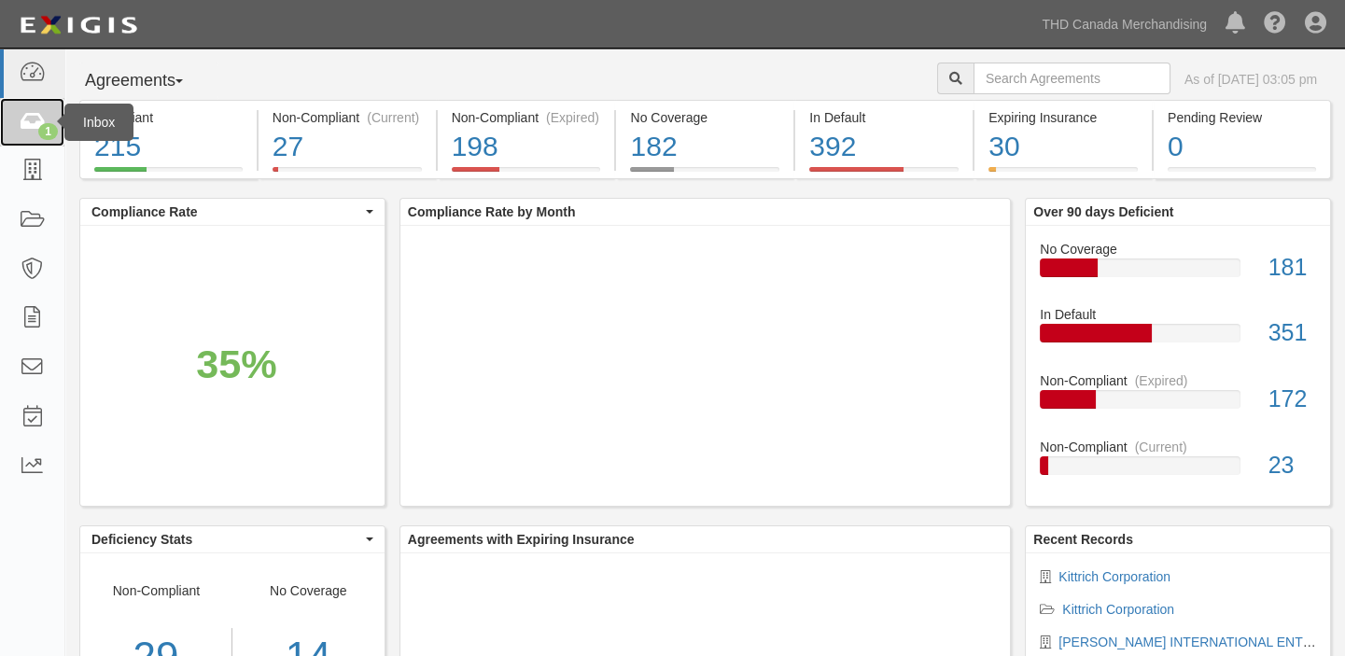
click at [12, 122] on link "1" at bounding box center [32, 122] width 64 height 49
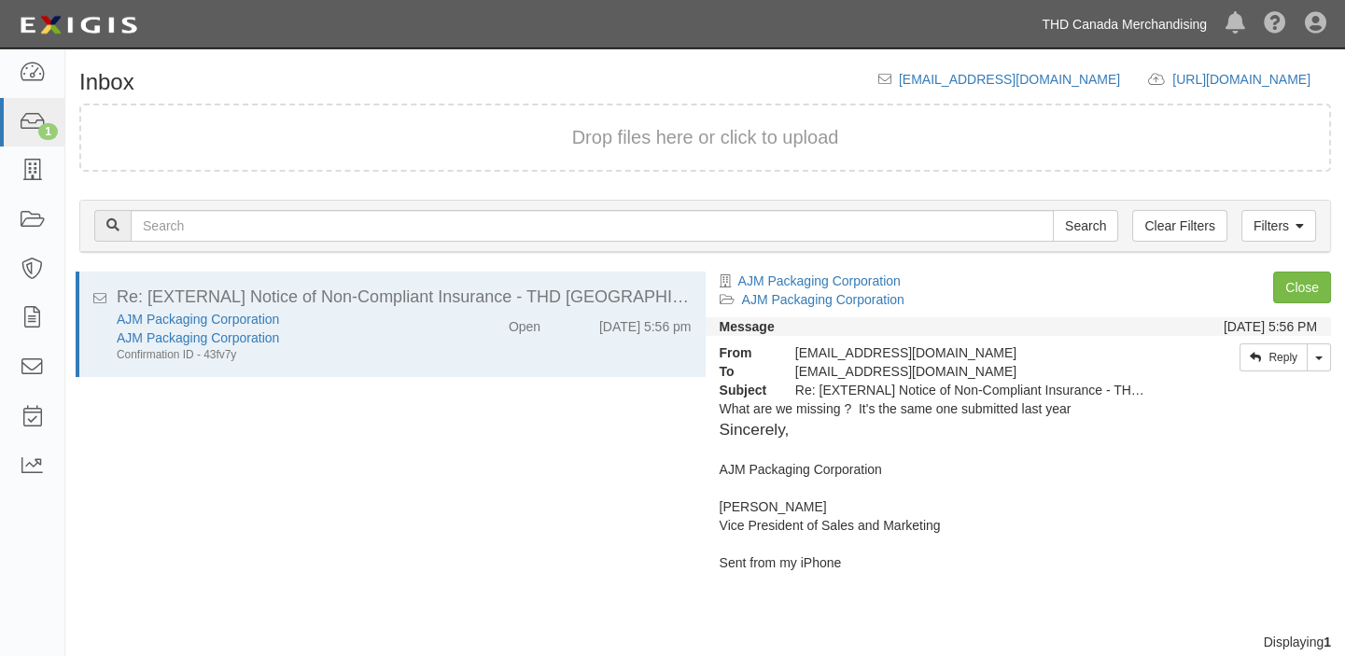
click at [1100, 19] on link "THD Canada Merchandising" at bounding box center [1124, 24] width 184 height 37
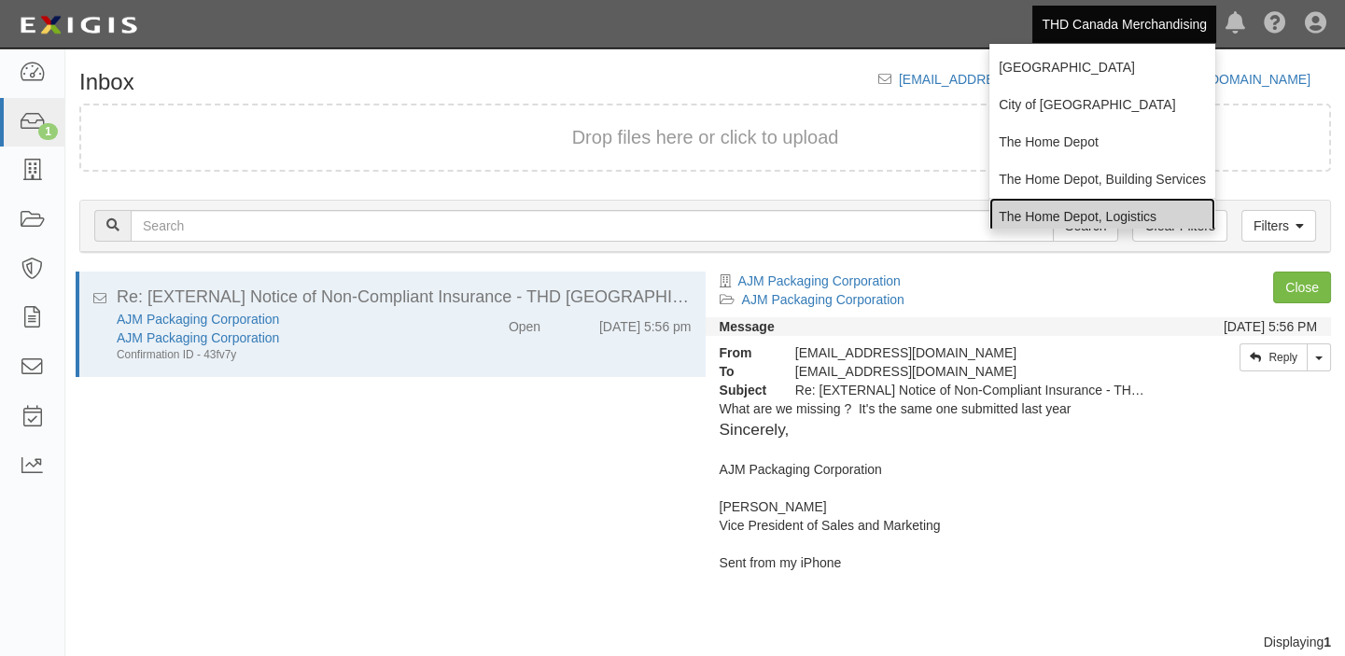
click at [1087, 204] on link "The Home Depot, Logistics" at bounding box center [1102, 216] width 226 height 37
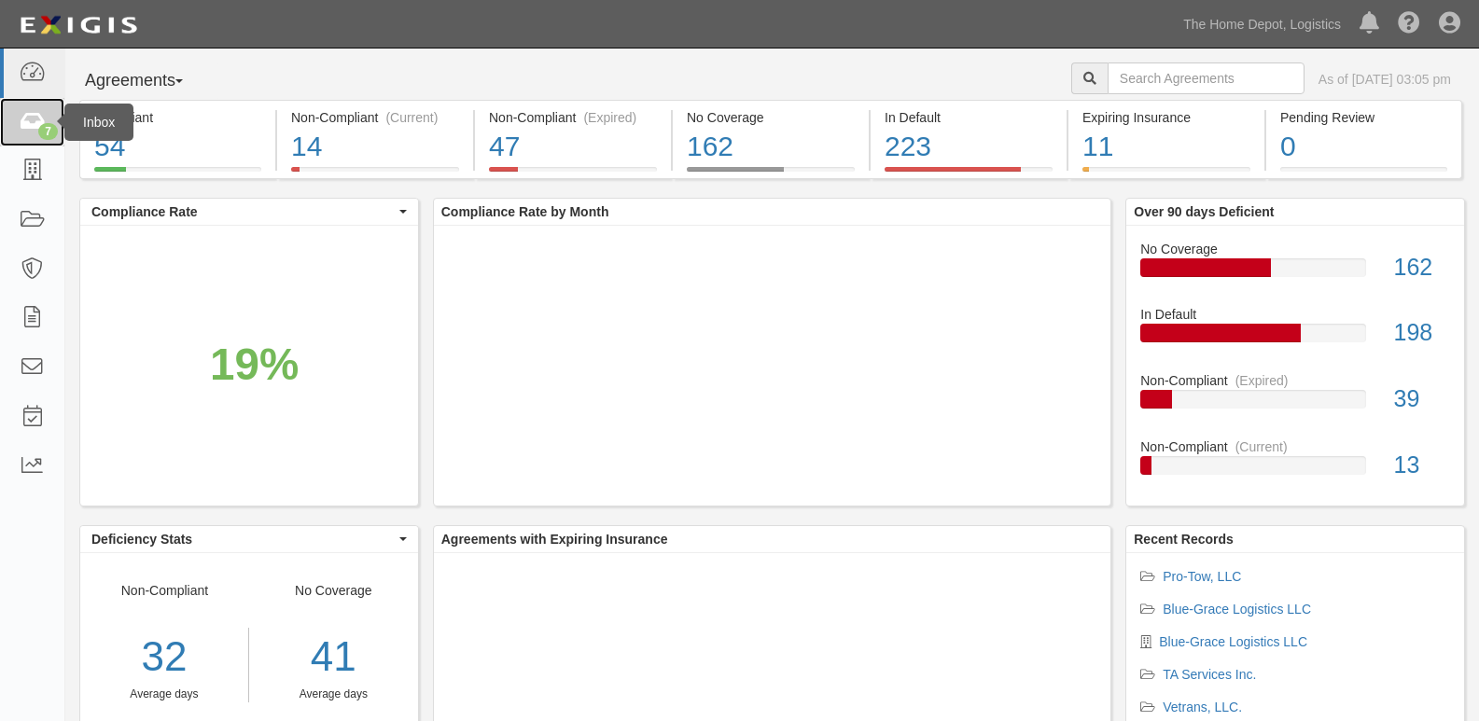
click at [32, 115] on icon at bounding box center [32, 122] width 26 height 21
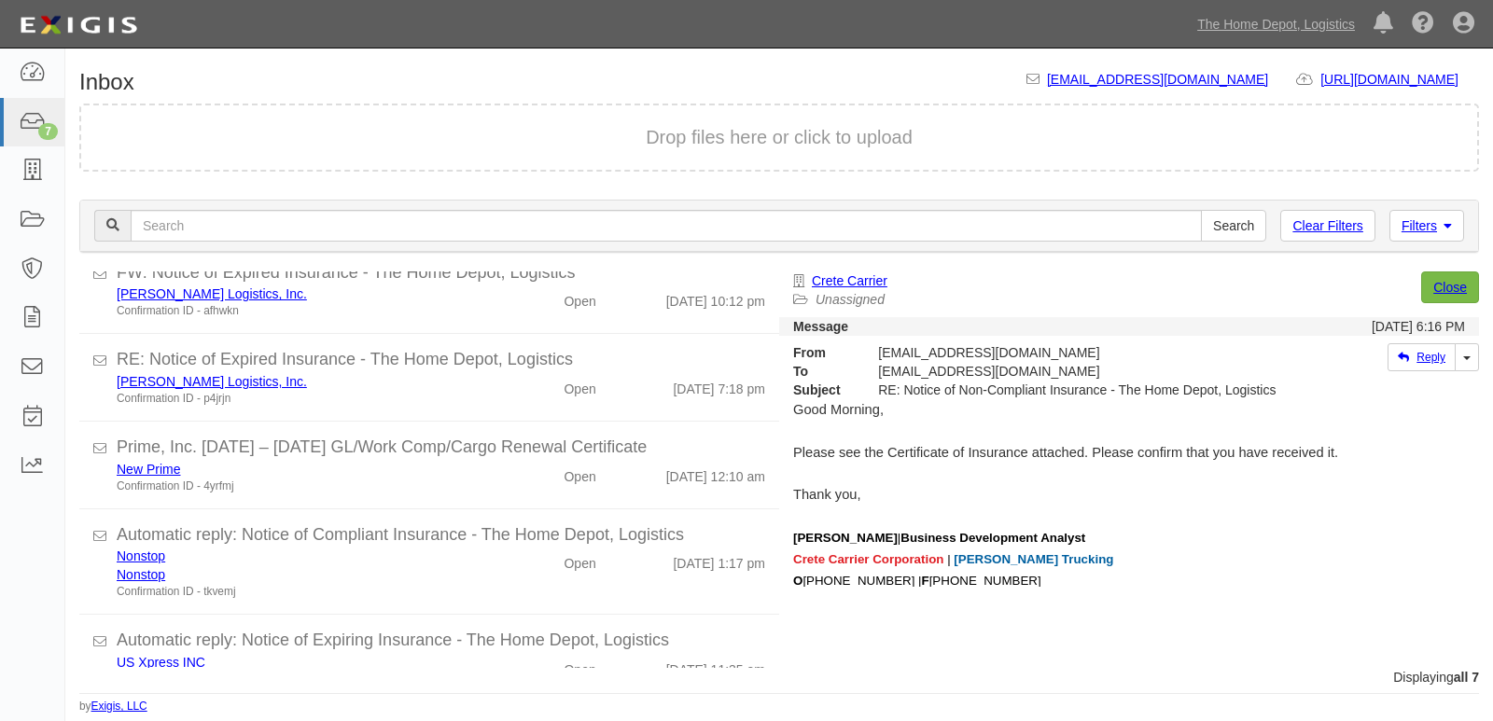
scroll to position [261, 0]
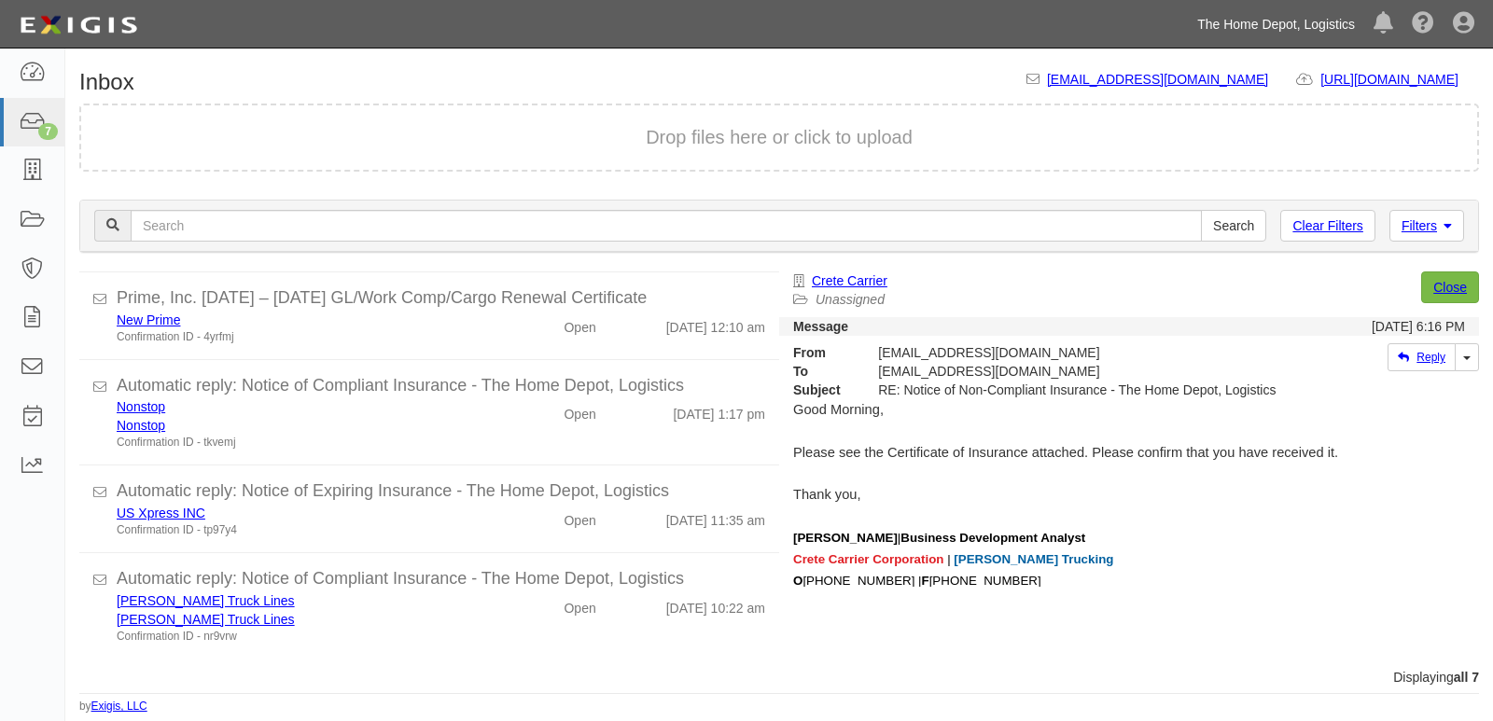
click at [1286, 18] on link "The Home Depot, Logistics" at bounding box center [1276, 24] width 176 height 37
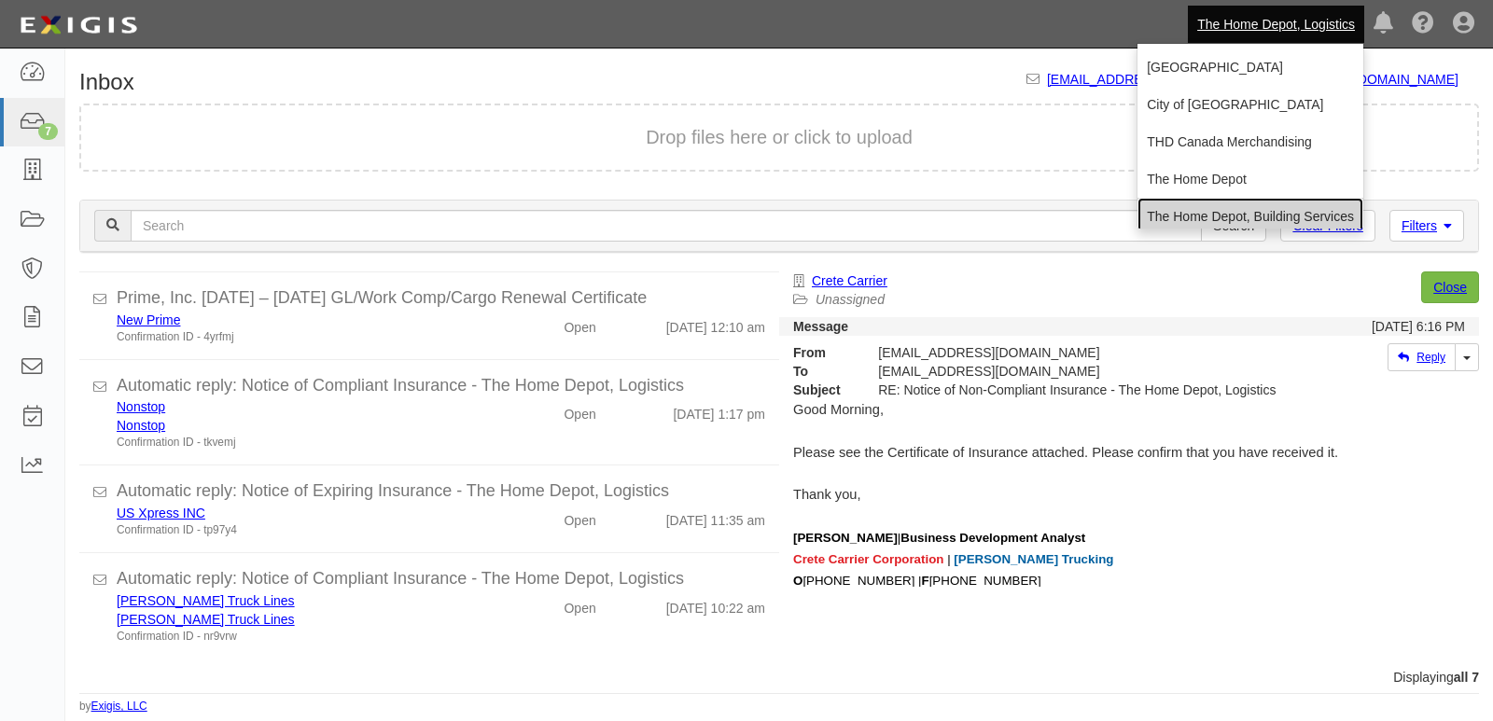
click at [1218, 210] on link "The Home Depot, Building Services" at bounding box center [1250, 216] width 226 height 37
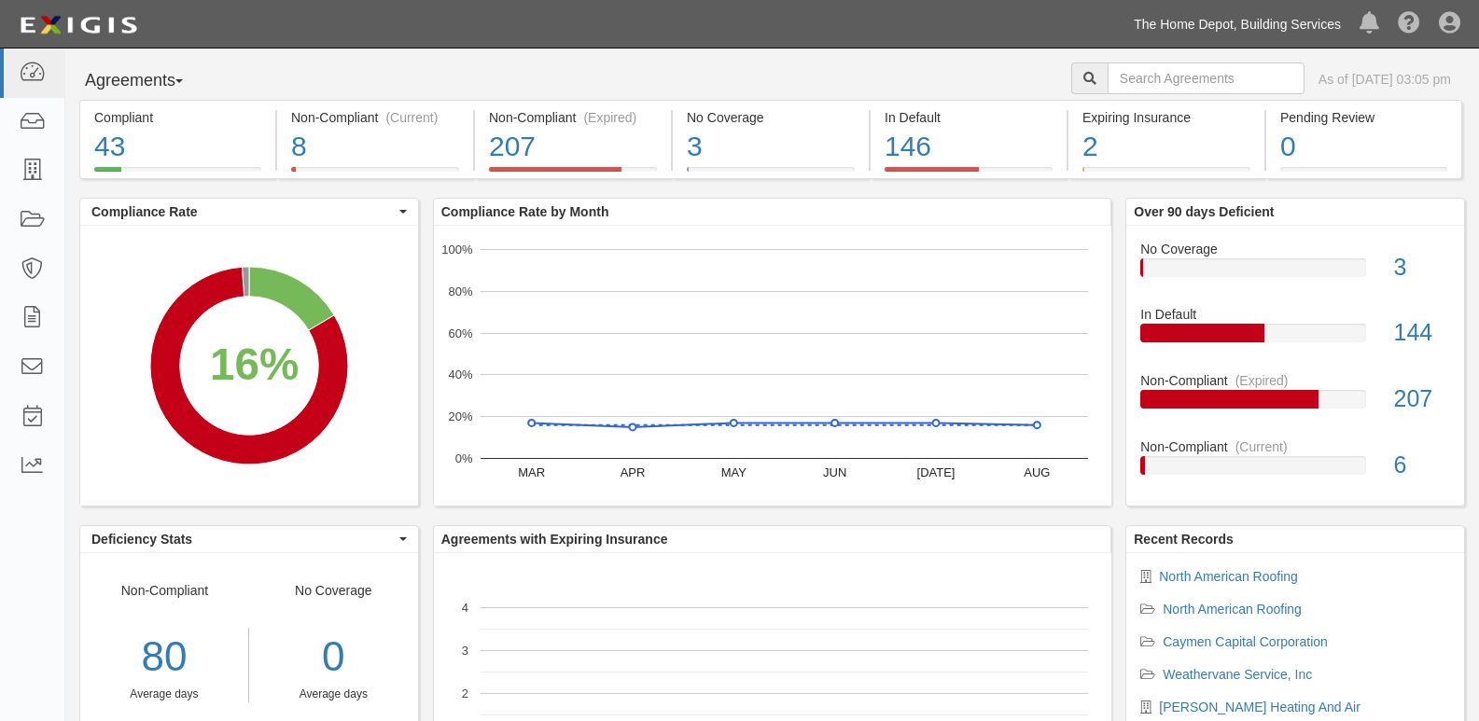
click at [1200, 21] on link "The Home Depot, Building Services" at bounding box center [1237, 24] width 226 height 37
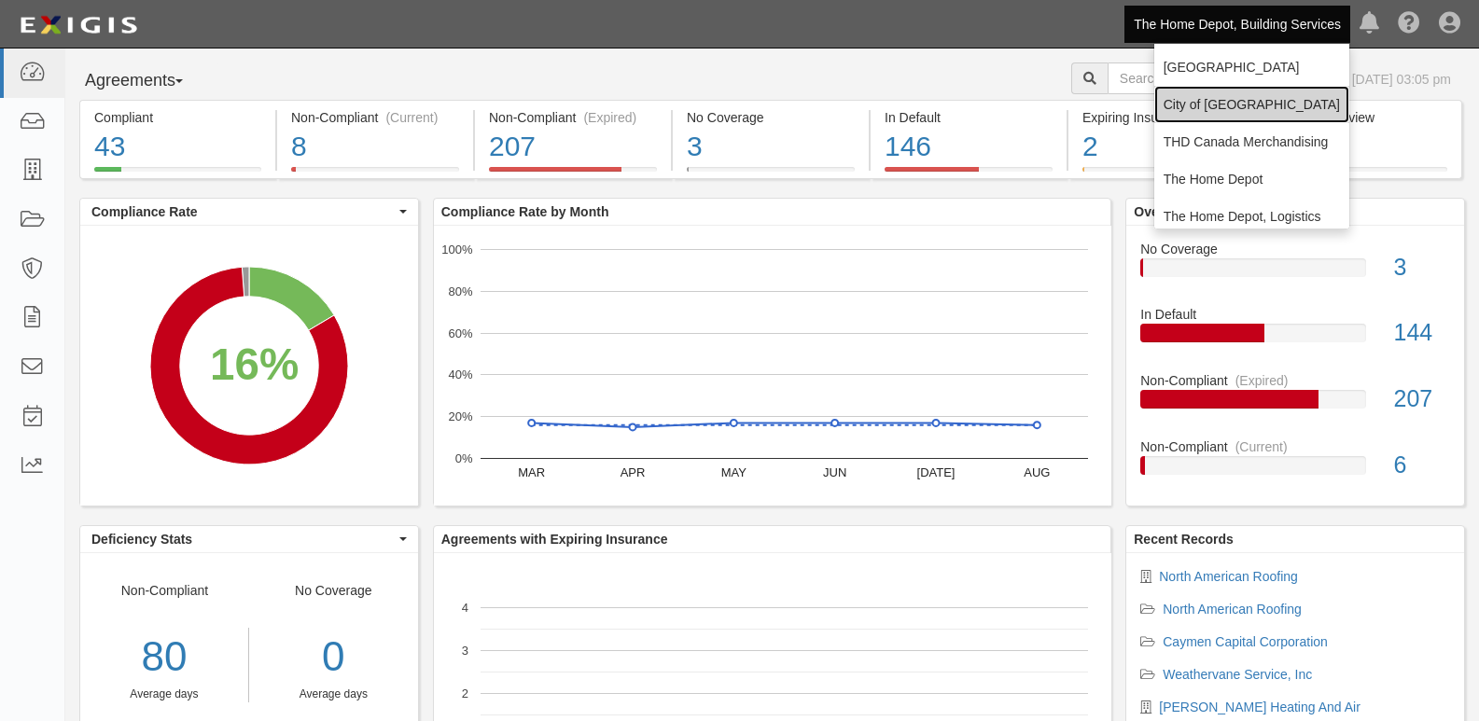
click at [1198, 104] on link "City of [GEOGRAPHIC_DATA]" at bounding box center [1251, 104] width 195 height 37
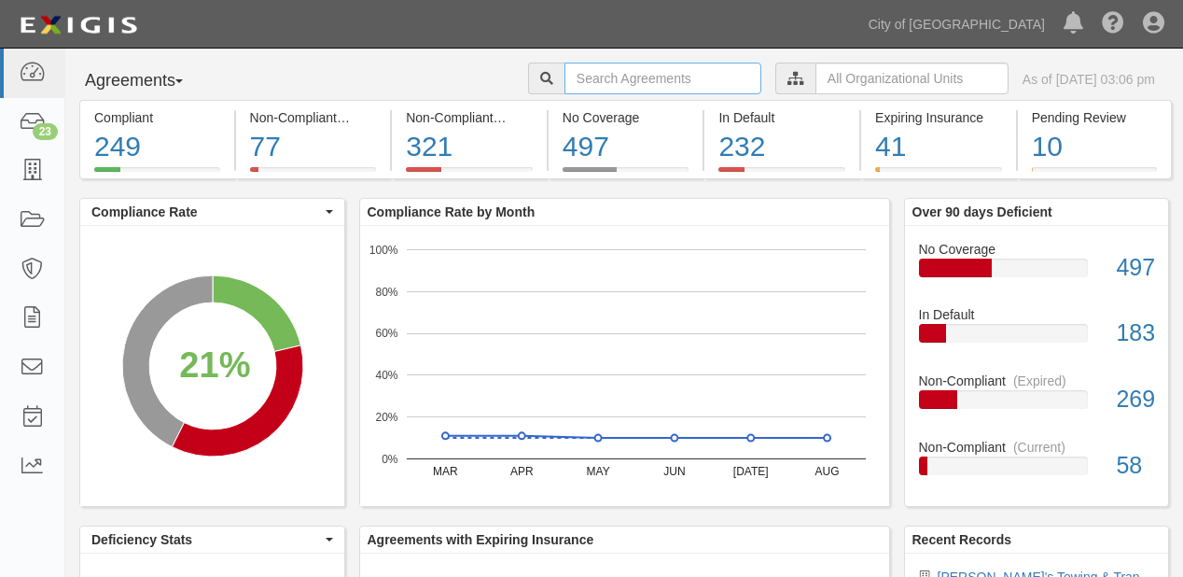
click at [627, 89] on input "text" at bounding box center [663, 79] width 197 height 32
click at [585, 74] on input "mathn3ey" at bounding box center [663, 79] width 197 height 32
click at [623, 85] on input "[PERSON_NAME]" at bounding box center [663, 79] width 197 height 32
click at [579, 77] on input "[PERSON_NAME]" at bounding box center [663, 79] width 197 height 32
click at [607, 89] on input "[PERSON_NAME]" at bounding box center [663, 79] width 197 height 32
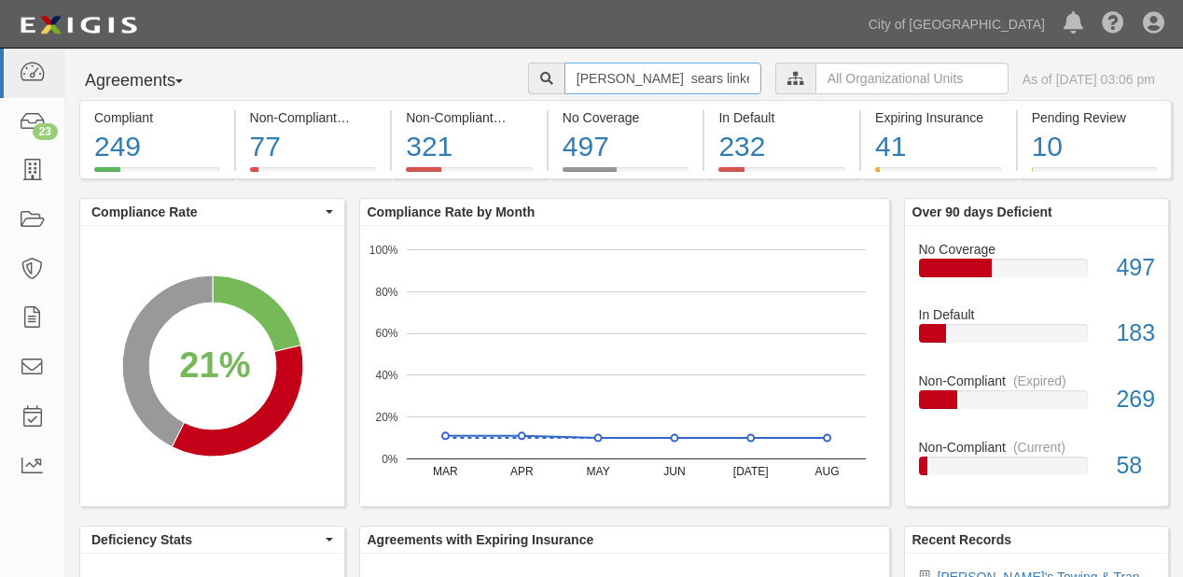
click at [669, 84] on input "[PERSON_NAME] sears linkert&" at bounding box center [663, 79] width 197 height 32
click at [678, 81] on input "[PERSON_NAME] sears linkert &" at bounding box center [663, 79] width 197 height 32
type input "[PERSON_NAME] sears linkert &jaime ,llp"
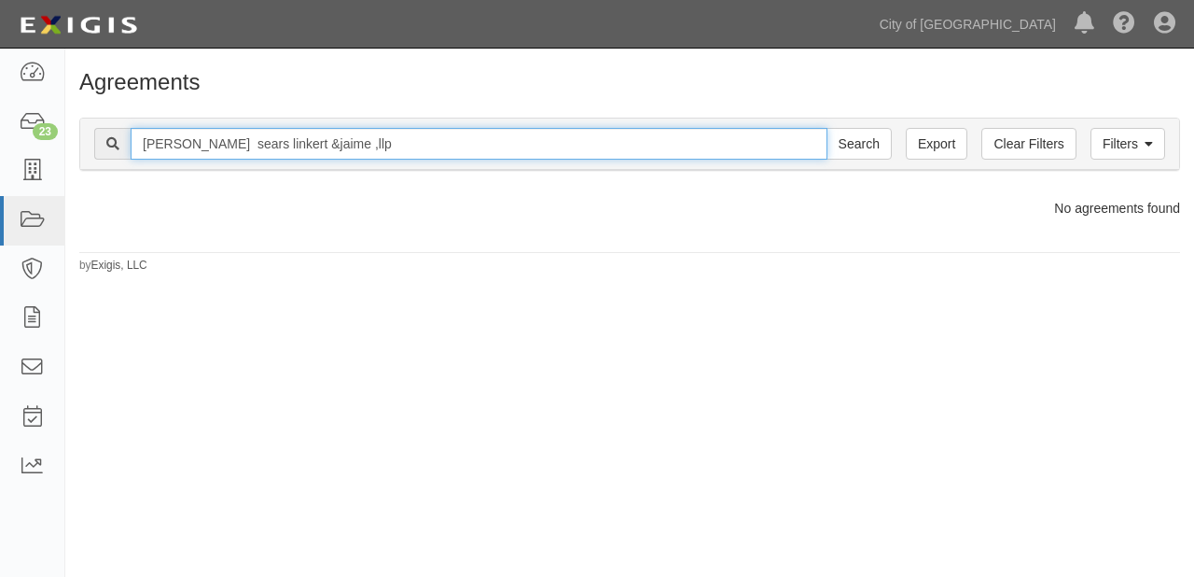
click at [206, 146] on input "[PERSON_NAME] sears linkert &jaime ,llp" at bounding box center [479, 144] width 697 height 32
click at [202, 146] on input "[PERSON_NAME] sears linkert &jaime ,llp" at bounding box center [479, 144] width 697 height 32
type input "[PERSON_NAME] sears linkert &jaime ,llp"
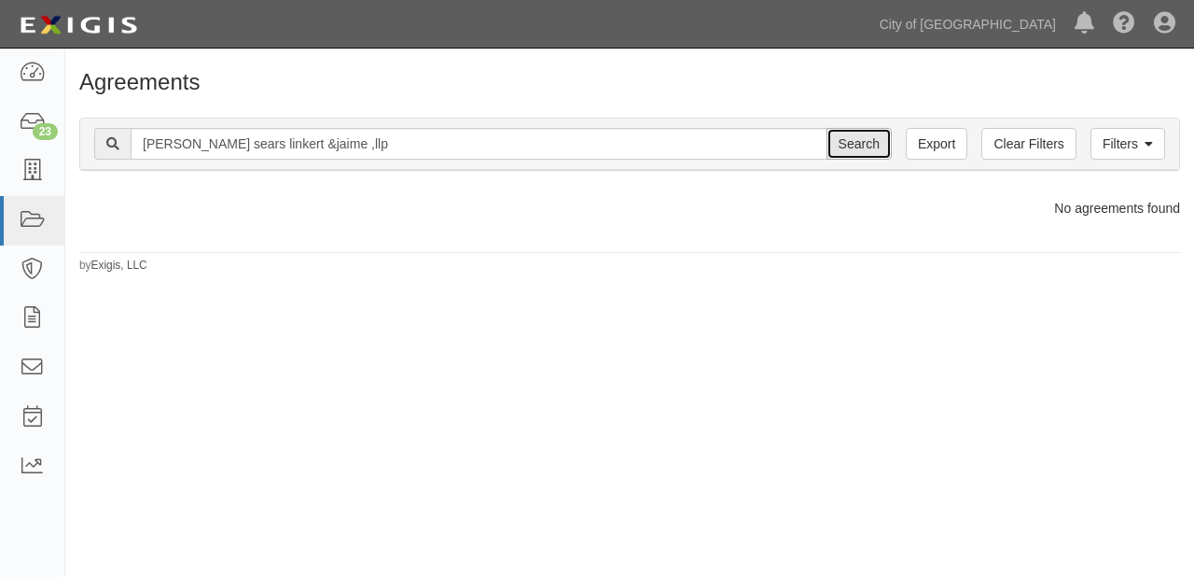
click at [889, 134] on input "Search" at bounding box center [859, 144] width 65 height 32
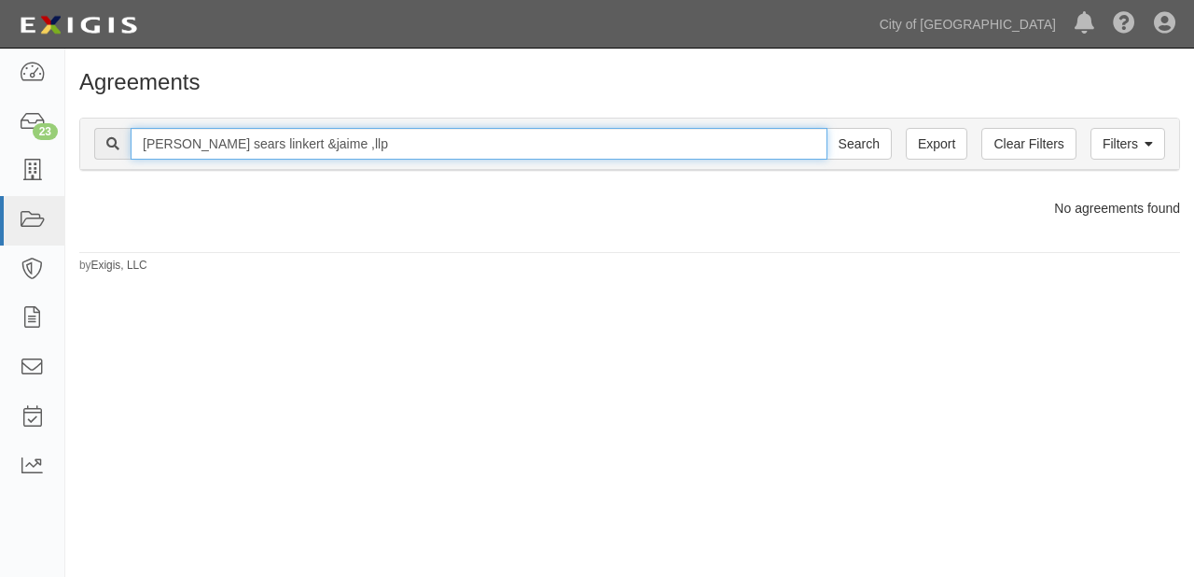
drag, startPoint x: 193, startPoint y: 146, endPoint x: 418, endPoint y: 146, distance: 224.9
click at [418, 146] on input "[PERSON_NAME] sears linkert &jaime ,llp" at bounding box center [479, 144] width 697 height 32
type input "[PERSON_NAME]"
click at [827, 128] on input "Search" at bounding box center [859, 144] width 65 height 32
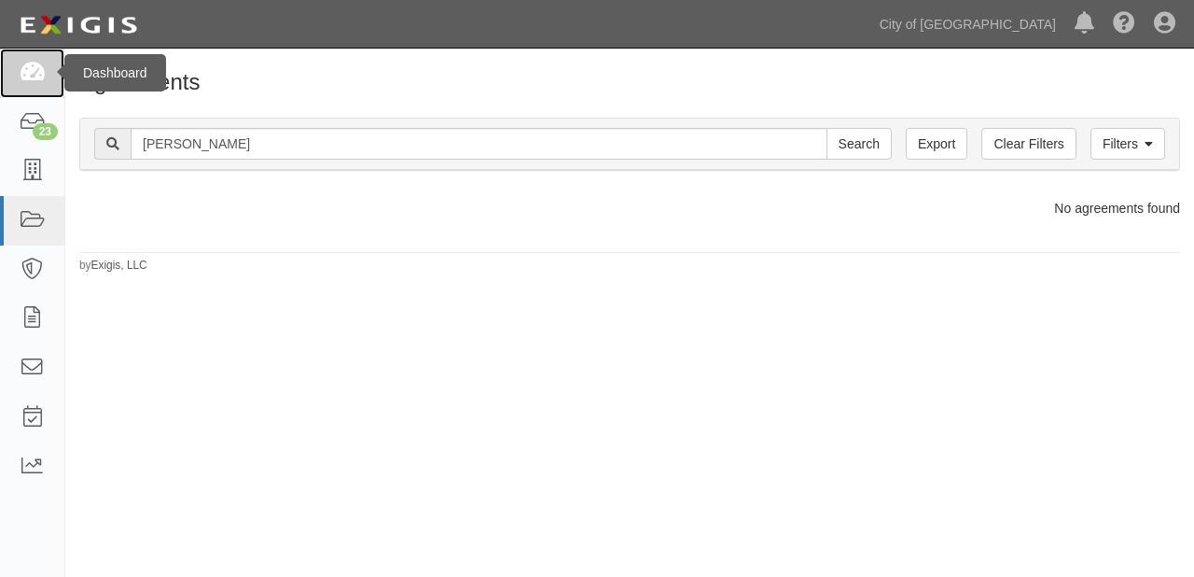
click at [63, 82] on link at bounding box center [32, 73] width 64 height 49
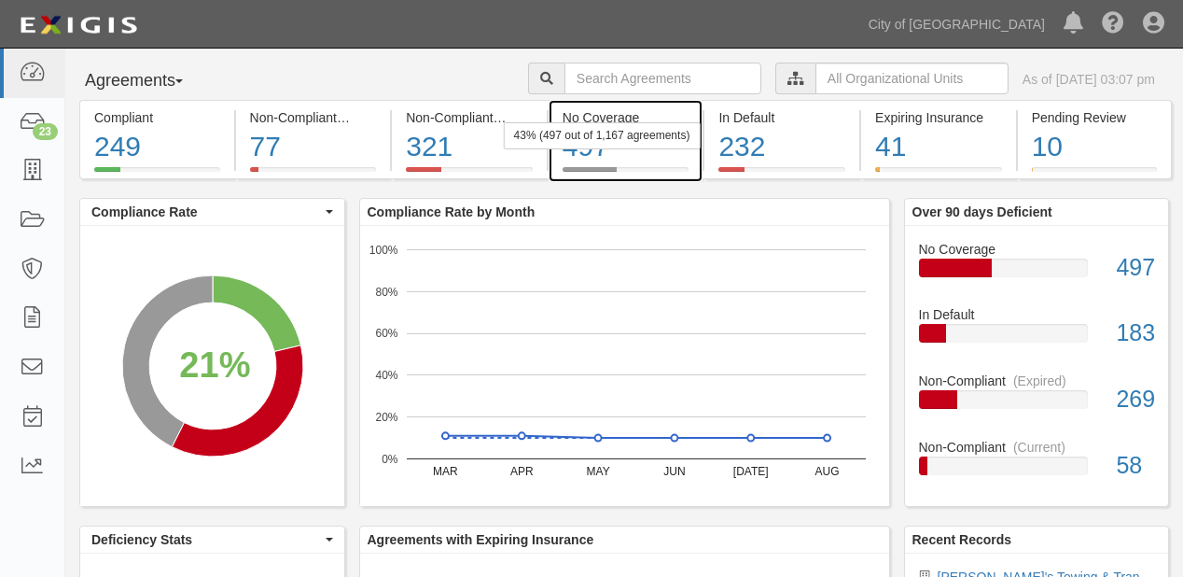
click at [650, 146] on div "43% (497 out of 1,167 agreements)" at bounding box center [602, 135] width 197 height 27
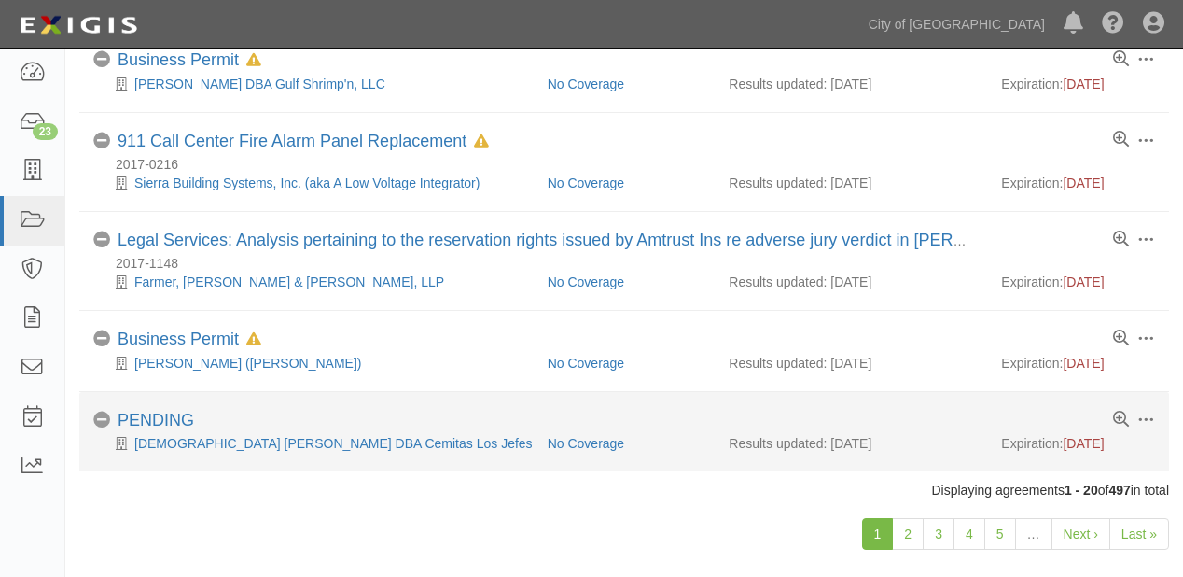
scroll to position [1493, 0]
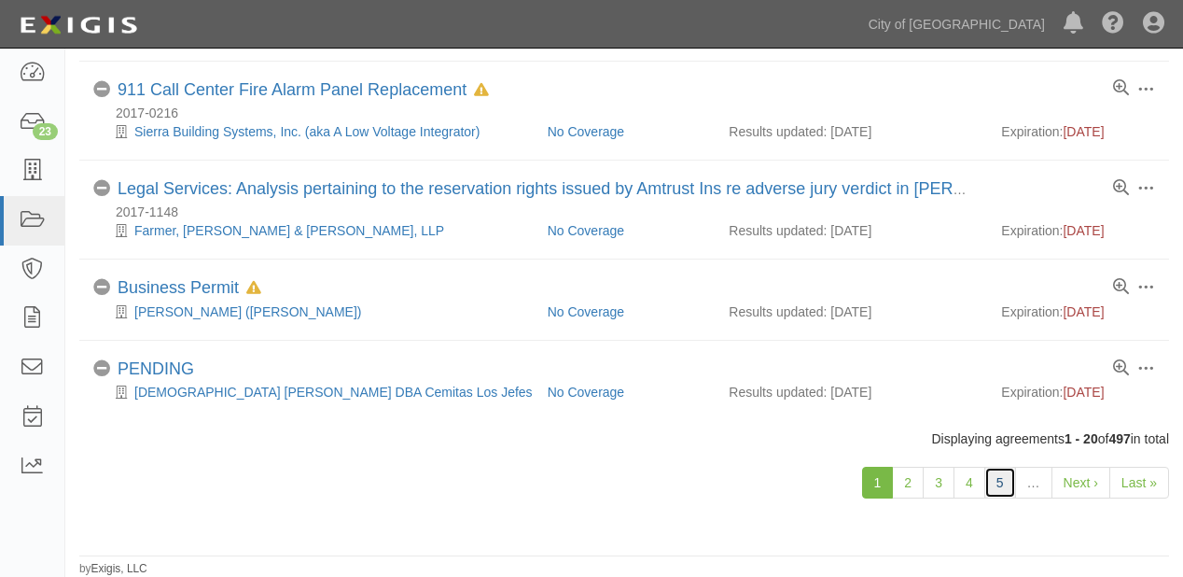
click at [1005, 489] on link "5" at bounding box center [1000, 483] width 32 height 32
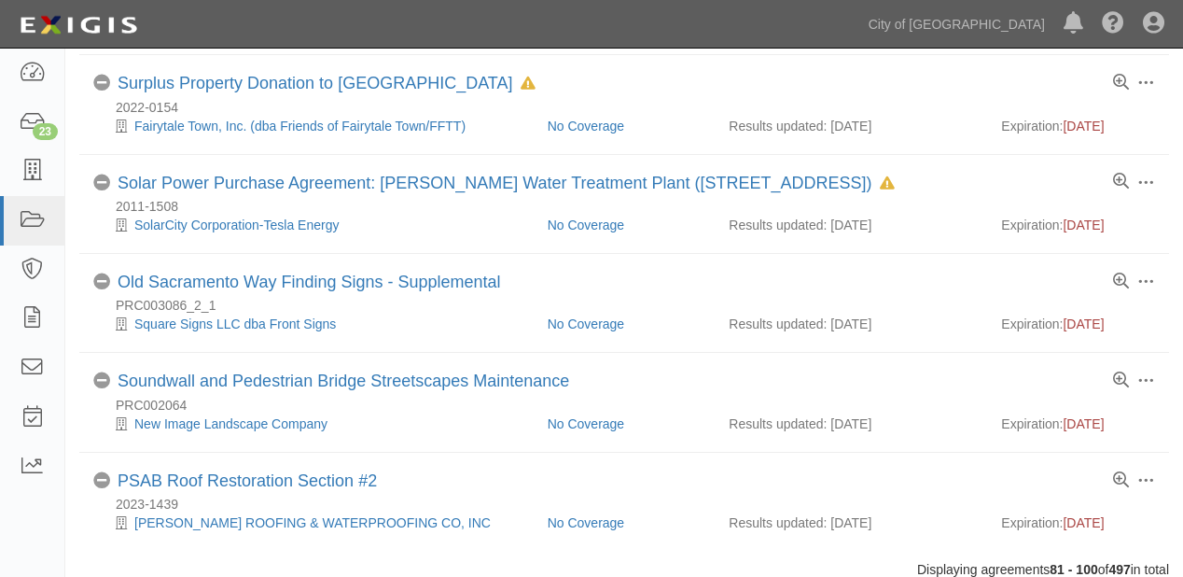
scroll to position [1624, 0]
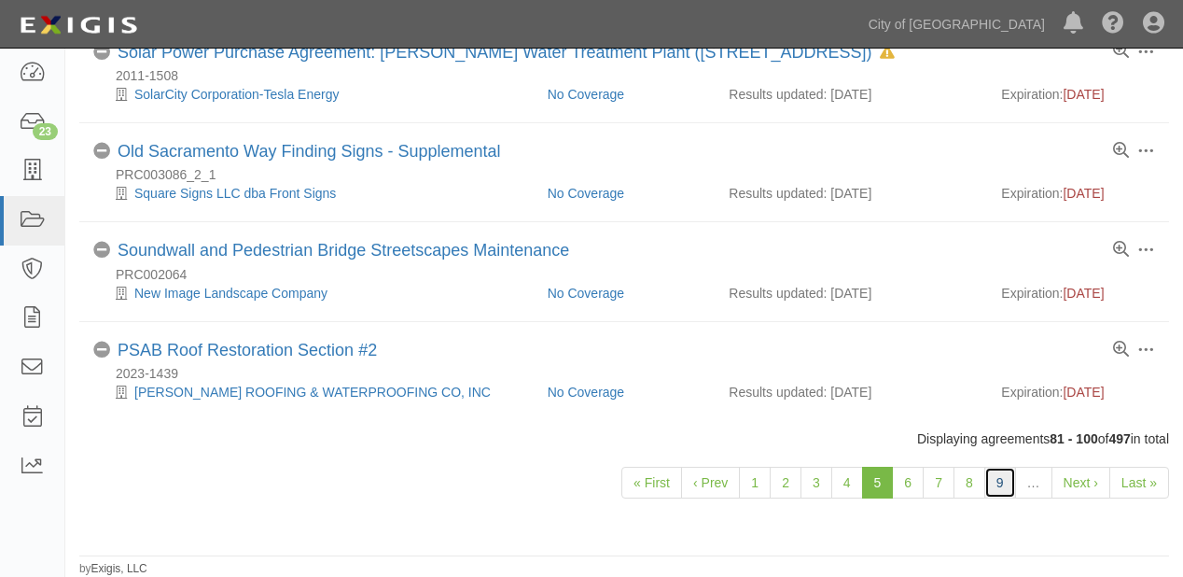
click at [1004, 489] on link "9" at bounding box center [1000, 483] width 32 height 32
click at [18, 115] on link "23" at bounding box center [32, 122] width 64 height 49
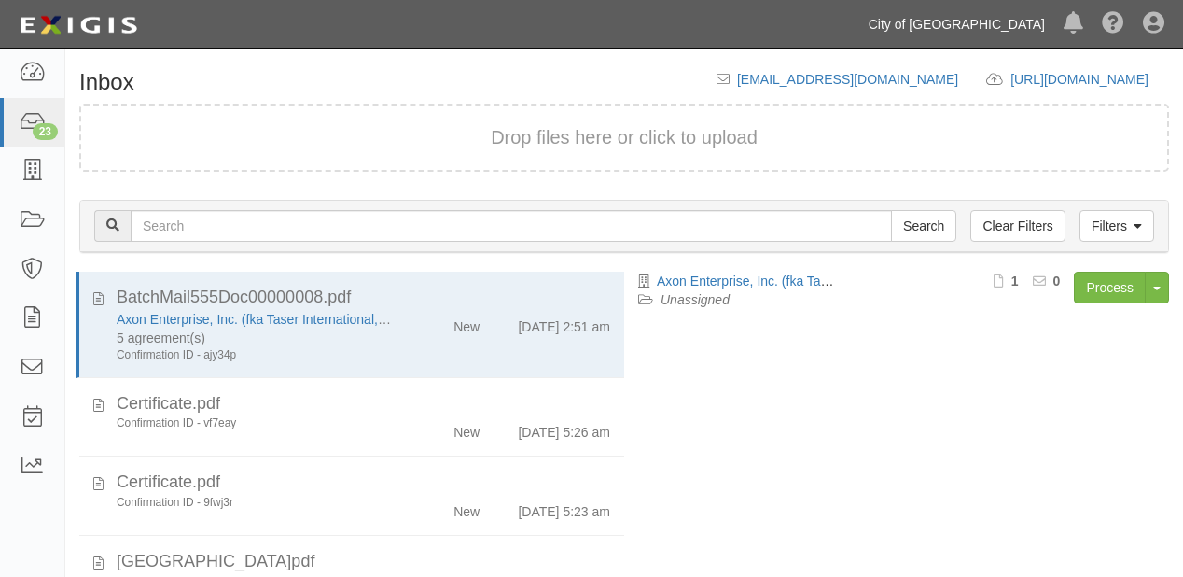
click at [974, 21] on link "City of [GEOGRAPHIC_DATA]" at bounding box center [956, 24] width 195 height 37
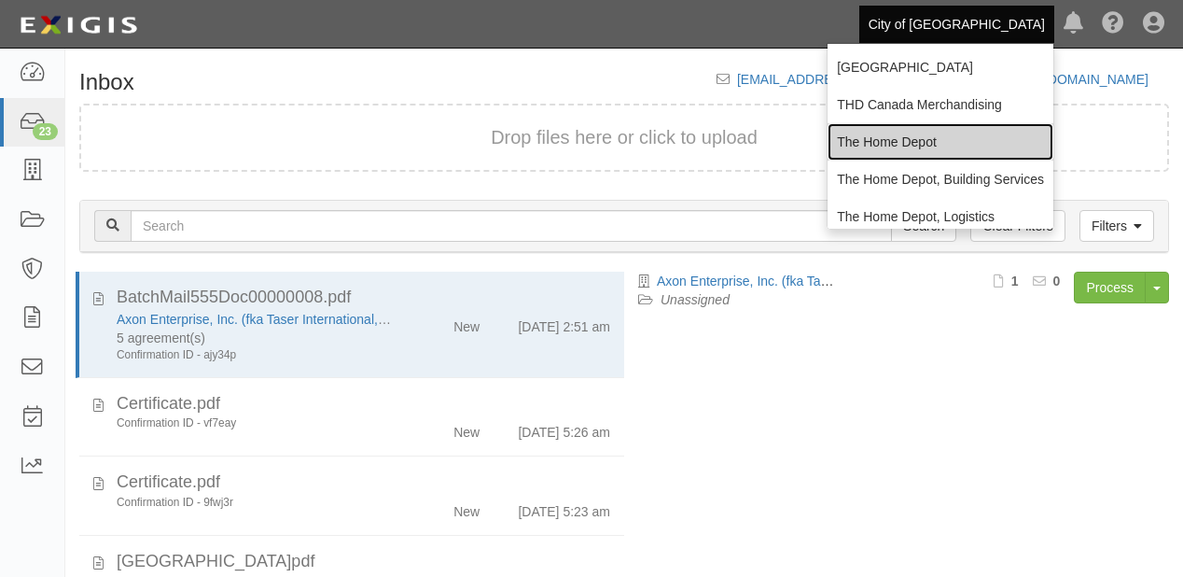
click at [894, 141] on link "The Home Depot" at bounding box center [941, 141] width 226 height 37
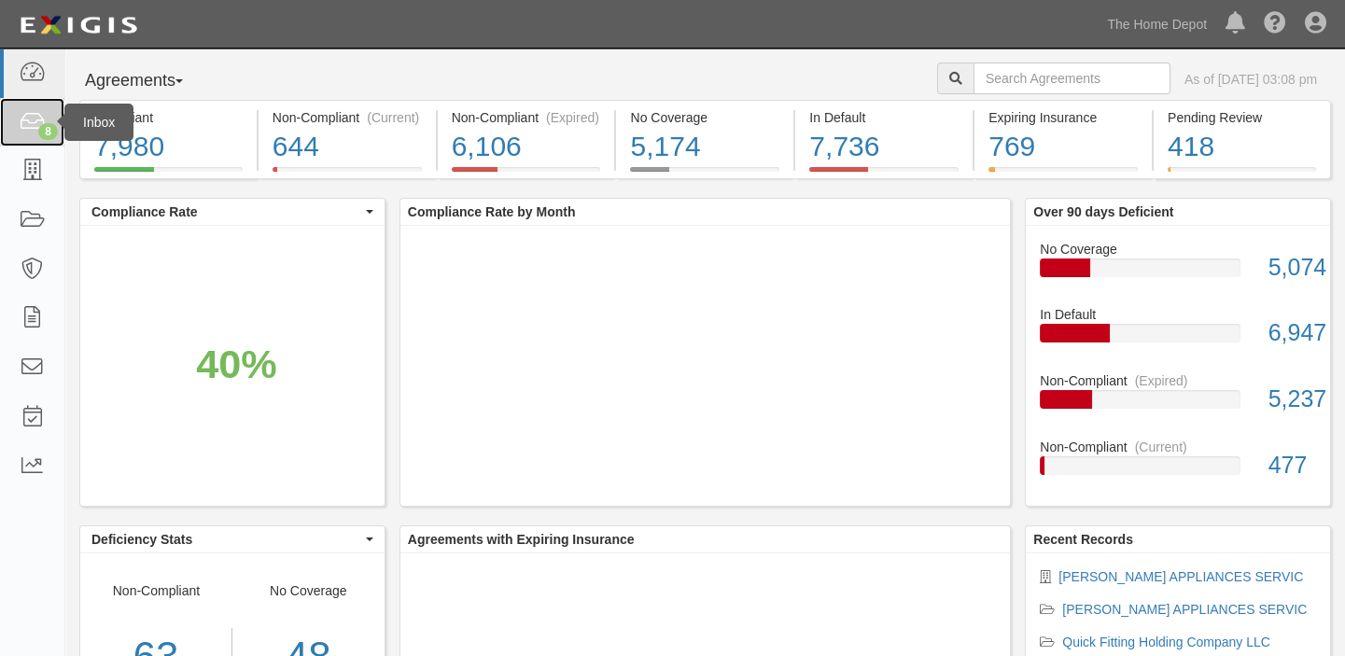
click at [26, 130] on icon at bounding box center [32, 122] width 26 height 21
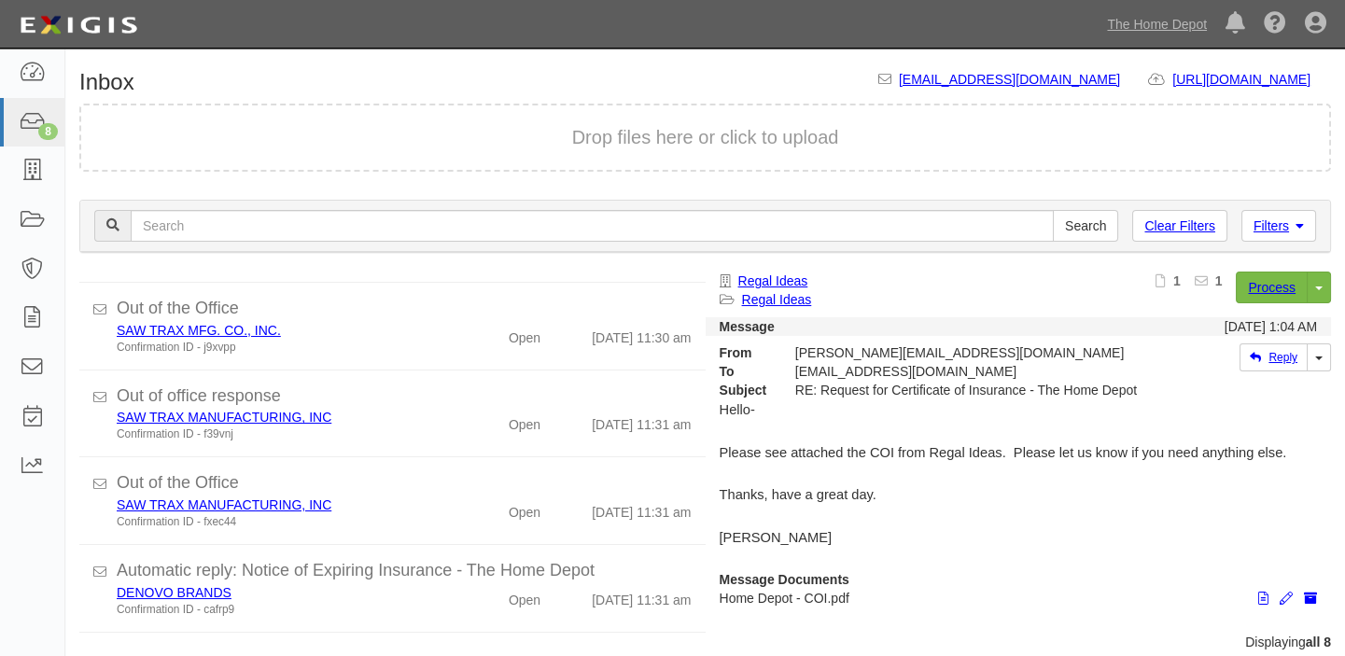
scroll to position [355, 0]
